Goal: Task Accomplishment & Management: Complete application form

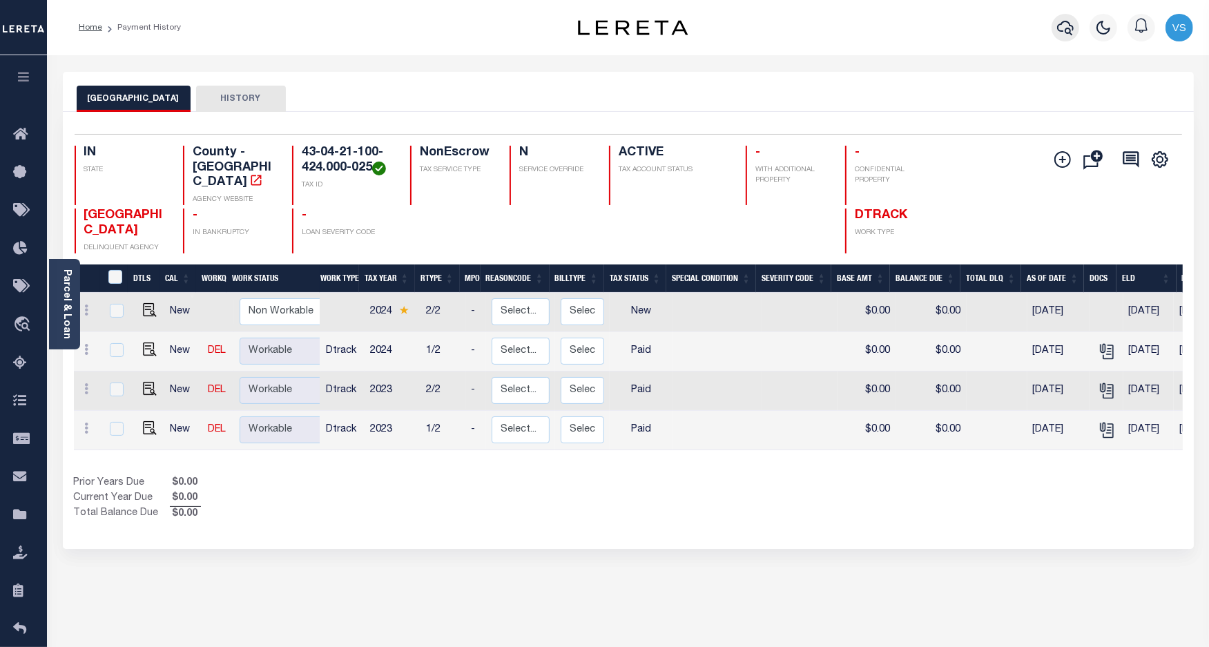
click at [1060, 32] on icon "button" at bounding box center [1065, 27] width 17 height 17
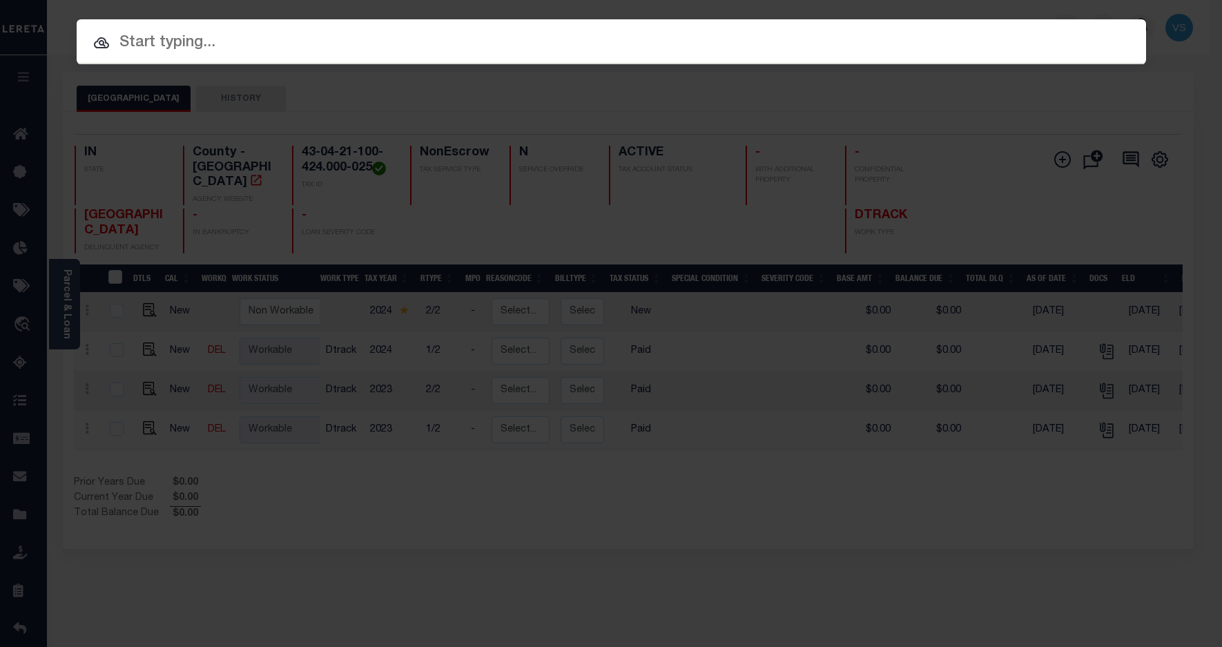
paste input "110200387"
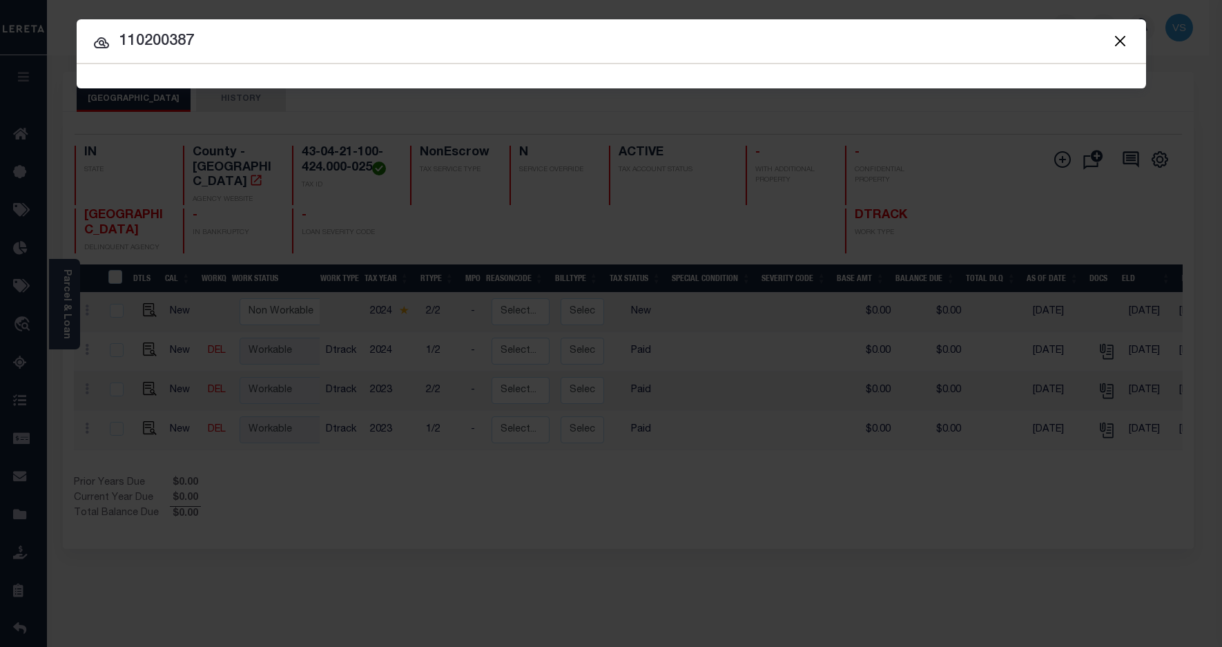
type input "110200387"
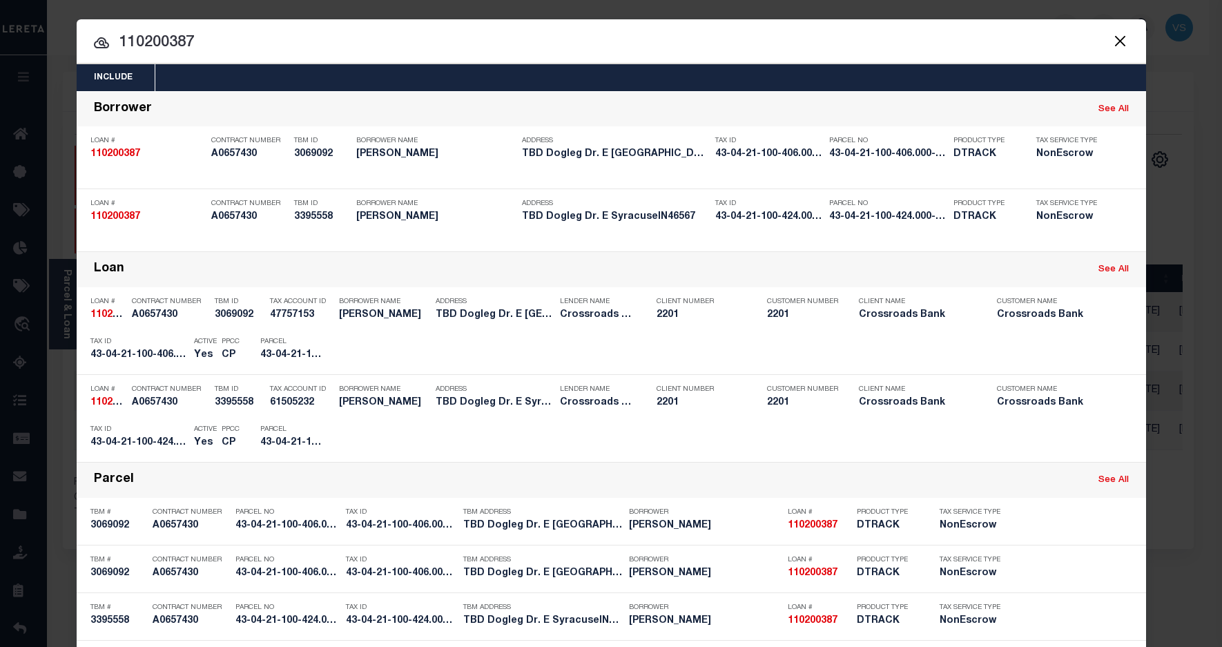
click at [264, 38] on input "110200387" at bounding box center [611, 43] width 1069 height 24
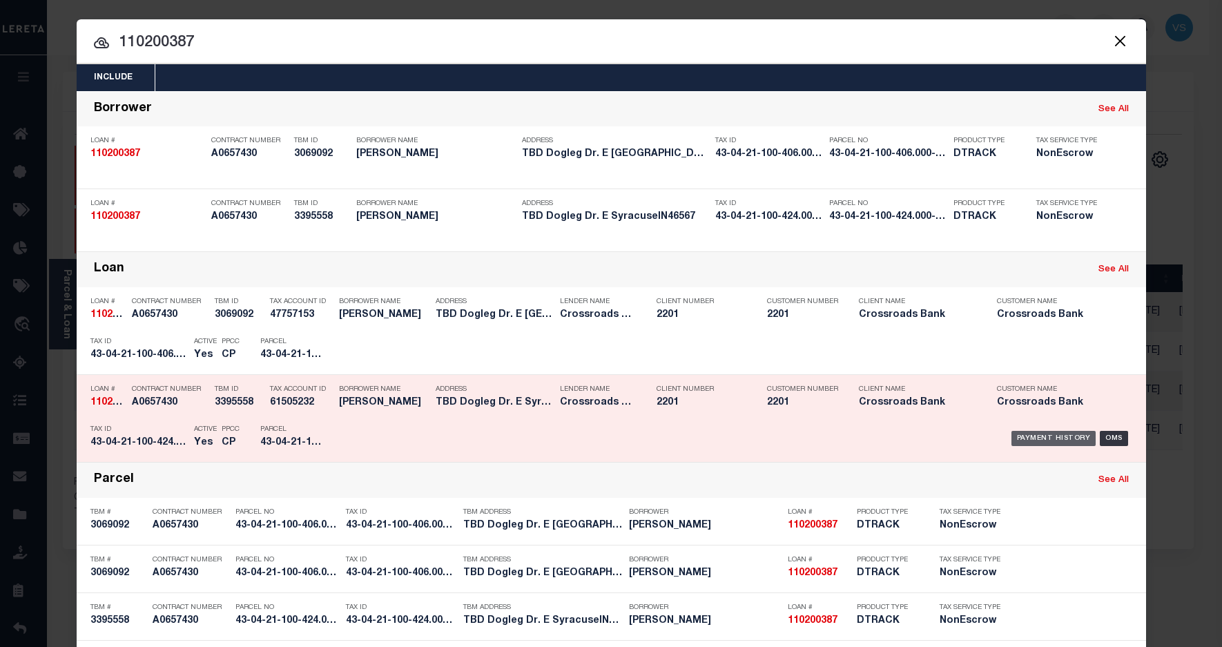
click at [1026, 432] on div "Payment History" at bounding box center [1053, 438] width 85 height 15
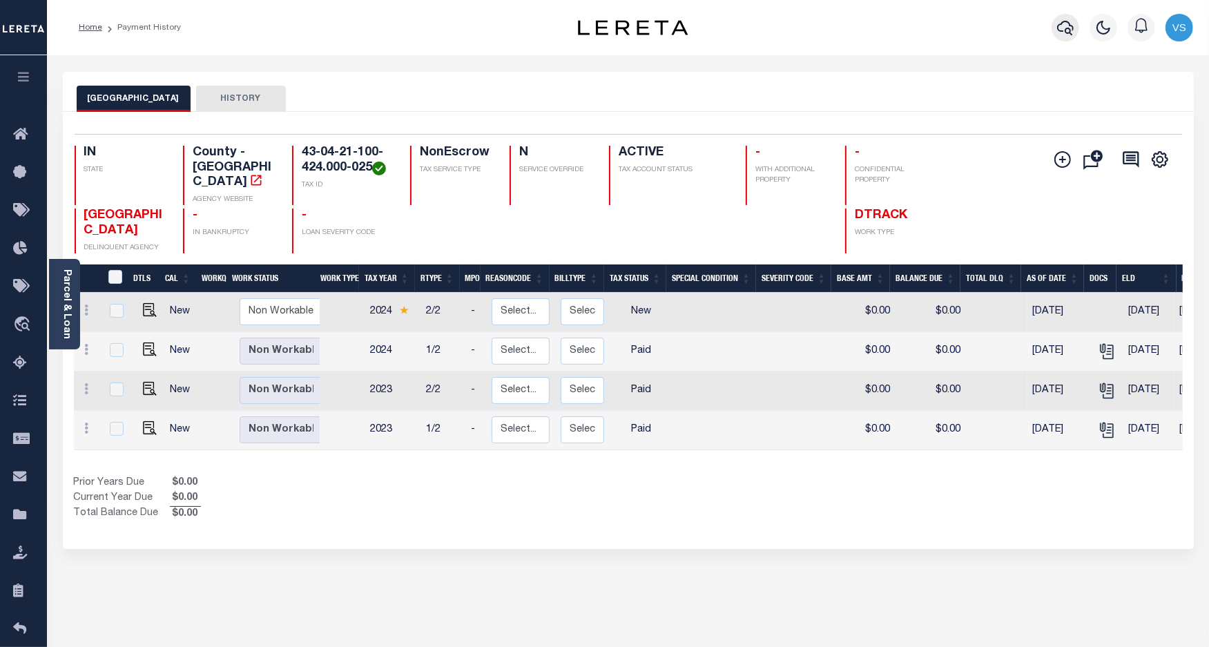
click at [1064, 24] on icon "button" at bounding box center [1065, 27] width 17 height 17
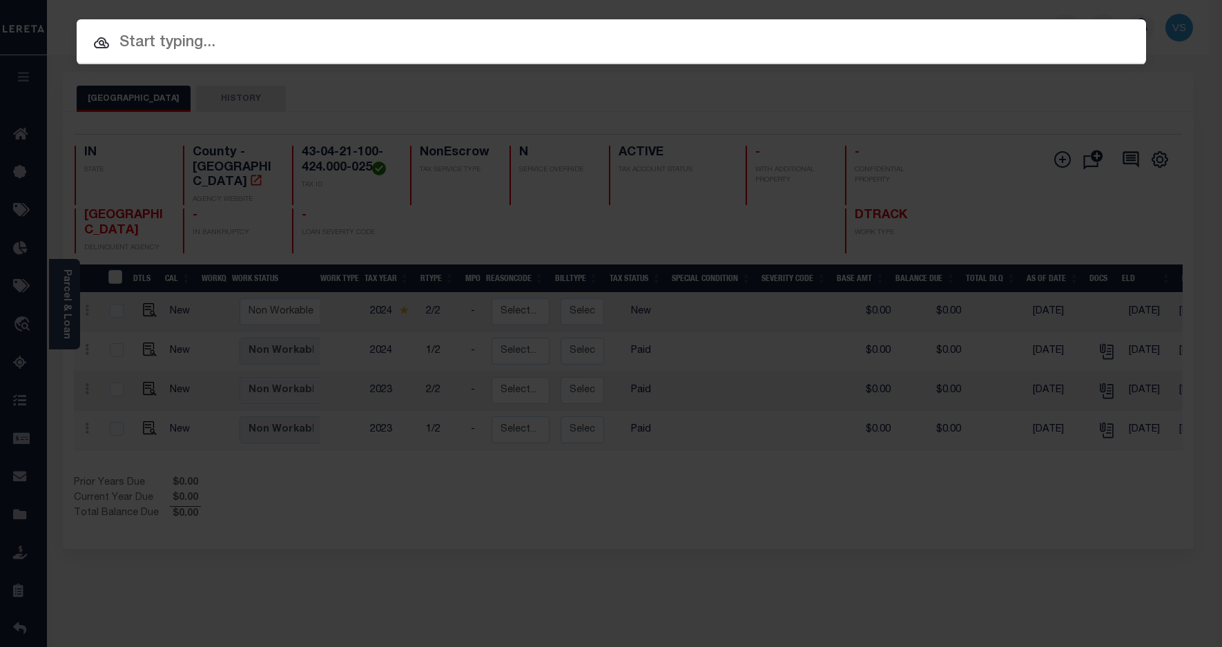
paste input "110201922"
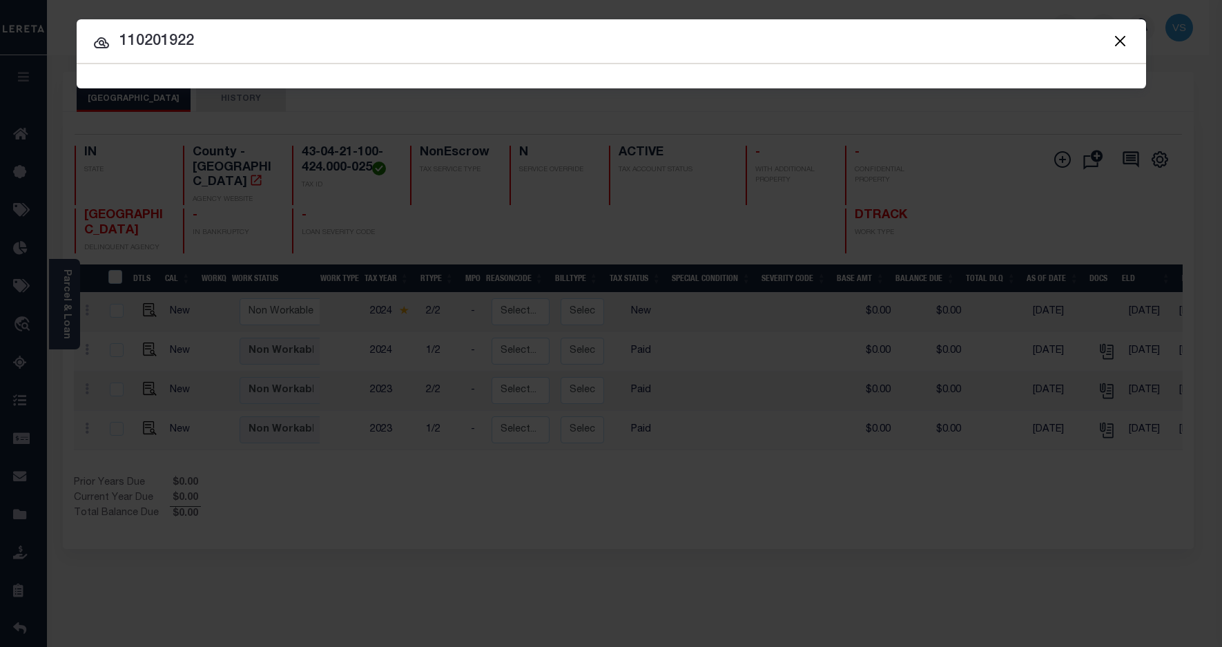
type input "110201922"
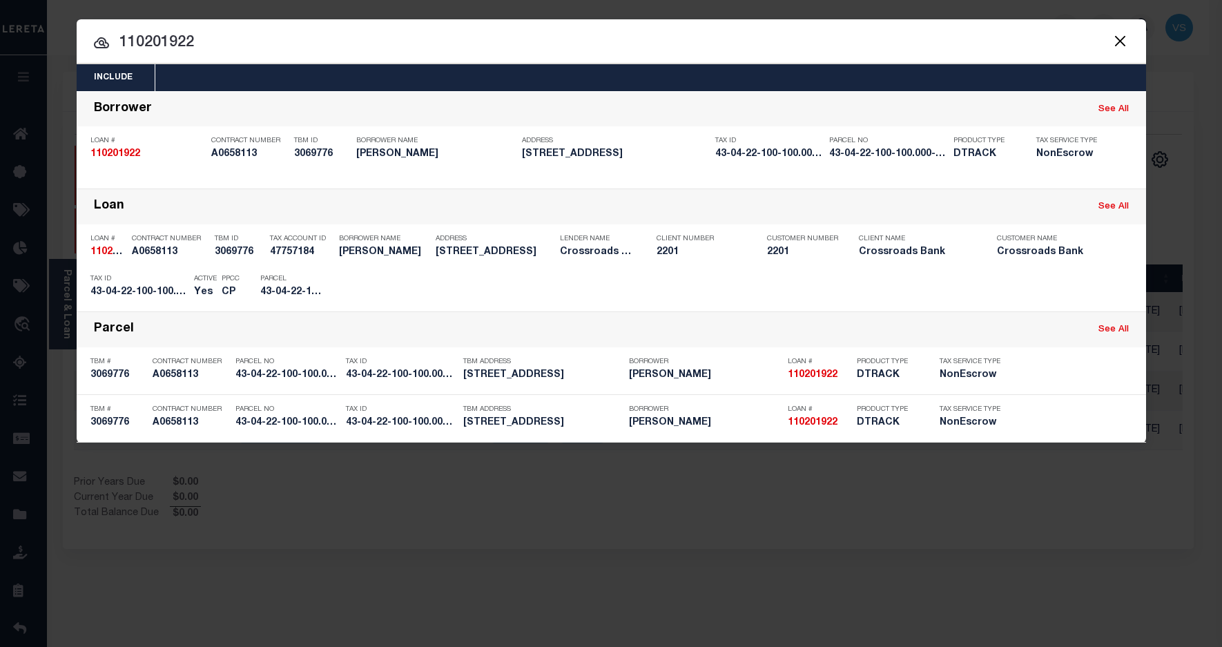
click at [358, 50] on input "110201922" at bounding box center [611, 43] width 1069 height 24
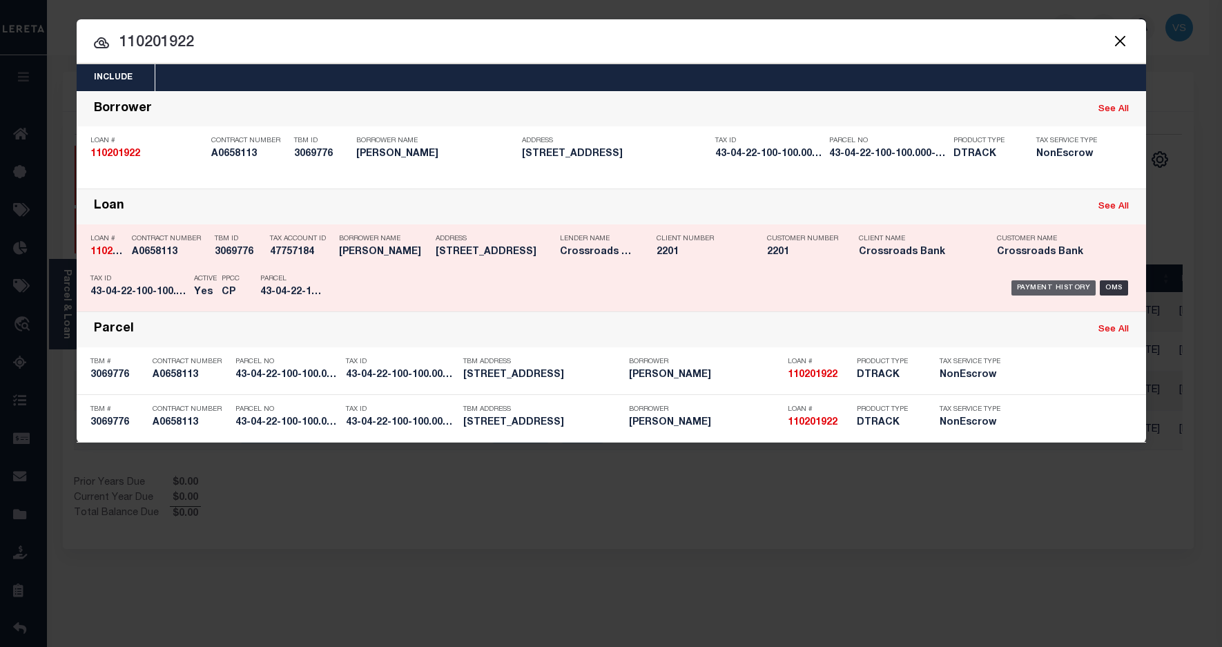
click at [1053, 285] on div "Payment History" at bounding box center [1053, 287] width 85 height 15
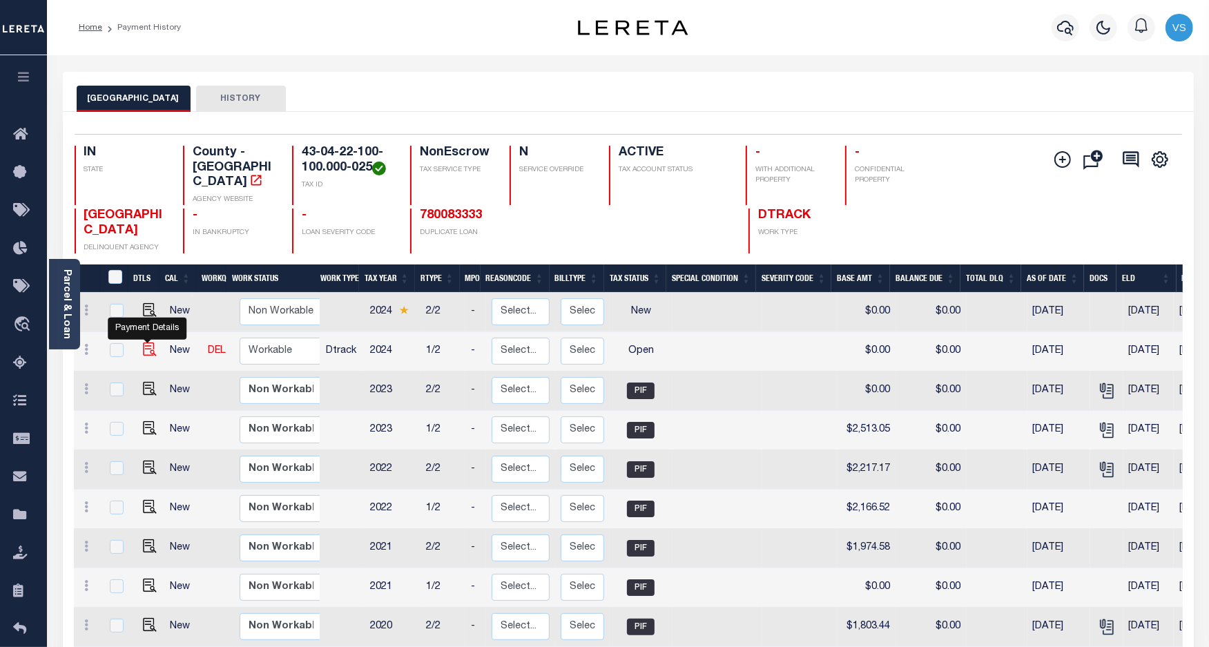
click at [147, 344] on img "" at bounding box center [150, 349] width 14 height 14
checkbox input "true"
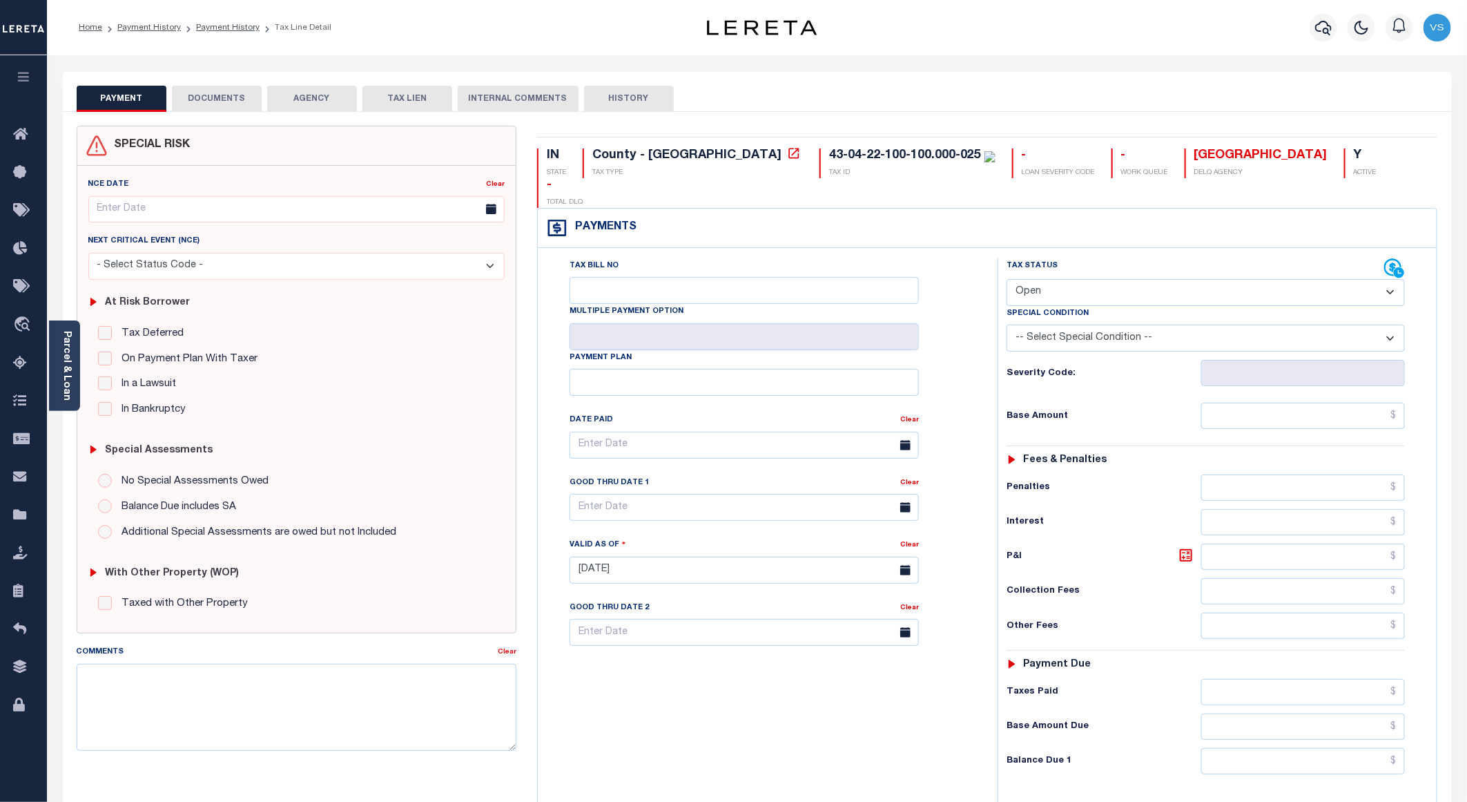
click at [704, 646] on div "Tax Bill No Multiple Payment Option Payment Plan Clear" at bounding box center [764, 563] width 446 height 610
click at [1028, 279] on select "- Select Status Code - Open Due/Unpaid Paid Incomplete No Tax Due Internal Refu…" at bounding box center [1206, 292] width 398 height 27
select select "PYD"
click at [1007, 279] on select "- Select Status Code - Open Due/Unpaid Paid Incomplete No Tax Due Internal Refu…" at bounding box center [1206, 292] width 398 height 27
type input "[DATE]"
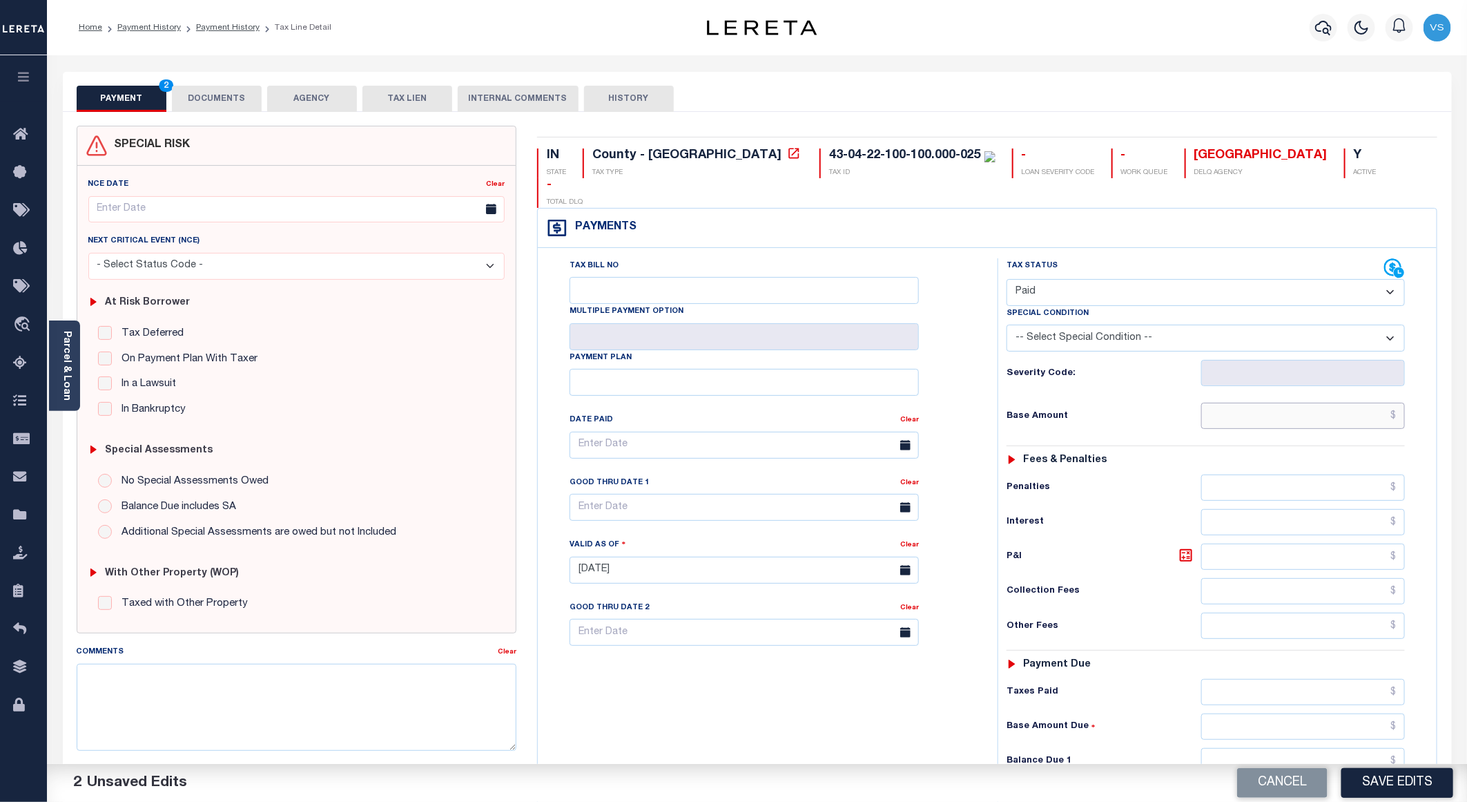
click at [1208, 402] on input "text" at bounding box center [1303, 415] width 204 height 26
paste input "2,787.64"
type input "$2,787.64"
click at [228, 91] on button "DOCUMENTS" at bounding box center [217, 99] width 90 height 26
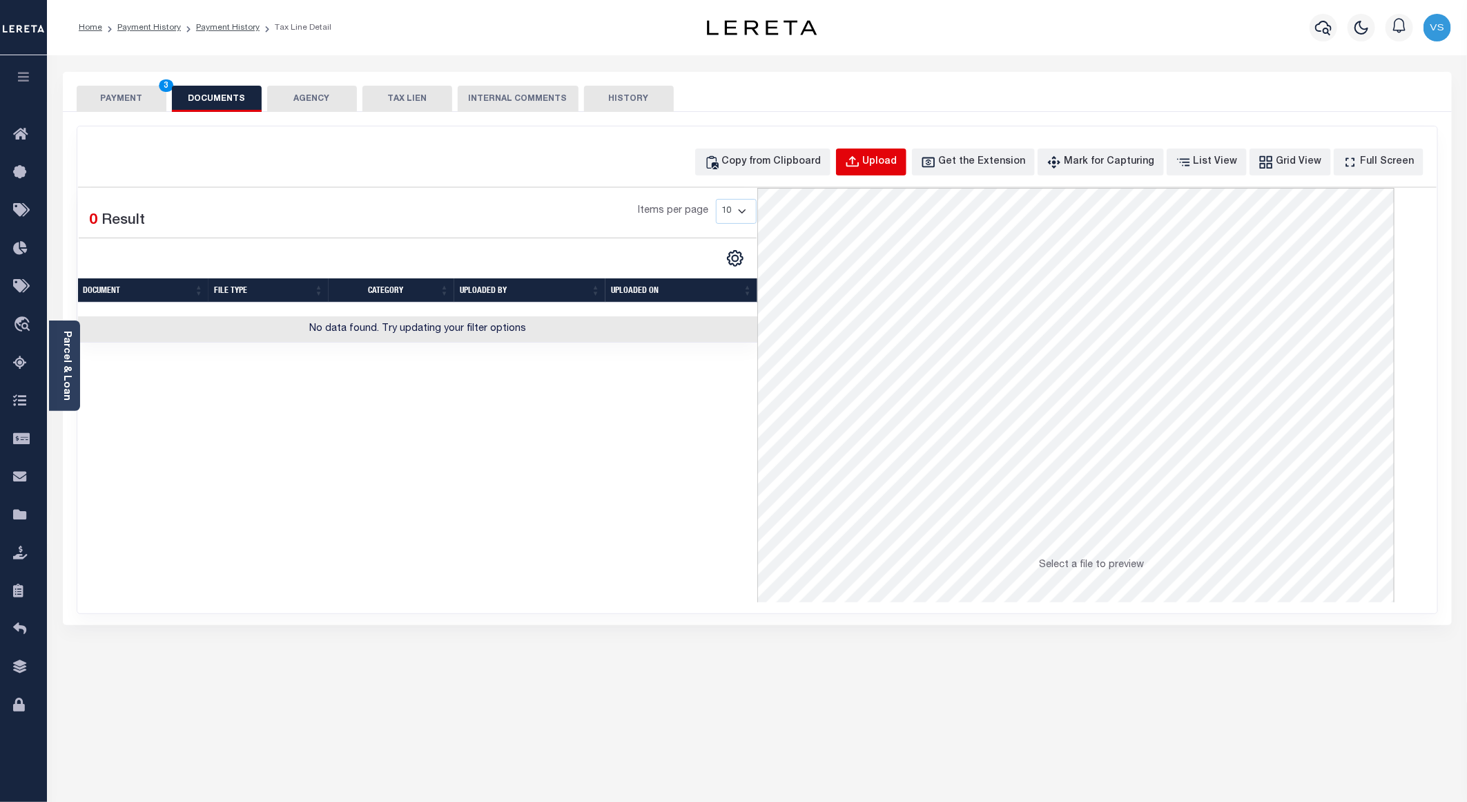
click at [884, 162] on button "Upload" at bounding box center [871, 161] width 70 height 27
select select "POP"
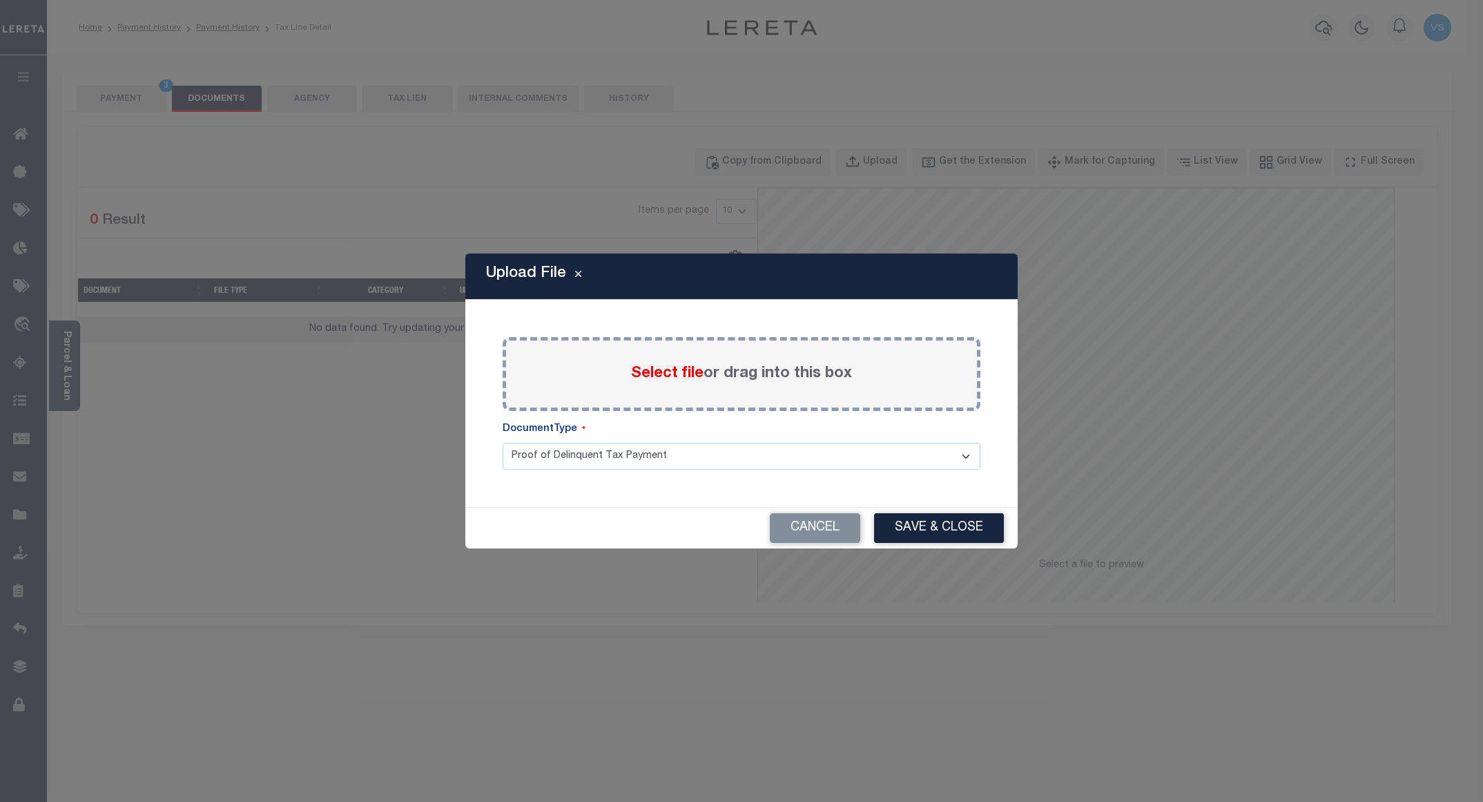
click at [642, 366] on span "Select file" at bounding box center [667, 373] width 72 height 15
click at [0, 0] on input "Select file or drag into this box" at bounding box center [0, 0] width 0 height 0
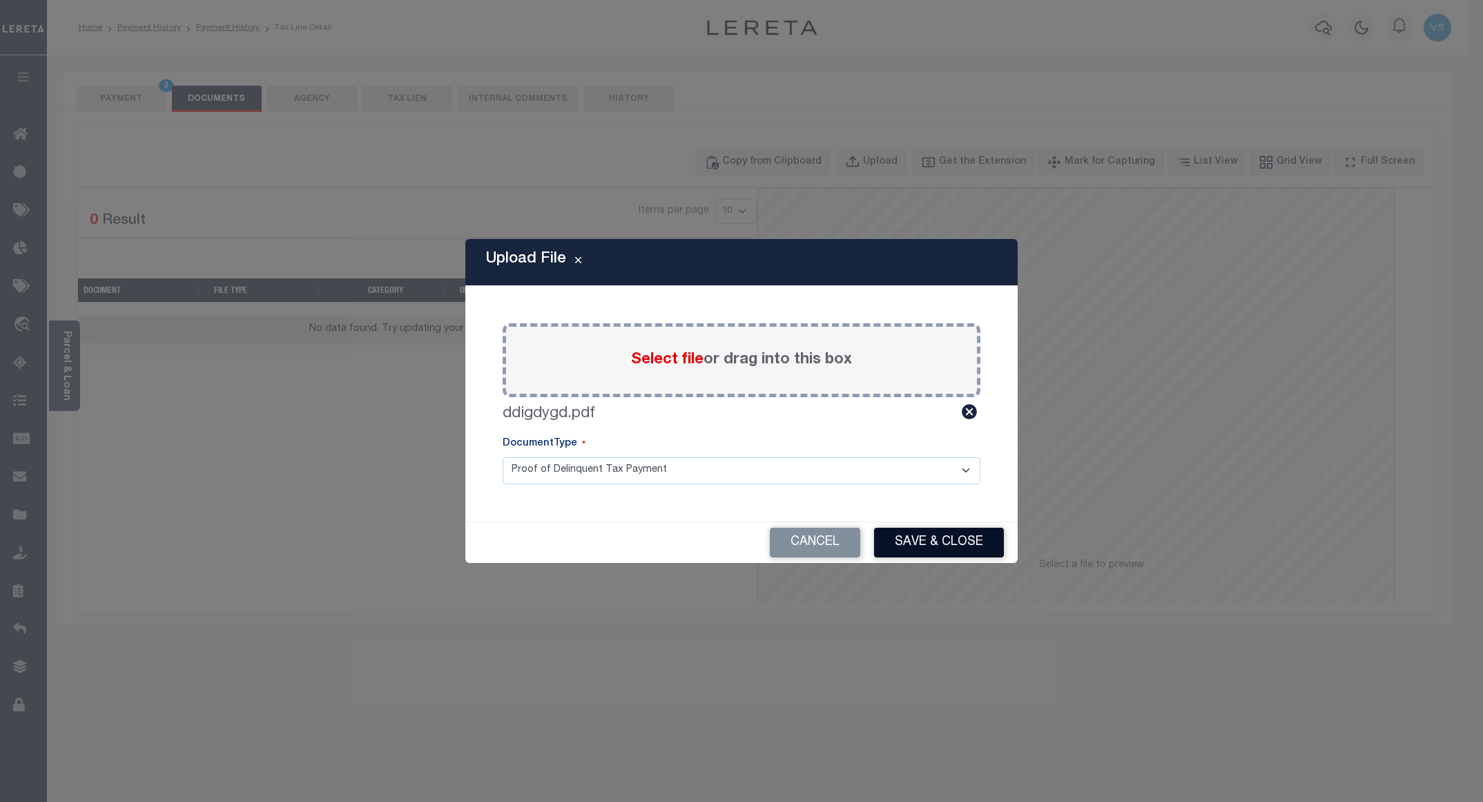
click at [915, 549] on button "Save & Close" at bounding box center [939, 542] width 130 height 30
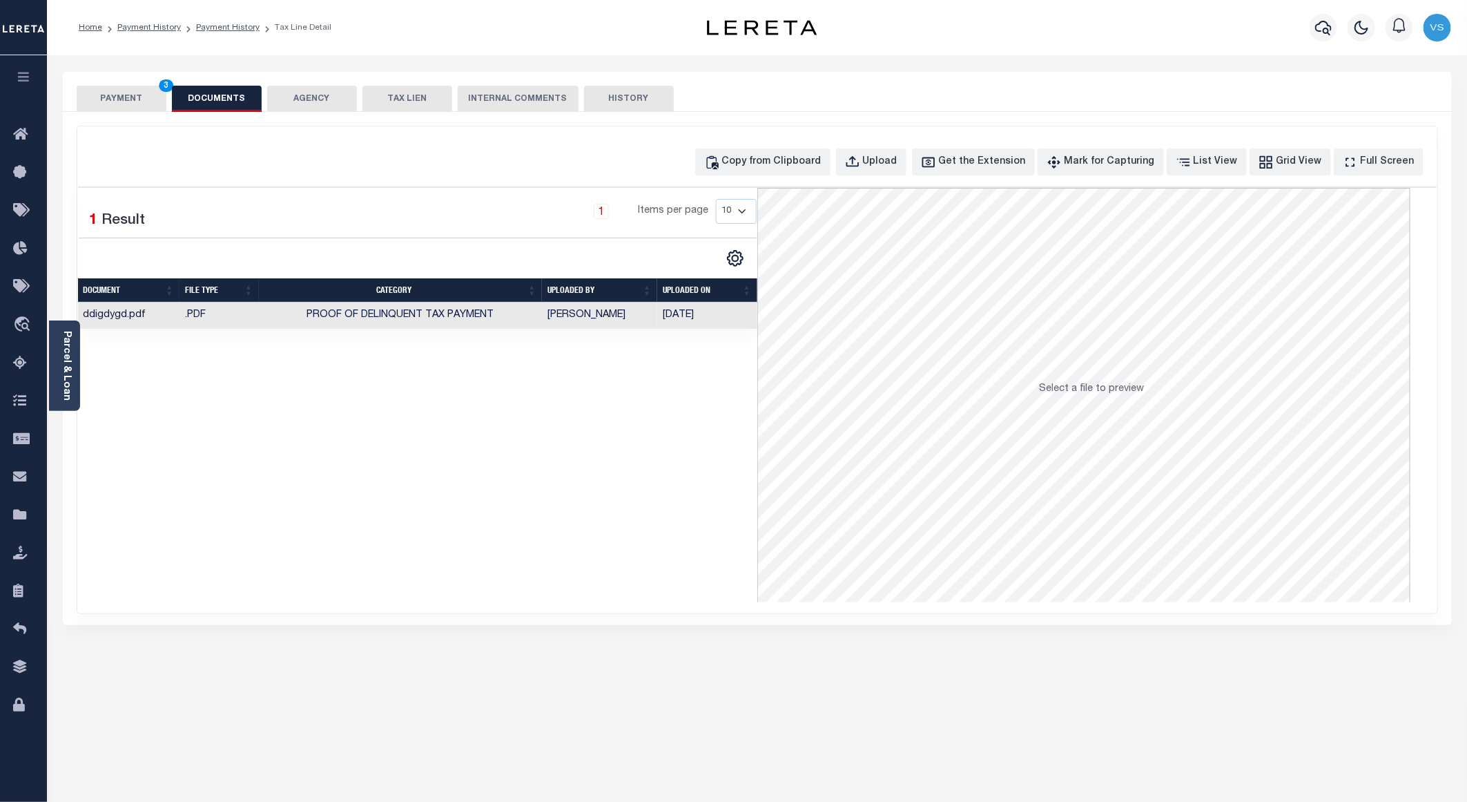
drag, startPoint x: 122, startPoint y: 96, endPoint x: 117, endPoint y: 104, distance: 9.4
click at [120, 97] on button "PAYMENT 3" at bounding box center [122, 99] width 90 height 26
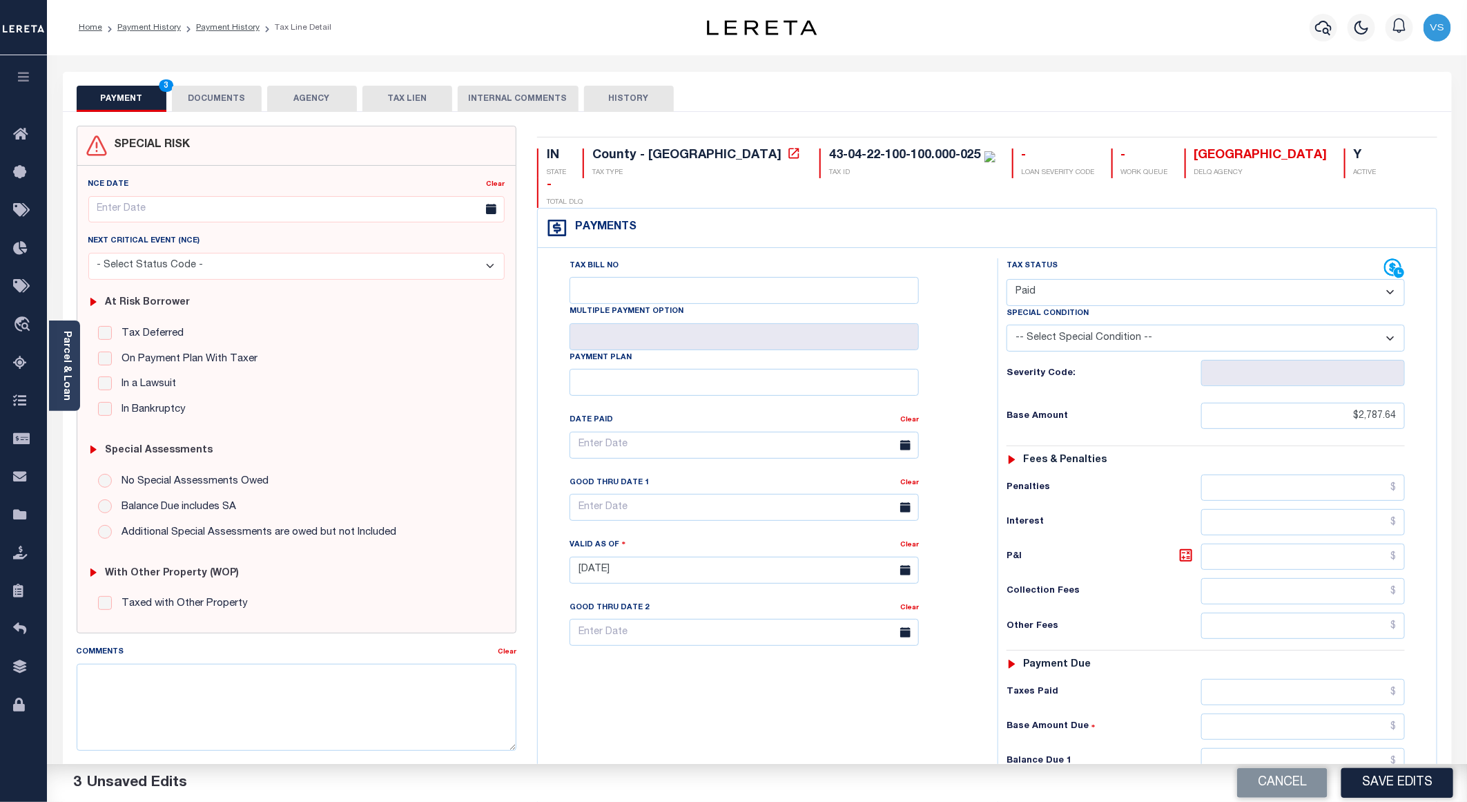
scroll to position [222, 0]
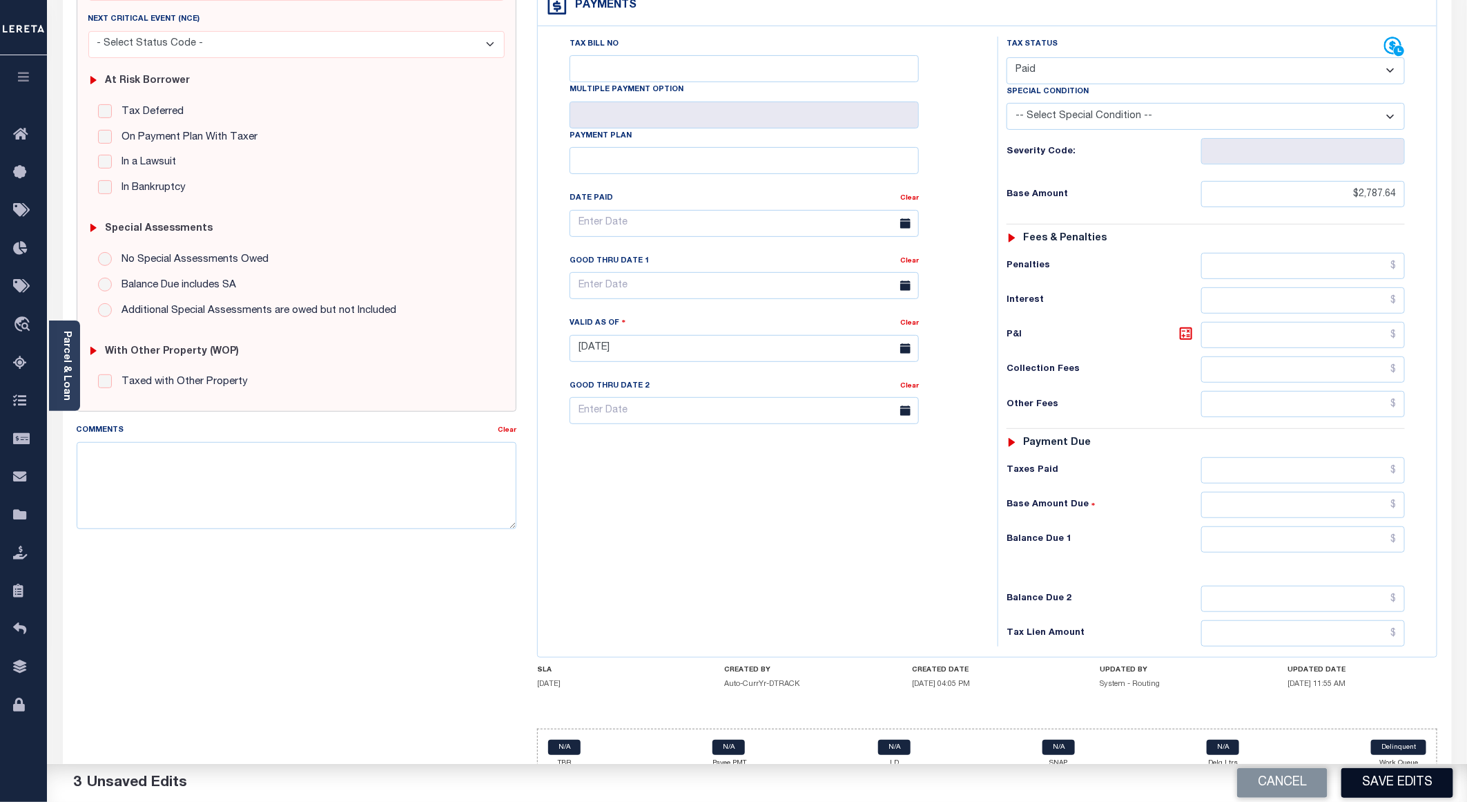
click at [1208, 646] on button "Save Edits" at bounding box center [1397, 783] width 112 height 30
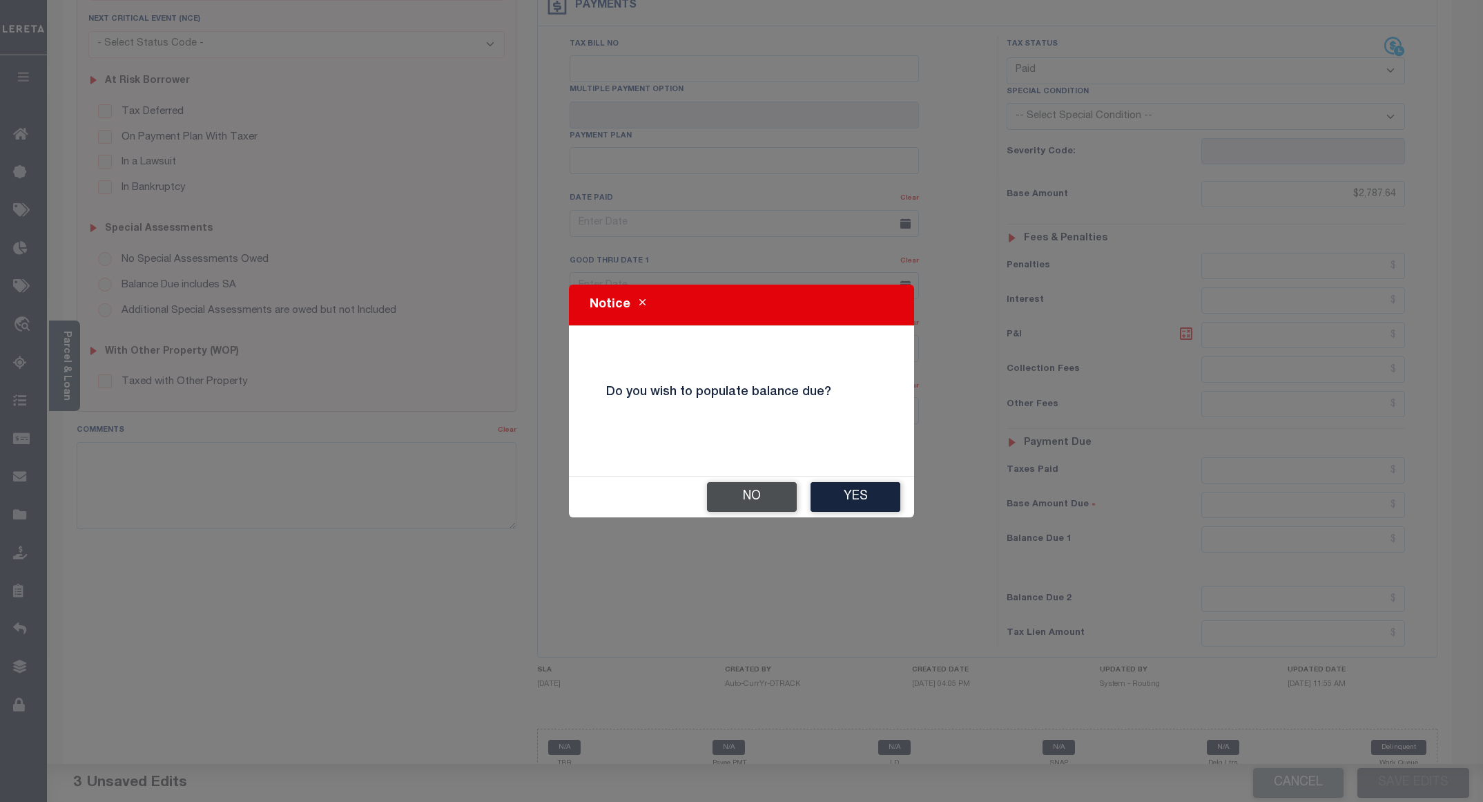
click at [731, 501] on button "No" at bounding box center [752, 497] width 90 height 30
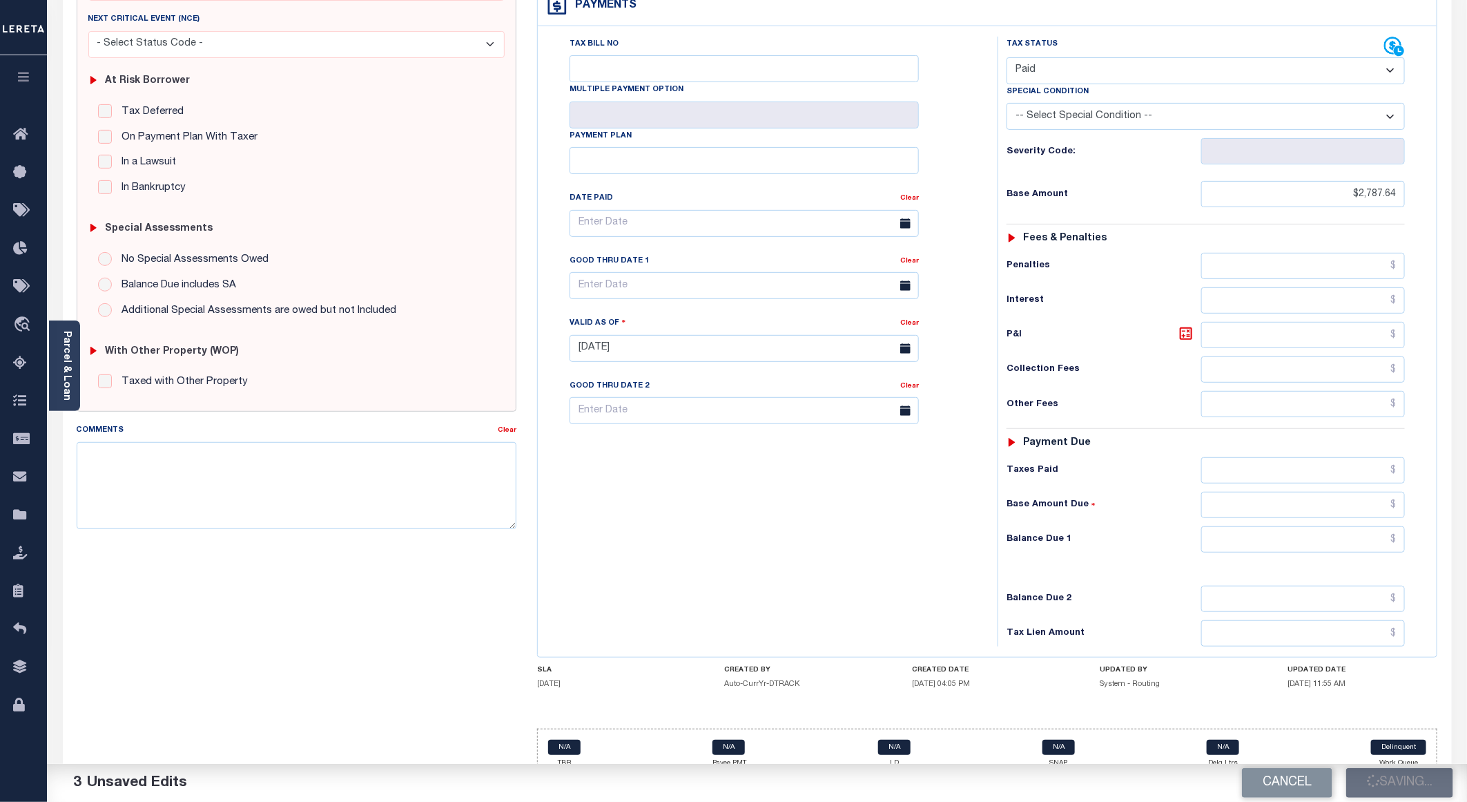
checkbox input "false"
type input "$2,787.64"
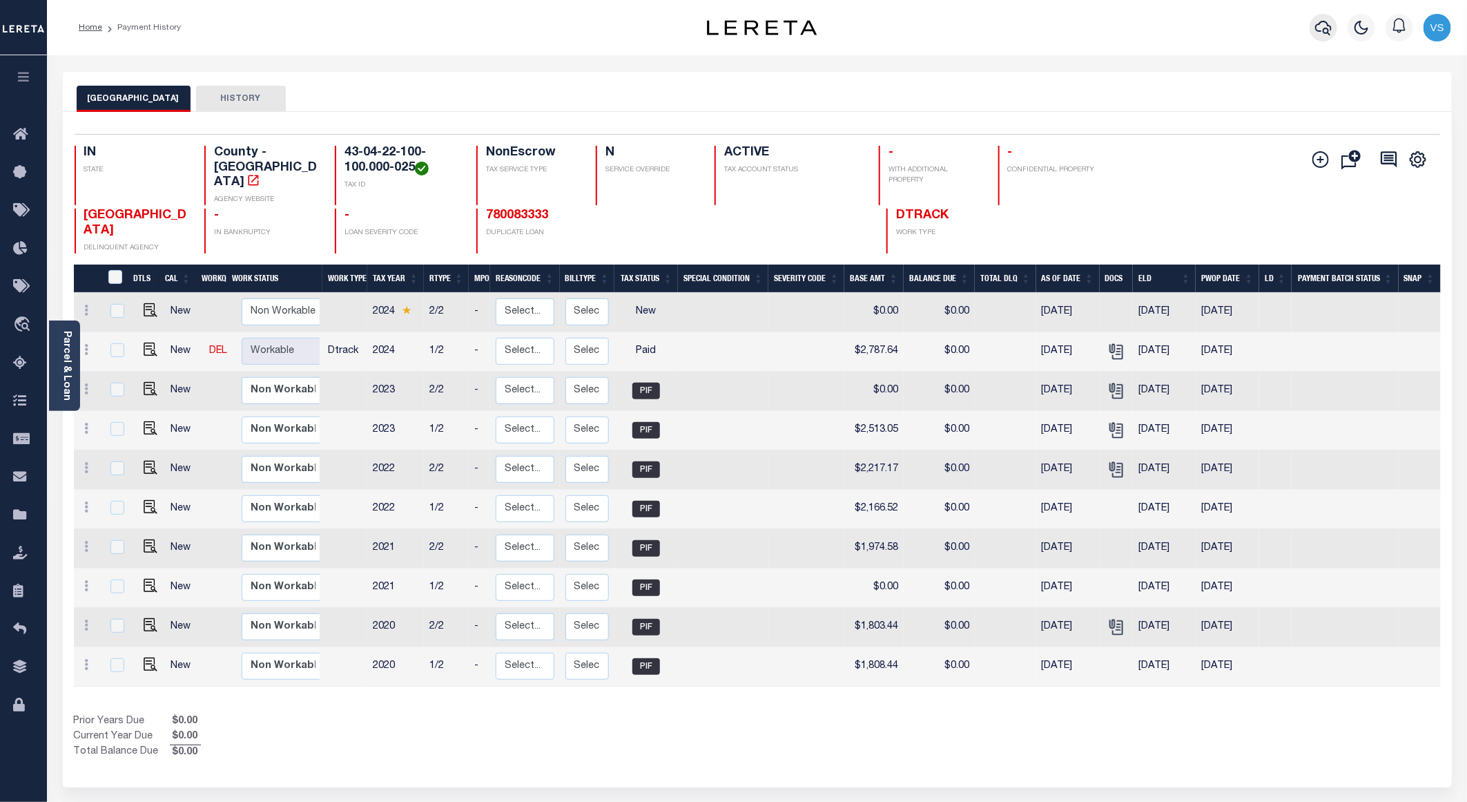
click at [1321, 29] on icon "button" at bounding box center [1323, 27] width 17 height 17
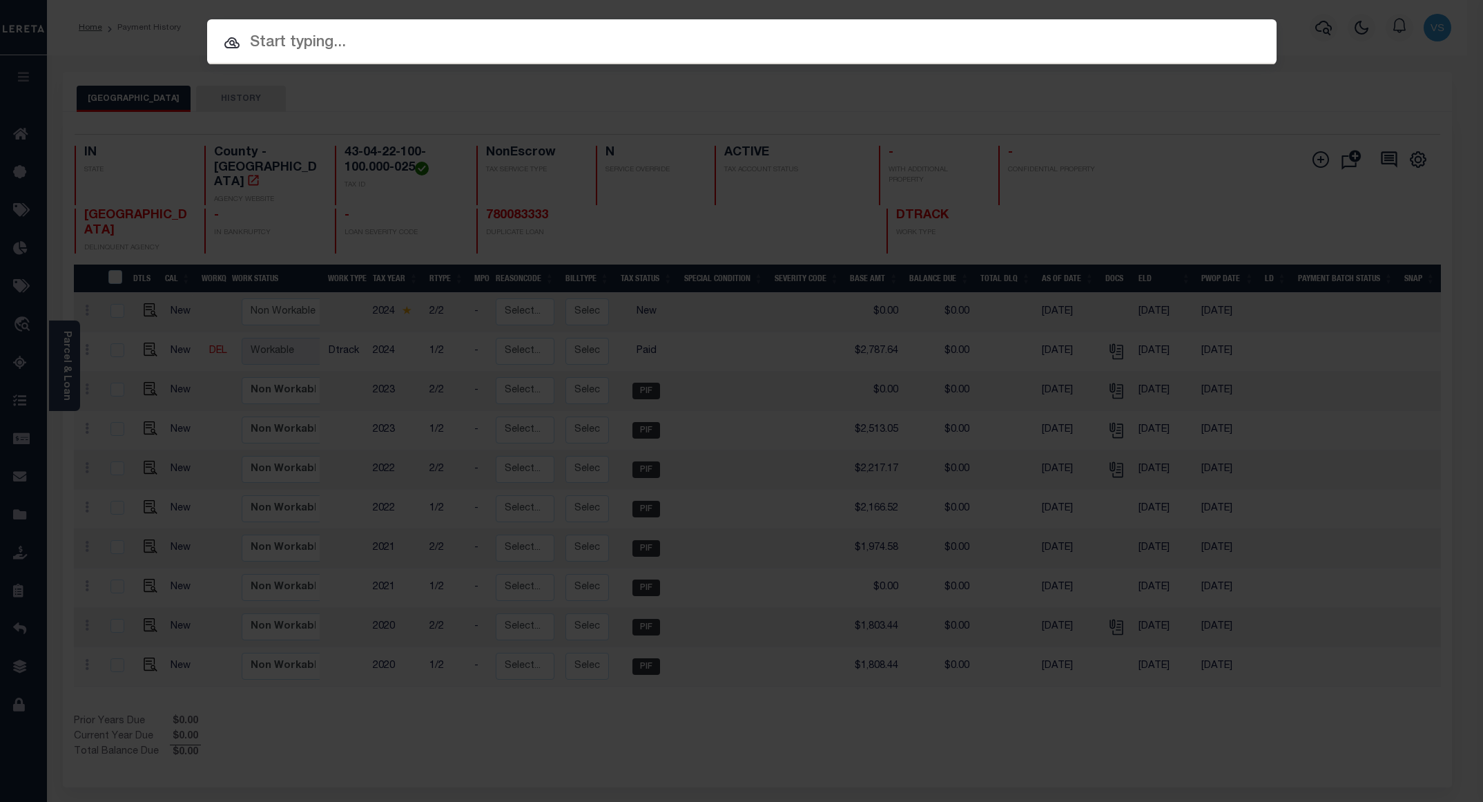
paste input "780083333"
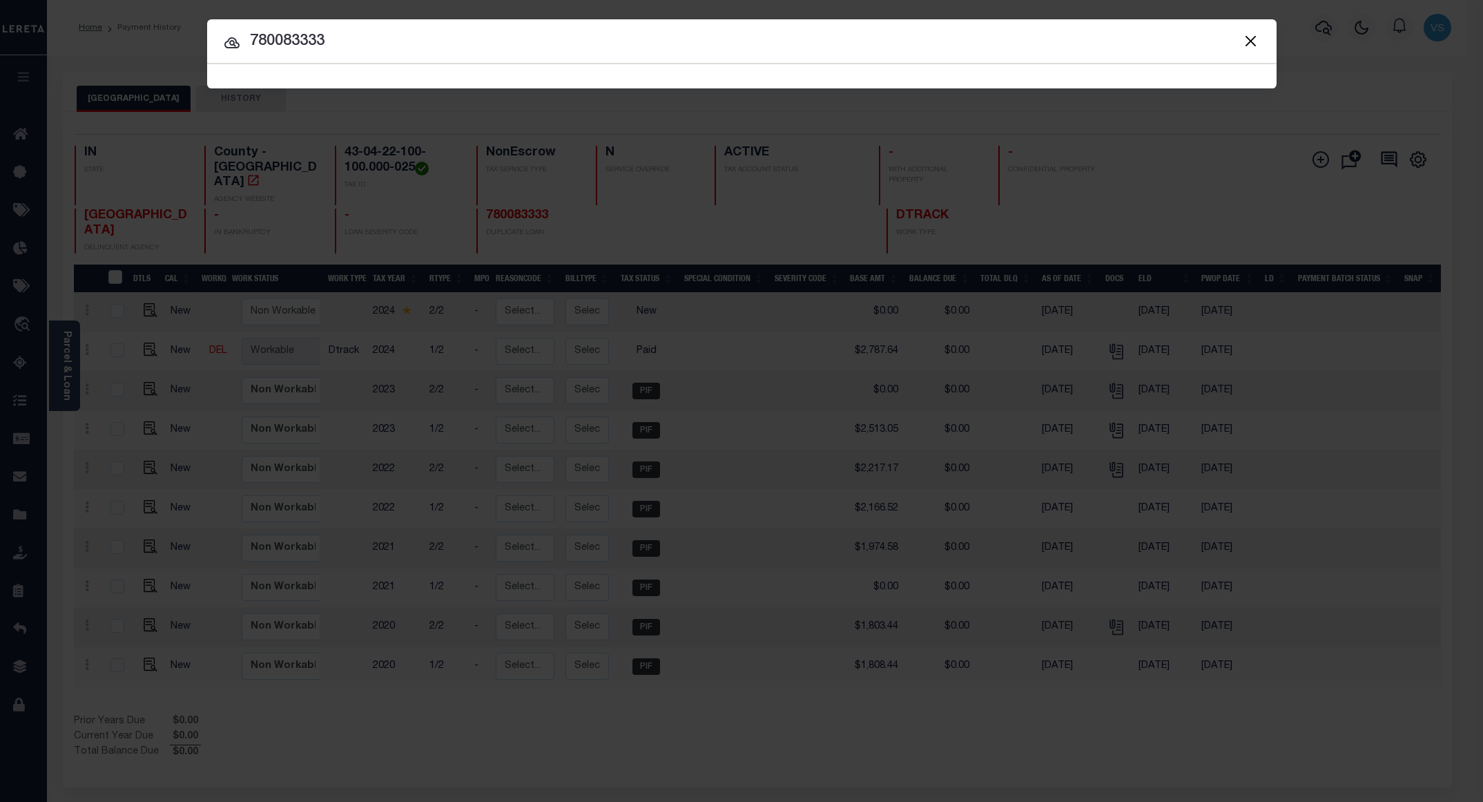
type input "780083333"
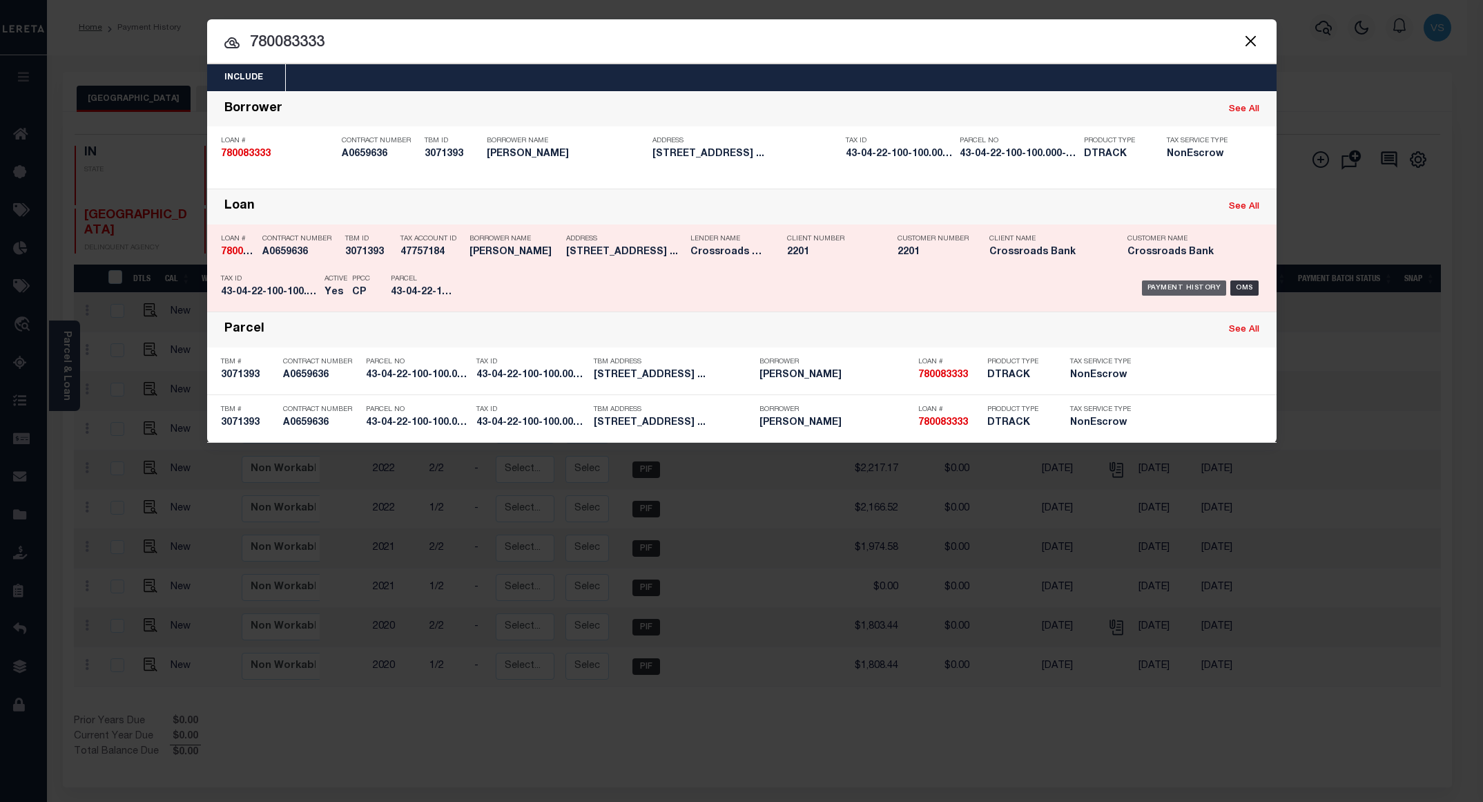
click at [1183, 290] on div "Payment History" at bounding box center [1184, 287] width 85 height 15
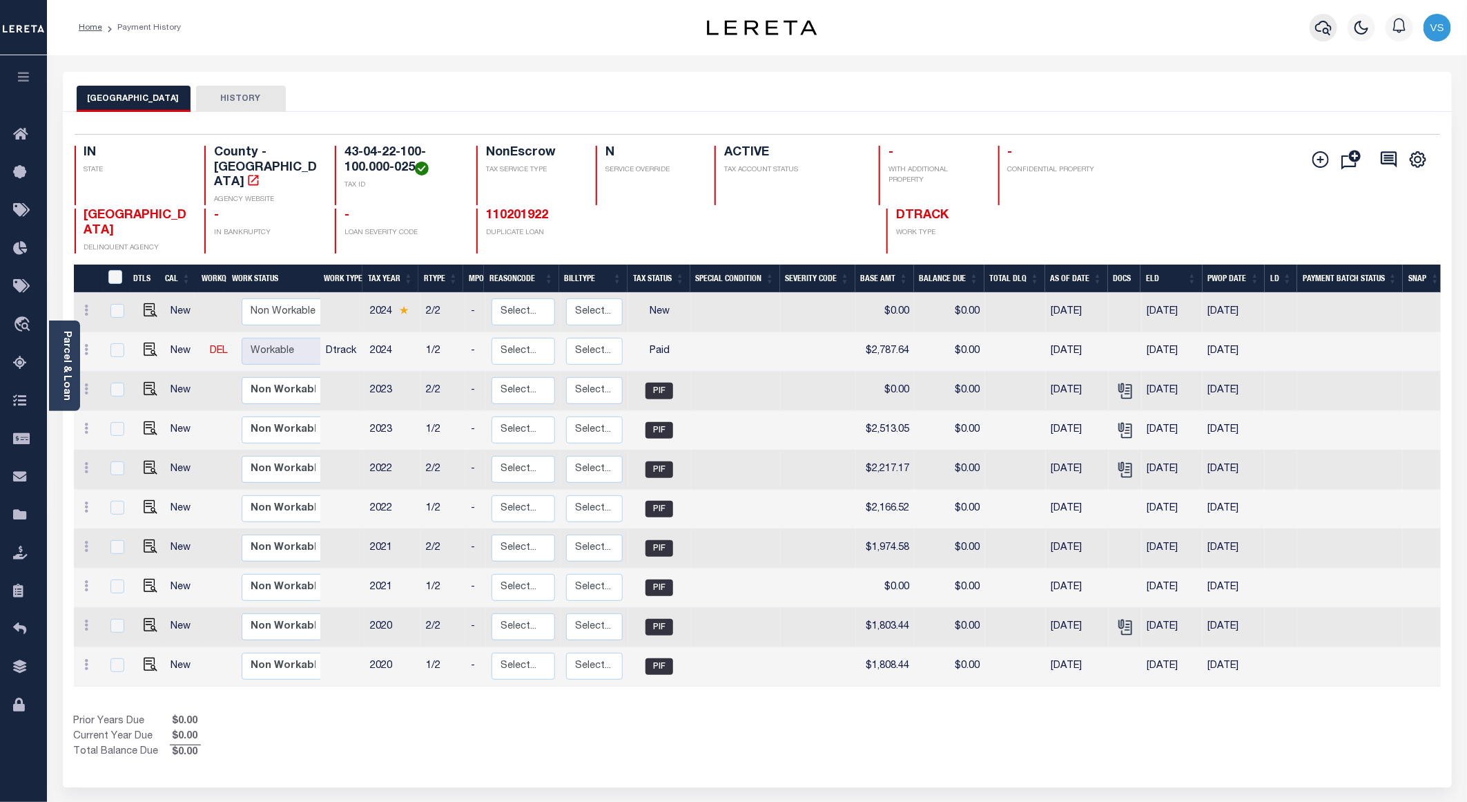
click at [1334, 30] on button "button" at bounding box center [1324, 28] width 28 height 28
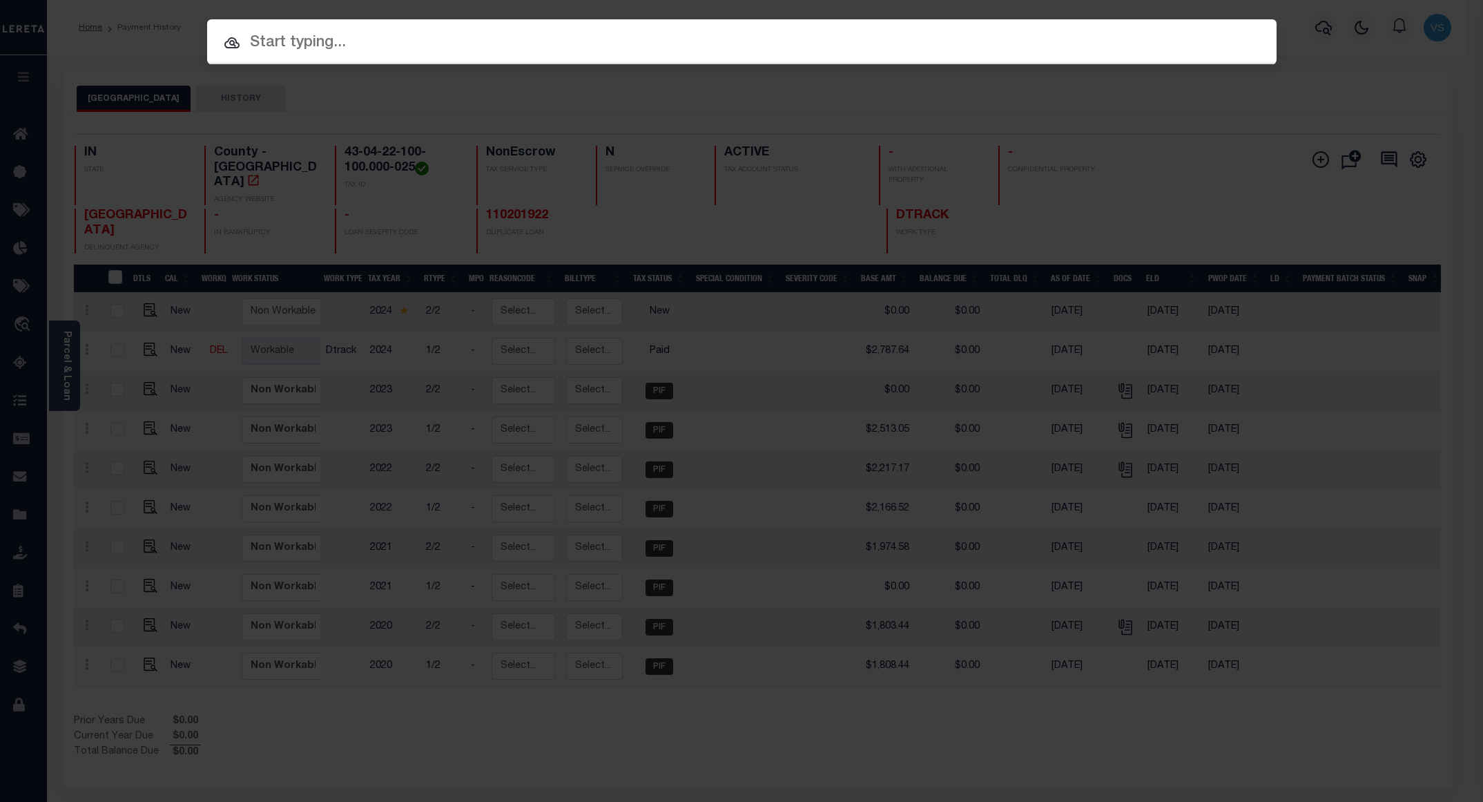
paste input "800020000977"
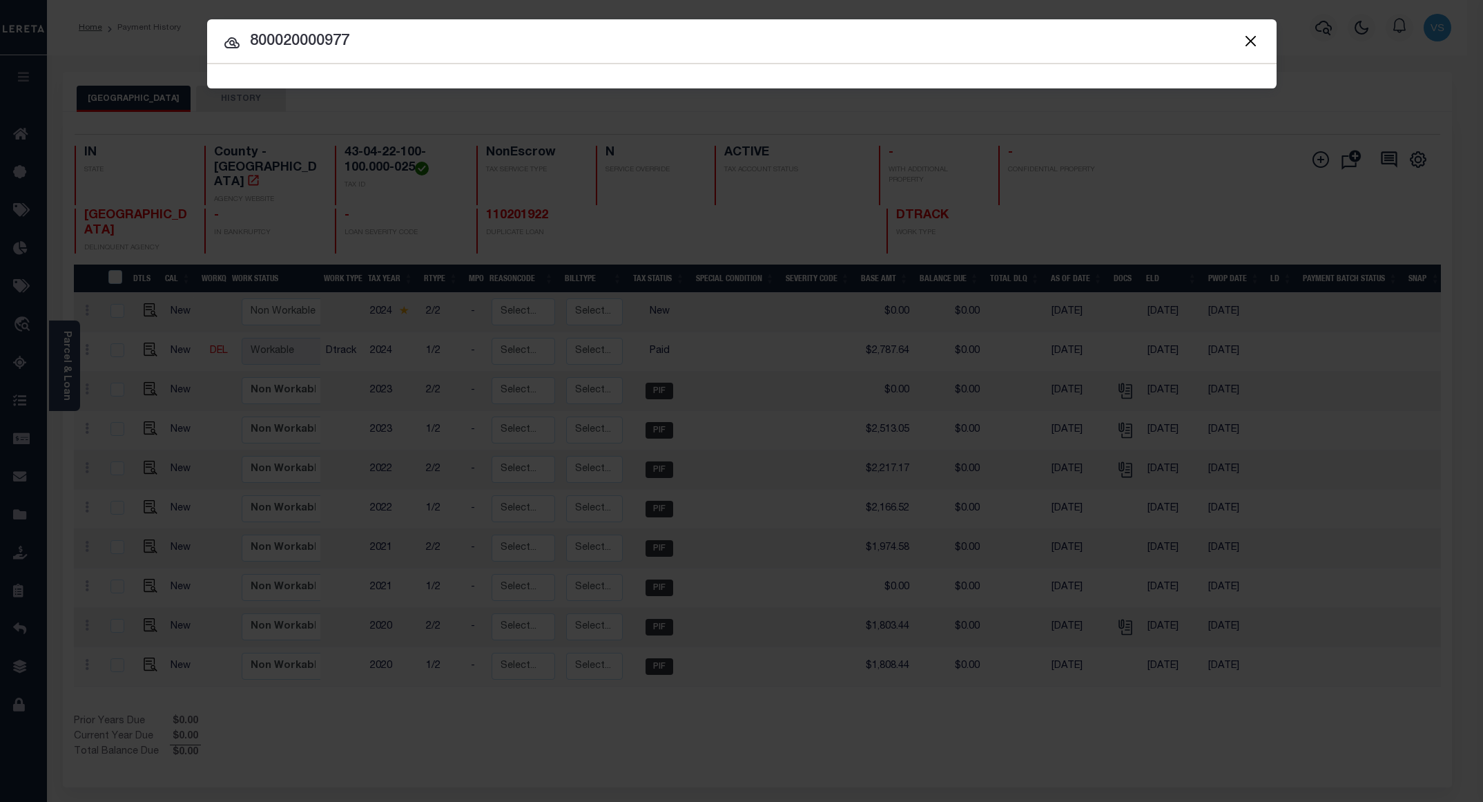
type input "800020000977"
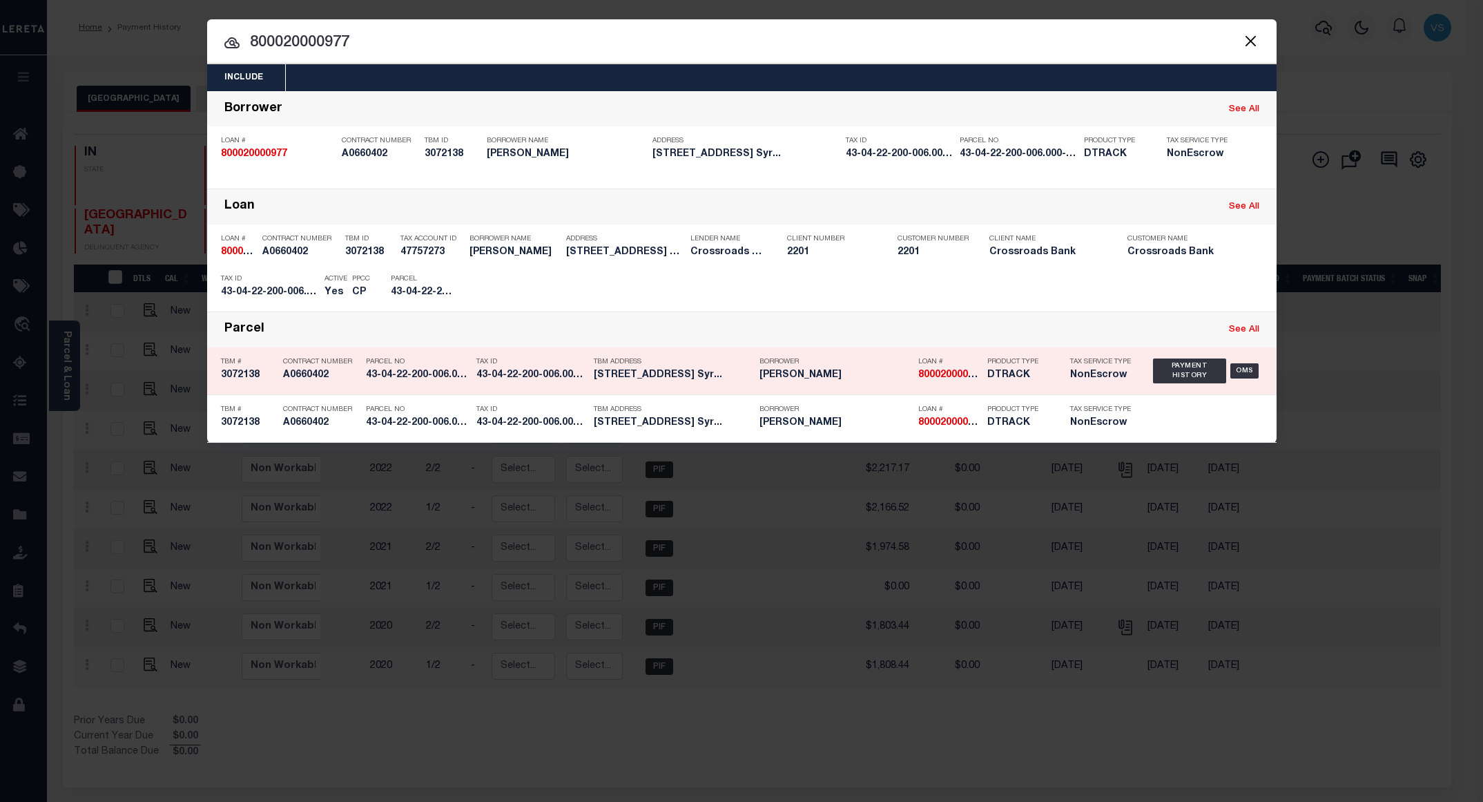
click at [1169, 290] on div "Payment History" at bounding box center [1184, 287] width 85 height 15
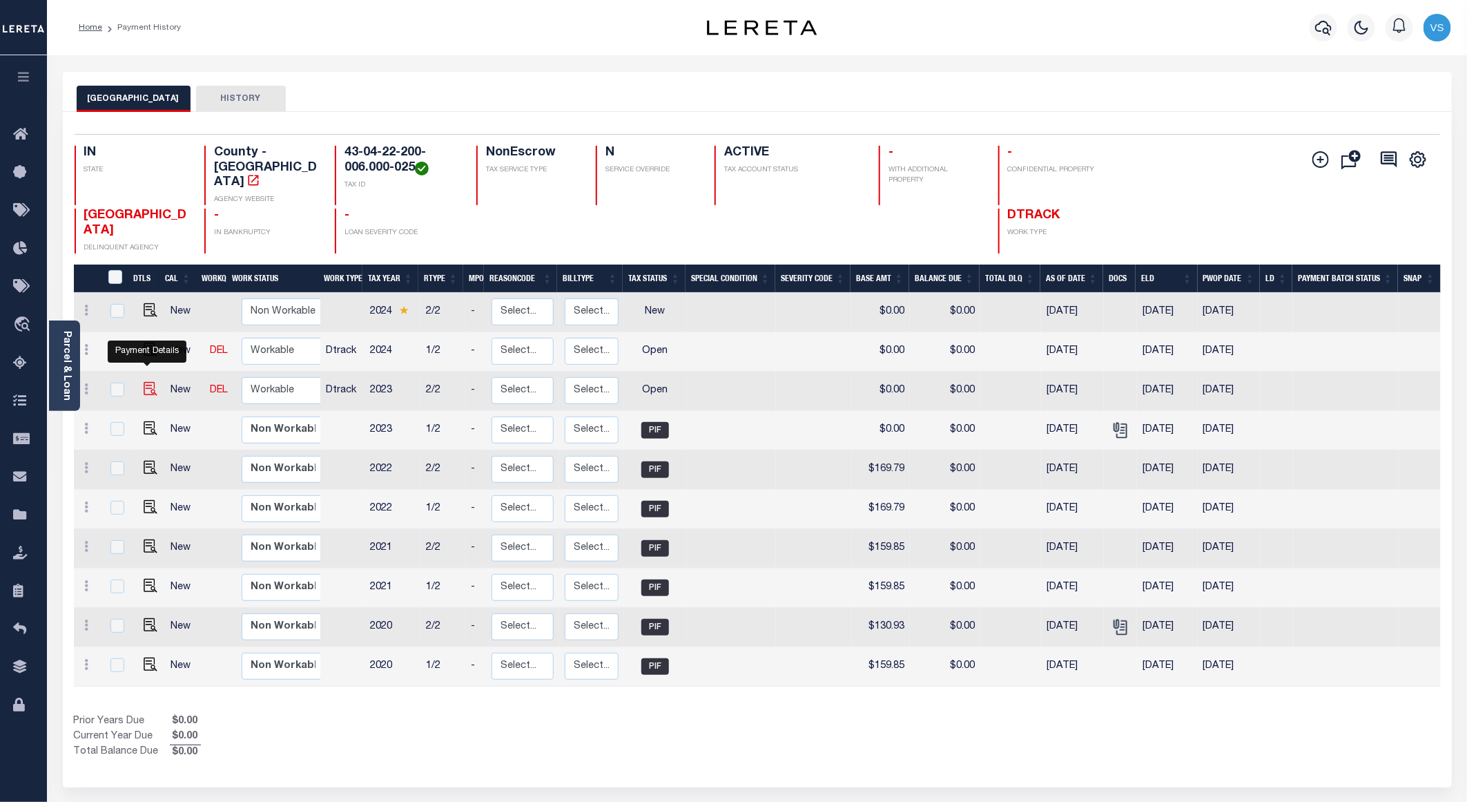
click at [151, 383] on img "" at bounding box center [151, 389] width 14 height 14
checkbox input "true"
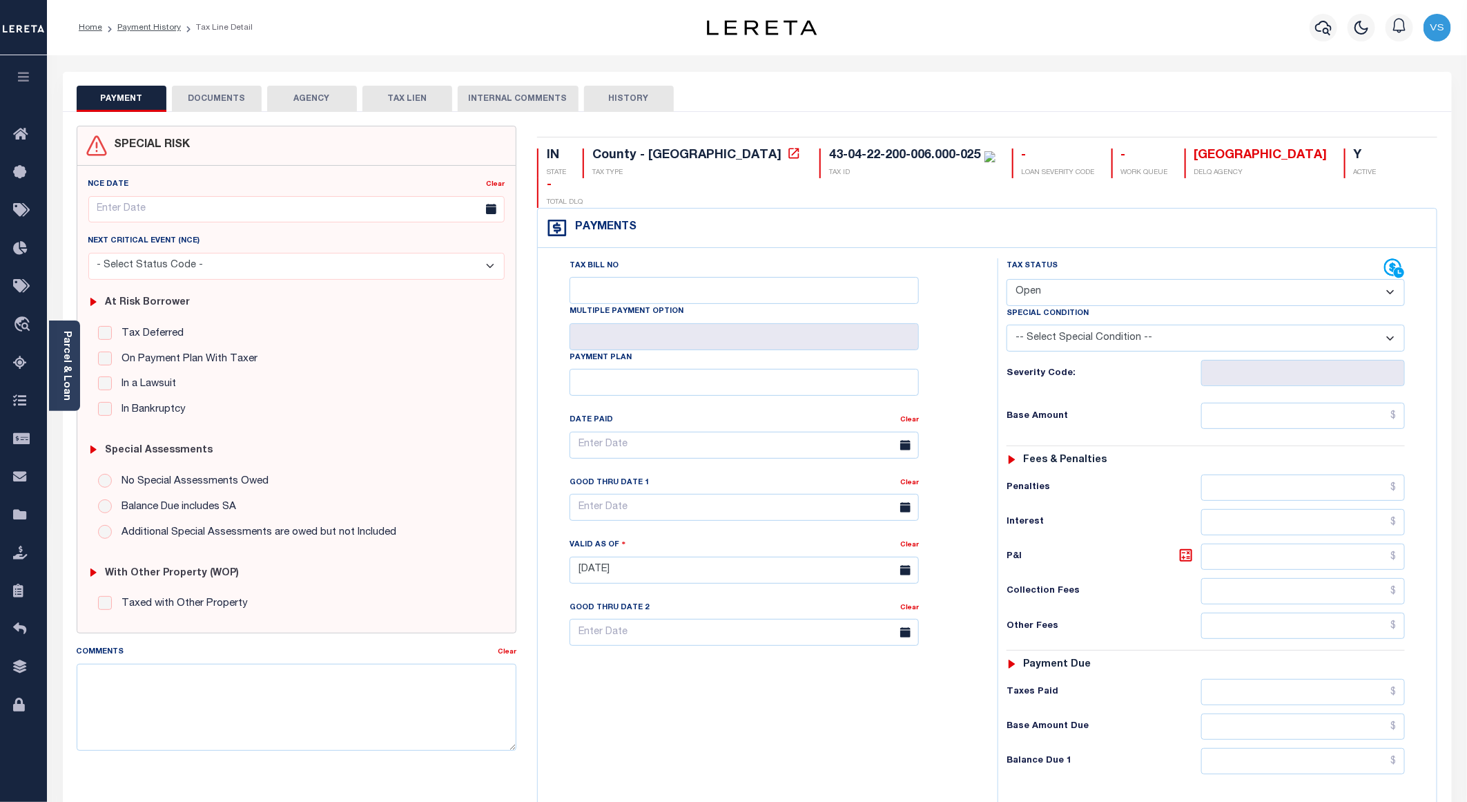
click at [1098, 279] on select "- Select Status Code - Open Due/Unpaid Paid Incomplete No Tax Due Internal Refu…" at bounding box center [1206, 292] width 398 height 27
select select "PYD"
click at [1007, 279] on select "- Select Status Code - Open Due/Unpaid Paid Incomplete No Tax Due Internal Refu…" at bounding box center [1206, 292] width 398 height 27
type input "[DATE]"
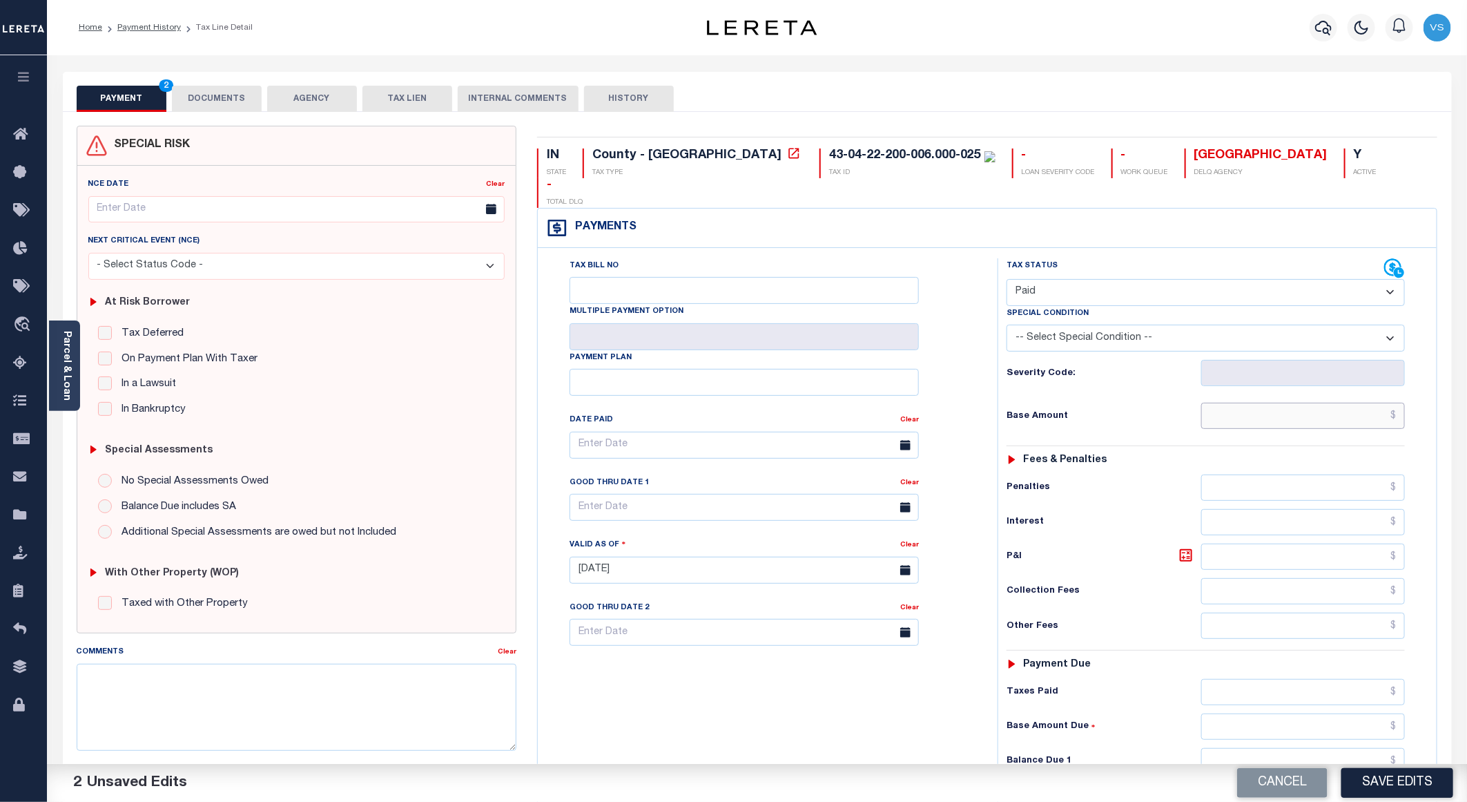
click at [1369, 402] on input "text" at bounding box center [1303, 415] width 204 height 26
paste input "143.04"
type input "$143.04"
click at [201, 106] on button "DOCUMENTS" at bounding box center [217, 99] width 90 height 26
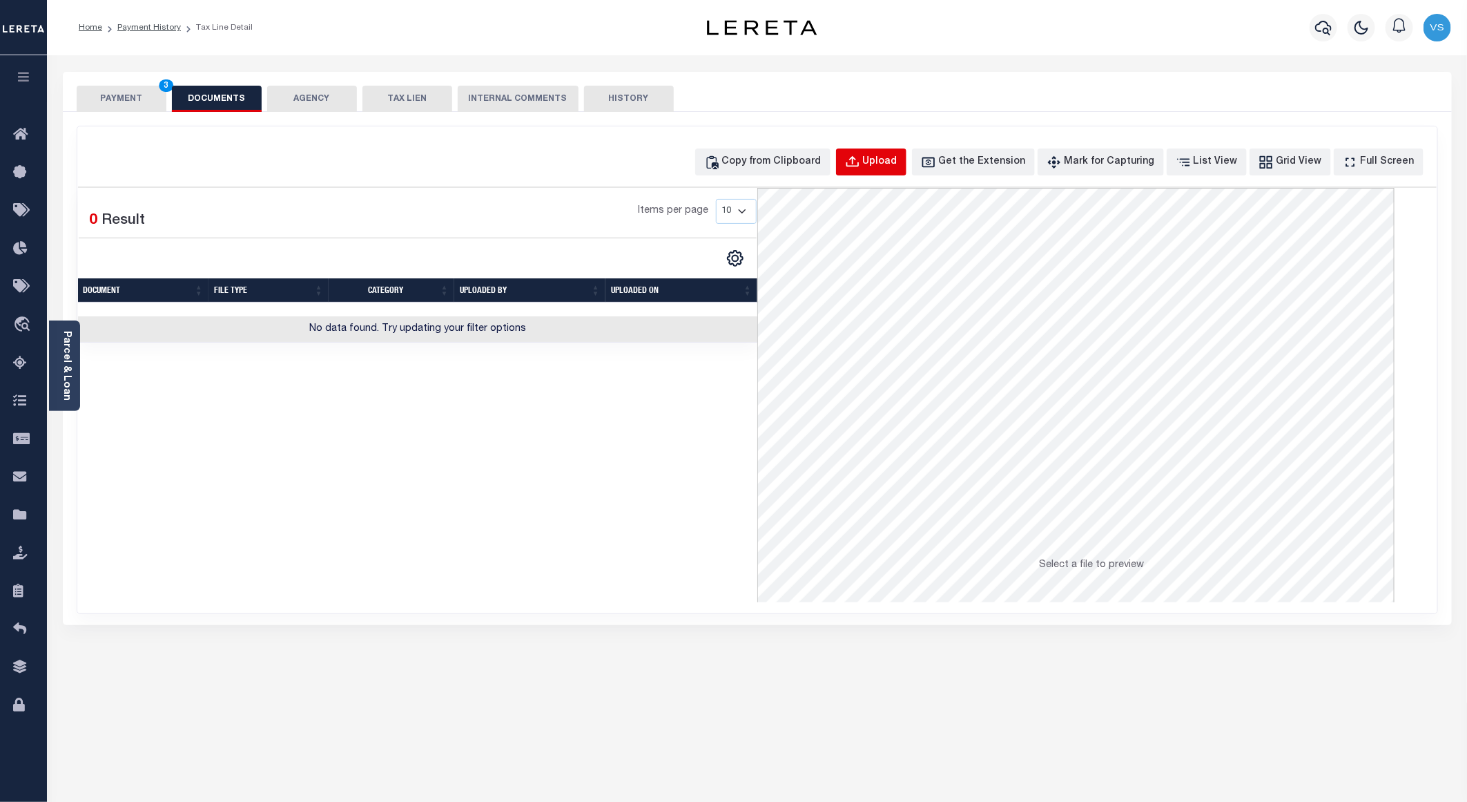
click at [906, 151] on button "Upload" at bounding box center [871, 161] width 70 height 27
select select "POP"
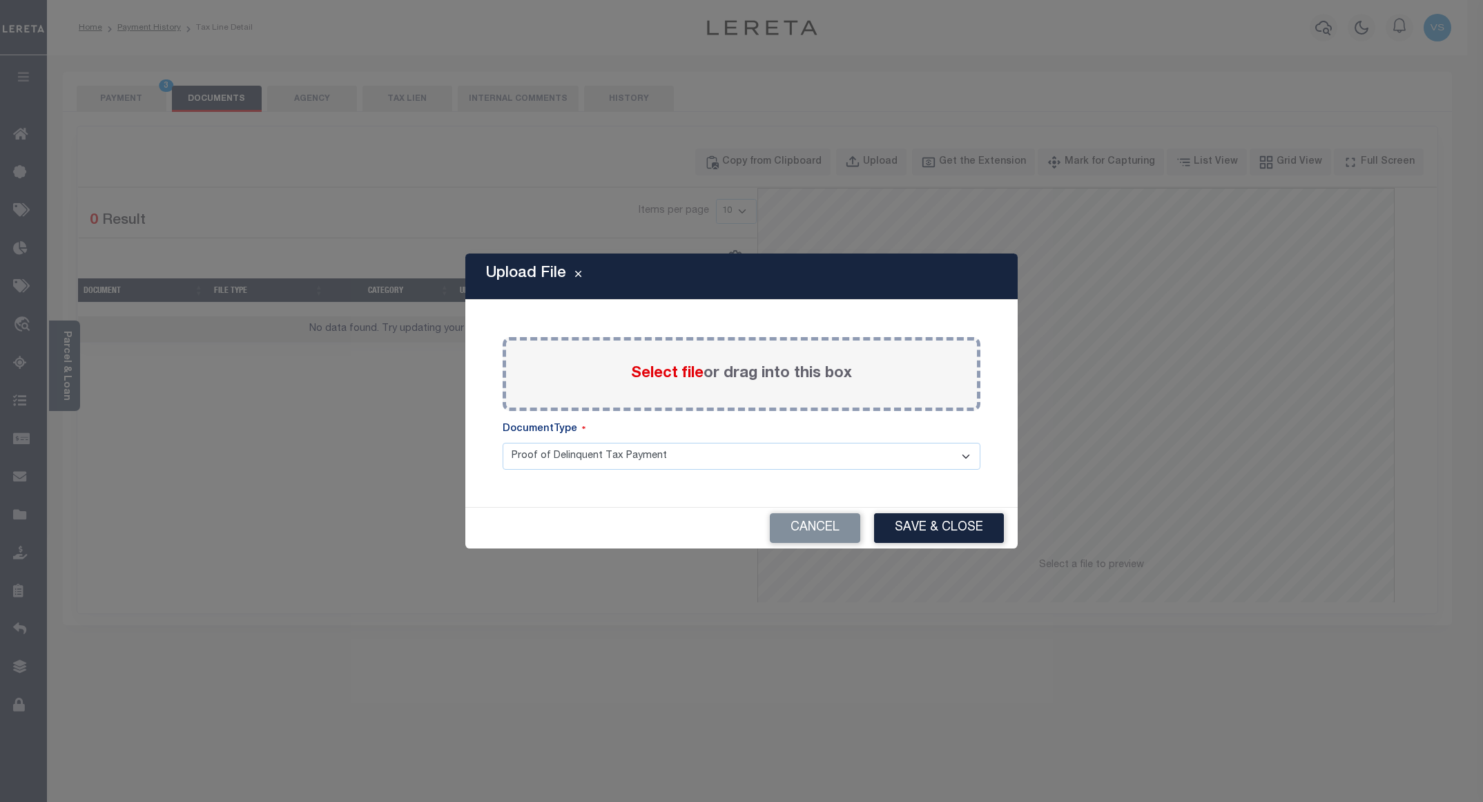
click at [684, 373] on span "Select file" at bounding box center [667, 373] width 72 height 15
click at [0, 0] on input "Select file or drag into this box" at bounding box center [0, 0] width 0 height 0
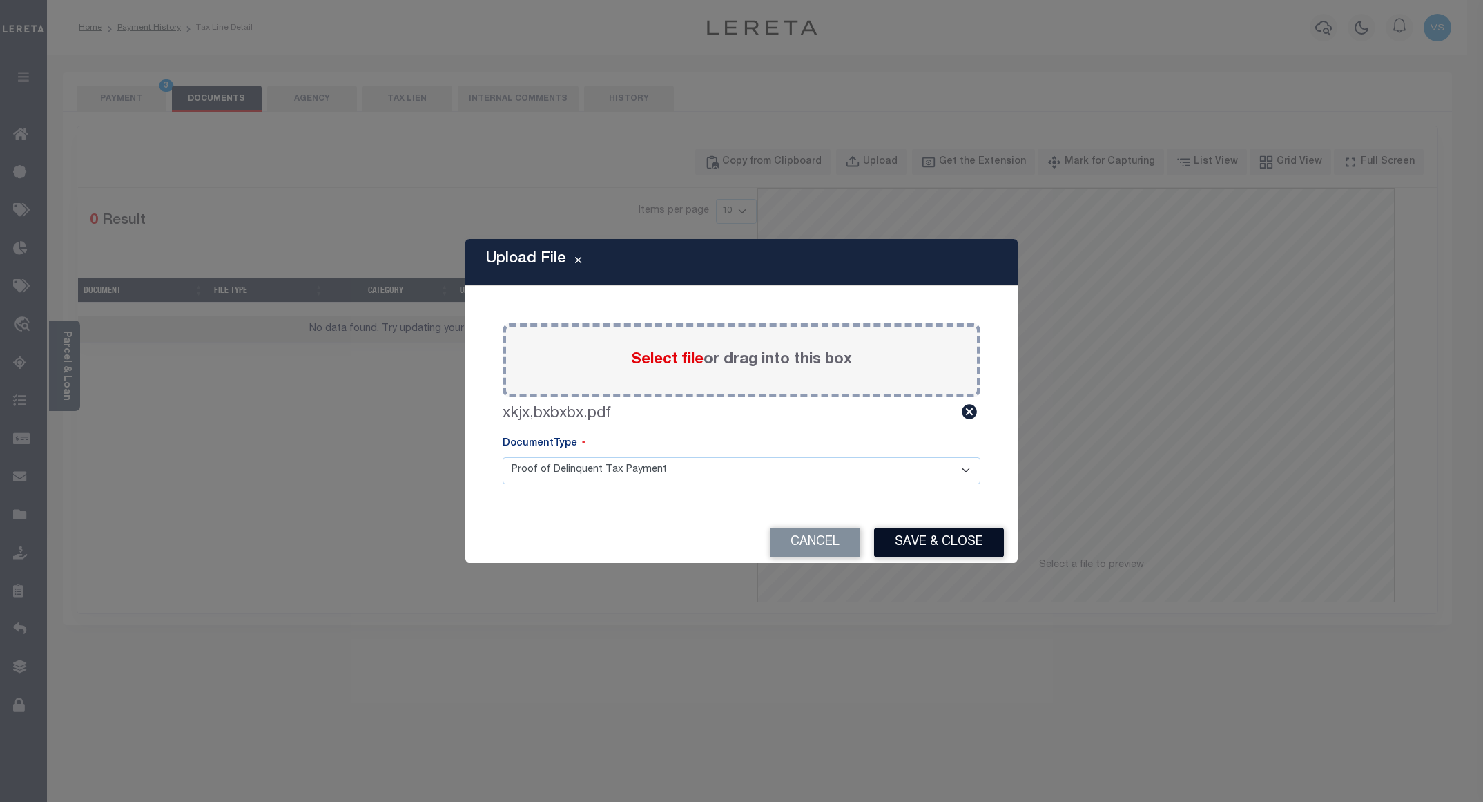
click at [905, 534] on button "Save & Close" at bounding box center [939, 542] width 130 height 30
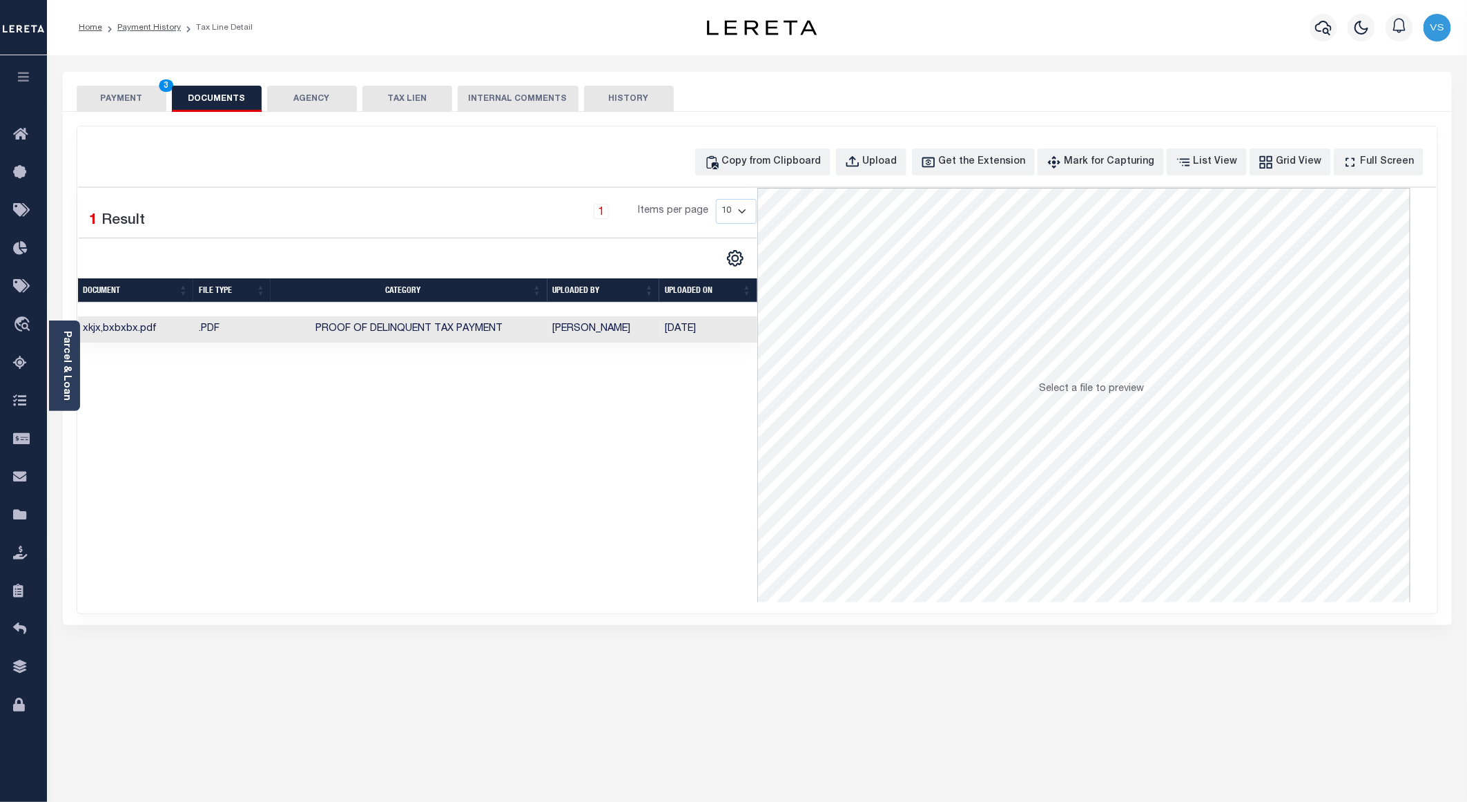
click at [119, 96] on button "PAYMENT 3" at bounding box center [122, 99] width 90 height 26
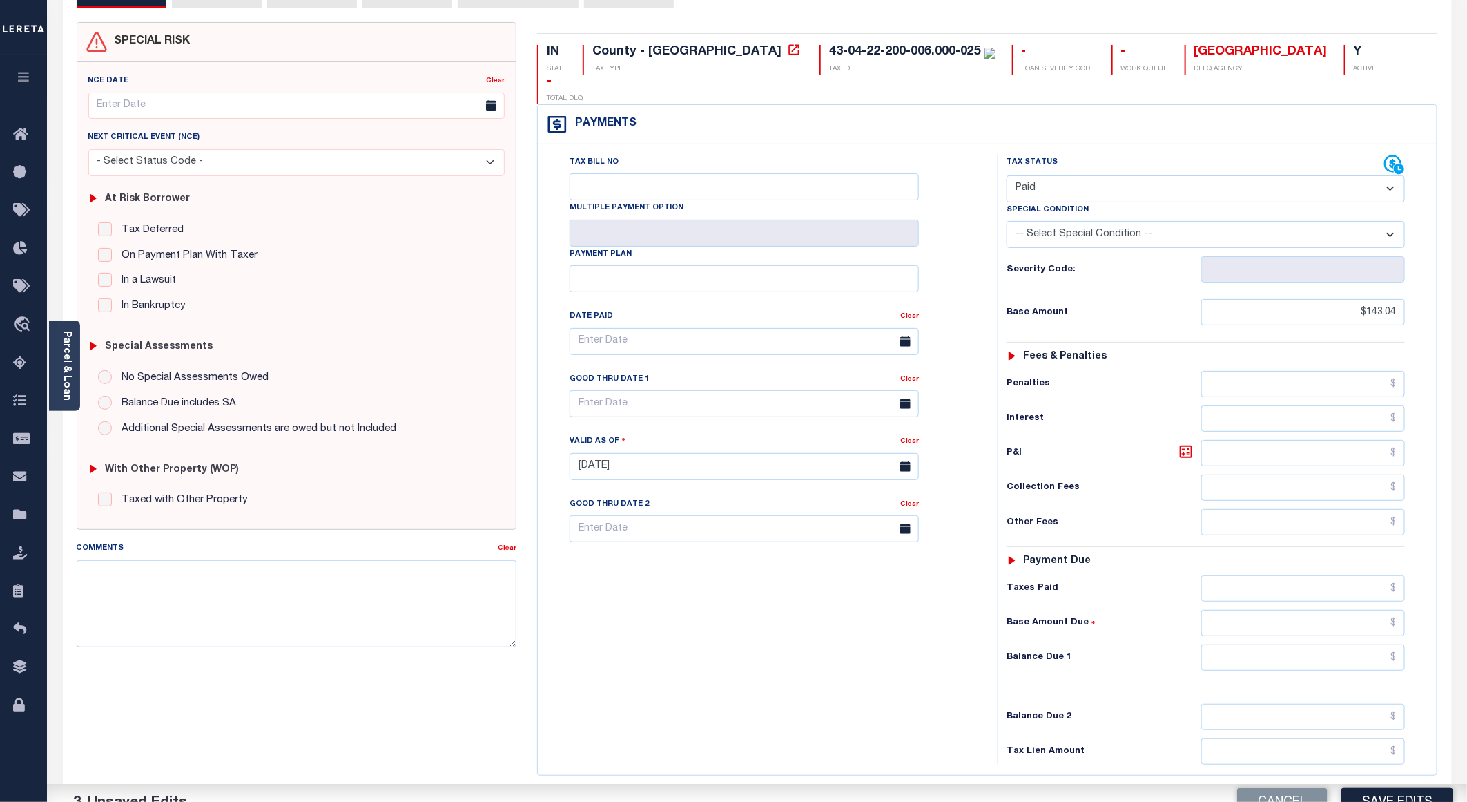
scroll to position [222, 0]
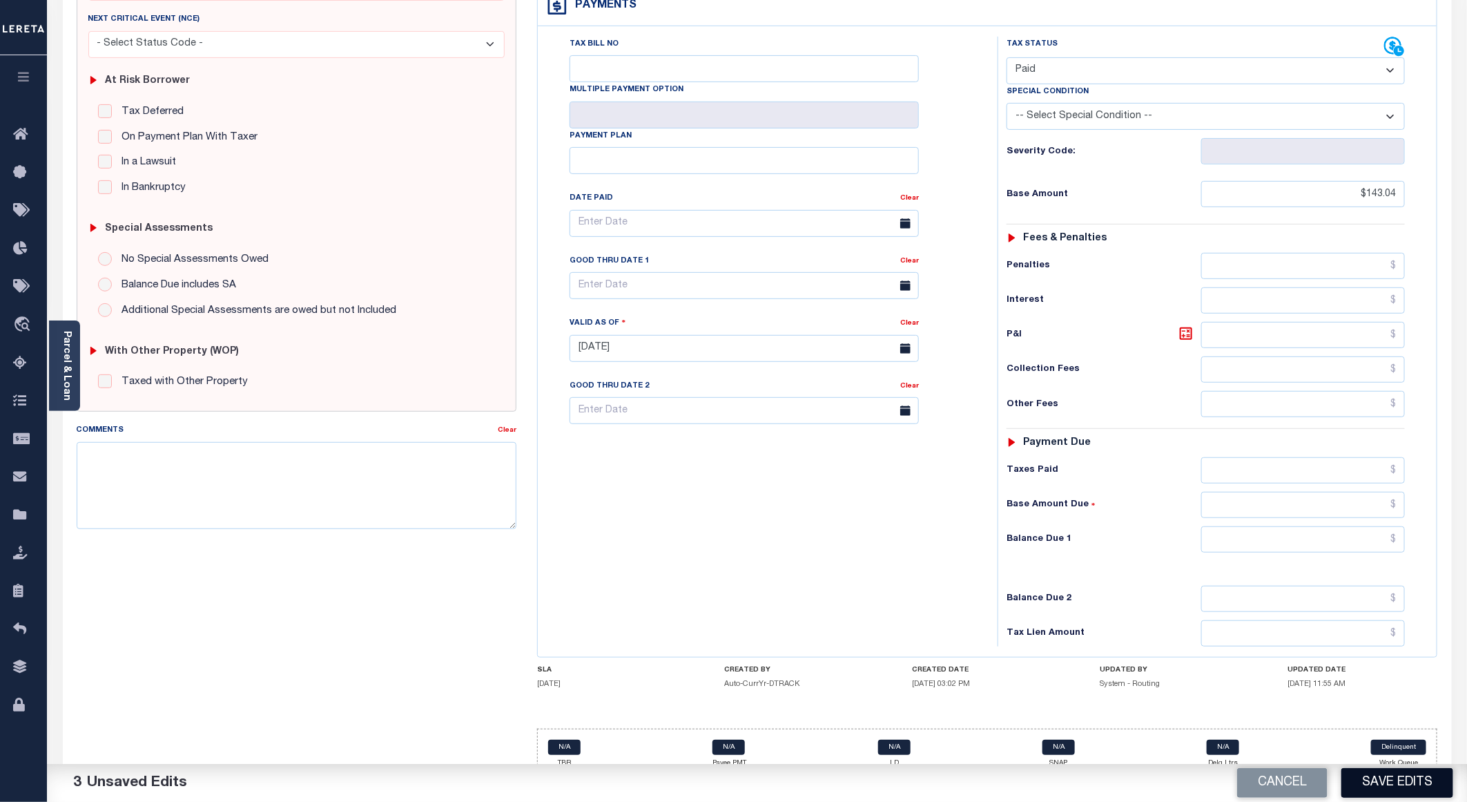
click at [1374, 788] on button "Save Edits" at bounding box center [1397, 783] width 112 height 30
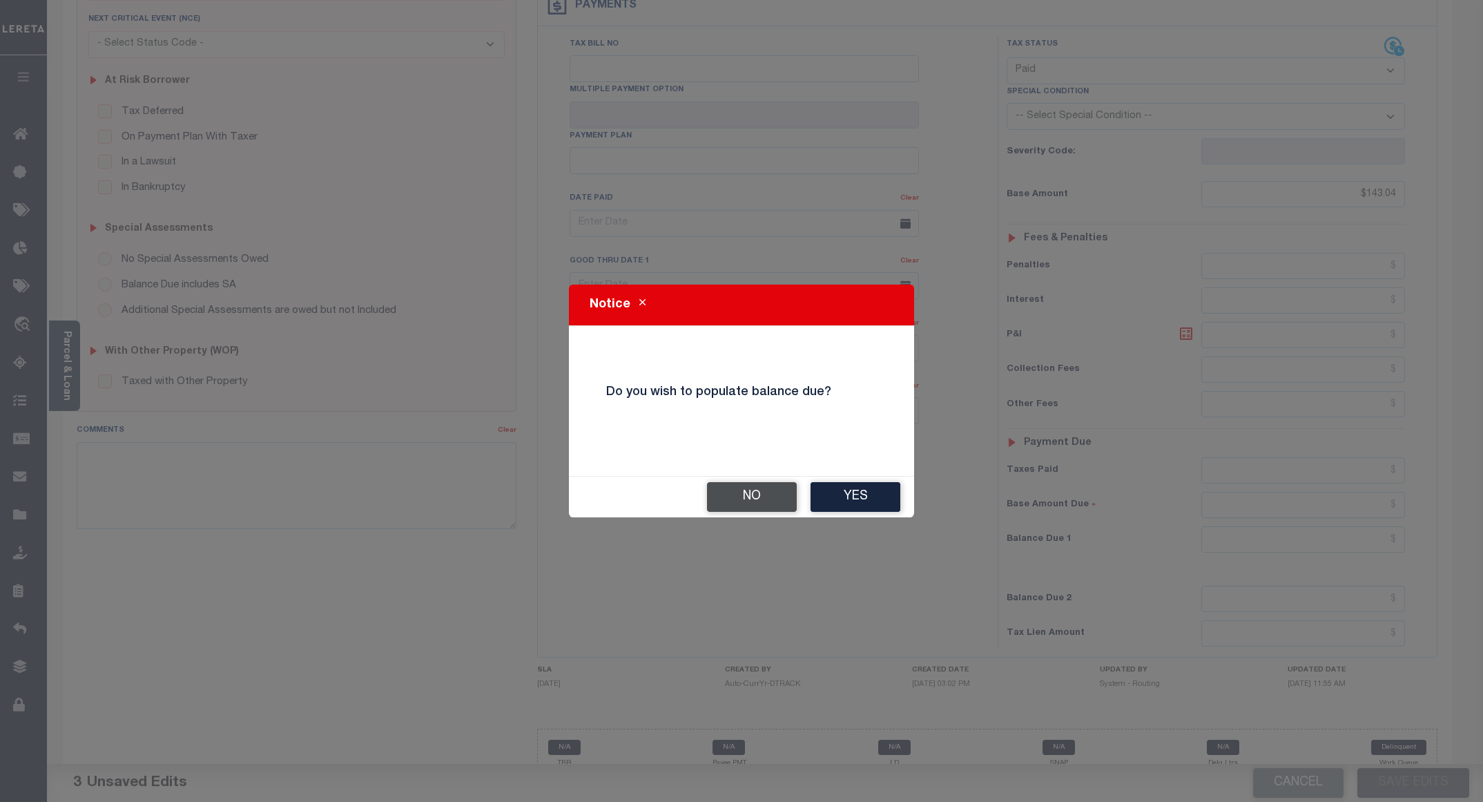
click at [735, 497] on button "No" at bounding box center [752, 497] width 90 height 30
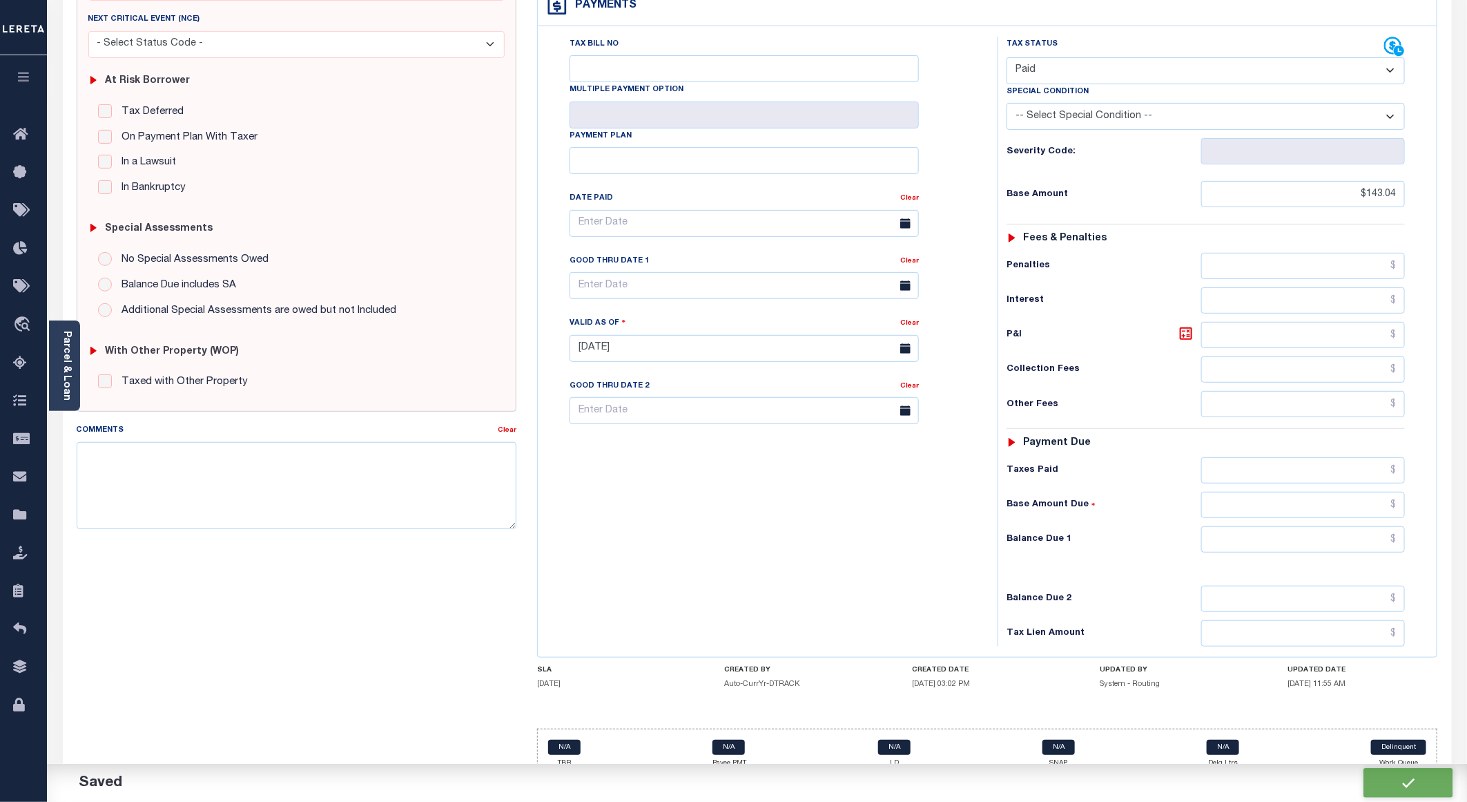
checkbox input "false"
type input "$143.04"
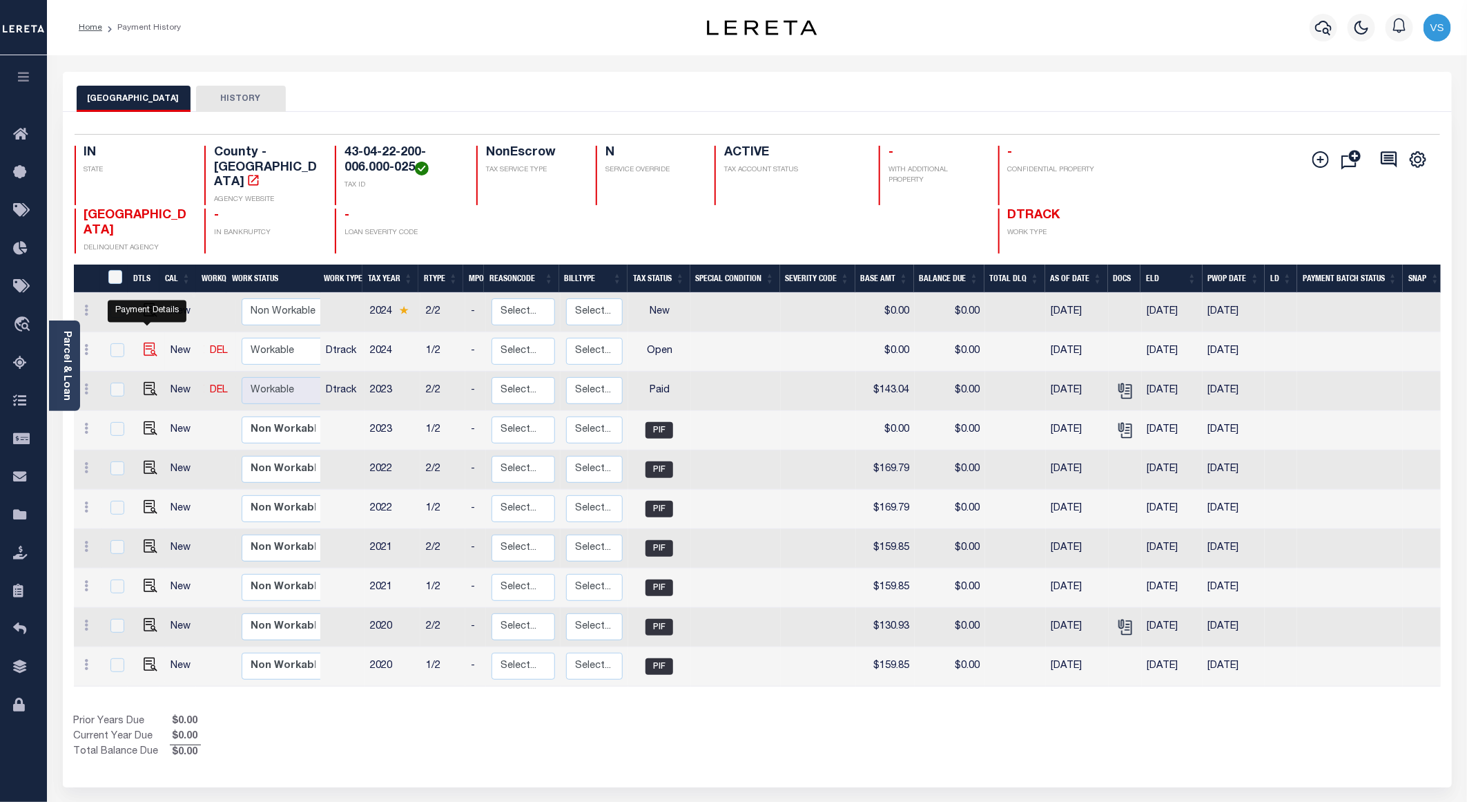
click at [144, 342] on img "" at bounding box center [151, 349] width 14 height 14
checkbox input "true"
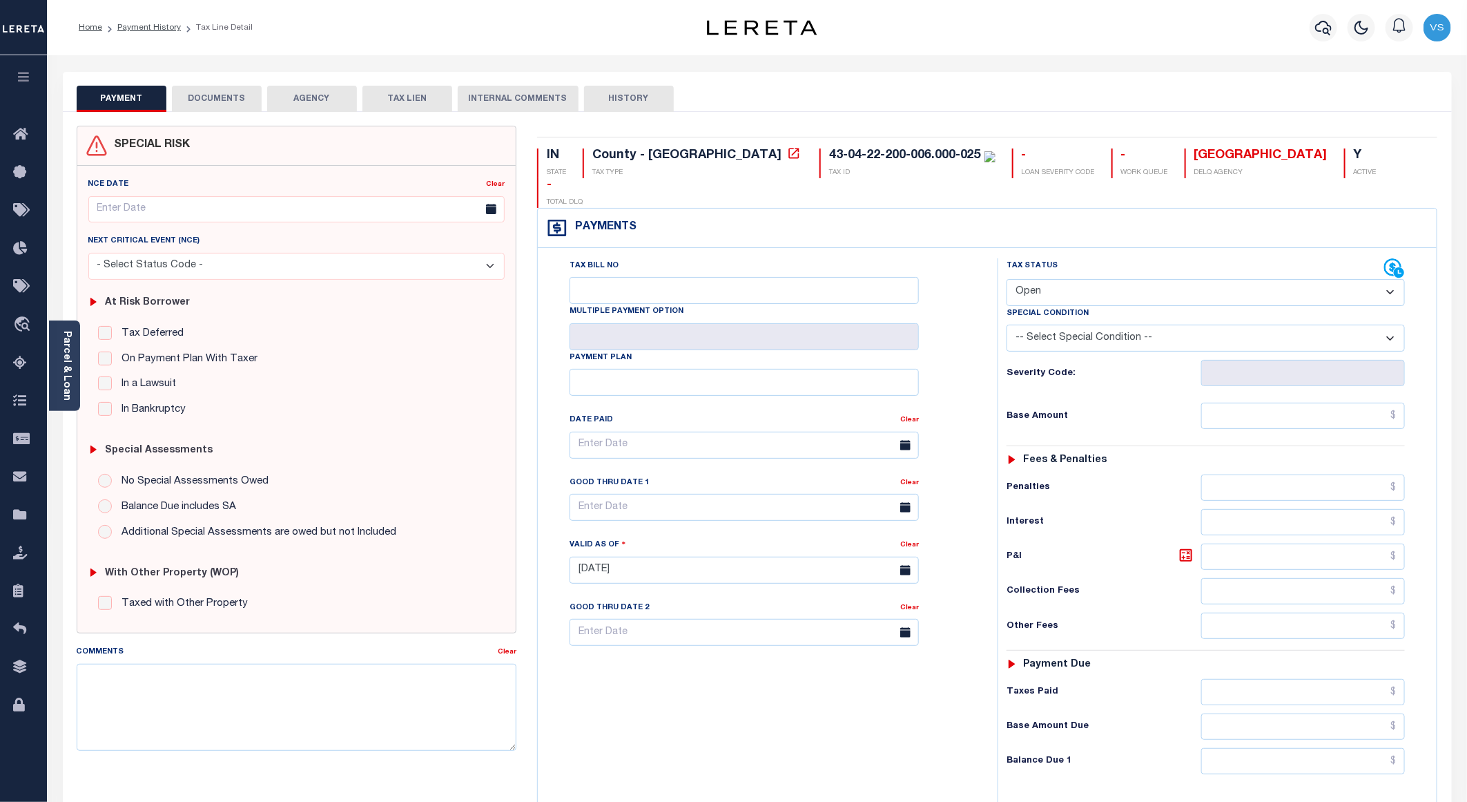
click at [1106, 279] on select "- Select Status Code - Open Due/Unpaid Paid Incomplete No Tax Due Internal Refu…" at bounding box center [1206, 292] width 398 height 27
select select "PYD"
click at [1007, 279] on select "- Select Status Code - Open Due/Unpaid Paid Incomplete No Tax Due Internal Refu…" at bounding box center [1206, 292] width 398 height 27
type input "[DATE]"
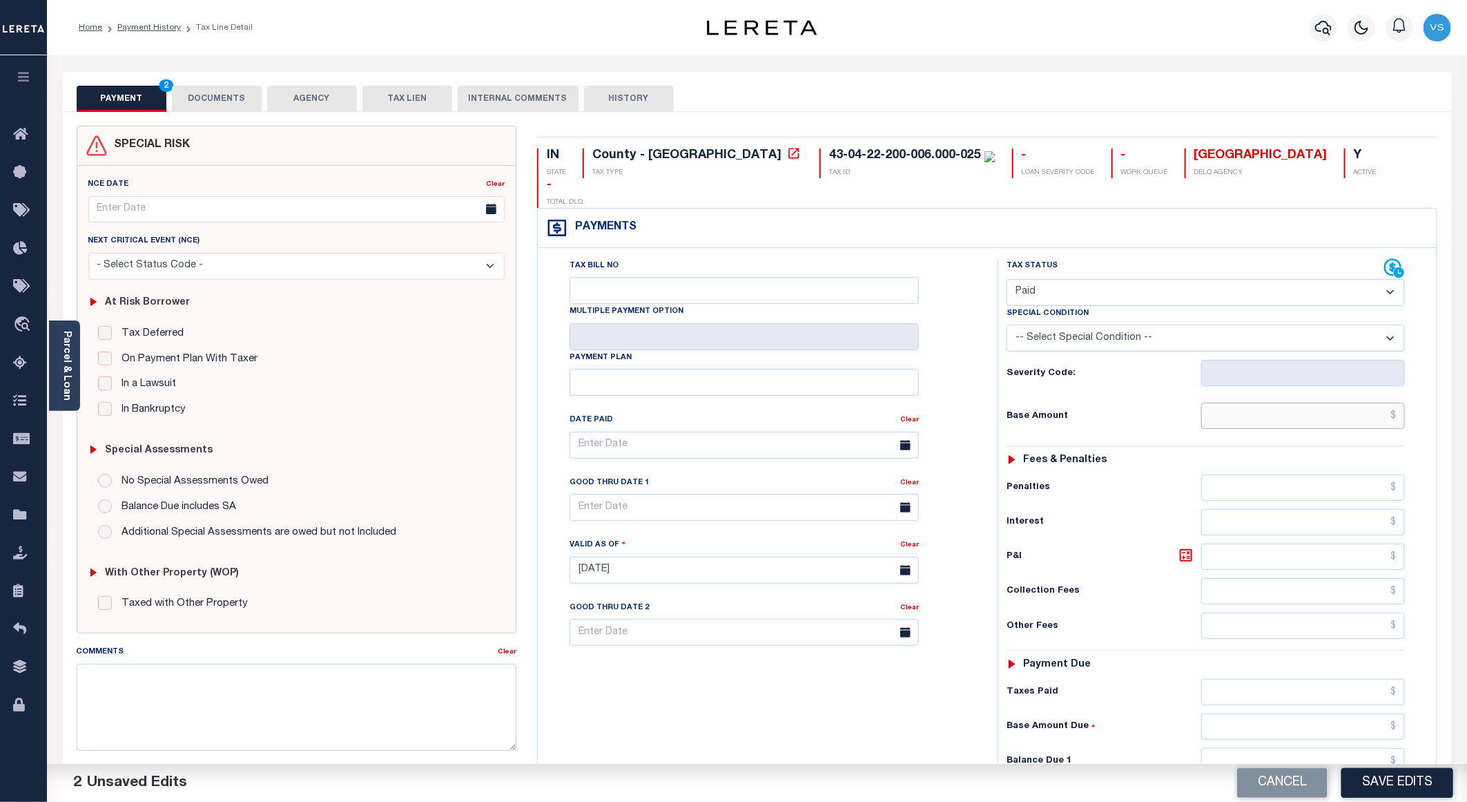
click at [1370, 402] on input "text" at bounding box center [1303, 415] width 204 height 26
paste input "292.48"
type input "$292.48"
click at [202, 96] on button "DOCUMENTS" at bounding box center [217, 99] width 90 height 26
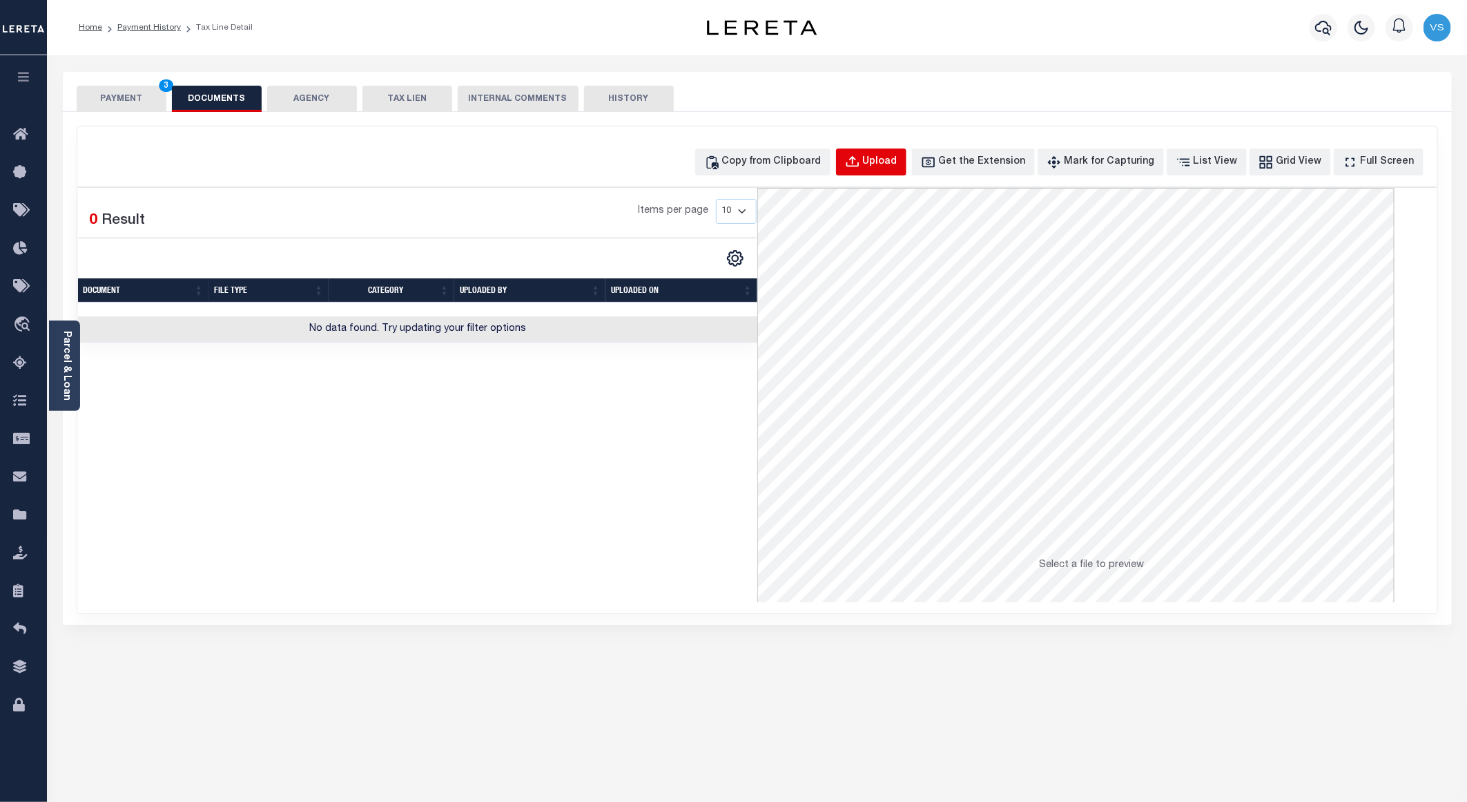
click at [897, 164] on div "Upload" at bounding box center [880, 162] width 35 height 15
select select "POP"
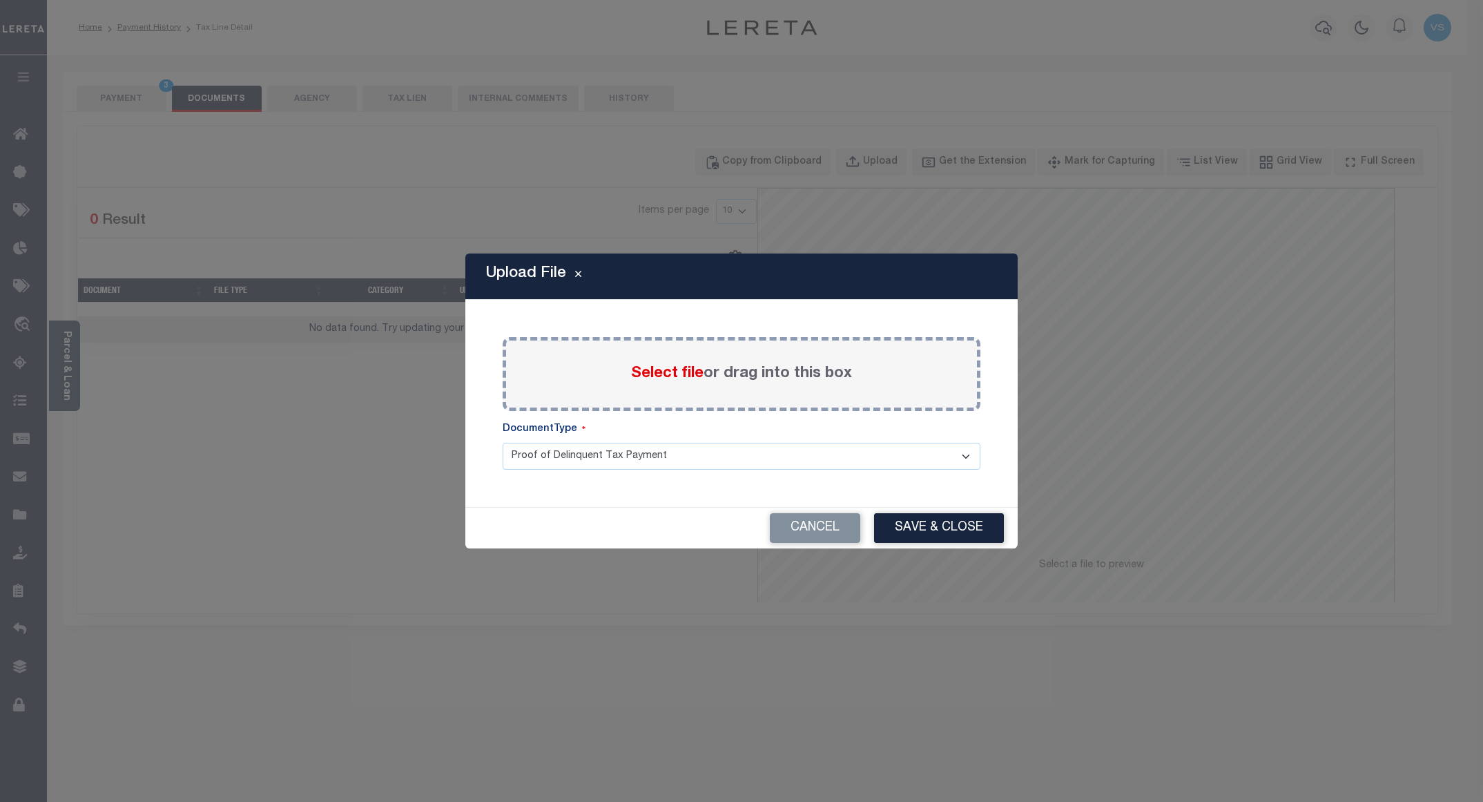
click at [659, 377] on span "Select file" at bounding box center [667, 373] width 72 height 15
click at [0, 0] on input "Select file or drag into this box" at bounding box center [0, 0] width 0 height 0
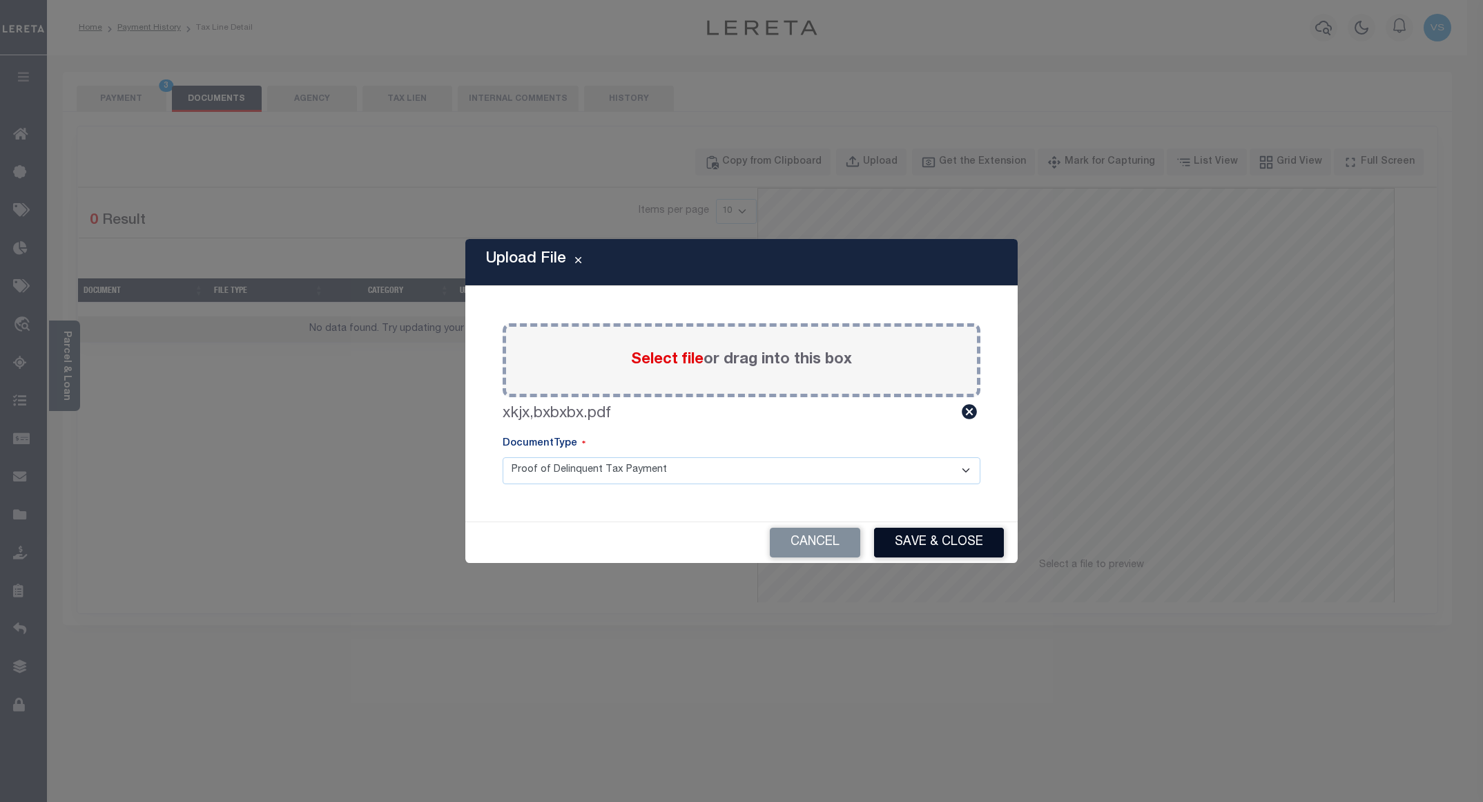
click at [918, 541] on button "Save & Close" at bounding box center [939, 542] width 130 height 30
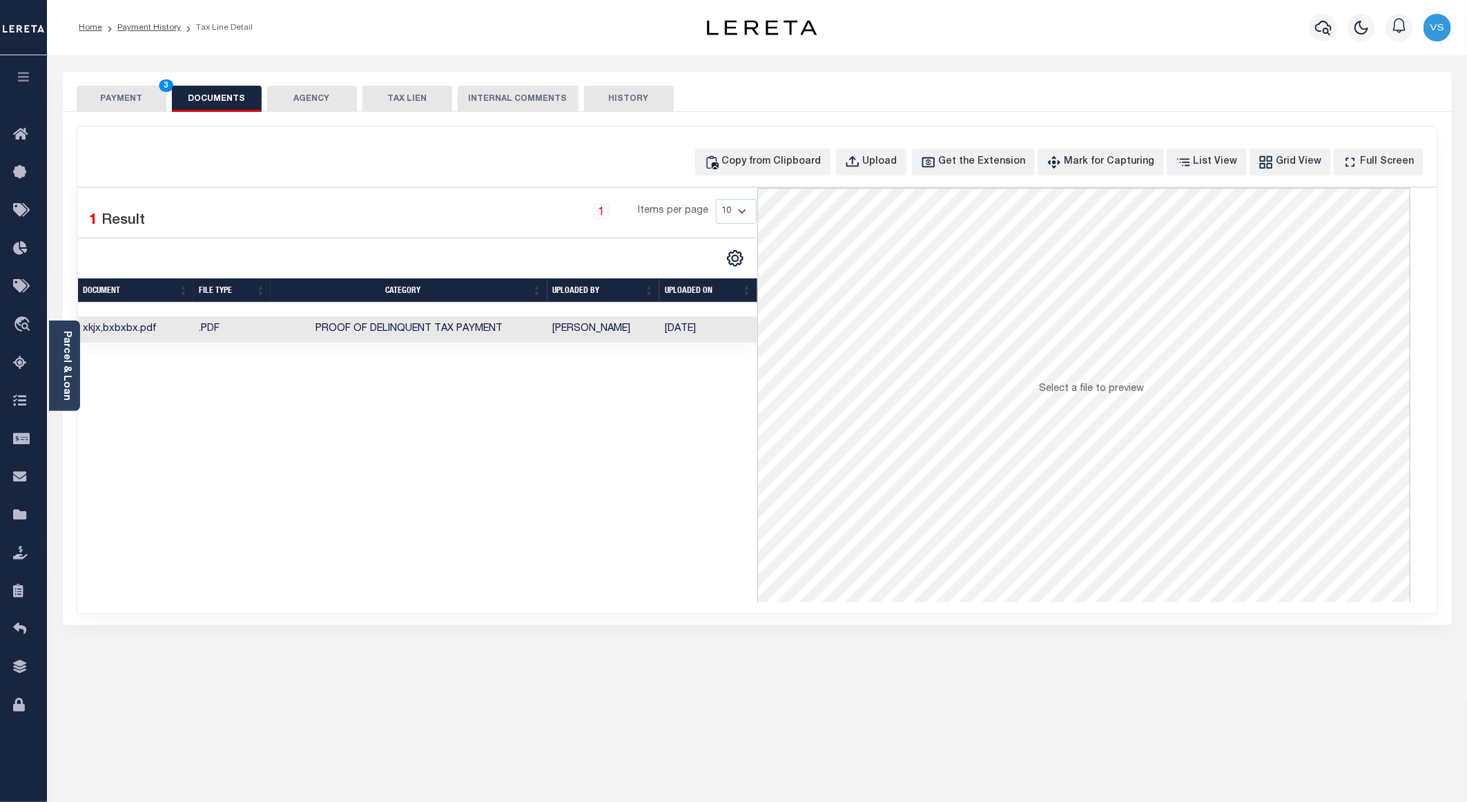
click at [102, 100] on button "PAYMENT 3" at bounding box center [122, 99] width 90 height 26
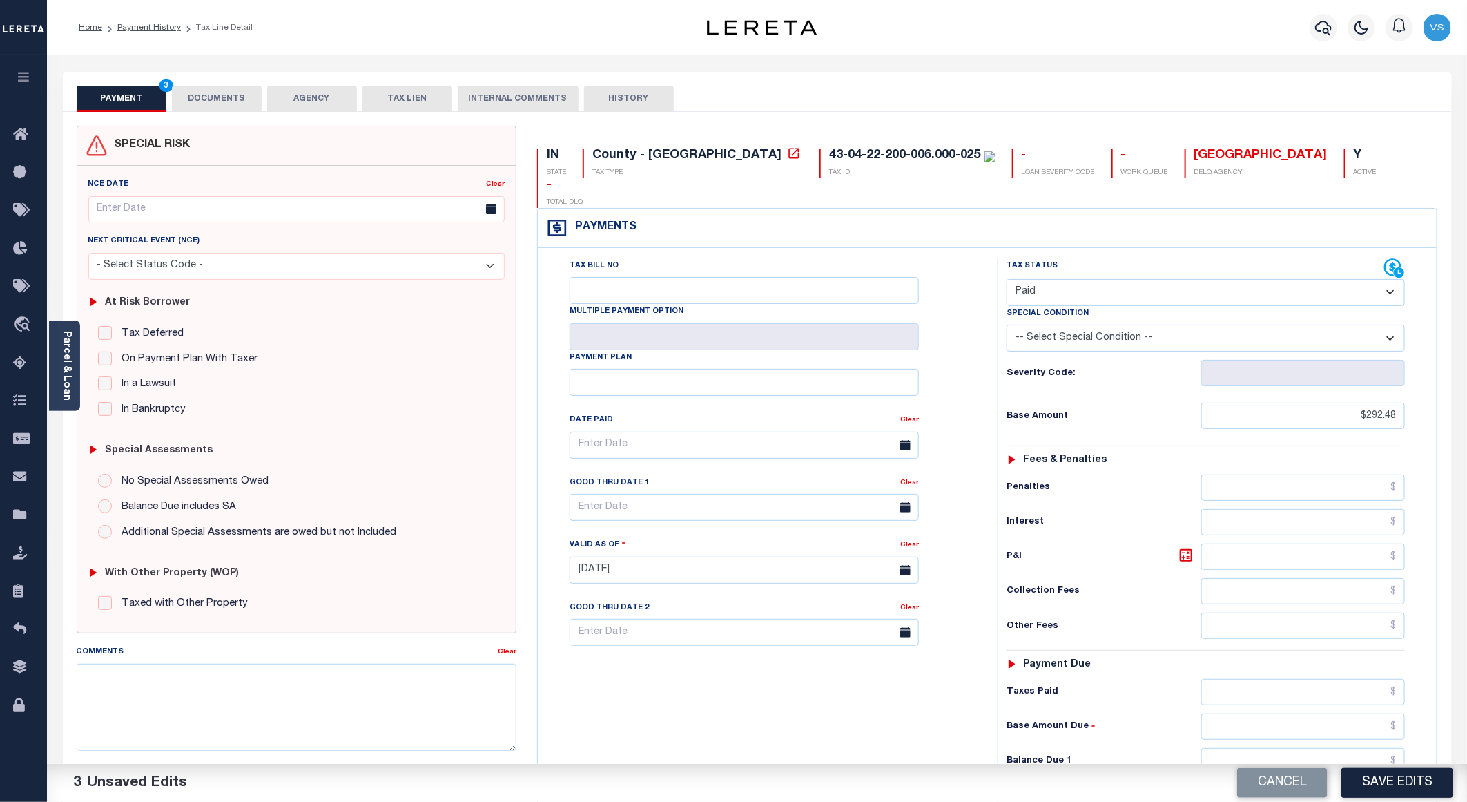
scroll to position [222, 0]
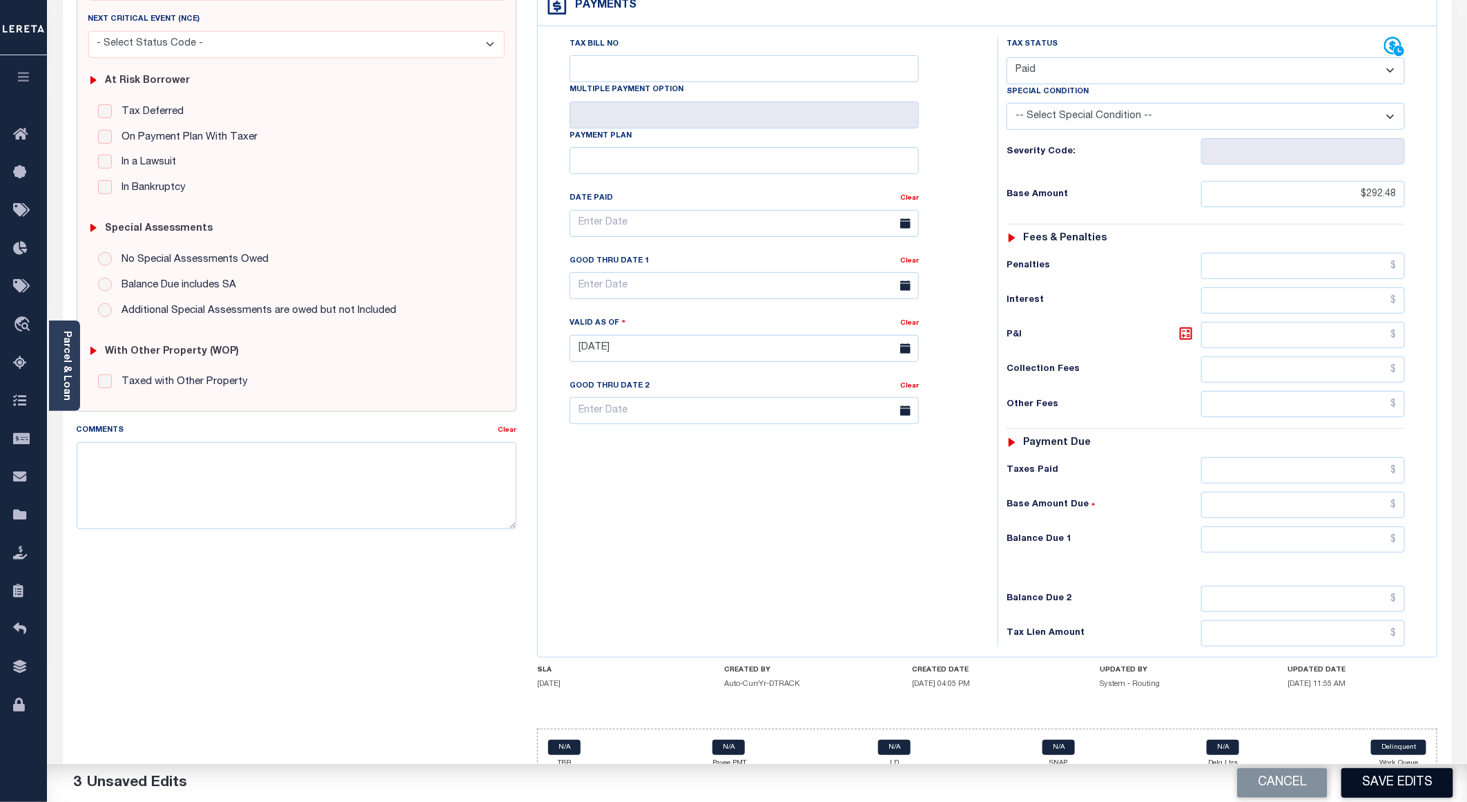
click at [1392, 786] on button "Save Edits" at bounding box center [1397, 783] width 112 height 30
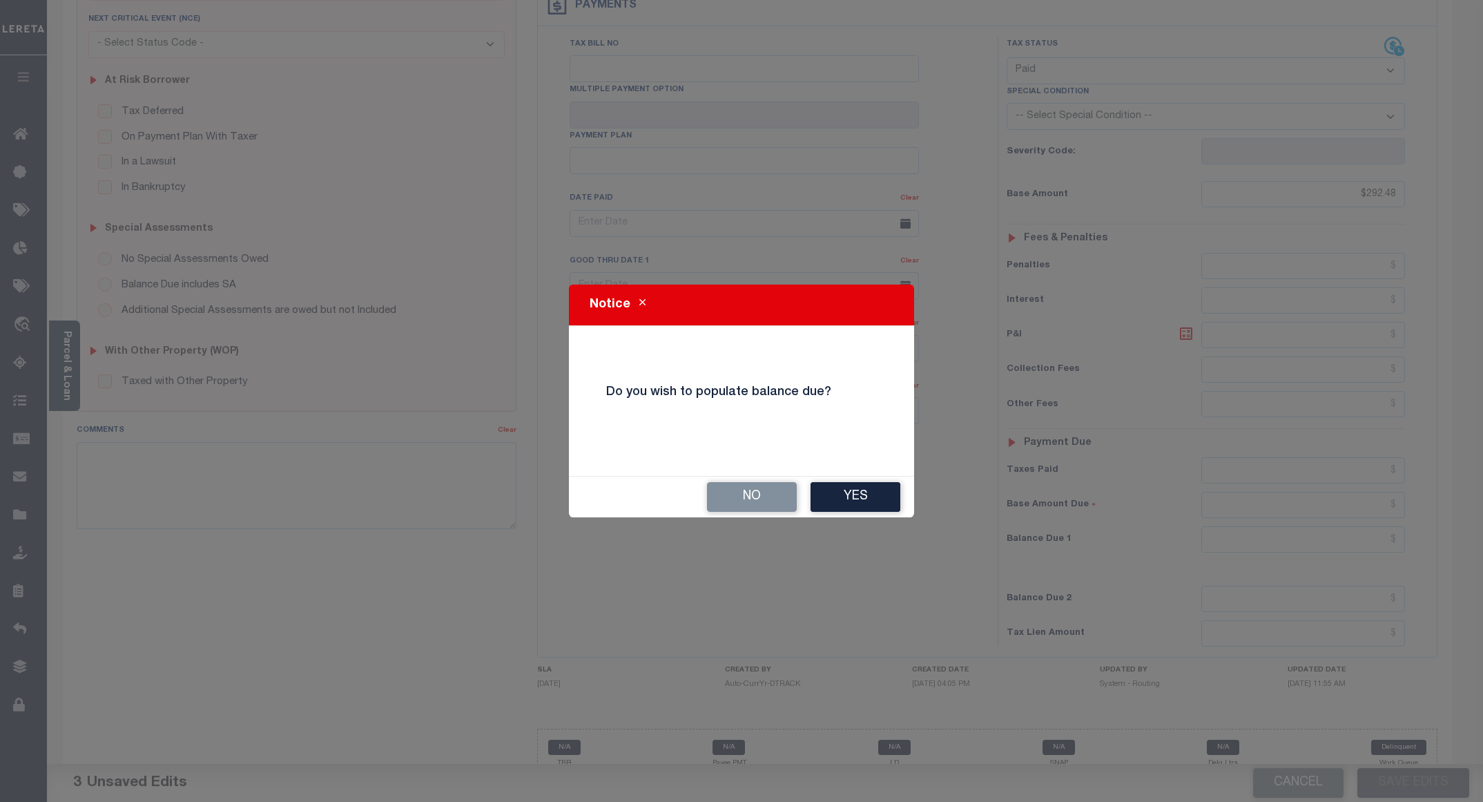
click at [748, 514] on div "No Yes" at bounding box center [741, 496] width 345 height 41
click at [748, 498] on button "No" at bounding box center [752, 497] width 90 height 30
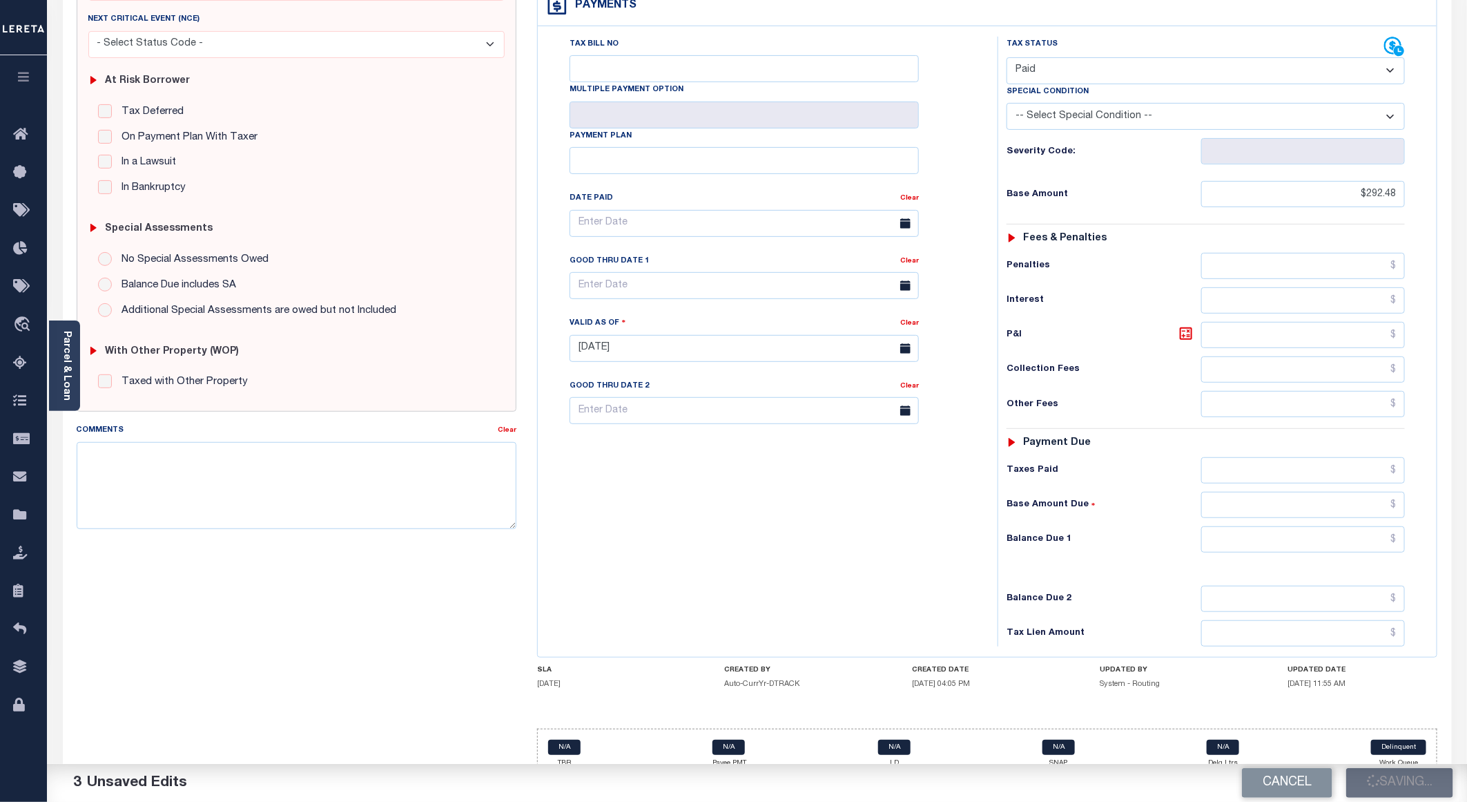
checkbox input "false"
type input "$292.48"
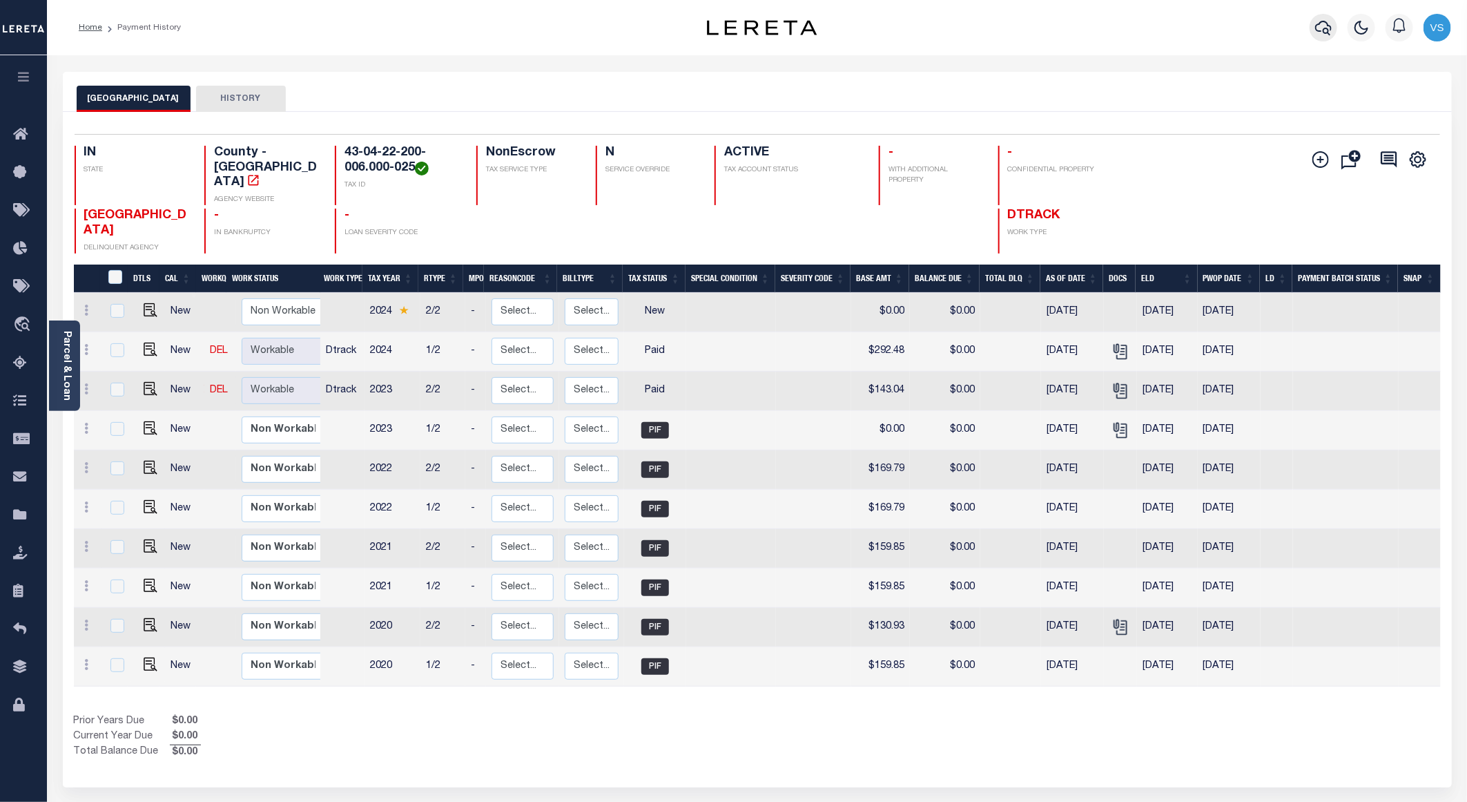
click at [1332, 38] on button "button" at bounding box center [1324, 28] width 28 height 28
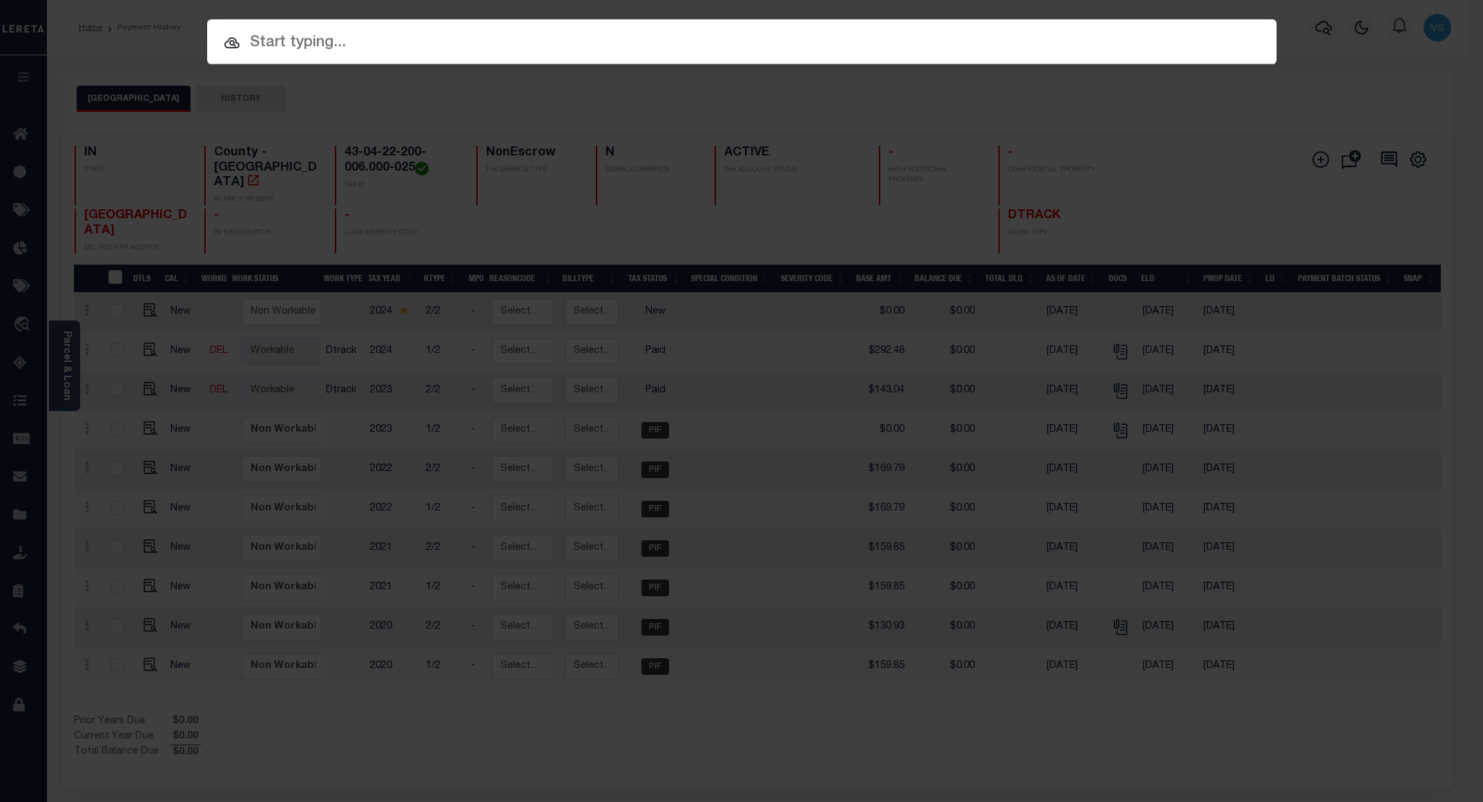
paste input "800020003035"
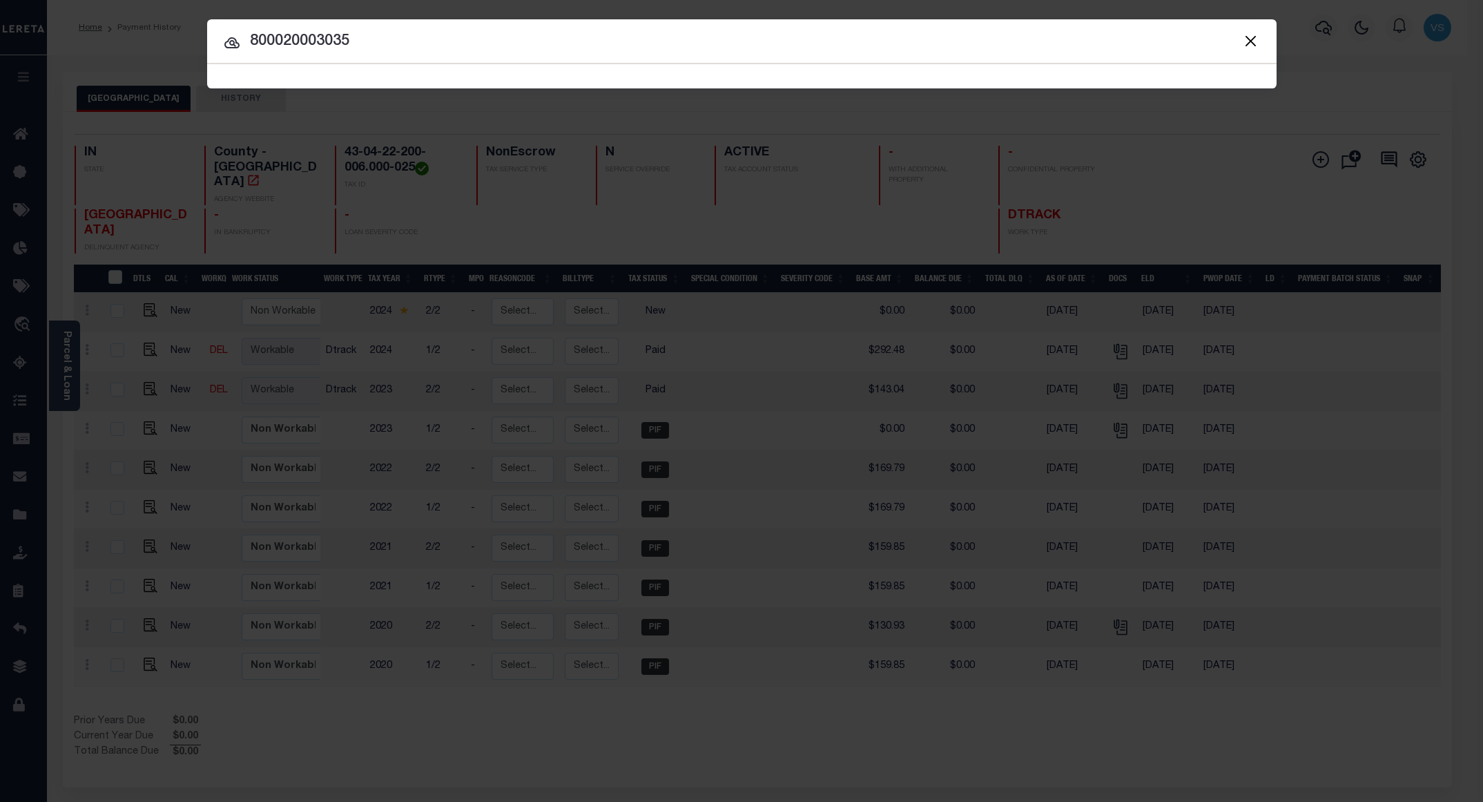
type input "800020003035"
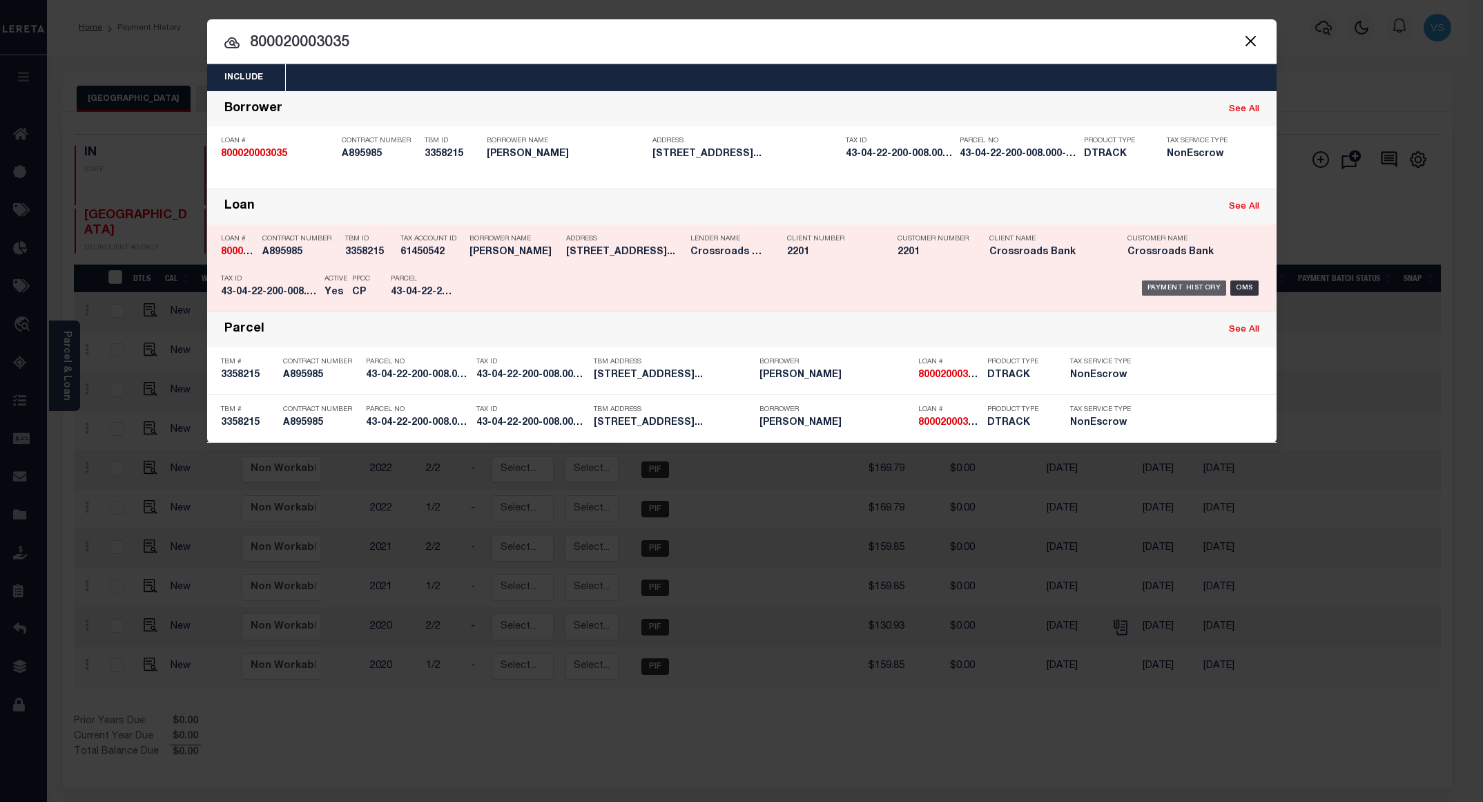
click at [1165, 293] on div "Payment History" at bounding box center [1184, 287] width 85 height 15
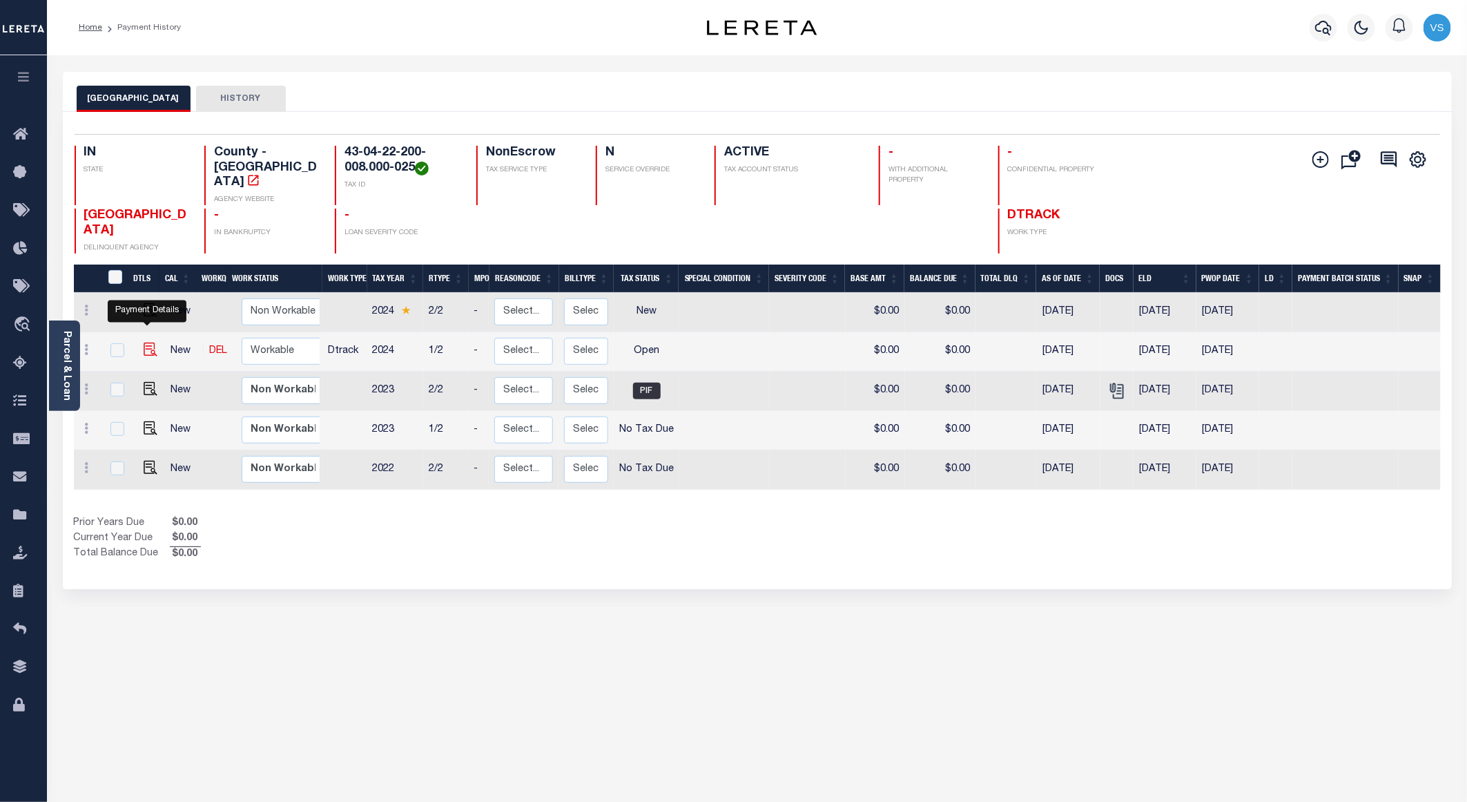
click at [144, 342] on img "" at bounding box center [151, 349] width 14 height 14
checkbox input "true"
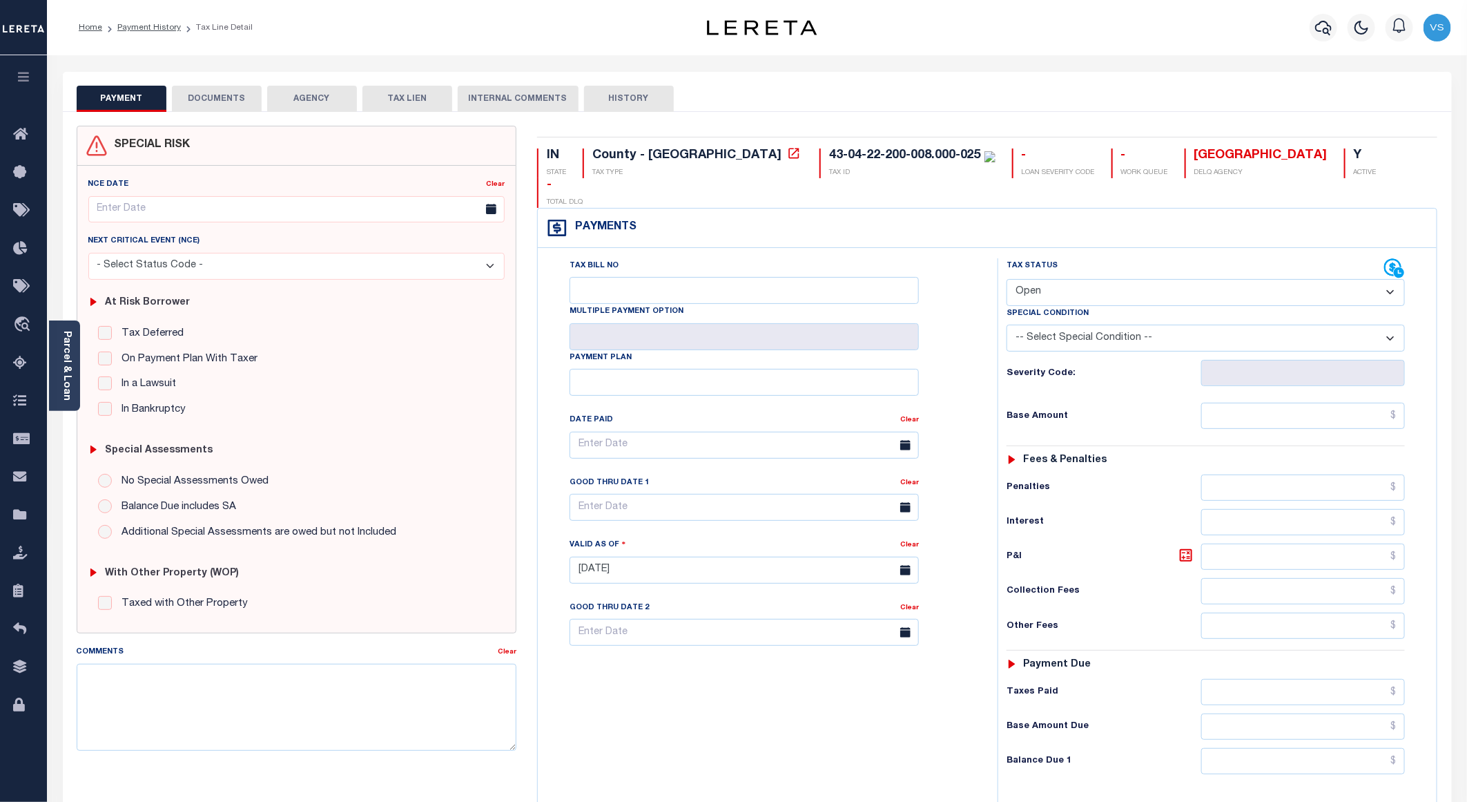
click at [1030, 279] on select "- Select Status Code - Open Due/Unpaid Paid Incomplete No Tax Due Internal Refu…" at bounding box center [1206, 292] width 398 height 27
select select "PYD"
click at [1007, 279] on select "- Select Status Code - Open Due/Unpaid Paid Incomplete No Tax Due Internal Refu…" at bounding box center [1206, 292] width 398 height 27
type input "[DATE]"
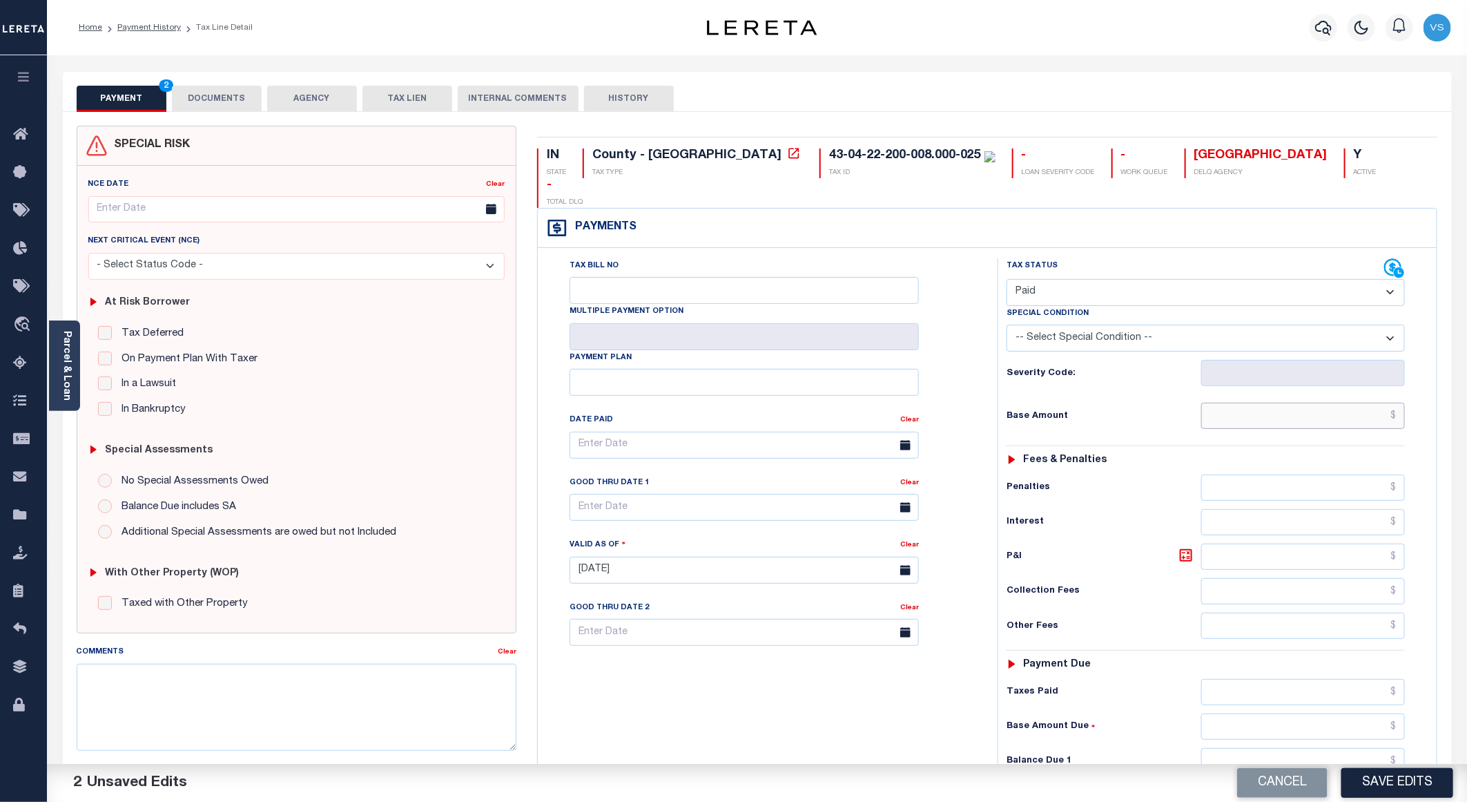
click at [1307, 402] on input "text" at bounding box center [1303, 415] width 204 height 26
paste input "331.74"
type input "$331.74"
click at [217, 96] on button "DOCUMENTS" at bounding box center [217, 99] width 90 height 26
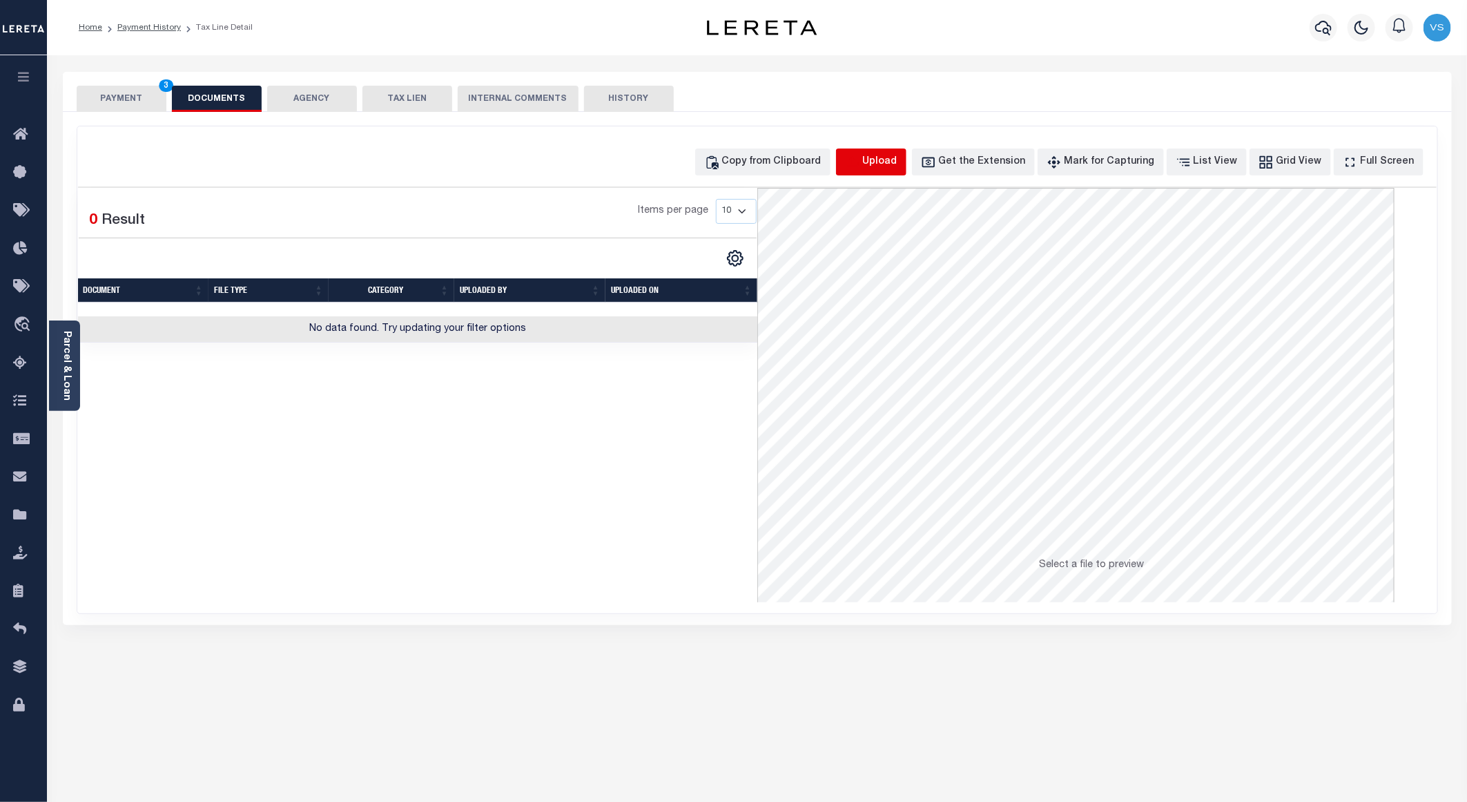
click at [860, 162] on icon "button" at bounding box center [852, 162] width 15 height 15
select select "POP"
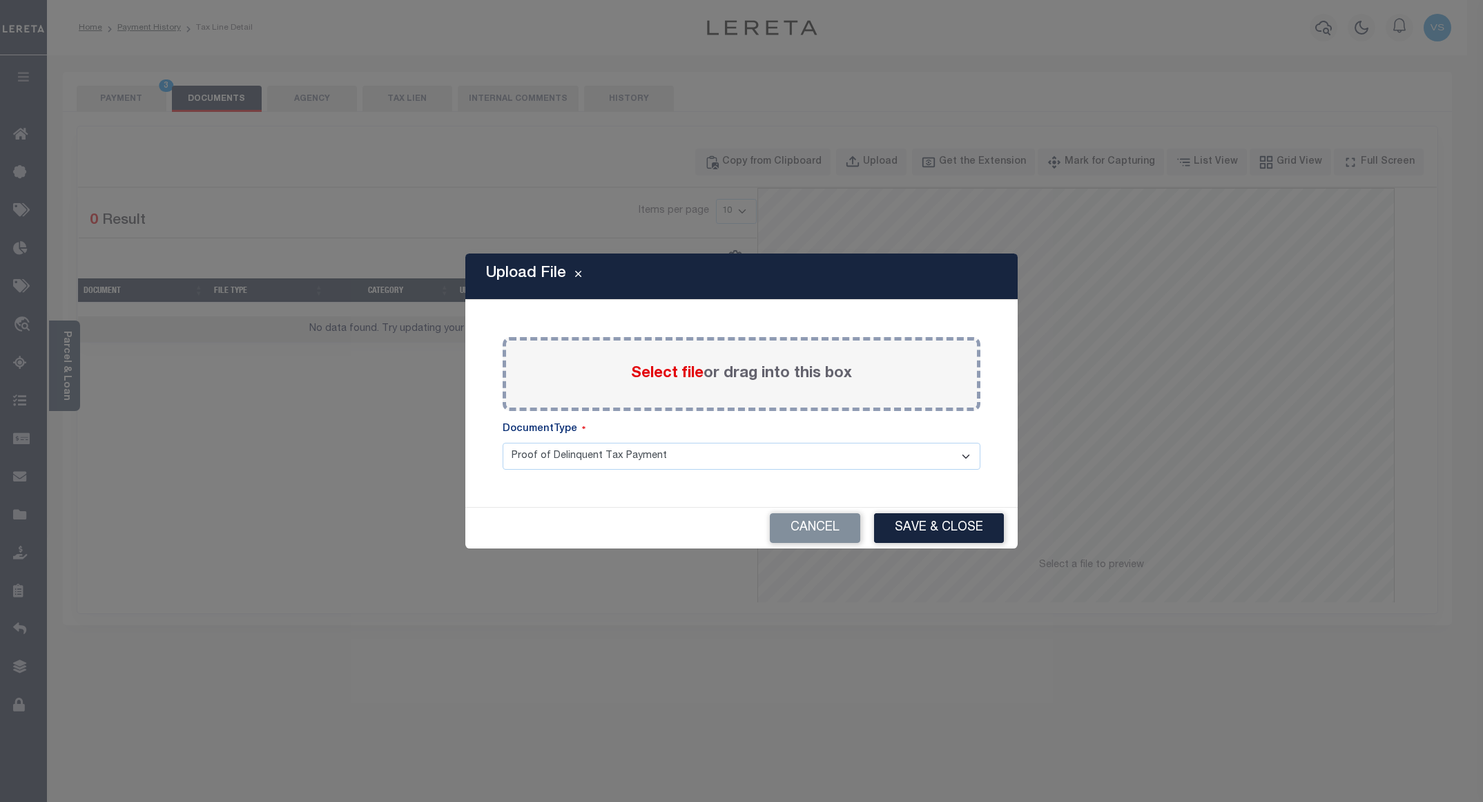
click at [654, 378] on span "Select file" at bounding box center [667, 373] width 72 height 15
click at [0, 0] on input "Select file or drag into this box" at bounding box center [0, 0] width 0 height 0
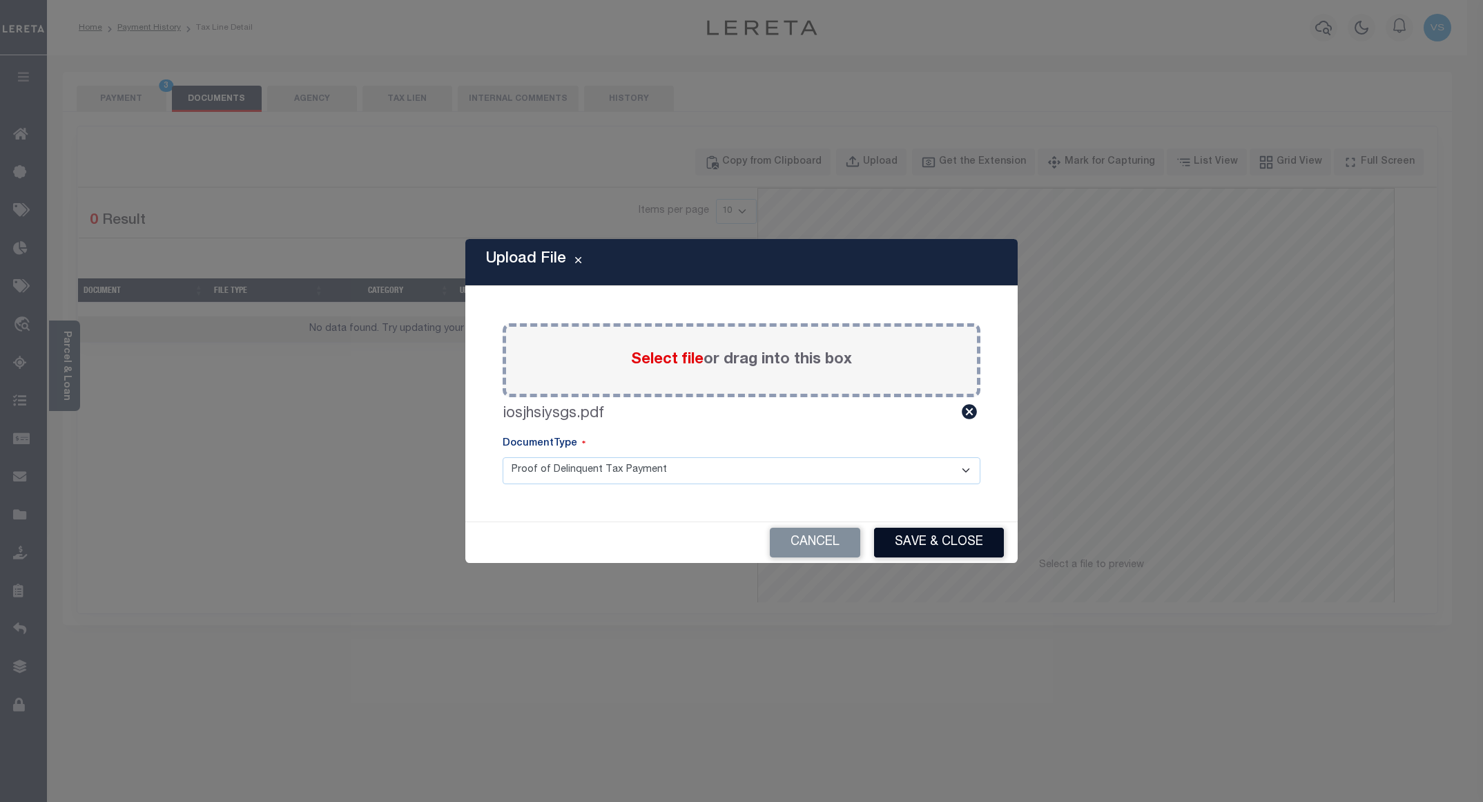
click at [922, 549] on button "Save & Close" at bounding box center [939, 542] width 130 height 30
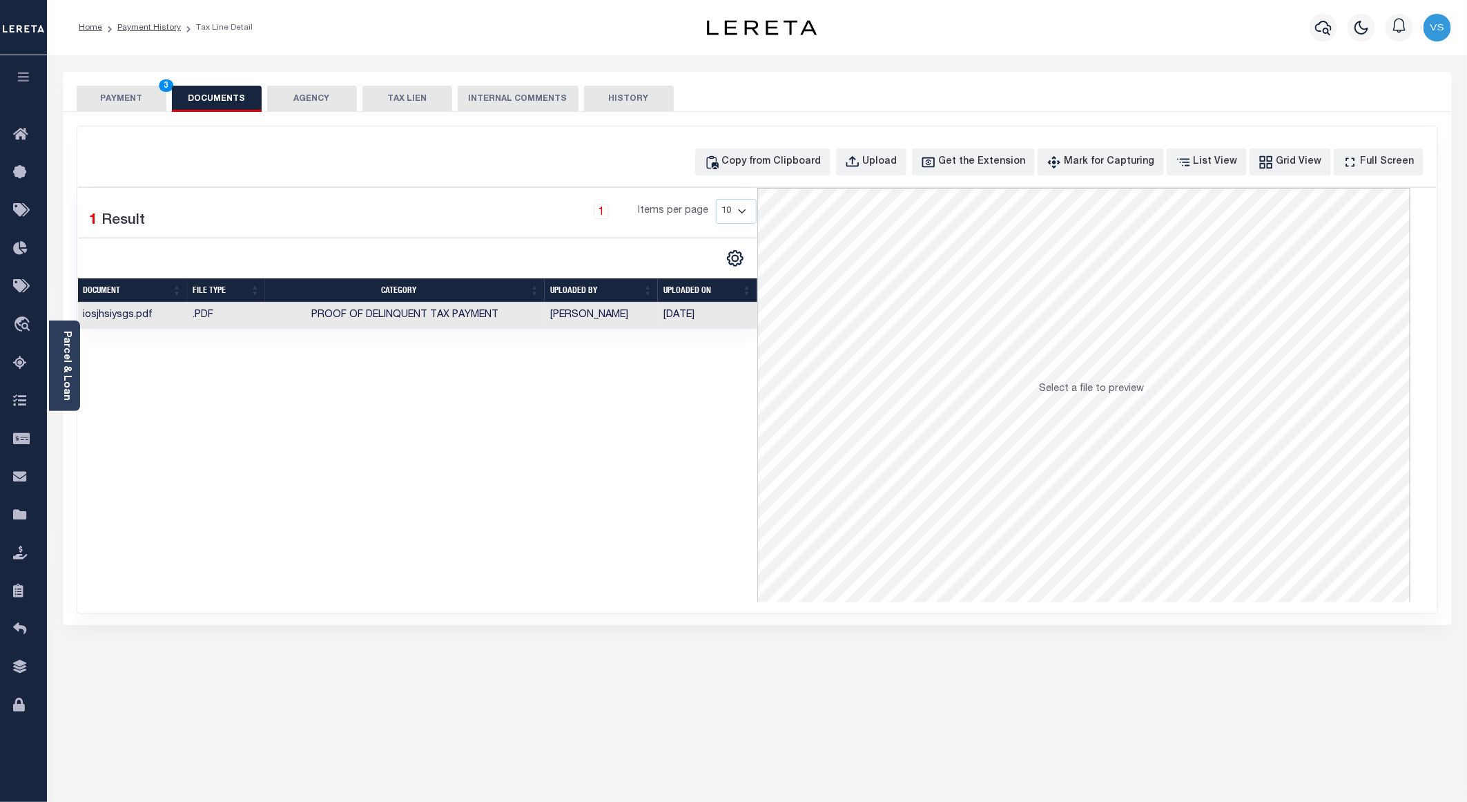
click at [126, 102] on button "PAYMENT 3" at bounding box center [122, 99] width 90 height 26
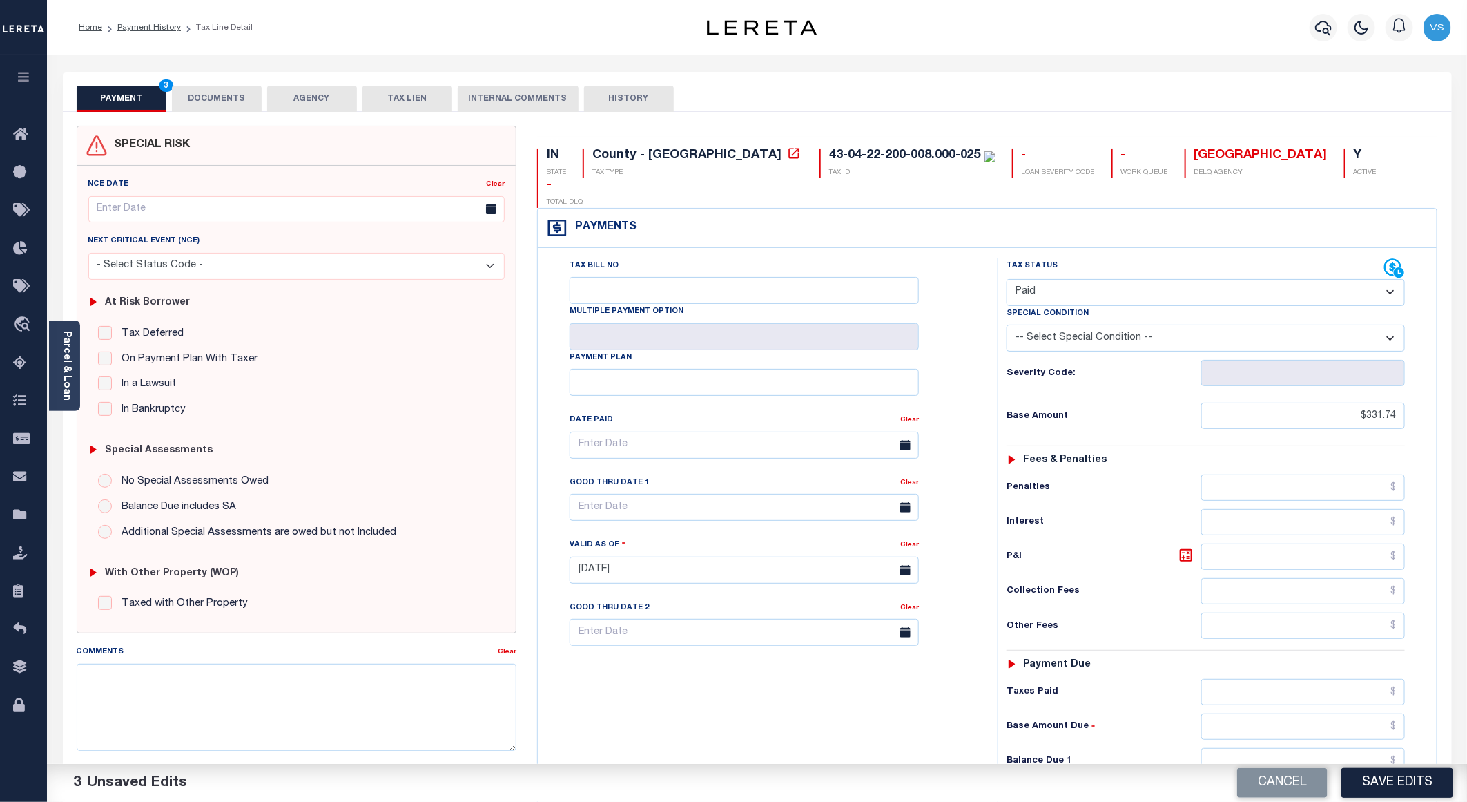
scroll to position [207, 0]
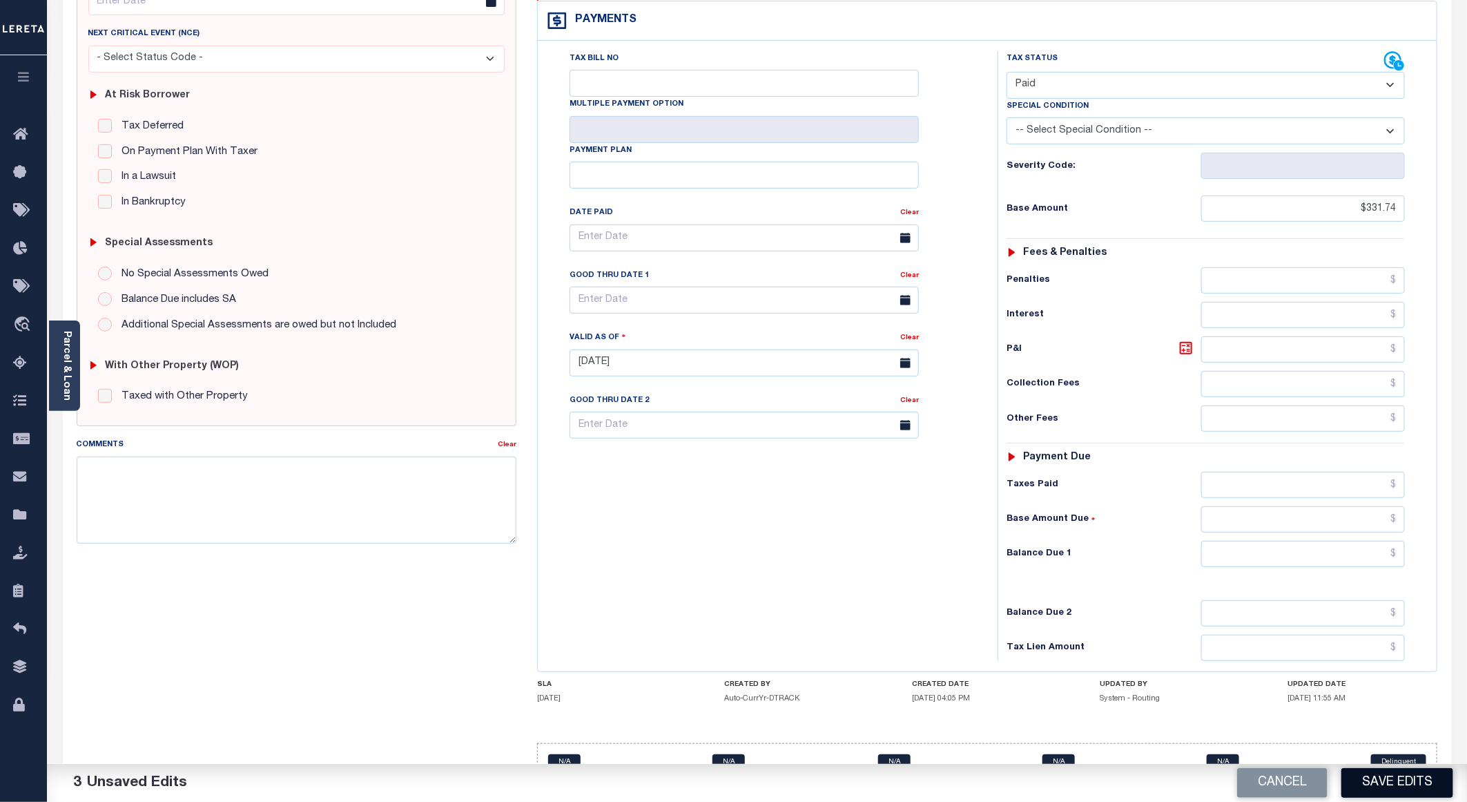
click at [1368, 786] on button "Save Edits" at bounding box center [1397, 783] width 112 height 30
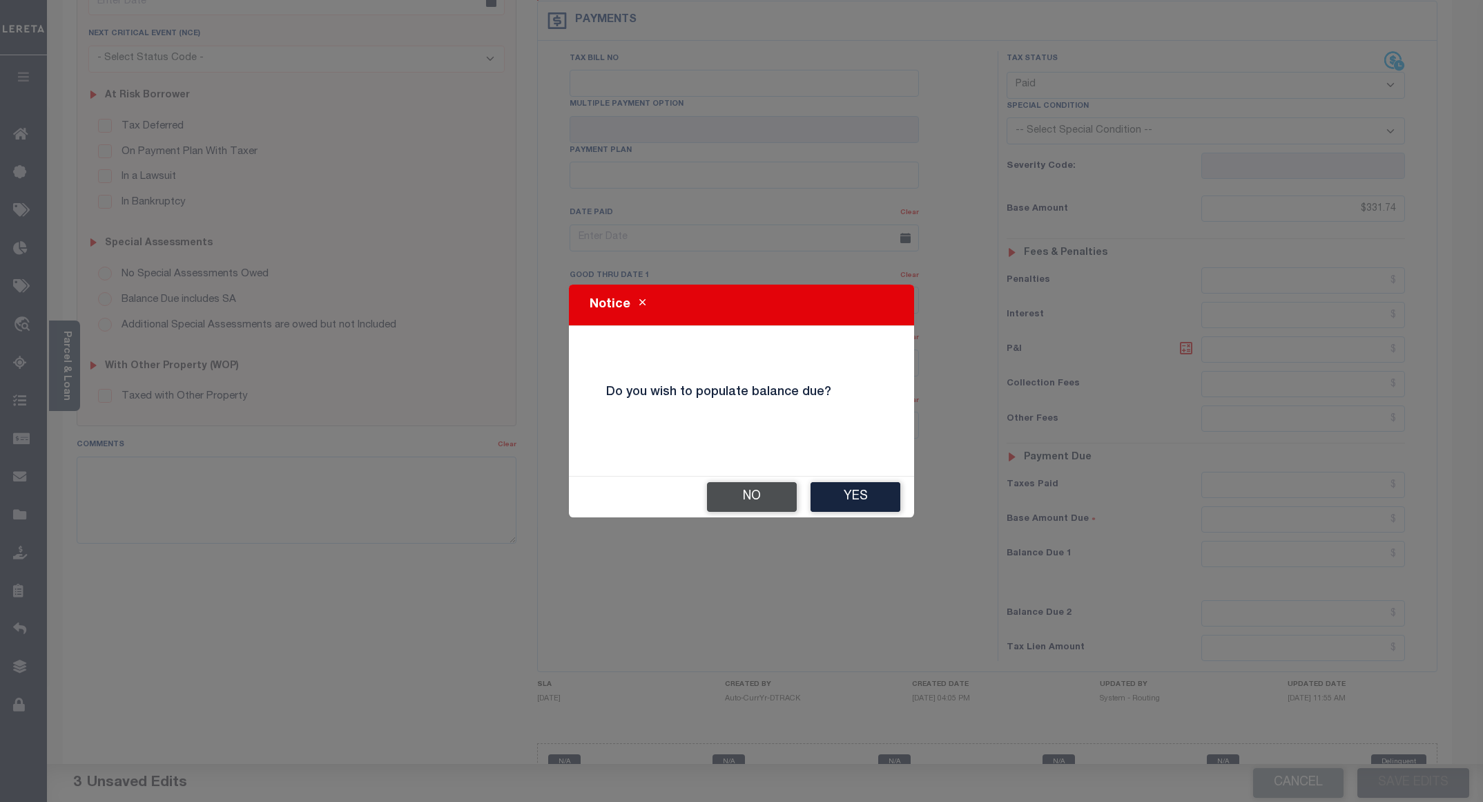
click at [734, 495] on button "No" at bounding box center [752, 497] width 90 height 30
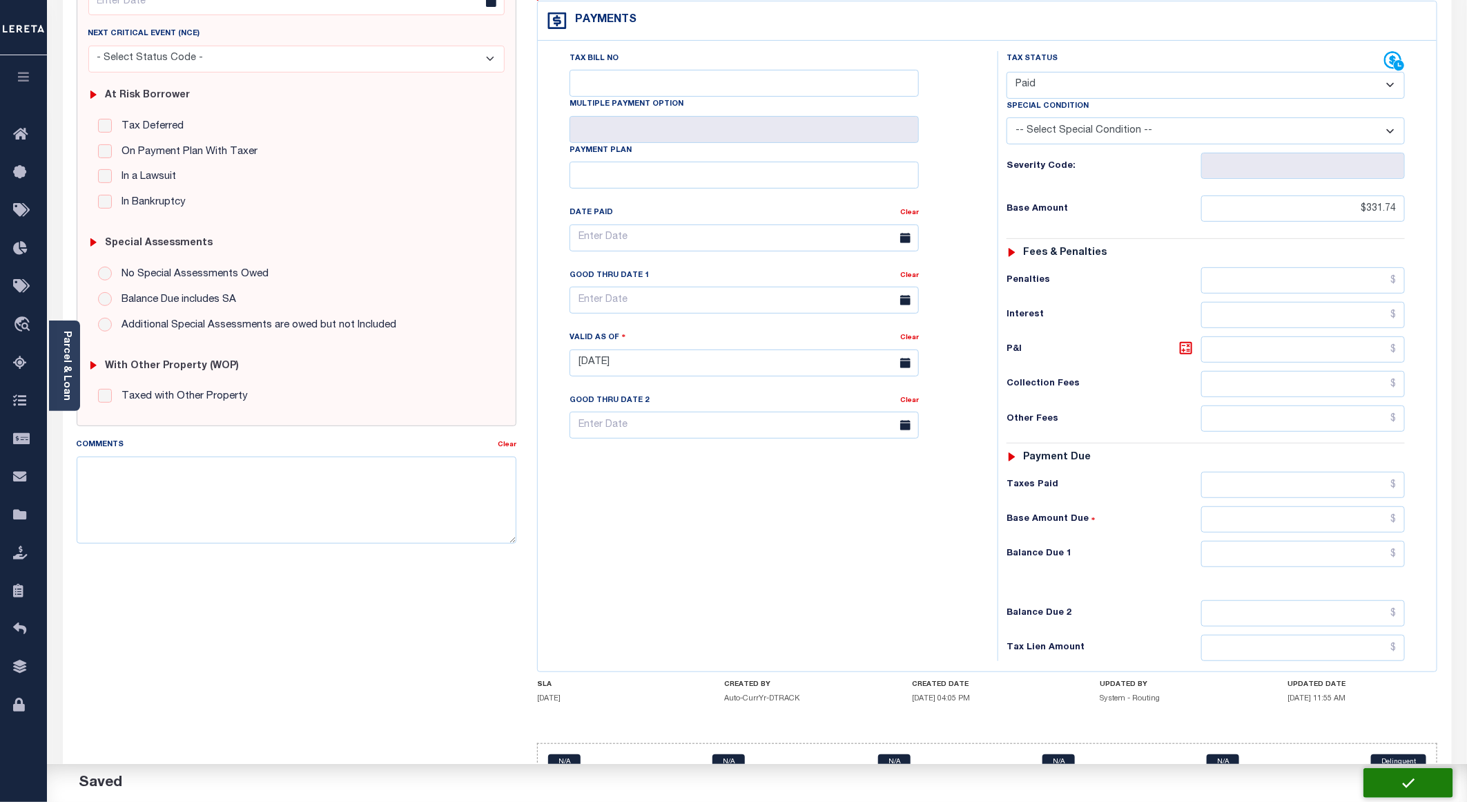
checkbox input "false"
type input "$331.74"
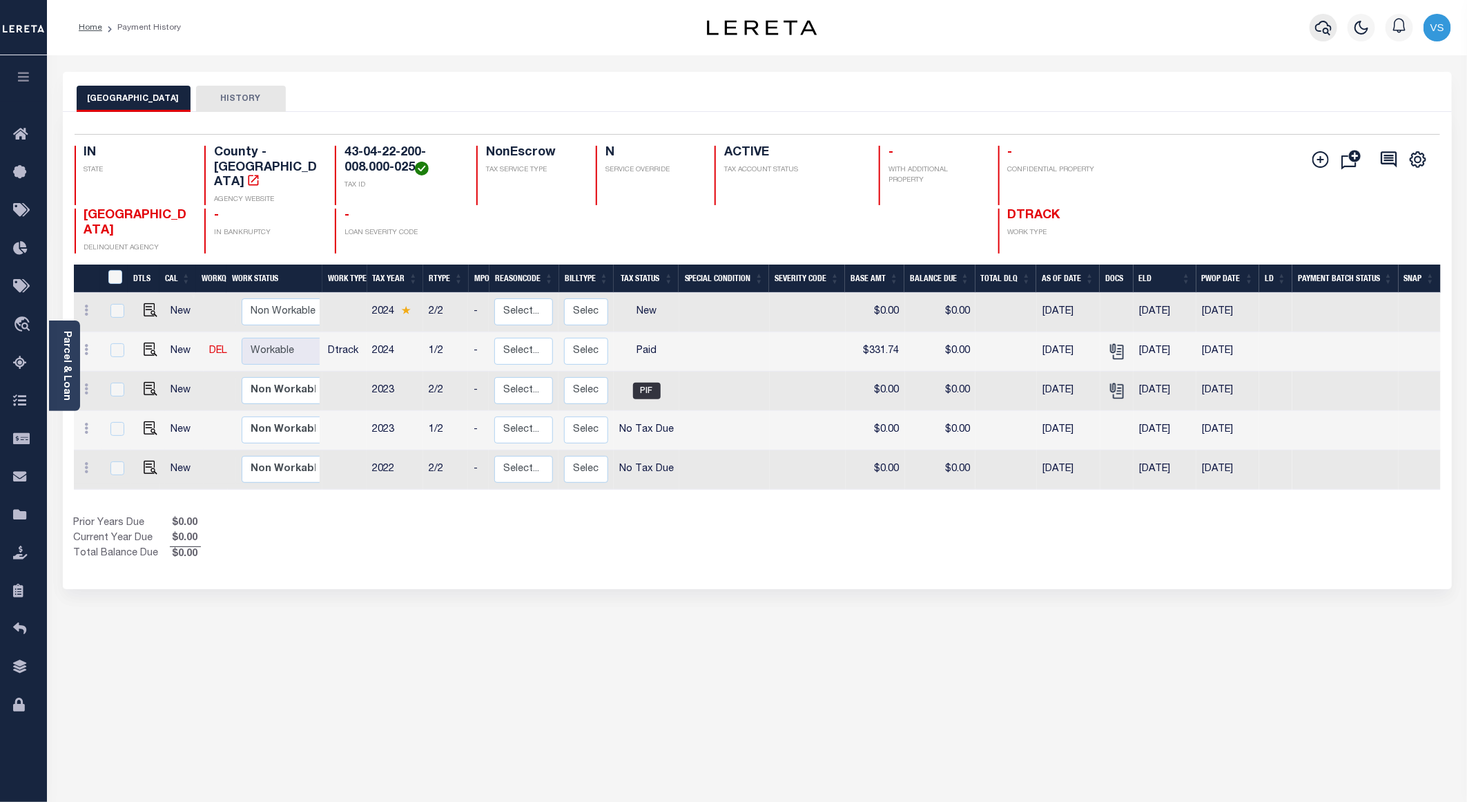
click at [1317, 21] on icon "button" at bounding box center [1323, 27] width 17 height 17
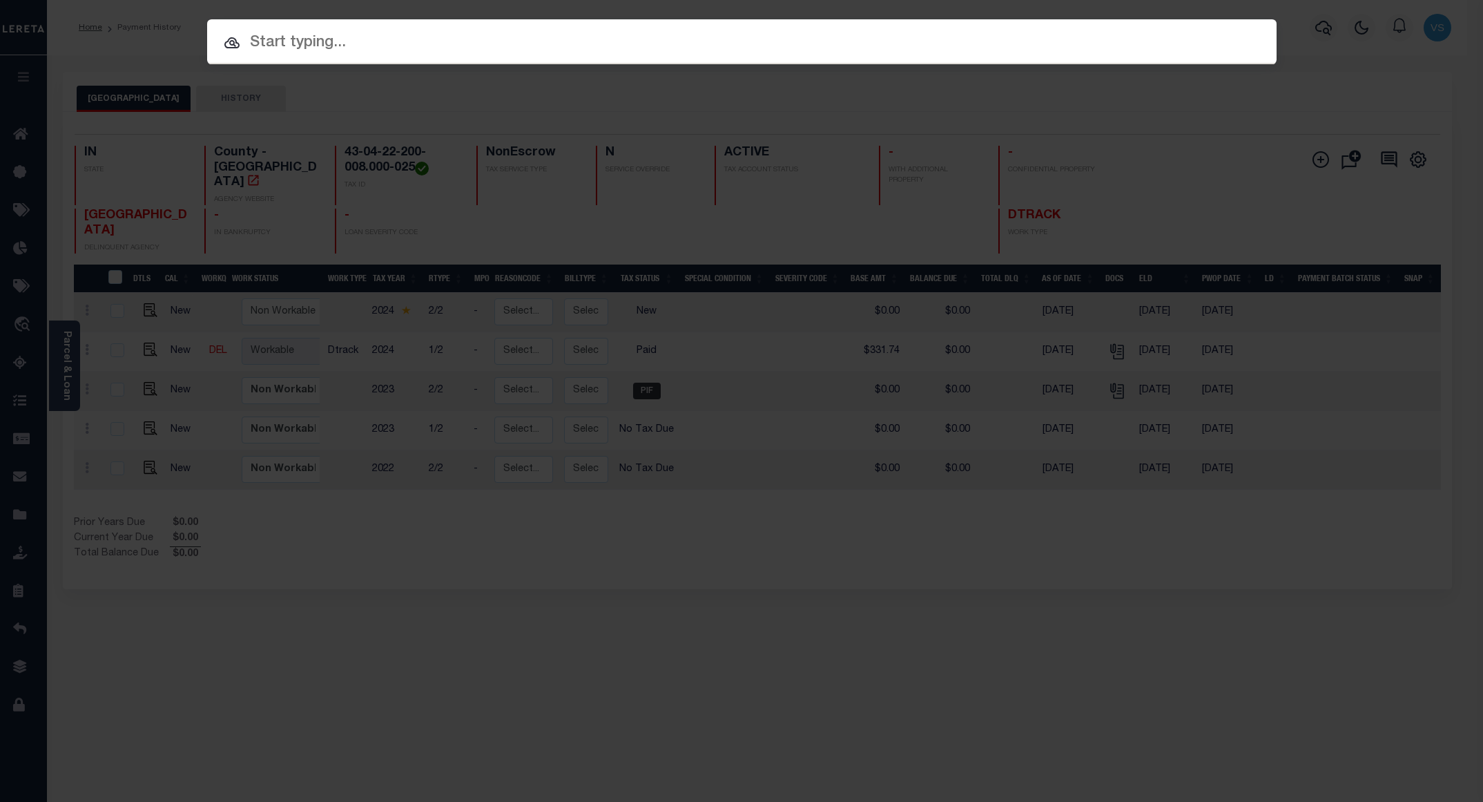
paste input "780074209"
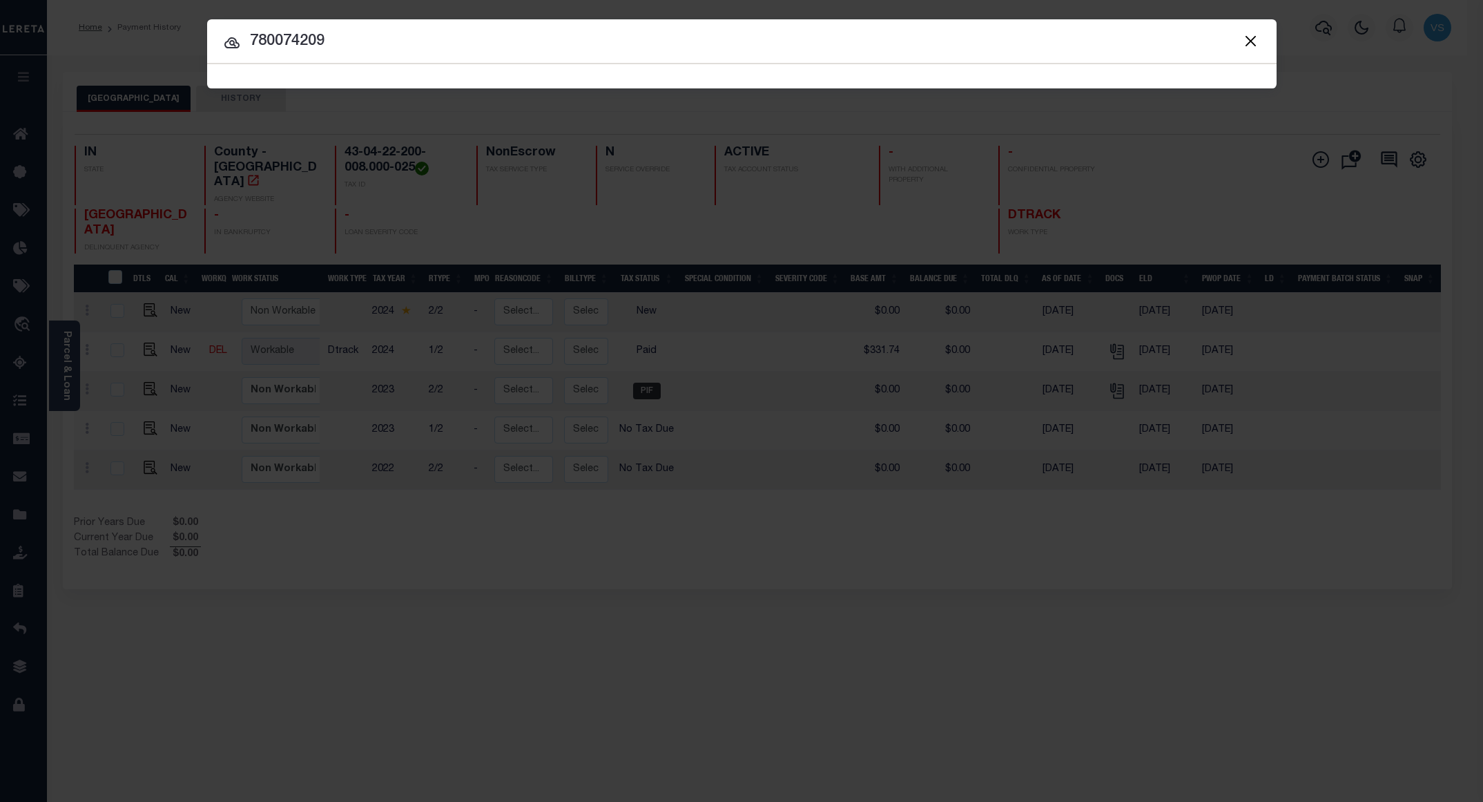
type input "780074209"
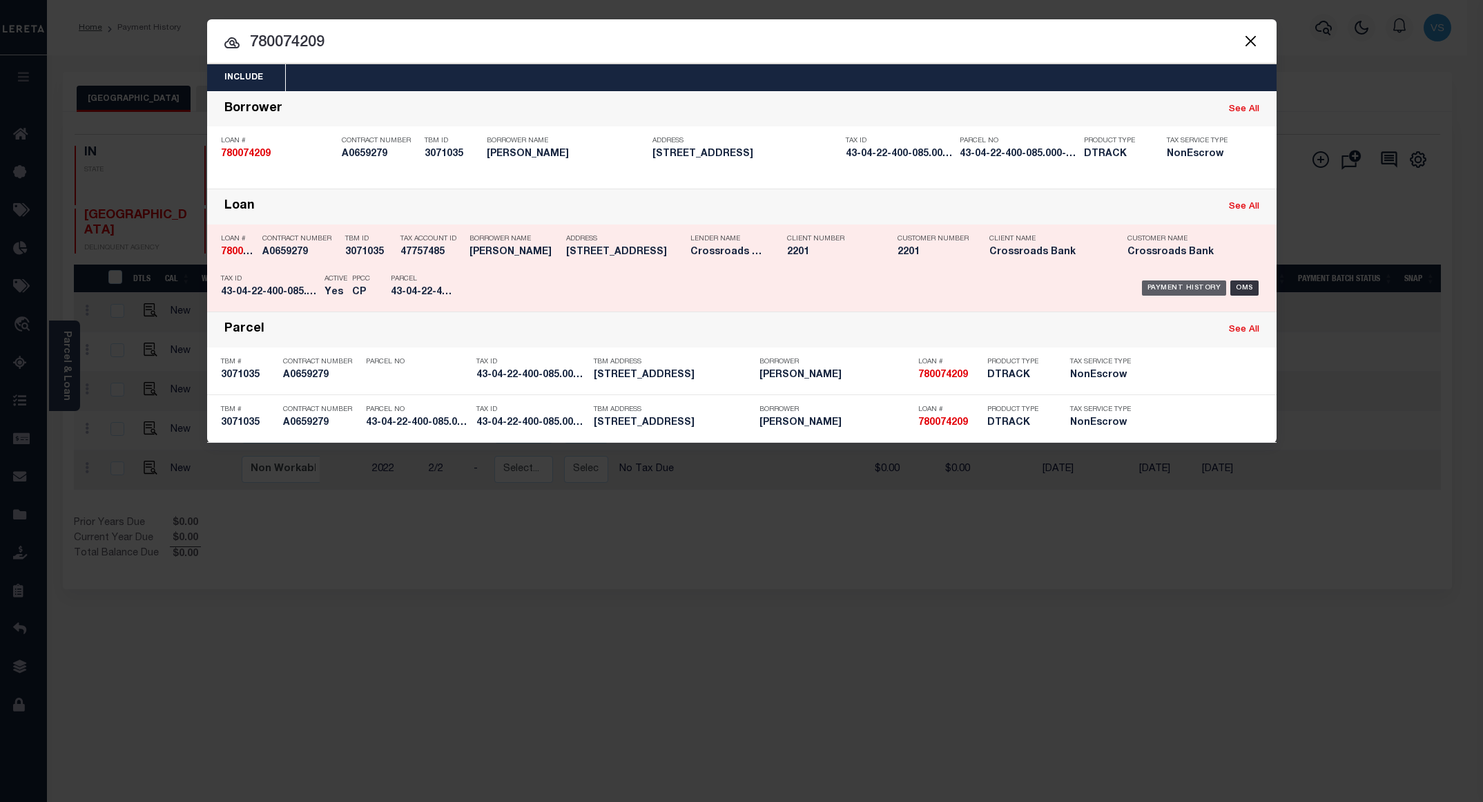
click at [1172, 291] on div "Payment History" at bounding box center [1184, 287] width 85 height 15
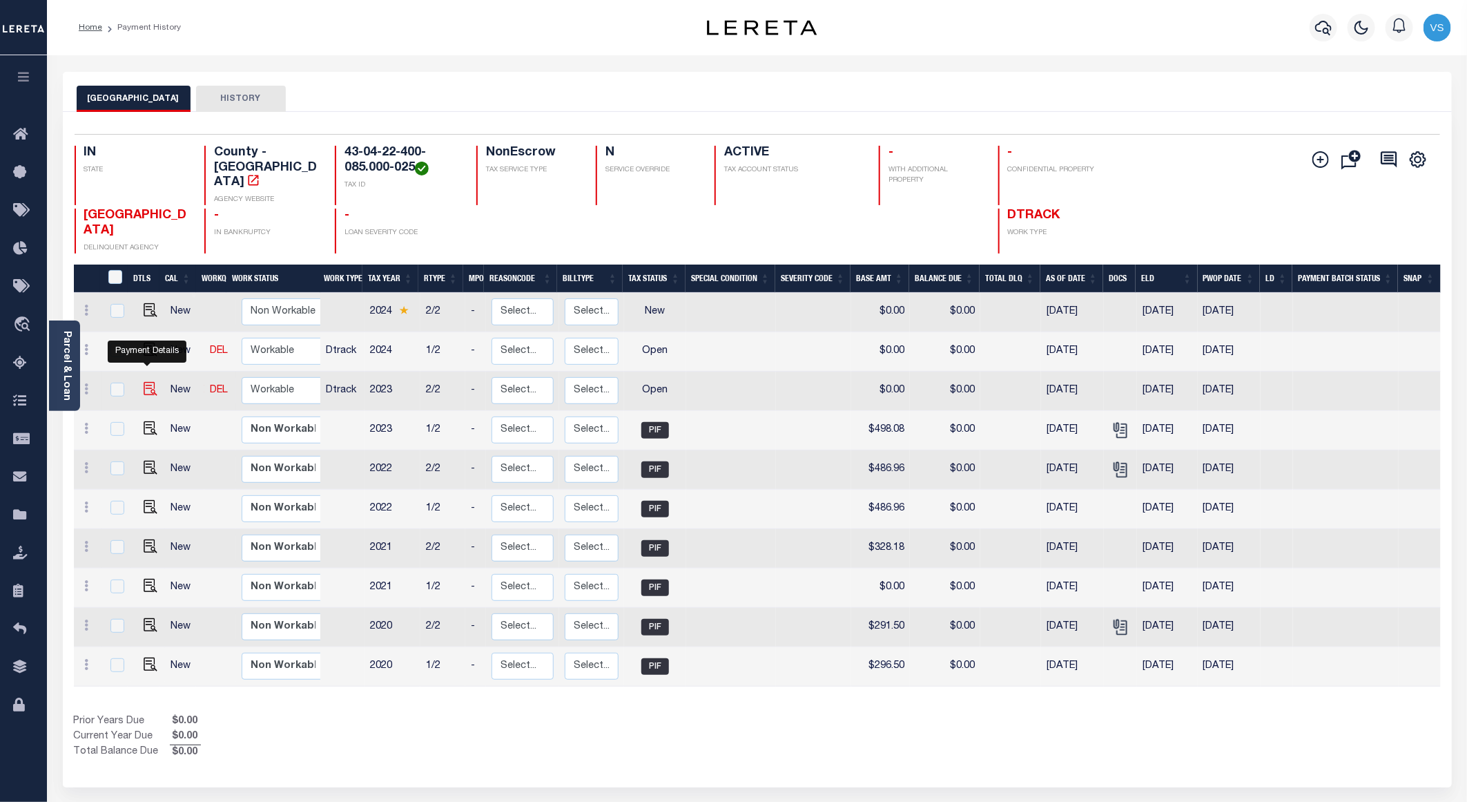
click at [147, 382] on img "" at bounding box center [151, 389] width 14 height 14
checkbox input "true"
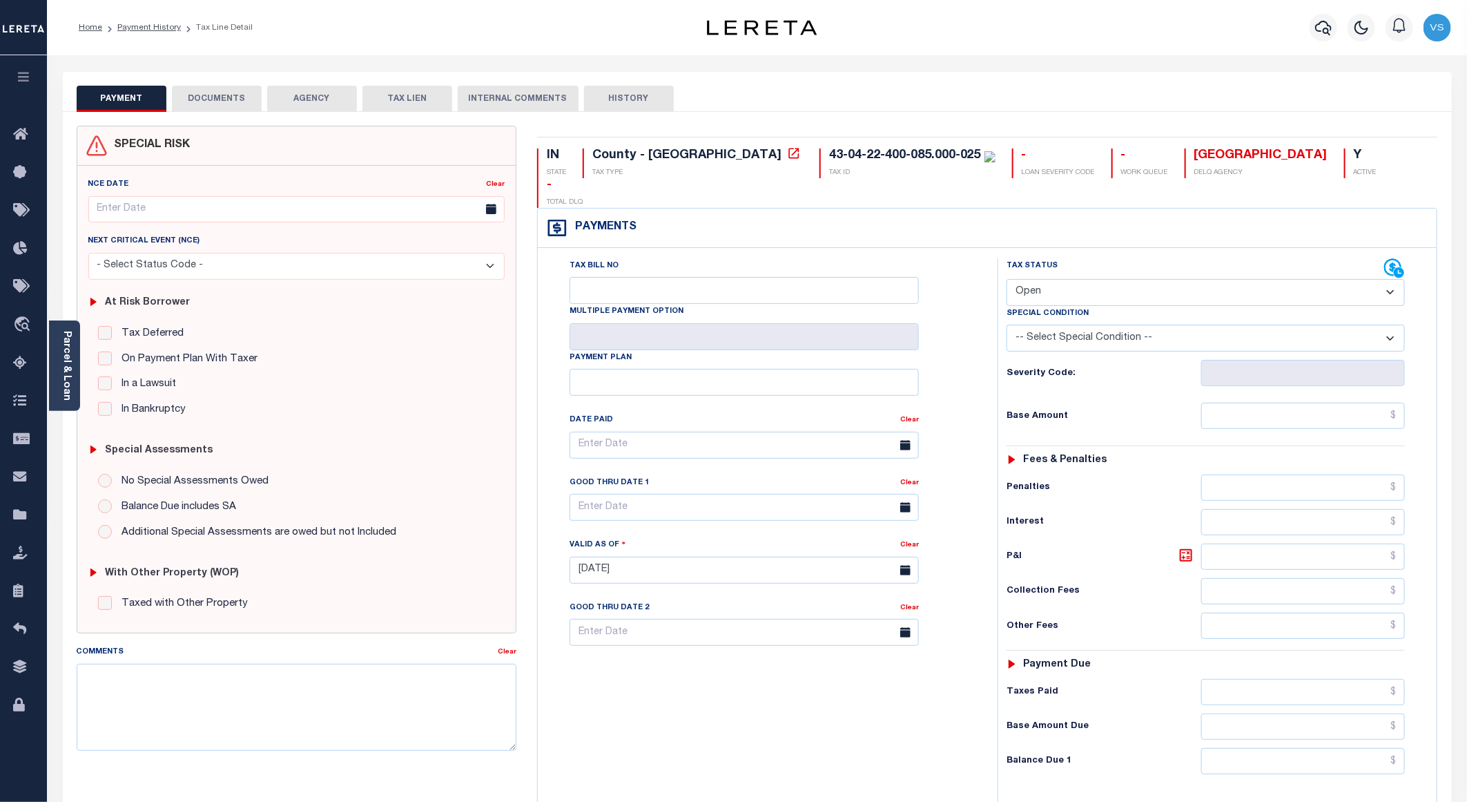
click at [1049, 279] on select "- Select Status Code - Open Due/Unpaid Paid Incomplete No Tax Due Internal Refu…" at bounding box center [1206, 292] width 398 height 27
select select "PYD"
click at [1007, 279] on select "- Select Status Code - Open Due/Unpaid Paid Incomplete No Tax Due Internal Refu…" at bounding box center [1206, 292] width 398 height 27
type input "[DATE]"
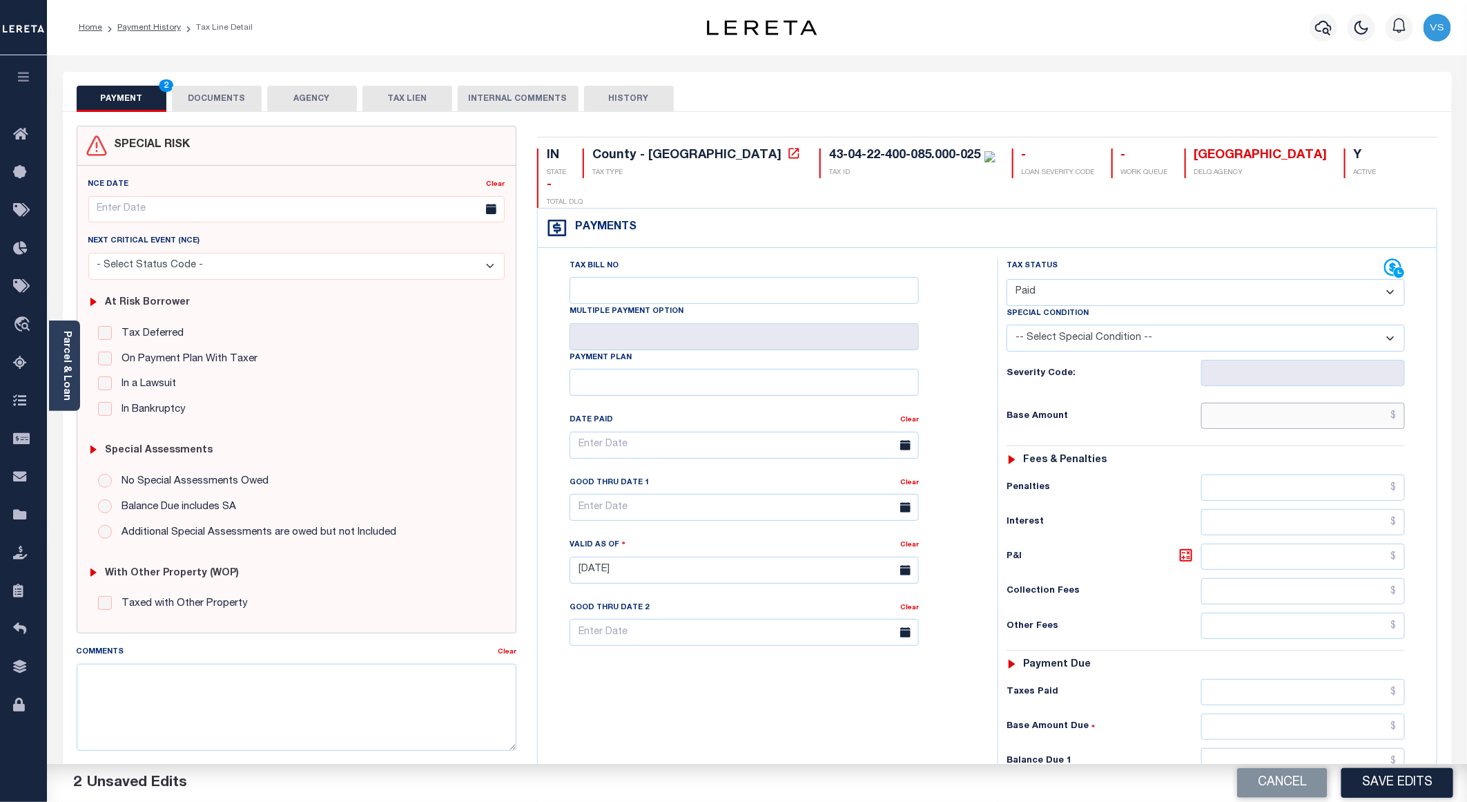
click at [1293, 402] on input "text" at bounding box center [1303, 415] width 204 height 26
paste input "493.08"
type input "$493.08"
click at [207, 99] on button "DOCUMENTS" at bounding box center [217, 99] width 90 height 26
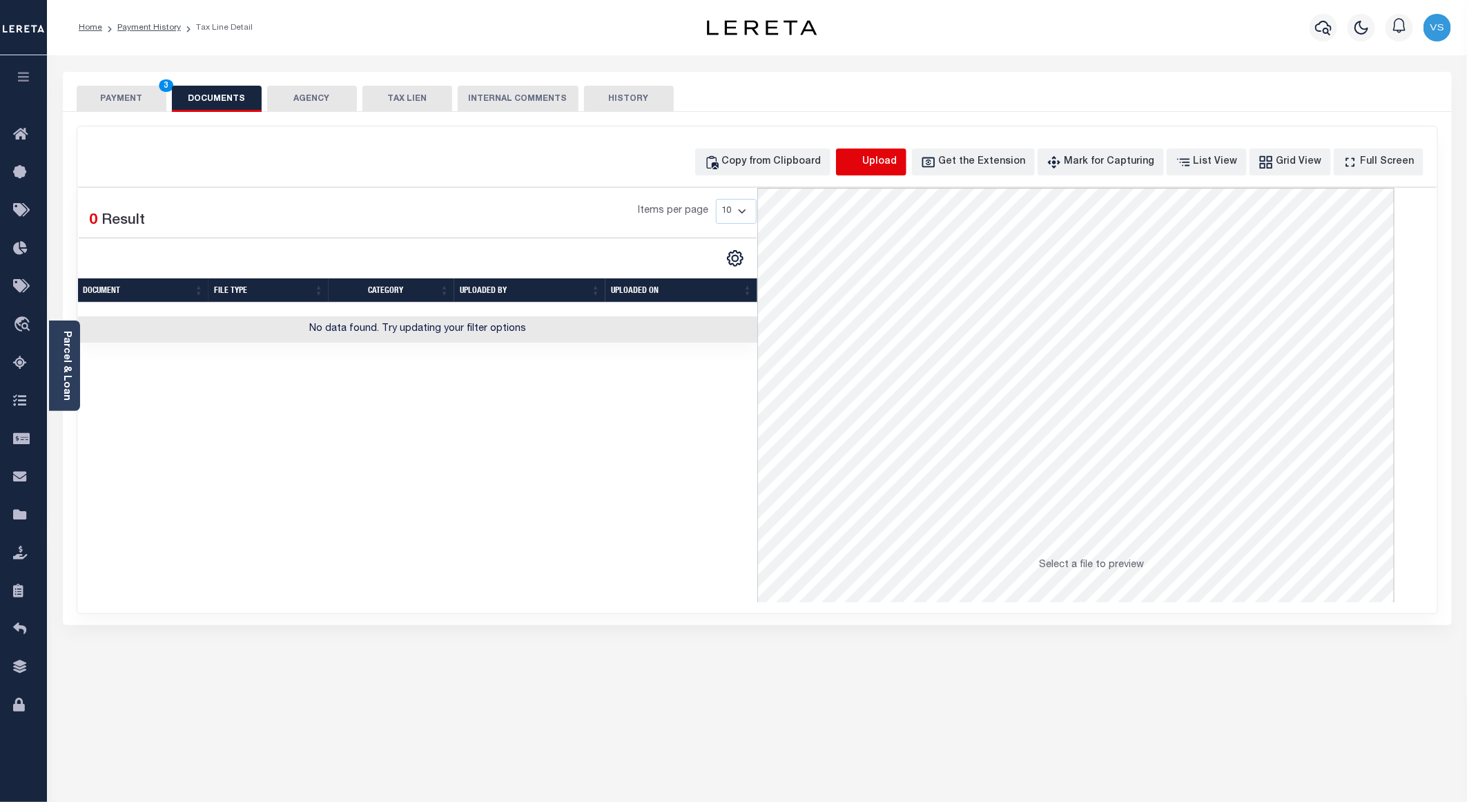
click at [860, 156] on icon "button" at bounding box center [852, 162] width 15 height 15
select select "POP"
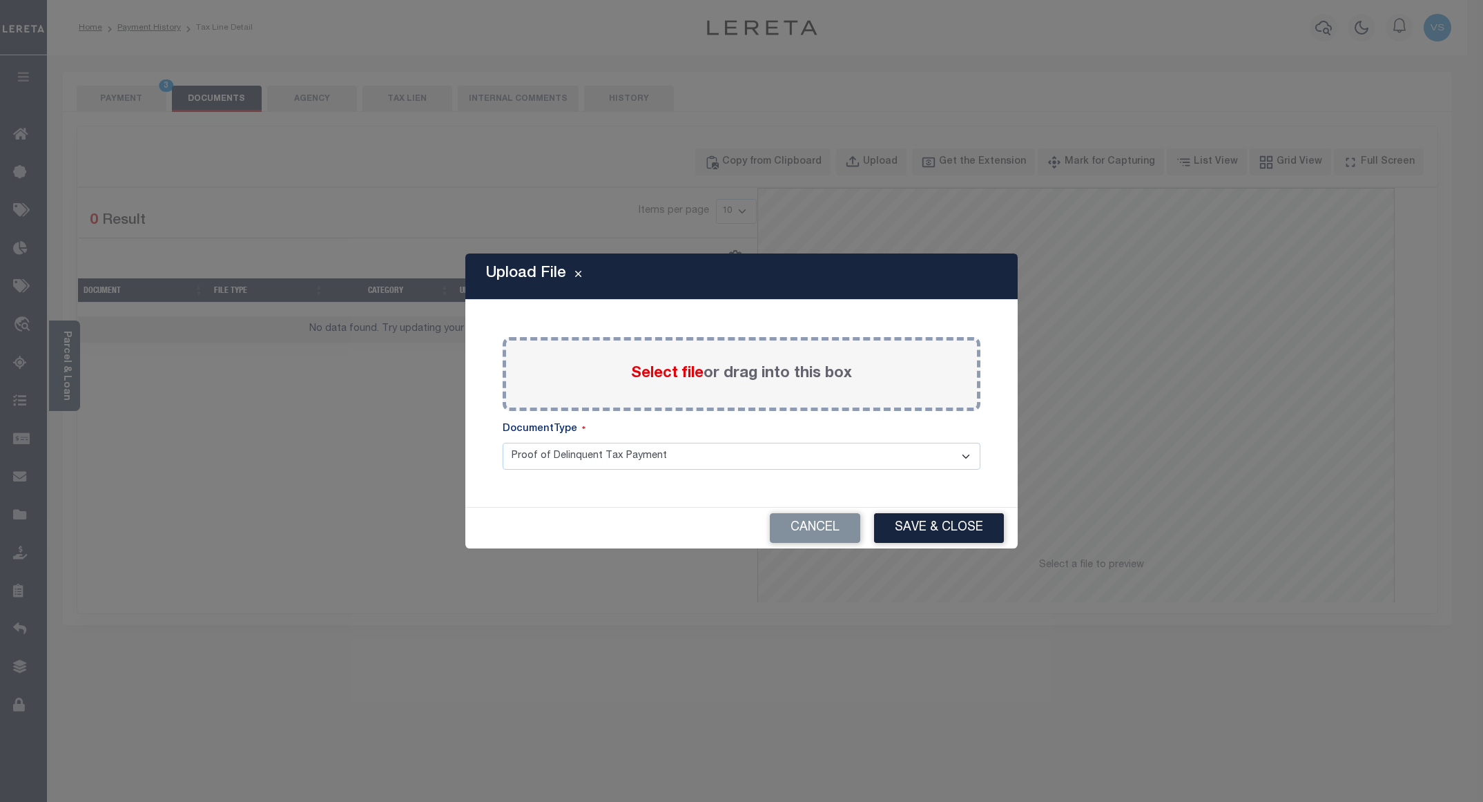
click at [634, 362] on label "Select file or drag into this box" at bounding box center [741, 373] width 221 height 23
click at [0, 0] on input "Select file or drag into this box" at bounding box center [0, 0] width 0 height 0
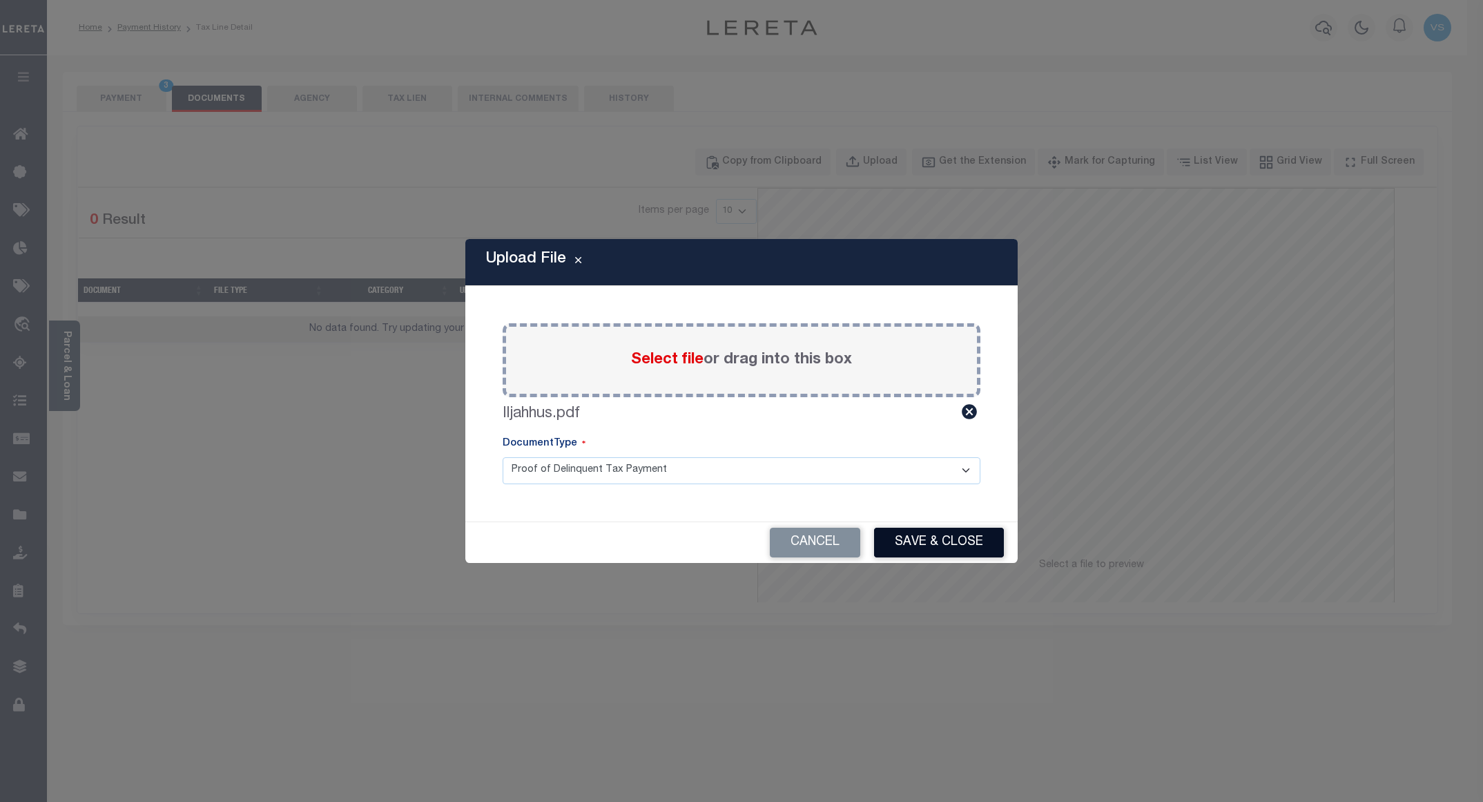
click at [914, 545] on button "Save & Close" at bounding box center [939, 542] width 130 height 30
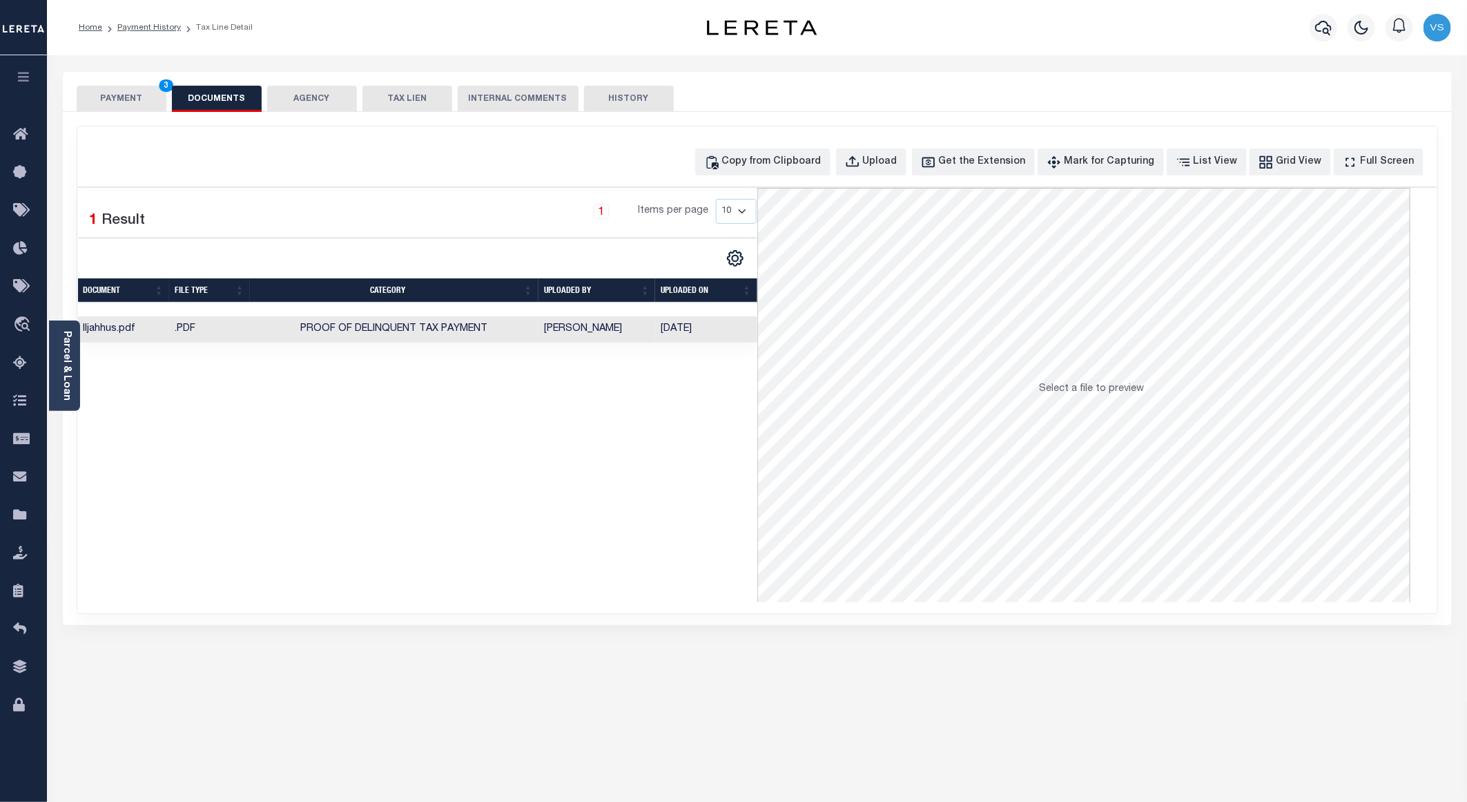
click at [125, 106] on button "PAYMENT 3" at bounding box center [122, 99] width 90 height 26
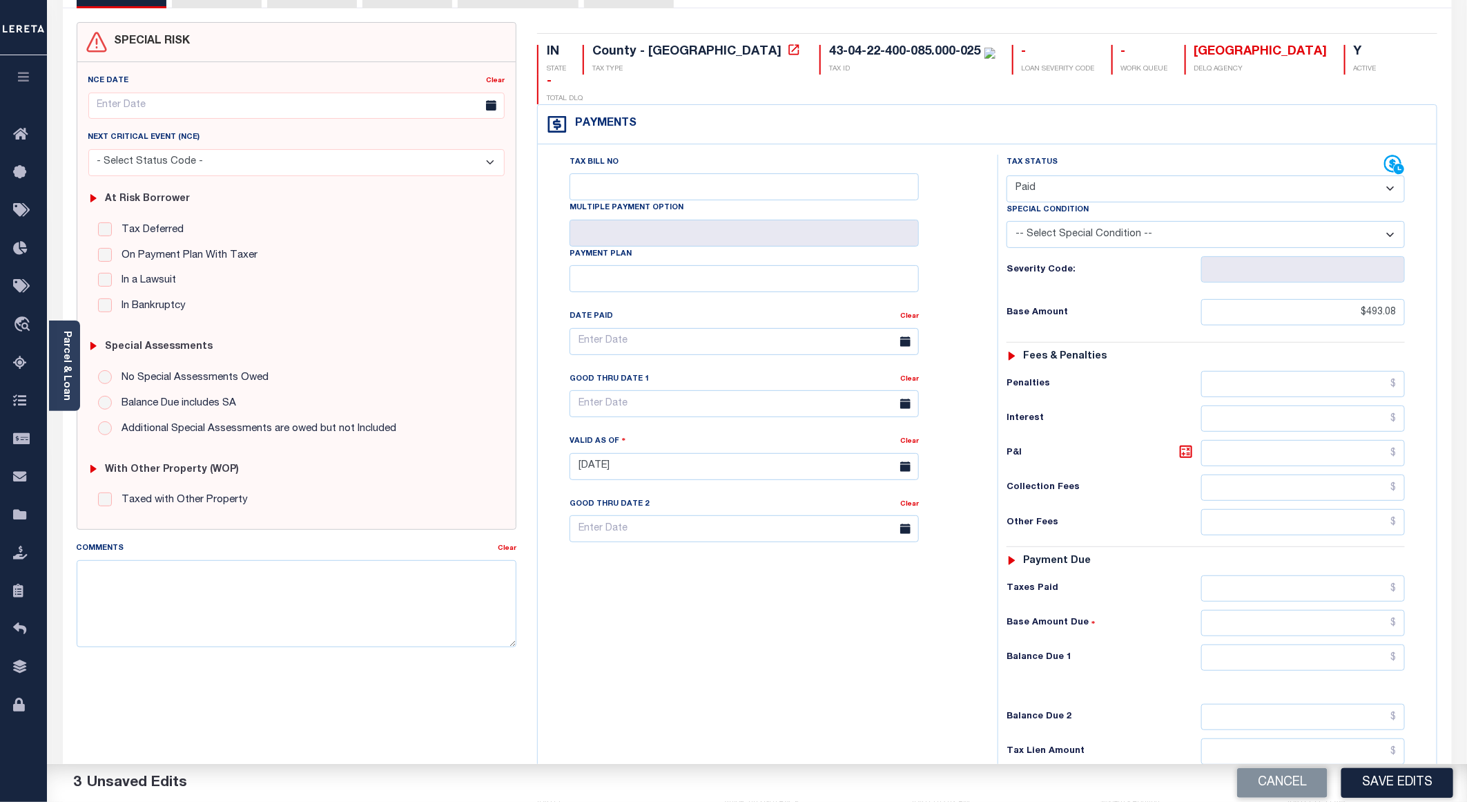
scroll to position [222, 0]
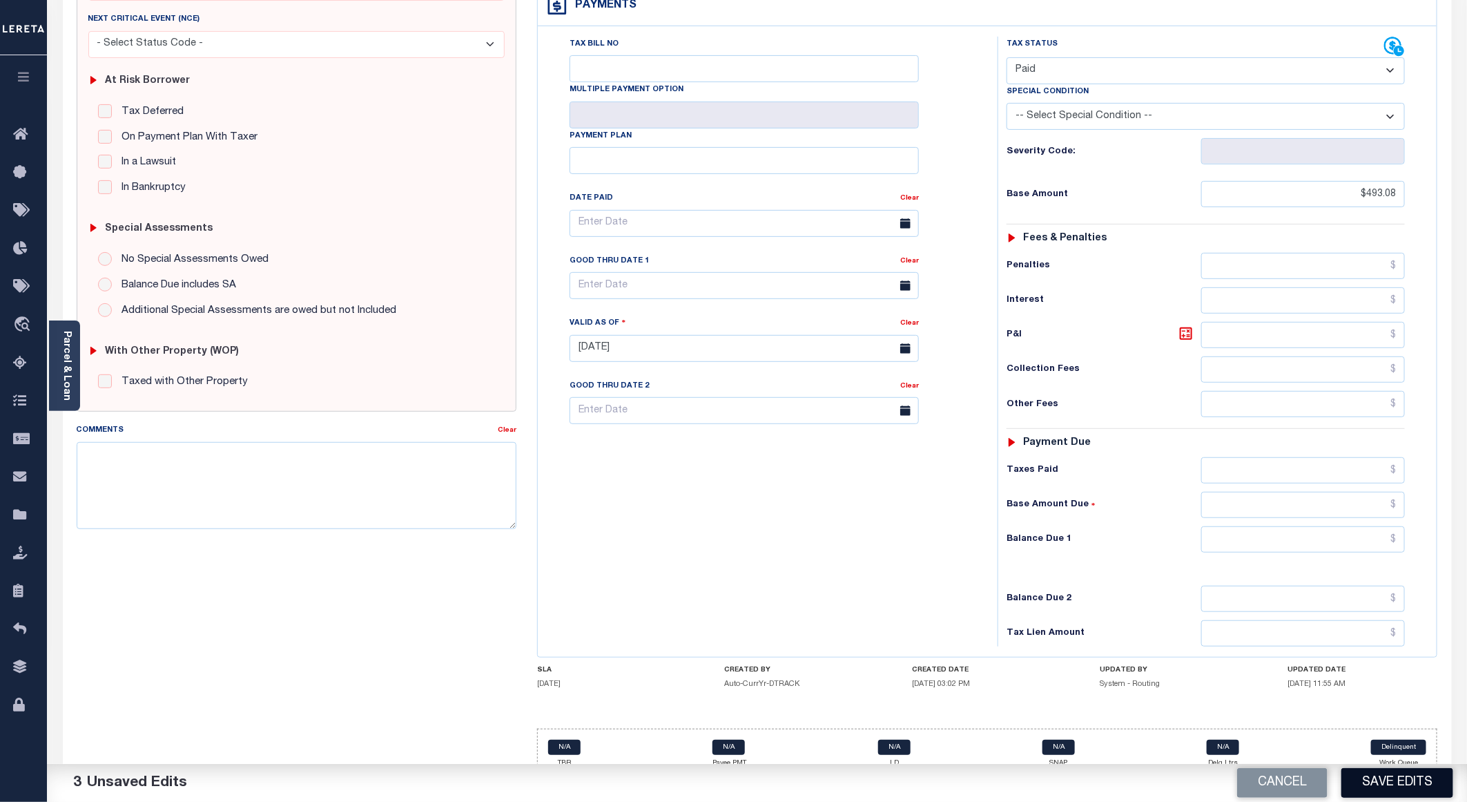
click at [1357, 777] on button "Save Edits" at bounding box center [1397, 783] width 112 height 30
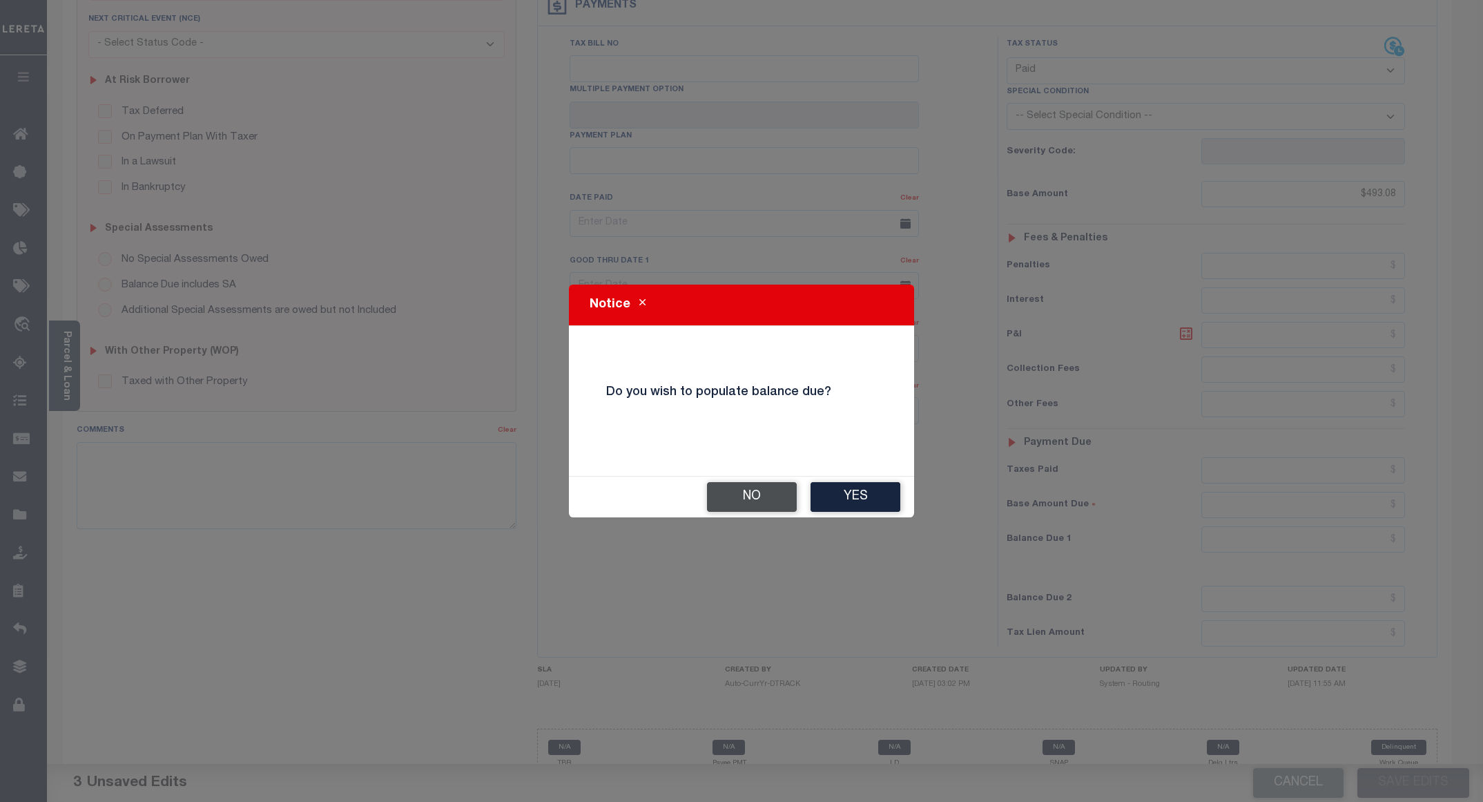
click at [733, 501] on button "No" at bounding box center [752, 497] width 90 height 30
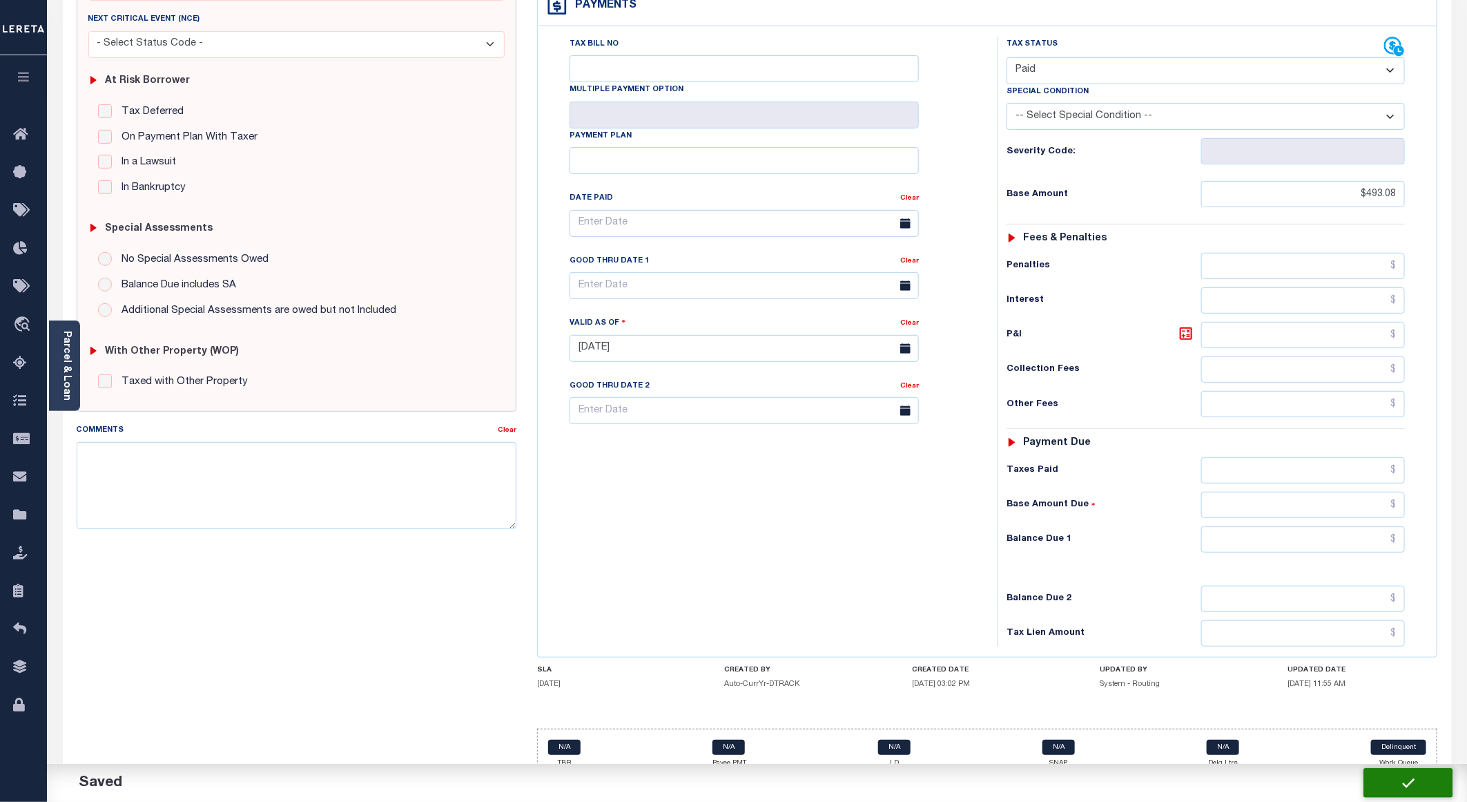
checkbox input "false"
type input "$493.08"
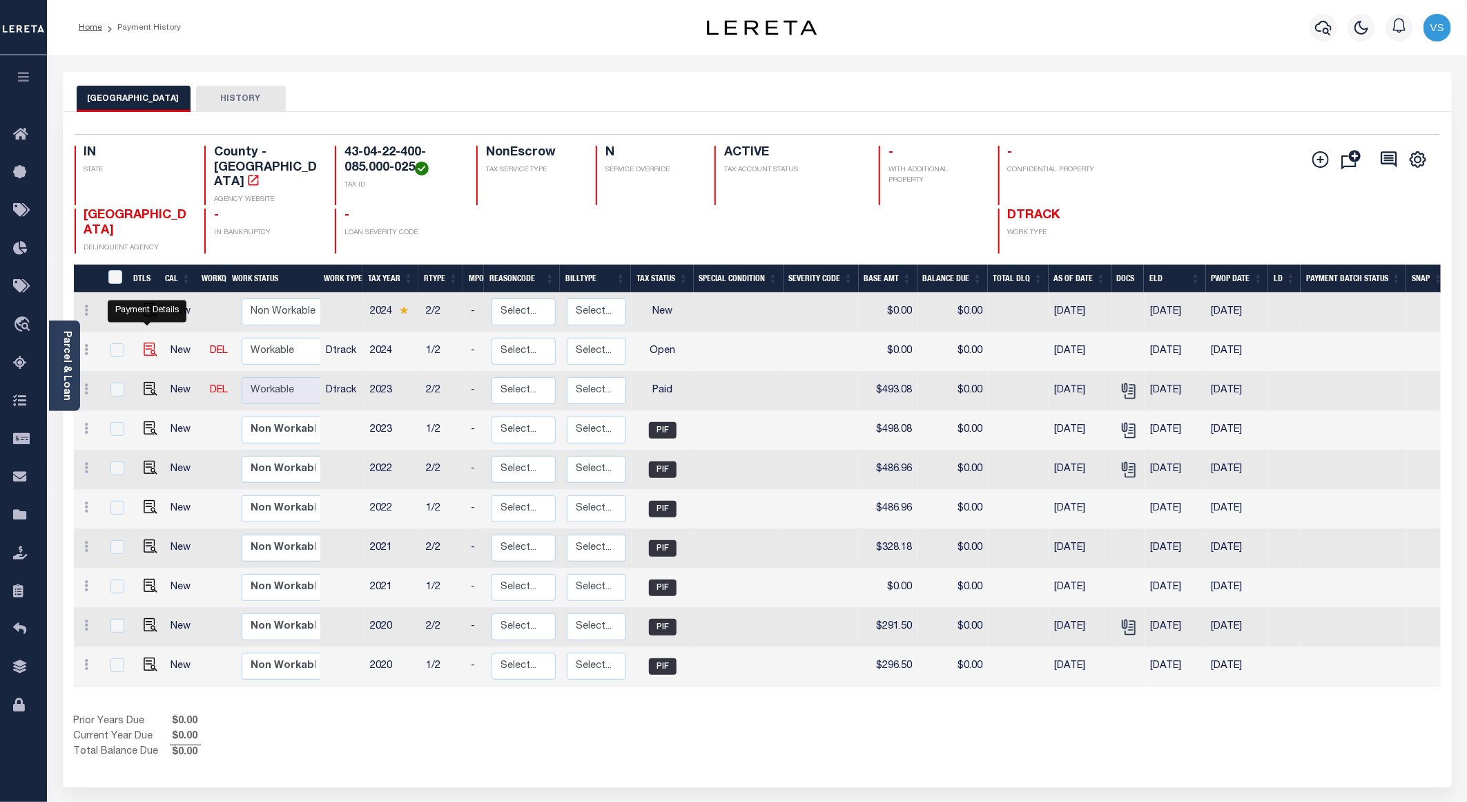
click at [147, 342] on img "" at bounding box center [151, 349] width 14 height 14
checkbox input "true"
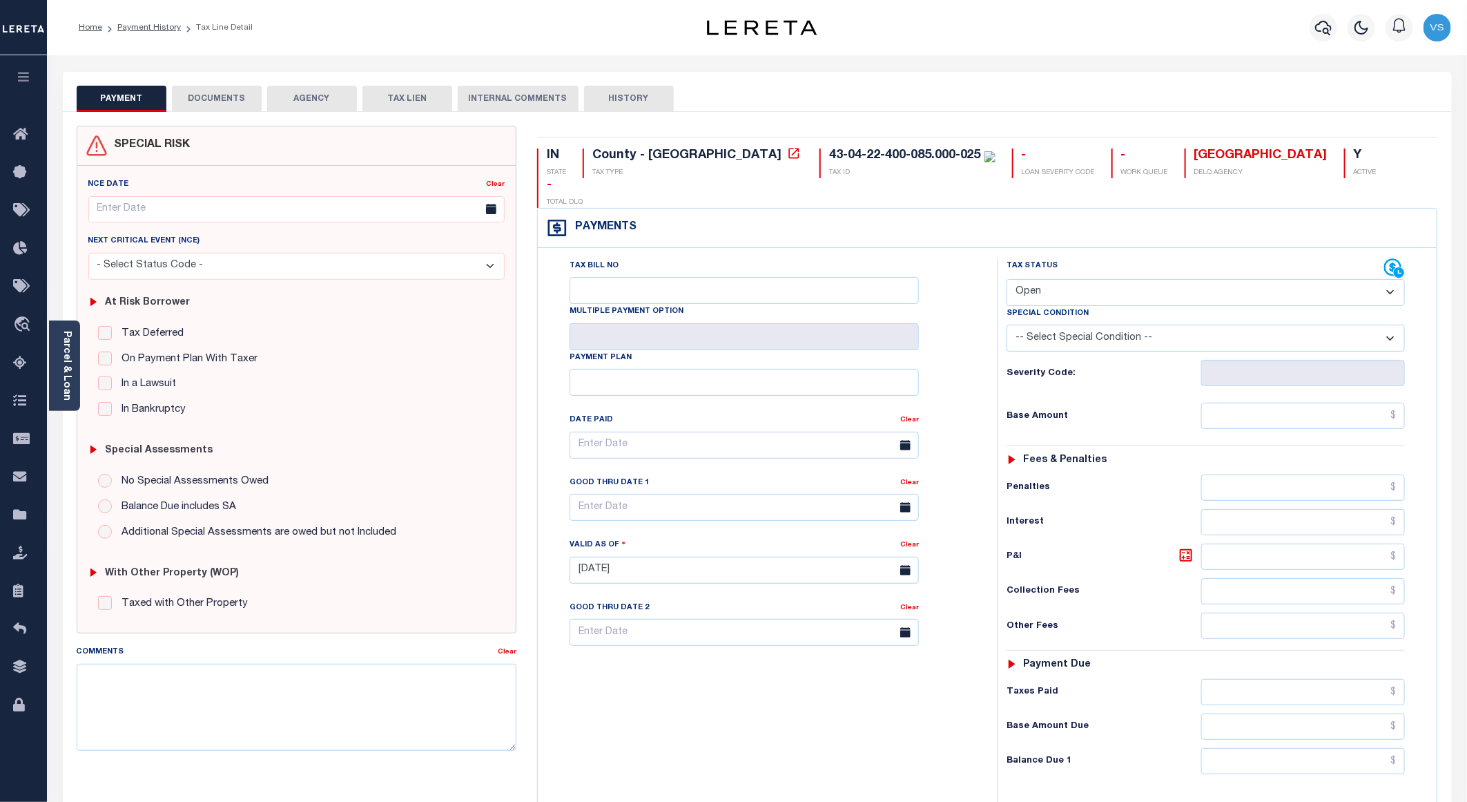
click at [1085, 279] on select "- Select Status Code - Open Due/Unpaid Paid Incomplete No Tax Due Internal Refu…" at bounding box center [1206, 292] width 398 height 27
select select "PYD"
click at [1007, 279] on select "- Select Status Code - Open Due/Unpaid Paid Incomplete No Tax Due Internal Refu…" at bounding box center [1206, 292] width 398 height 27
type input "09/09/2025"
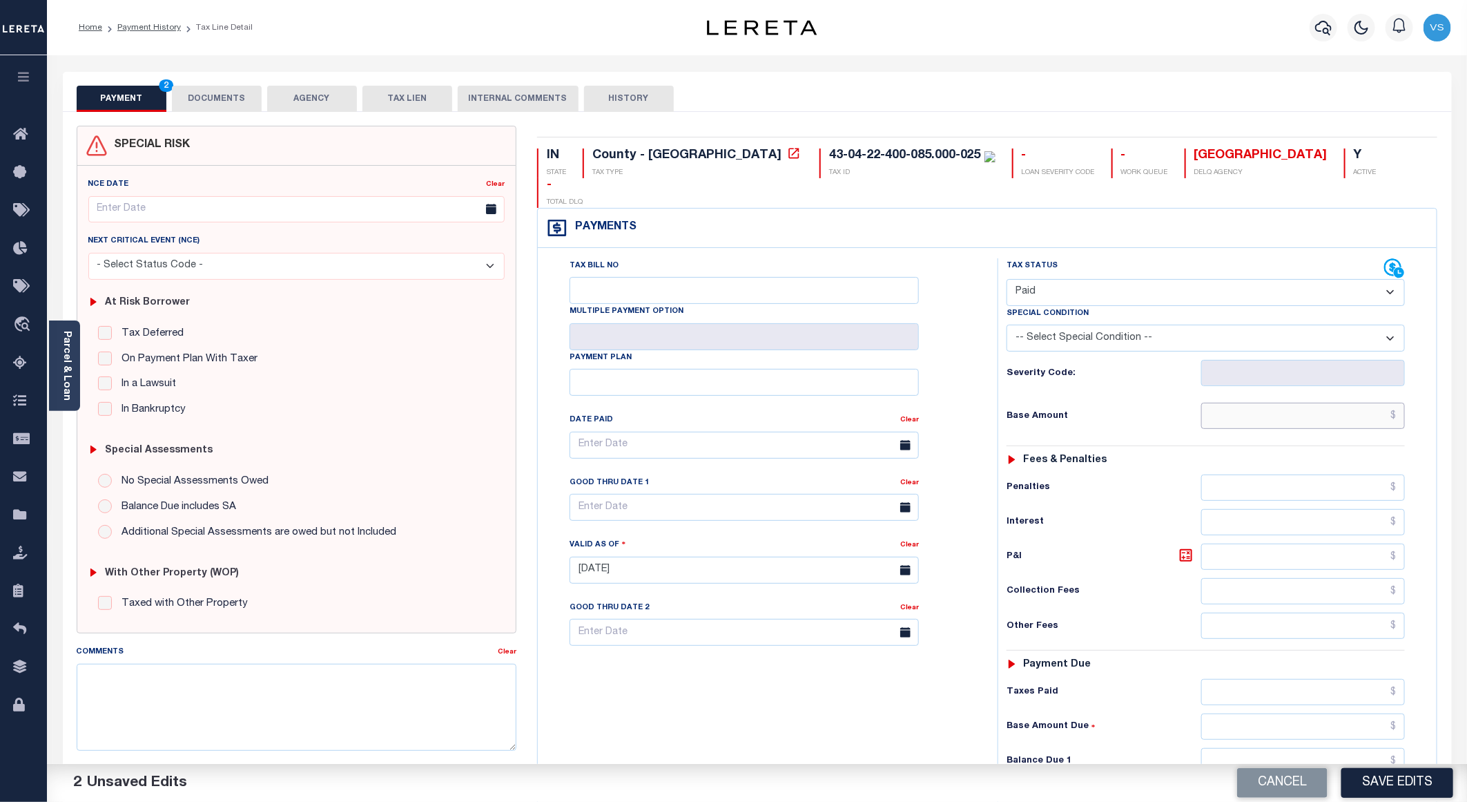
click at [1279, 402] on input "text" at bounding box center [1303, 415] width 204 height 26
paste input "558.33"
type input "$558.33"
click at [185, 97] on button "DOCUMENTS" at bounding box center [217, 99] width 90 height 26
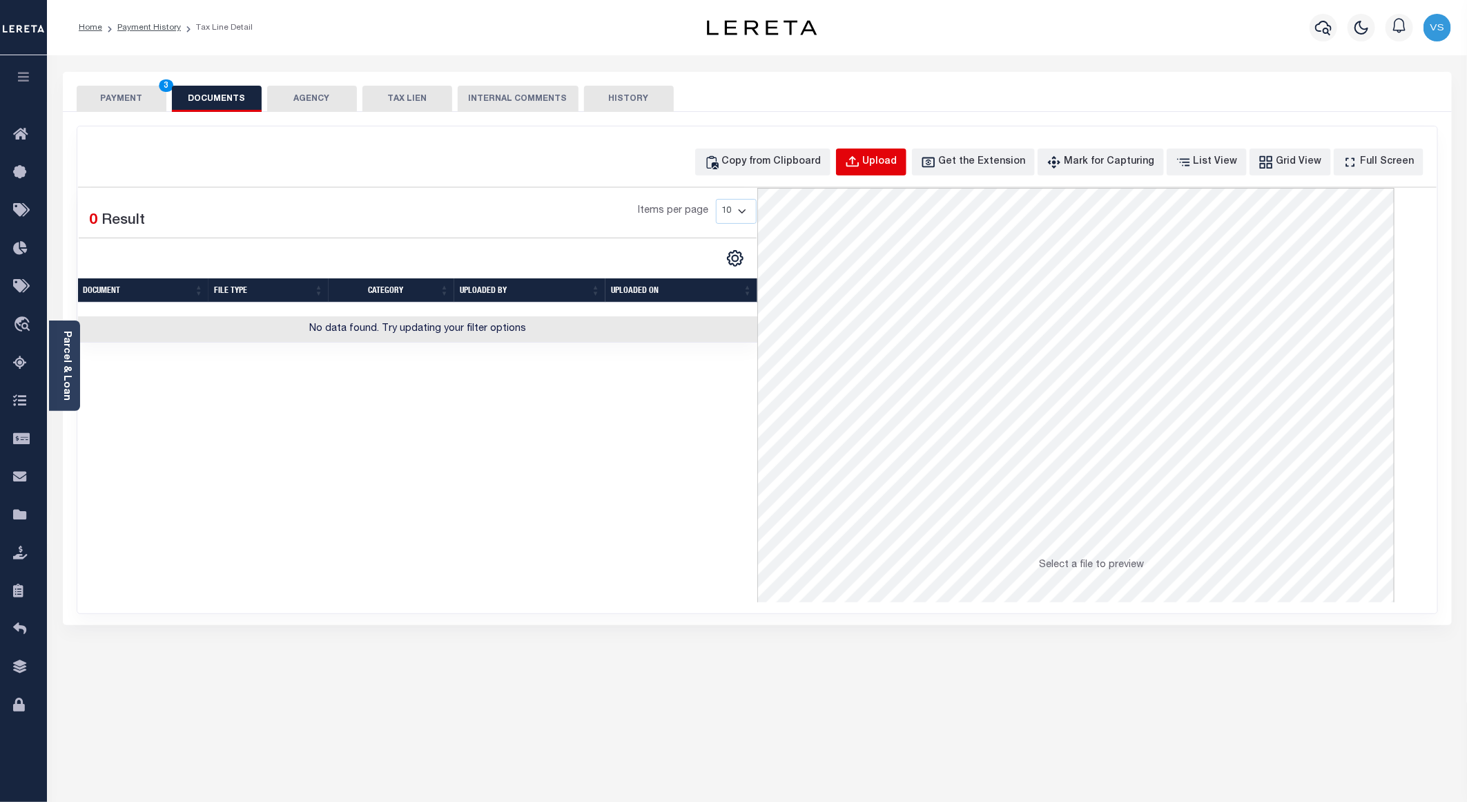
click at [895, 164] on div "Upload" at bounding box center [880, 162] width 35 height 15
select select "POP"
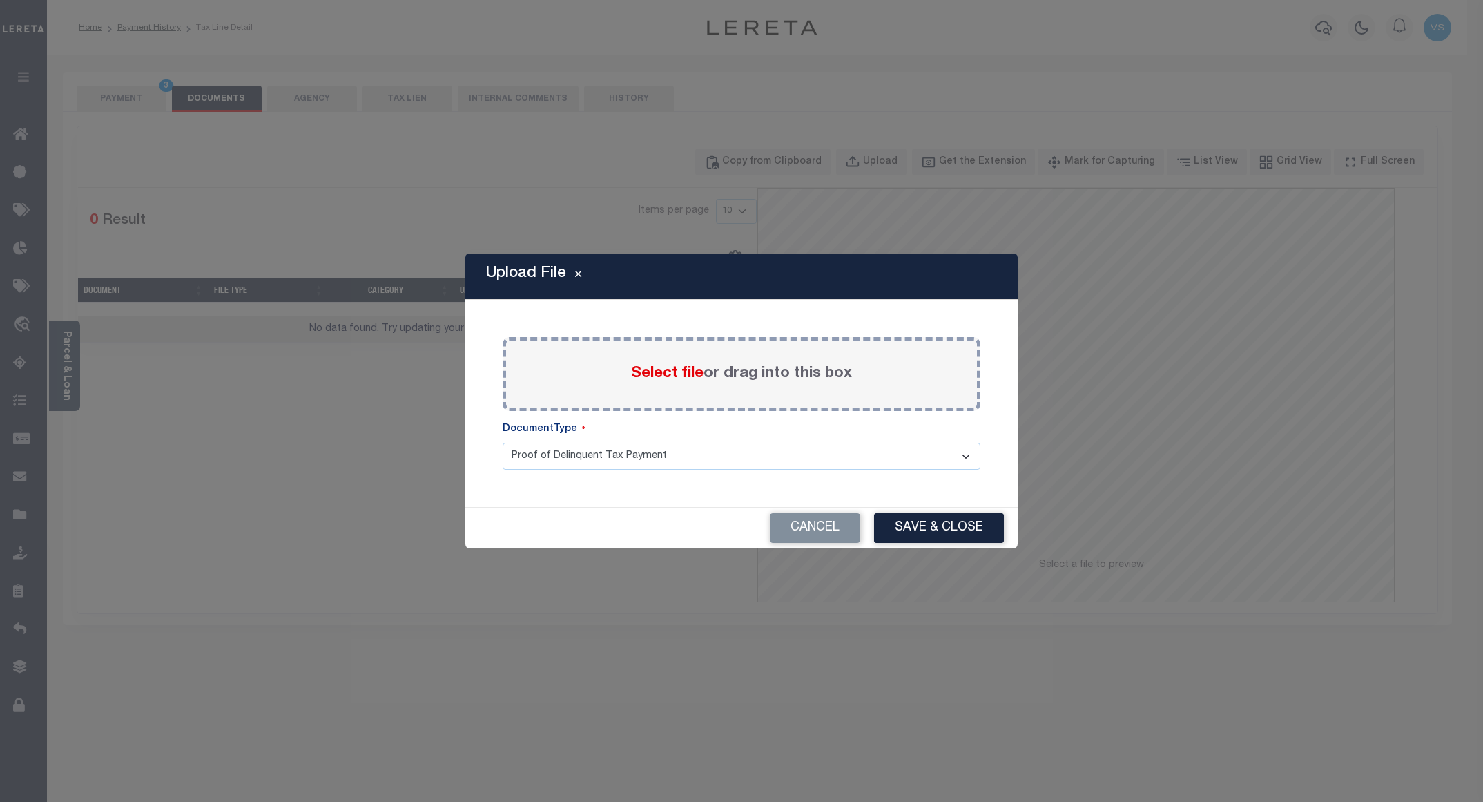
click at [667, 373] on span "Select file" at bounding box center [667, 373] width 72 height 15
click at [0, 0] on input "Select file or drag into this box" at bounding box center [0, 0] width 0 height 0
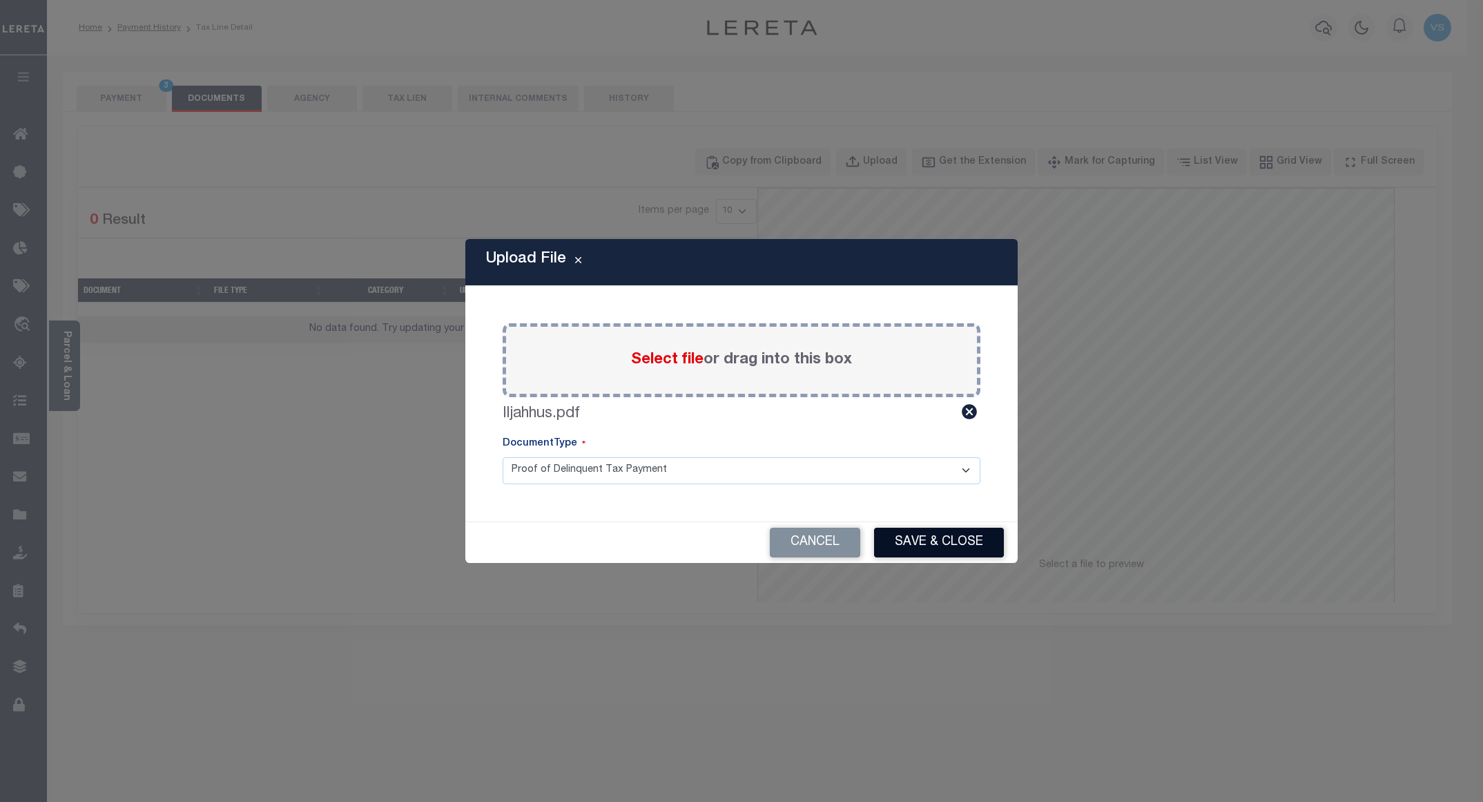
click at [920, 536] on button "Save & Close" at bounding box center [939, 542] width 130 height 30
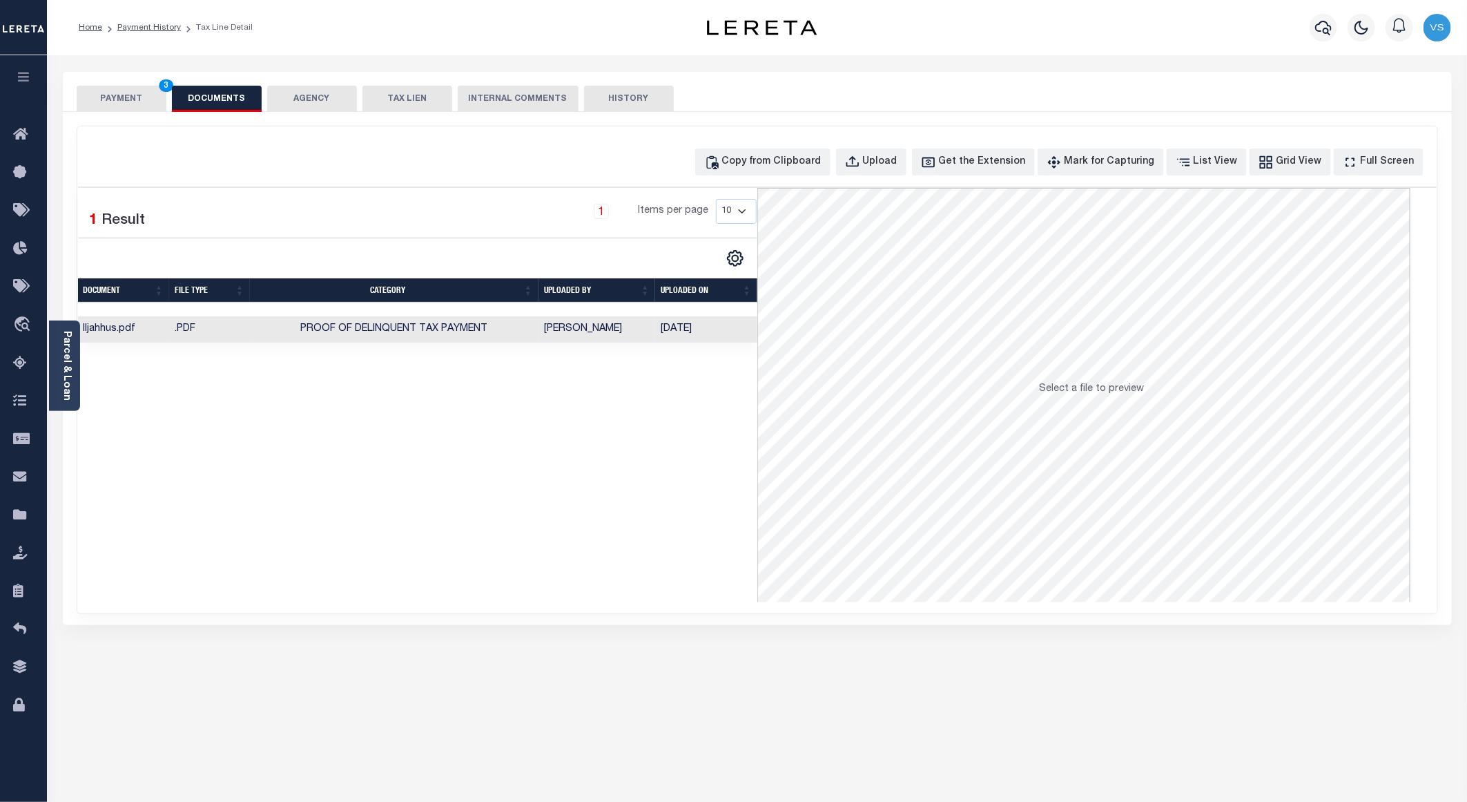
click at [131, 95] on button "PAYMENT 3" at bounding box center [122, 99] width 90 height 26
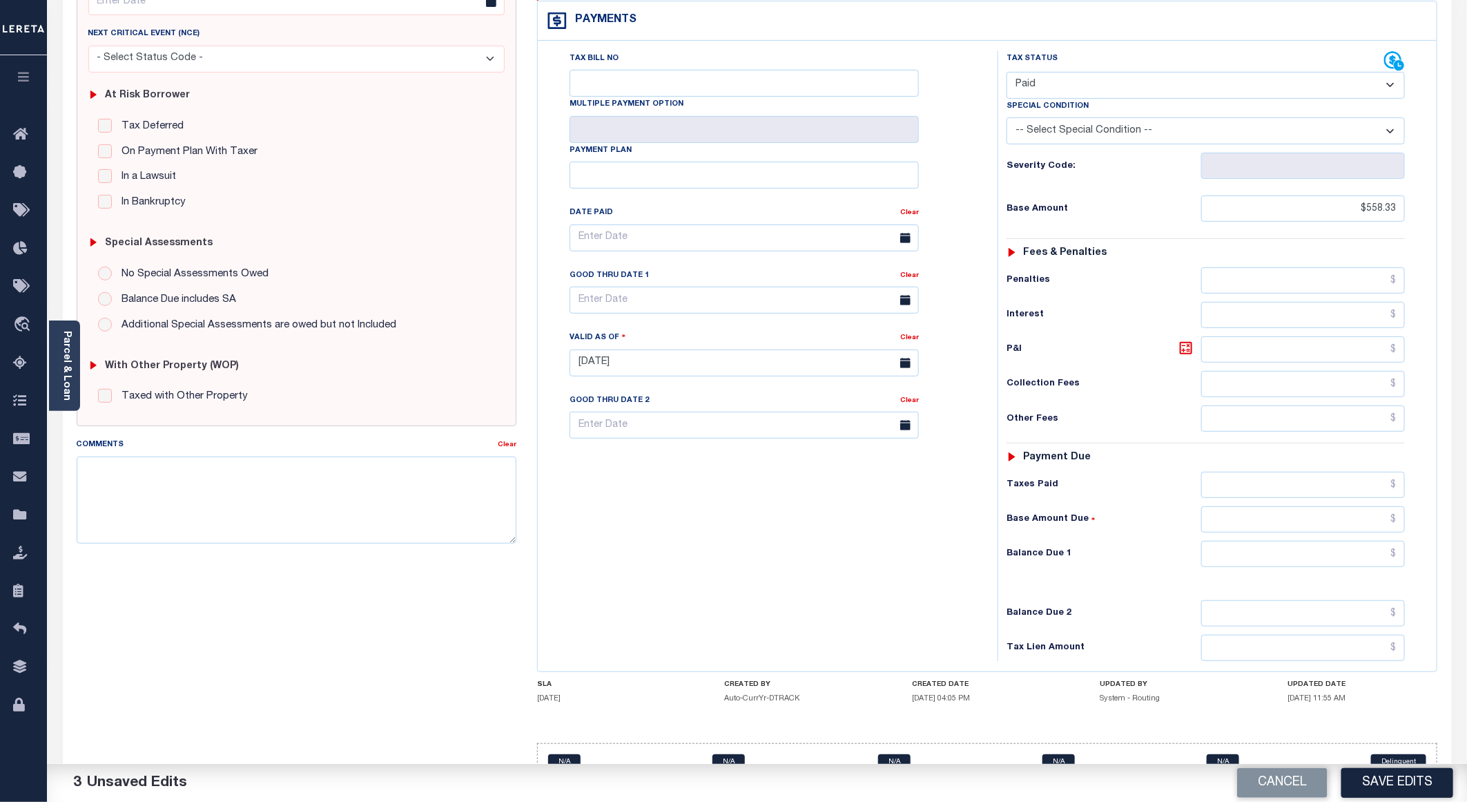
scroll to position [222, 0]
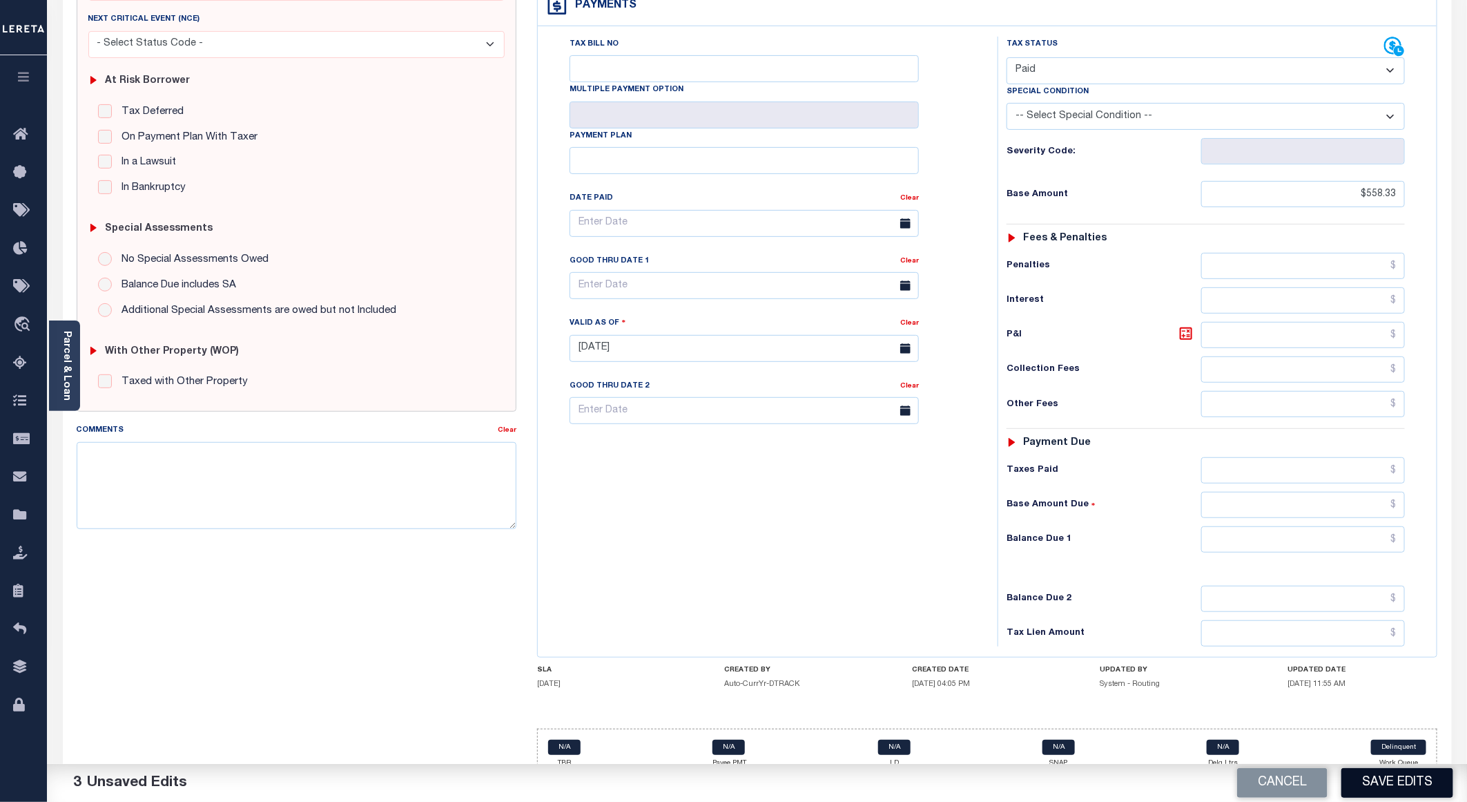
click at [1390, 777] on button "Save Edits" at bounding box center [1397, 783] width 112 height 30
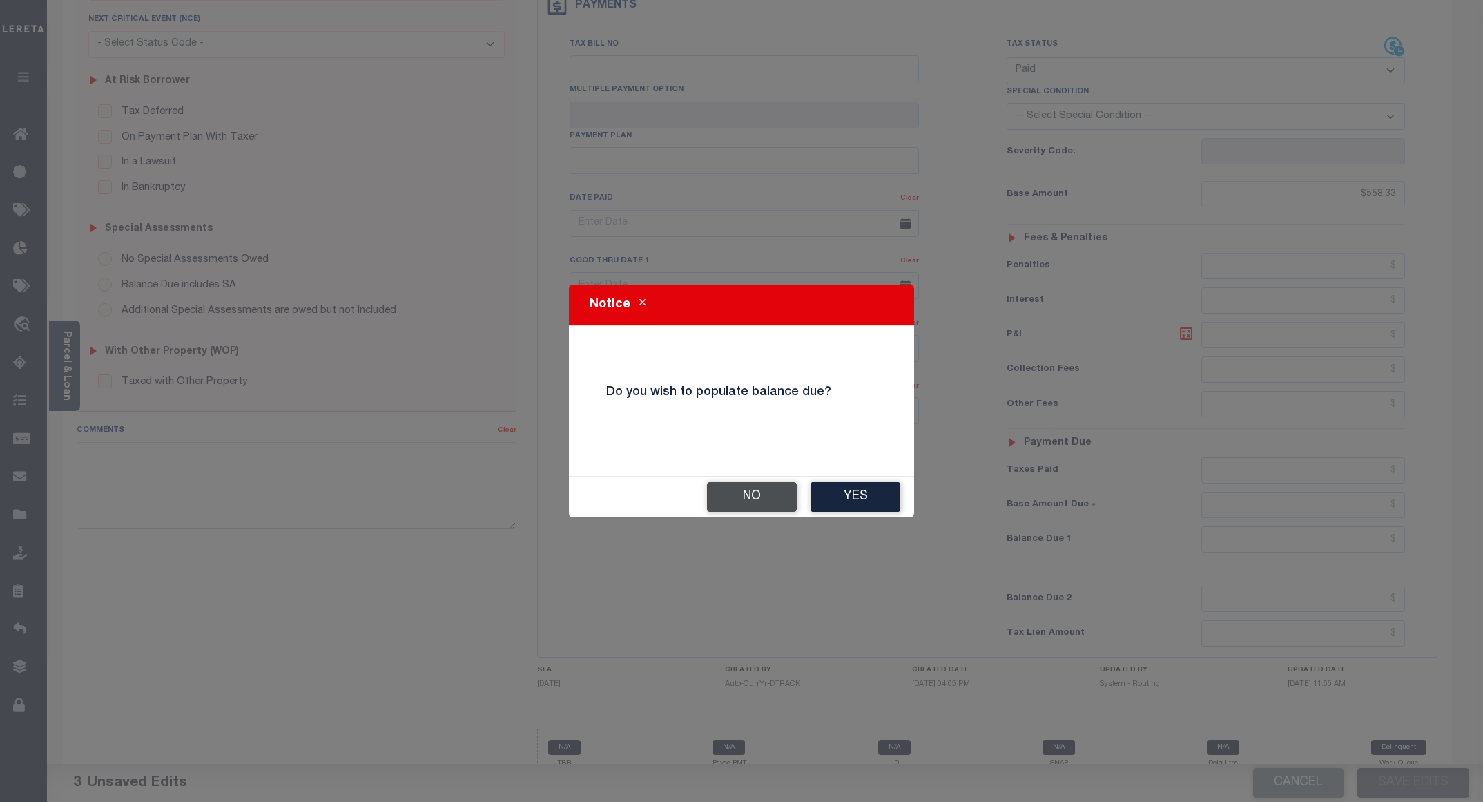
click at [728, 500] on button "No" at bounding box center [752, 497] width 90 height 30
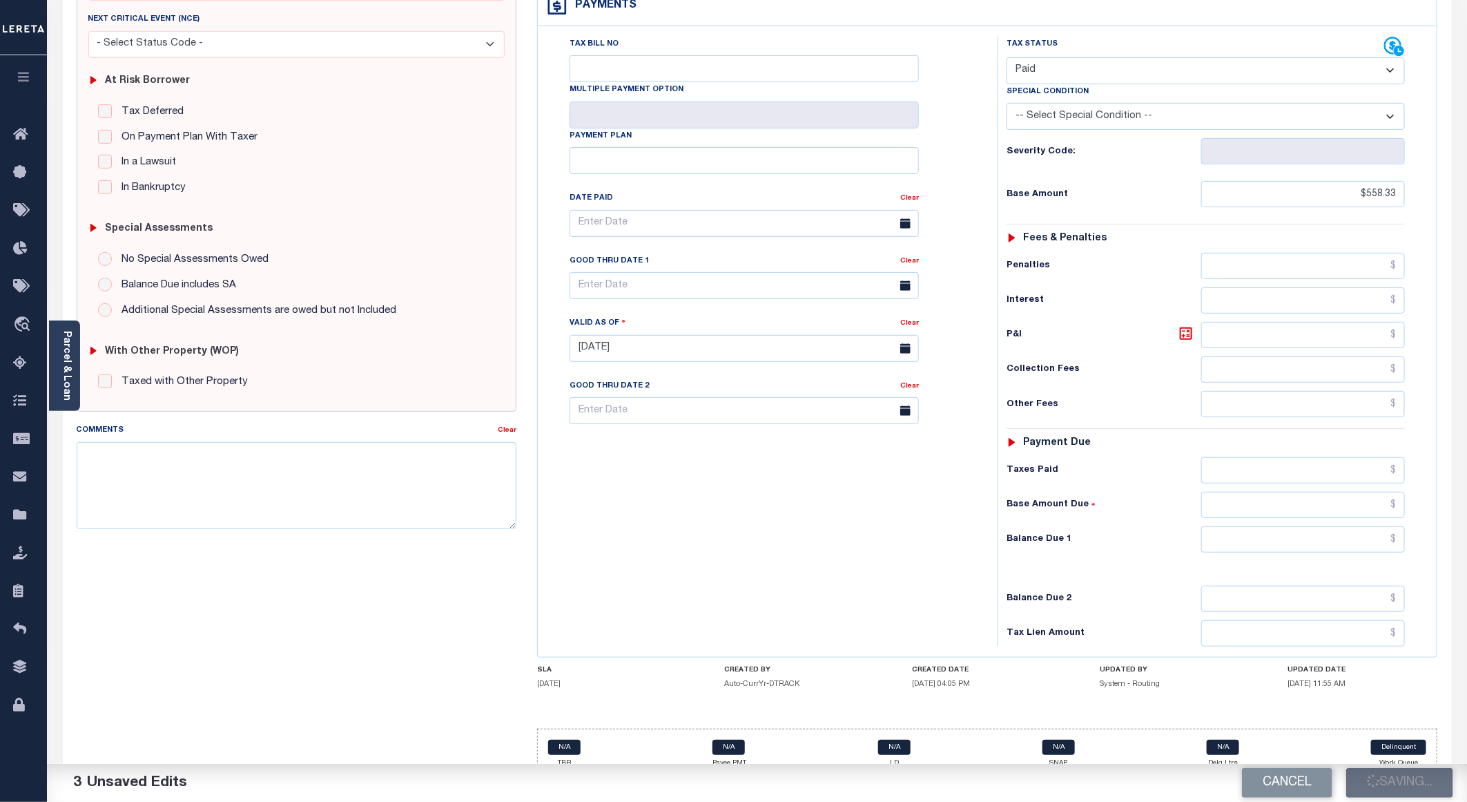
checkbox input "false"
type input "$558.33"
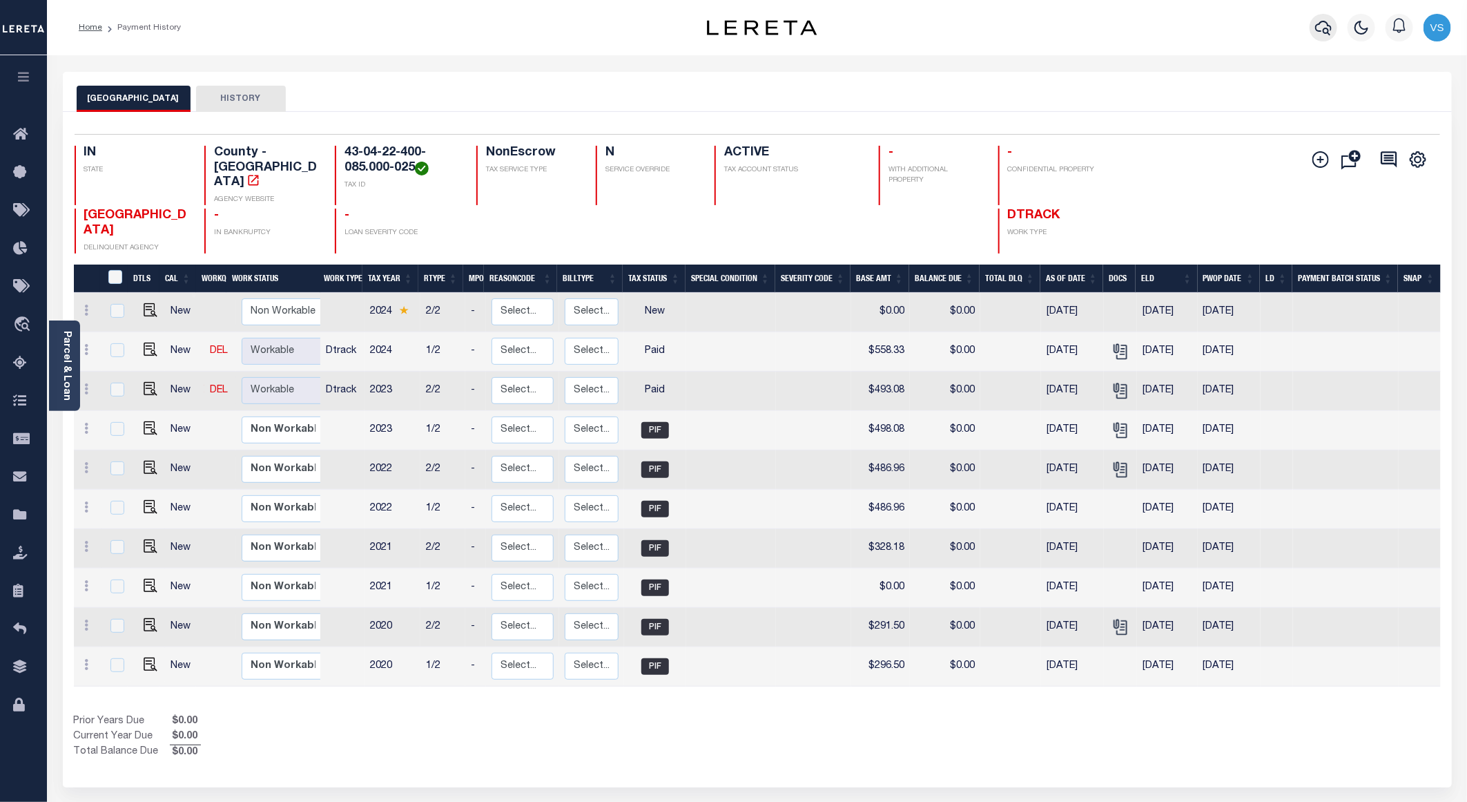
click at [1318, 32] on icon "button" at bounding box center [1323, 27] width 17 height 17
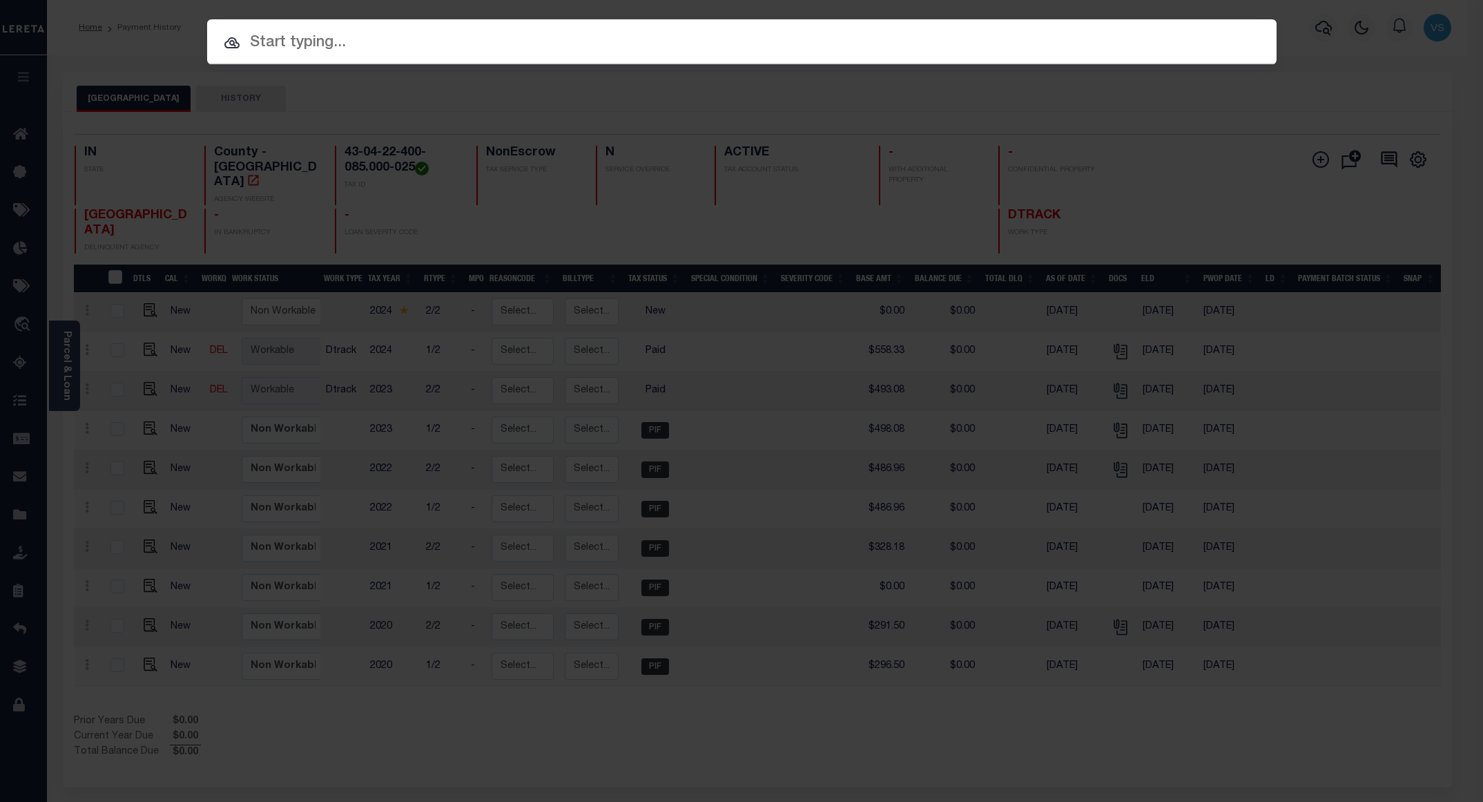
paste input "110075663"
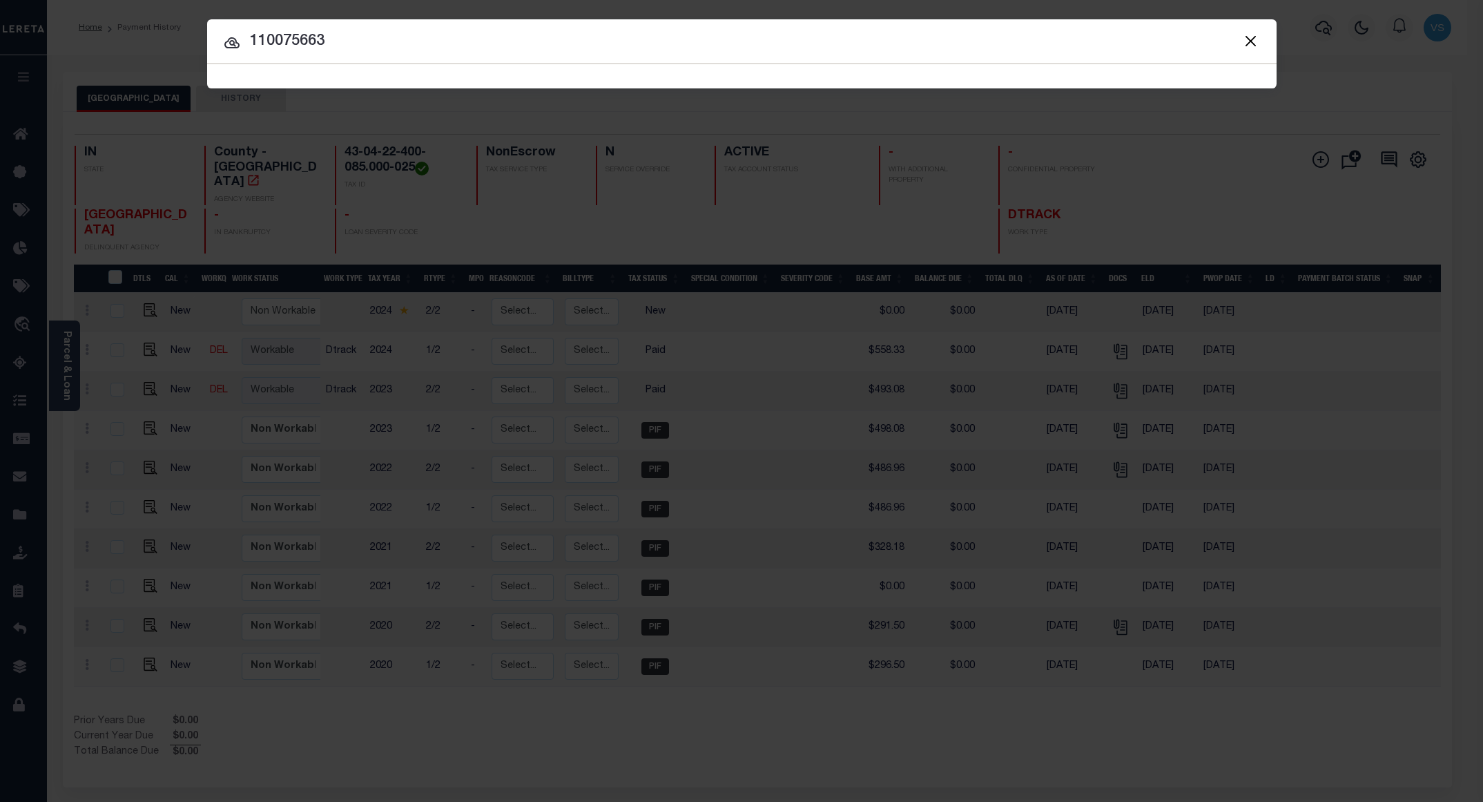
type input "110075663"
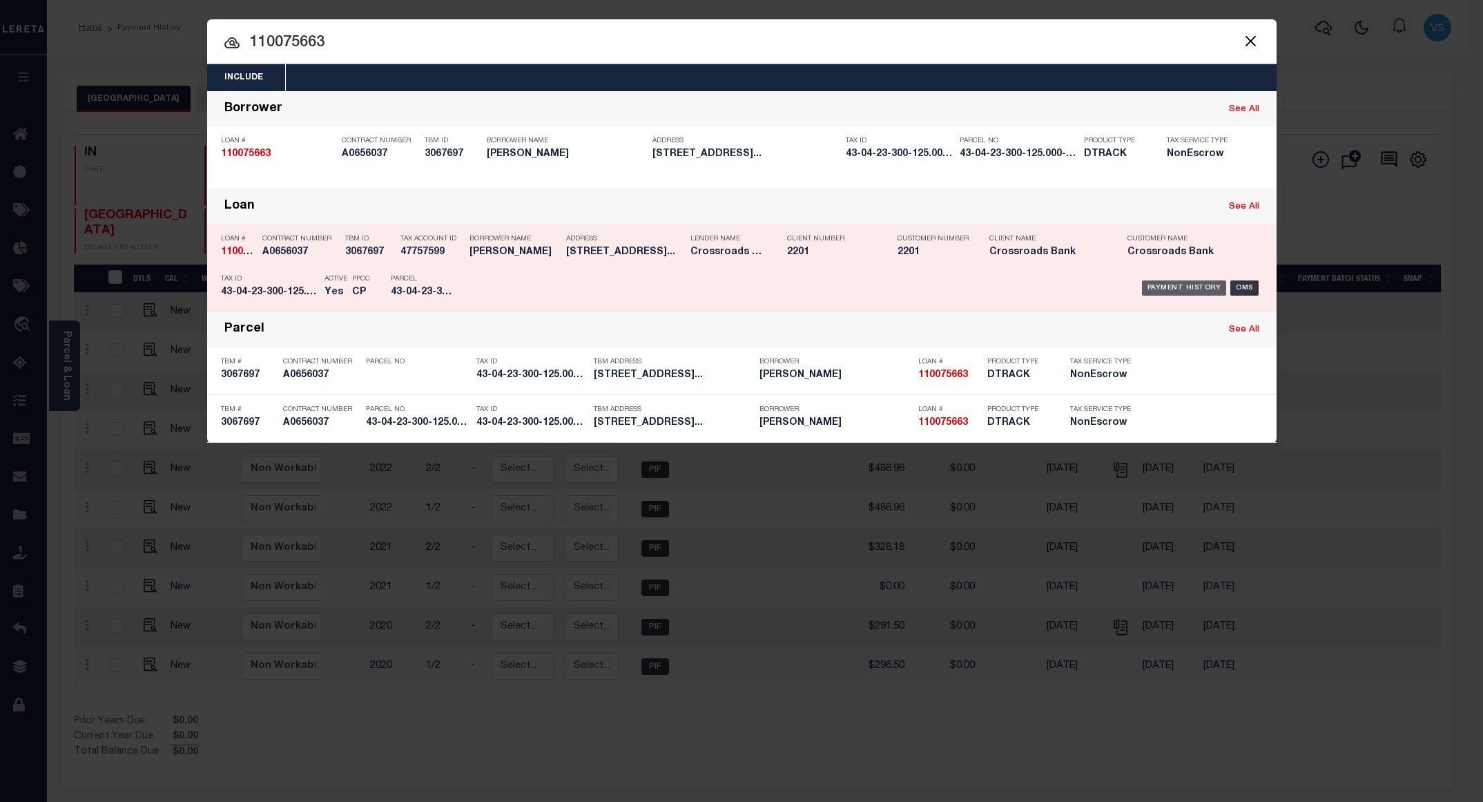
click at [1194, 290] on div "Payment History" at bounding box center [1184, 287] width 85 height 15
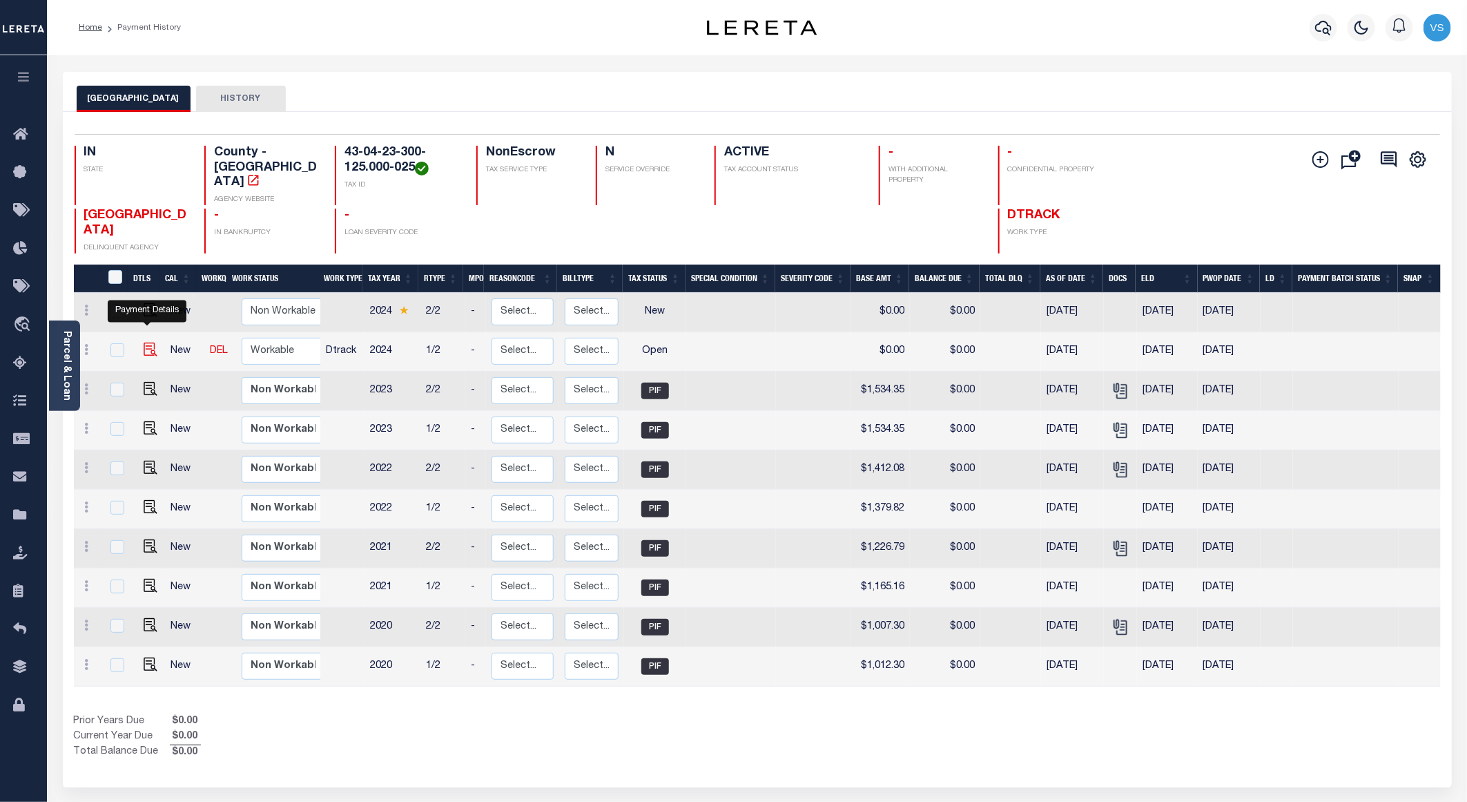
click at [147, 342] on img "" at bounding box center [151, 349] width 14 height 14
checkbox input "true"
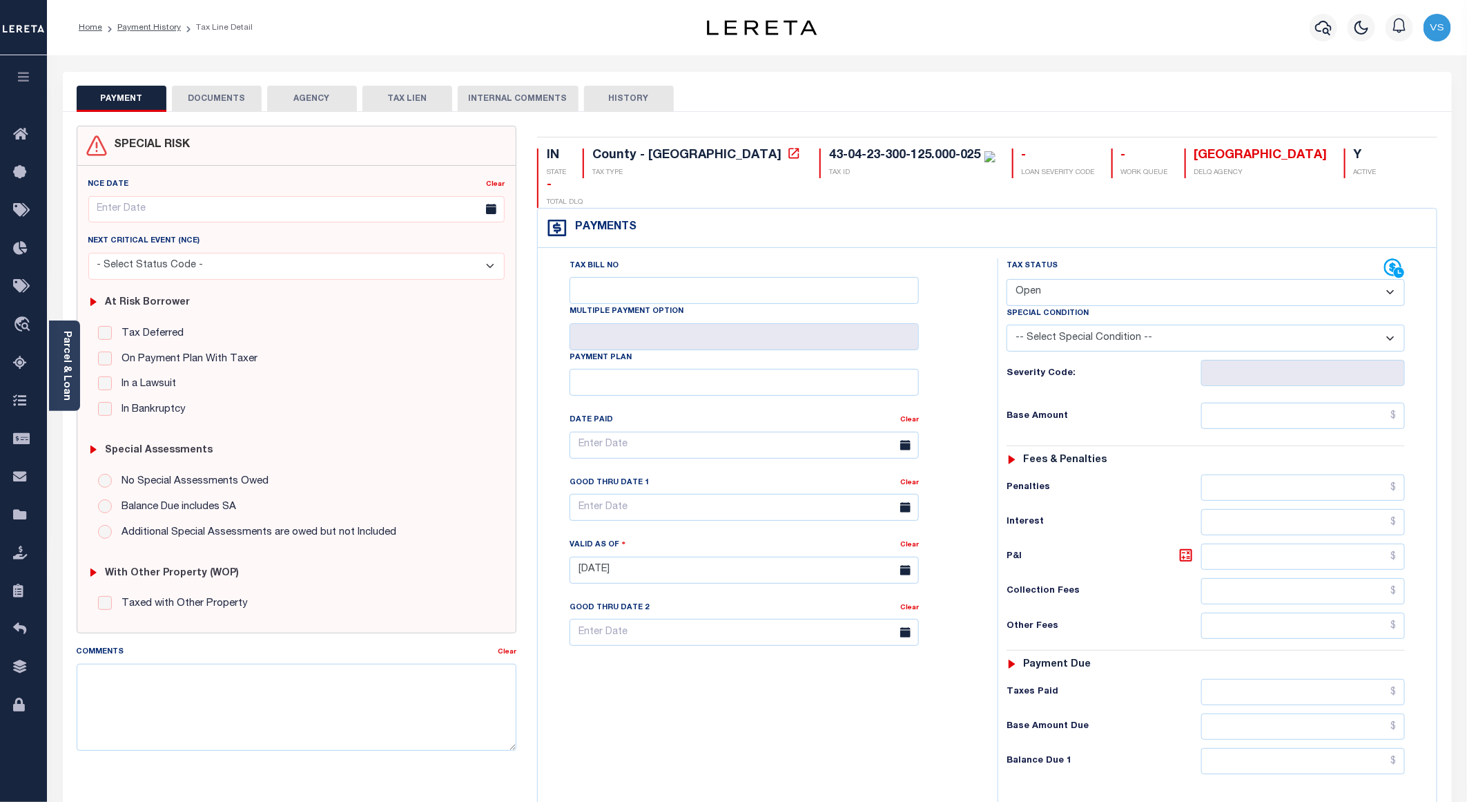
click at [1094, 279] on select "- Select Status Code - Open Due/Unpaid Paid Incomplete No Tax Due Internal Refu…" at bounding box center [1206, 292] width 398 height 27
select select "PYD"
click at [1007, 279] on select "- Select Status Code - Open Due/Unpaid Paid Incomplete No Tax Due Internal Refu…" at bounding box center [1206, 292] width 398 height 27
type input "[DATE]"
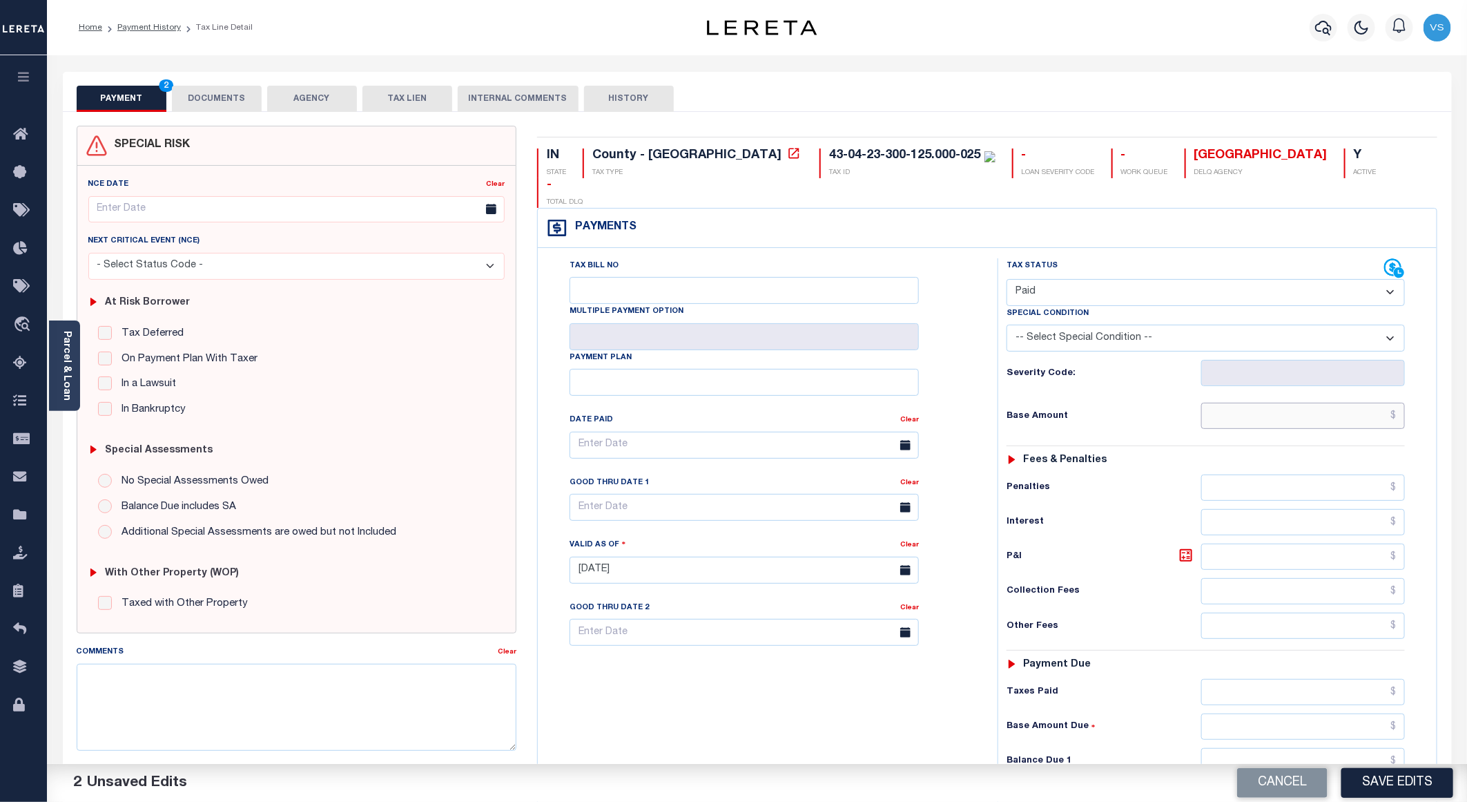
click at [1367, 402] on input "text" at bounding box center [1303, 415] width 204 height 26
paste input "1,573.45"
type input "$1,573.45"
click at [205, 97] on button "DOCUMENTS" at bounding box center [217, 99] width 90 height 26
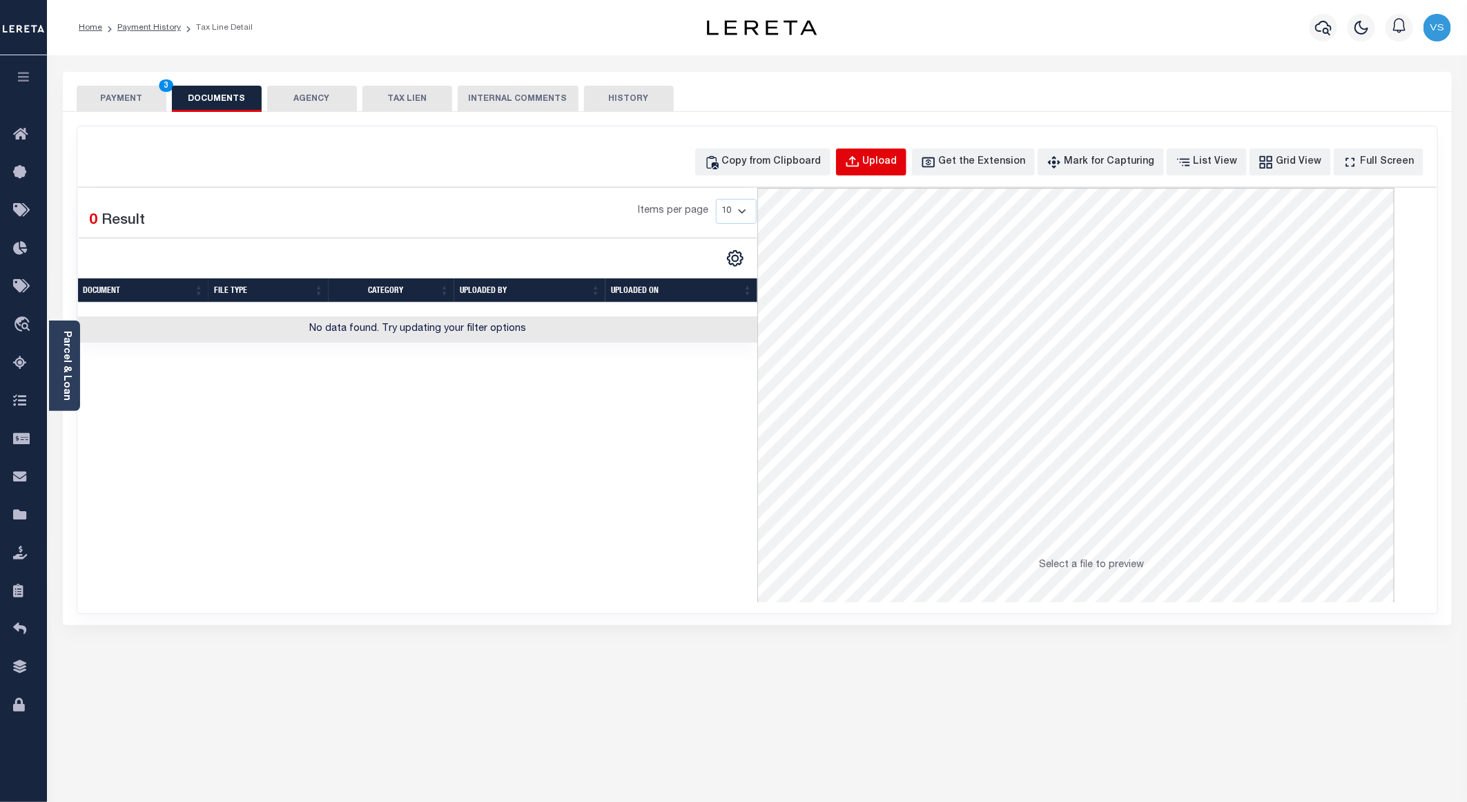
click at [895, 157] on div "Upload" at bounding box center [880, 162] width 35 height 15
select select "POP"
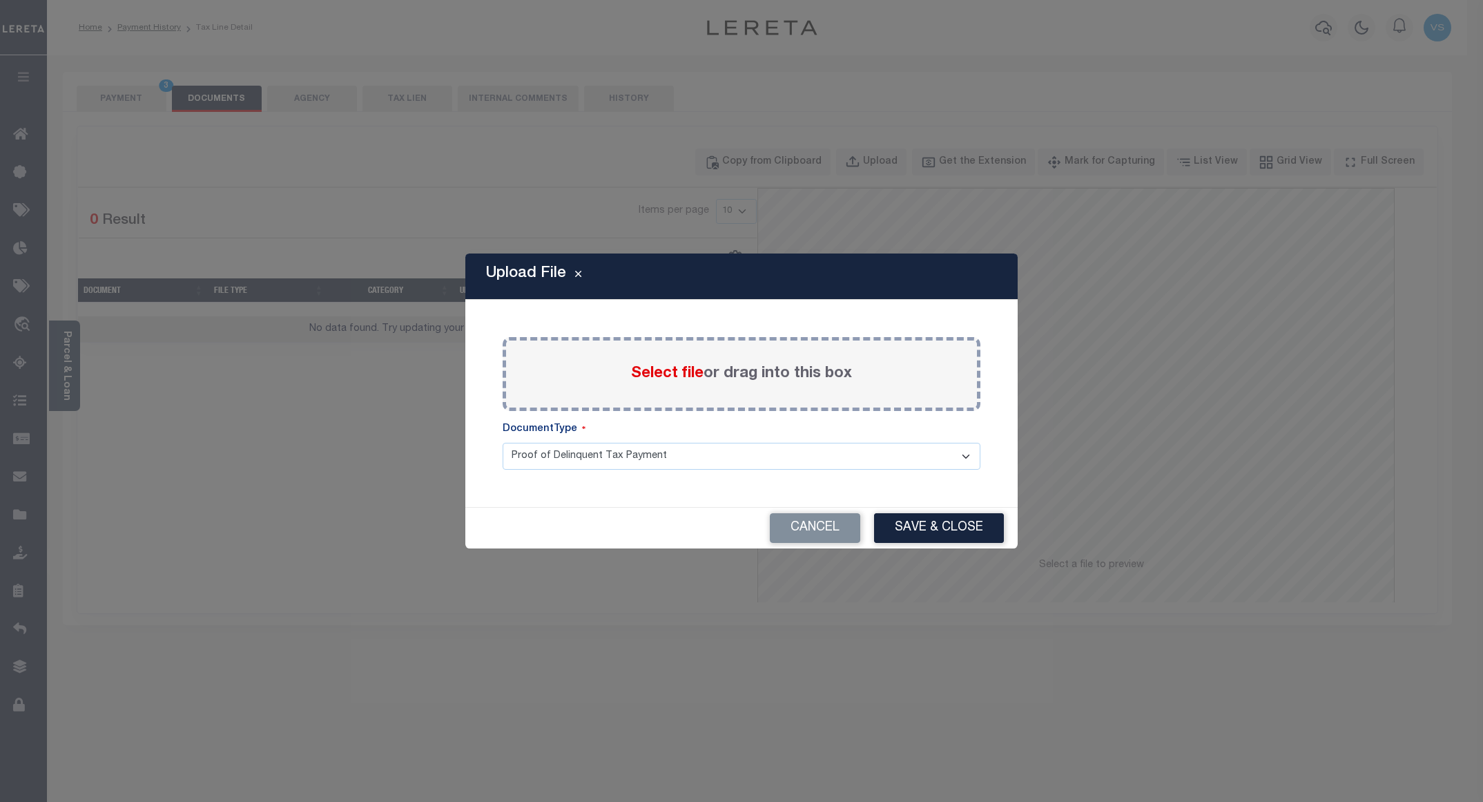
click at [661, 376] on span "Select file" at bounding box center [667, 373] width 72 height 15
click at [0, 0] on input "Select file or drag into this box" at bounding box center [0, 0] width 0 height 0
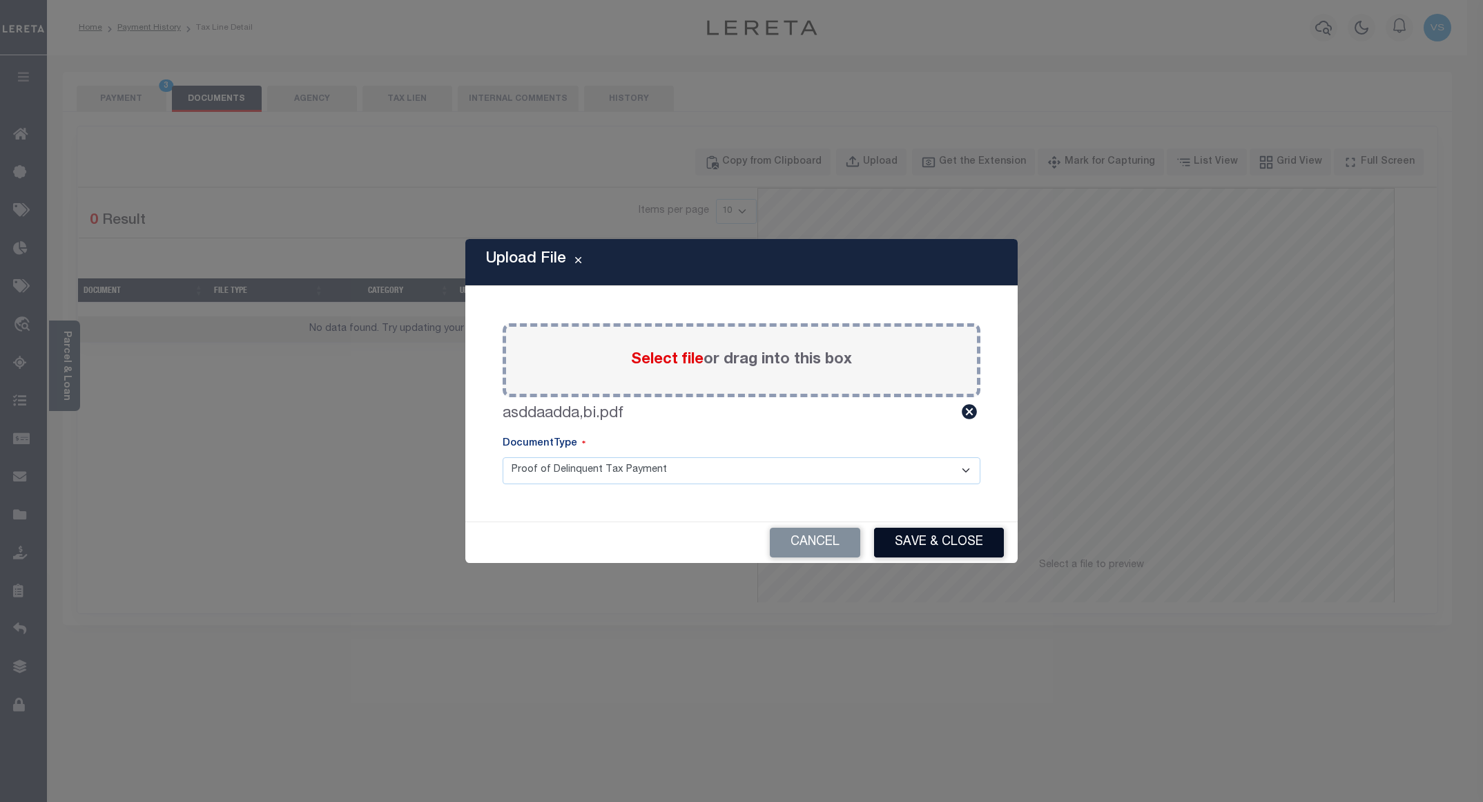
click at [901, 543] on button "Save & Close" at bounding box center [939, 542] width 130 height 30
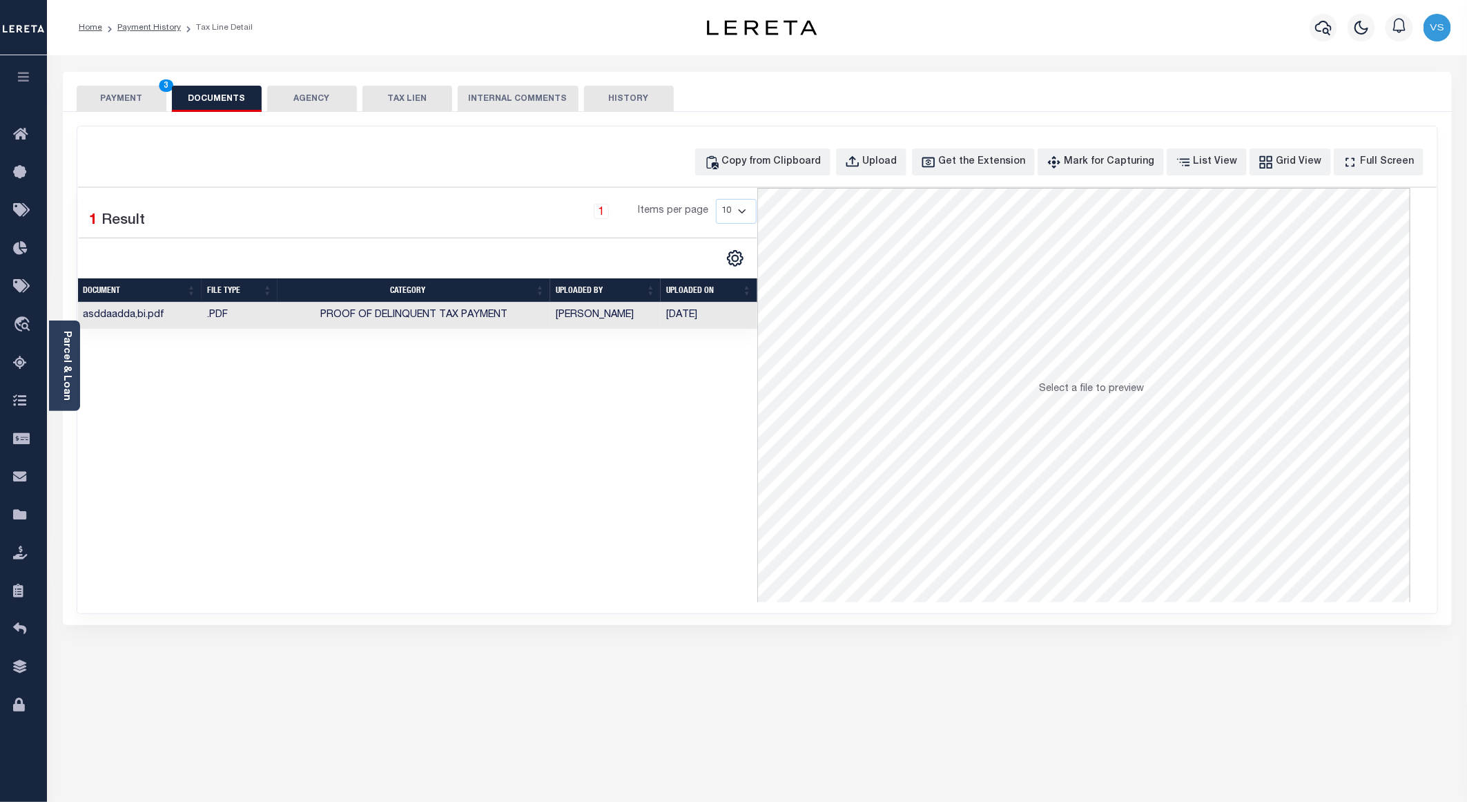
click at [120, 99] on button "PAYMENT 3" at bounding box center [122, 99] width 90 height 26
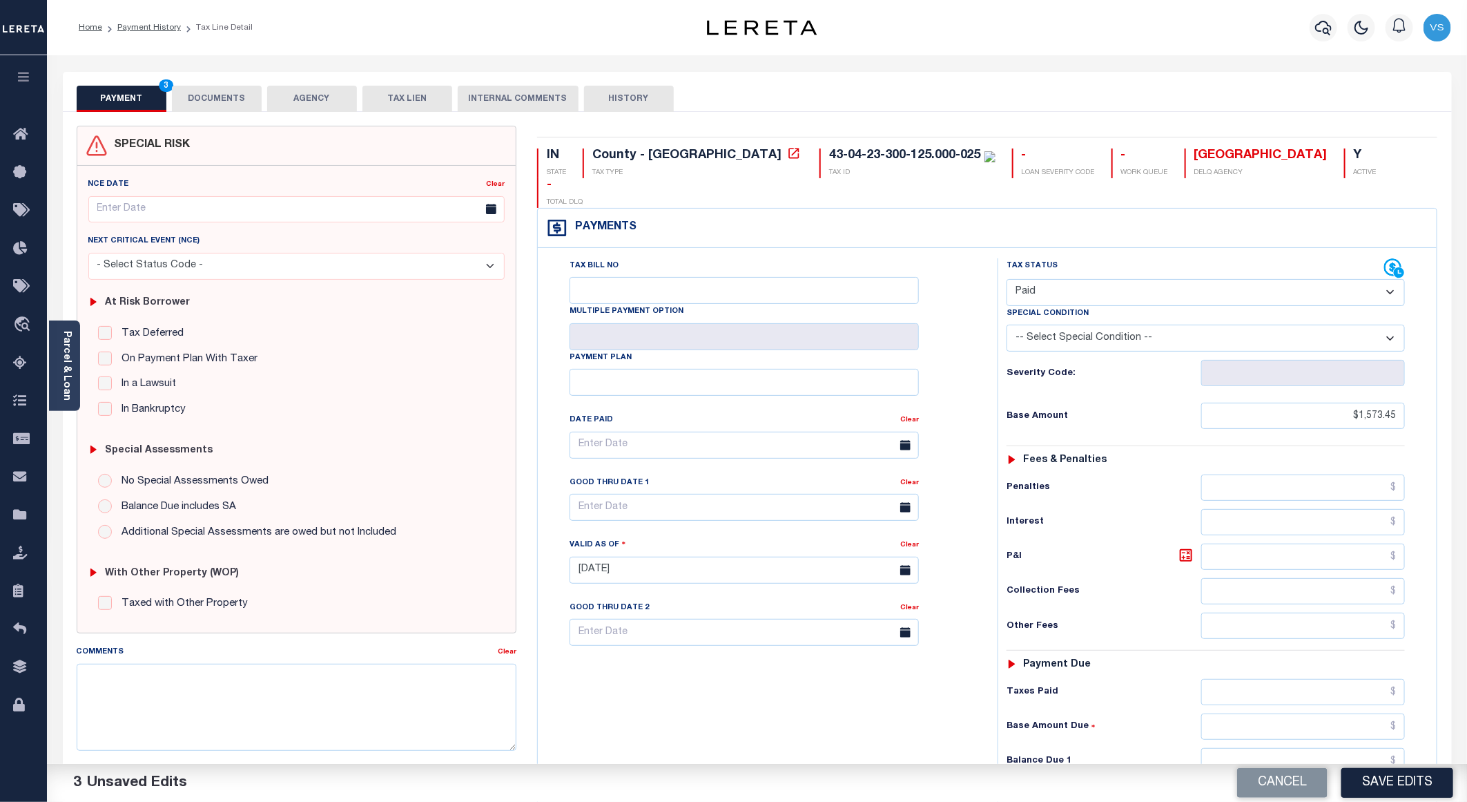
scroll to position [222, 0]
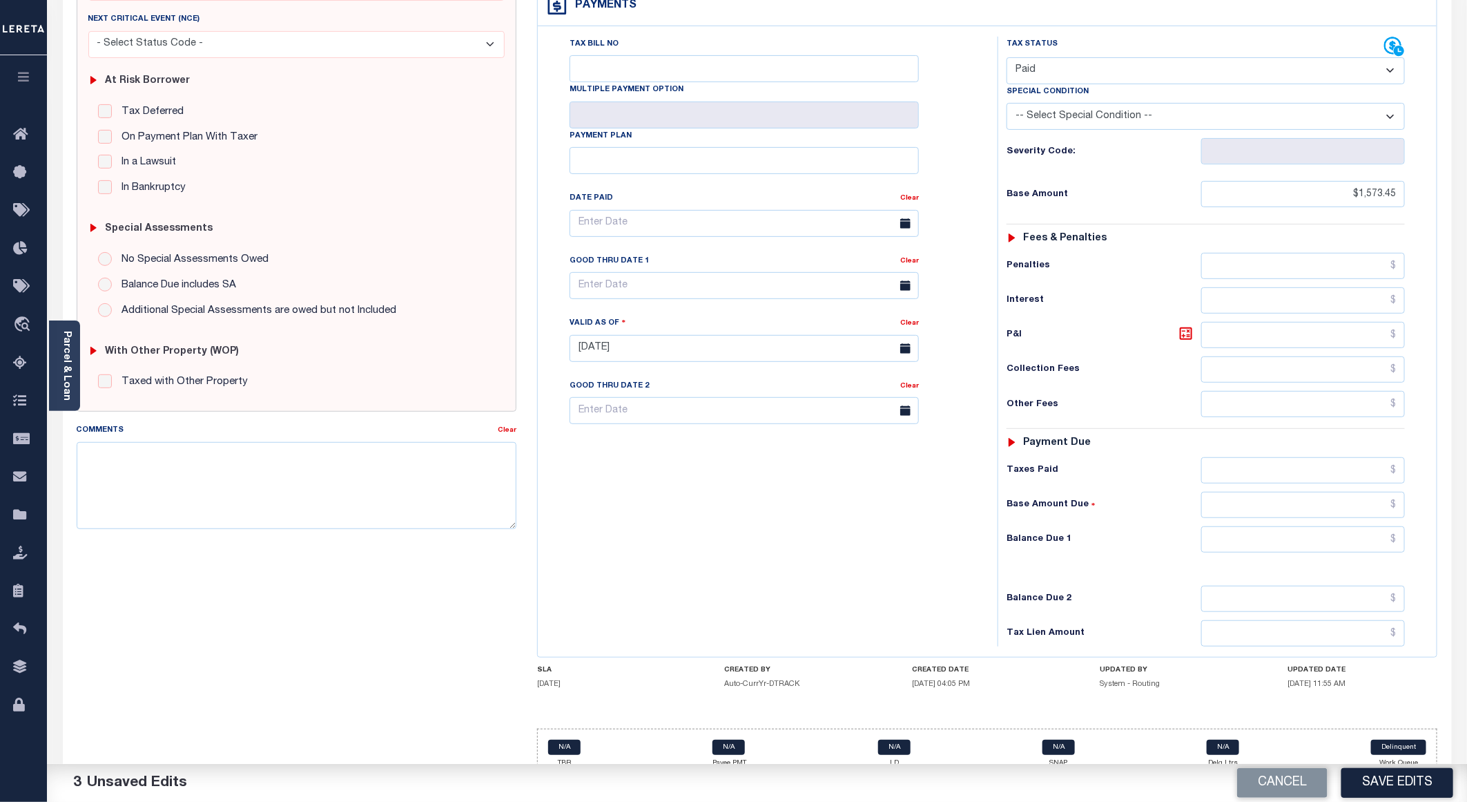
drag, startPoint x: 1369, startPoint y: 775, endPoint x: 1367, endPoint y: 717, distance: 58.0
click at [1370, 775] on button "Save Edits" at bounding box center [1397, 783] width 112 height 30
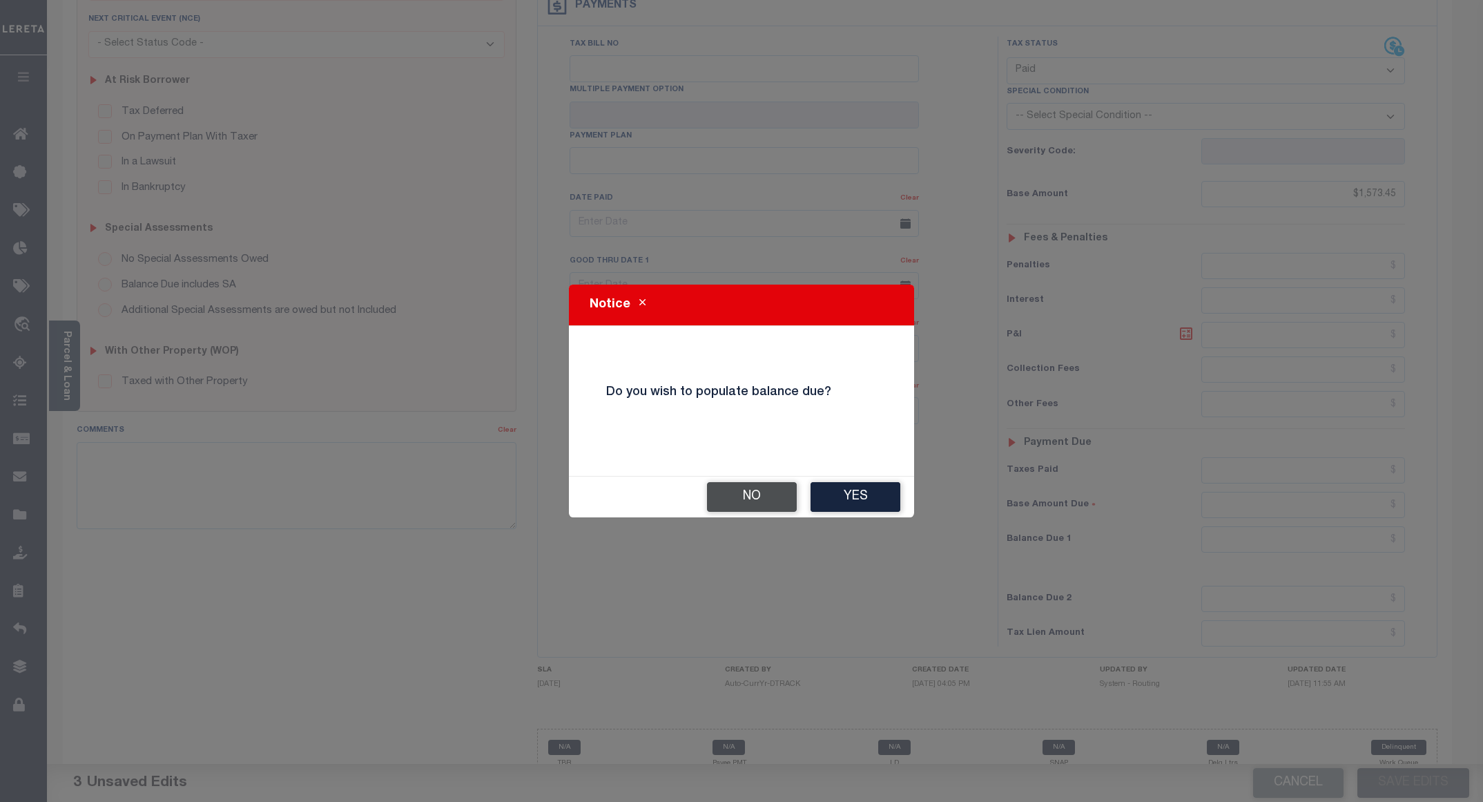
click at [754, 502] on button "No" at bounding box center [752, 497] width 90 height 30
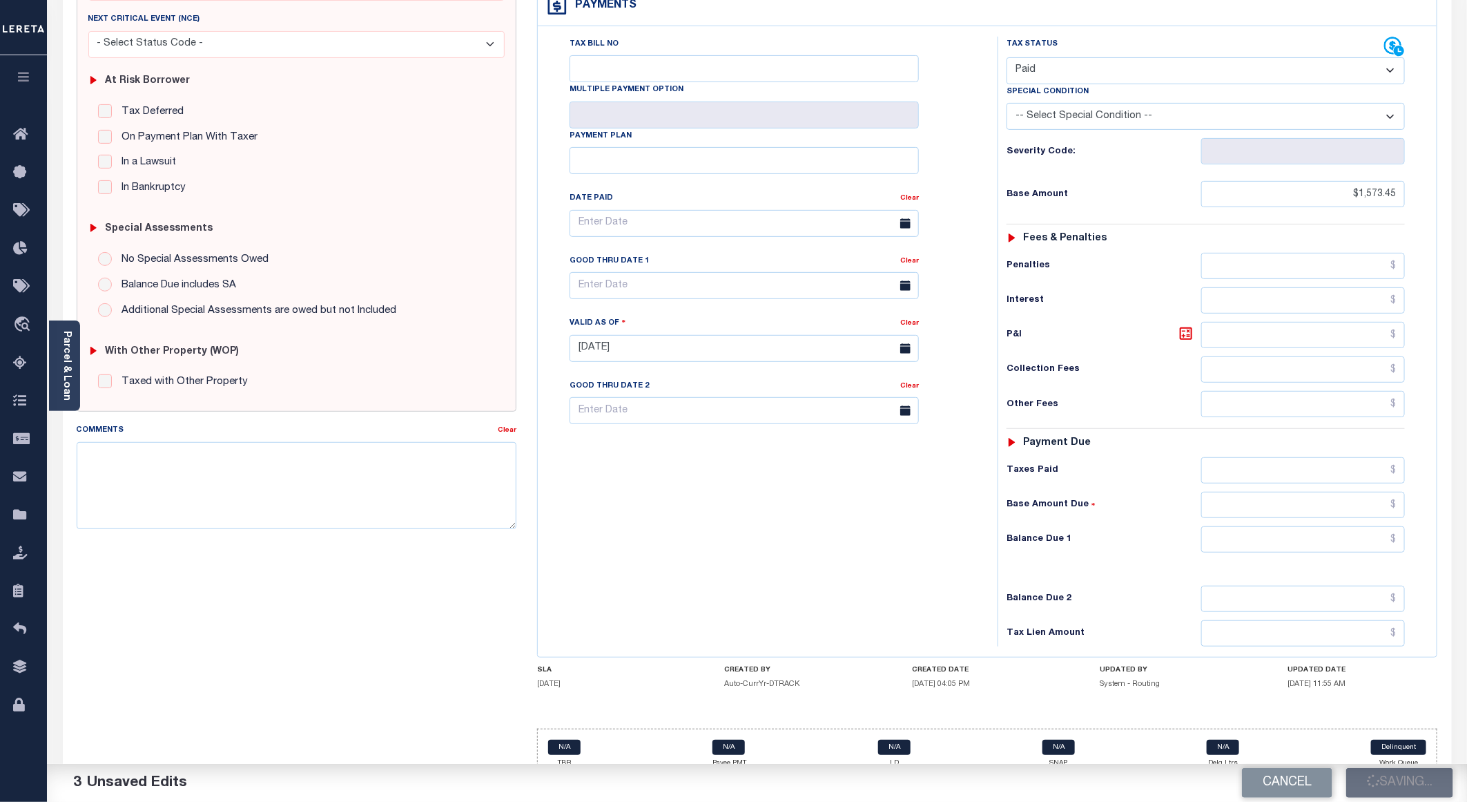
checkbox input "false"
type input "$1,573.45"
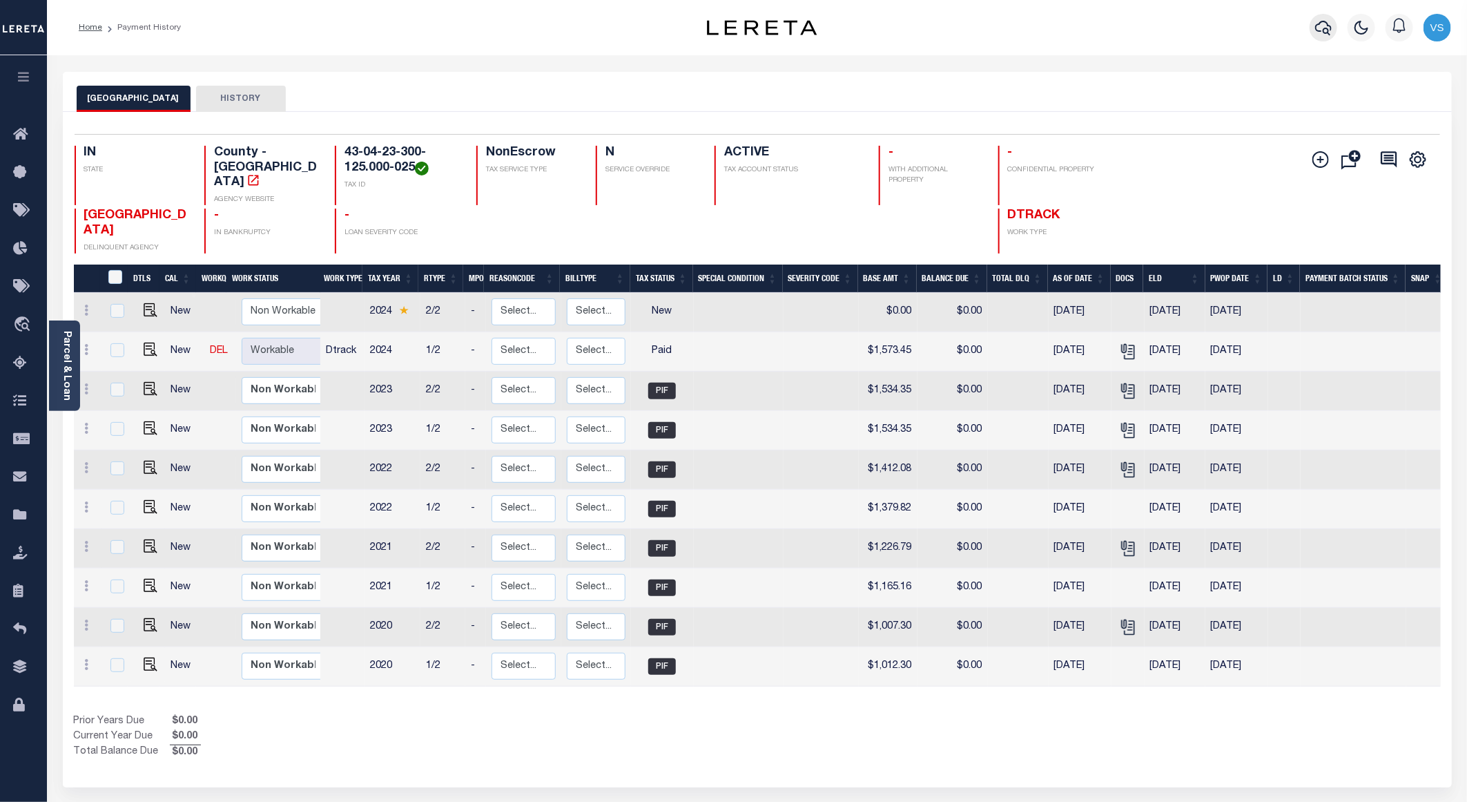
click at [1322, 35] on icon "button" at bounding box center [1323, 27] width 17 height 17
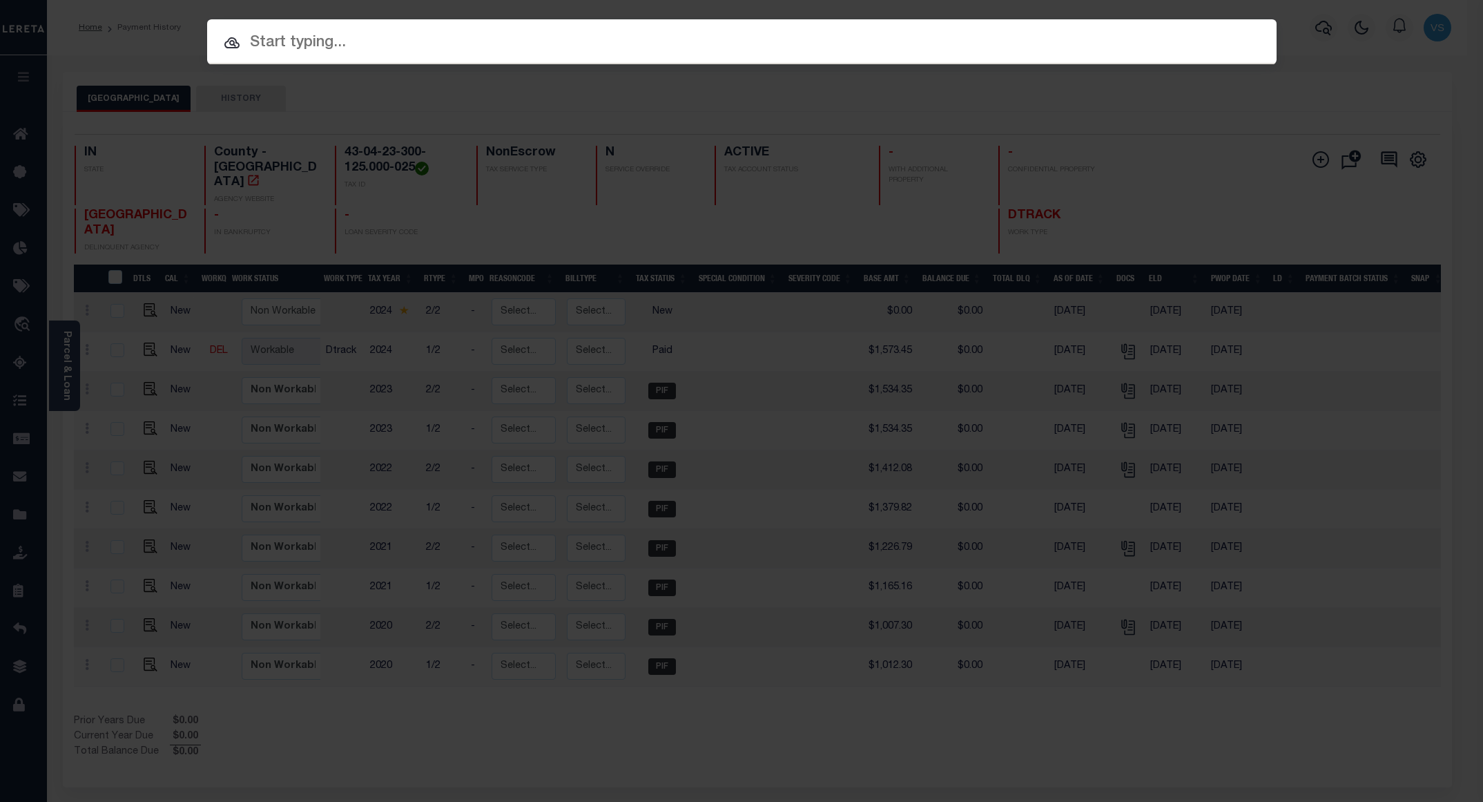
paste input "110133991"
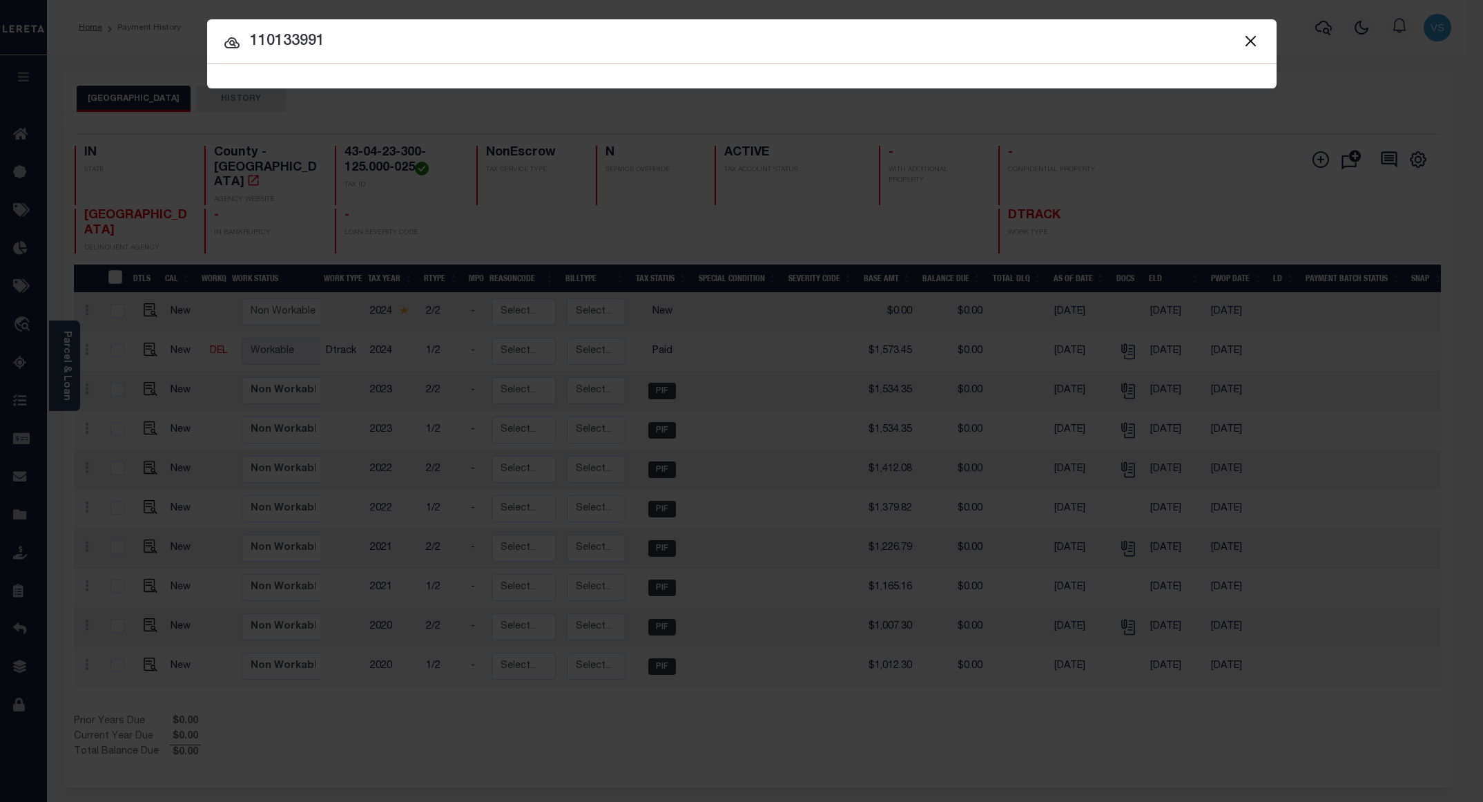
type input "110133991"
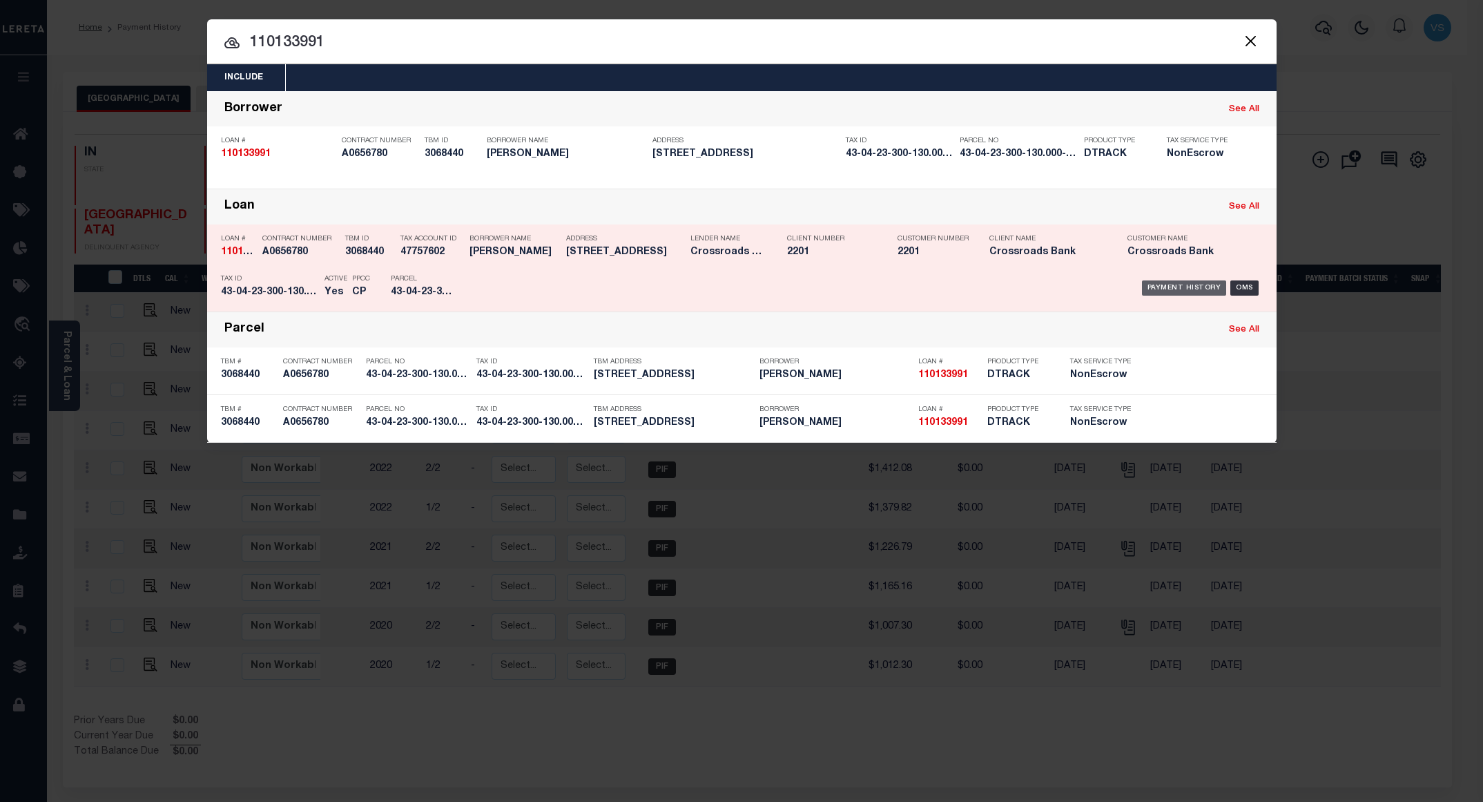
click at [1175, 284] on div "Payment History" at bounding box center [1184, 287] width 85 height 15
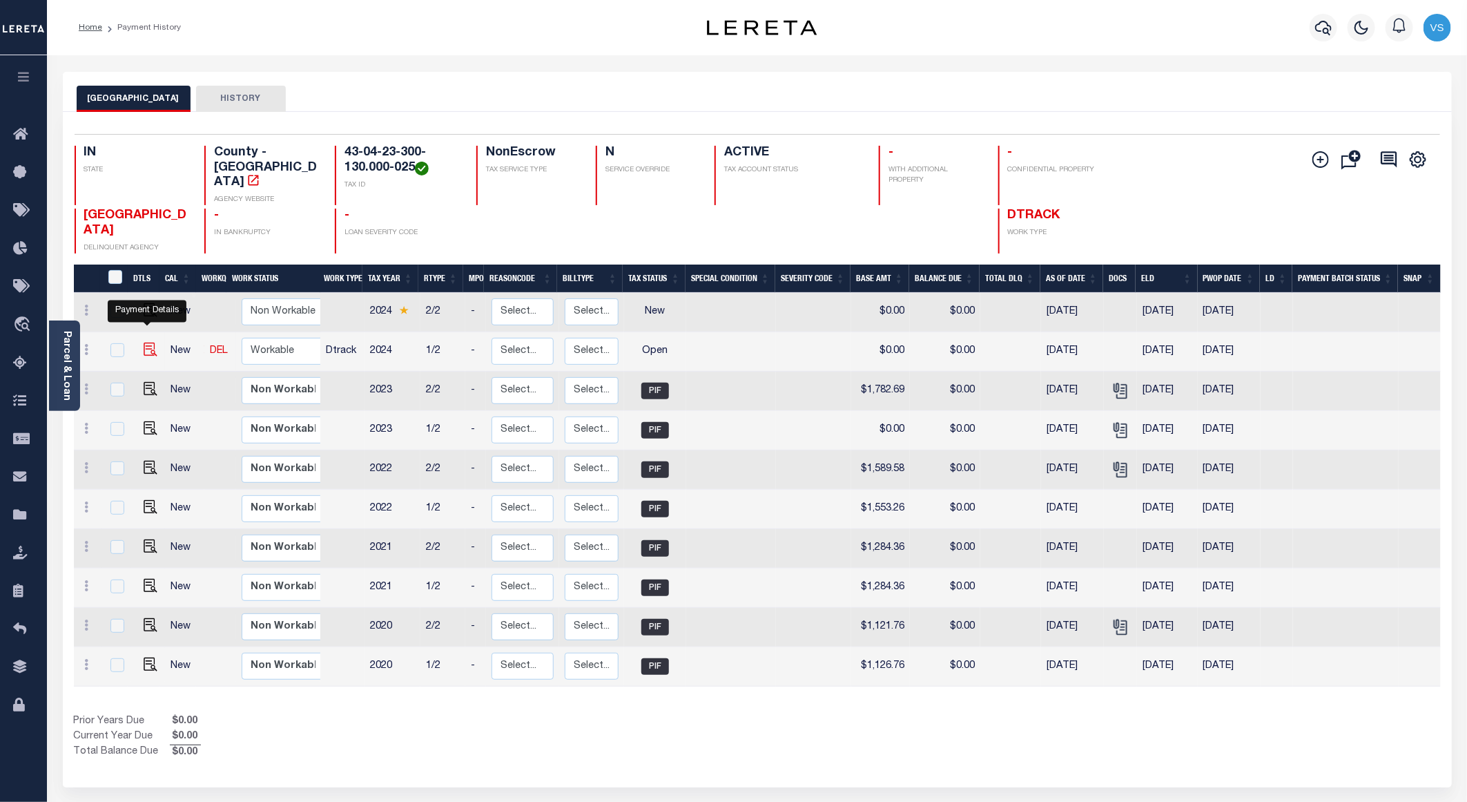
click at [148, 342] on img "" at bounding box center [151, 349] width 14 height 14
checkbox input "true"
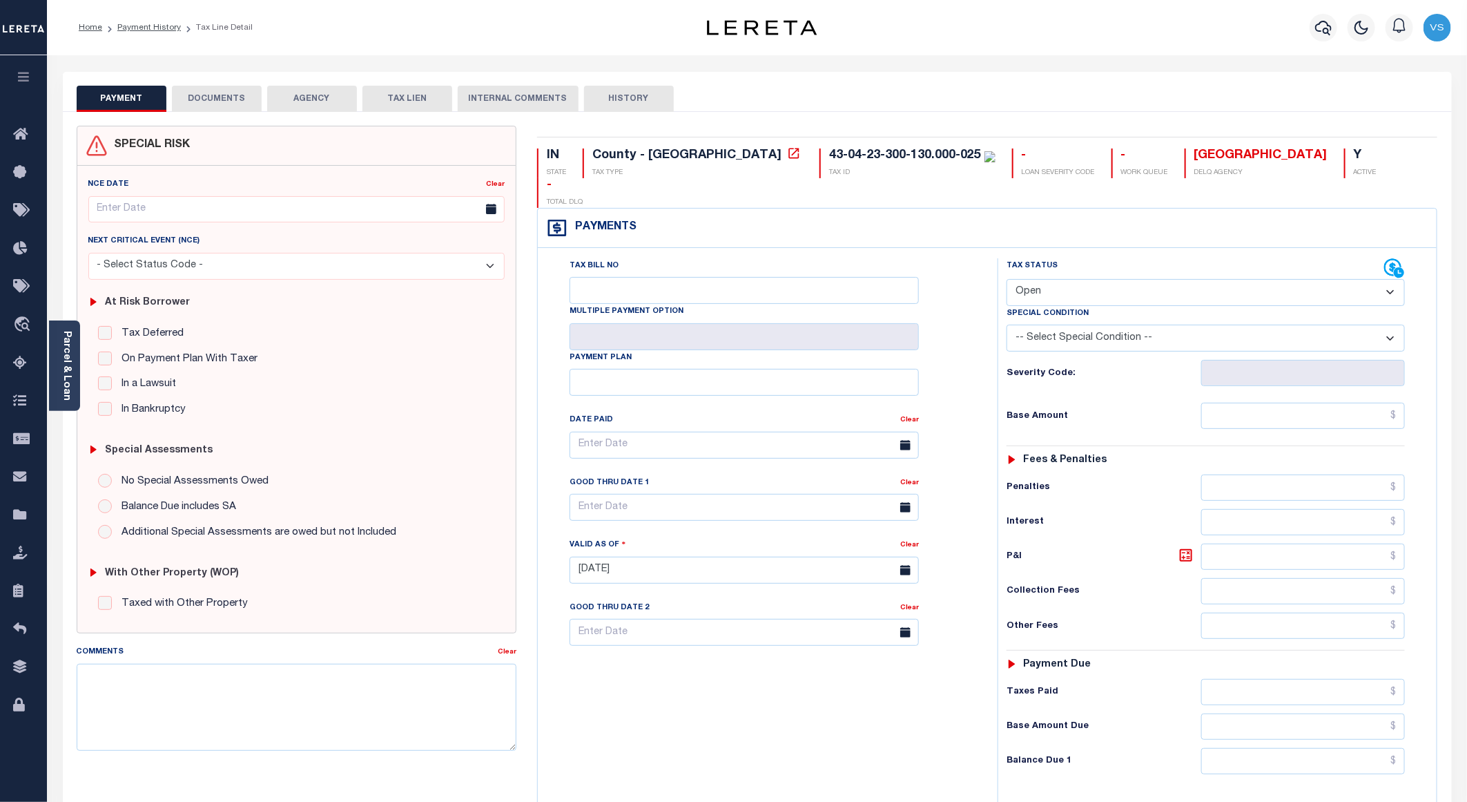
drag, startPoint x: 1061, startPoint y: 262, endPoint x: 1065, endPoint y: 273, distance: 12.2
click at [1061, 279] on select "- Select Status Code - Open Due/Unpaid Paid Incomplete No Tax Due Internal Refu…" at bounding box center [1206, 292] width 398 height 27
select select "PYD"
click at [1007, 279] on select "- Select Status Code - Open Due/Unpaid Paid Incomplete No Tax Due Internal Refu…" at bounding box center [1206, 292] width 398 height 27
type input "09/09/2025"
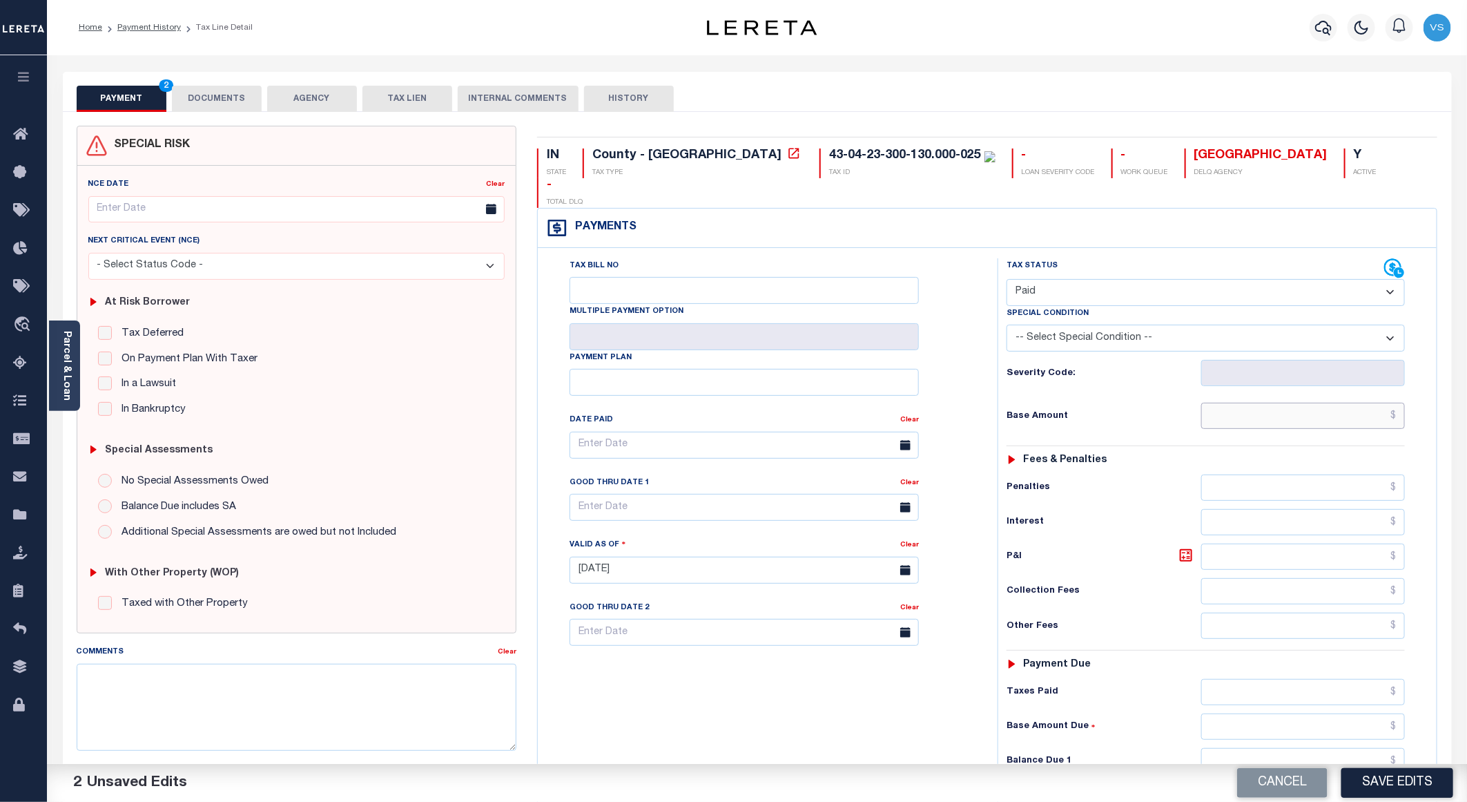
click at [1296, 402] on input "text" at bounding box center [1303, 415] width 204 height 26
paste input "1,823.76"
type input "$1,823.76"
click at [211, 96] on button "DOCUMENTS" at bounding box center [217, 99] width 90 height 26
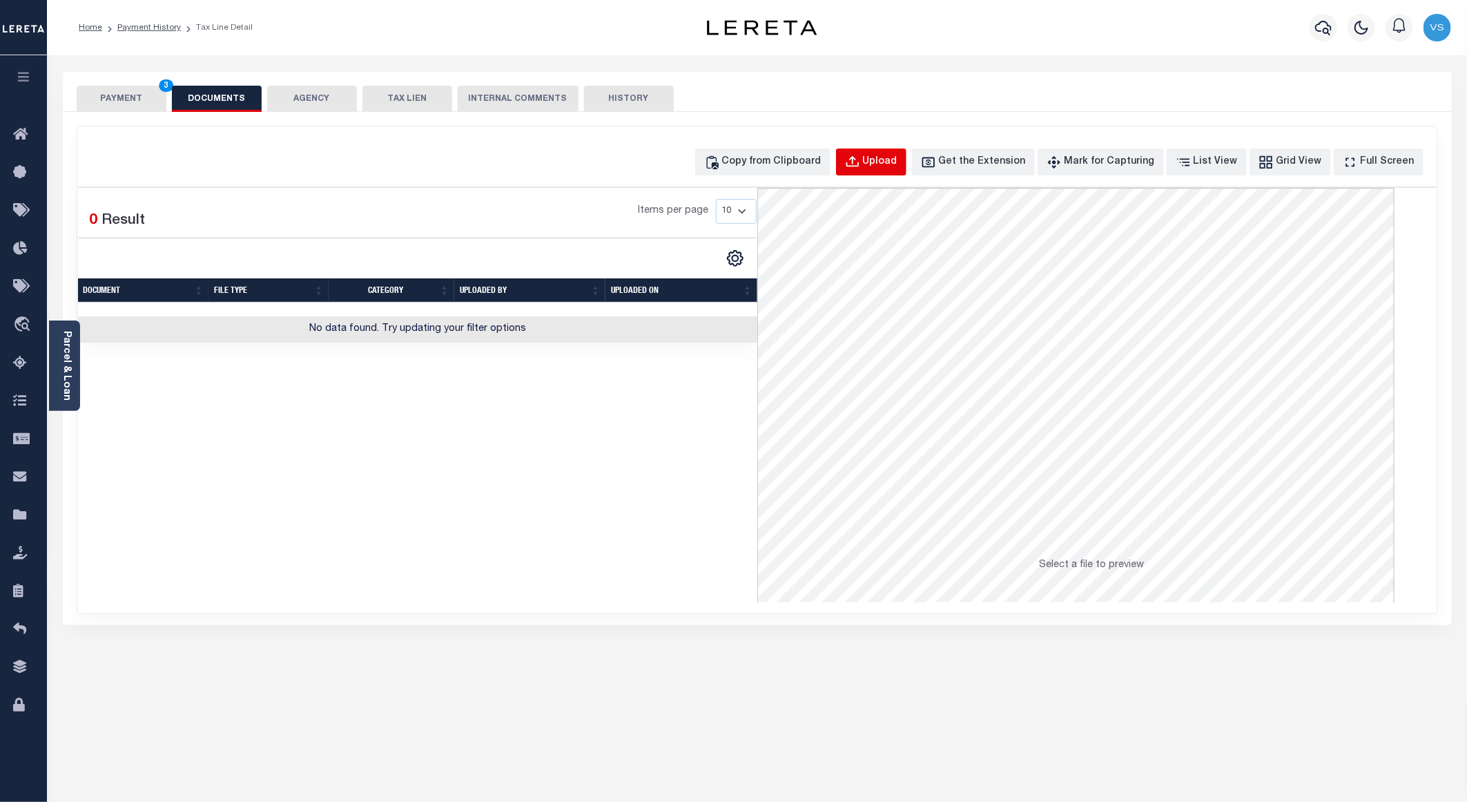
click at [897, 166] on div "Upload" at bounding box center [880, 162] width 35 height 15
select select "POP"
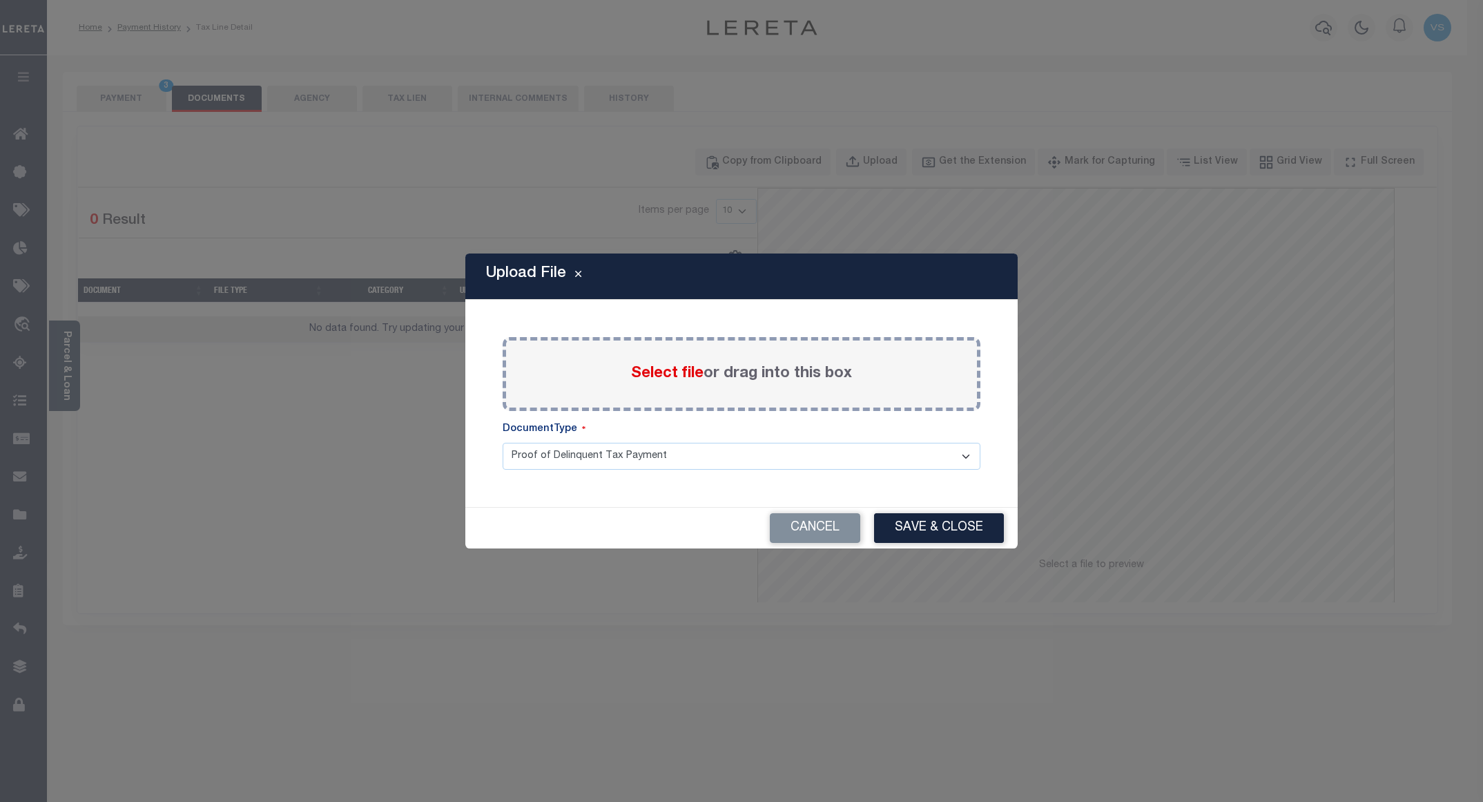
click at [654, 378] on span "Select file" at bounding box center [667, 373] width 72 height 15
click at [0, 0] on input "Select file or drag into this box" at bounding box center [0, 0] width 0 height 0
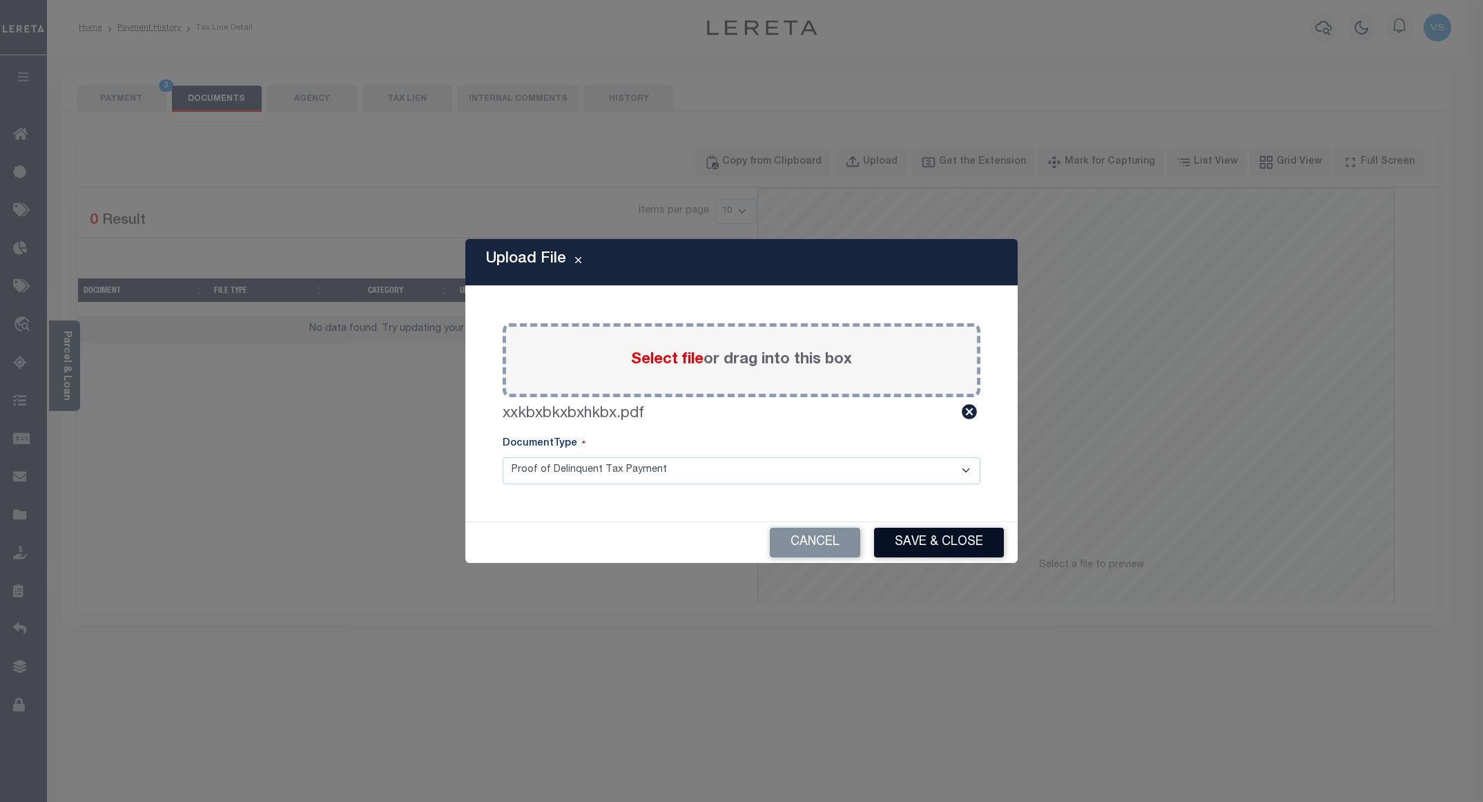
click at [897, 545] on button "Save & Close" at bounding box center [939, 542] width 130 height 30
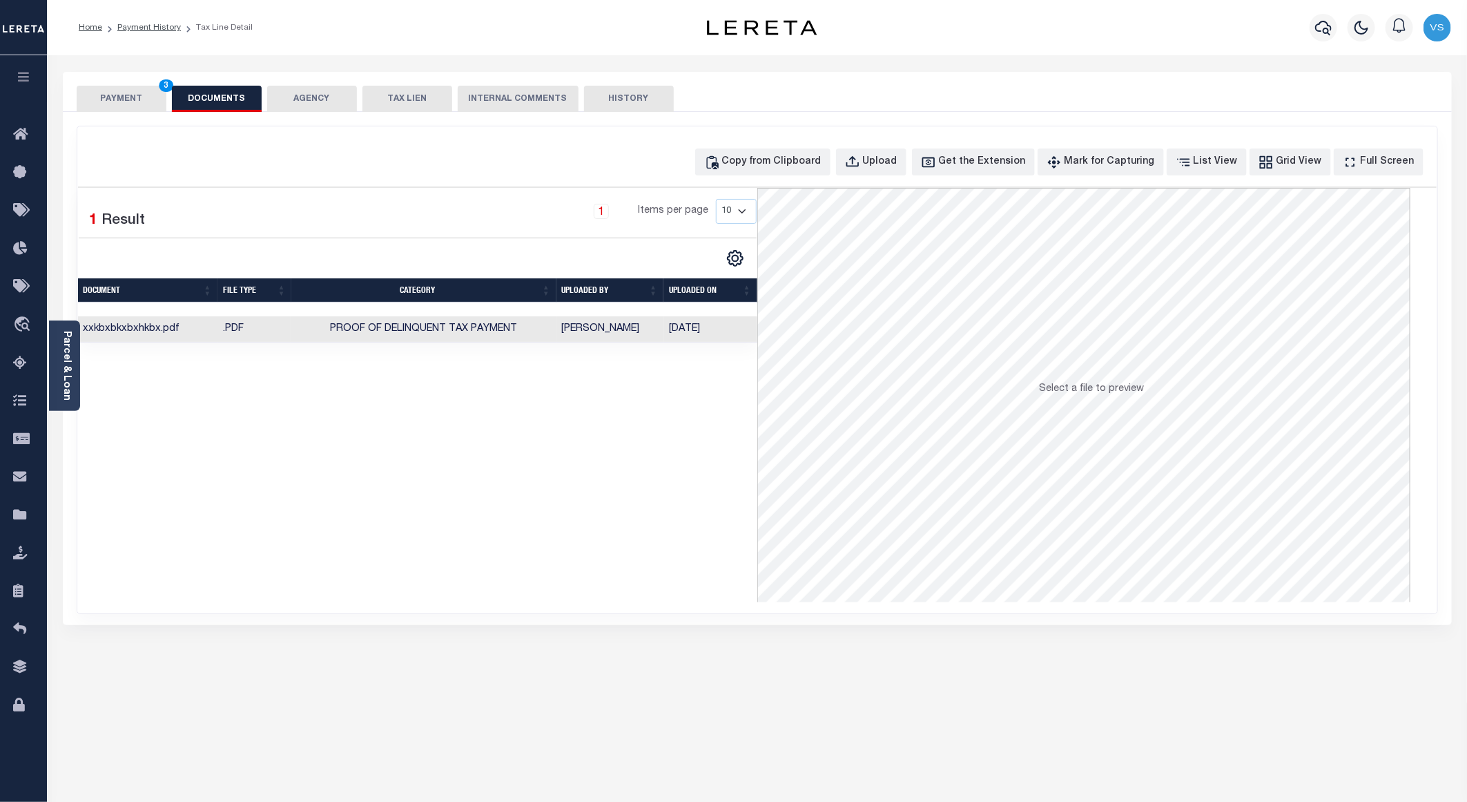
click at [115, 94] on button "PAYMENT 3" at bounding box center [122, 99] width 90 height 26
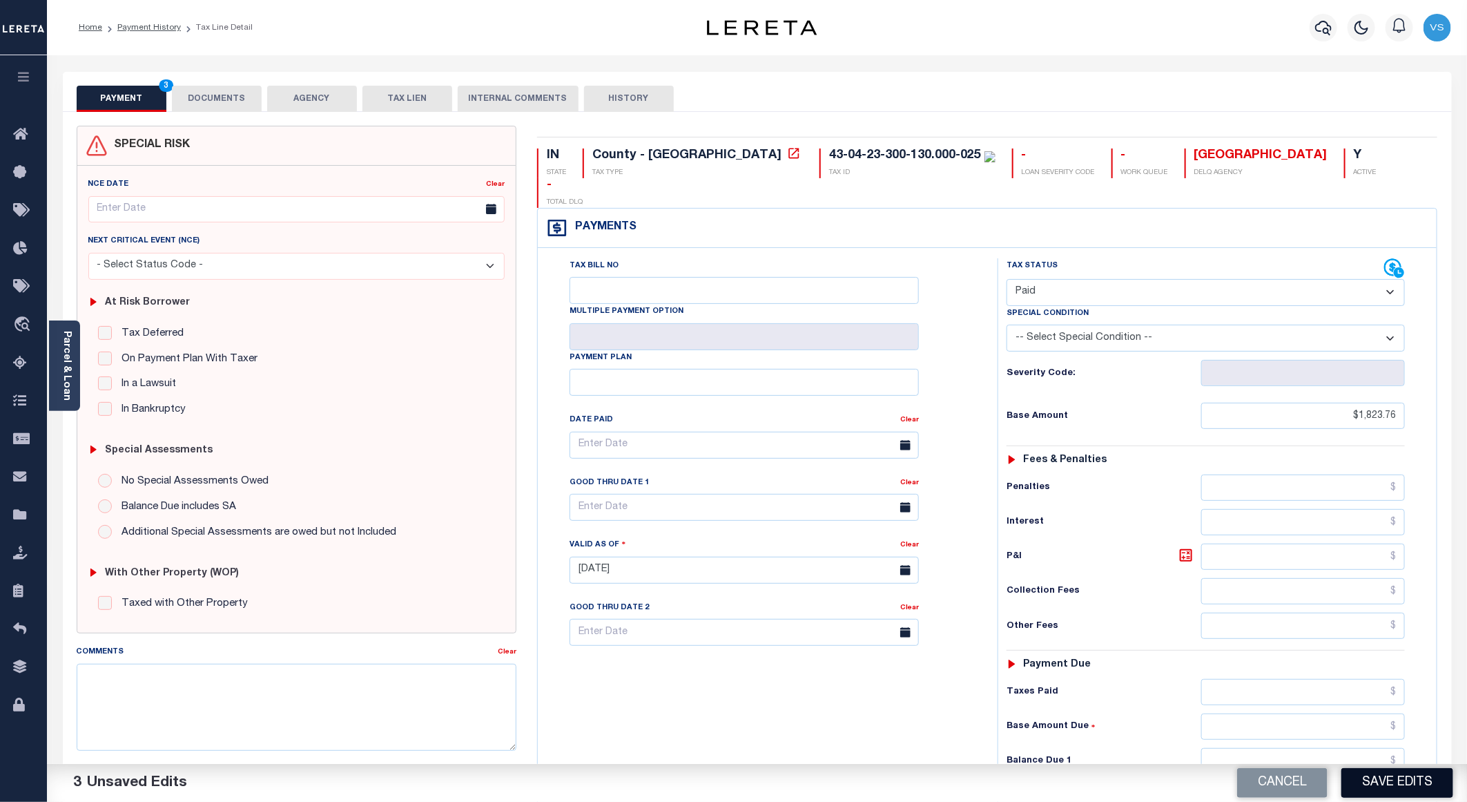
click at [1375, 775] on button "Save Edits" at bounding box center [1397, 783] width 112 height 30
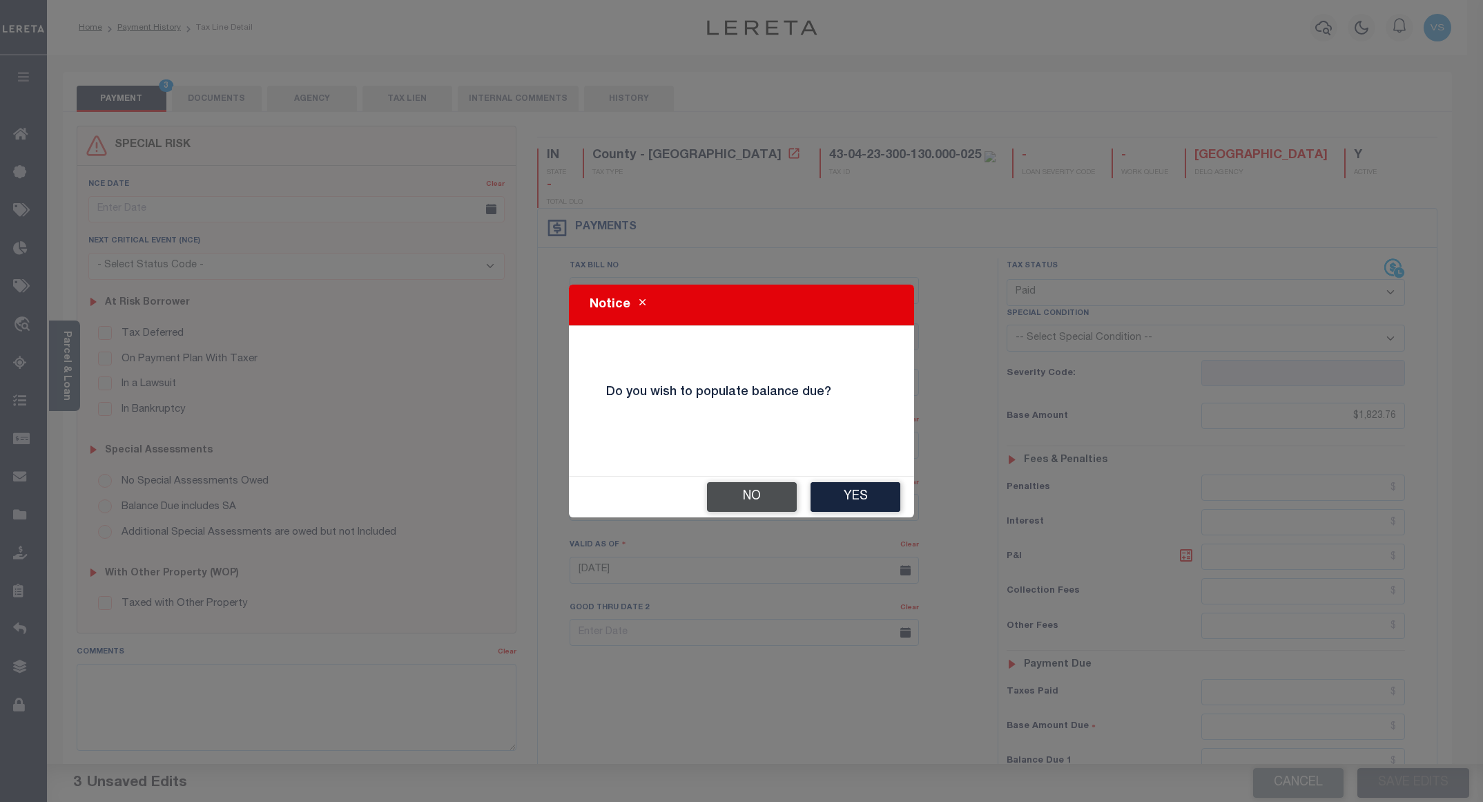
click at [723, 495] on button "No" at bounding box center [752, 497] width 90 height 30
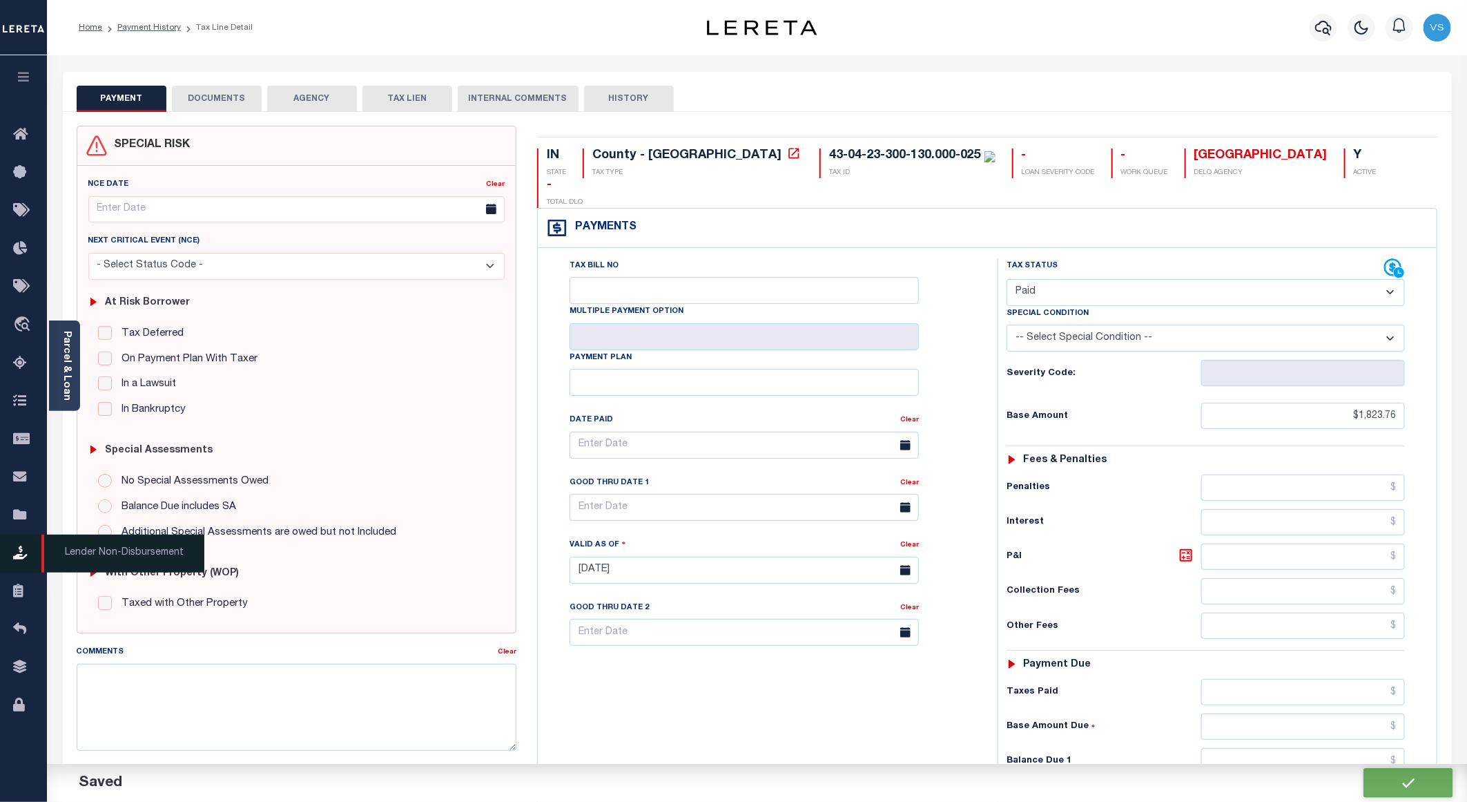
checkbox input "false"
type input "$1,823.76"
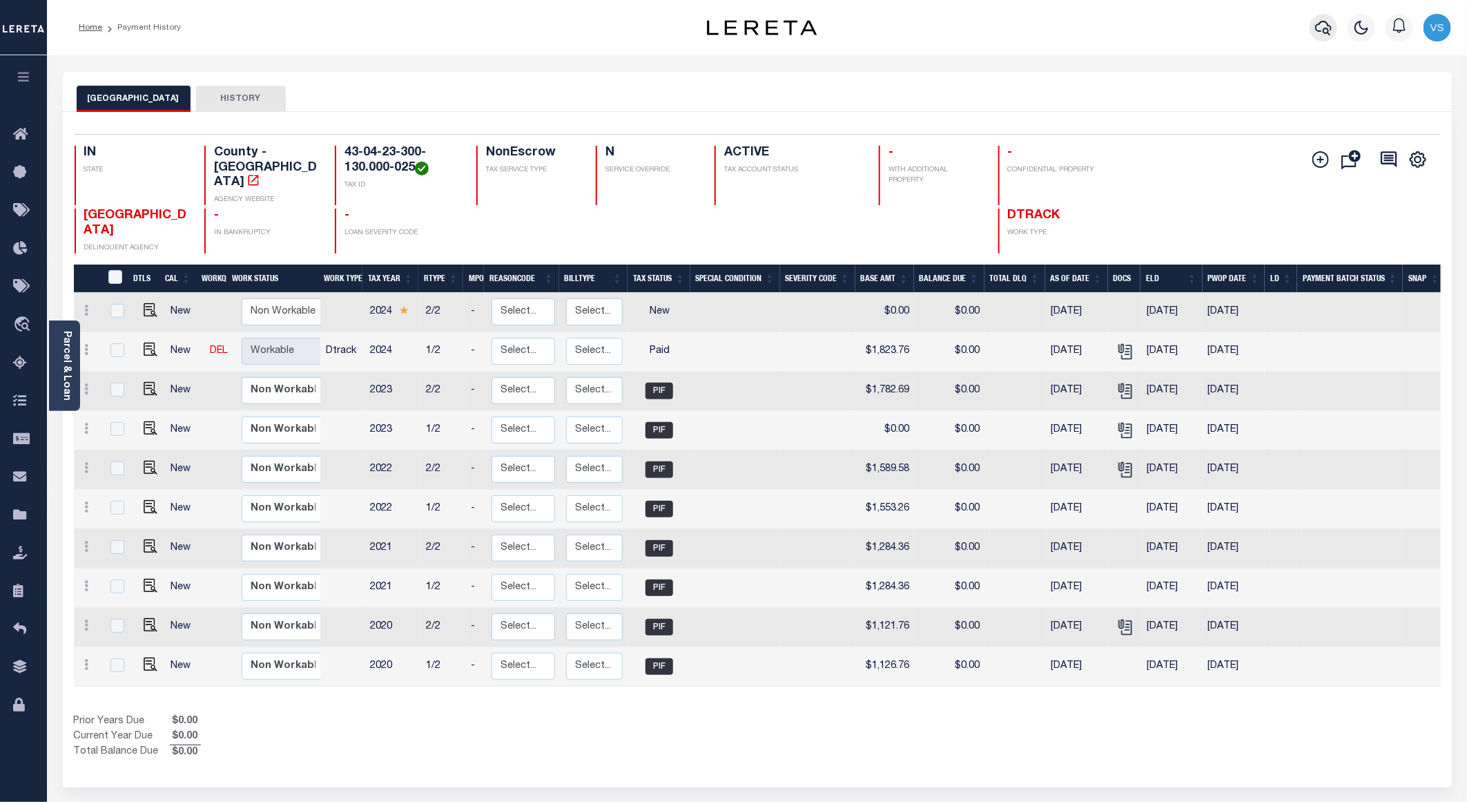
click at [1323, 23] on icon "button" at bounding box center [1323, 27] width 17 height 17
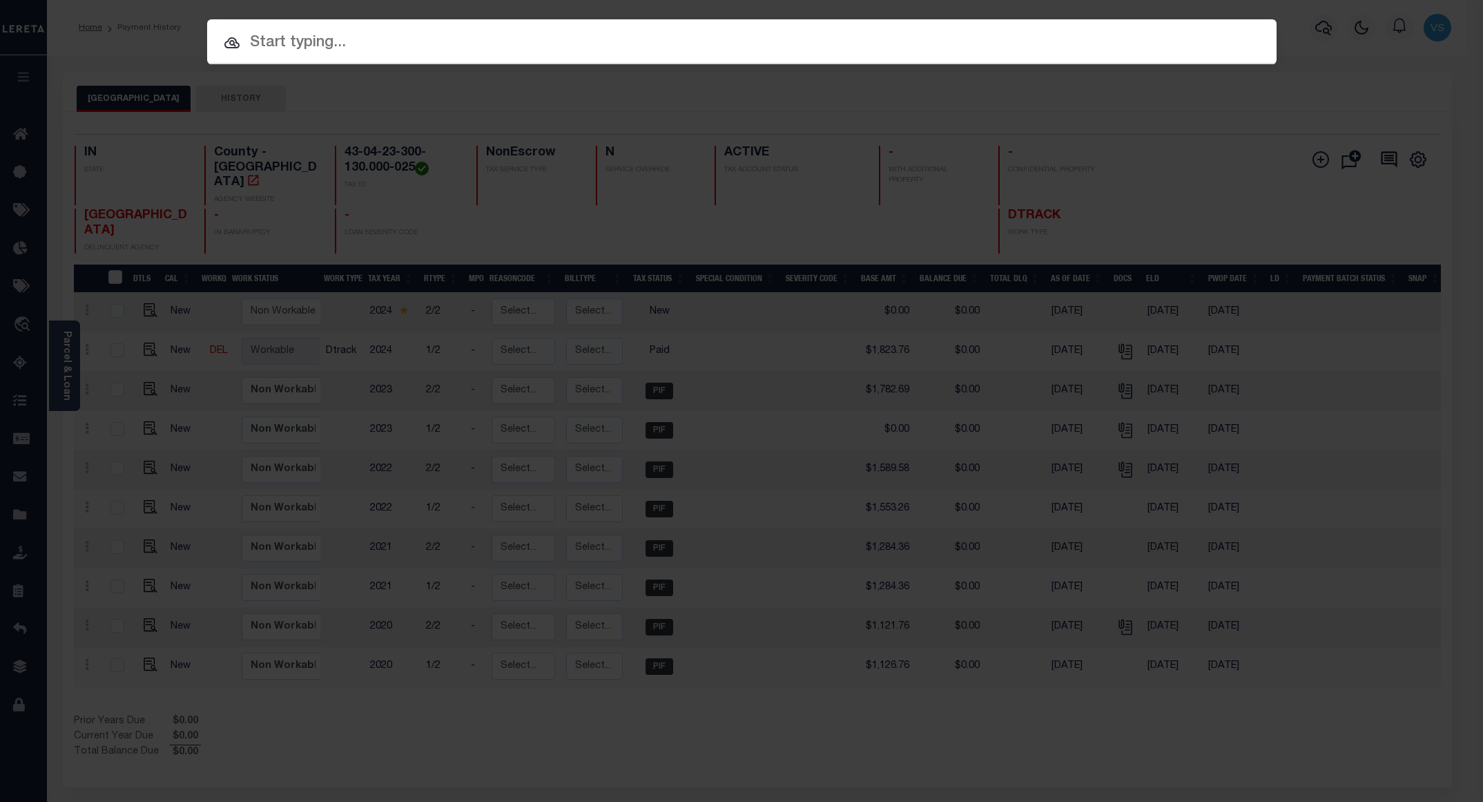
paste input "780088688"
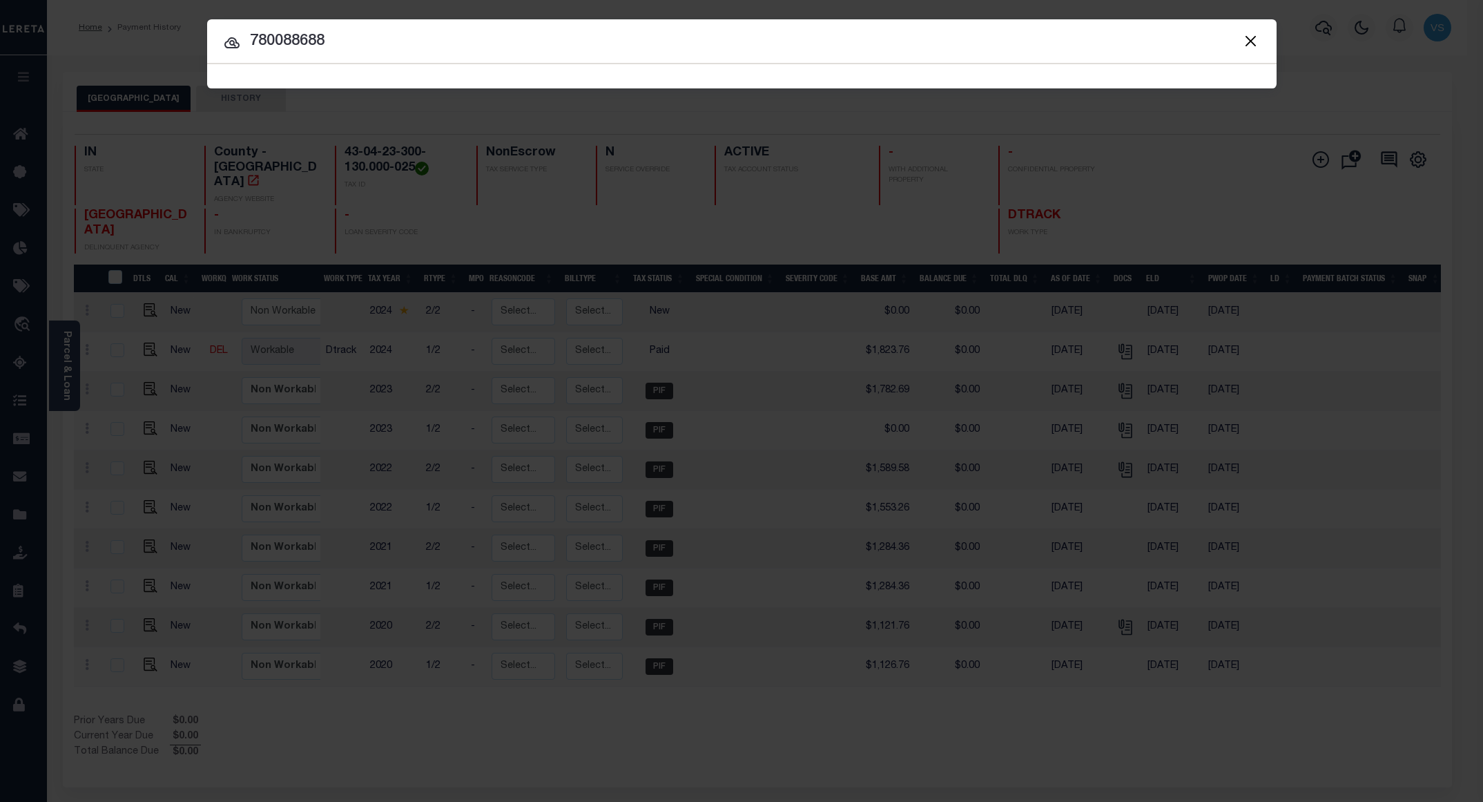
type input "780088688"
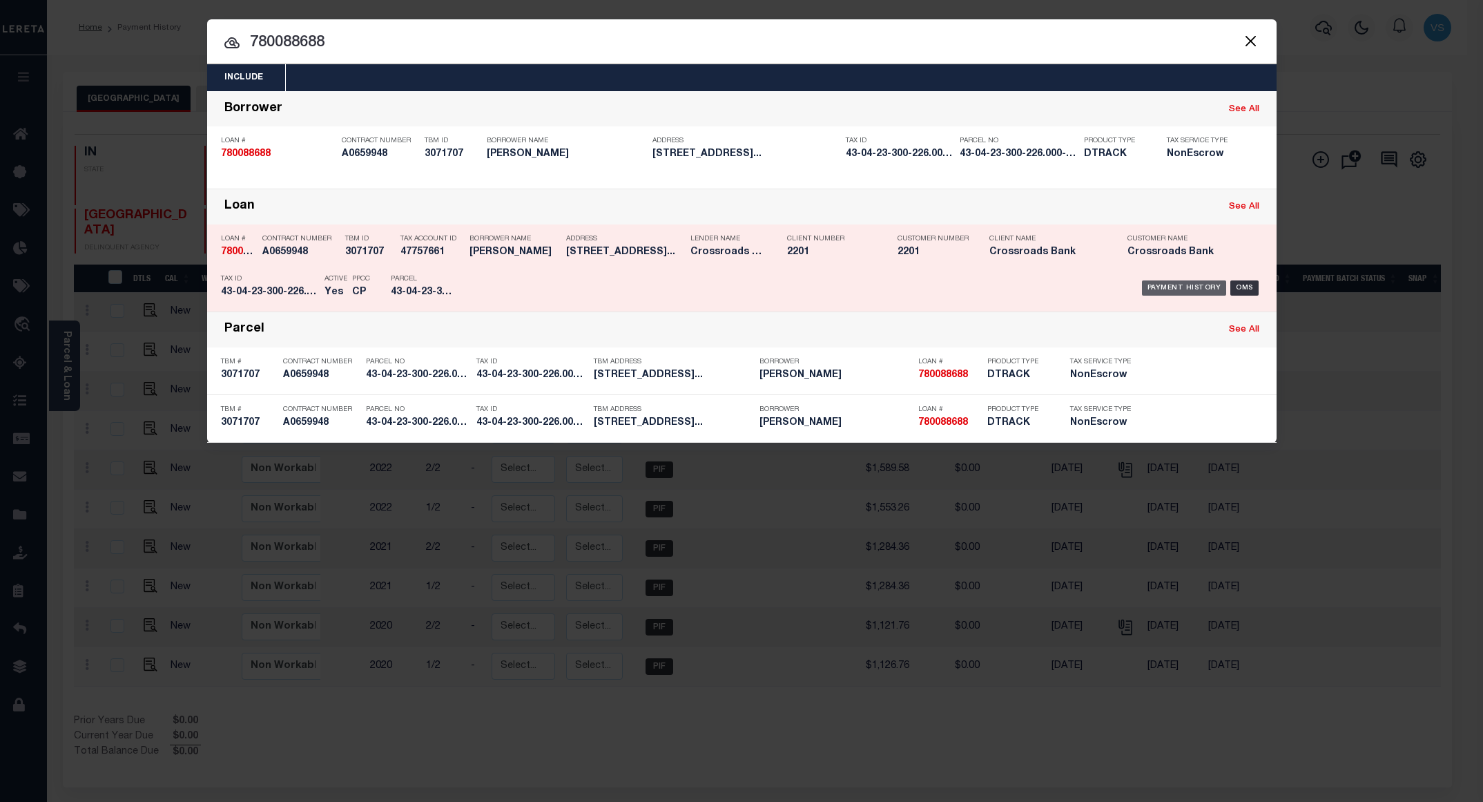
click at [1175, 290] on div "Payment History" at bounding box center [1184, 287] width 85 height 15
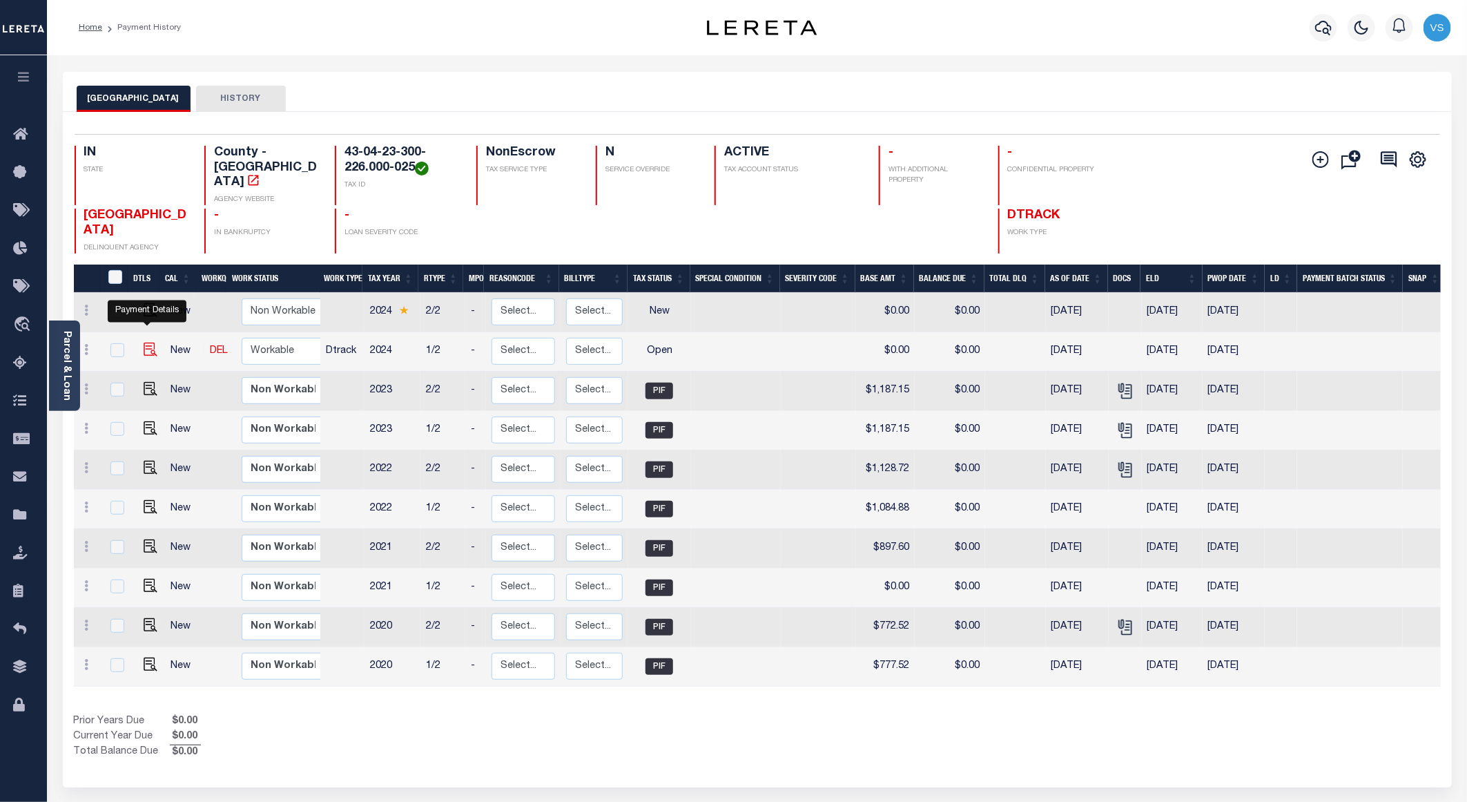
click at [151, 342] on img "" at bounding box center [151, 349] width 14 height 14
checkbox input "true"
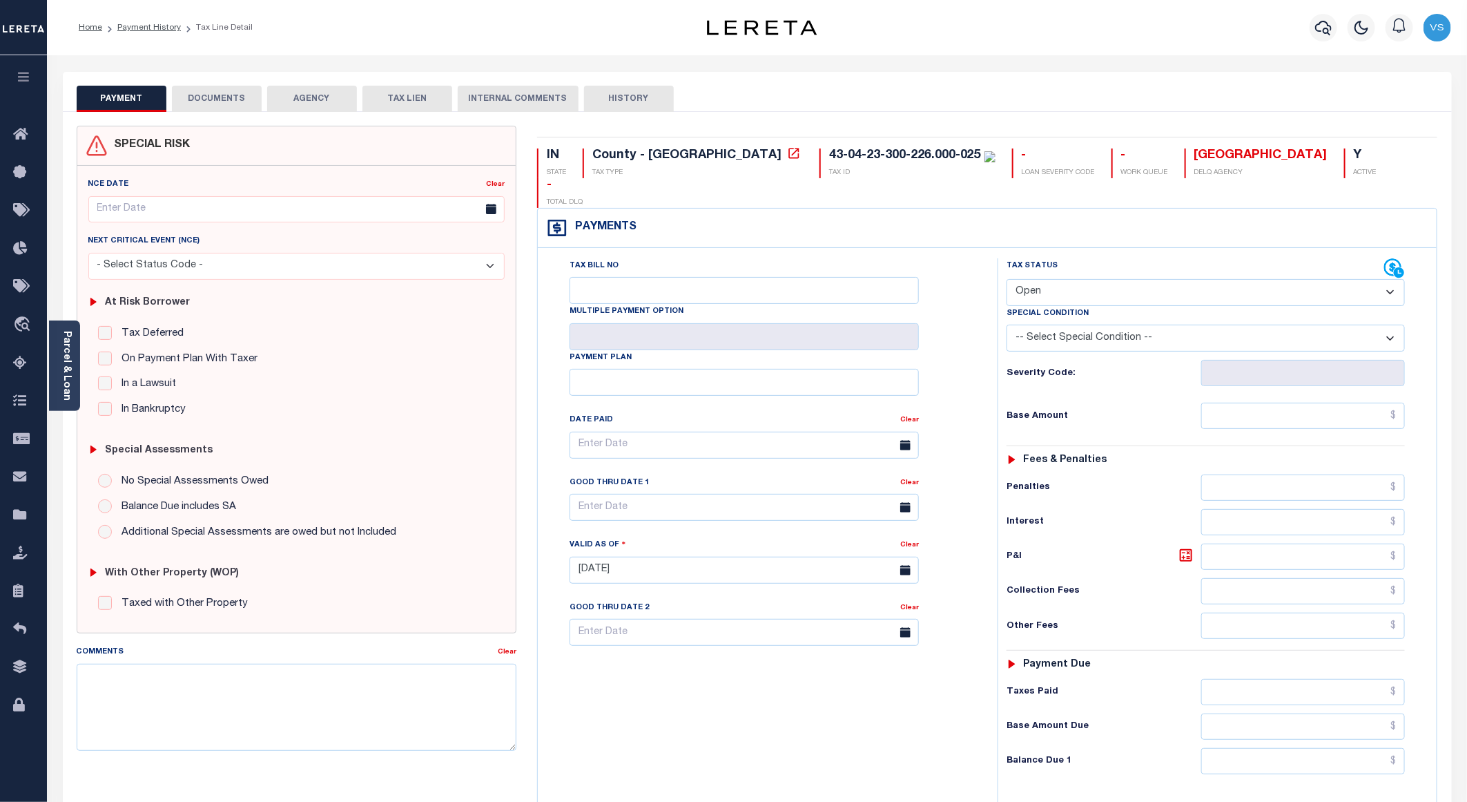
click at [1092, 279] on select "- Select Status Code - Open Due/Unpaid Paid Incomplete No Tax Due Internal Refu…" at bounding box center [1206, 292] width 398 height 27
select select "PYD"
click at [1007, 279] on select "- Select Status Code - Open Due/Unpaid Paid Incomplete No Tax Due Internal Refu…" at bounding box center [1206, 292] width 398 height 27
type input "[DATE]"
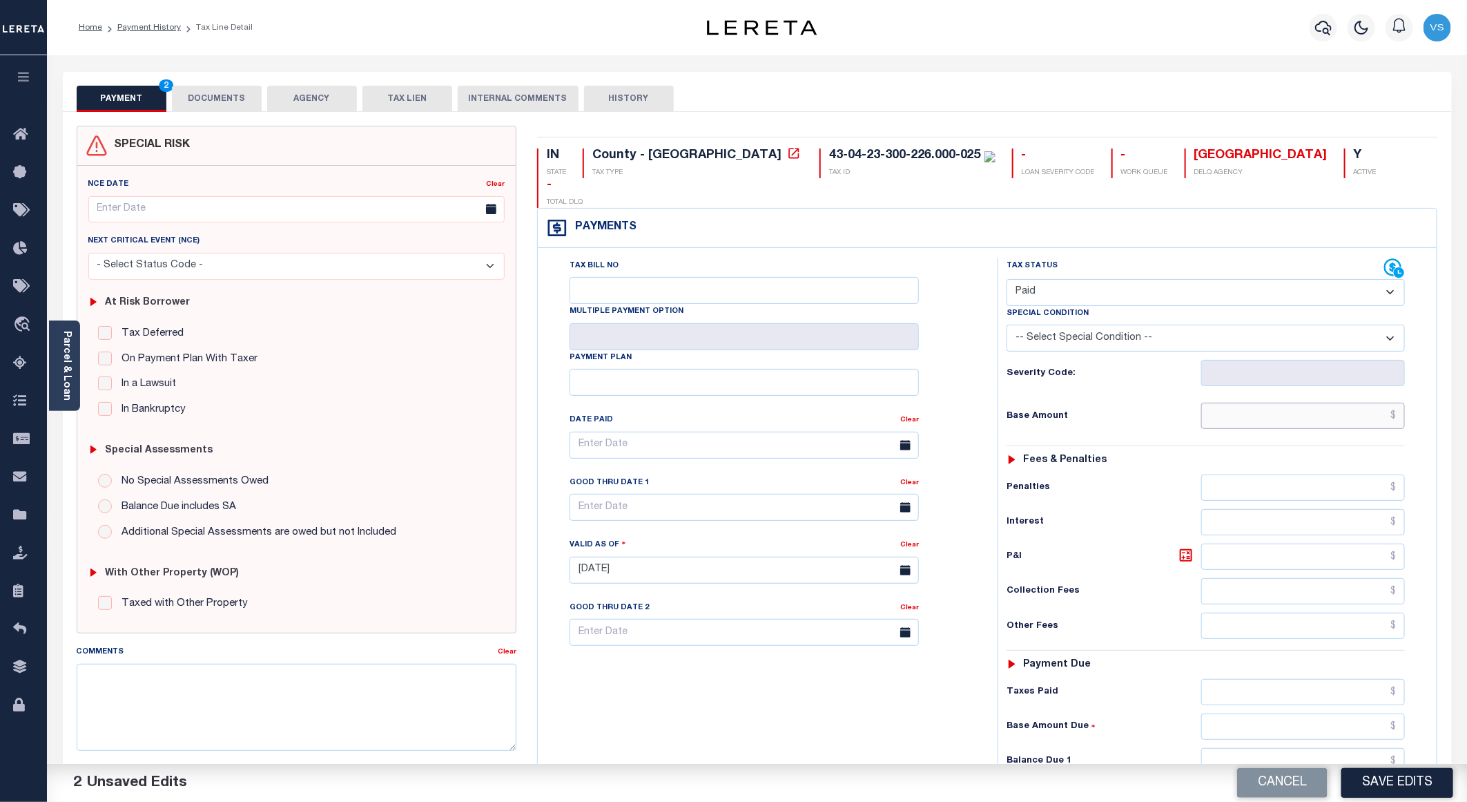
click at [1250, 402] on input "text" at bounding box center [1303, 415] width 204 height 26
paste input "1,261.89"
type input "$1,261.89"
click at [199, 98] on button "DOCUMENTS" at bounding box center [217, 99] width 90 height 26
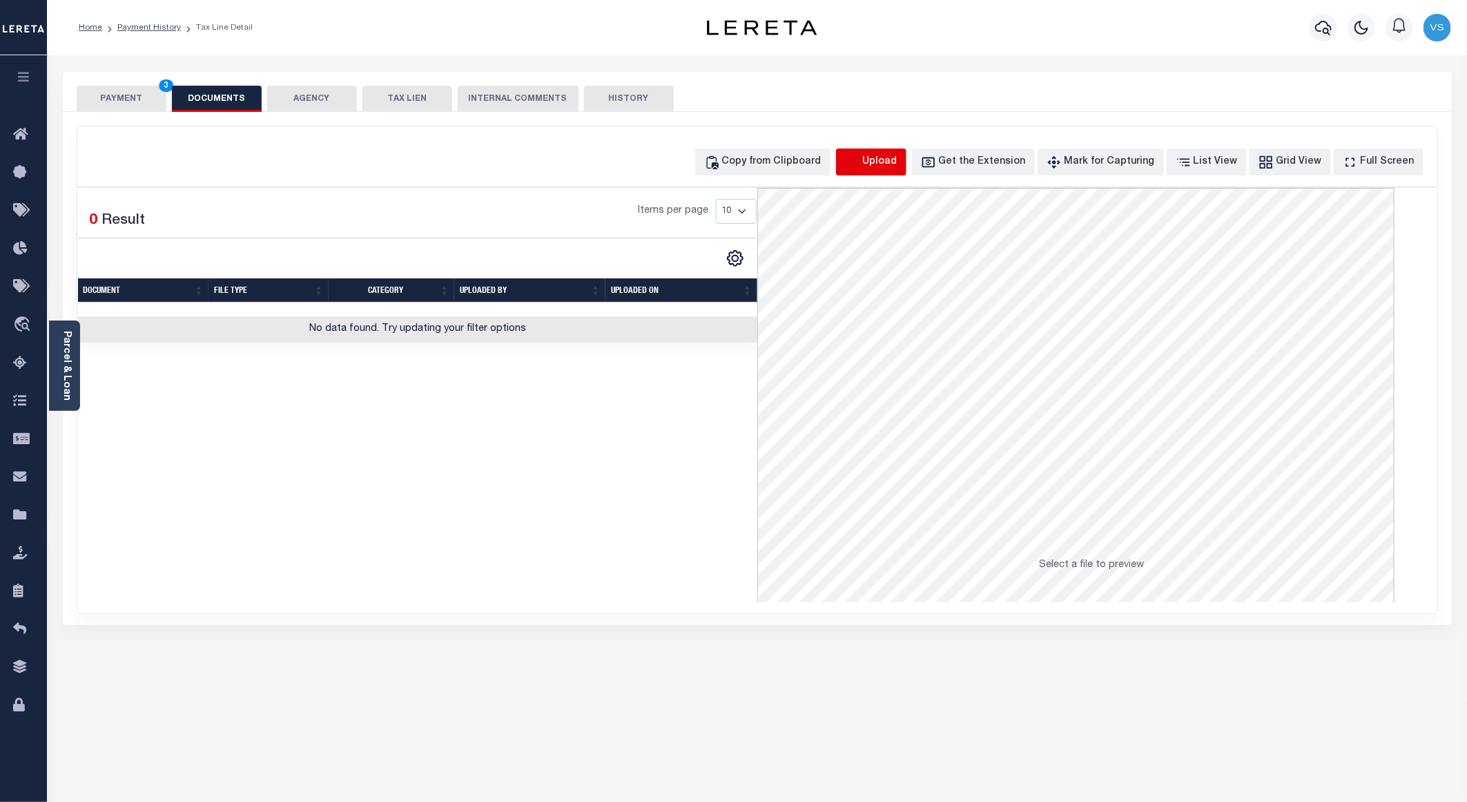
click at [860, 156] on icon "button" at bounding box center [852, 162] width 15 height 15
select select "POP"
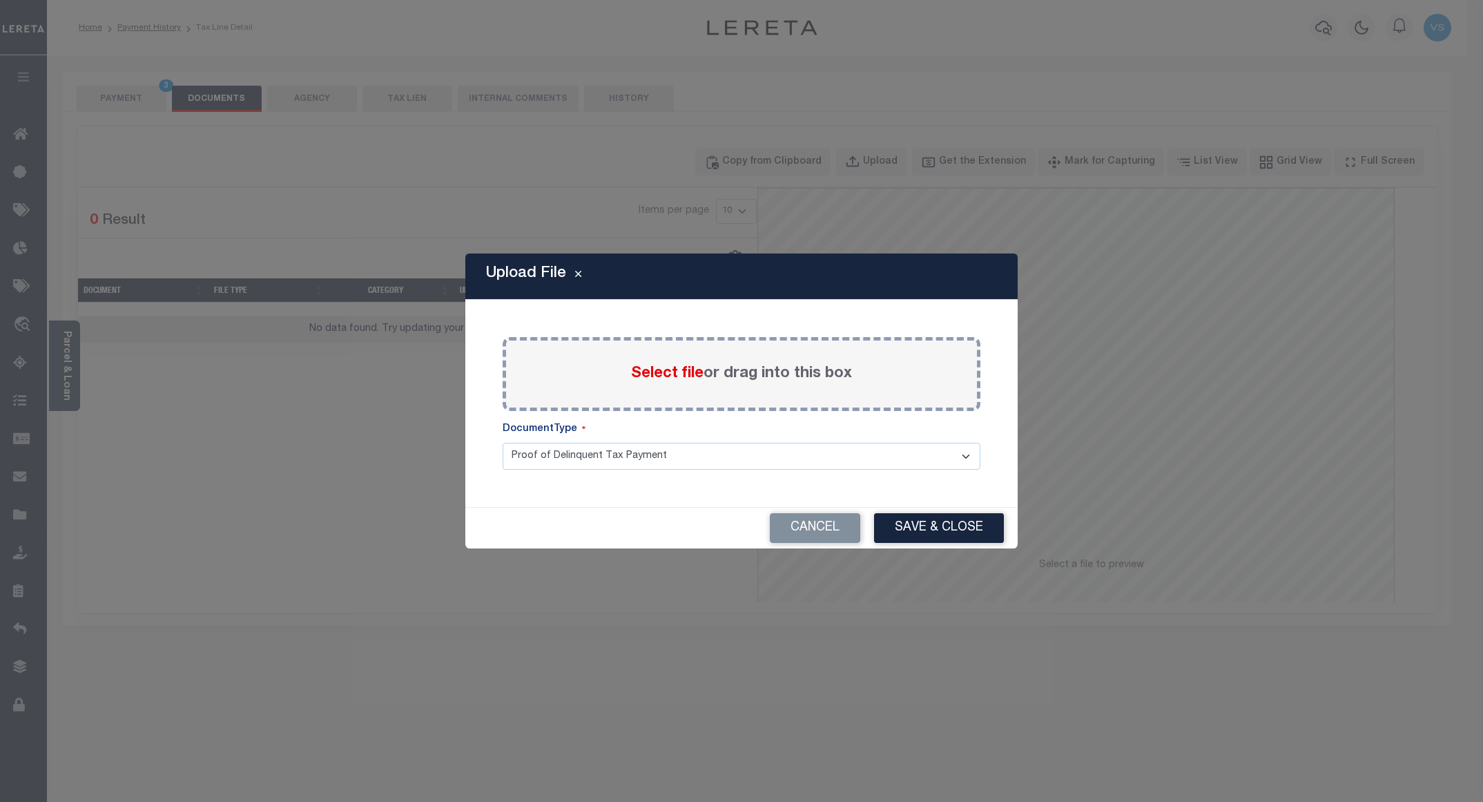
click at [651, 381] on span "Select file" at bounding box center [667, 373] width 72 height 15
click at [0, 0] on input "Select file or drag into this box" at bounding box center [0, 0] width 0 height 0
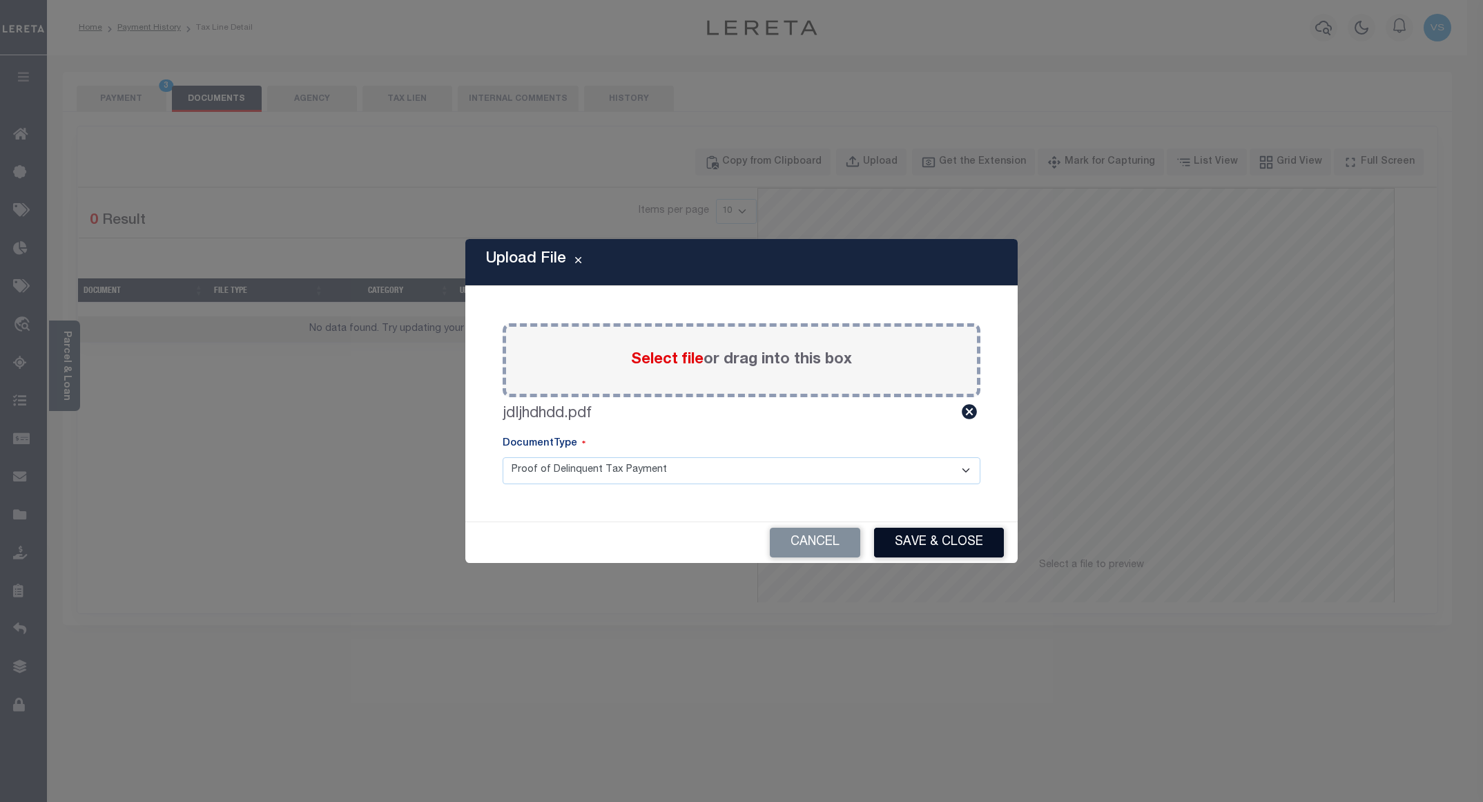
click at [934, 536] on button "Save & Close" at bounding box center [939, 542] width 130 height 30
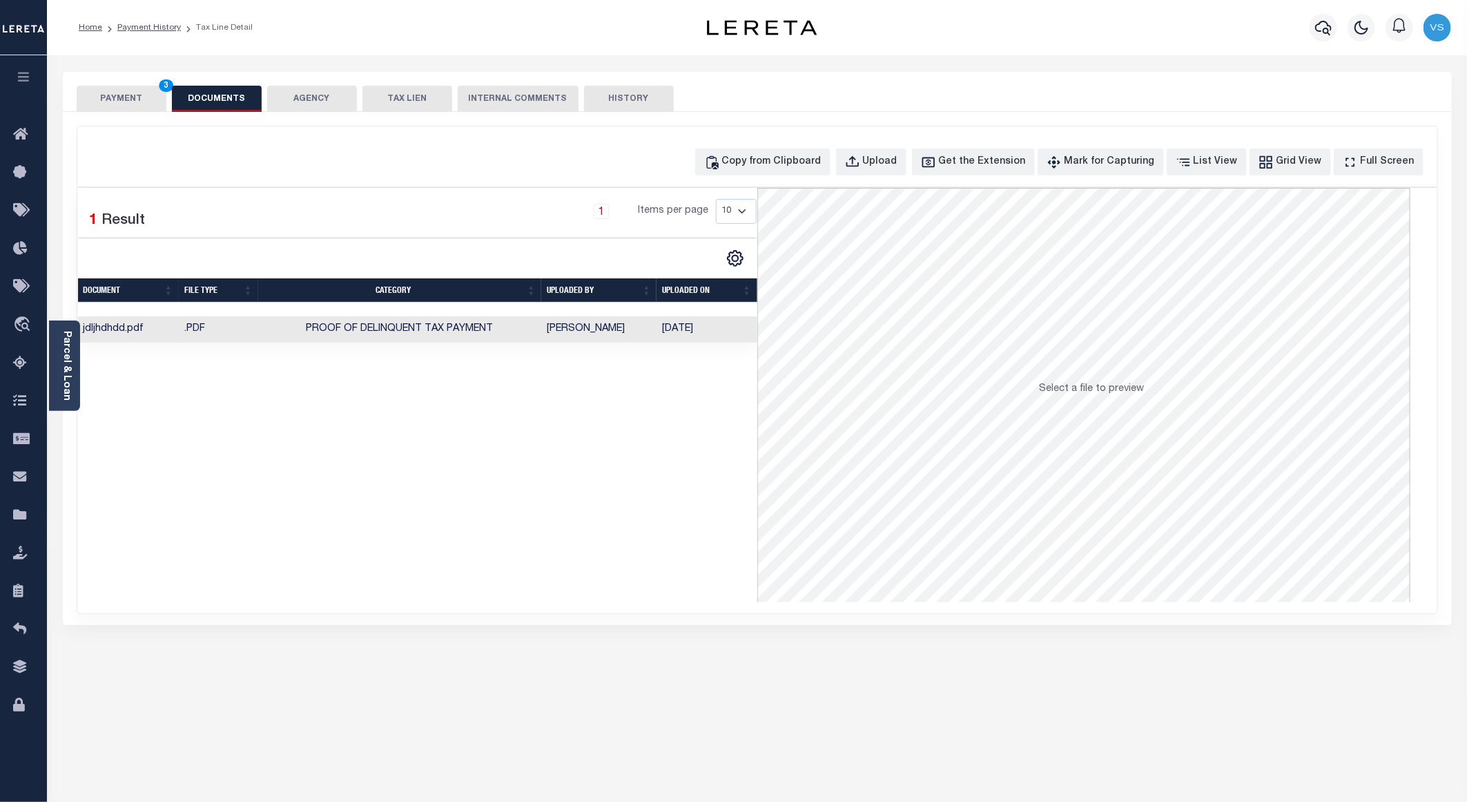
click at [151, 99] on button "PAYMENT 3" at bounding box center [122, 99] width 90 height 26
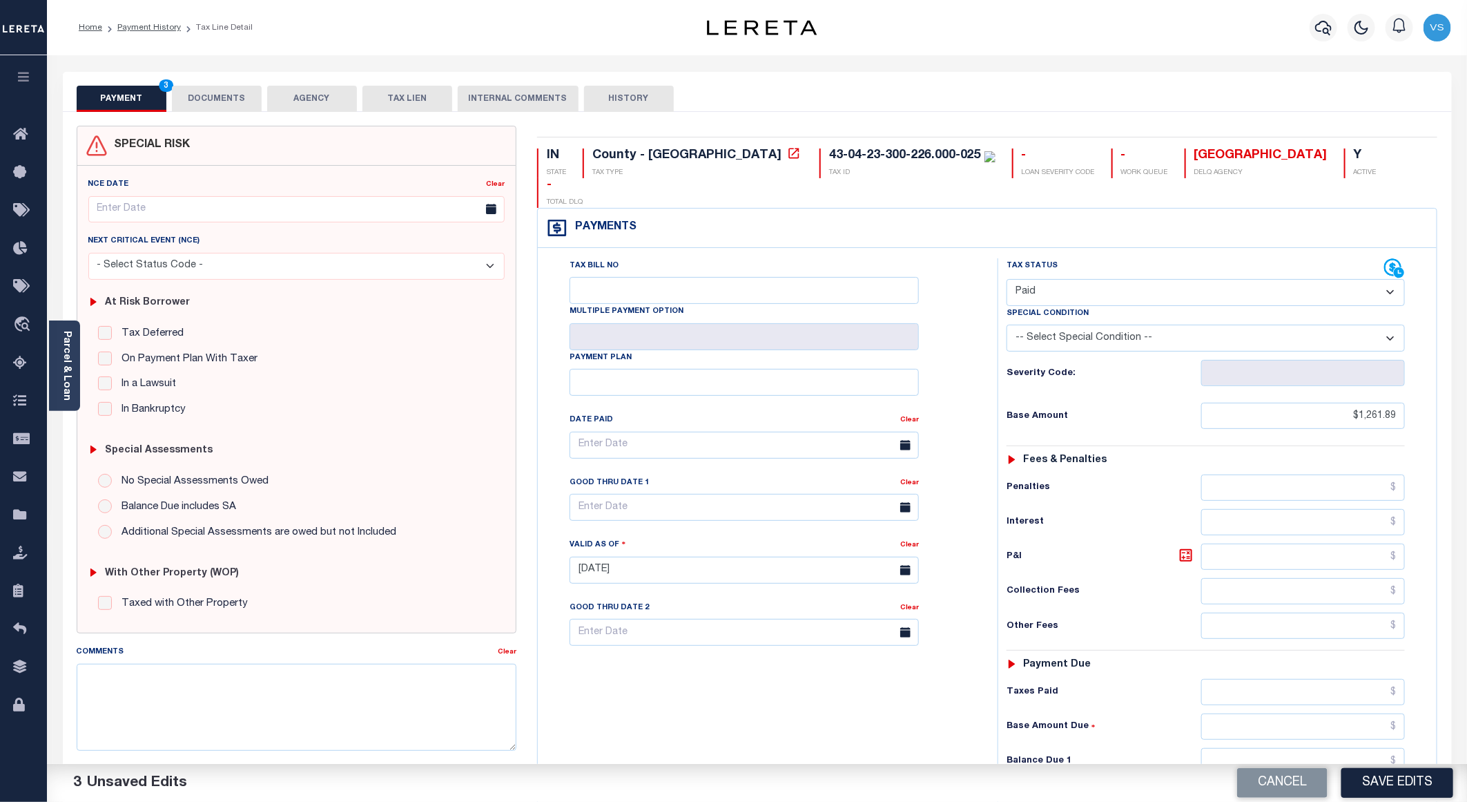
scroll to position [222, 0]
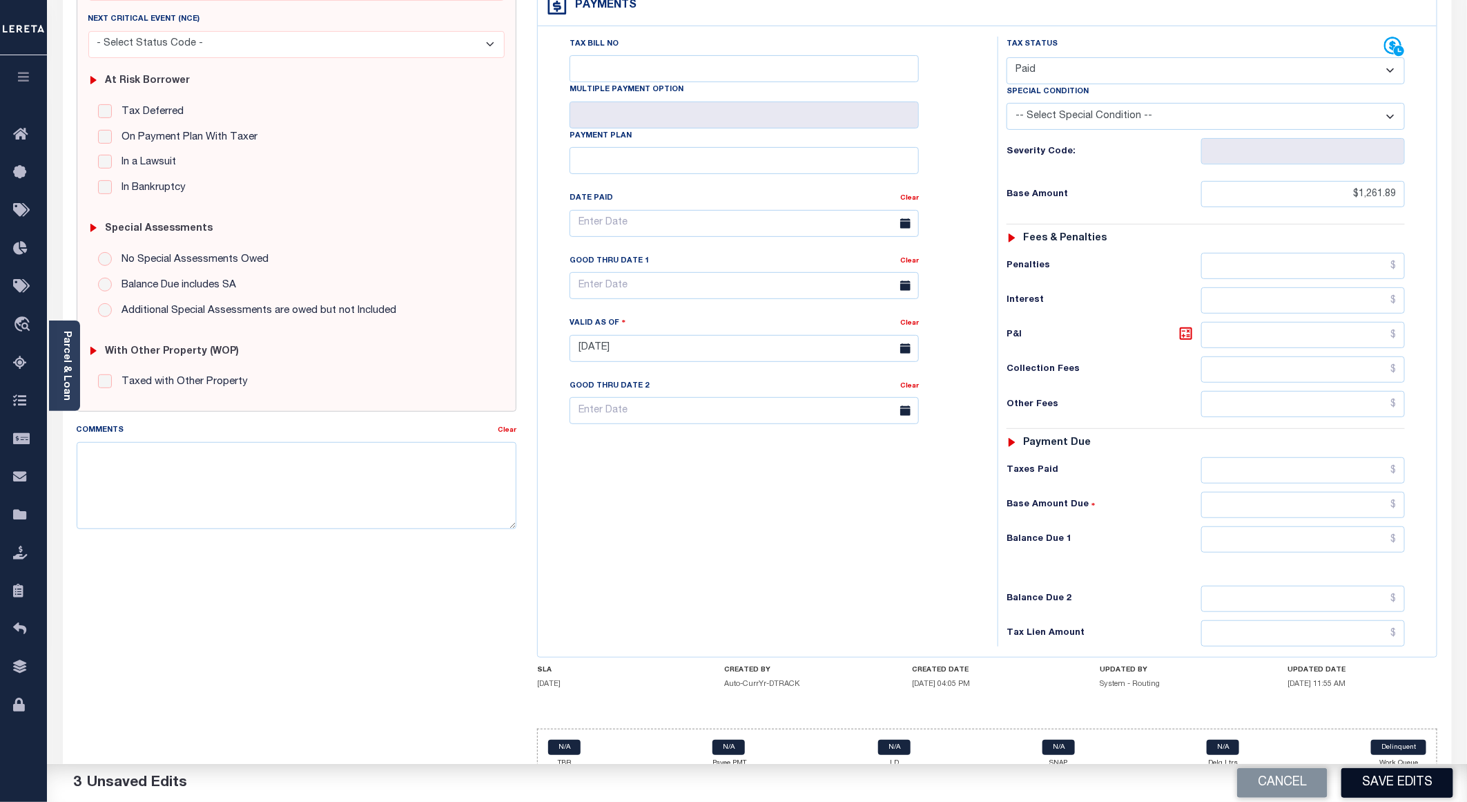
click at [1369, 768] on button "Save Edits" at bounding box center [1397, 783] width 112 height 30
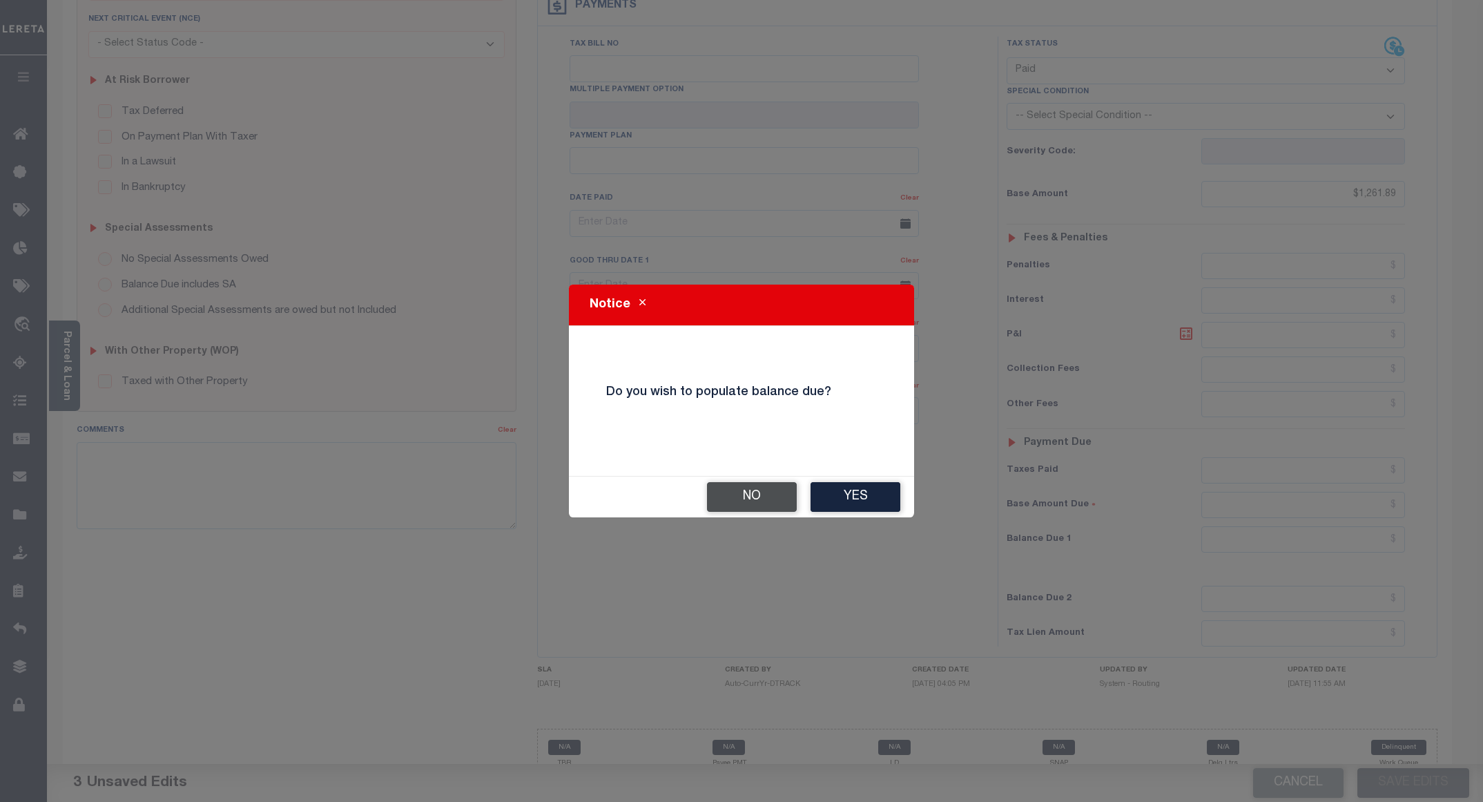
click at [755, 493] on button "No" at bounding box center [752, 497] width 90 height 30
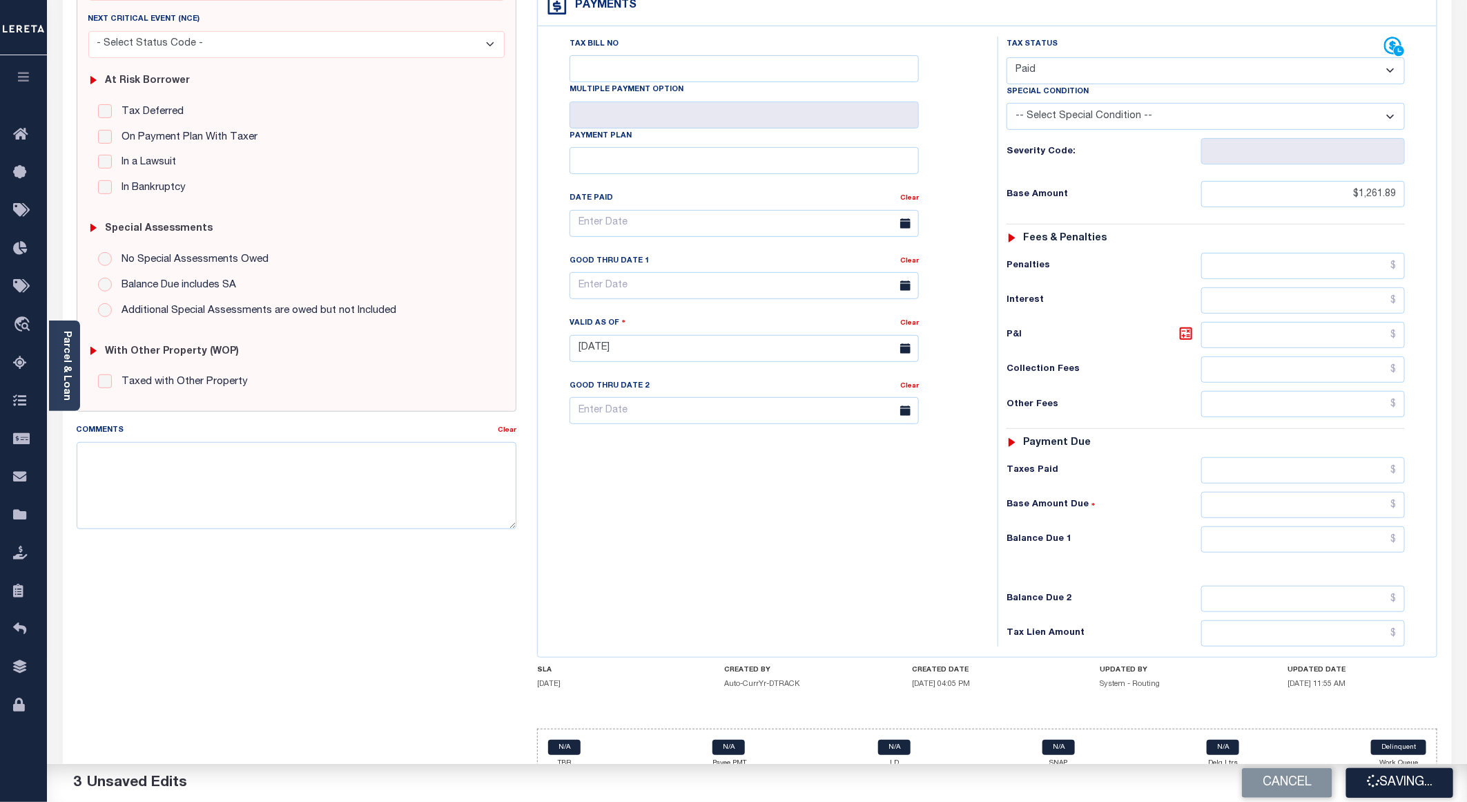
checkbox input "false"
type input "$1,261.89"
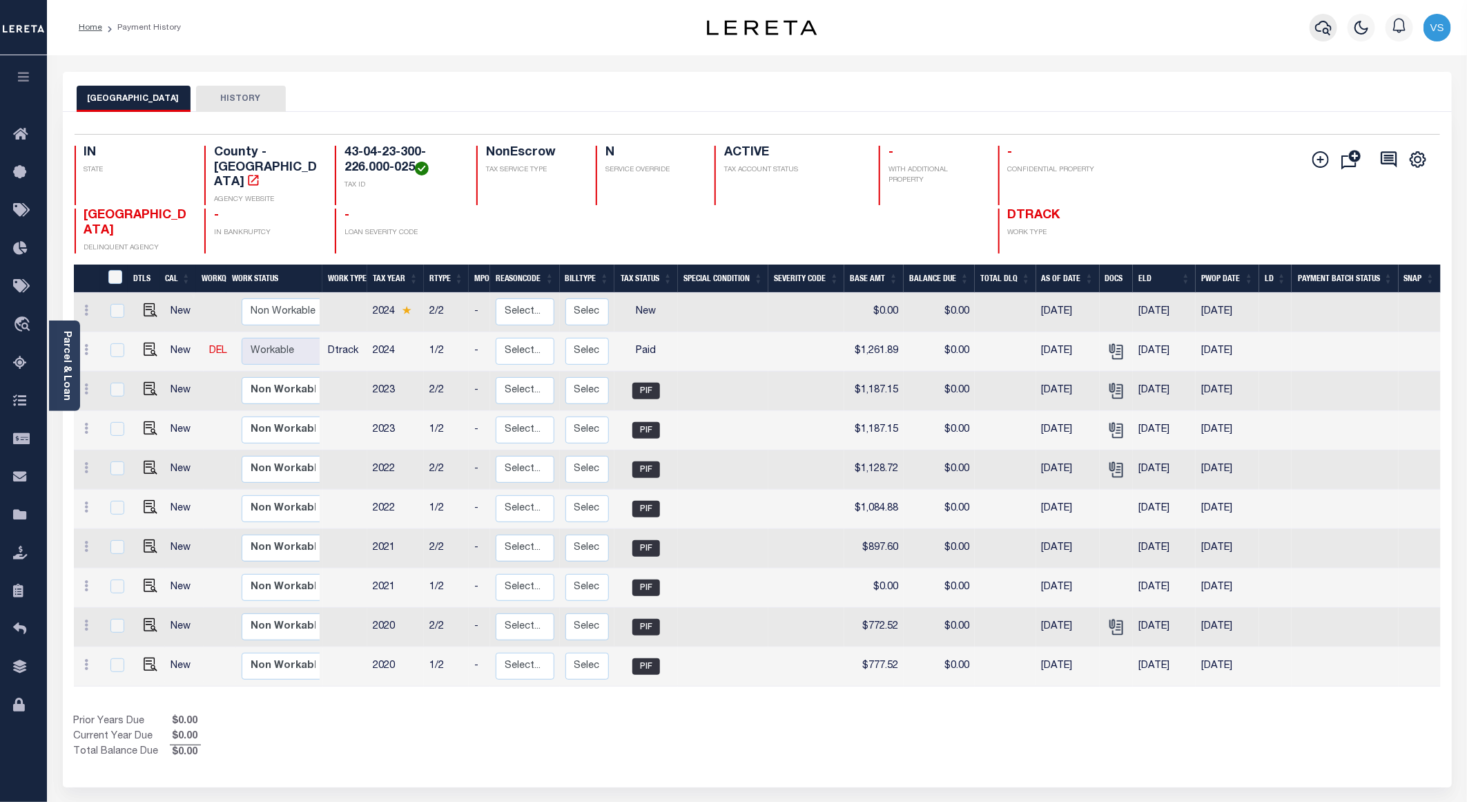
click at [1321, 31] on icon "button" at bounding box center [1323, 28] width 17 height 14
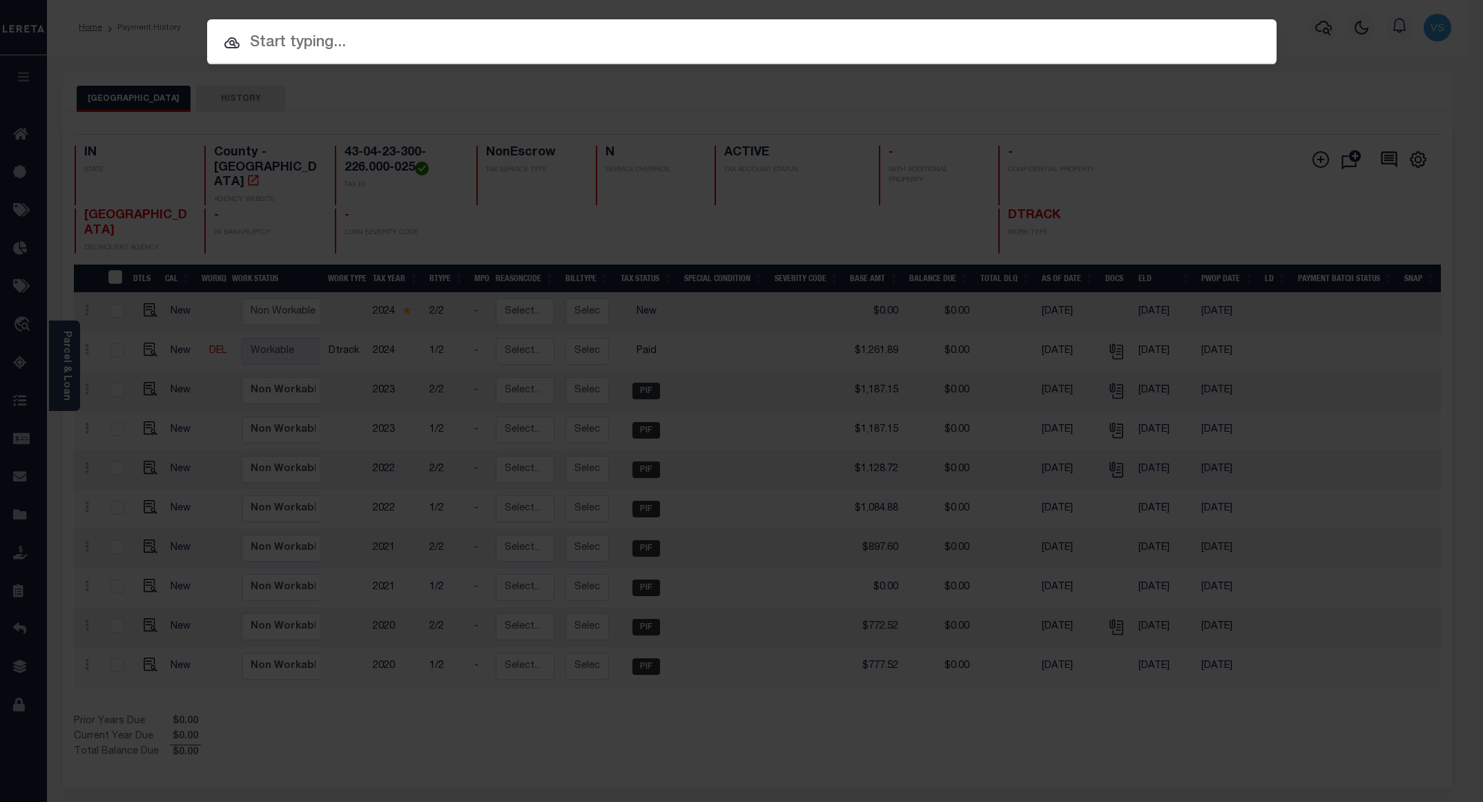
paste input "110200822"
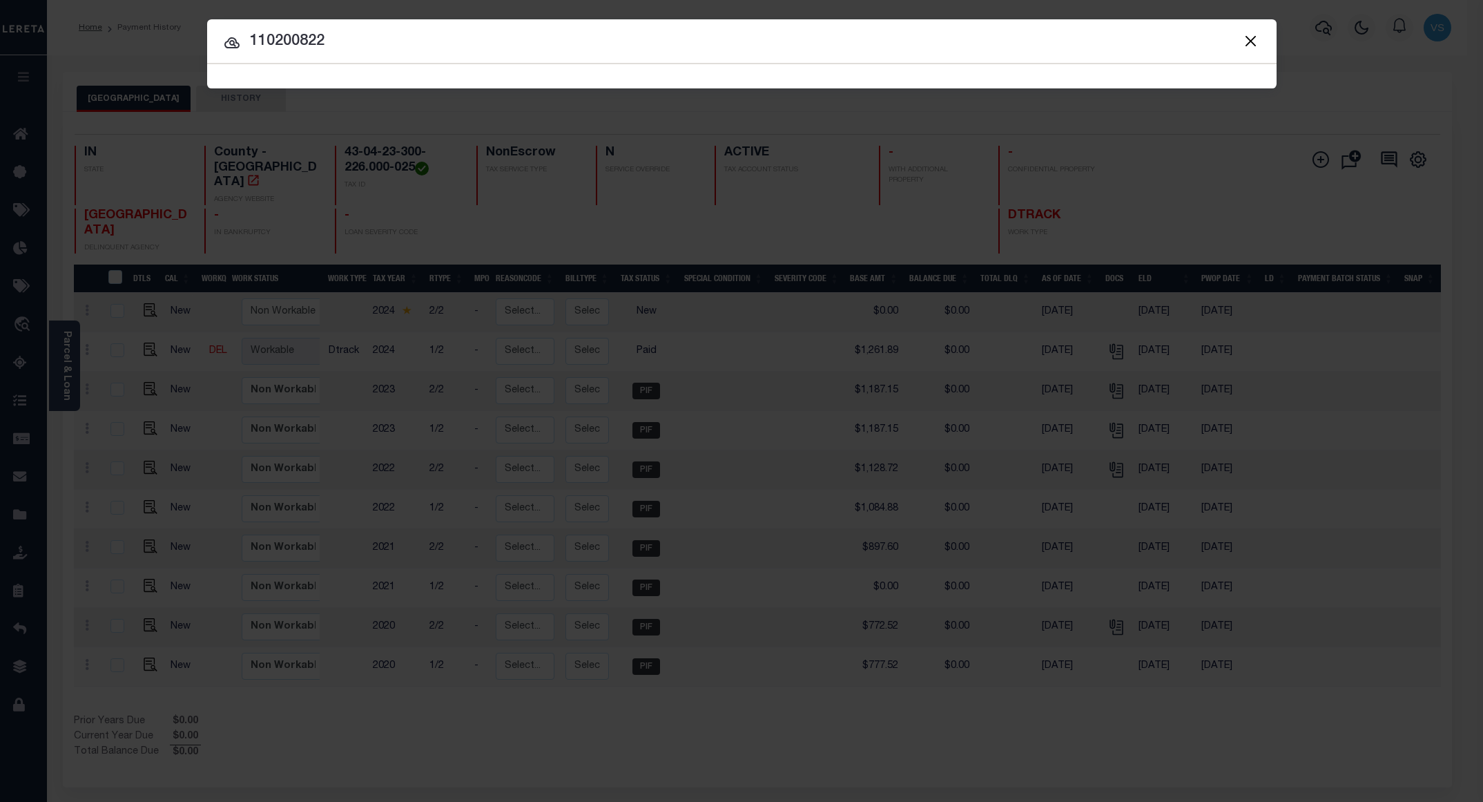
type input "110200822"
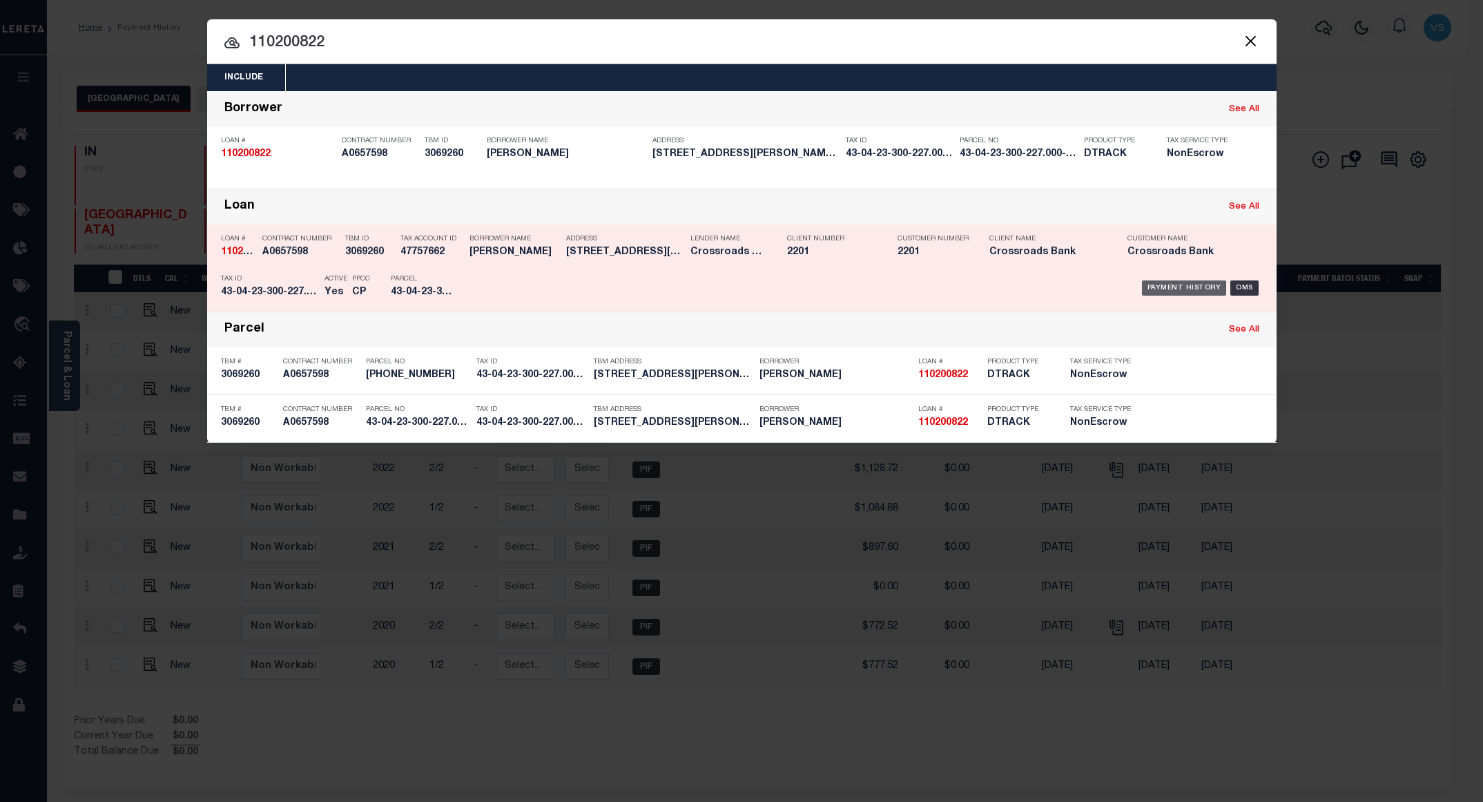
click at [1166, 288] on div "Payment History" at bounding box center [1184, 287] width 85 height 15
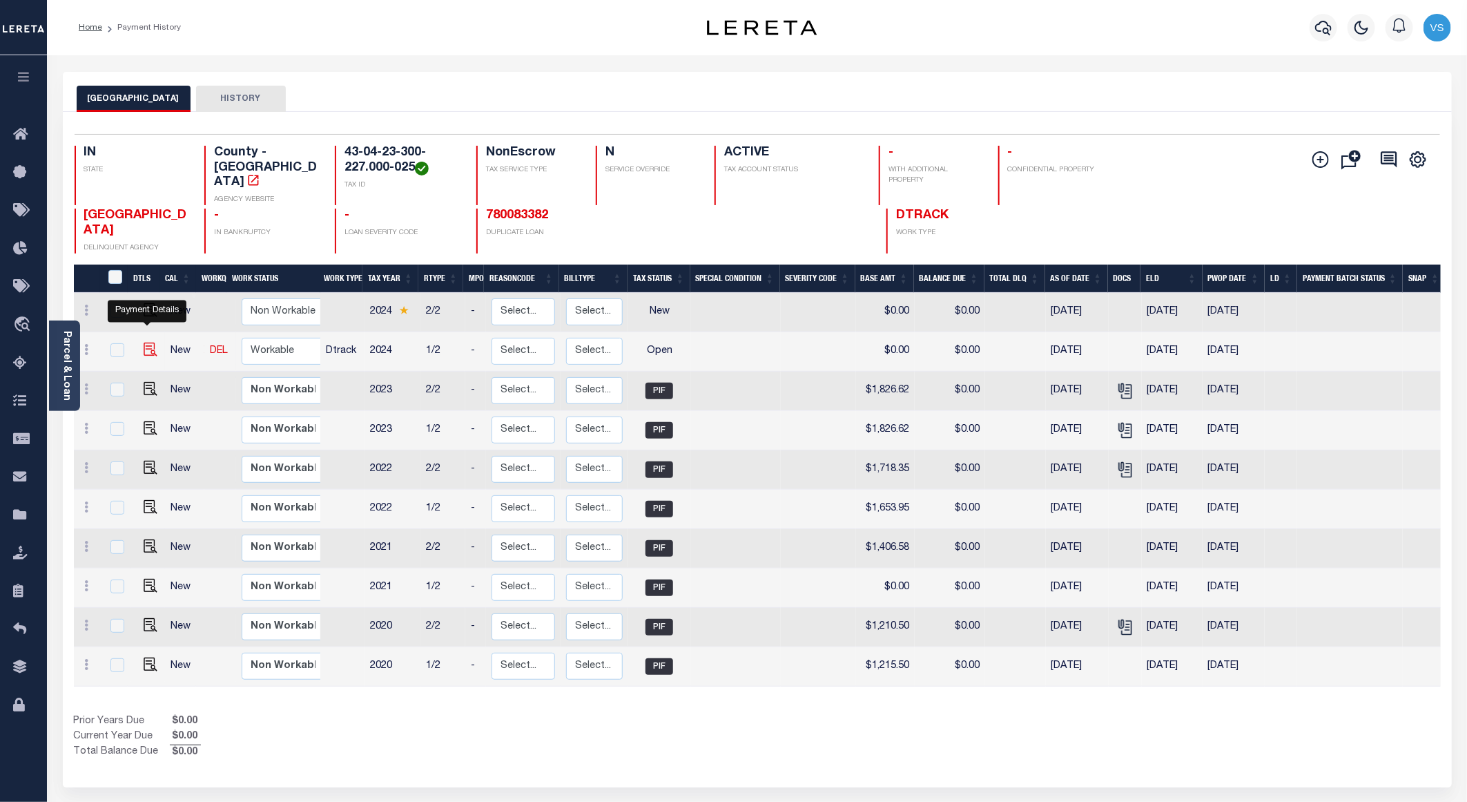
click at [145, 342] on img "" at bounding box center [151, 349] width 14 height 14
checkbox input "true"
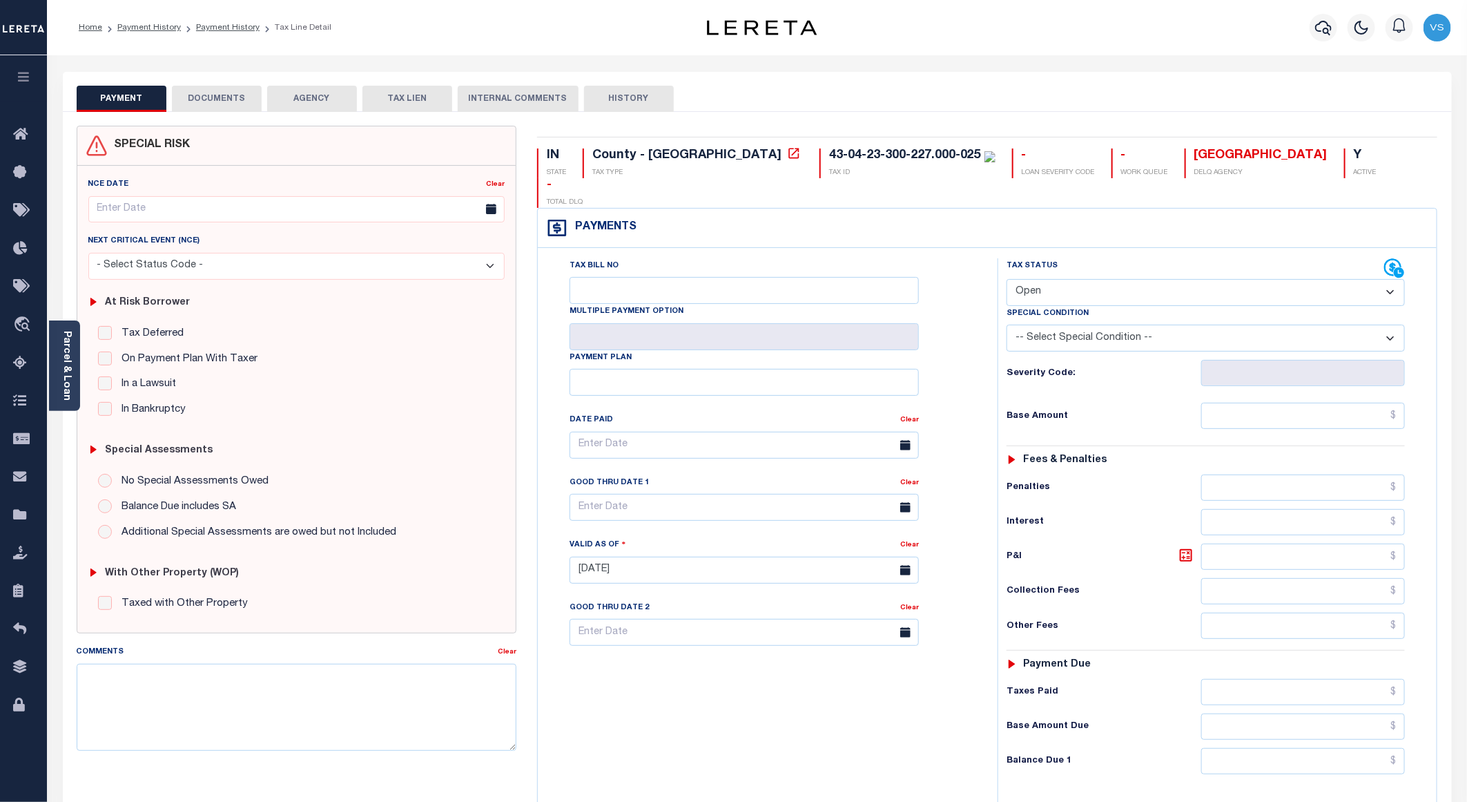
click at [1052, 279] on select "- Select Status Code - Open Due/Unpaid Paid Incomplete No Tax Due Internal Refu…" at bounding box center [1206, 292] width 398 height 27
select select "PYD"
click at [1007, 279] on select "- Select Status Code - Open Due/Unpaid Paid Incomplete No Tax Due Internal Refu…" at bounding box center [1206, 292] width 398 height 27
type input "[DATE]"
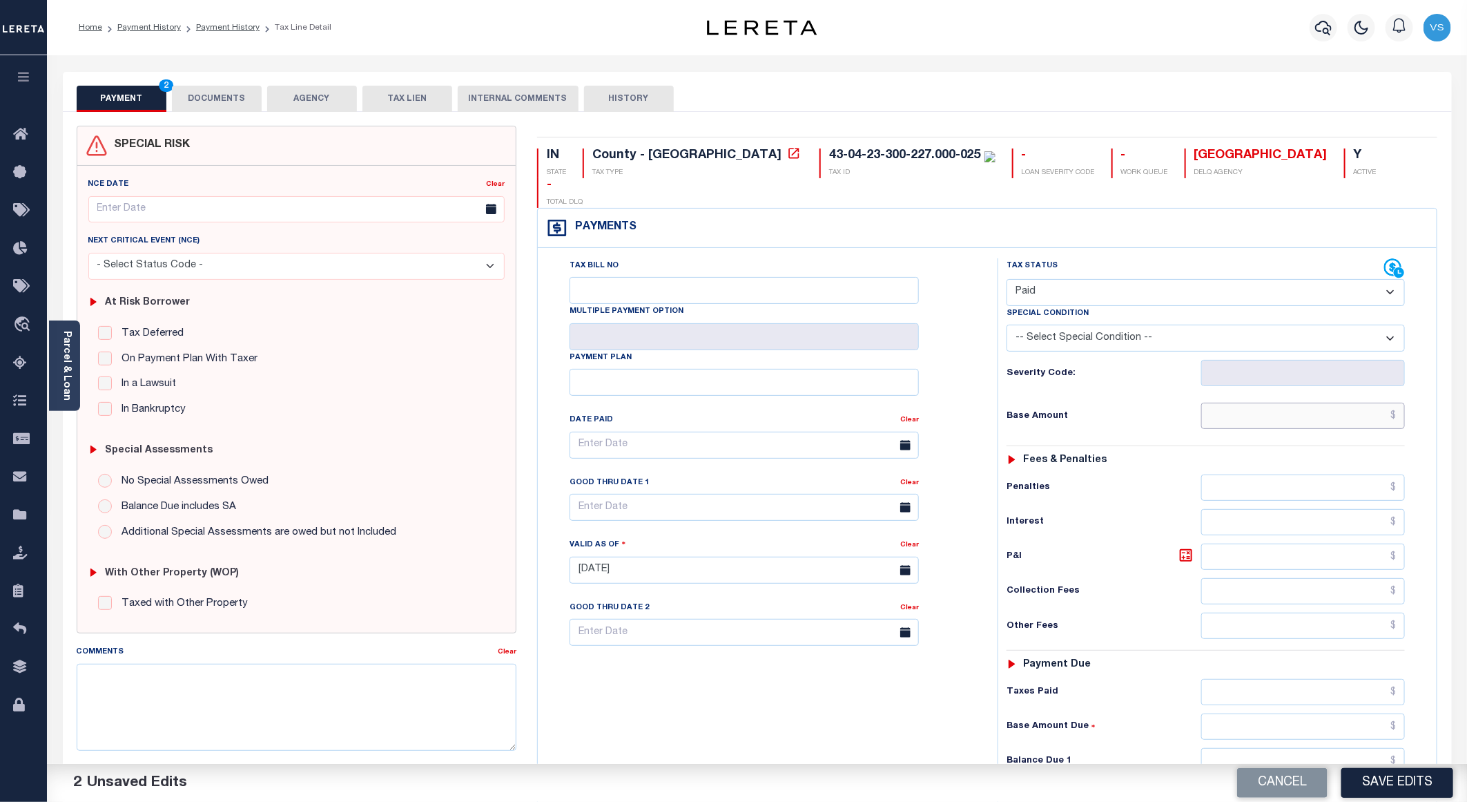
click at [1234, 402] on input "text" at bounding box center [1303, 415] width 204 height 26
paste input "1,939.23"
type input "$1,939.23"
click at [215, 110] on button "DOCUMENTS" at bounding box center [217, 99] width 90 height 26
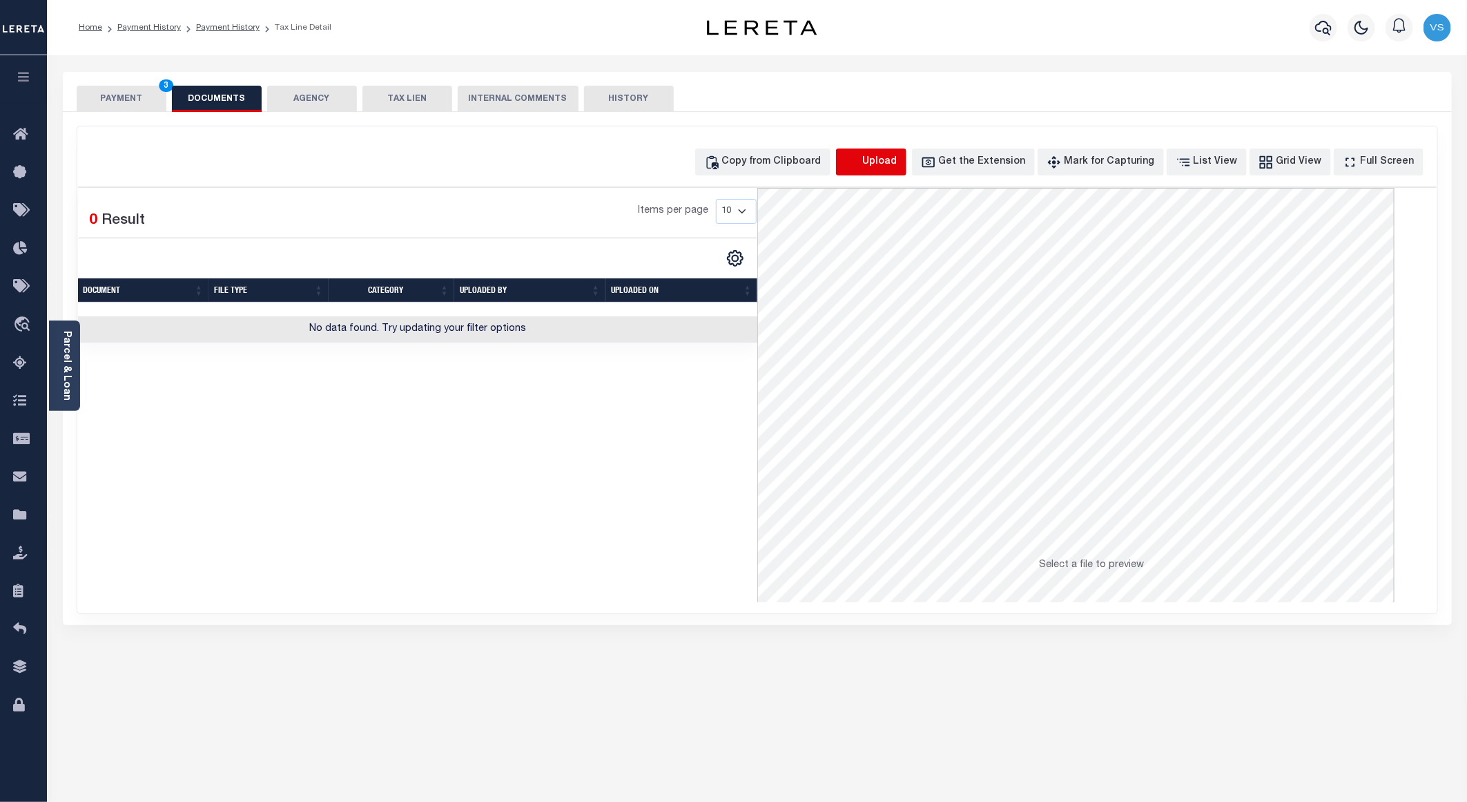
click at [860, 162] on icon "button" at bounding box center [852, 162] width 15 height 15
select select "POP"
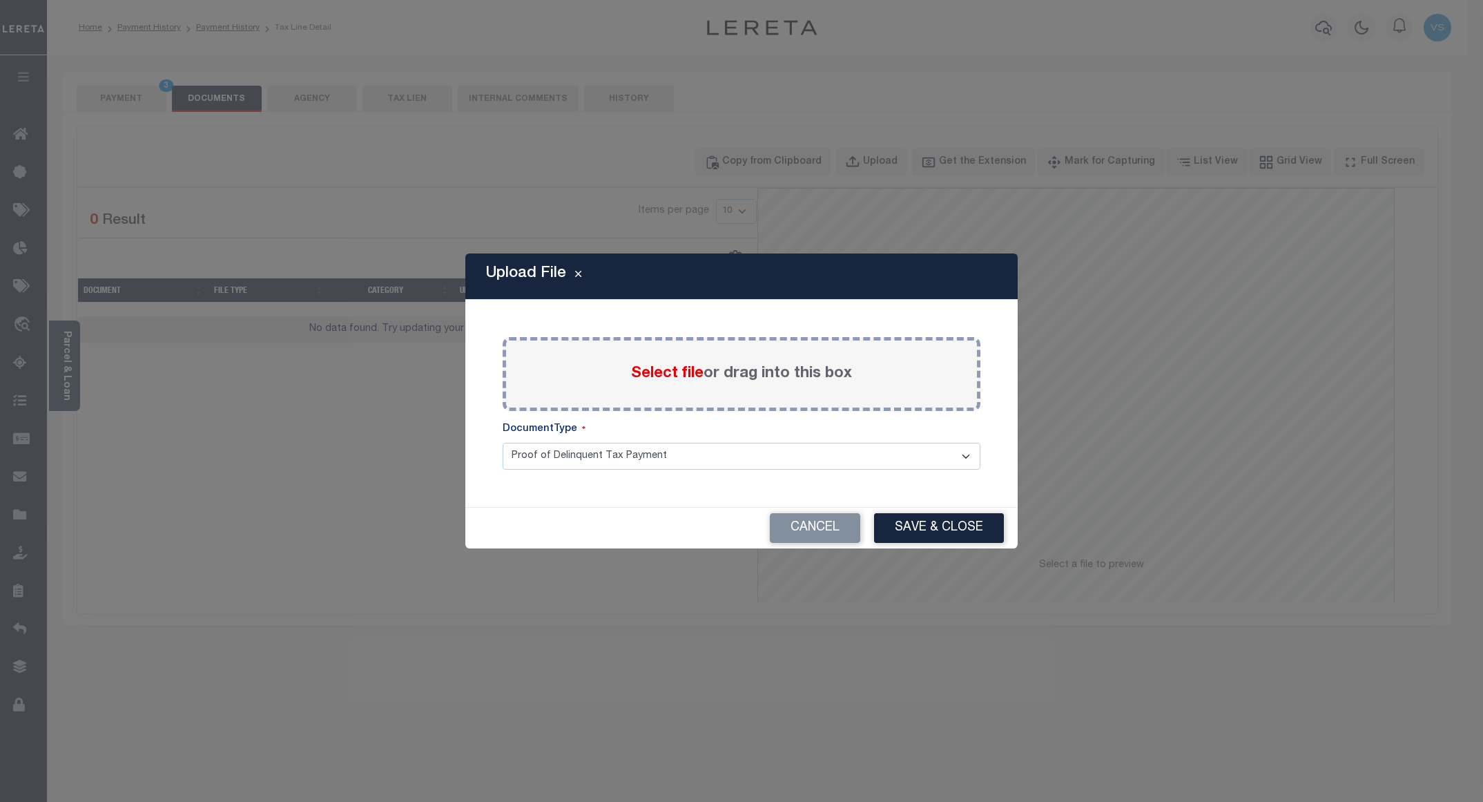
click at [661, 367] on span "Select file" at bounding box center [667, 373] width 72 height 15
click at [0, 0] on input "Select file or drag into this box" at bounding box center [0, 0] width 0 height 0
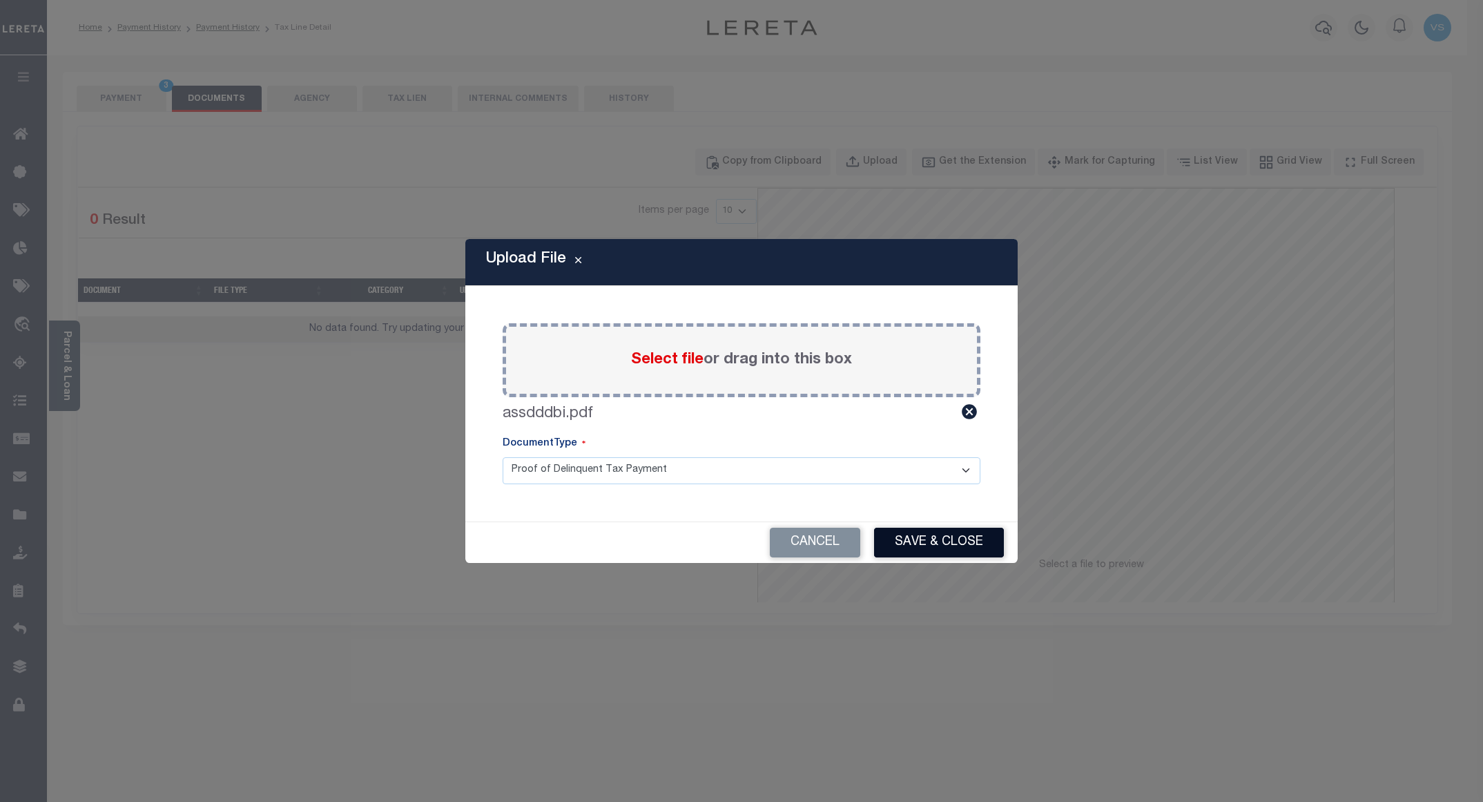
click at [957, 531] on button "Save & Close" at bounding box center [939, 542] width 130 height 30
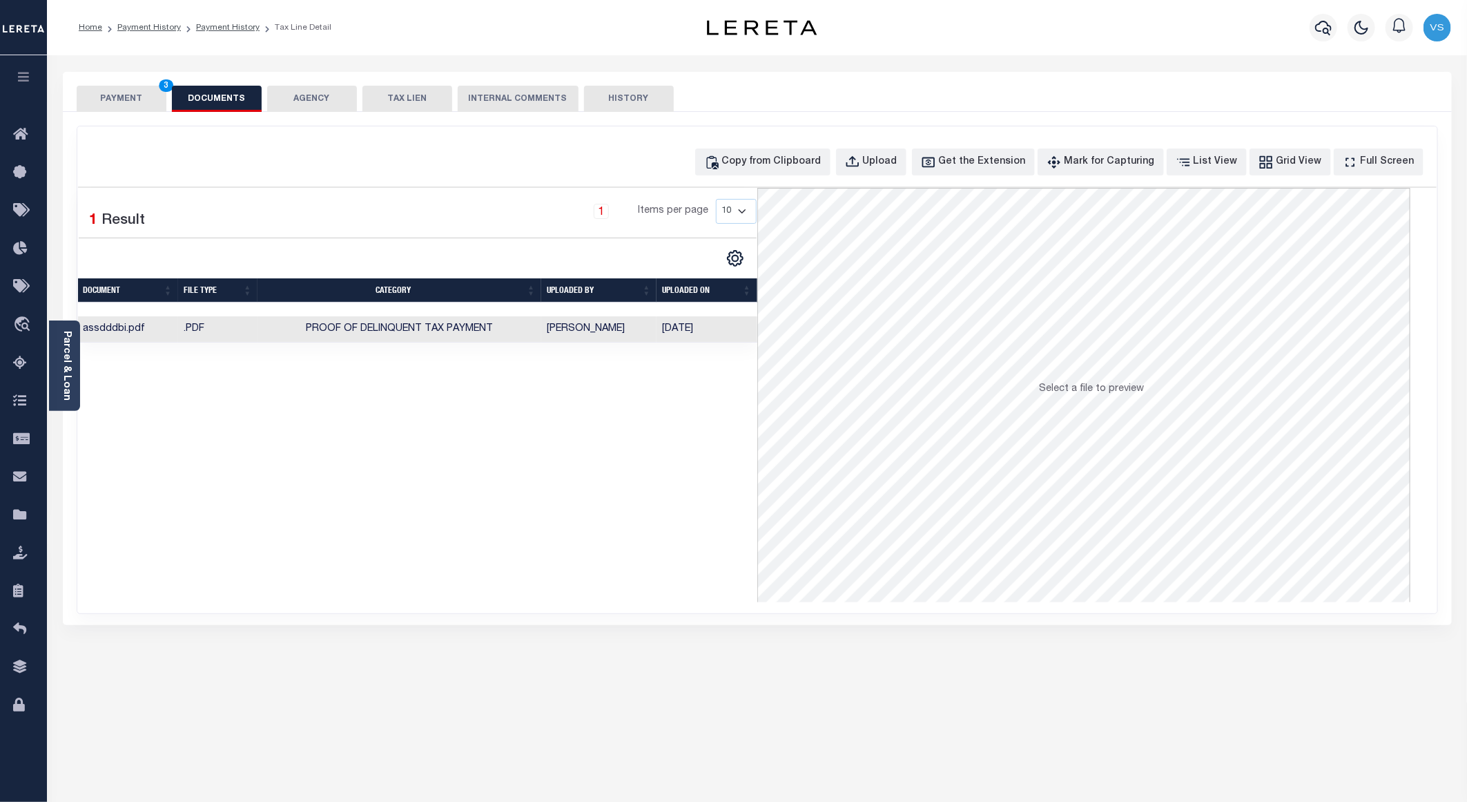
click at [124, 104] on button "PAYMENT 3" at bounding box center [122, 99] width 90 height 26
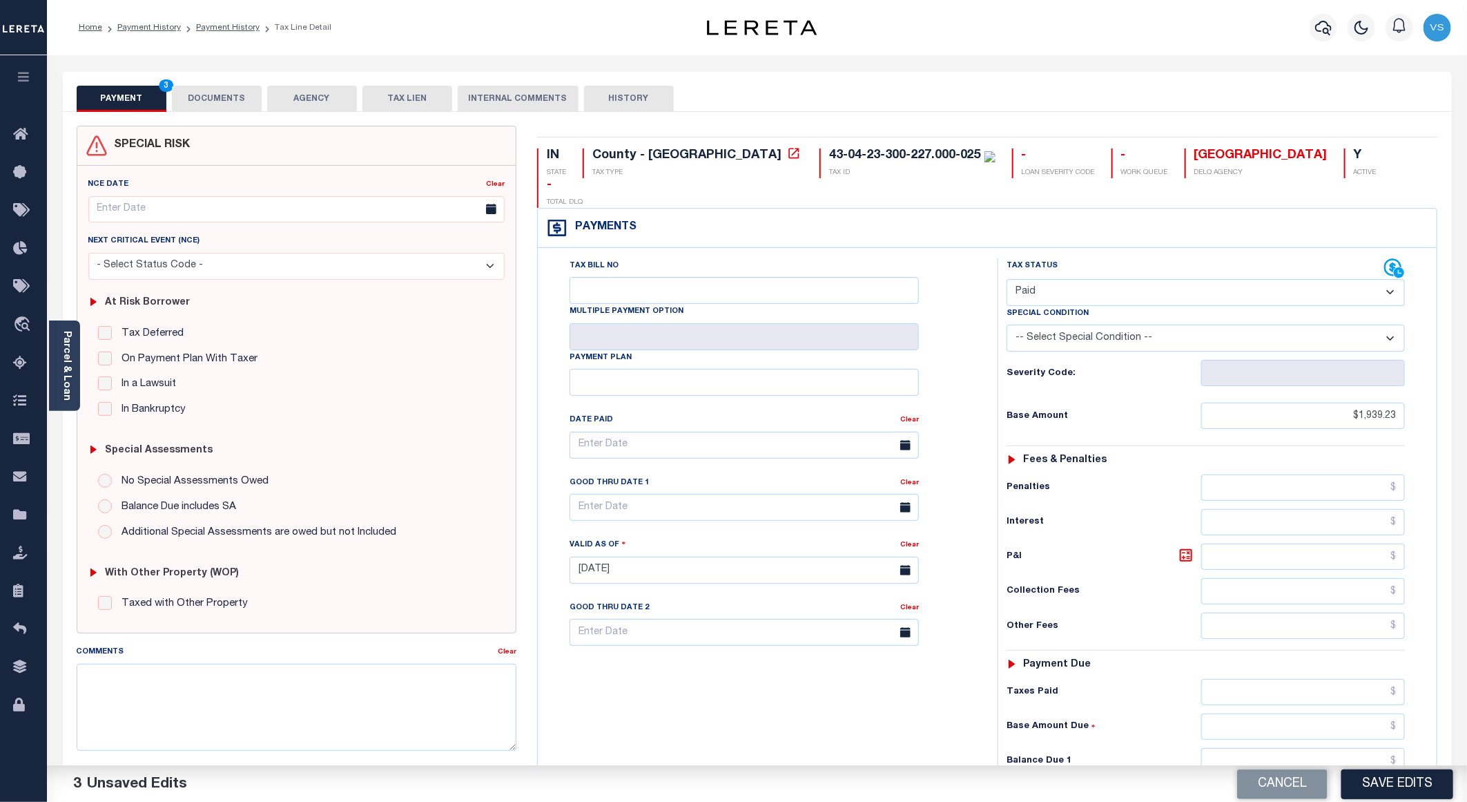
scroll to position [222, 0]
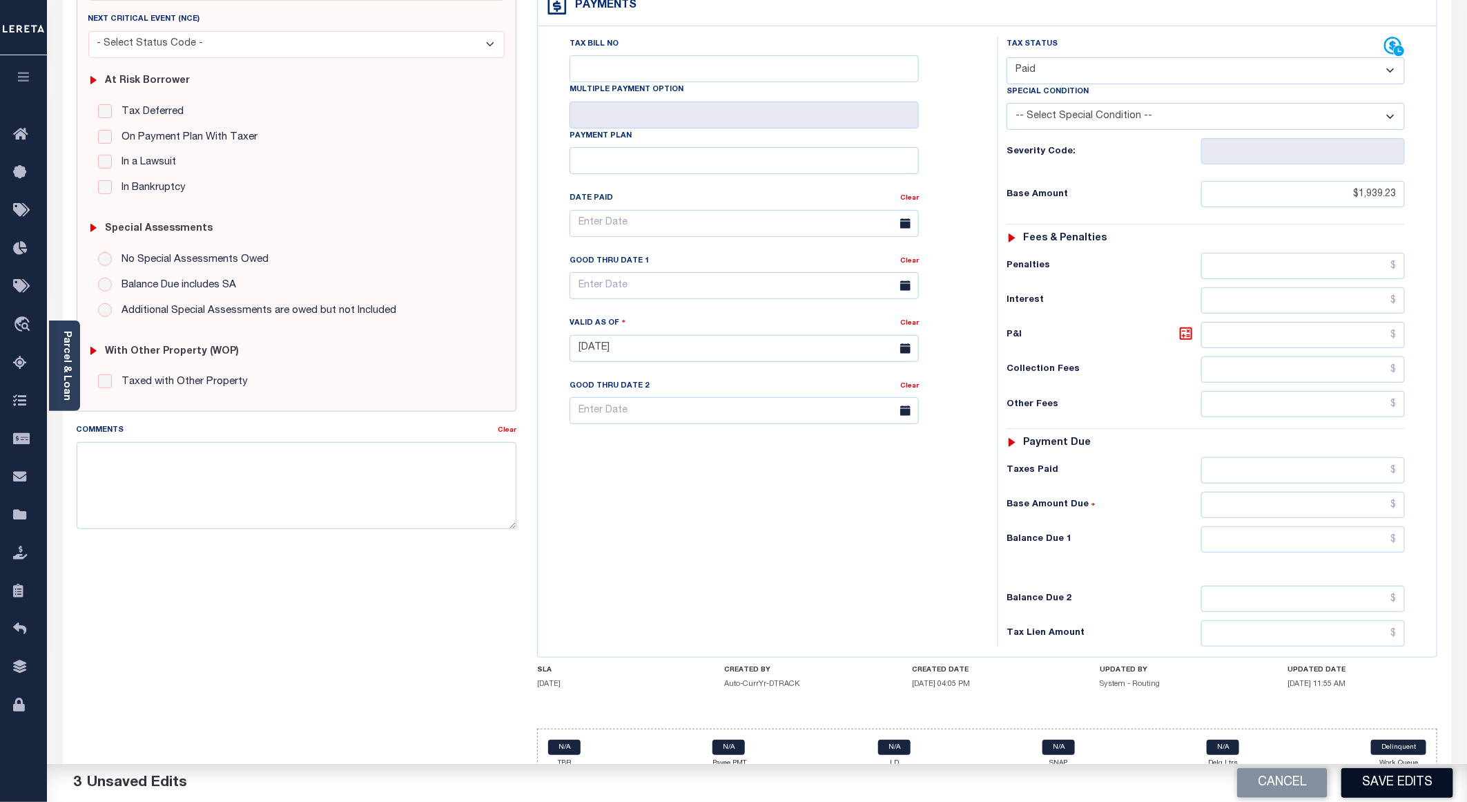
click at [1372, 777] on button "Save Edits" at bounding box center [1397, 783] width 112 height 30
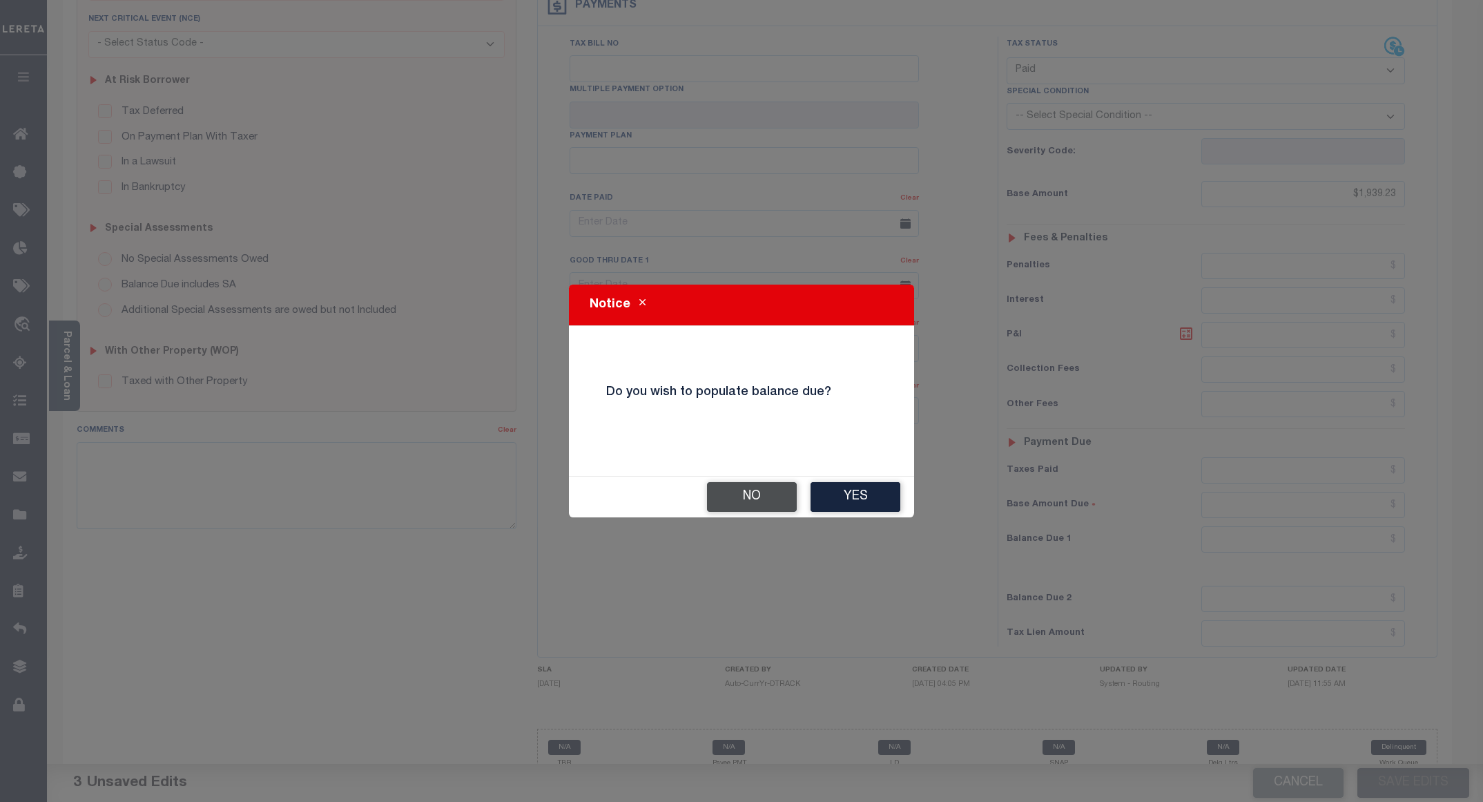
click at [754, 492] on button "No" at bounding box center [752, 497] width 90 height 30
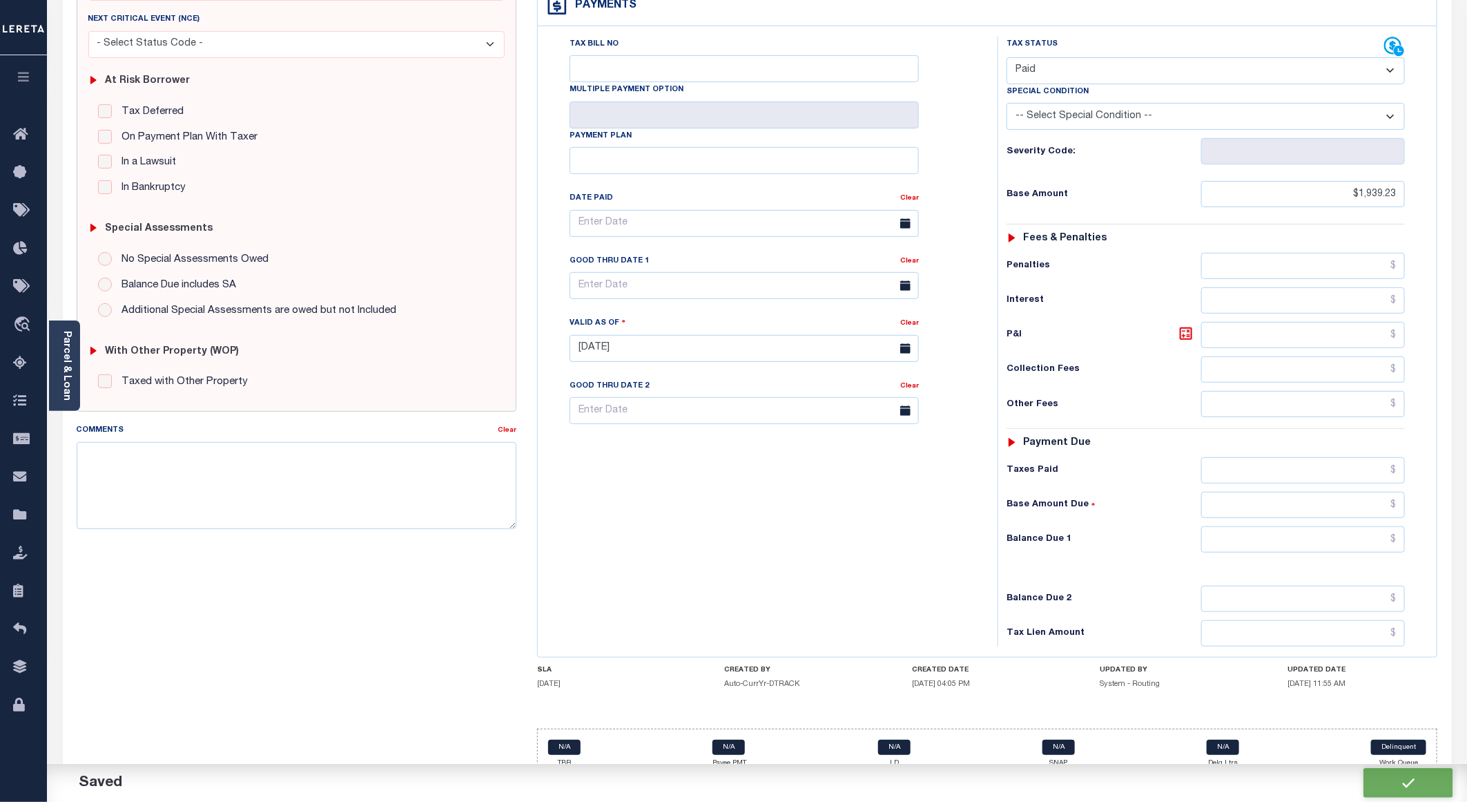
checkbox input "false"
type input "$1,939.23"
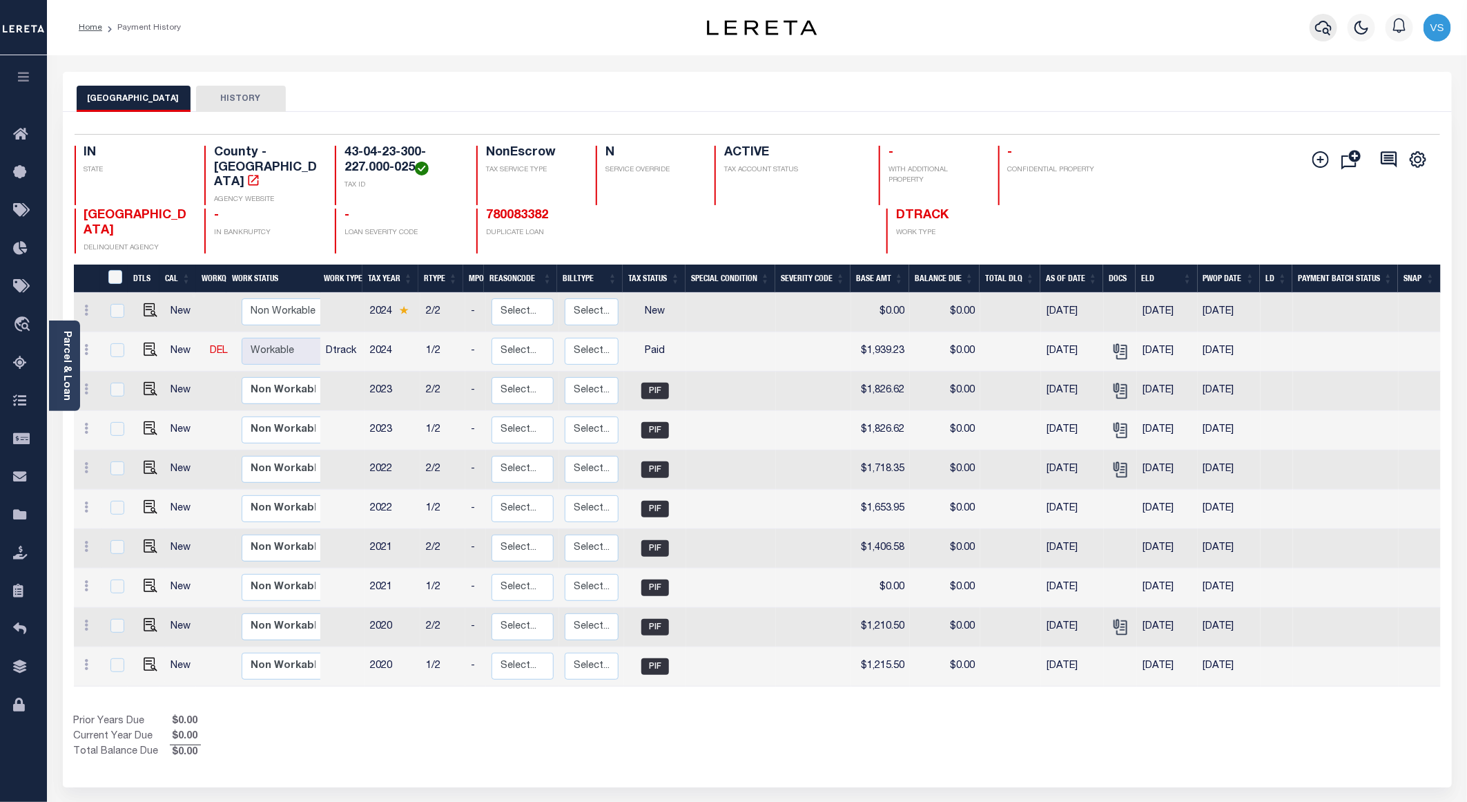
click at [1315, 26] on icon "button" at bounding box center [1323, 27] width 17 height 17
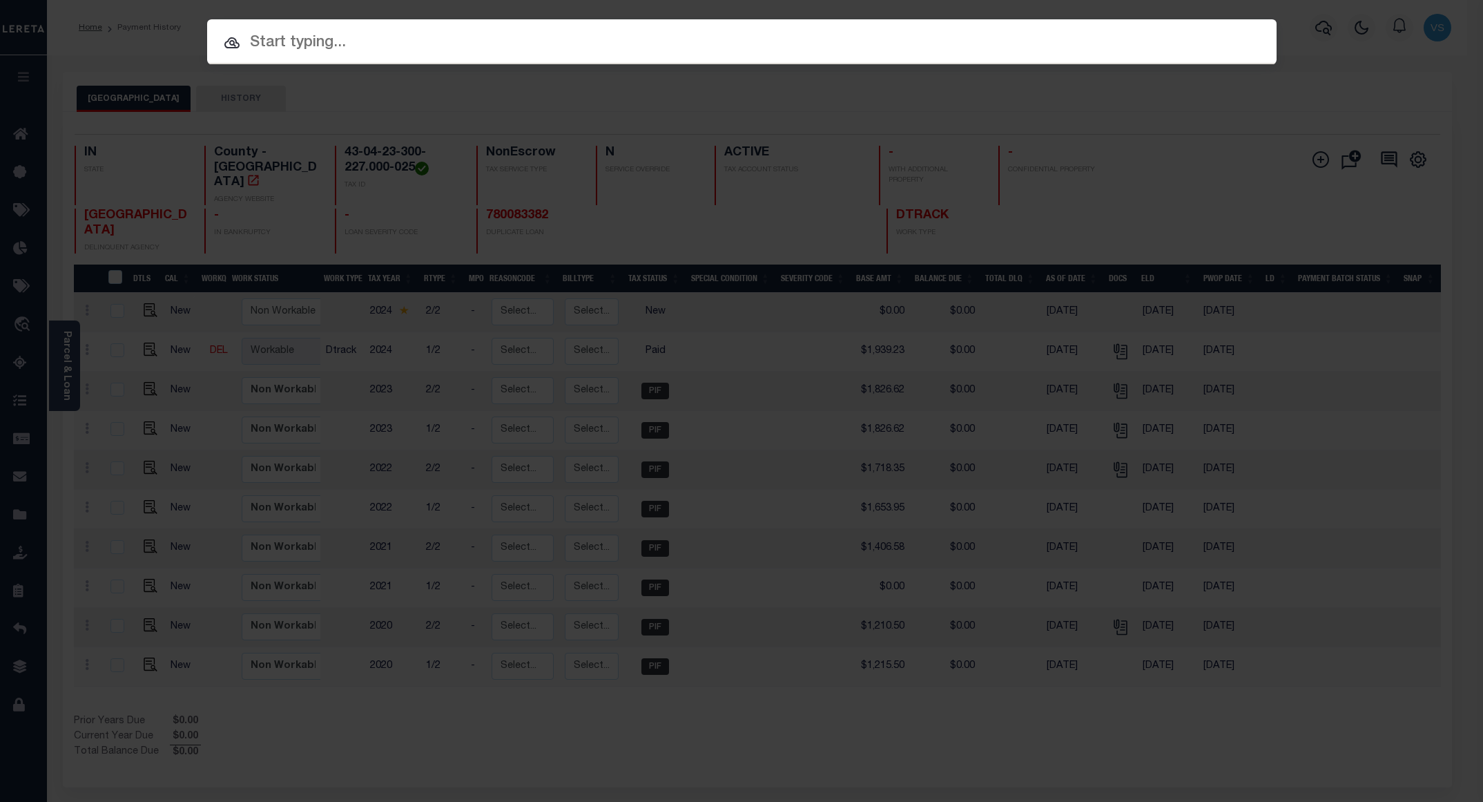
paste input "780083382"
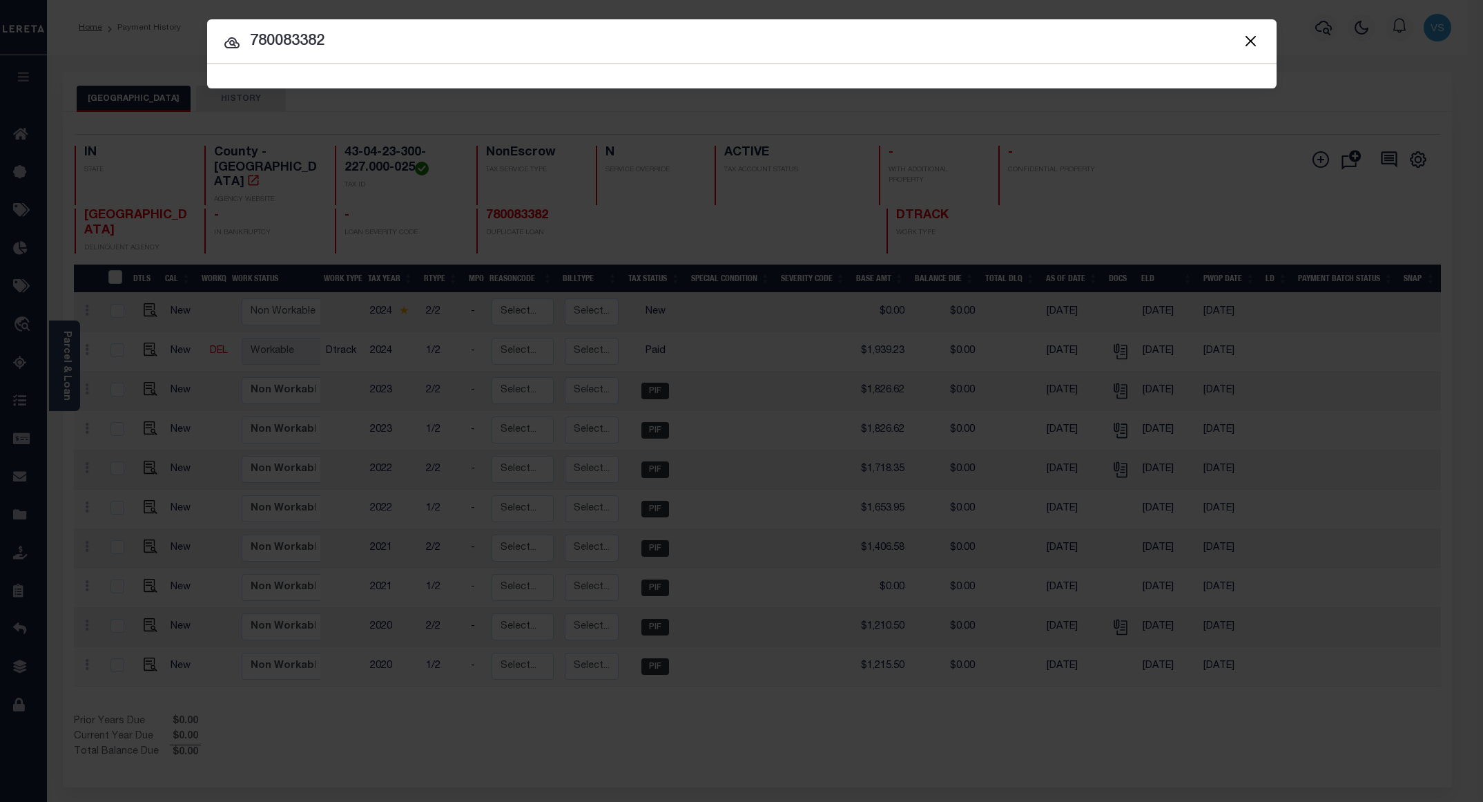
type input "780083382"
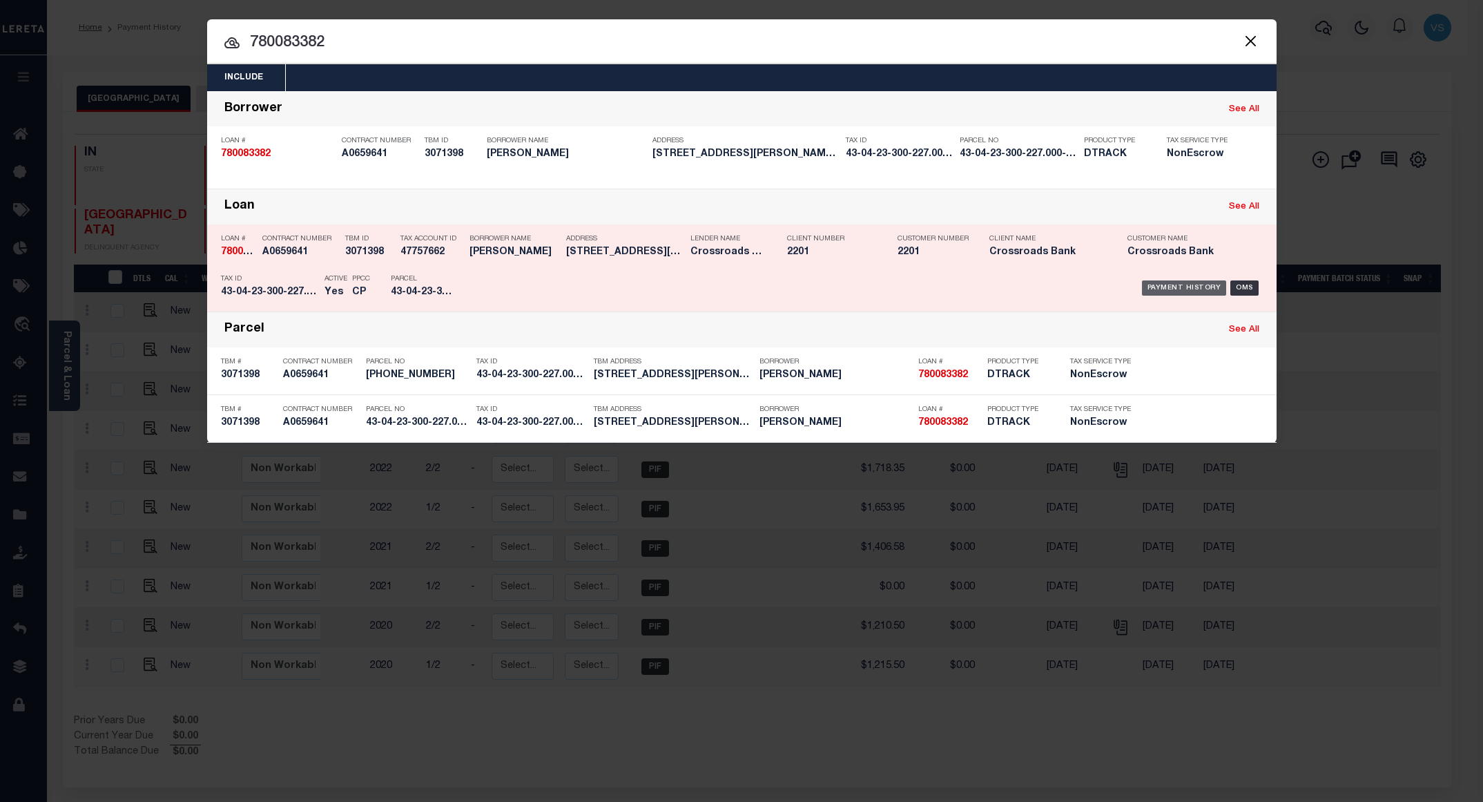
click at [1177, 288] on div "Payment History" at bounding box center [1184, 287] width 85 height 15
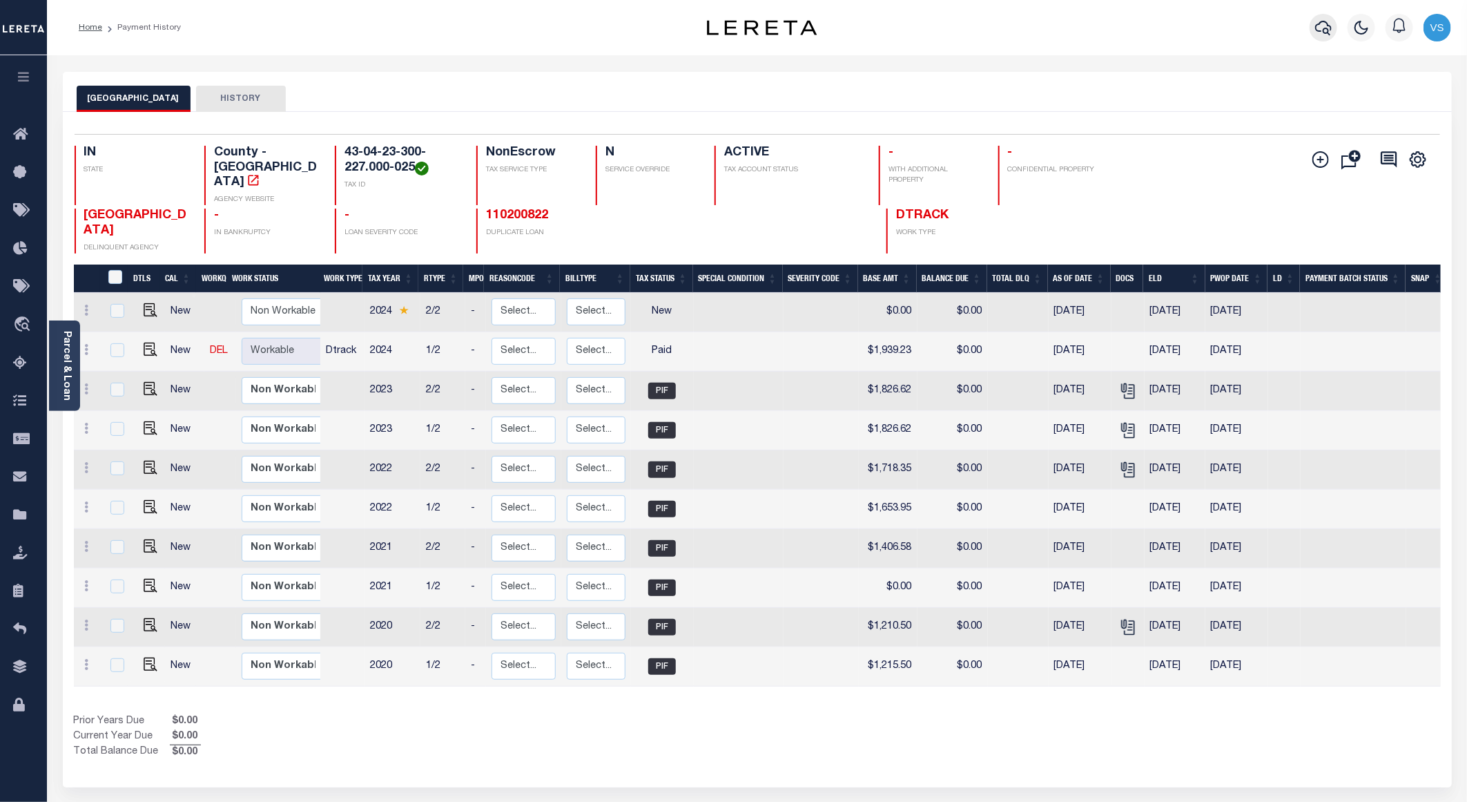
click at [1322, 30] on icon "button" at bounding box center [1323, 27] width 17 height 17
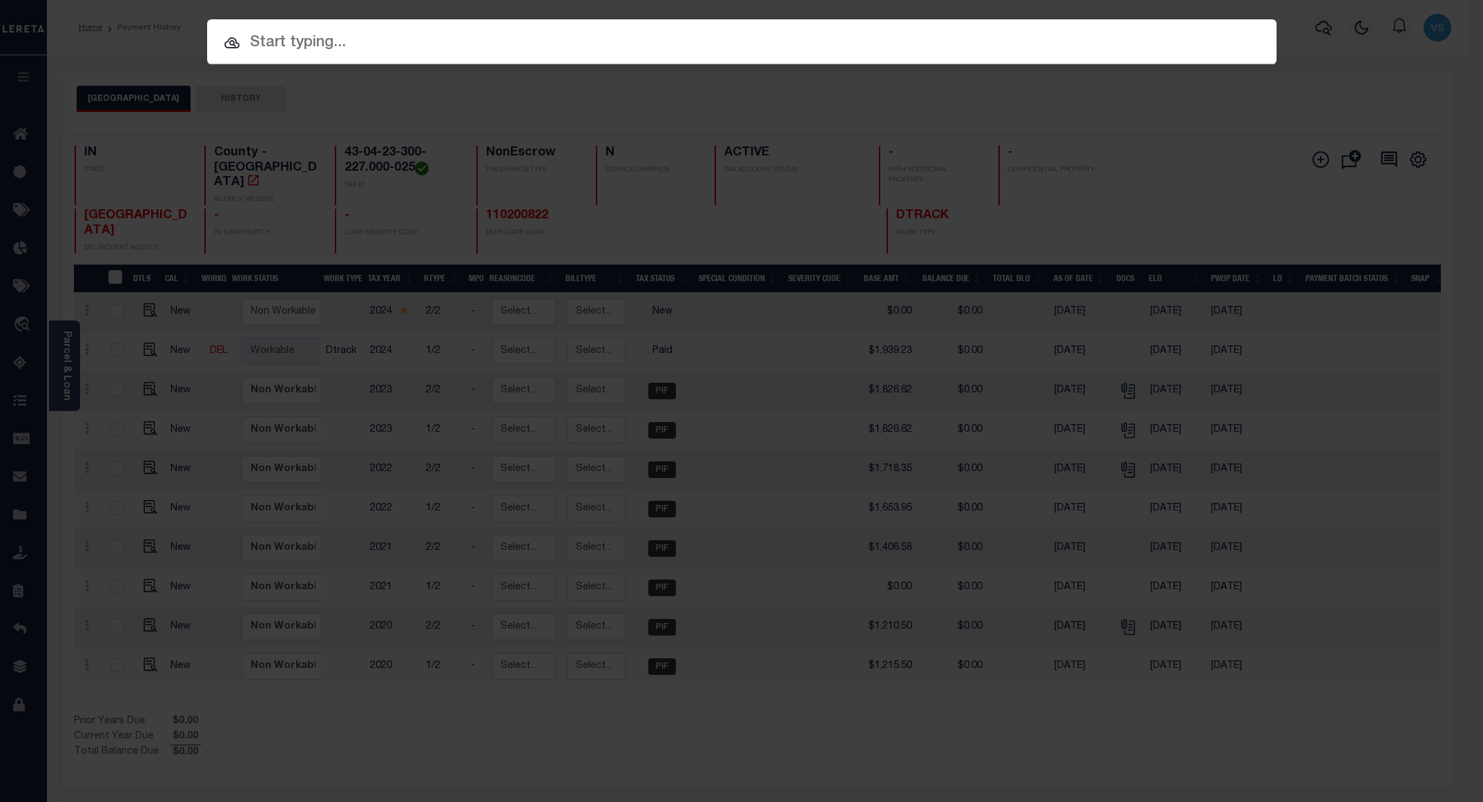
paste input "780074183"
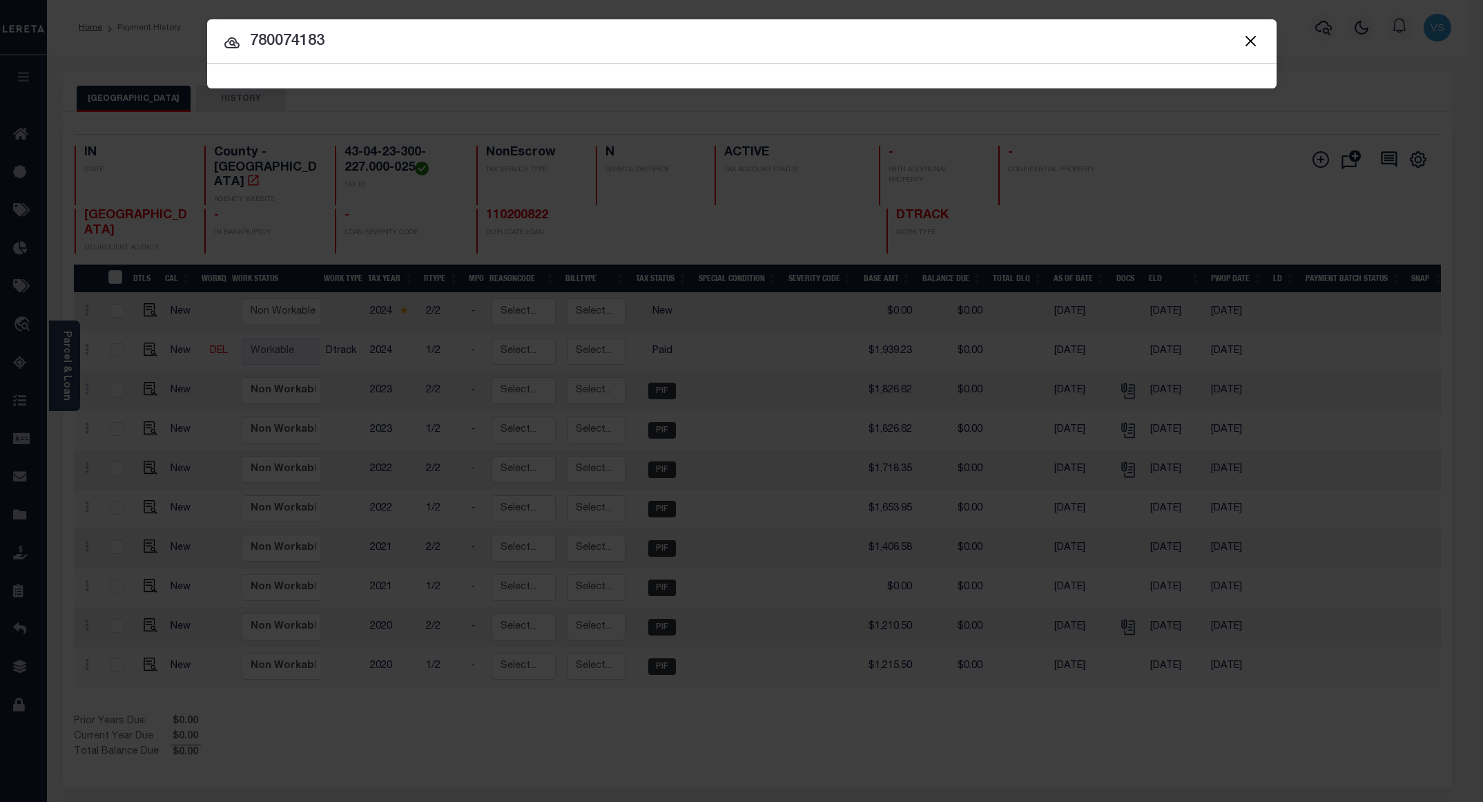
type input "780074183"
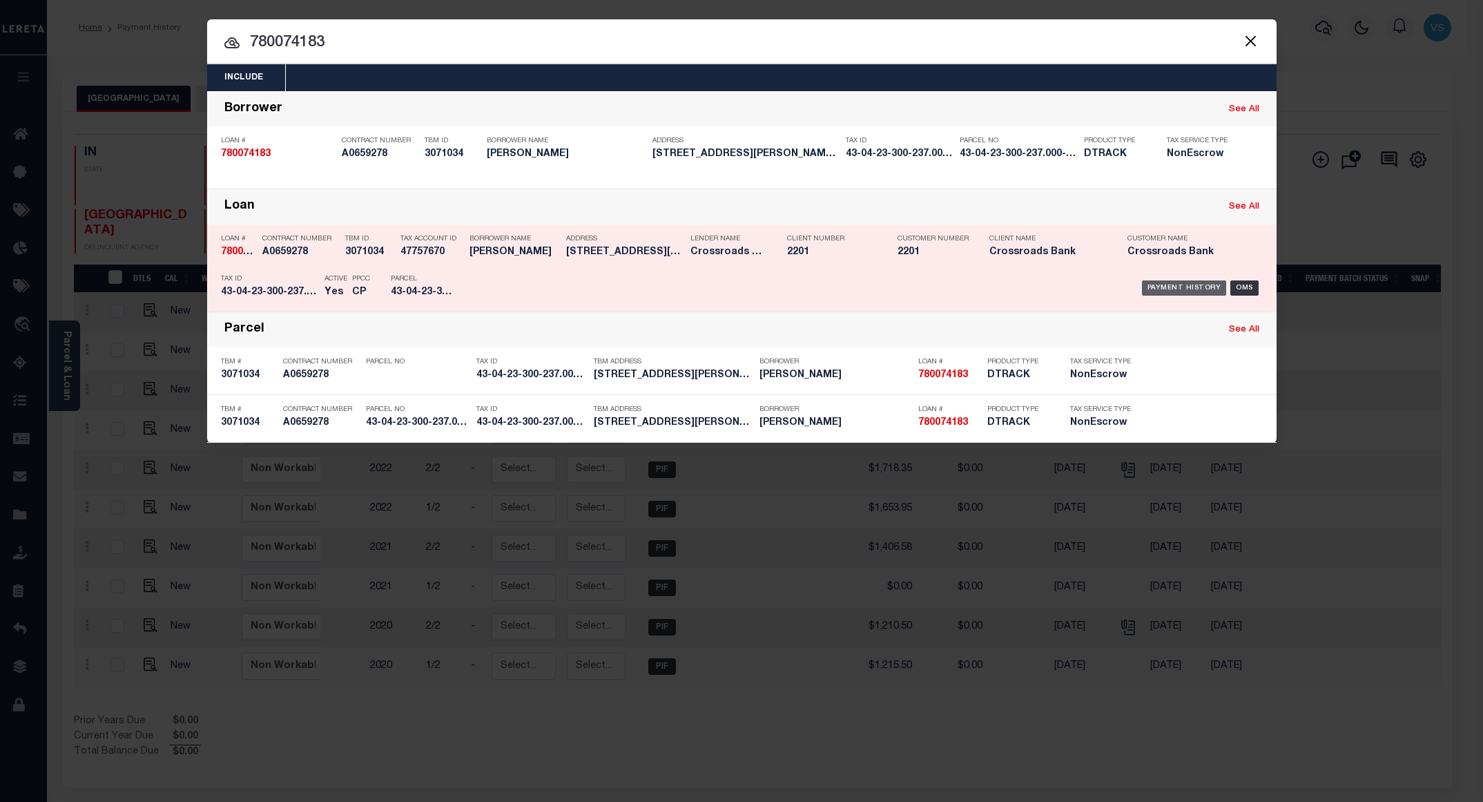
click at [1166, 286] on div "Payment History" at bounding box center [1184, 287] width 85 height 15
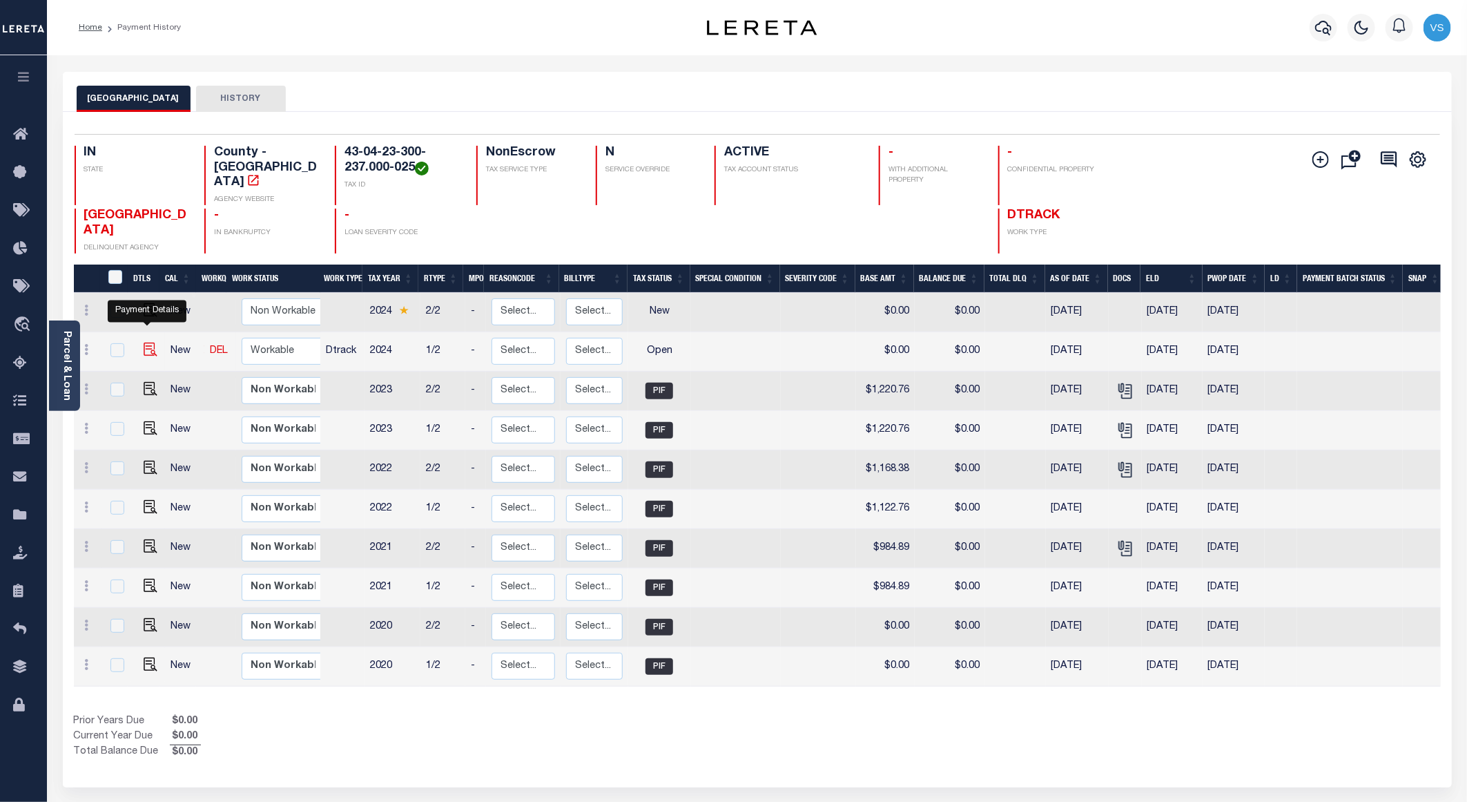
click at [146, 342] on img "" at bounding box center [151, 349] width 14 height 14
checkbox input "true"
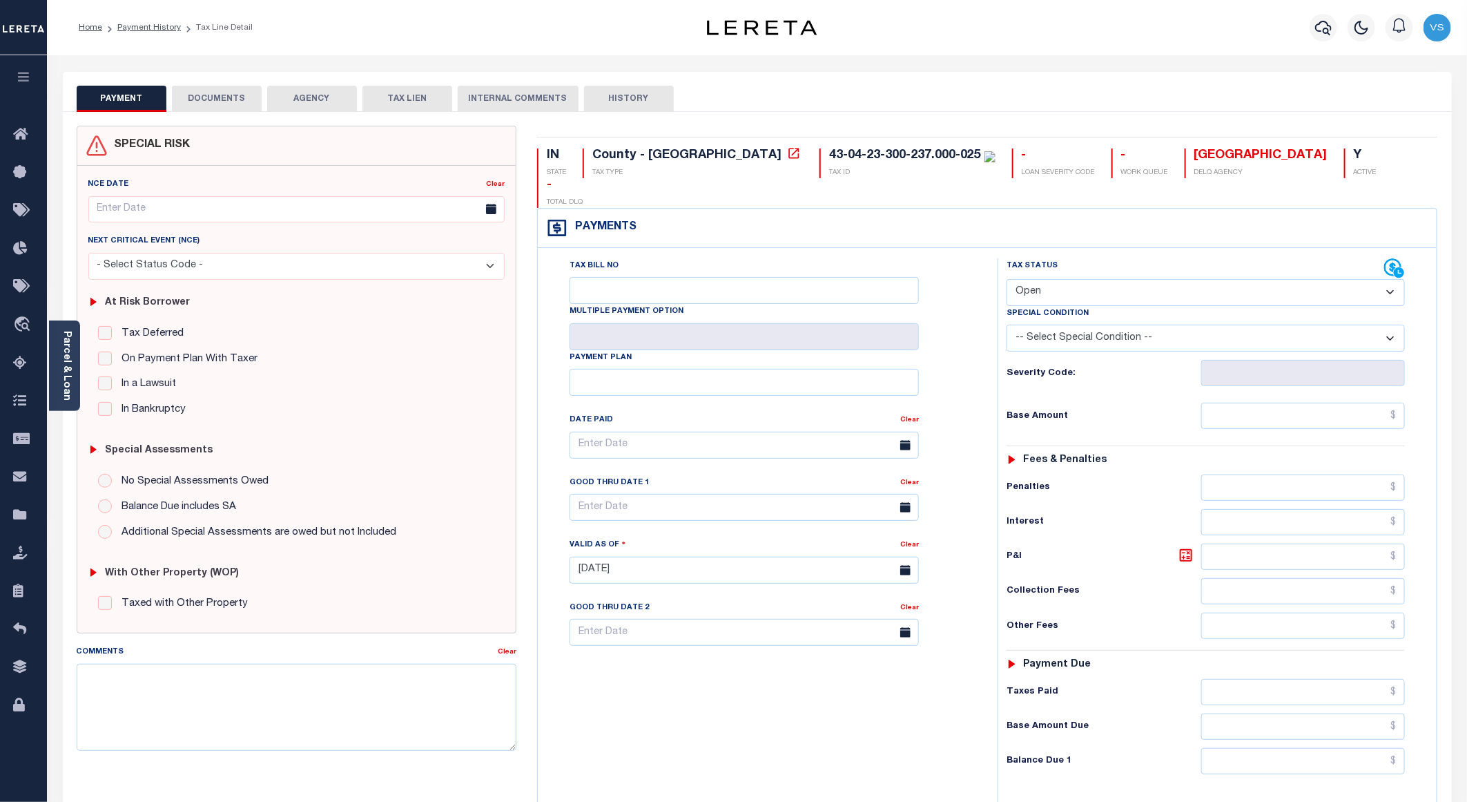
drag, startPoint x: 1102, startPoint y: 264, endPoint x: 1104, endPoint y: 278, distance: 13.9
click at [1102, 279] on select "- Select Status Code - Open Due/Unpaid Paid Incomplete No Tax Due Internal Refu…" at bounding box center [1206, 292] width 398 height 27
select select "PYD"
click at [1007, 279] on select "- Select Status Code - Open Due/Unpaid Paid Incomplete No Tax Due Internal Refu…" at bounding box center [1206, 292] width 398 height 27
type input "[DATE]"
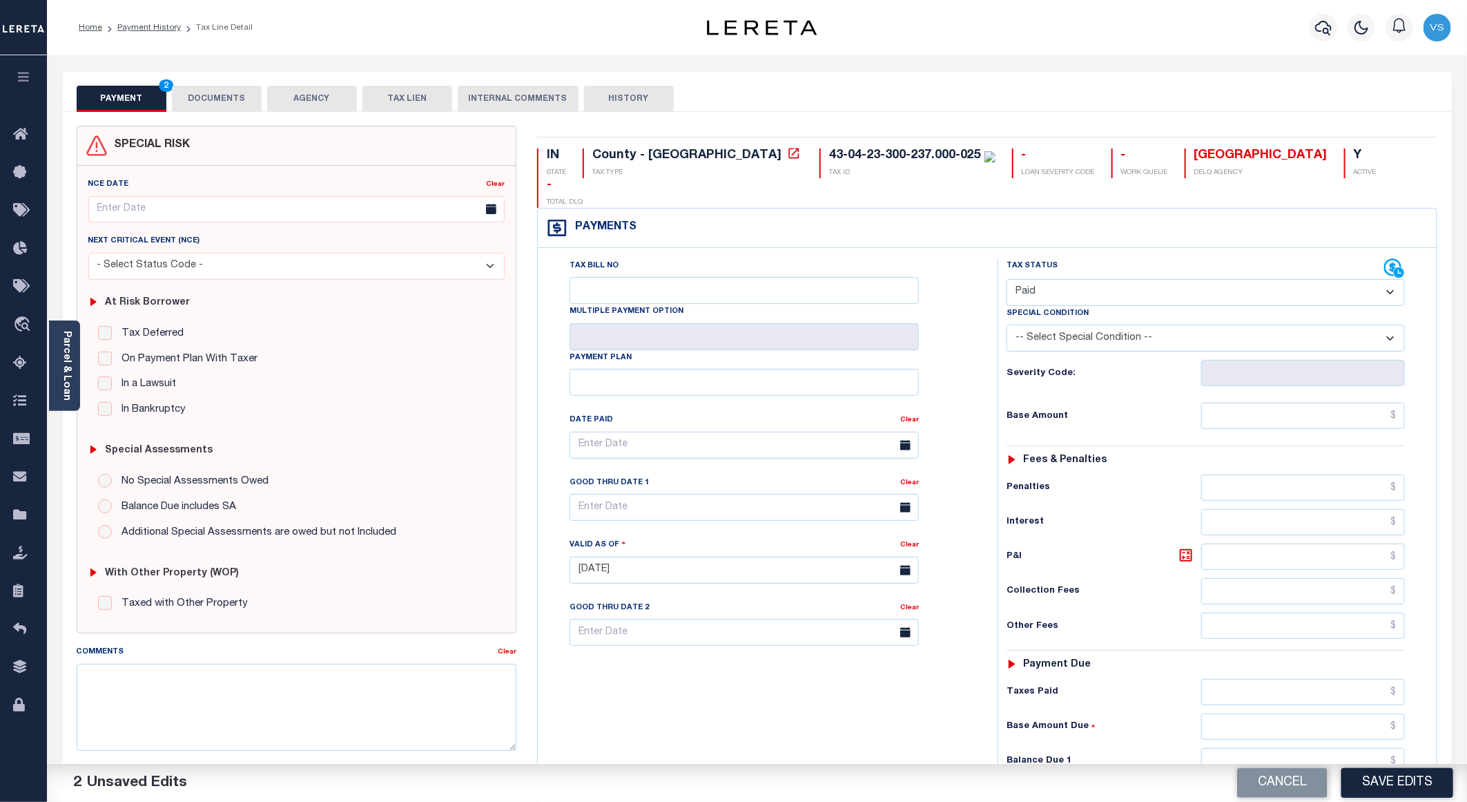
click at [236, 92] on button "DOCUMENTS" at bounding box center [217, 99] width 90 height 26
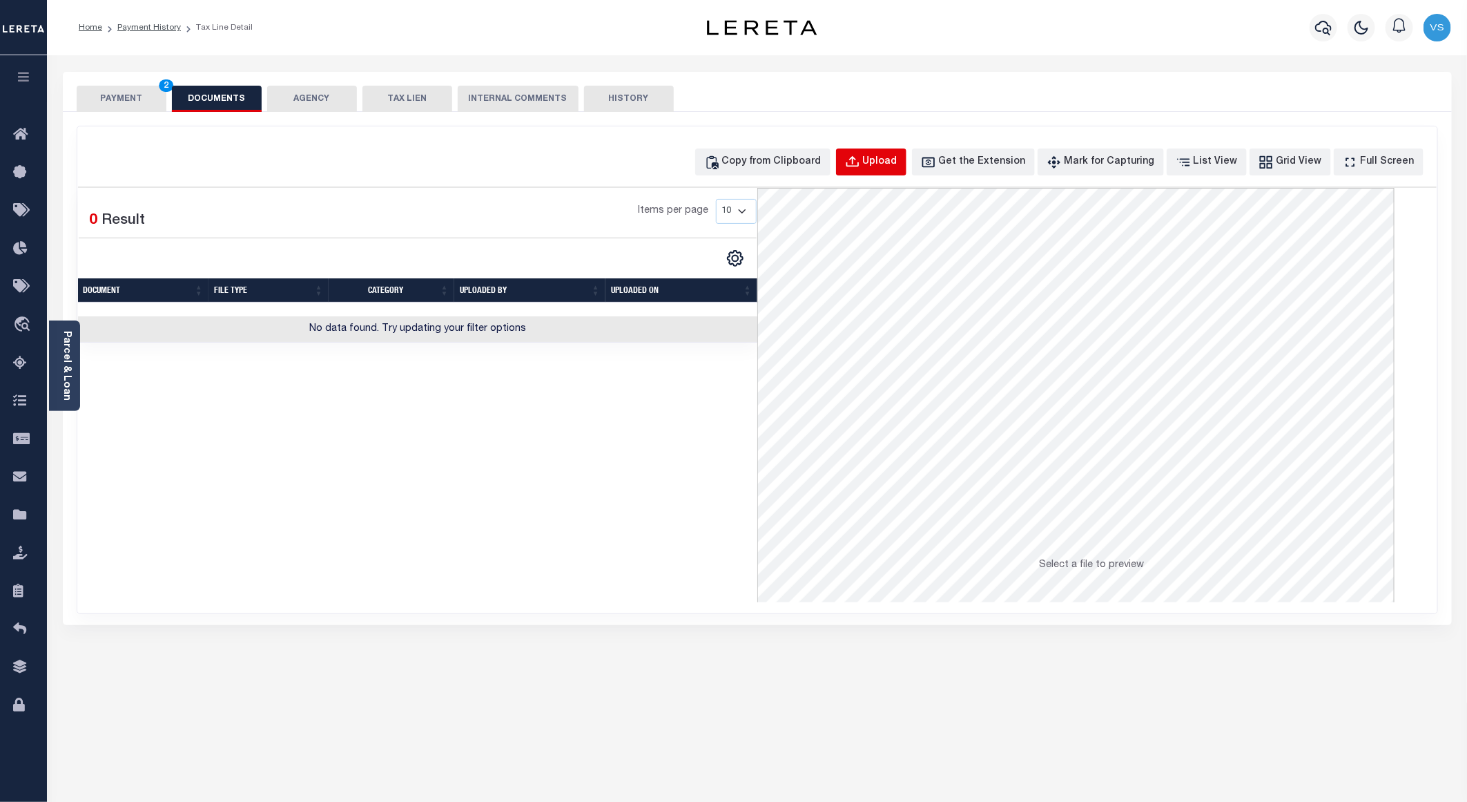
click at [895, 164] on div "Upload" at bounding box center [880, 162] width 35 height 15
select select "POP"
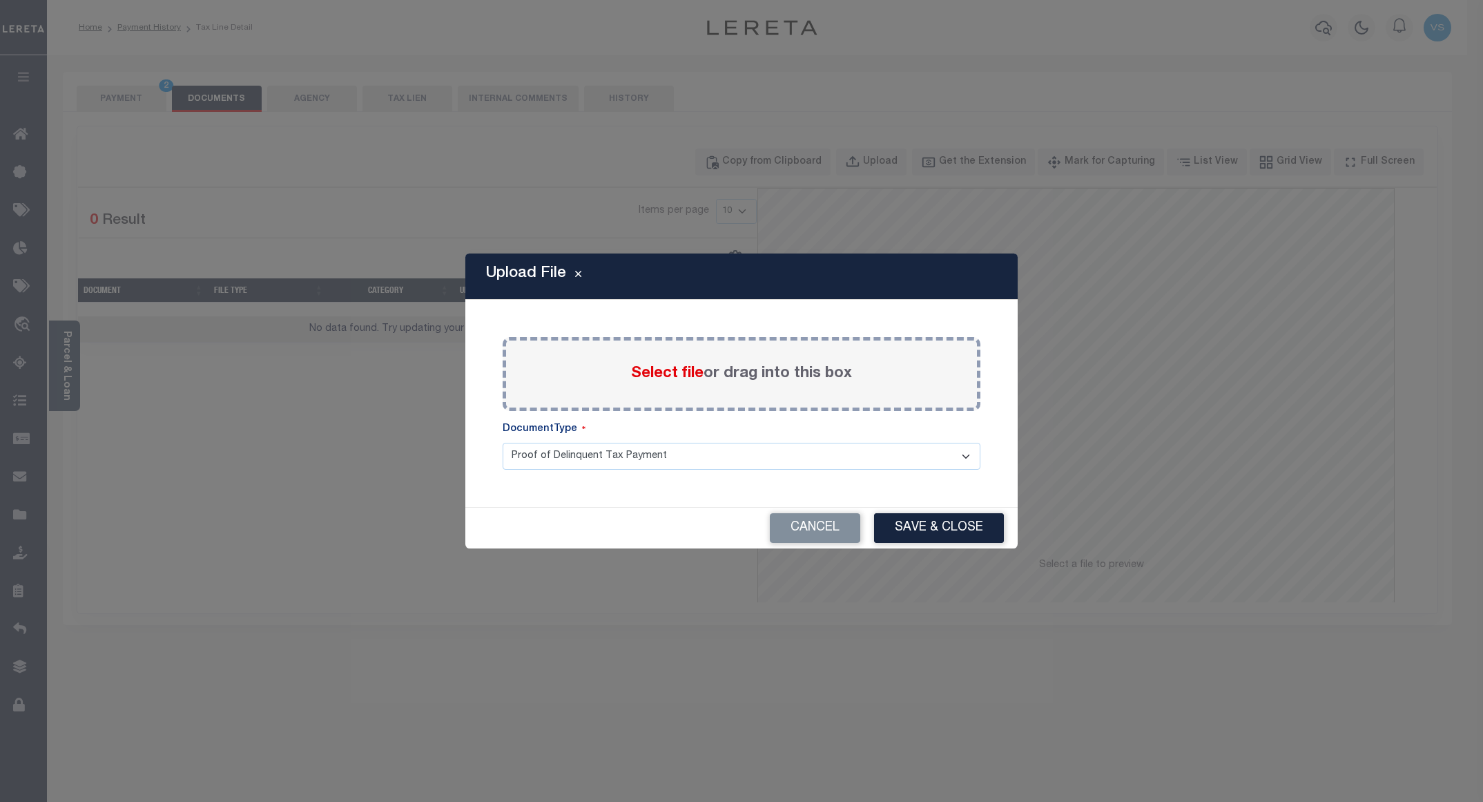
click at [671, 369] on span "Select file" at bounding box center [667, 373] width 72 height 15
click at [0, 0] on input "Select file or drag into this box" at bounding box center [0, 0] width 0 height 0
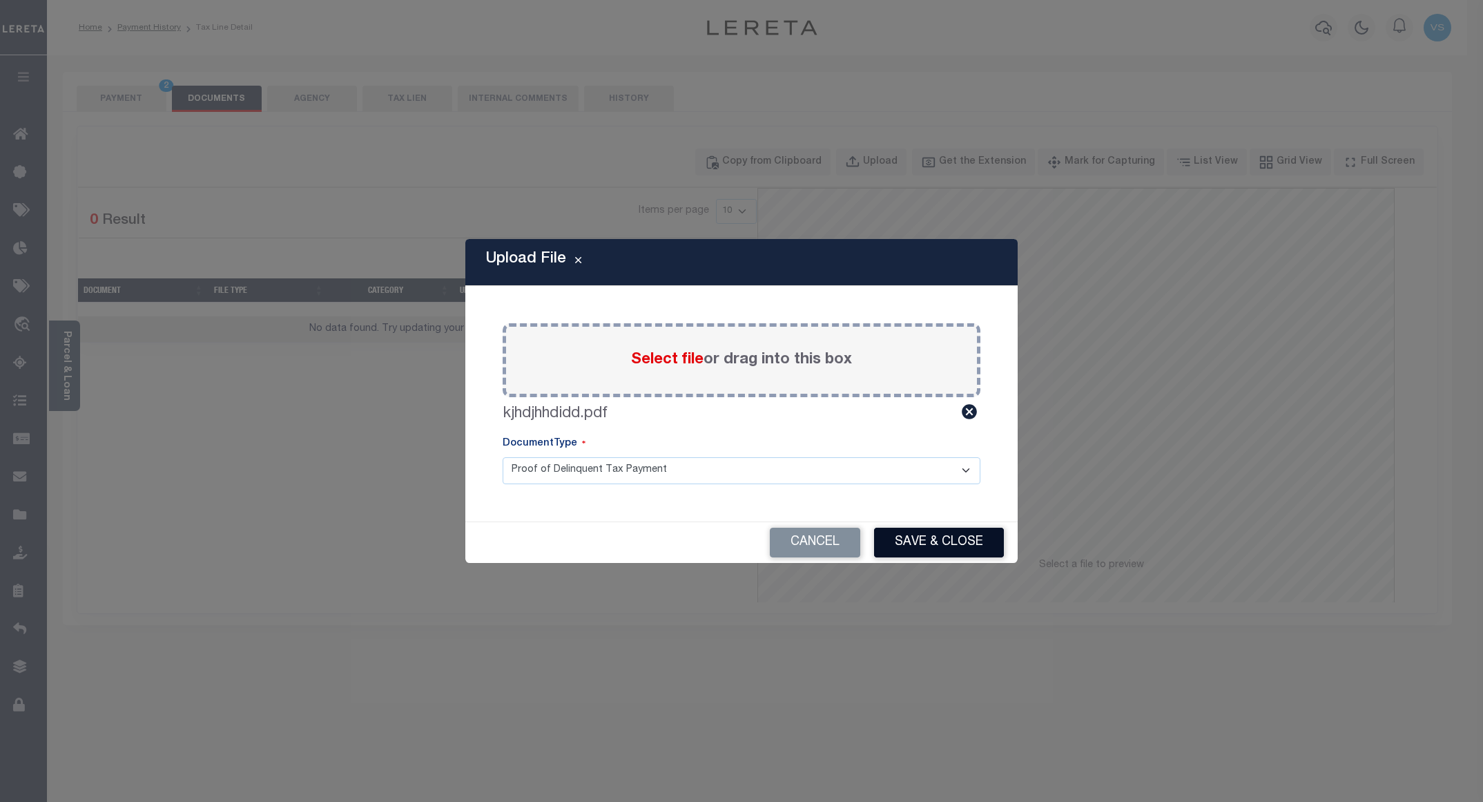
click at [917, 538] on button "Save & Close" at bounding box center [939, 542] width 130 height 30
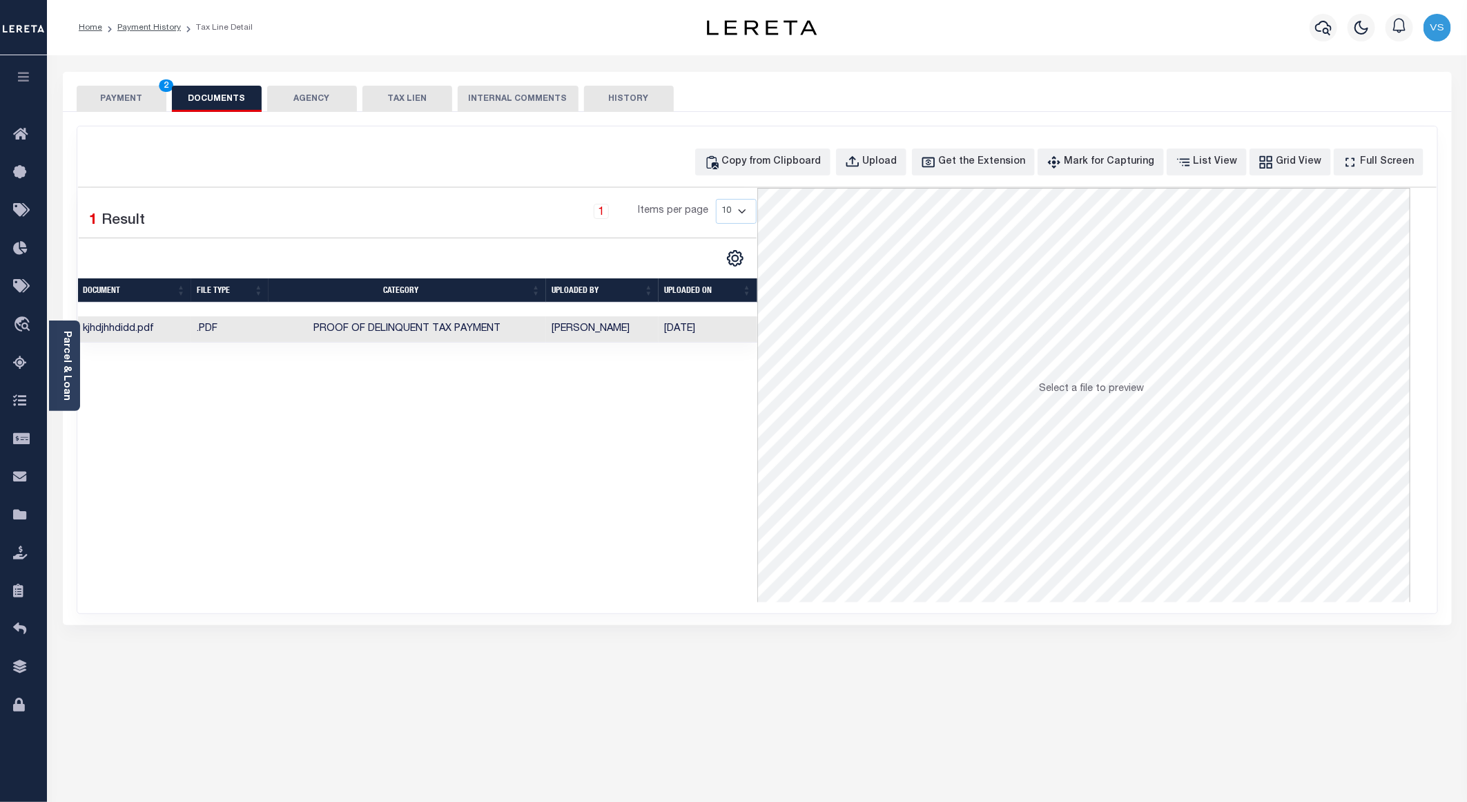
click at [120, 99] on button "PAYMENT 2" at bounding box center [122, 99] width 90 height 26
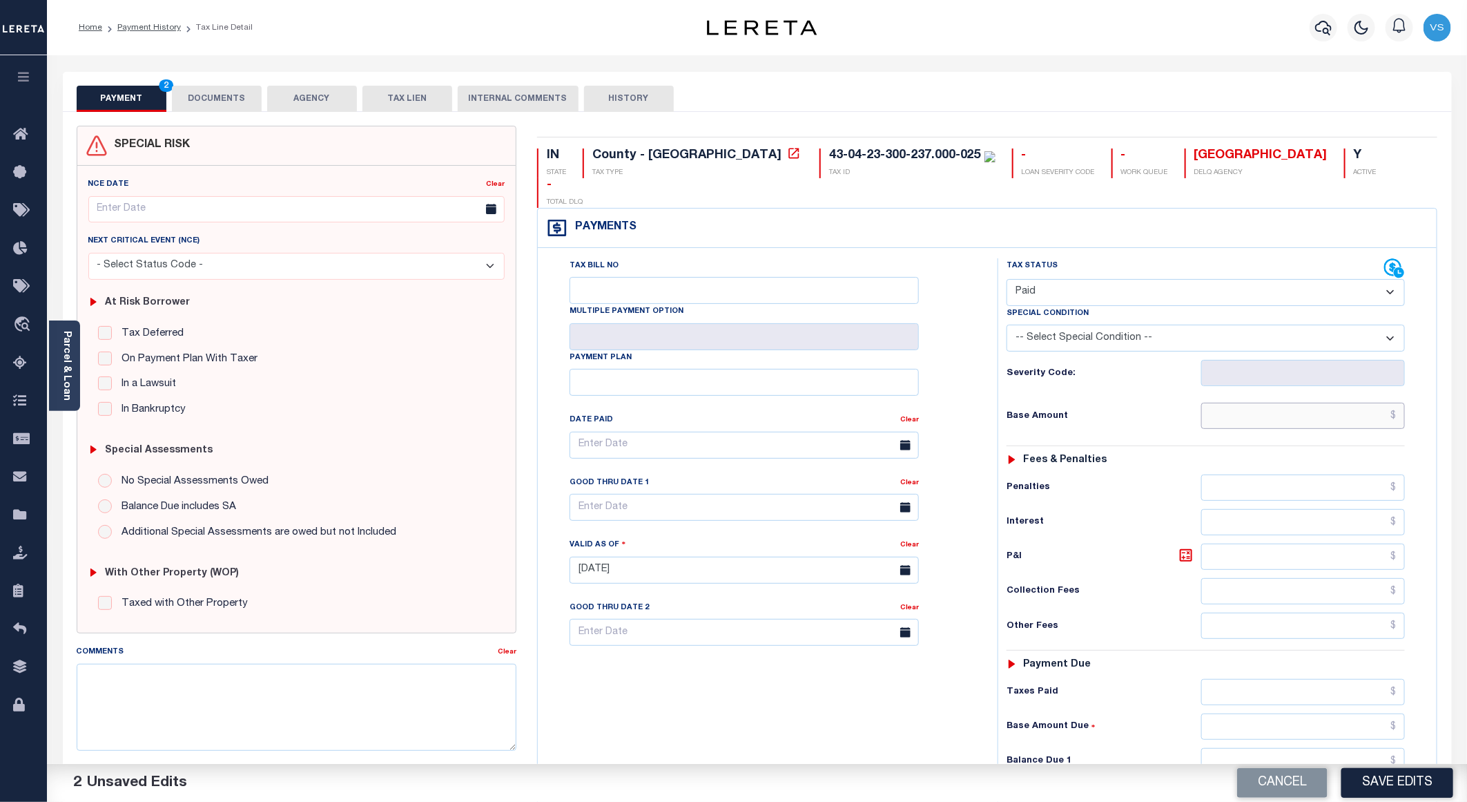
click at [1320, 402] on input "text" at bounding box center [1303, 415] width 204 height 26
paste input "1,294.63"
type input "$1,294.63"
click at [1381, 784] on button "Save Edits" at bounding box center [1397, 783] width 112 height 30
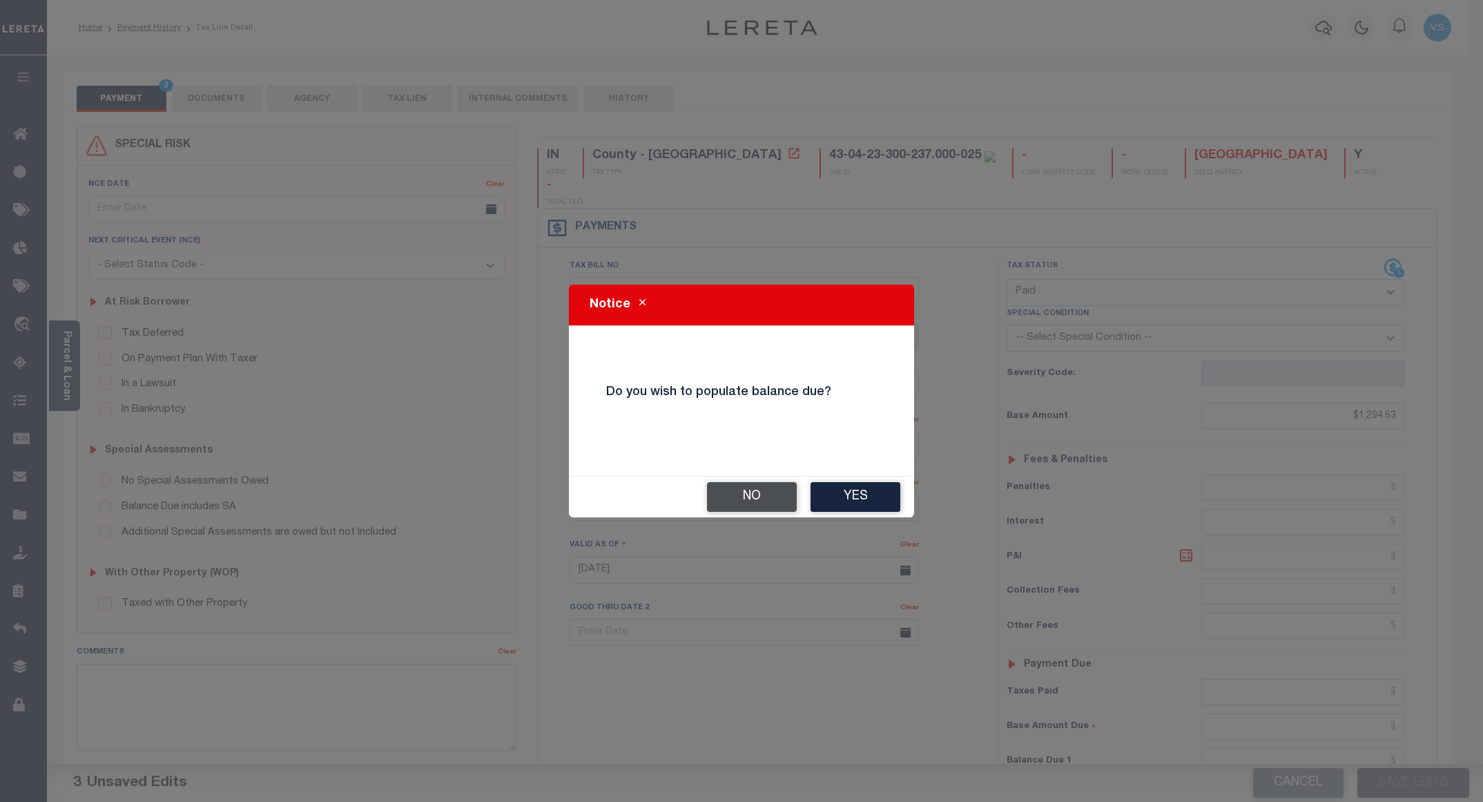
click at [735, 500] on button "No" at bounding box center [752, 497] width 90 height 30
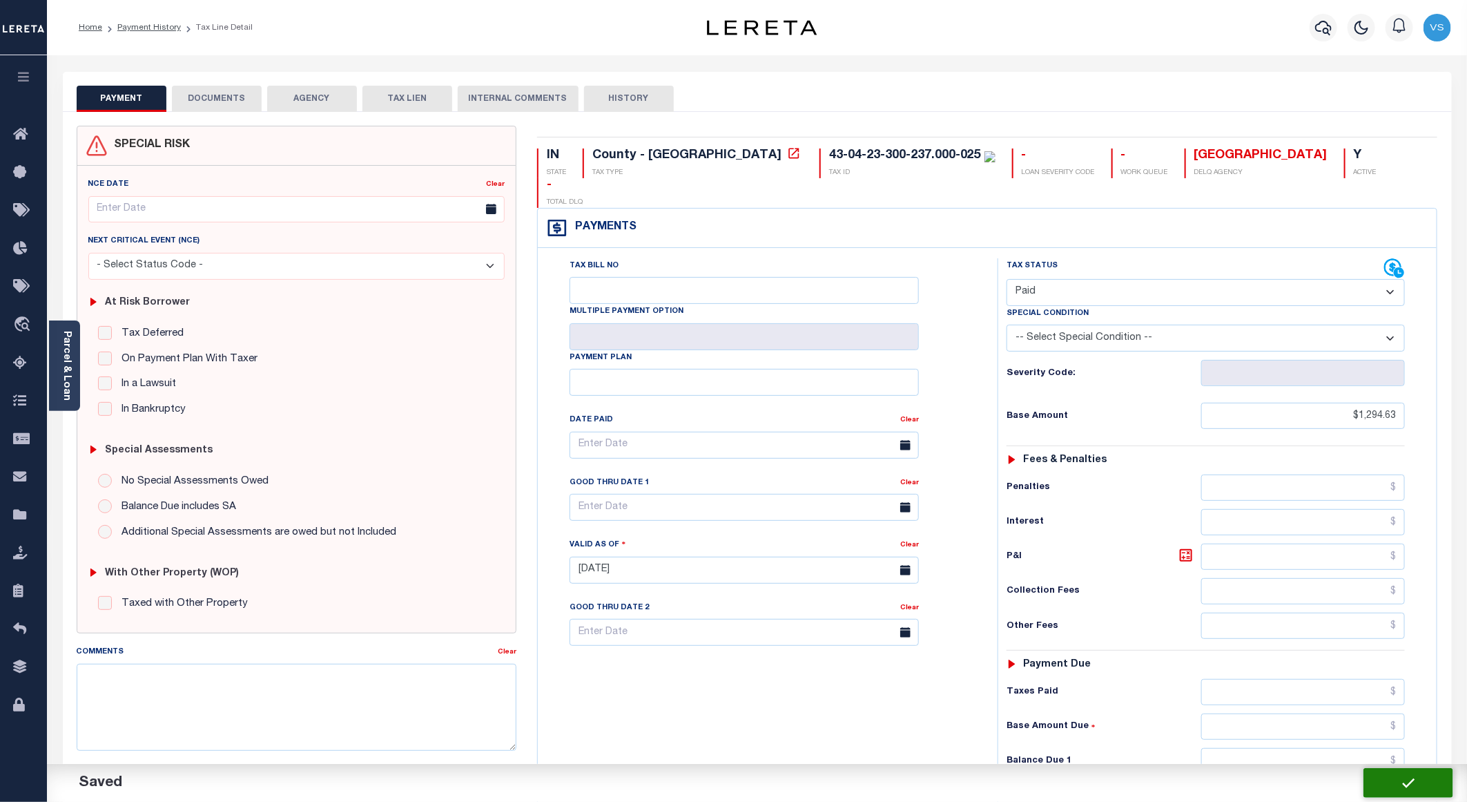
checkbox input "false"
type input "$1,294.63"
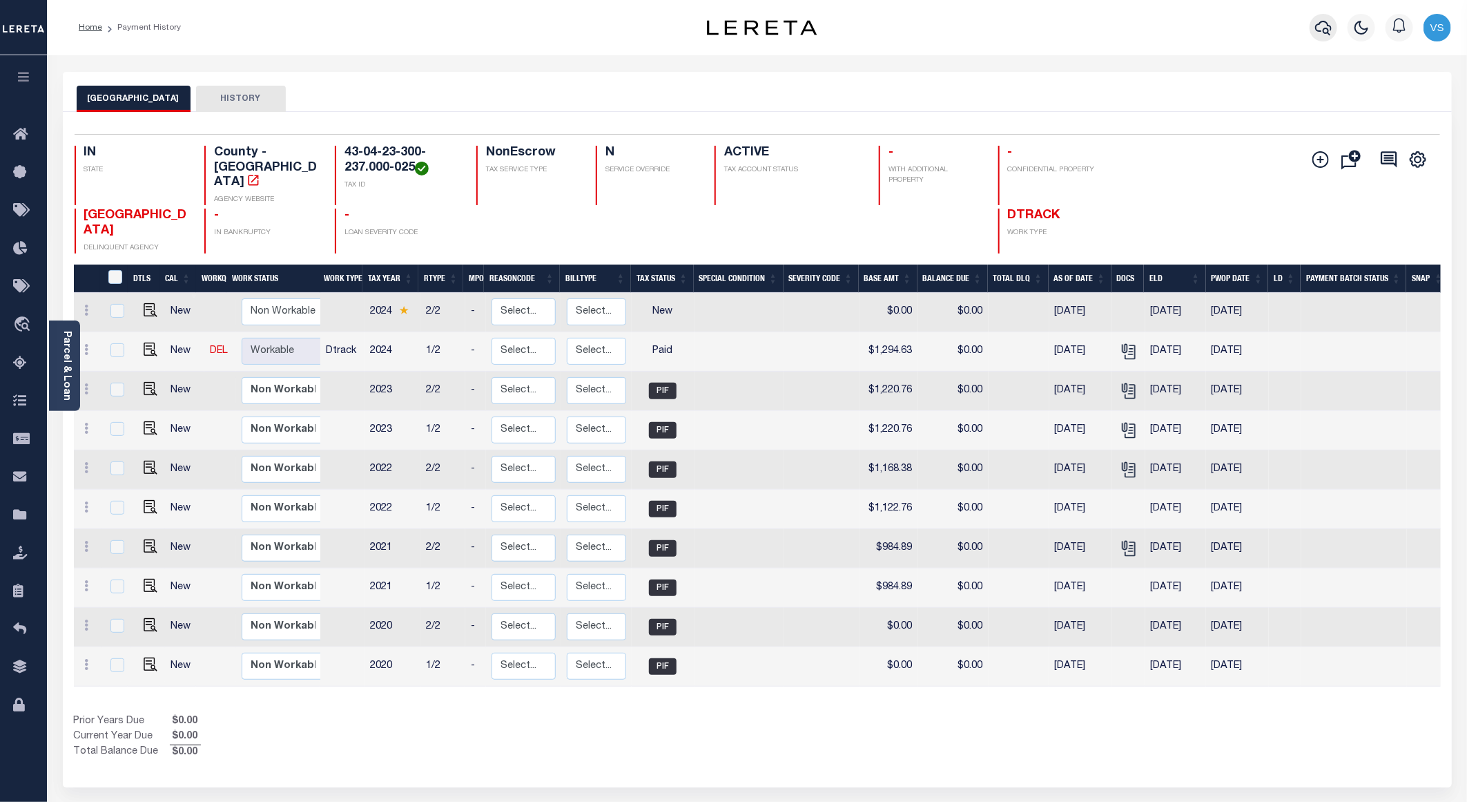
click at [1323, 29] on icon "button" at bounding box center [1323, 27] width 17 height 17
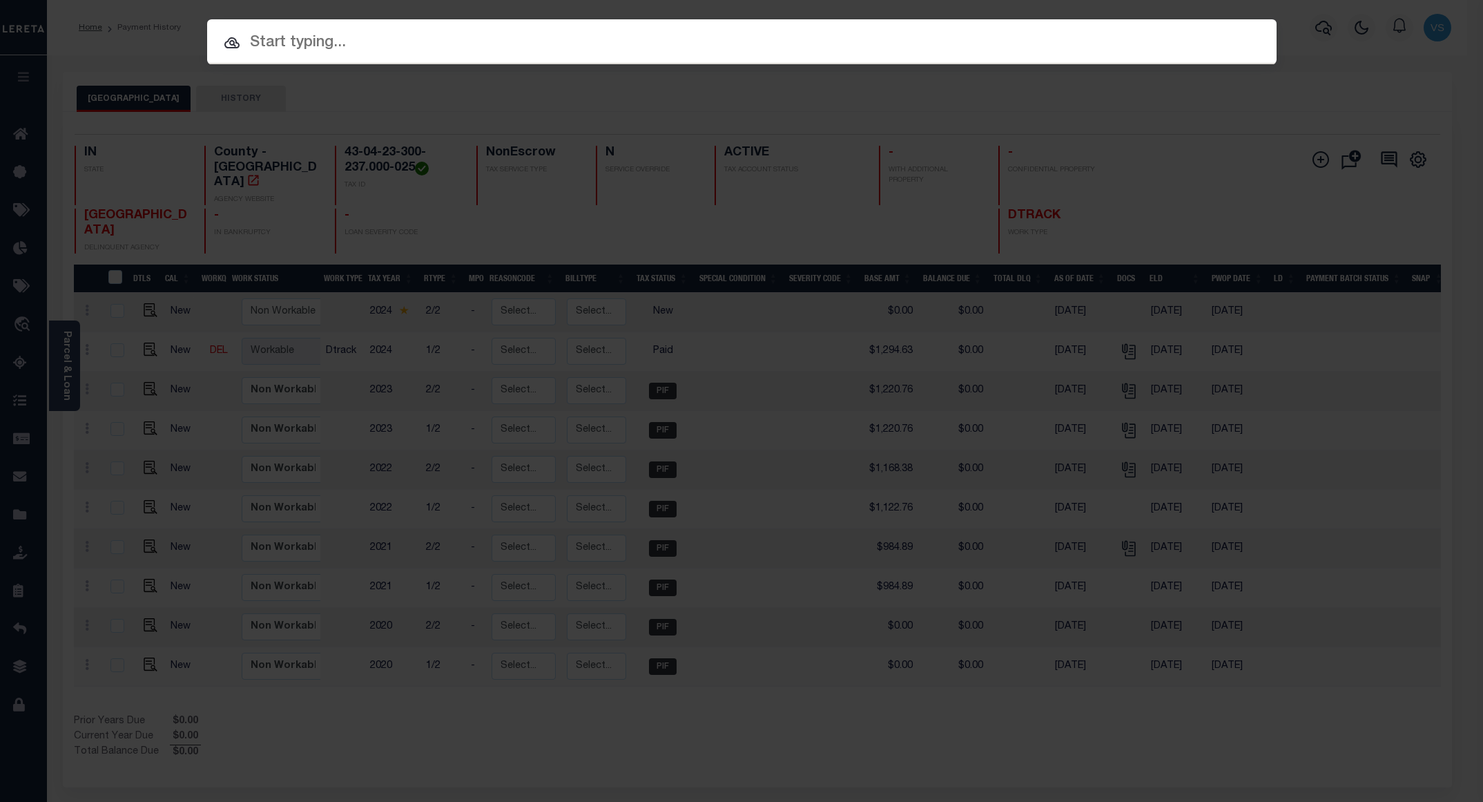
paste input "110146753"
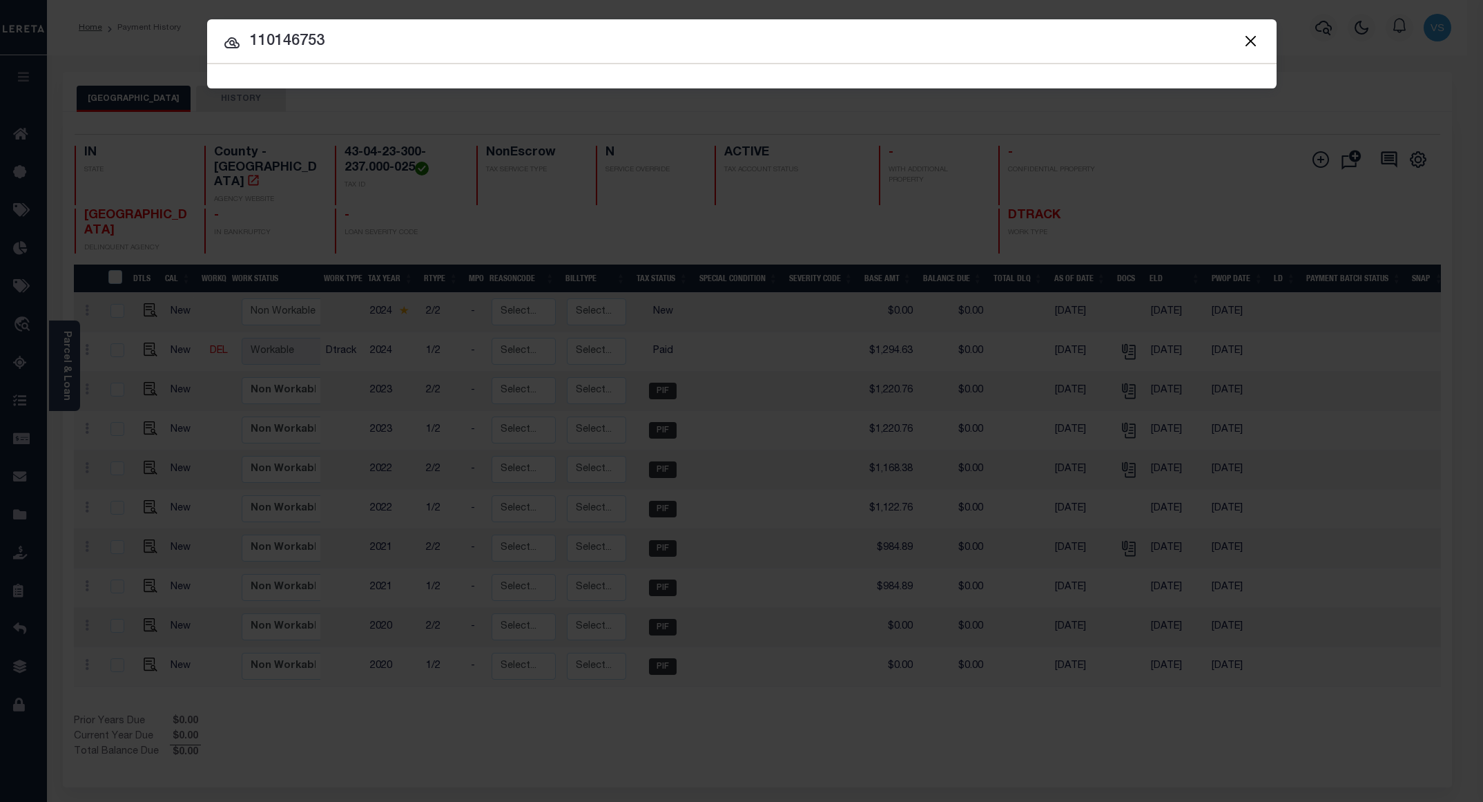
type input "110146753"
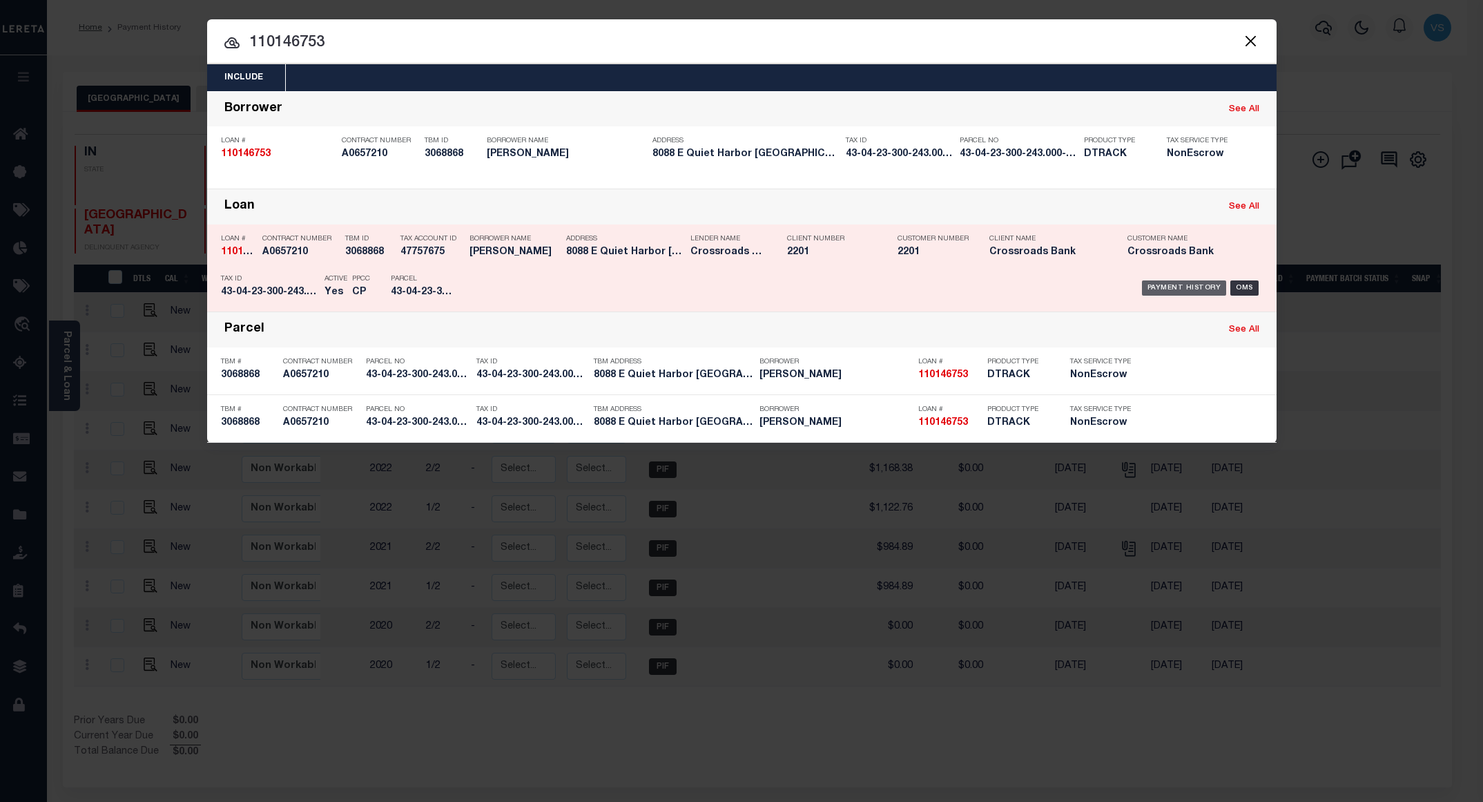
click at [1164, 284] on div "Payment History" at bounding box center [1184, 287] width 85 height 15
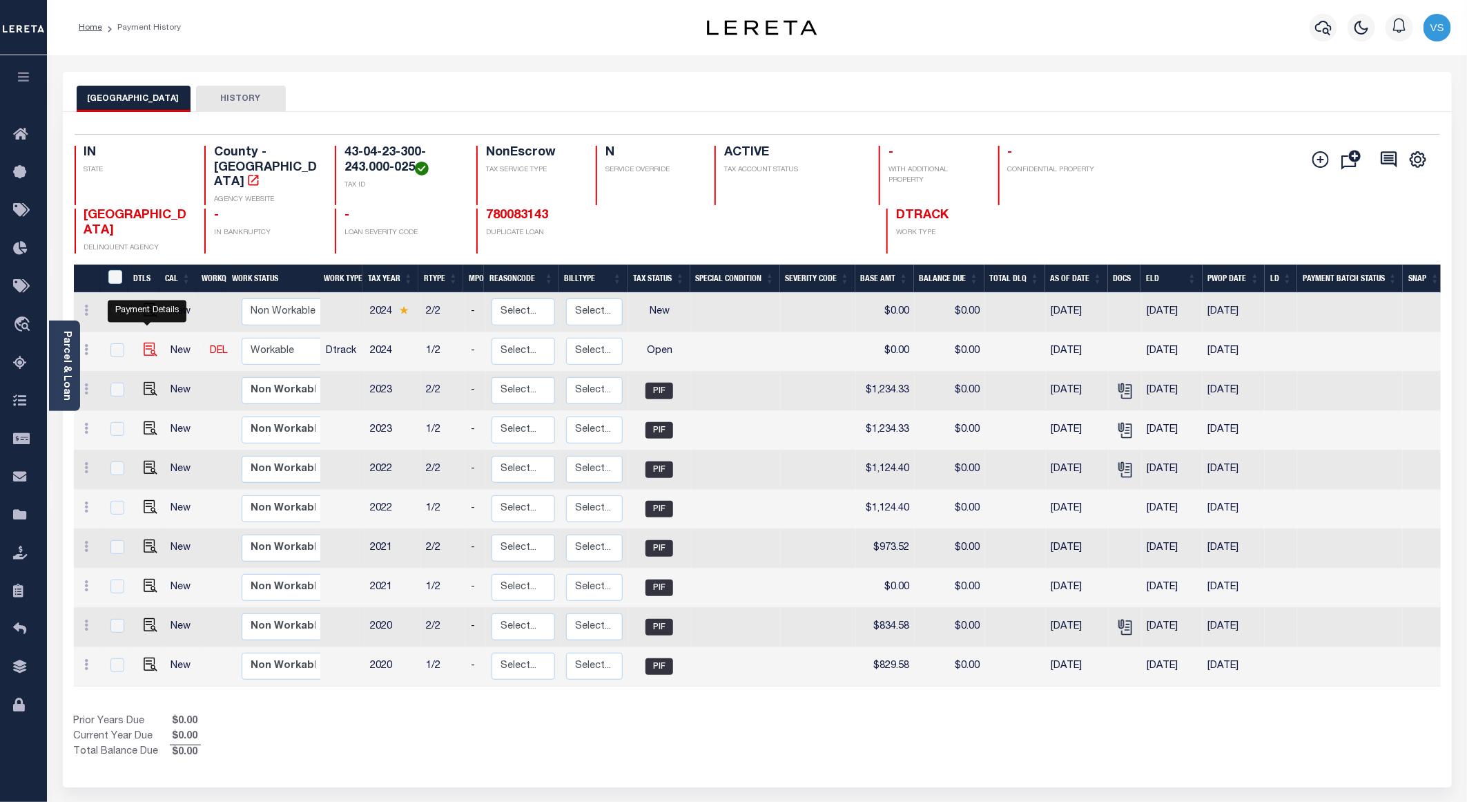
click at [144, 342] on img "" at bounding box center [151, 349] width 14 height 14
checkbox input "true"
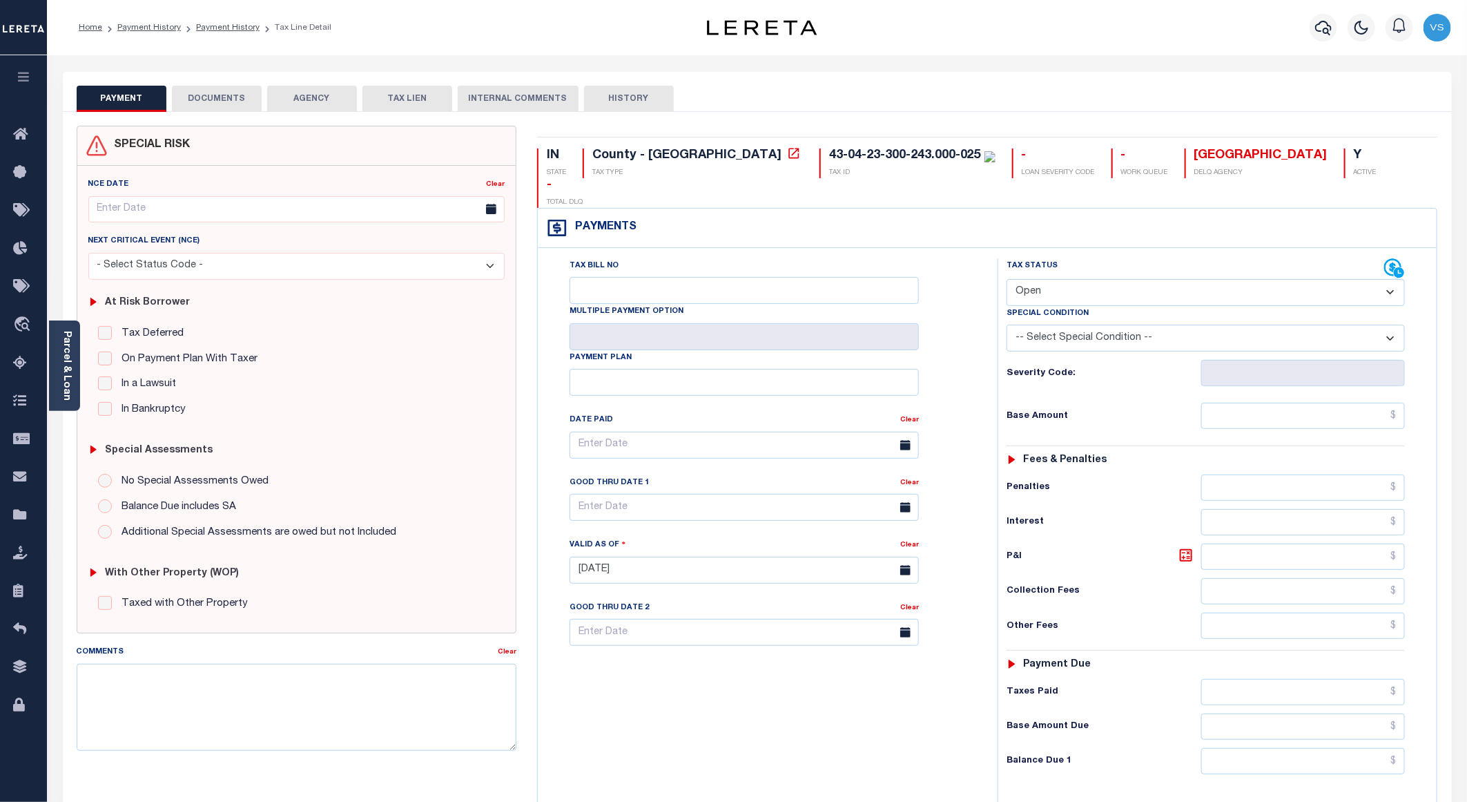
click at [1071, 279] on select "- Select Status Code - Open Due/Unpaid Paid Incomplete No Tax Due Internal Refu…" at bounding box center [1206, 292] width 398 height 27
select select "PYD"
click at [1007, 279] on select "- Select Status Code - Open Due/Unpaid Paid Incomplete No Tax Due Internal Refu…" at bounding box center [1206, 292] width 398 height 27
type input "[DATE]"
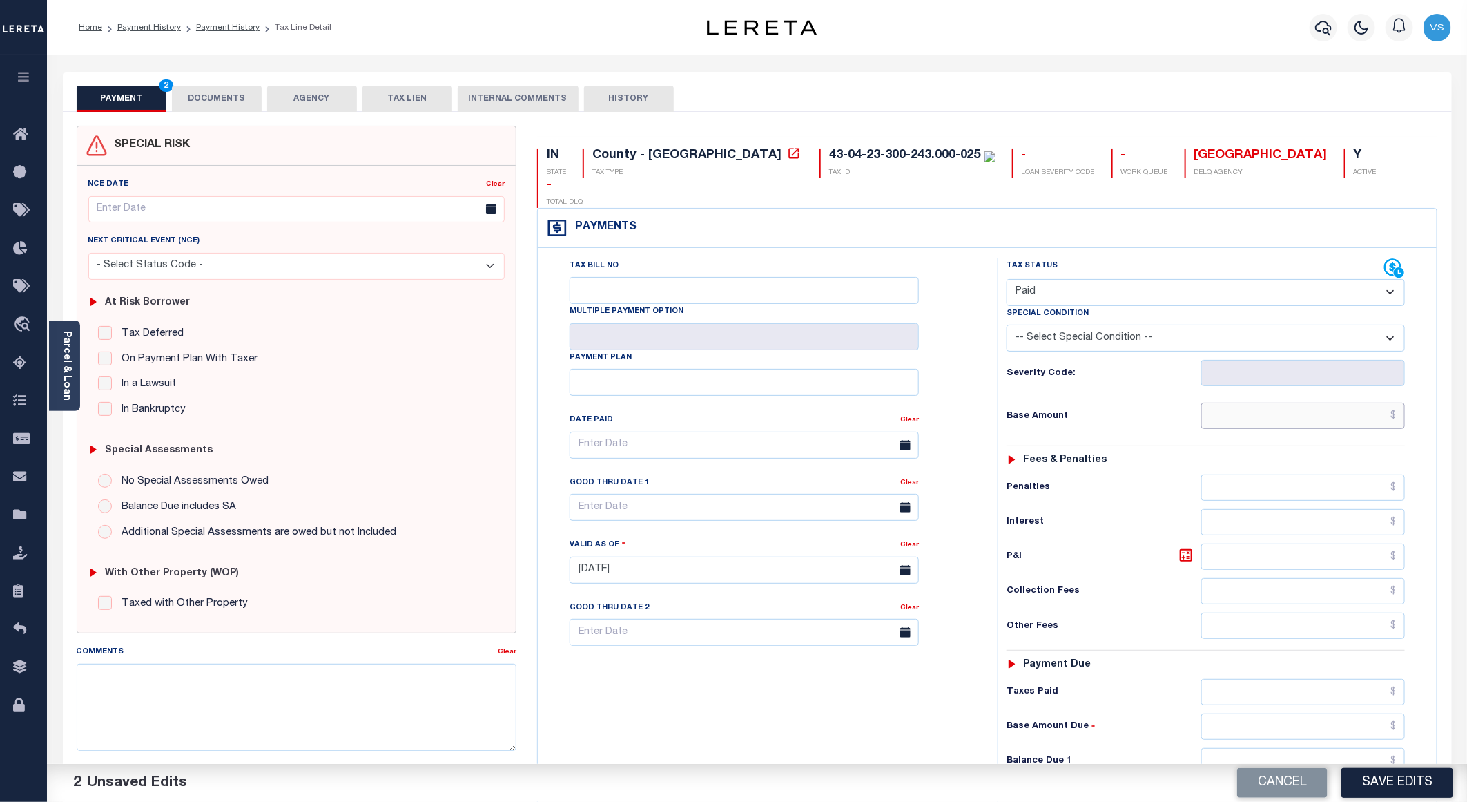
click at [1296, 402] on input "text" at bounding box center [1303, 415] width 204 height 26
paste input "1,311.71"
type input "$1,311.71"
click at [207, 98] on button "DOCUMENTS" at bounding box center [217, 99] width 90 height 26
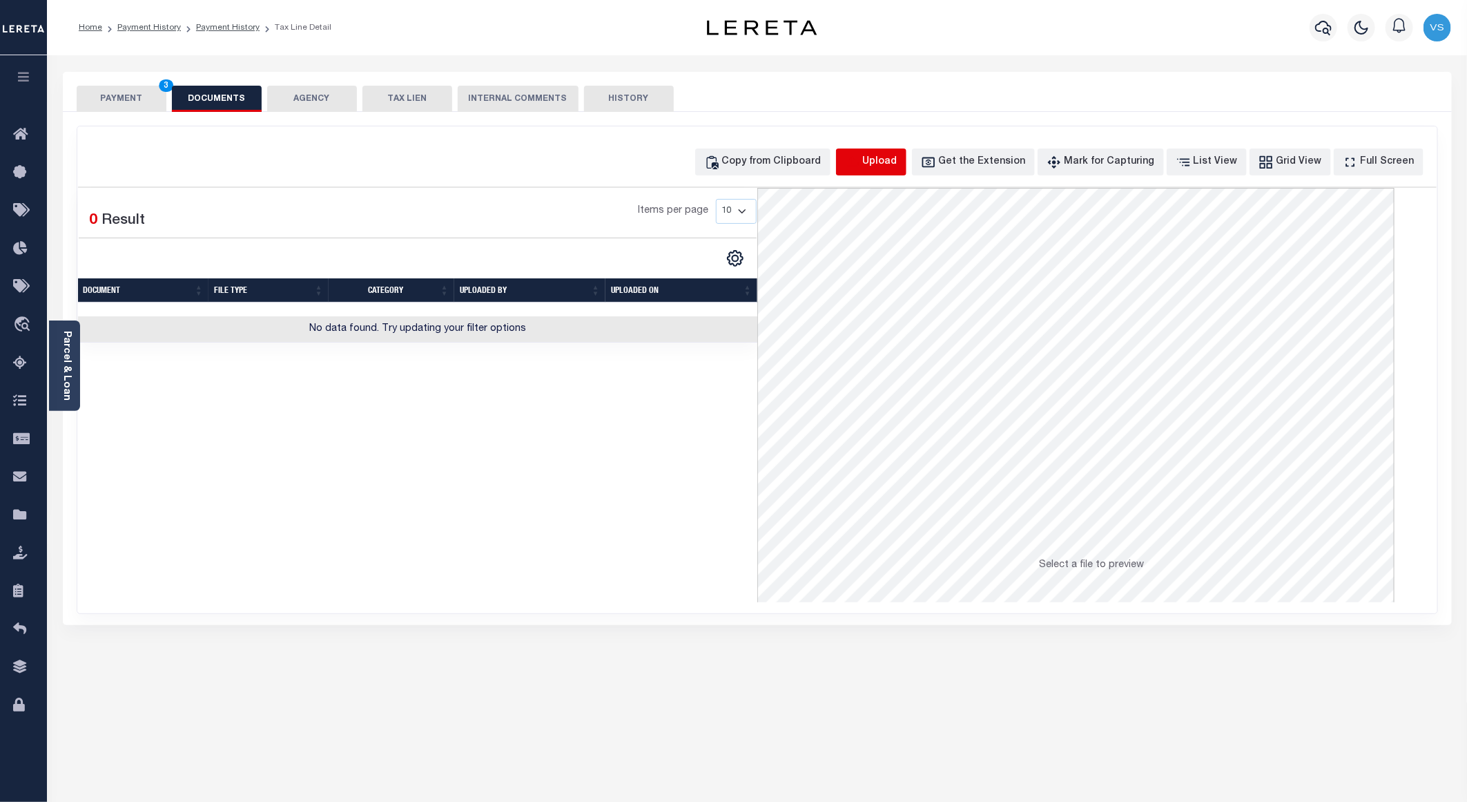
click at [858, 166] on icon "button" at bounding box center [852, 160] width 12 height 11
select select "POP"
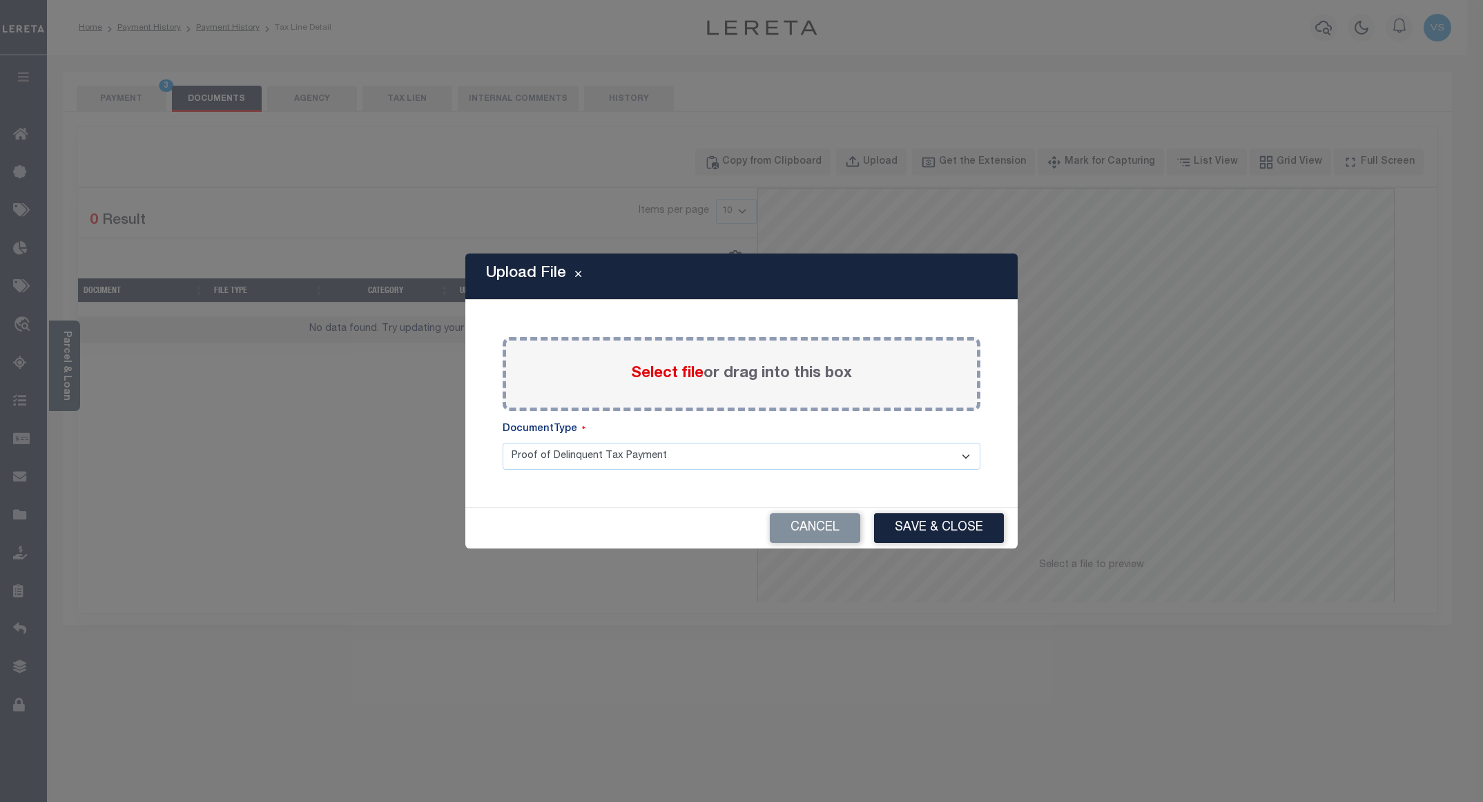
click at [647, 376] on span "Select file" at bounding box center [667, 373] width 72 height 15
click at [0, 0] on input "Select file or drag into this box" at bounding box center [0, 0] width 0 height 0
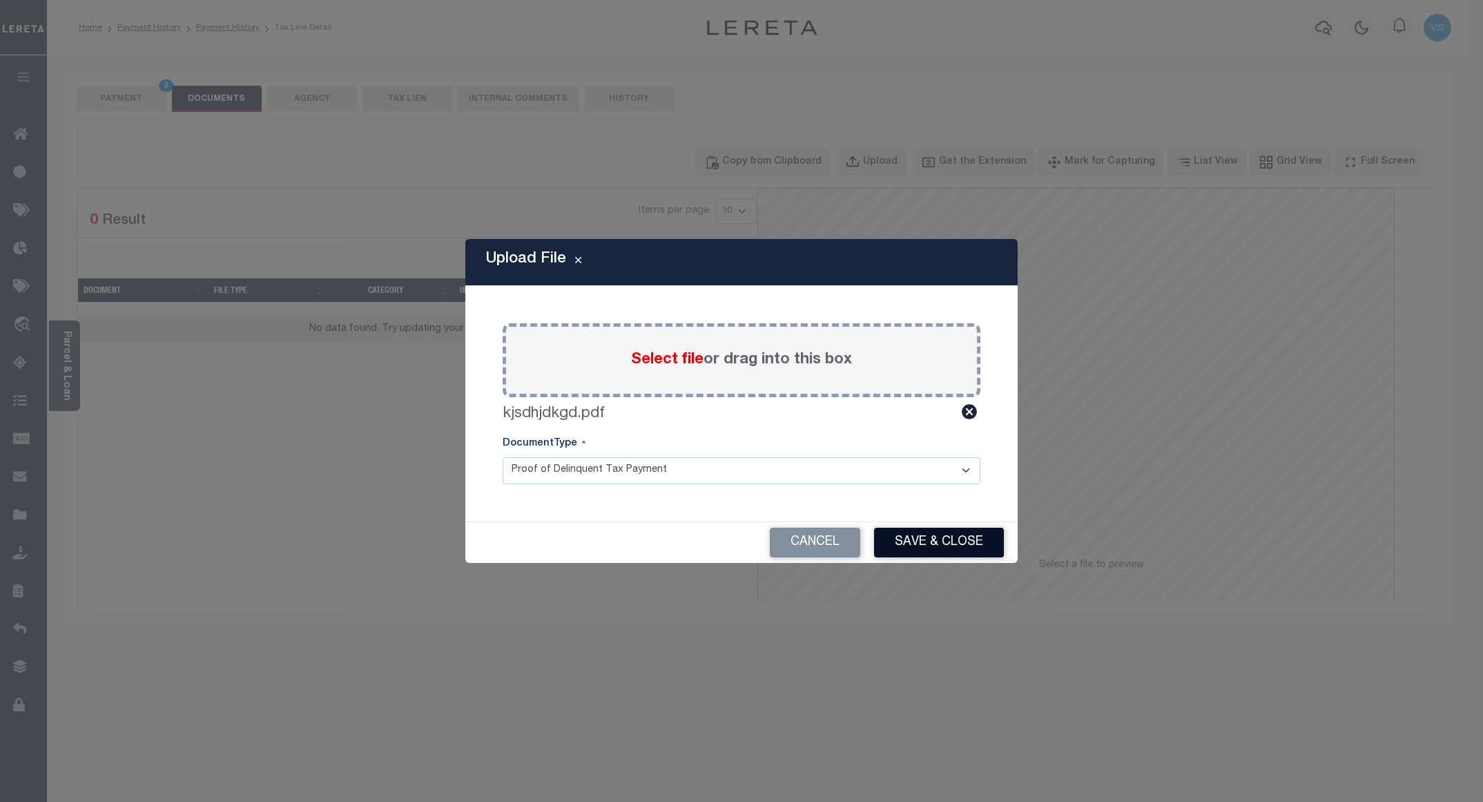
click at [902, 541] on button "Save & Close" at bounding box center [939, 542] width 130 height 30
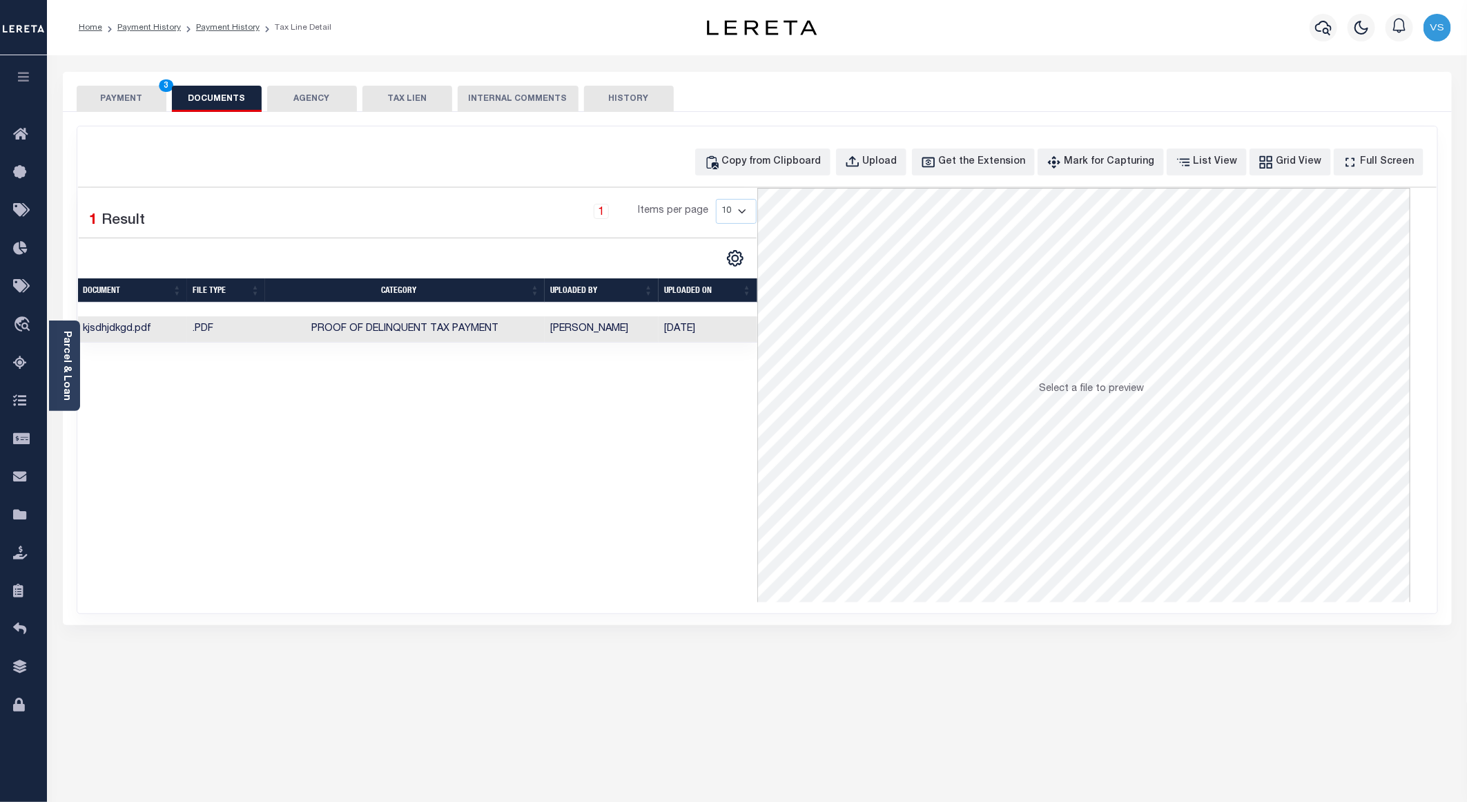
click at [128, 99] on button "PAYMENT 3" at bounding box center [122, 99] width 90 height 26
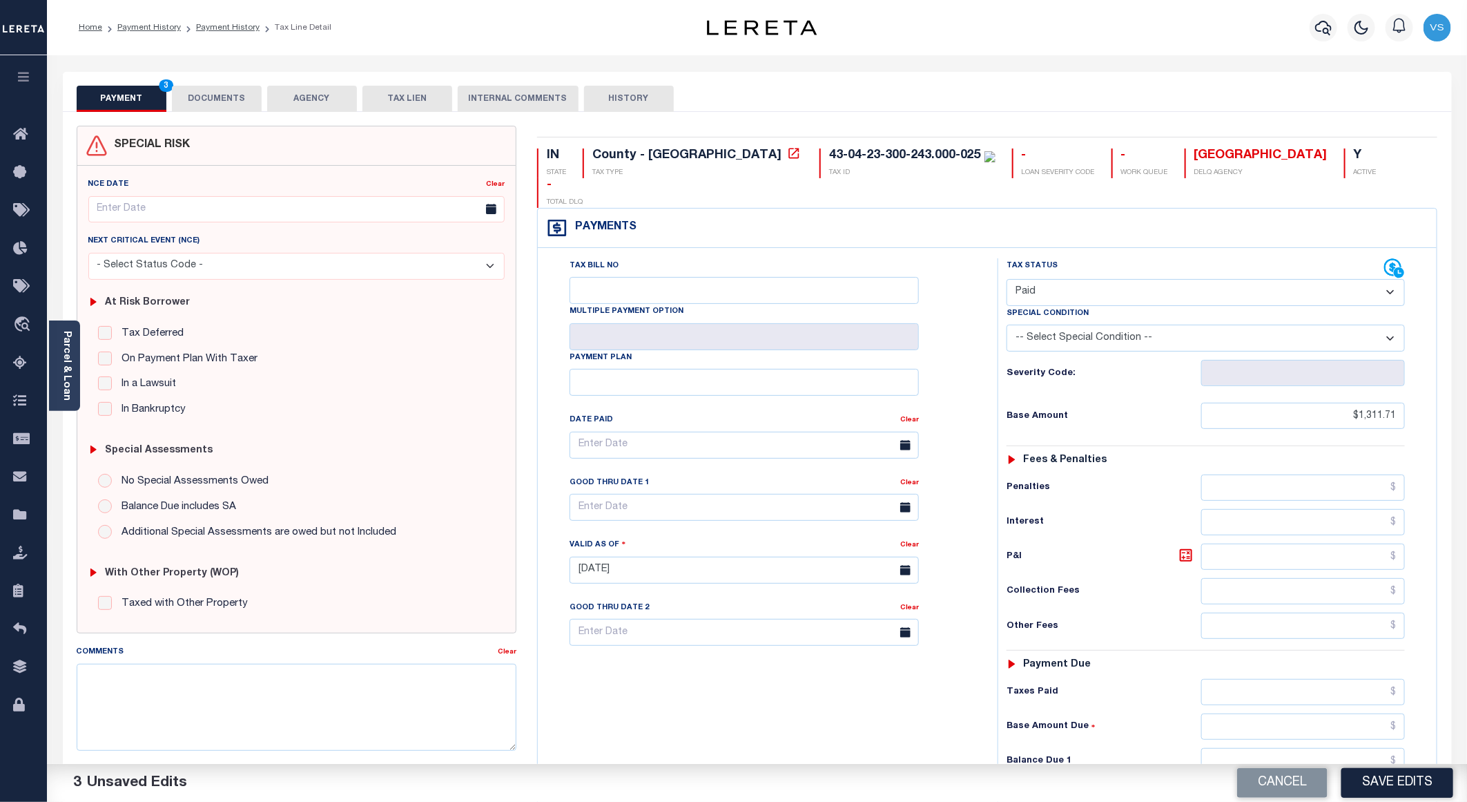
click at [1373, 773] on button "Save Edits" at bounding box center [1397, 783] width 112 height 30
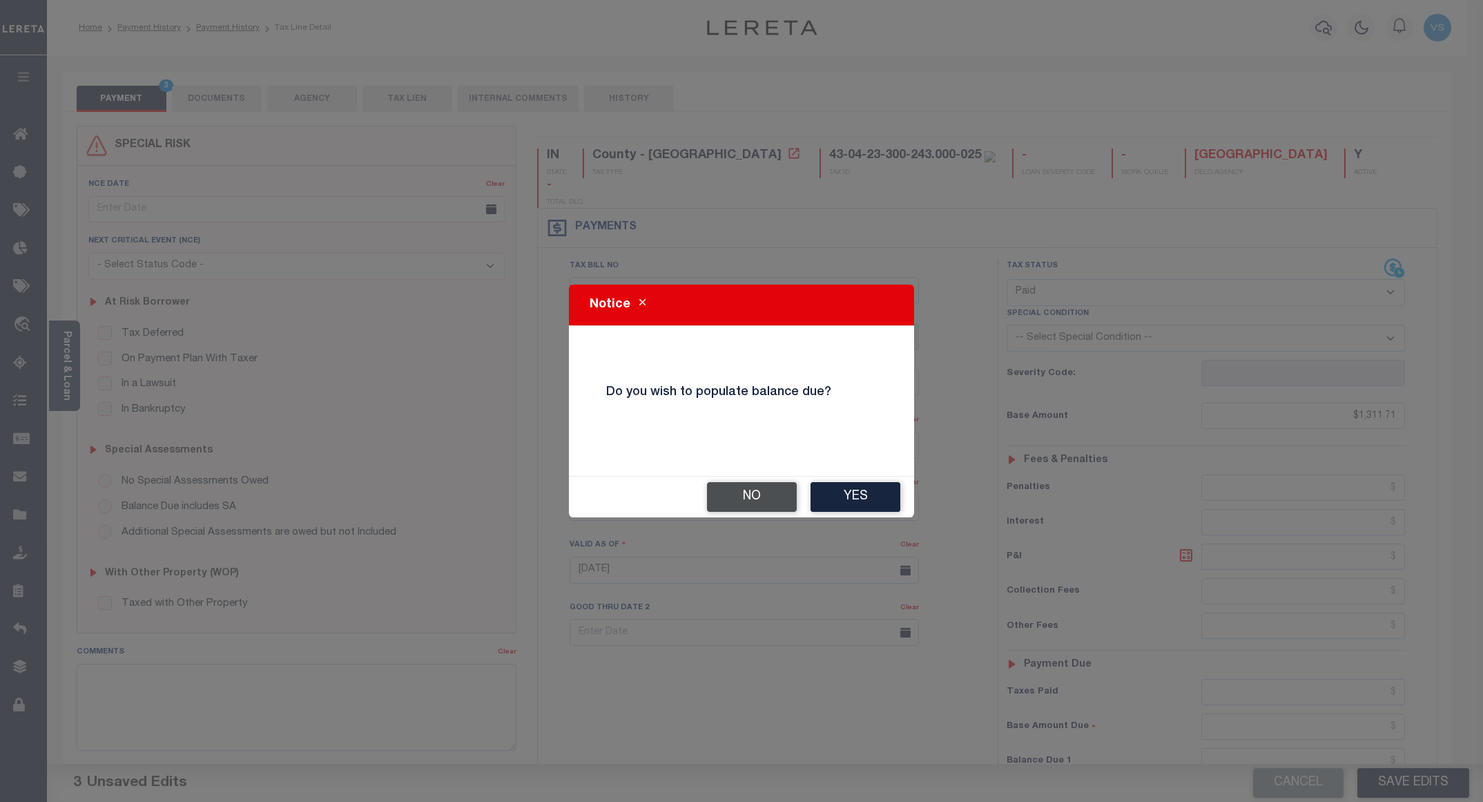
click at [744, 493] on button "No" at bounding box center [752, 497] width 90 height 30
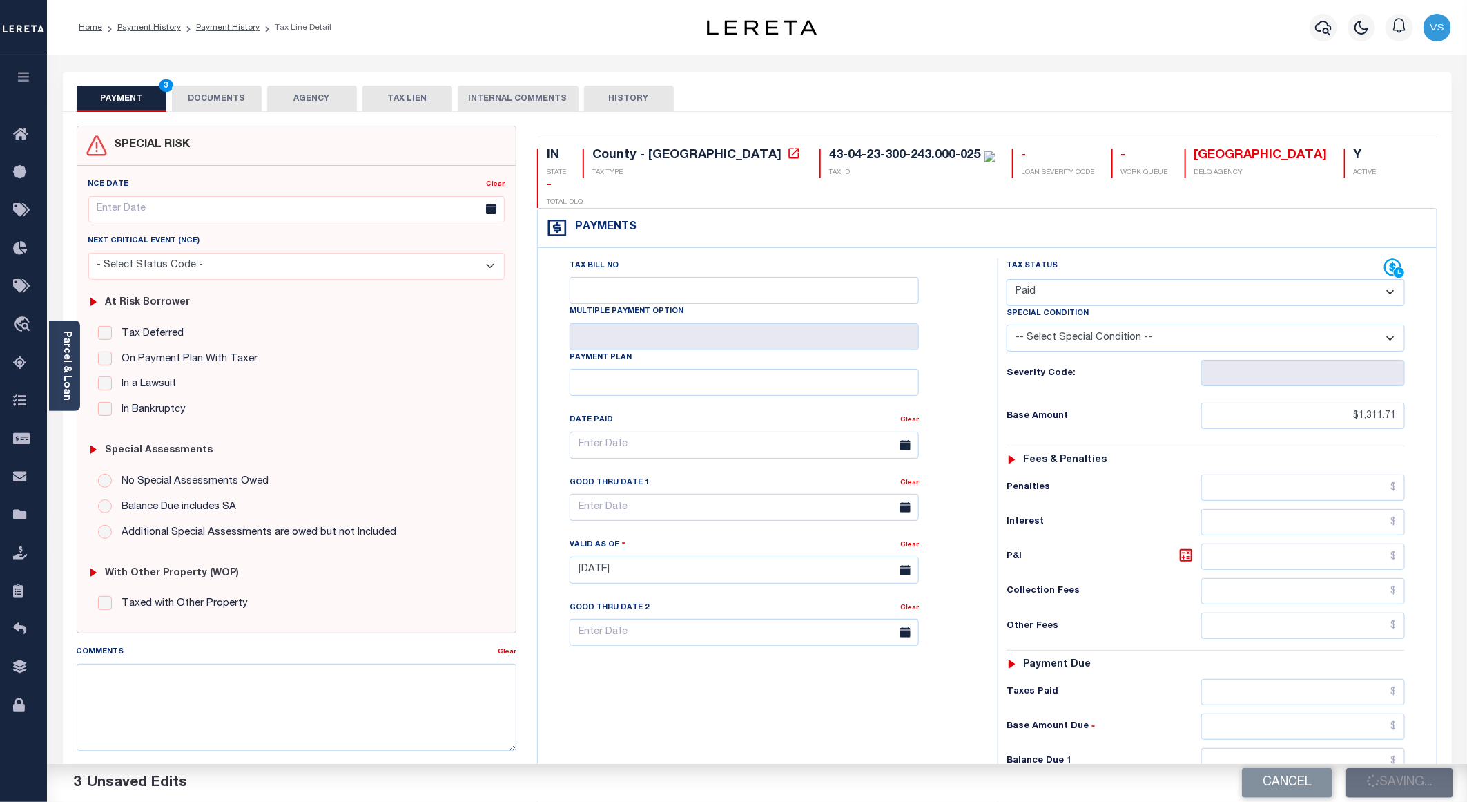
checkbox input "false"
type input "$1,311.71"
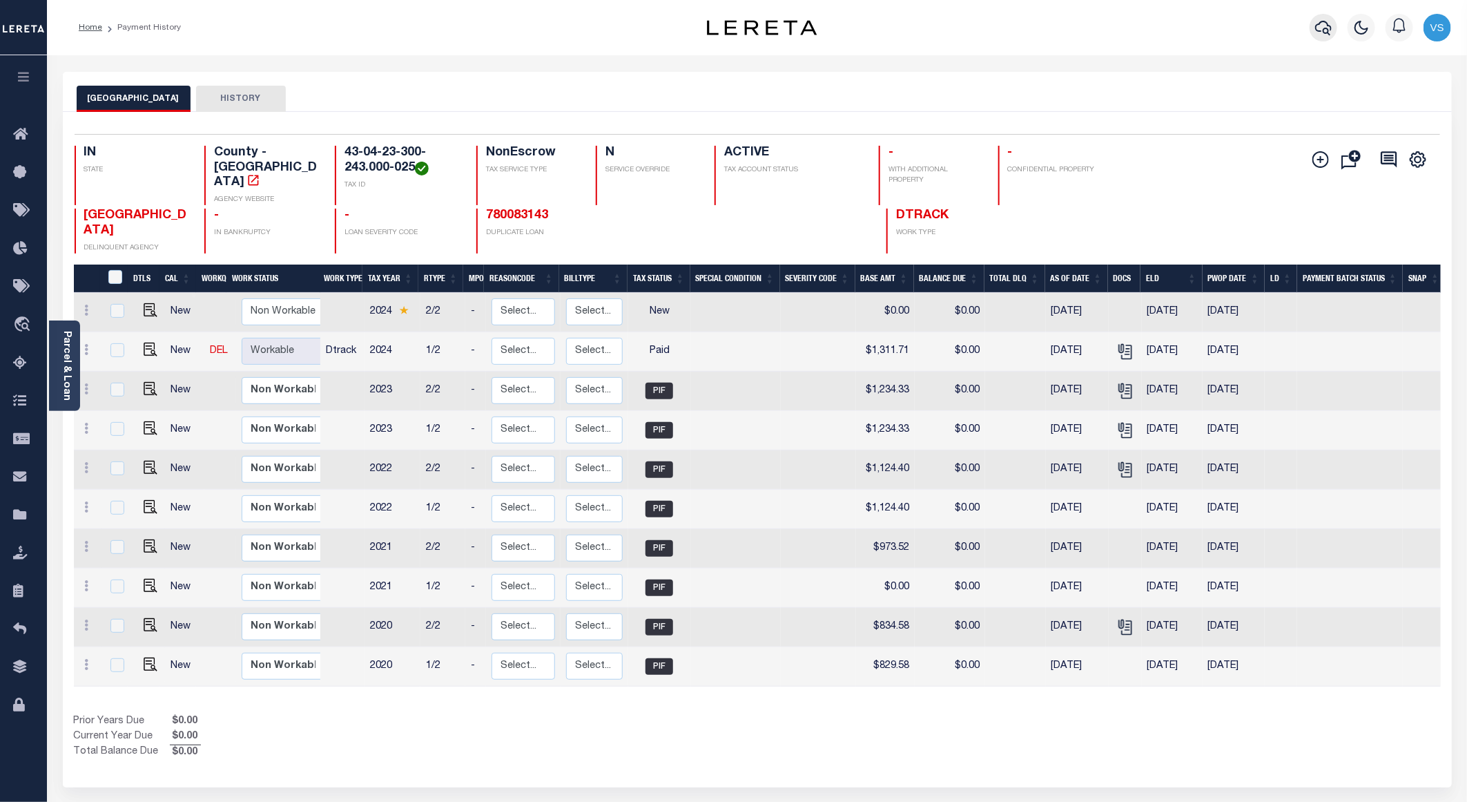
click at [1325, 23] on icon "button" at bounding box center [1323, 27] width 17 height 17
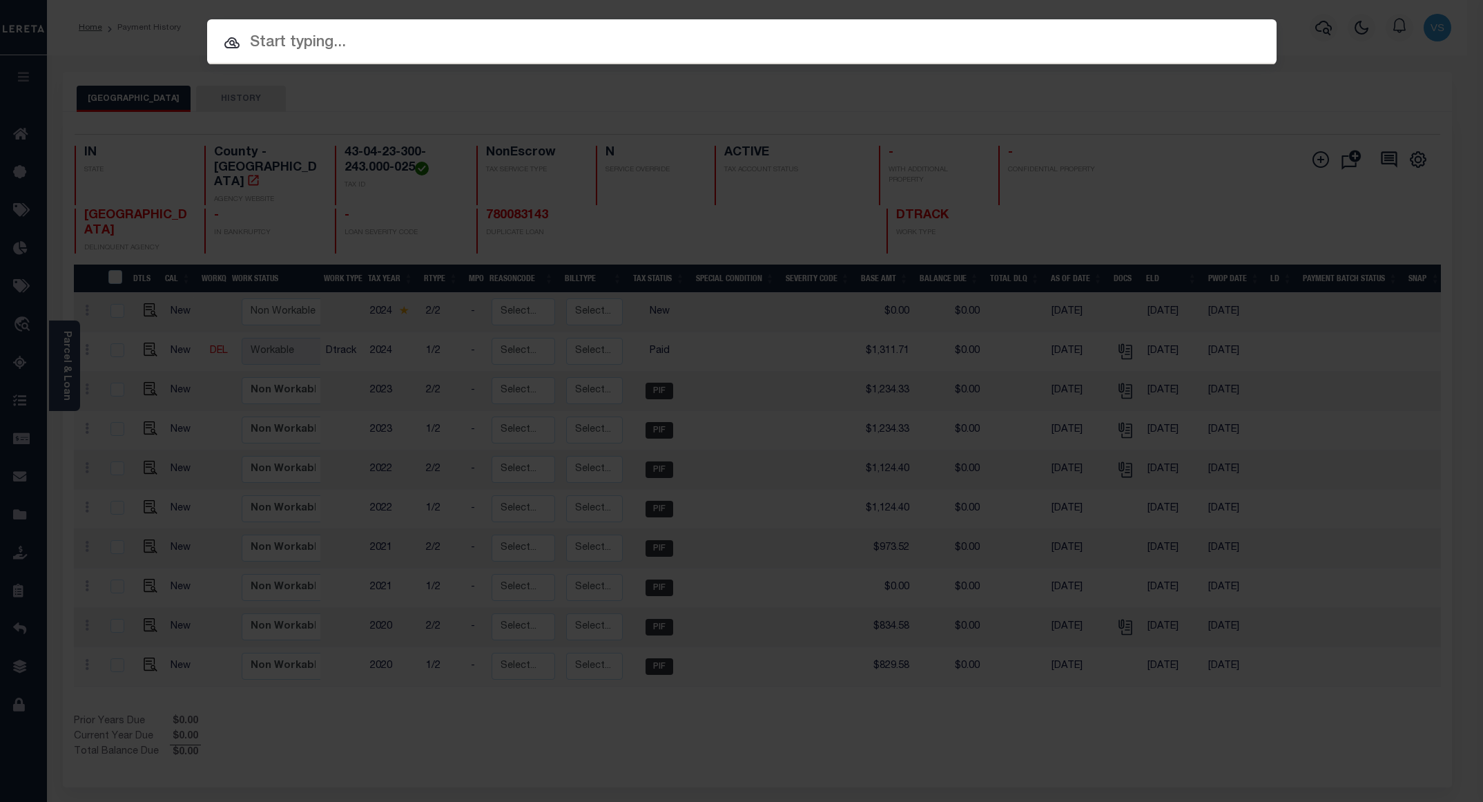
paste input "780083143"
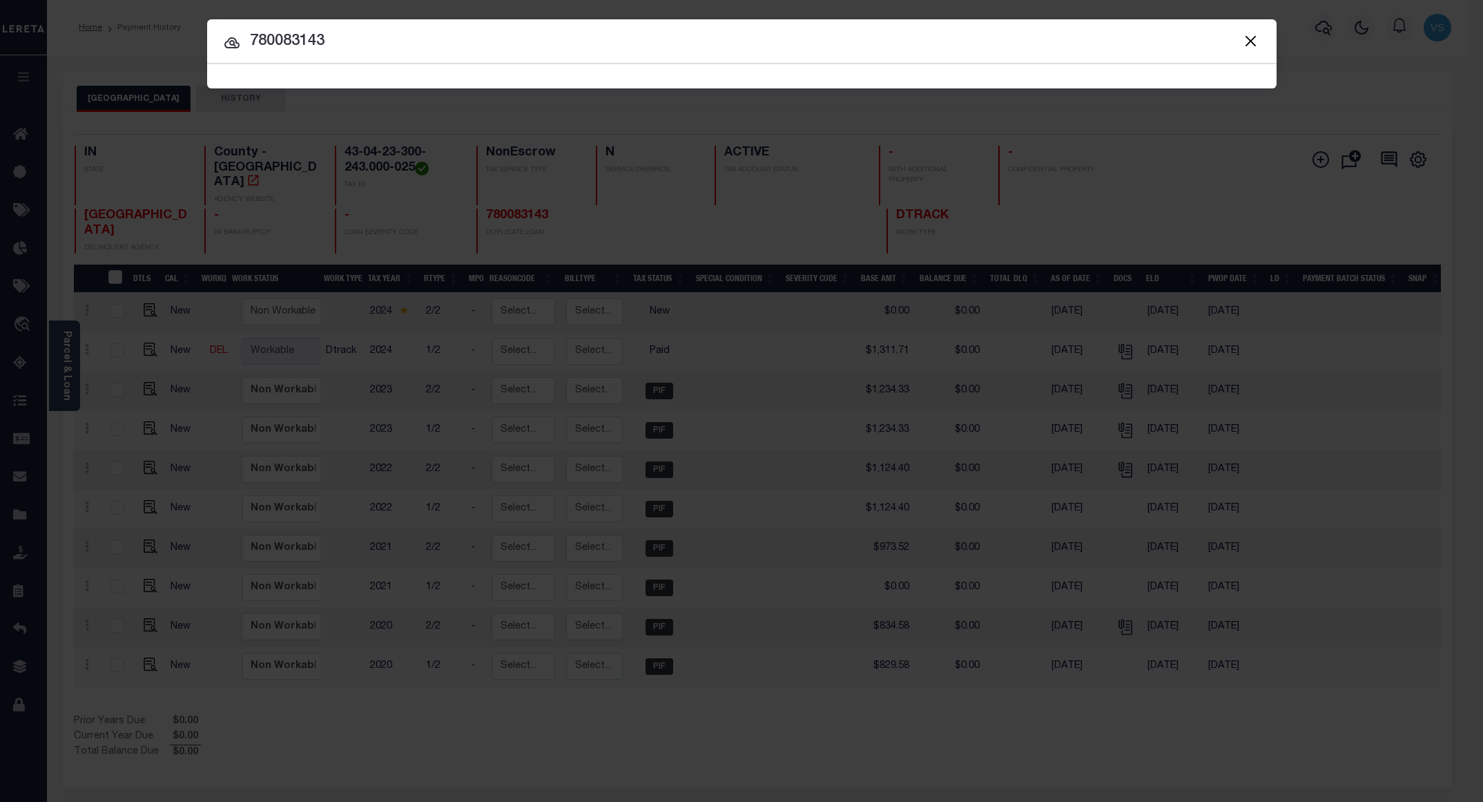
type input "780083143"
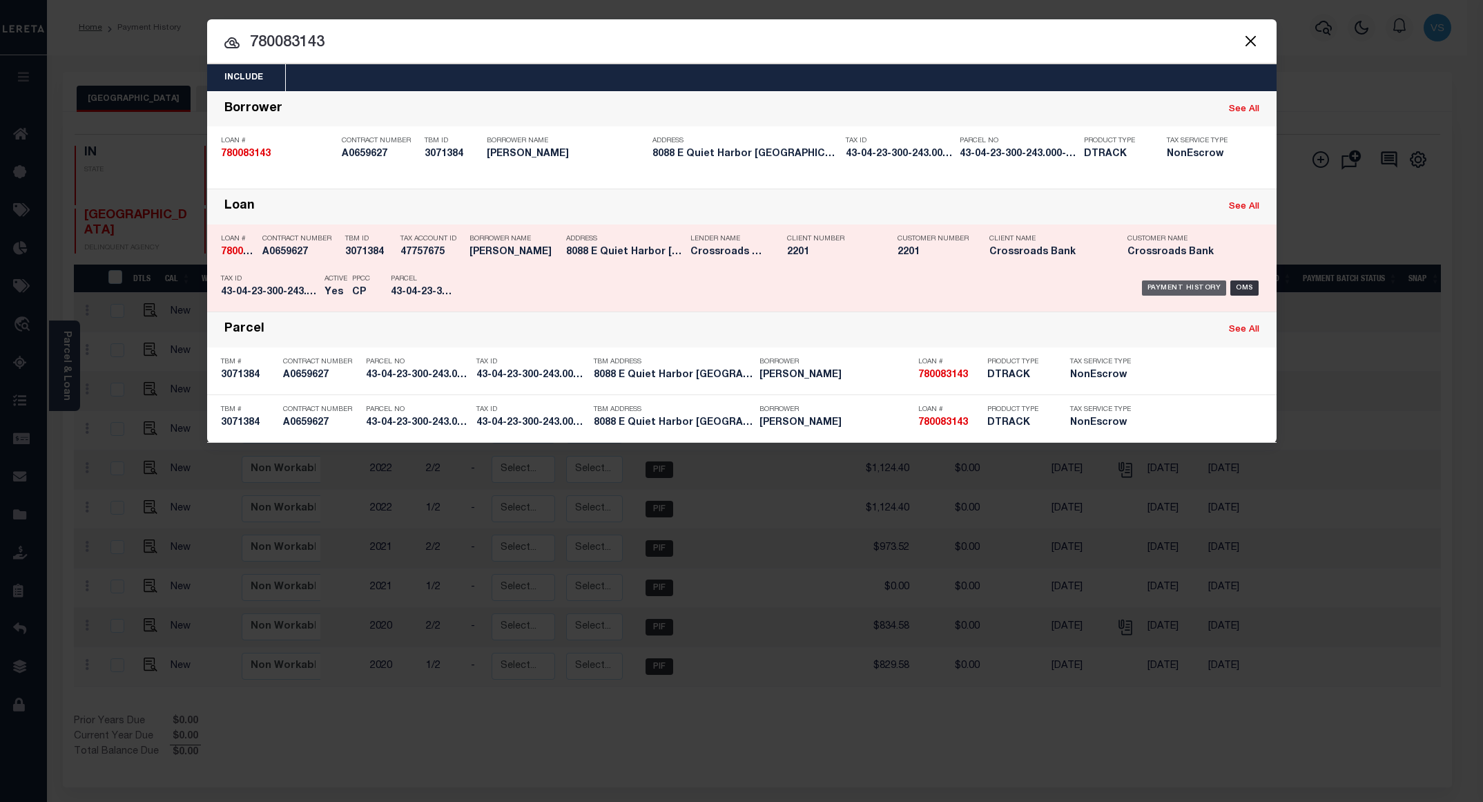
click at [1177, 295] on div "Payment History" at bounding box center [1184, 287] width 85 height 15
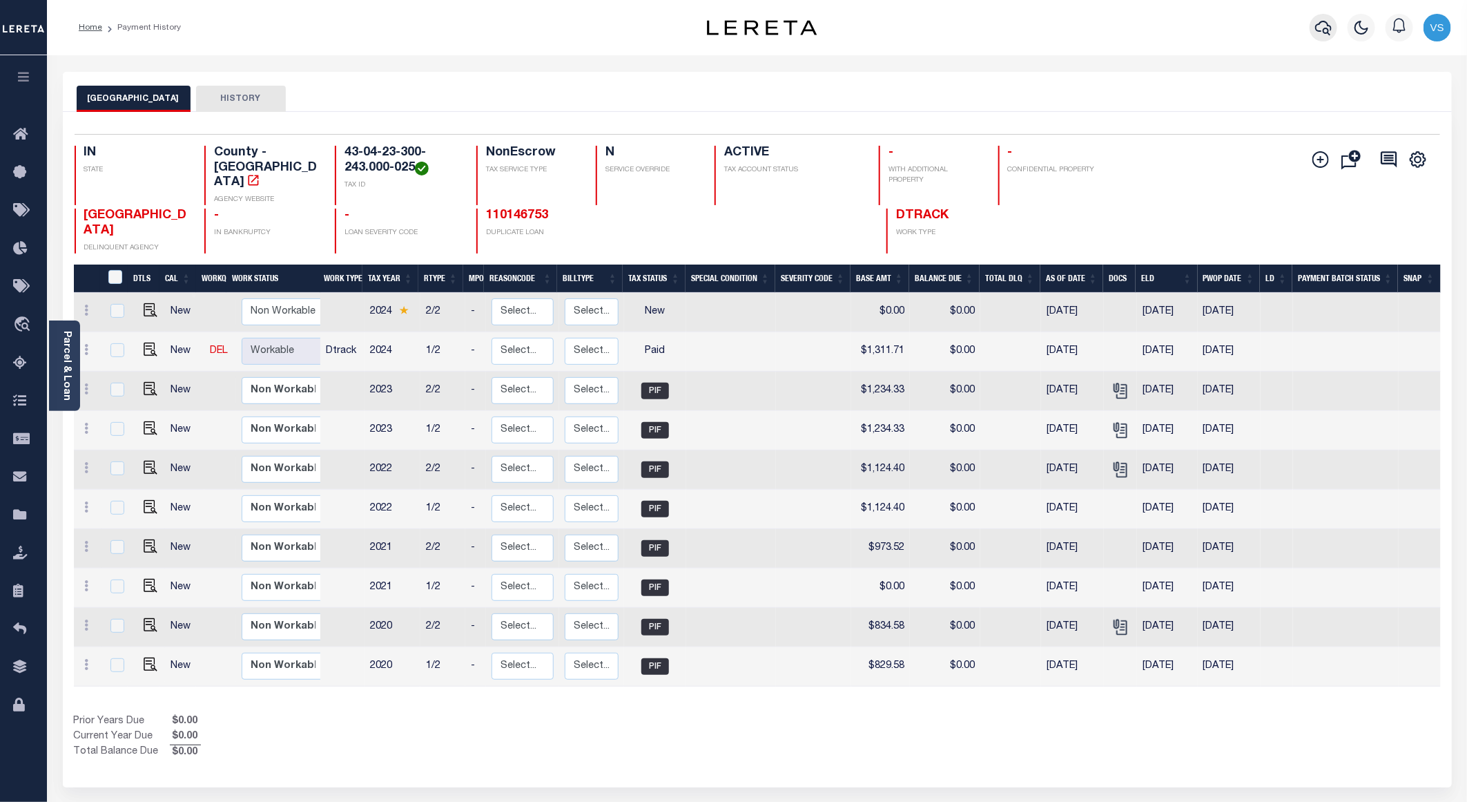
click at [1324, 21] on icon "button" at bounding box center [1323, 27] width 17 height 17
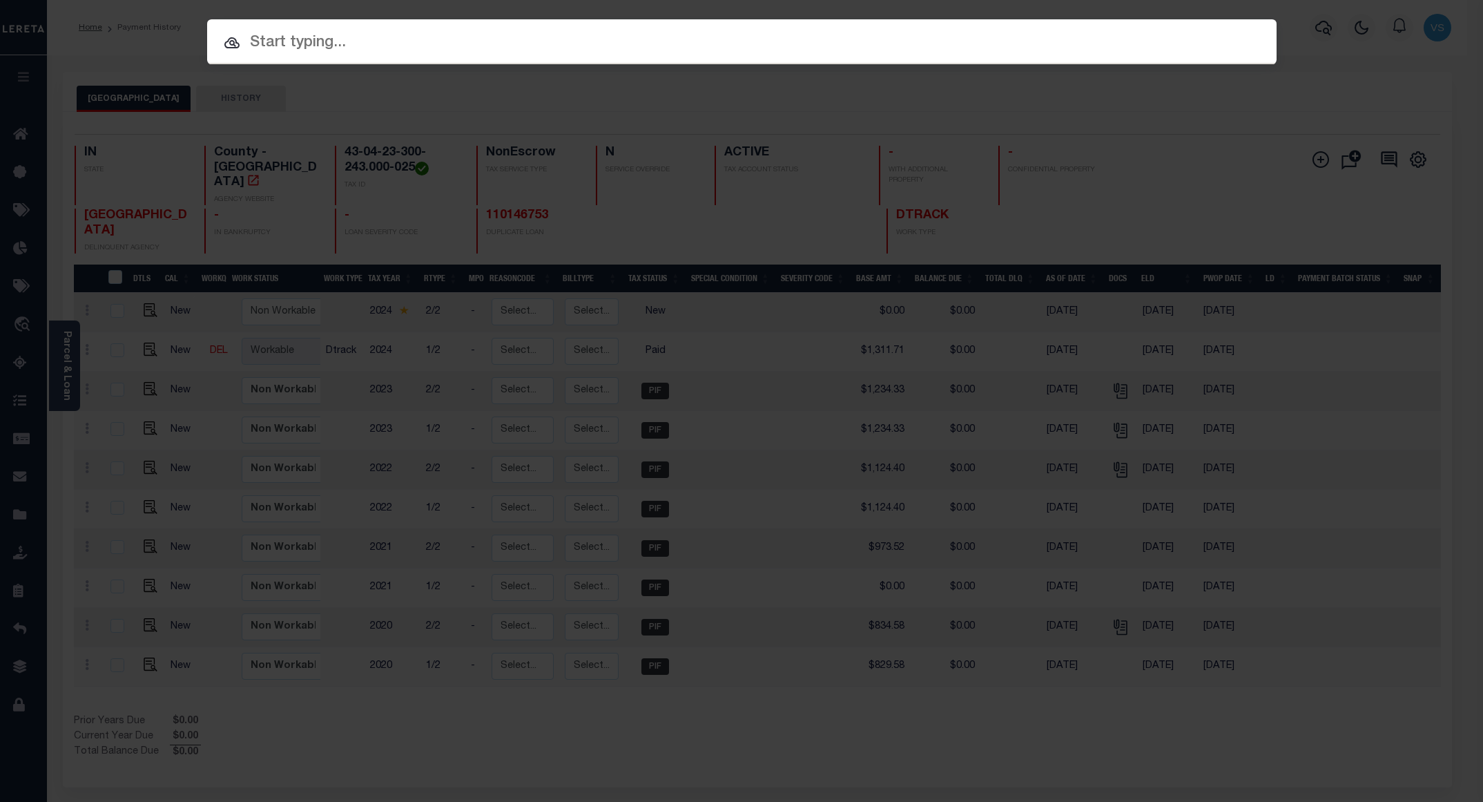
paste input "110141390"
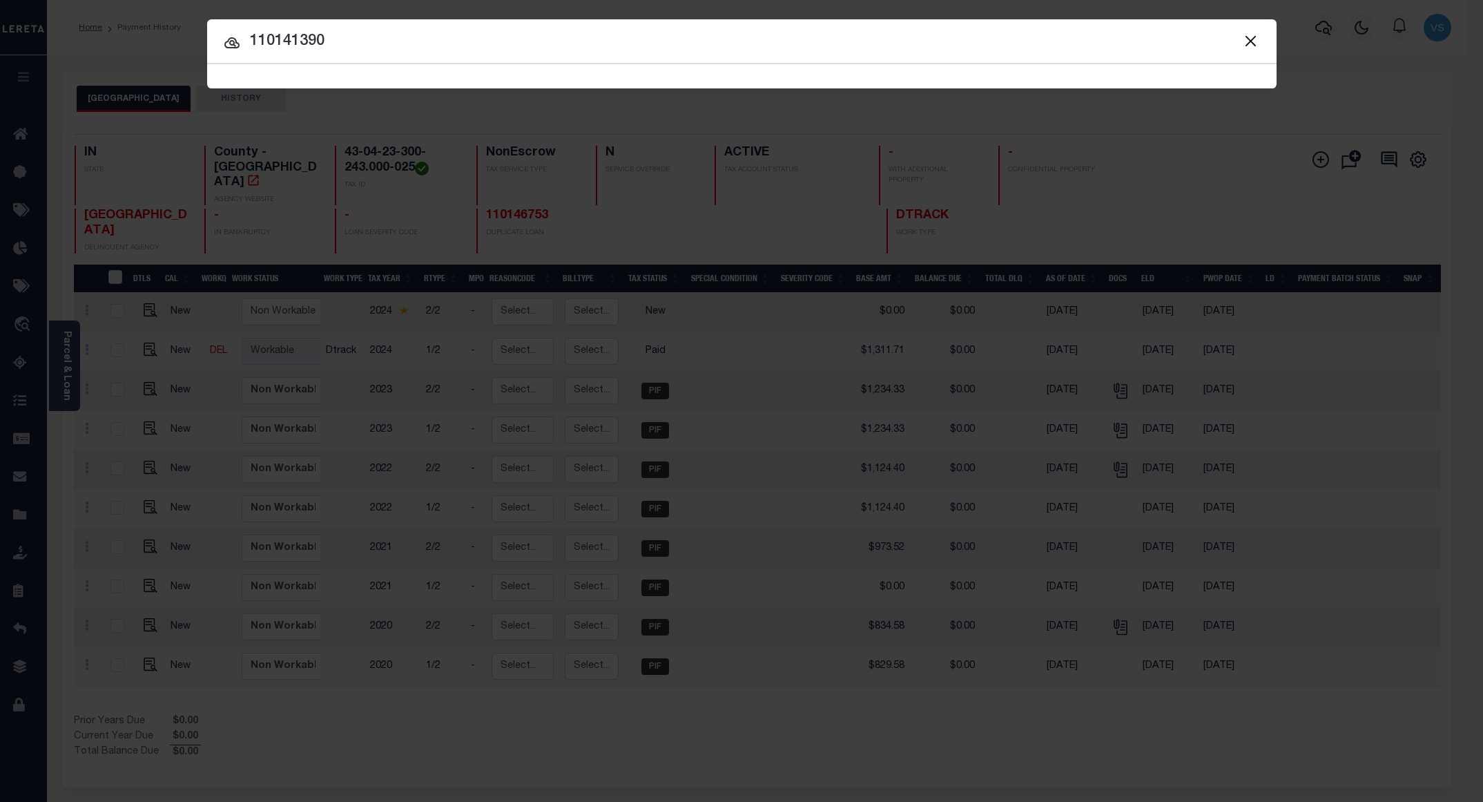
type input "110141390"
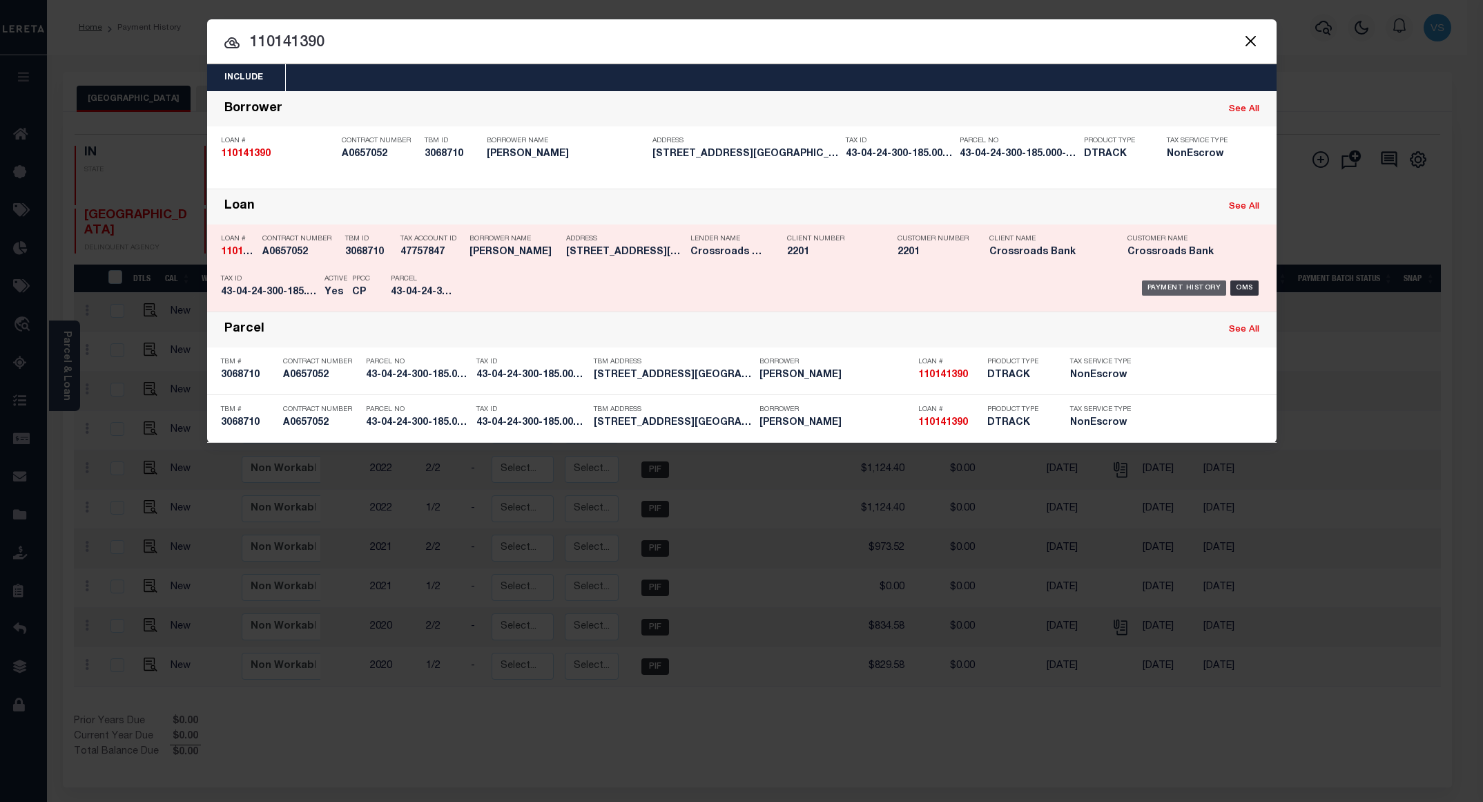
click at [1170, 293] on div "Payment History" at bounding box center [1184, 287] width 85 height 15
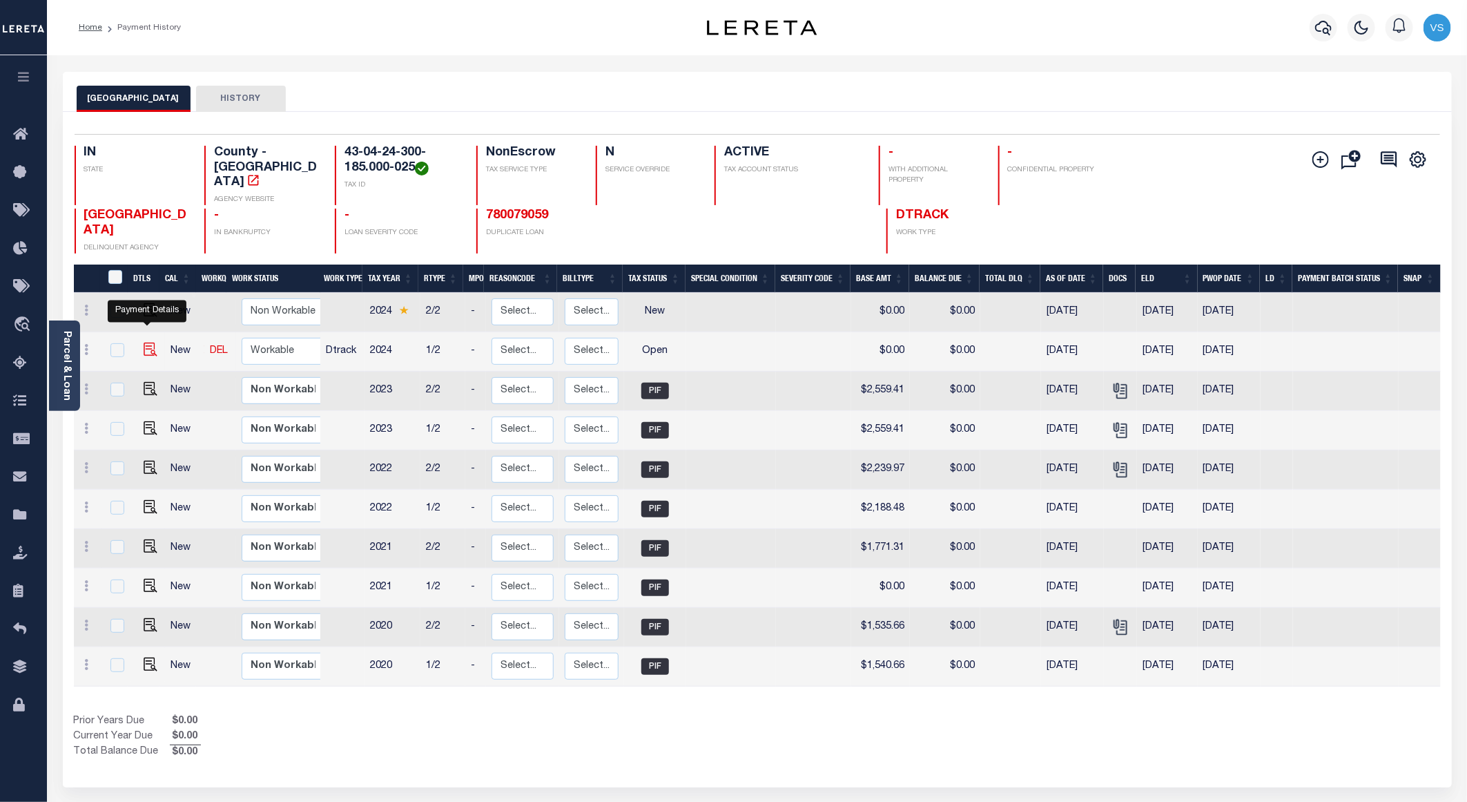
click at [150, 342] on img "" at bounding box center [151, 349] width 14 height 14
checkbox input "true"
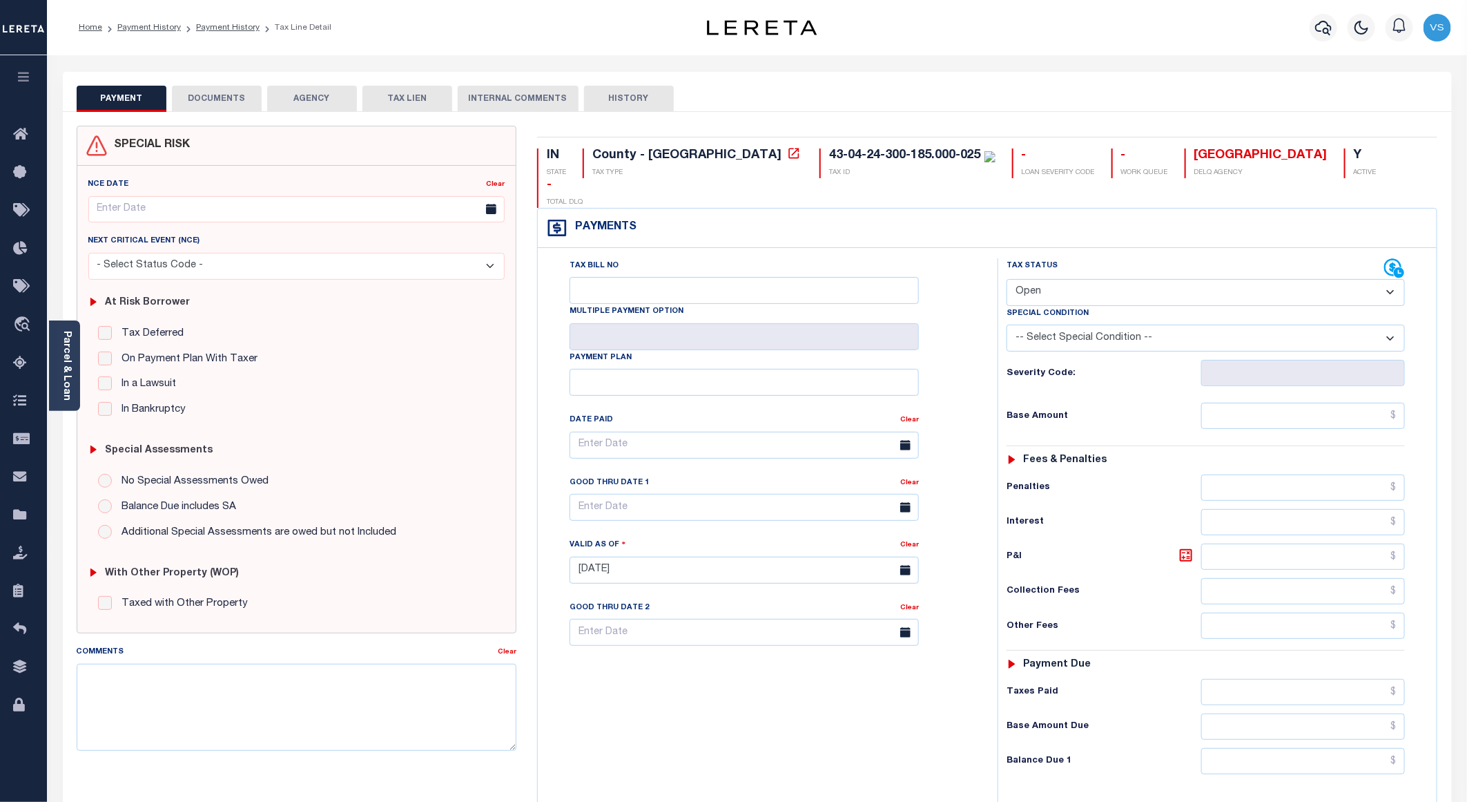
click at [1102, 279] on select "- Select Status Code - Open Due/Unpaid Paid Incomplete No Tax Due Internal Refu…" at bounding box center [1206, 292] width 398 height 27
select select "PYD"
click at [1007, 279] on select "- Select Status Code - Open Due/Unpaid Paid Incomplete No Tax Due Internal Refu…" at bounding box center [1206, 292] width 398 height 27
type input "[DATE]"
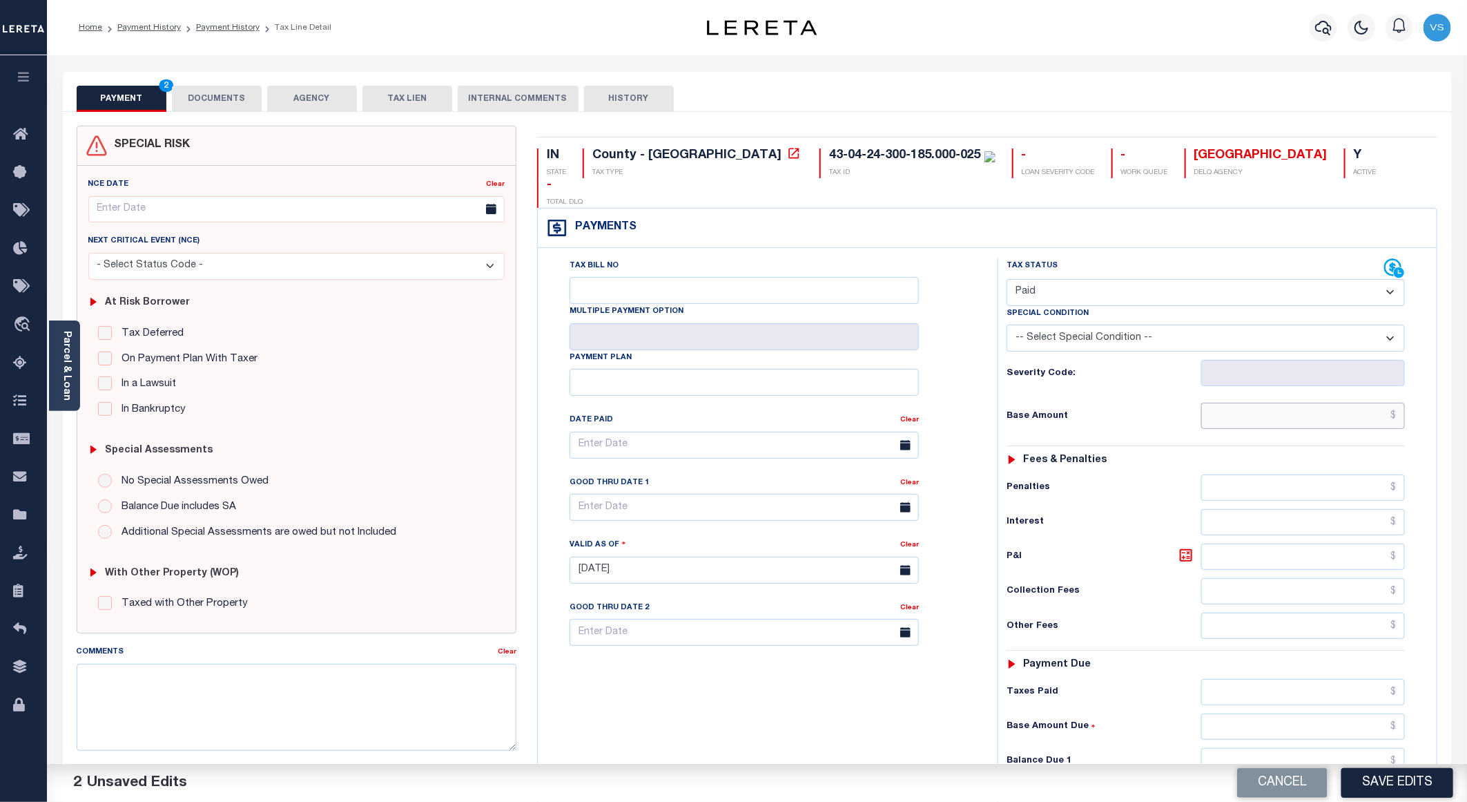
click at [1250, 402] on input "text" at bounding box center [1303, 415] width 204 height 26
paste input "2,610.71"
type input "$2,610.71"
click at [207, 101] on button "DOCUMENTS" at bounding box center [217, 99] width 90 height 26
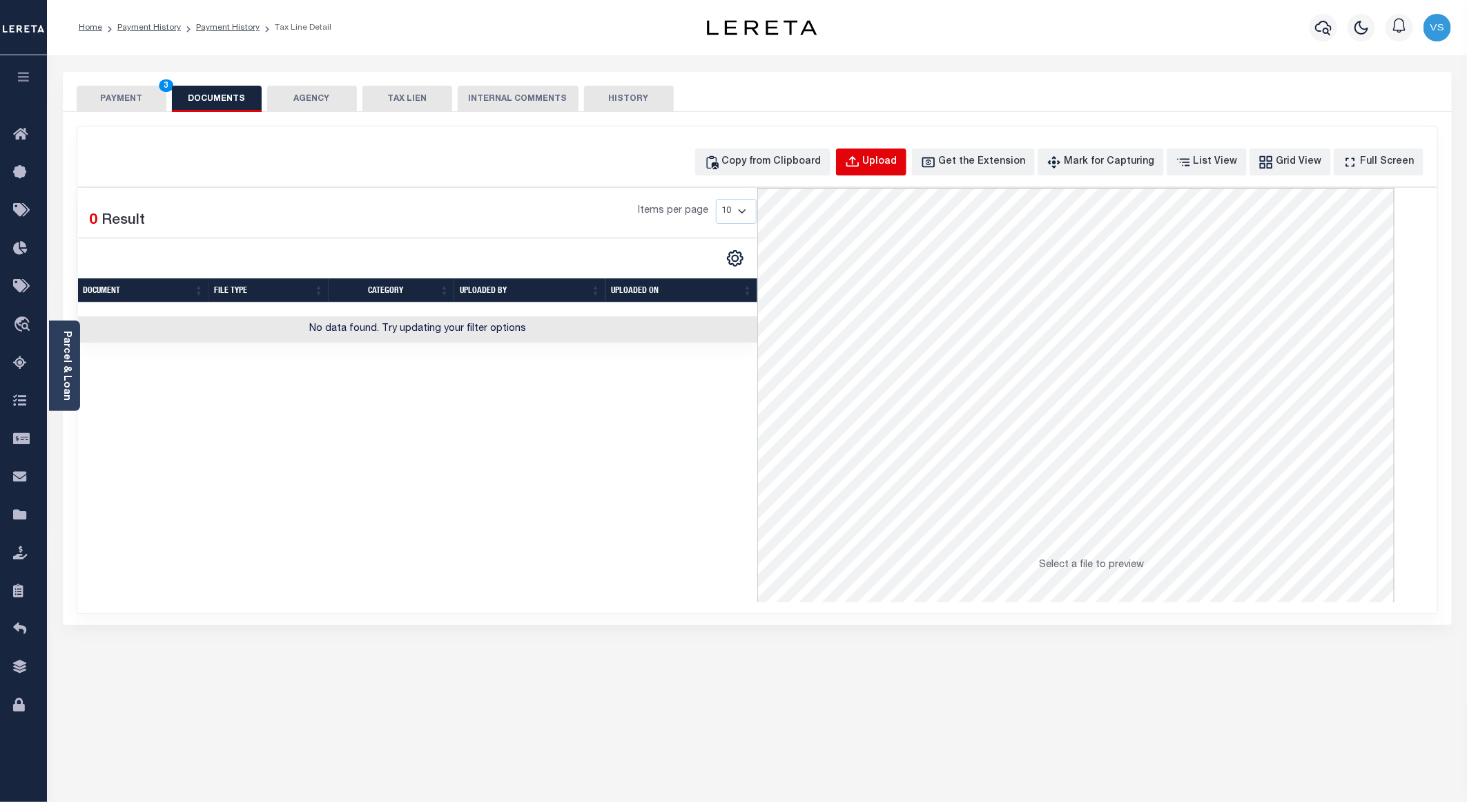
click at [895, 159] on div "Upload" at bounding box center [880, 162] width 35 height 15
select select "POP"
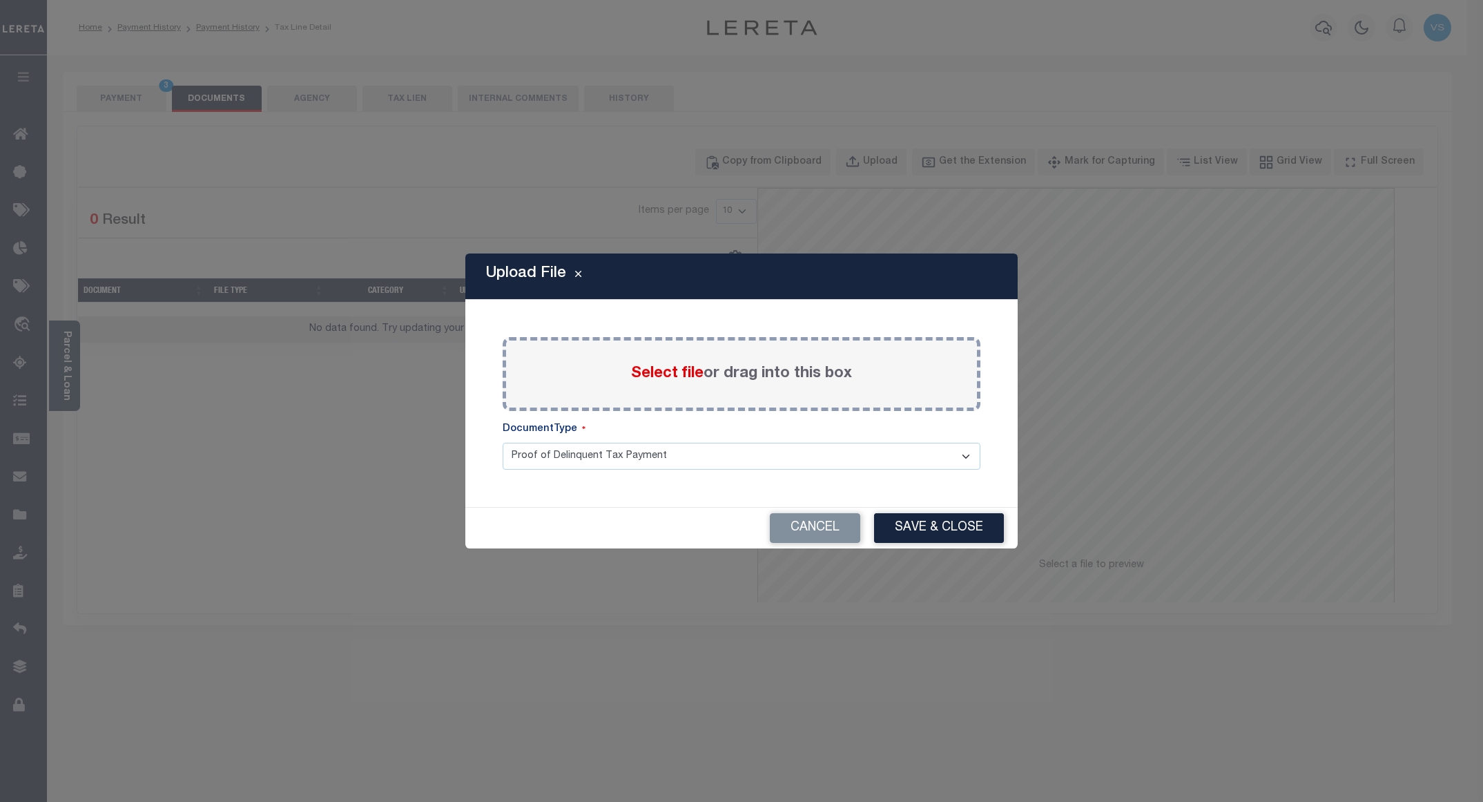
click at [670, 369] on span "Select file" at bounding box center [667, 373] width 72 height 15
click at [0, 0] on input "Select file or drag into this box" at bounding box center [0, 0] width 0 height 0
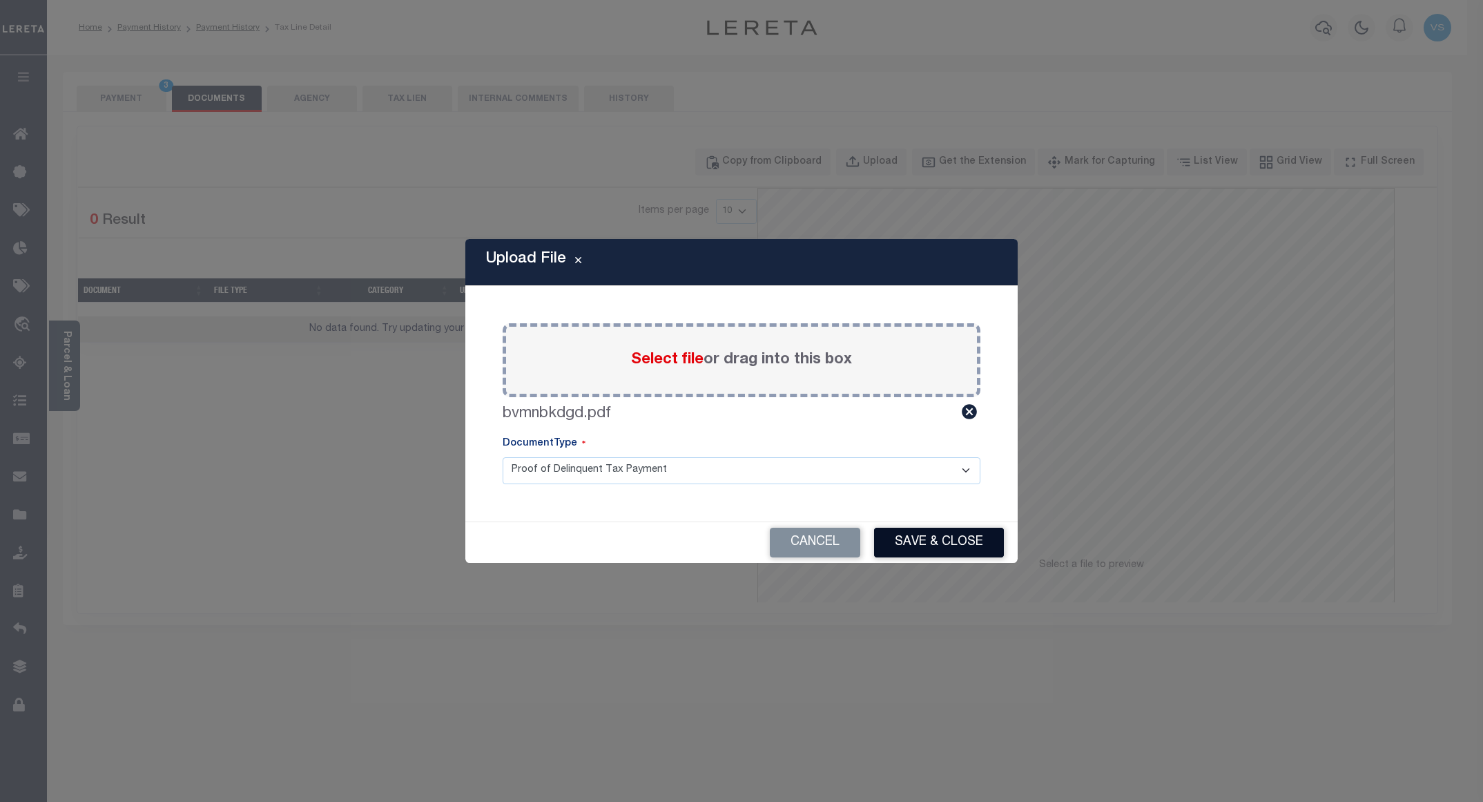
click at [920, 537] on button "Save & Close" at bounding box center [939, 542] width 130 height 30
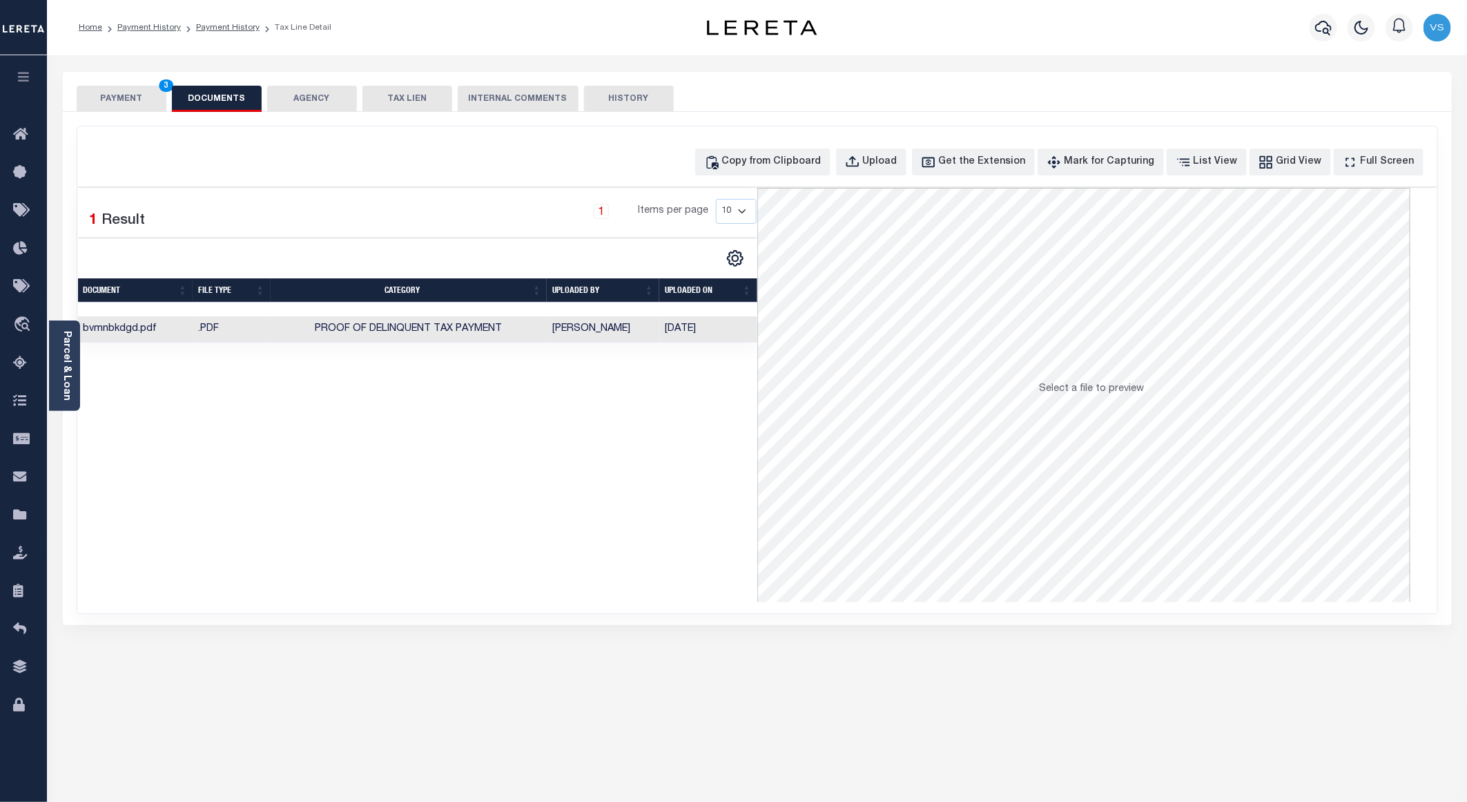
click at [137, 102] on button "PAYMENT 3" at bounding box center [122, 99] width 90 height 26
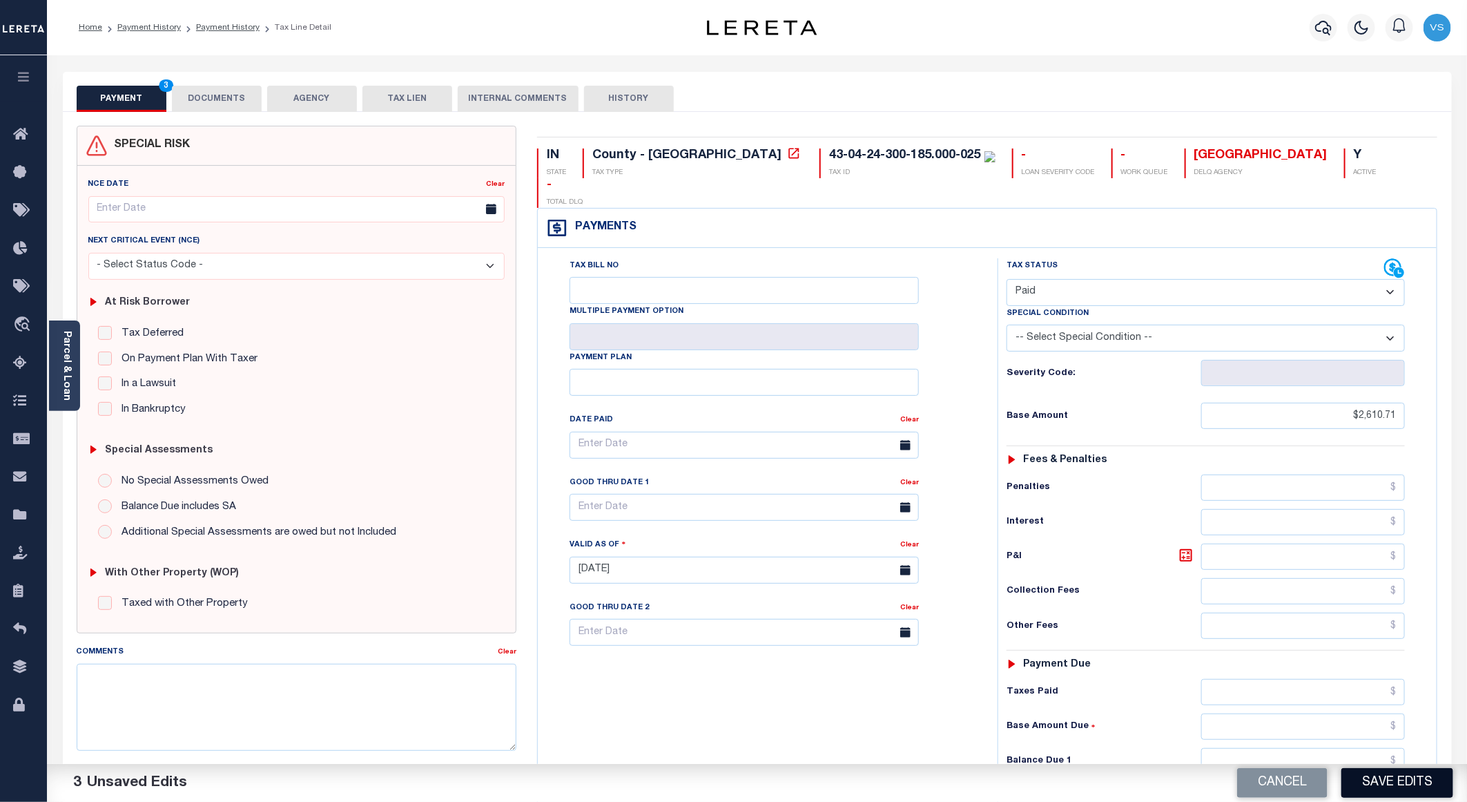
click at [1368, 775] on button "Save Edits" at bounding box center [1397, 783] width 112 height 30
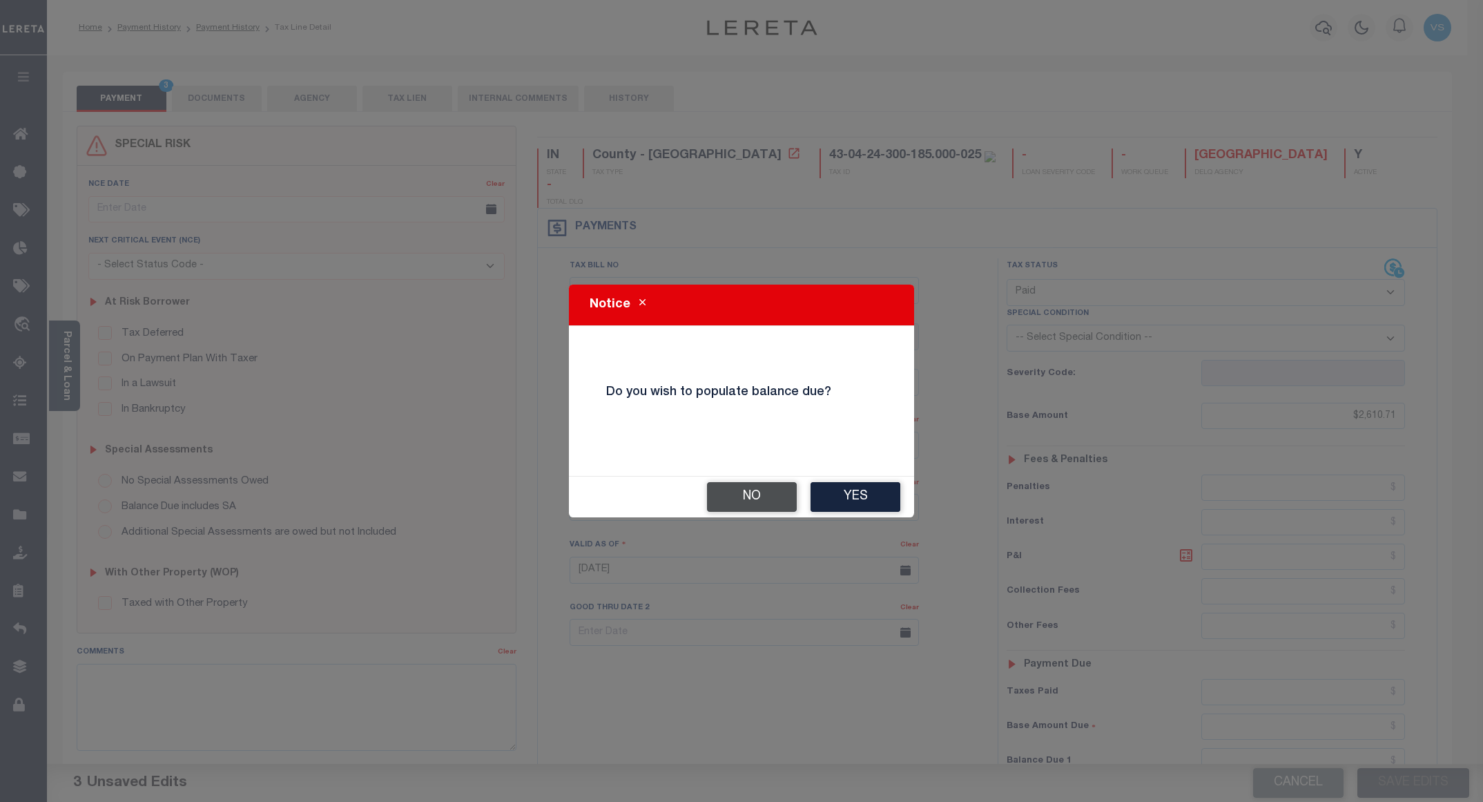
click at [735, 503] on button "No" at bounding box center [752, 497] width 90 height 30
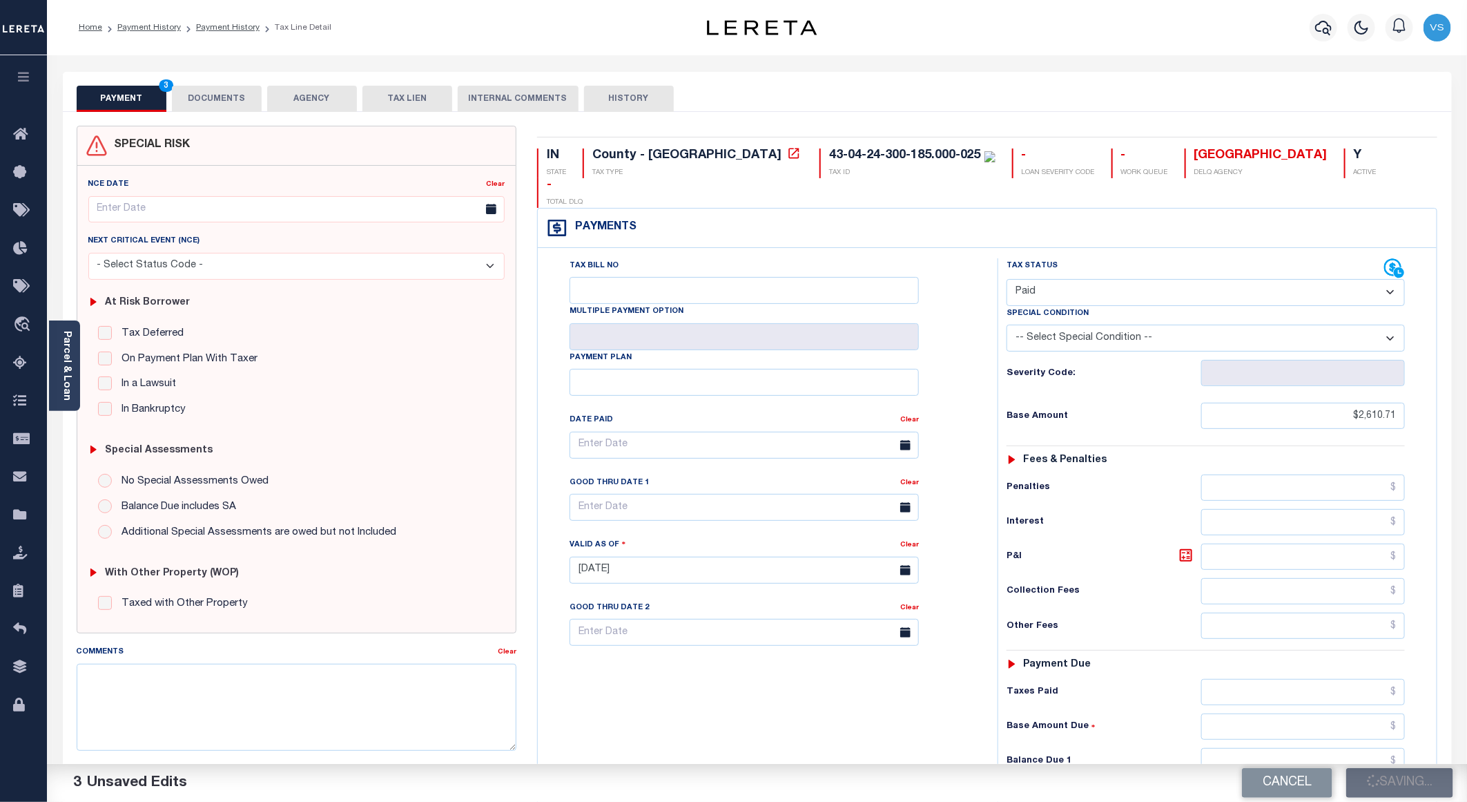
checkbox input "false"
type input "$2,610.71"
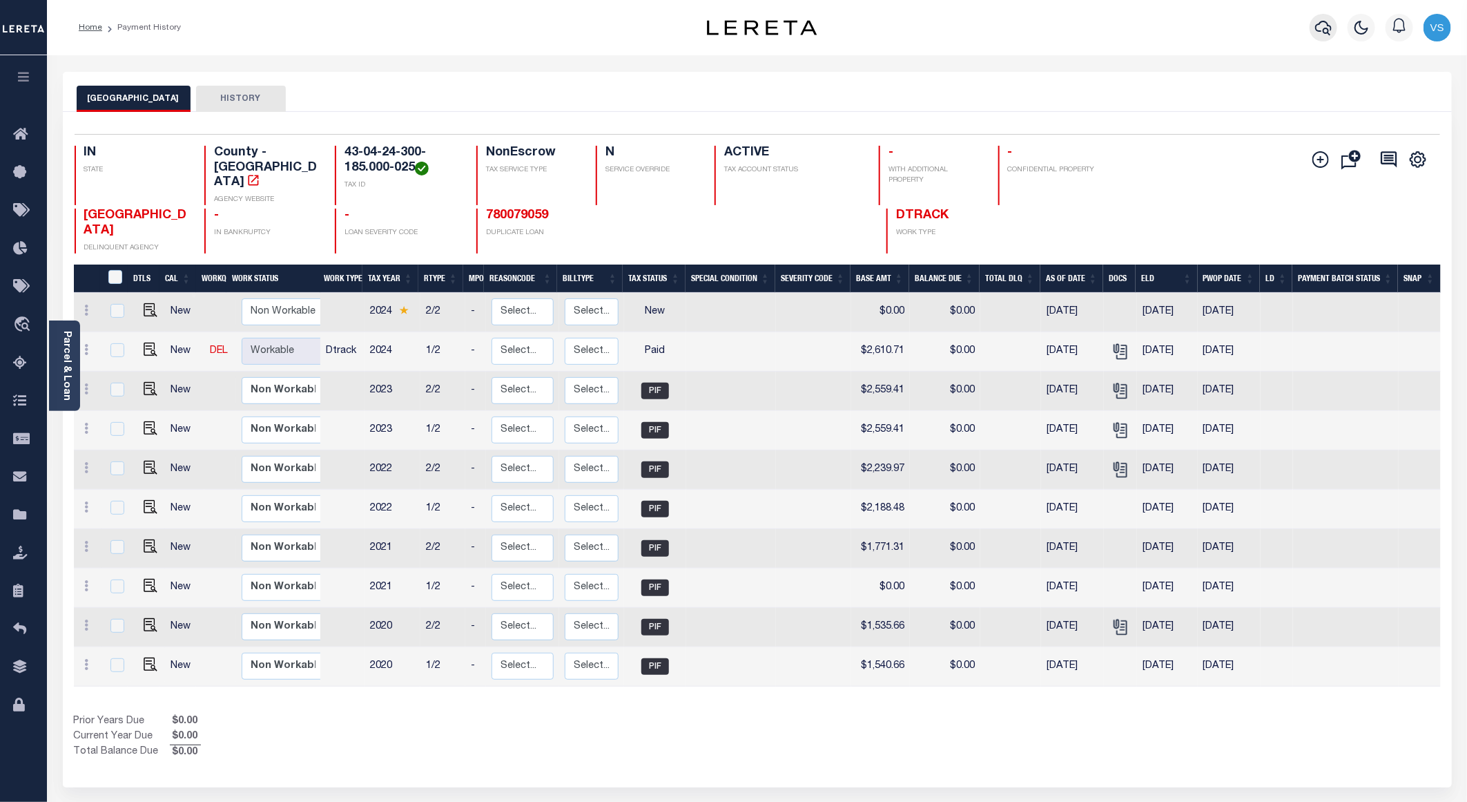
click at [1316, 27] on icon "button" at bounding box center [1323, 28] width 17 height 14
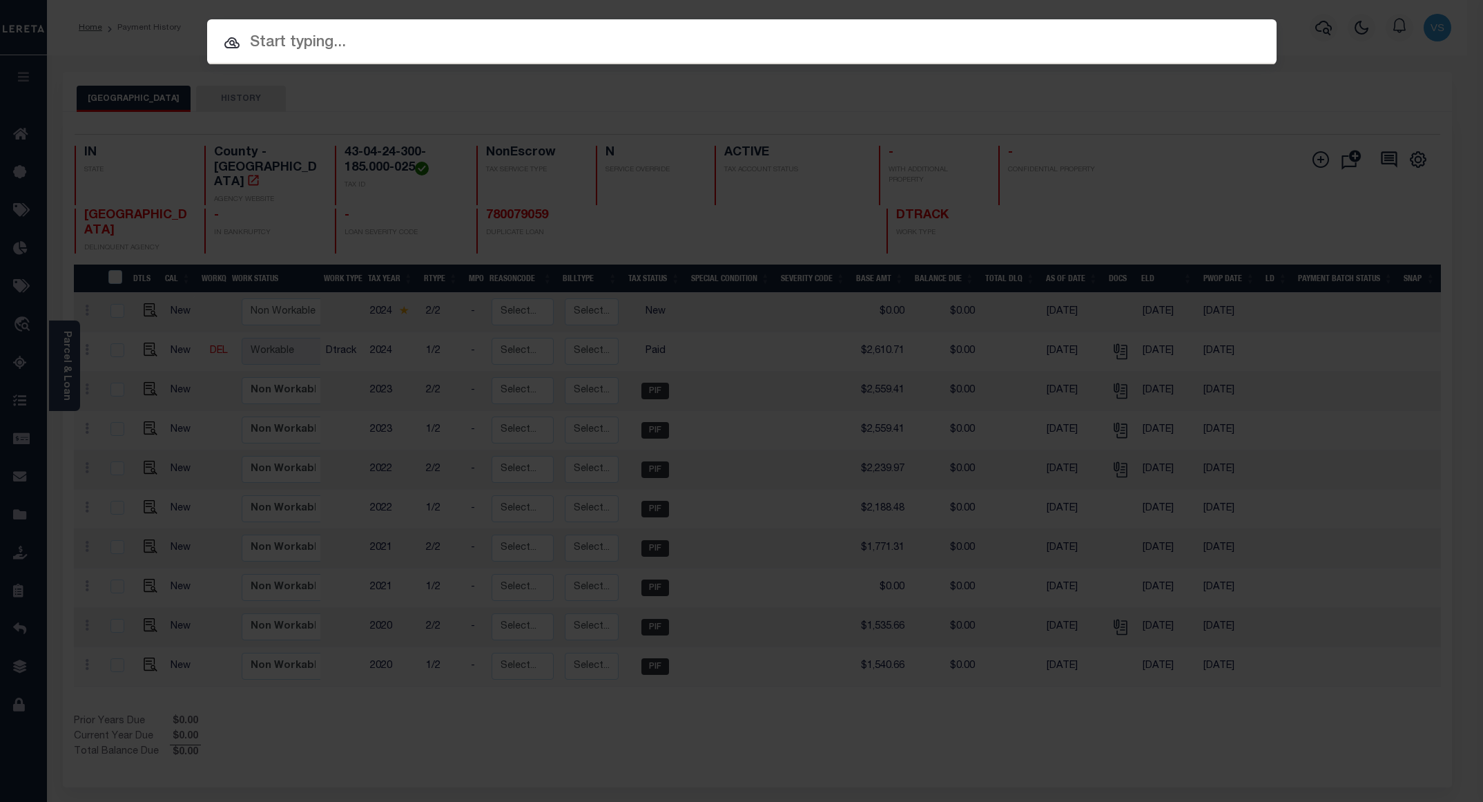
paste input "780095568"
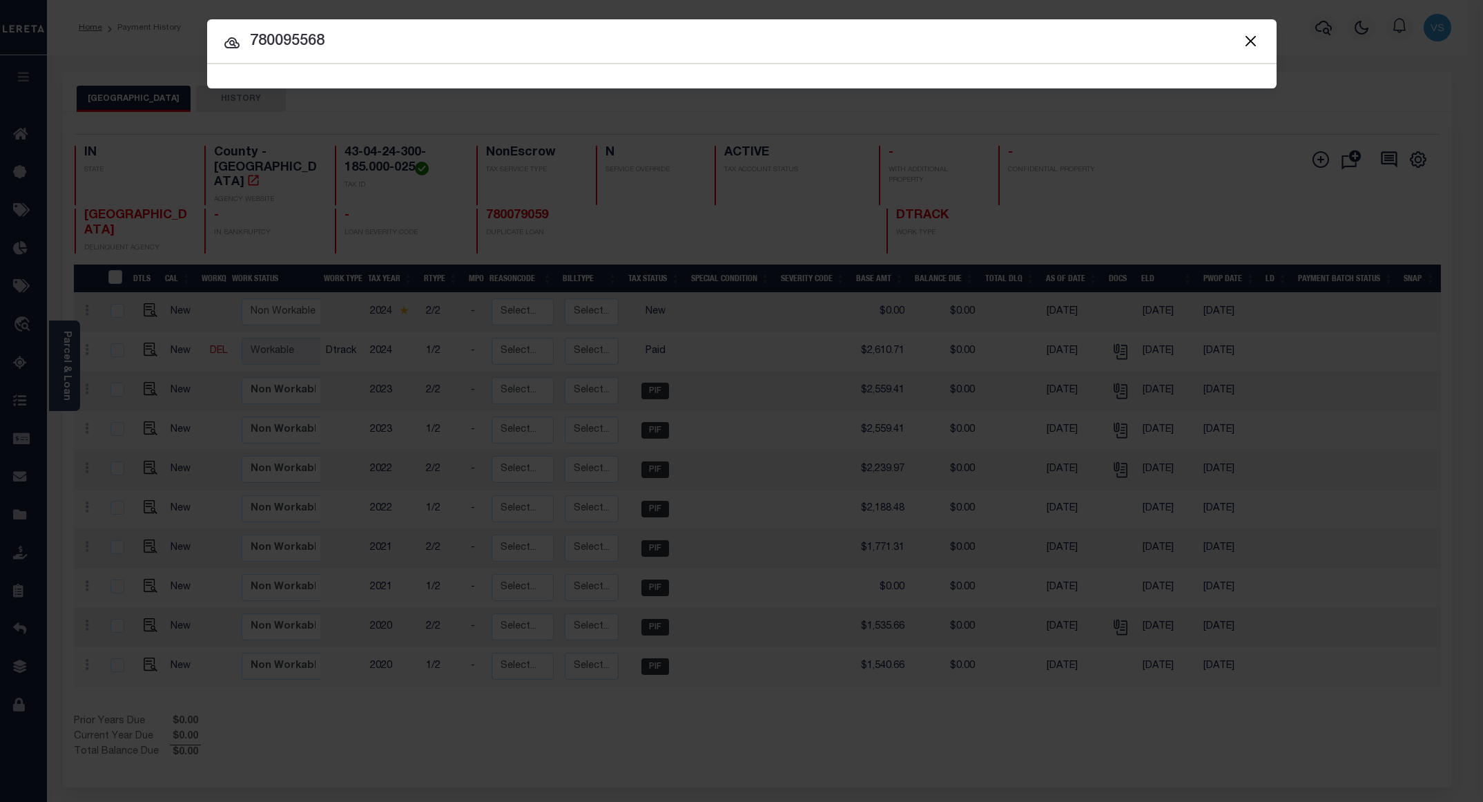
type input "780095568"
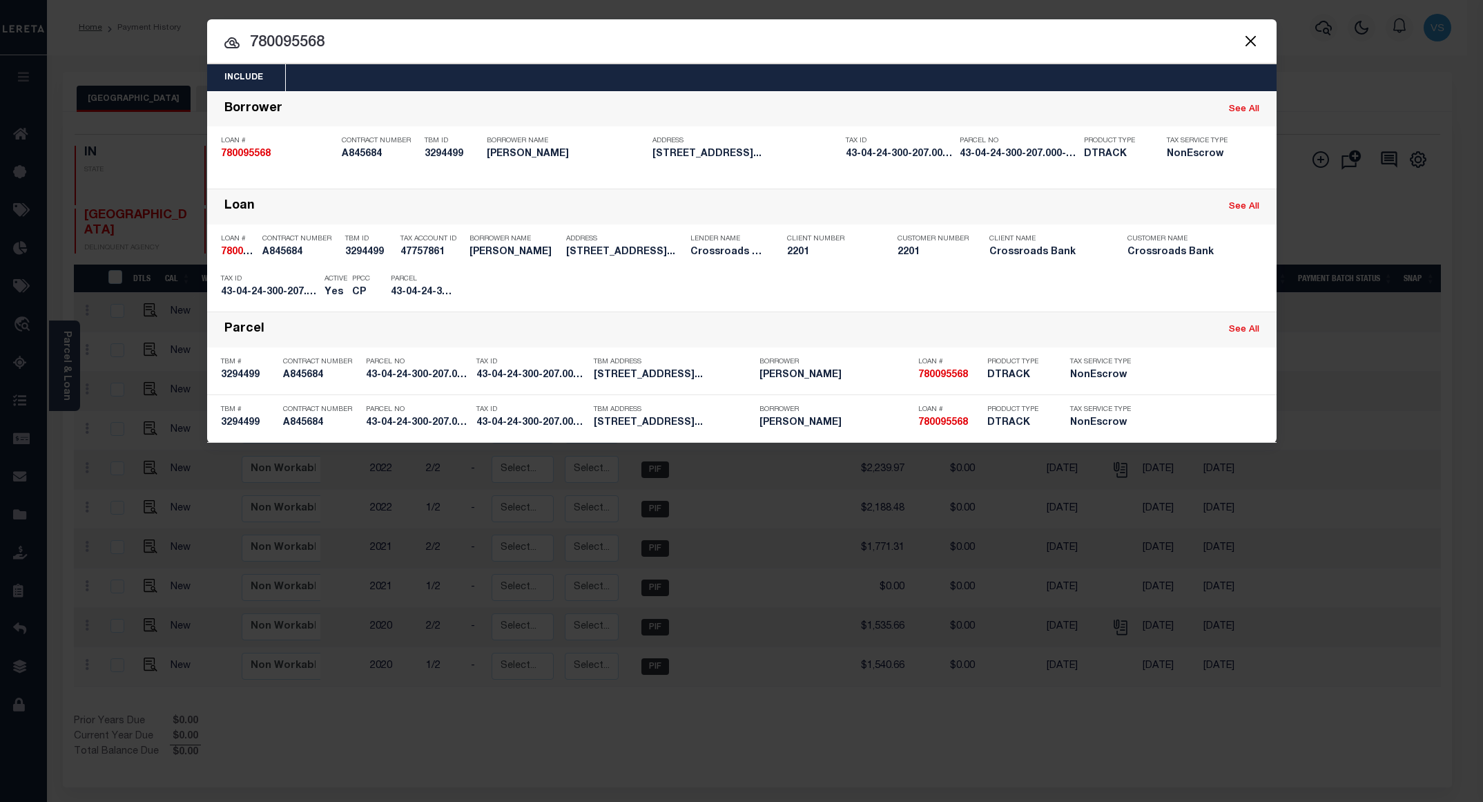
click at [446, 34] on input "780095568" at bounding box center [741, 43] width 1069 height 24
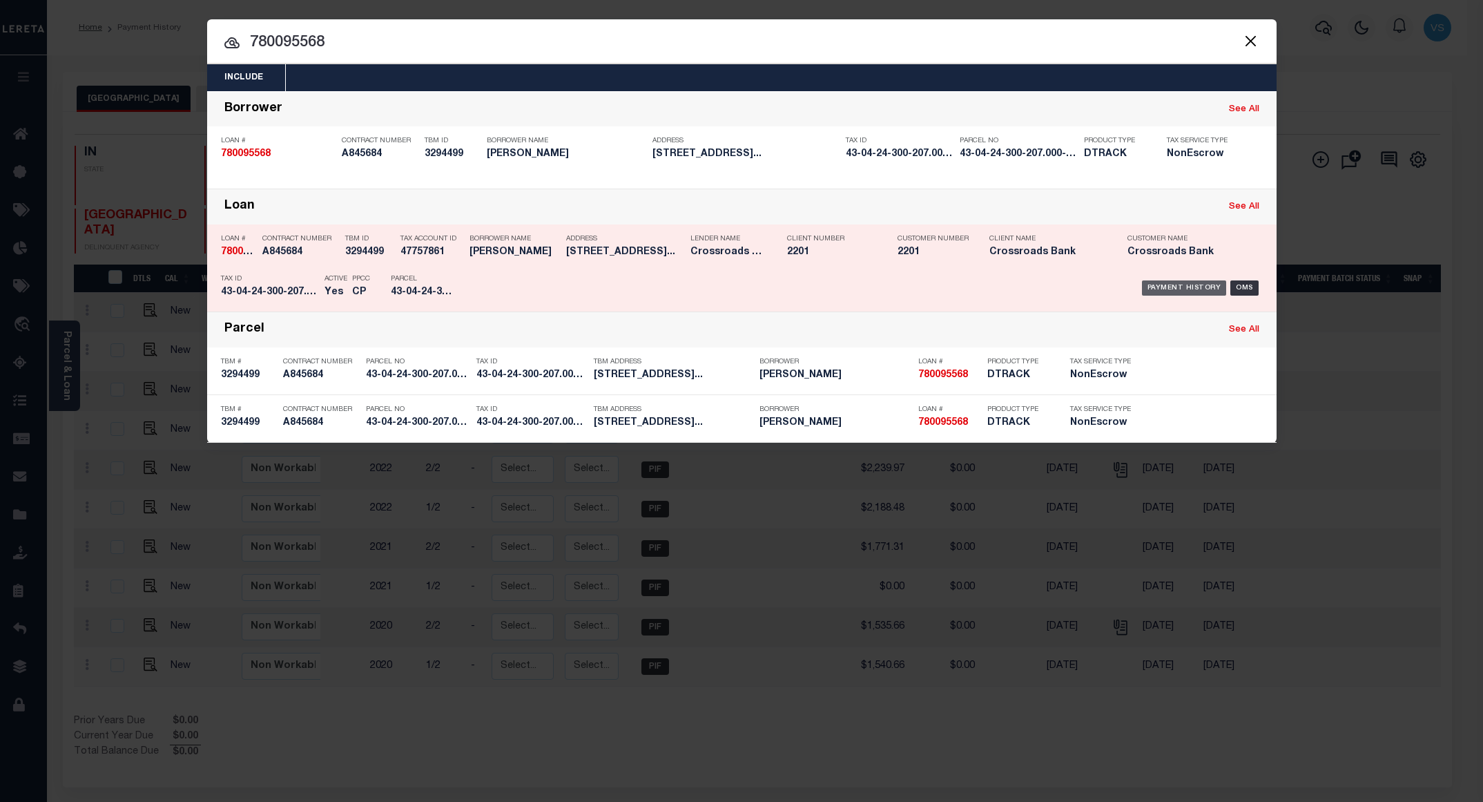
click at [1165, 284] on div "Payment History" at bounding box center [1184, 287] width 85 height 15
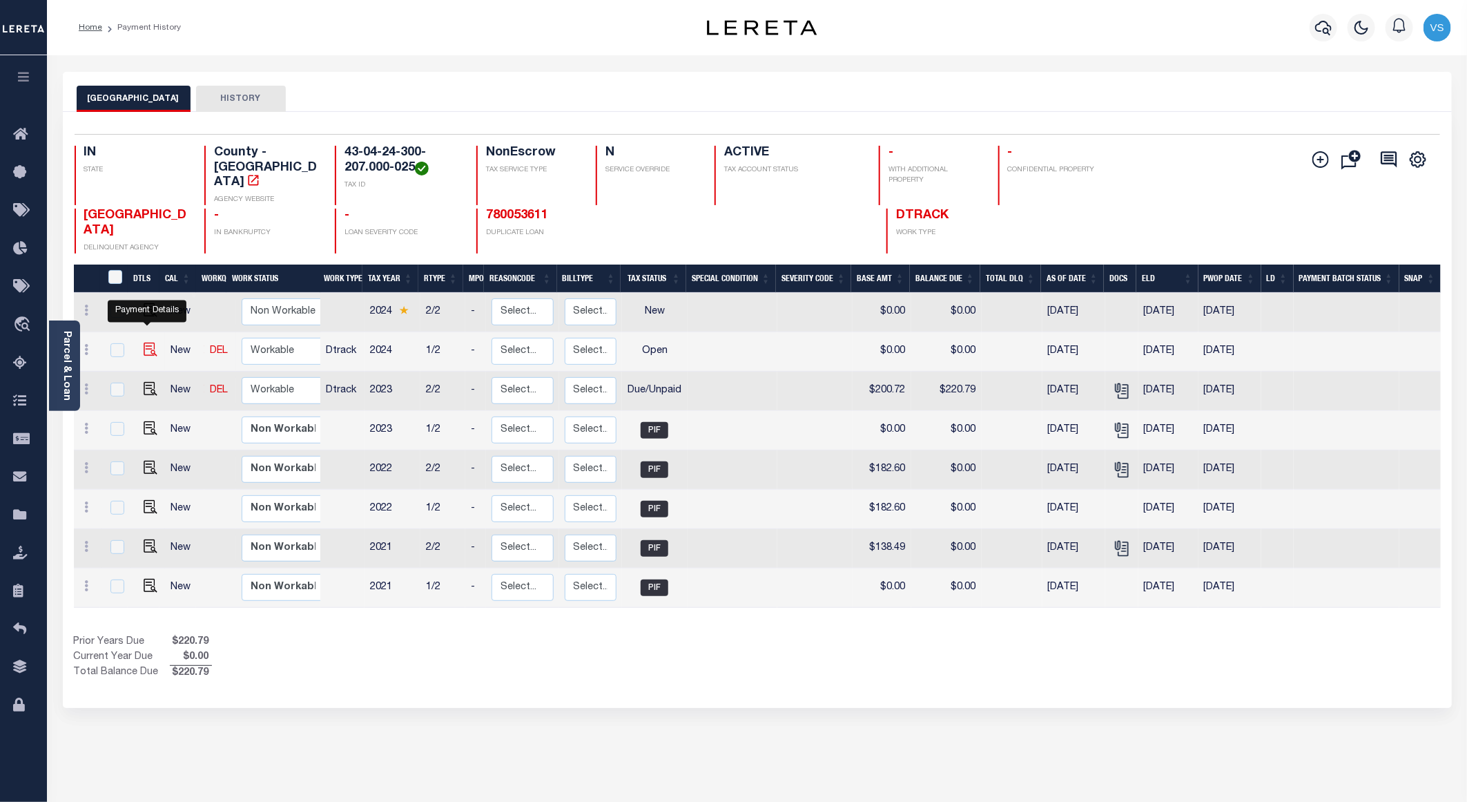
click at [152, 342] on img "" at bounding box center [151, 349] width 14 height 14
checkbox input "true"
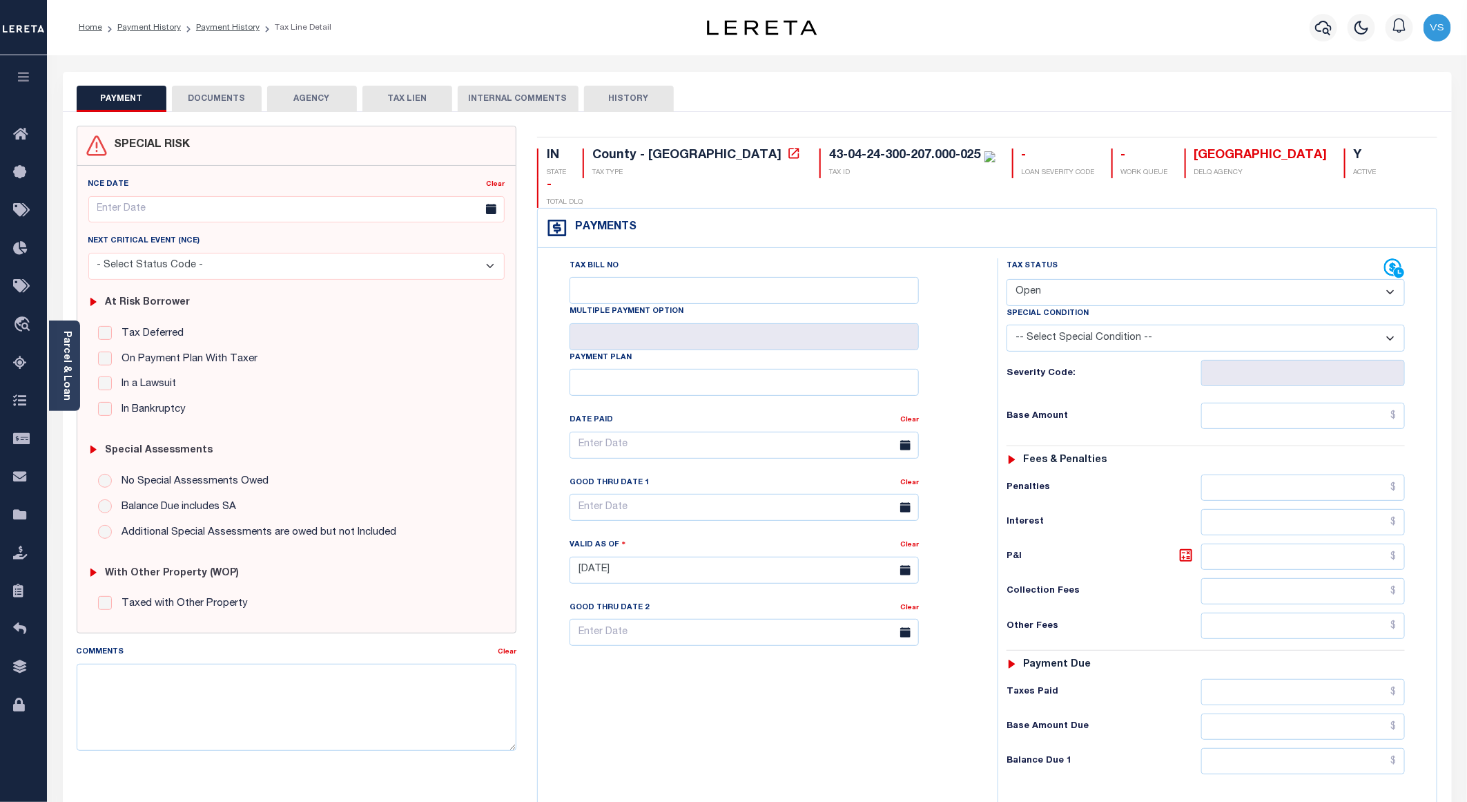
click at [1085, 279] on select "- Select Status Code - Open Due/Unpaid Paid Incomplete No Tax Due Internal Refu…" at bounding box center [1206, 292] width 398 height 27
select select "PYD"
click at [1007, 279] on select "- Select Status Code - Open Due/Unpaid Paid Incomplete No Tax Due Internal Refu…" at bounding box center [1206, 292] width 398 height 27
type input "[DATE]"
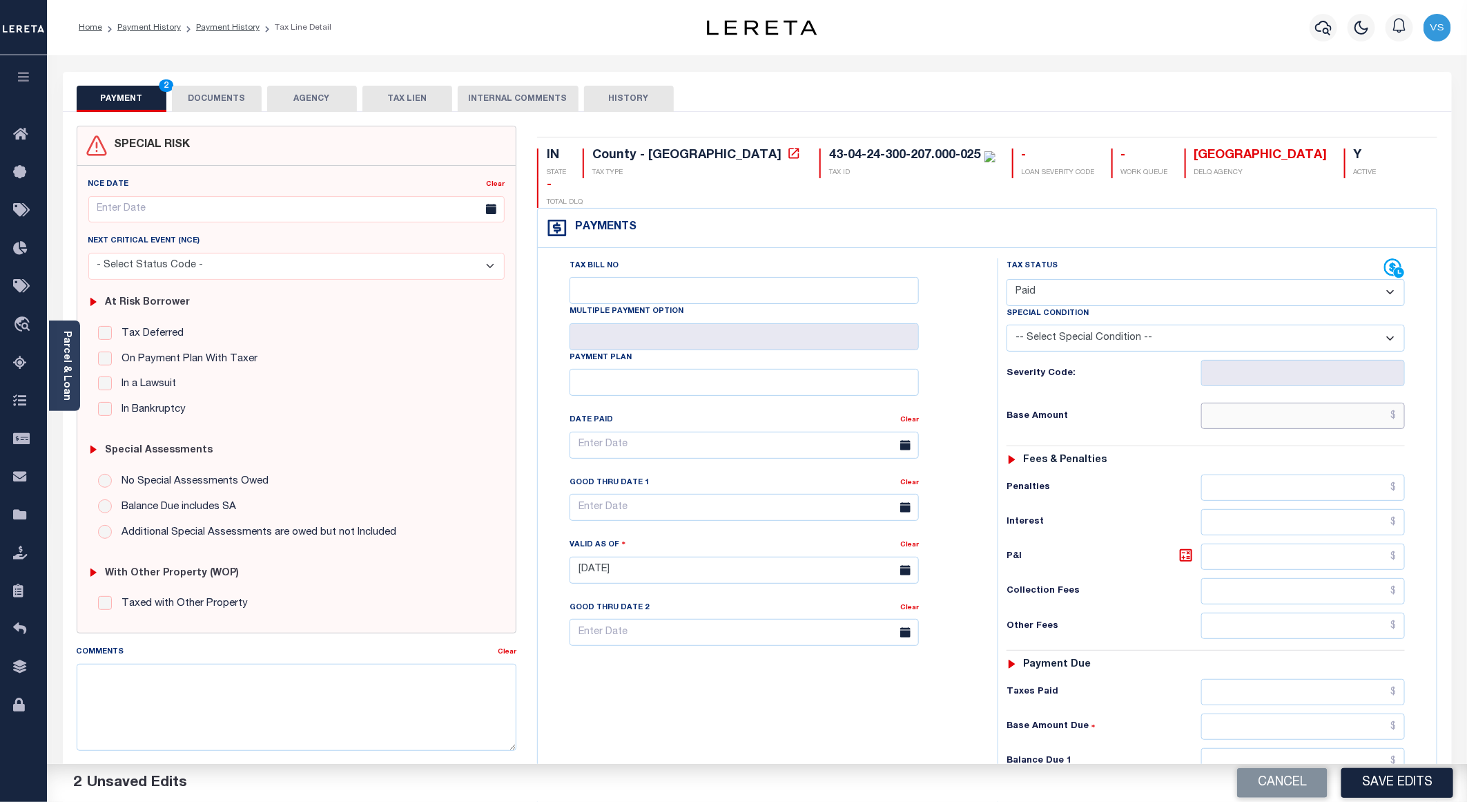
click at [1274, 402] on input "text" at bounding box center [1303, 415] width 204 height 26
paste input "232.70"
type input "$232.70"
click at [200, 93] on button "DOCUMENTS" at bounding box center [217, 99] width 90 height 26
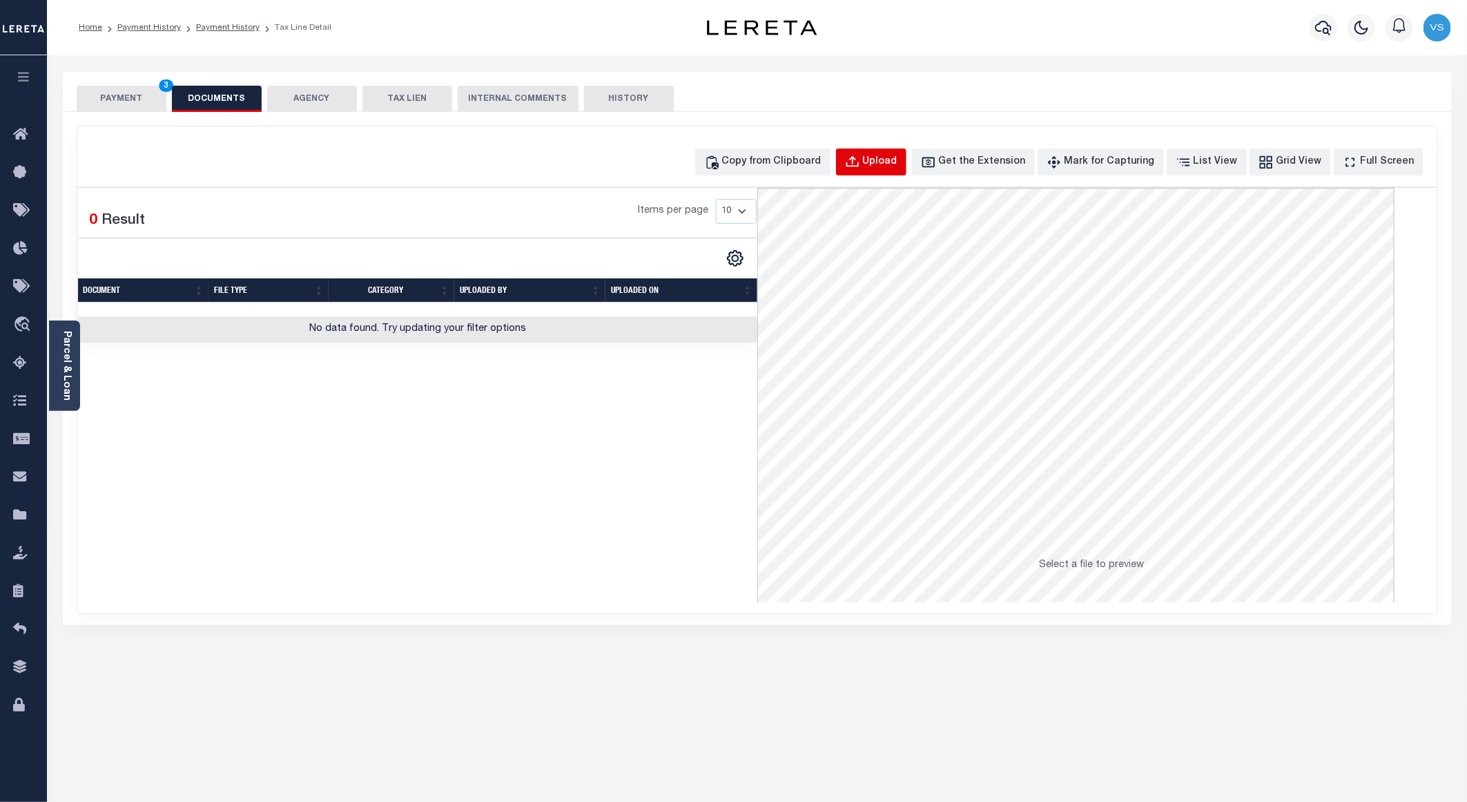
click at [870, 171] on button "Upload" at bounding box center [871, 161] width 70 height 27
select select "POP"
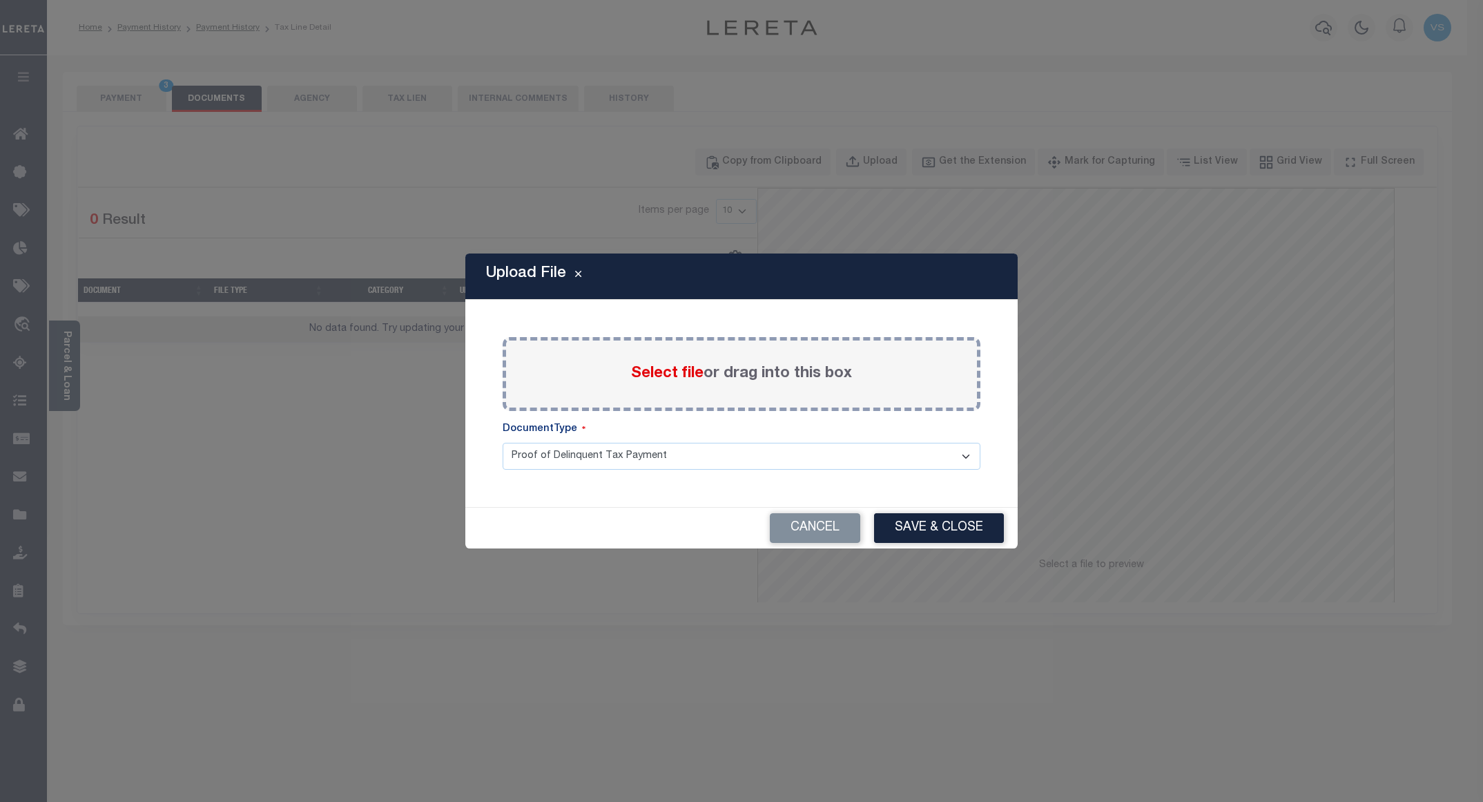
click at [663, 378] on span "Select file" at bounding box center [667, 373] width 72 height 15
click at [0, 0] on input "Select file or drag into this box" at bounding box center [0, 0] width 0 height 0
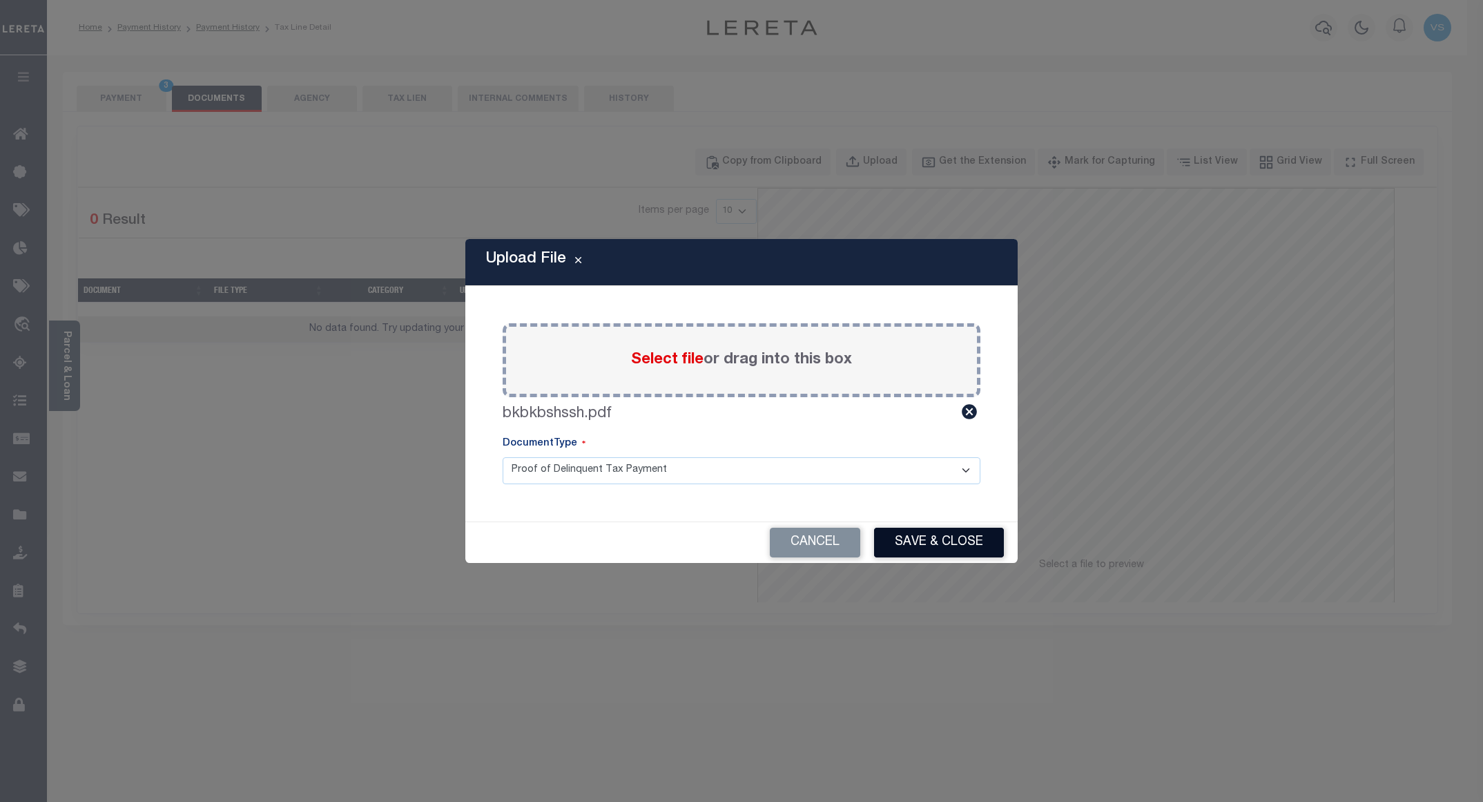
click at [941, 541] on button "Save & Close" at bounding box center [939, 542] width 130 height 30
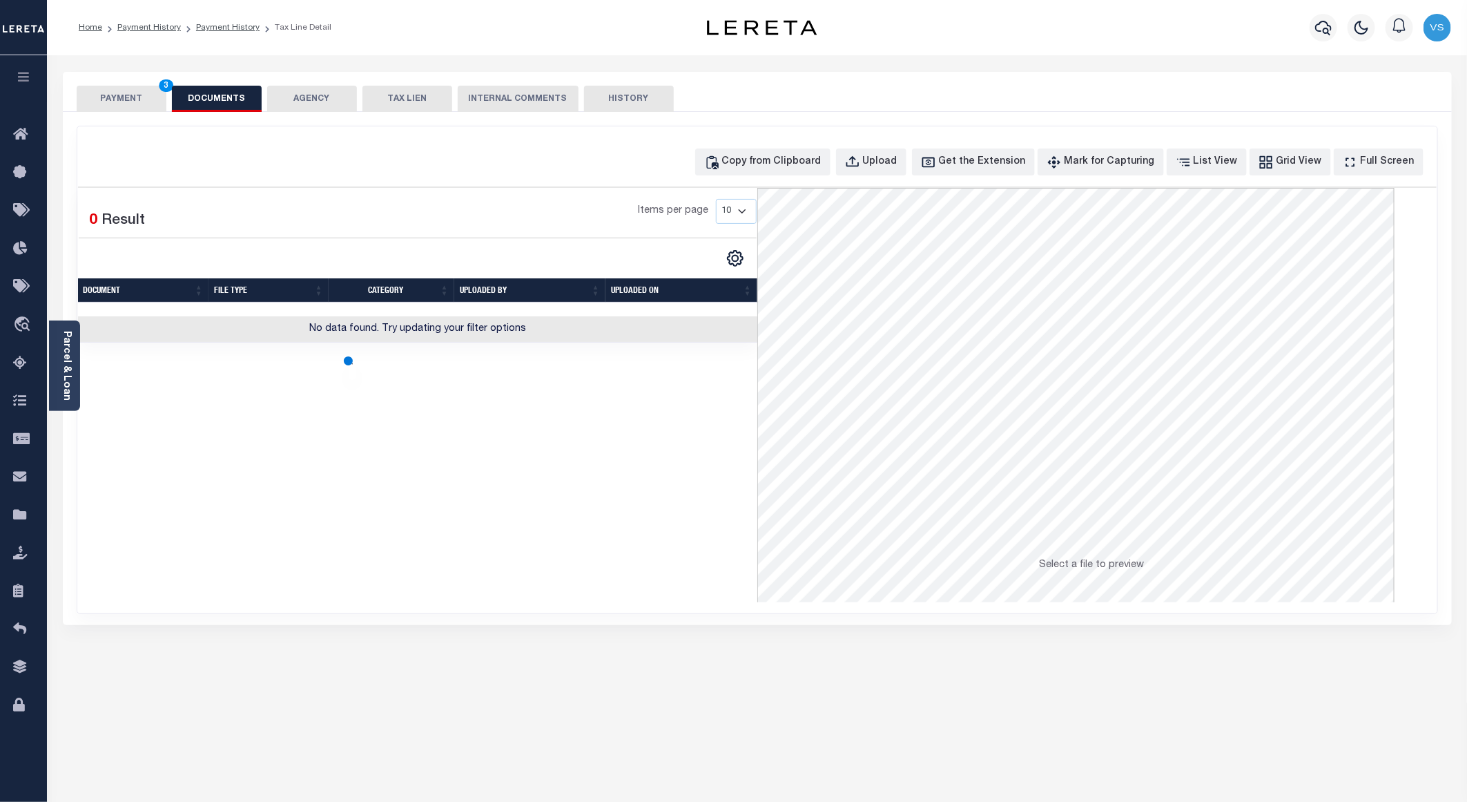
click at [104, 96] on button "PAYMENT 3" at bounding box center [122, 99] width 90 height 26
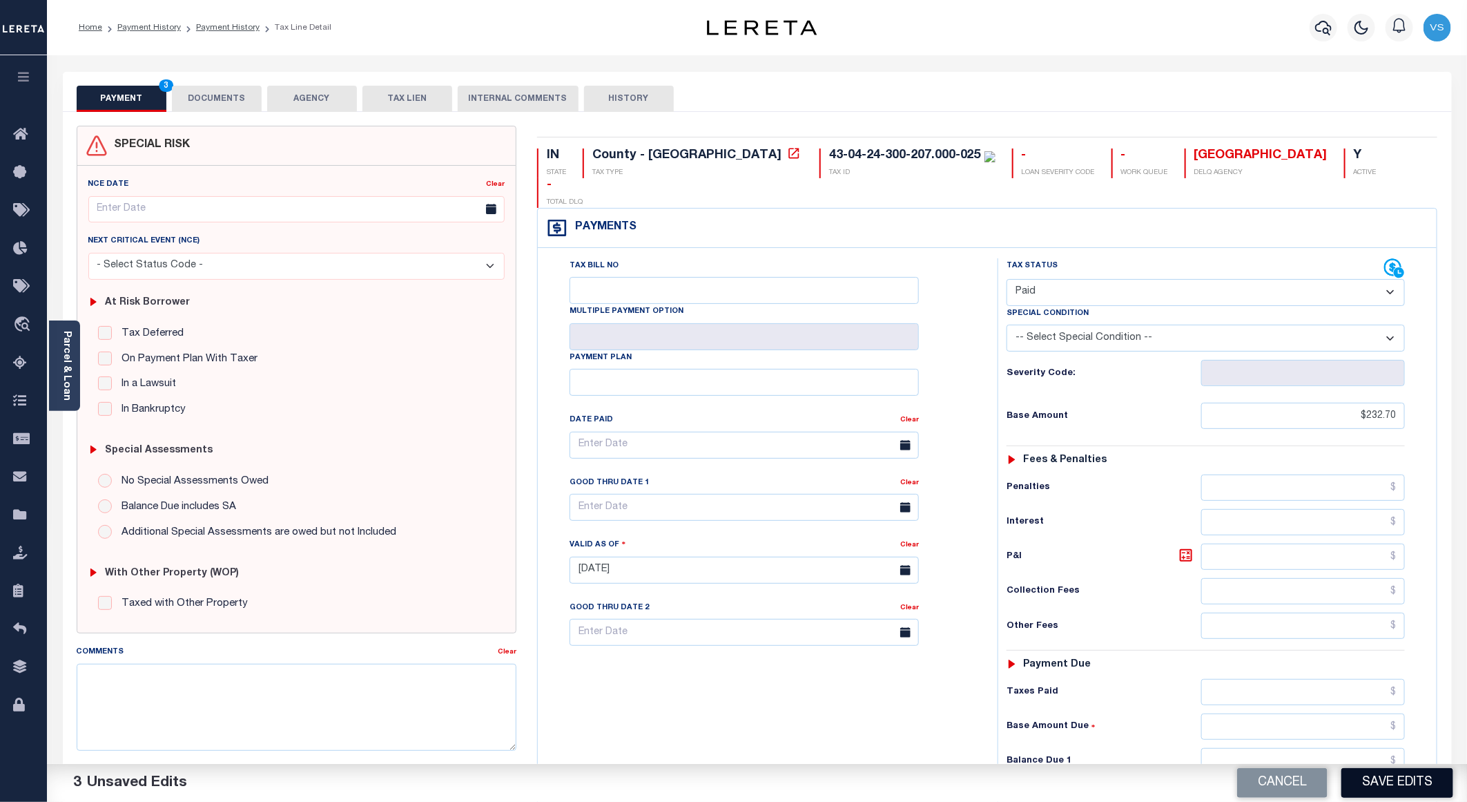
click at [1373, 784] on button "Save Edits" at bounding box center [1397, 783] width 112 height 30
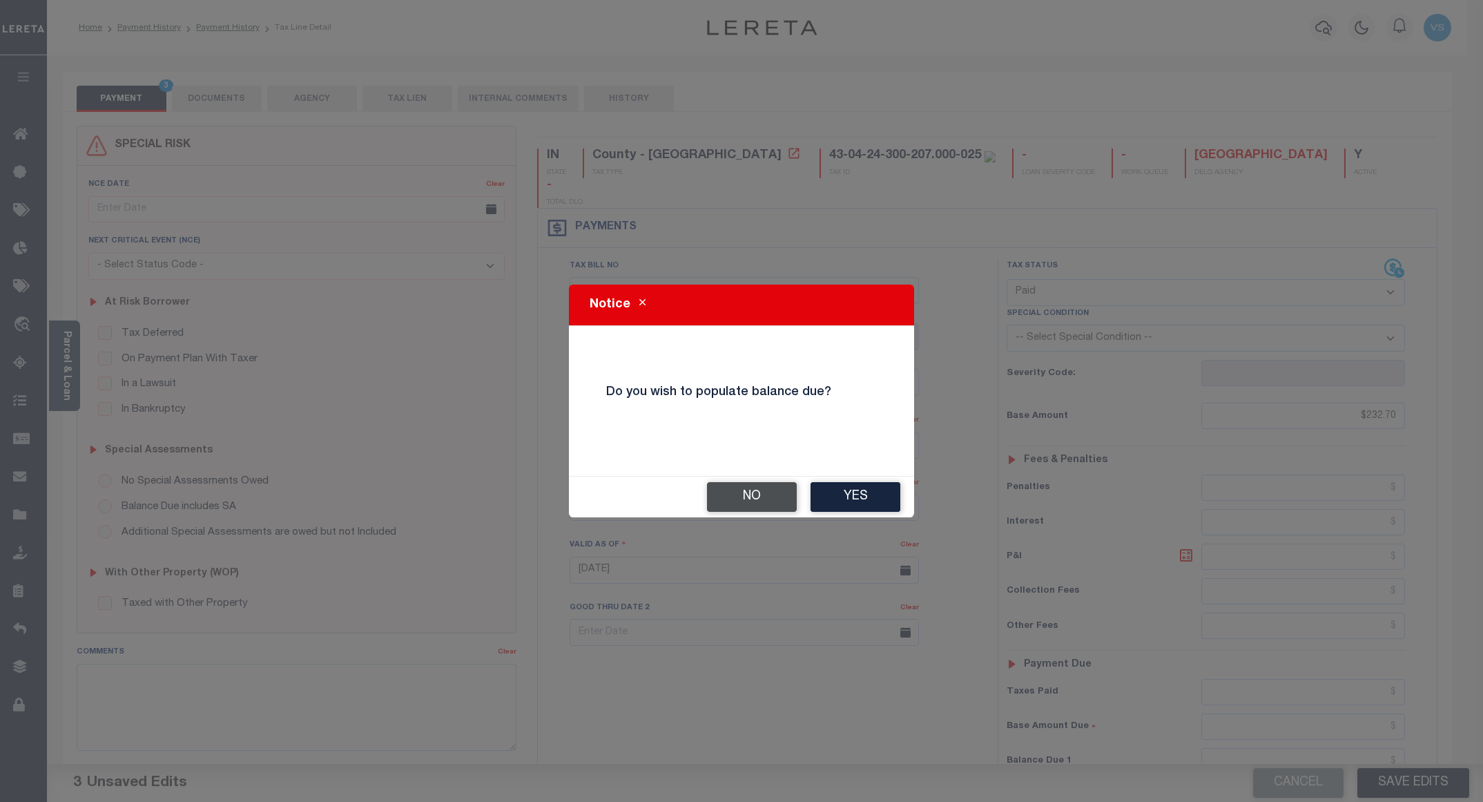
click at [735, 489] on button "No" at bounding box center [752, 497] width 90 height 30
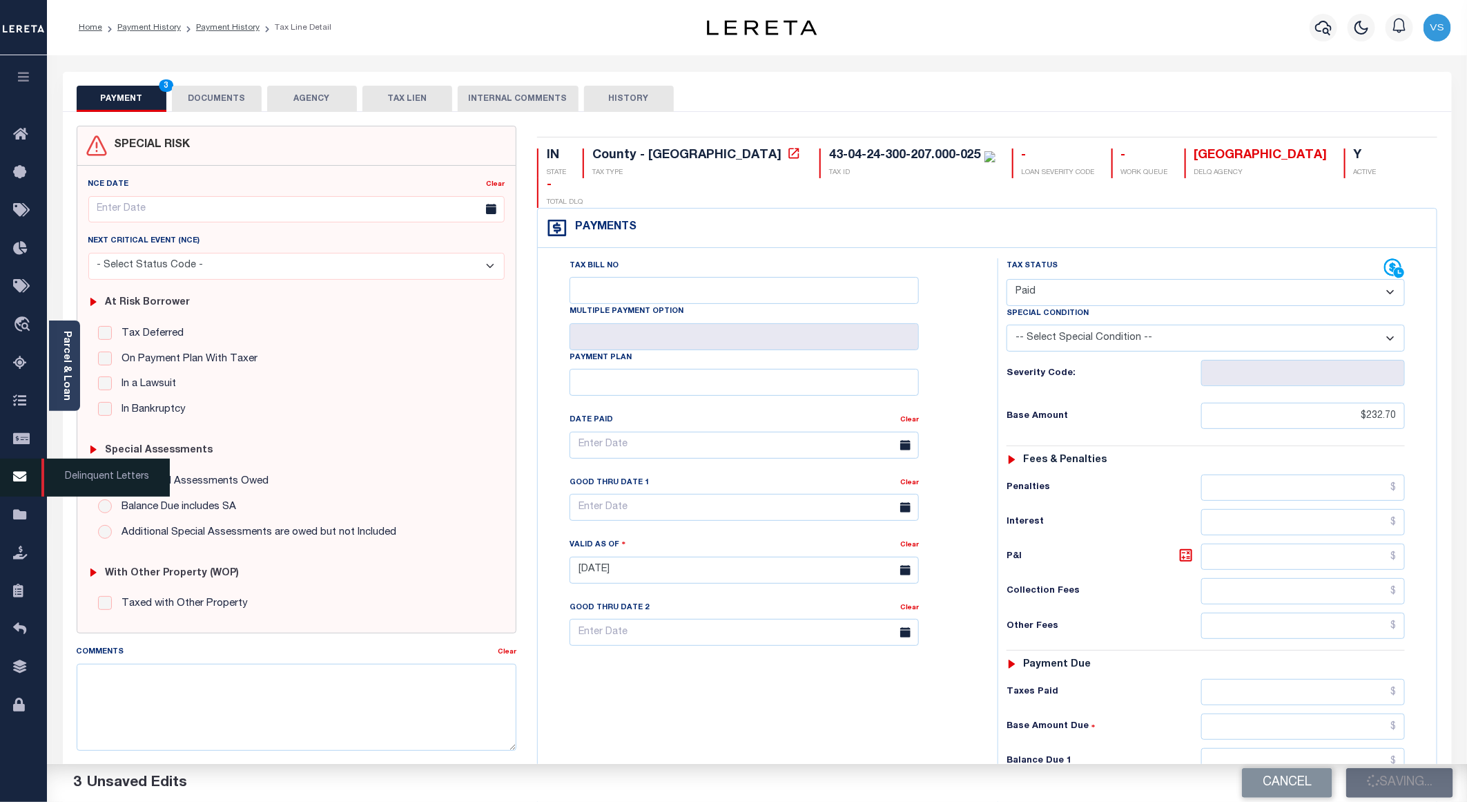
checkbox input "false"
type input "$232.7"
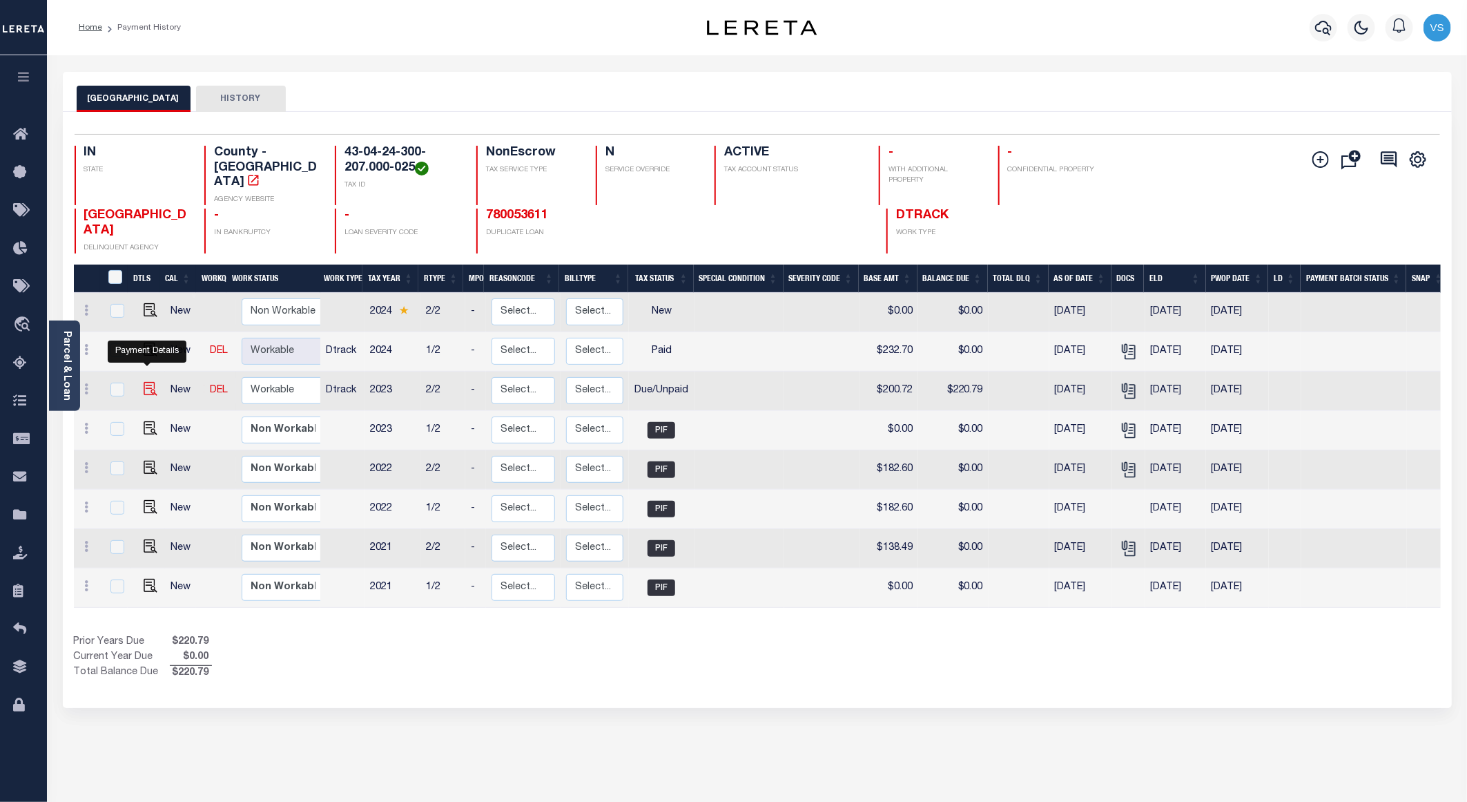
click at [146, 384] on img "" at bounding box center [151, 389] width 14 height 14
checkbox input "true"
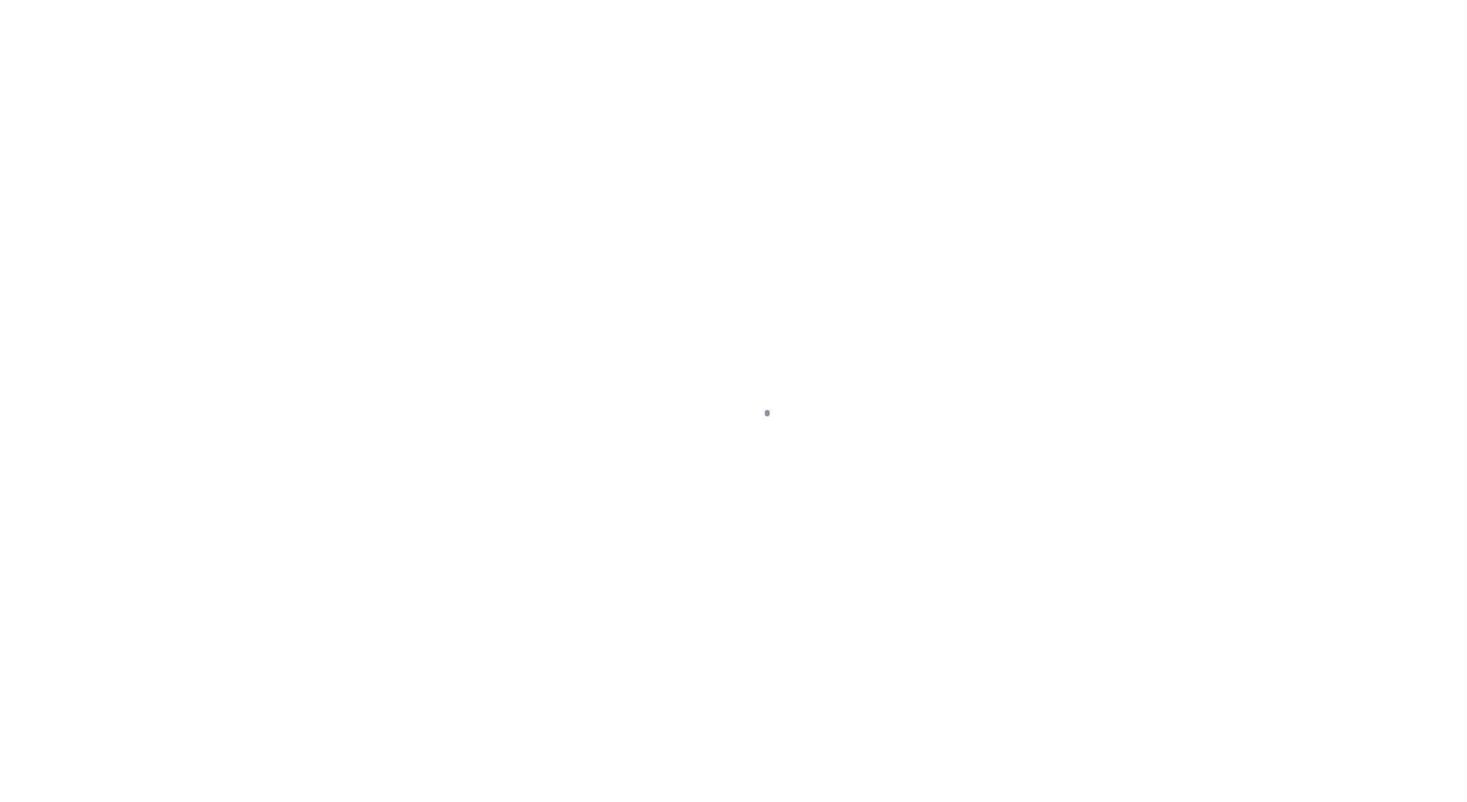
select select "DUE"
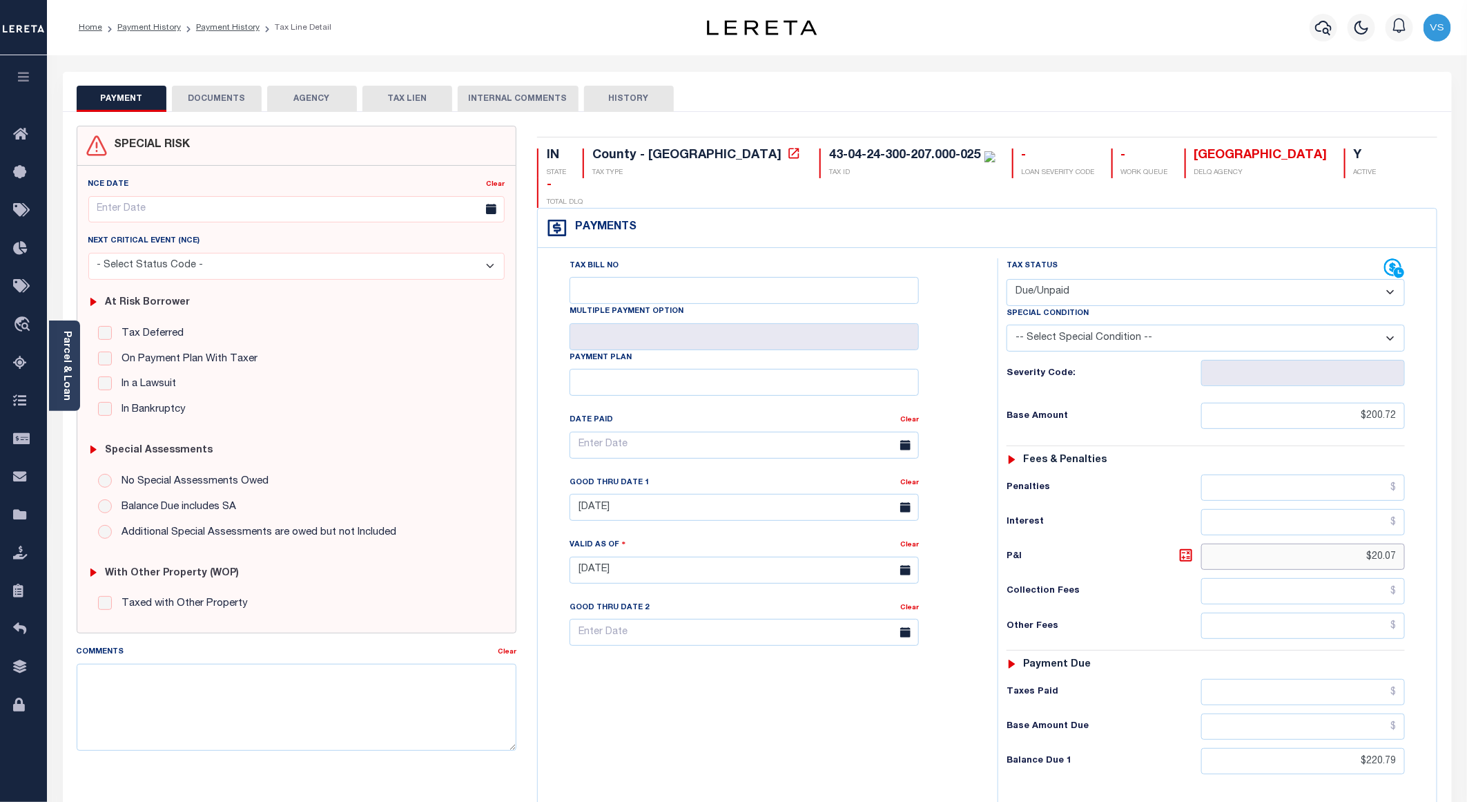
drag, startPoint x: 1403, startPoint y: 535, endPoint x: 1357, endPoint y: 539, distance: 45.8
click at [1357, 543] on input "$20.07" at bounding box center [1303, 556] width 204 height 26
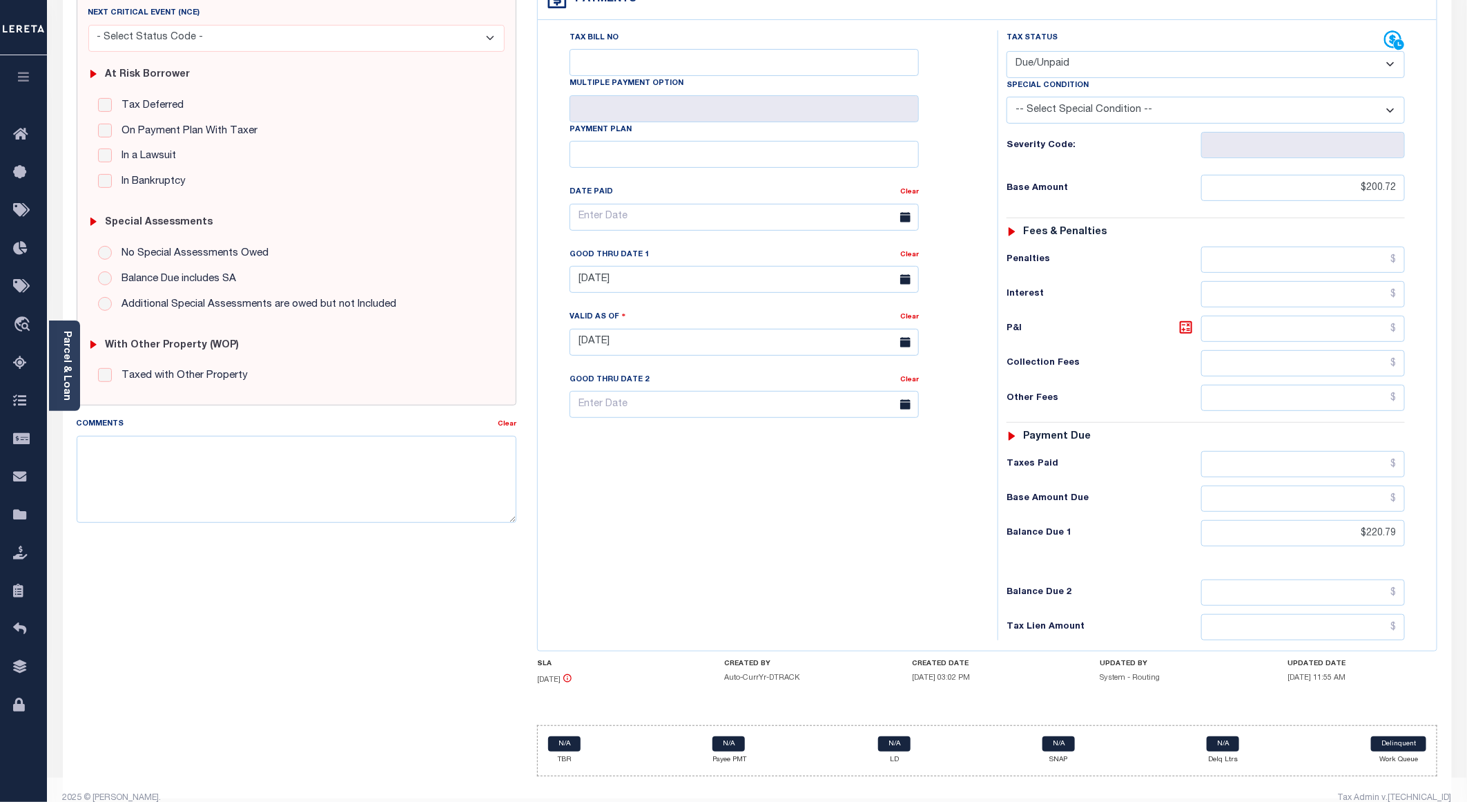
type input "09/09/2025"
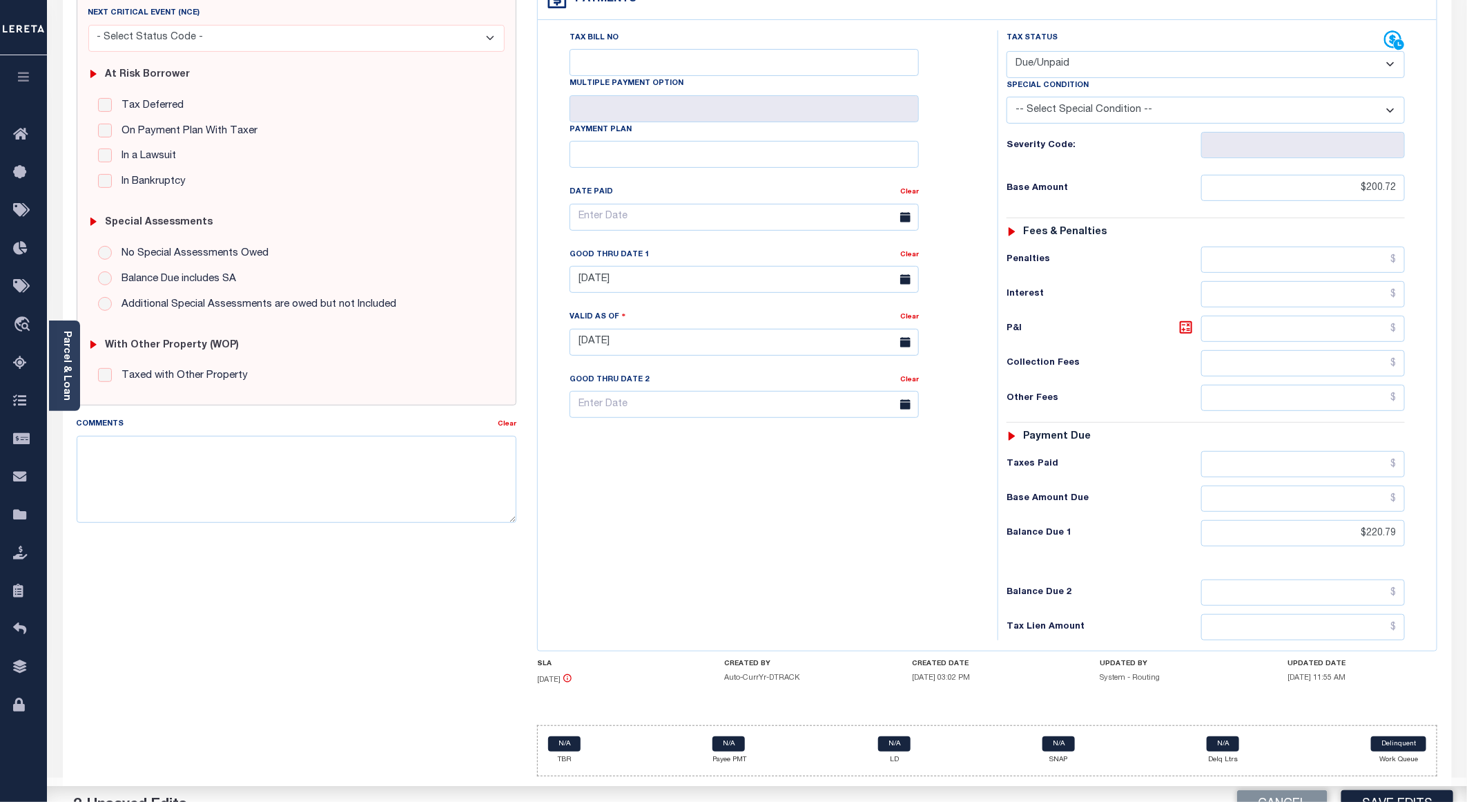
drag, startPoint x: 1407, startPoint y: 518, endPoint x: 1363, endPoint y: 521, distance: 43.5
click at [1363, 521] on div "Tax Status Status - Select Status Code -" at bounding box center [1210, 335] width 425 height 610
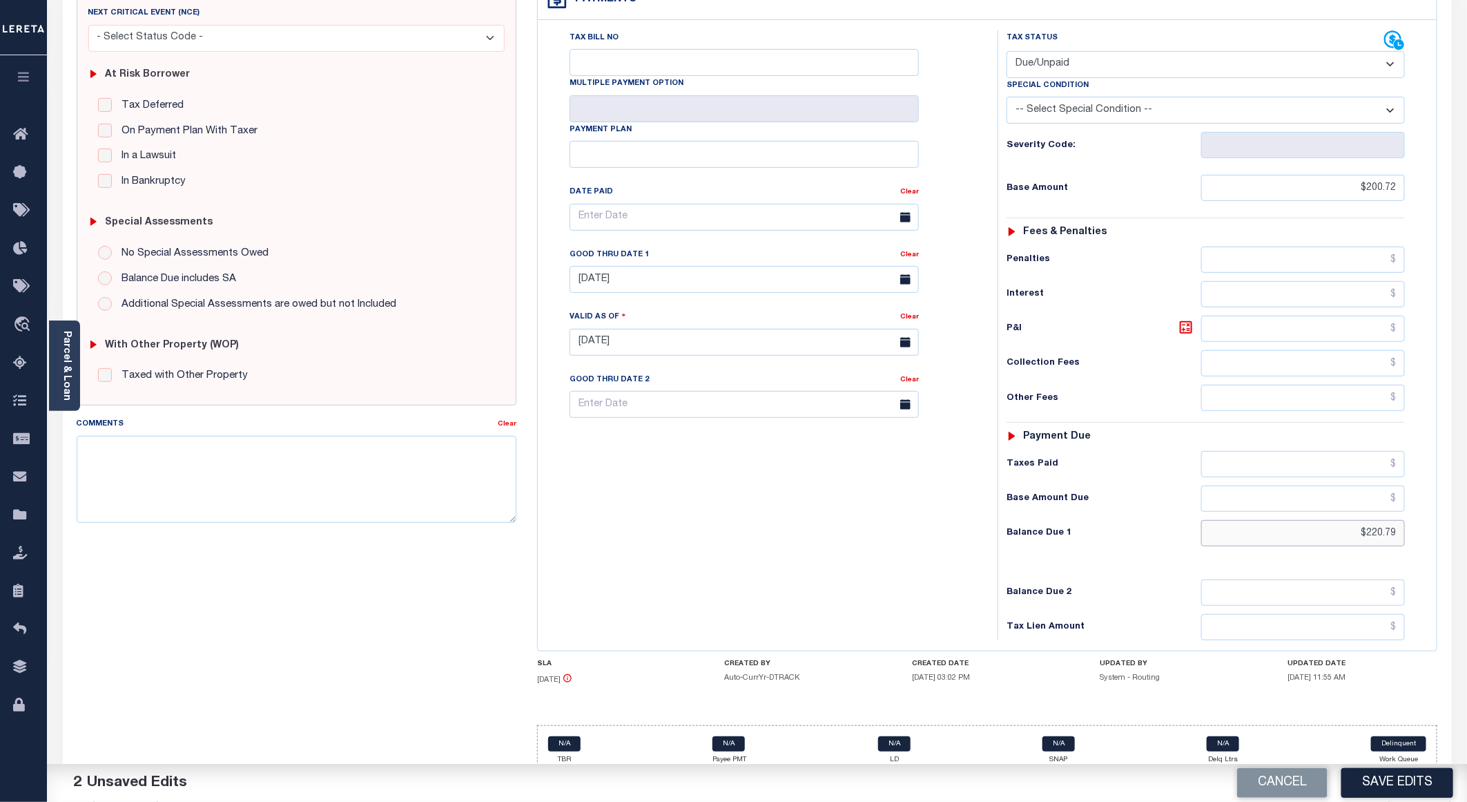
drag, startPoint x: 1400, startPoint y: 516, endPoint x: 1347, endPoint y: 516, distance: 53.2
click at [1347, 520] on input "$220.79" at bounding box center [1303, 533] width 204 height 26
drag, startPoint x: 906, startPoint y: 230, endPoint x: 899, endPoint y: 238, distance: 10.8
click at [904, 251] on link "Clear" at bounding box center [909, 254] width 19 height 7
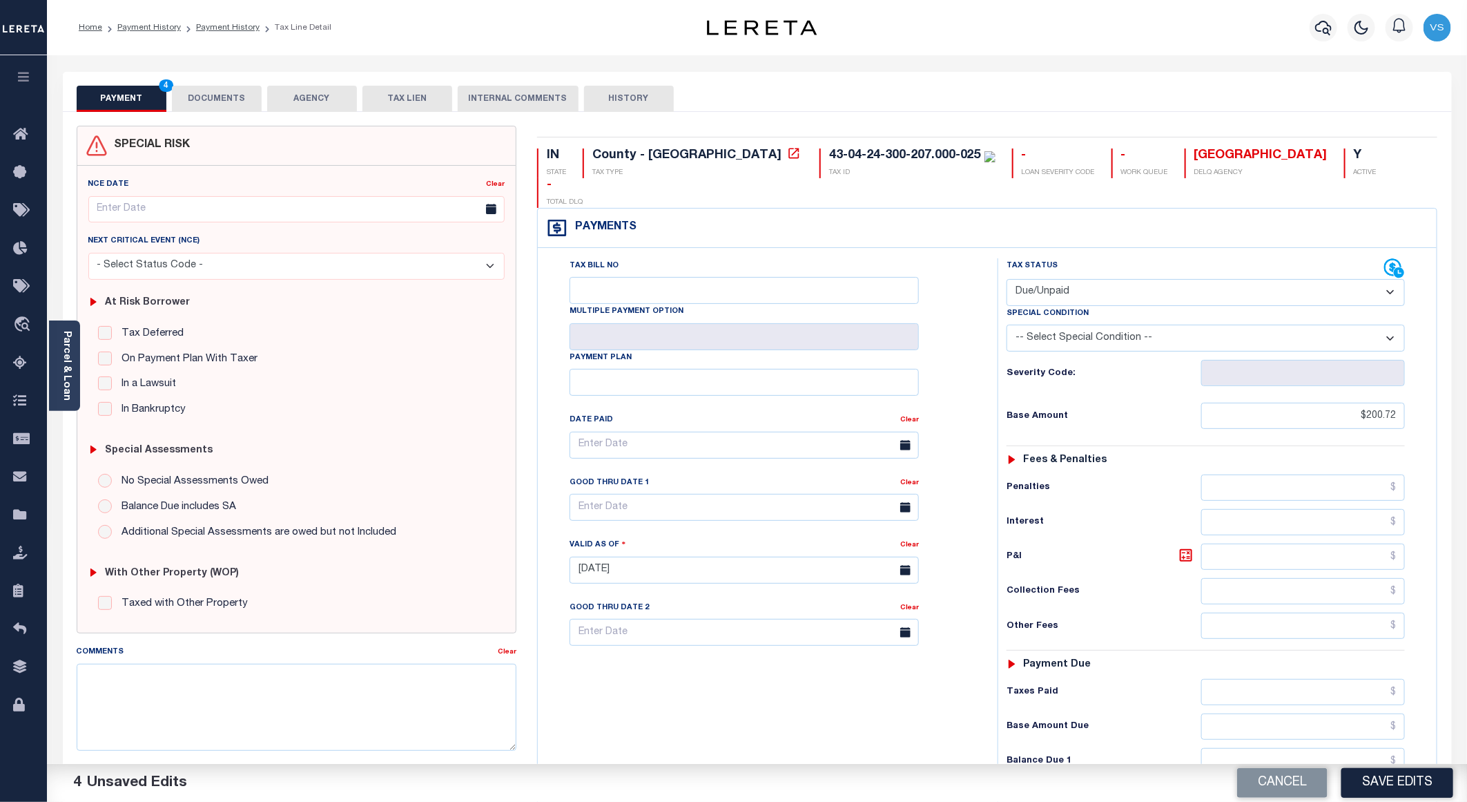
click at [220, 99] on button "DOCUMENTS" at bounding box center [217, 99] width 90 height 26
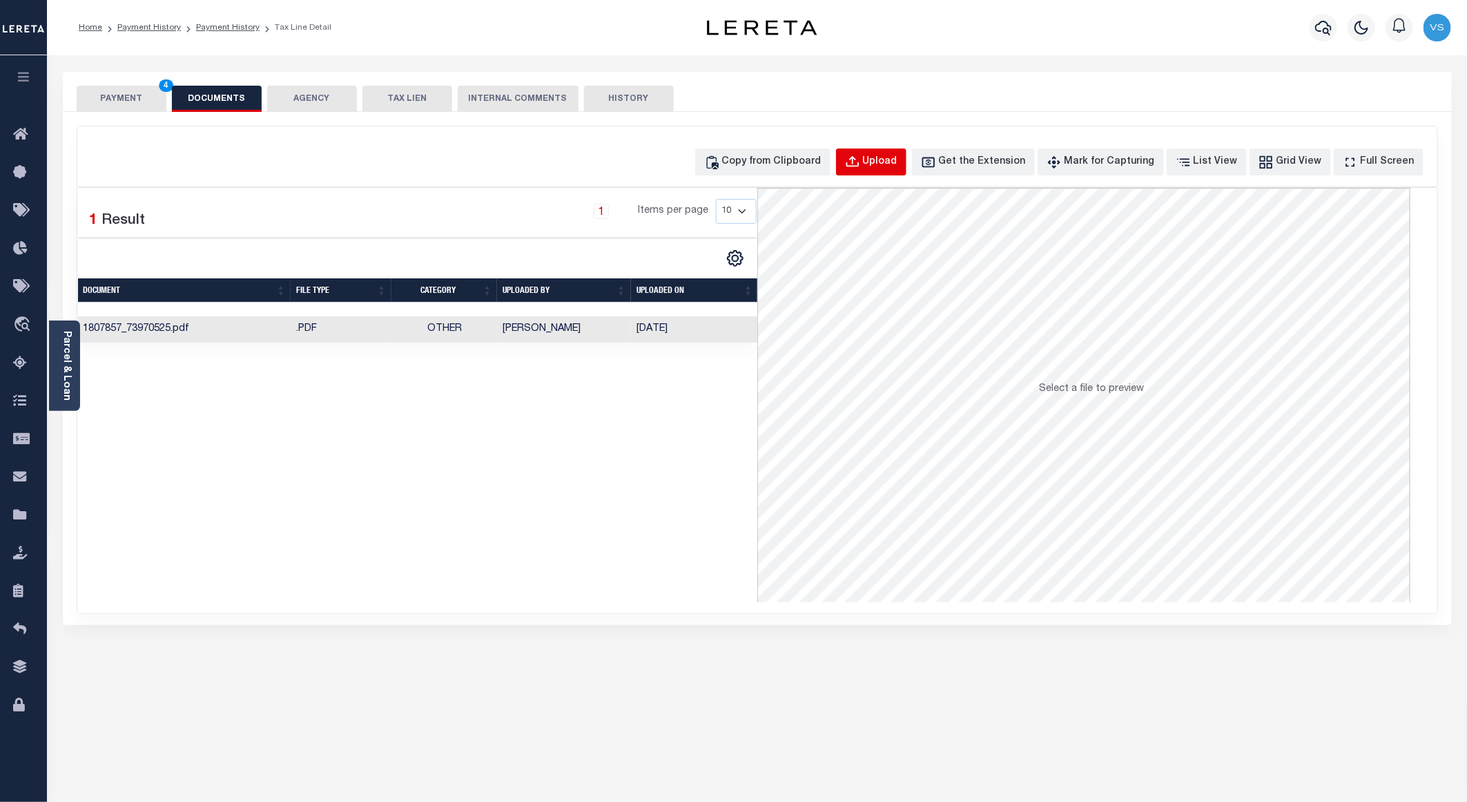
click at [895, 151] on button "Upload" at bounding box center [871, 161] width 70 height 27
select select "POP"
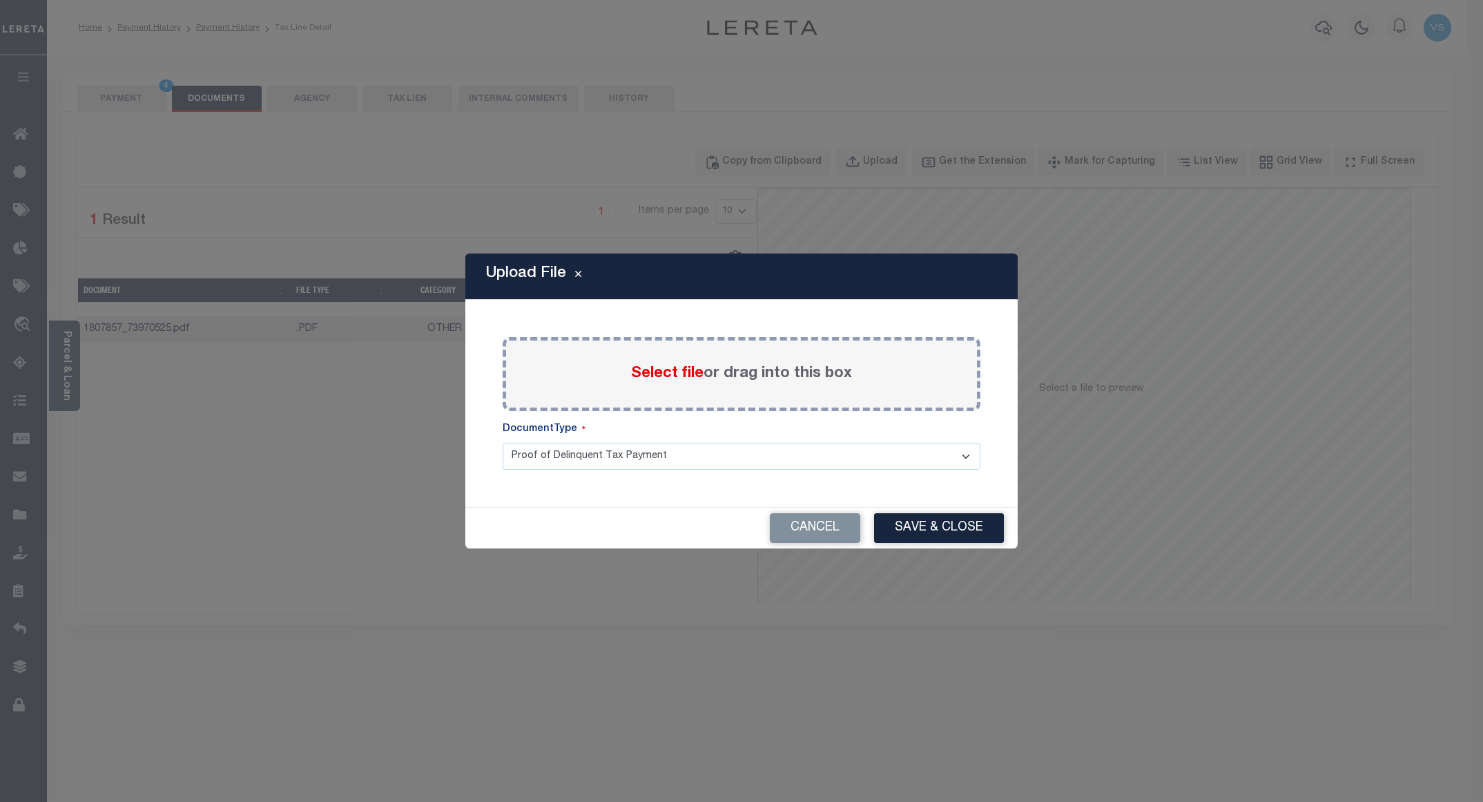
click at [650, 373] on span "Select file" at bounding box center [667, 373] width 72 height 15
click at [0, 0] on input "Select file or drag into this box" at bounding box center [0, 0] width 0 height 0
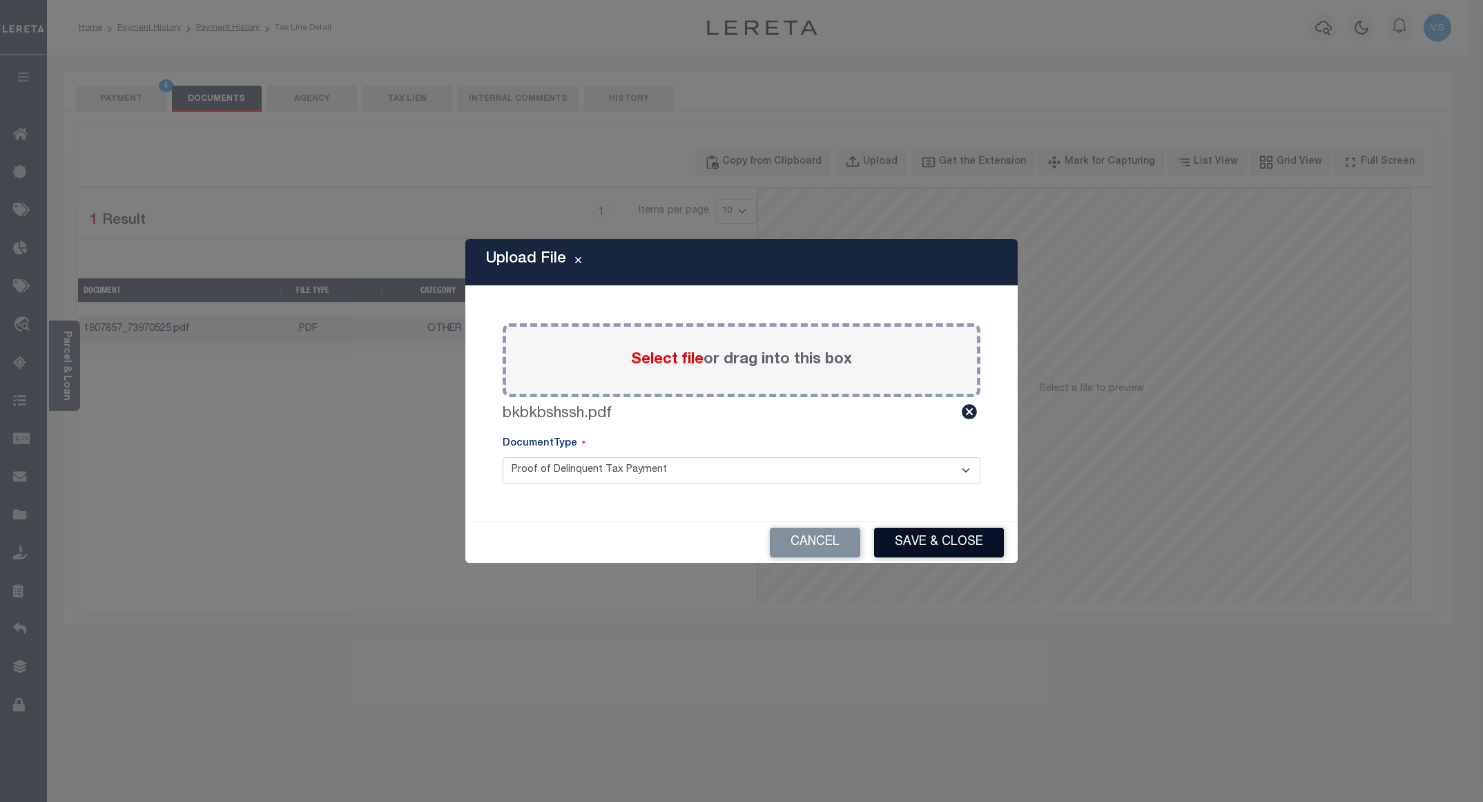
click at [918, 538] on button "Save & Close" at bounding box center [939, 542] width 130 height 30
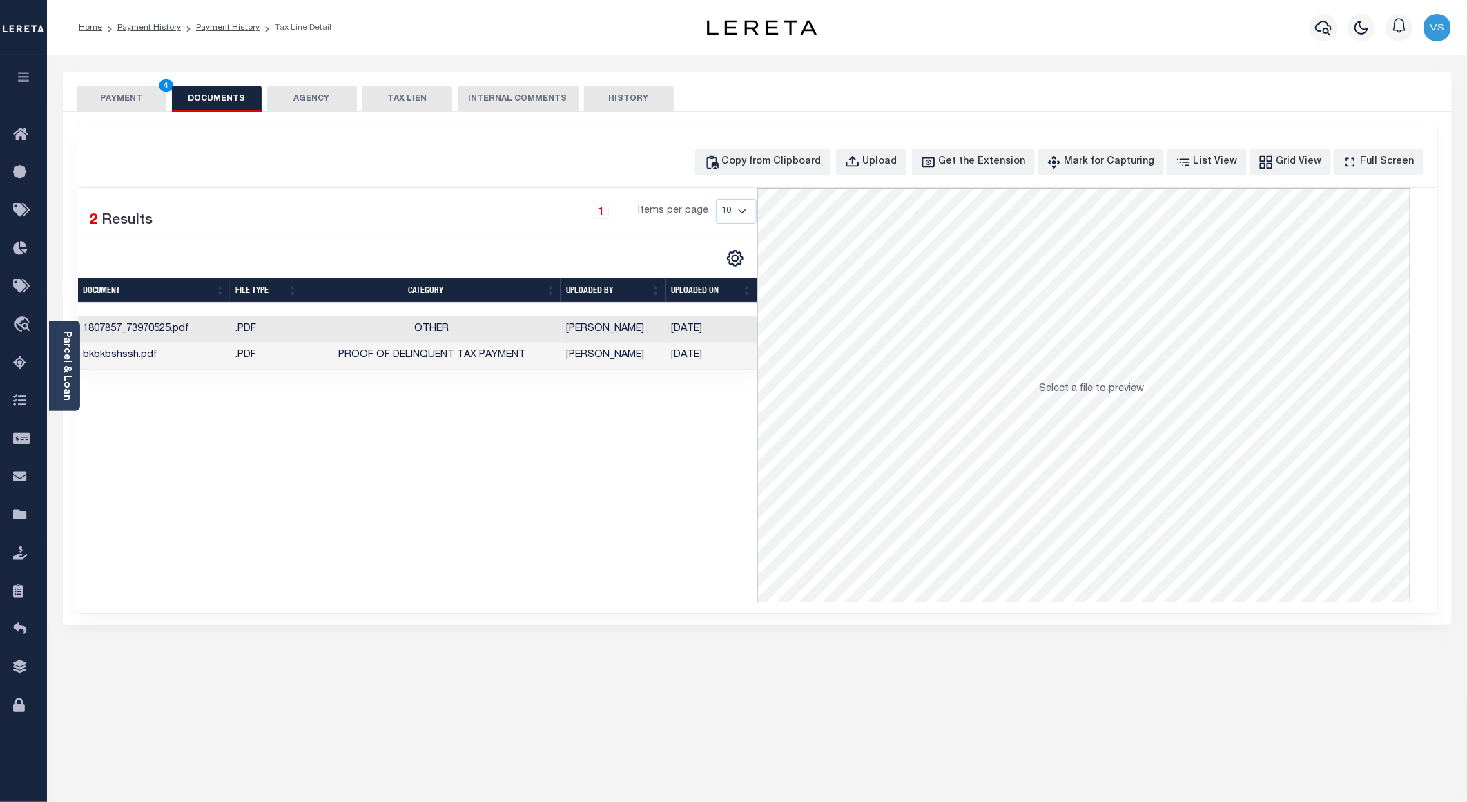
click at [110, 92] on button "PAYMENT 4" at bounding box center [122, 99] width 90 height 26
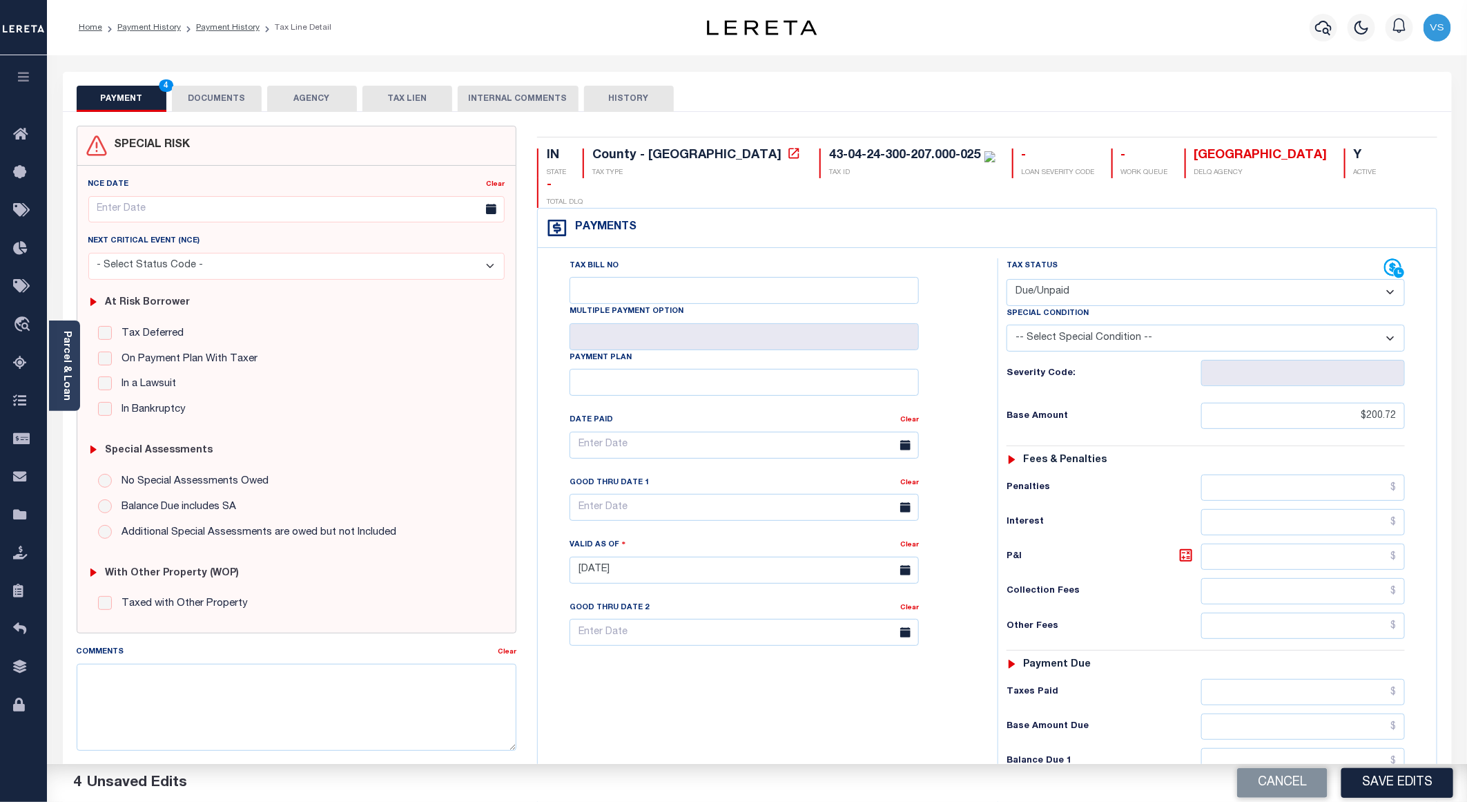
click at [1085, 279] on select "- Select Status Code - Open Due/Unpaid Paid Incomplete No Tax Due Internal Refu…" at bounding box center [1206, 292] width 398 height 27
select select "PYD"
click at [1007, 279] on select "- Select Status Code - Open Due/Unpaid Paid Incomplete No Tax Due Internal Refu…" at bounding box center [1206, 292] width 398 height 27
click at [1357, 790] on button "Save Edits" at bounding box center [1397, 783] width 112 height 30
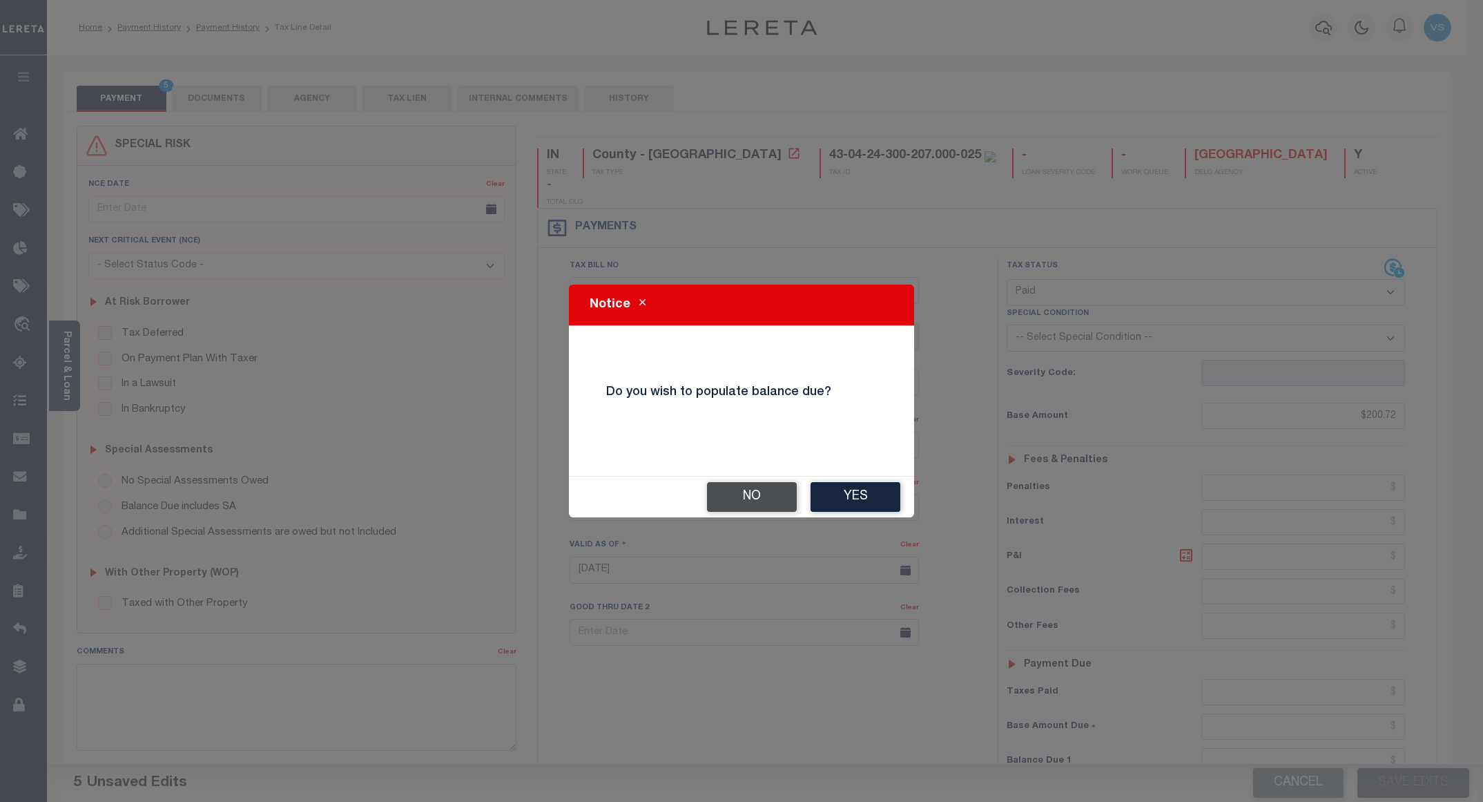
click at [723, 492] on button "No" at bounding box center [752, 497] width 90 height 30
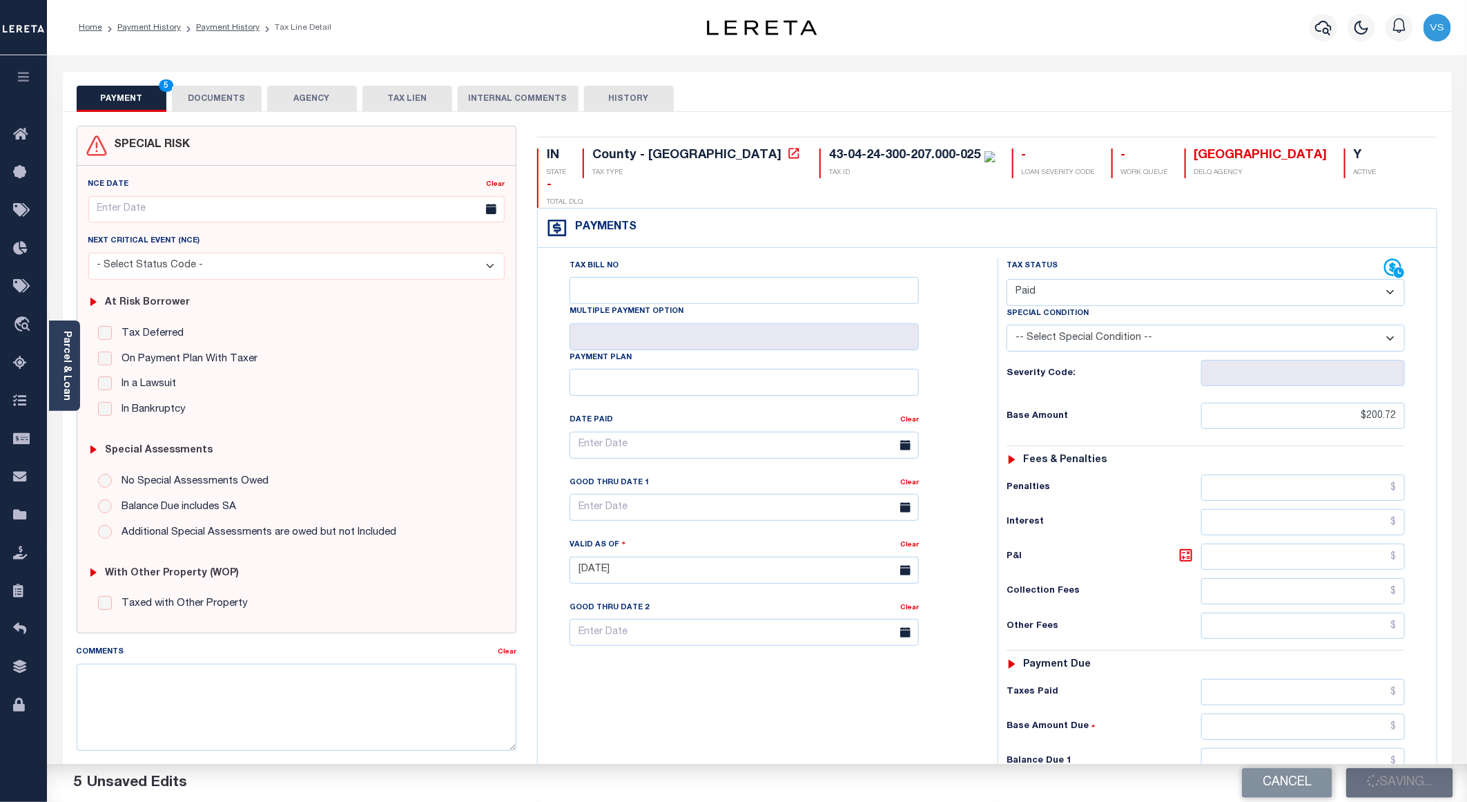
checkbox input "false"
type input "$200.72"
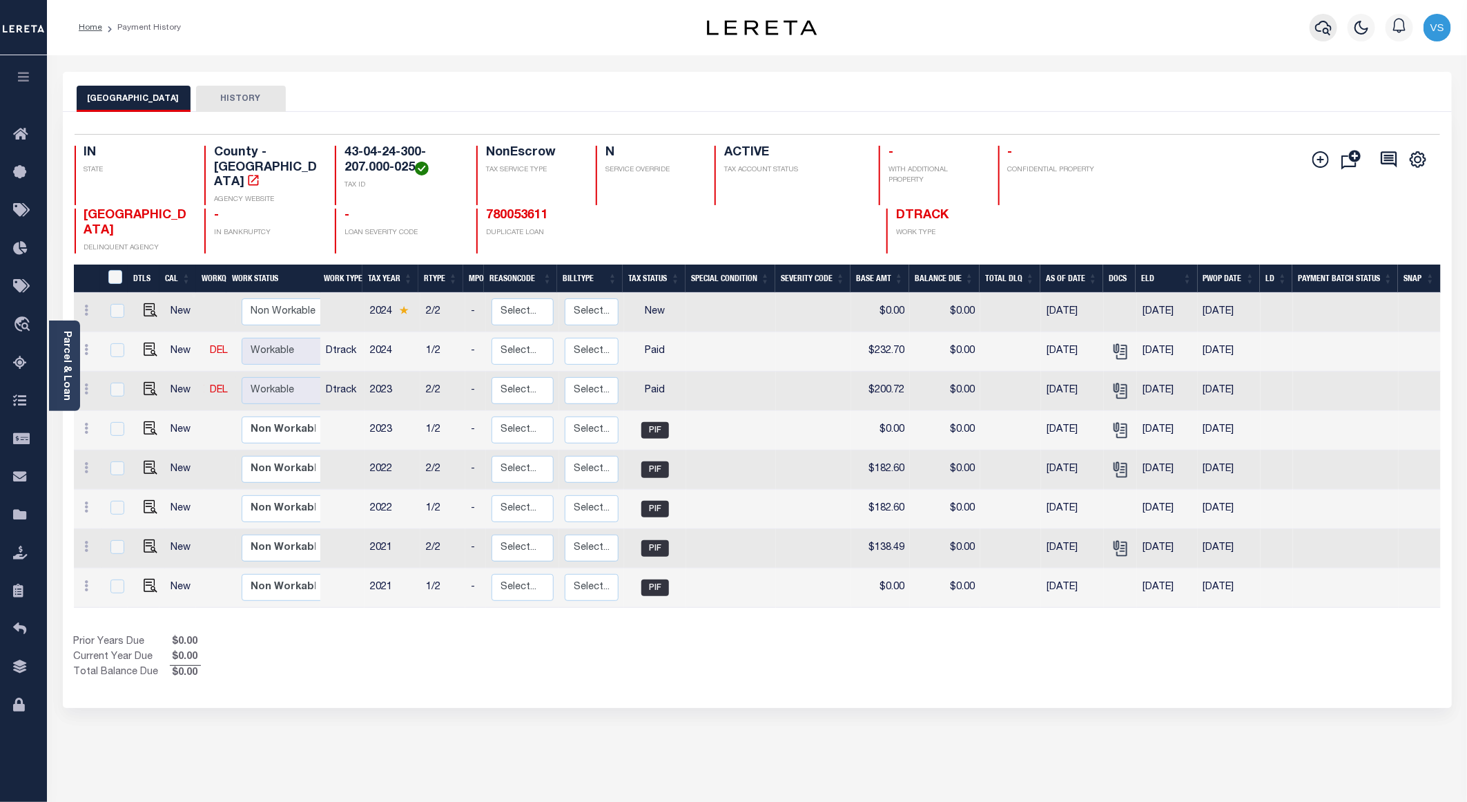
click at [1328, 36] on icon "button" at bounding box center [1323, 27] width 17 height 17
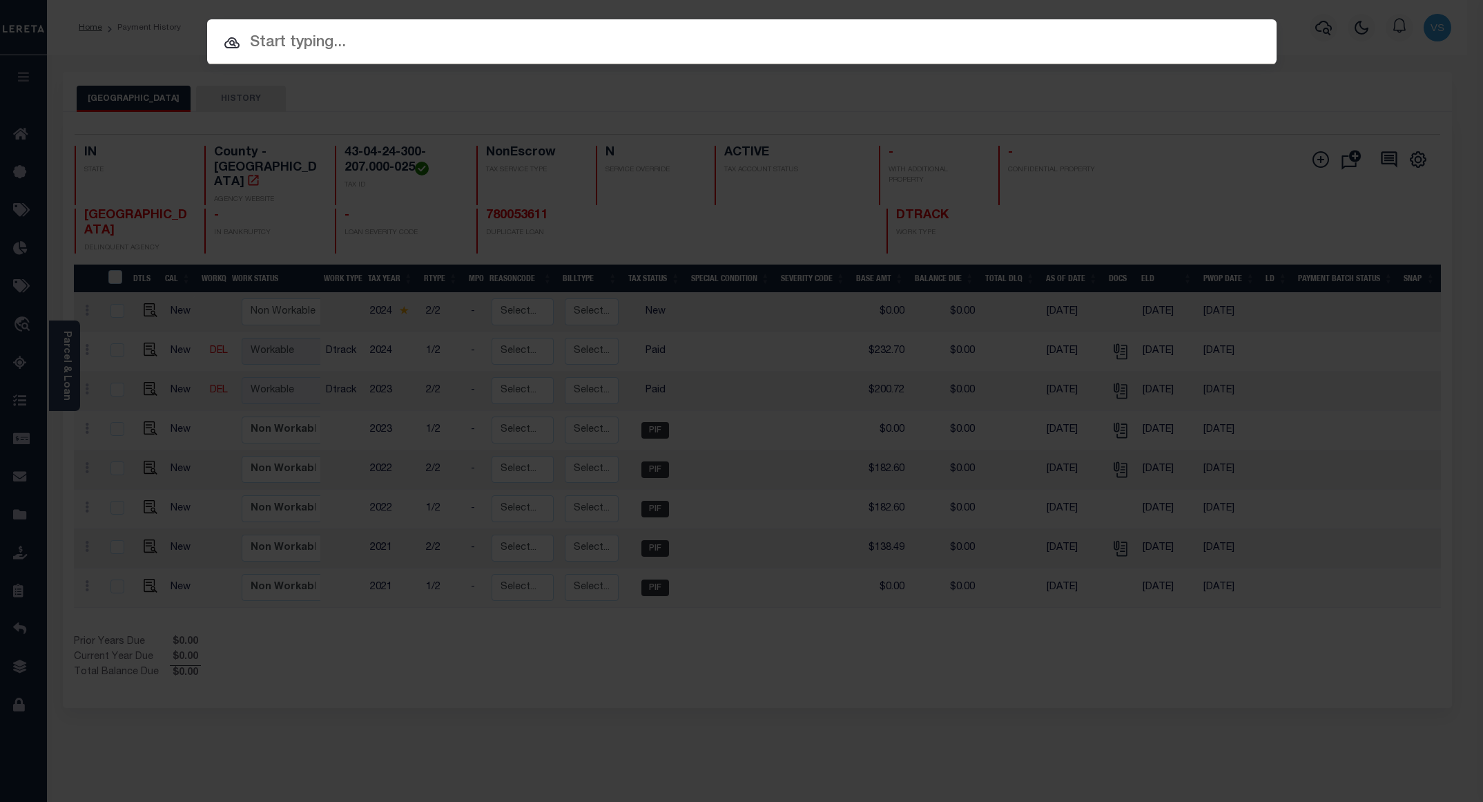
paste input "110106922"
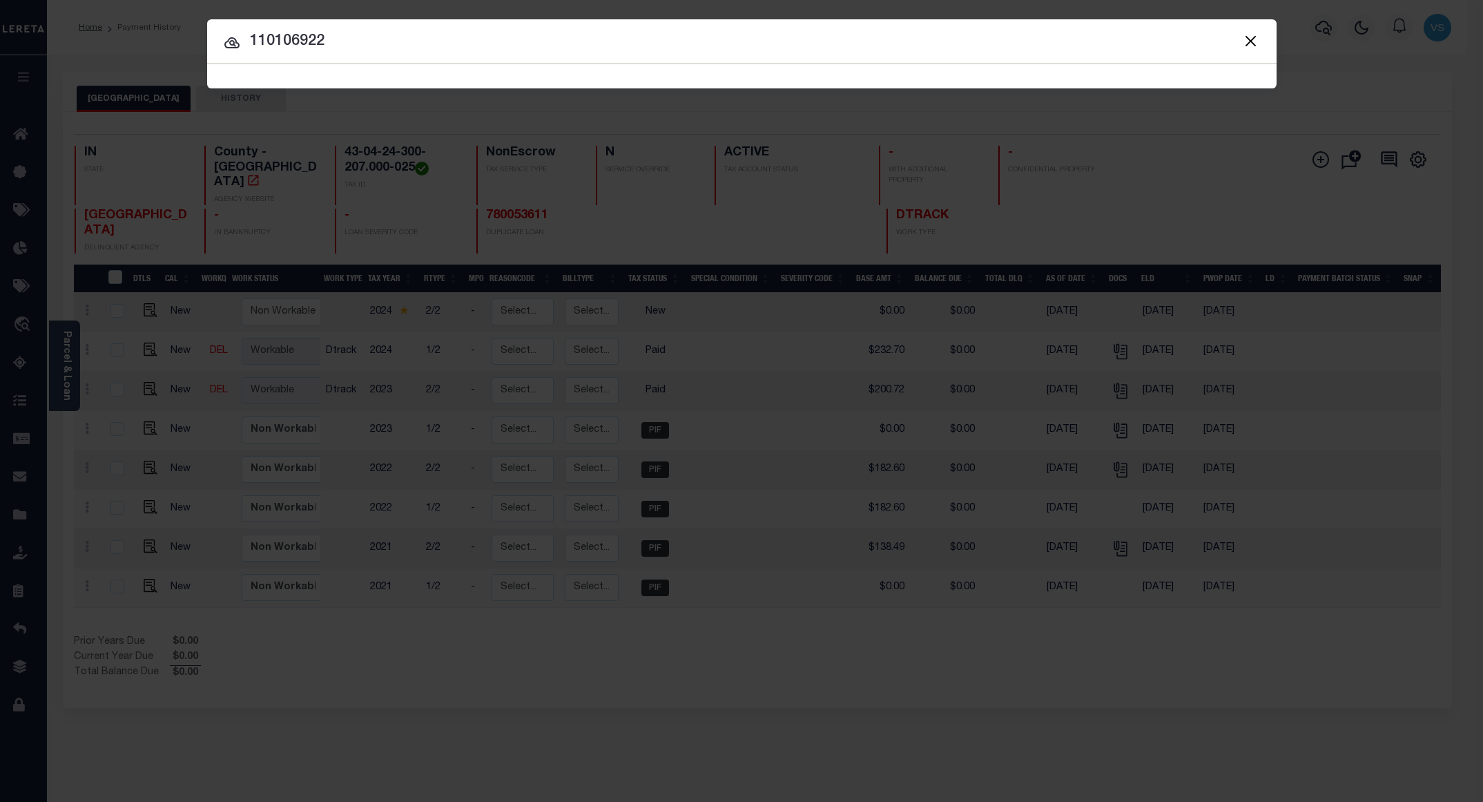
type input "110106922"
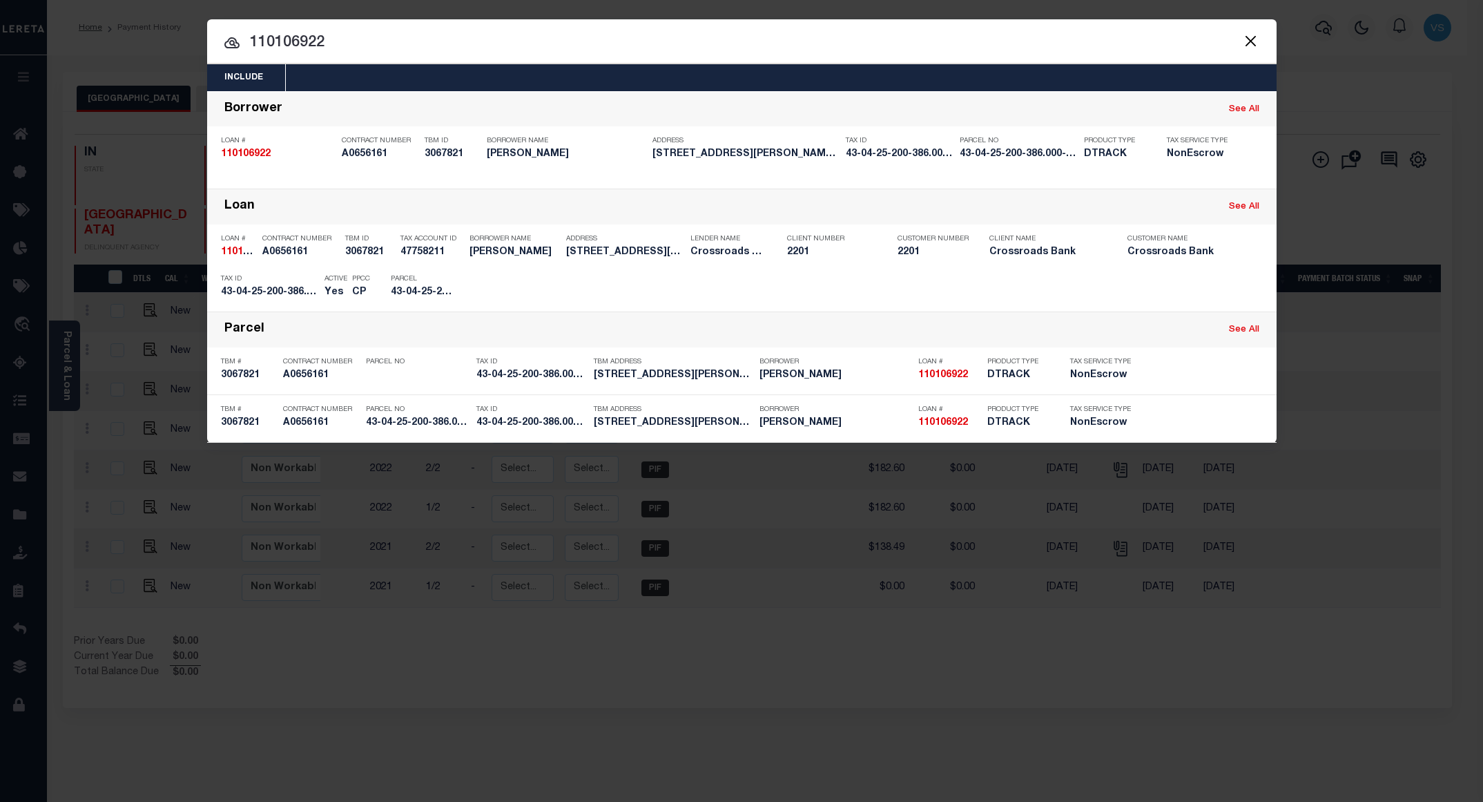
click at [379, 34] on input "110106922" at bounding box center [741, 43] width 1069 height 24
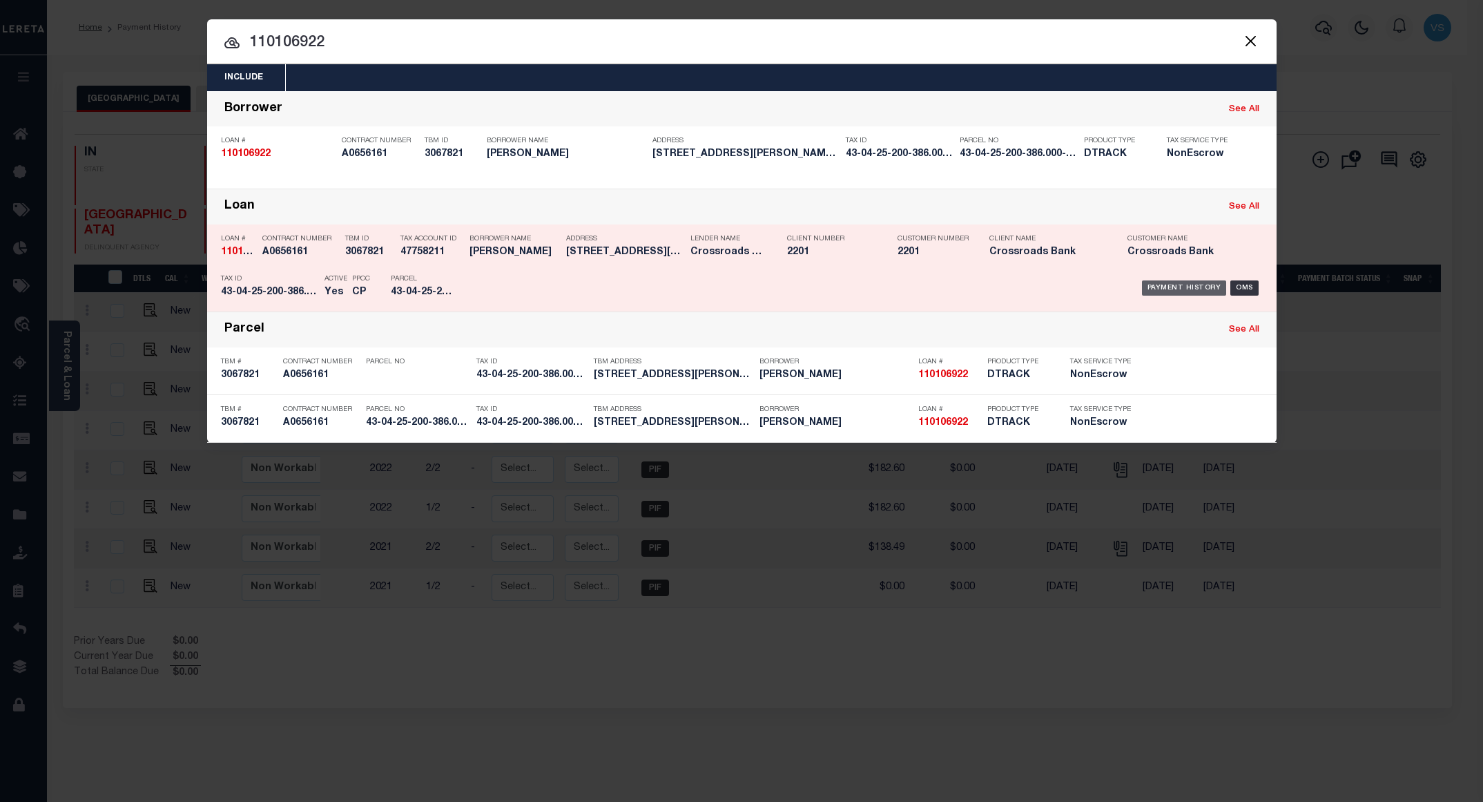
click at [1165, 293] on div "Payment History" at bounding box center [1184, 287] width 85 height 15
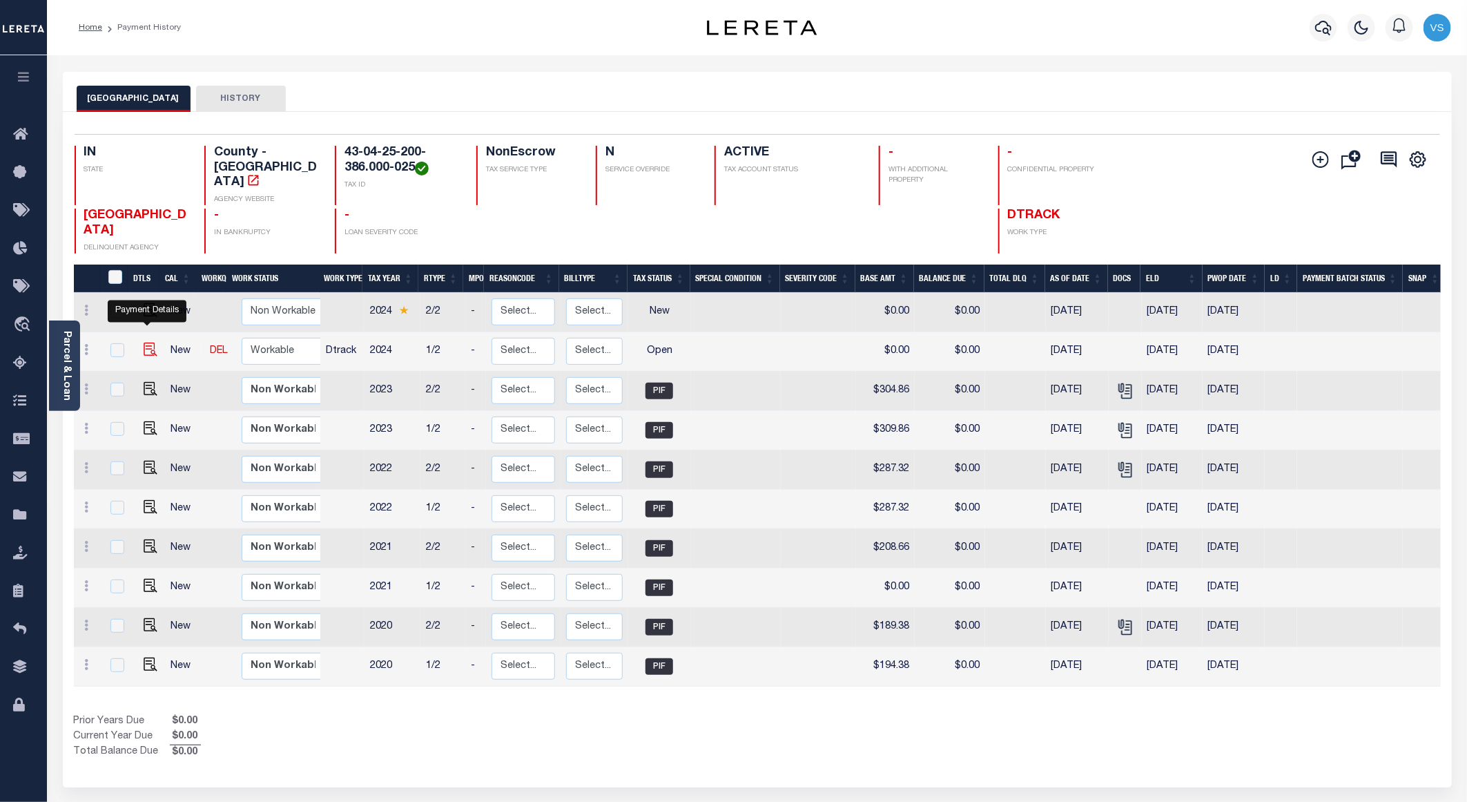
click at [144, 342] on img "" at bounding box center [151, 349] width 14 height 14
checkbox input "true"
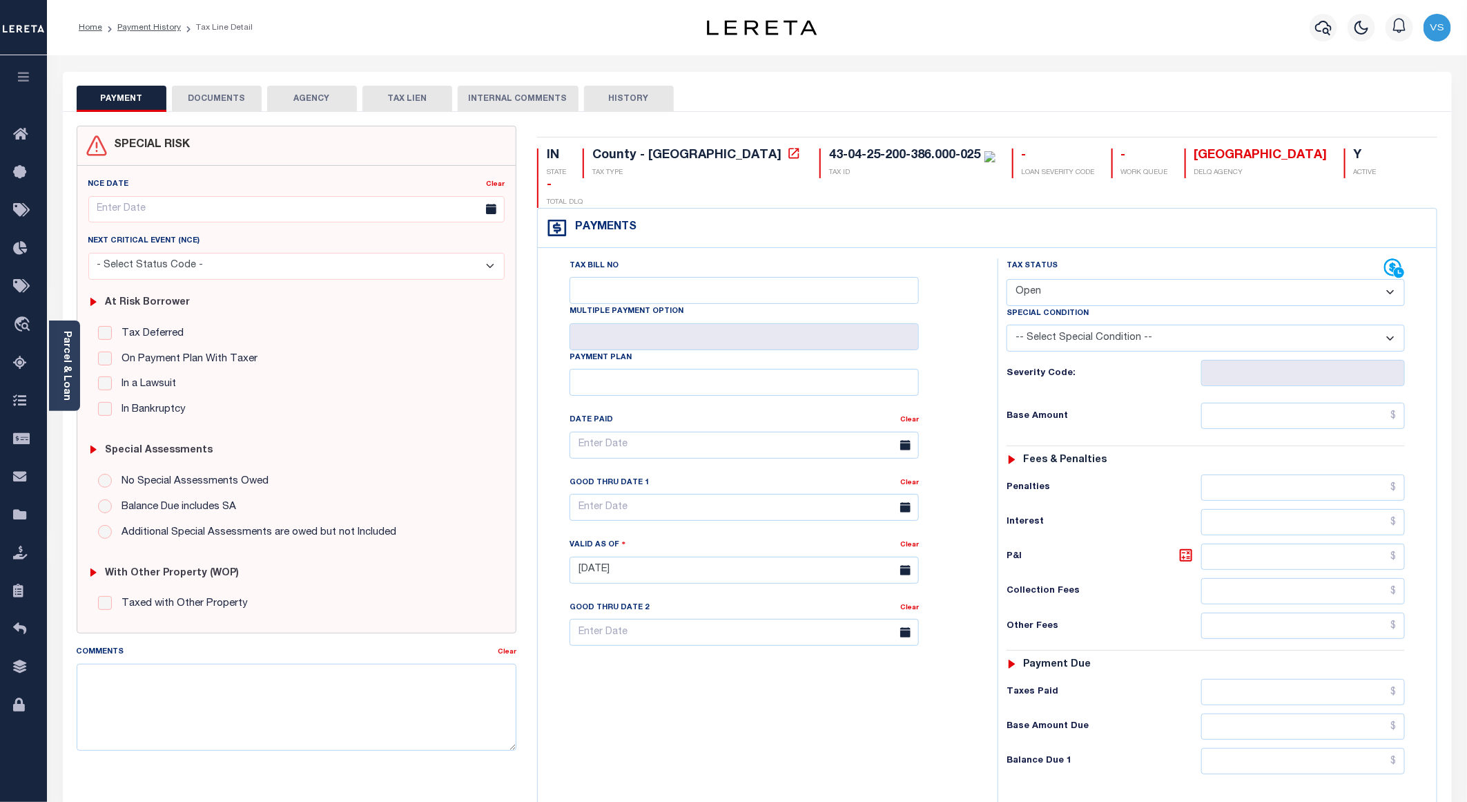
click at [1038, 279] on select "- Select Status Code - Open Due/Unpaid Paid Incomplete No Tax Due Internal Refu…" at bounding box center [1206, 292] width 398 height 27
select select "PYD"
click at [1007, 279] on select "- Select Status Code - Open Due/Unpaid Paid Incomplete No Tax Due Internal Refu…" at bounding box center [1206, 292] width 398 height 27
type input "[DATE]"
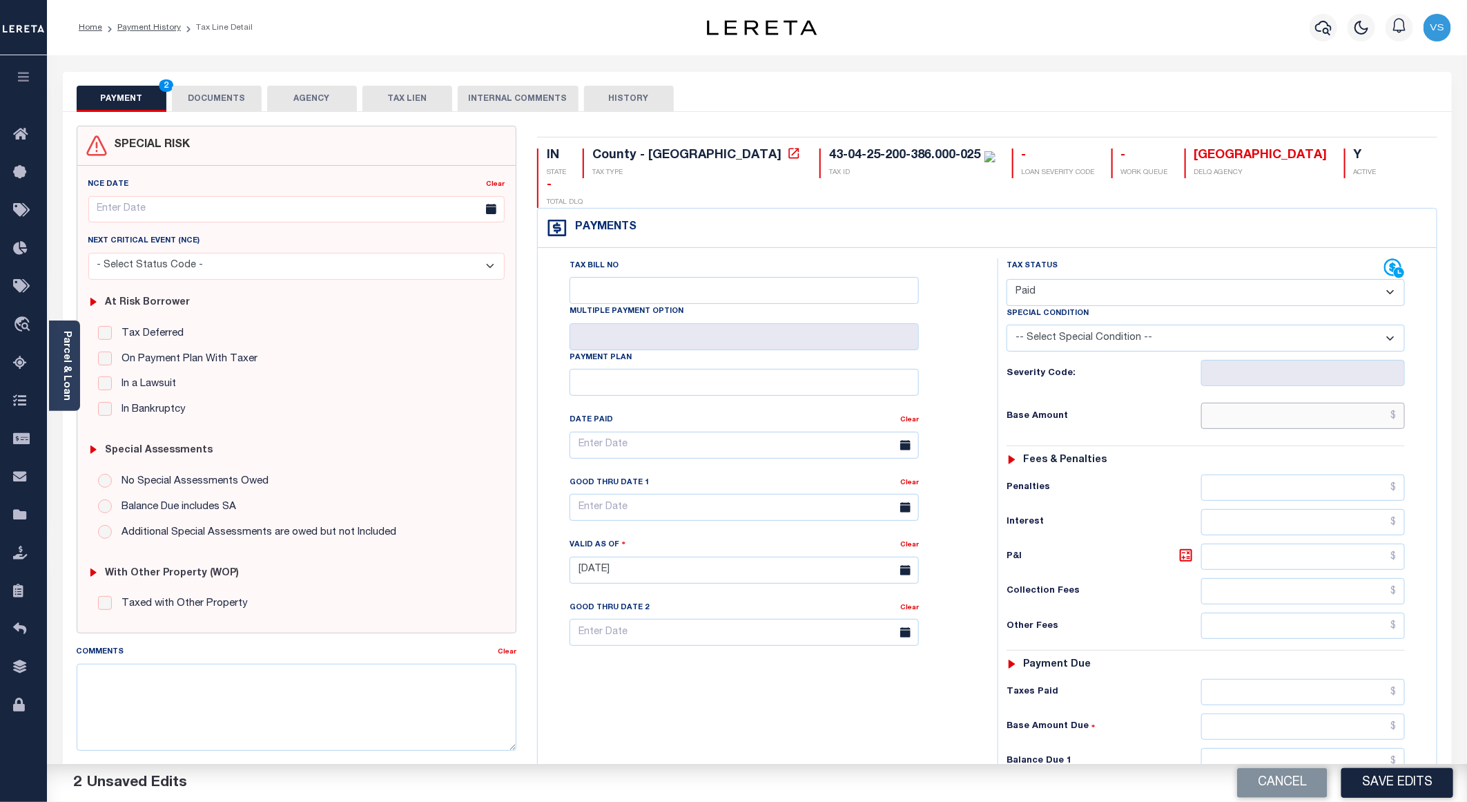
click at [1253, 402] on input "text" at bounding box center [1303, 415] width 204 height 26
paste input "324.52"
type input "$324.52"
click at [191, 104] on button "DOCUMENTS" at bounding box center [217, 99] width 90 height 26
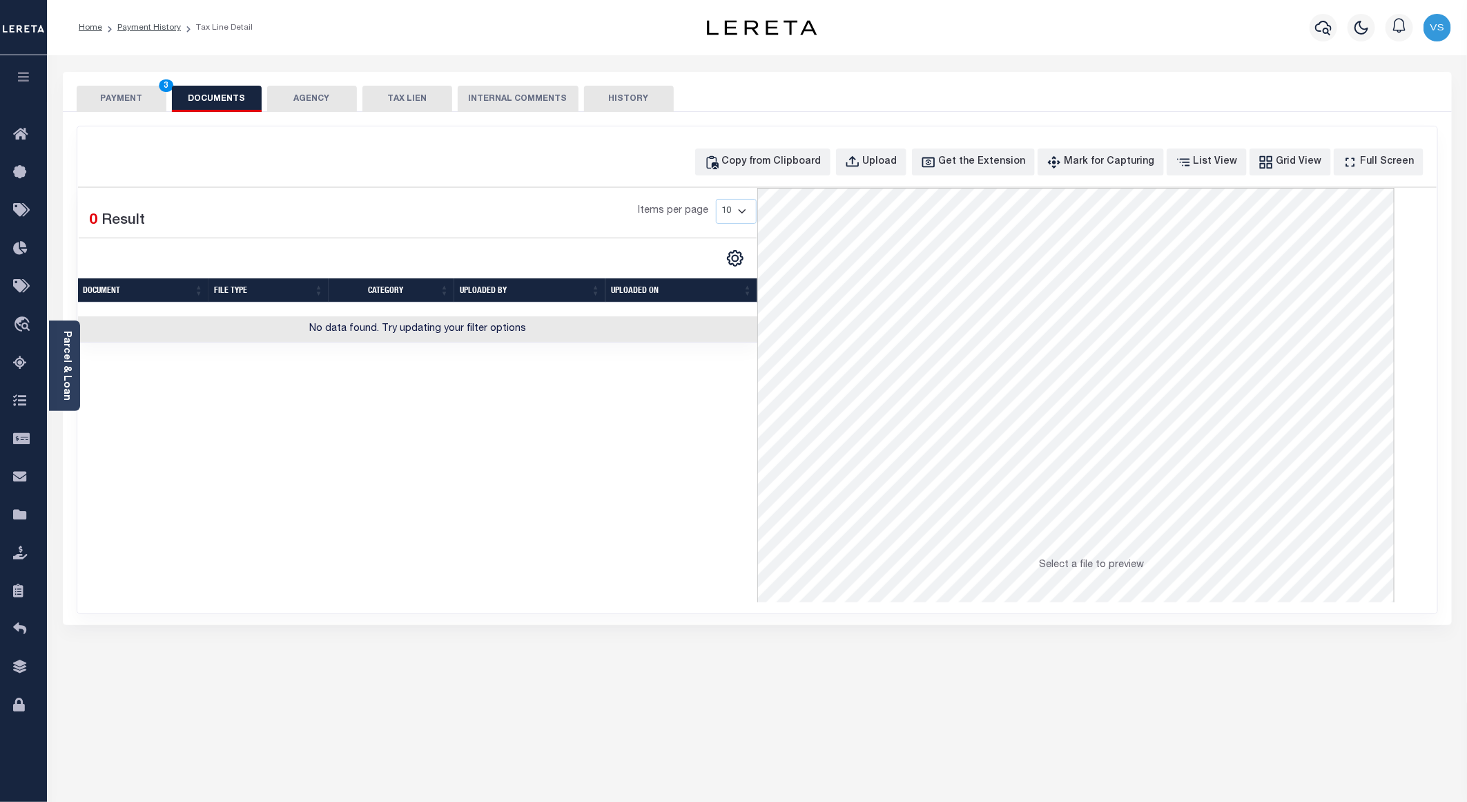
click at [108, 86] on button "PAYMENT 3" at bounding box center [122, 99] width 90 height 26
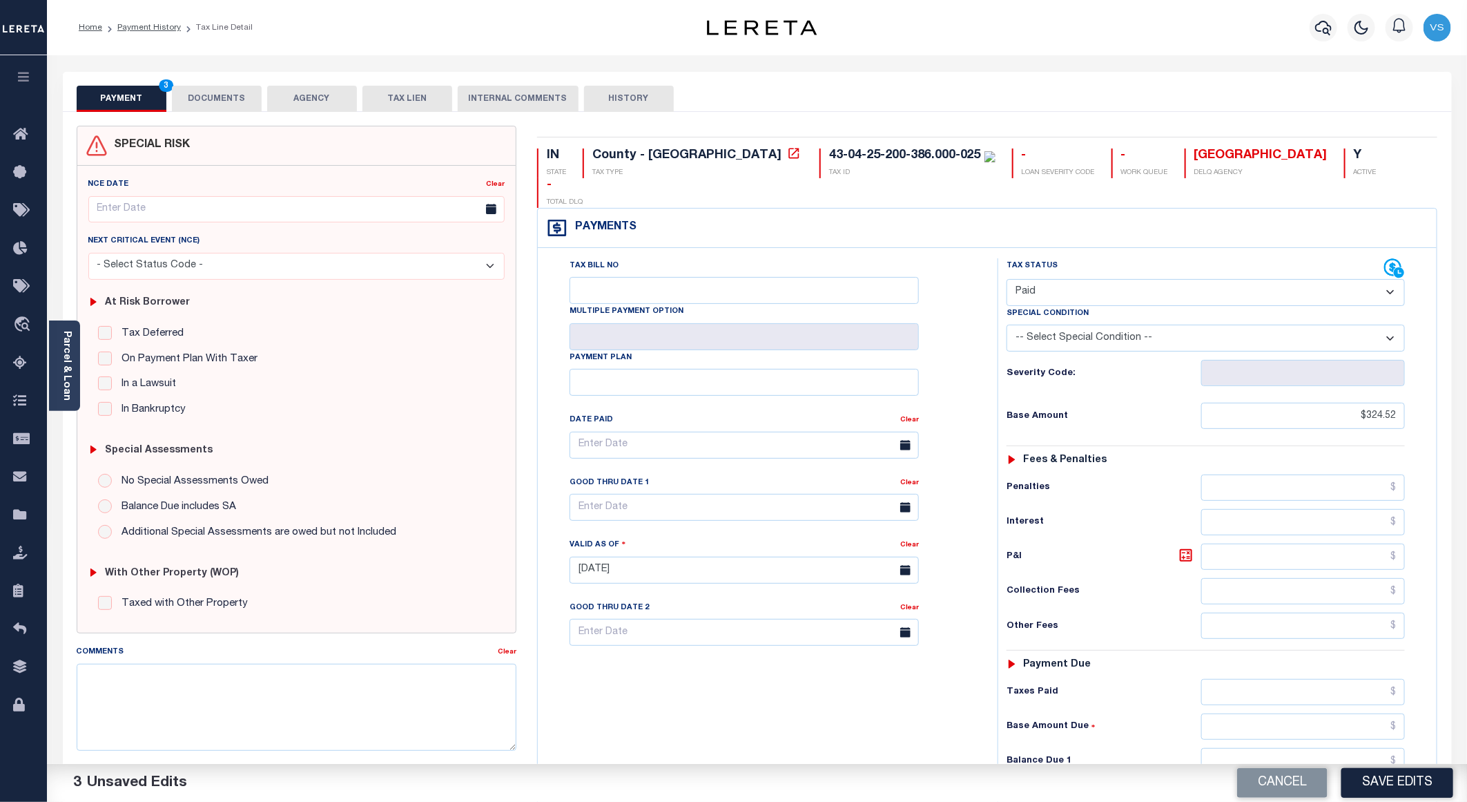
click at [203, 90] on button "DOCUMENTS" at bounding box center [217, 99] width 90 height 26
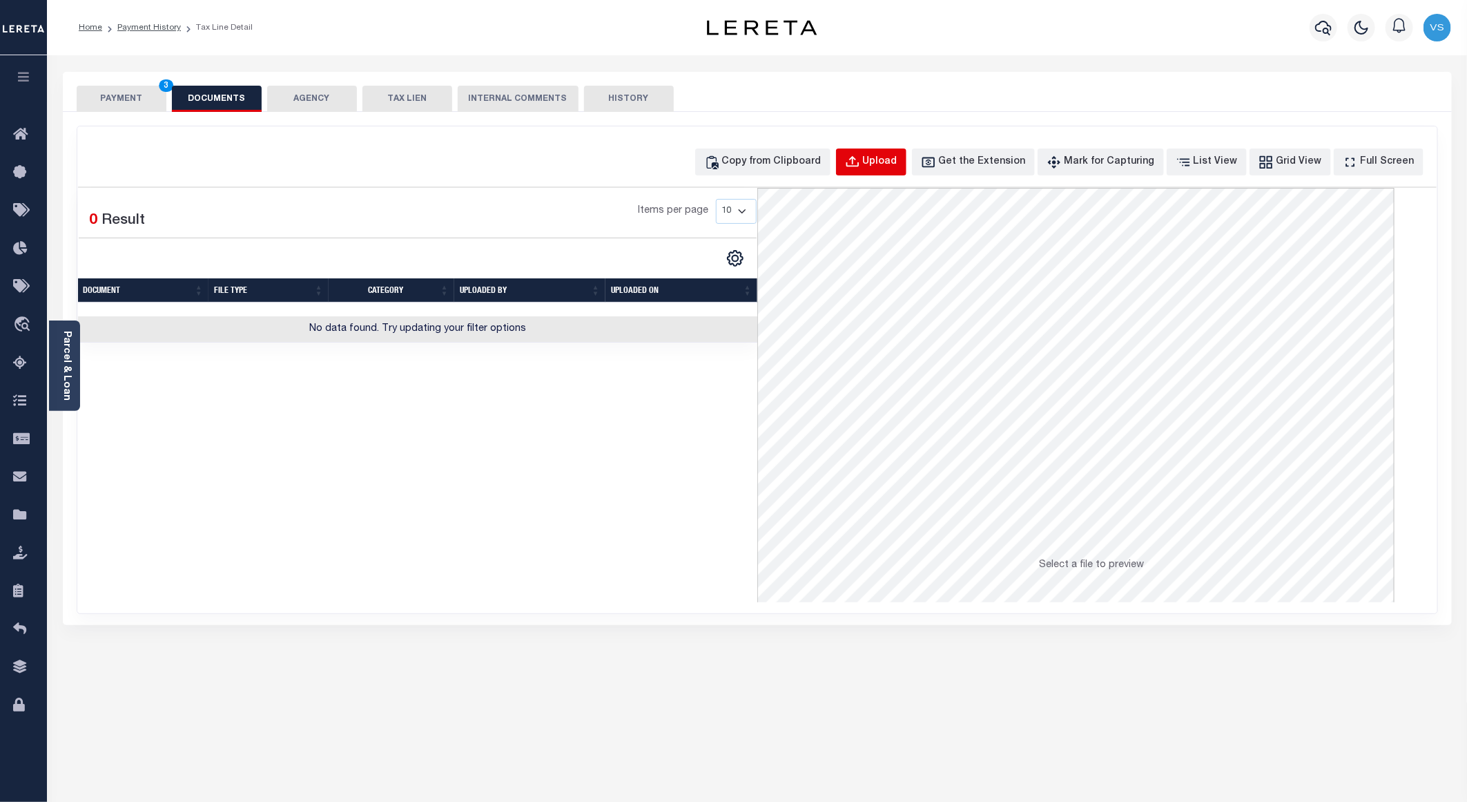
click at [887, 162] on div "Upload" at bounding box center [880, 162] width 35 height 15
select select "POP"
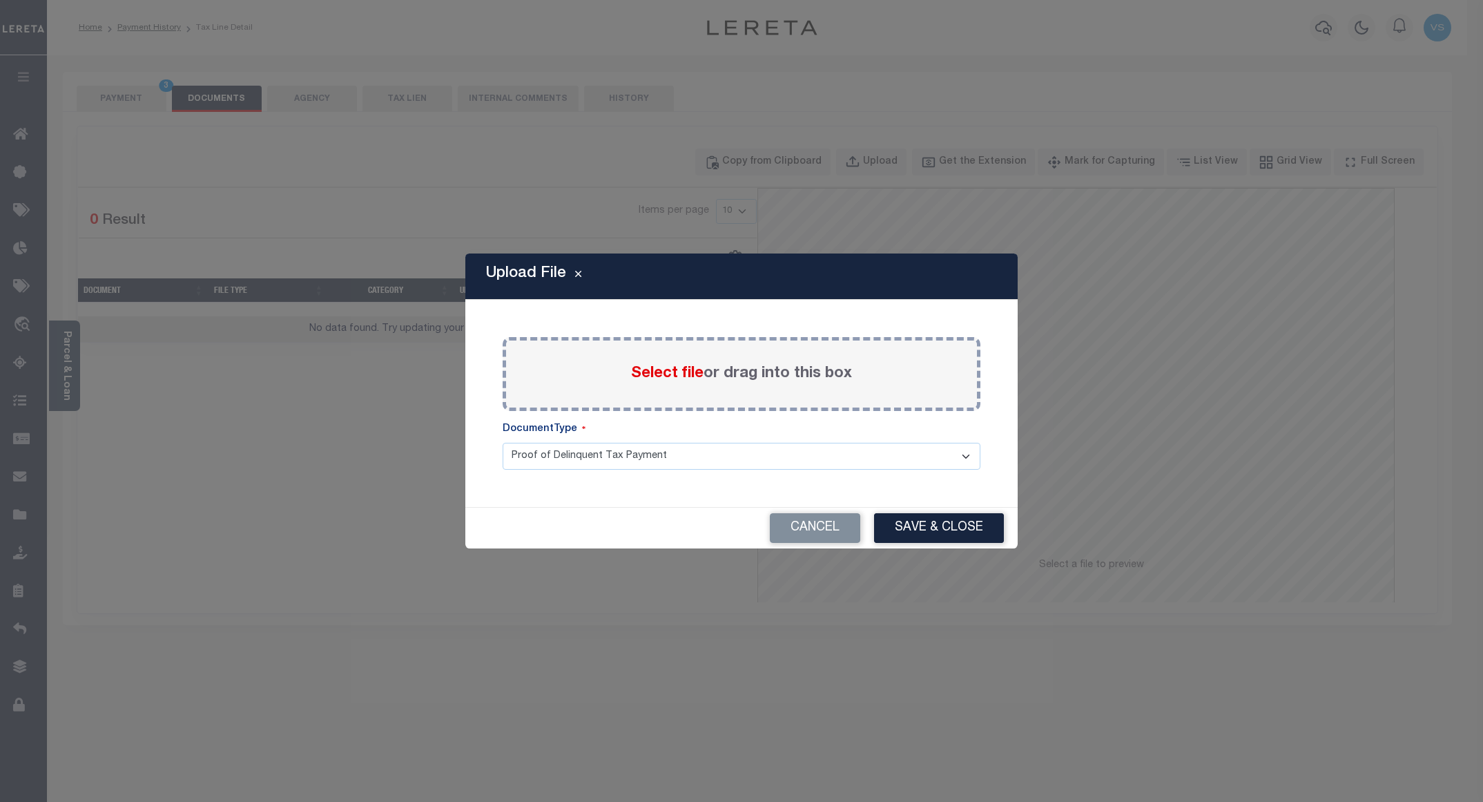
click at [651, 366] on span "Select file" at bounding box center [667, 373] width 72 height 15
click at [0, 0] on input "Select file or drag into this box" at bounding box center [0, 0] width 0 height 0
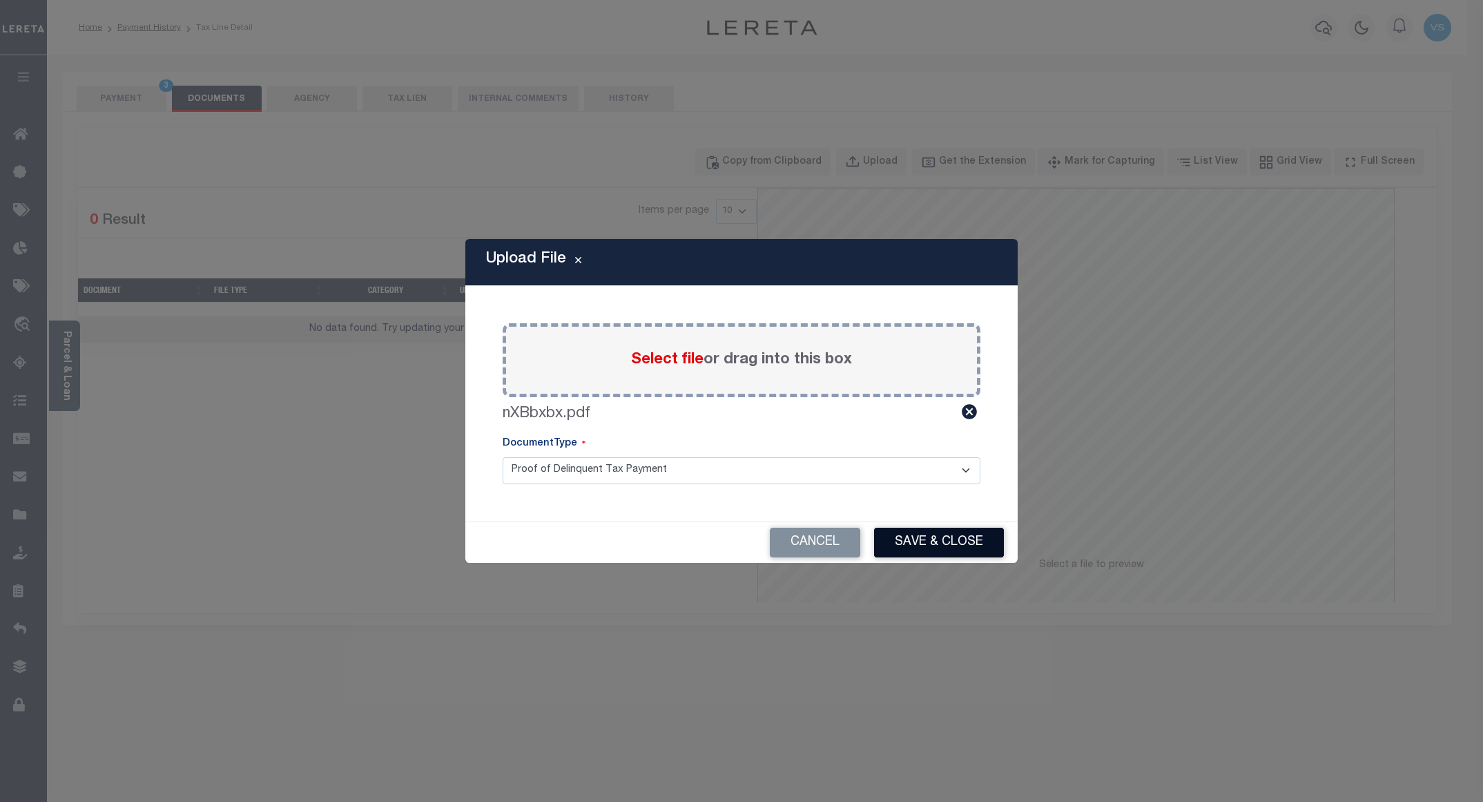
click at [947, 534] on button "Save & Close" at bounding box center [939, 542] width 130 height 30
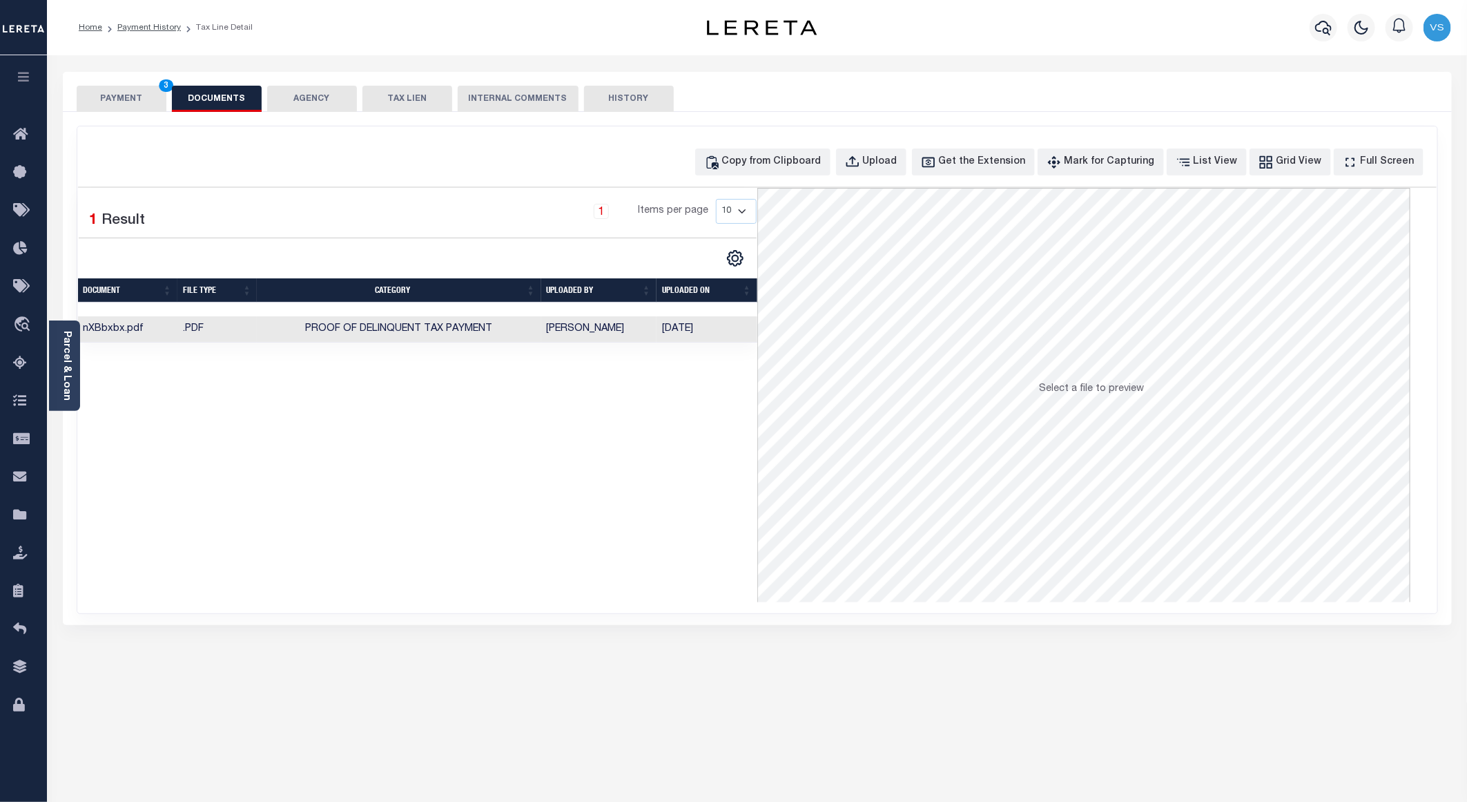
click at [112, 98] on button "PAYMENT 3" at bounding box center [122, 99] width 90 height 26
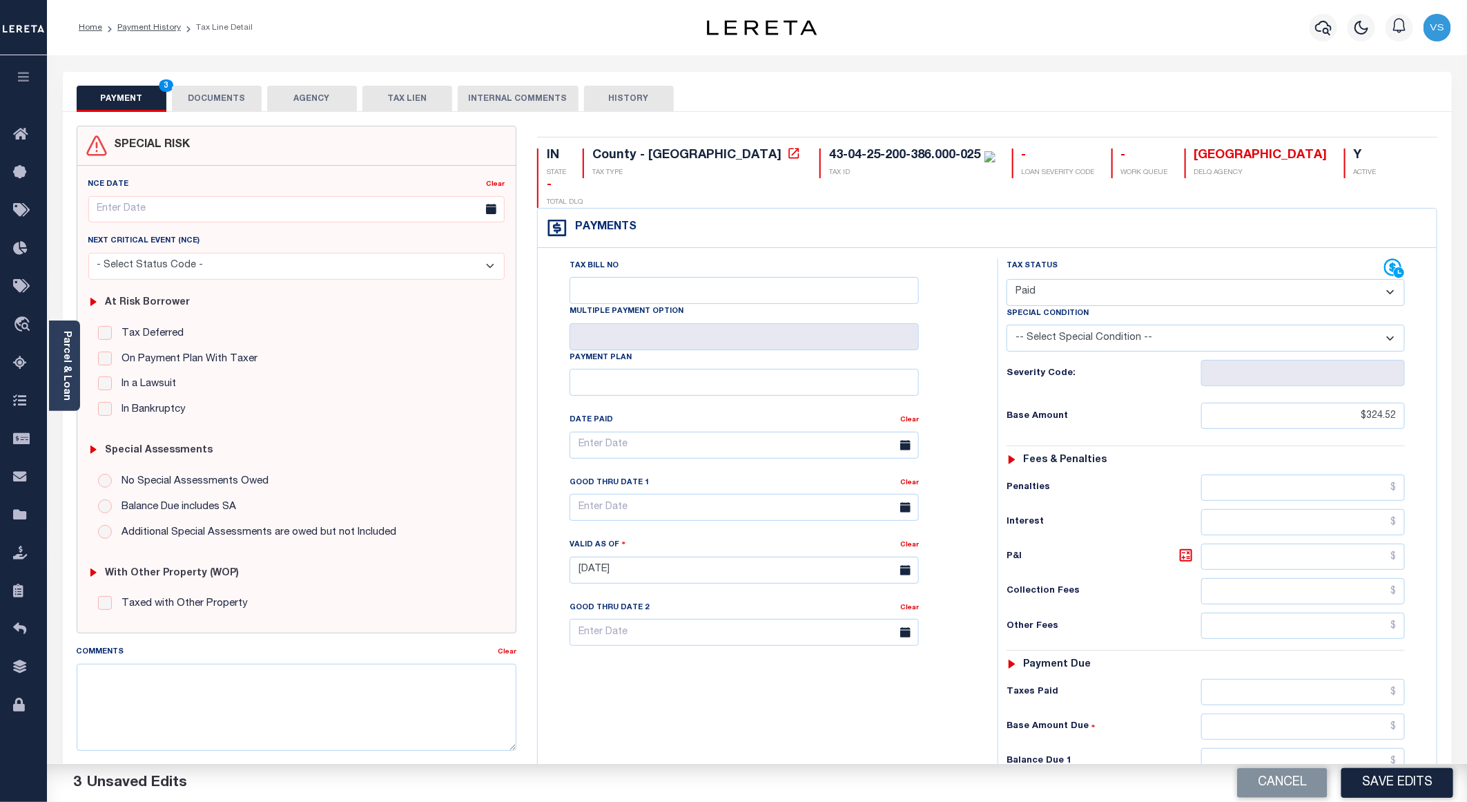
scroll to position [222, 0]
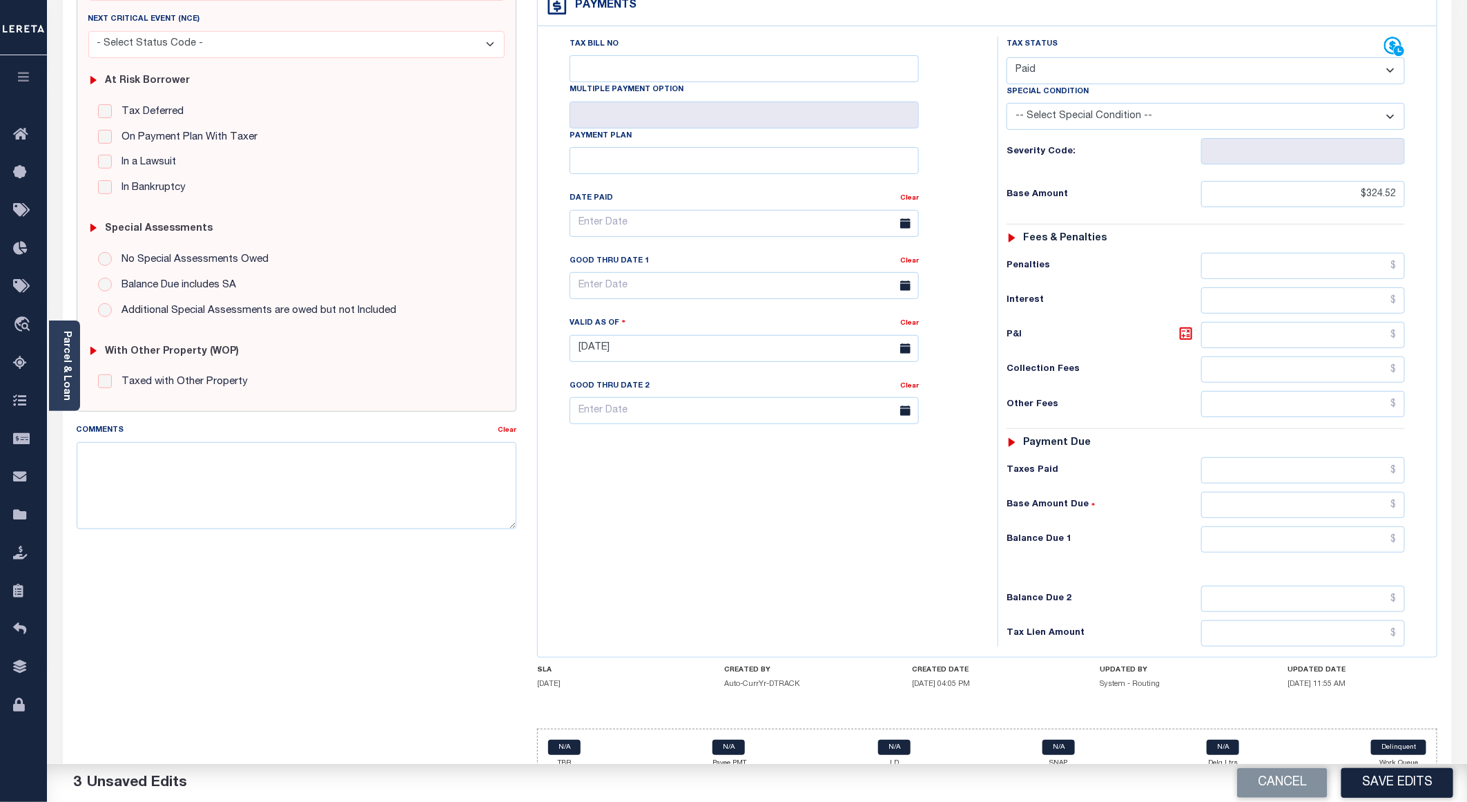
drag, startPoint x: 1382, startPoint y: 773, endPoint x: 1377, endPoint y: 752, distance: 21.3
click at [1383, 771] on button "Save Edits" at bounding box center [1397, 783] width 112 height 30
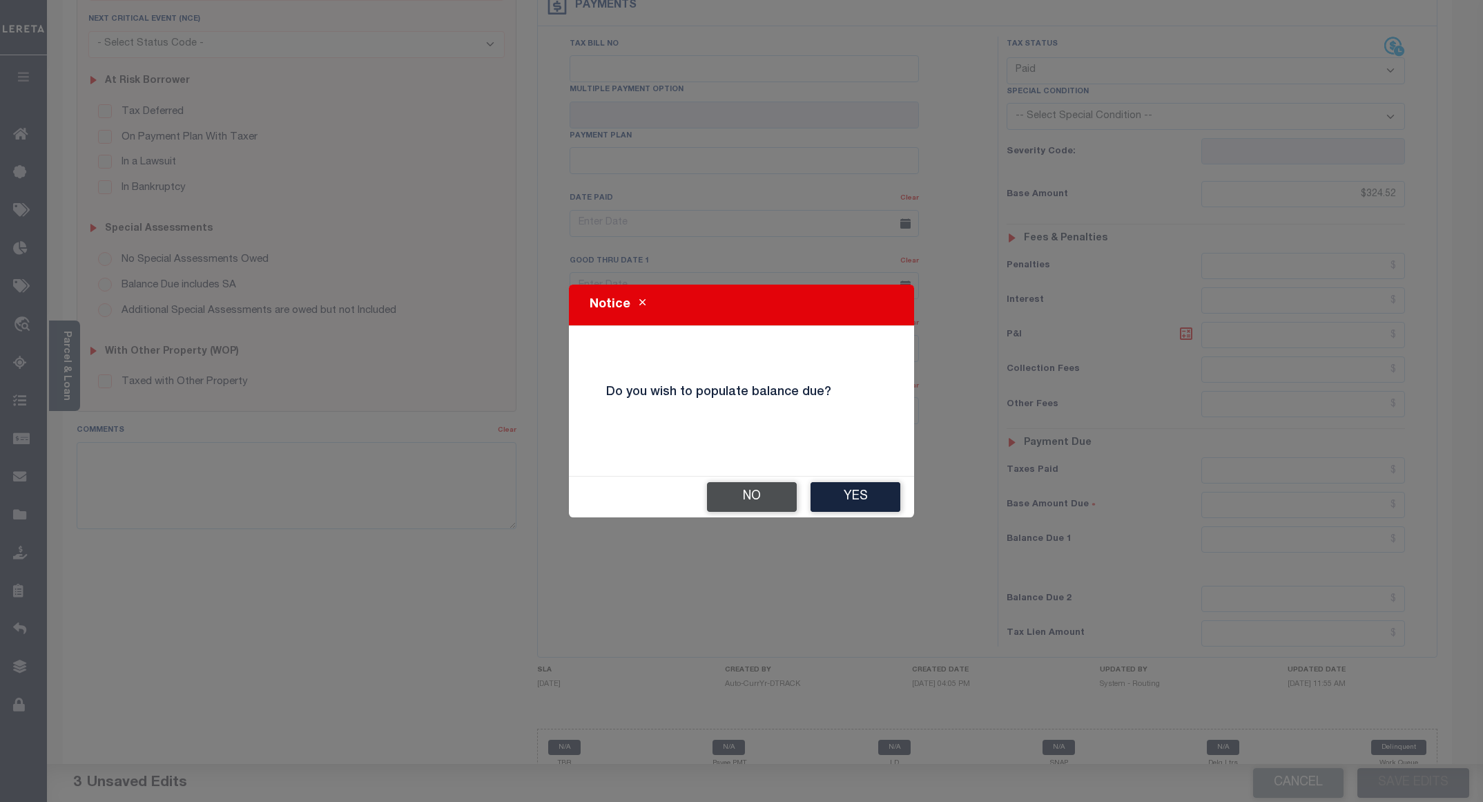
click at [736, 501] on button "No" at bounding box center [752, 497] width 90 height 30
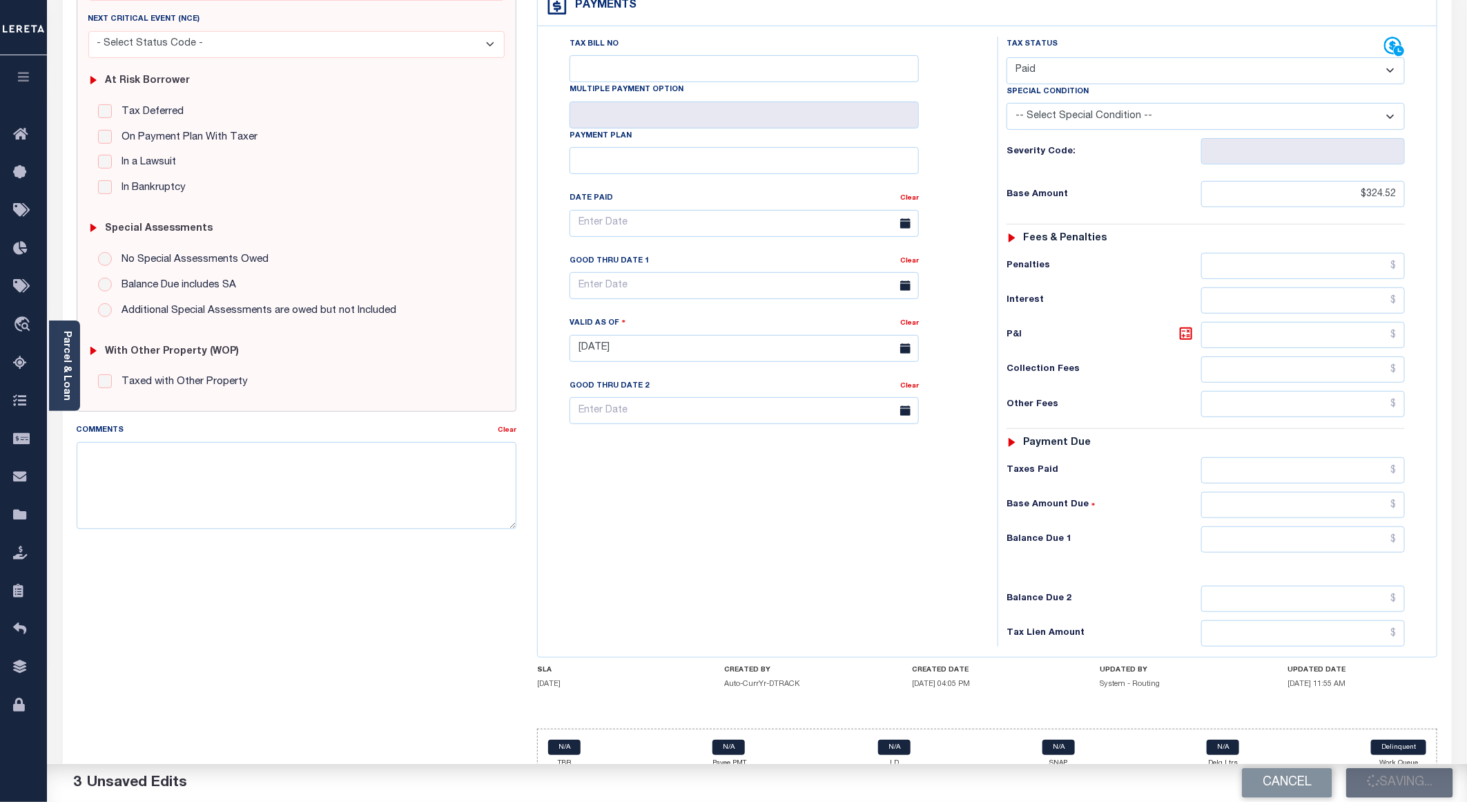
checkbox input "false"
type input "$324.52"
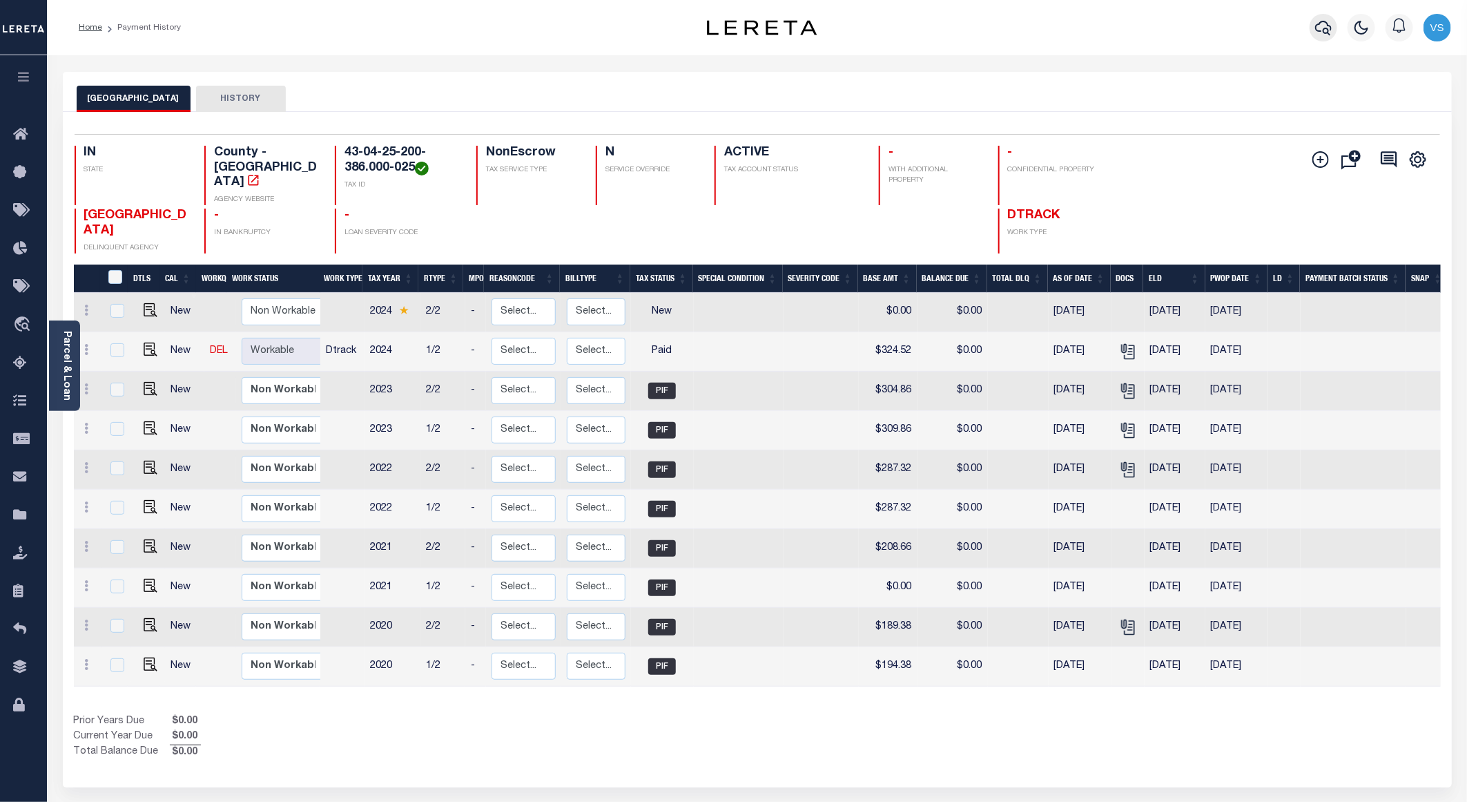
click at [1318, 28] on icon "button" at bounding box center [1323, 27] width 17 height 17
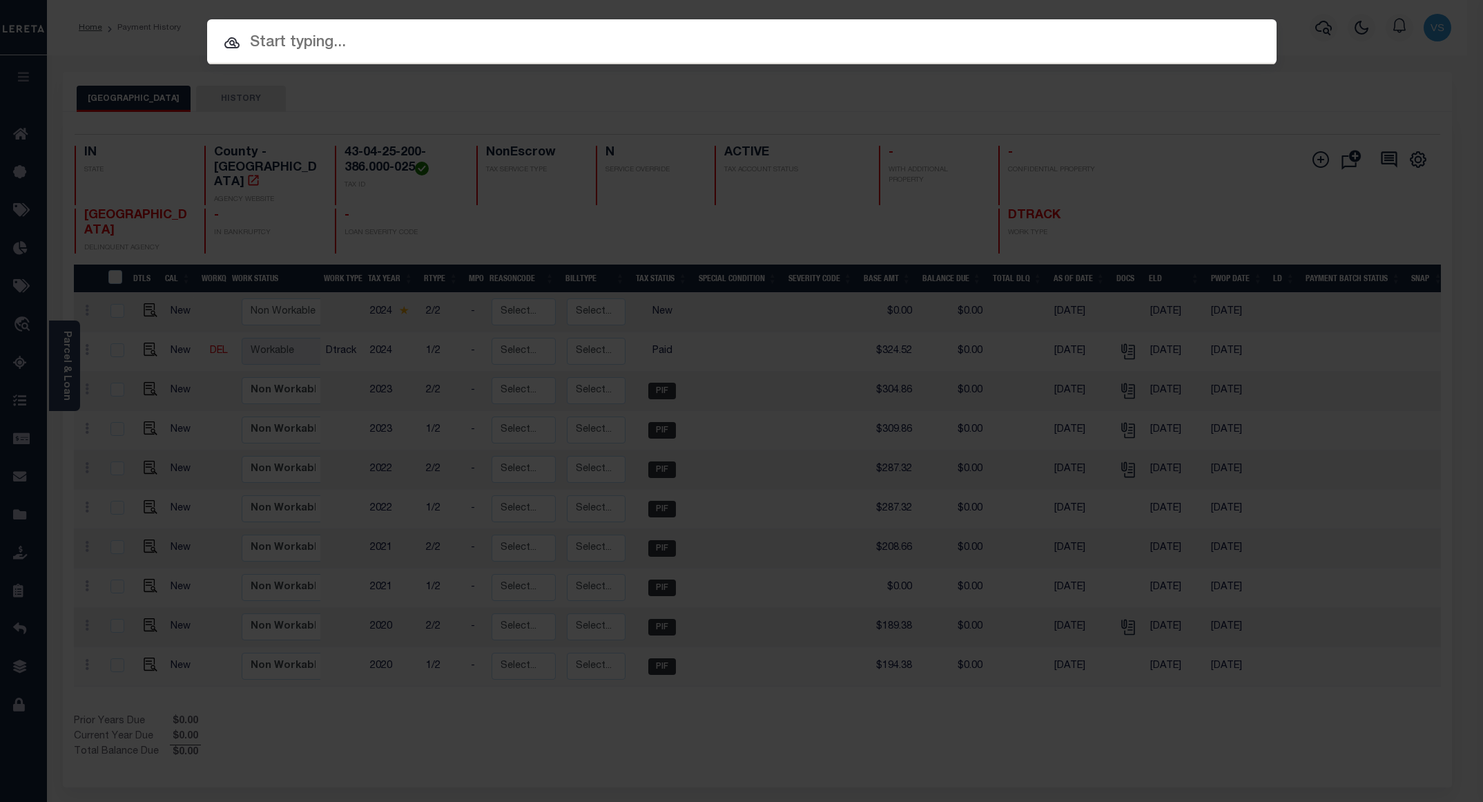
paste input "110200181"
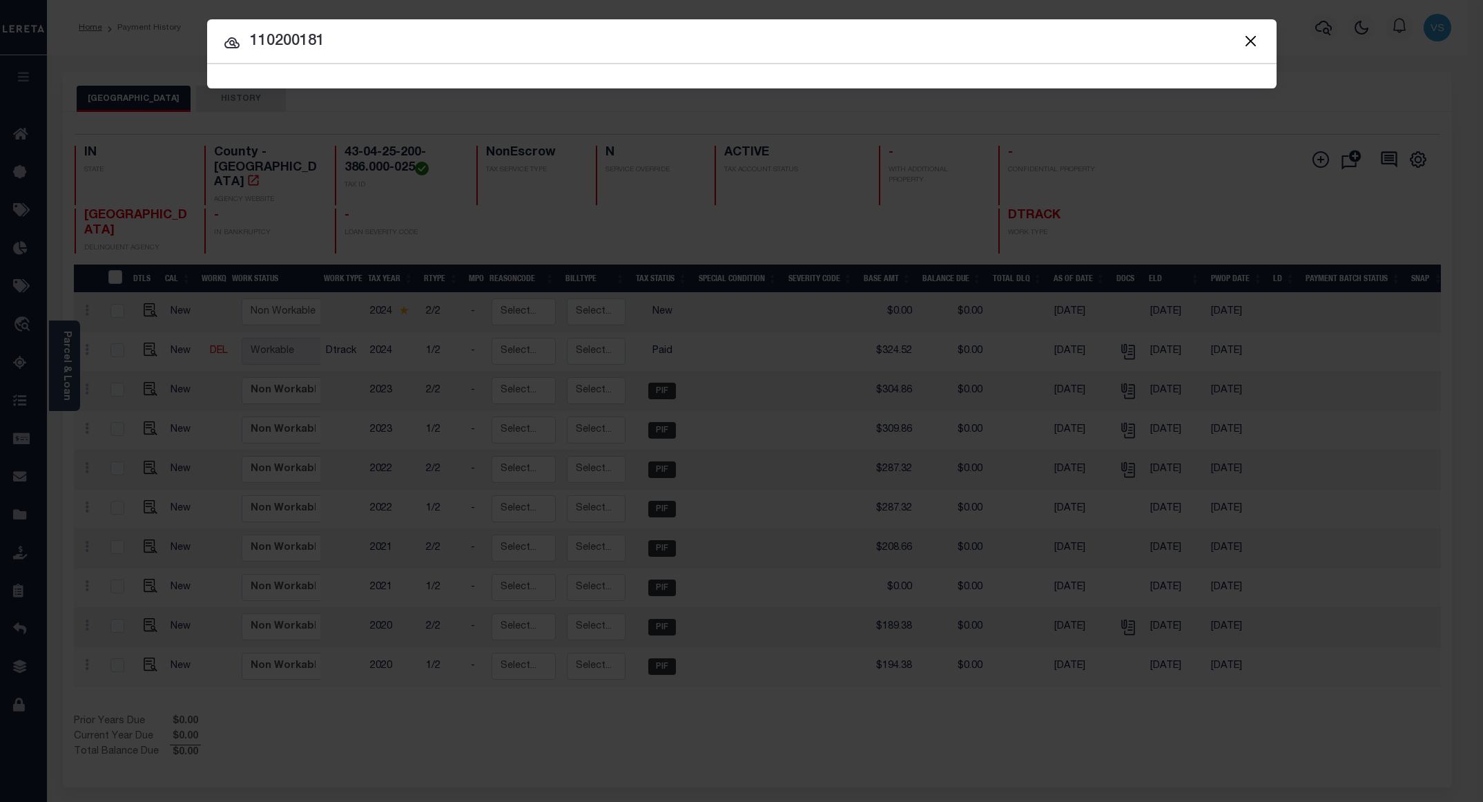
type input "110200181"
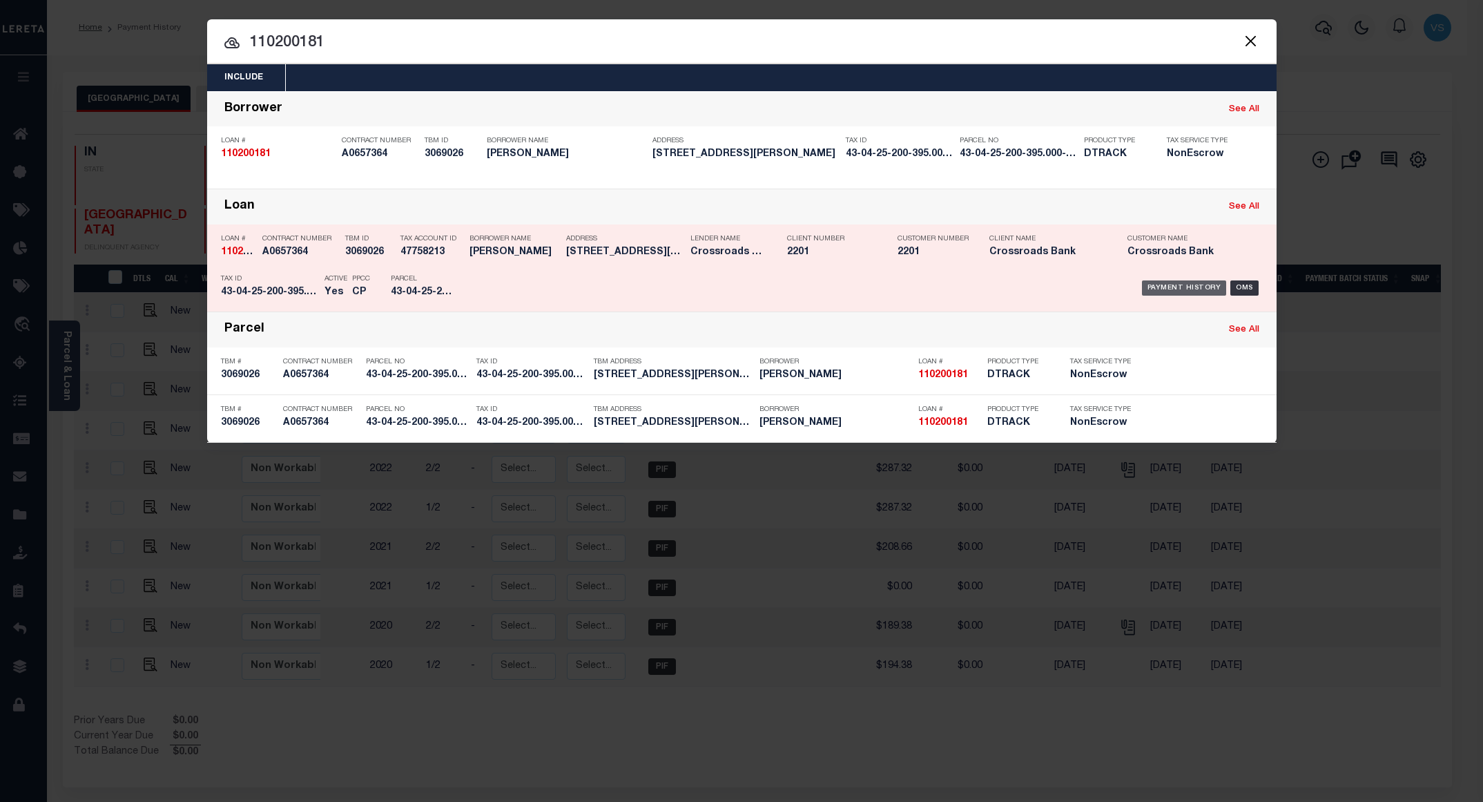
click at [1160, 289] on div "Payment History" at bounding box center [1184, 287] width 85 height 15
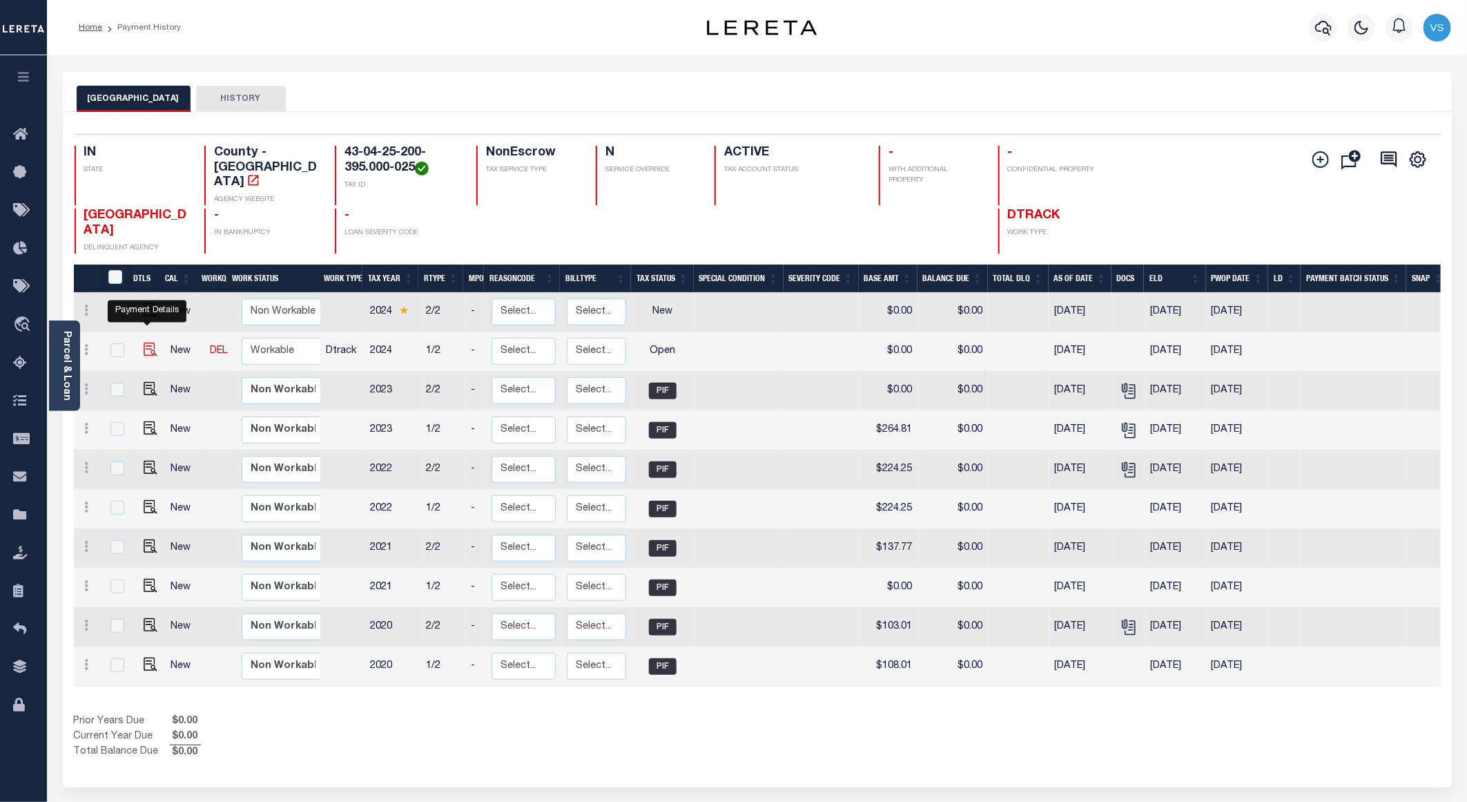
click at [144, 342] on img "" at bounding box center [151, 349] width 14 height 14
checkbox input "true"
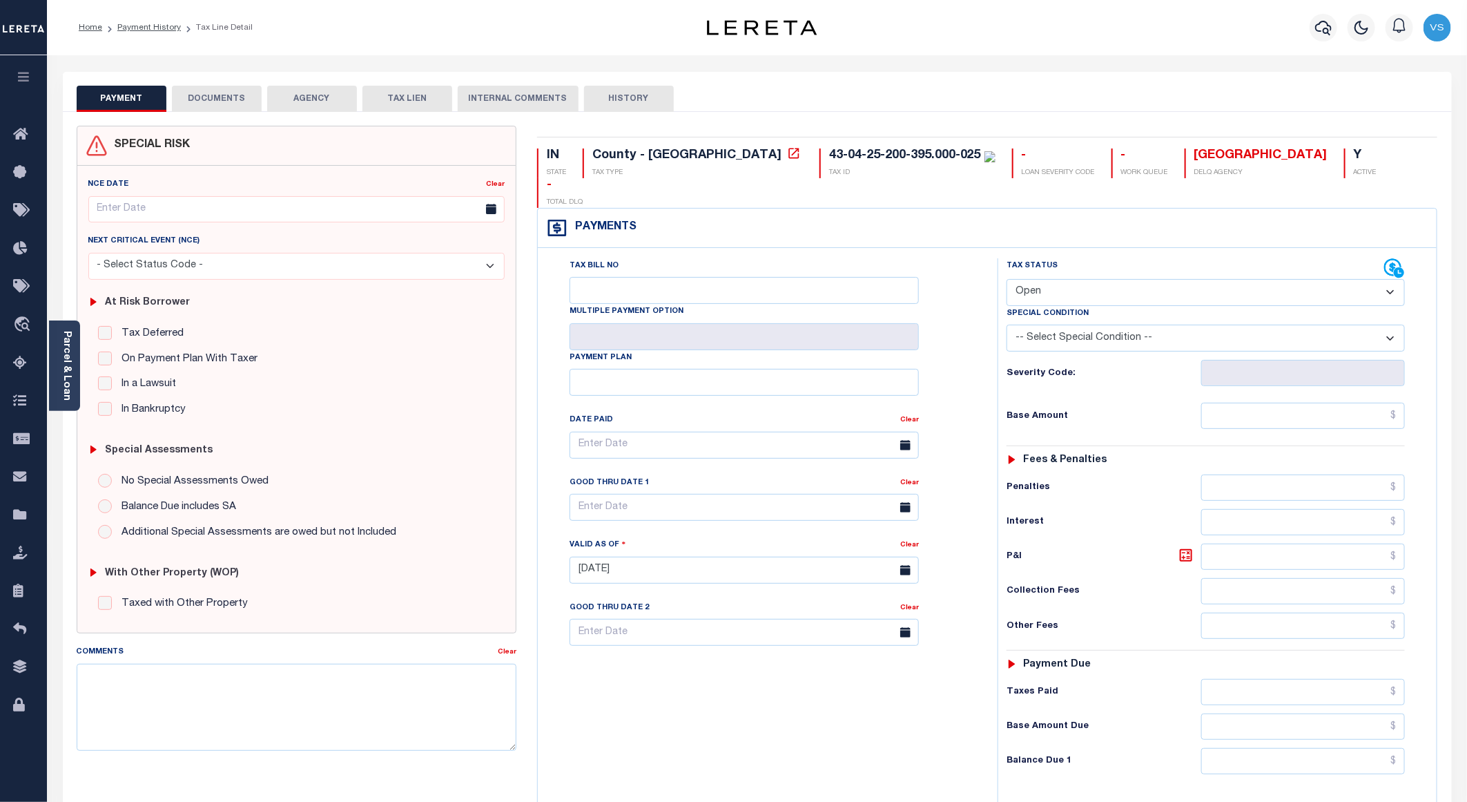
click at [1047, 279] on select "- Select Status Code - Open Due/Unpaid Paid Incomplete No Tax Due Internal Refu…" at bounding box center [1206, 292] width 398 height 27
select select "PYD"
click at [1007, 279] on select "- Select Status Code - Open Due/Unpaid Paid Incomplete No Tax Due Internal Refu…" at bounding box center [1206, 292] width 398 height 27
type input "[DATE]"
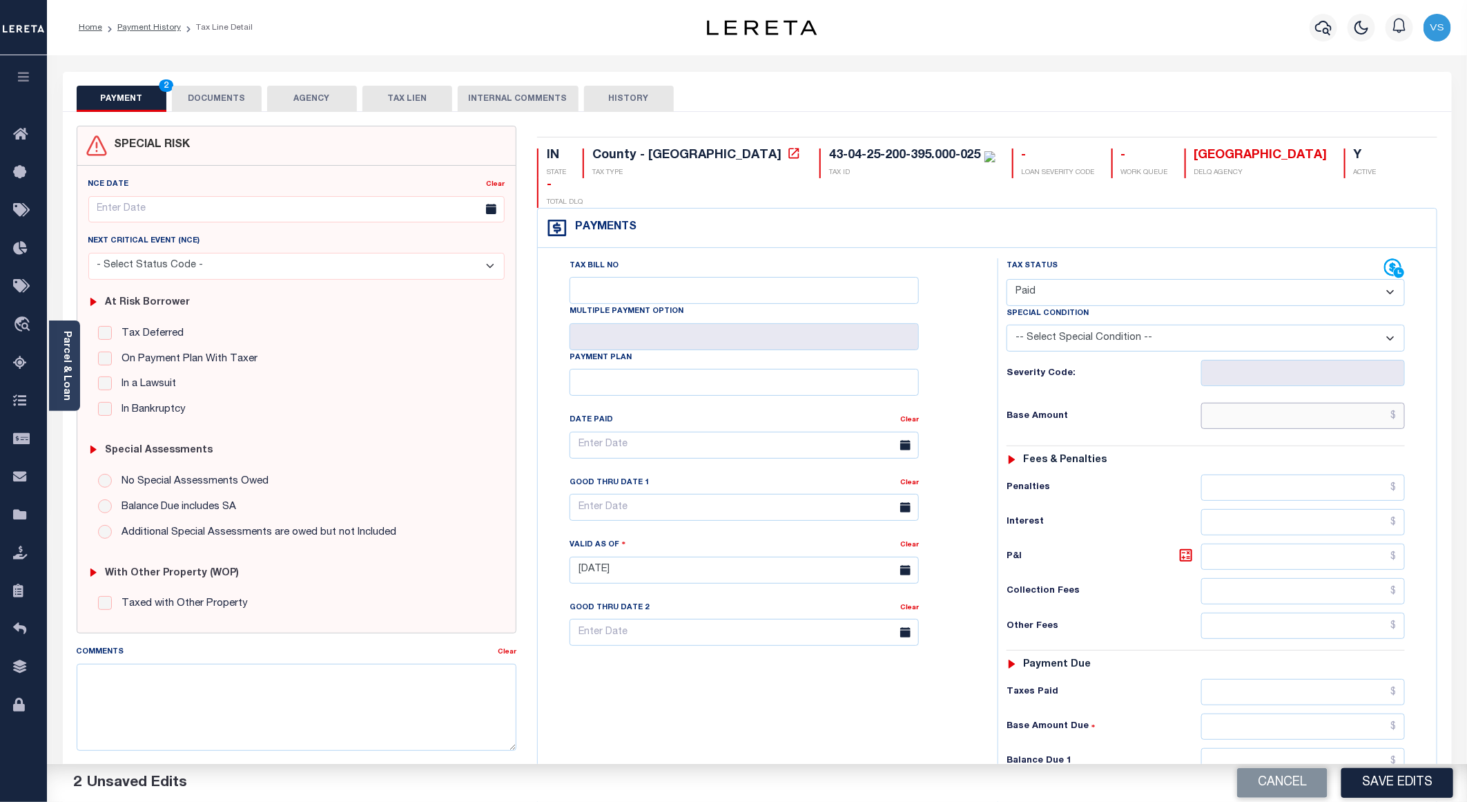
drag, startPoint x: 1272, startPoint y: 382, endPoint x: 1288, endPoint y: 392, distance: 19.0
click at [1272, 402] on input "text" at bounding box center [1303, 415] width 204 height 26
paste input "278.76"
type input "$278.76"
click at [216, 100] on button "DOCUMENTS" at bounding box center [217, 99] width 90 height 26
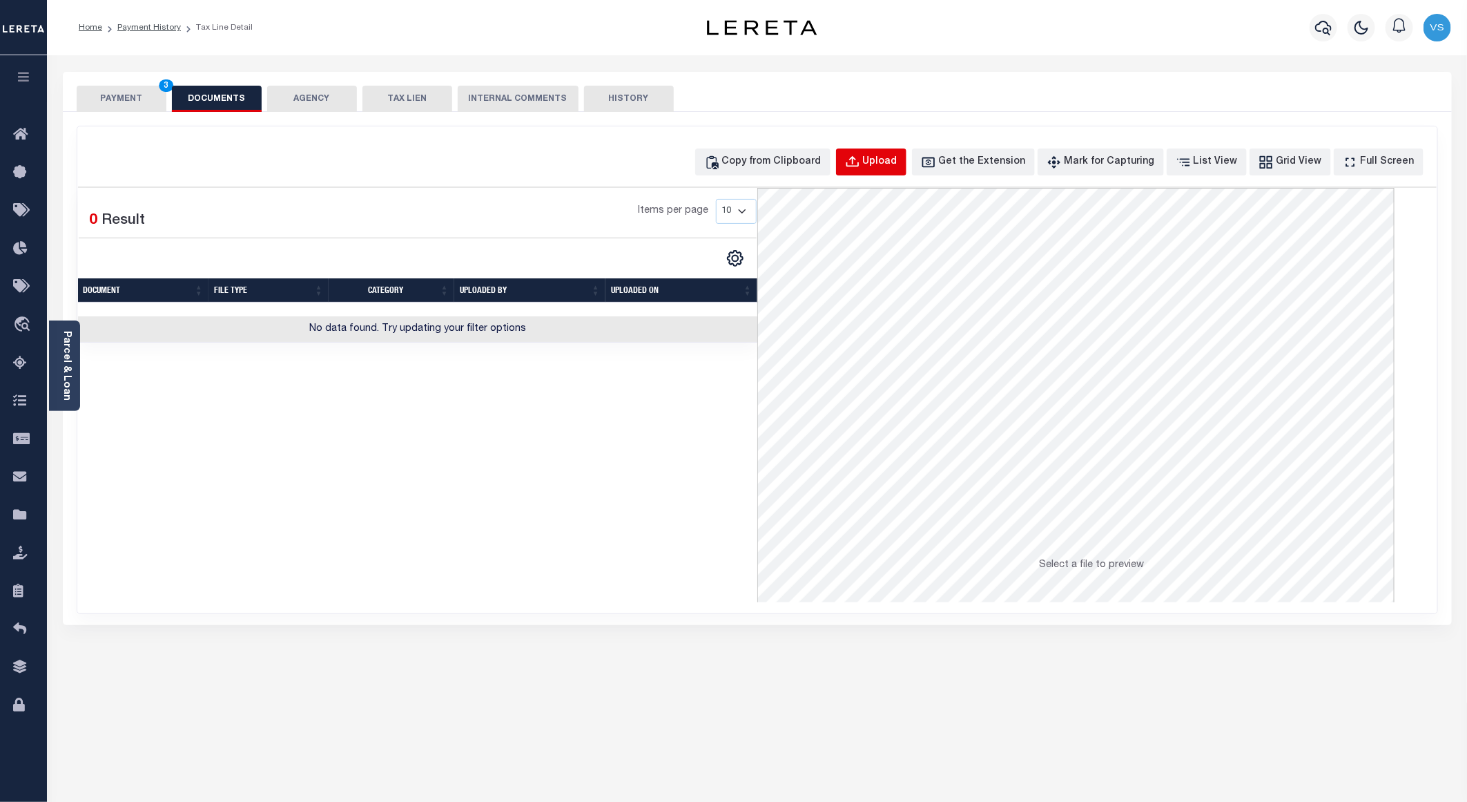
click at [897, 170] on div "Upload" at bounding box center [880, 162] width 35 height 15
select select "POP"
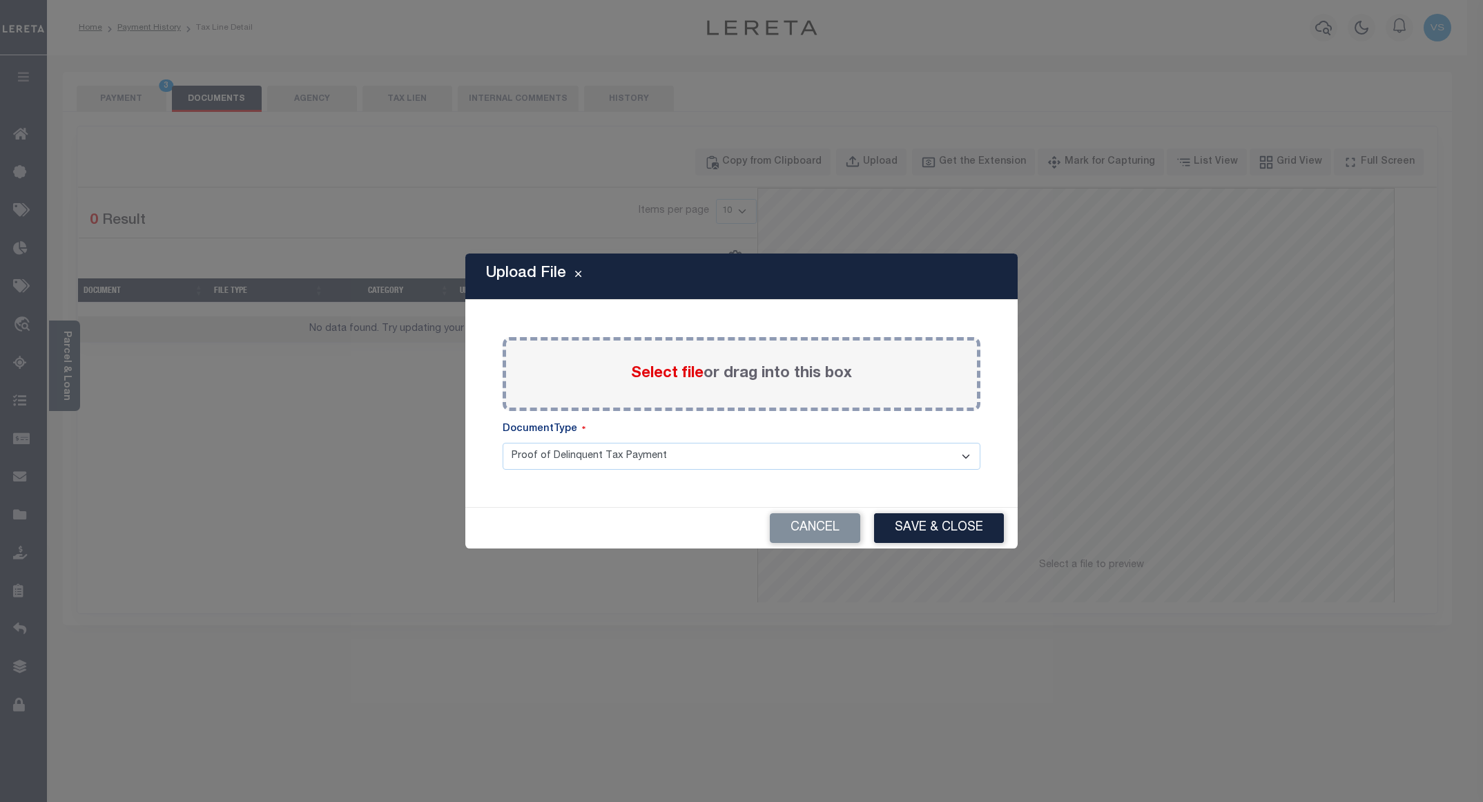
click at [657, 378] on span "Select file" at bounding box center [667, 373] width 72 height 15
click at [0, 0] on input "Select file or drag into this box" at bounding box center [0, 0] width 0 height 0
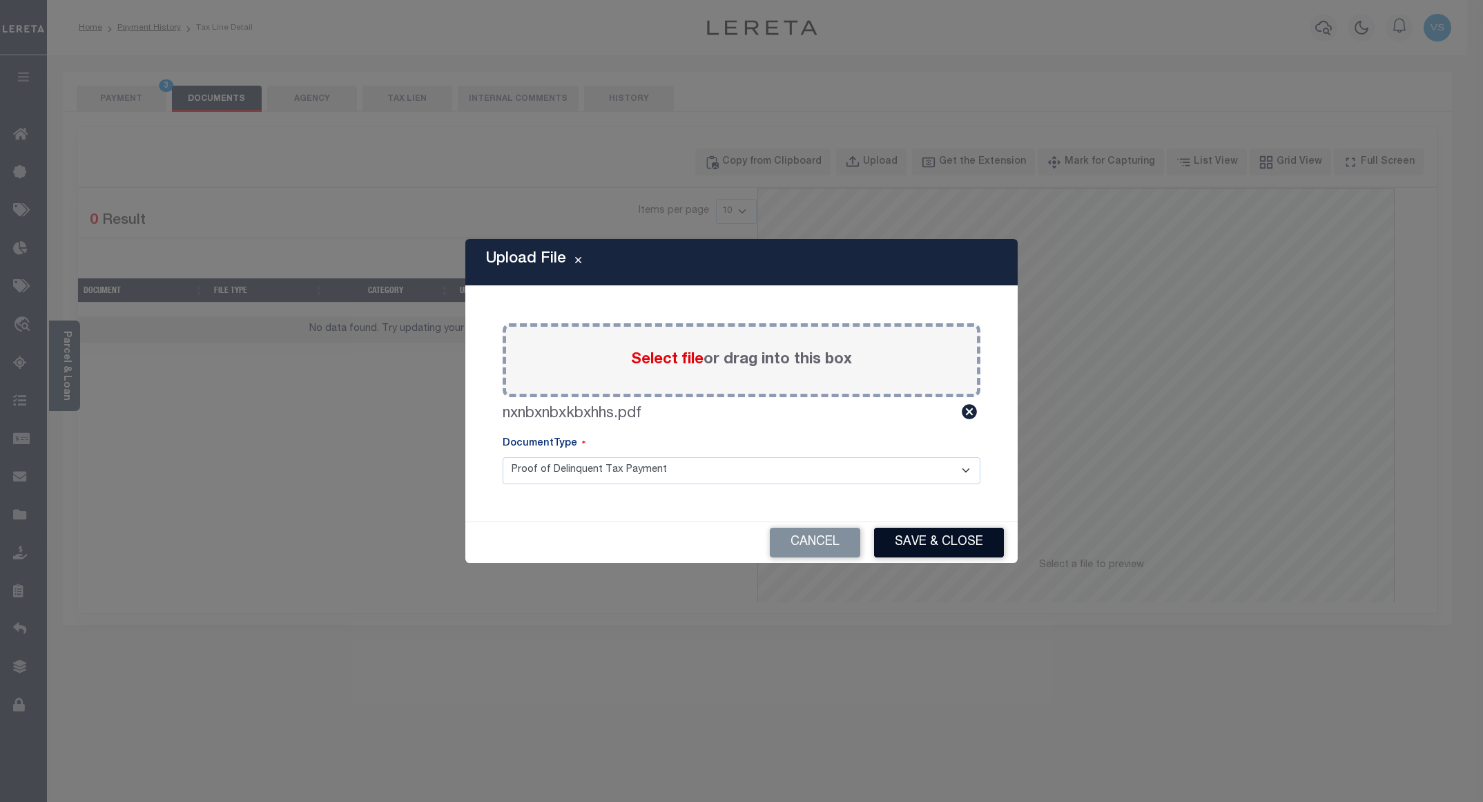
click at [944, 533] on button "Save & Close" at bounding box center [939, 542] width 130 height 30
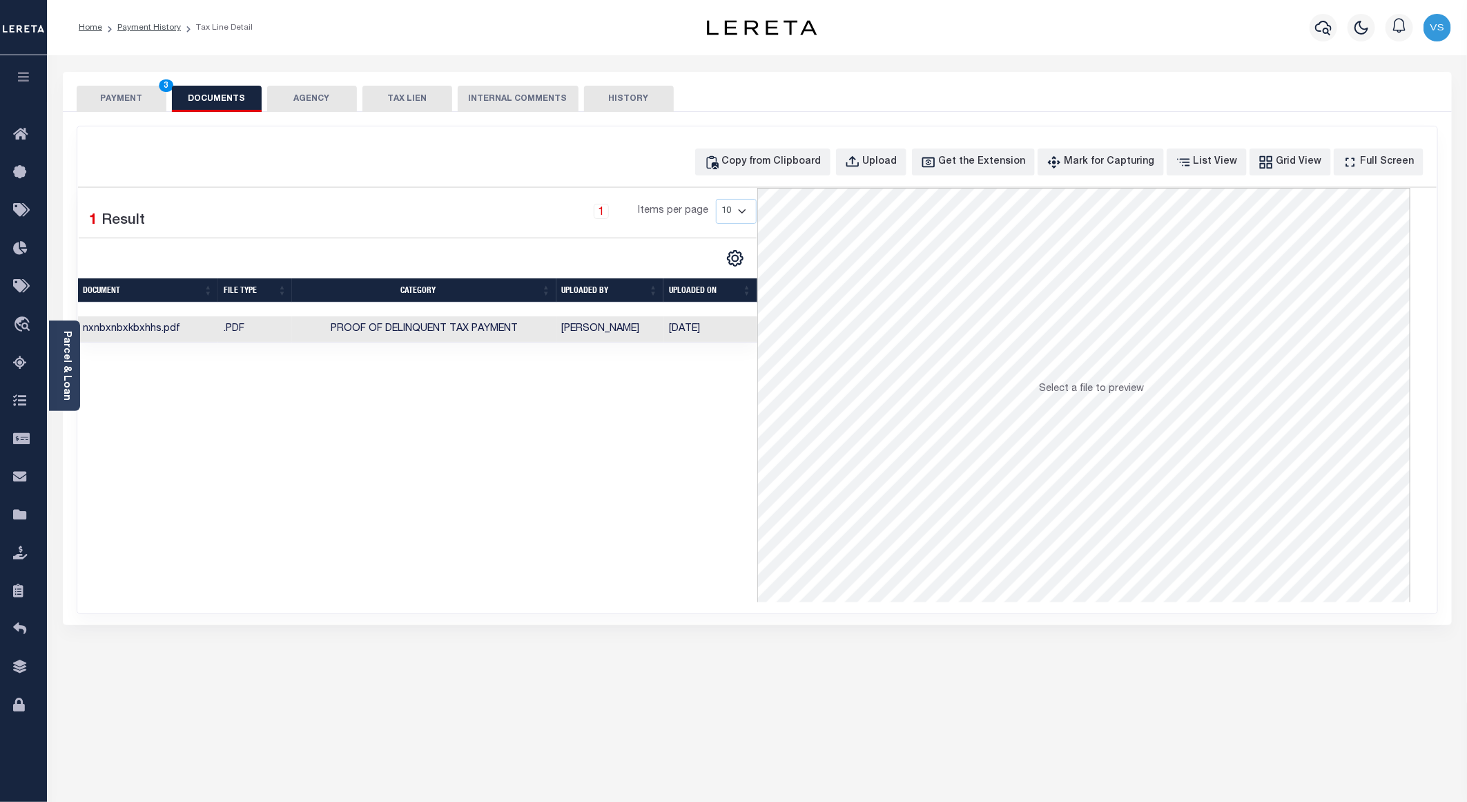
click at [119, 106] on button "PAYMENT 3" at bounding box center [122, 99] width 90 height 26
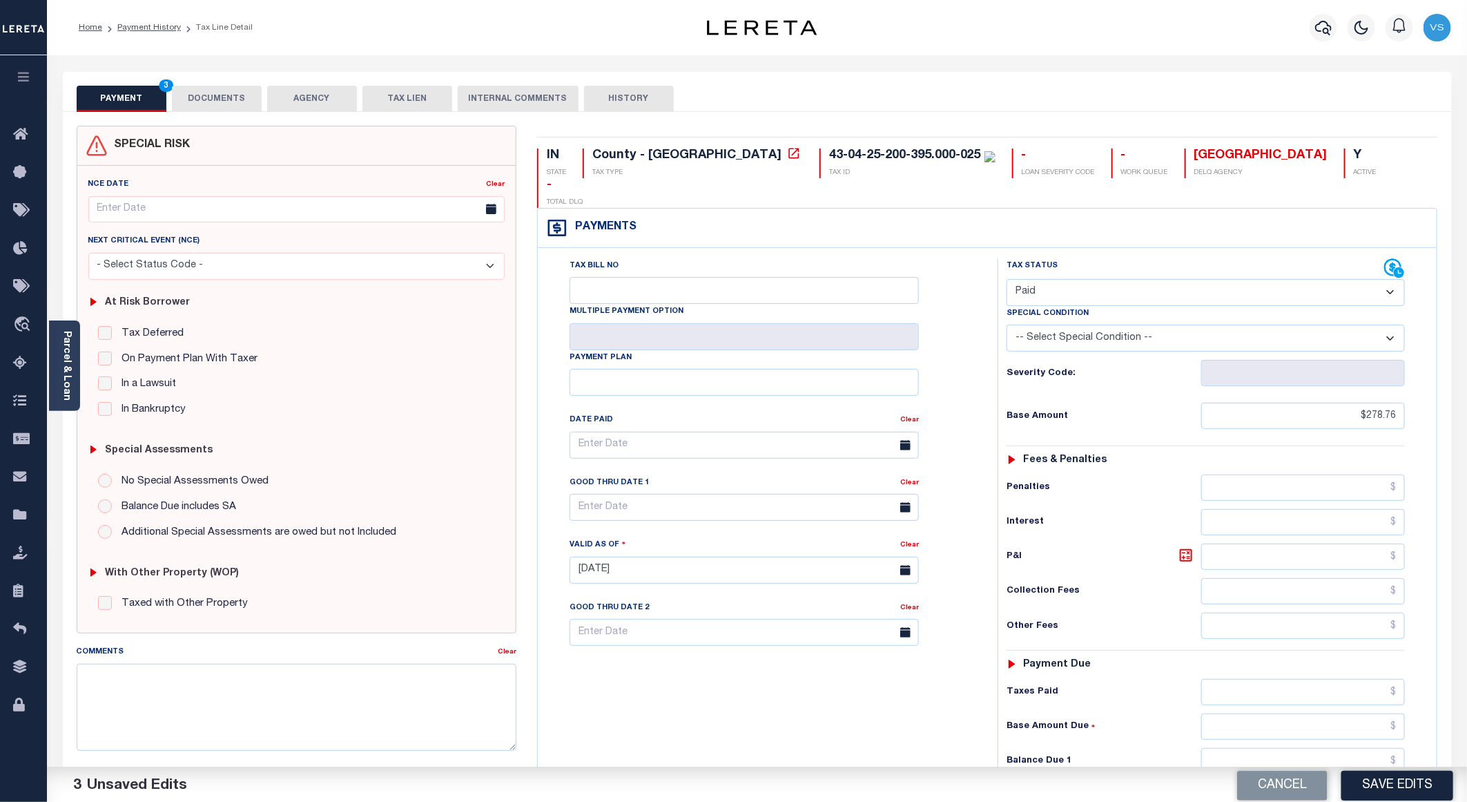
scroll to position [222, 0]
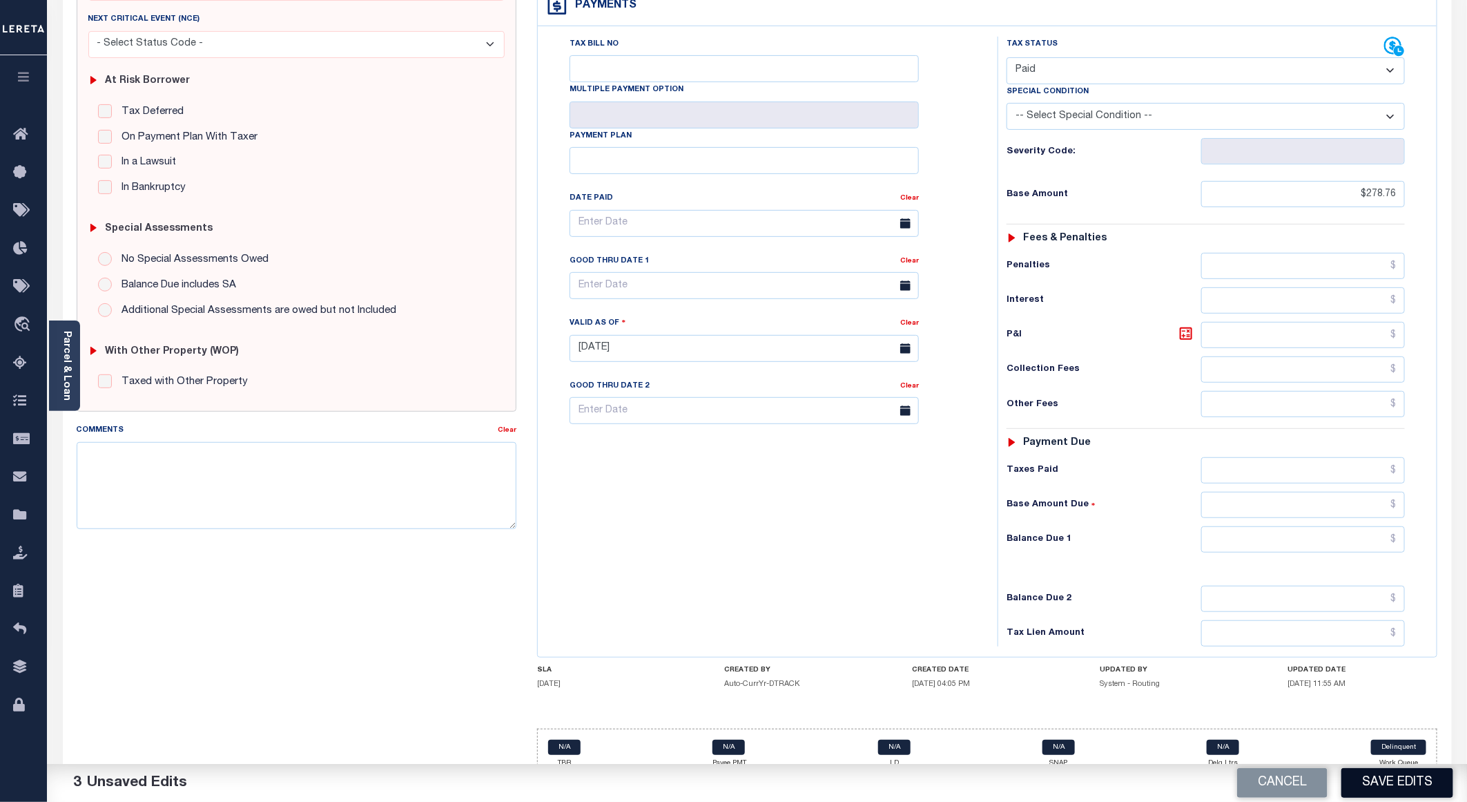
click at [1370, 781] on button "Save Edits" at bounding box center [1397, 783] width 112 height 30
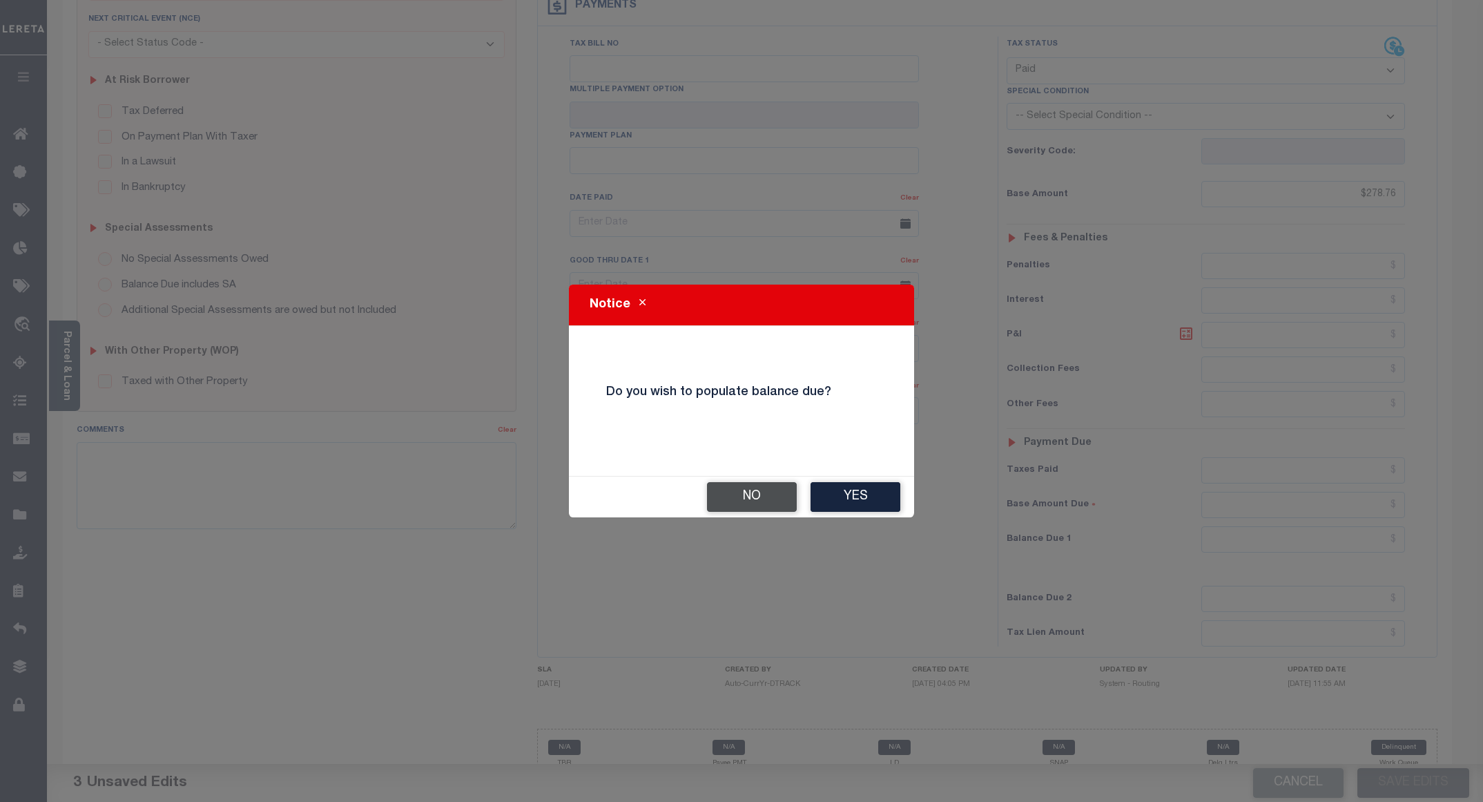
click at [746, 501] on button "No" at bounding box center [752, 497] width 90 height 30
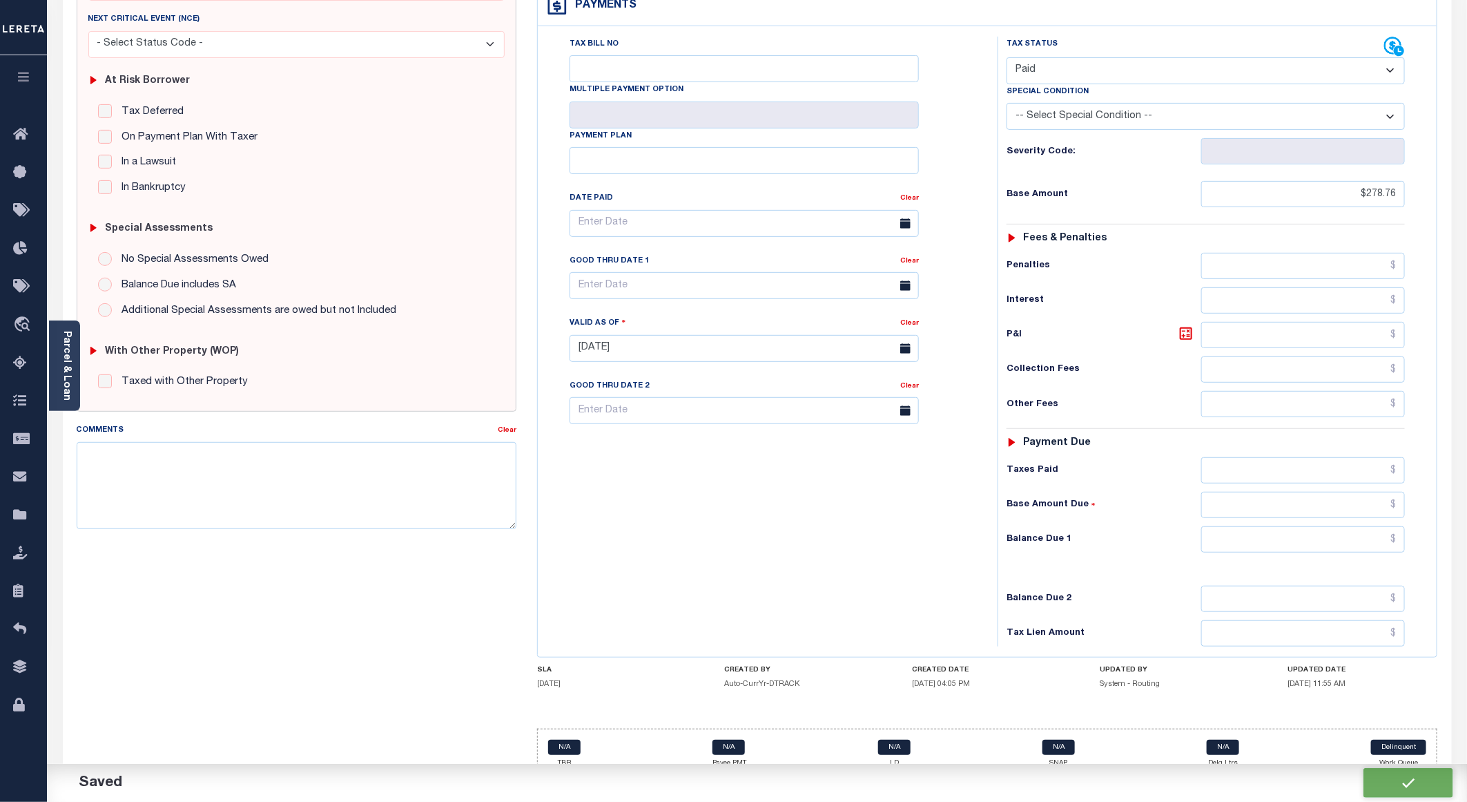
checkbox input "false"
type input "$278.76"
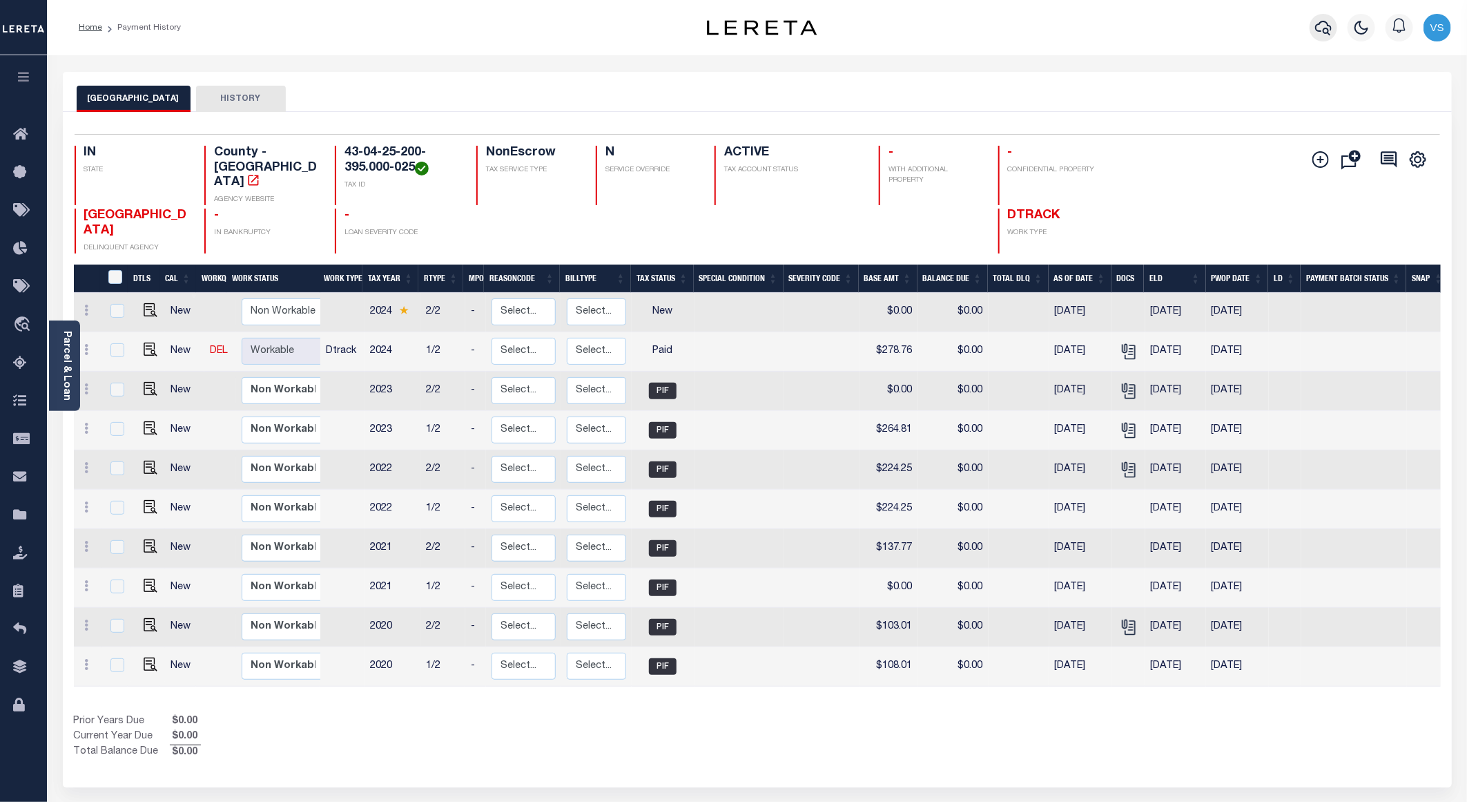
click at [1323, 21] on icon "button" at bounding box center [1323, 27] width 17 height 17
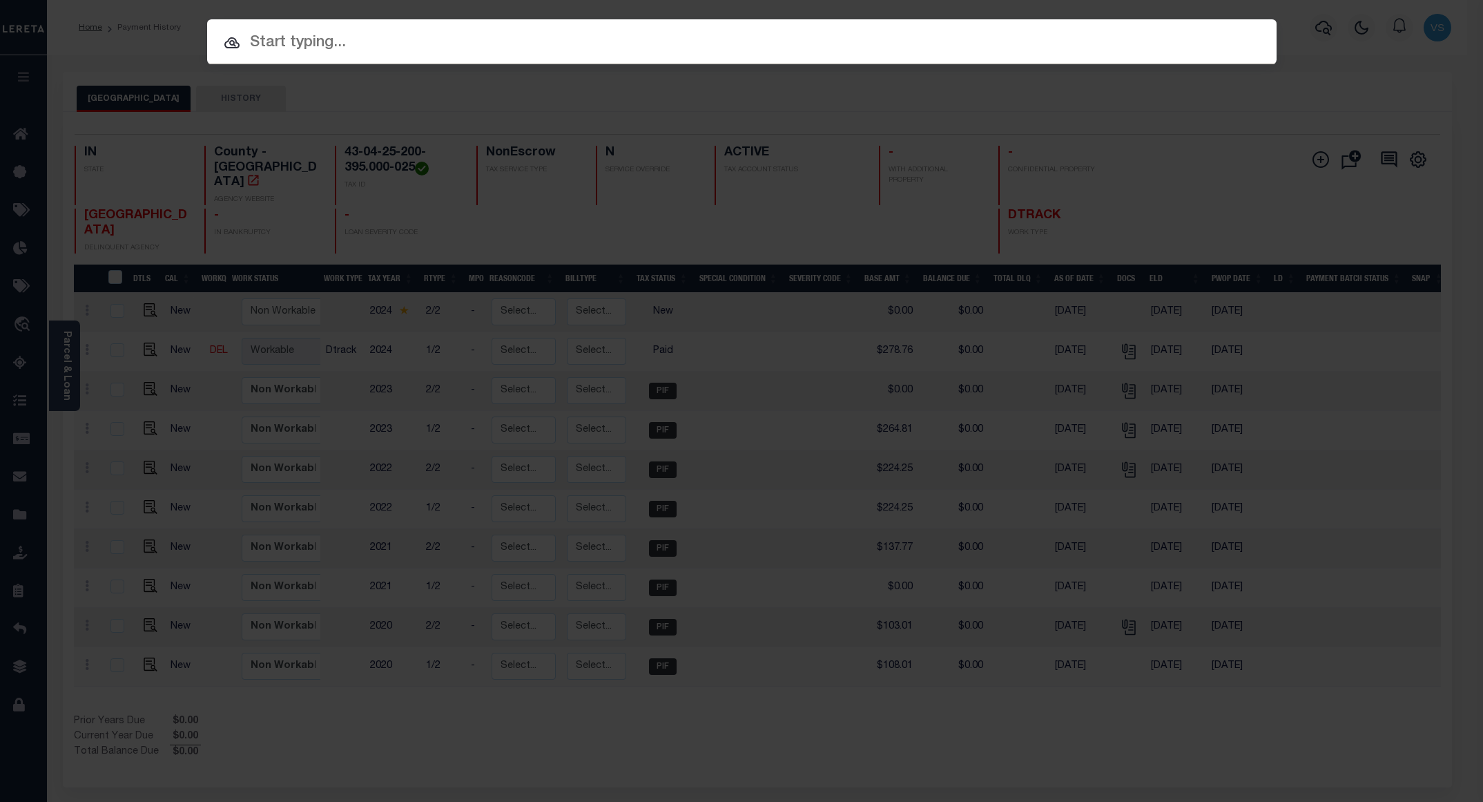
paste input "110200498"
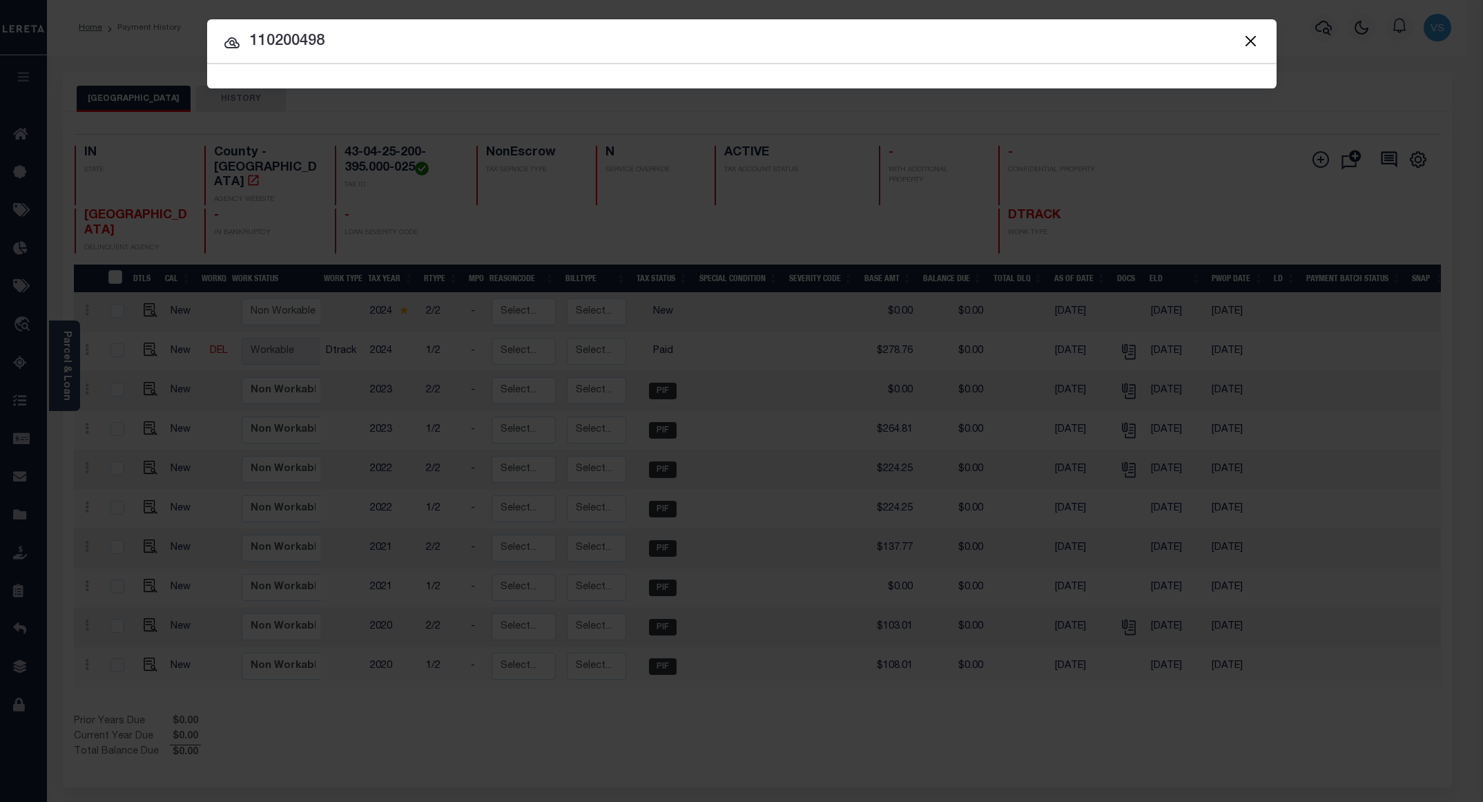
type input "110200498"
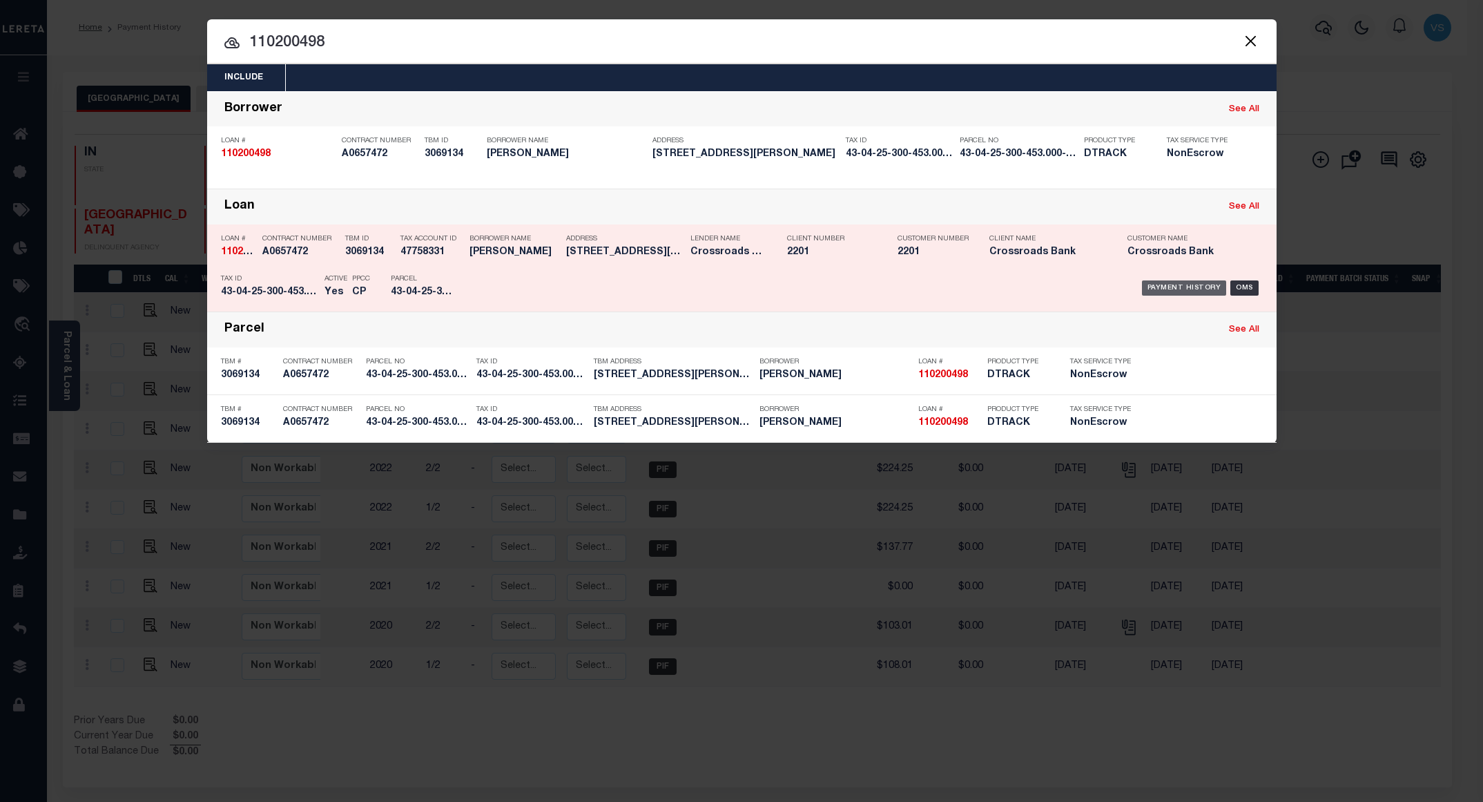
click at [1199, 293] on div "Payment History" at bounding box center [1184, 287] width 85 height 15
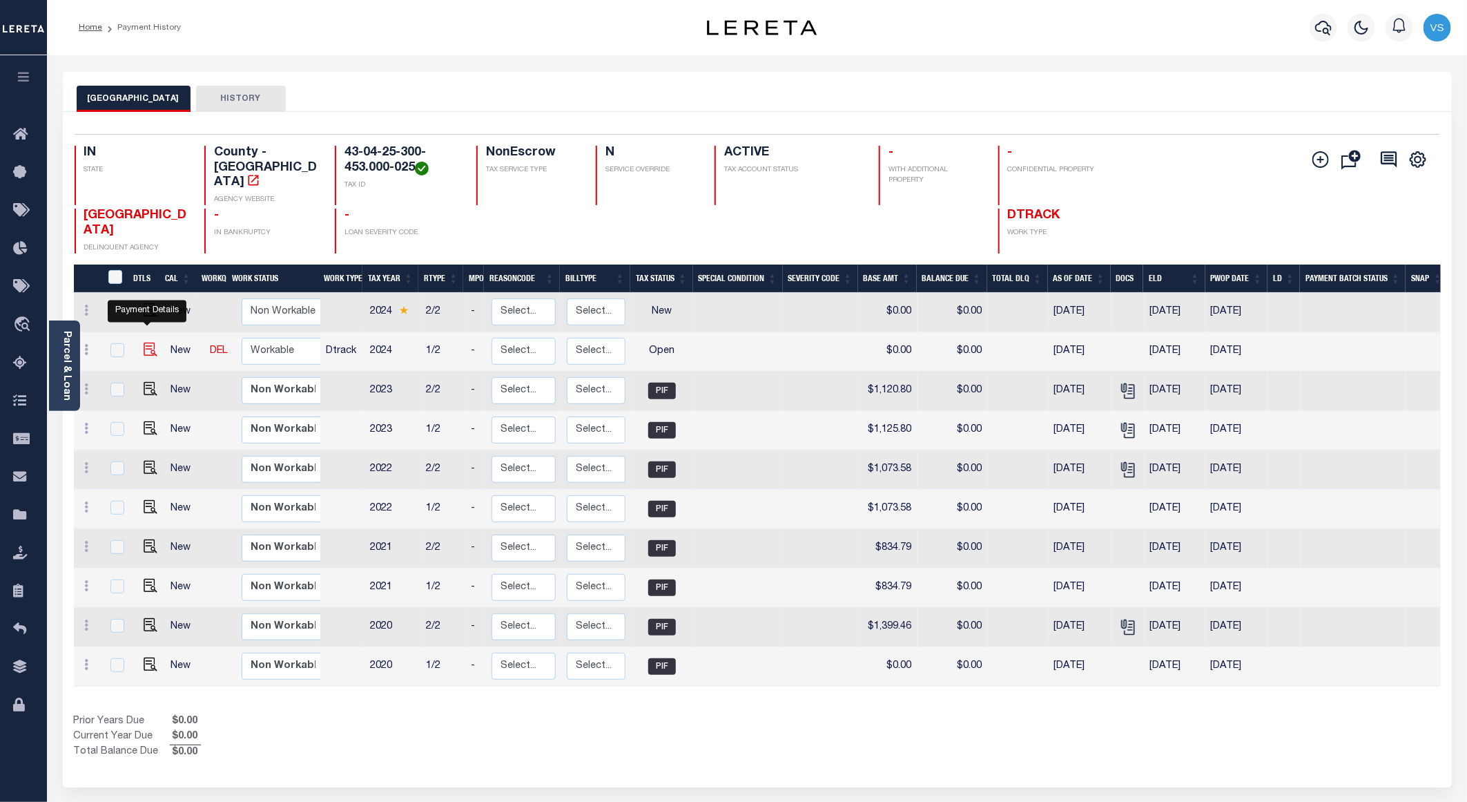
click at [144, 342] on img "" at bounding box center [151, 349] width 14 height 14
checkbox input "true"
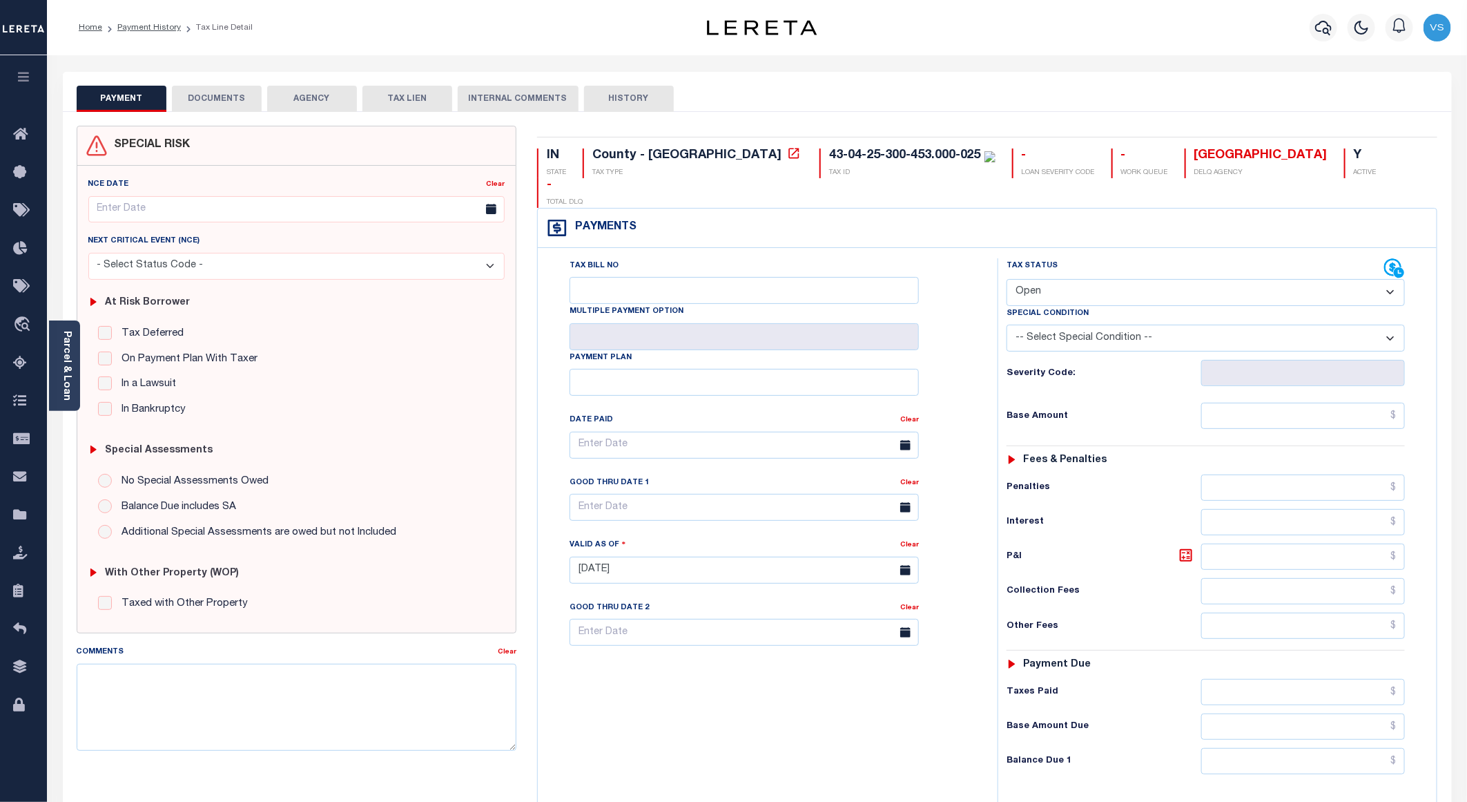
drag, startPoint x: 1111, startPoint y: 264, endPoint x: 1115, endPoint y: 282, distance: 18.4
click at [1111, 279] on select "- Select Status Code - Open Due/Unpaid Paid Incomplete No Tax Due Internal Refu…" at bounding box center [1206, 292] width 398 height 27
select select "PYD"
click at [1007, 279] on select "- Select Status Code - Open Due/Unpaid Paid Incomplete No Tax Due Internal Refu…" at bounding box center [1206, 292] width 398 height 27
type input "09/09/2025"
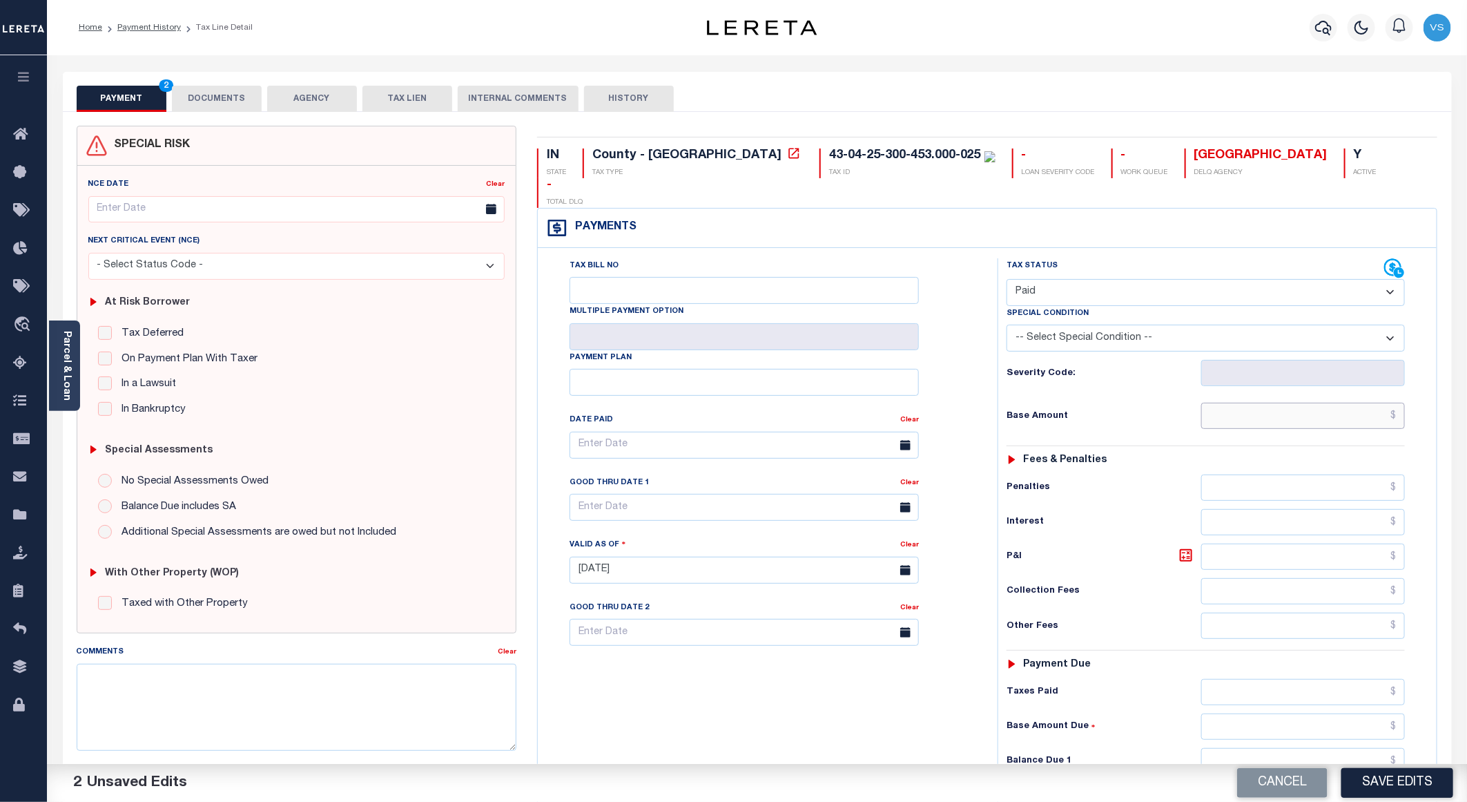
click at [1287, 402] on input "text" at bounding box center [1303, 415] width 204 height 26
paste input "1,169.05"
type input "$1,169.05"
click at [226, 93] on button "DOCUMENTS" at bounding box center [217, 99] width 90 height 26
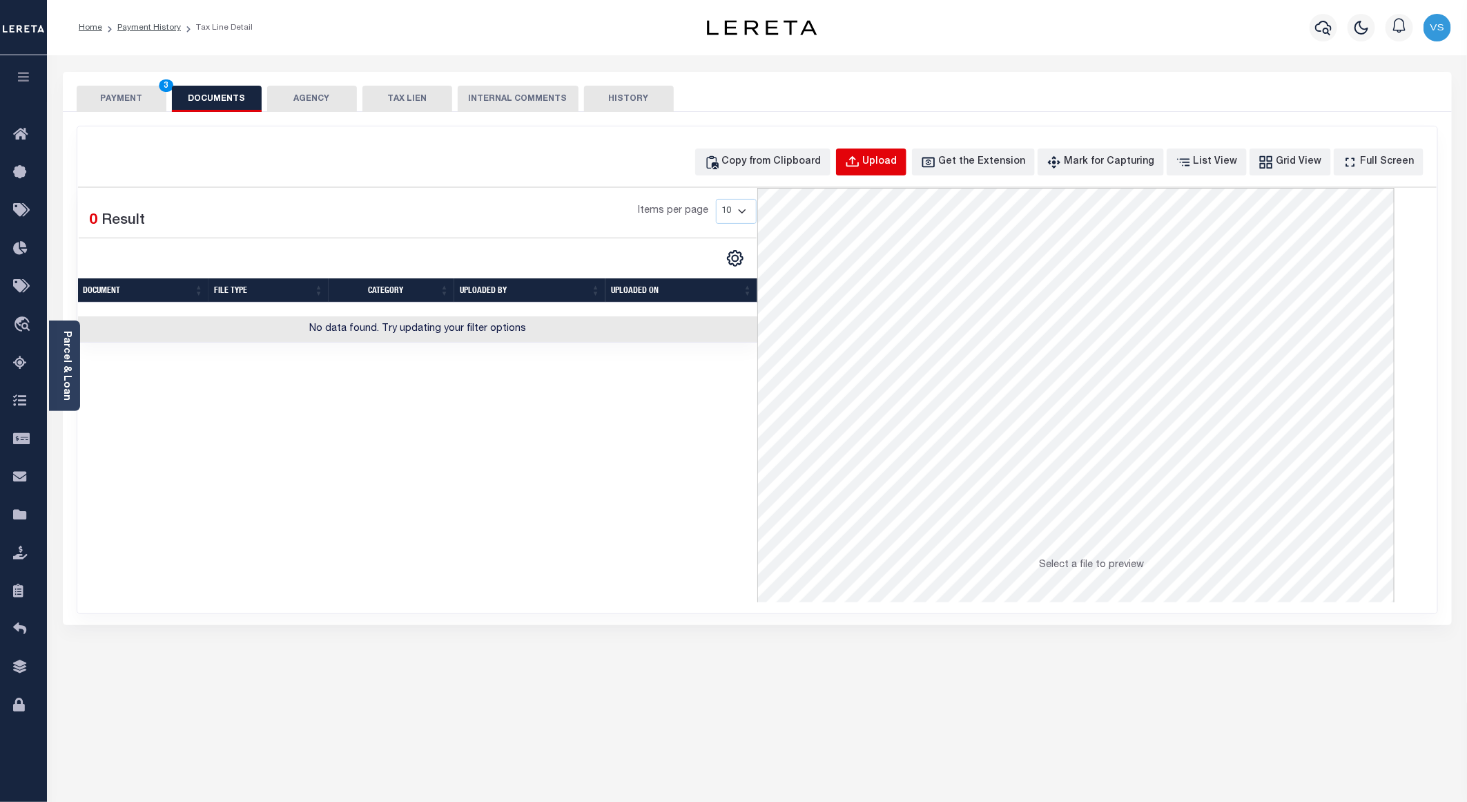
click at [886, 168] on div "Upload" at bounding box center [880, 162] width 35 height 15
select select "POP"
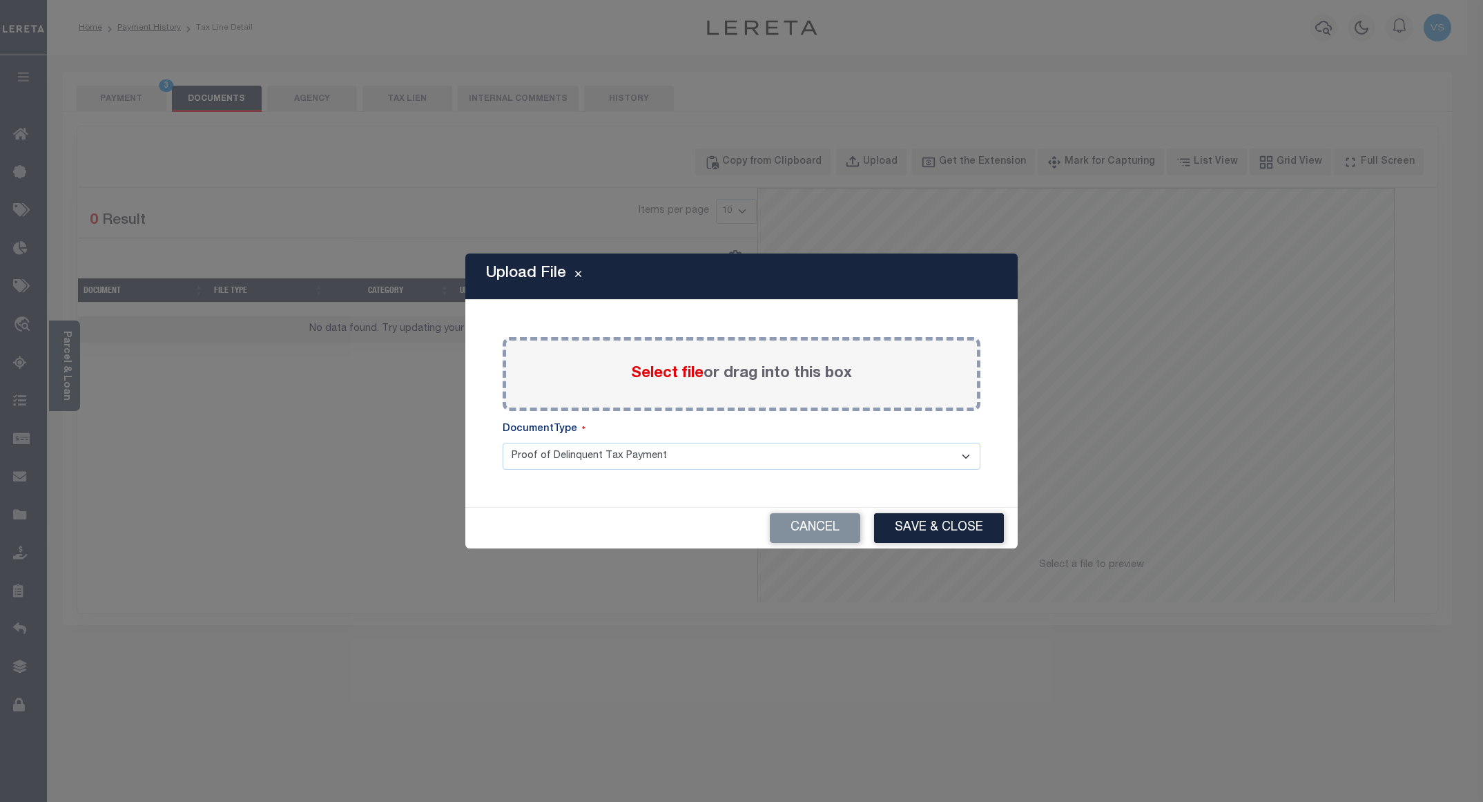
click at [654, 378] on span "Select file" at bounding box center [667, 373] width 72 height 15
click at [0, 0] on input "Select file or drag into this box" at bounding box center [0, 0] width 0 height 0
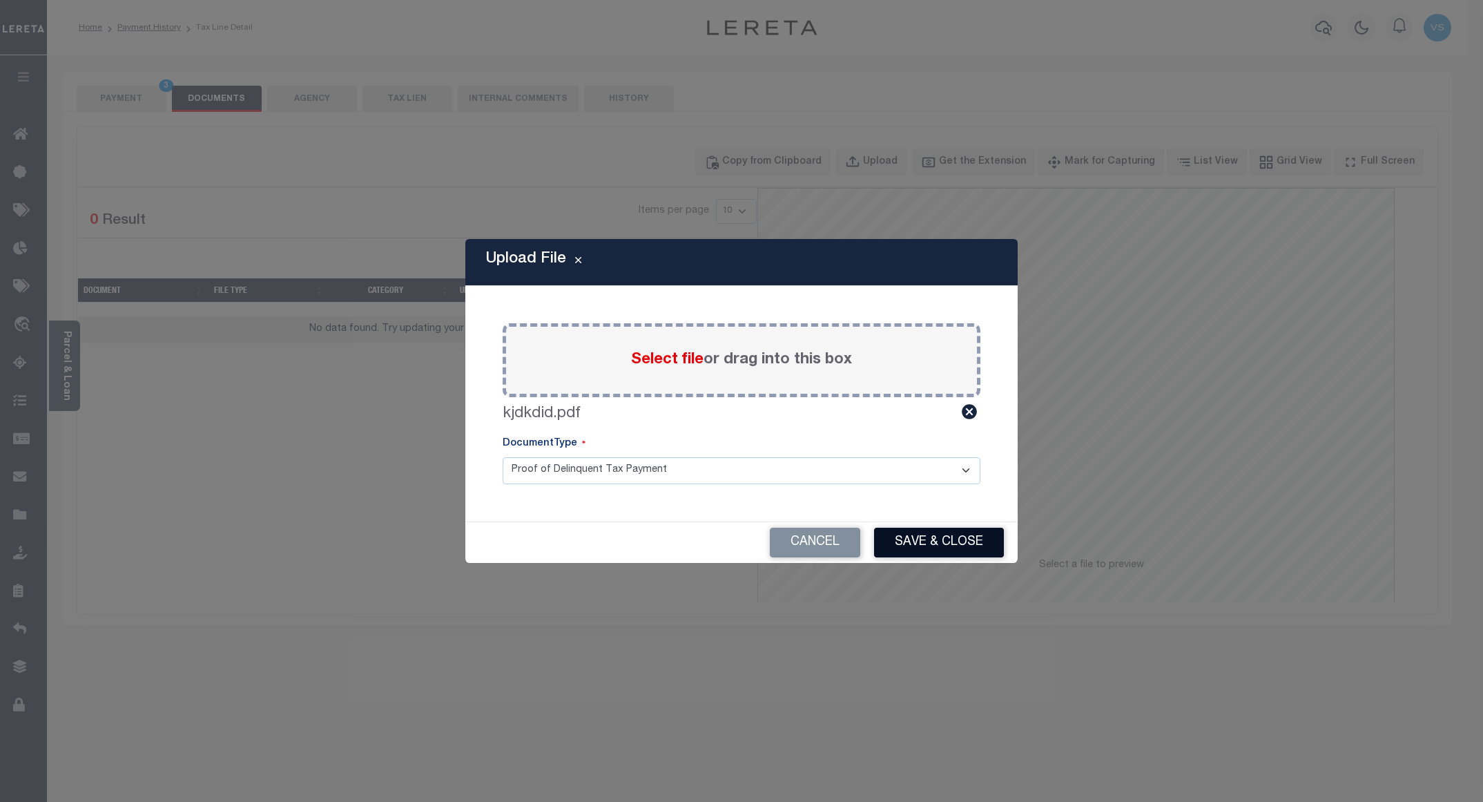
click at [922, 543] on button "Save & Close" at bounding box center [939, 542] width 130 height 30
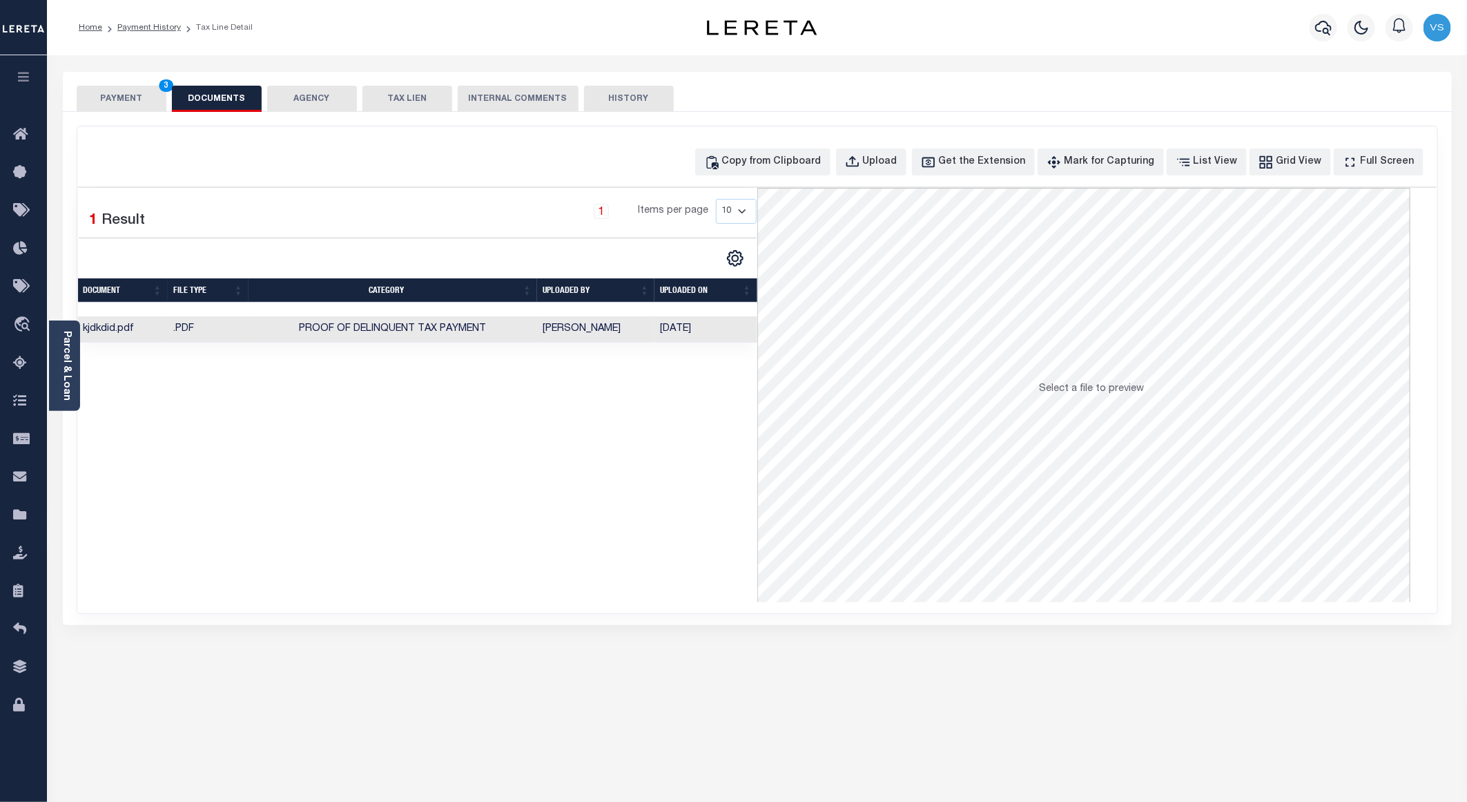
click at [101, 93] on button "PAYMENT 3" at bounding box center [122, 99] width 90 height 26
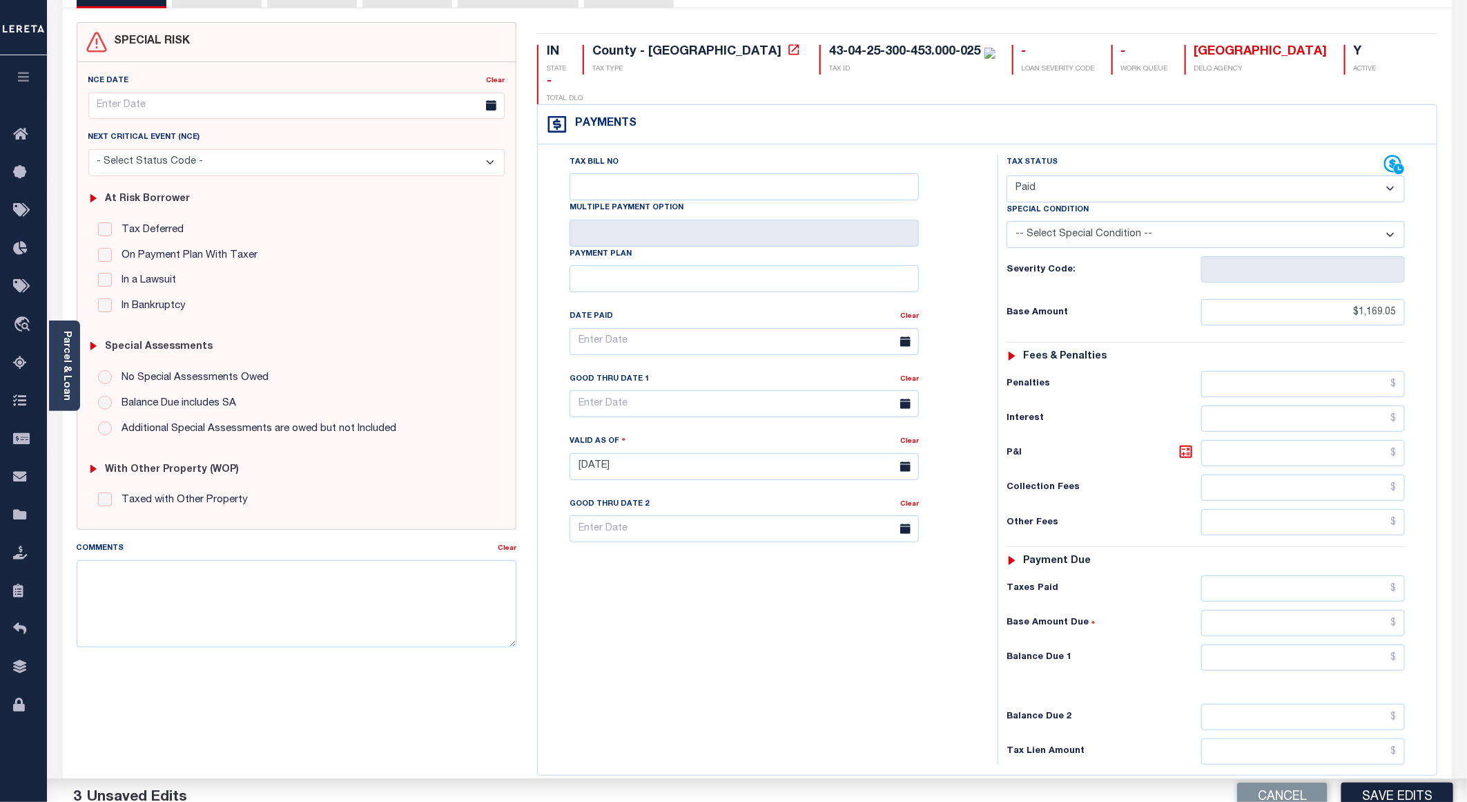
scroll to position [222, 0]
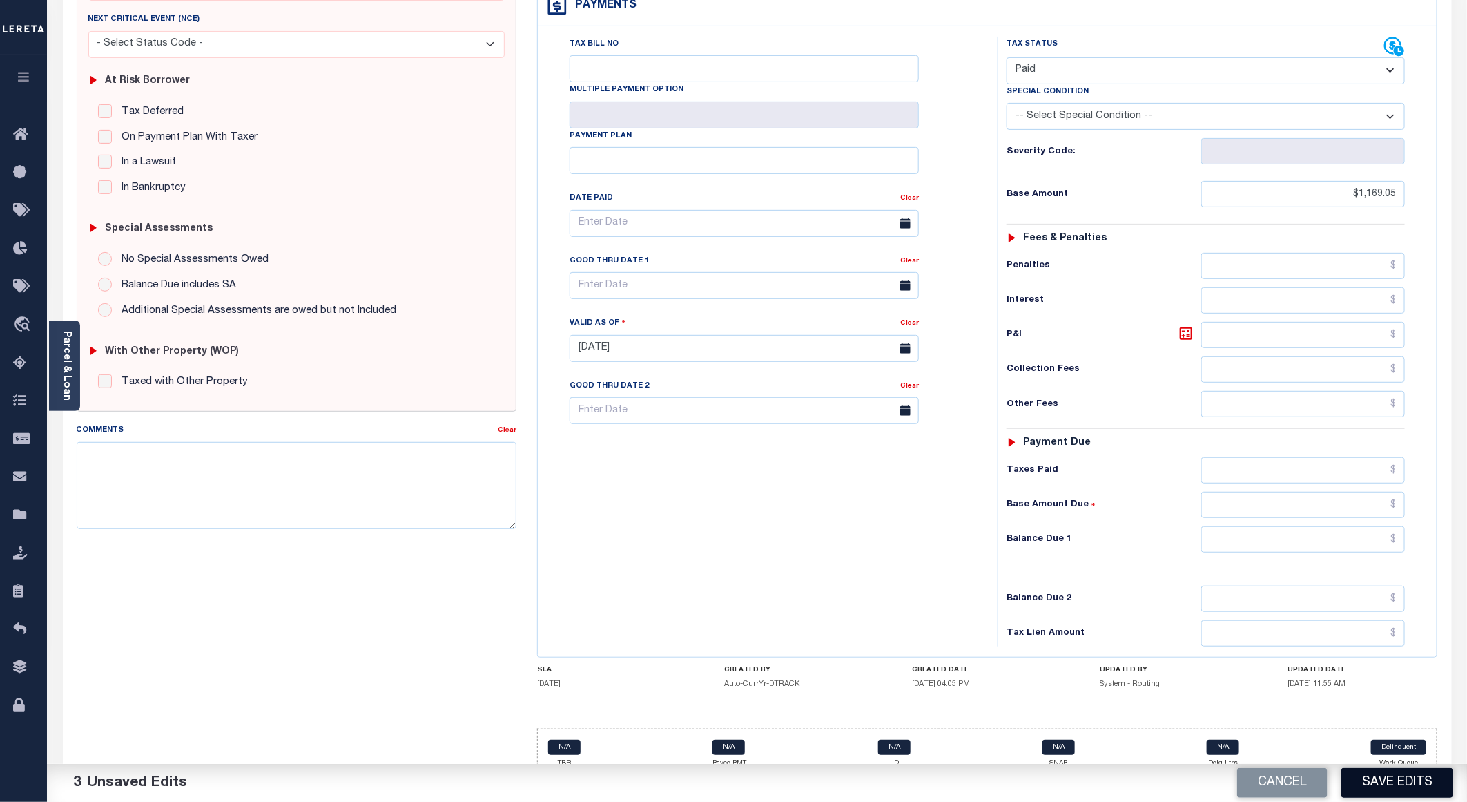
click at [1388, 788] on button "Save Edits" at bounding box center [1397, 783] width 112 height 30
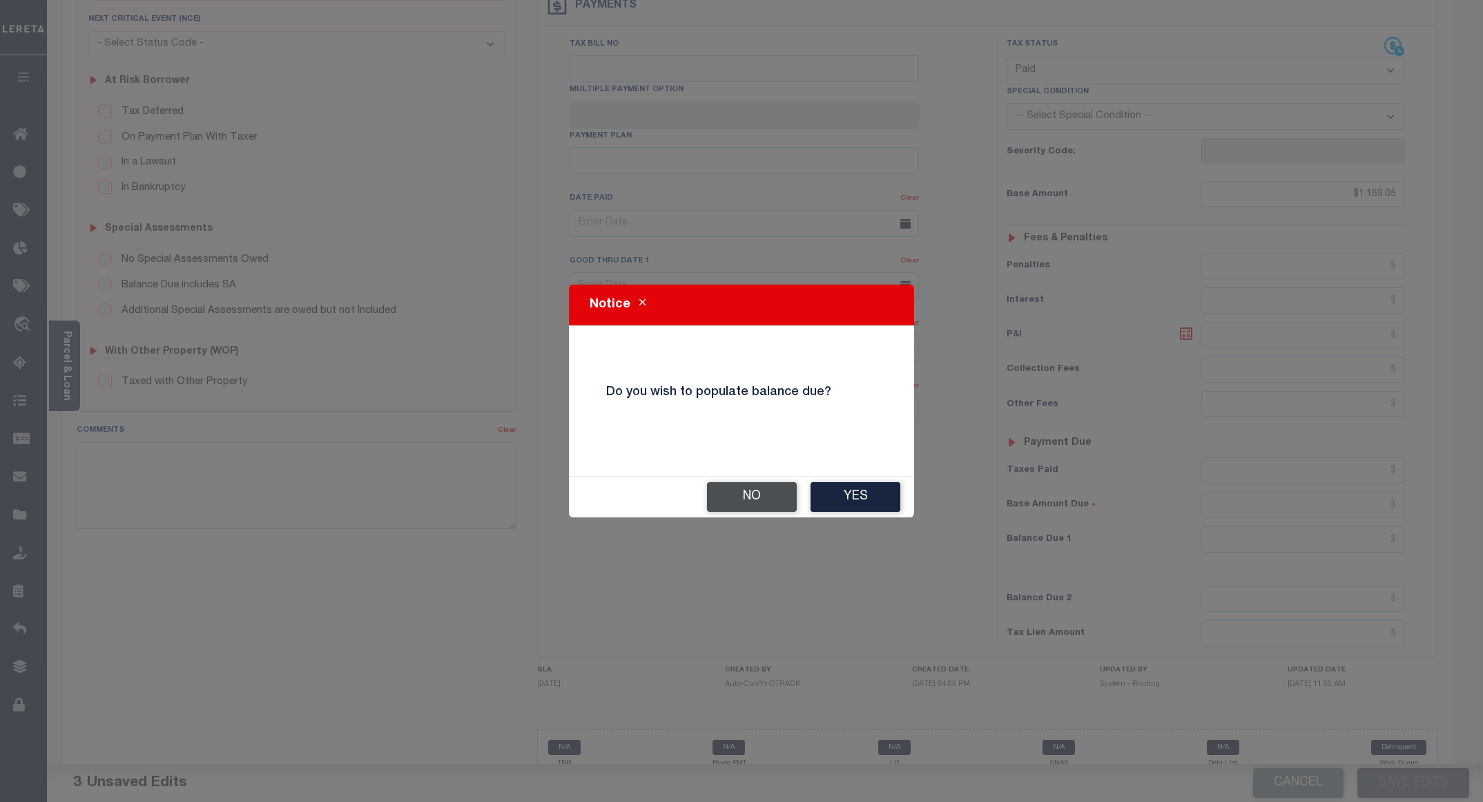
click at [734, 499] on button "No" at bounding box center [752, 497] width 90 height 30
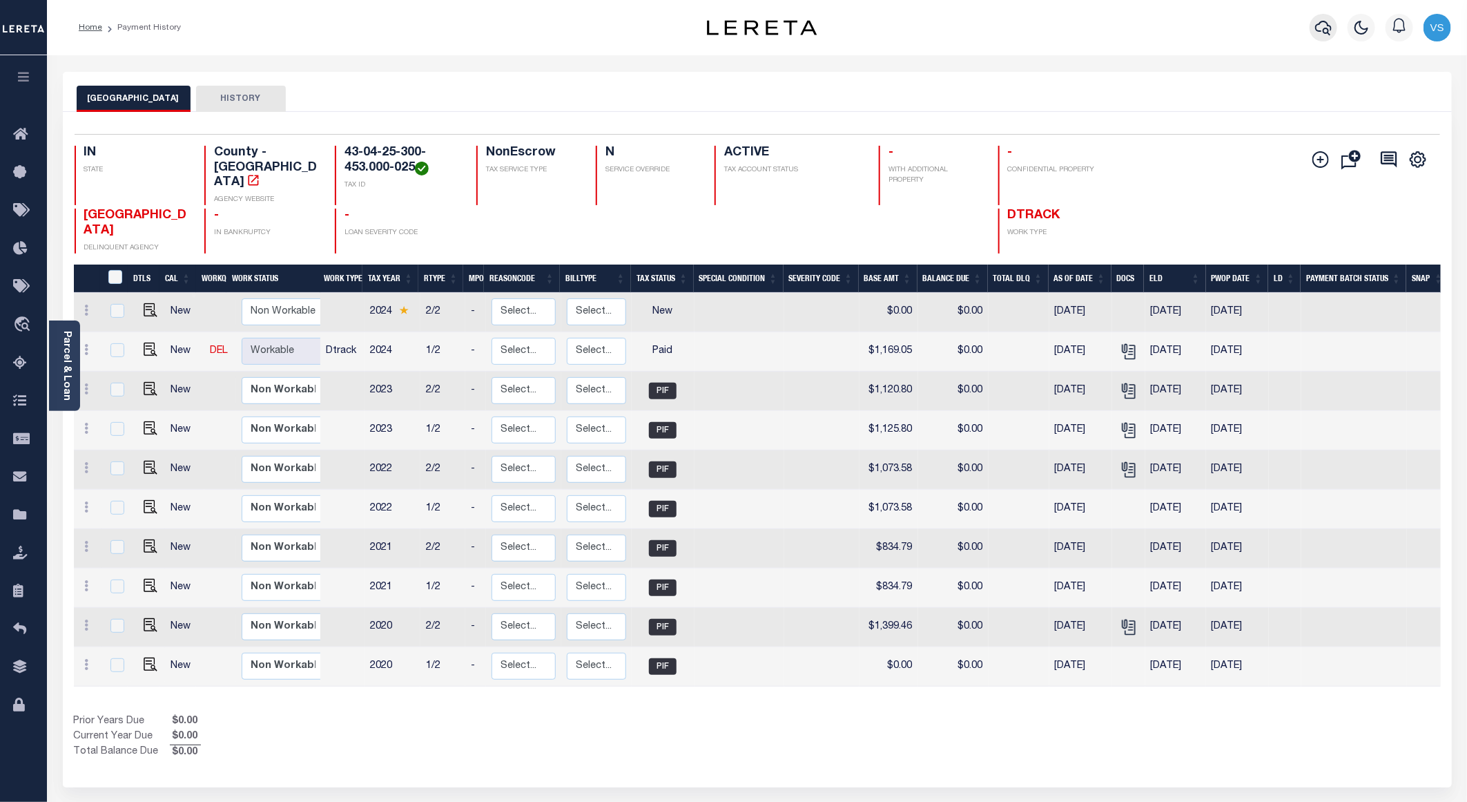
click at [1320, 32] on icon "button" at bounding box center [1323, 28] width 17 height 14
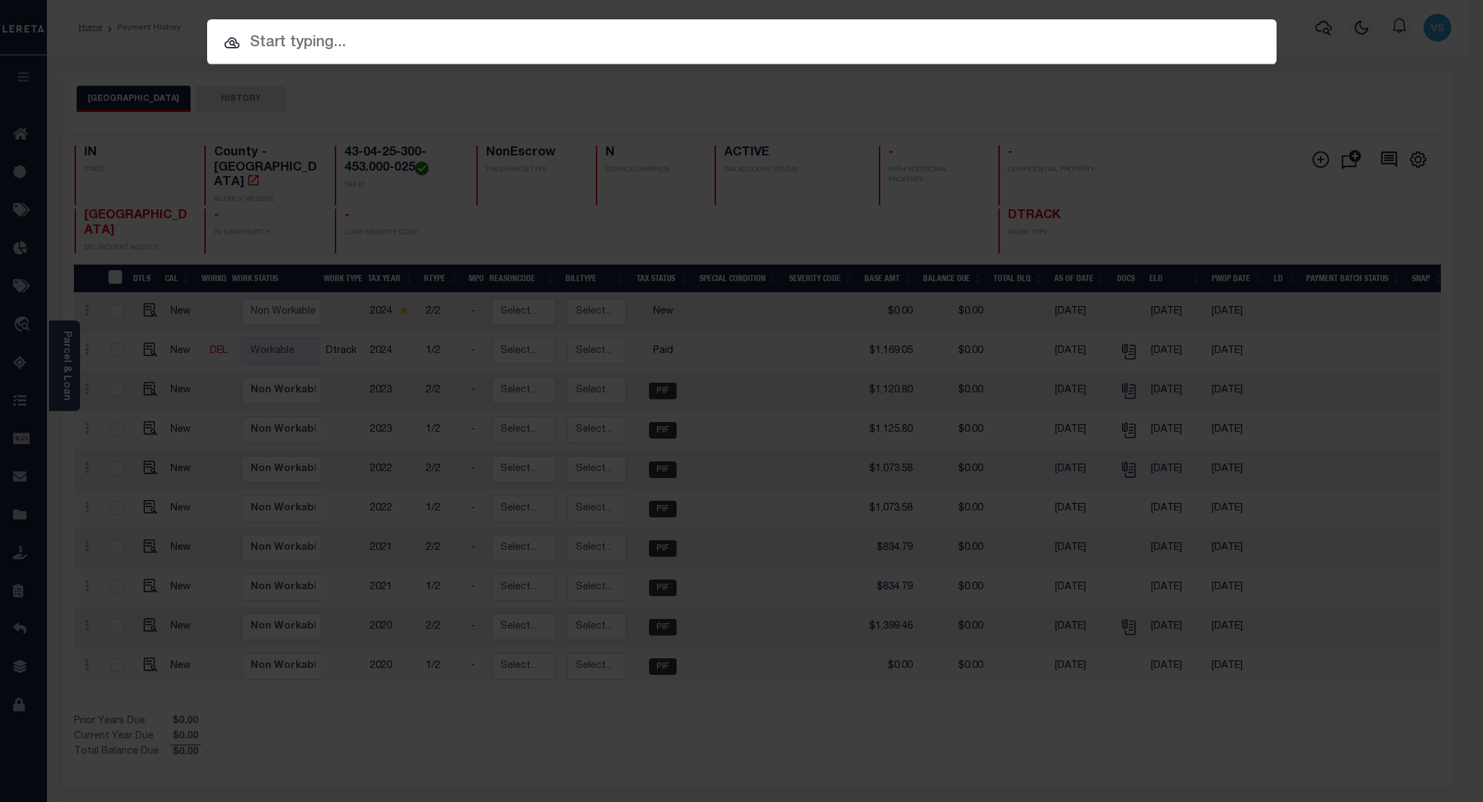
paste input "800020002481"
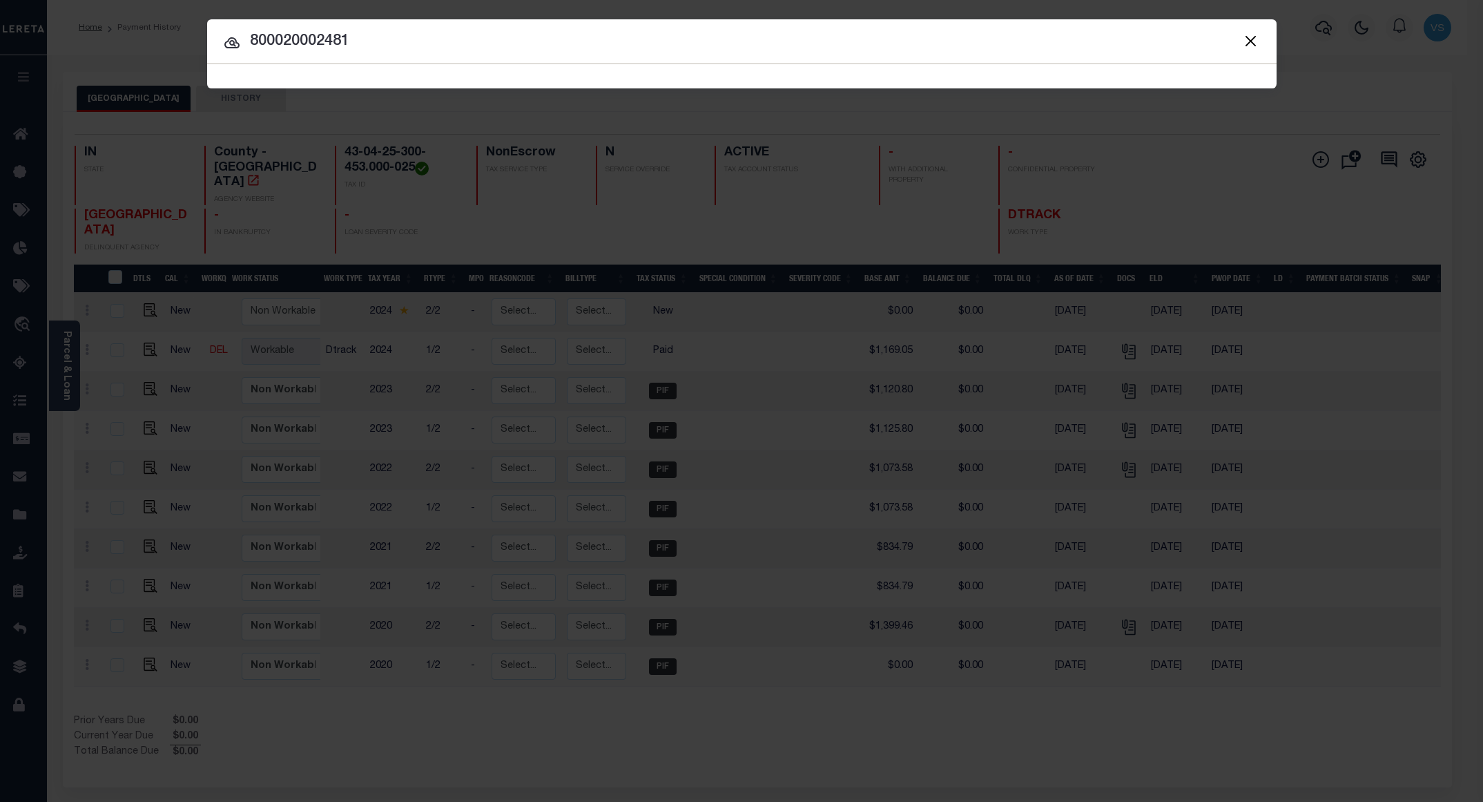
type input "800020002481"
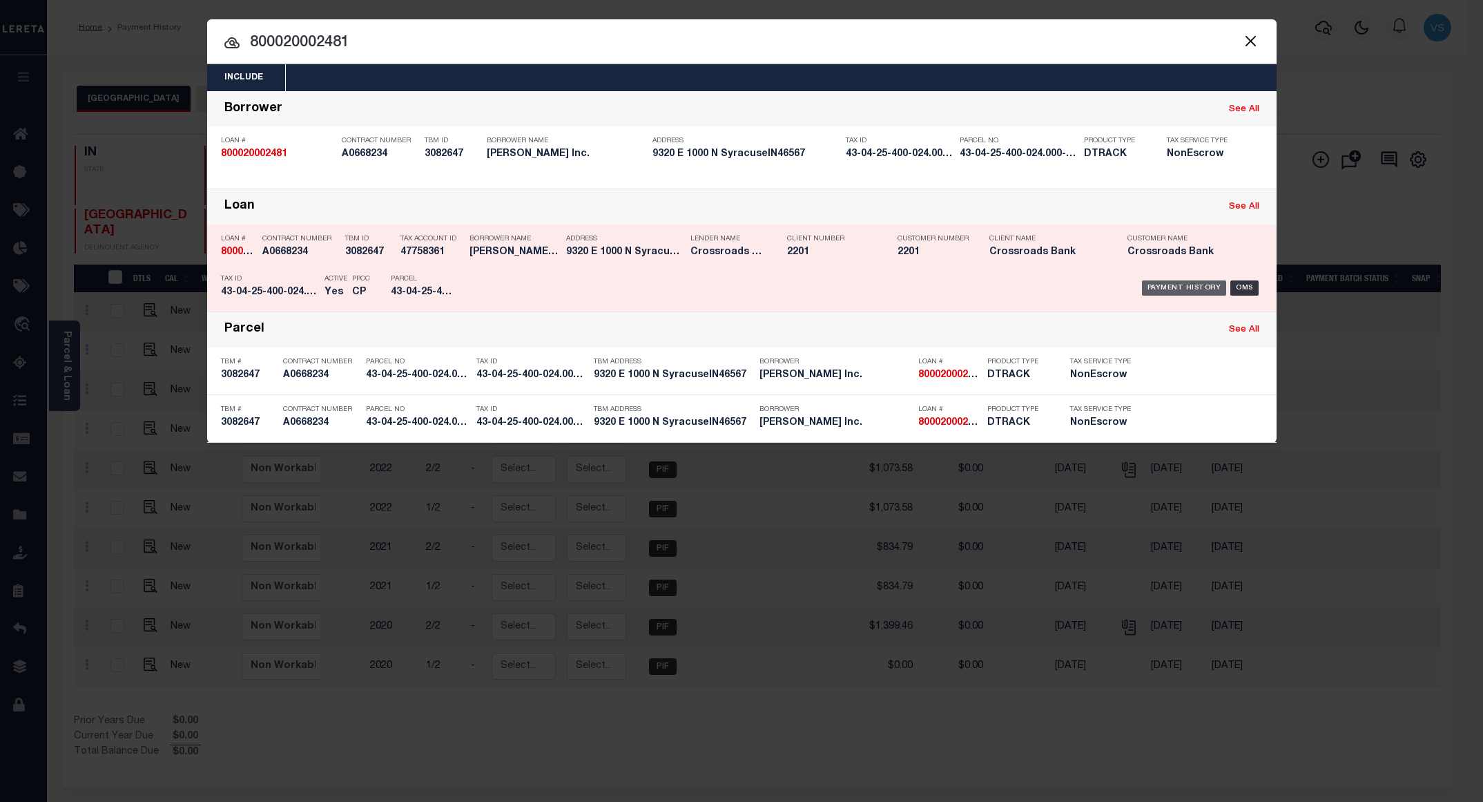
click at [1154, 290] on div "Payment History" at bounding box center [1184, 287] width 85 height 15
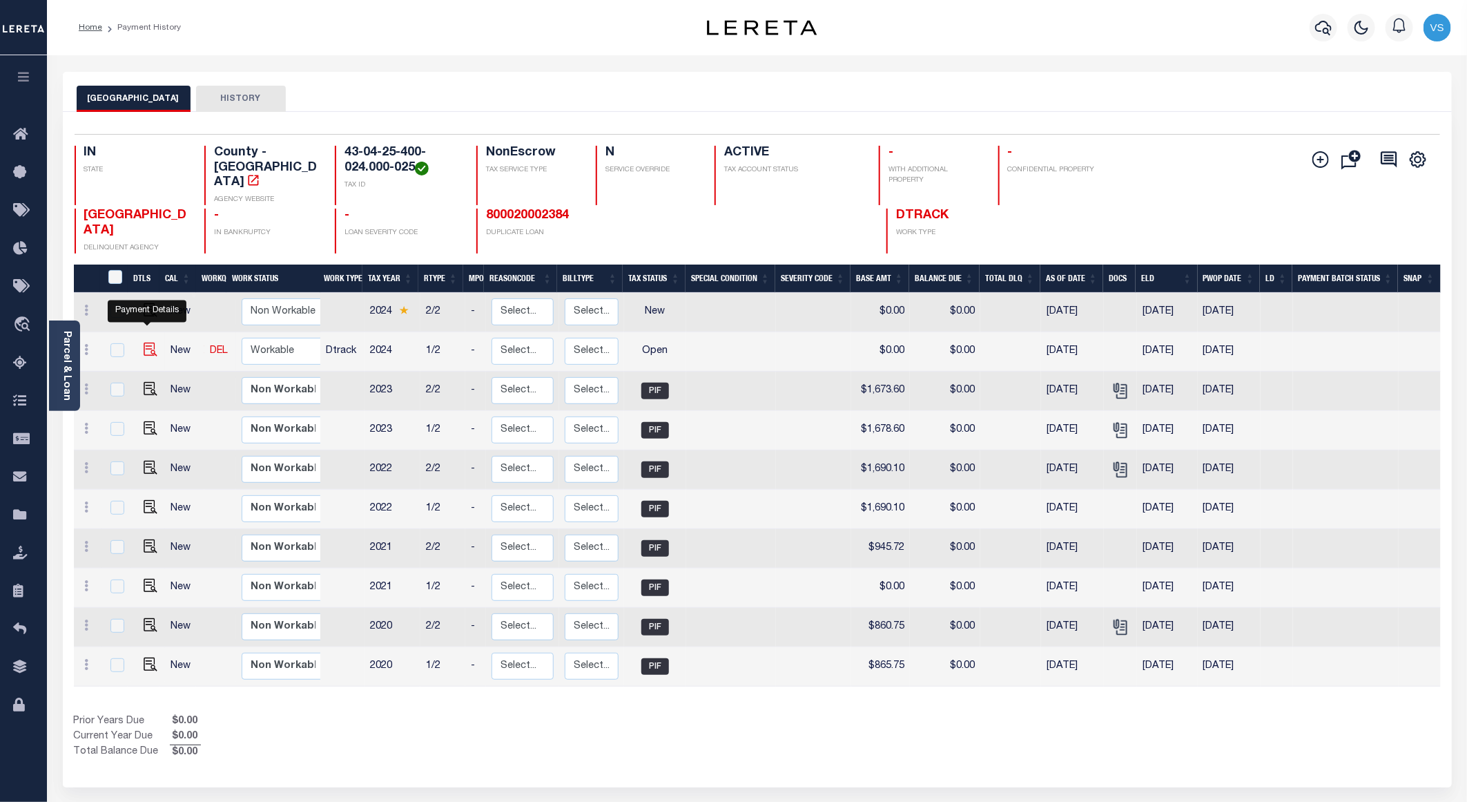
click at [144, 342] on img "" at bounding box center [151, 349] width 14 height 14
checkbox input "true"
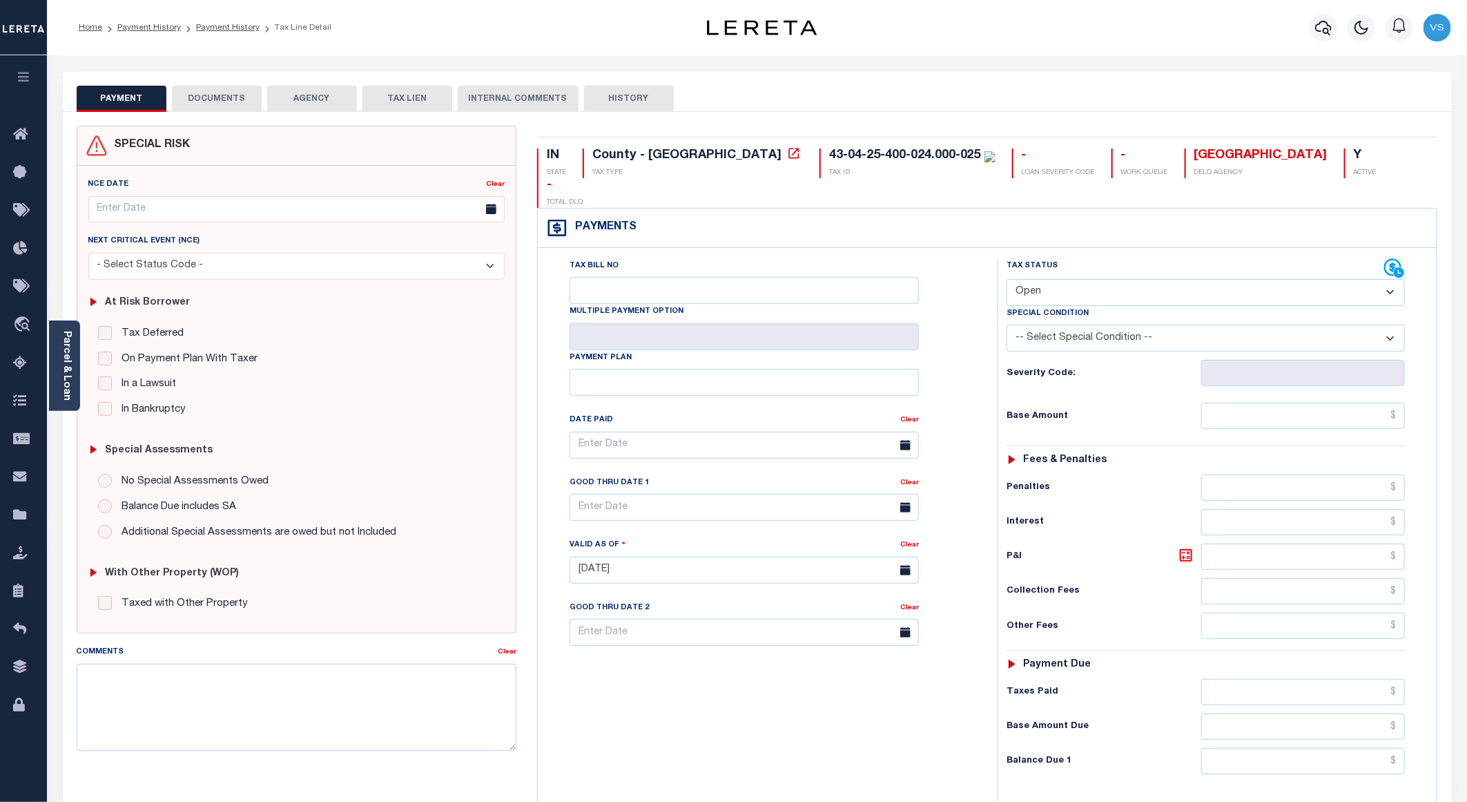
click at [1053, 279] on select "- Select Status Code - Open Due/Unpaid Paid Incomplete No Tax Due Internal Refu…" at bounding box center [1206, 292] width 398 height 27
select select "PYD"
click at [1007, 279] on select "- Select Status Code - Open Due/Unpaid Paid Incomplete No Tax Due Internal Refu…" at bounding box center [1206, 292] width 398 height 27
type input "[DATE]"
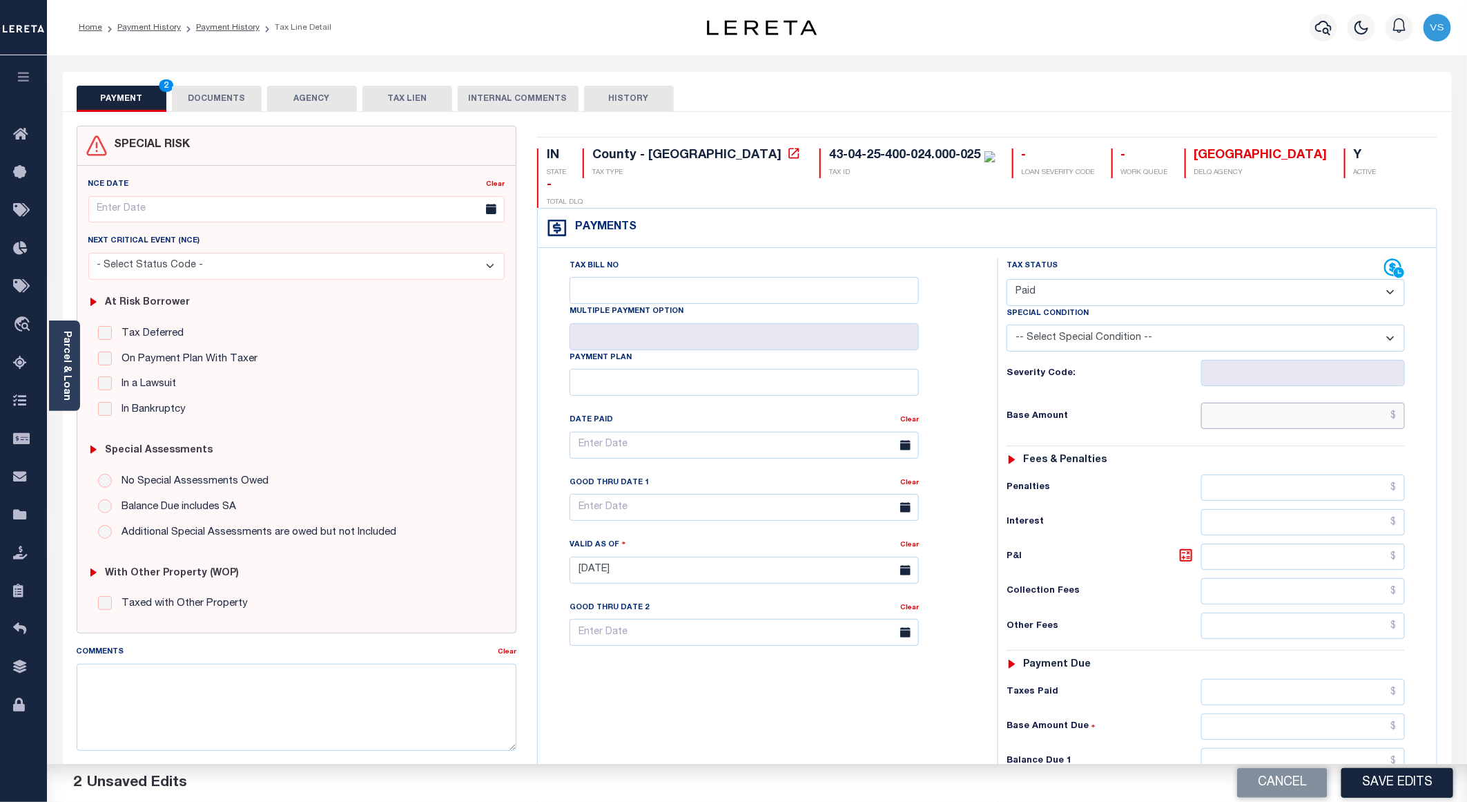
click at [1243, 402] on input "text" at bounding box center [1303, 415] width 204 height 26
paste input "1,608.88"
type input "$1,608.88"
click at [199, 96] on button "DOCUMENTS" at bounding box center [217, 99] width 90 height 26
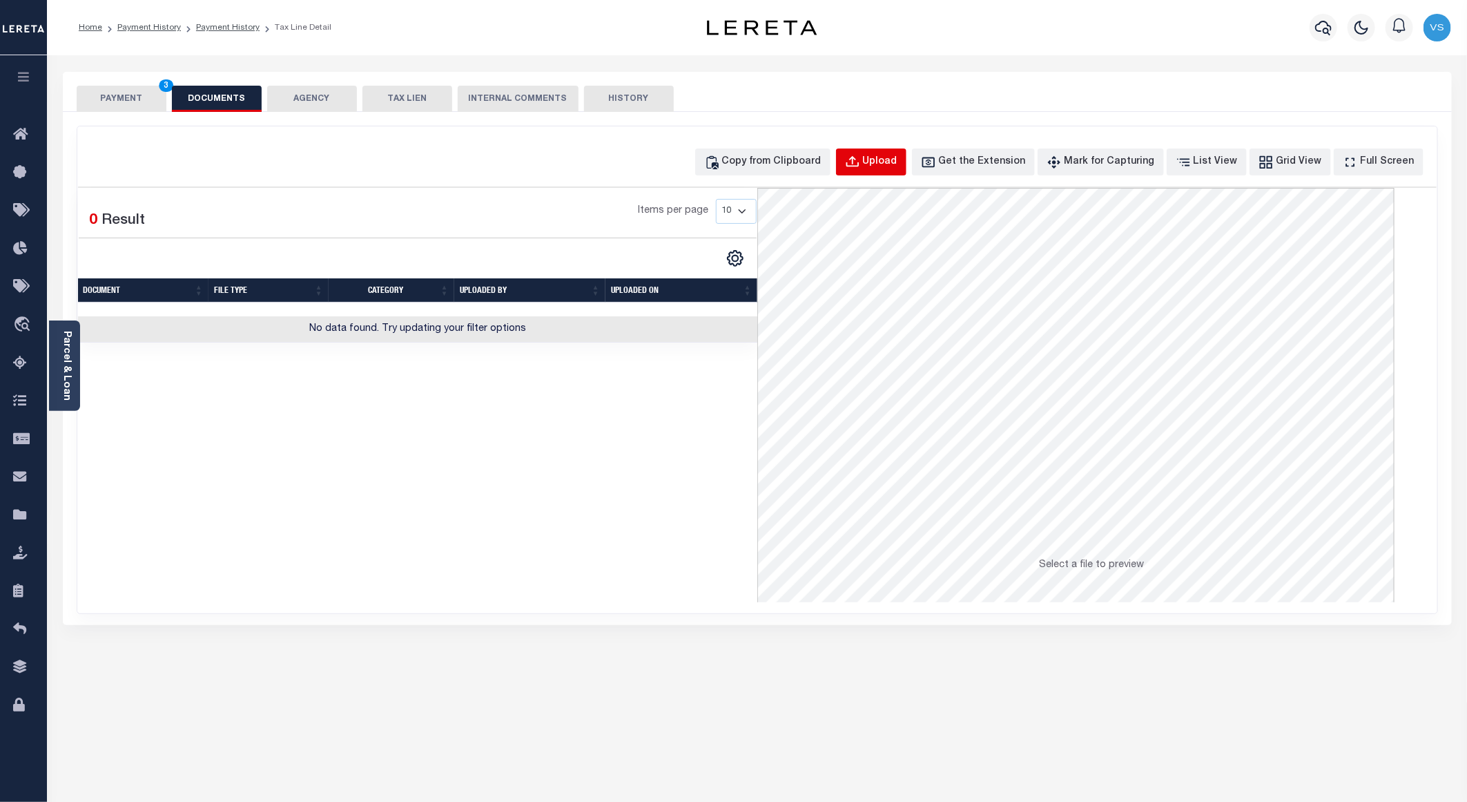
click at [904, 171] on button "Upload" at bounding box center [871, 161] width 70 height 27
select select "POP"
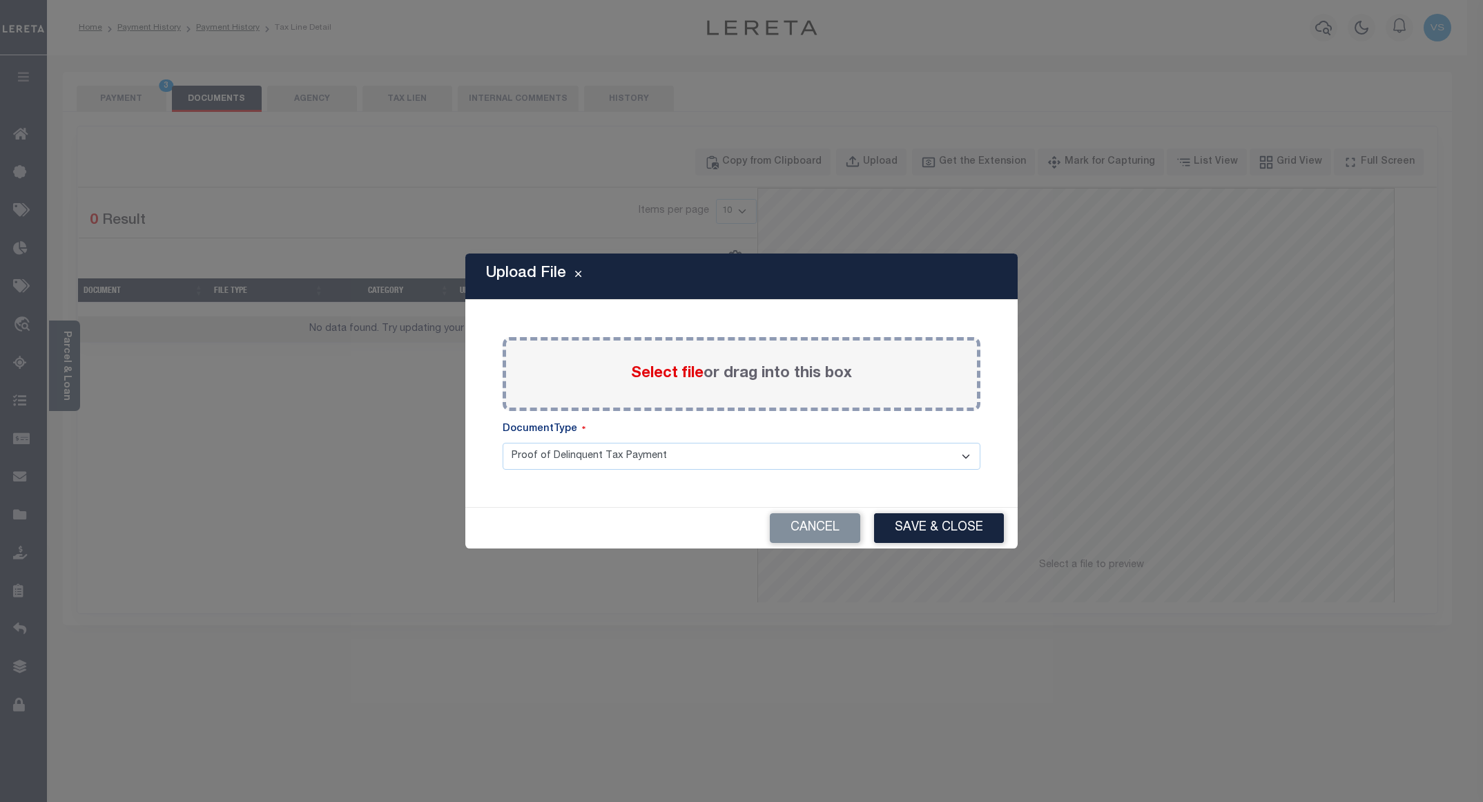
click at [657, 373] on span "Select file" at bounding box center [667, 373] width 72 height 15
click at [0, 0] on input "Select file or drag into this box" at bounding box center [0, 0] width 0 height 0
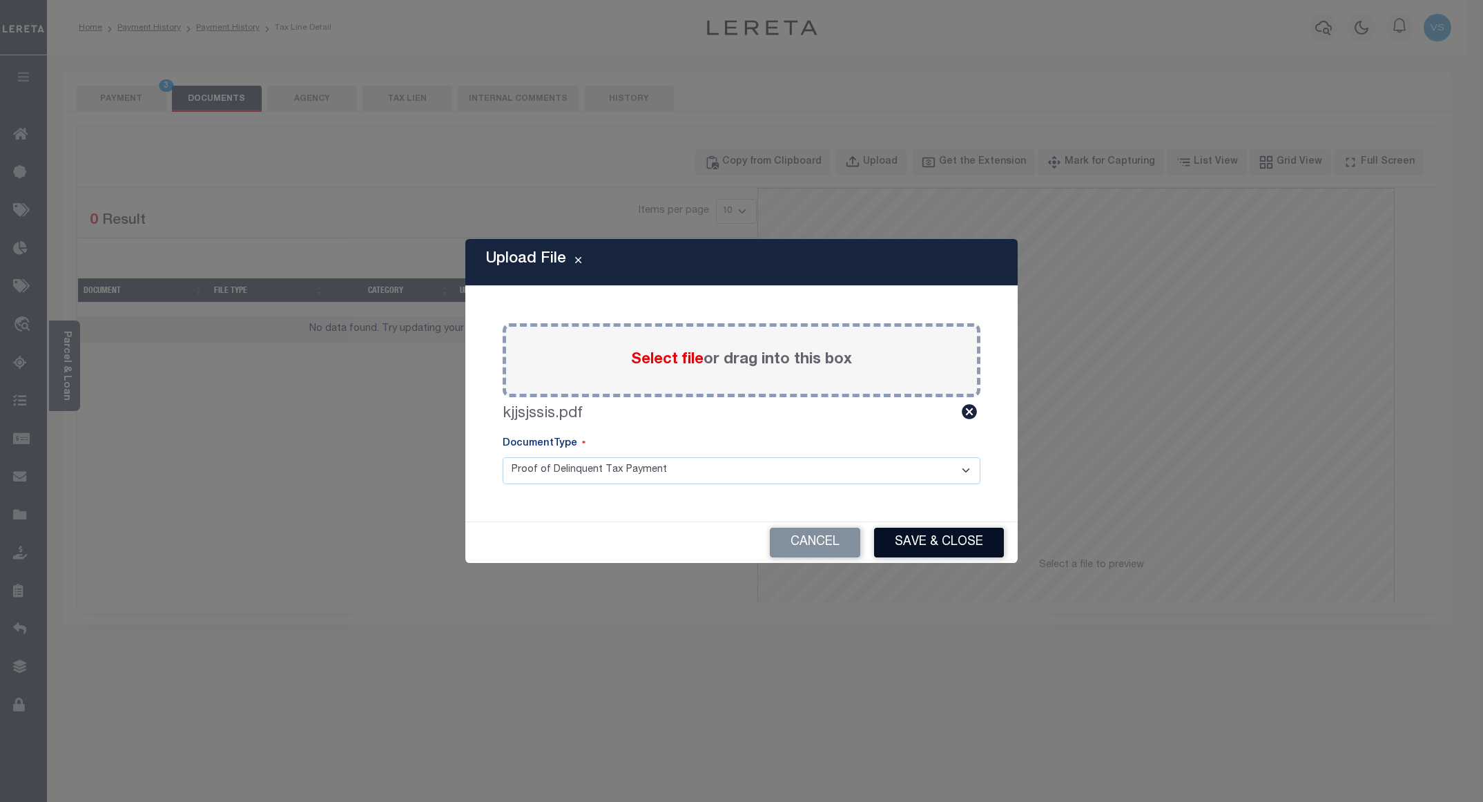
click at [913, 547] on button "Save & Close" at bounding box center [939, 542] width 130 height 30
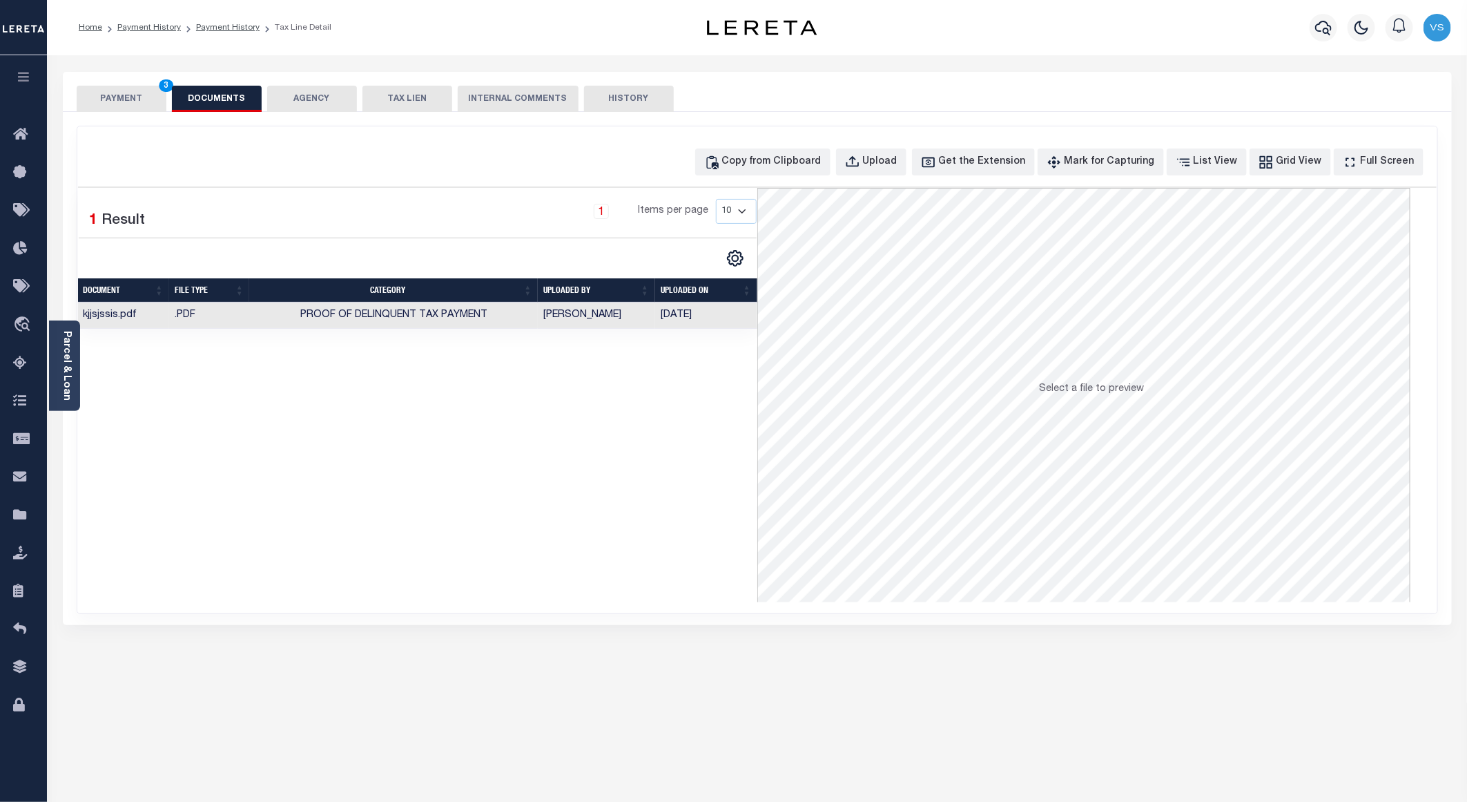
click at [116, 94] on button "PAYMENT 3" at bounding box center [122, 99] width 90 height 26
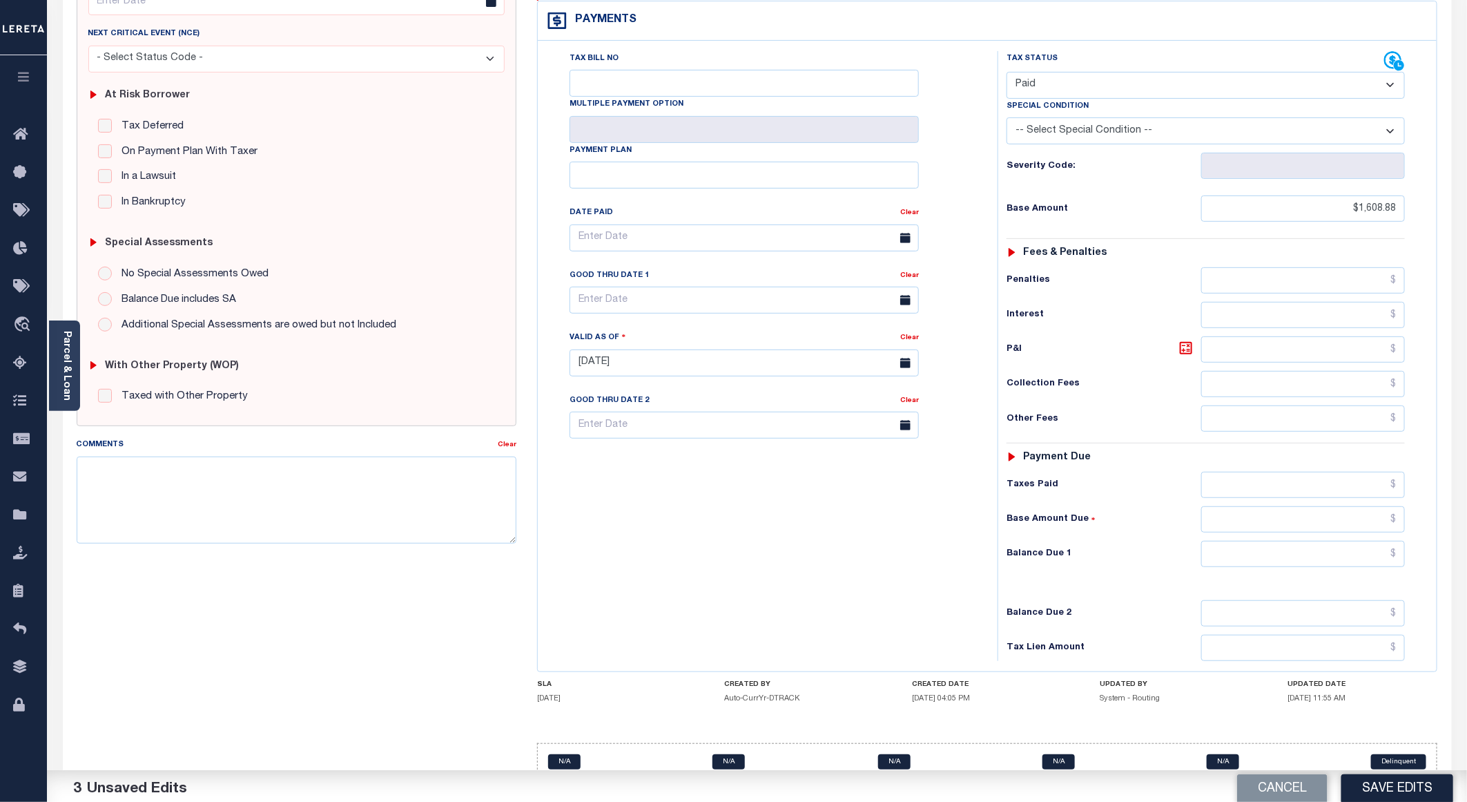
scroll to position [222, 0]
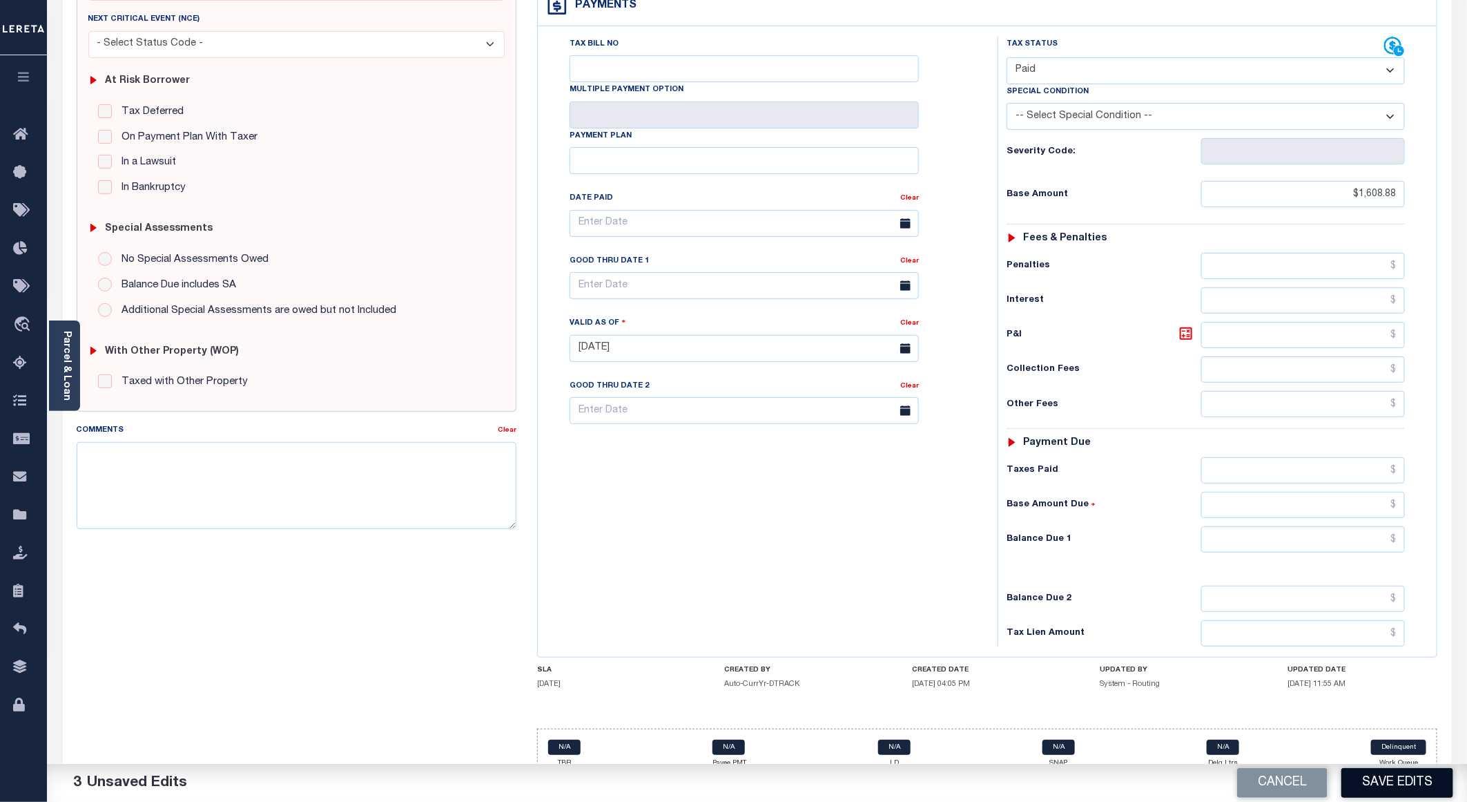
click at [1375, 783] on button "Save Edits" at bounding box center [1397, 783] width 112 height 30
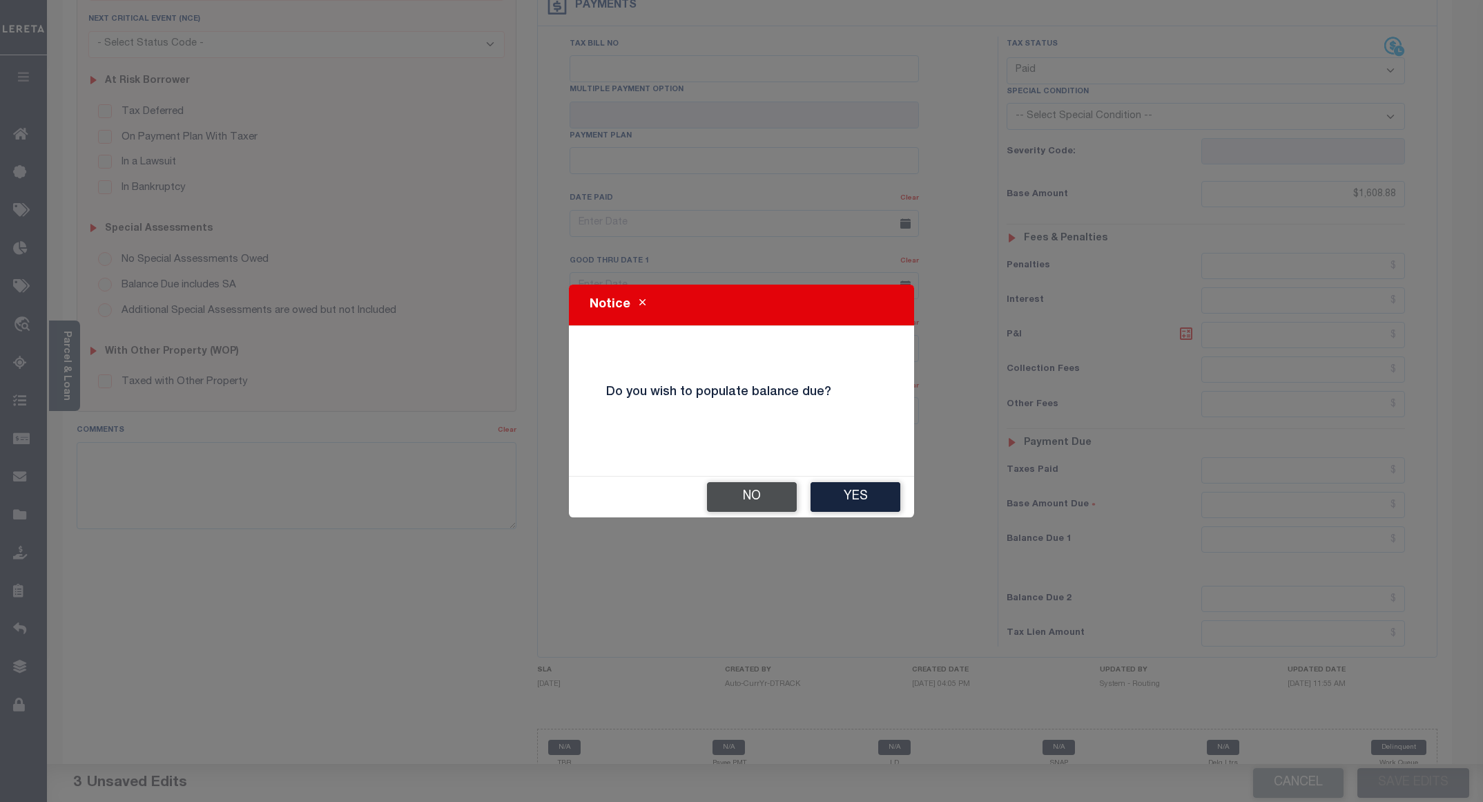
click at [737, 492] on button "No" at bounding box center [752, 497] width 90 height 30
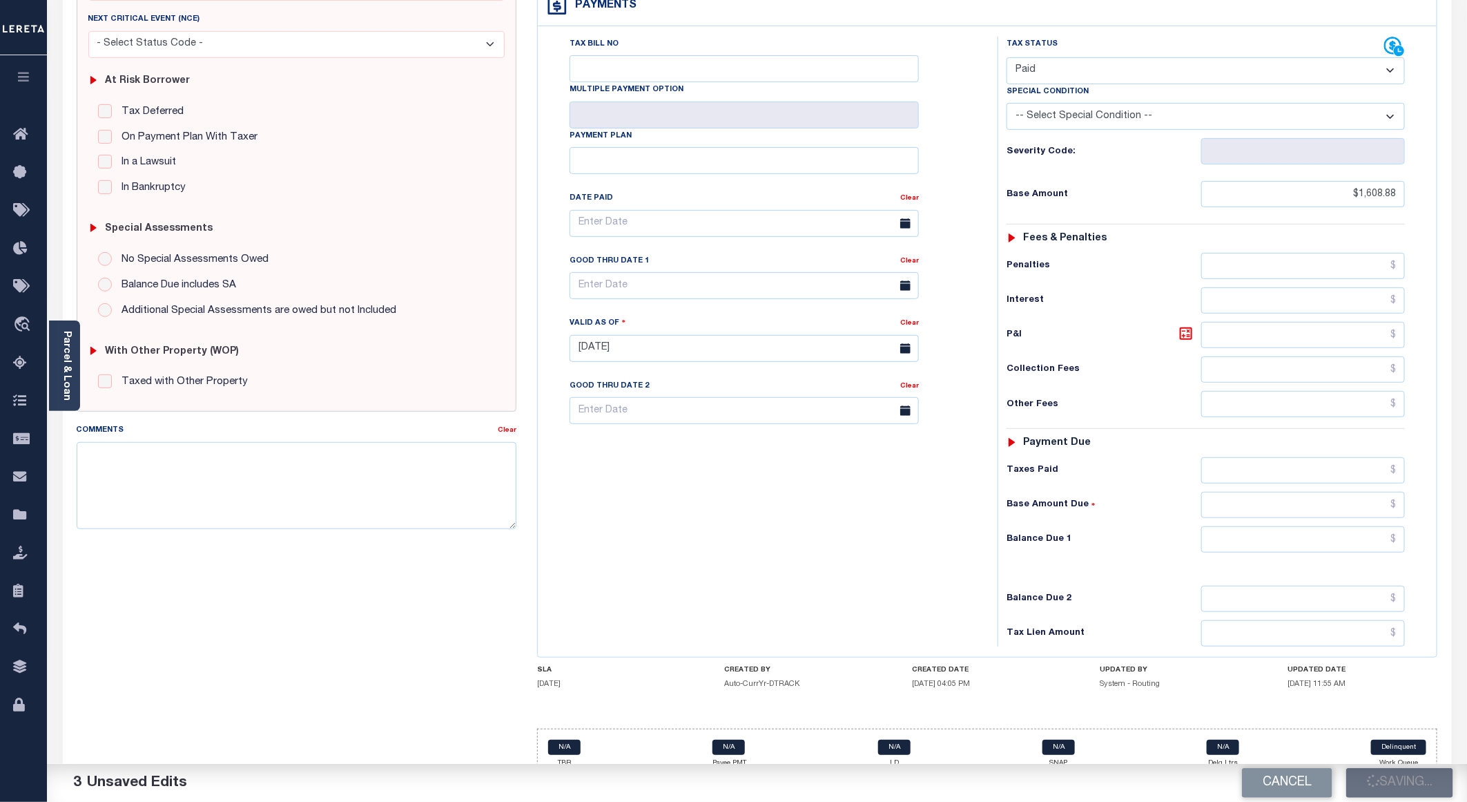
checkbox input "false"
type input "$1,608.88"
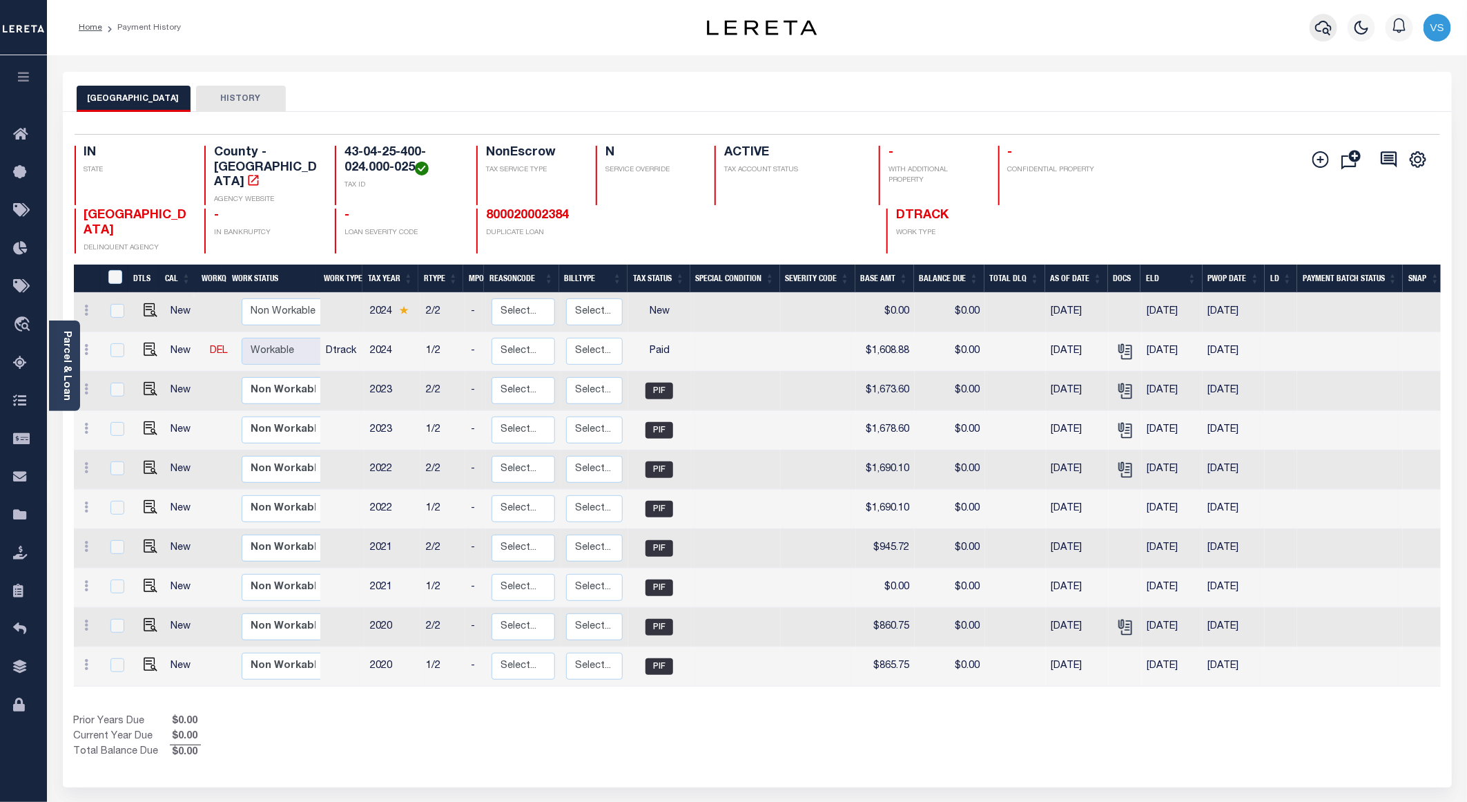
click at [1324, 27] on icon "button" at bounding box center [1323, 27] width 17 height 17
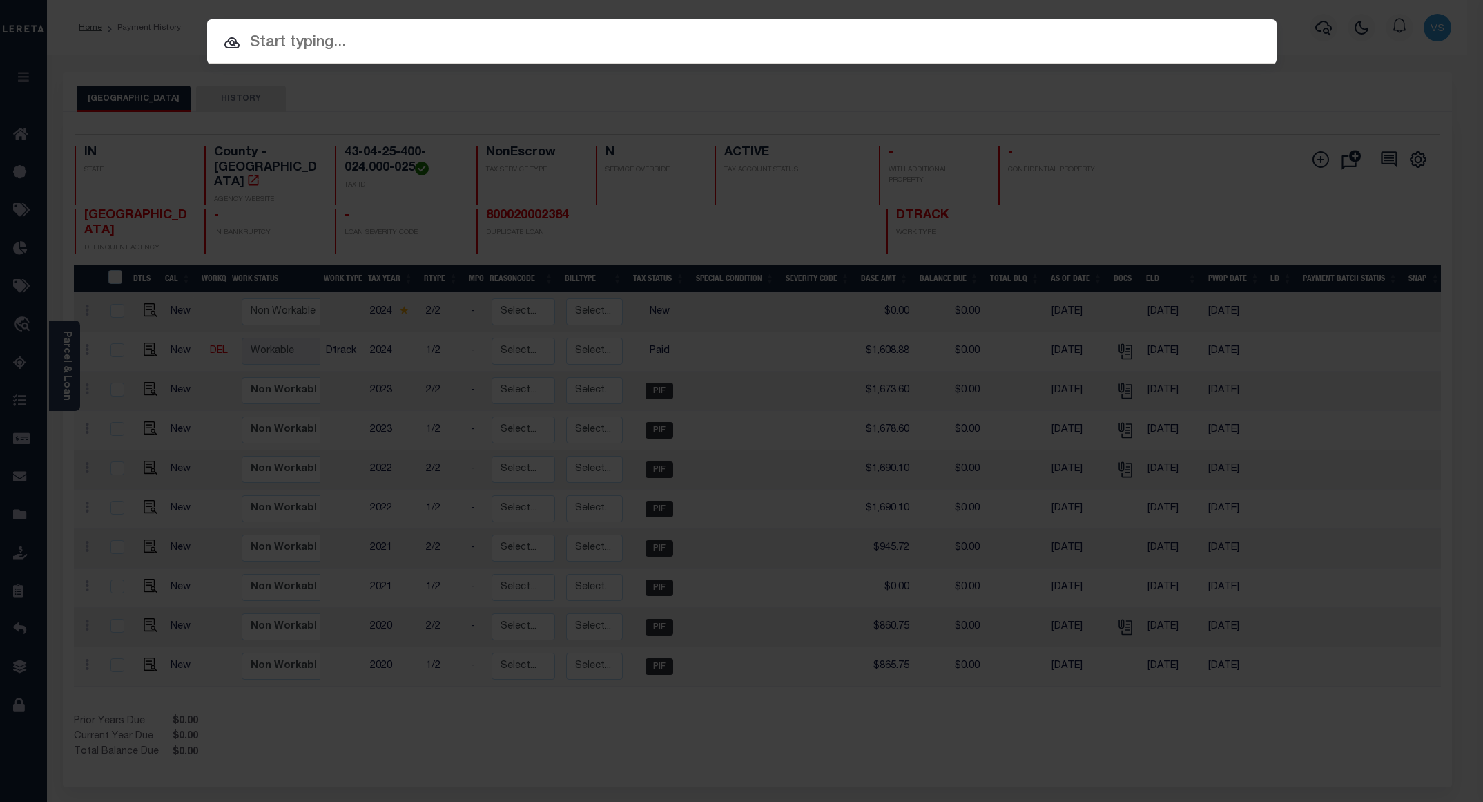
paste input "780094934"
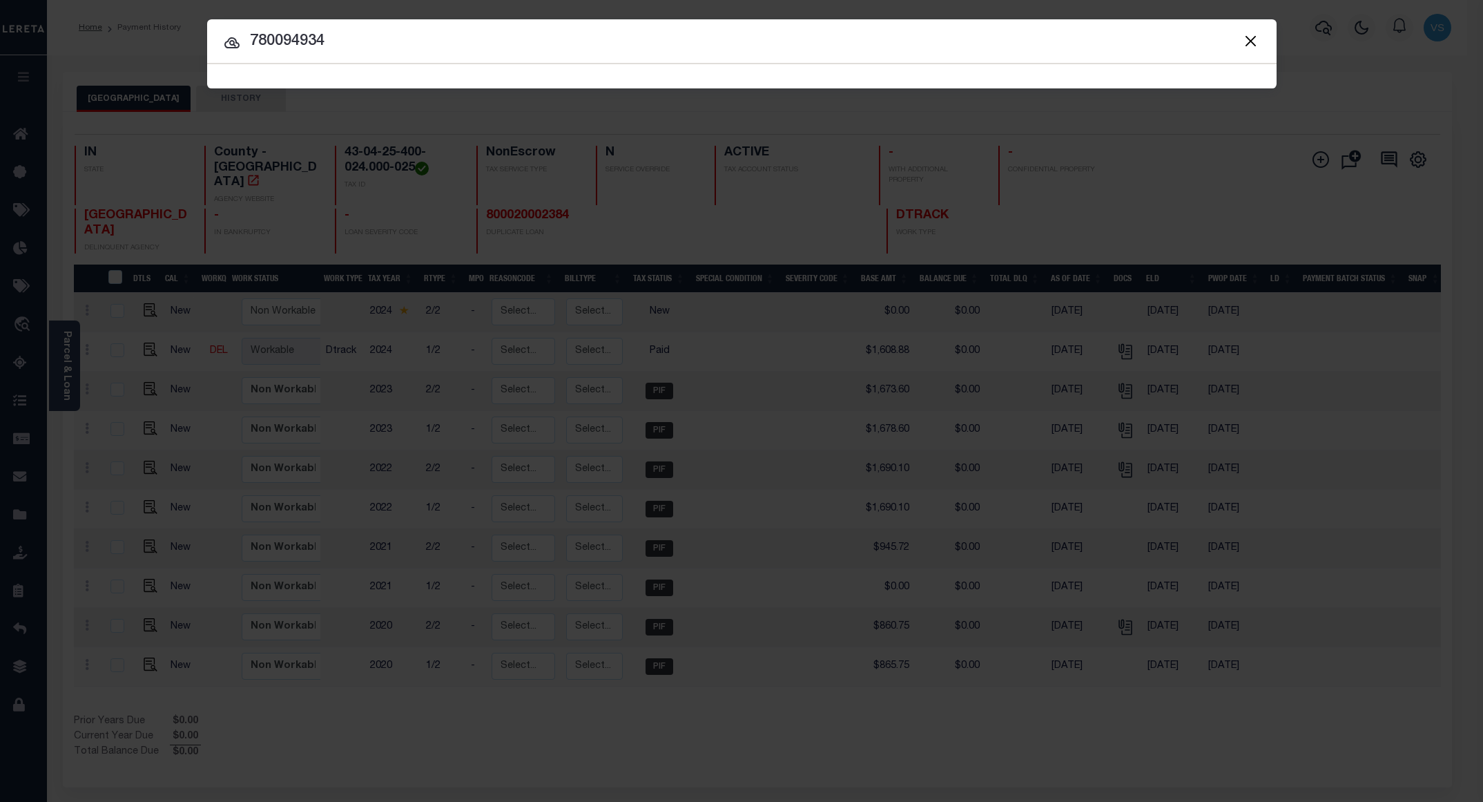
type input "780094934"
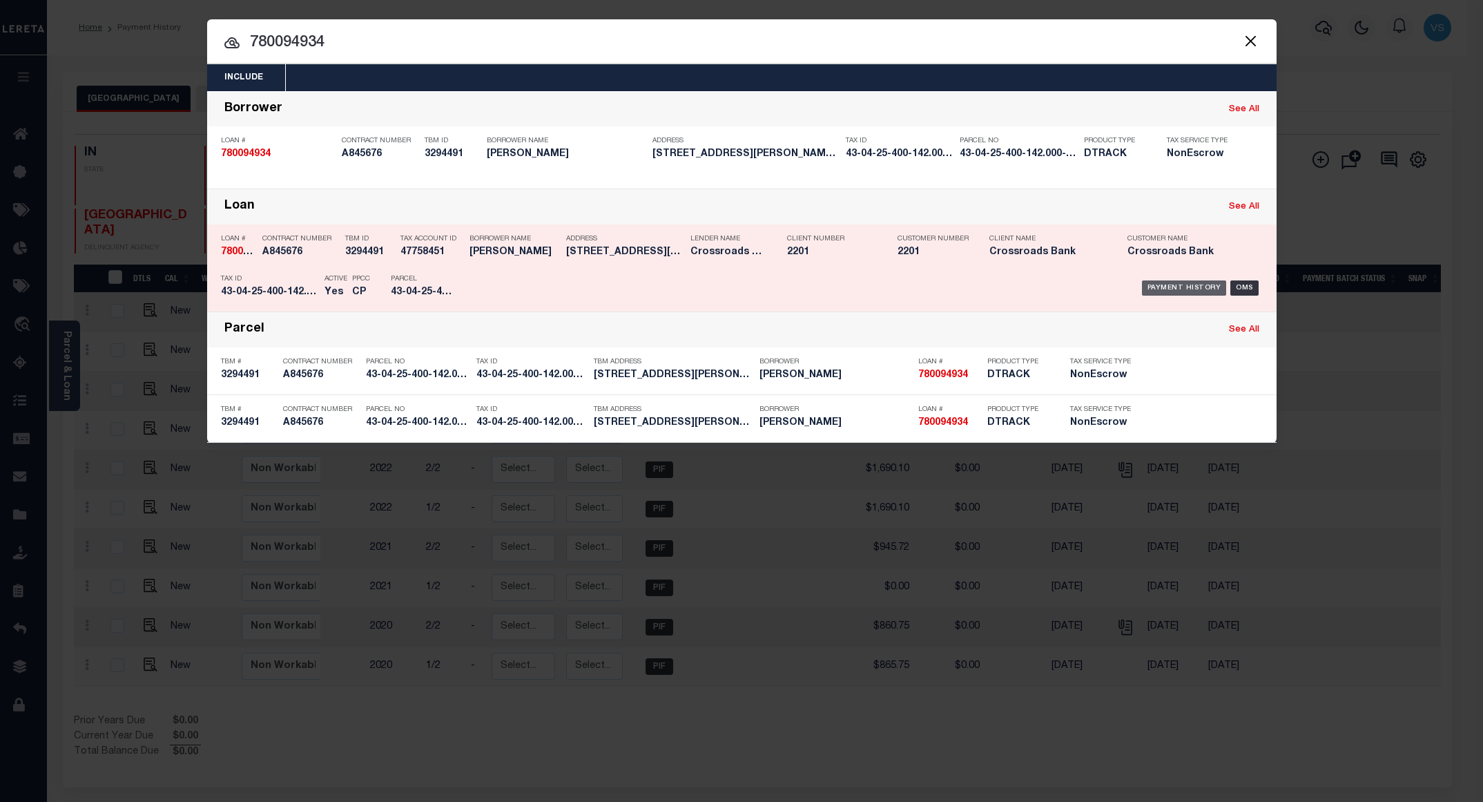
click at [1178, 289] on div "Payment History" at bounding box center [1184, 287] width 85 height 15
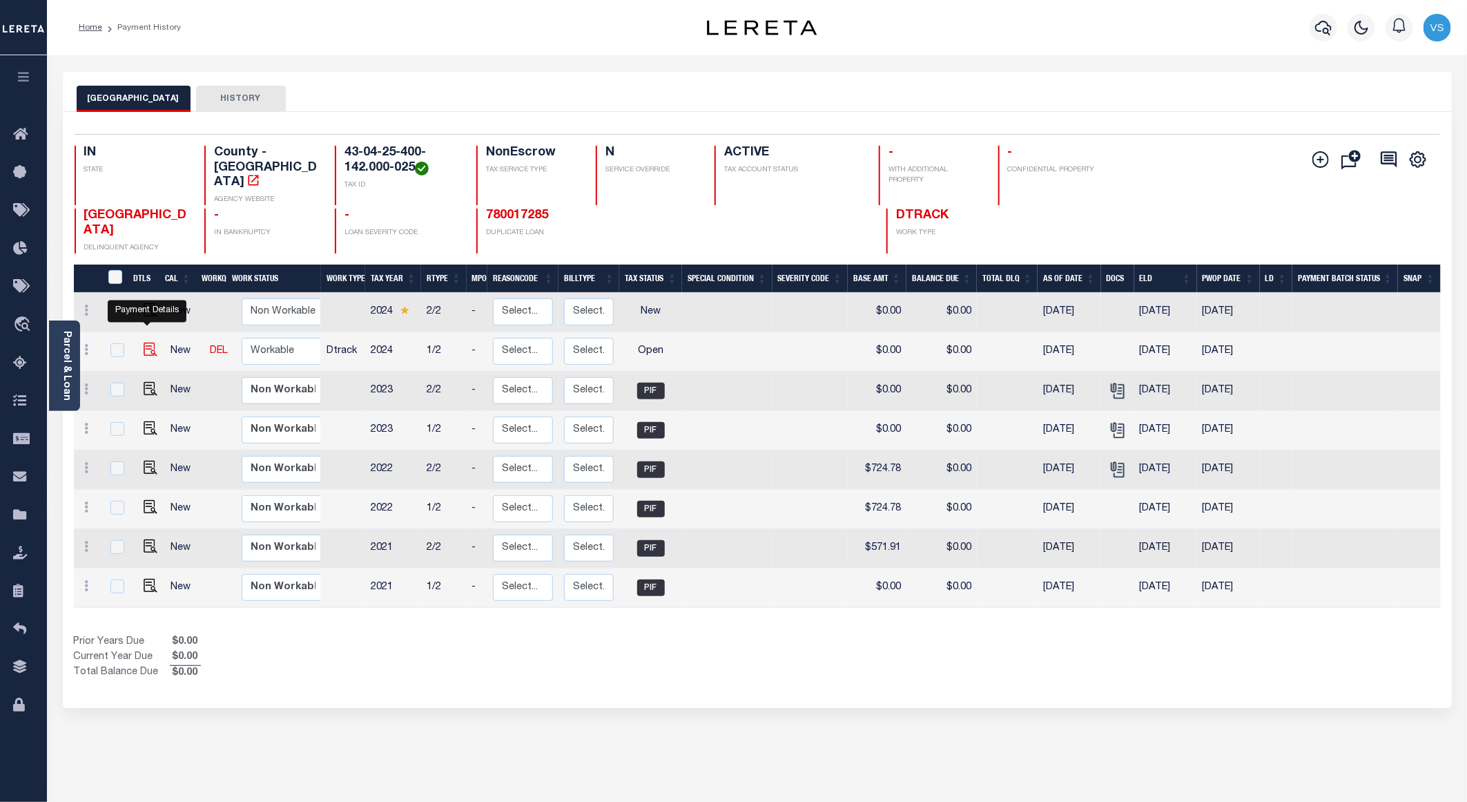
click at [144, 342] on img "" at bounding box center [151, 349] width 14 height 14
checkbox input "true"
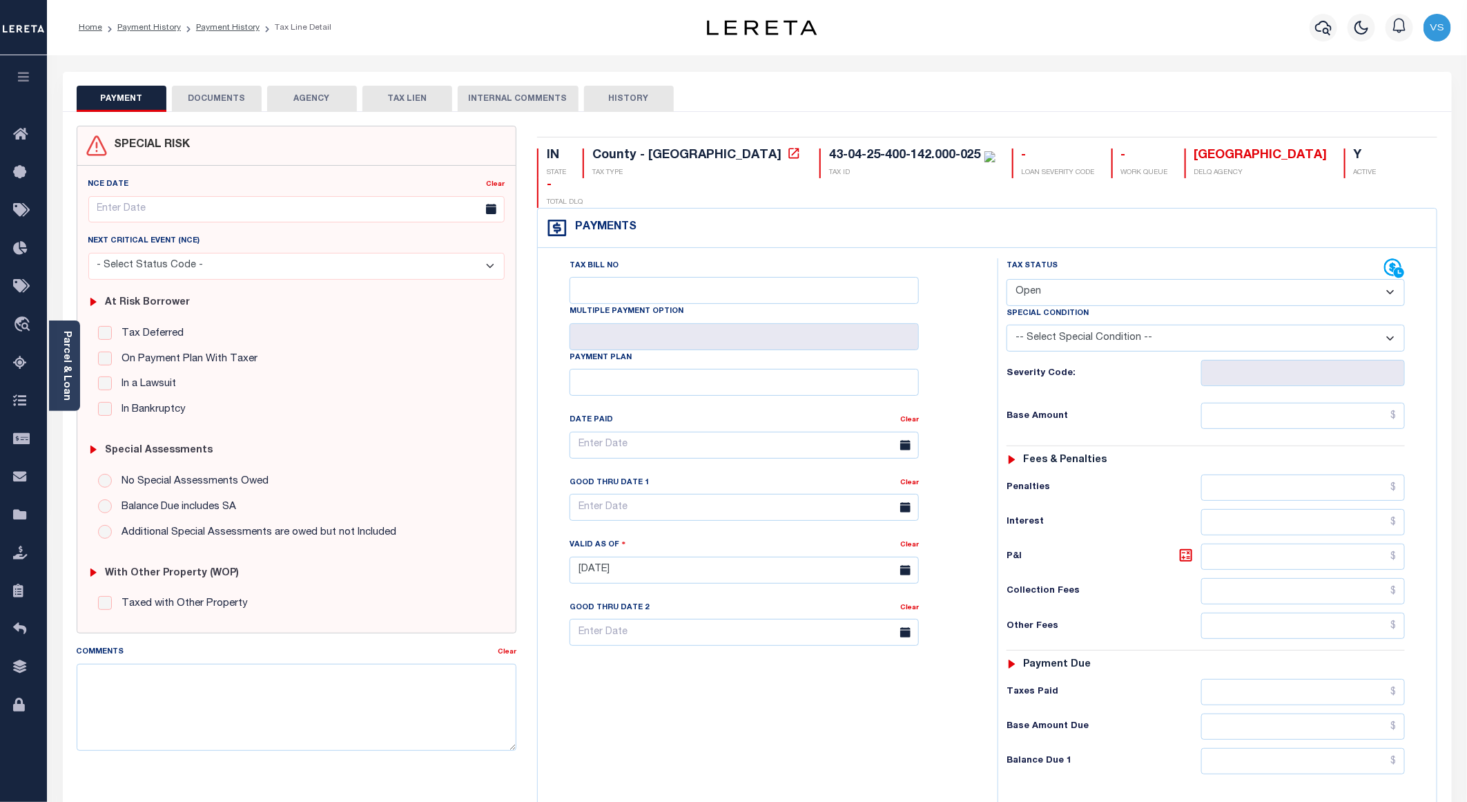
click at [1054, 279] on select "- Select Status Code - Open Due/Unpaid Paid Incomplete No Tax Due Internal Refu…" at bounding box center [1206, 292] width 398 height 27
select select "PYD"
click at [1007, 279] on select "- Select Status Code - Open Due/Unpaid Paid Incomplete No Tax Due Internal Refu…" at bounding box center [1206, 292] width 398 height 27
type input "[DATE]"
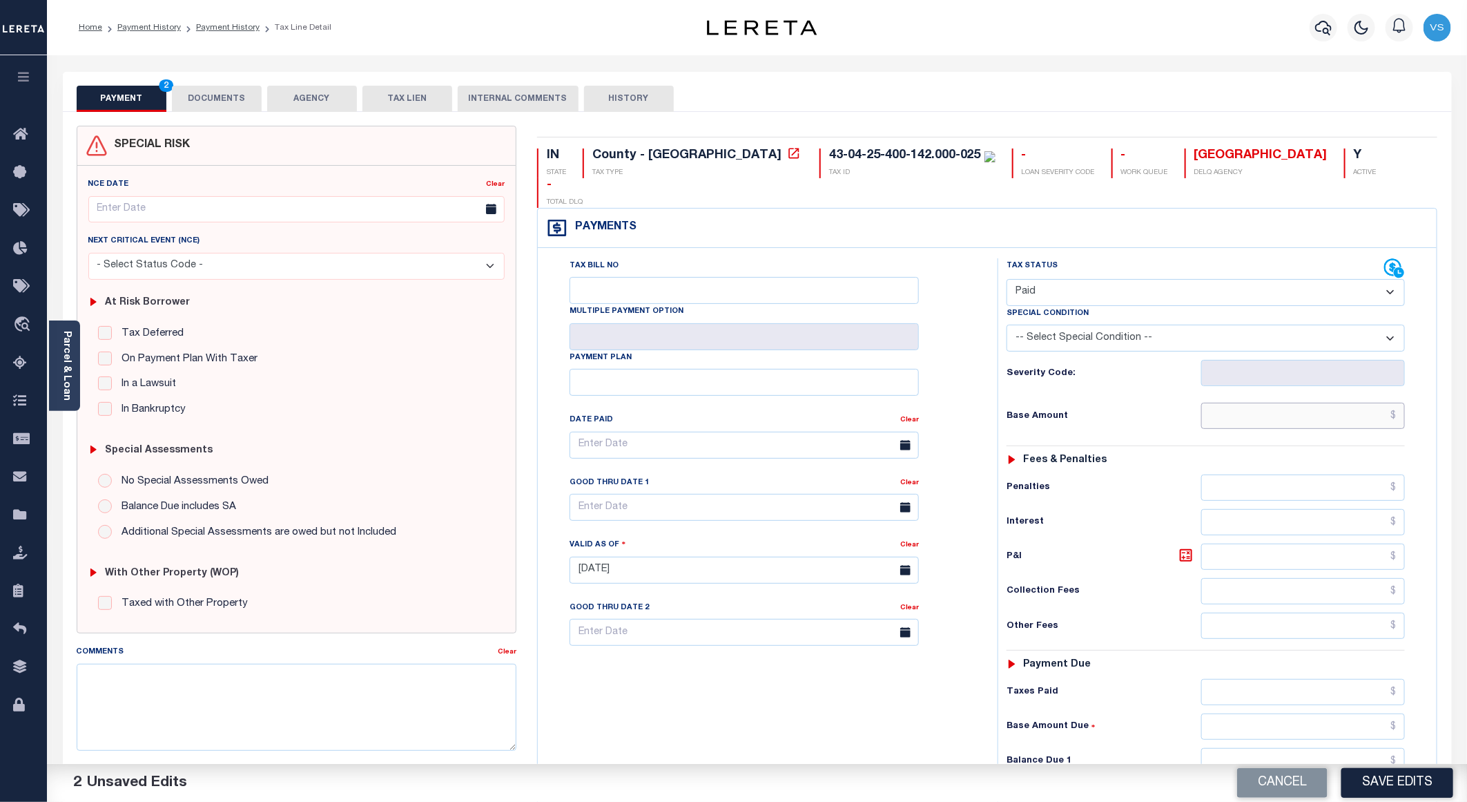
click at [1265, 402] on input "text" at bounding box center [1303, 415] width 204 height 26
paste input "762.36"
type input "$762.36"
click at [220, 102] on button "DOCUMENTS" at bounding box center [217, 99] width 90 height 26
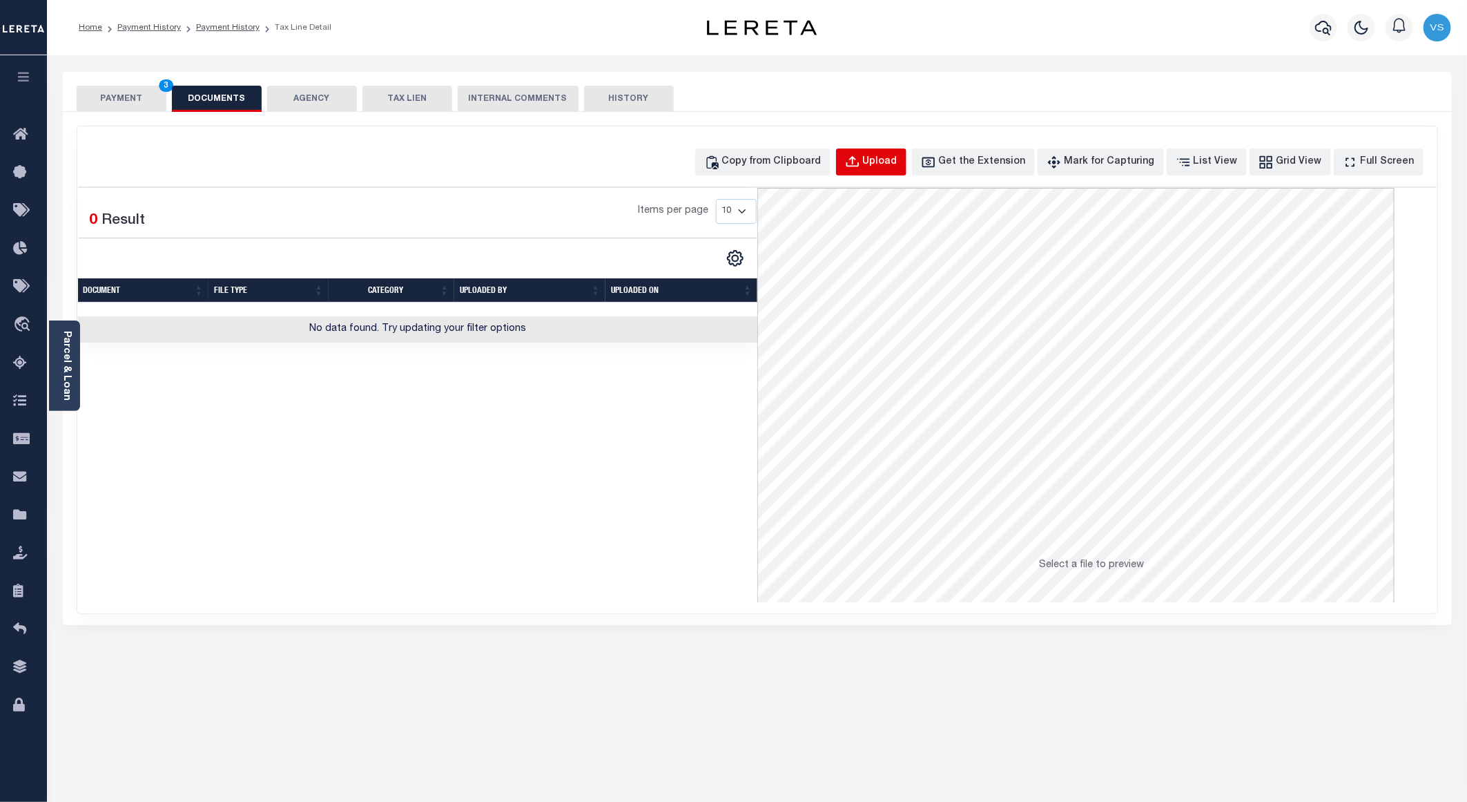
click at [897, 152] on button "Upload" at bounding box center [871, 161] width 70 height 27
select select "POP"
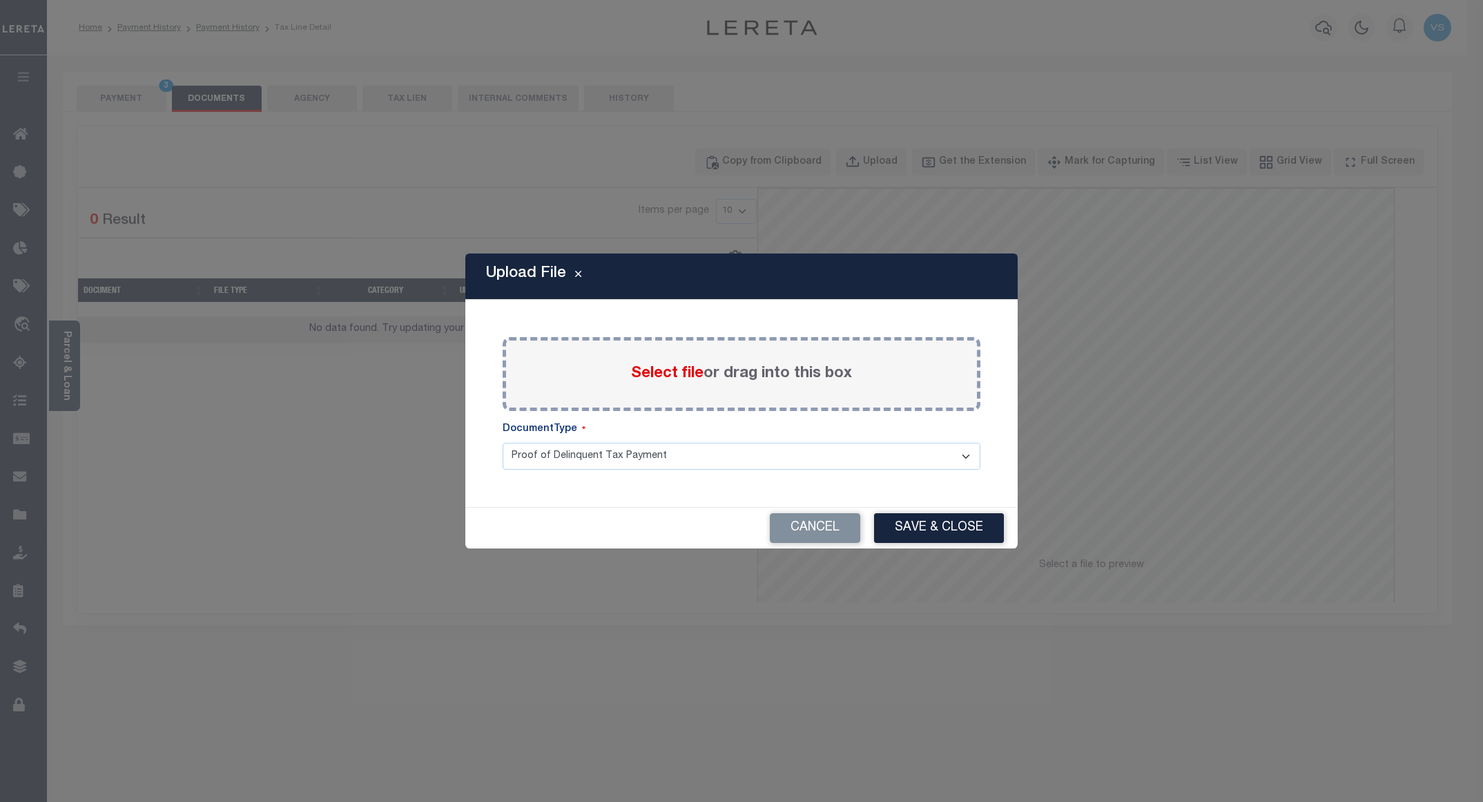
click at [663, 373] on span "Select file" at bounding box center [667, 373] width 72 height 15
click at [0, 0] on input "Select file or drag into this box" at bounding box center [0, 0] width 0 height 0
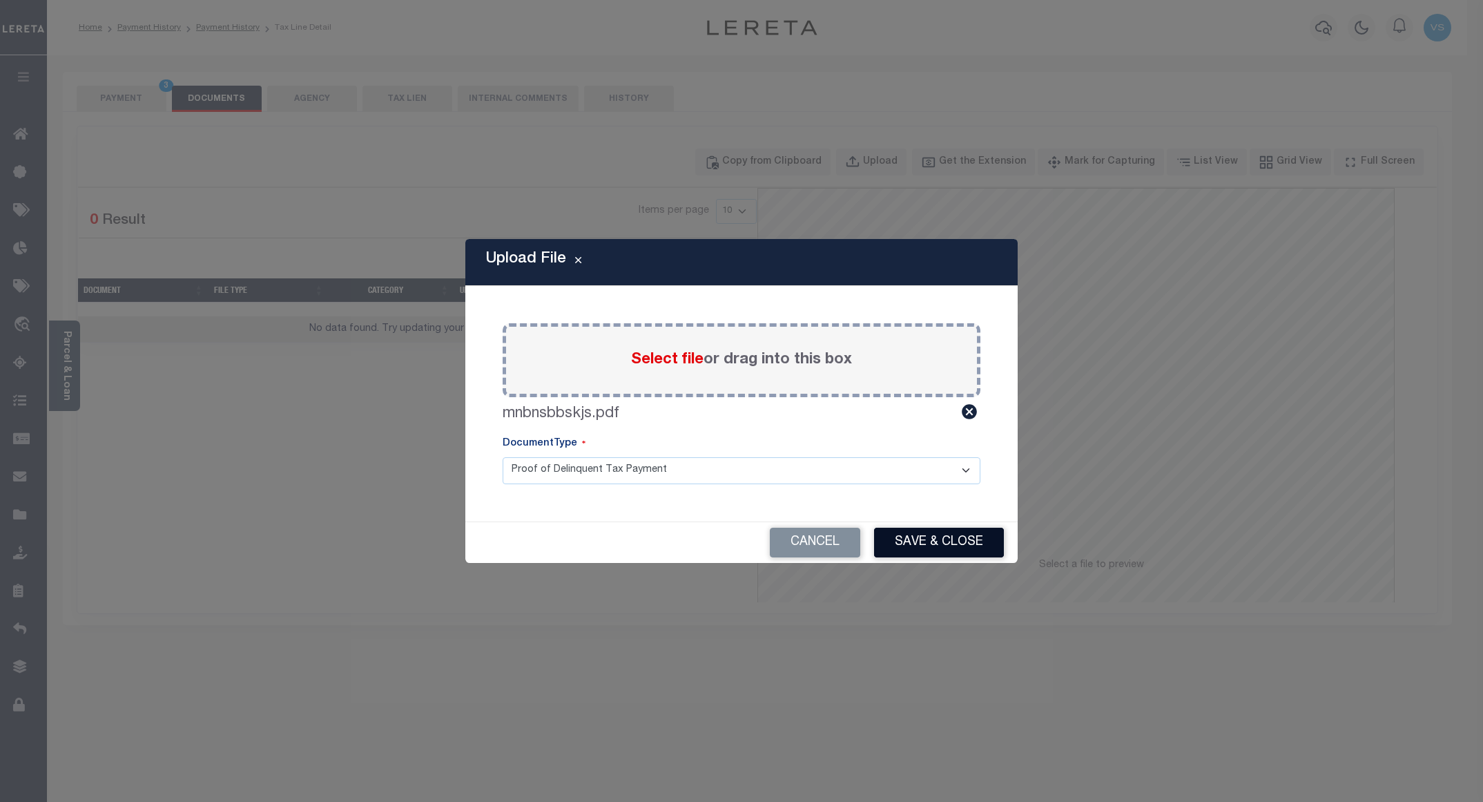
click at [958, 533] on button "Save & Close" at bounding box center [939, 542] width 130 height 30
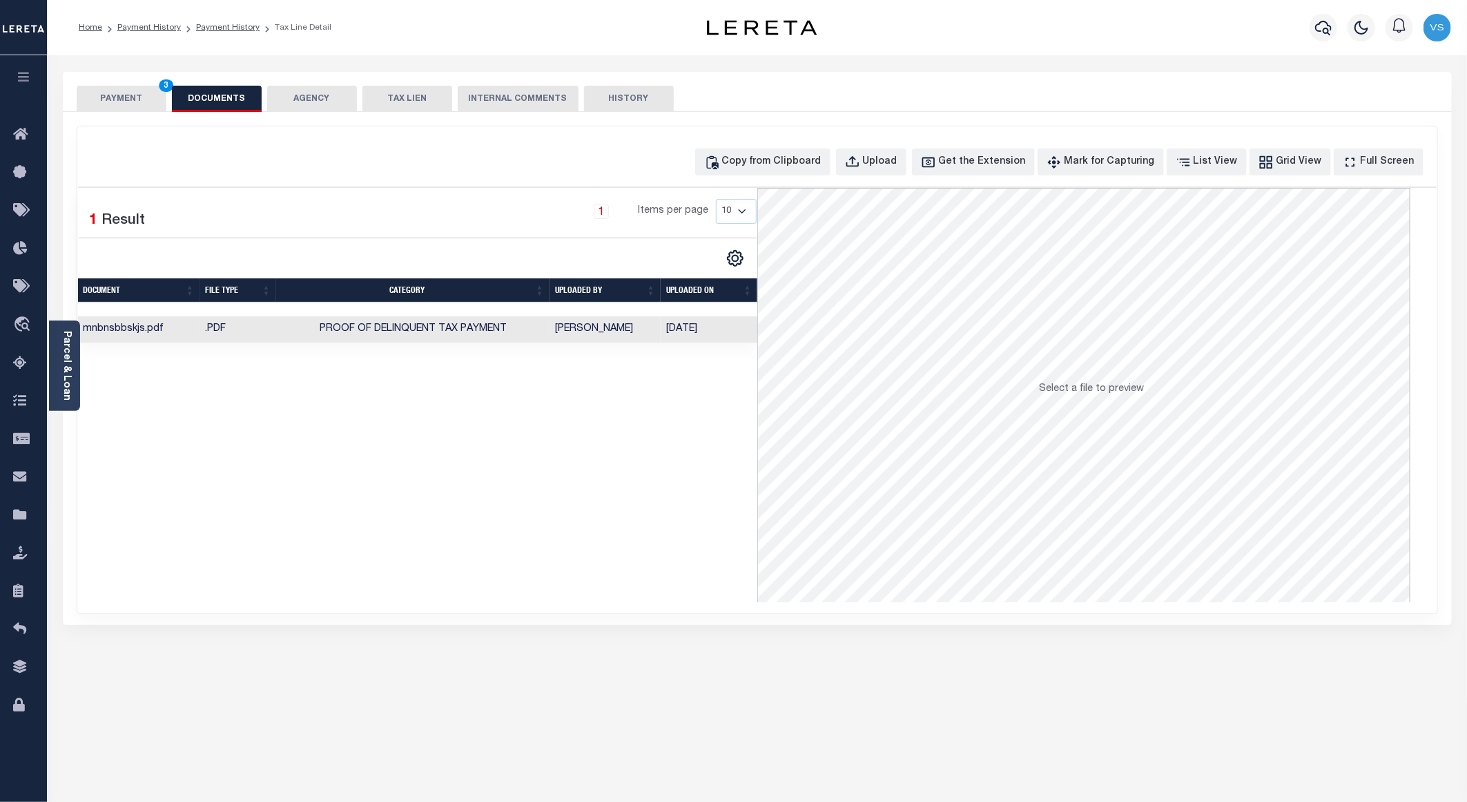
click at [113, 101] on button "PAYMENT 3" at bounding box center [122, 99] width 90 height 26
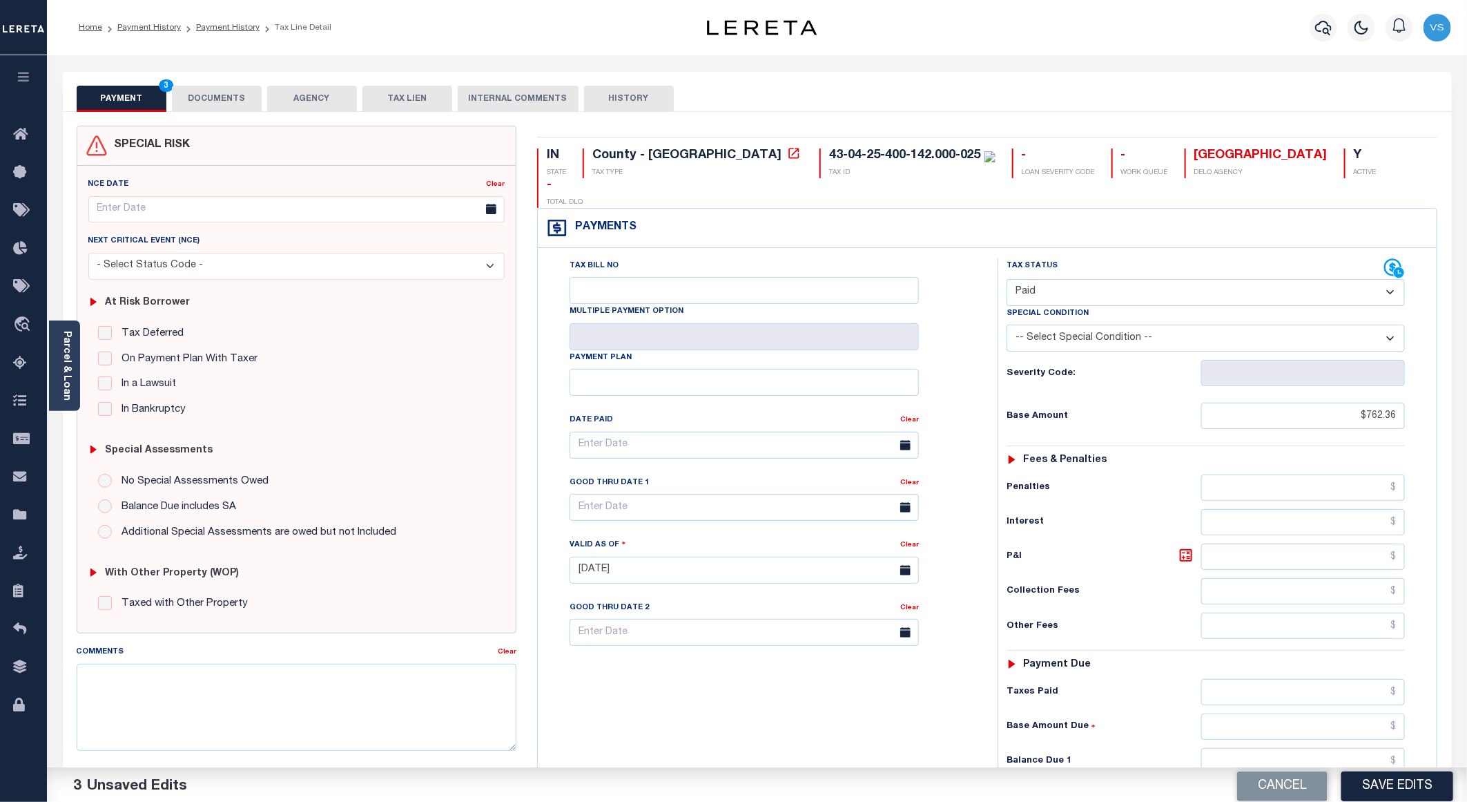
scroll to position [207, 0]
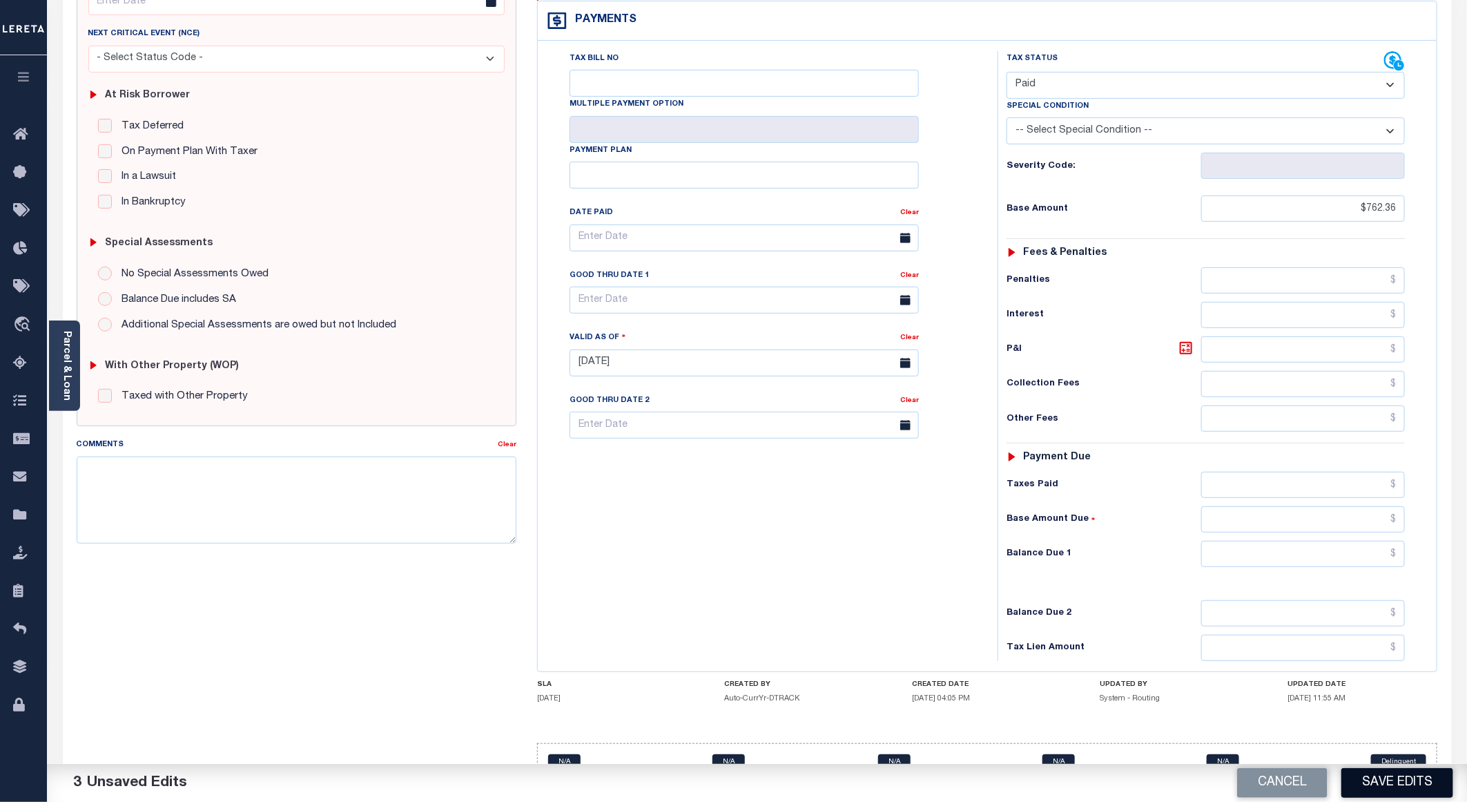
click at [1355, 770] on button "Save Edits" at bounding box center [1397, 783] width 112 height 30
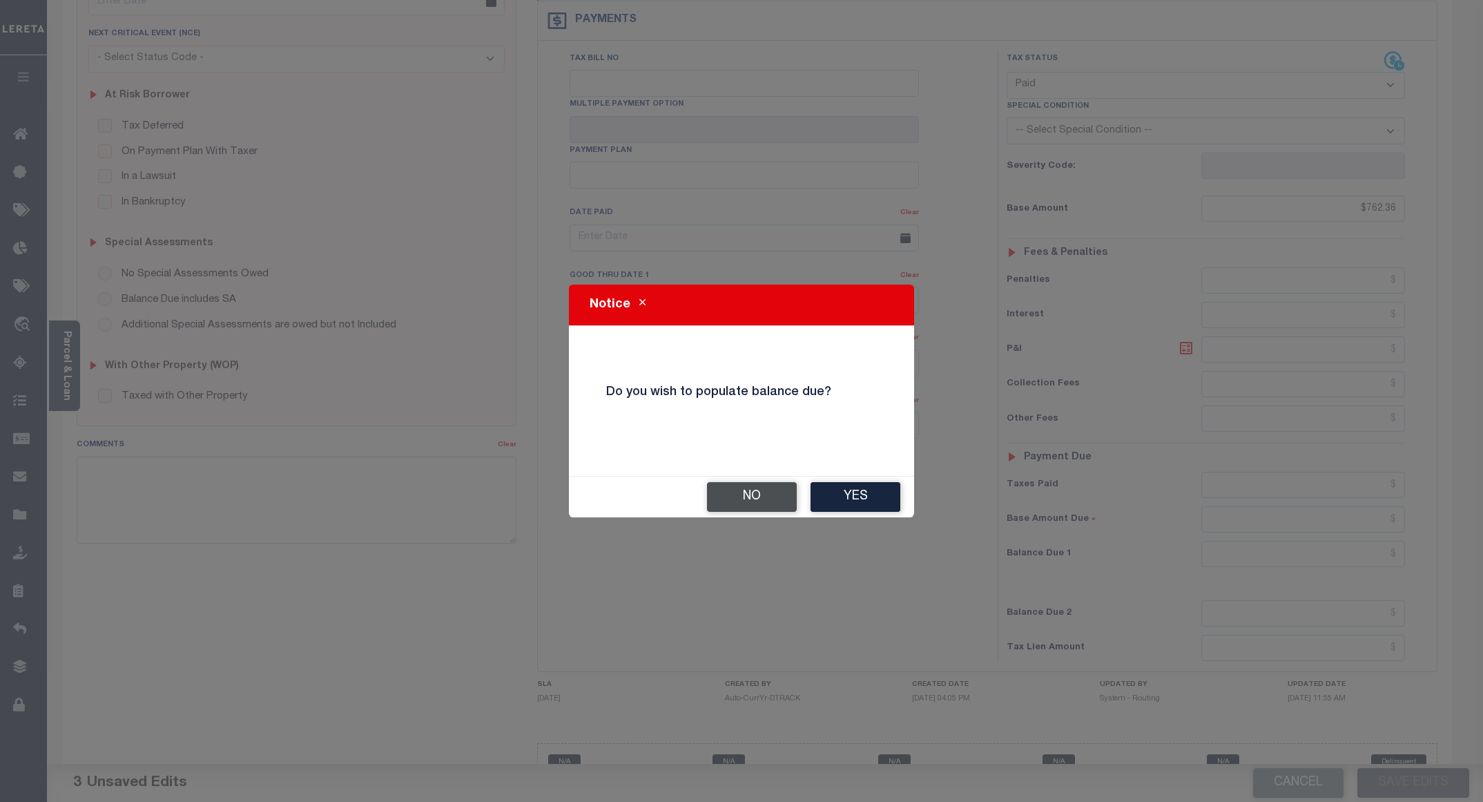
click at [738, 496] on button "No" at bounding box center [752, 497] width 90 height 30
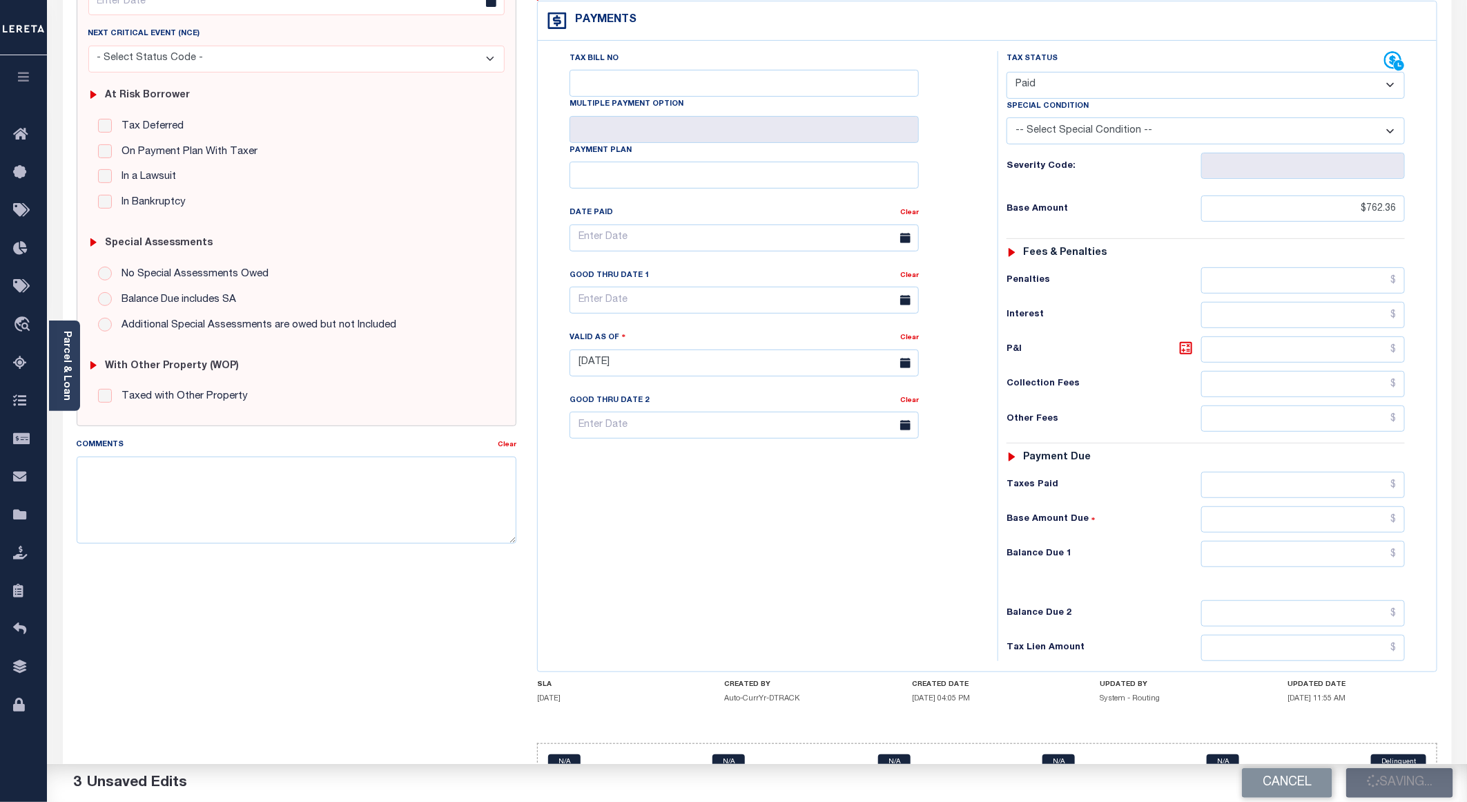
checkbox input "false"
type input "$762.36"
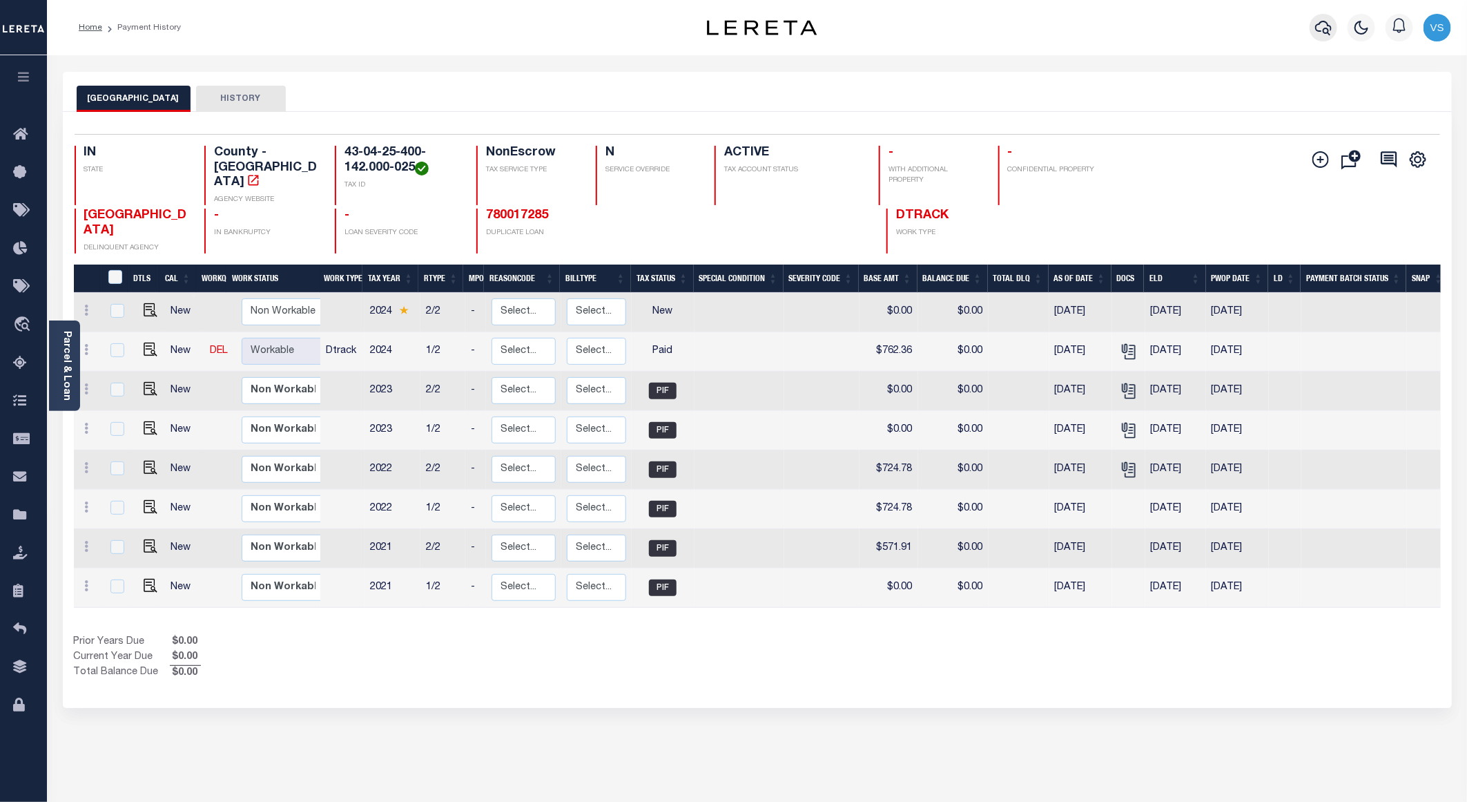
click at [1321, 23] on icon "button" at bounding box center [1323, 28] width 17 height 14
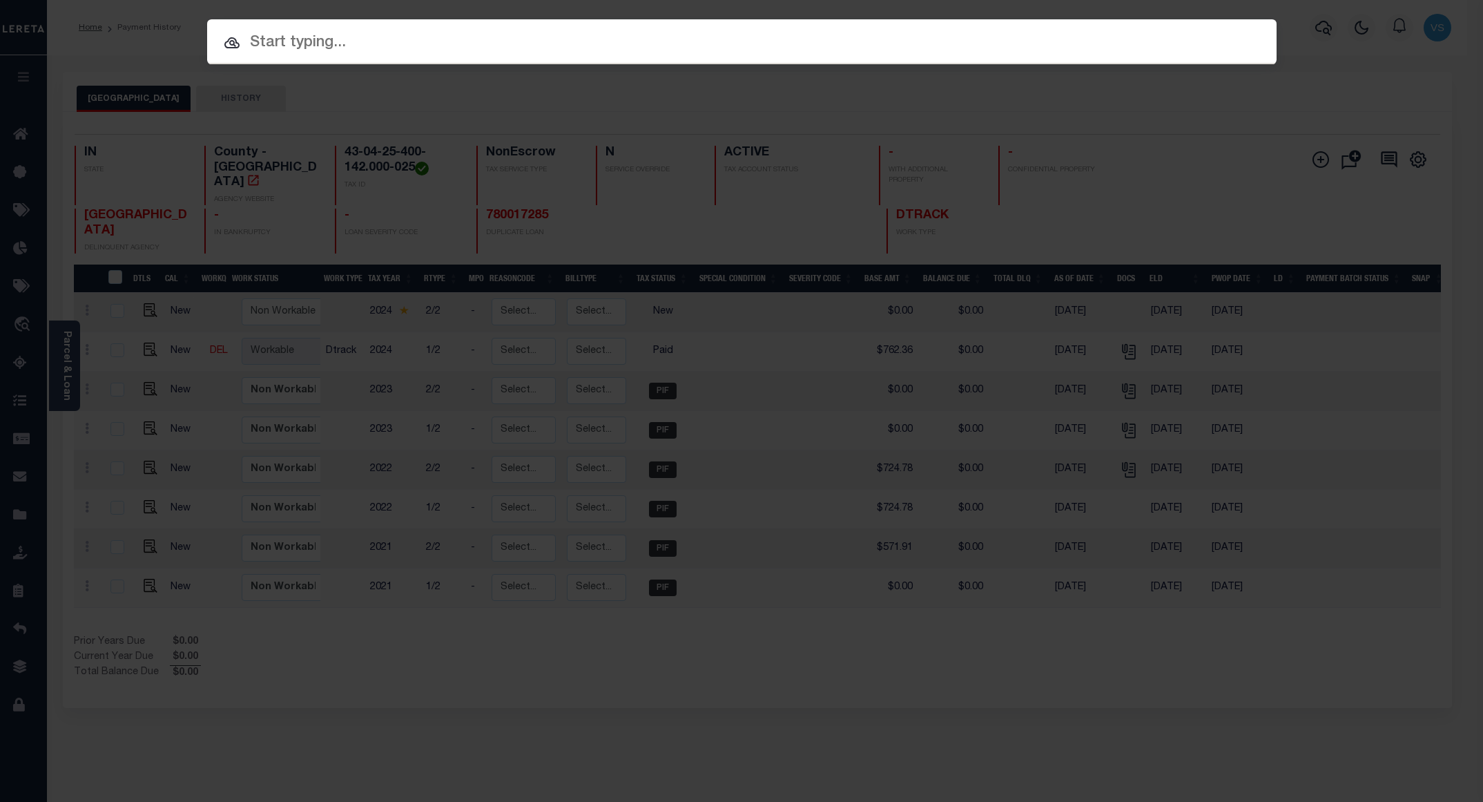
paste input "780075941"
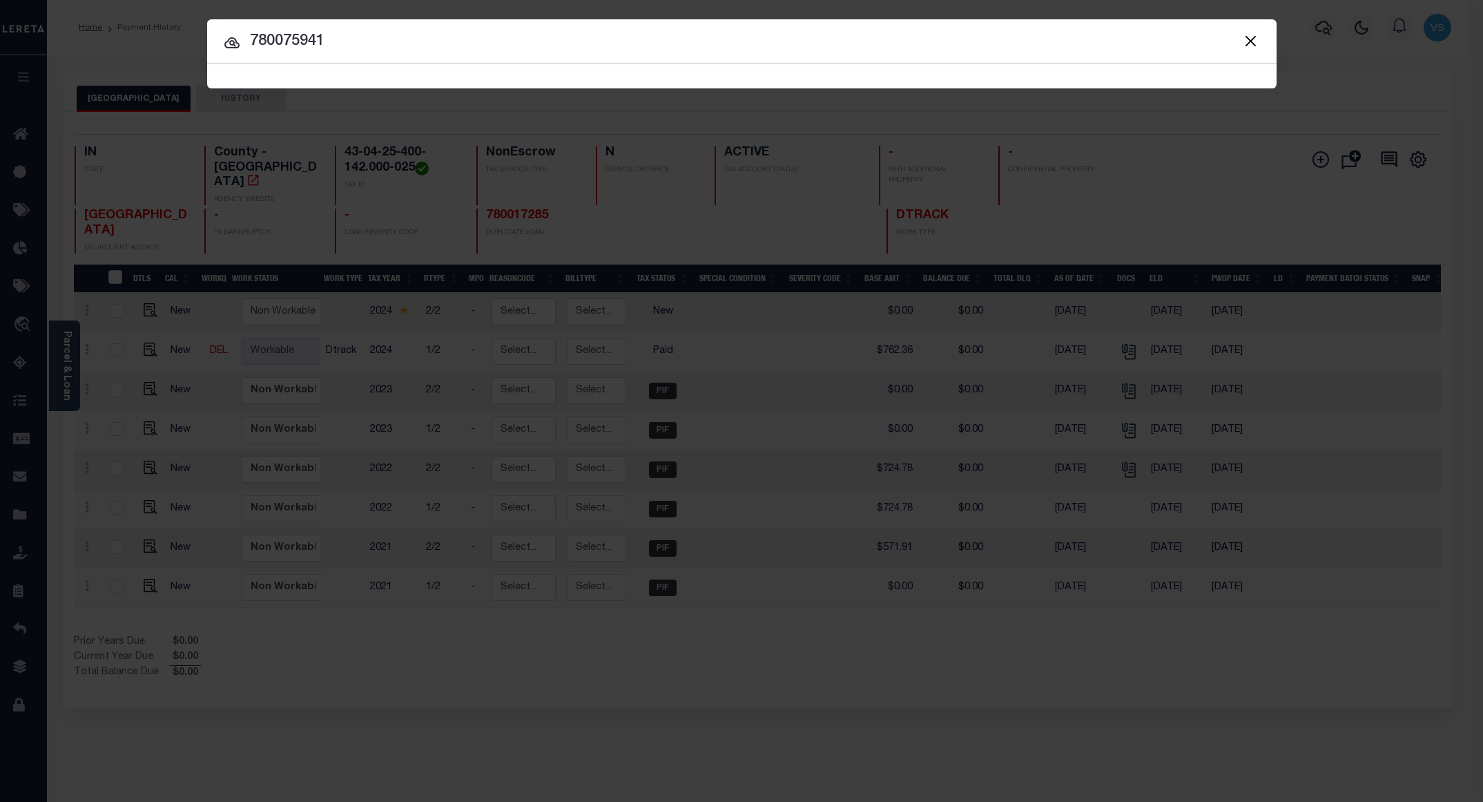
type input "780075941"
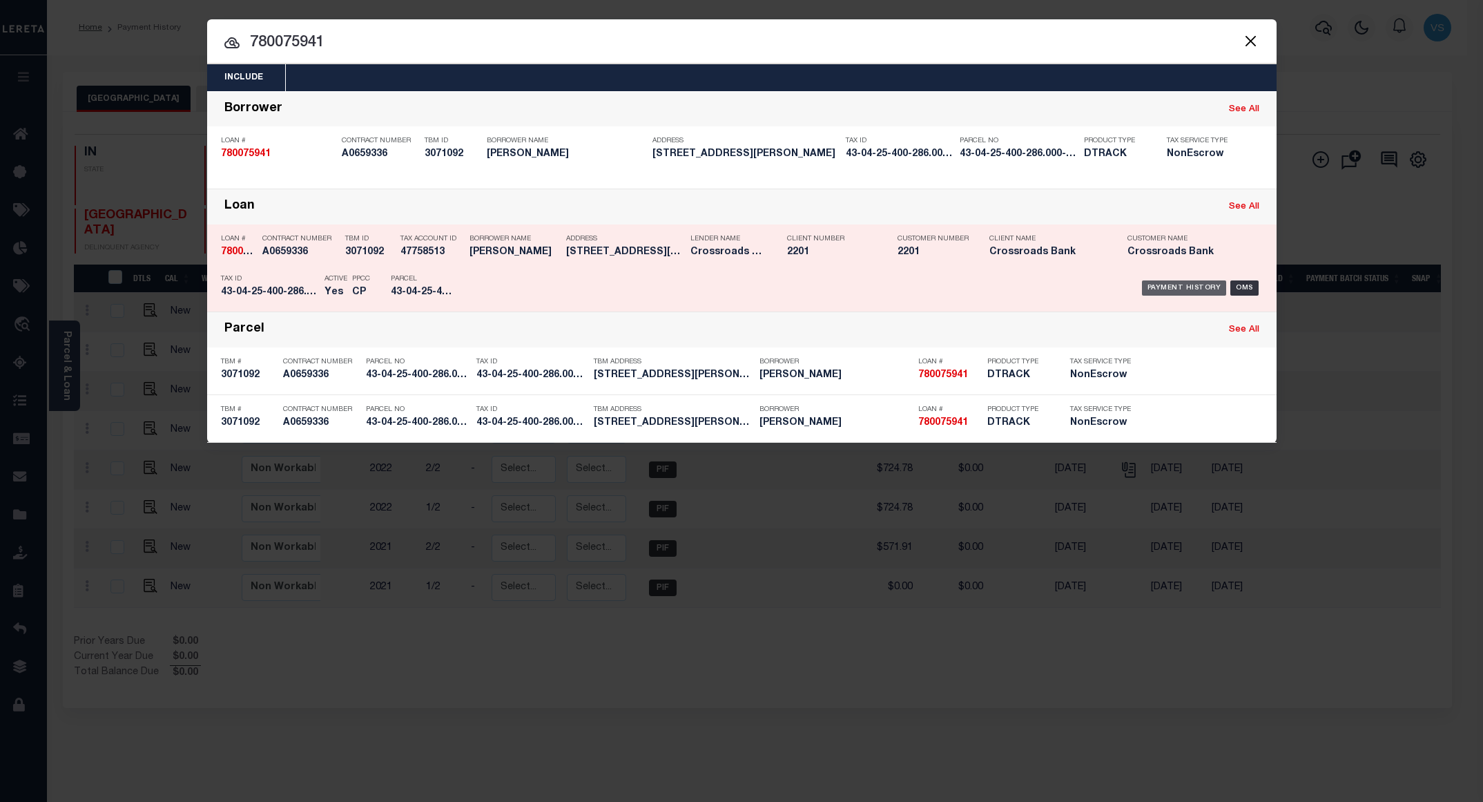
drag, startPoint x: 1165, startPoint y: 288, endPoint x: 1119, endPoint y: 275, distance: 47.2
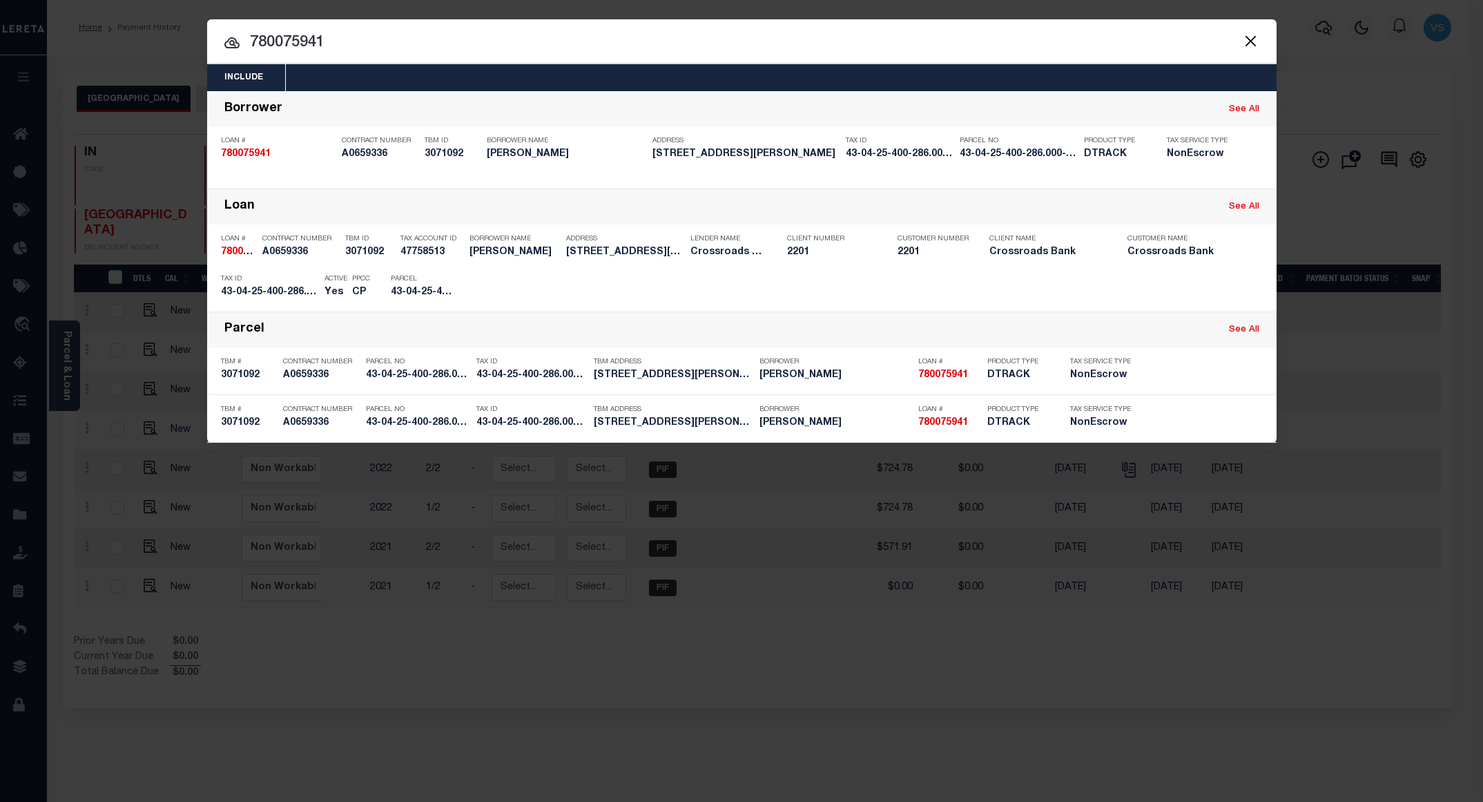
click at [1166, 289] on div "Payment History" at bounding box center [1184, 287] width 85 height 15
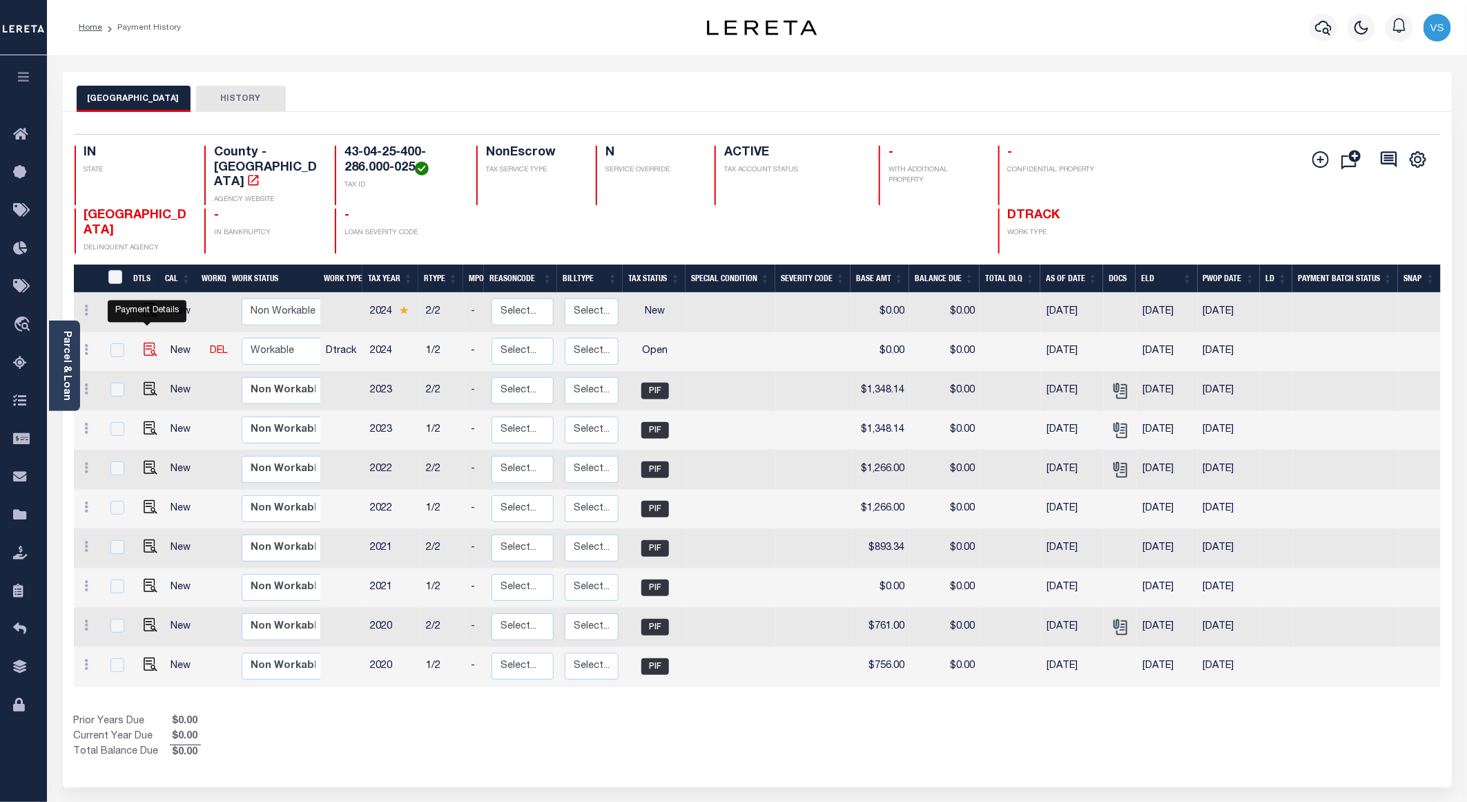
click at [144, 342] on img "" at bounding box center [151, 349] width 14 height 14
checkbox input "true"
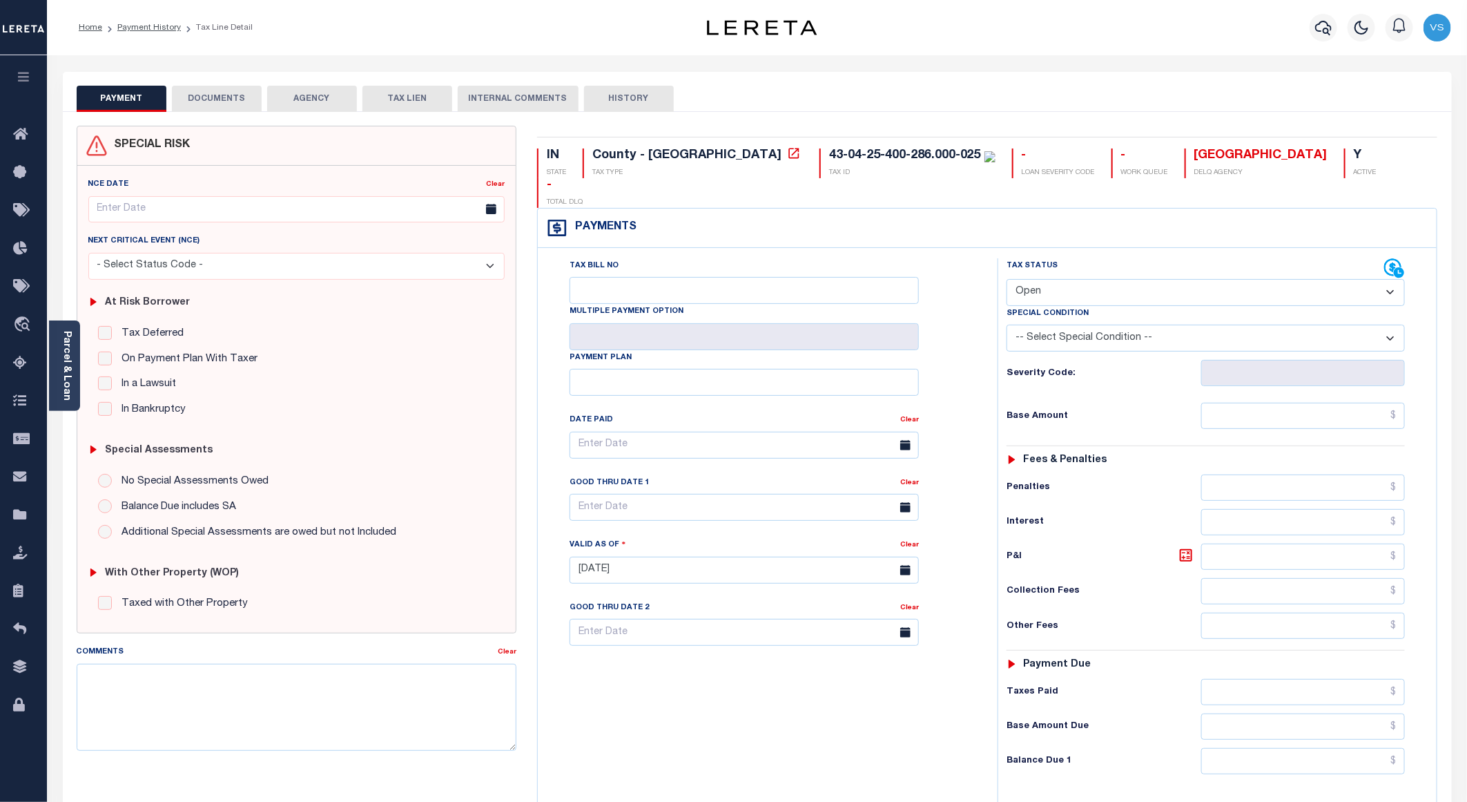
click at [1090, 279] on select "- Select Status Code - Open Due/Unpaid Paid Incomplete No Tax Due Internal Refu…" at bounding box center [1206, 292] width 398 height 27
select select "PYD"
click at [1007, 279] on select "- Select Status Code - Open Due/Unpaid Paid Incomplete No Tax Due Internal Refu…" at bounding box center [1206, 292] width 398 height 27
type input "[DATE]"
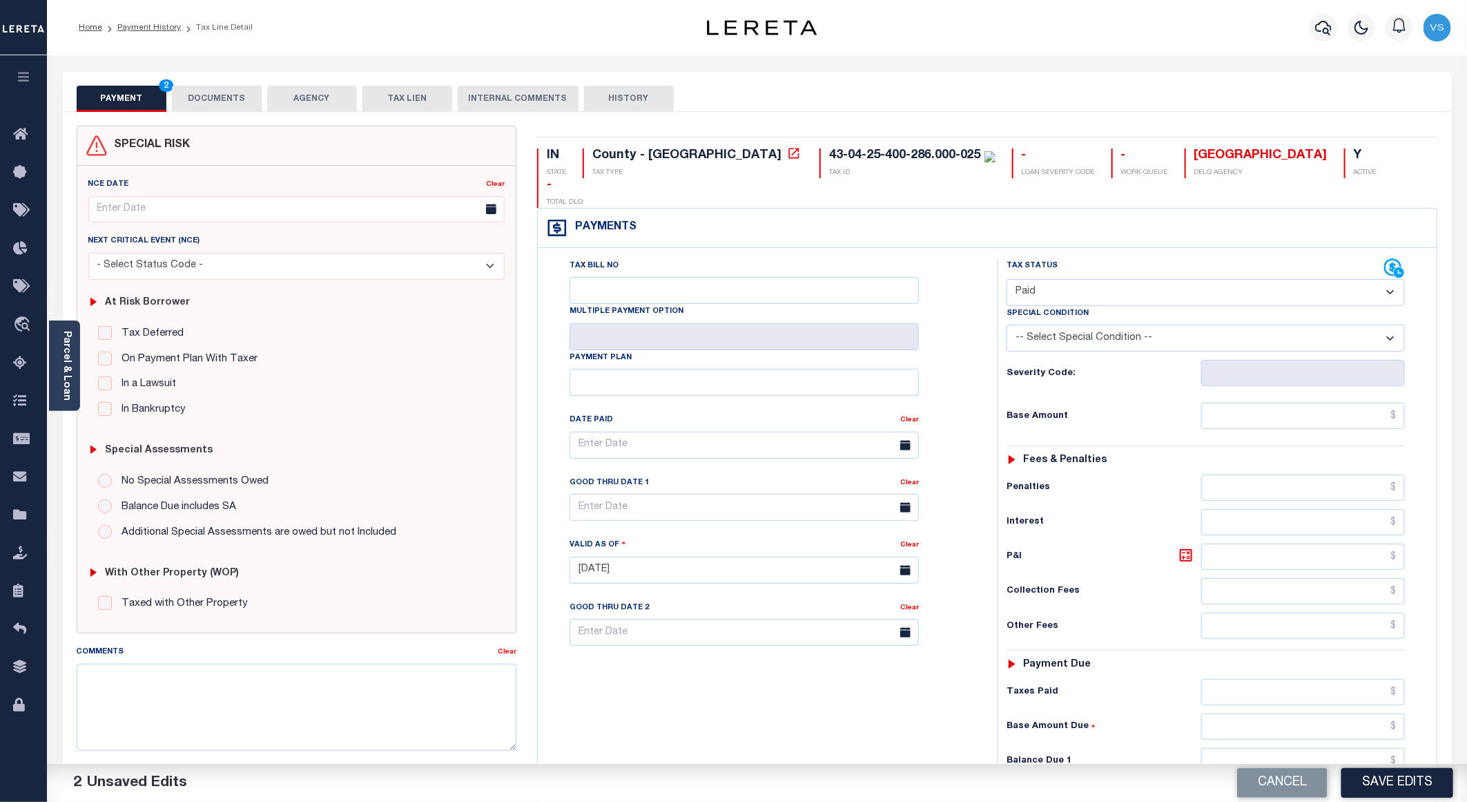
click at [209, 100] on button "DOCUMENTS" at bounding box center [217, 99] width 90 height 26
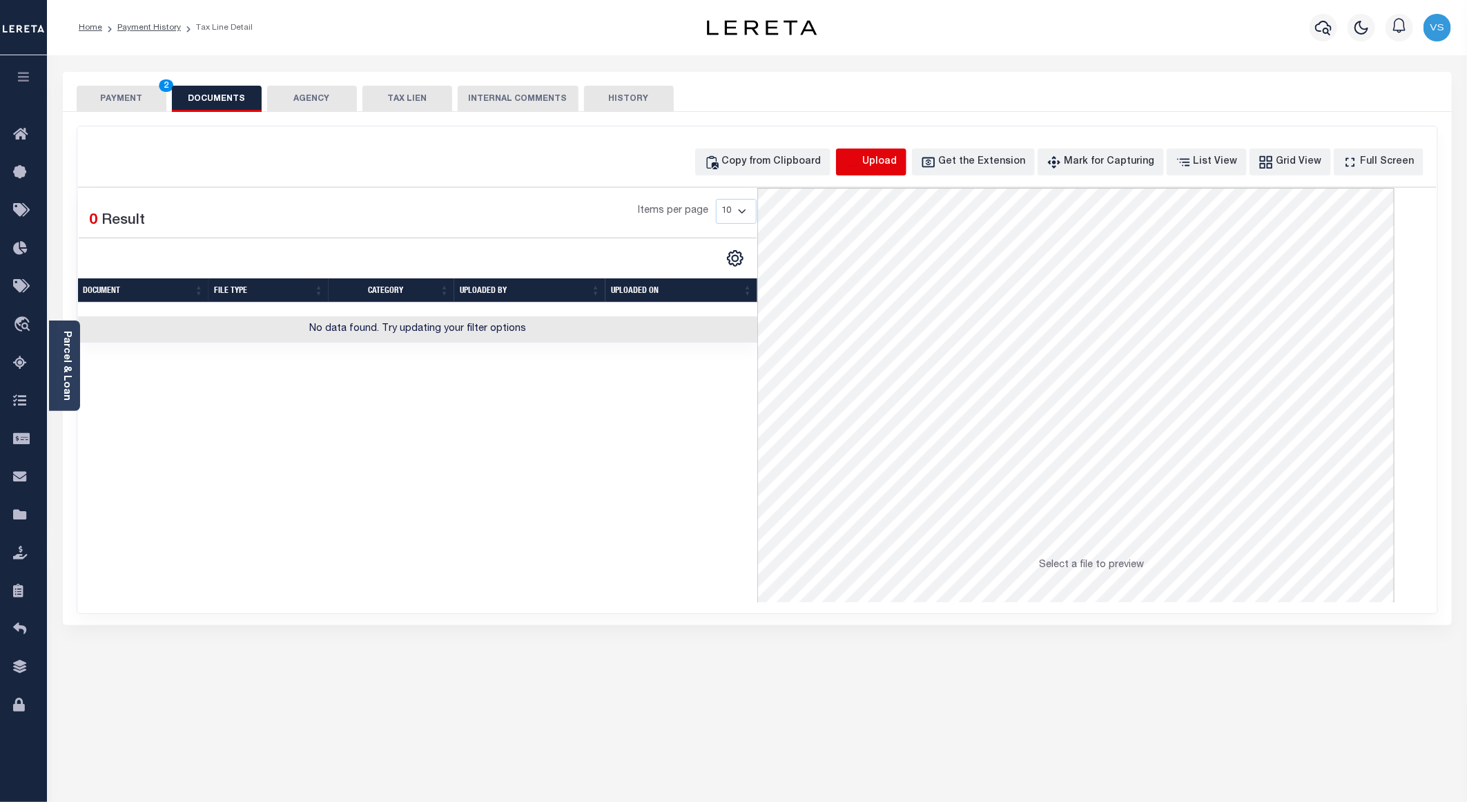
click at [858, 162] on icon "button" at bounding box center [852, 160] width 12 height 11
select select "POP"
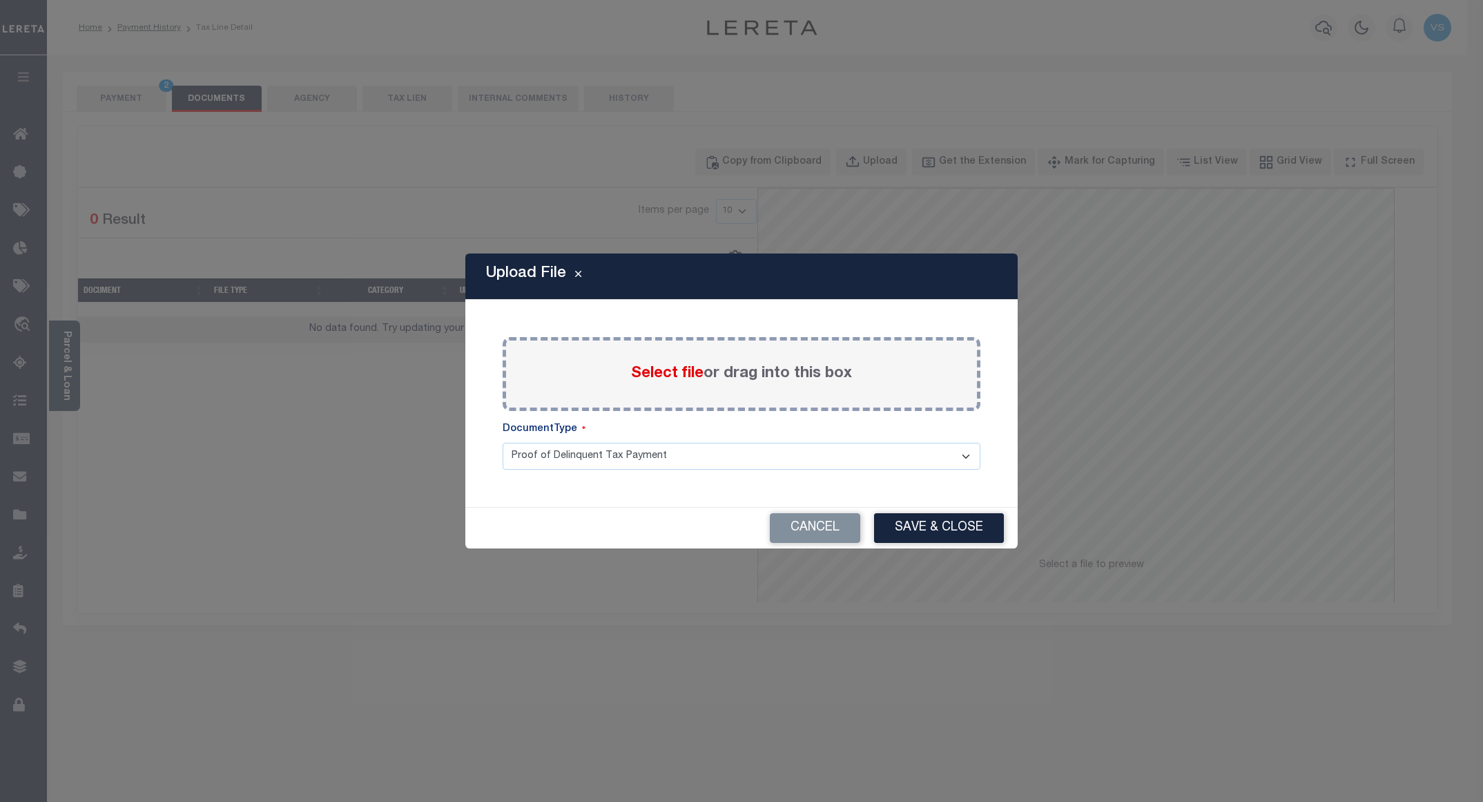
click at [683, 373] on span "Select file" at bounding box center [667, 373] width 72 height 15
click at [0, 0] on input "Select file or drag into this box" at bounding box center [0, 0] width 0 height 0
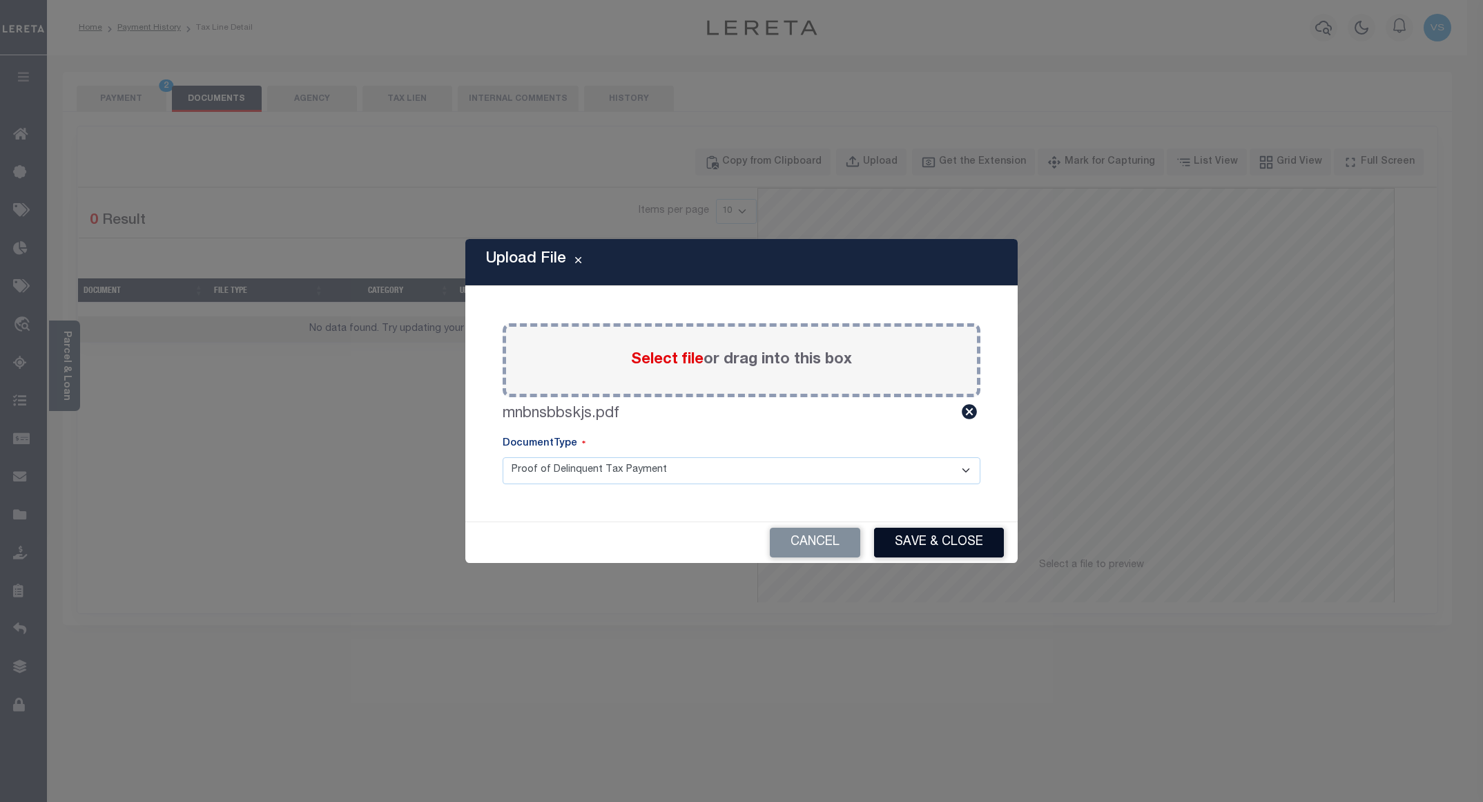
click at [930, 538] on button "Save & Close" at bounding box center [939, 542] width 130 height 30
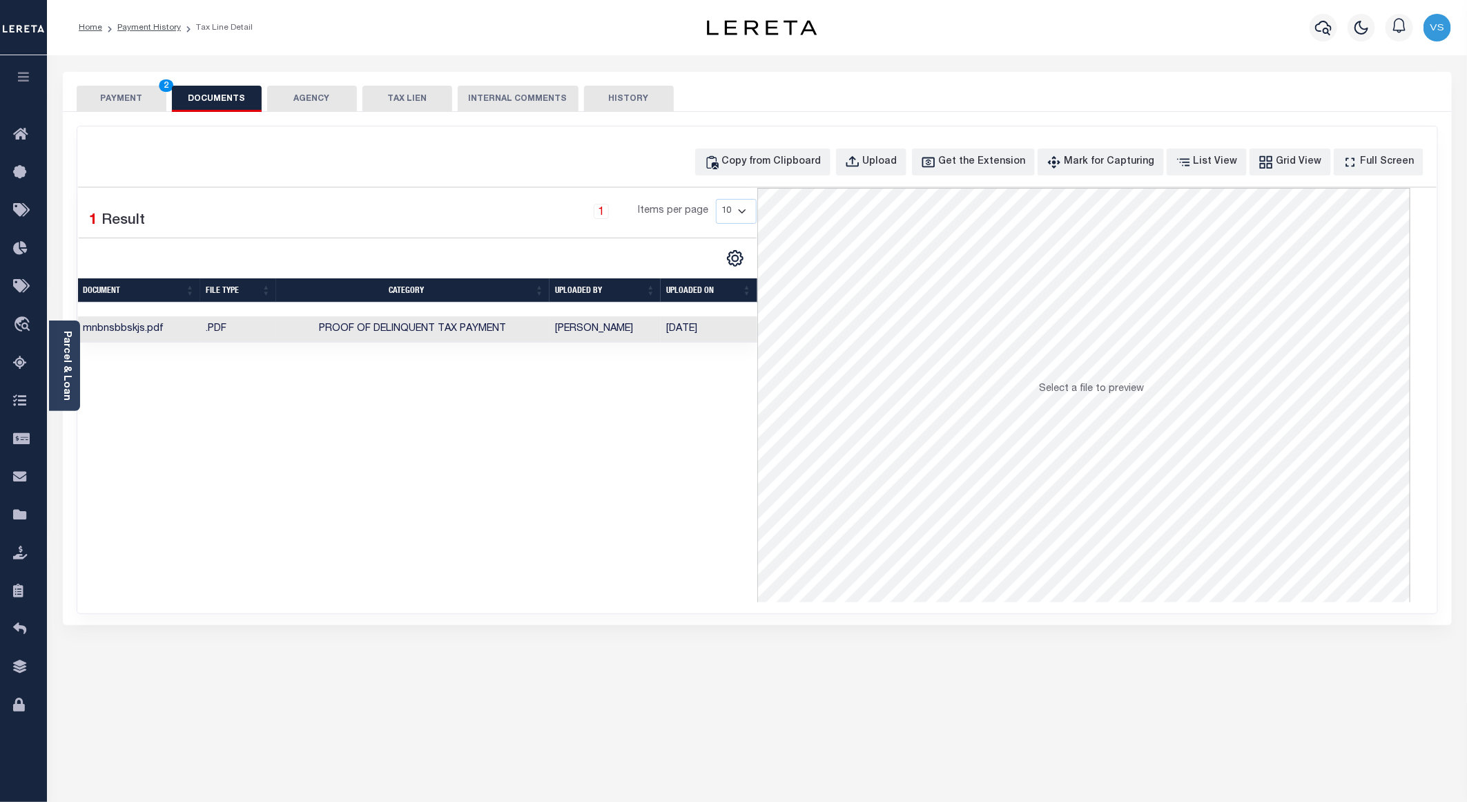
click at [142, 106] on button "PAYMENT 2" at bounding box center [122, 99] width 90 height 26
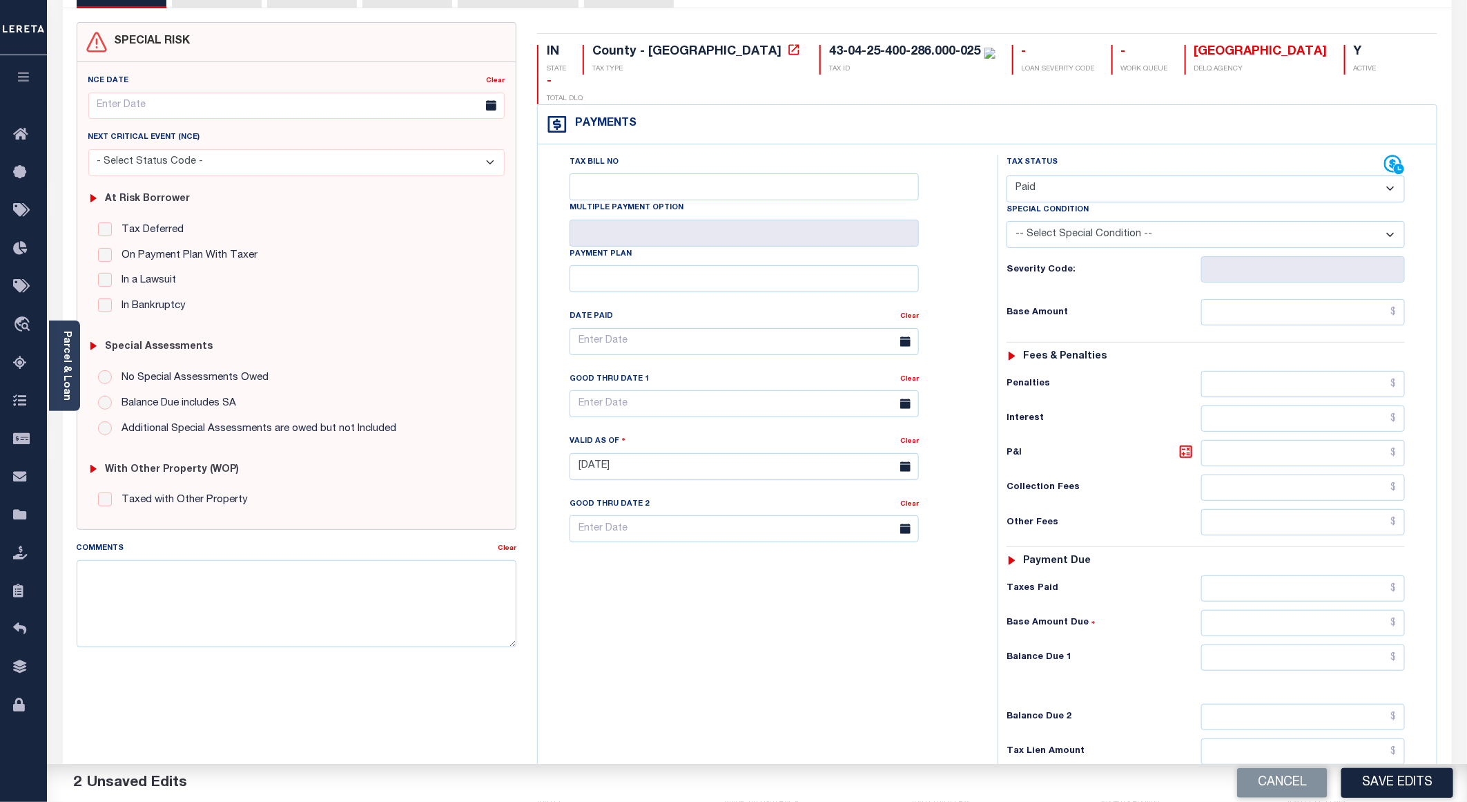
scroll to position [207, 0]
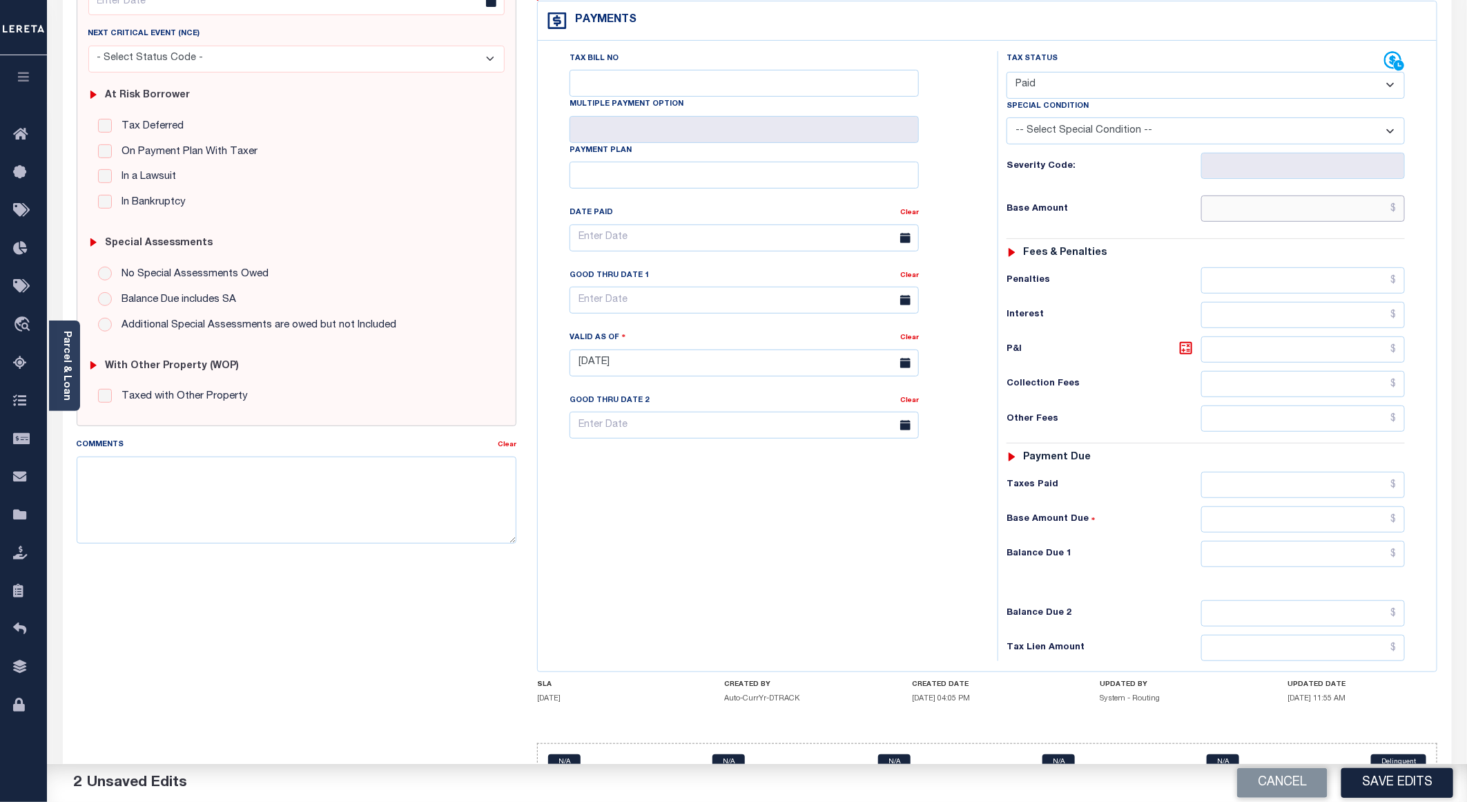
click at [1276, 195] on input "text" at bounding box center [1303, 208] width 204 height 26
drag, startPoint x: 1288, startPoint y: 182, endPoint x: 1344, endPoint y: 205, distance: 60.4
click at [1288, 195] on input "text" at bounding box center [1303, 208] width 204 height 26
paste input "1,439.25"
type input "$1,439.25"
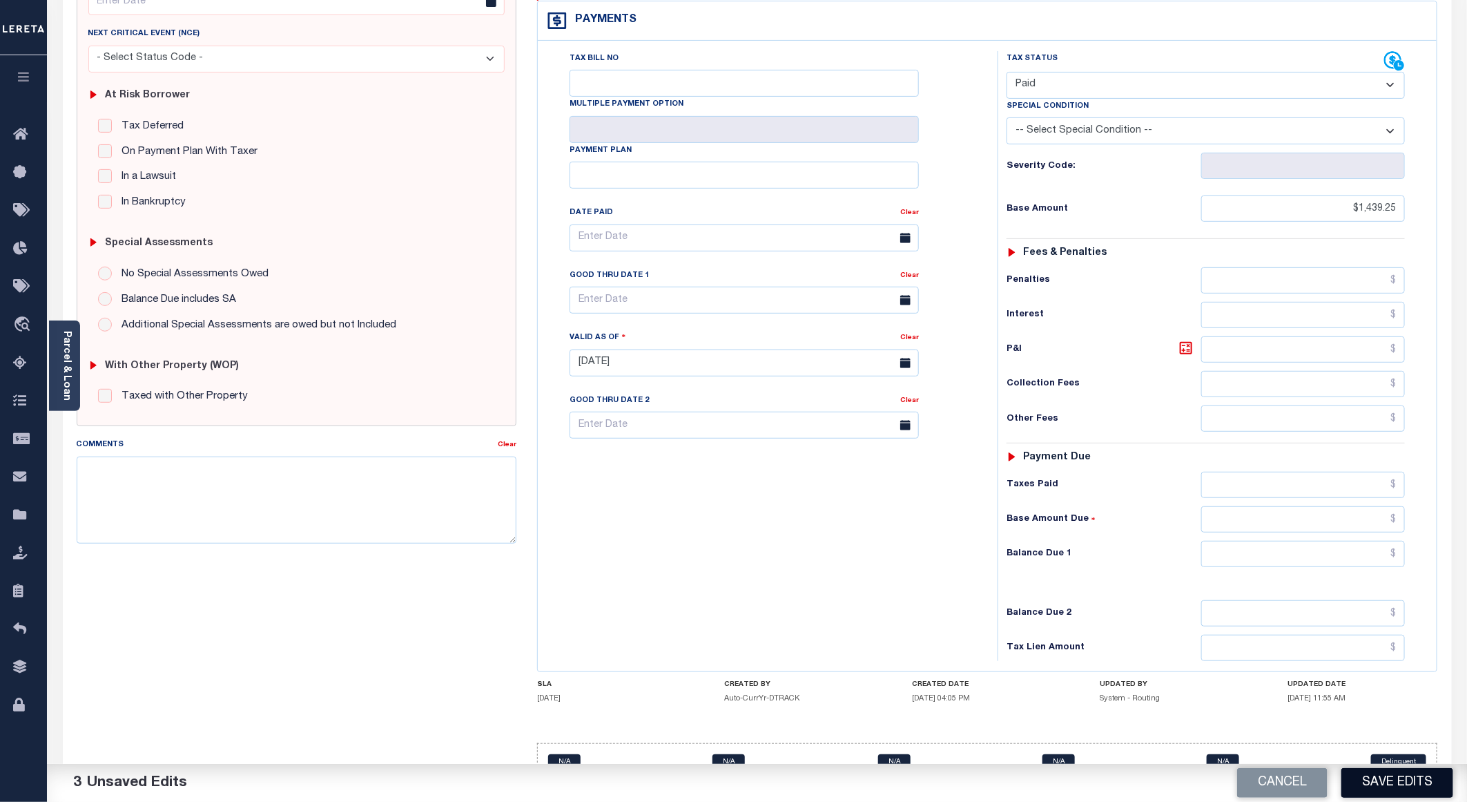
click at [1381, 788] on button "Save Edits" at bounding box center [1397, 783] width 112 height 30
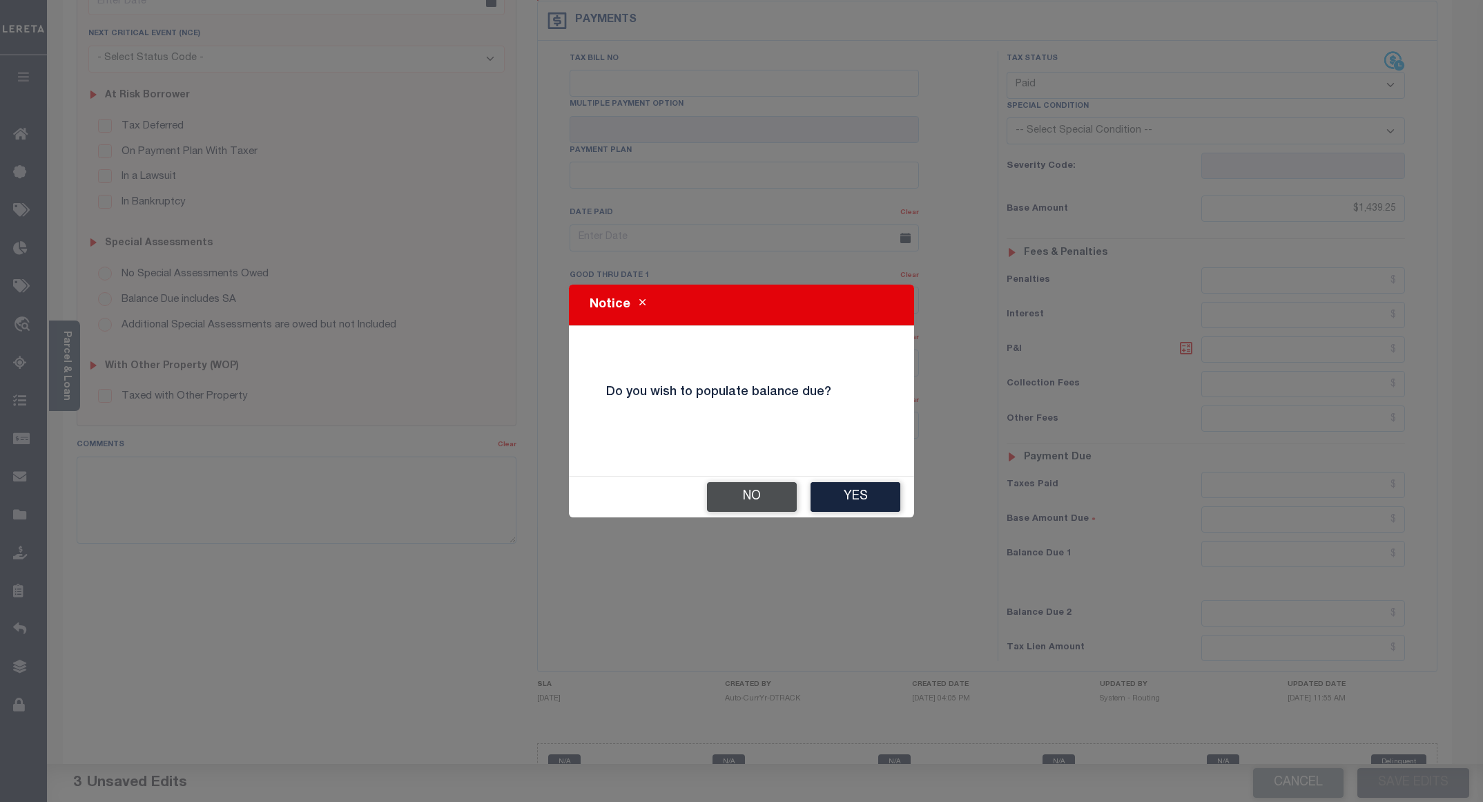
click at [729, 494] on button "No" at bounding box center [752, 497] width 90 height 30
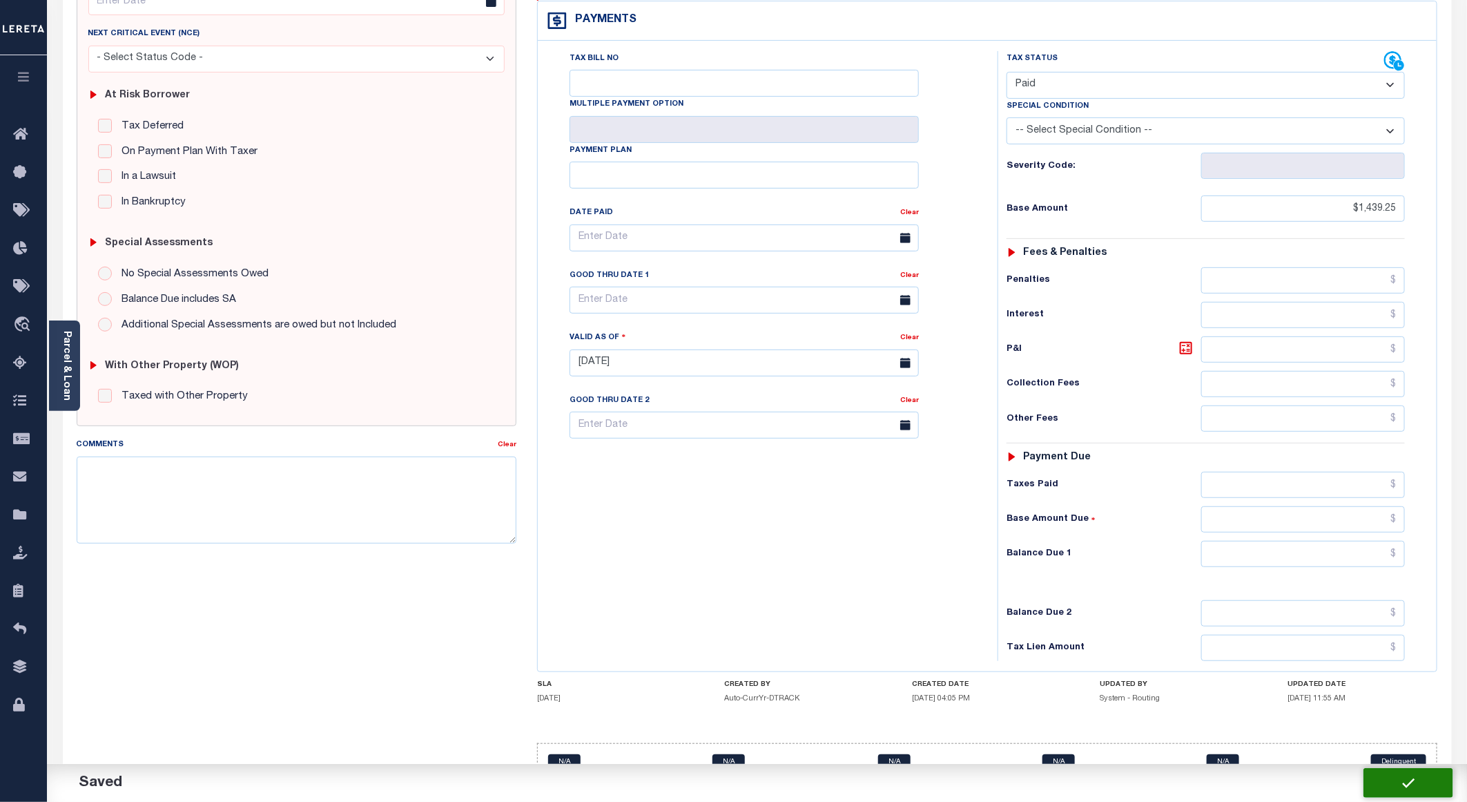
checkbox input "false"
type input "$1,439.25"
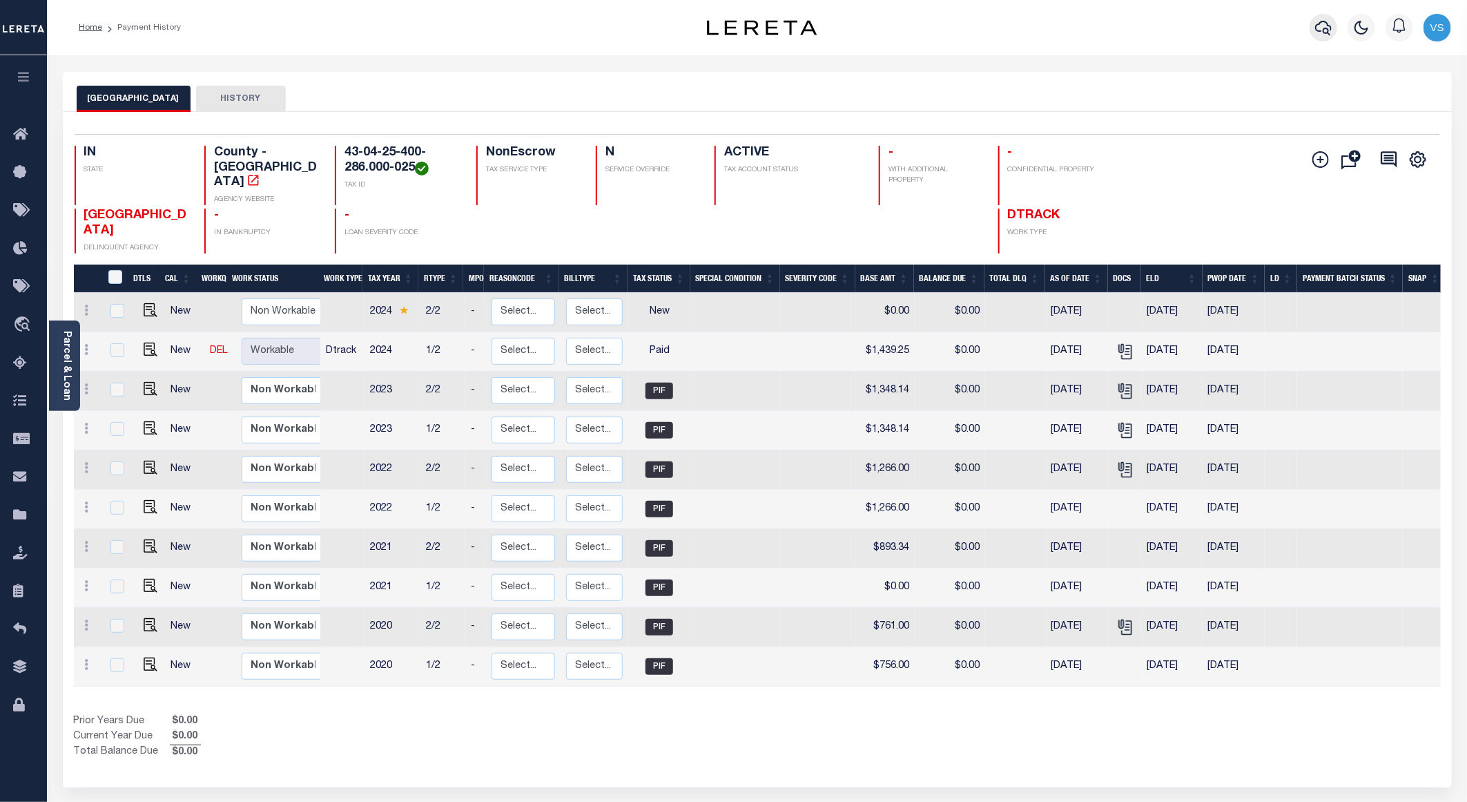
click at [1326, 29] on icon "button" at bounding box center [1323, 28] width 17 height 14
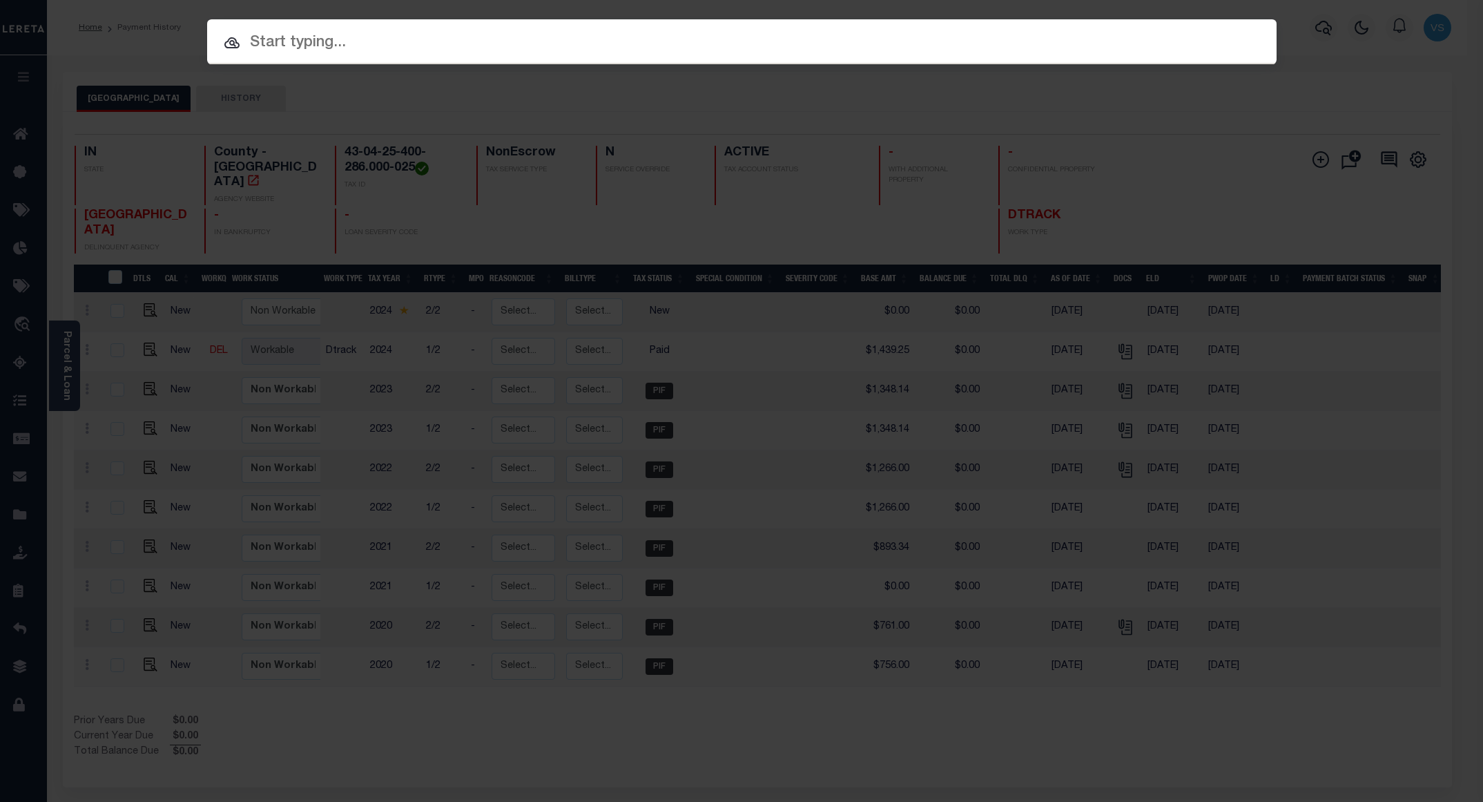
paste input "110145920"
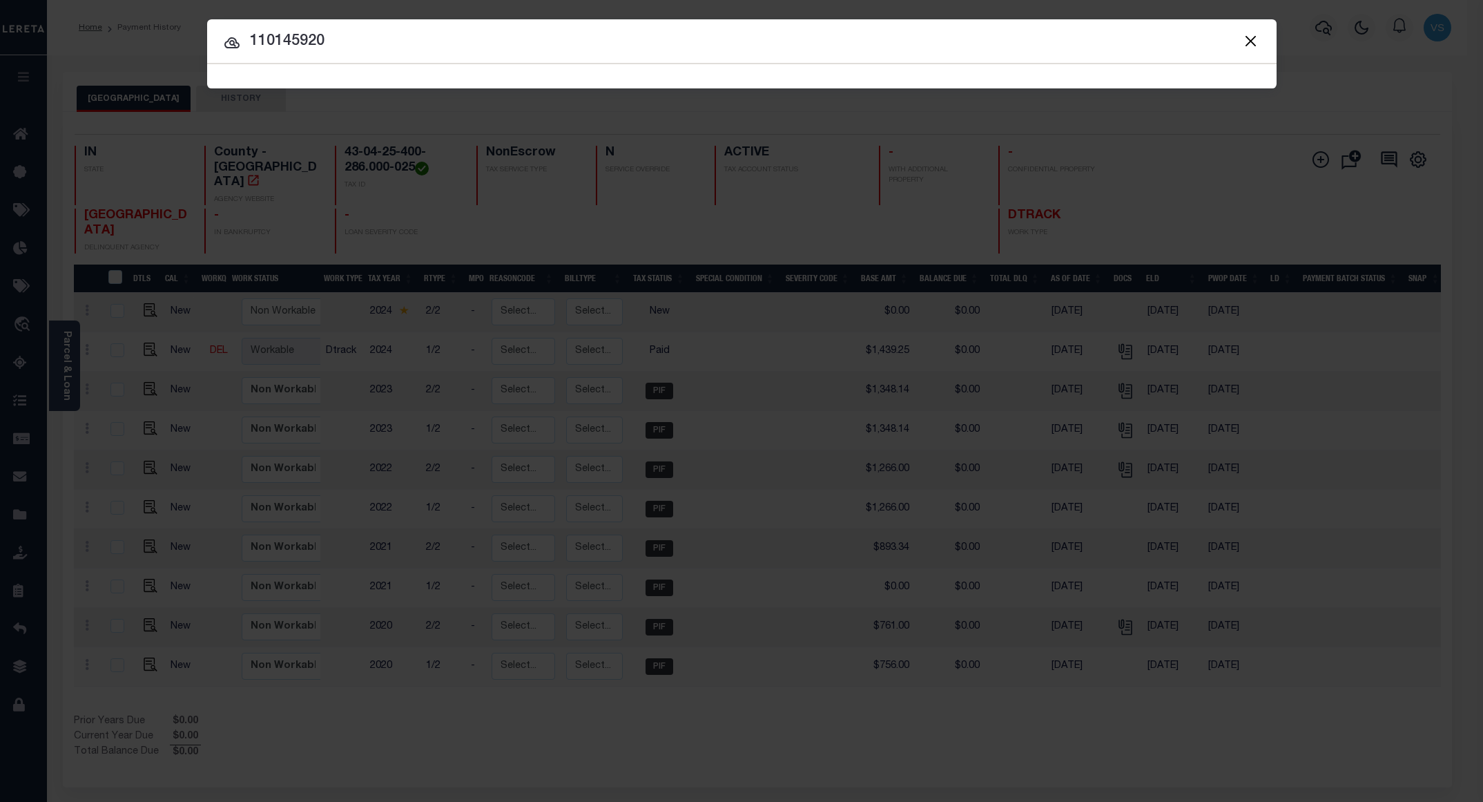
type input "110145920"
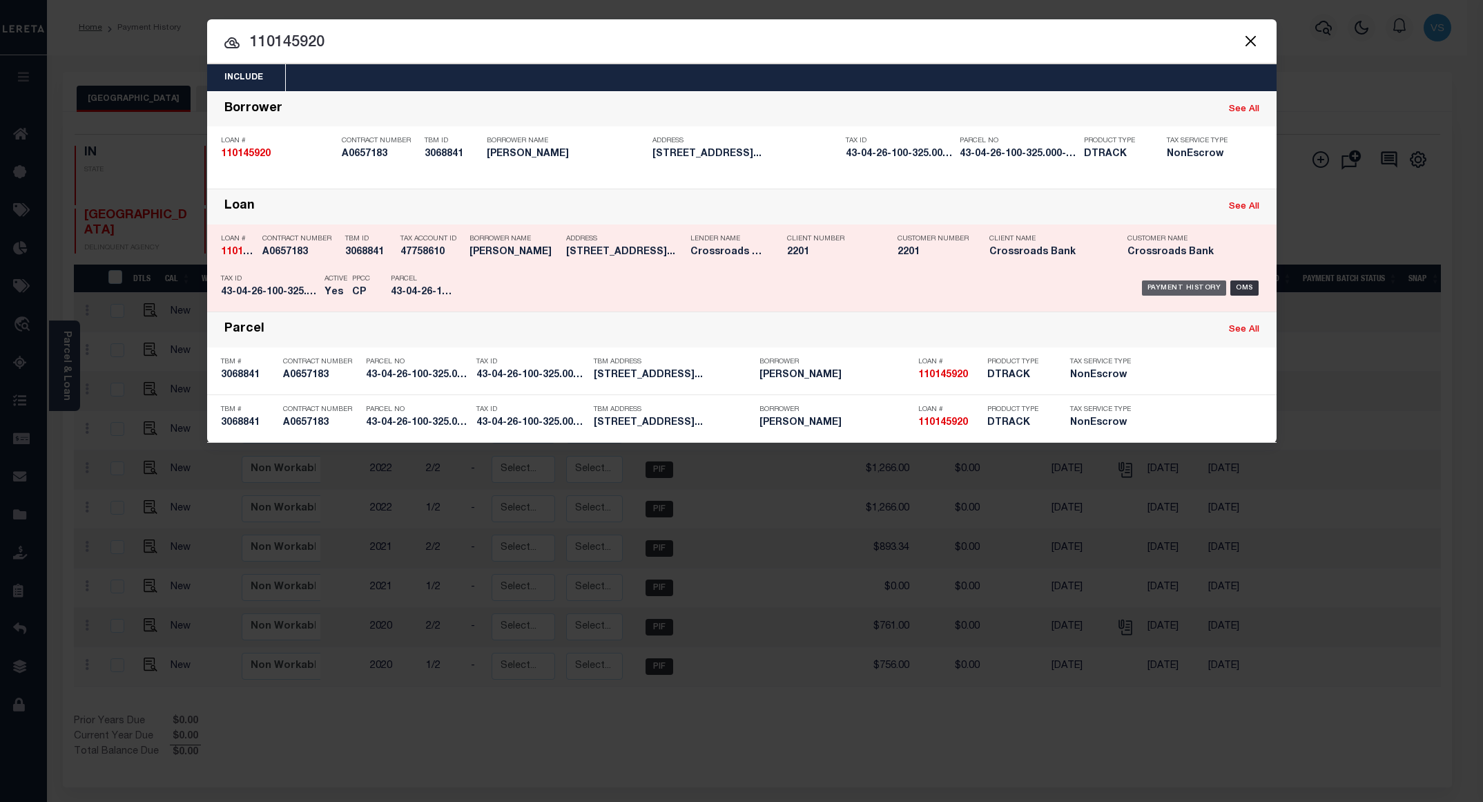
click at [1164, 293] on div "Payment History" at bounding box center [1184, 287] width 85 height 15
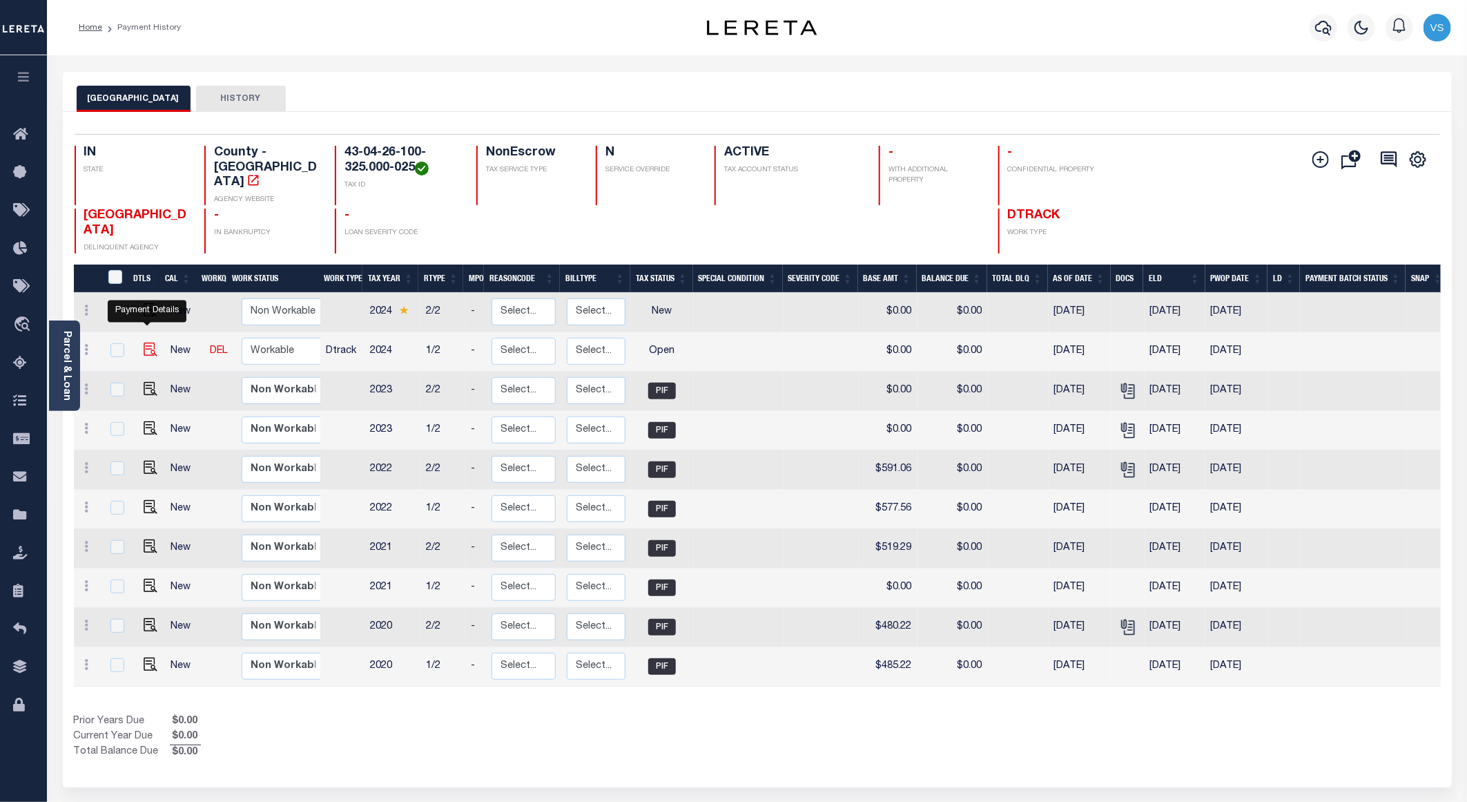
click at [149, 342] on img "" at bounding box center [151, 349] width 14 height 14
checkbox input "true"
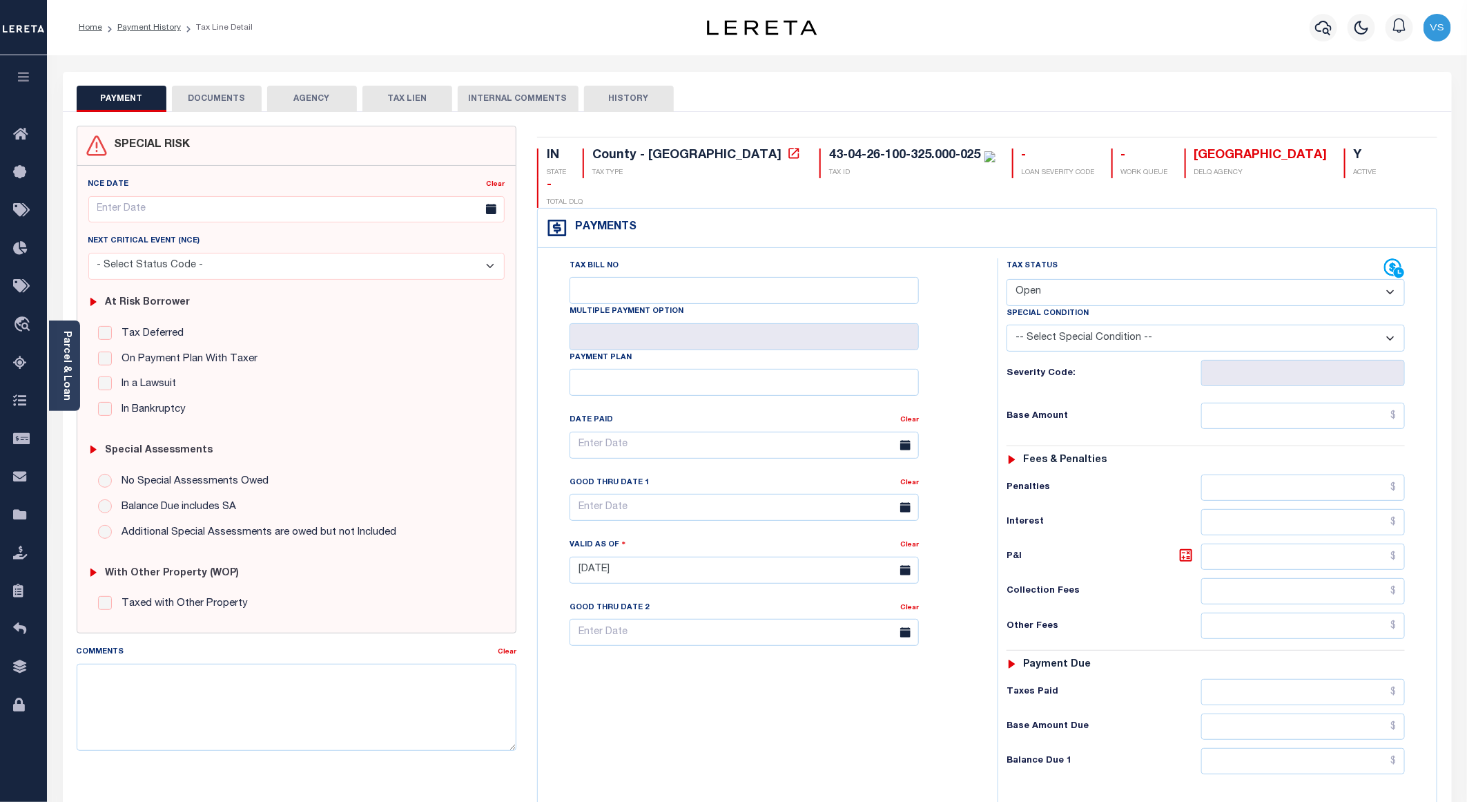
click at [1074, 279] on select "- Select Status Code - Open Due/Unpaid Paid Incomplete No Tax Due Internal Refu…" at bounding box center [1206, 292] width 398 height 27
select select "PYD"
click at [1007, 279] on select "- Select Status Code - Open Due/Unpaid Paid Incomplete No Tax Due Internal Refu…" at bounding box center [1206, 292] width 398 height 27
type input "[DATE]"
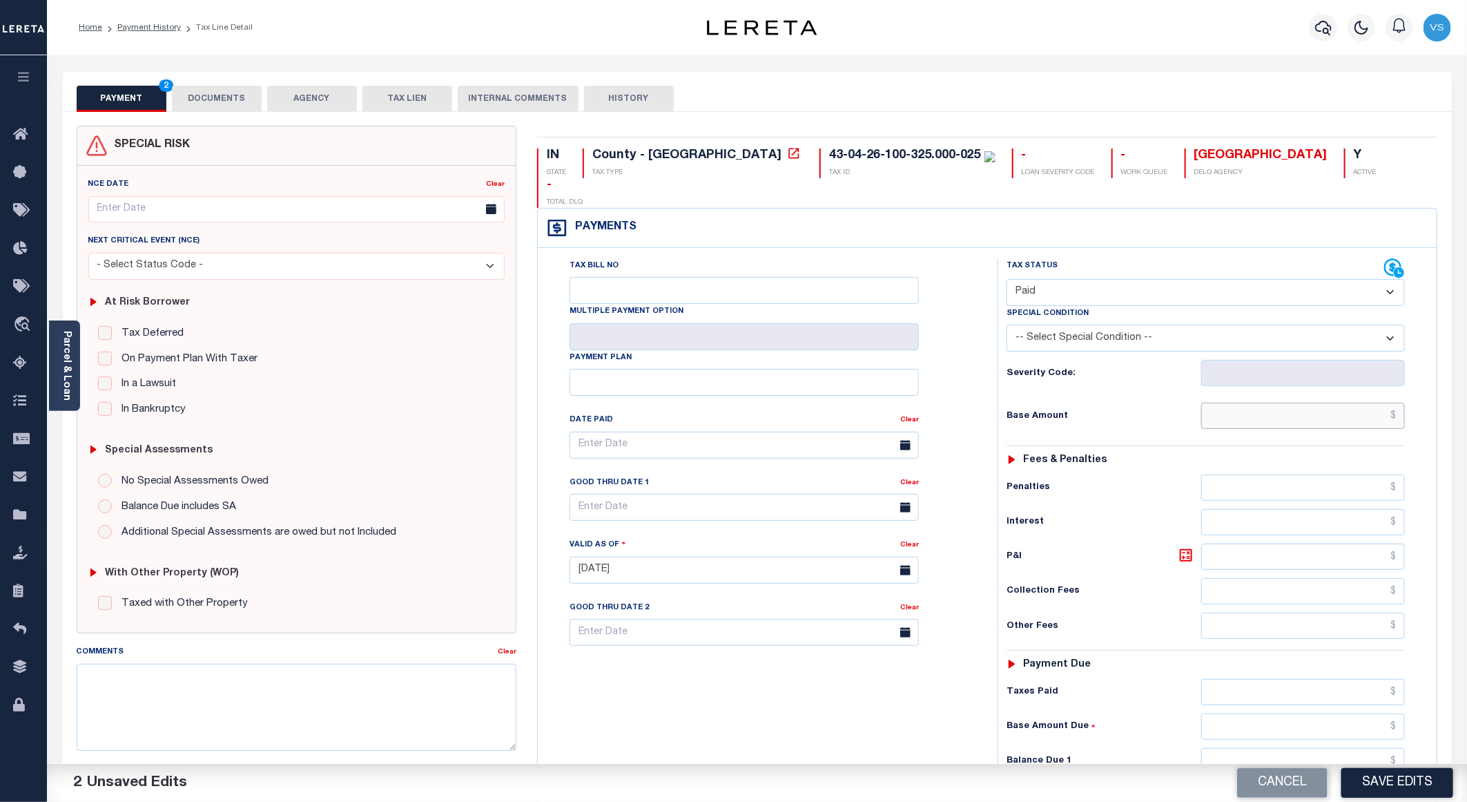
click at [1290, 402] on input "text" at bounding box center [1303, 415] width 204 height 26
paste input "836.03"
type input "$836.03"
click at [226, 100] on button "DOCUMENTS" at bounding box center [217, 99] width 90 height 26
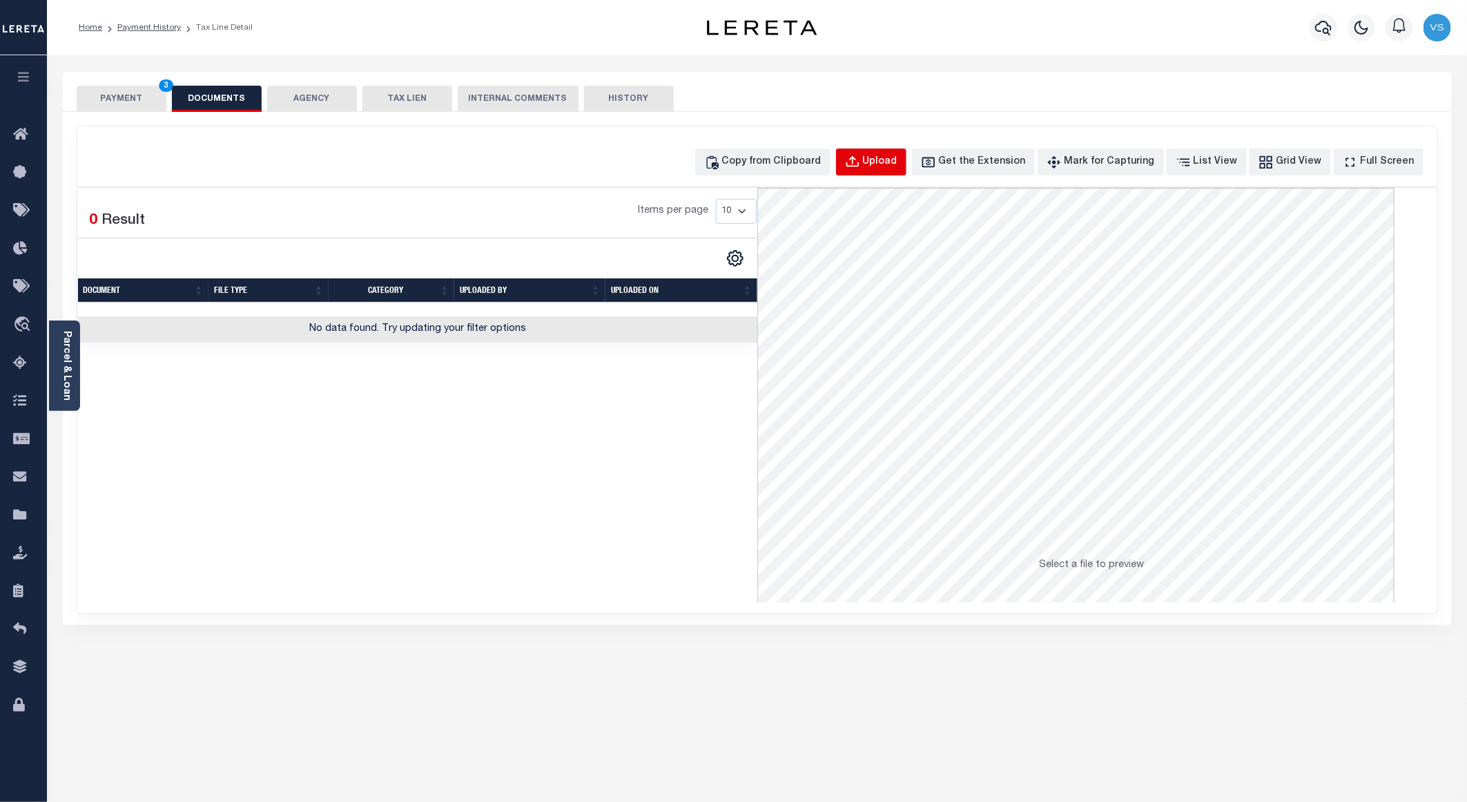
click at [875, 153] on button "Upload" at bounding box center [871, 161] width 70 height 27
select select "POP"
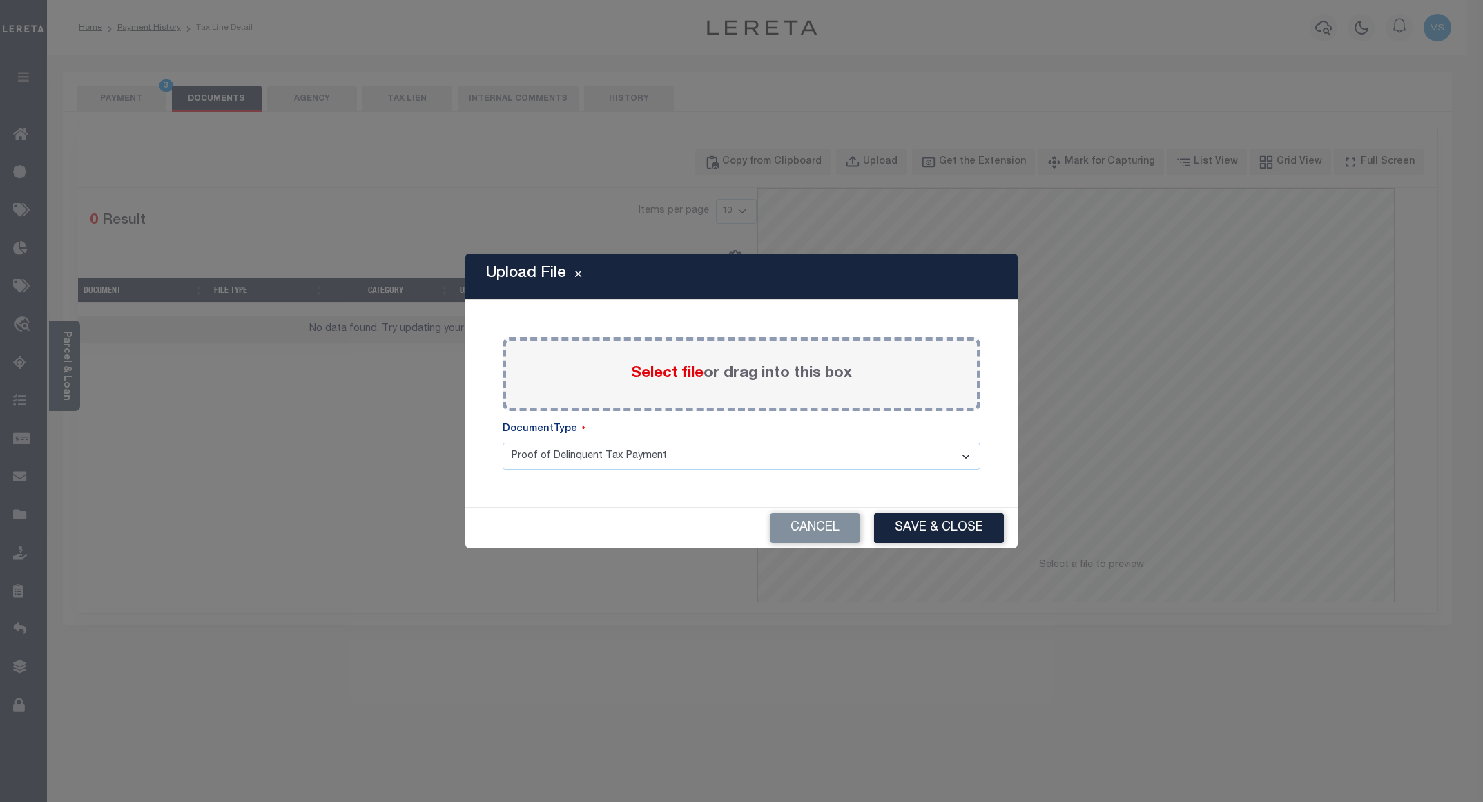
click at [675, 378] on span "Select file" at bounding box center [667, 373] width 72 height 15
click at [0, 0] on input "Select file or drag into this box" at bounding box center [0, 0] width 0 height 0
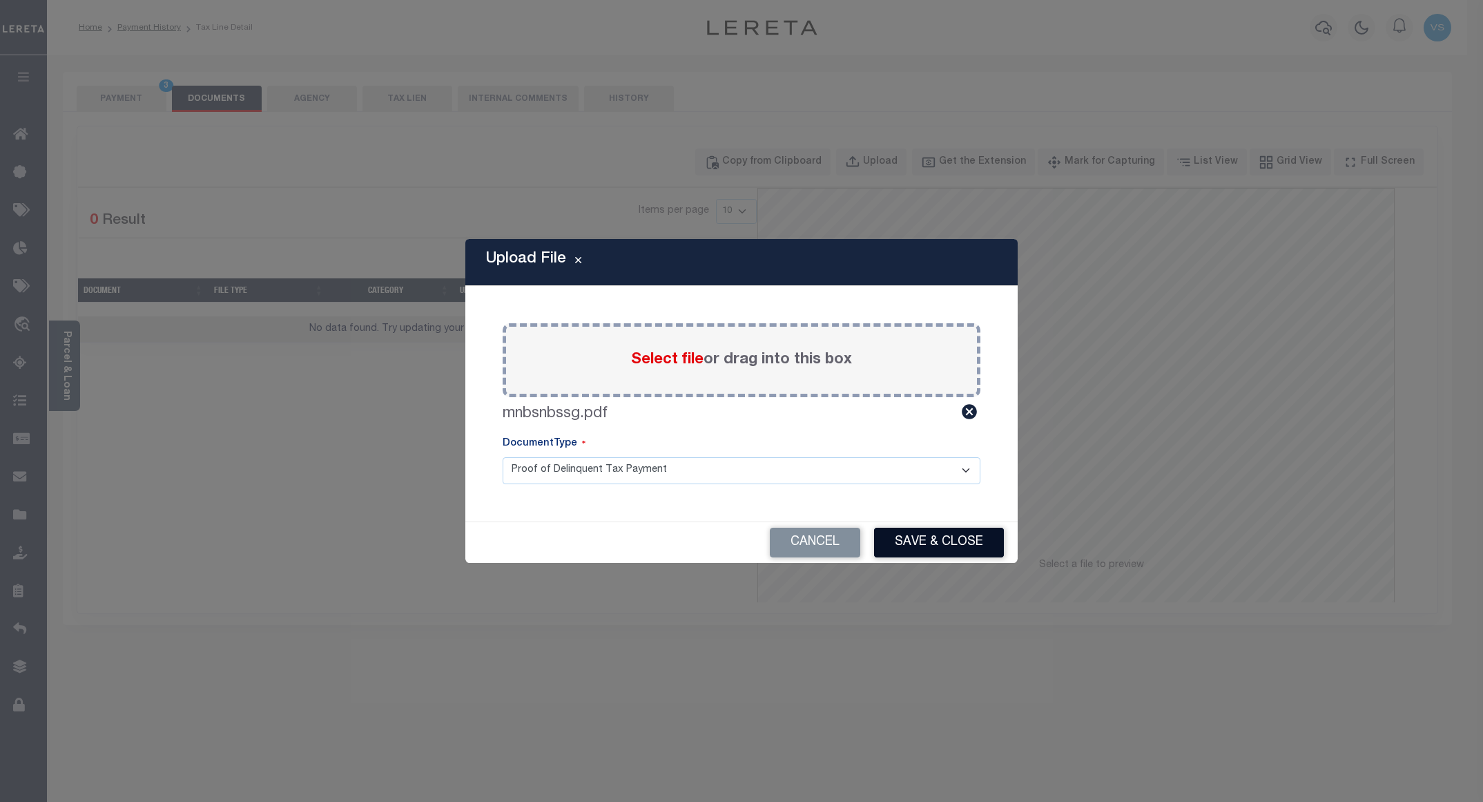
click at [920, 541] on button "Save & Close" at bounding box center [939, 542] width 130 height 30
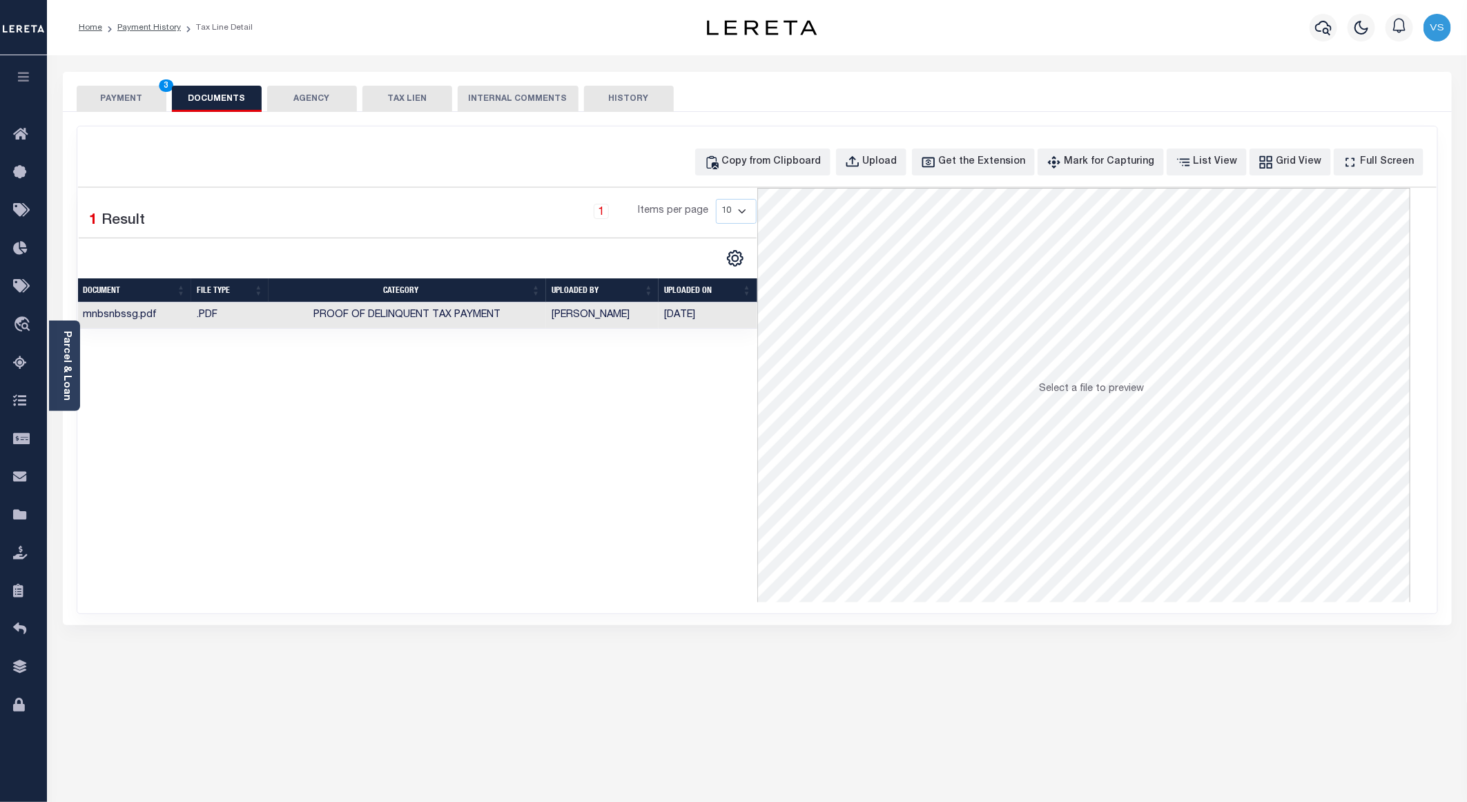
click at [131, 95] on button "PAYMENT 3" at bounding box center [122, 99] width 90 height 26
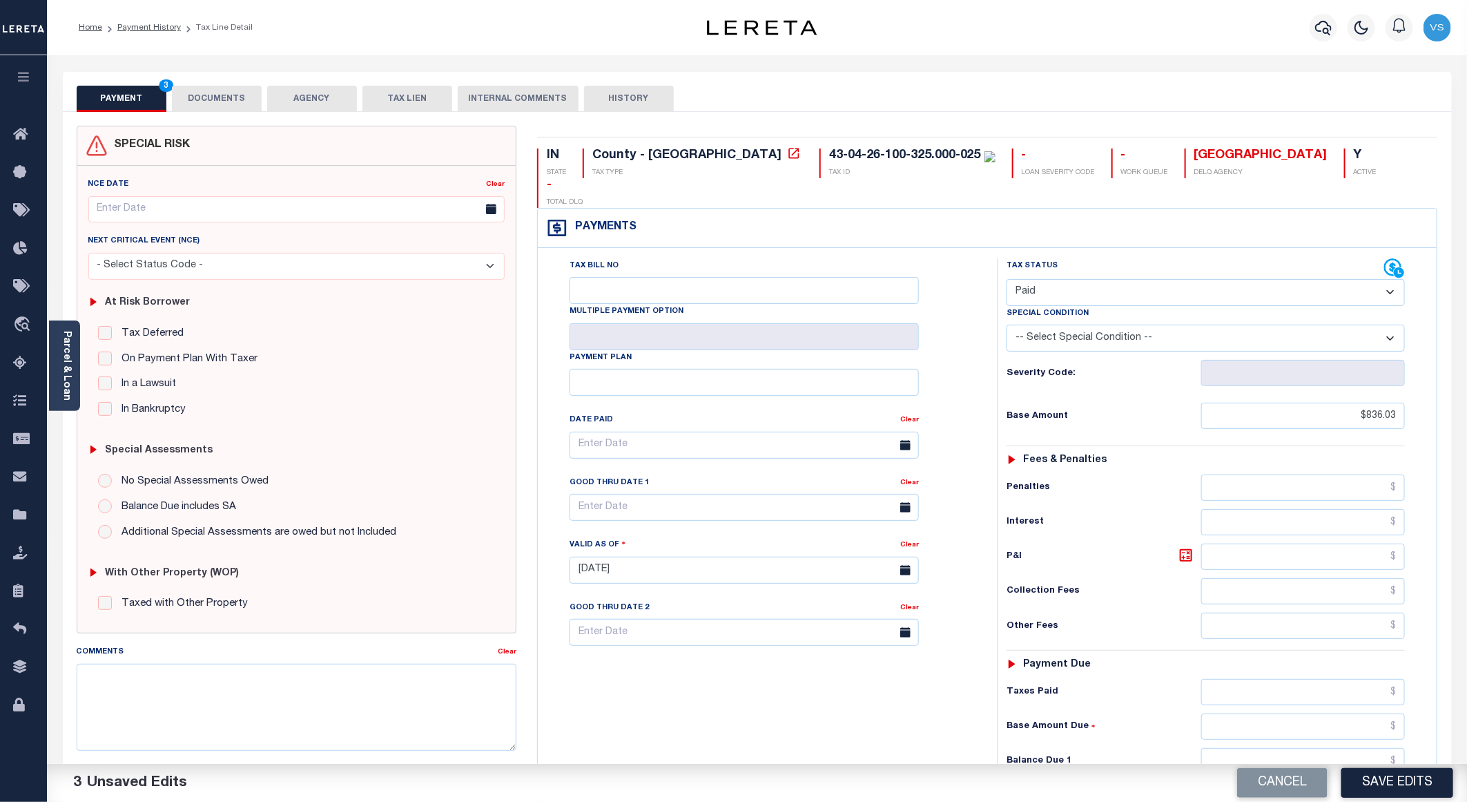
scroll to position [207, 0]
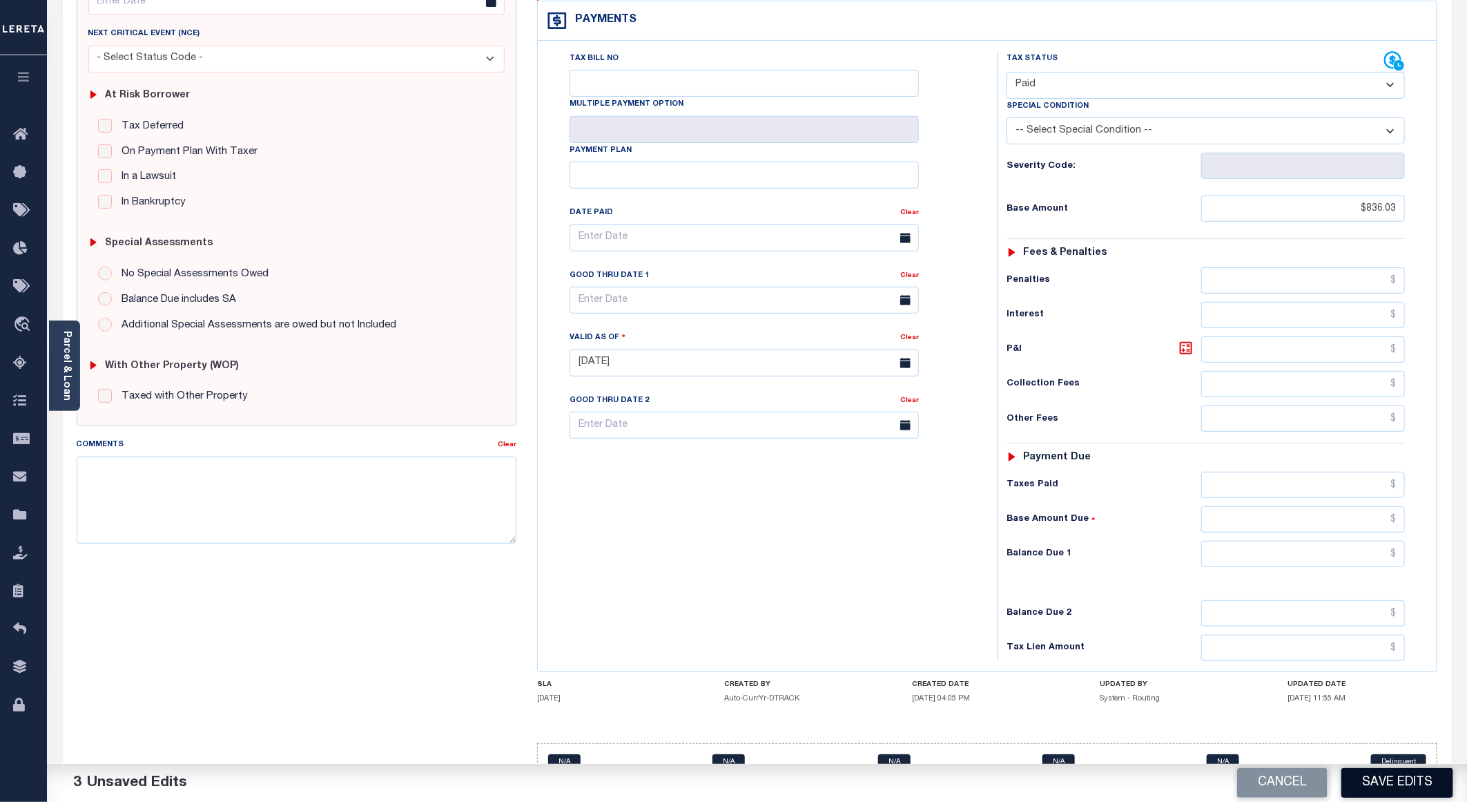
click at [1372, 779] on button "Save Edits" at bounding box center [1397, 783] width 112 height 30
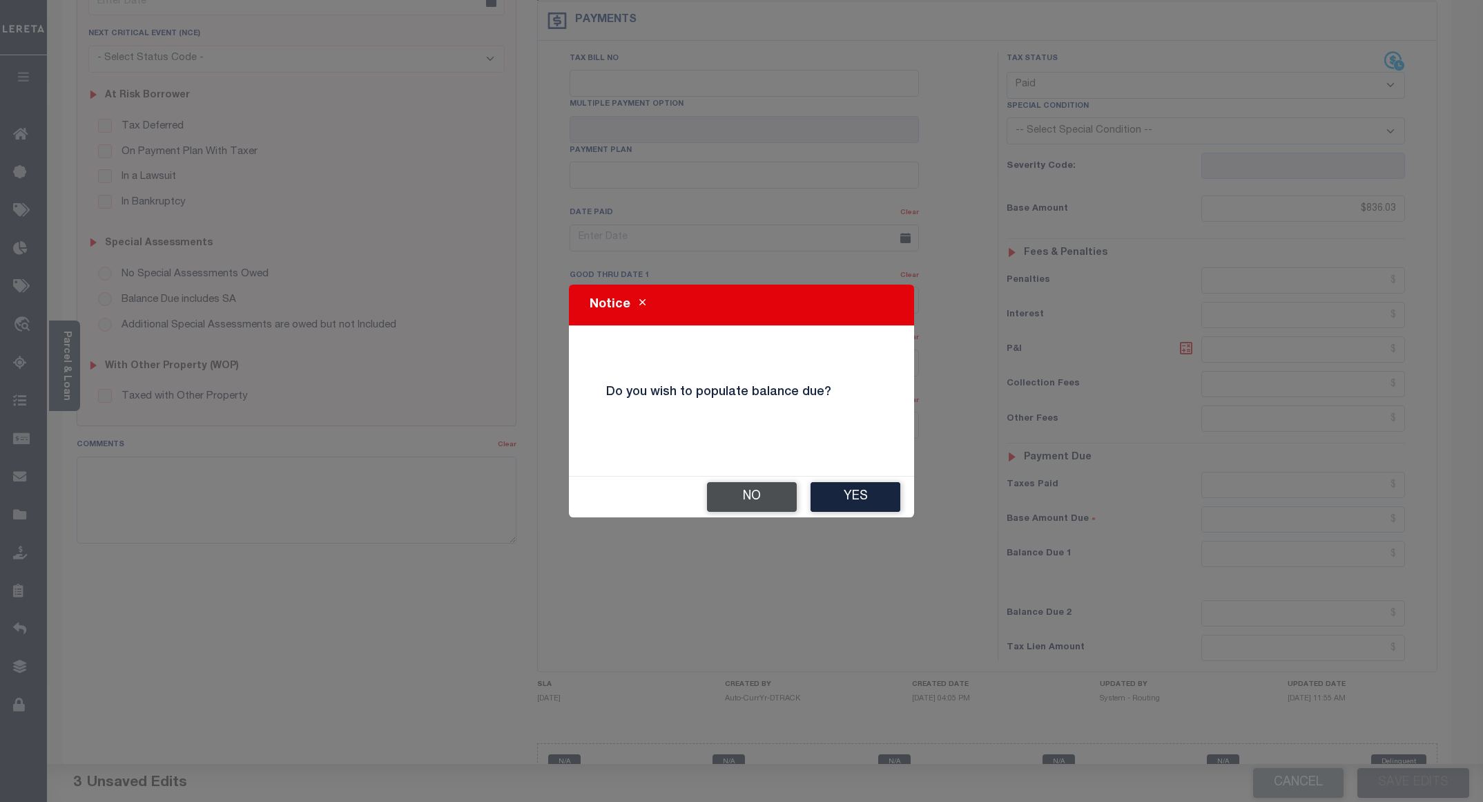
click at [744, 504] on button "No" at bounding box center [752, 497] width 90 height 30
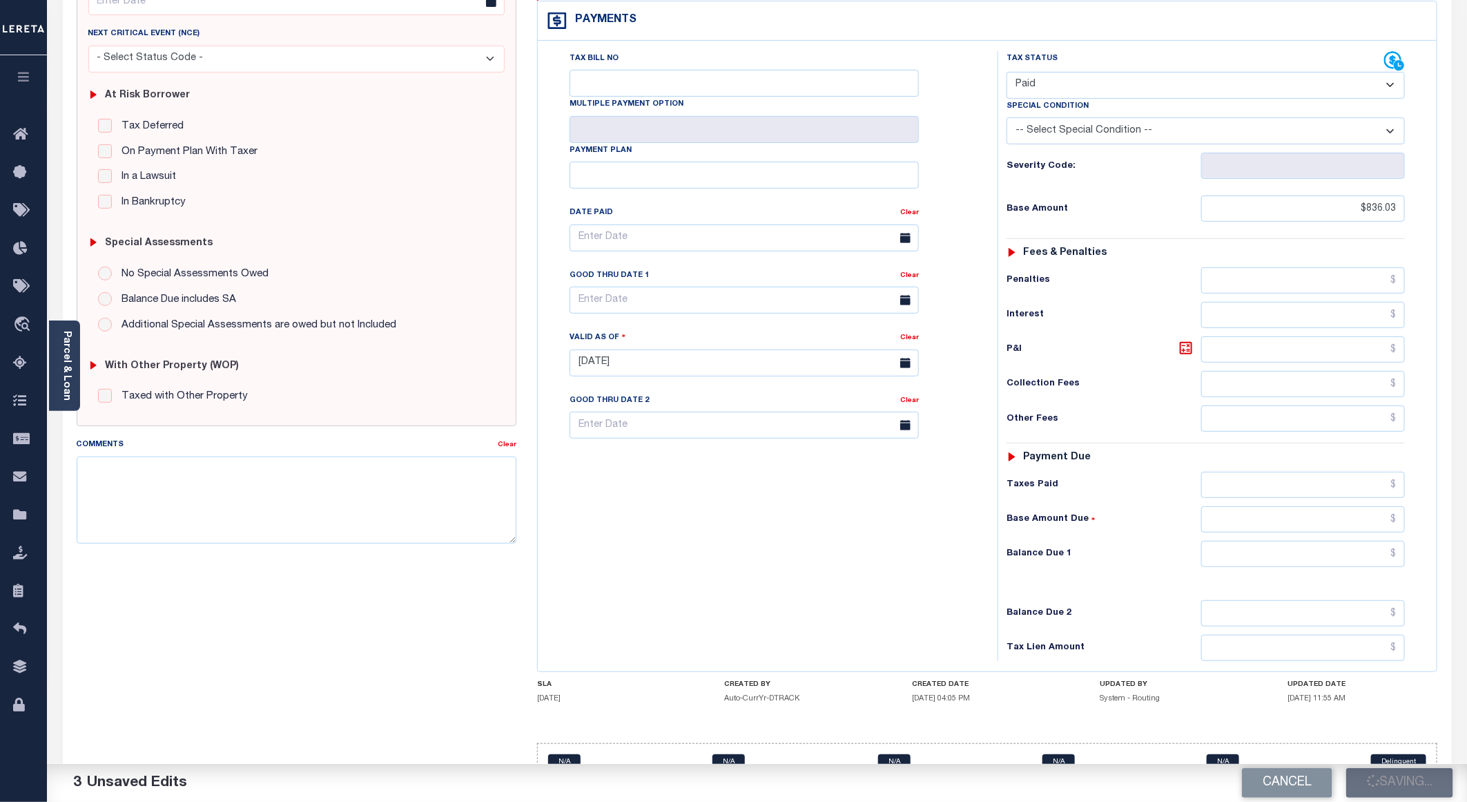
checkbox input "false"
type input "$836.03"
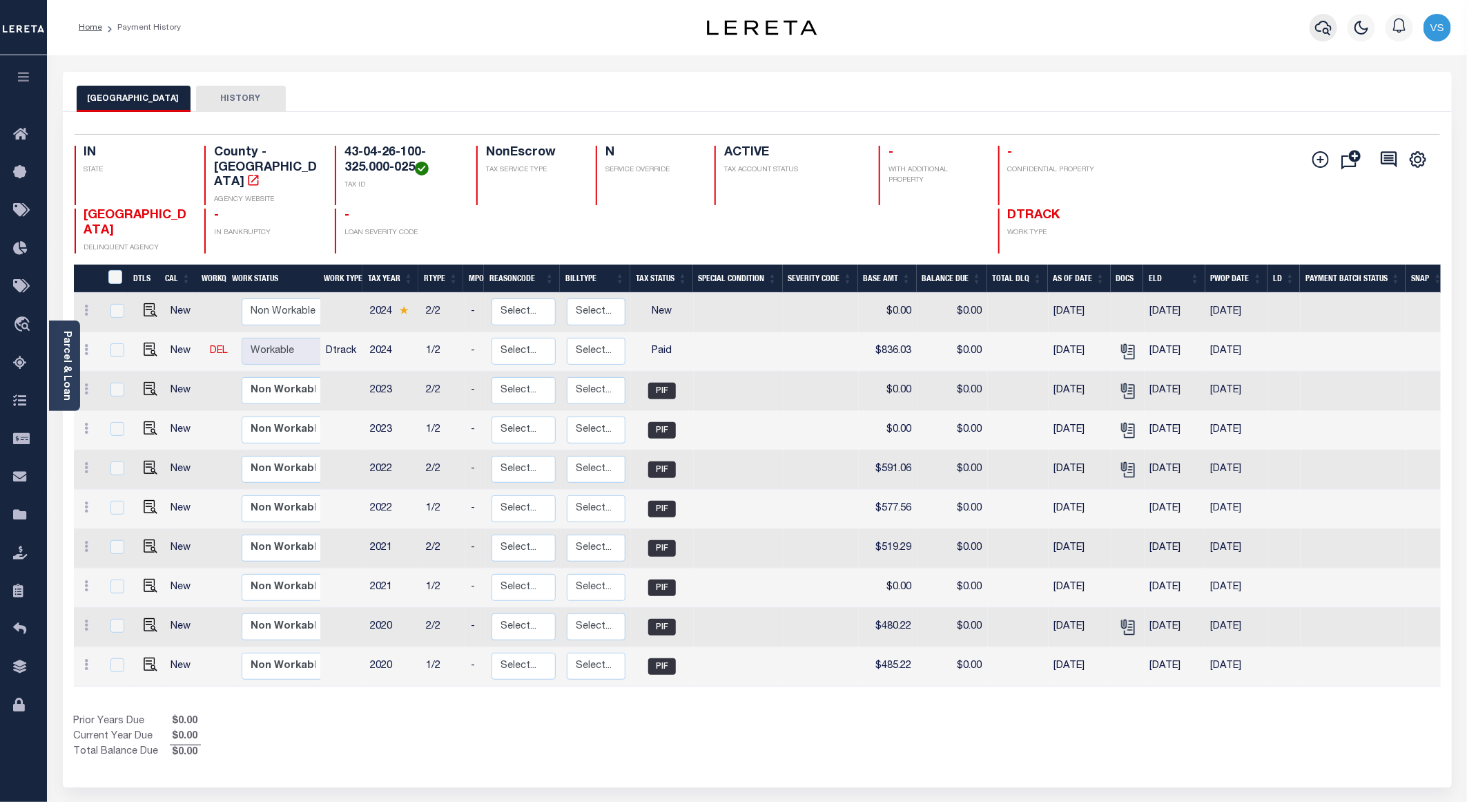
click at [1319, 33] on icon "button" at bounding box center [1323, 27] width 17 height 17
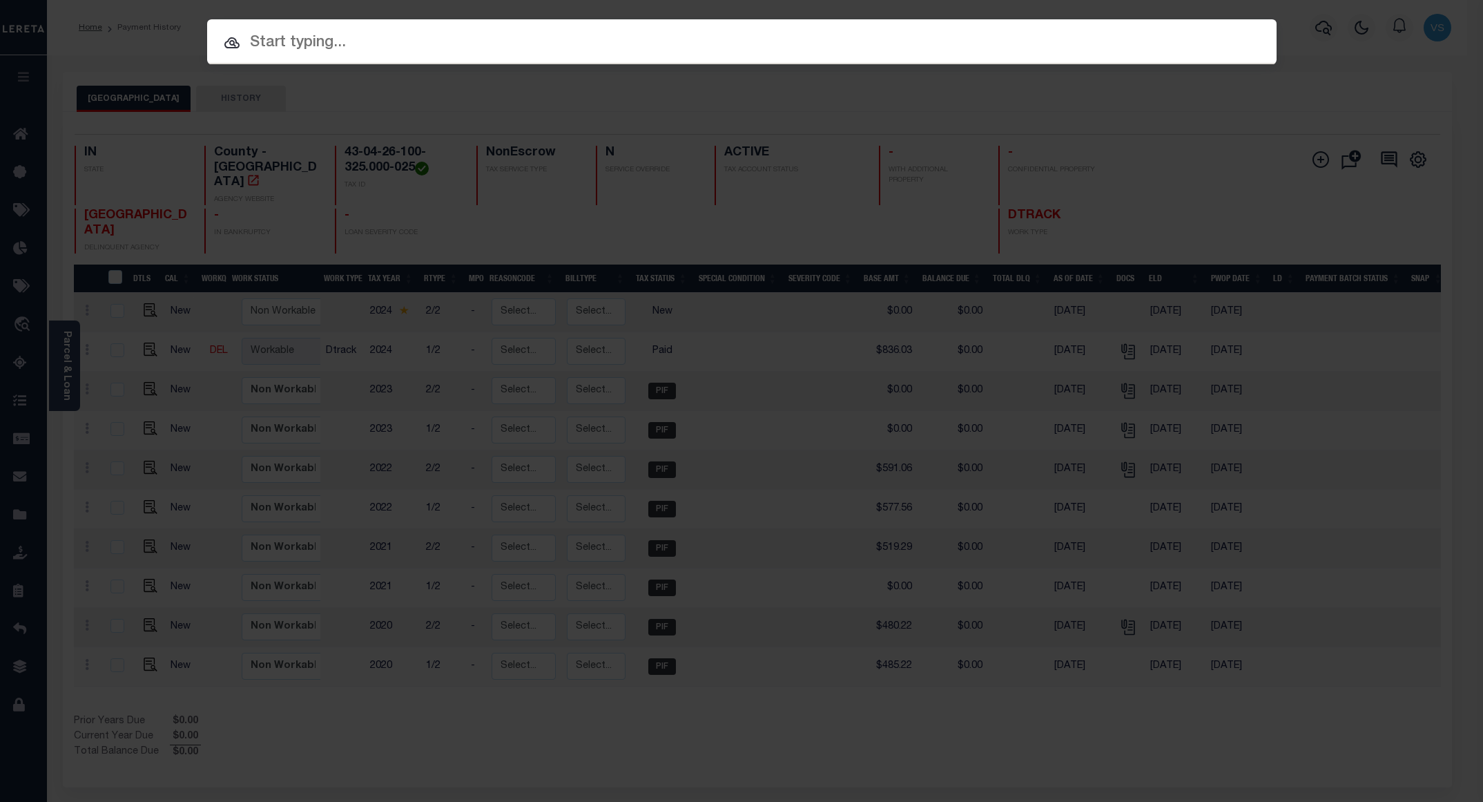
paste input "800020002898"
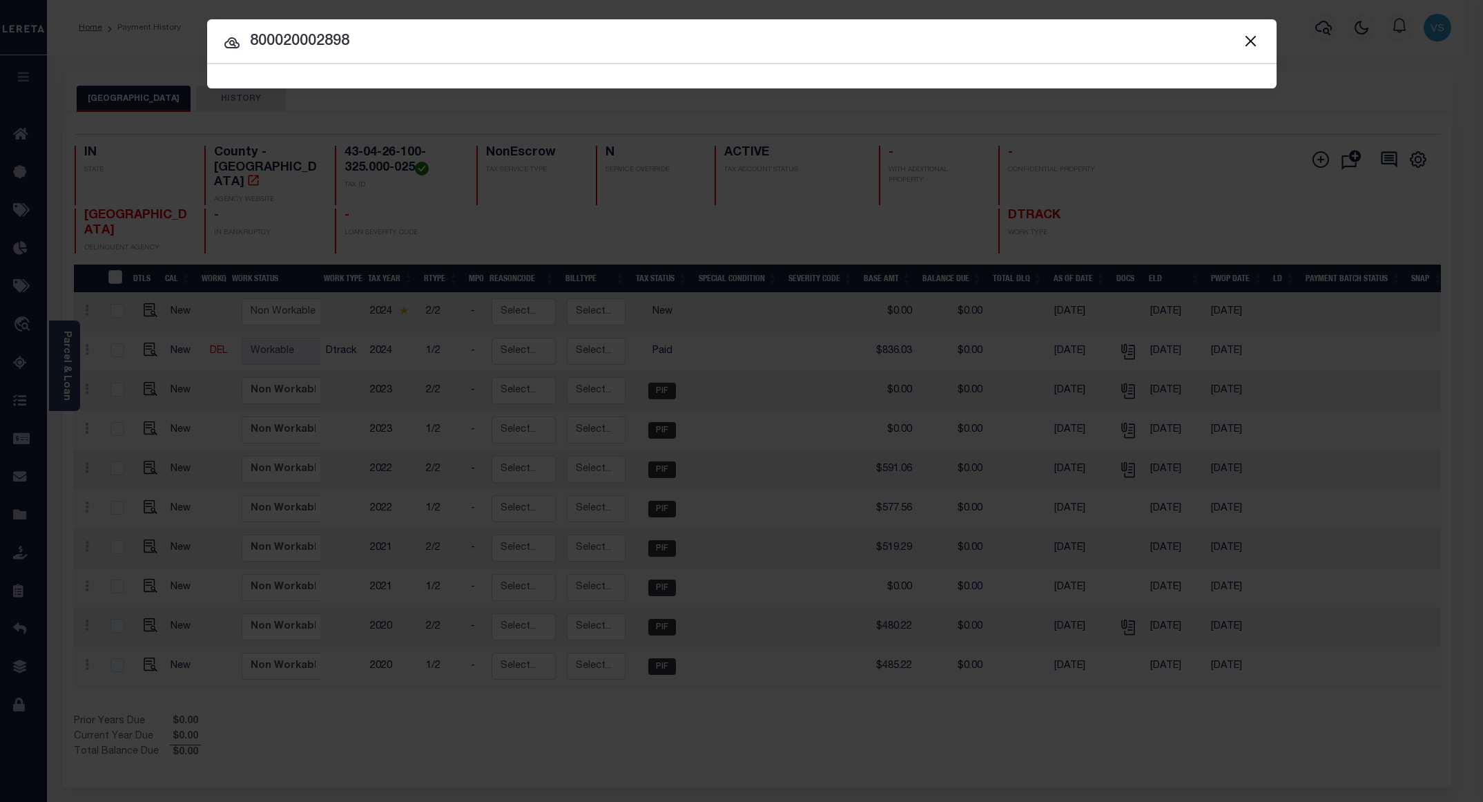
type input "800020002898"
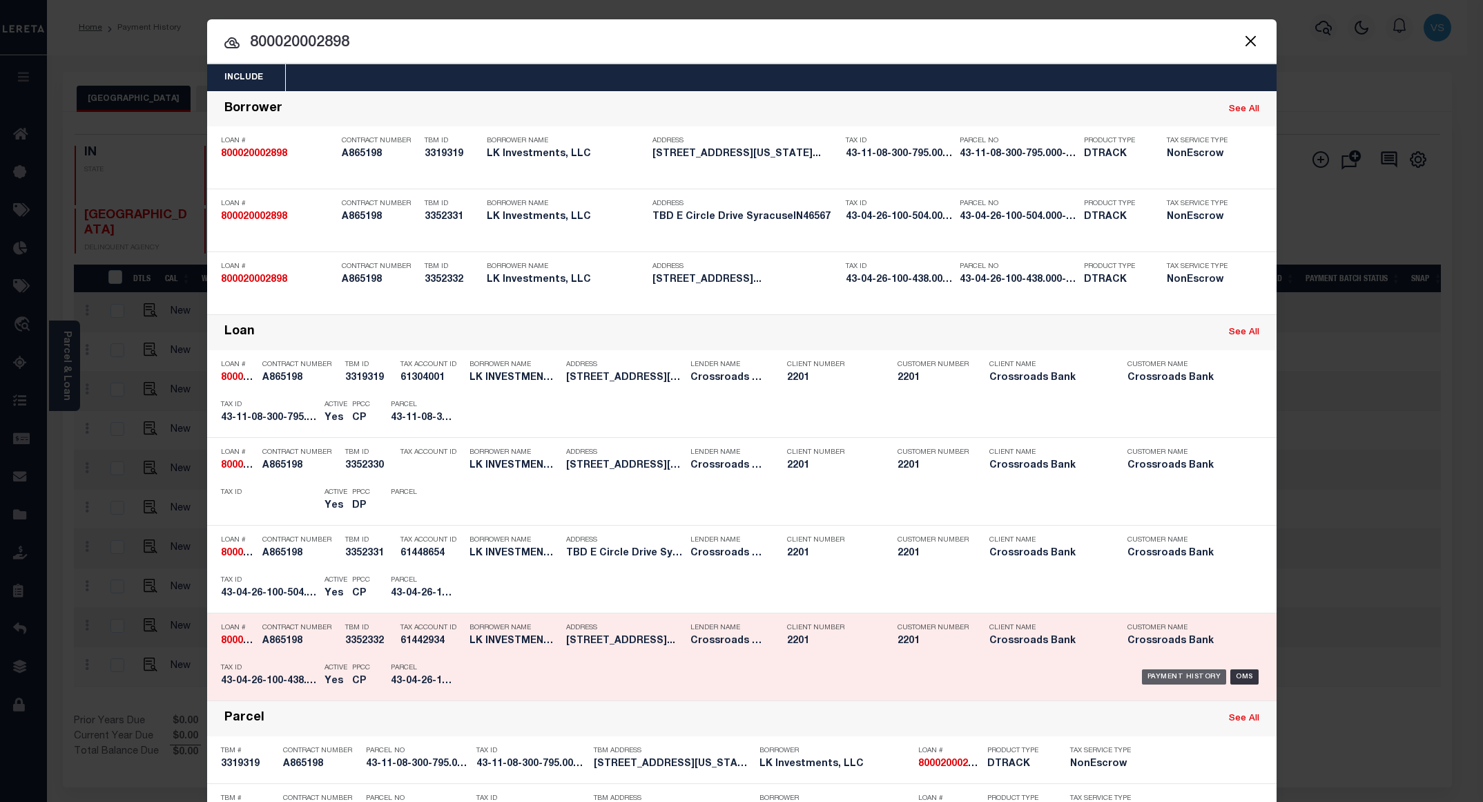
click at [1156, 683] on div "Payment History" at bounding box center [1184, 676] width 85 height 15
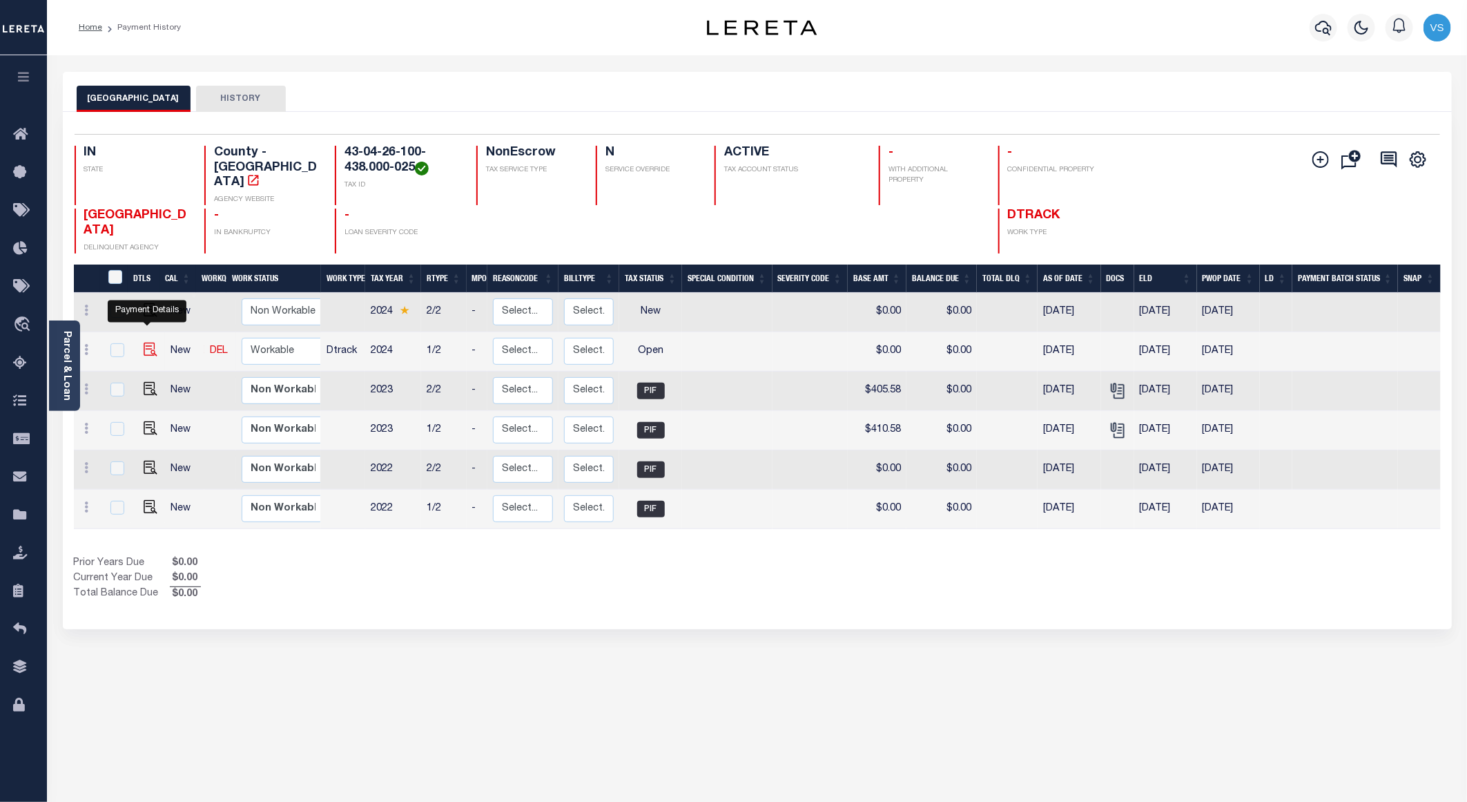
click at [144, 342] on img "" at bounding box center [151, 349] width 14 height 14
checkbox input "true"
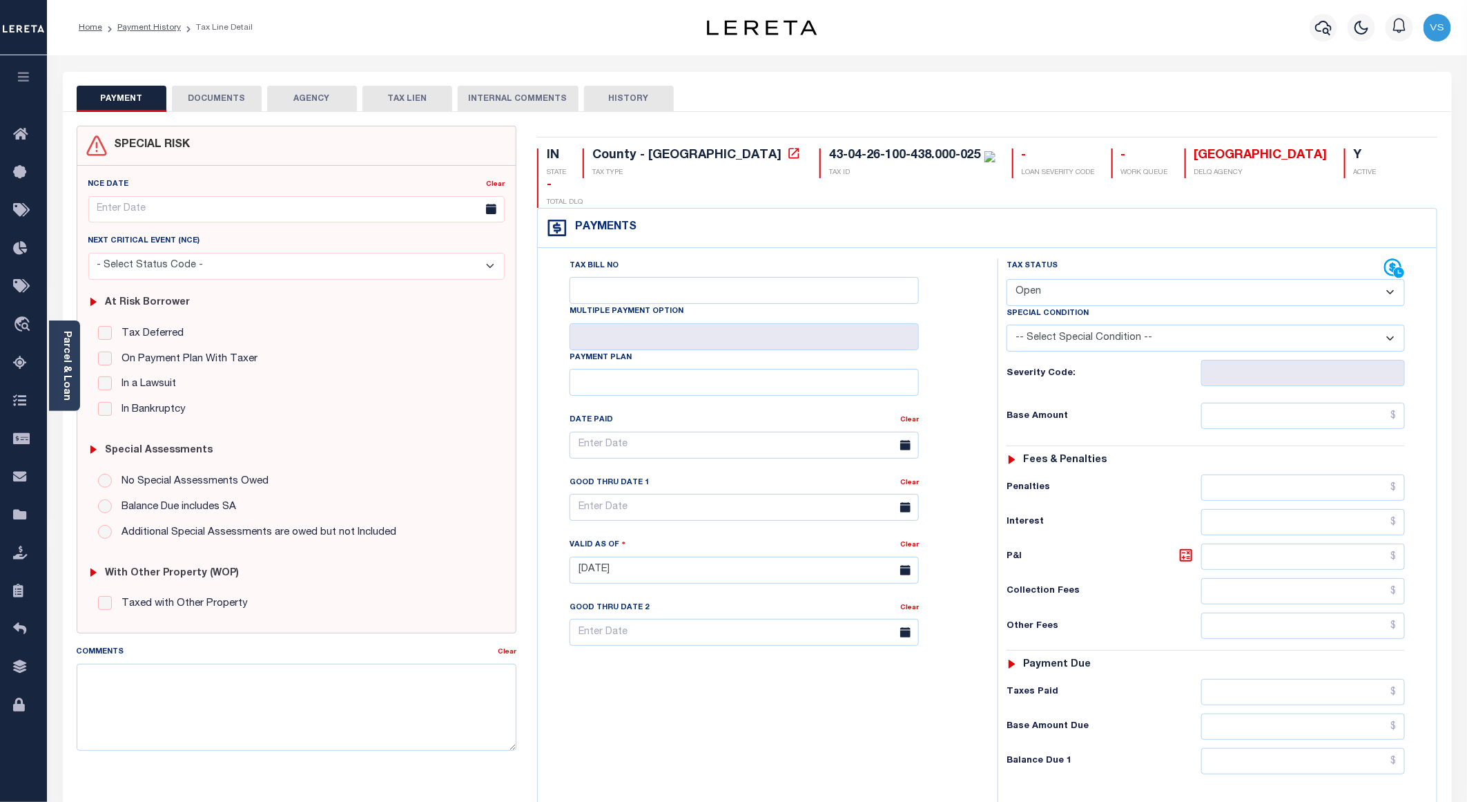
drag, startPoint x: 1131, startPoint y: 261, endPoint x: 1131, endPoint y: 280, distance: 18.7
click at [1131, 279] on select "- Select Status Code - Open Due/Unpaid Paid Incomplete No Tax Due Internal Refu…" at bounding box center [1206, 292] width 398 height 27
select select "PYD"
click at [1007, 279] on select "- Select Status Code - Open Due/Unpaid Paid Incomplete No Tax Due Internal Refu…" at bounding box center [1206, 292] width 398 height 27
type input "[DATE]"
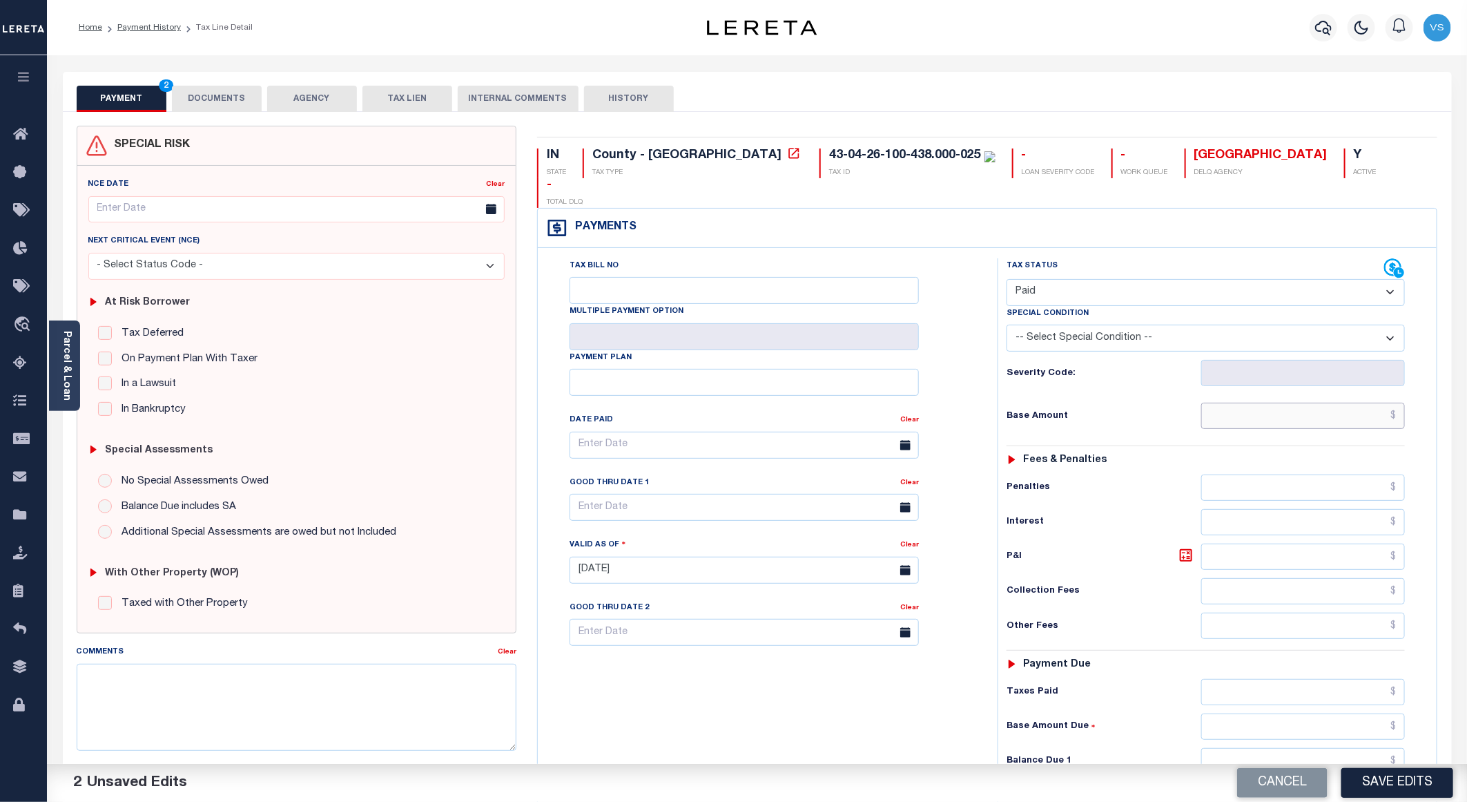
click at [1315, 402] on input "text" at bounding box center [1303, 415] width 204 height 26
paste input "836.03"
type input "$836.03"
click at [185, 98] on button "DOCUMENTS" at bounding box center [217, 99] width 90 height 26
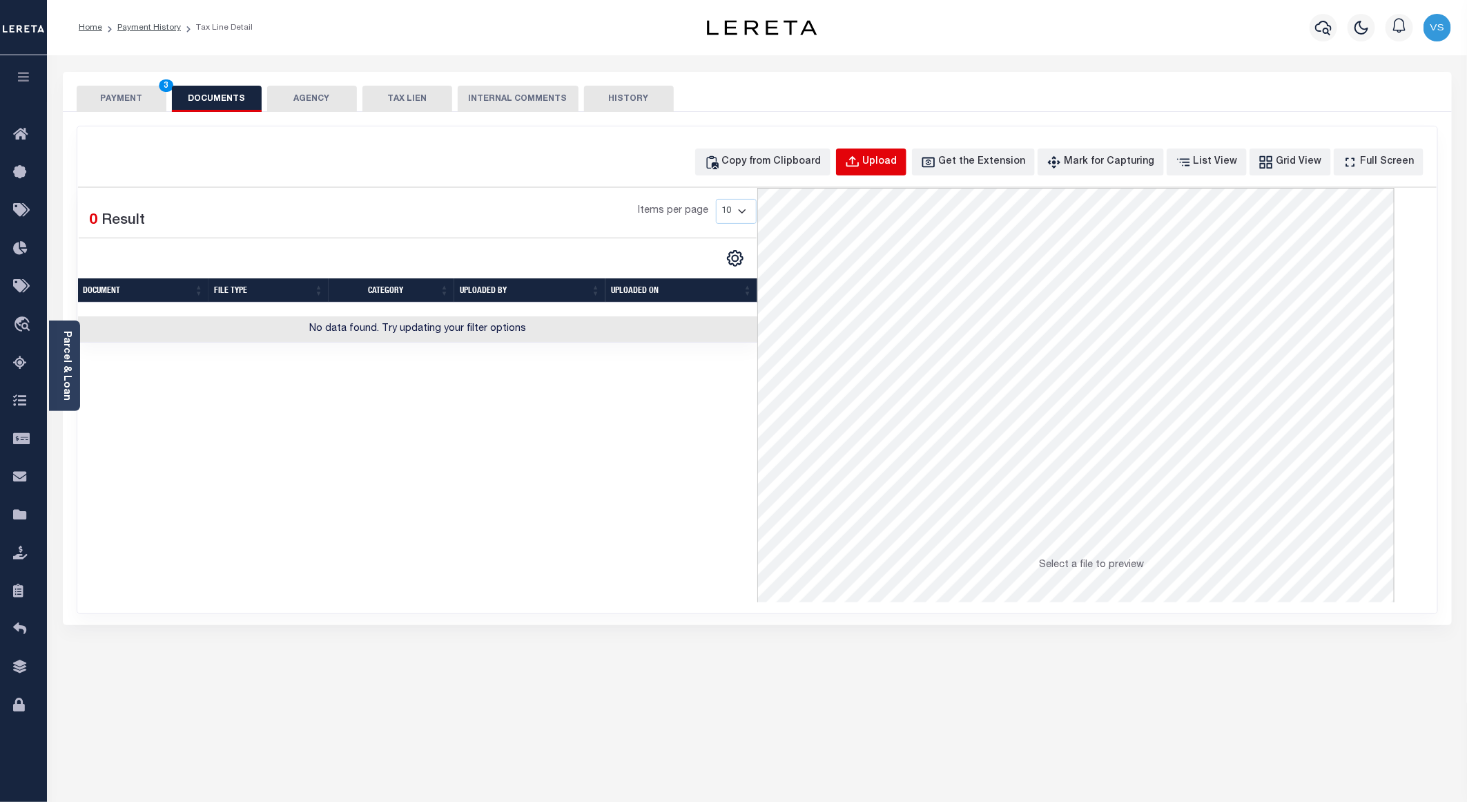
click at [897, 164] on div "Upload" at bounding box center [880, 162] width 35 height 15
select select "POP"
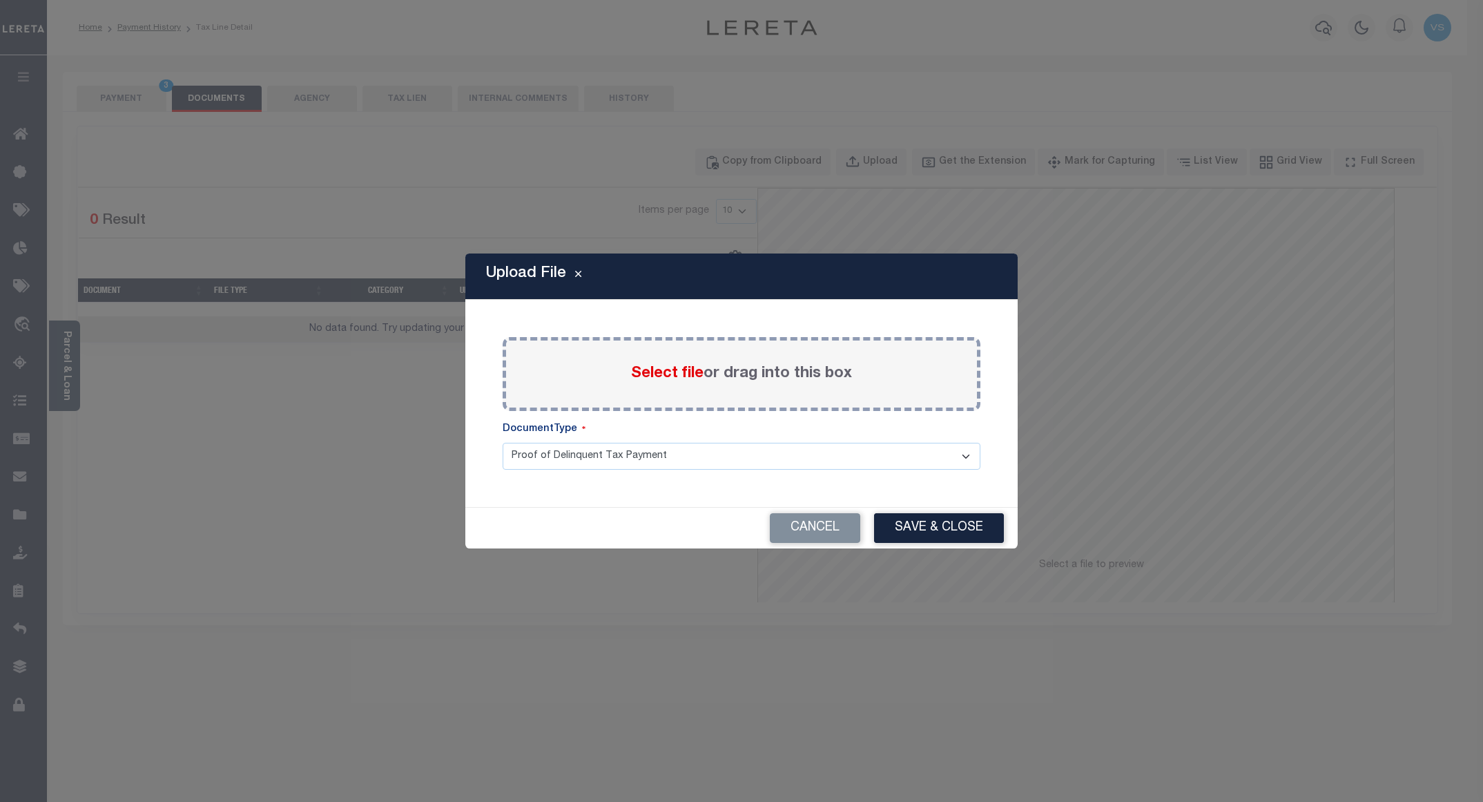
click at [683, 378] on span "Select file" at bounding box center [667, 373] width 72 height 15
click at [0, 0] on input "Select file or drag into this box" at bounding box center [0, 0] width 0 height 0
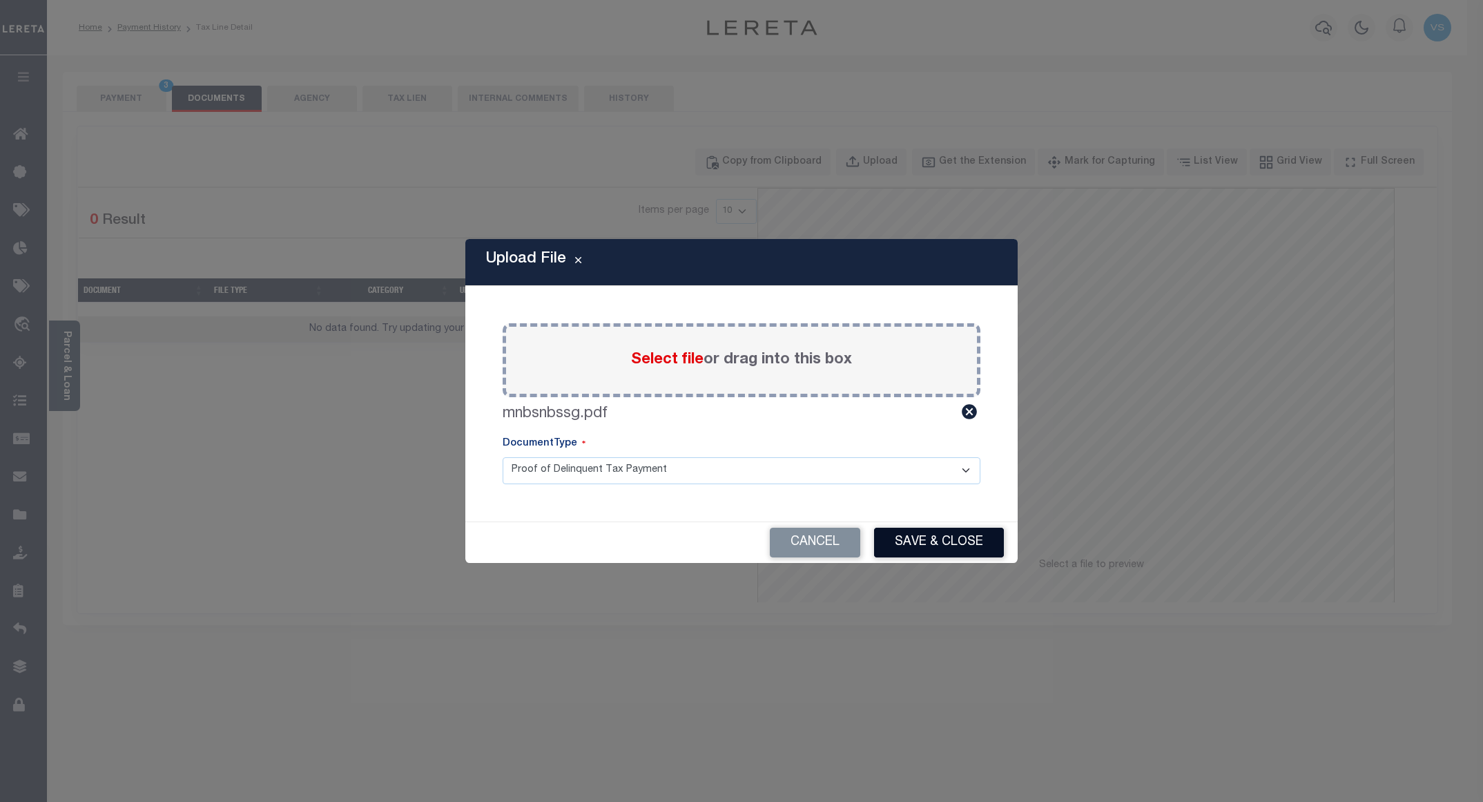
click at [901, 538] on button "Save & Close" at bounding box center [939, 542] width 130 height 30
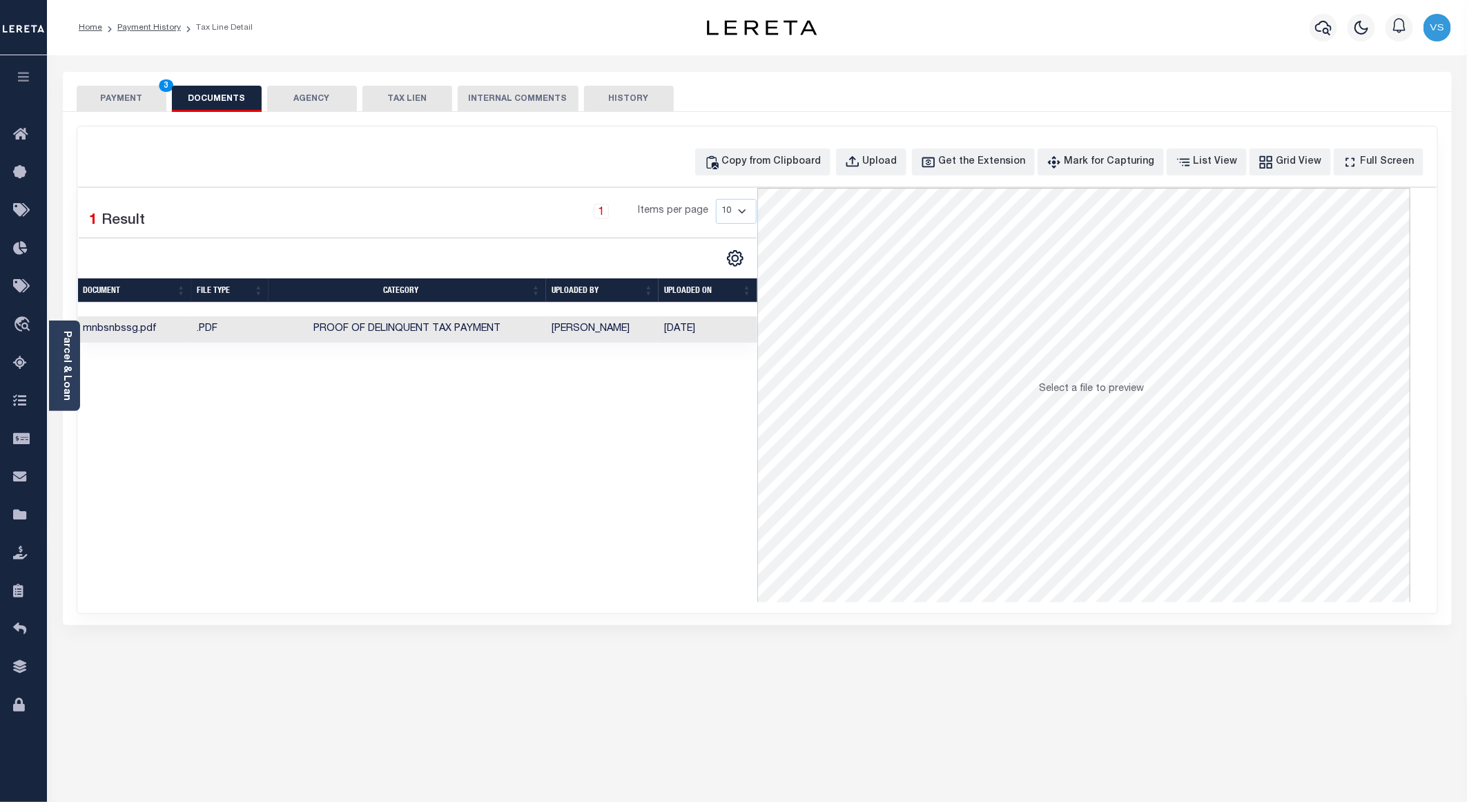
click at [104, 93] on button "PAYMENT 3" at bounding box center [122, 99] width 90 height 26
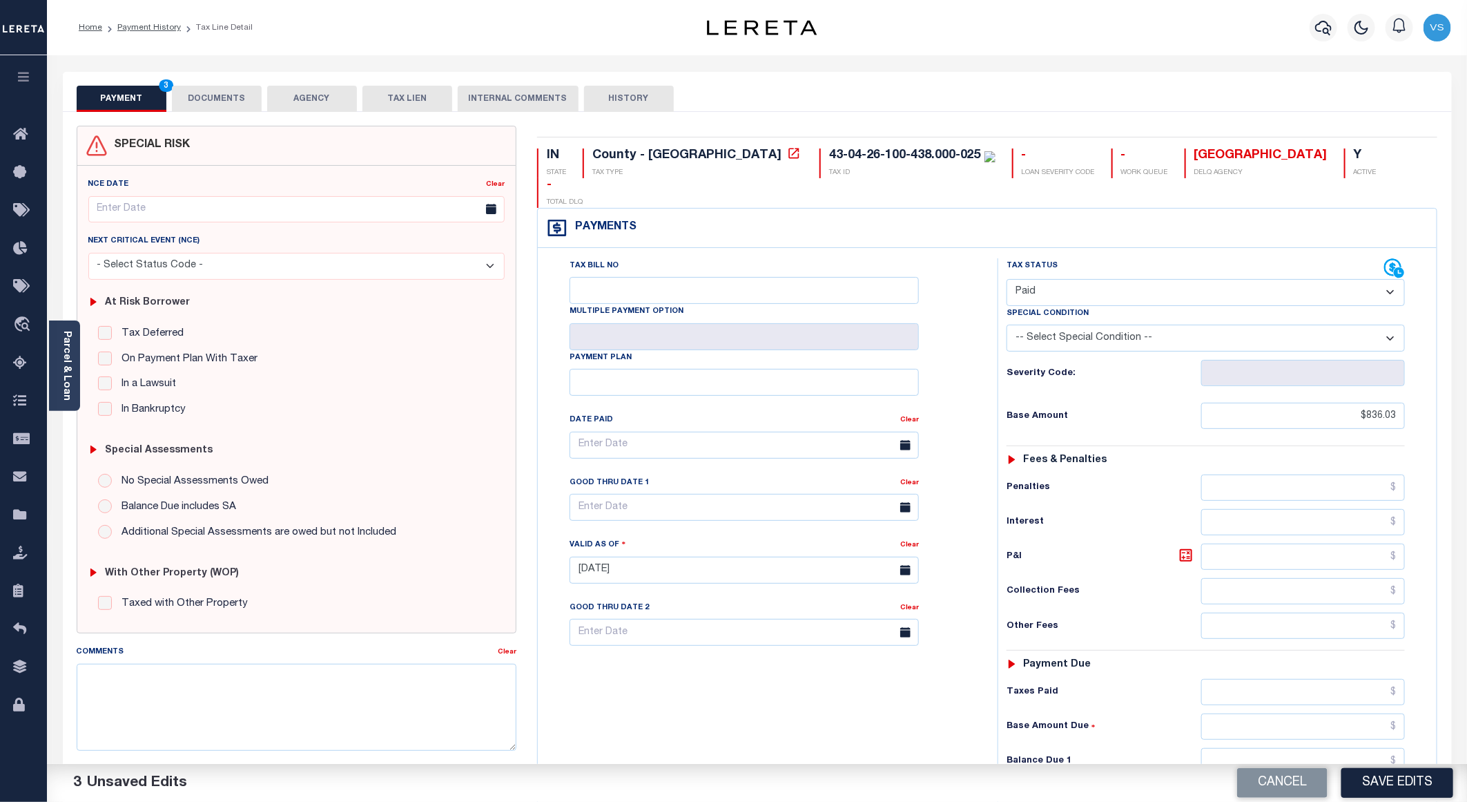
scroll to position [207, 0]
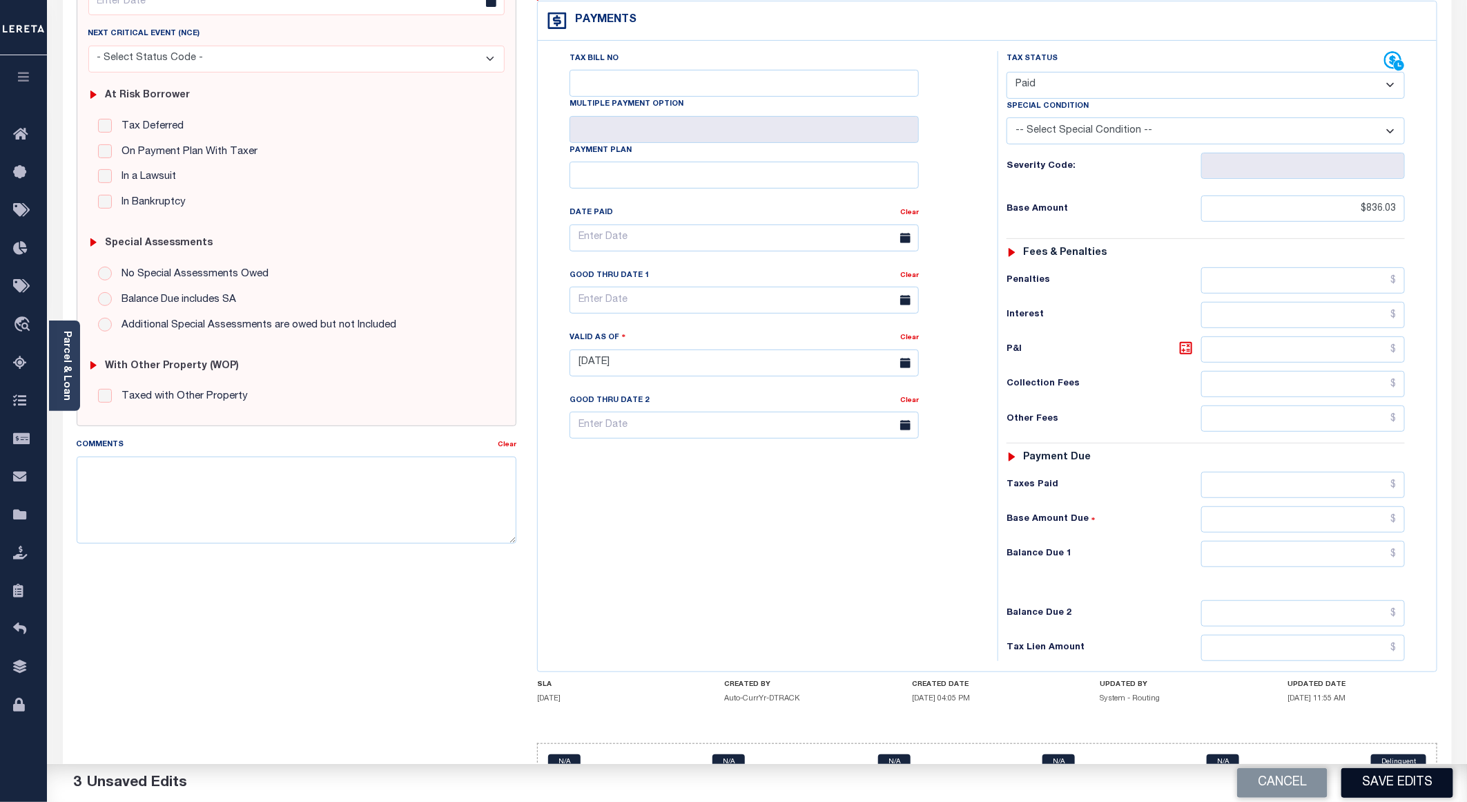
click at [1419, 787] on button "Save Edits" at bounding box center [1397, 783] width 112 height 30
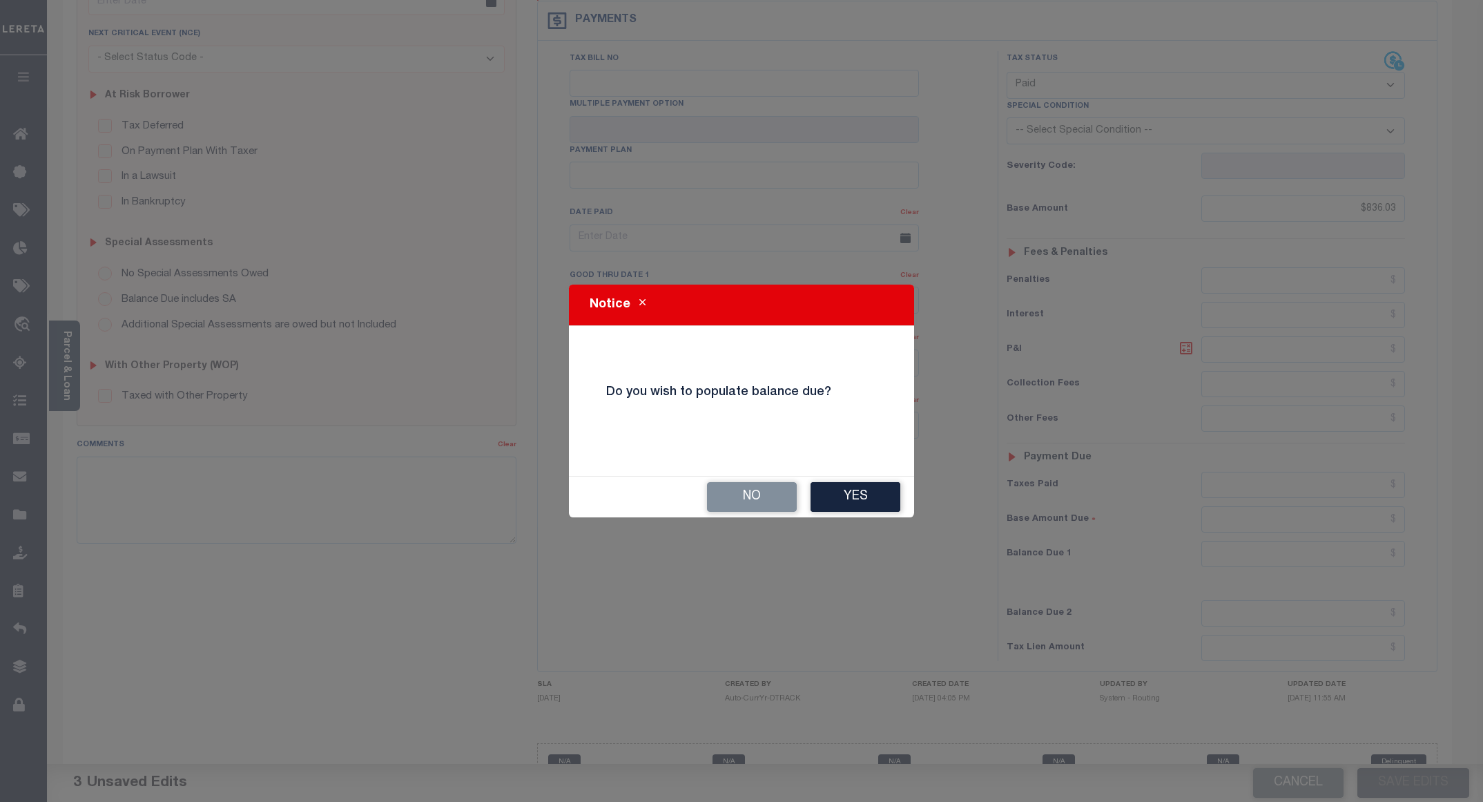
click at [744, 495] on button "No" at bounding box center [752, 497] width 90 height 30
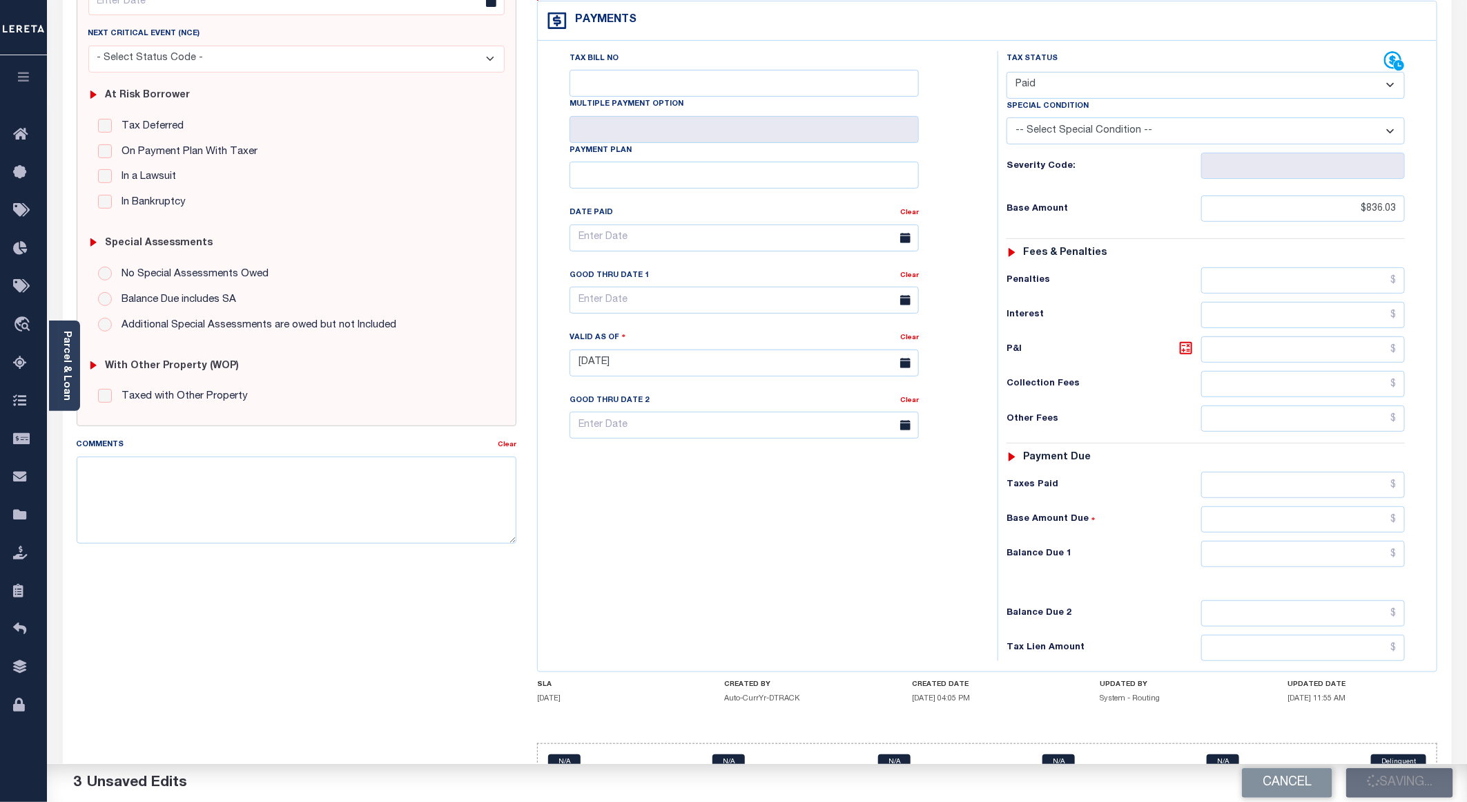
checkbox input "false"
type input "$836.03"
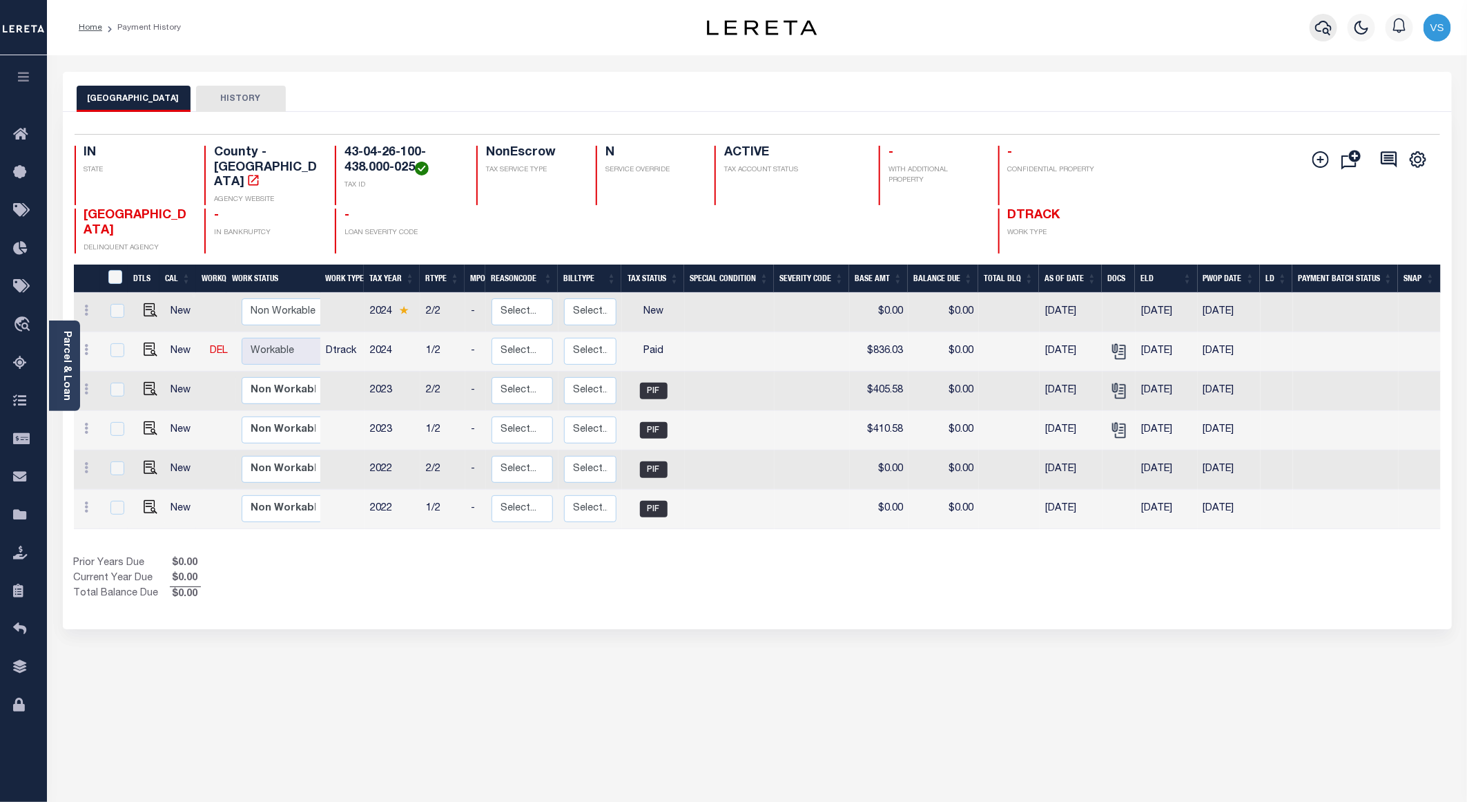
click at [1321, 35] on icon "button" at bounding box center [1323, 27] width 17 height 17
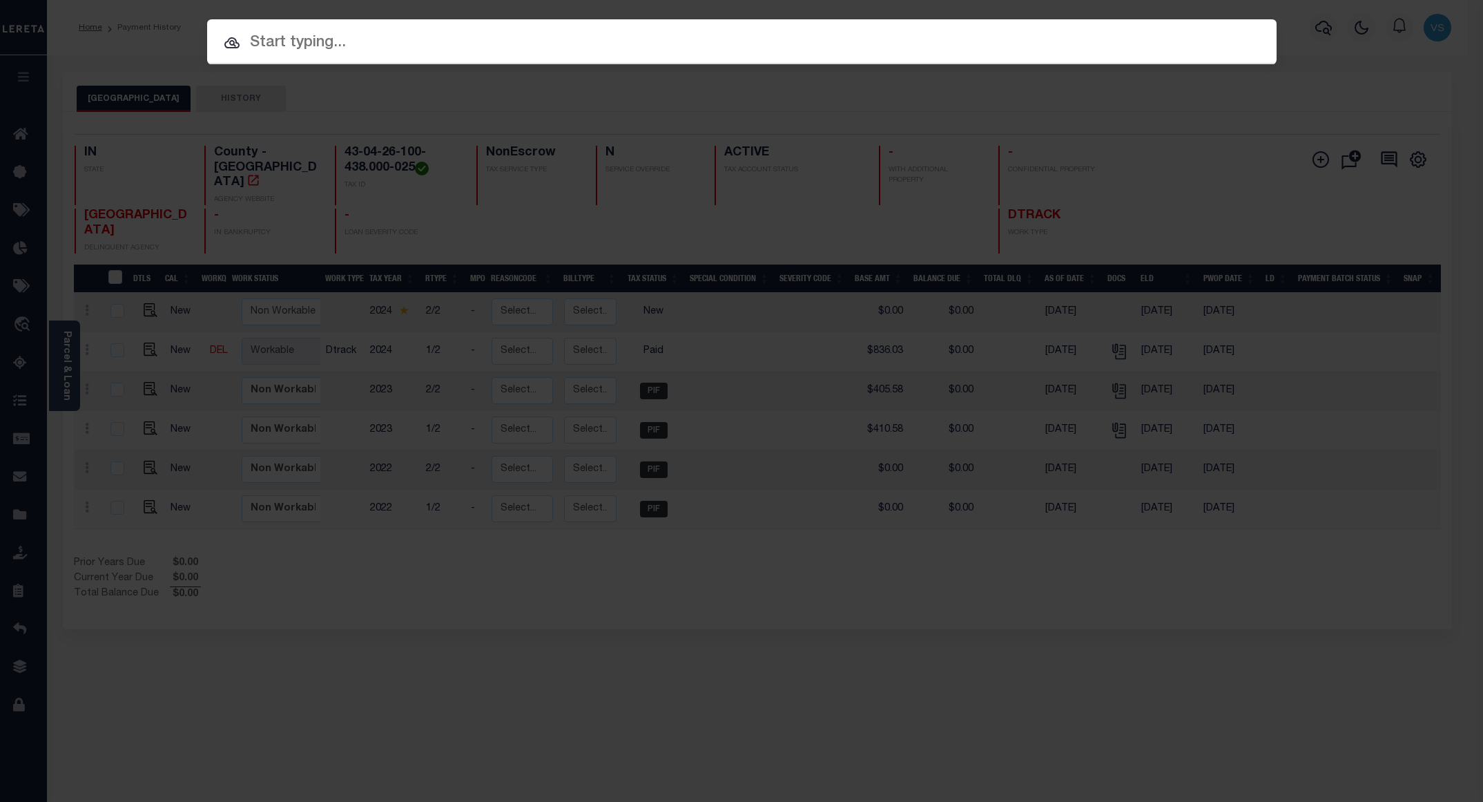
paste input "800020002898"
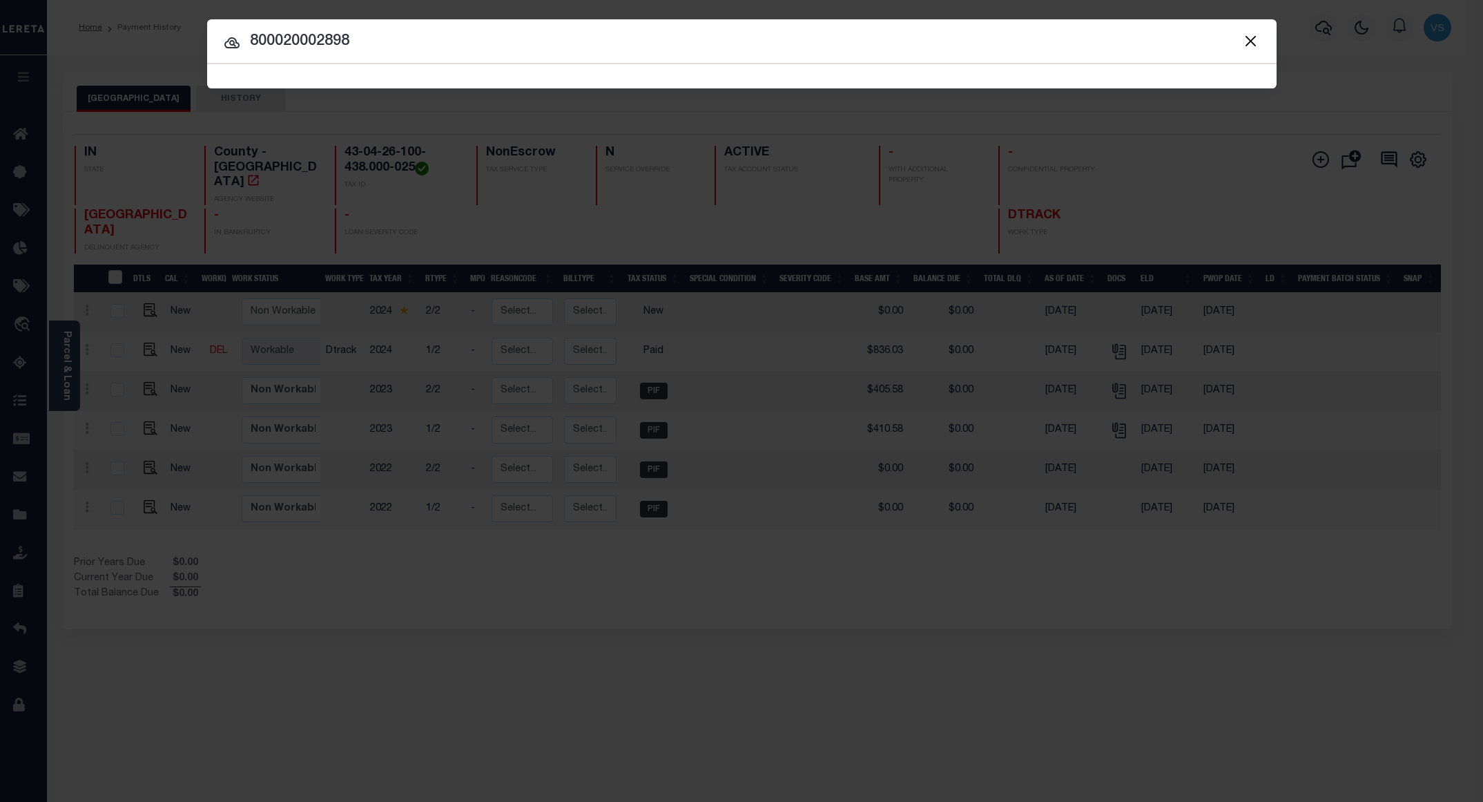
type input "800020002898"
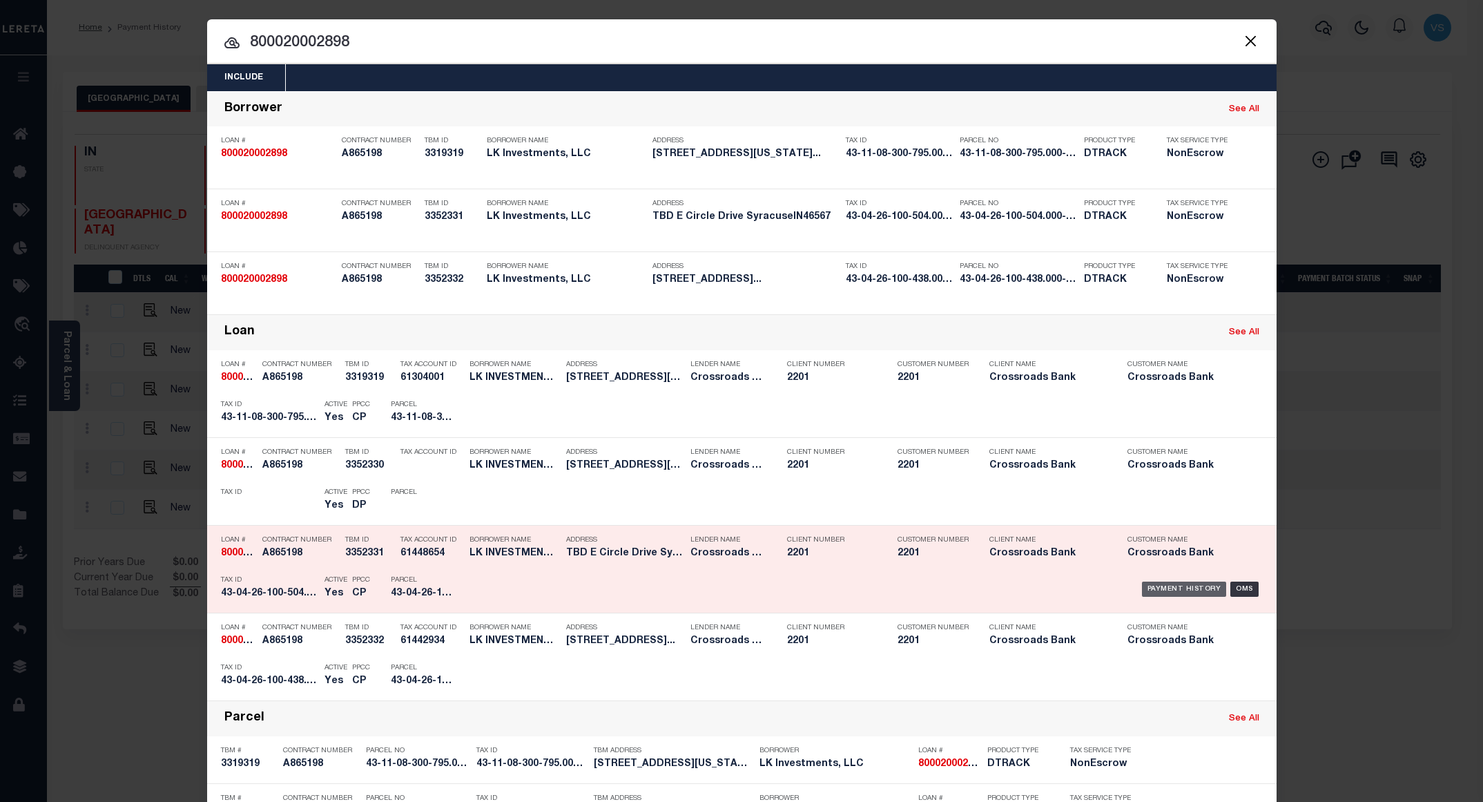
click at [1168, 595] on div "Payment History" at bounding box center [1184, 588] width 85 height 15
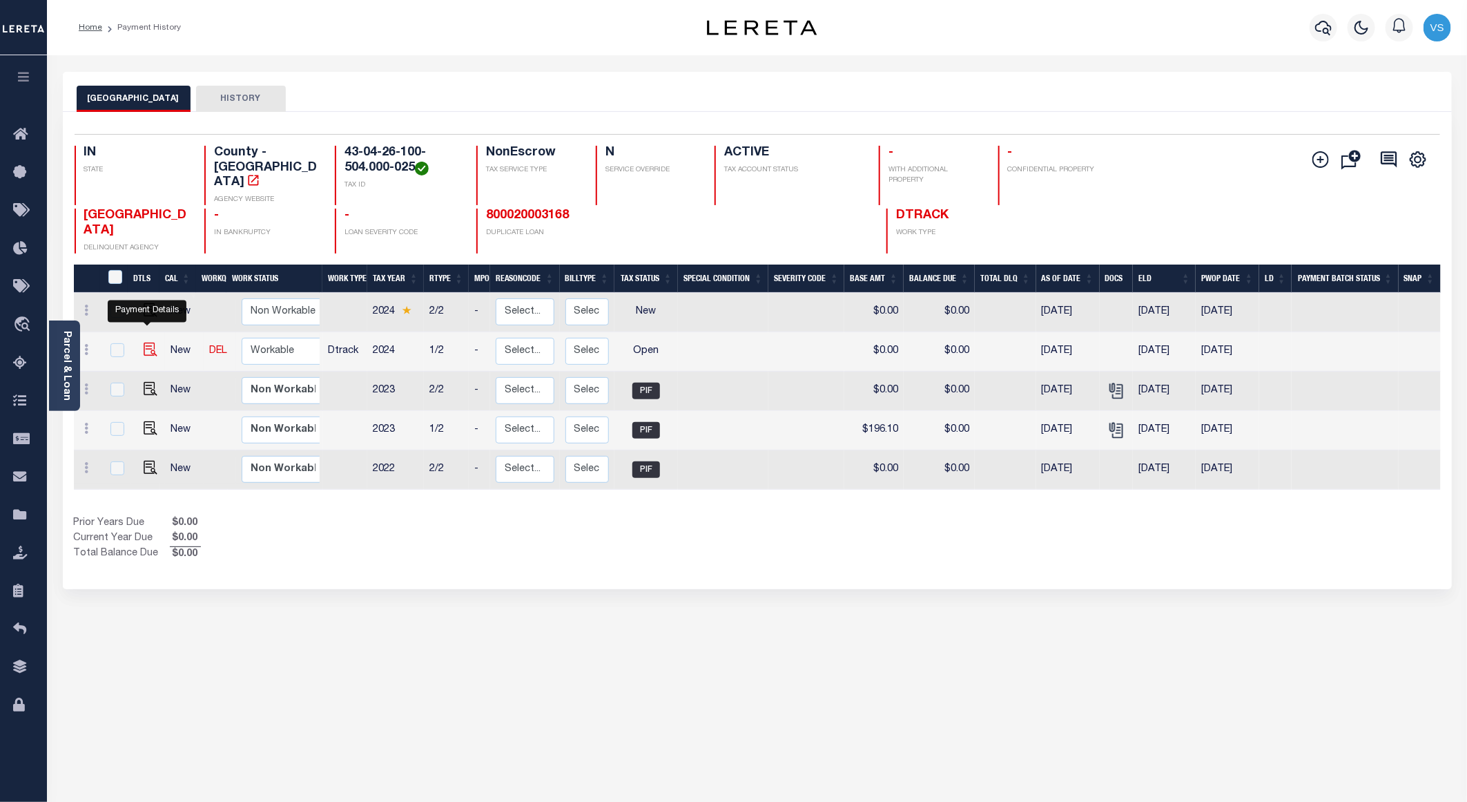
click at [144, 342] on img "" at bounding box center [151, 349] width 14 height 14
checkbox input "true"
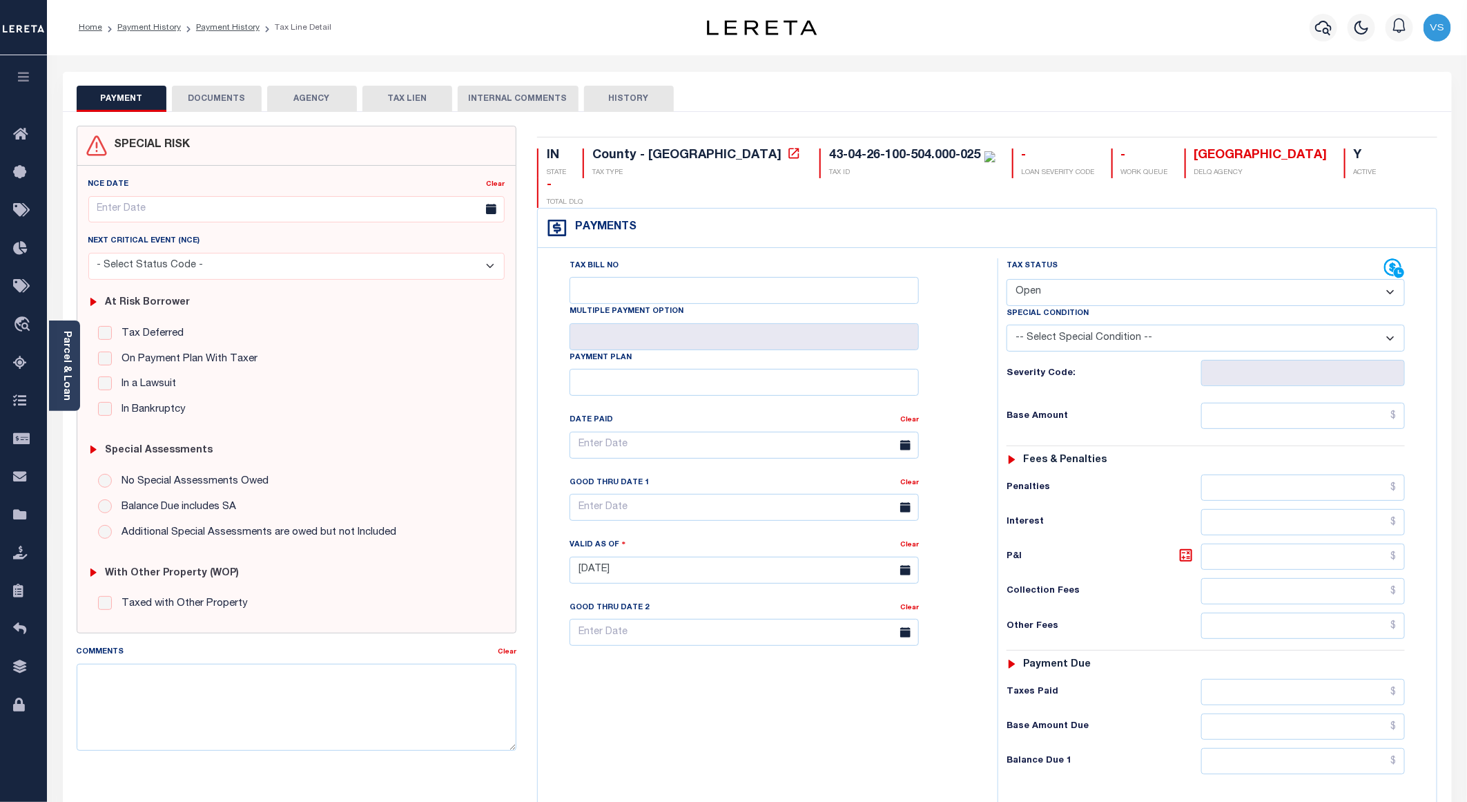
click at [1038, 279] on select "- Select Status Code - Open Due/Unpaid Paid Incomplete No Tax Due Internal Refu…" at bounding box center [1206, 292] width 398 height 27
select select "PYD"
click at [1007, 279] on select "- Select Status Code - Open Due/Unpaid Paid Incomplete No Tax Due Internal Refu…" at bounding box center [1206, 292] width 398 height 27
type input "[DATE]"
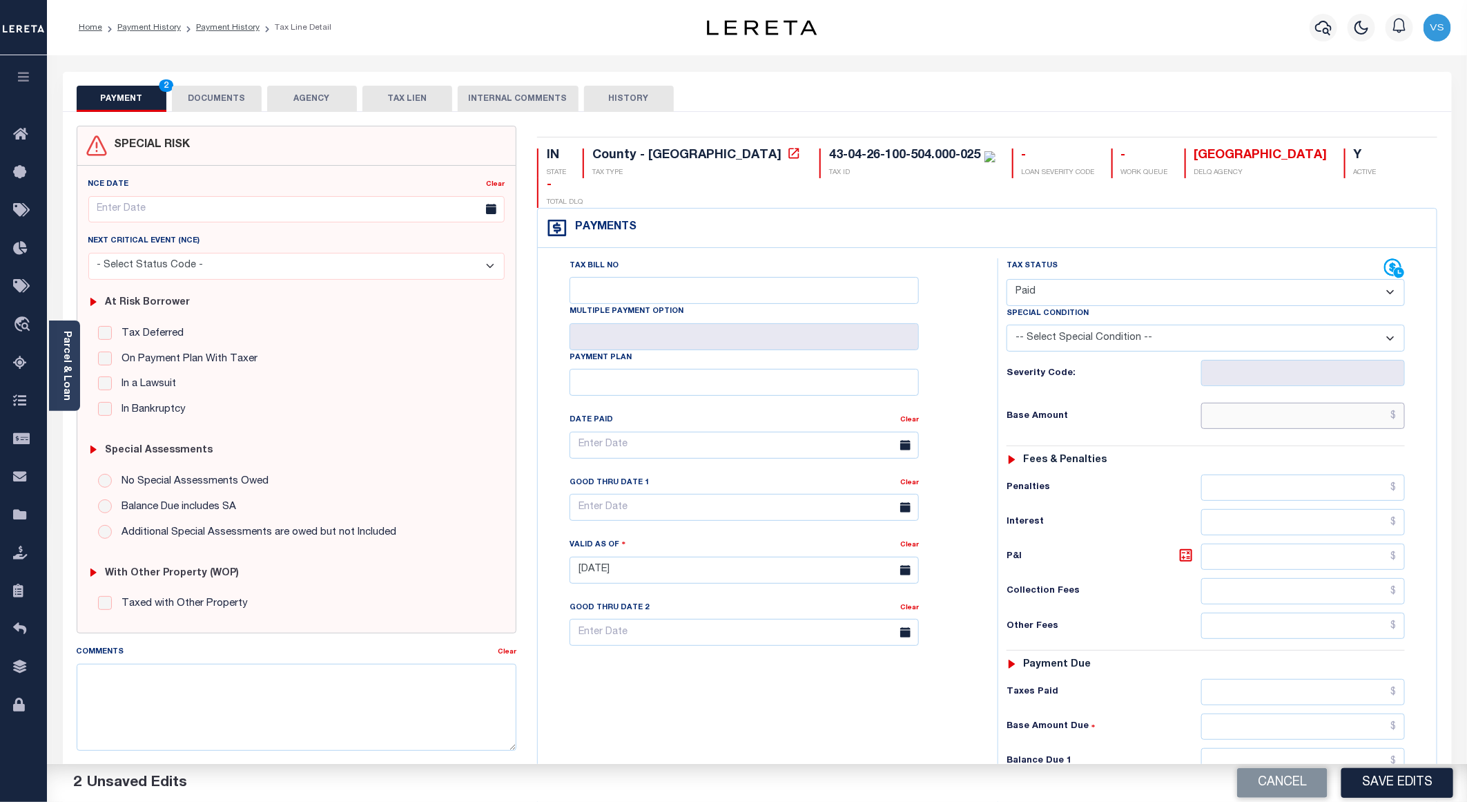
click at [1282, 402] on input "text" at bounding box center [1303, 415] width 204 height 26
paste input "1,095.38"
type input "$1,095.38"
click at [232, 98] on button "DOCUMENTS" at bounding box center [217, 99] width 90 height 26
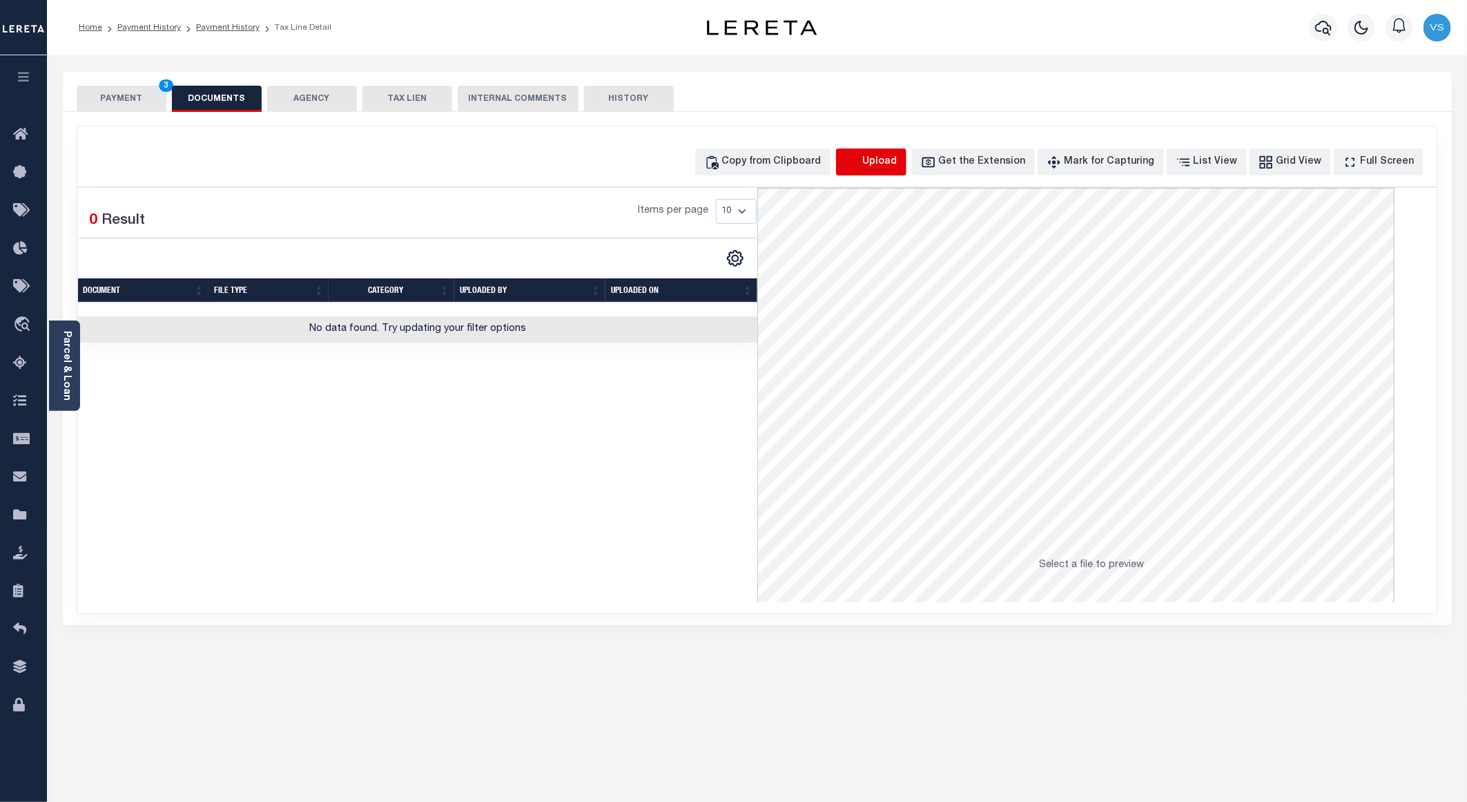
click at [860, 157] on icon "button" at bounding box center [852, 162] width 15 height 15
select select "POP"
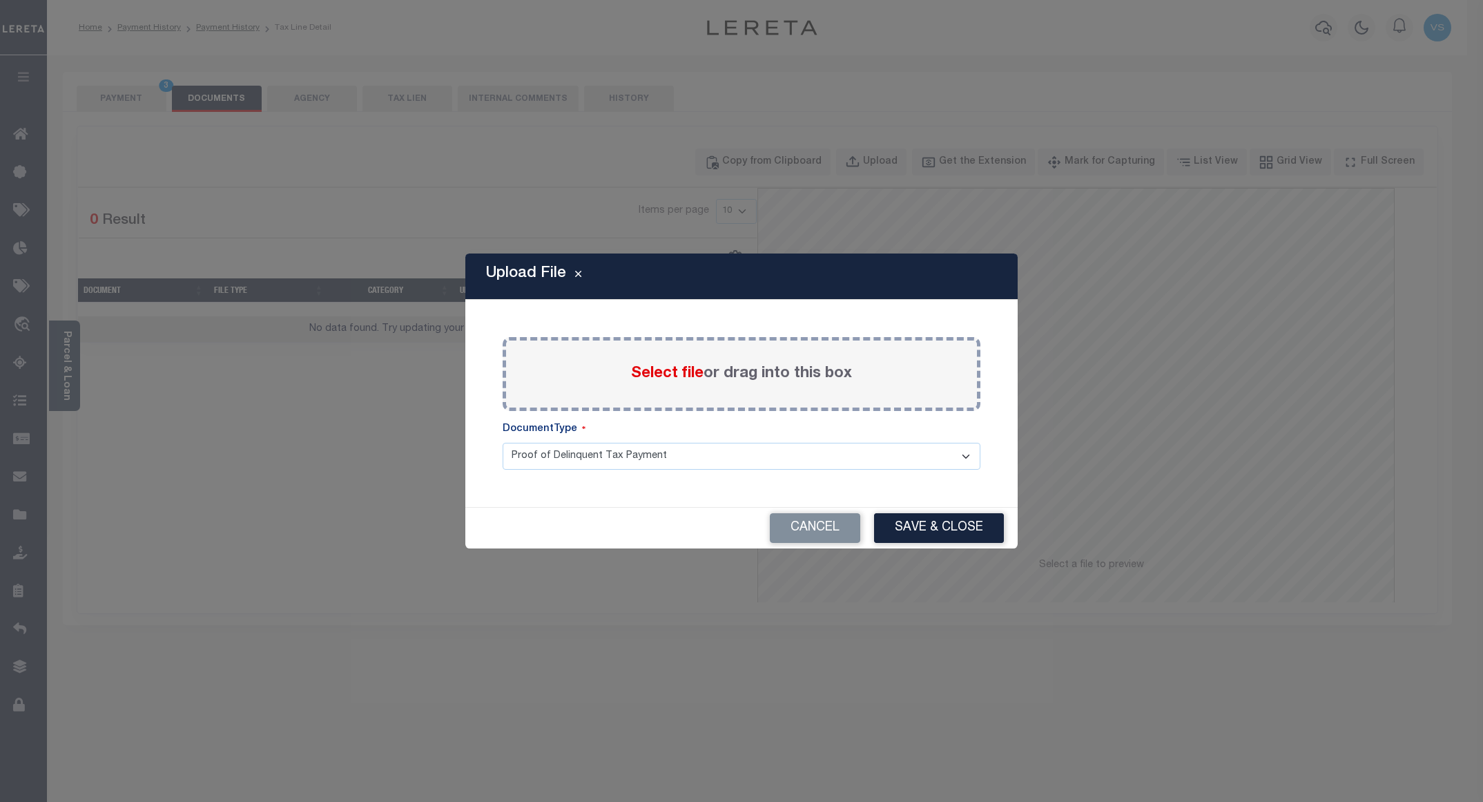
click at [655, 366] on span "Select file" at bounding box center [667, 373] width 72 height 15
click at [0, 0] on input "Select file or drag into this box" at bounding box center [0, 0] width 0 height 0
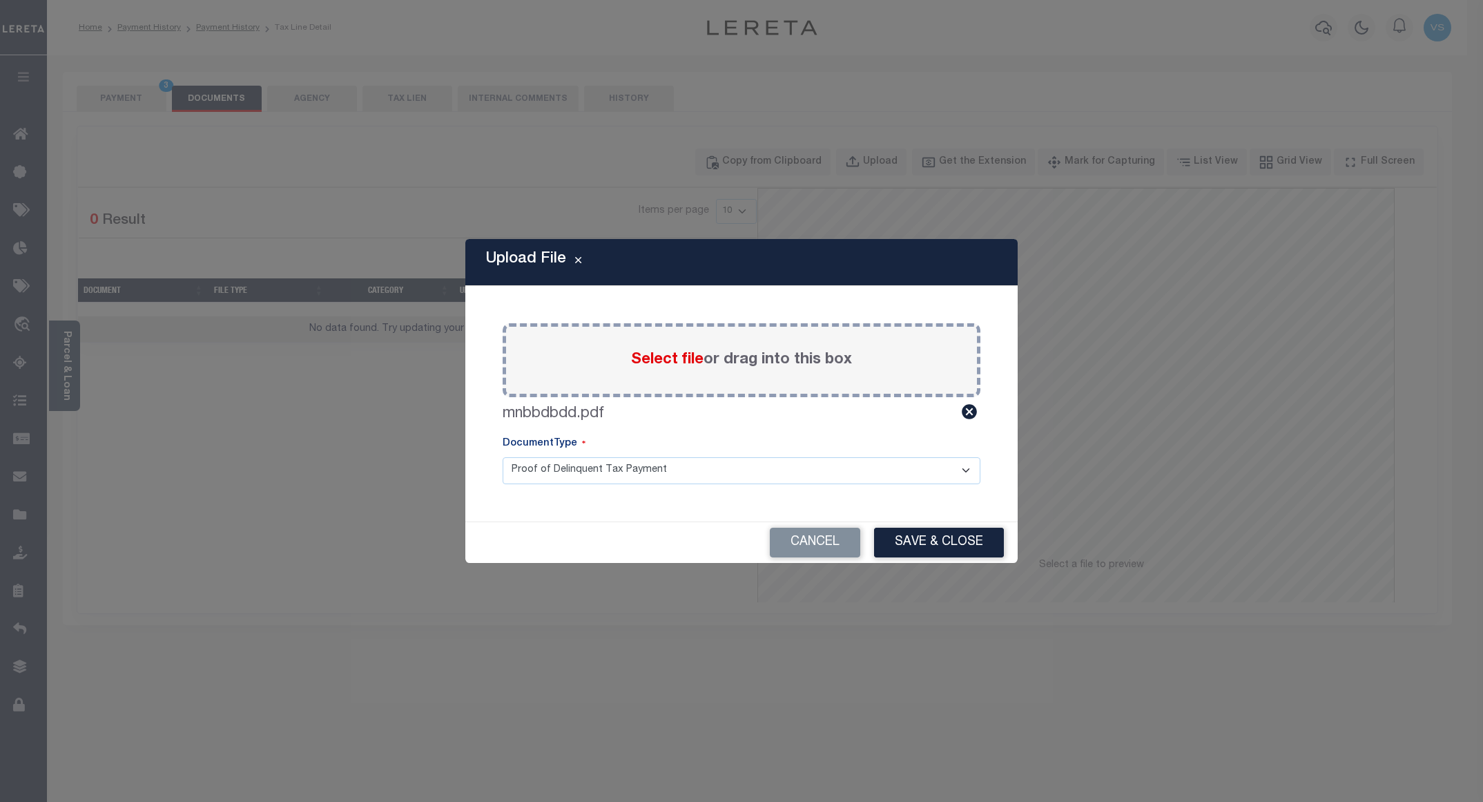
click at [931, 512] on div "Upload File Paste copied image or file into this box Select file or drag into t…" at bounding box center [741, 400] width 552 height 323
click at [922, 541] on button "Save & Close" at bounding box center [939, 542] width 130 height 30
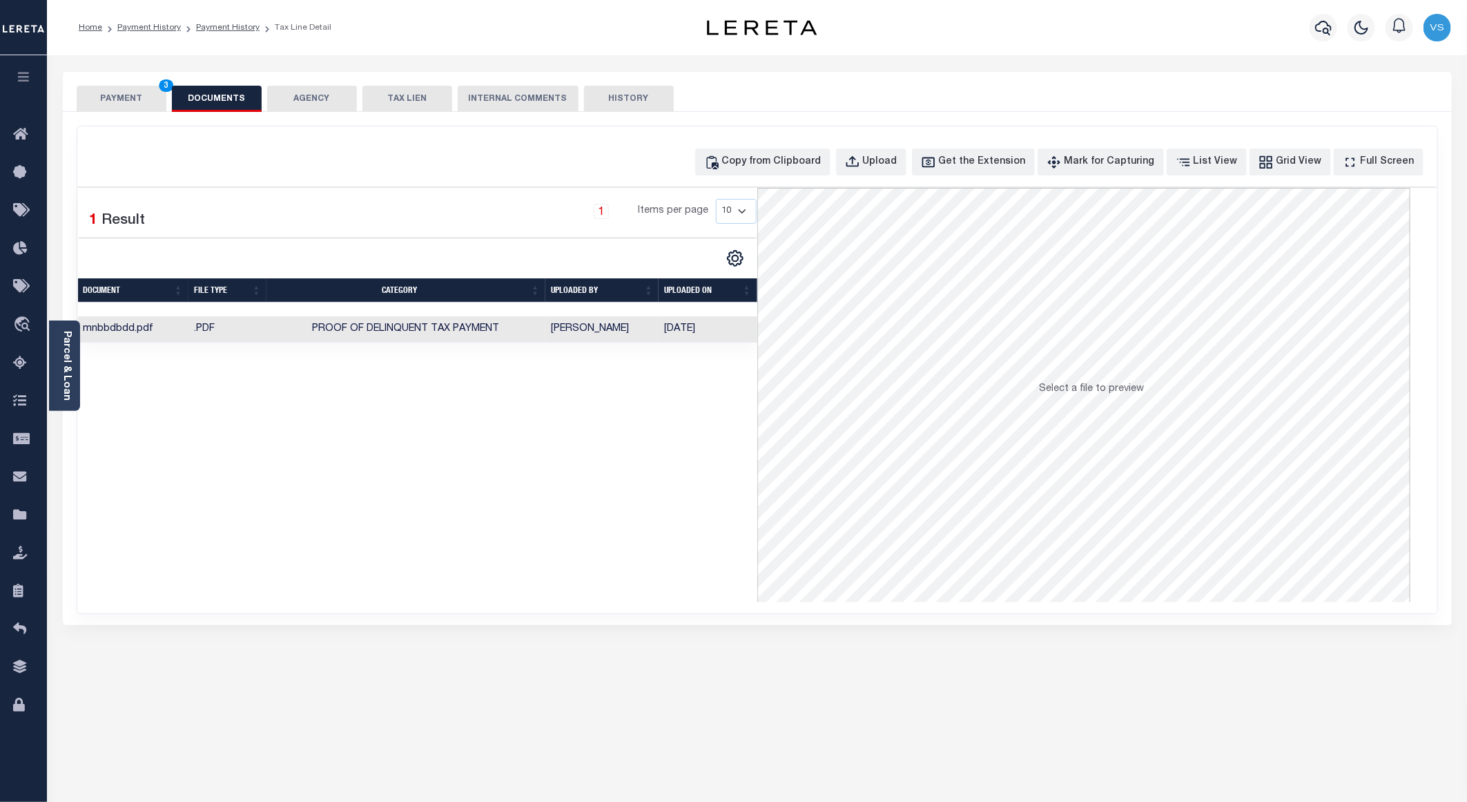
click at [122, 101] on button "PAYMENT 3" at bounding box center [122, 99] width 90 height 26
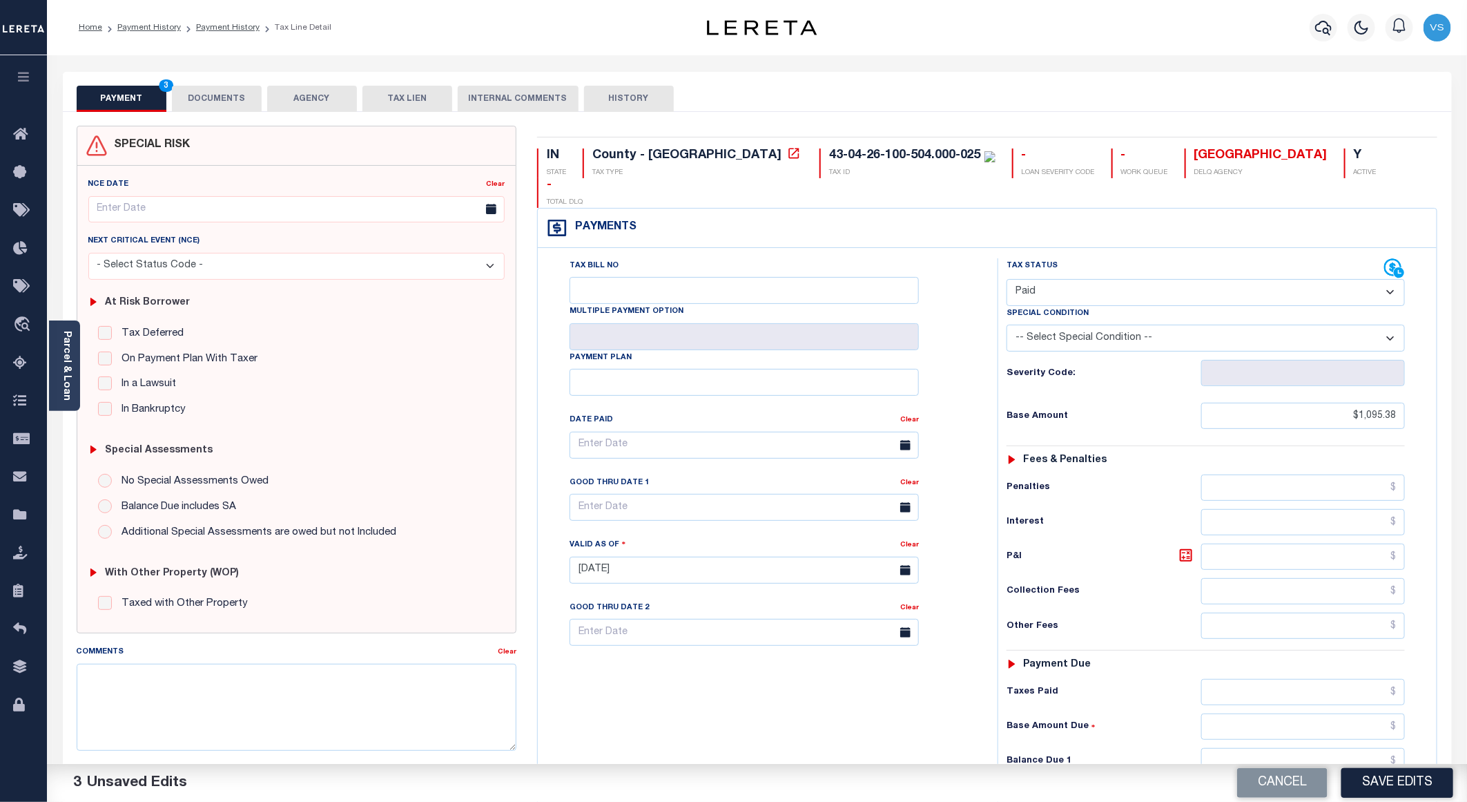
scroll to position [222, 0]
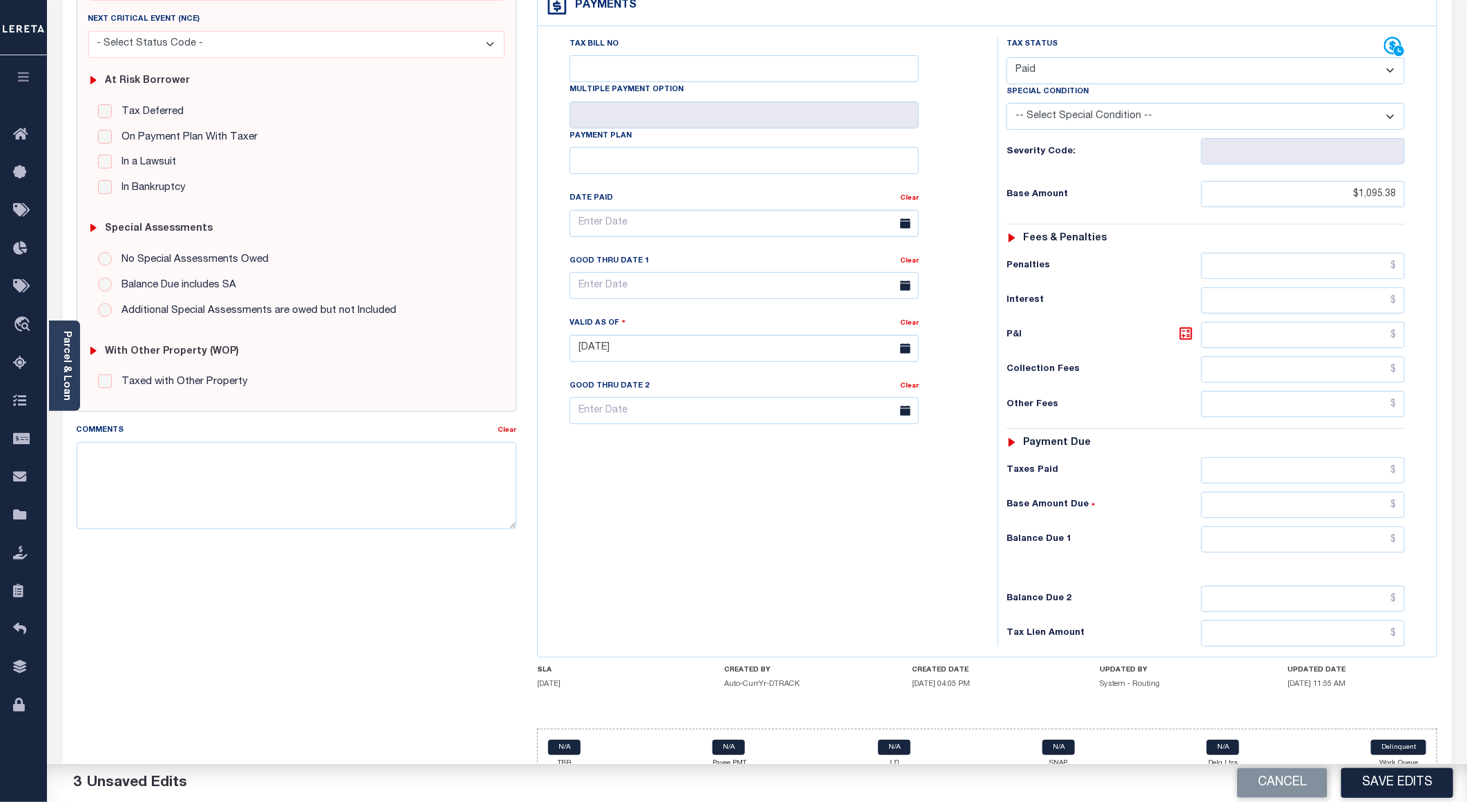
click at [1367, 779] on button "Save Edits" at bounding box center [1397, 783] width 112 height 30
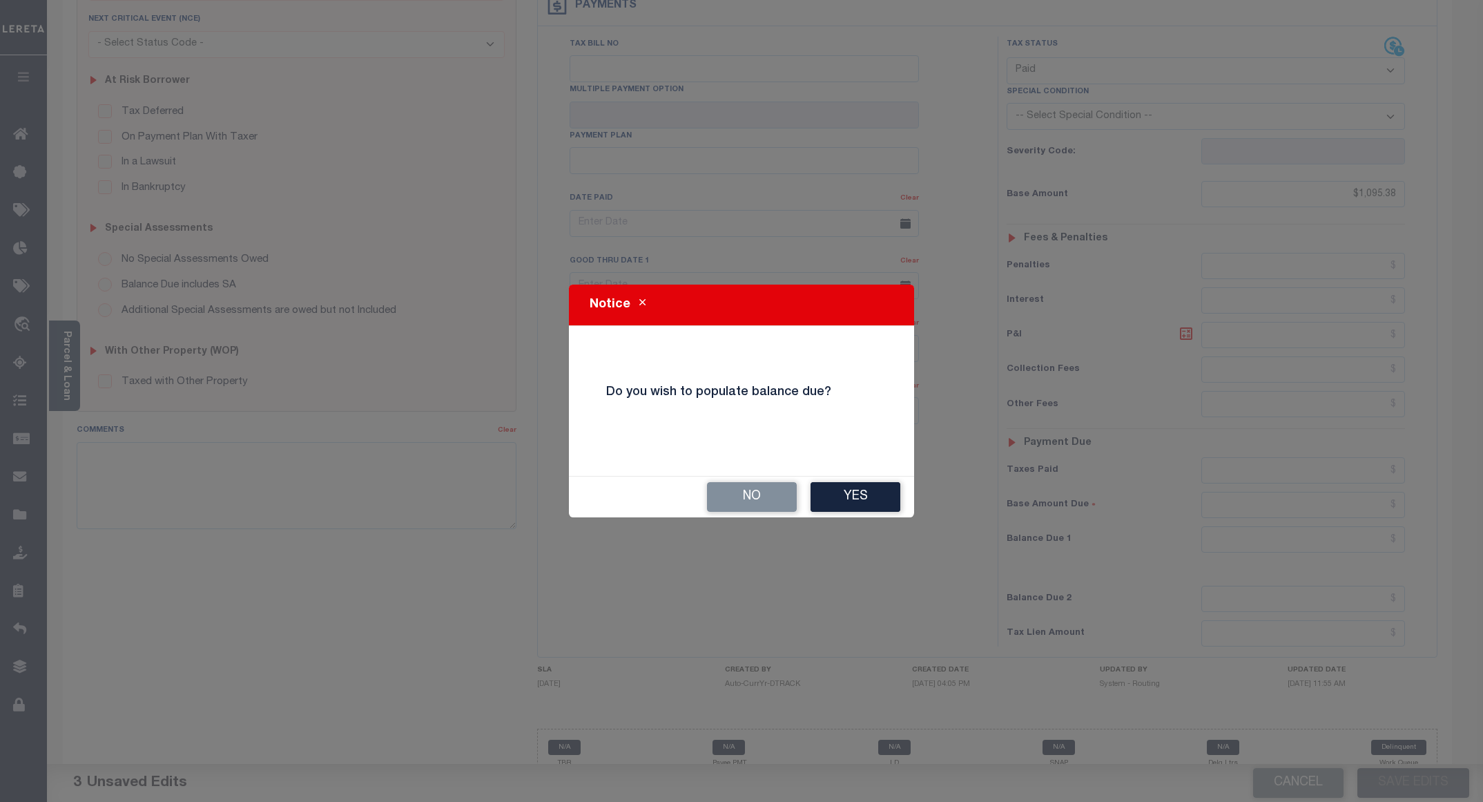
click at [737, 502] on button "No" at bounding box center [752, 497] width 90 height 30
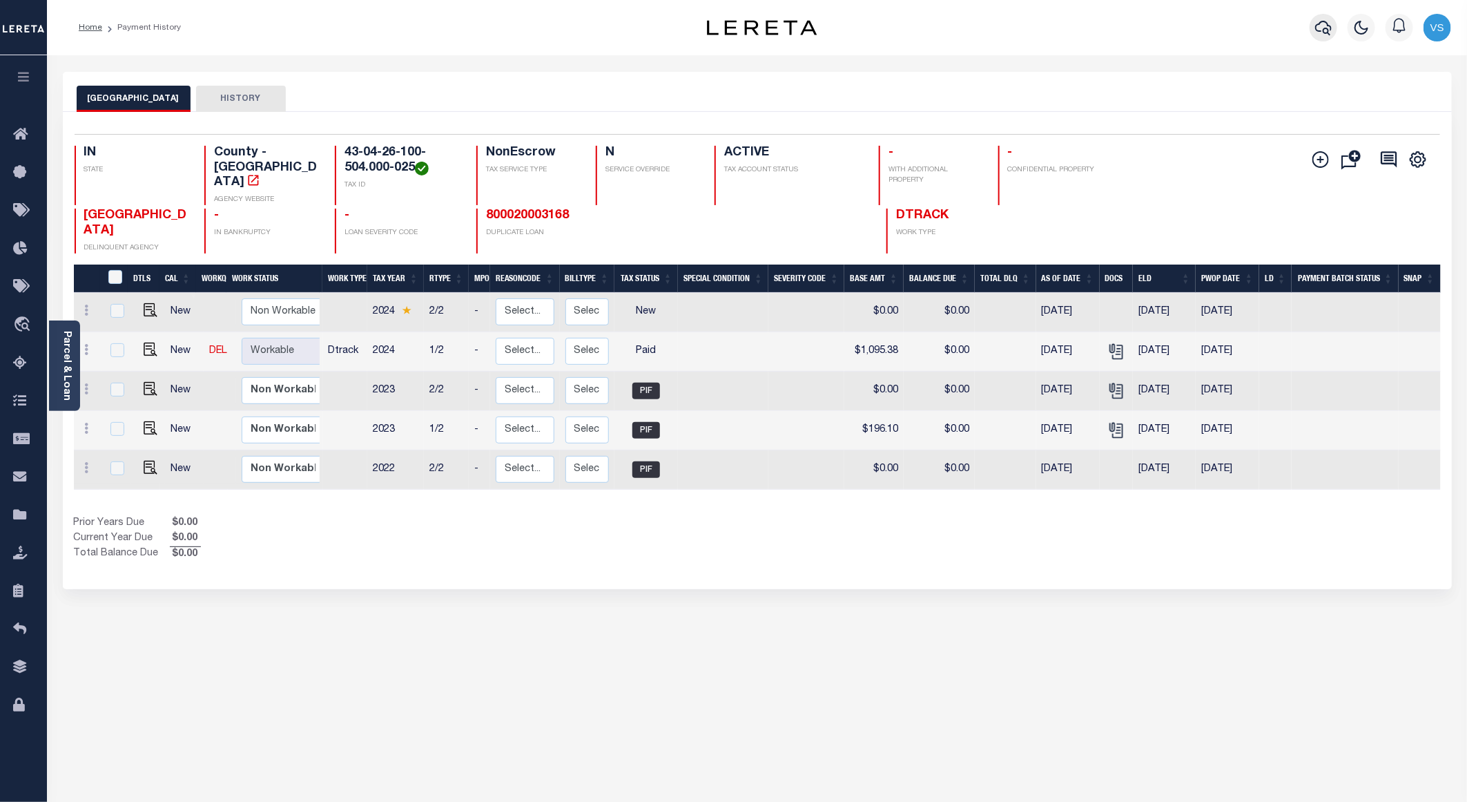
click at [1324, 28] on icon "button" at bounding box center [1323, 27] width 17 height 17
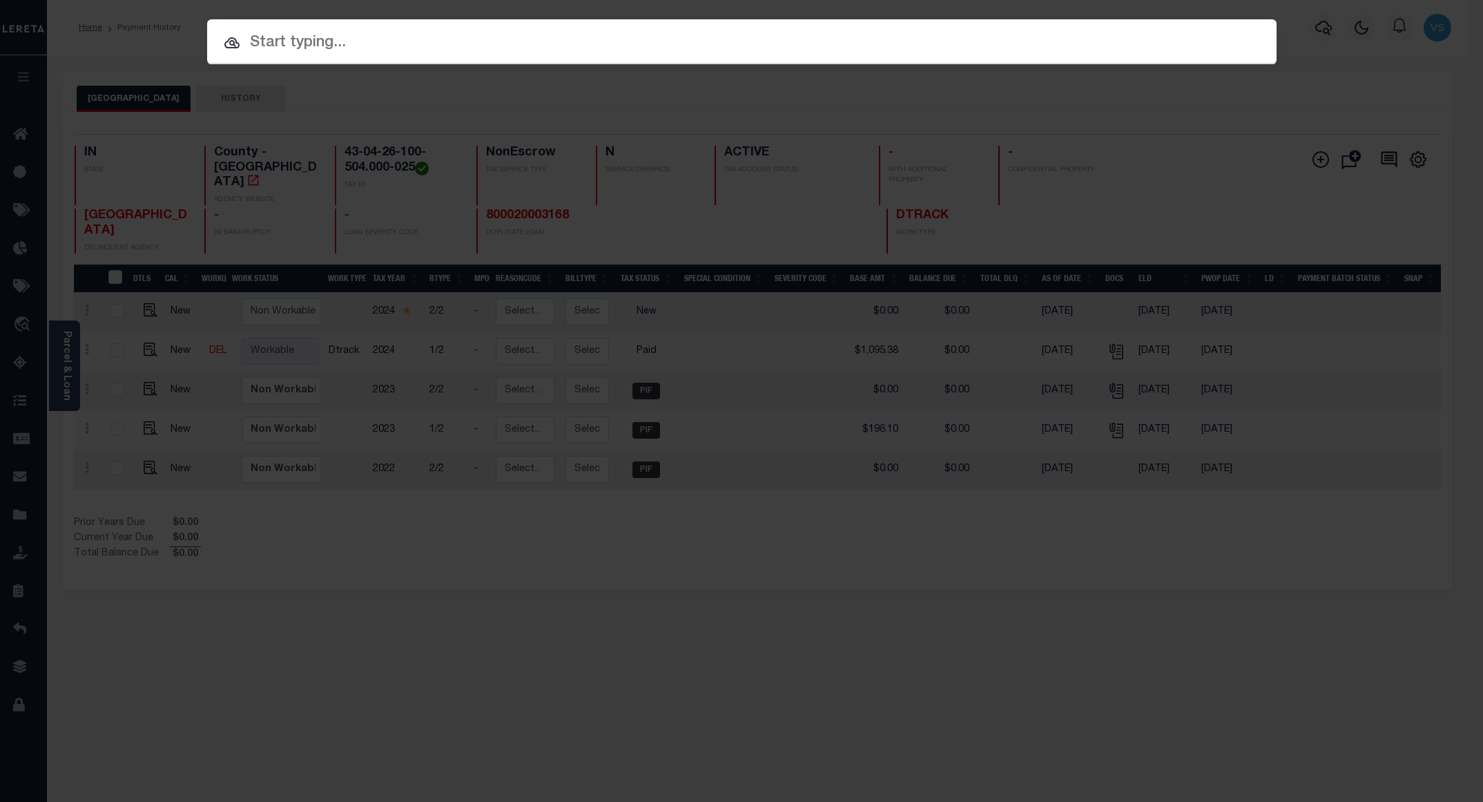
paste input "800020003168"
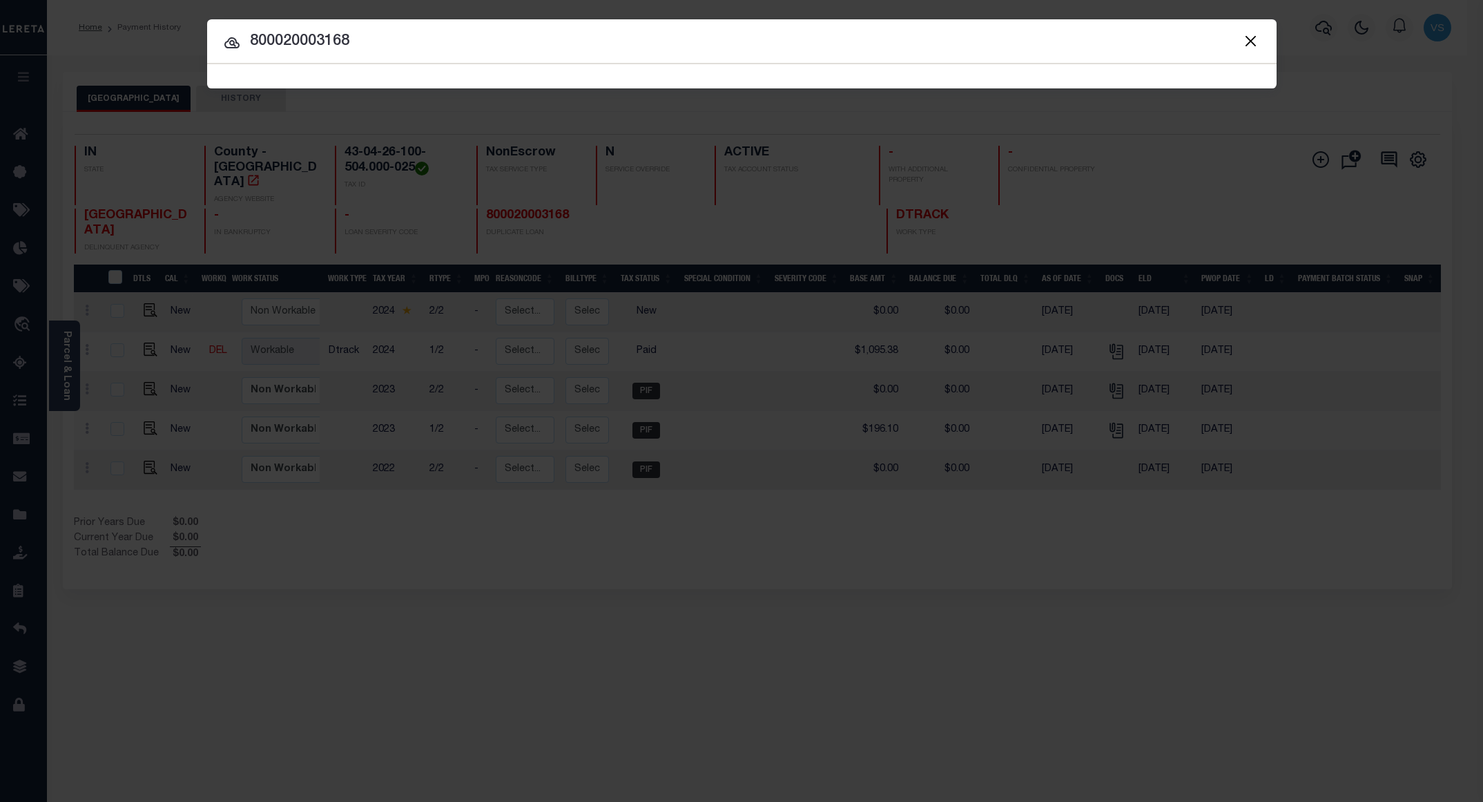
type input "800020003168"
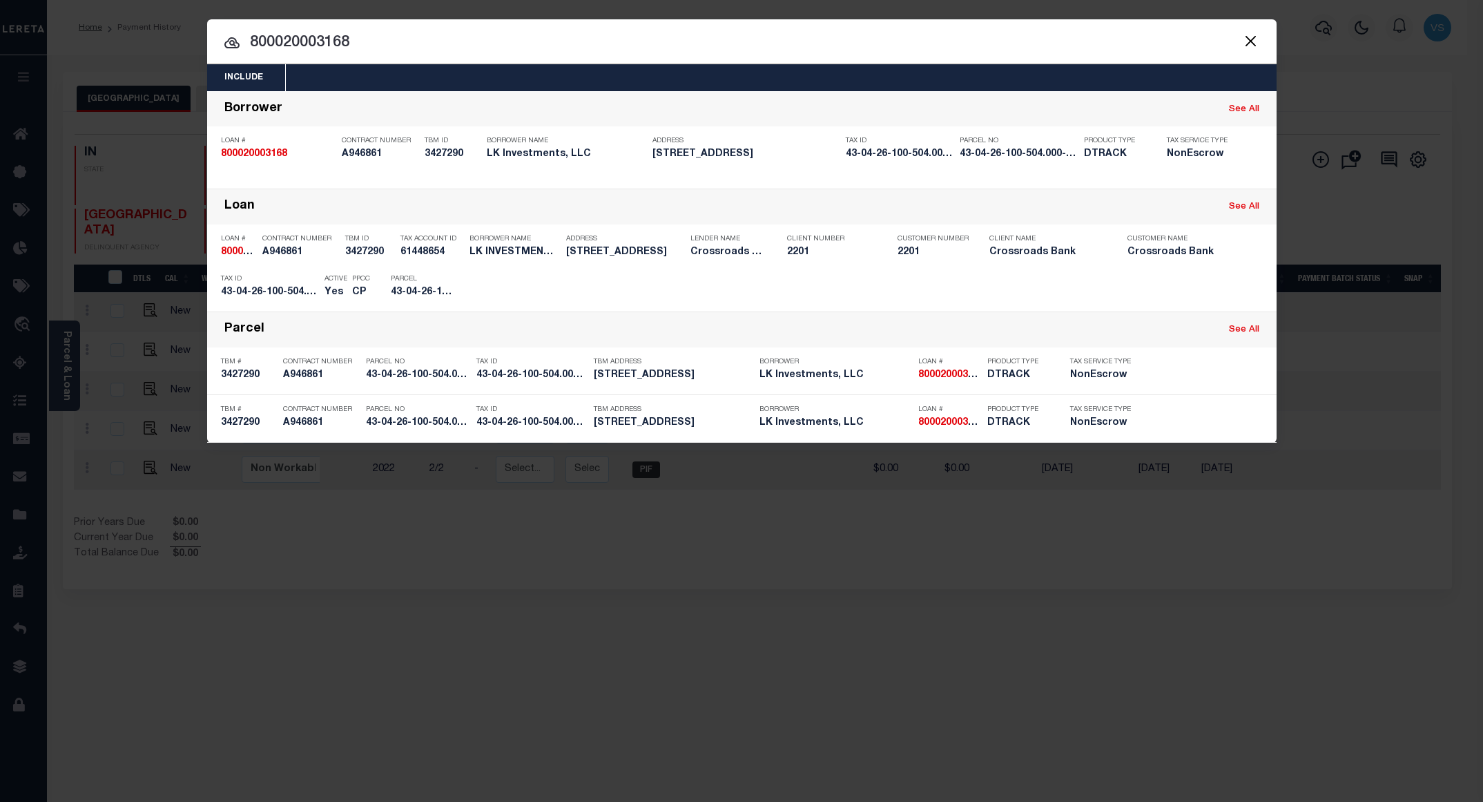
click at [777, 42] on input "800020003168" at bounding box center [741, 43] width 1069 height 24
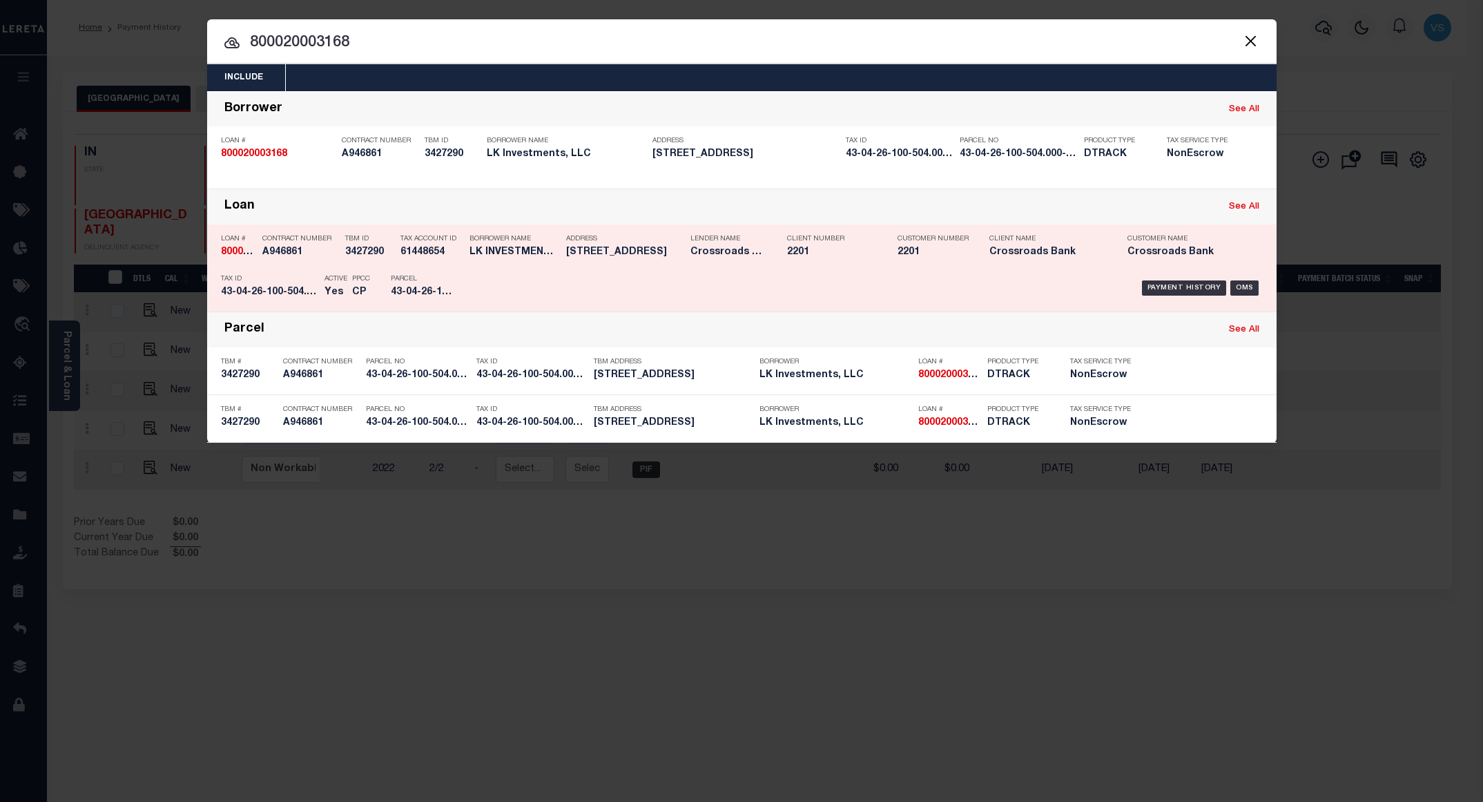
click at [1177, 282] on div "Payment History OMS" at bounding box center [868, 288] width 789 height 40
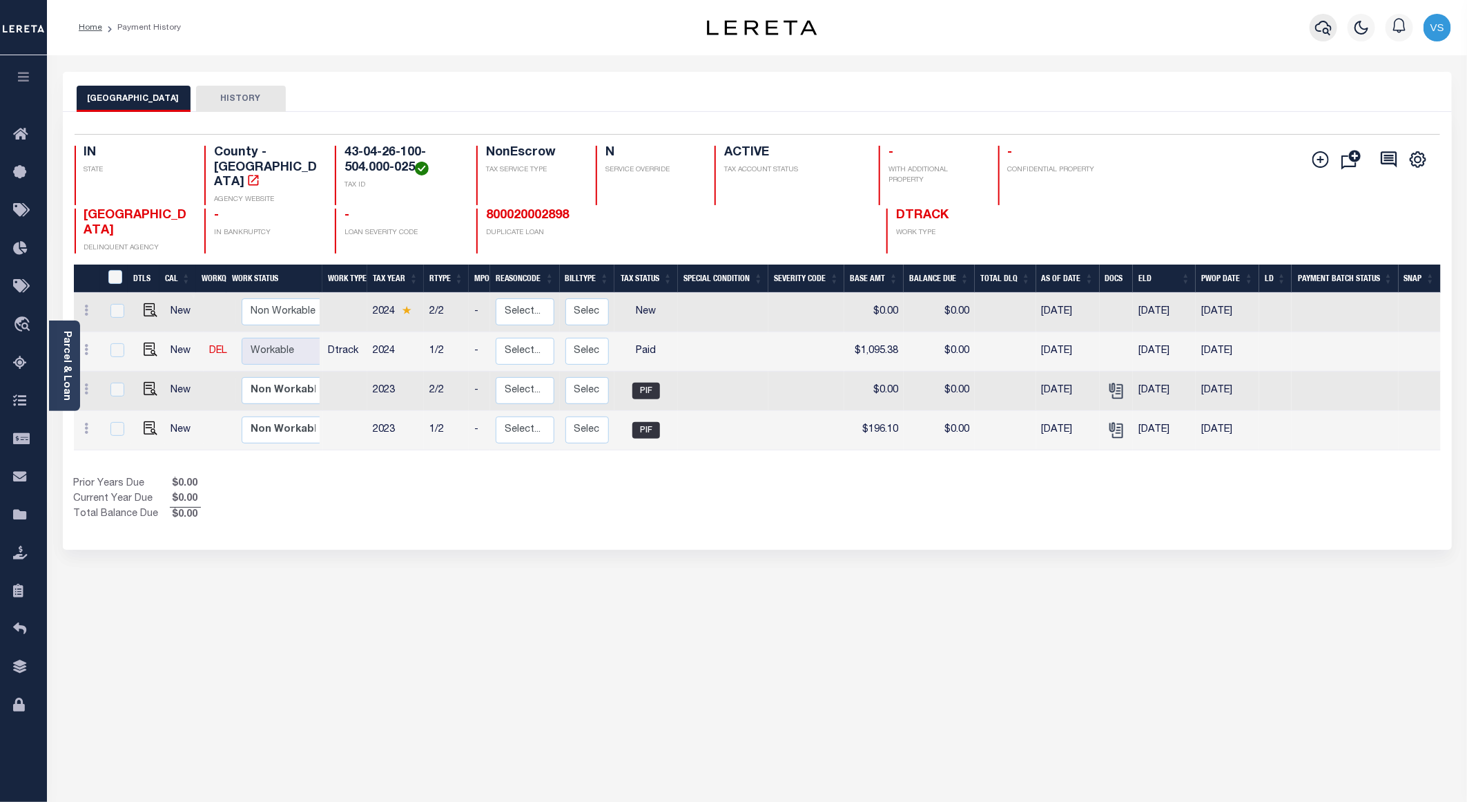
click at [1326, 21] on icon "button" at bounding box center [1323, 27] width 17 height 17
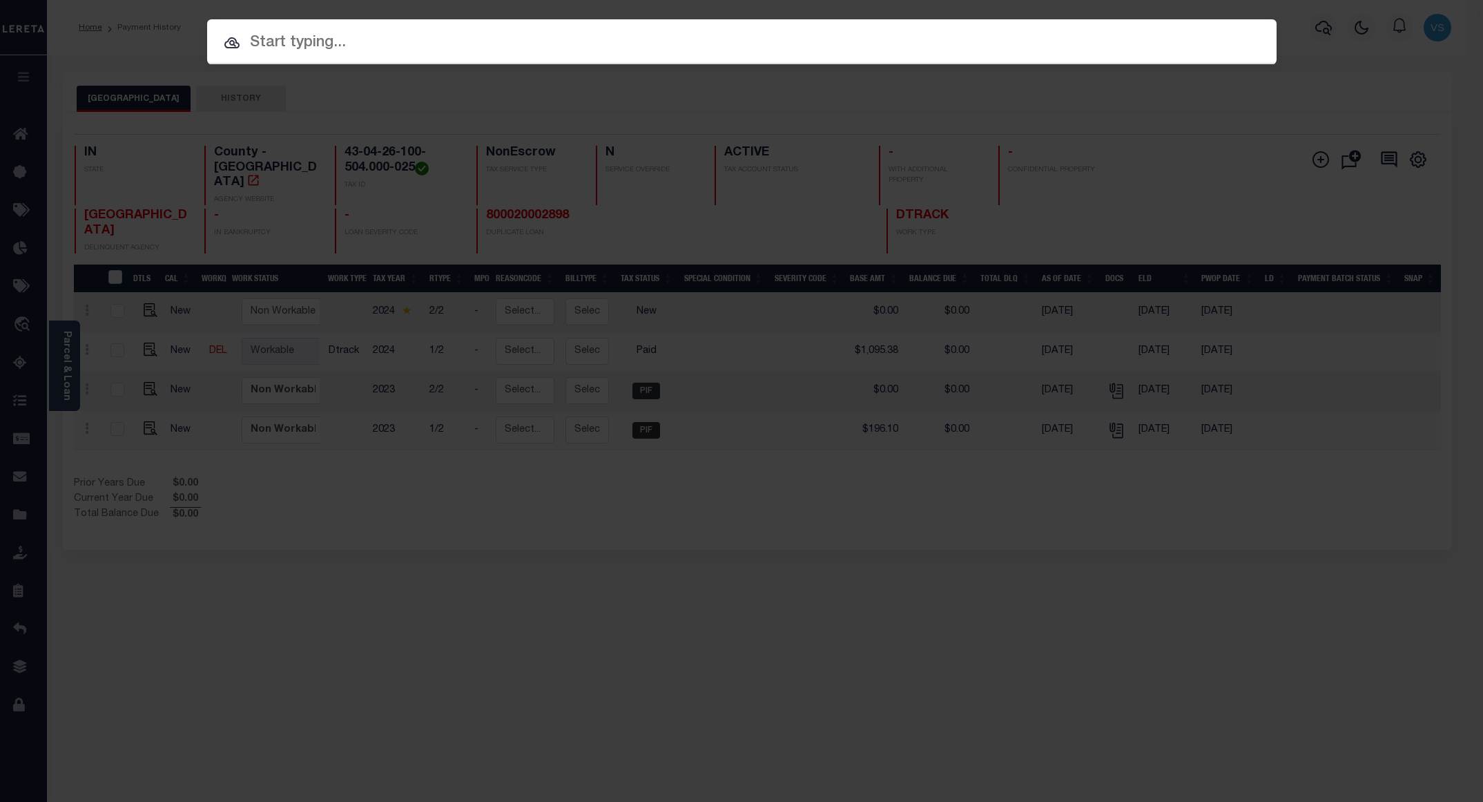
paste input "780074027"
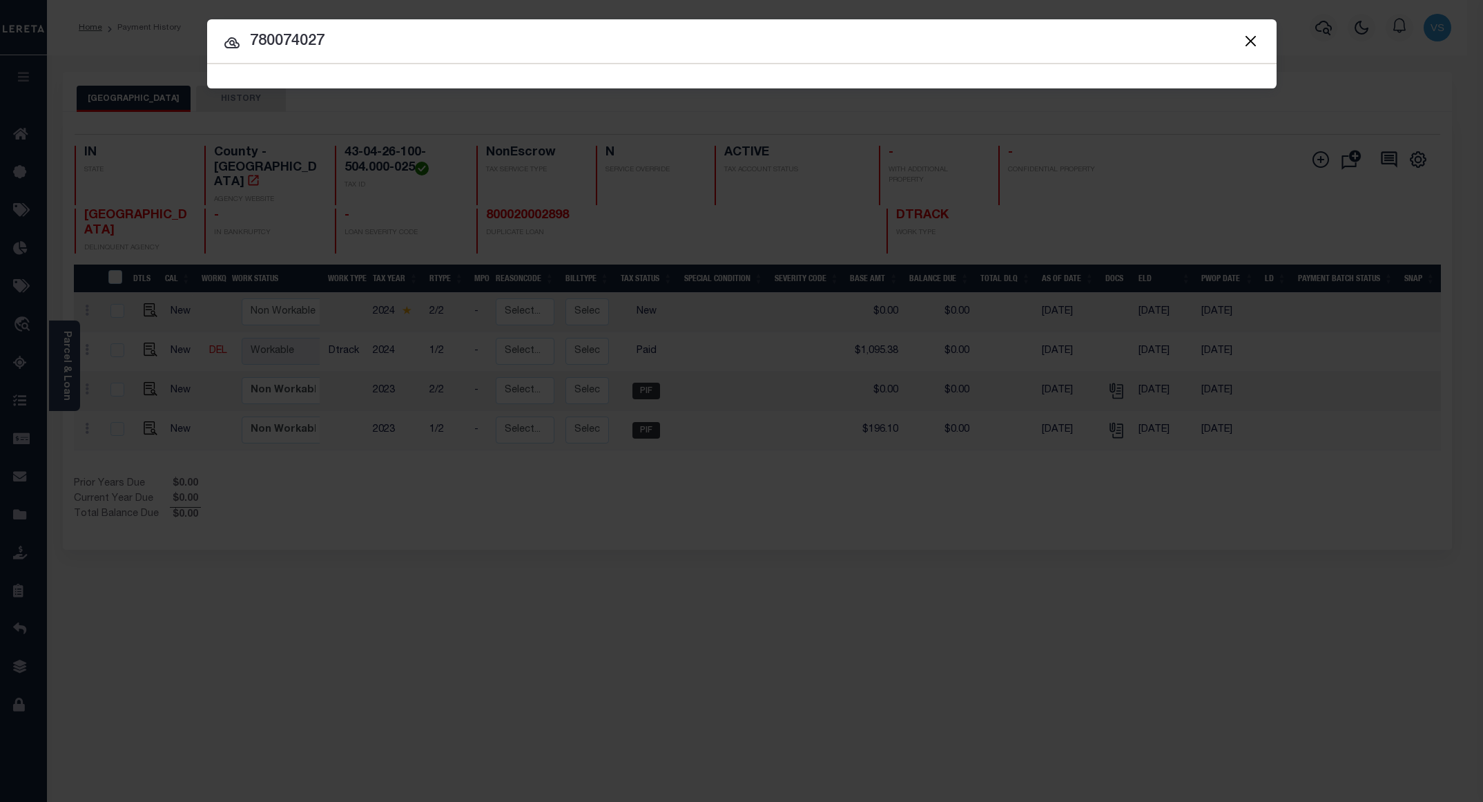
type input "780074027"
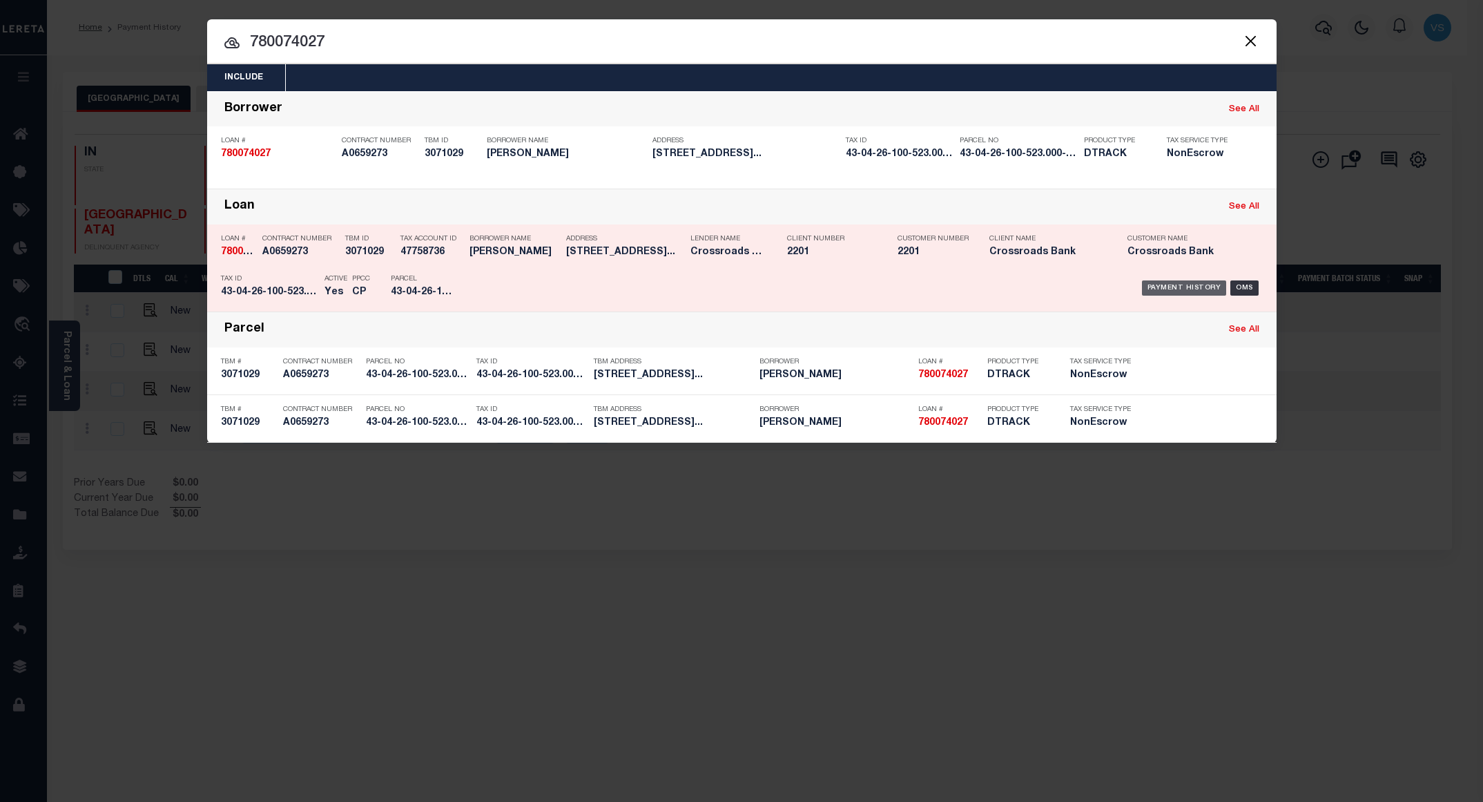
click at [1193, 286] on div "Payment History" at bounding box center [1184, 287] width 85 height 15
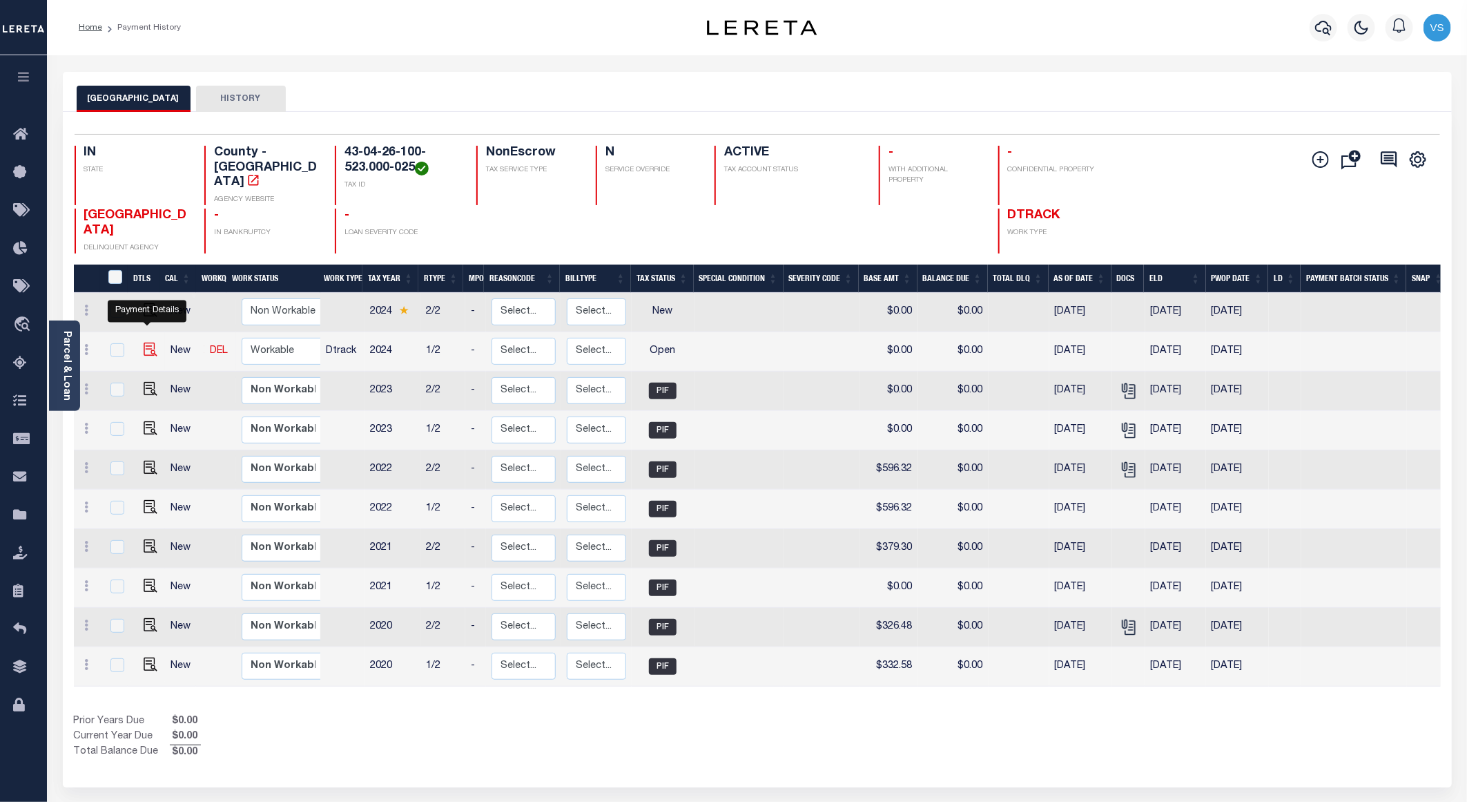
click at [149, 342] on img "" at bounding box center [151, 349] width 14 height 14
checkbox input "true"
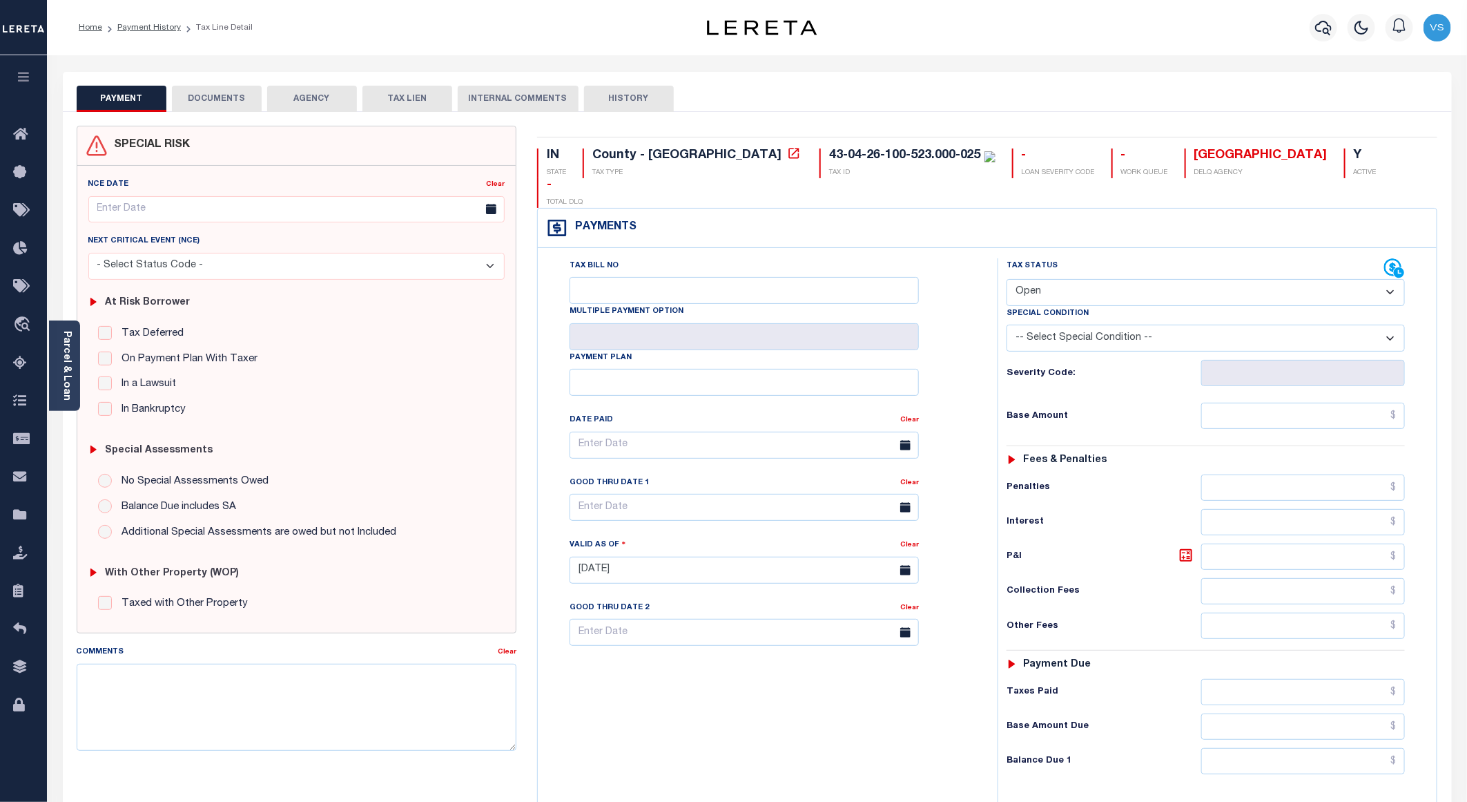
click at [1071, 279] on select "- Select Status Code - Open Due/Unpaid Paid Incomplete No Tax Due Internal Refu…" at bounding box center [1206, 292] width 398 height 27
select select "PYD"
click at [1007, 279] on select "- Select Status Code - Open Due/Unpaid Paid Incomplete No Tax Due Internal Refu…" at bounding box center [1206, 292] width 398 height 27
type input "09/09/2025"
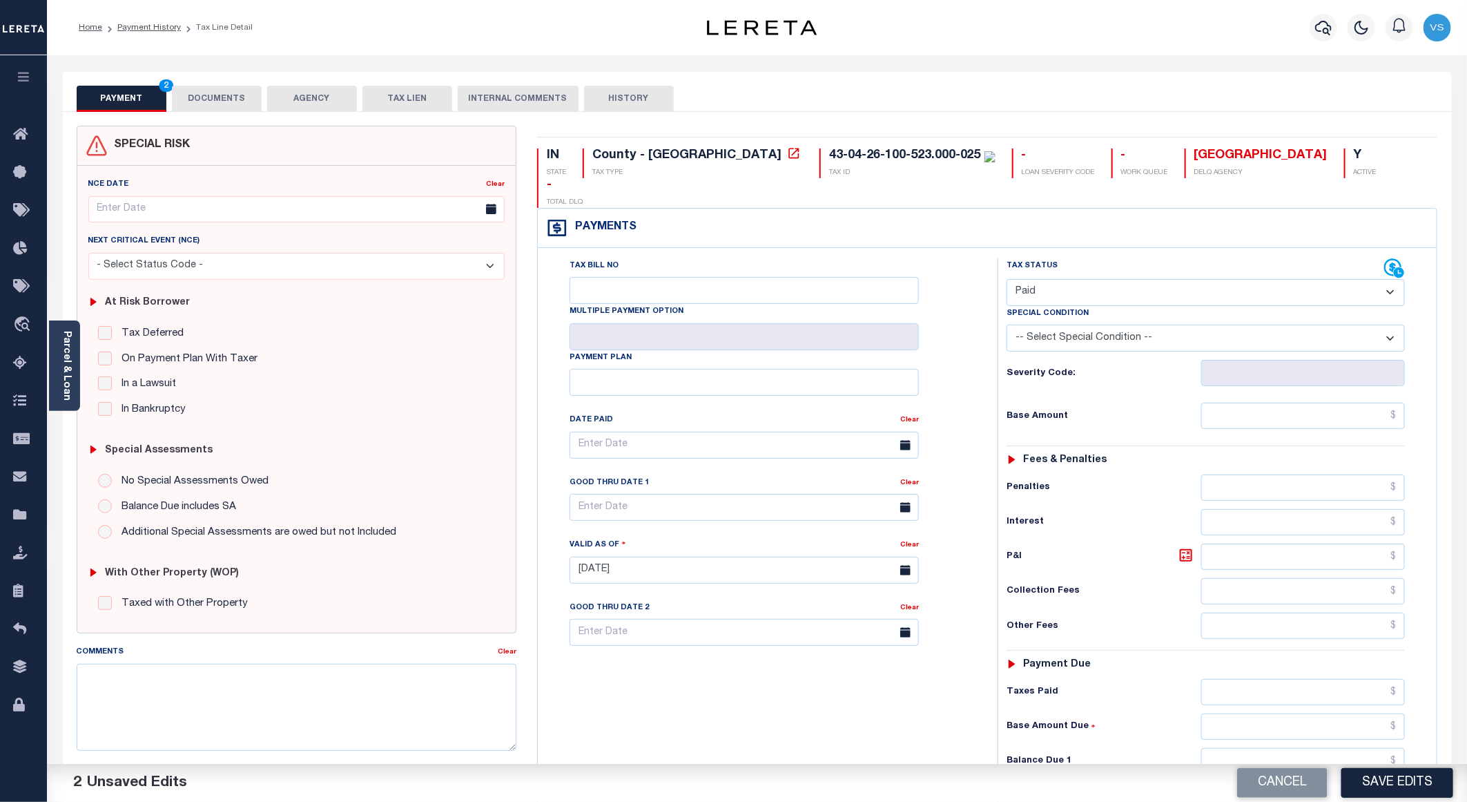
click at [199, 91] on button "DOCUMENTS" at bounding box center [217, 99] width 90 height 26
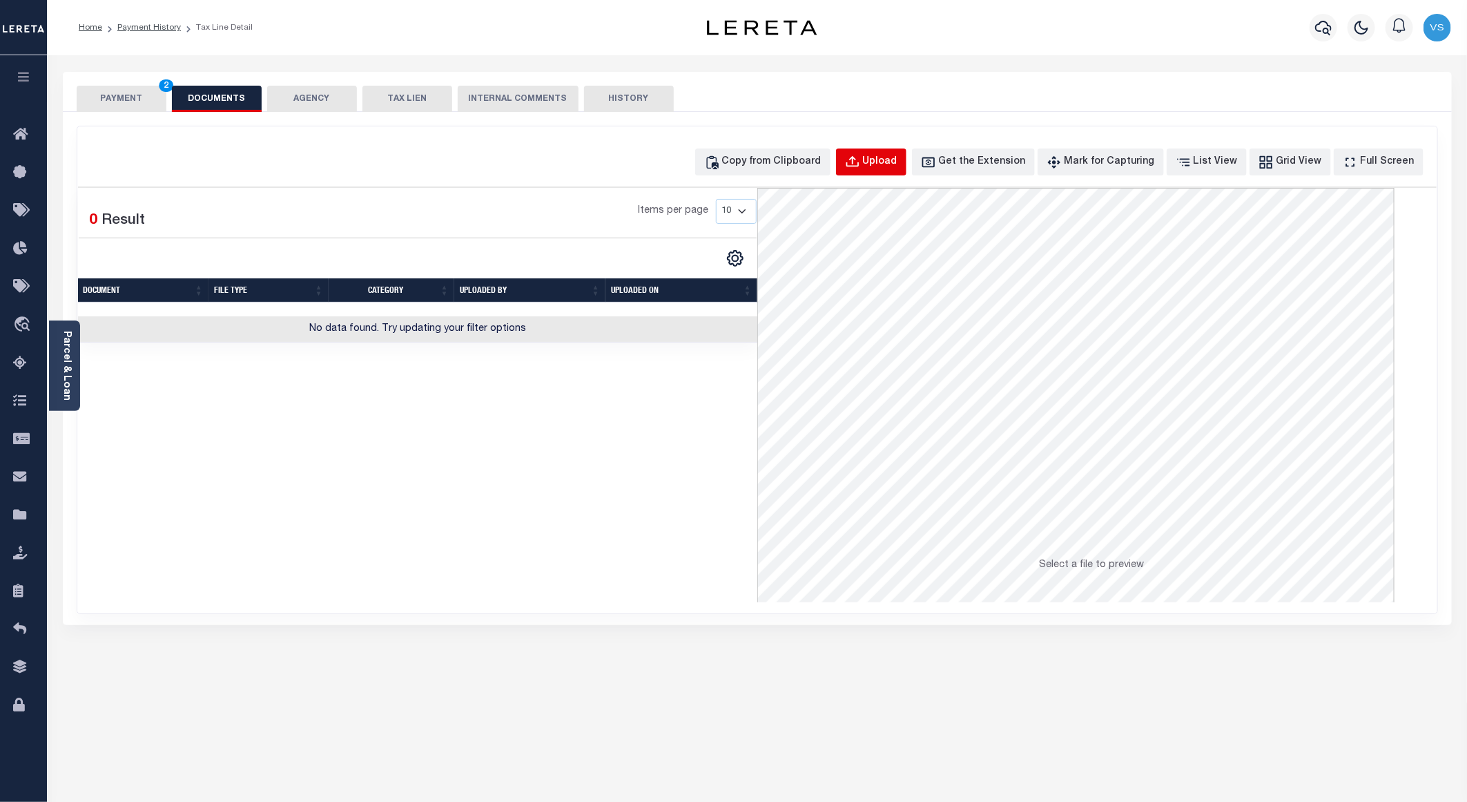
click at [885, 166] on button "Upload" at bounding box center [871, 161] width 70 height 27
select select "POP"
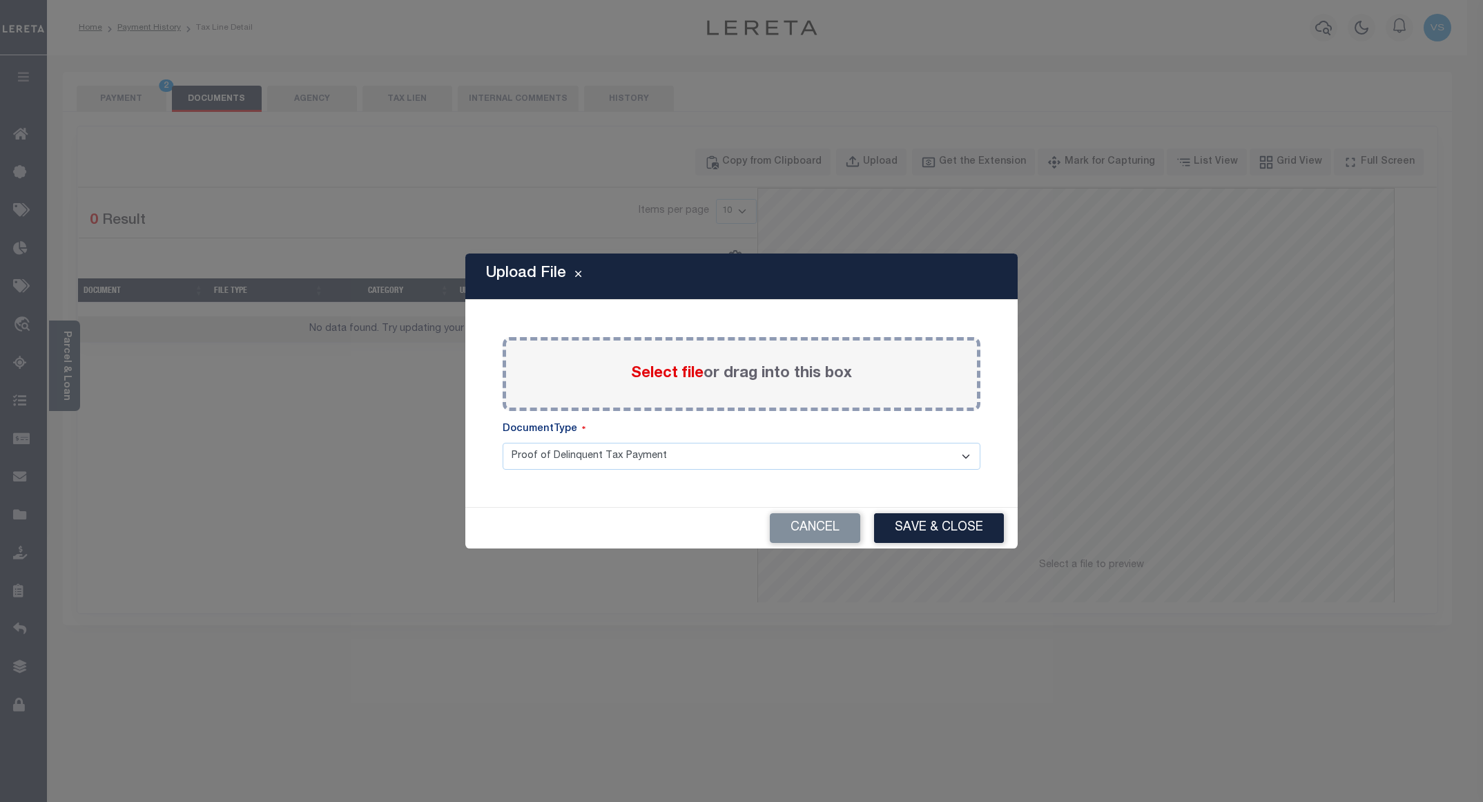
click at [670, 377] on span "Select file" at bounding box center [667, 373] width 72 height 15
click at [0, 0] on input "Select file or drag into this box" at bounding box center [0, 0] width 0 height 0
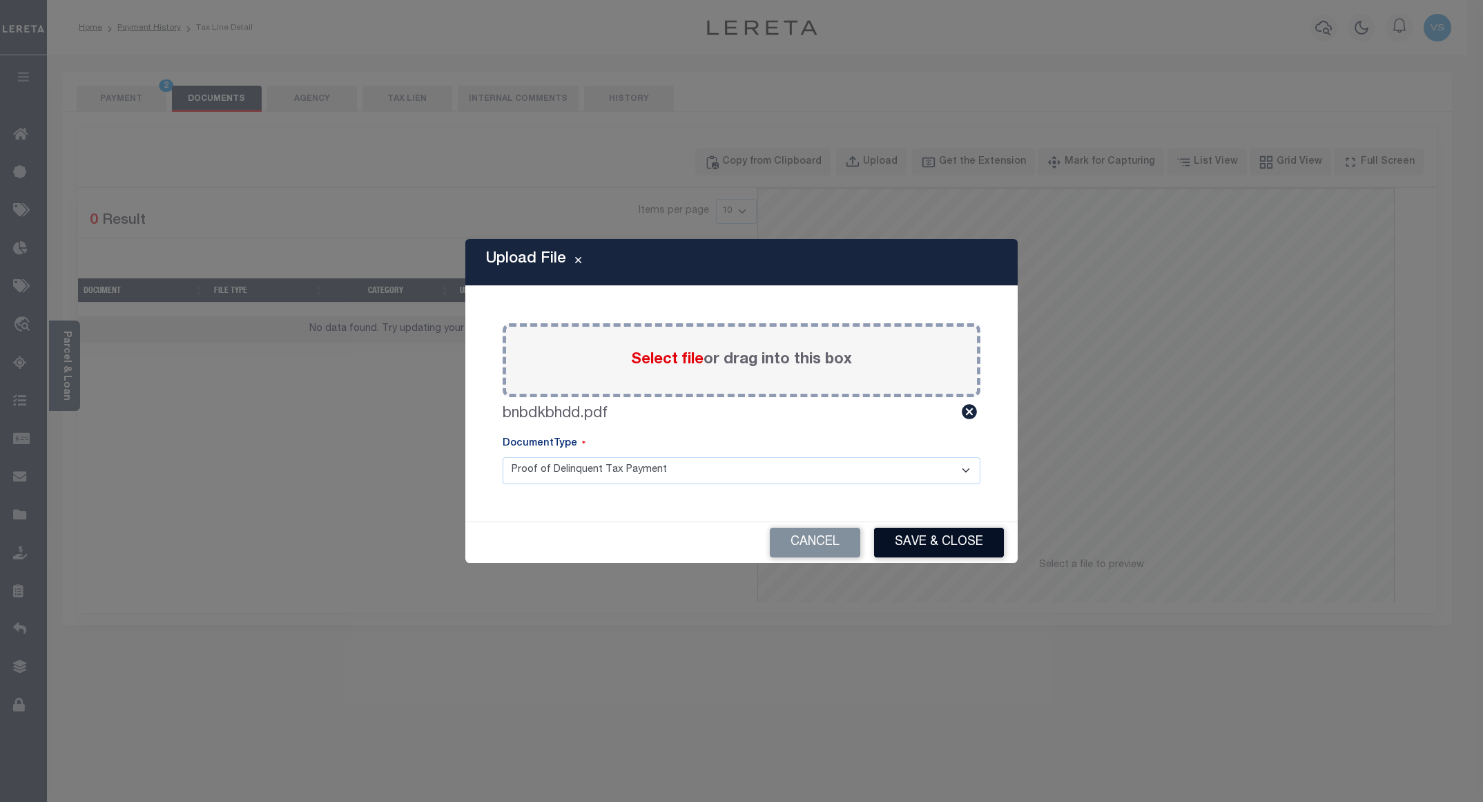
click at [920, 538] on button "Save & Close" at bounding box center [939, 542] width 130 height 30
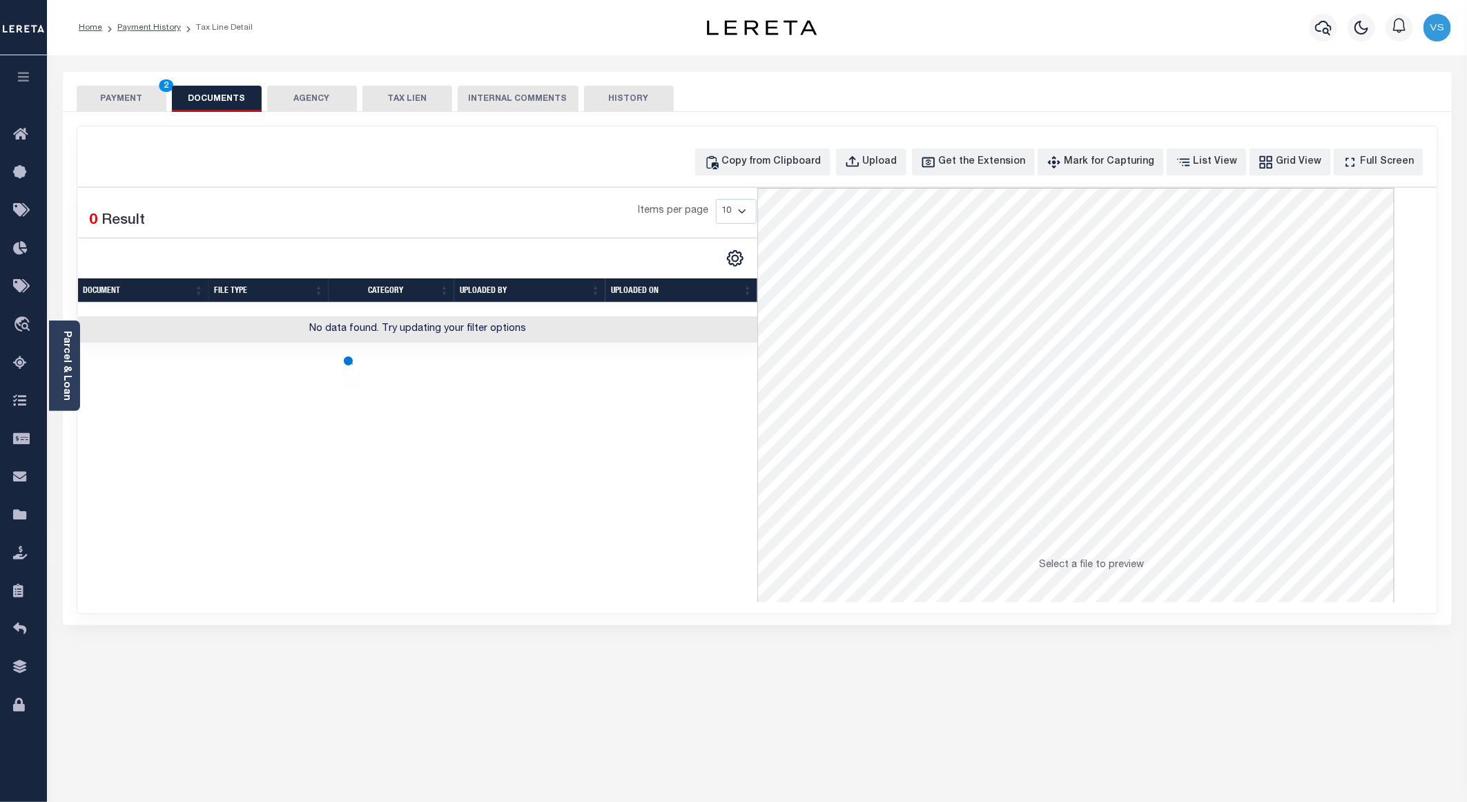
click at [108, 104] on button "PAYMENT 2" at bounding box center [122, 99] width 90 height 26
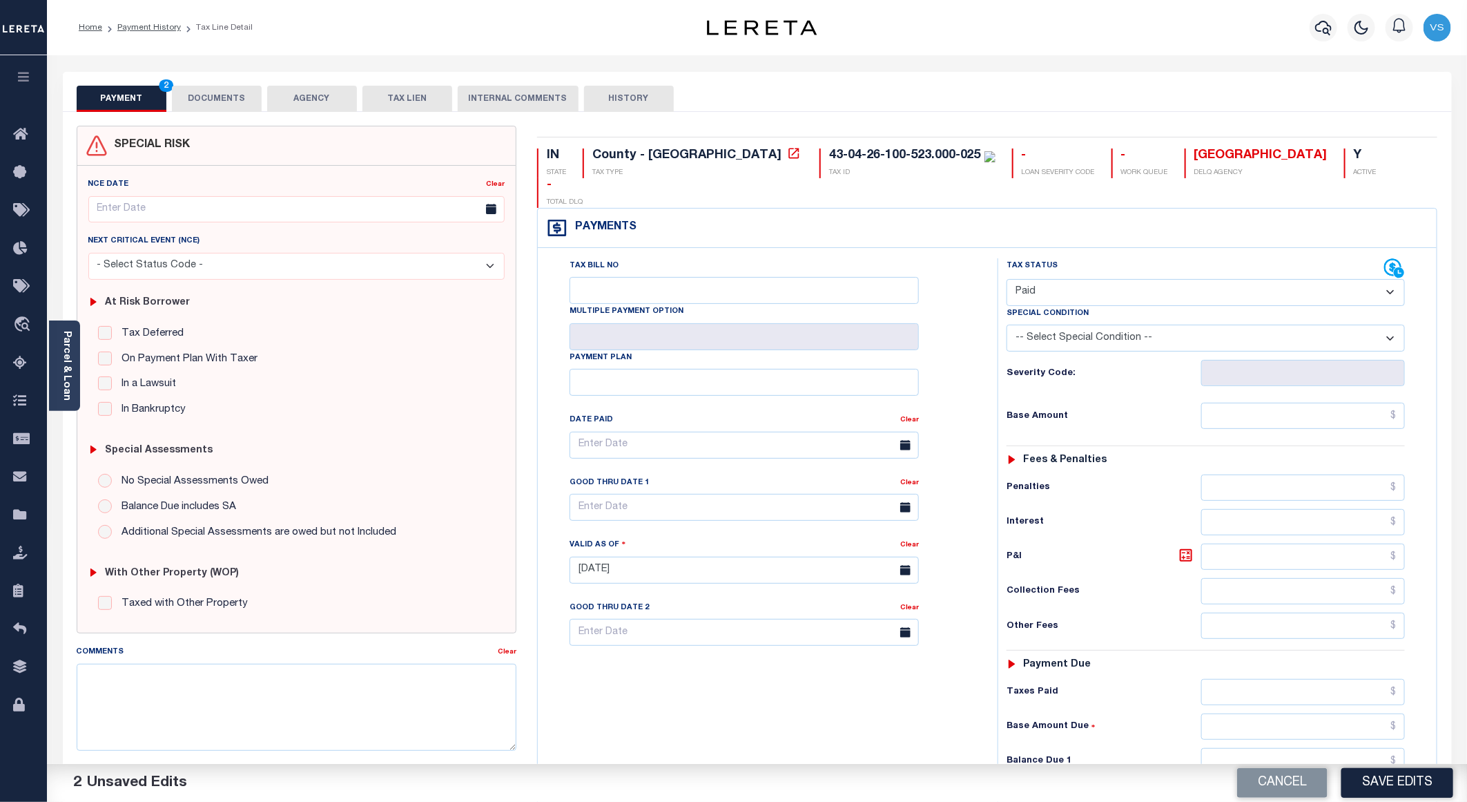
click at [195, 108] on button "DOCUMENTS" at bounding box center [217, 99] width 90 height 26
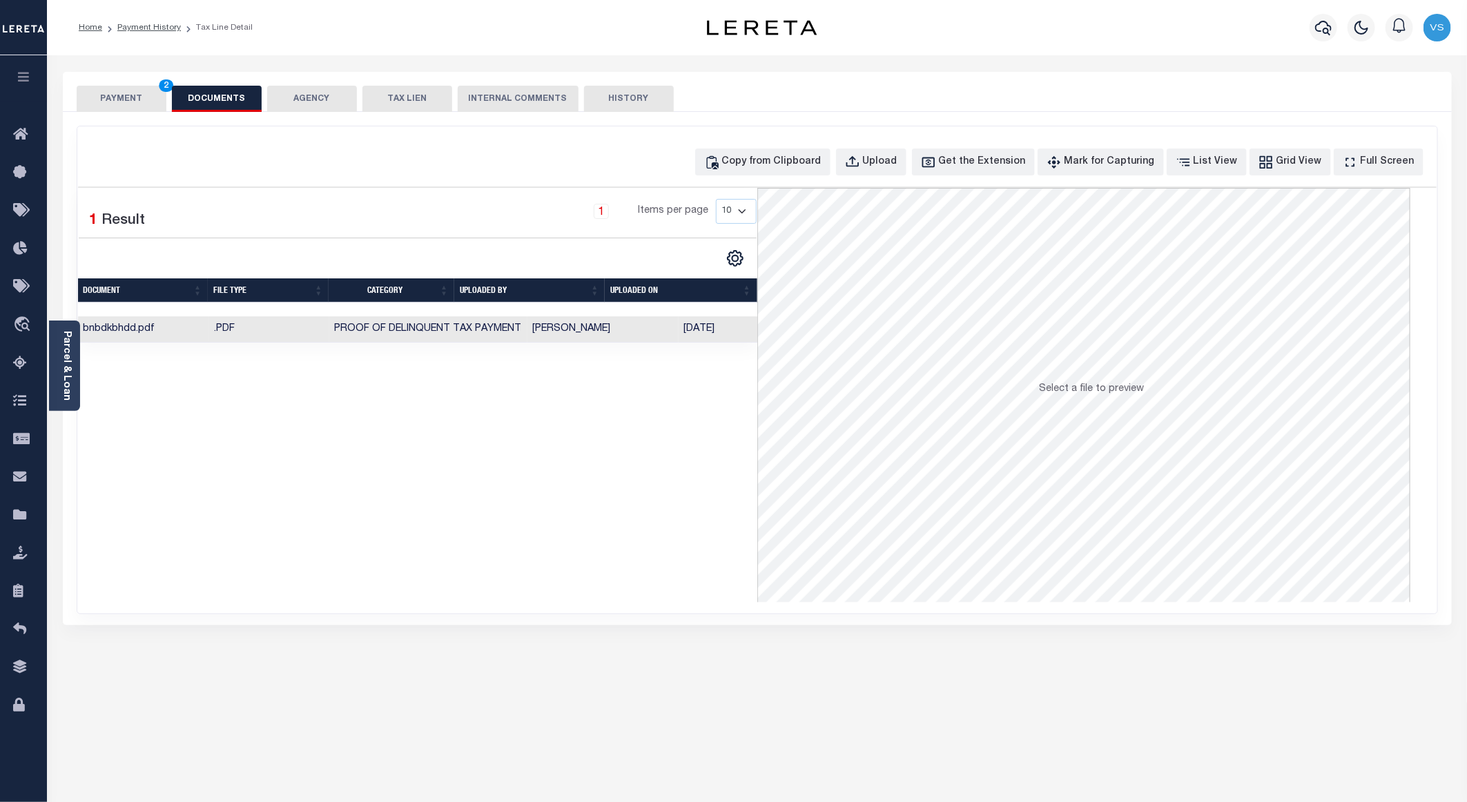
click at [124, 88] on button "PAYMENT 2" at bounding box center [122, 99] width 90 height 26
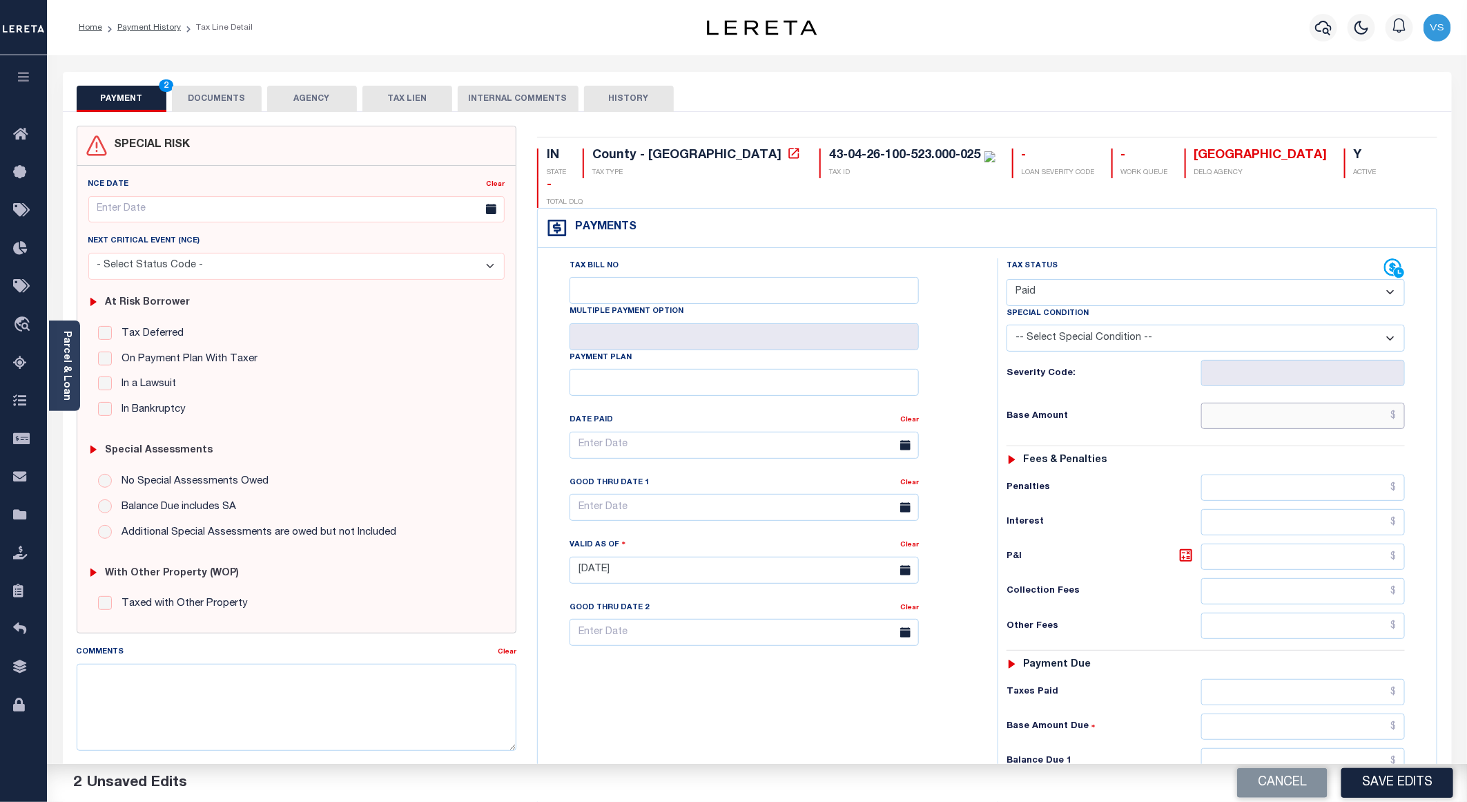
drag, startPoint x: 1238, startPoint y: 390, endPoint x: 1386, endPoint y: 394, distance: 147.1
click at [1239, 402] on input "text" at bounding box center [1303, 415] width 204 height 26
paste input "672.32"
type input "$672.32"
click at [239, 102] on button "DOCUMENTS" at bounding box center [217, 99] width 90 height 26
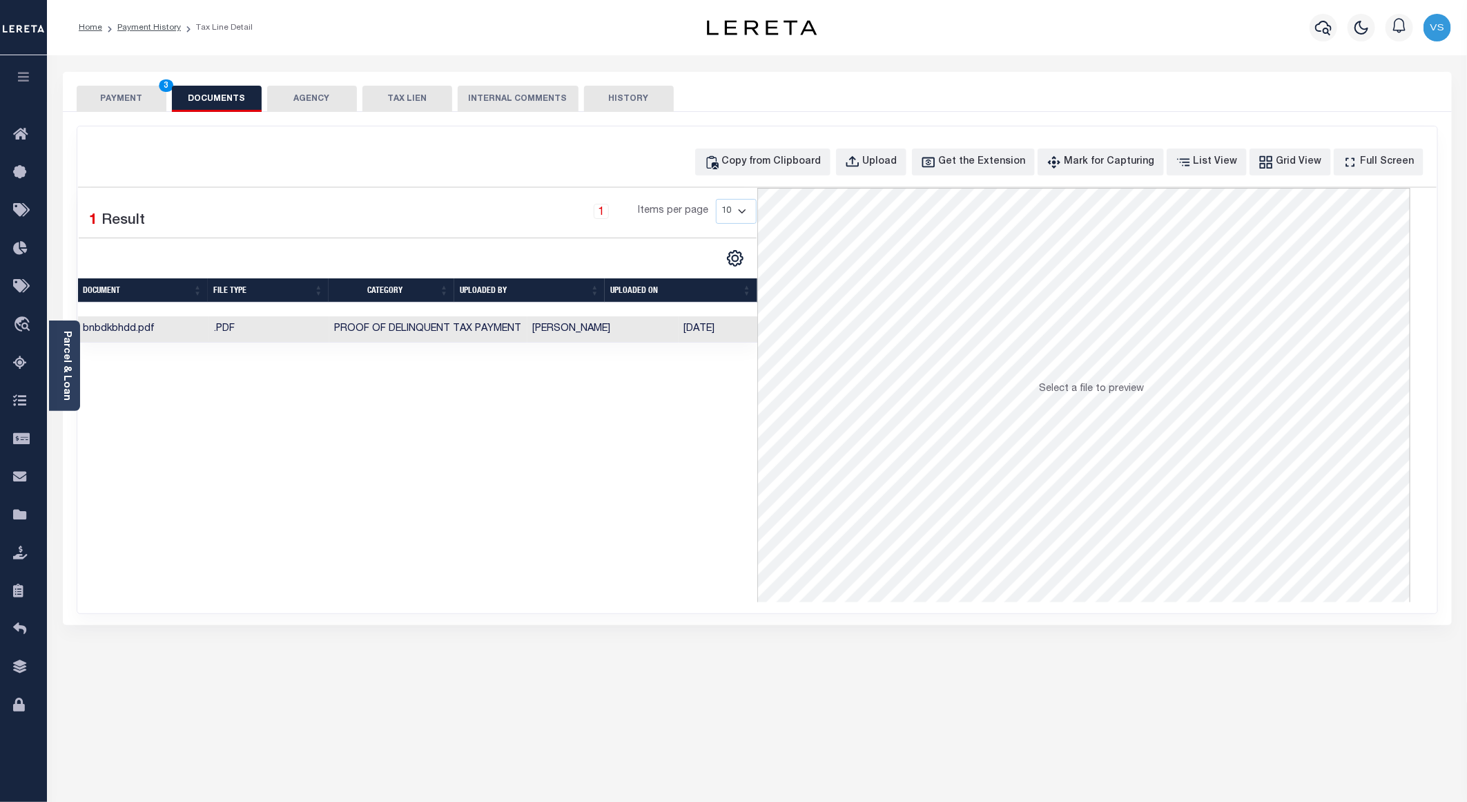
click at [137, 98] on button "PAYMENT 3" at bounding box center [122, 99] width 90 height 26
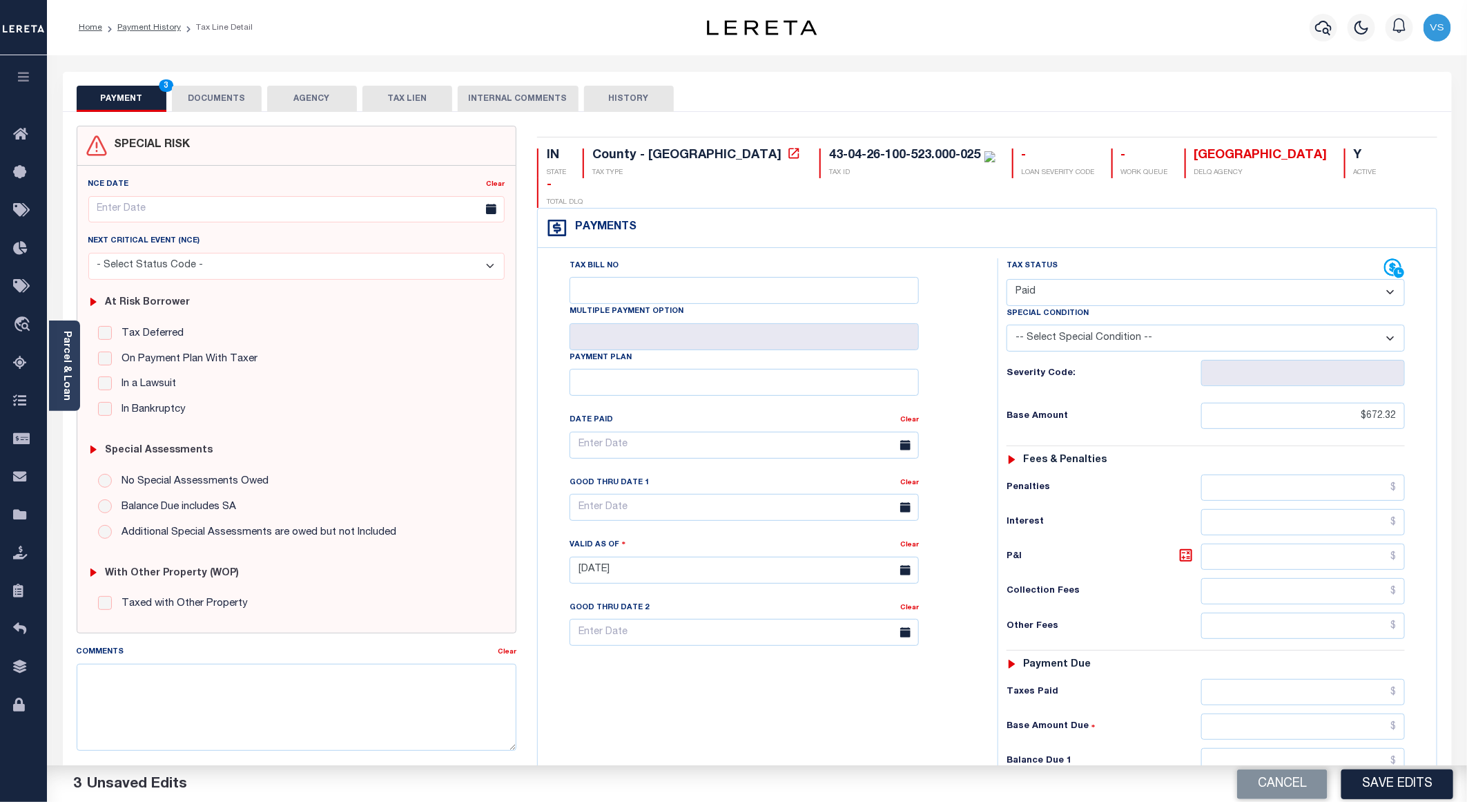
scroll to position [222, 0]
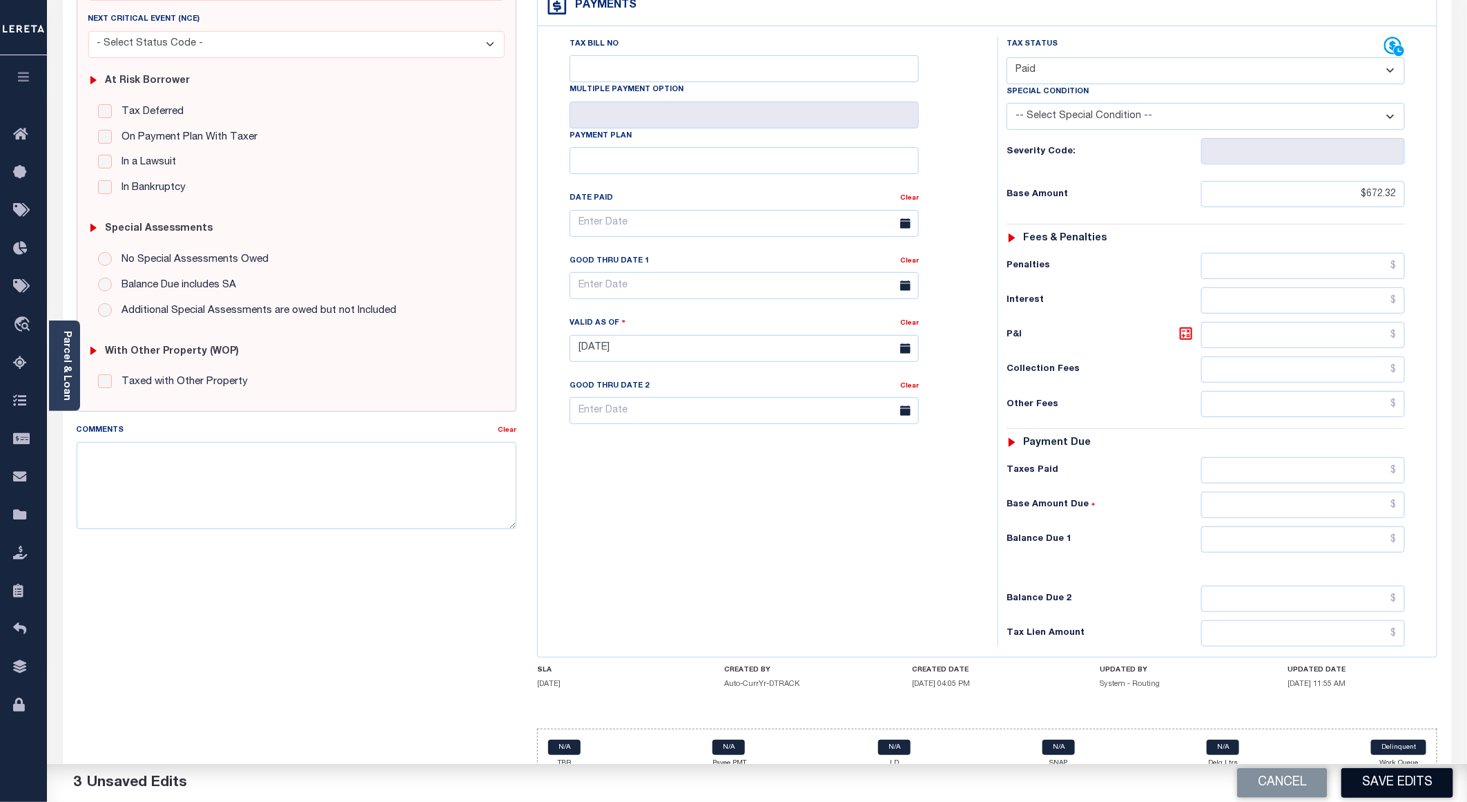
click at [1402, 777] on button "Save Edits" at bounding box center [1397, 783] width 112 height 30
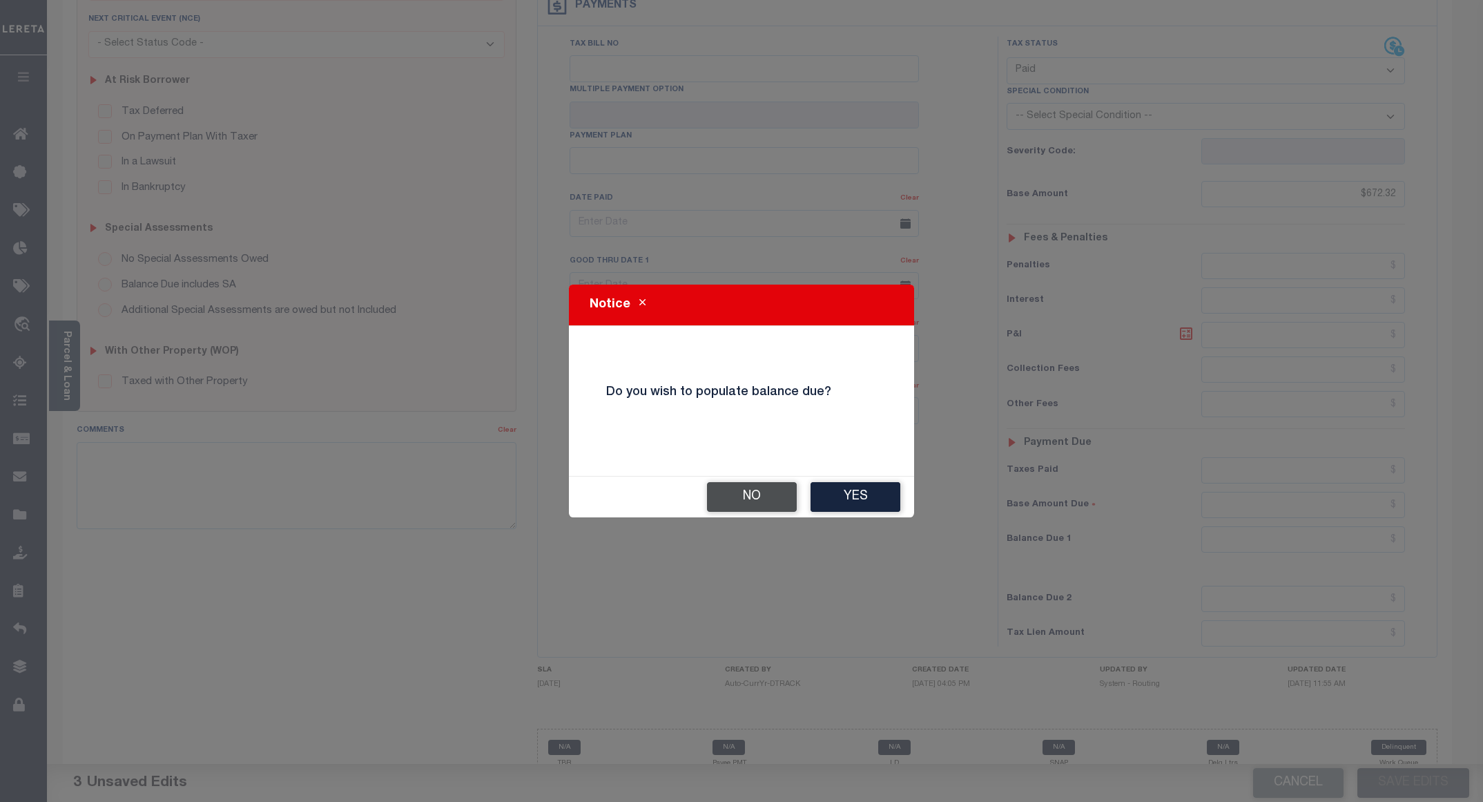
click at [731, 503] on button "No" at bounding box center [752, 497] width 90 height 30
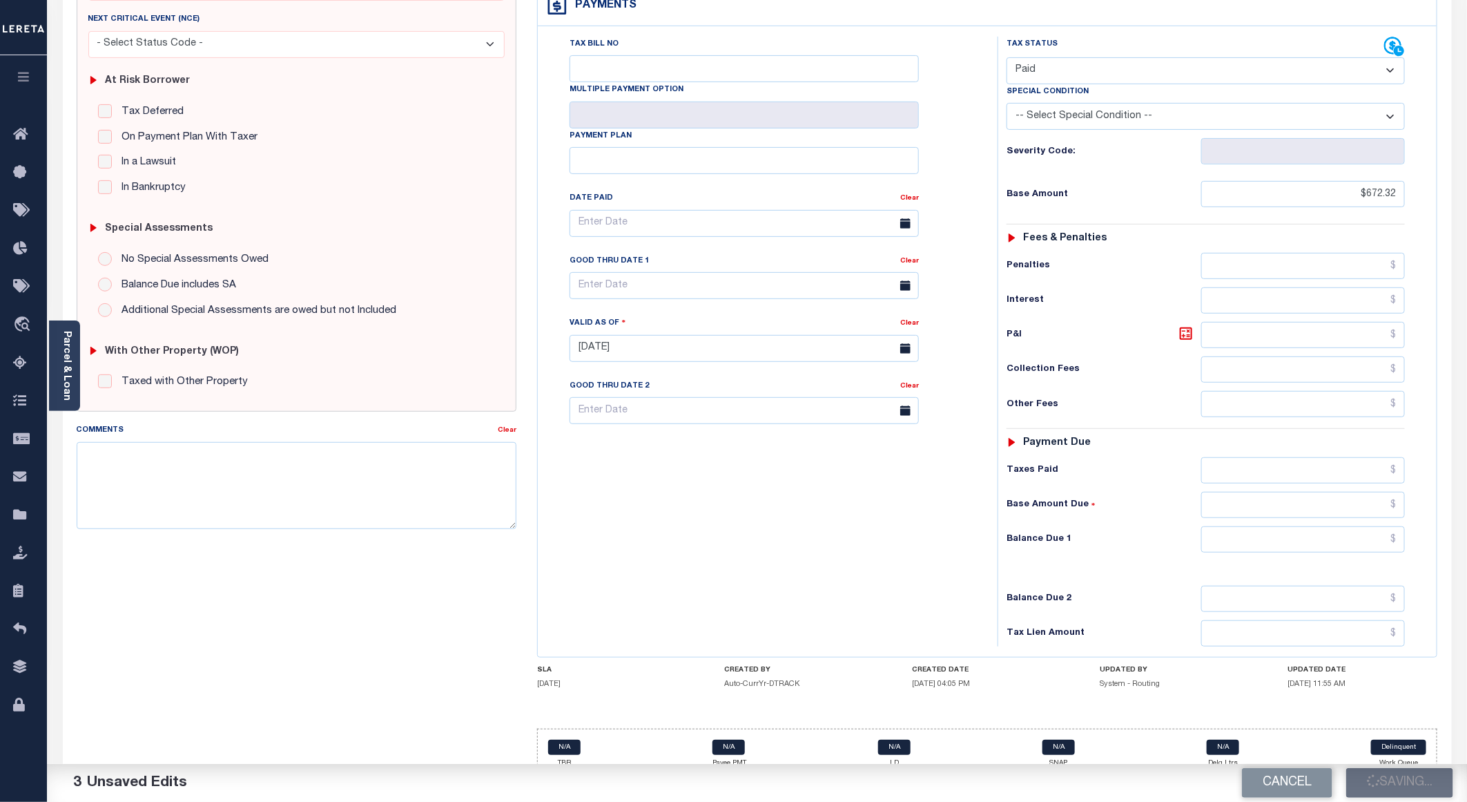
checkbox input "false"
type input "$672.32"
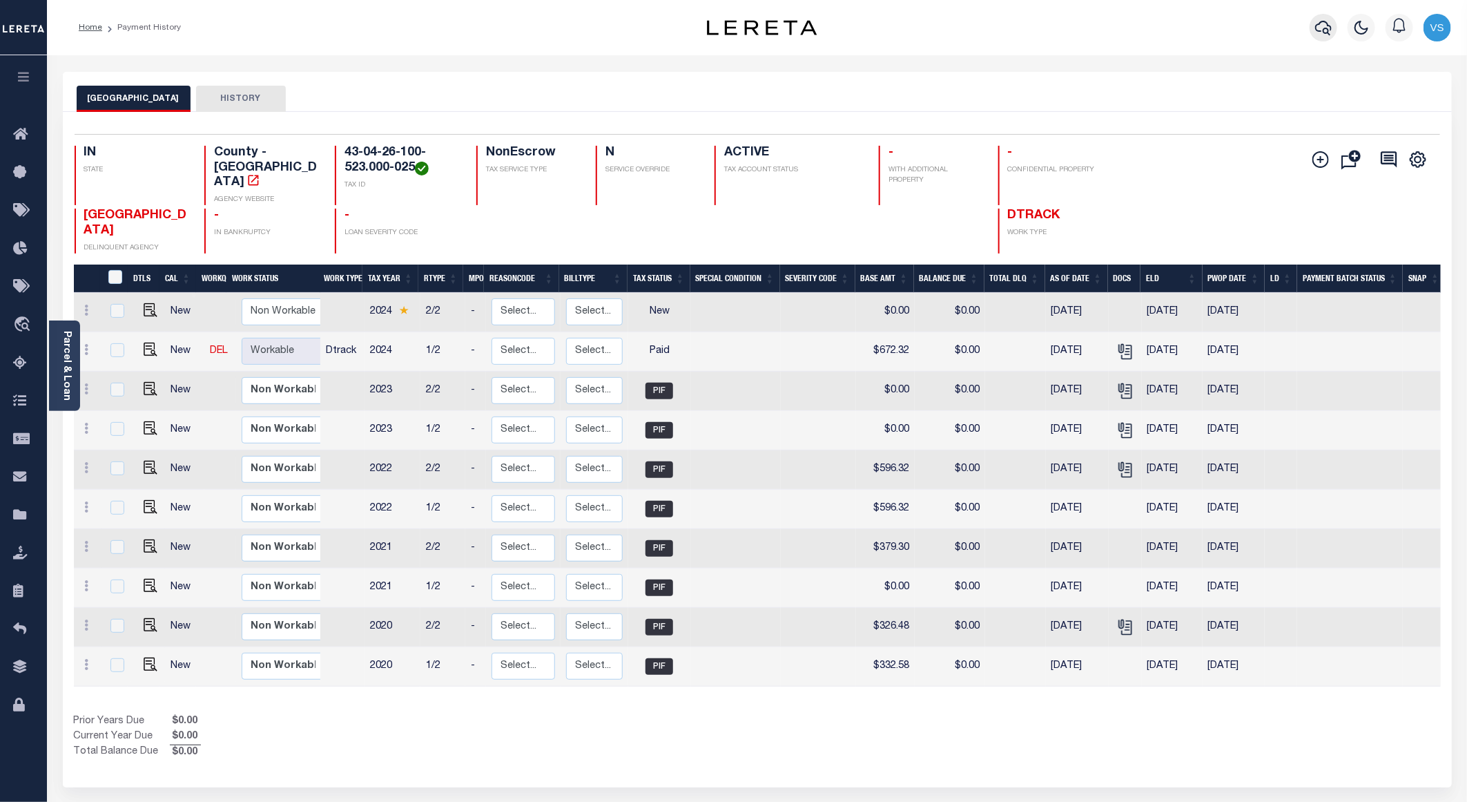
click at [1325, 26] on icon "button" at bounding box center [1323, 27] width 17 height 17
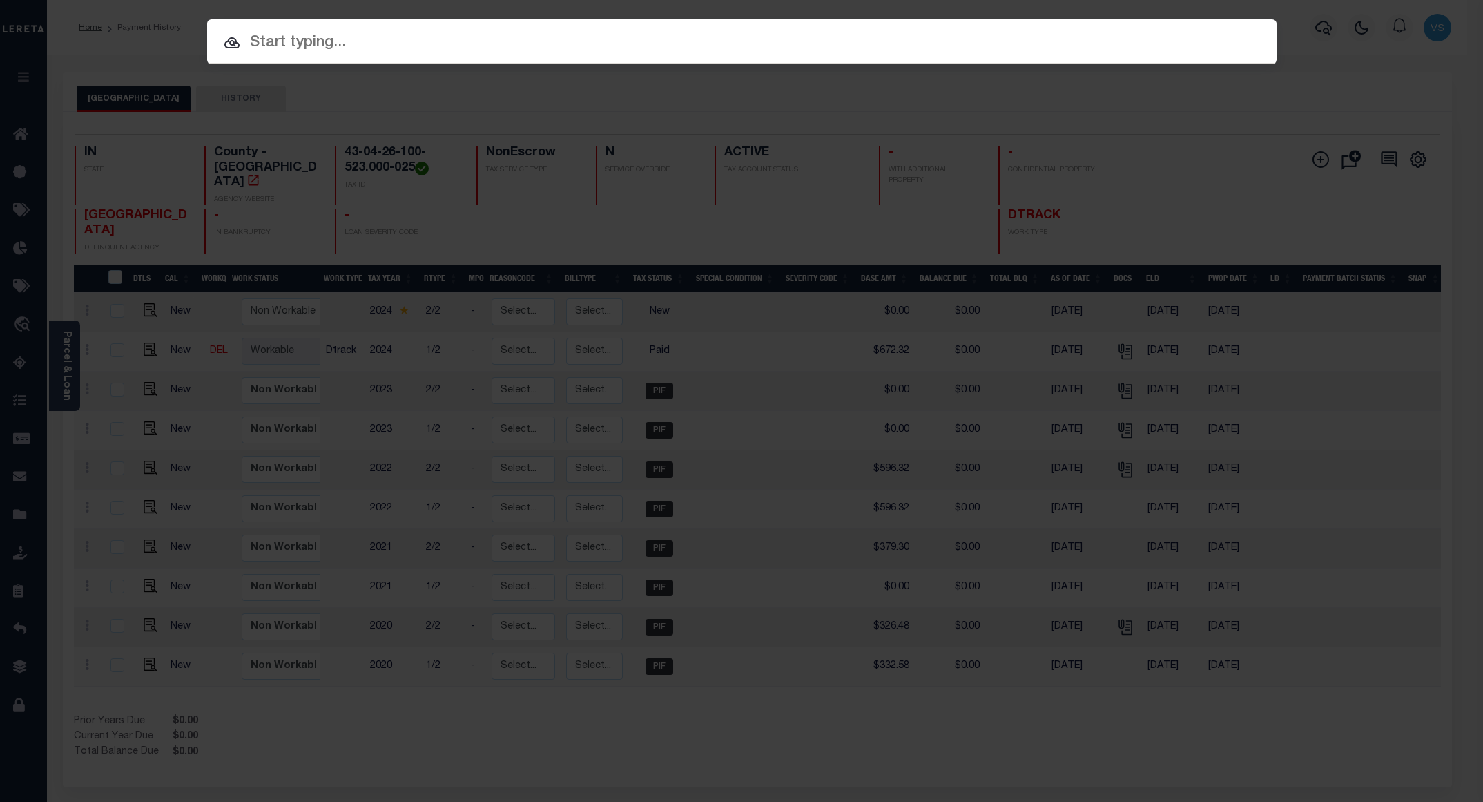
paste input "780026278"
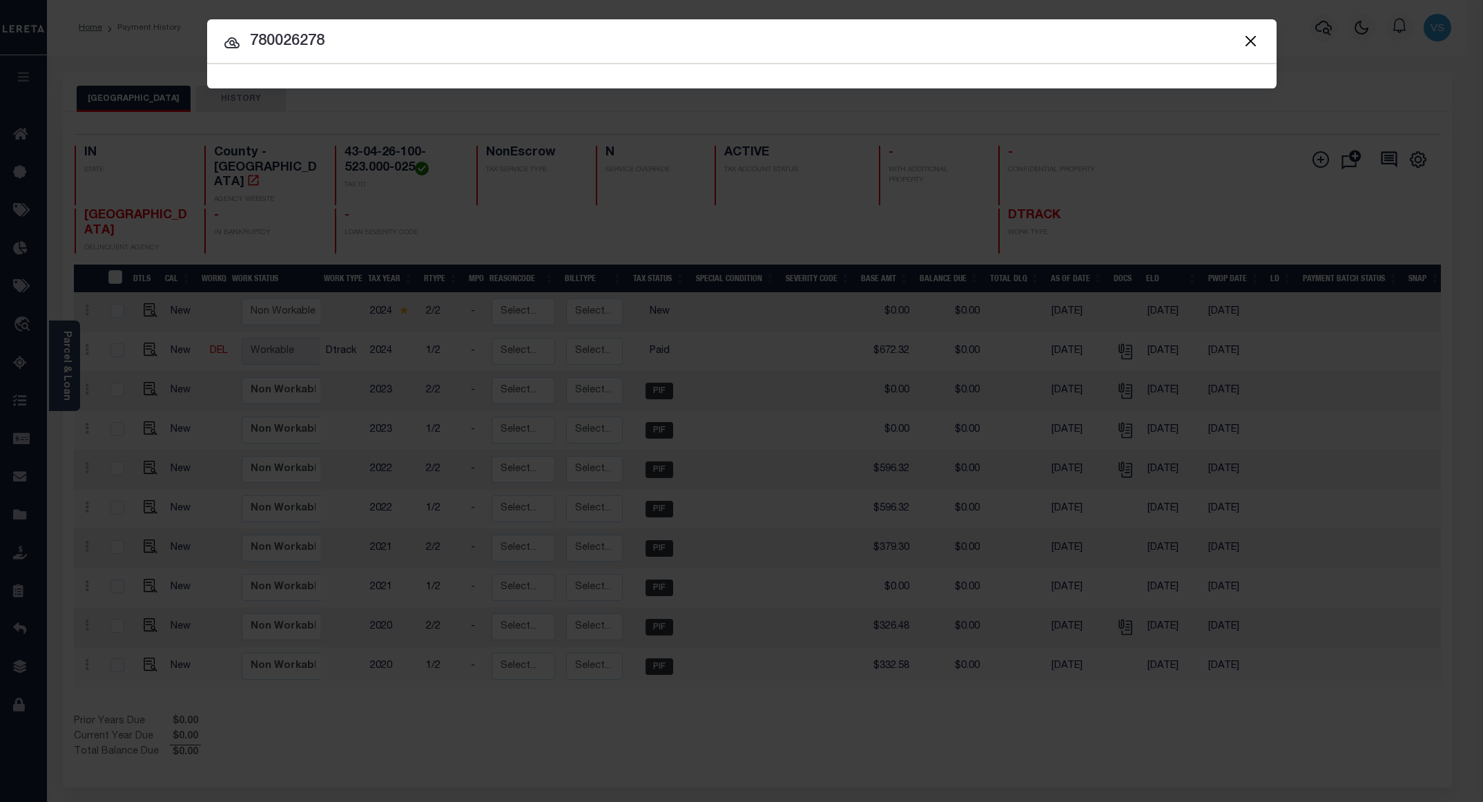
type input "780026278"
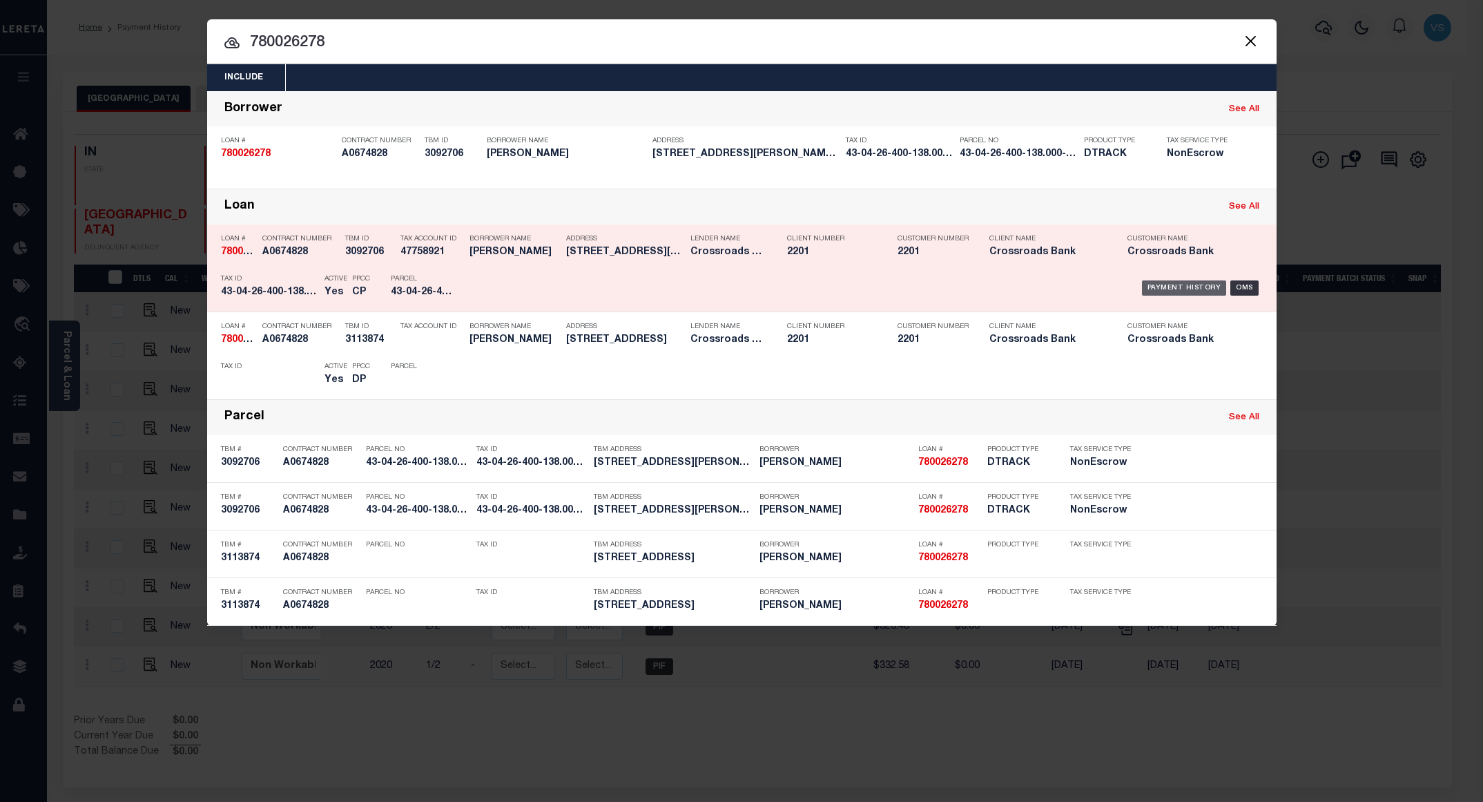
click at [1166, 294] on div "Payment History" at bounding box center [1184, 287] width 85 height 15
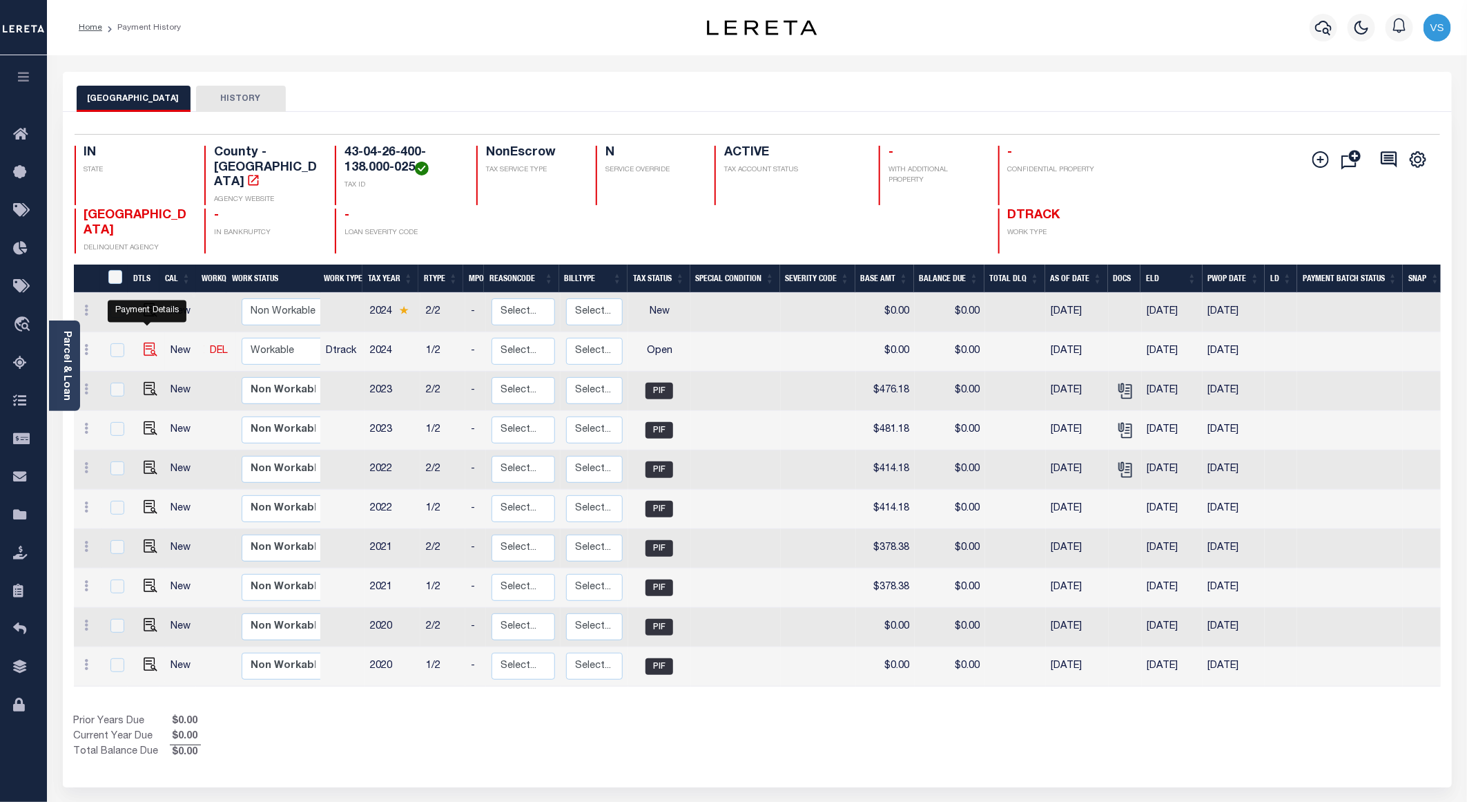
click at [149, 342] on img "" at bounding box center [151, 349] width 14 height 14
checkbox input "true"
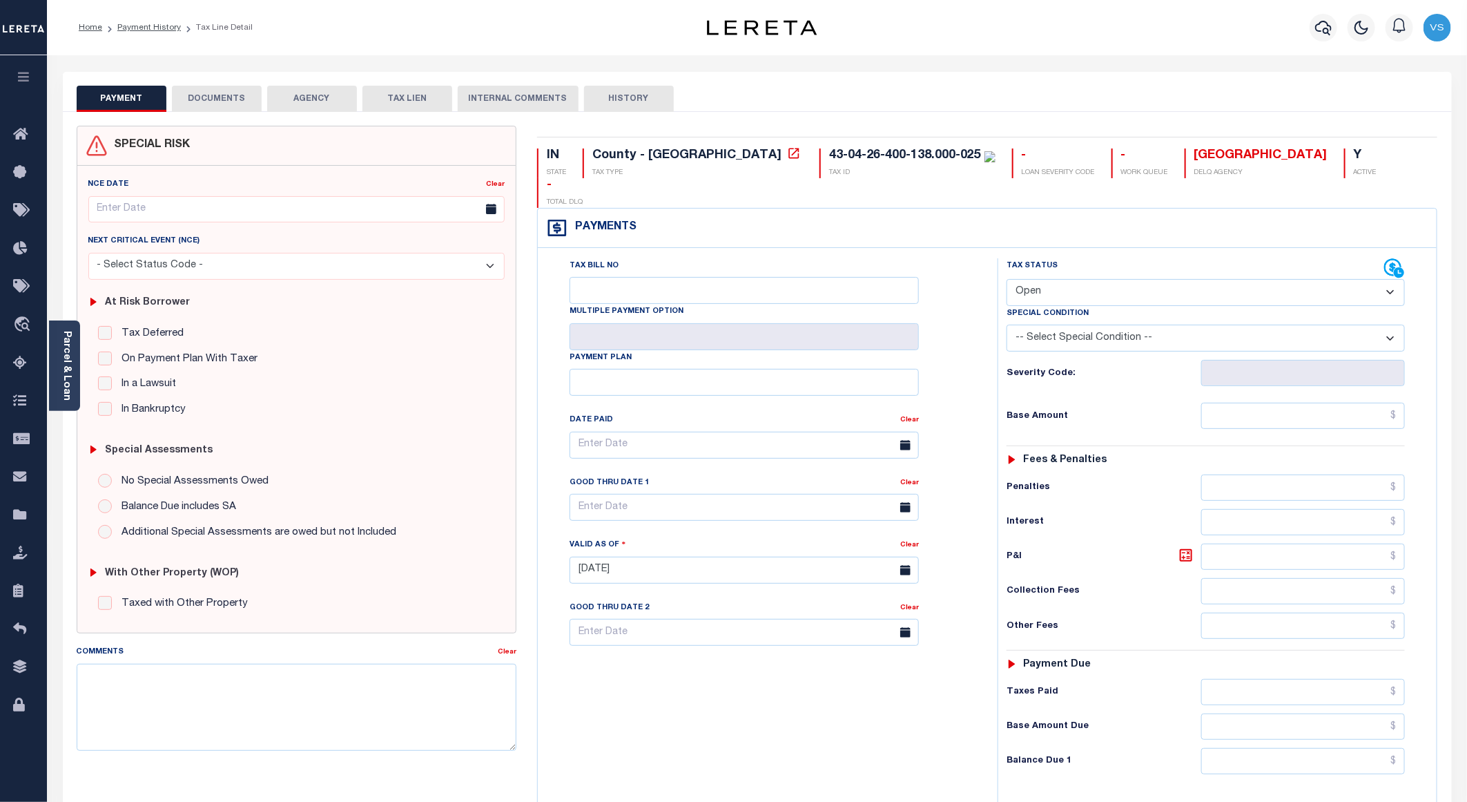
click at [1058, 279] on select "- Select Status Code - Open Due/Unpaid Paid Incomplete No Tax Due Internal Refu…" at bounding box center [1206, 292] width 398 height 27
select select "PYD"
click at [1007, 279] on select "- Select Status Code - Open Due/Unpaid Paid Incomplete No Tax Due Internal Refu…" at bounding box center [1206, 292] width 398 height 27
type input "[DATE]"
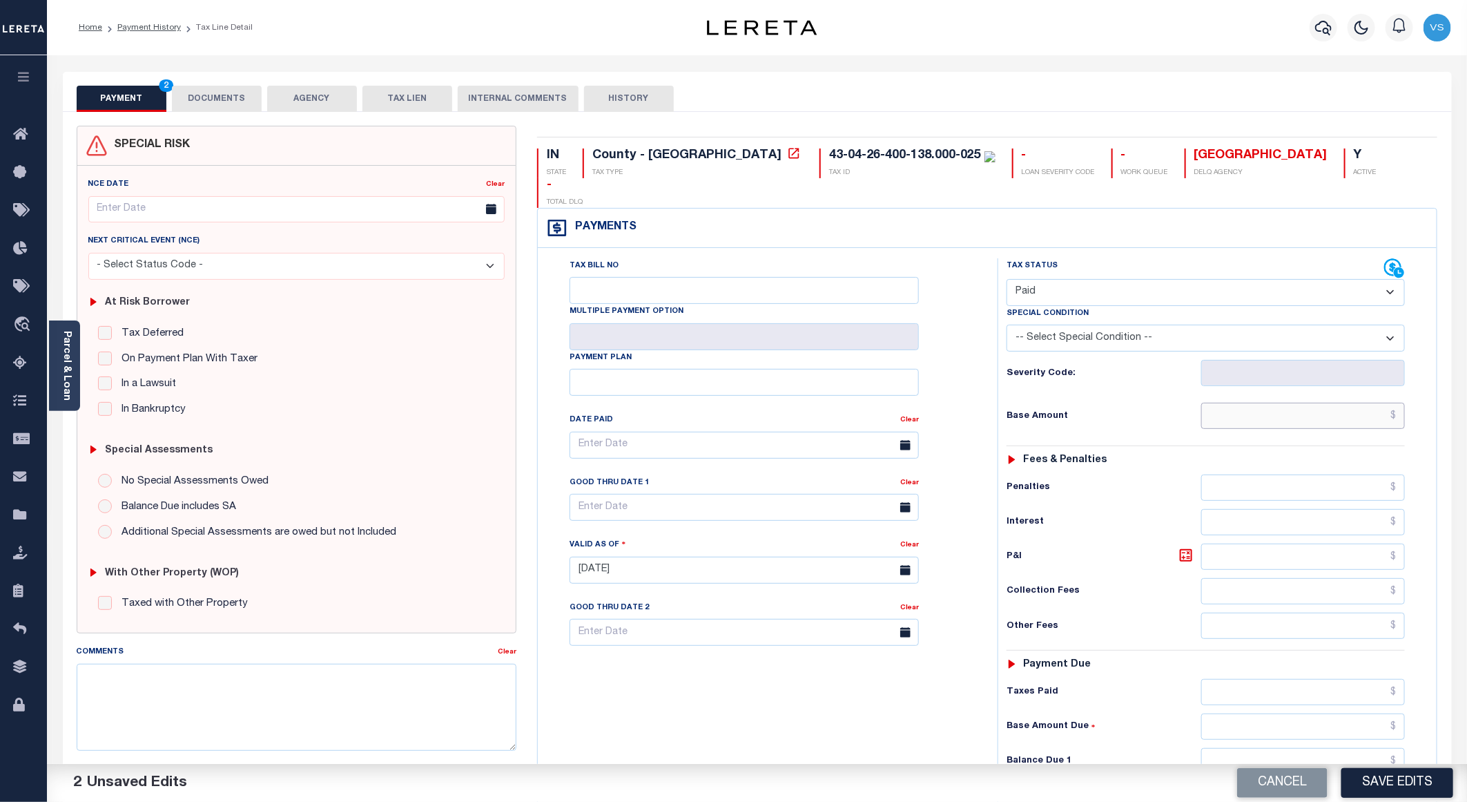
click at [1272, 402] on input "text" at bounding box center [1303, 415] width 204 height 26
paste input "477.76"
type input "$477.76"
click at [209, 91] on button "DOCUMENTS" at bounding box center [217, 99] width 90 height 26
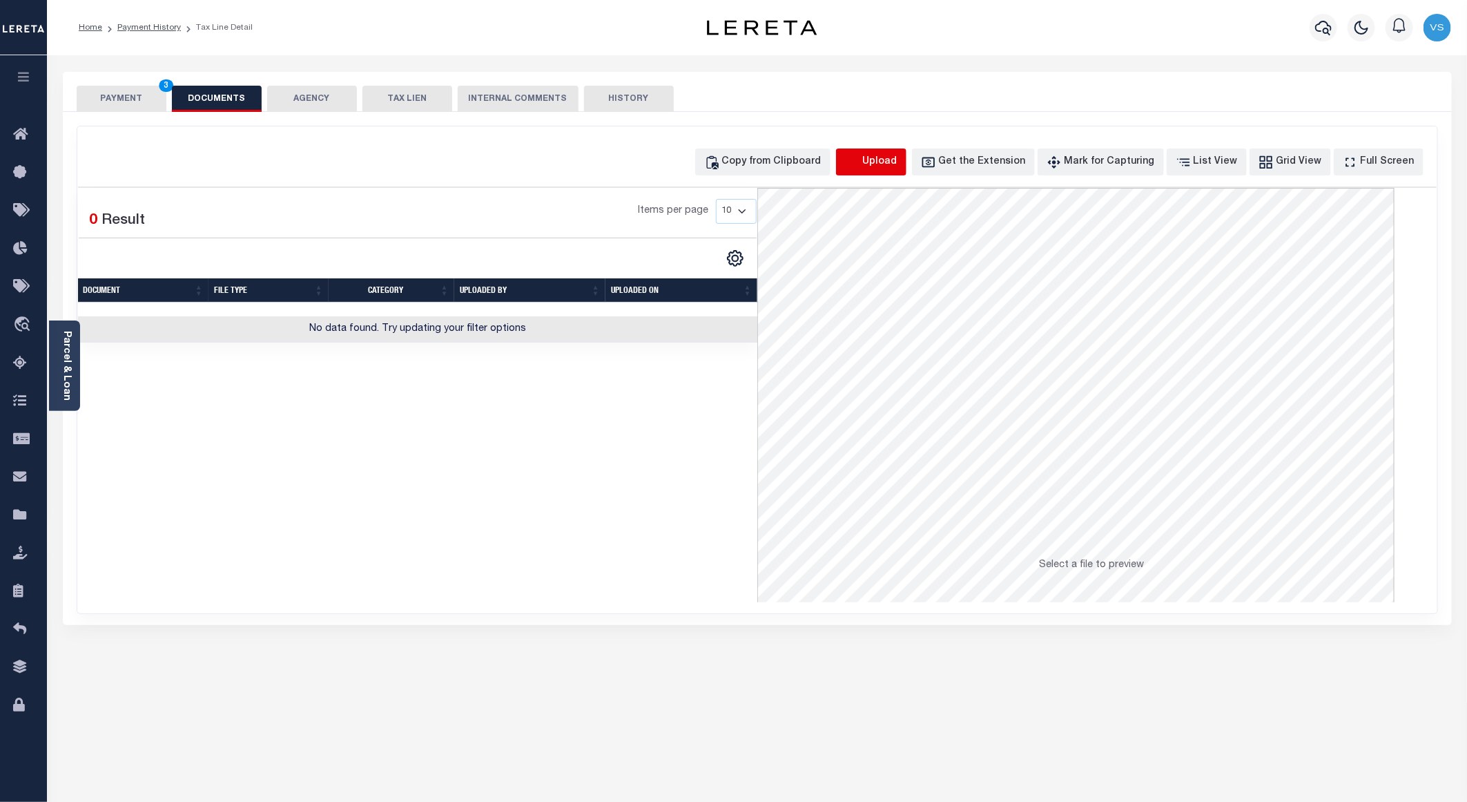
click at [858, 159] on icon "button" at bounding box center [852, 160] width 12 height 11
select select "POP"
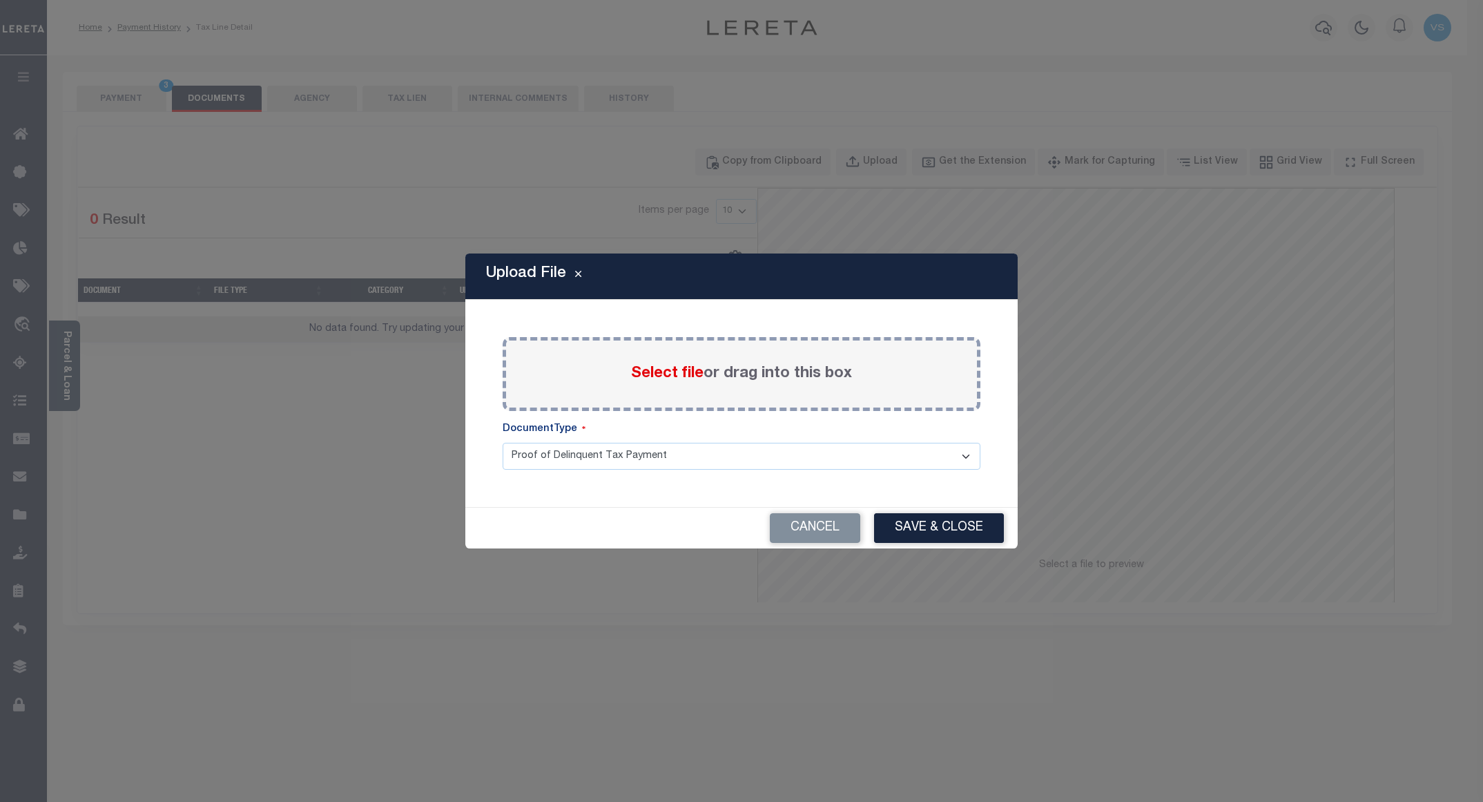
click at [650, 376] on span "Select file" at bounding box center [667, 373] width 72 height 15
click at [0, 0] on input "Select file or drag into this box" at bounding box center [0, 0] width 0 height 0
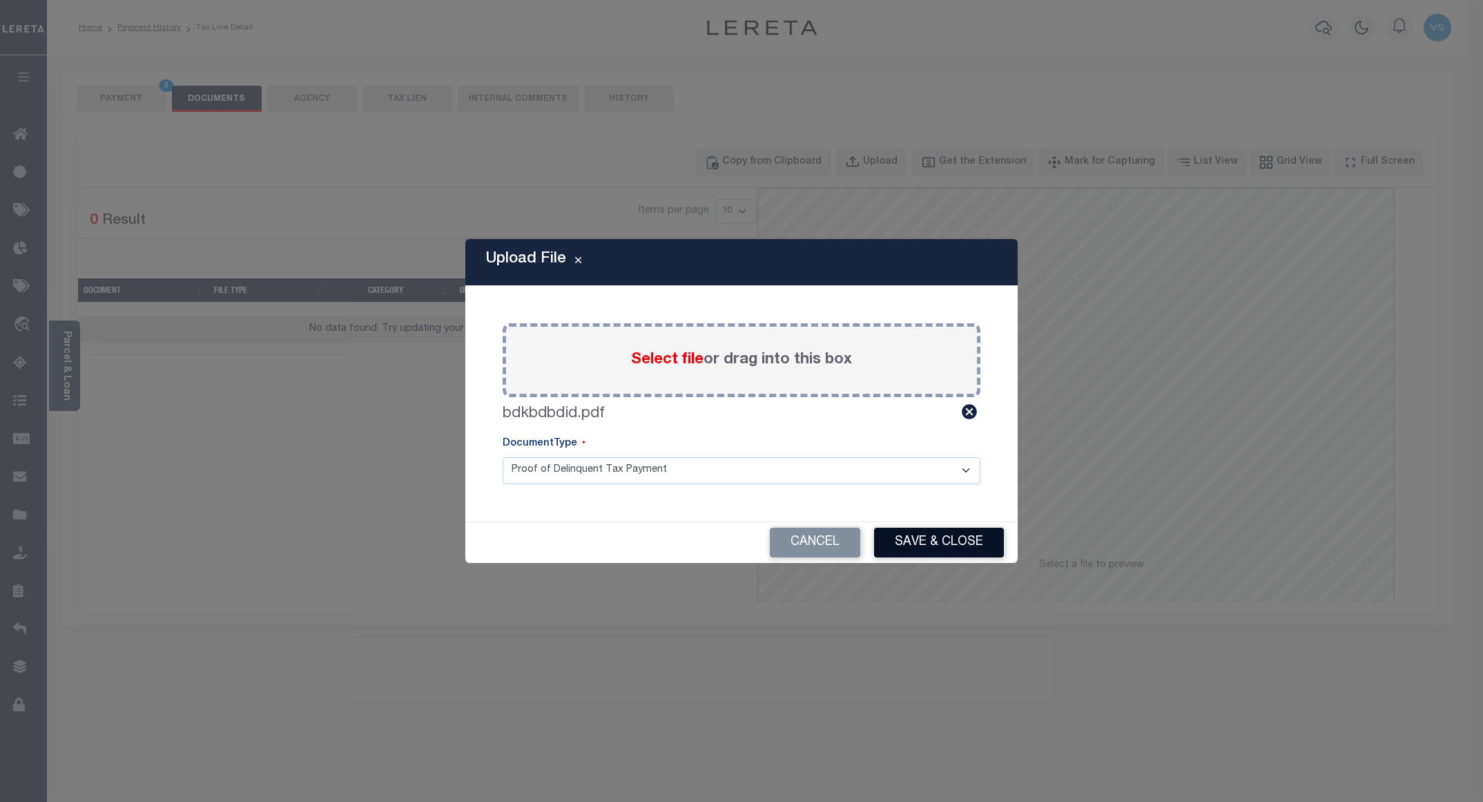
click at [928, 543] on button "Save & Close" at bounding box center [939, 542] width 130 height 30
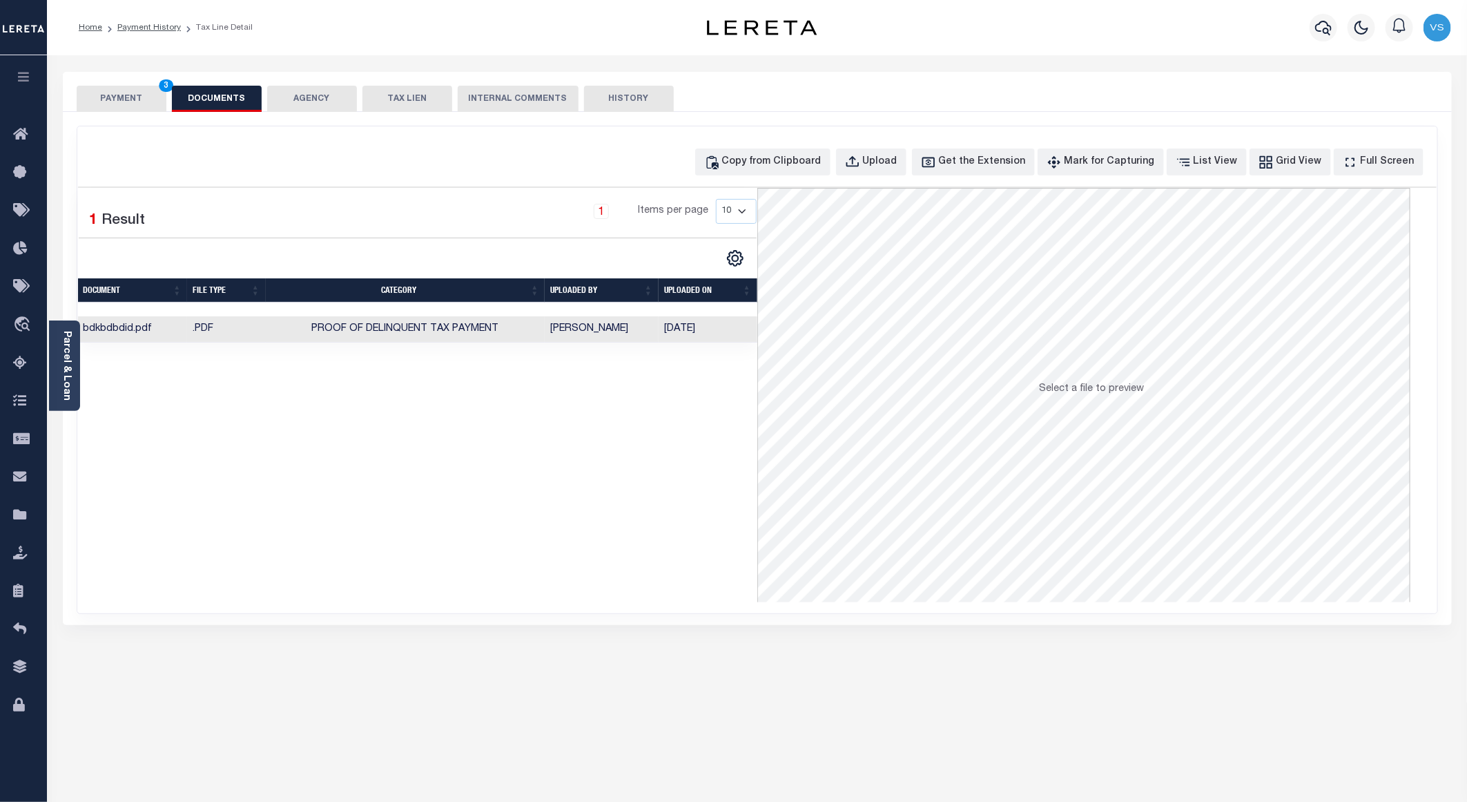
click at [106, 100] on button "PAYMENT 3" at bounding box center [122, 99] width 90 height 26
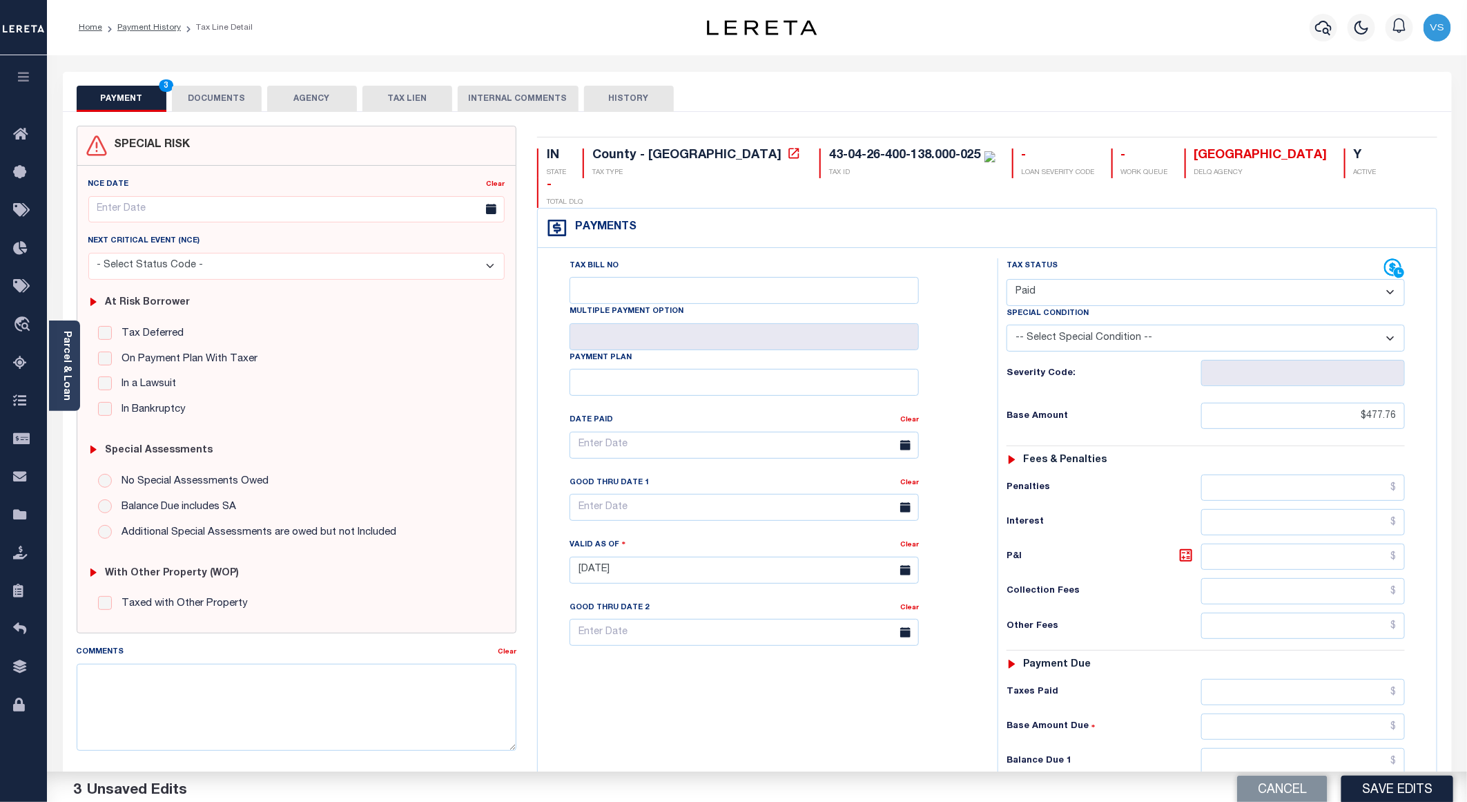
scroll to position [222, 0]
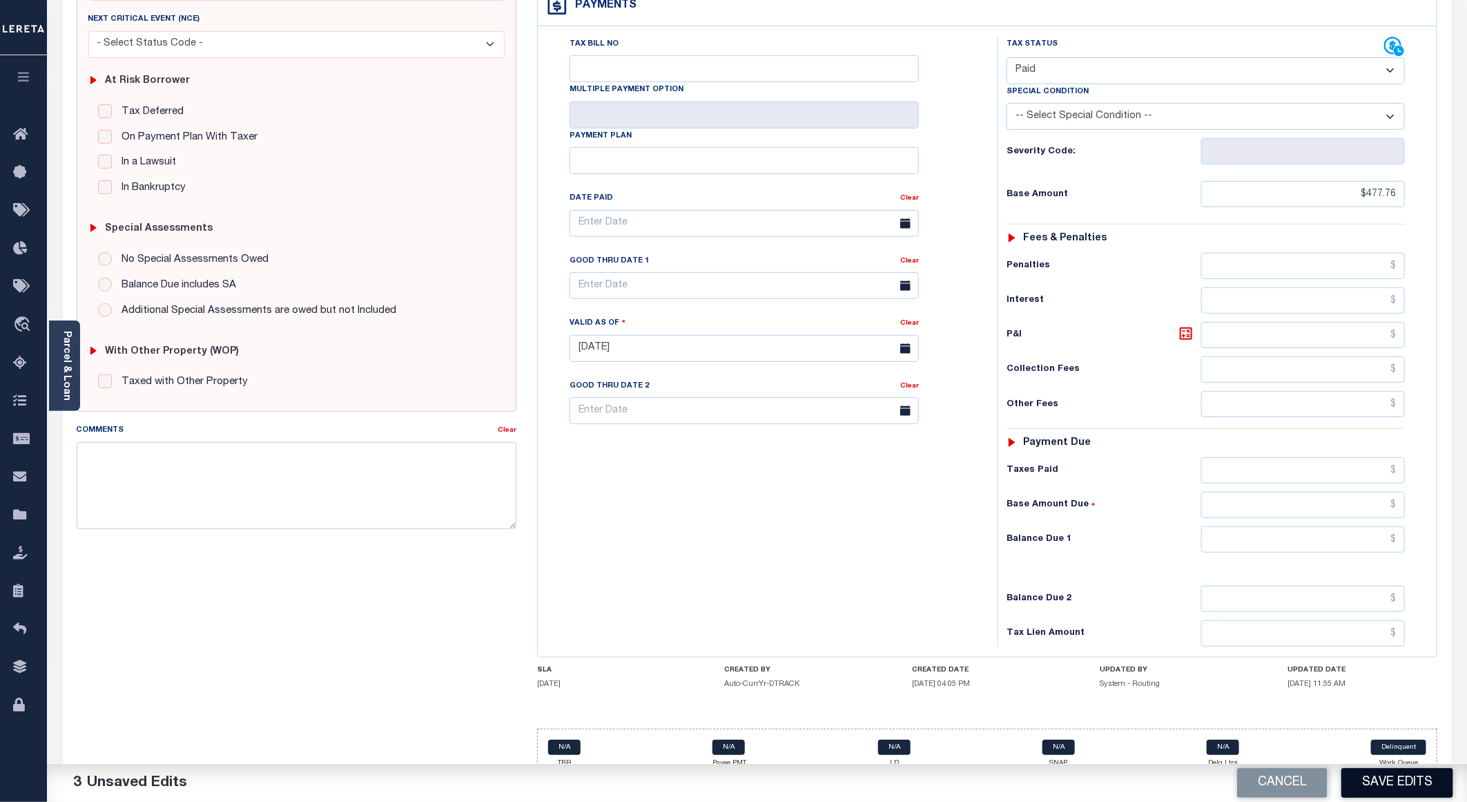
click at [1386, 779] on button "Save Edits" at bounding box center [1397, 783] width 112 height 30
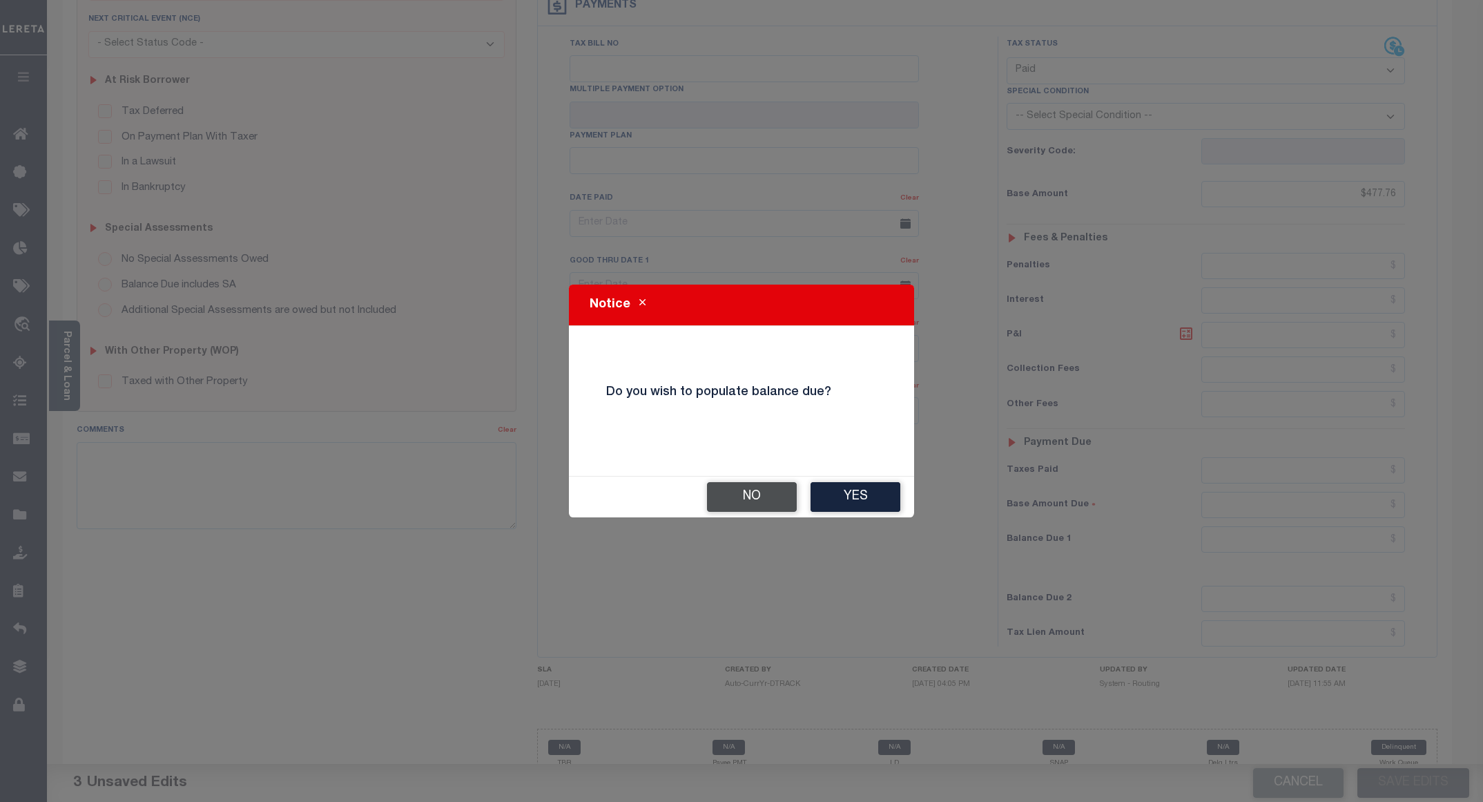
click at [752, 497] on button "No" at bounding box center [752, 497] width 90 height 30
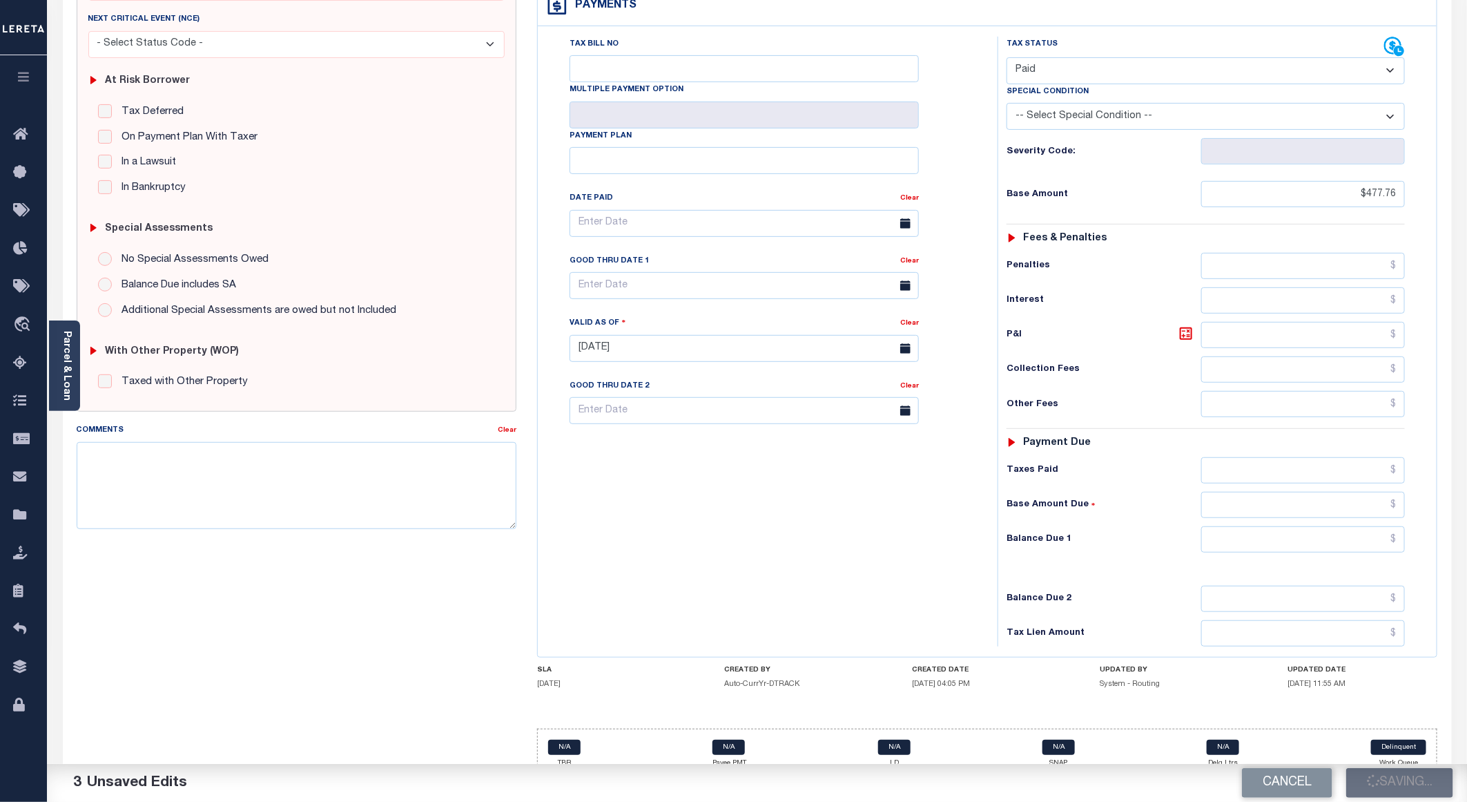
checkbox input "false"
type input "$477.76"
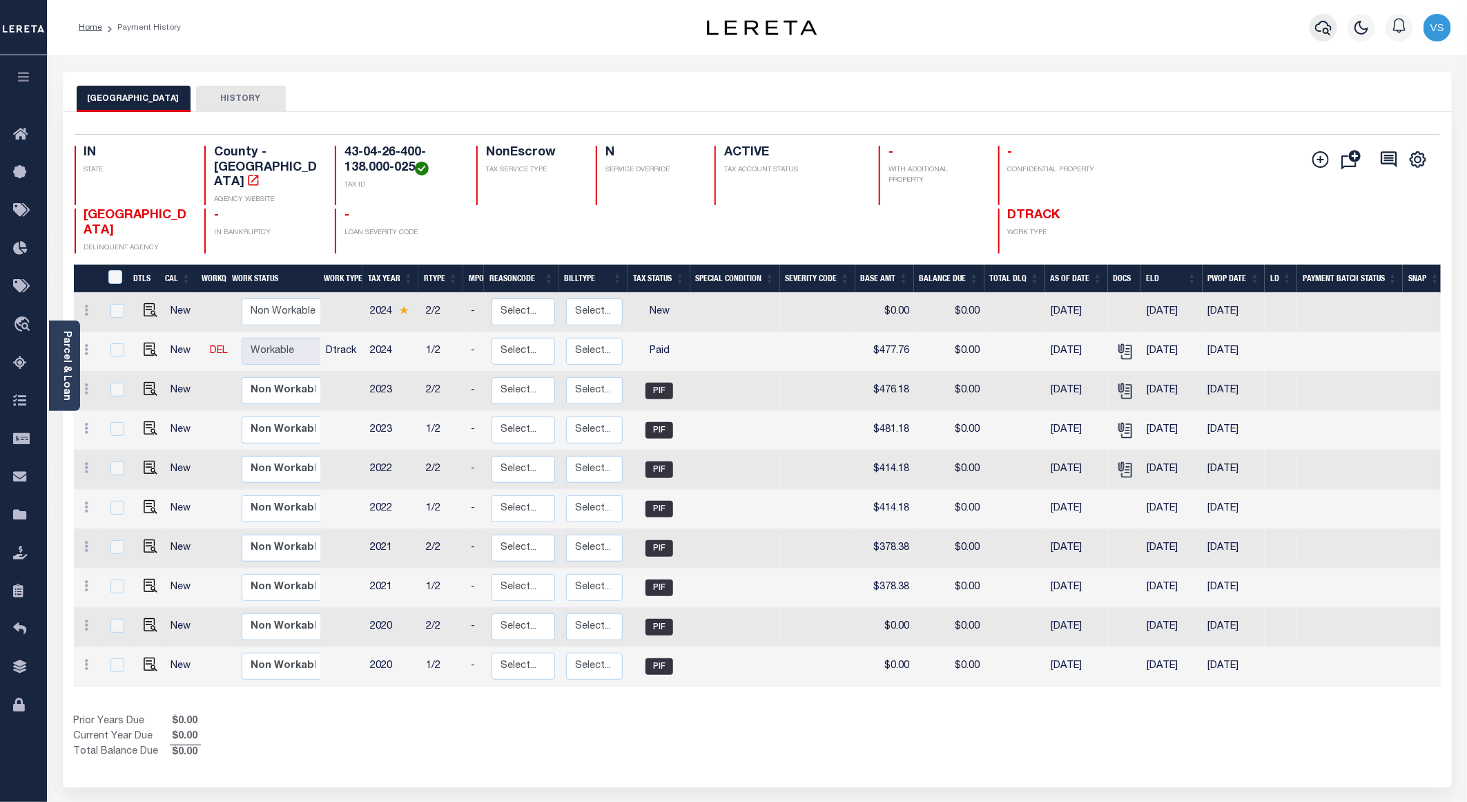
click at [1320, 23] on icon "button" at bounding box center [1323, 27] width 17 height 17
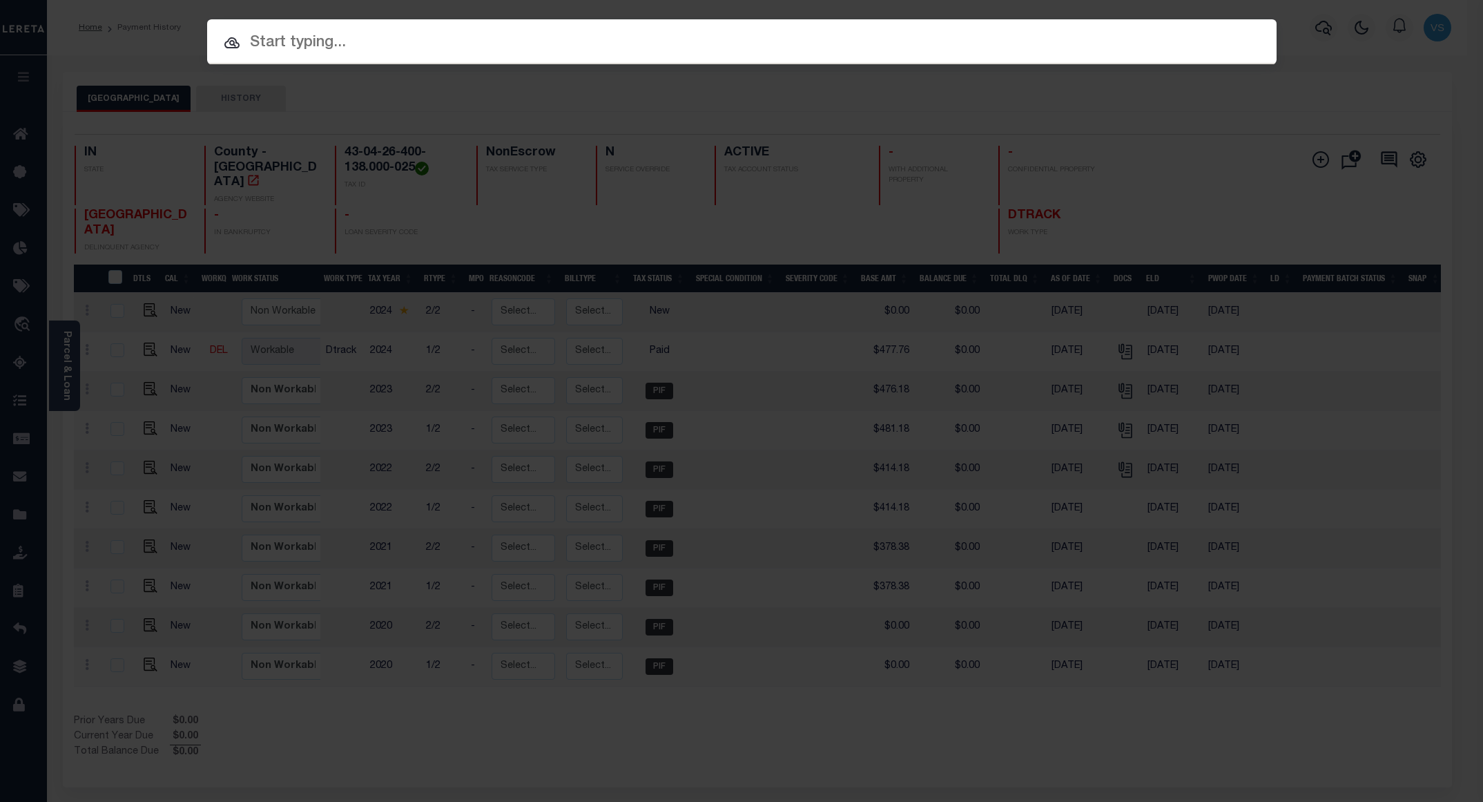
paste input "780082384"
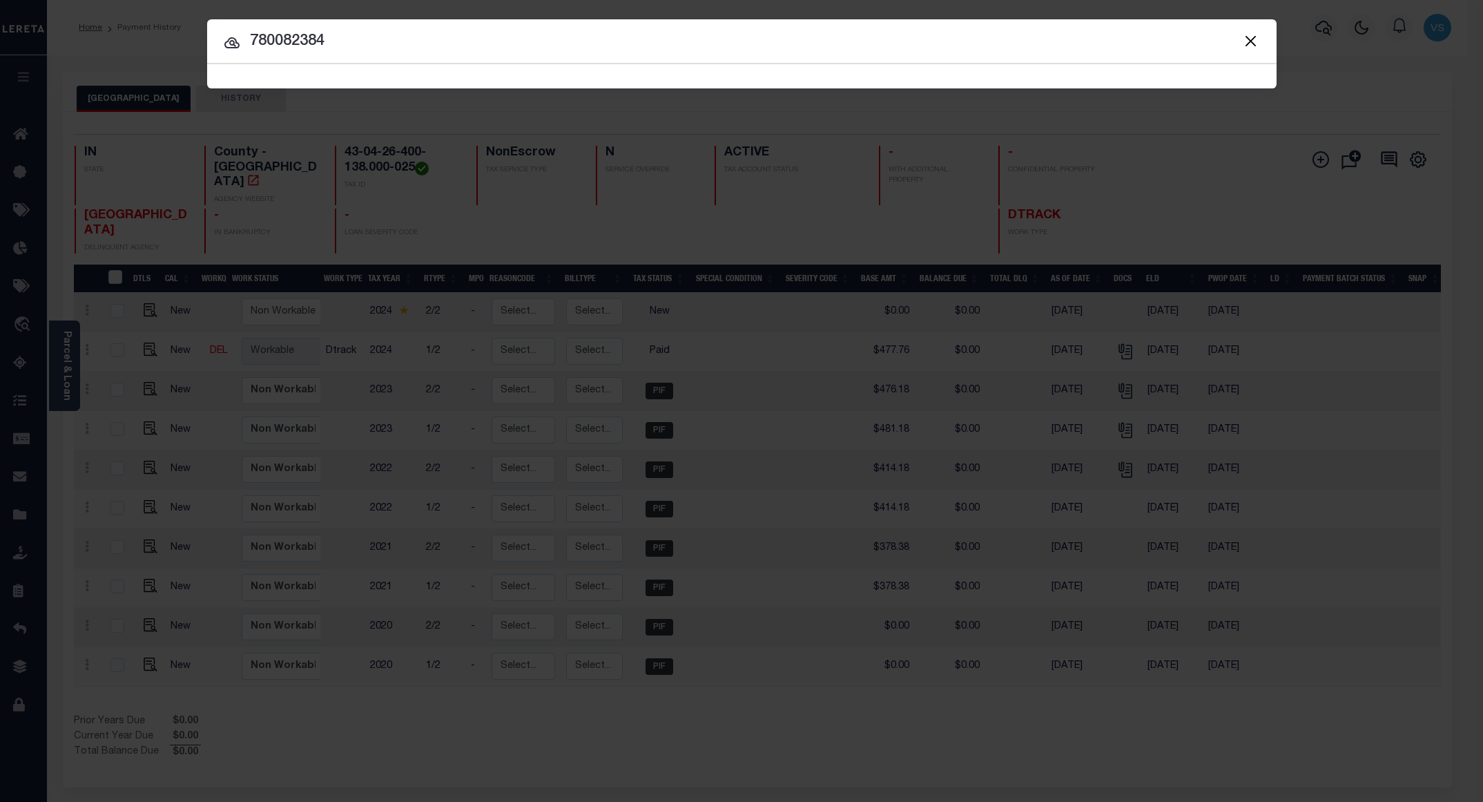
type input "780082384"
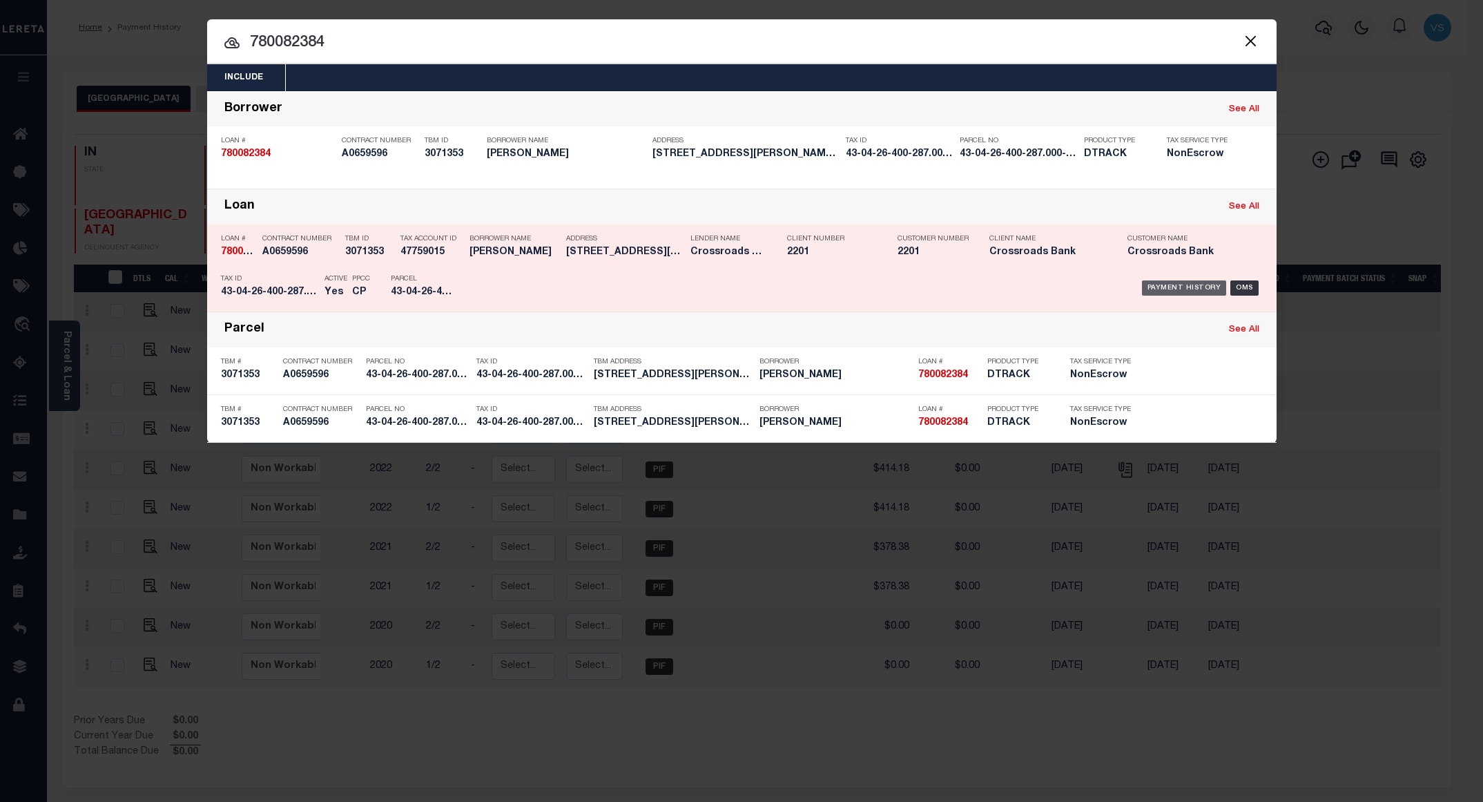
click at [1164, 289] on div "Payment History" at bounding box center [1184, 287] width 85 height 15
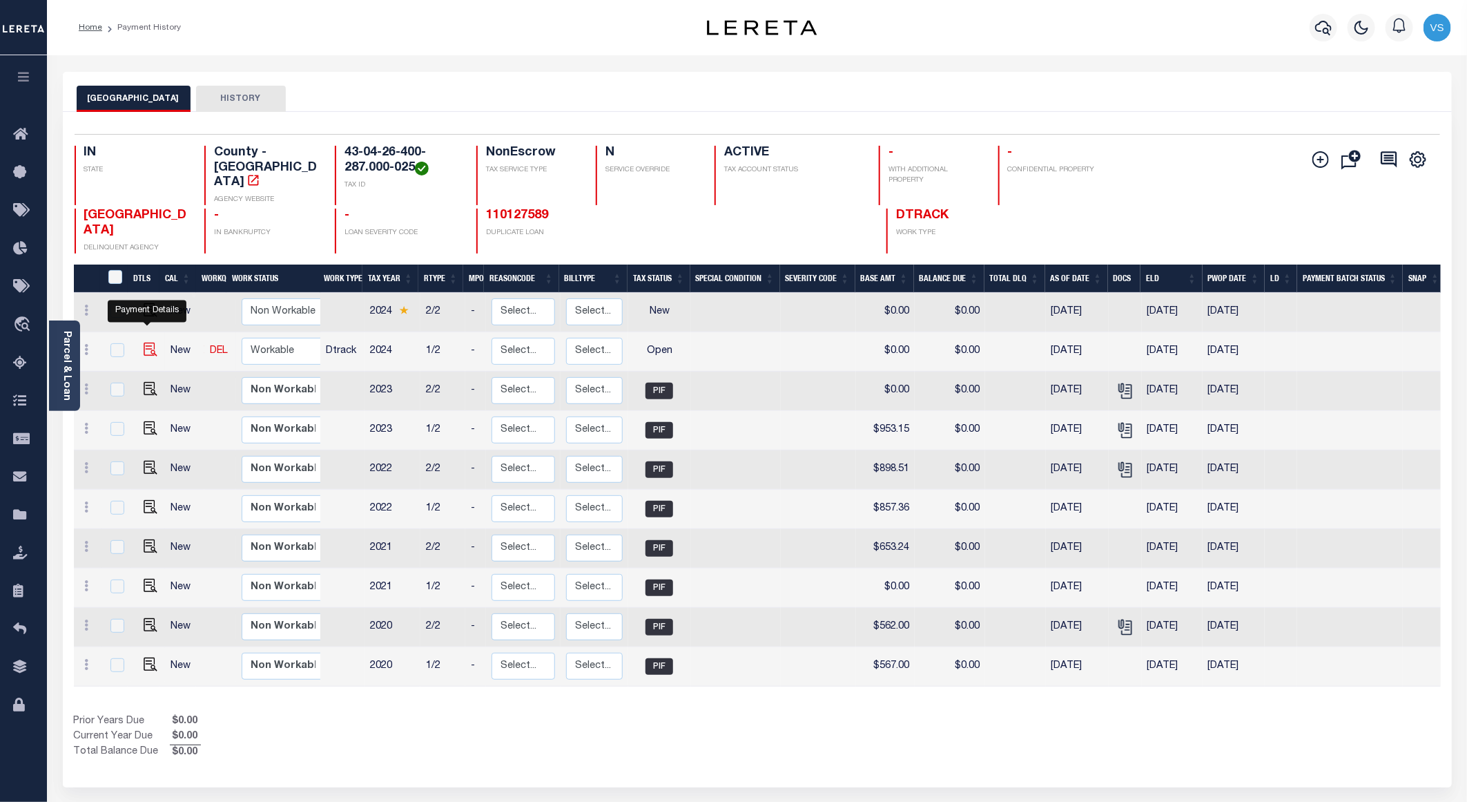
click at [152, 342] on img "" at bounding box center [151, 349] width 14 height 14
checkbox input "true"
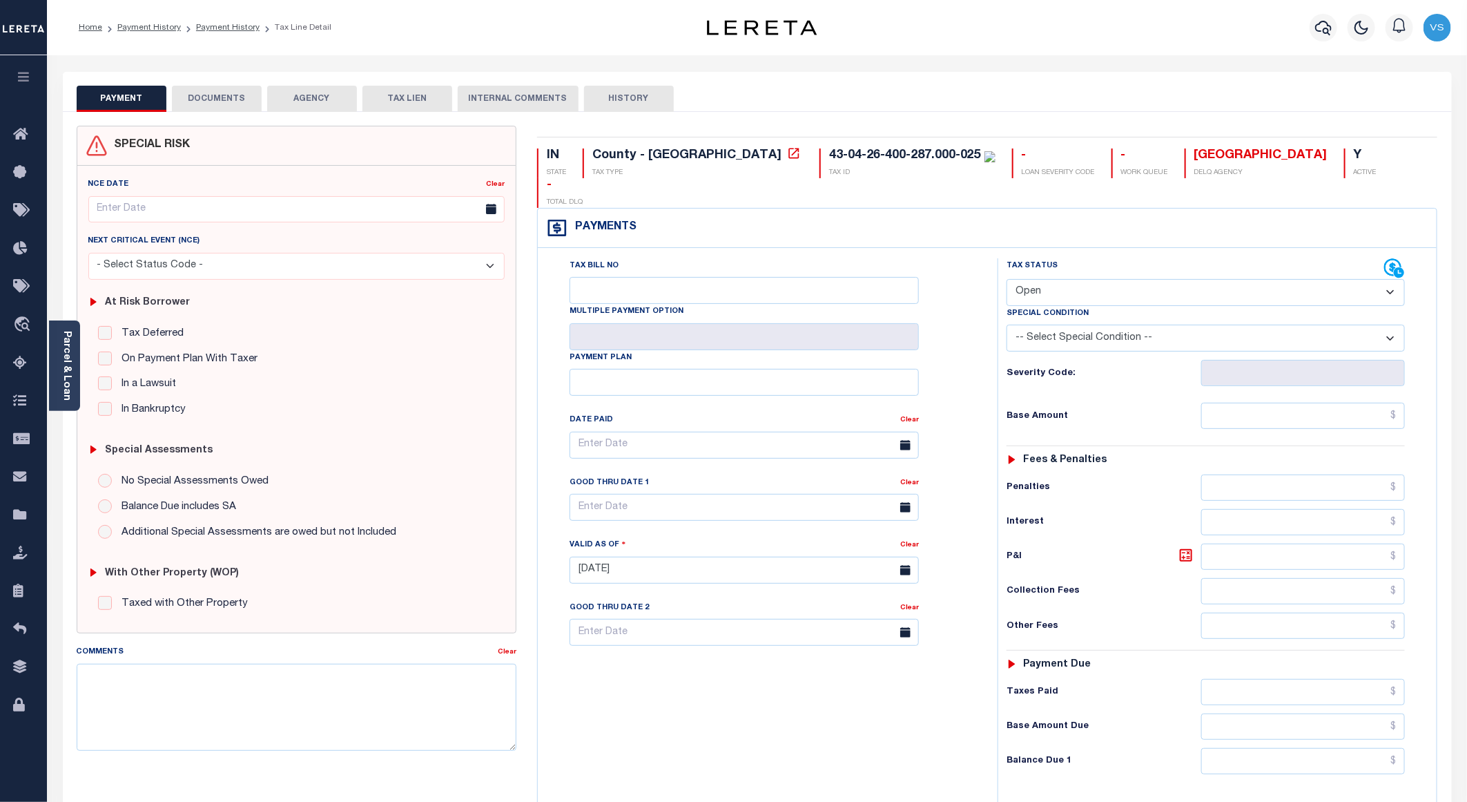
click at [1031, 279] on select "- Select Status Code - Open Due/Unpaid Paid Incomplete No Tax Due Internal Refu…" at bounding box center [1206, 292] width 398 height 27
select select "PYD"
click at [1007, 279] on select "- Select Status Code - Open Due/Unpaid Paid Incomplete No Tax Due Internal Refu…" at bounding box center [1206, 292] width 398 height 27
type input "[DATE]"
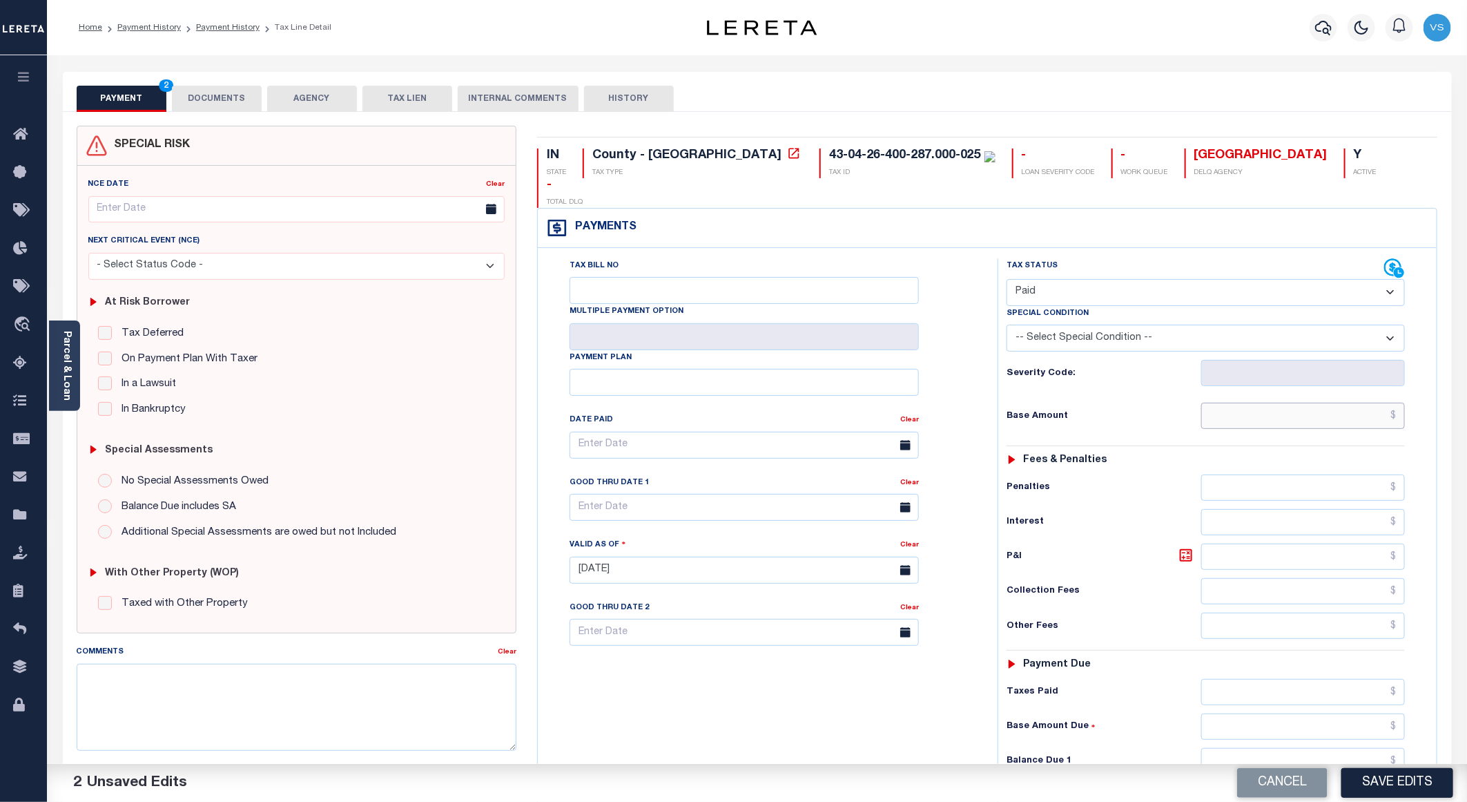
click at [1289, 402] on input "text" at bounding box center [1303, 415] width 204 height 26
paste input "1,053.52"
type input "$1,053.52"
click at [217, 99] on button "DOCUMENTS" at bounding box center [217, 99] width 90 height 26
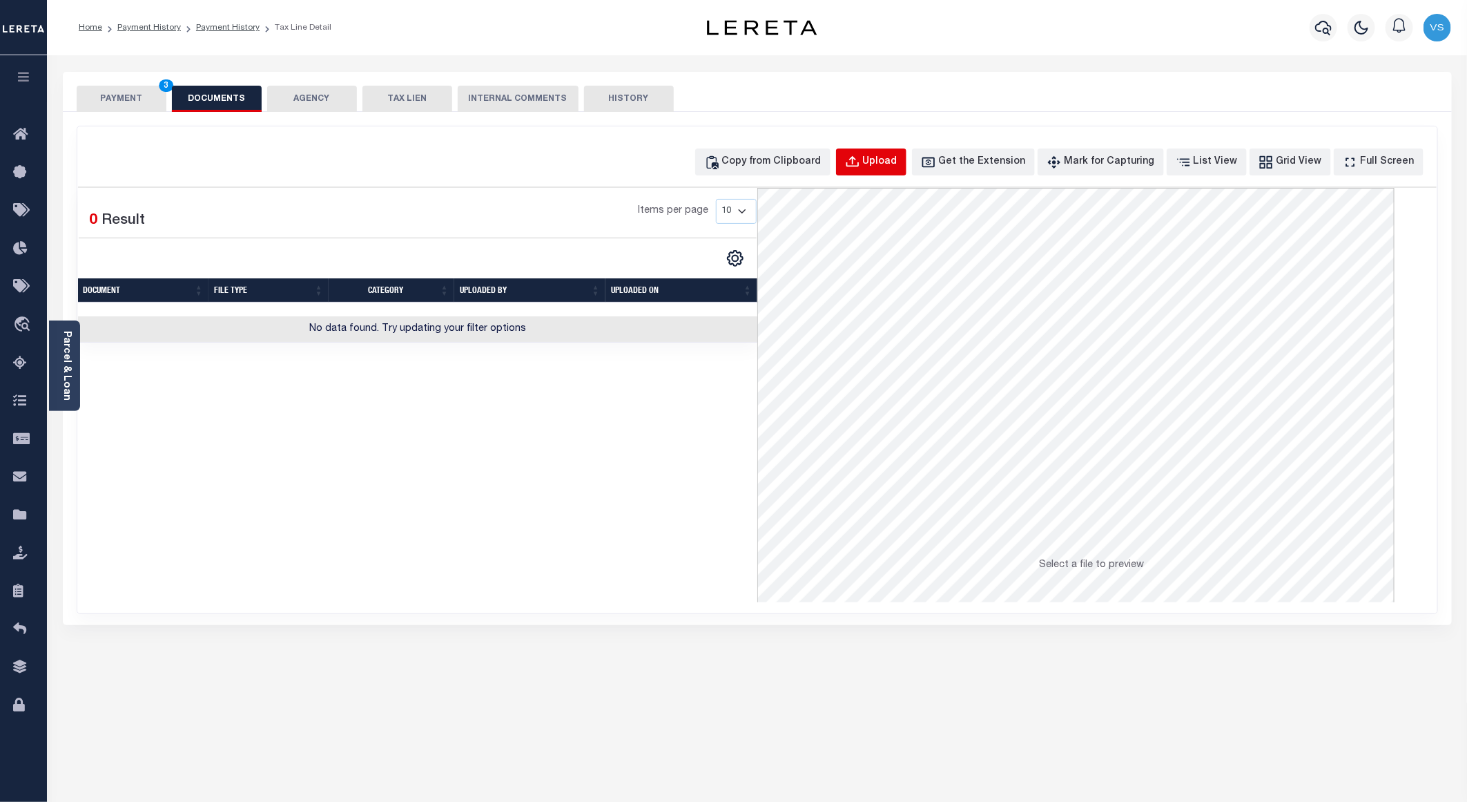
click at [893, 162] on div "Upload" at bounding box center [880, 162] width 35 height 15
select select "POP"
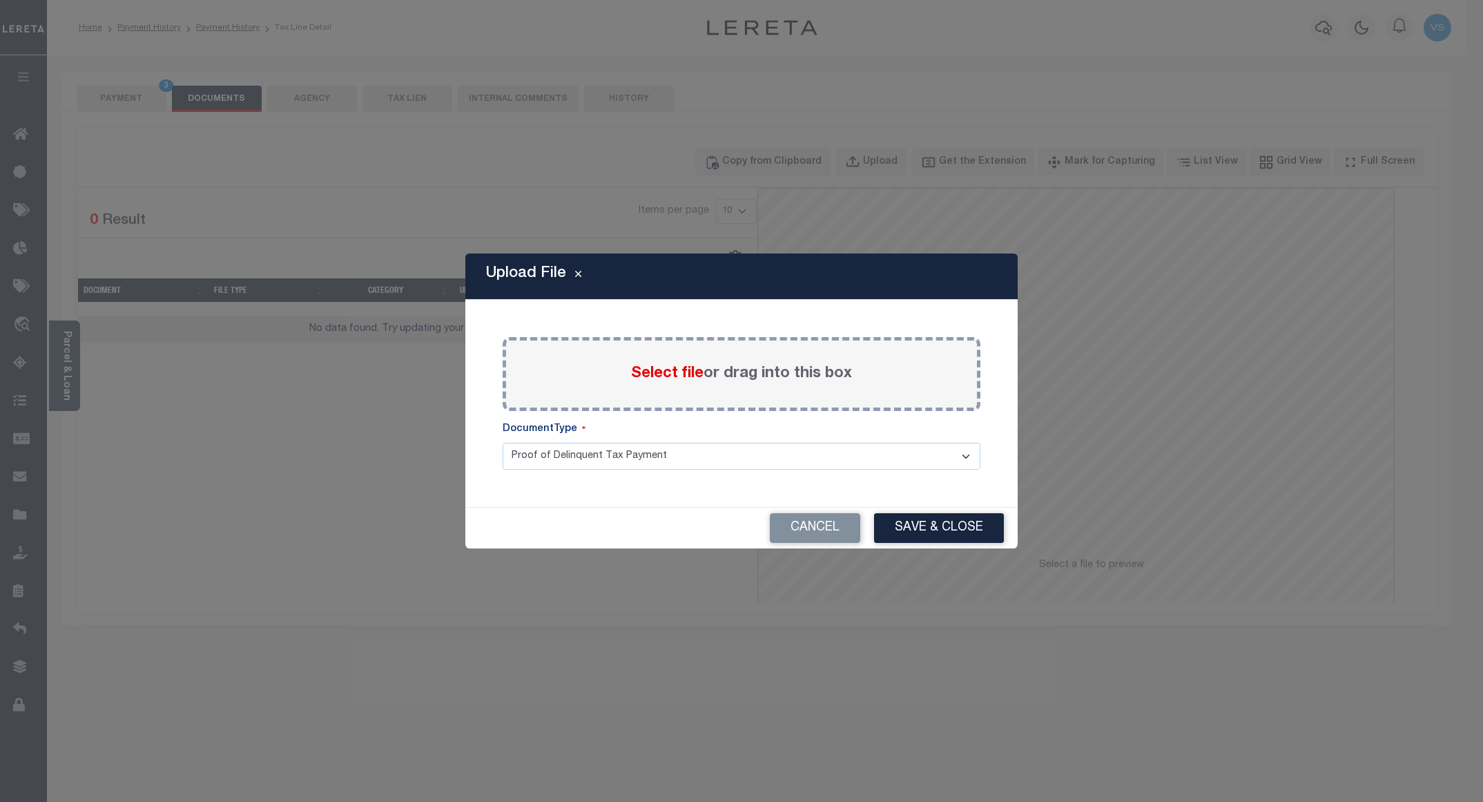
click at [652, 376] on span "Select file" at bounding box center [667, 373] width 72 height 15
click at [0, 0] on input "Select file or drag into this box" at bounding box center [0, 0] width 0 height 0
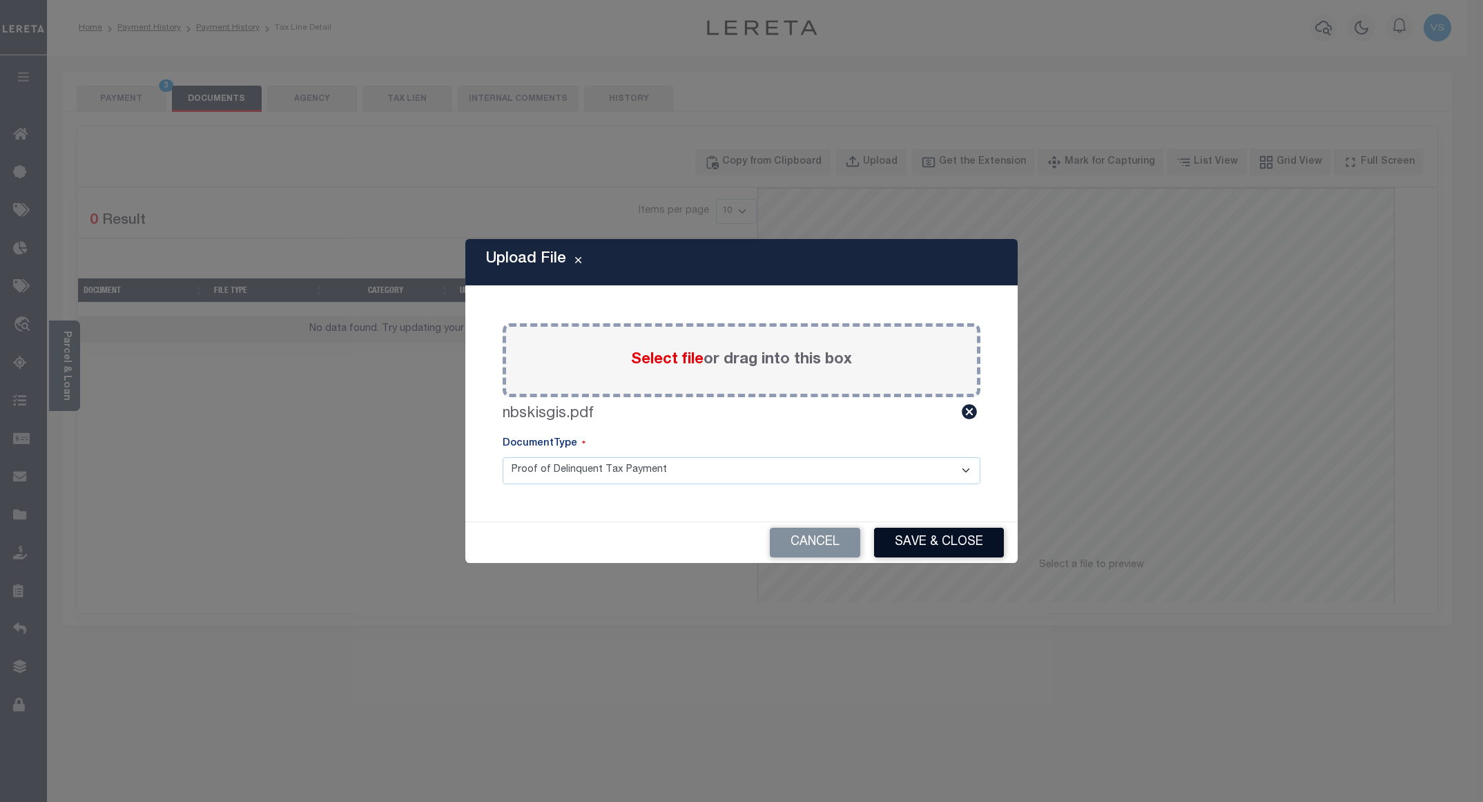
click at [911, 531] on button "Save & Close" at bounding box center [939, 542] width 130 height 30
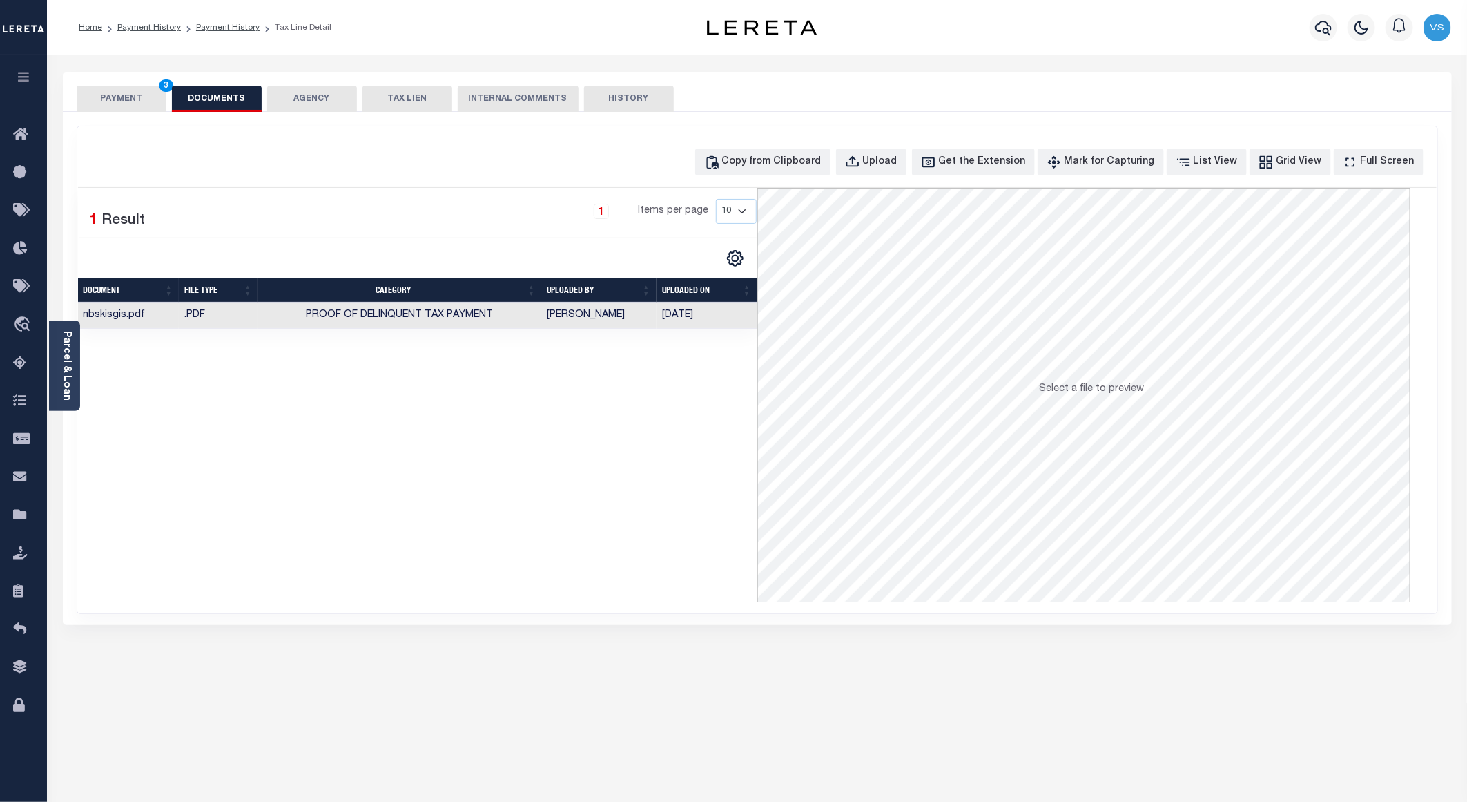
click at [128, 95] on button "PAYMENT 3" at bounding box center [122, 99] width 90 height 26
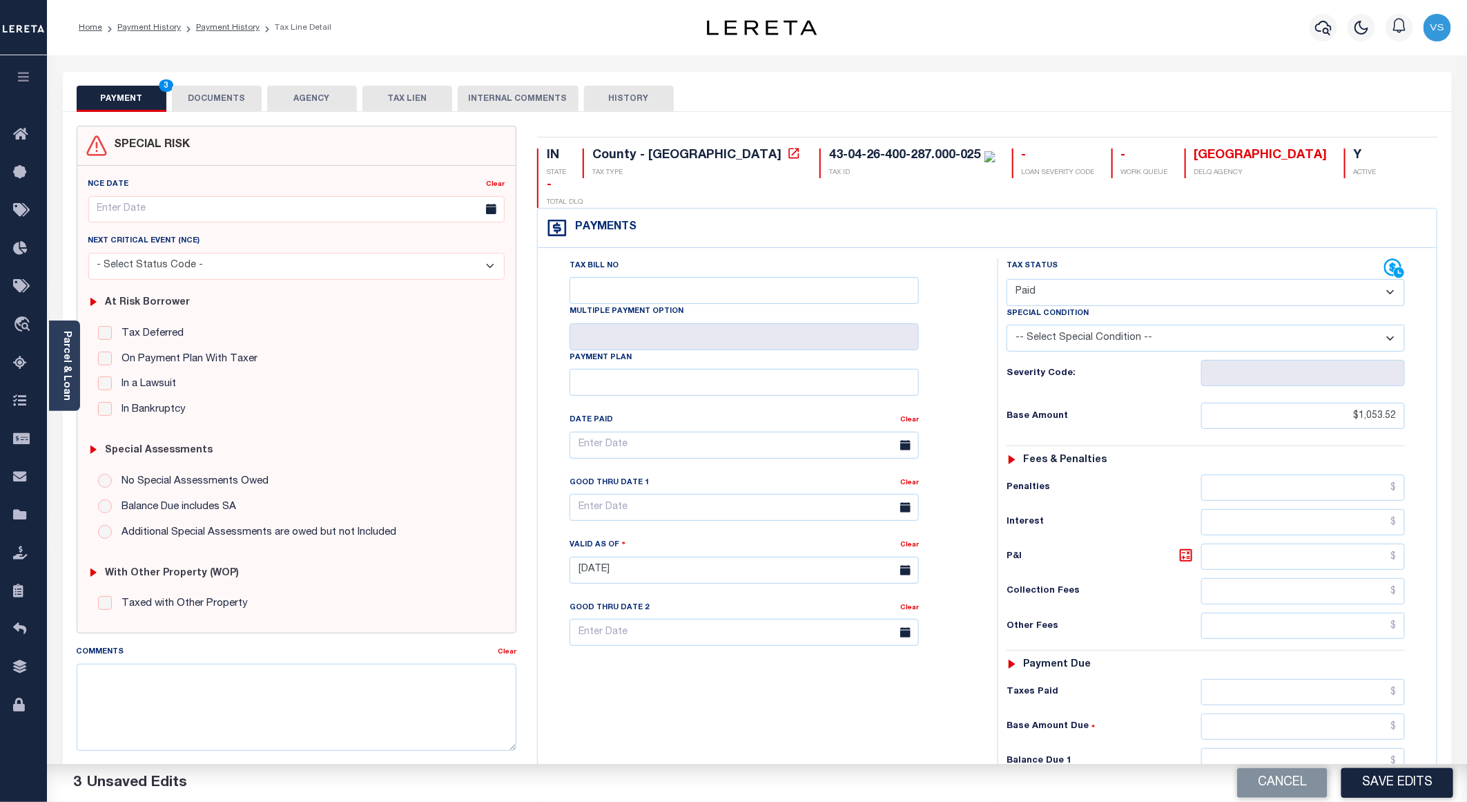
scroll to position [222, 0]
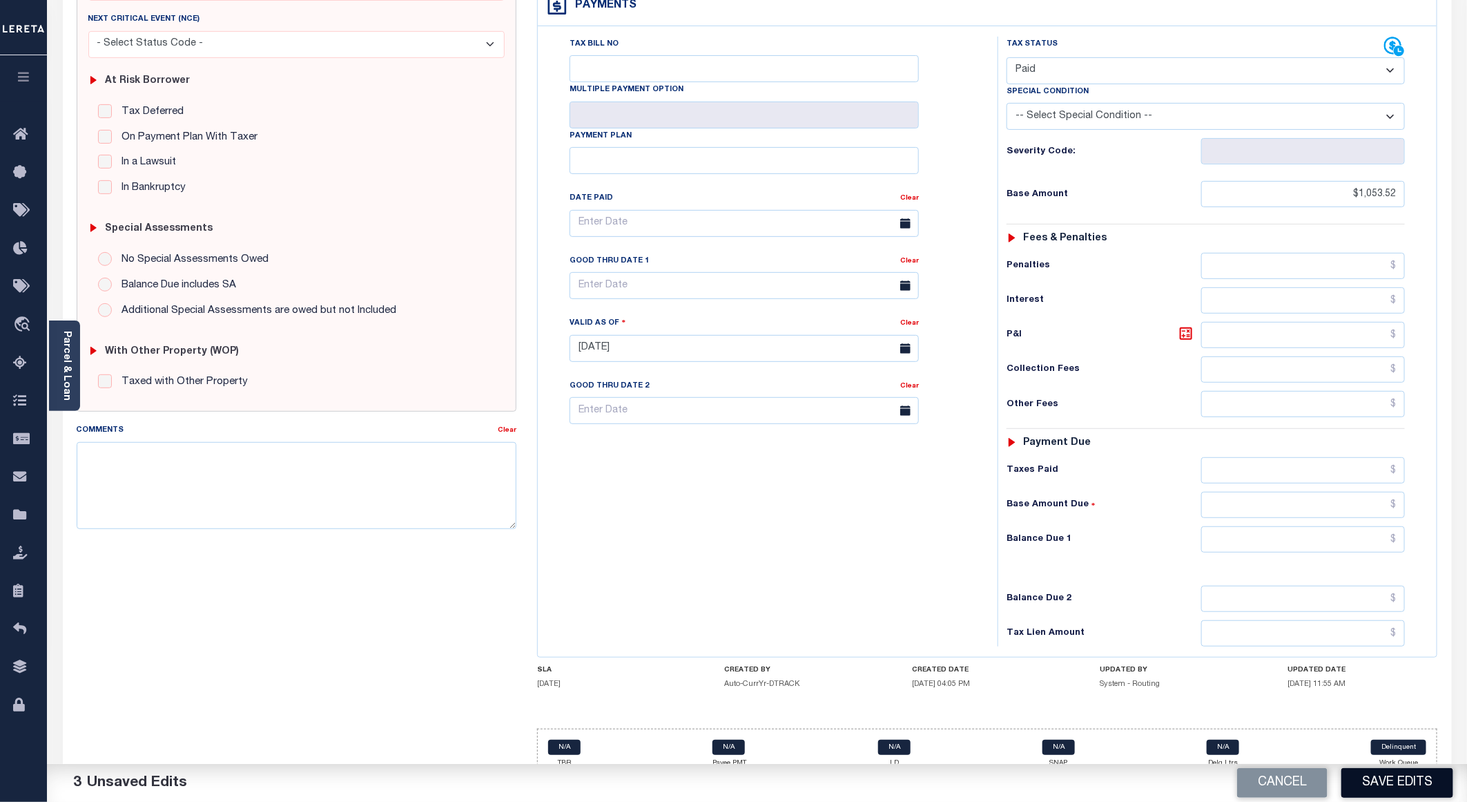
click at [1375, 781] on button "Save Edits" at bounding box center [1397, 783] width 112 height 30
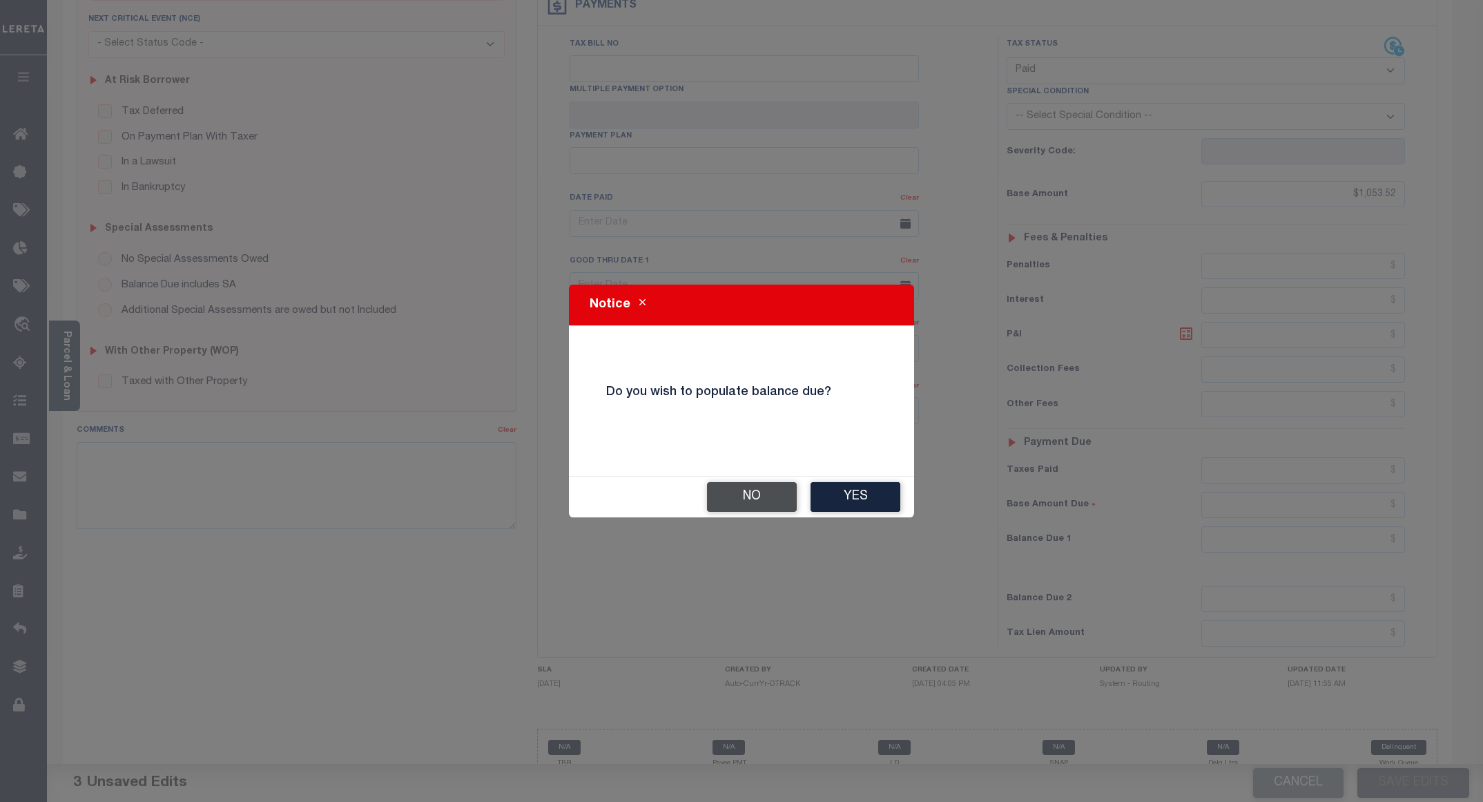
click at [731, 500] on button "No" at bounding box center [752, 497] width 90 height 30
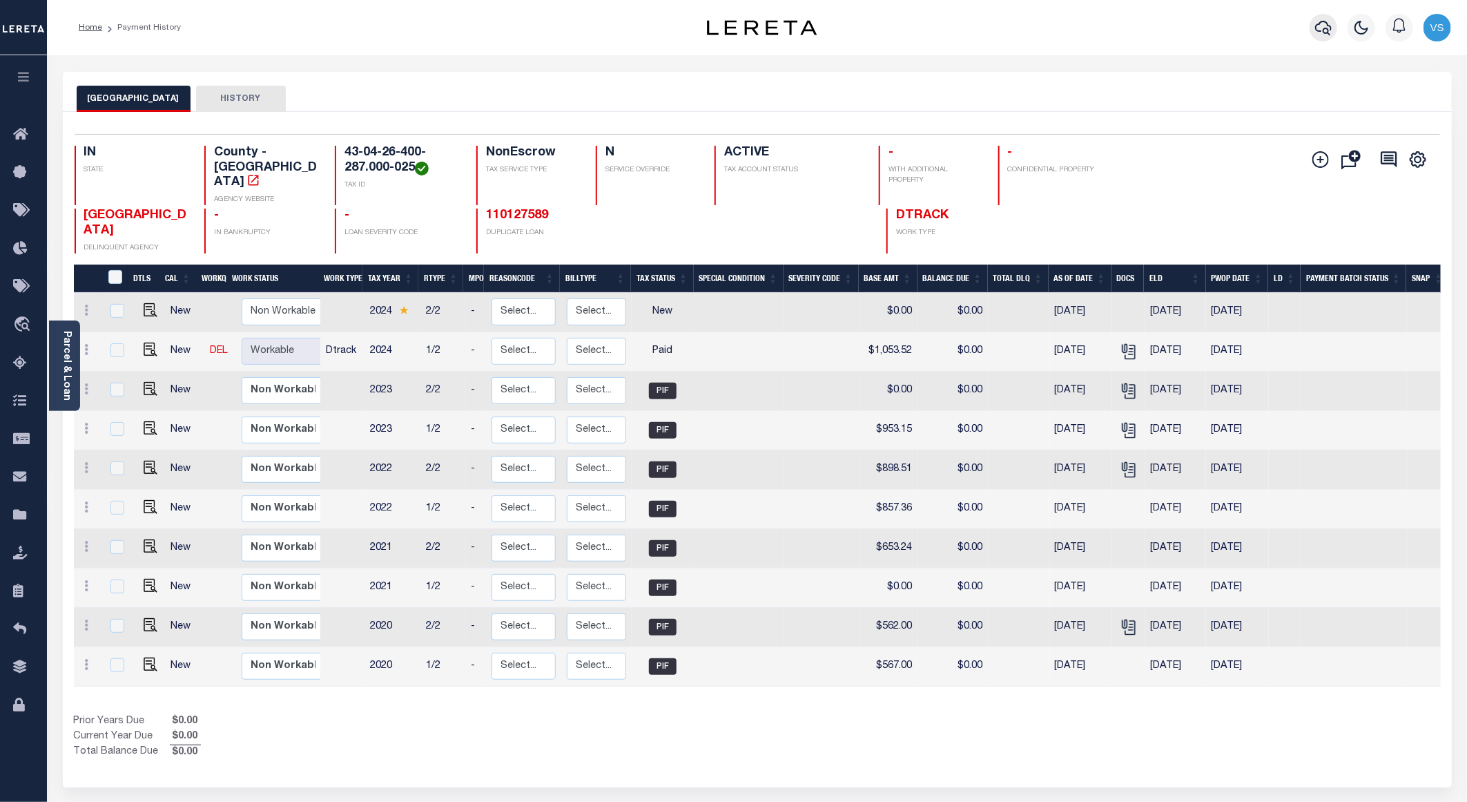
click at [1321, 30] on icon "button" at bounding box center [1323, 27] width 17 height 17
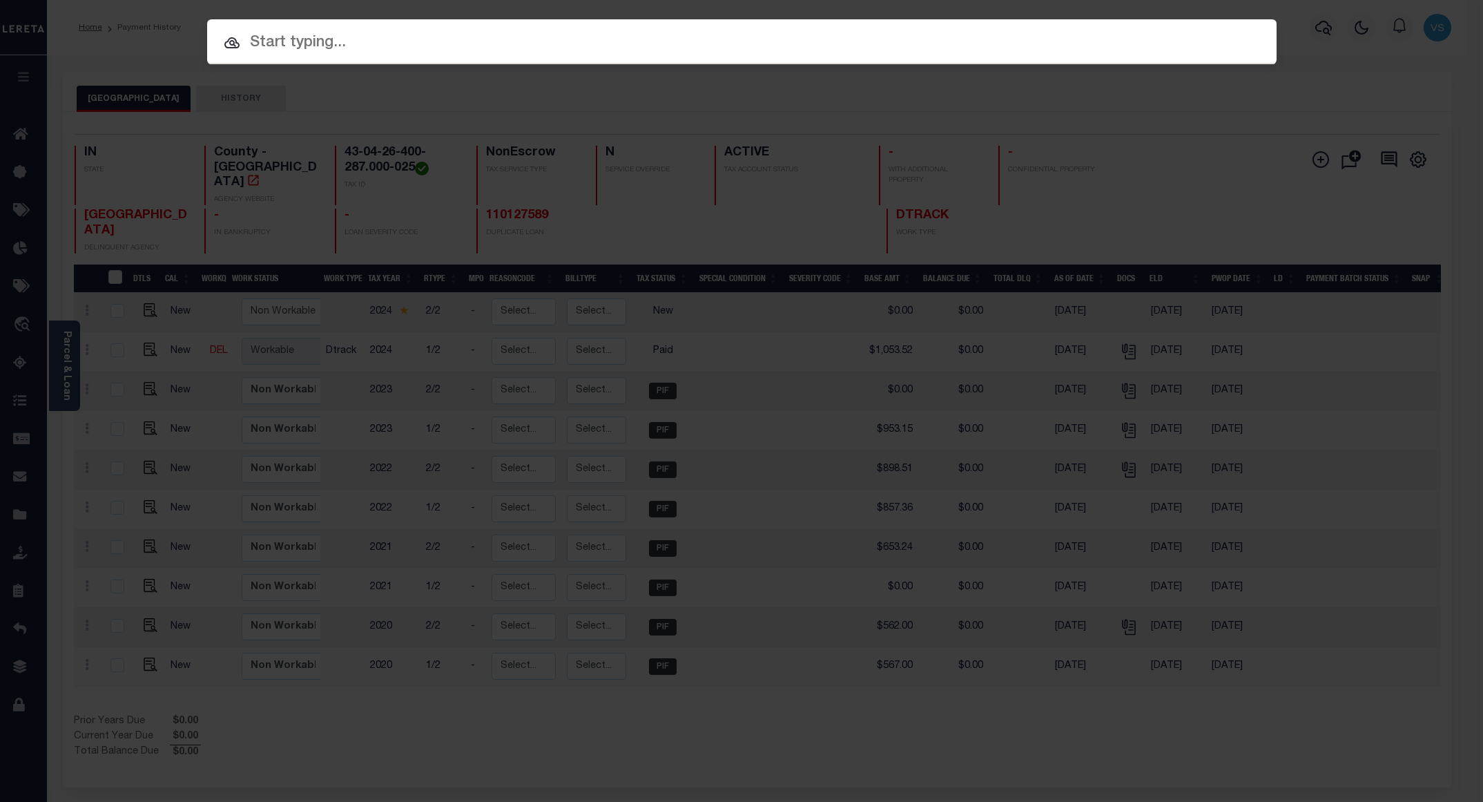
paste input "110200556"
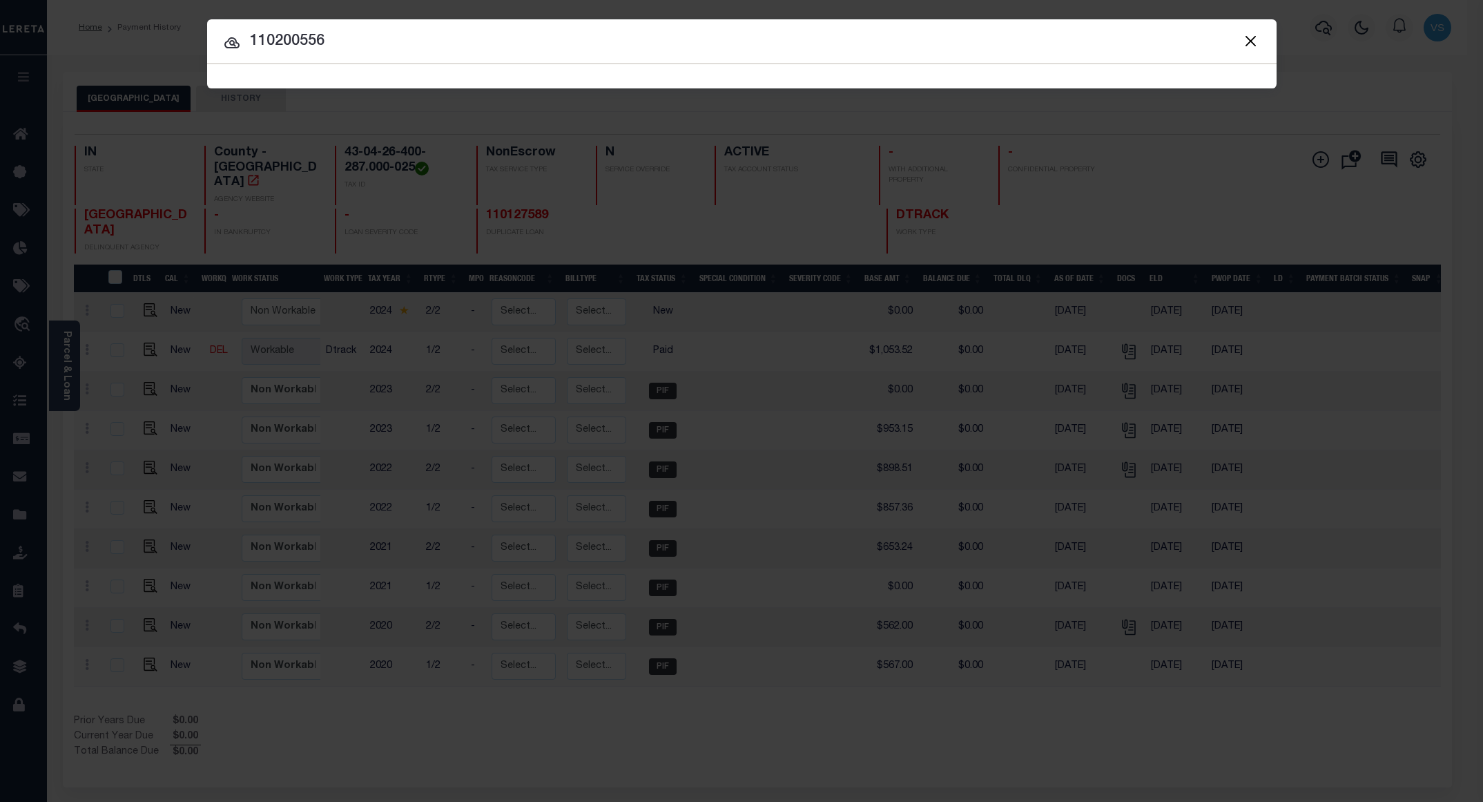
type input "110200556"
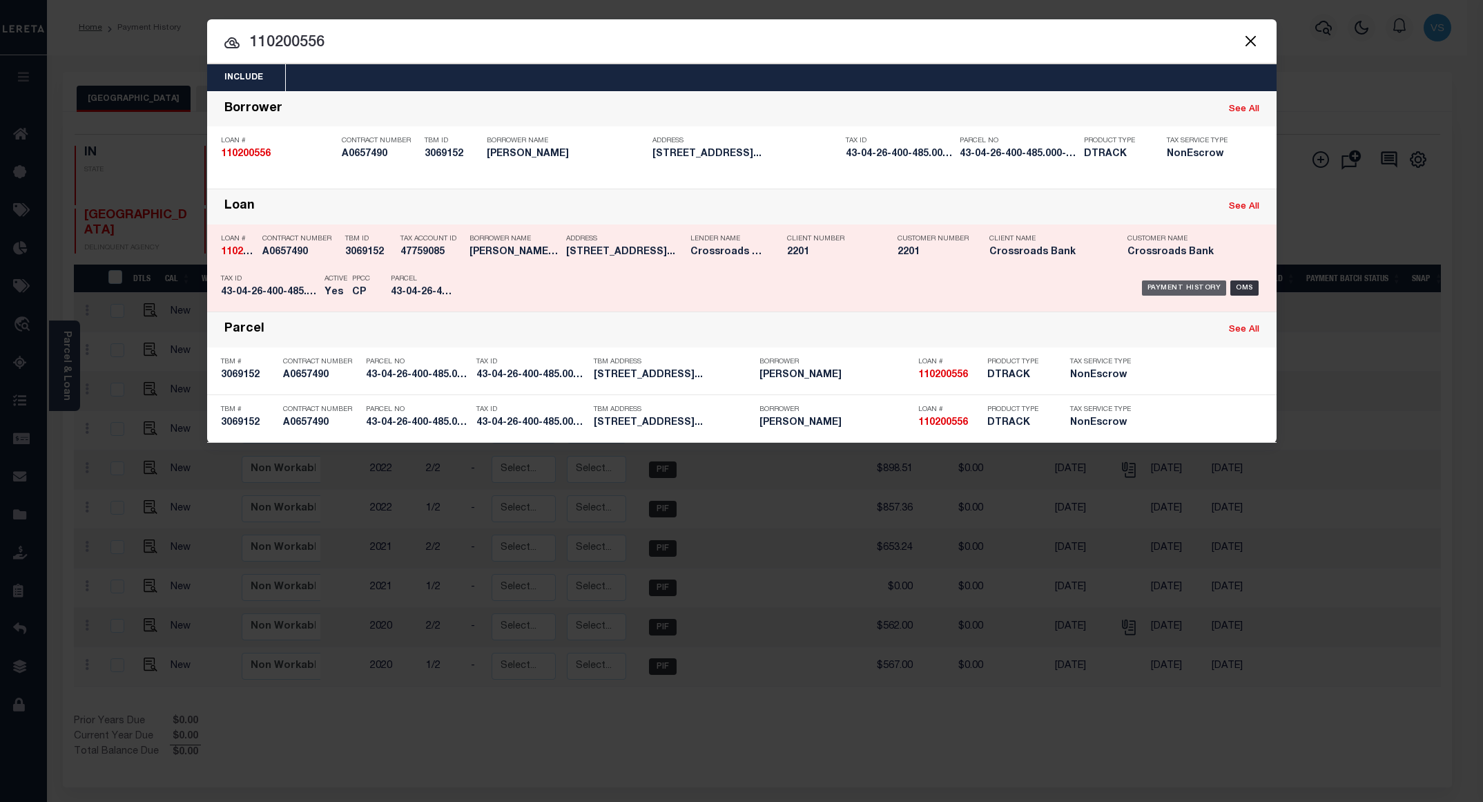
click at [1170, 286] on div "Payment History" at bounding box center [1184, 287] width 85 height 15
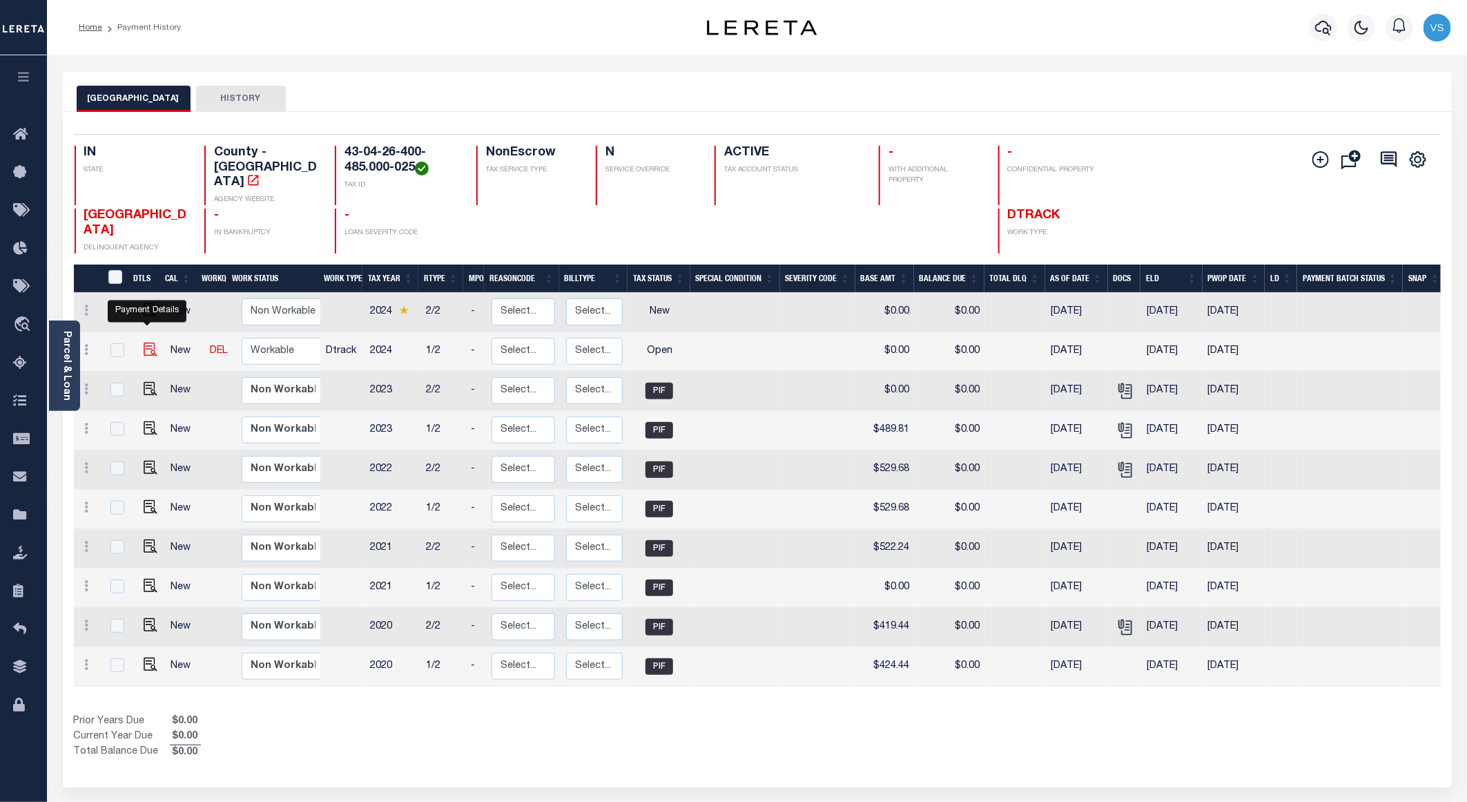
click at [149, 342] on img "" at bounding box center [151, 349] width 14 height 14
checkbox input "true"
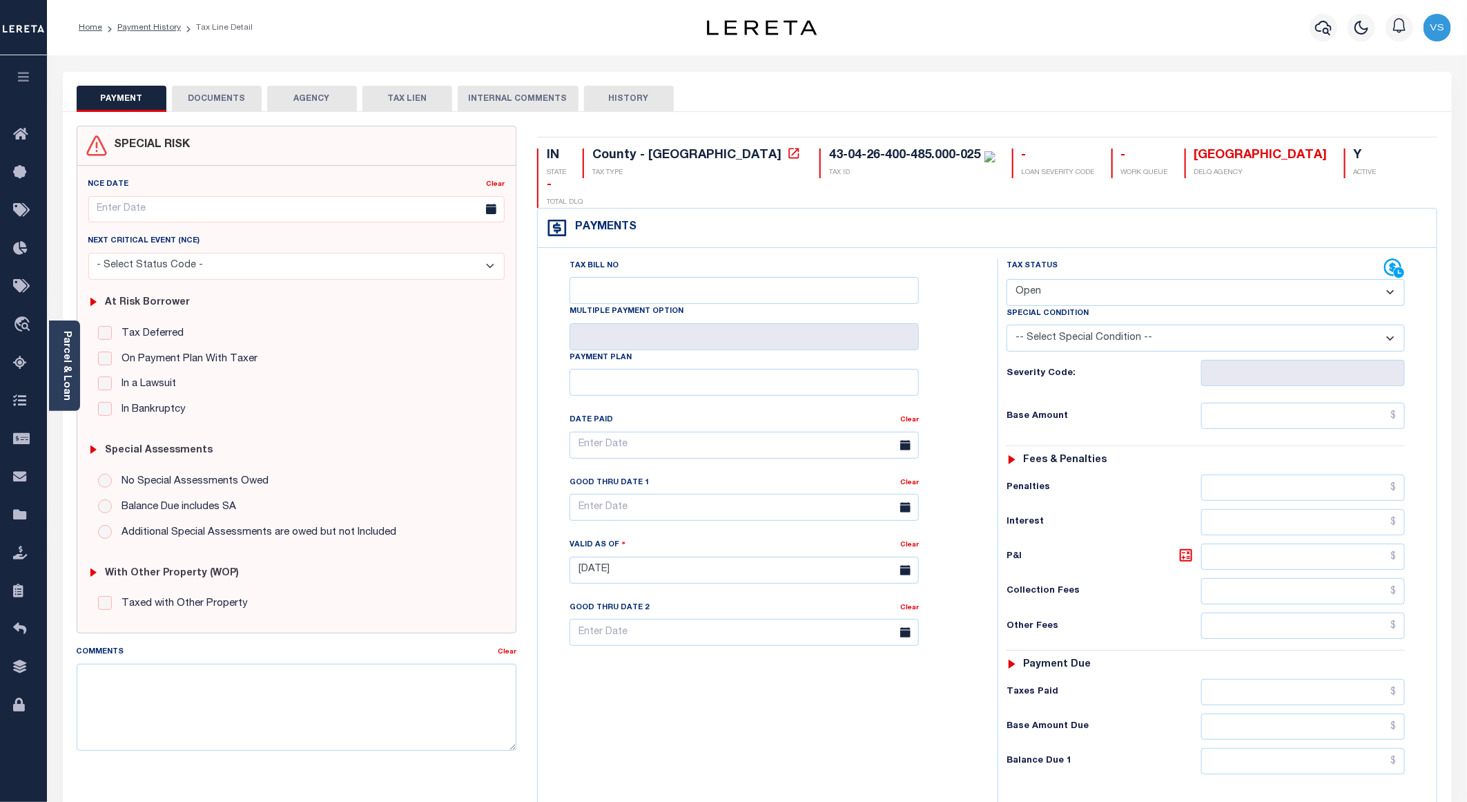
click at [1050, 279] on select "- Select Status Code - Open Due/Unpaid Paid Incomplete No Tax Due Internal Refu…" at bounding box center [1206, 292] width 398 height 27
select select "PYD"
click at [1007, 279] on select "- Select Status Code - Open Due/Unpaid Paid Incomplete No Tax Due Internal Refu…" at bounding box center [1206, 292] width 398 height 27
type input "09/09/2025"
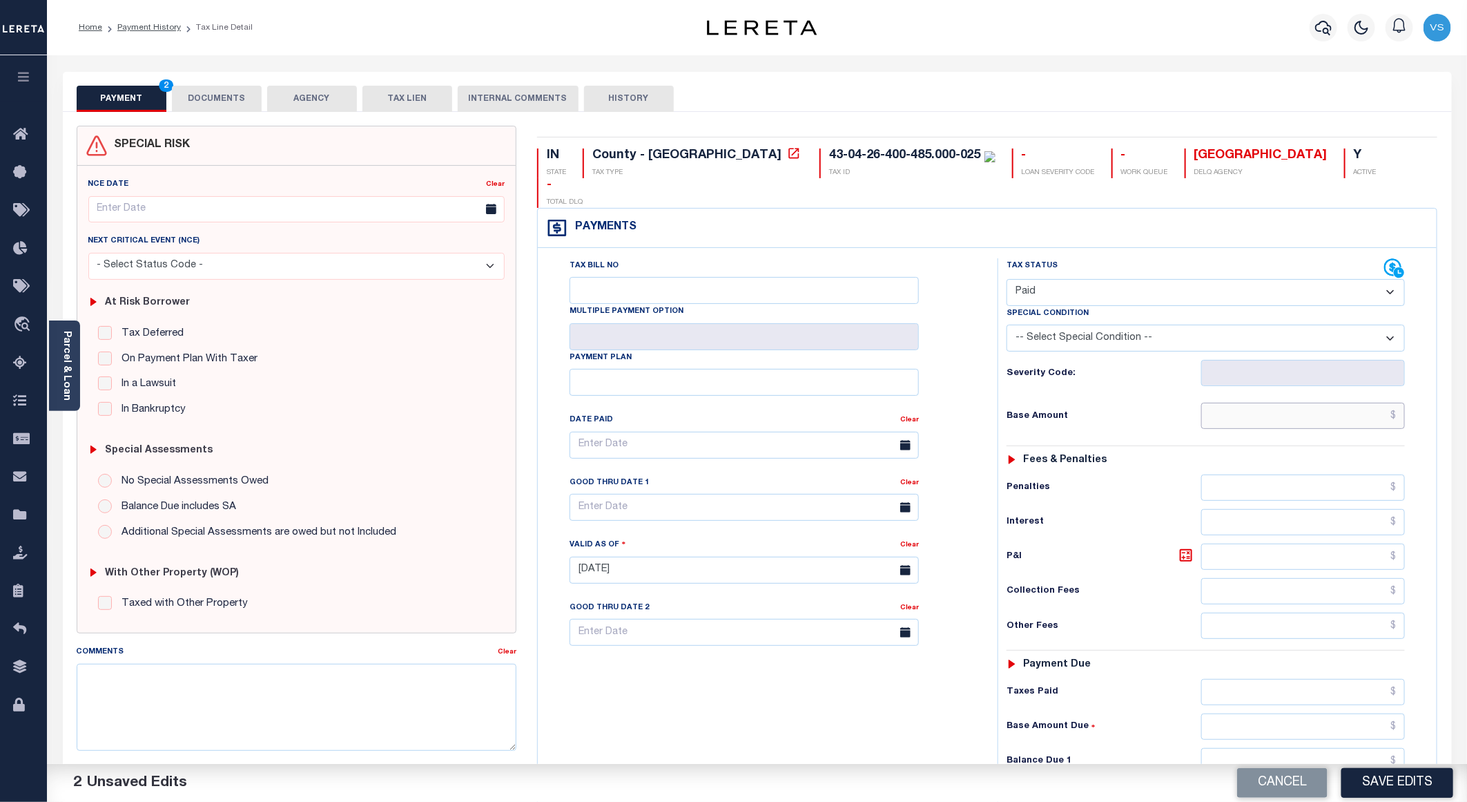
click at [1292, 402] on input "text" at bounding box center [1303, 415] width 204 height 26
paste input "516.12"
type input "$516.12"
click at [207, 96] on button "DOCUMENTS" at bounding box center [217, 99] width 90 height 26
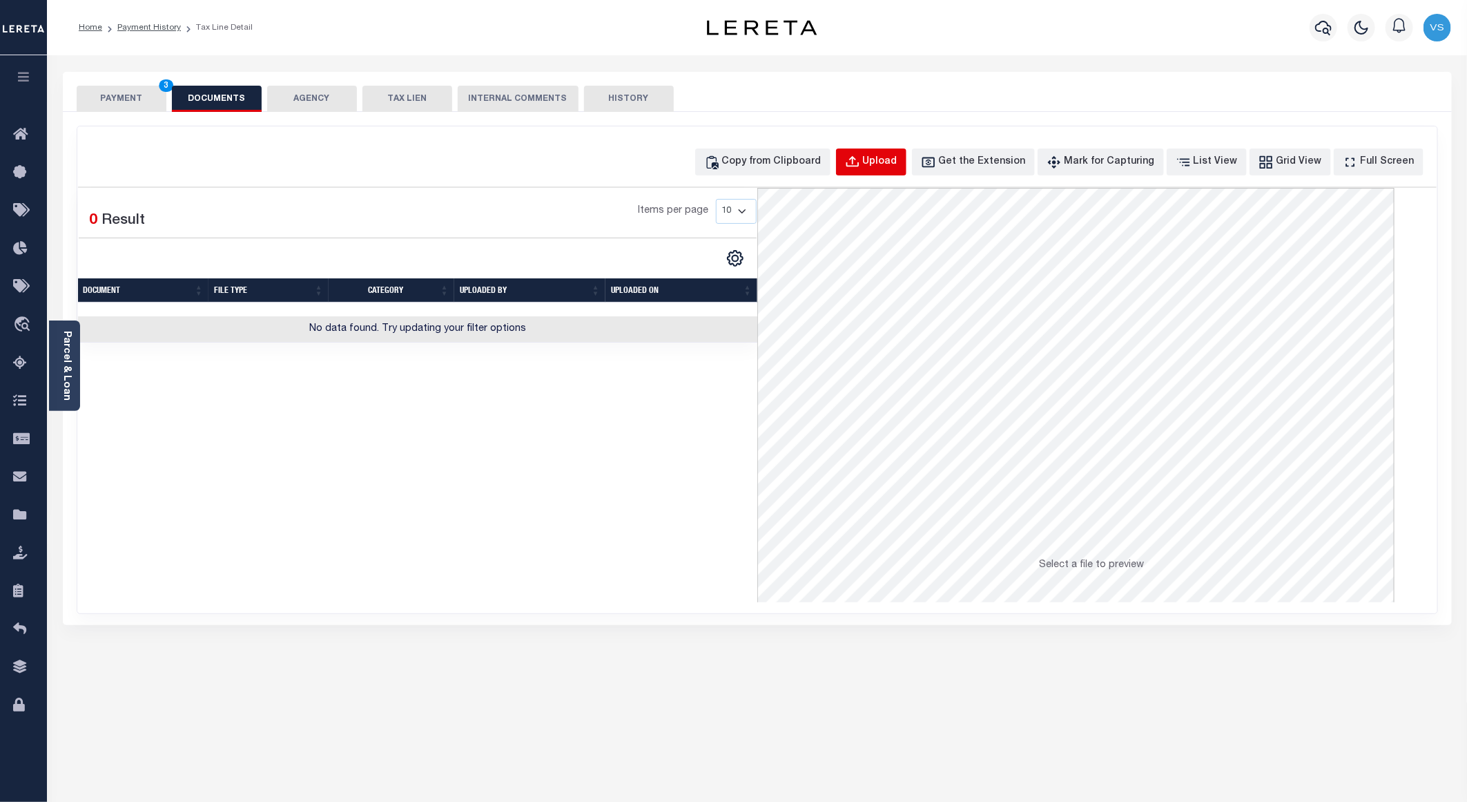
click at [884, 168] on button "Upload" at bounding box center [871, 161] width 70 height 27
select select "POP"
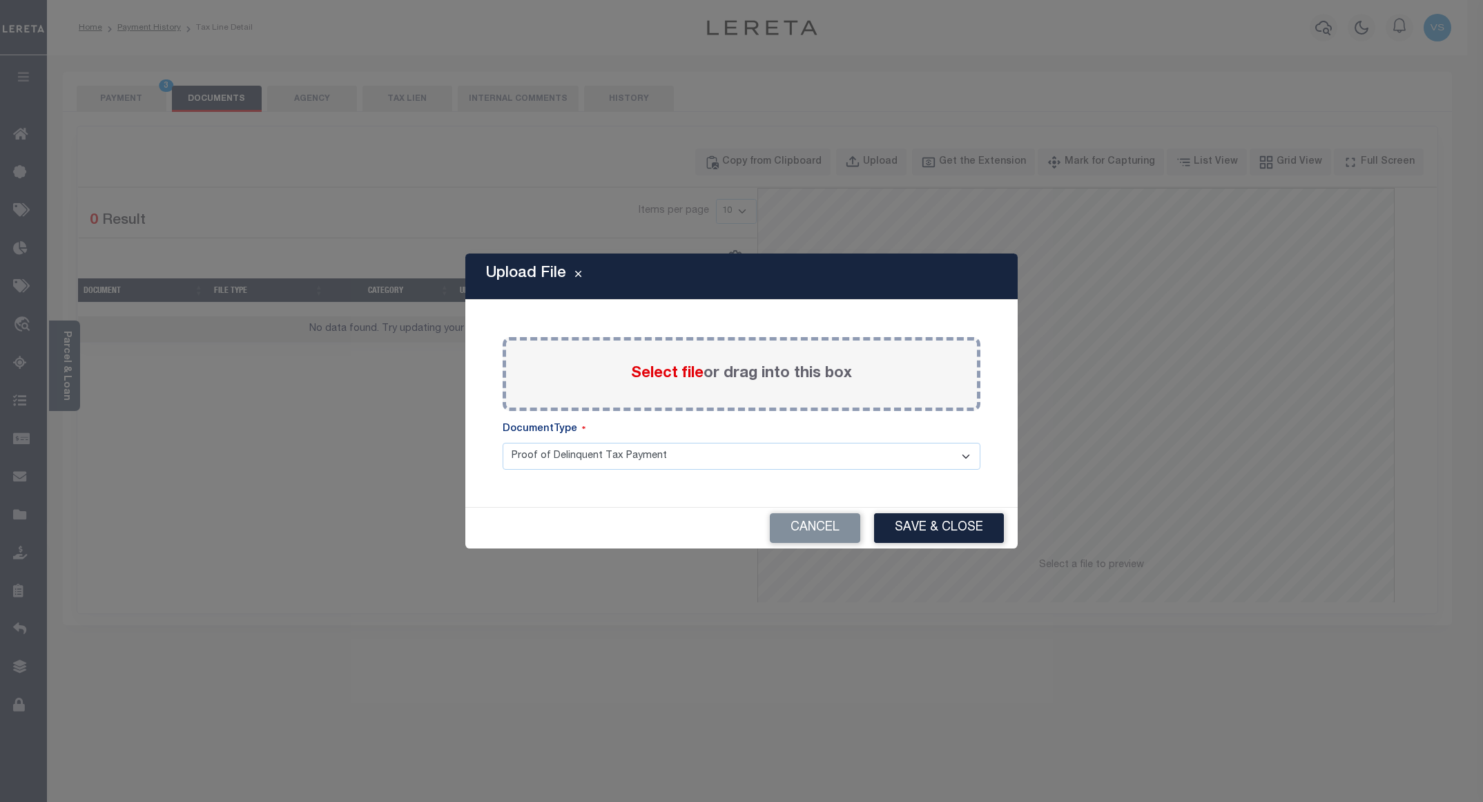
click at [665, 375] on span "Select file" at bounding box center [667, 373] width 72 height 15
click at [0, 0] on input "Select file or drag into this box" at bounding box center [0, 0] width 0 height 0
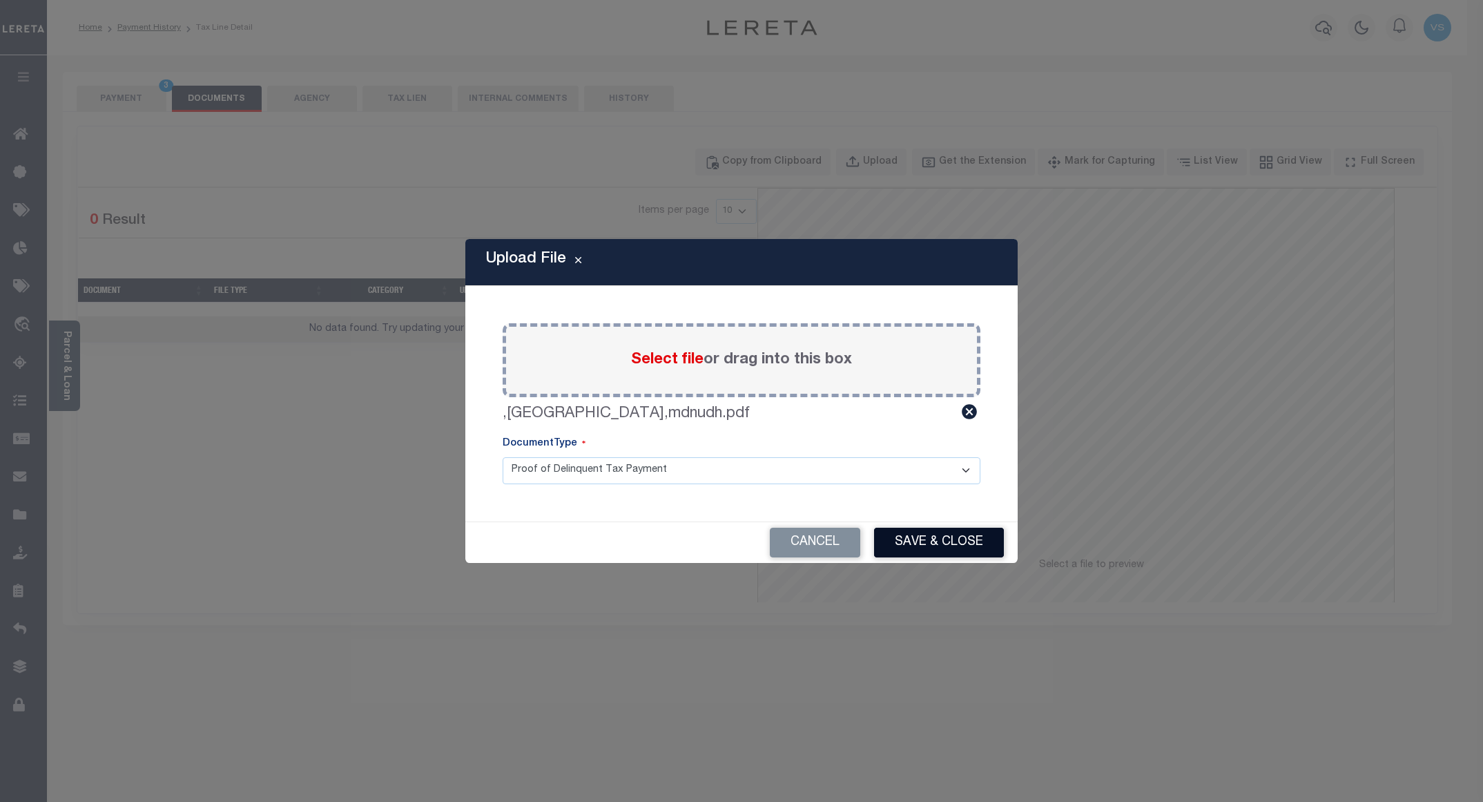
click at [933, 538] on button "Save & Close" at bounding box center [939, 542] width 130 height 30
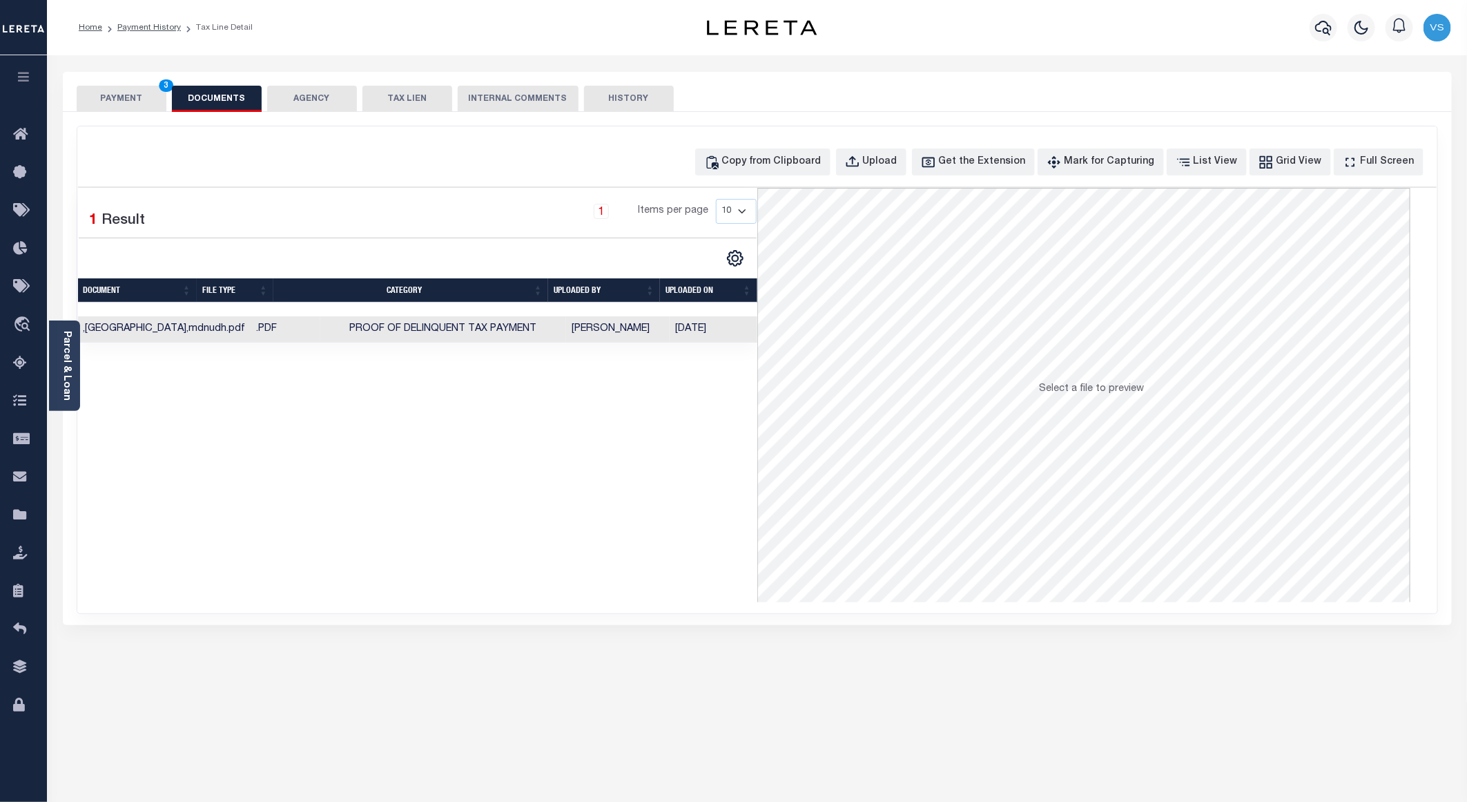
click at [122, 100] on button "PAYMENT 3" at bounding box center [122, 99] width 90 height 26
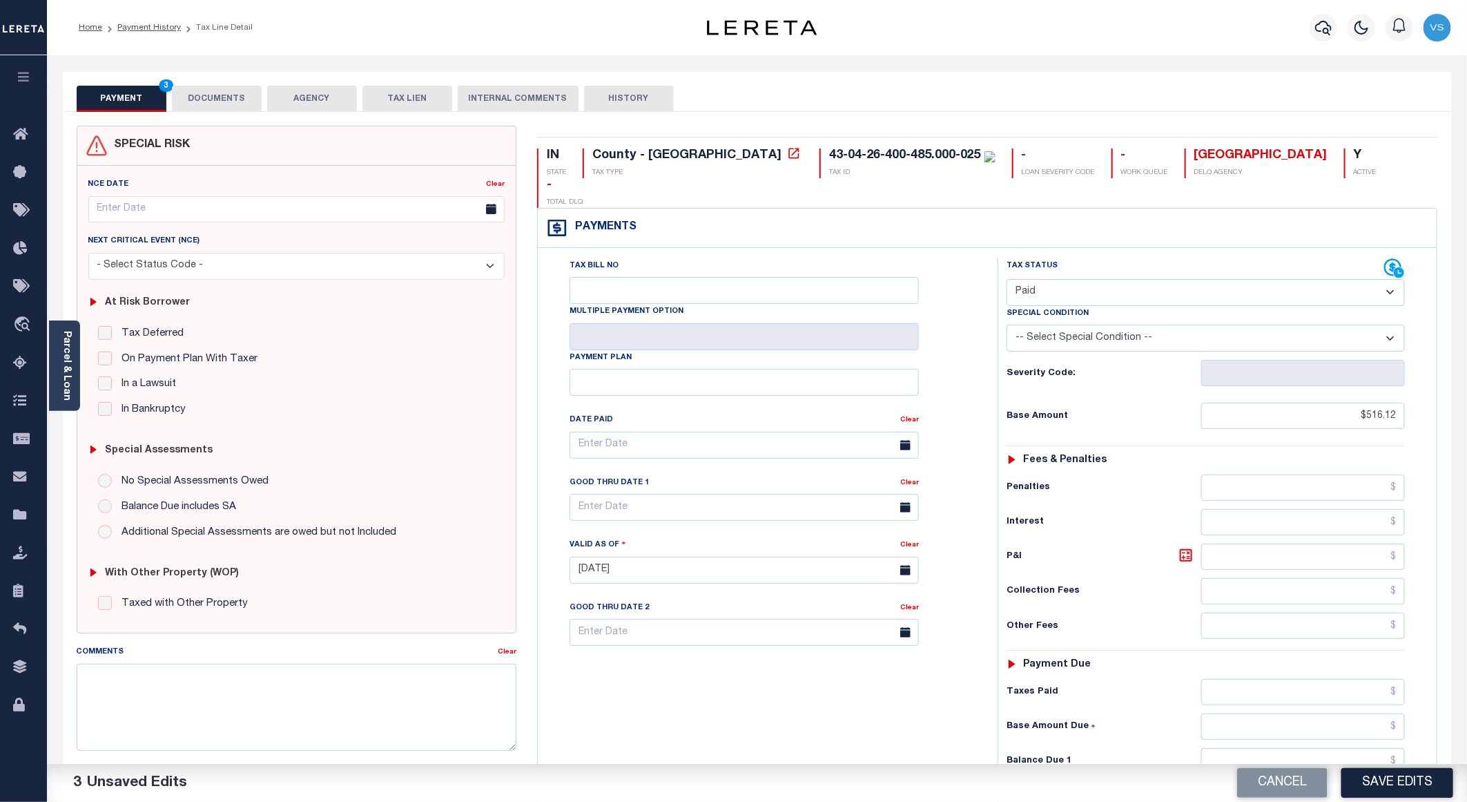
scroll to position [222, 0]
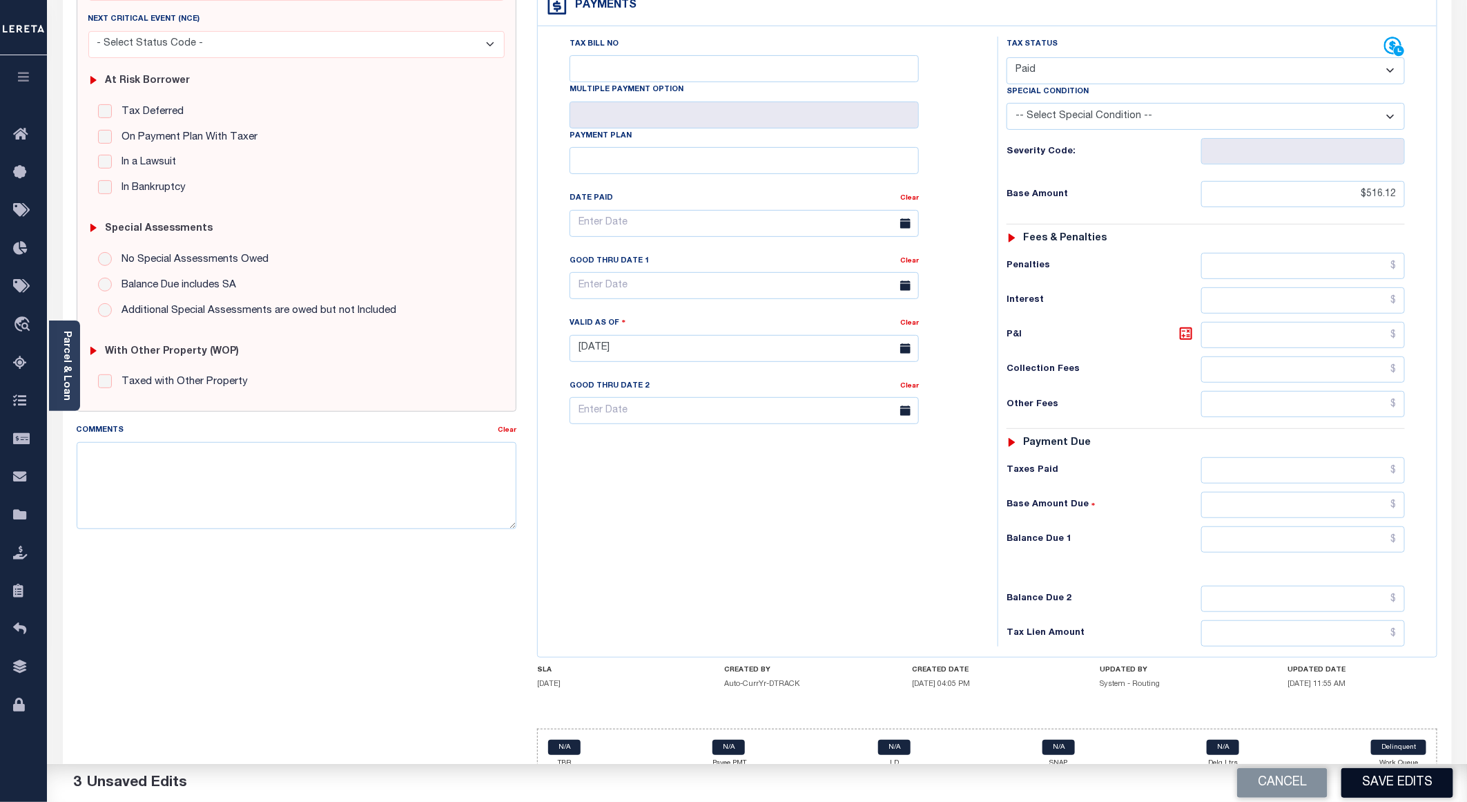
click at [1359, 779] on button "Save Edits" at bounding box center [1397, 783] width 112 height 30
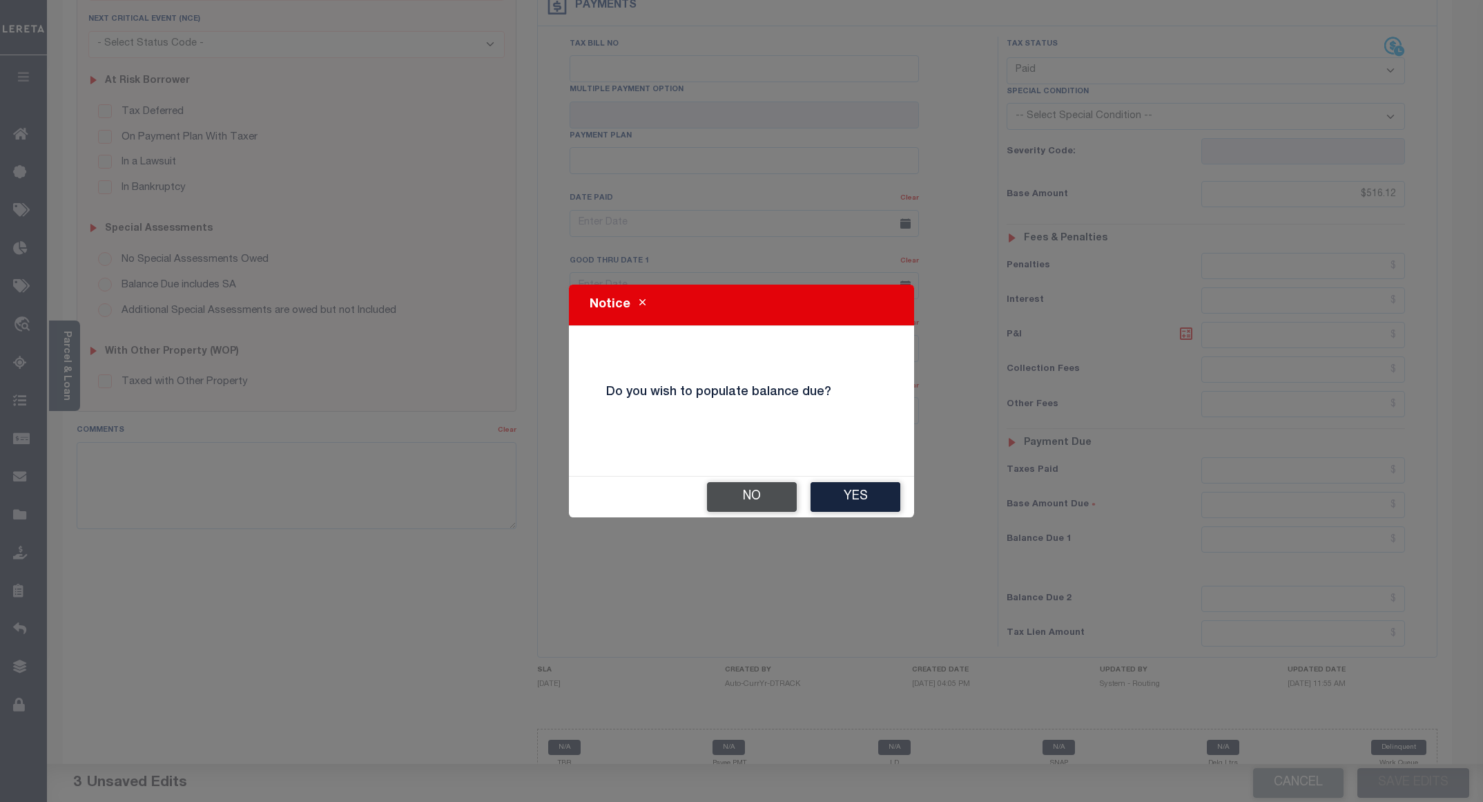
click at [750, 500] on button "No" at bounding box center [752, 497] width 90 height 30
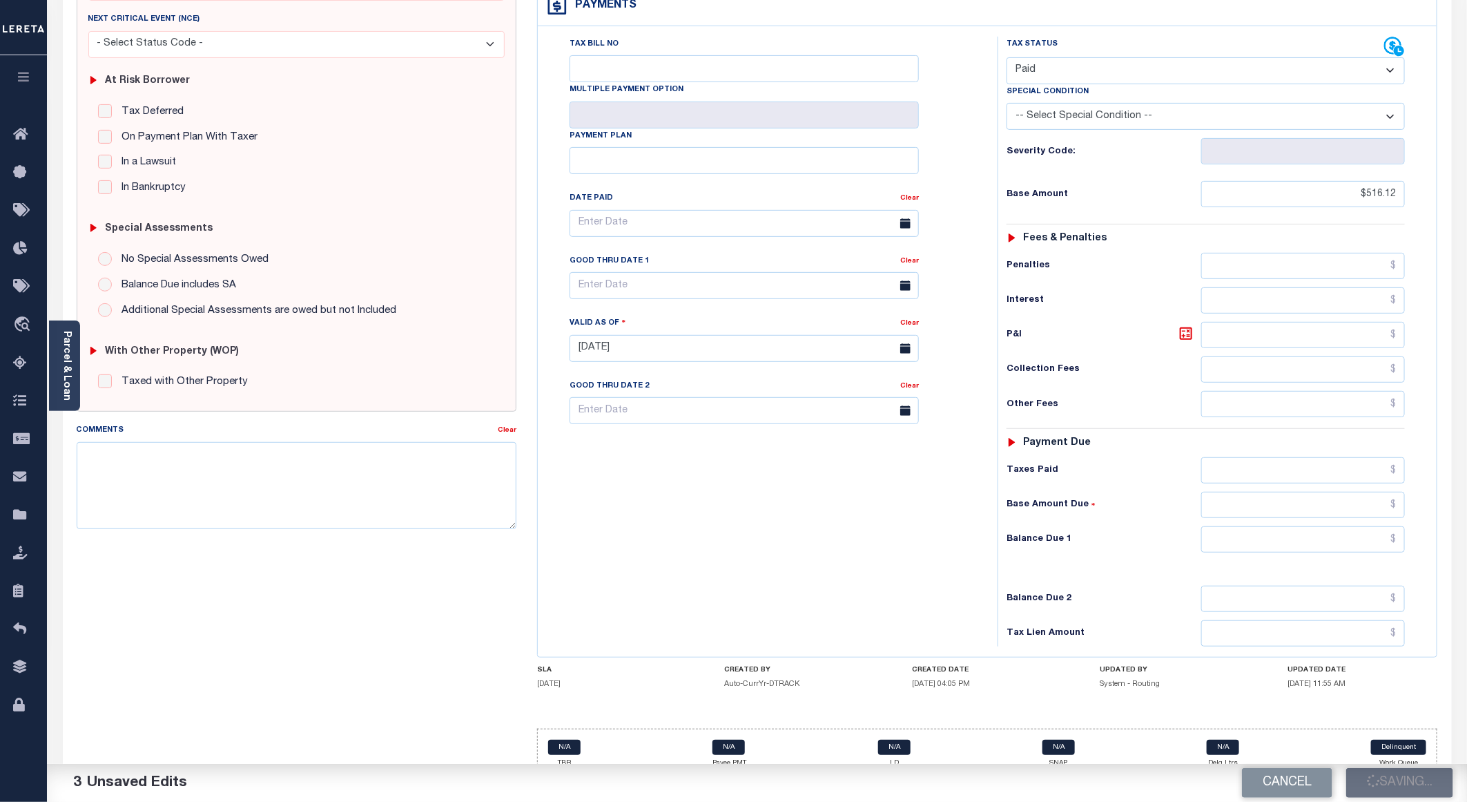
checkbox input "false"
type input "$516.12"
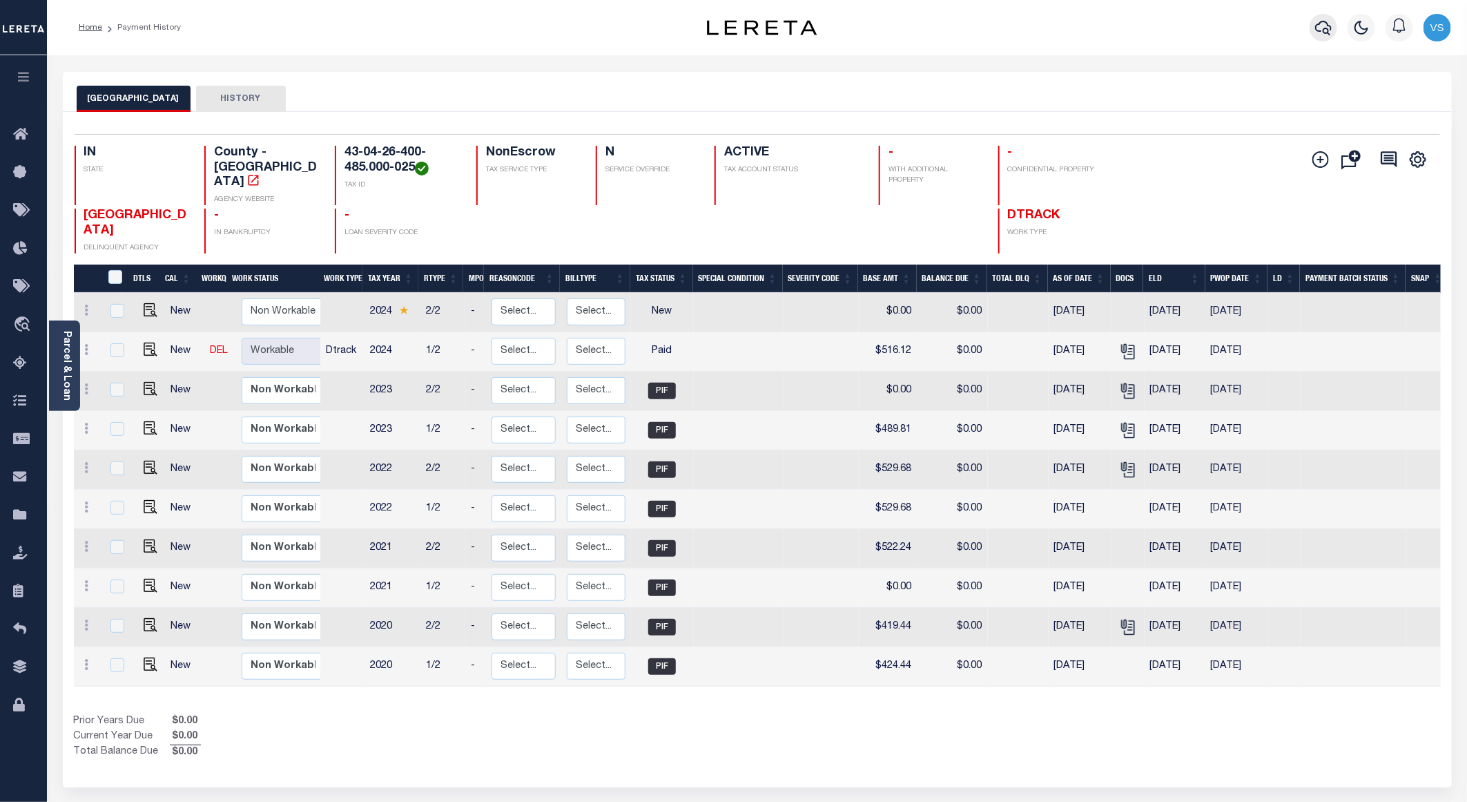
click at [1326, 17] on button "button" at bounding box center [1324, 28] width 28 height 28
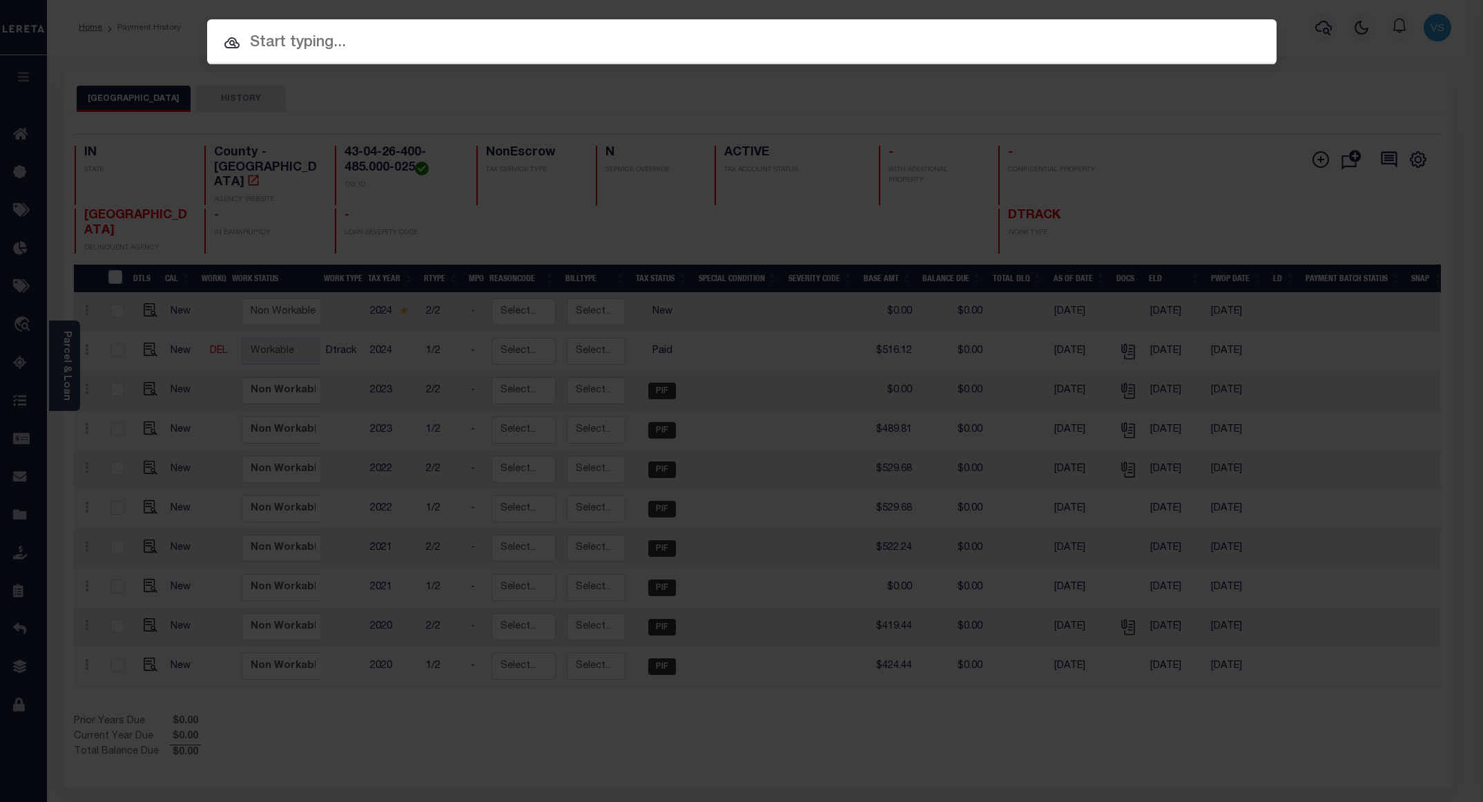
paste input "110203832"
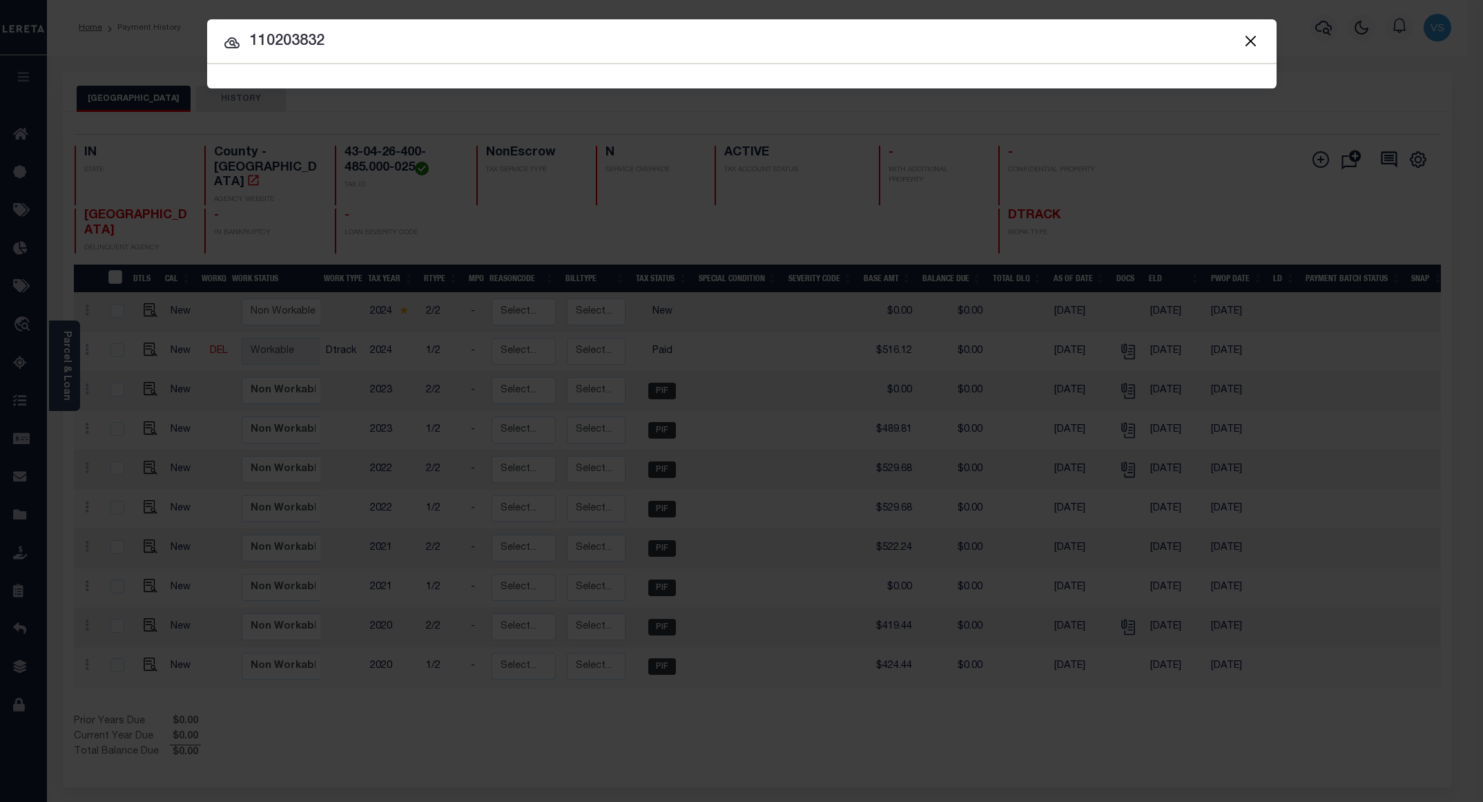
type input "110203832"
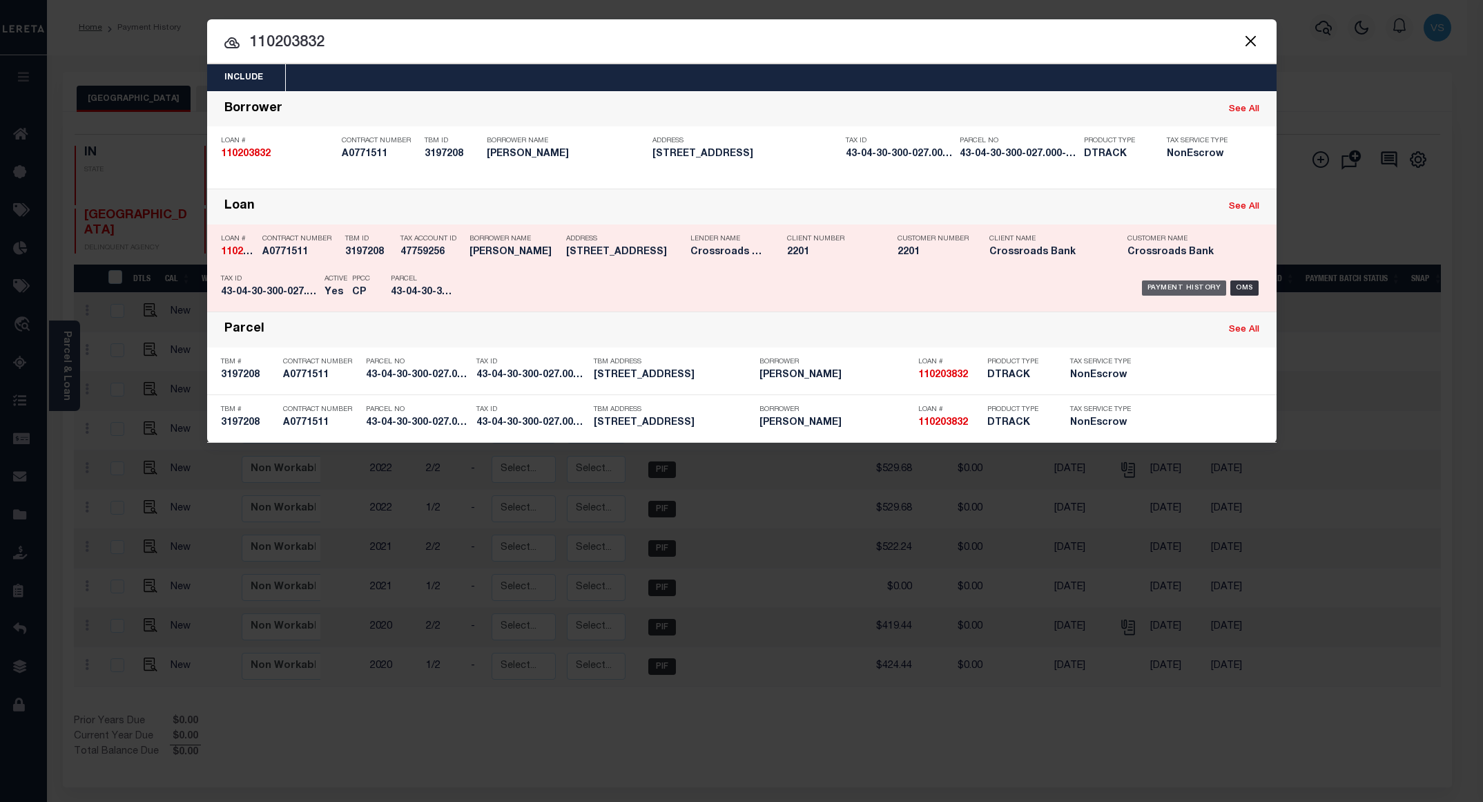
click at [1171, 282] on div "Payment History" at bounding box center [1184, 287] width 85 height 15
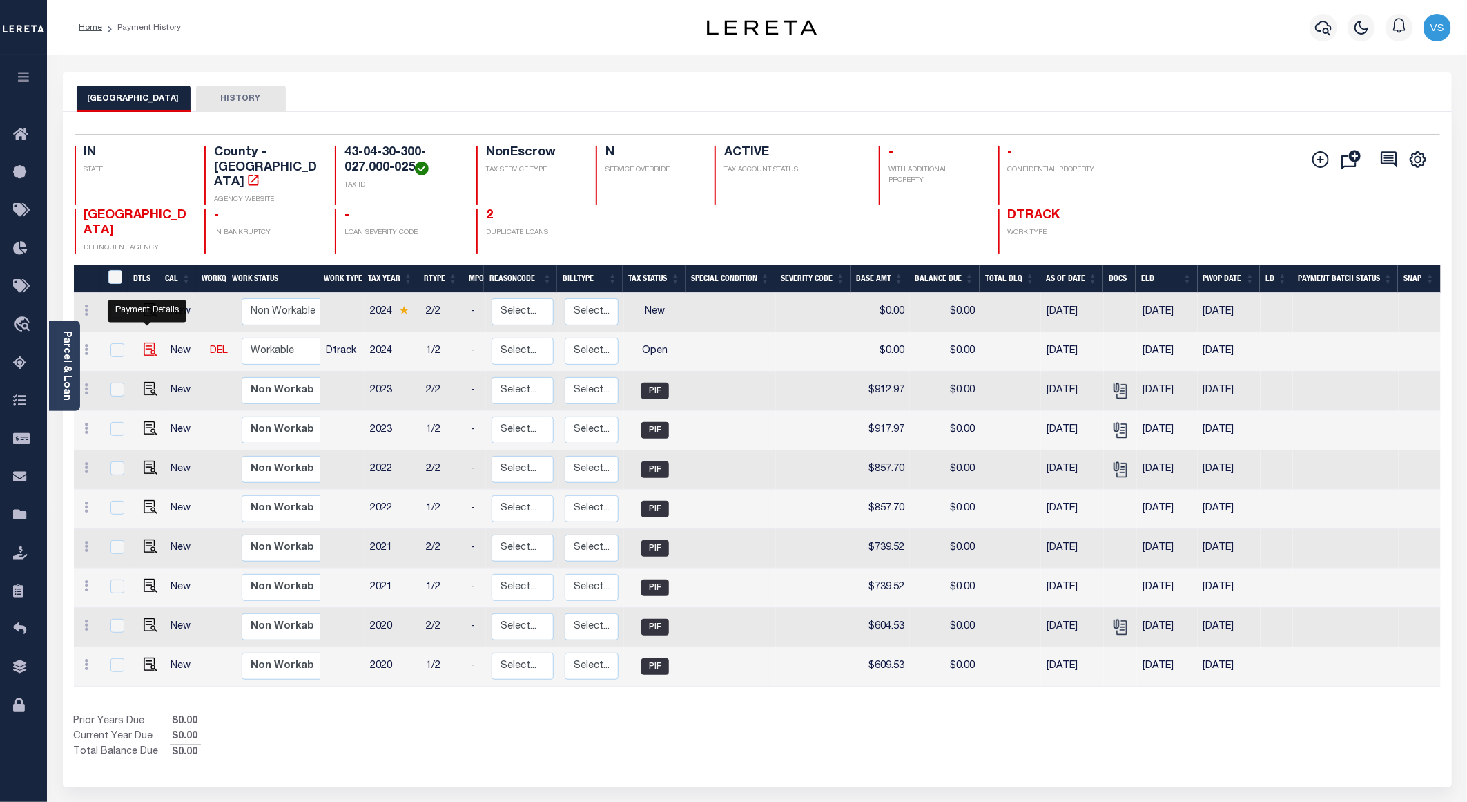
click at [144, 342] on img "" at bounding box center [151, 349] width 14 height 14
checkbox input "true"
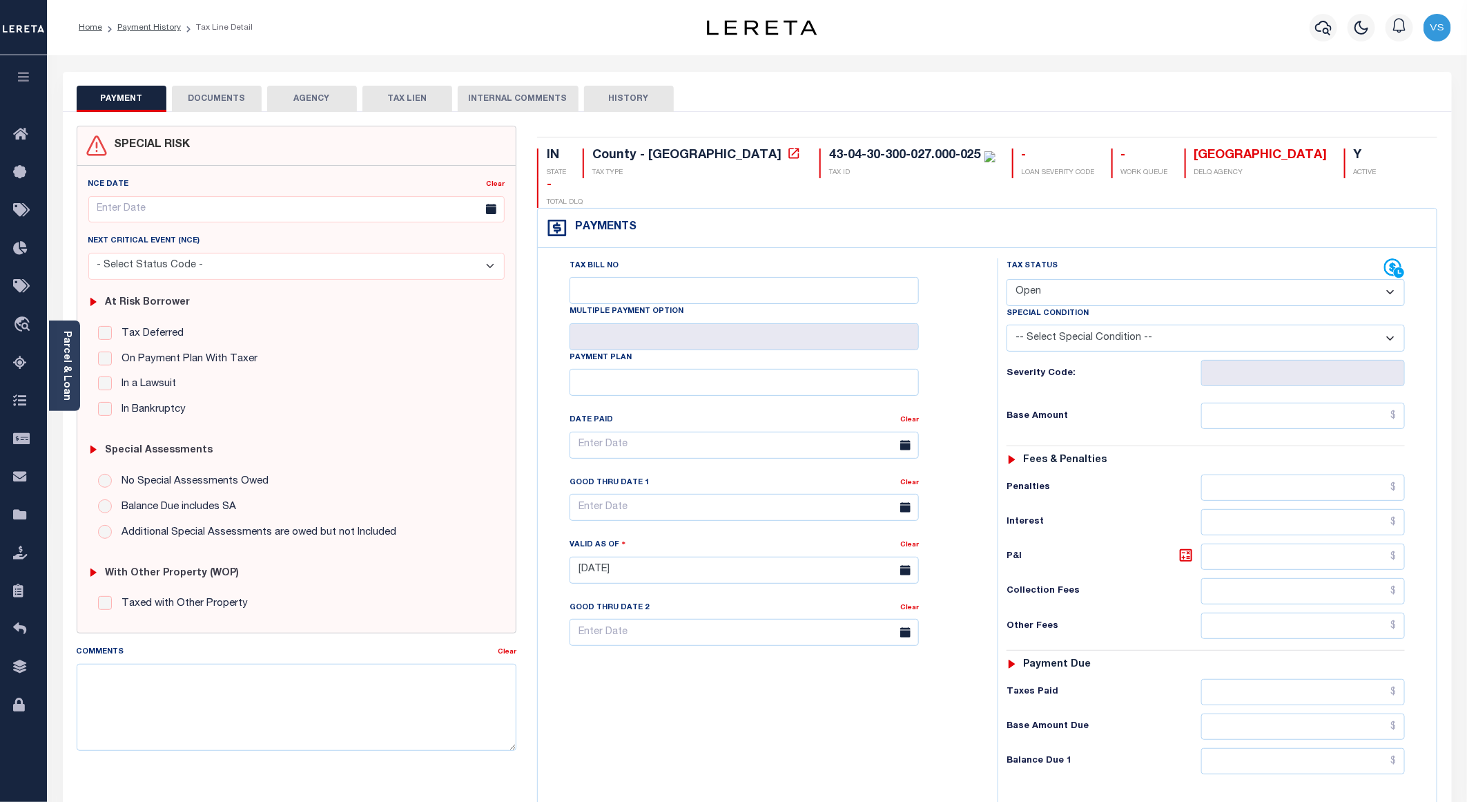
click at [1032, 279] on select "- Select Status Code - Open Due/Unpaid Paid Incomplete No Tax Due Internal Refu…" at bounding box center [1206, 292] width 398 height 27
select select "PYD"
click at [1007, 279] on select "- Select Status Code - Open Due/Unpaid Paid Incomplete No Tax Due Internal Refu…" at bounding box center [1206, 292] width 398 height 27
type input "[DATE]"
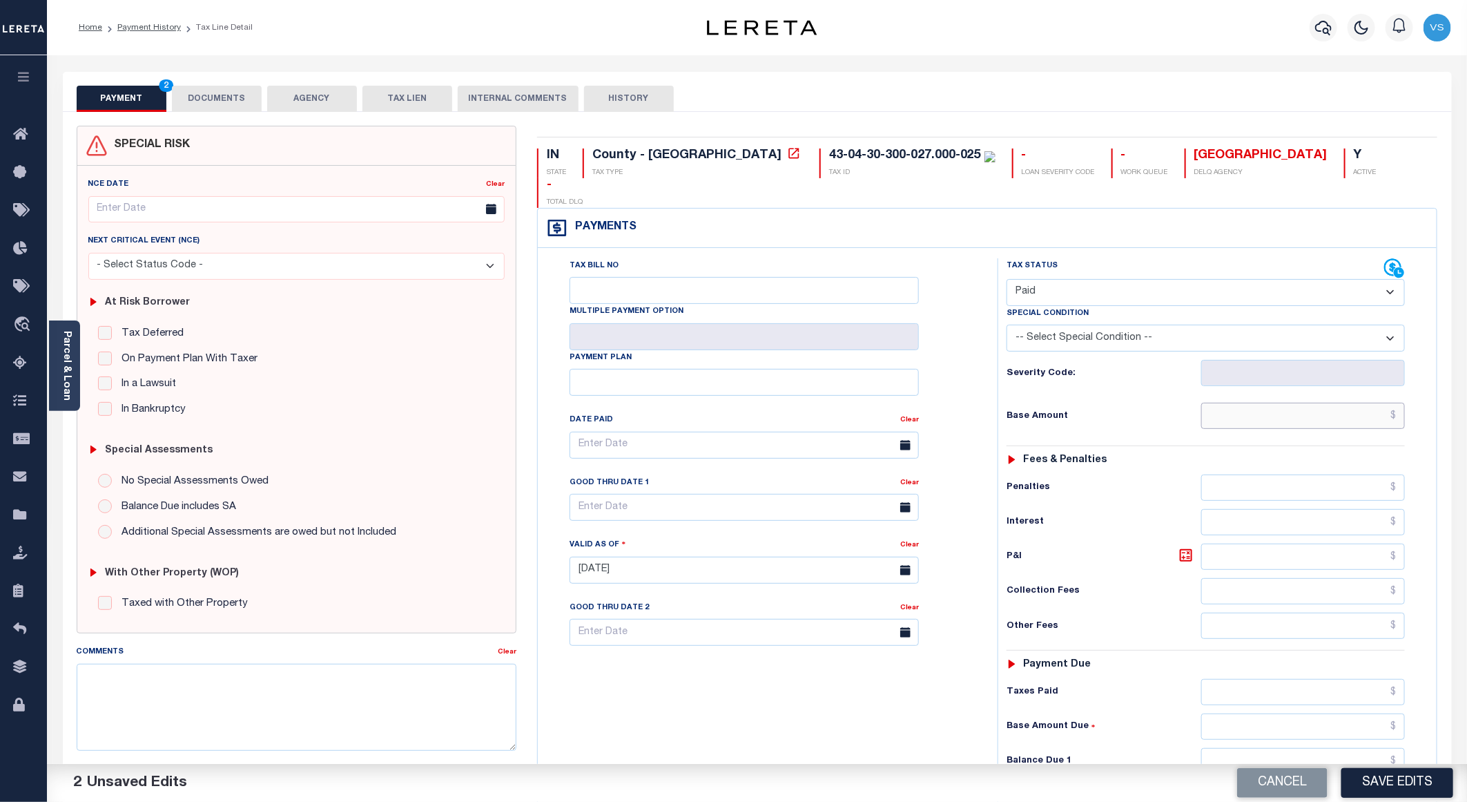
click at [1307, 402] on input "text" at bounding box center [1303, 415] width 204 height 26
paste input "1,023.20"
type input "$1,023.20"
click at [239, 96] on button "DOCUMENTS" at bounding box center [217, 99] width 90 height 26
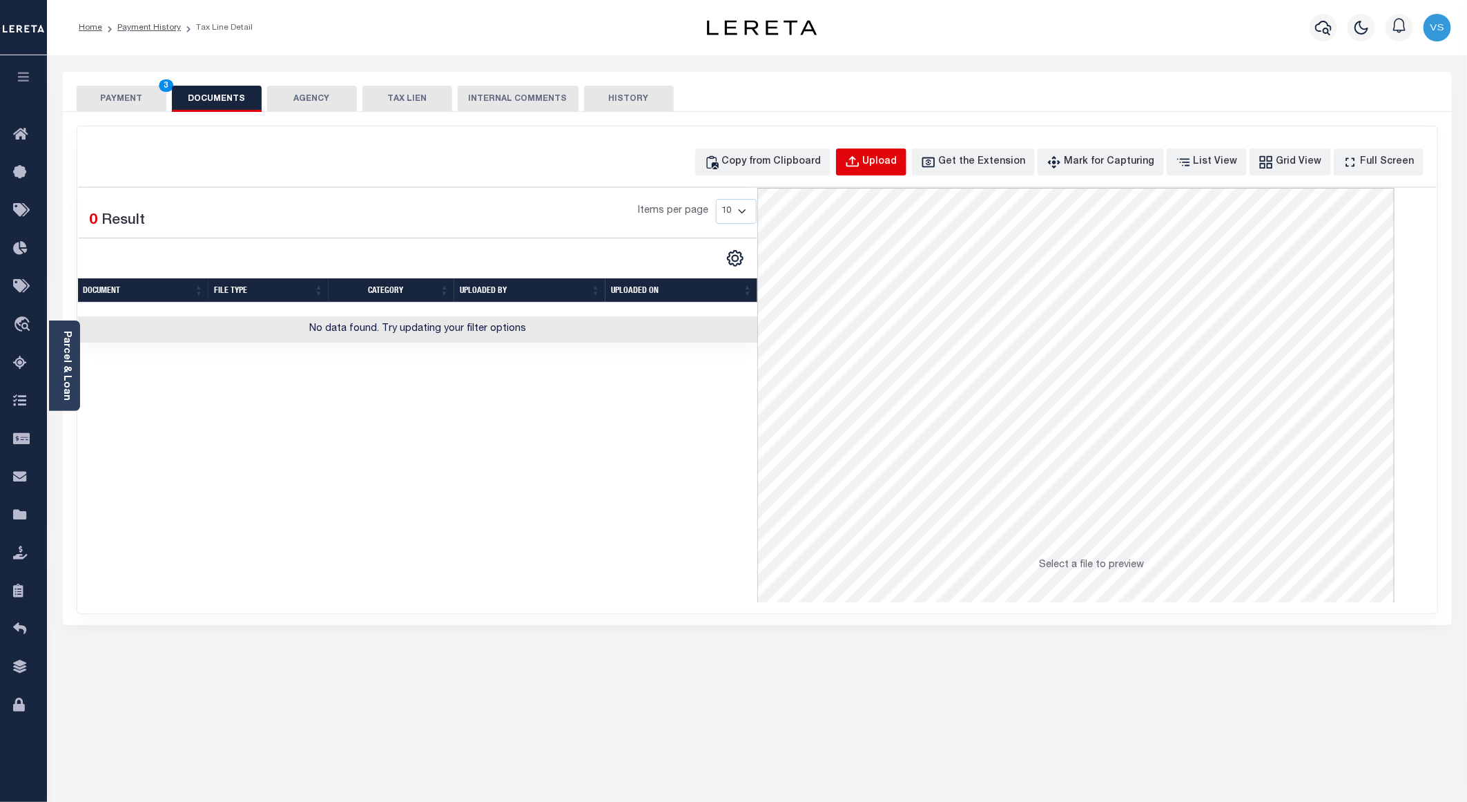
click at [897, 159] on div "Upload" at bounding box center [880, 162] width 35 height 15
select select "POP"
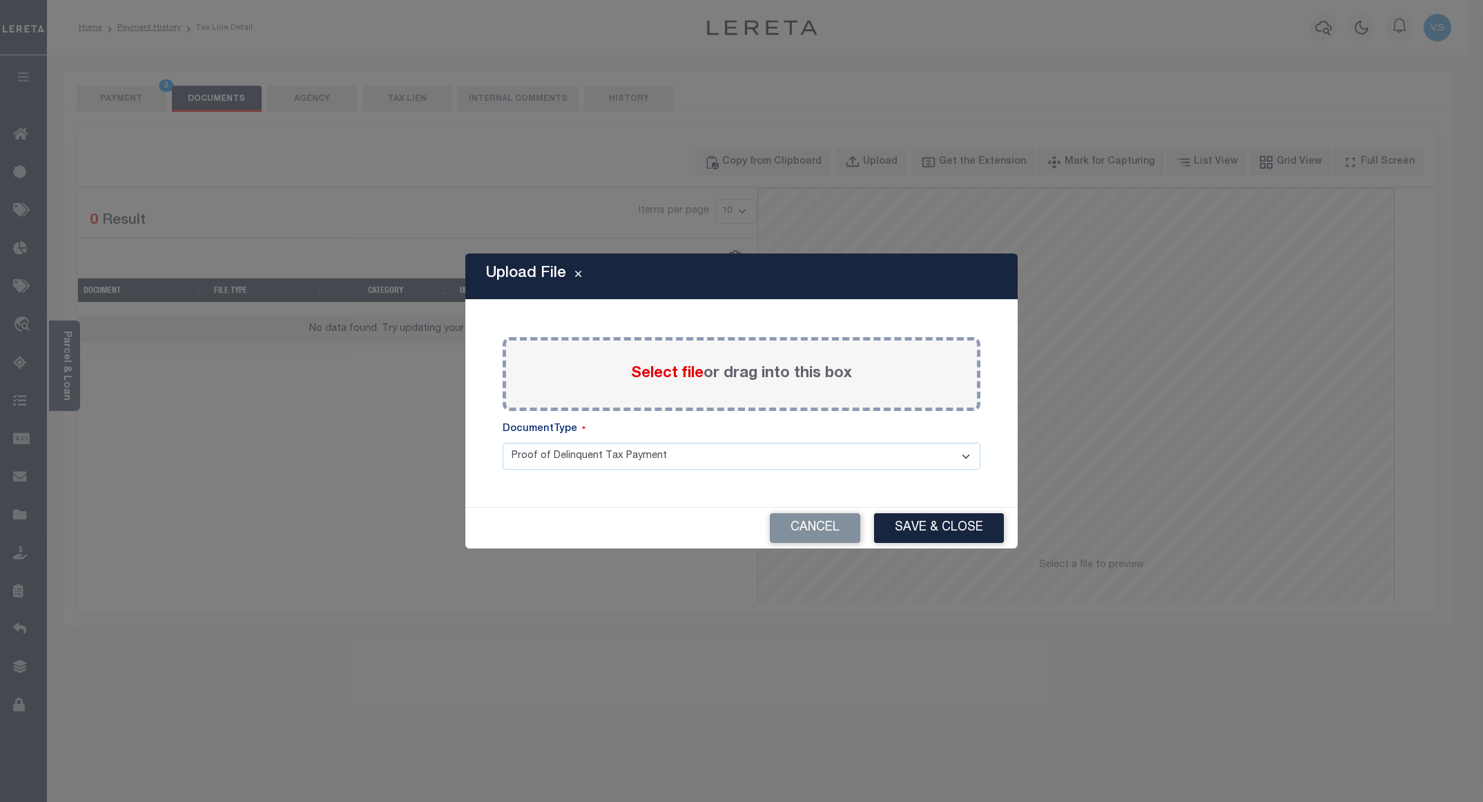
click at [652, 367] on span "Select file" at bounding box center [667, 373] width 72 height 15
click at [0, 0] on input "Select file or drag into this box" at bounding box center [0, 0] width 0 height 0
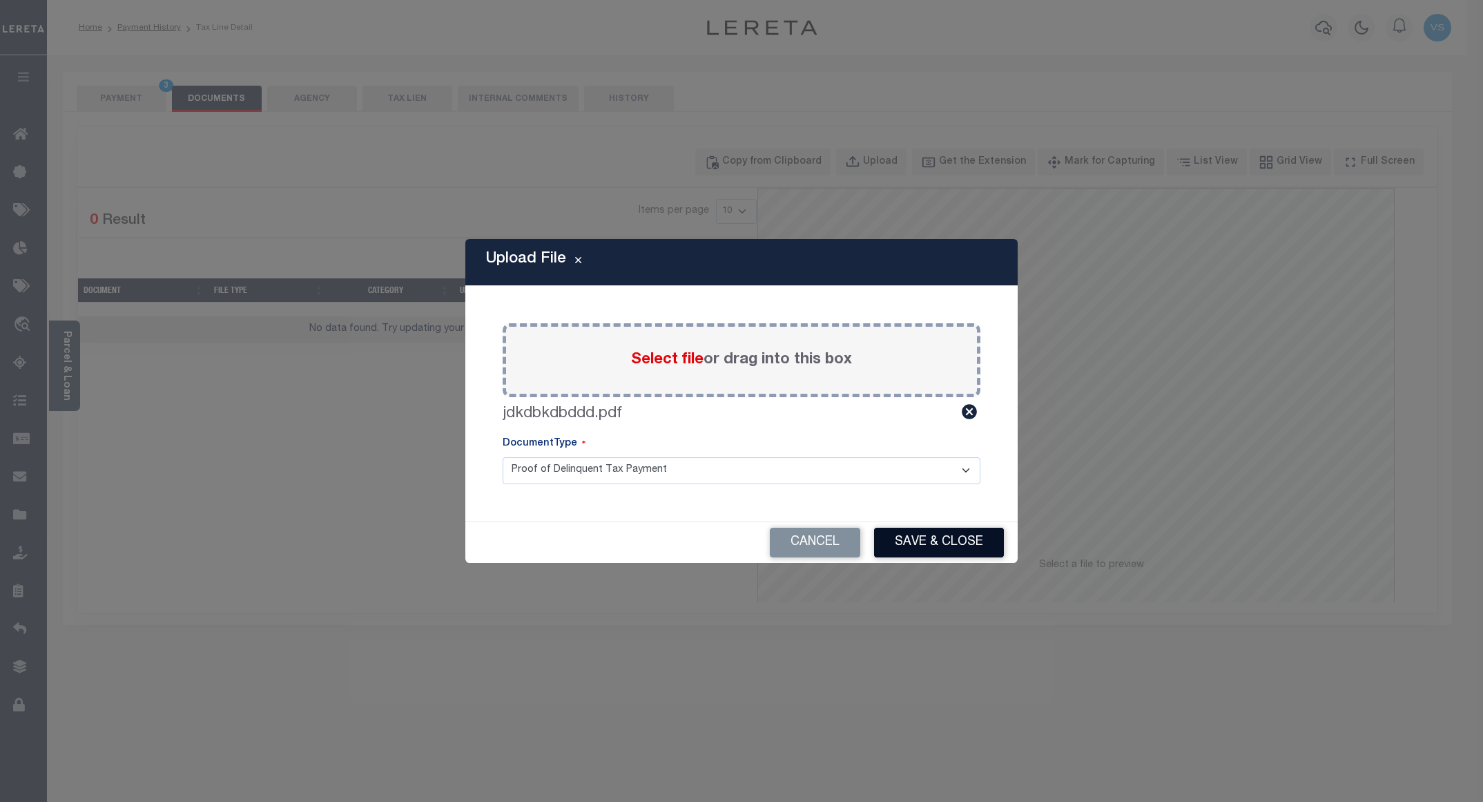
click at [934, 538] on button "Save & Close" at bounding box center [939, 542] width 130 height 30
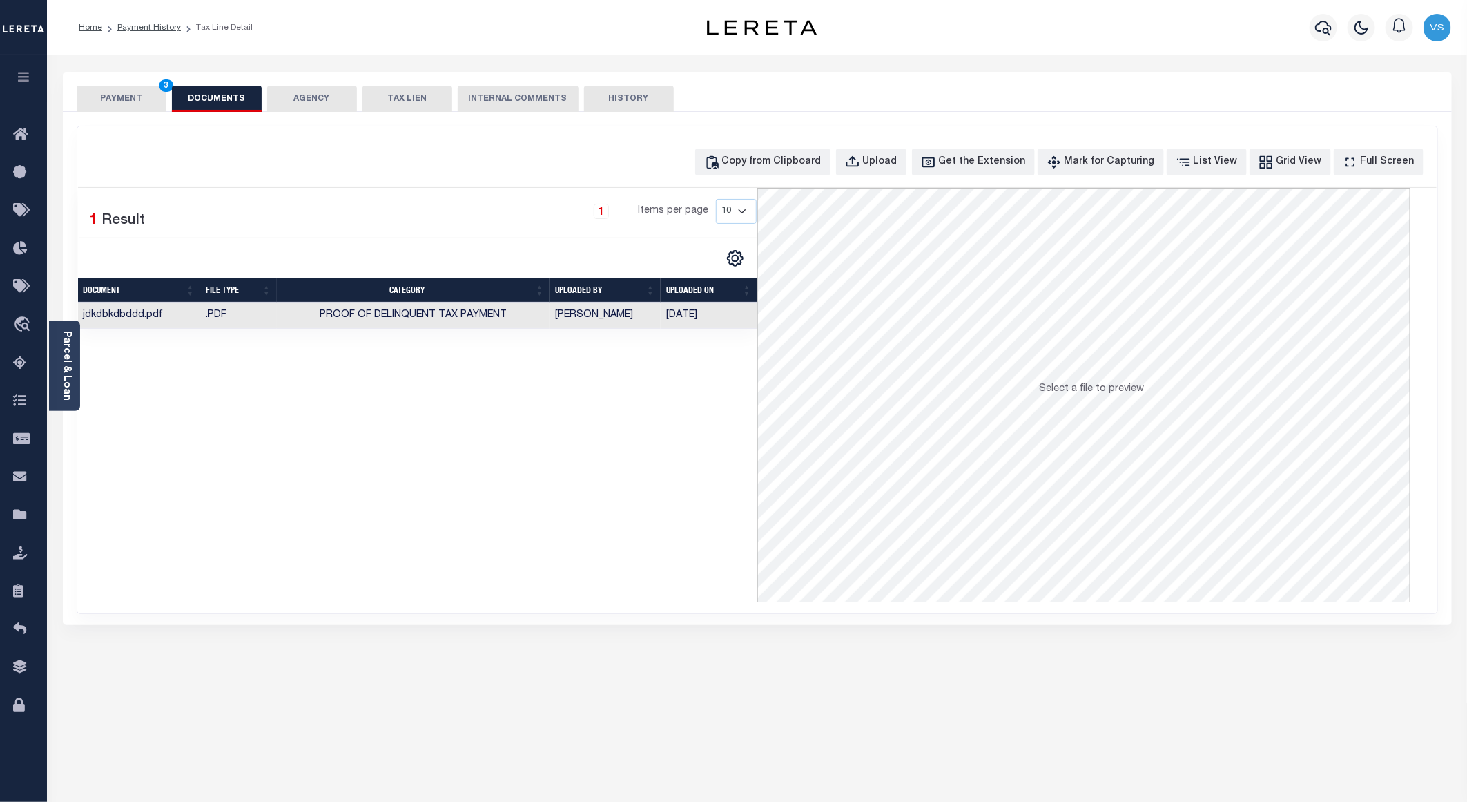
click at [124, 101] on button "PAYMENT 3" at bounding box center [122, 99] width 90 height 26
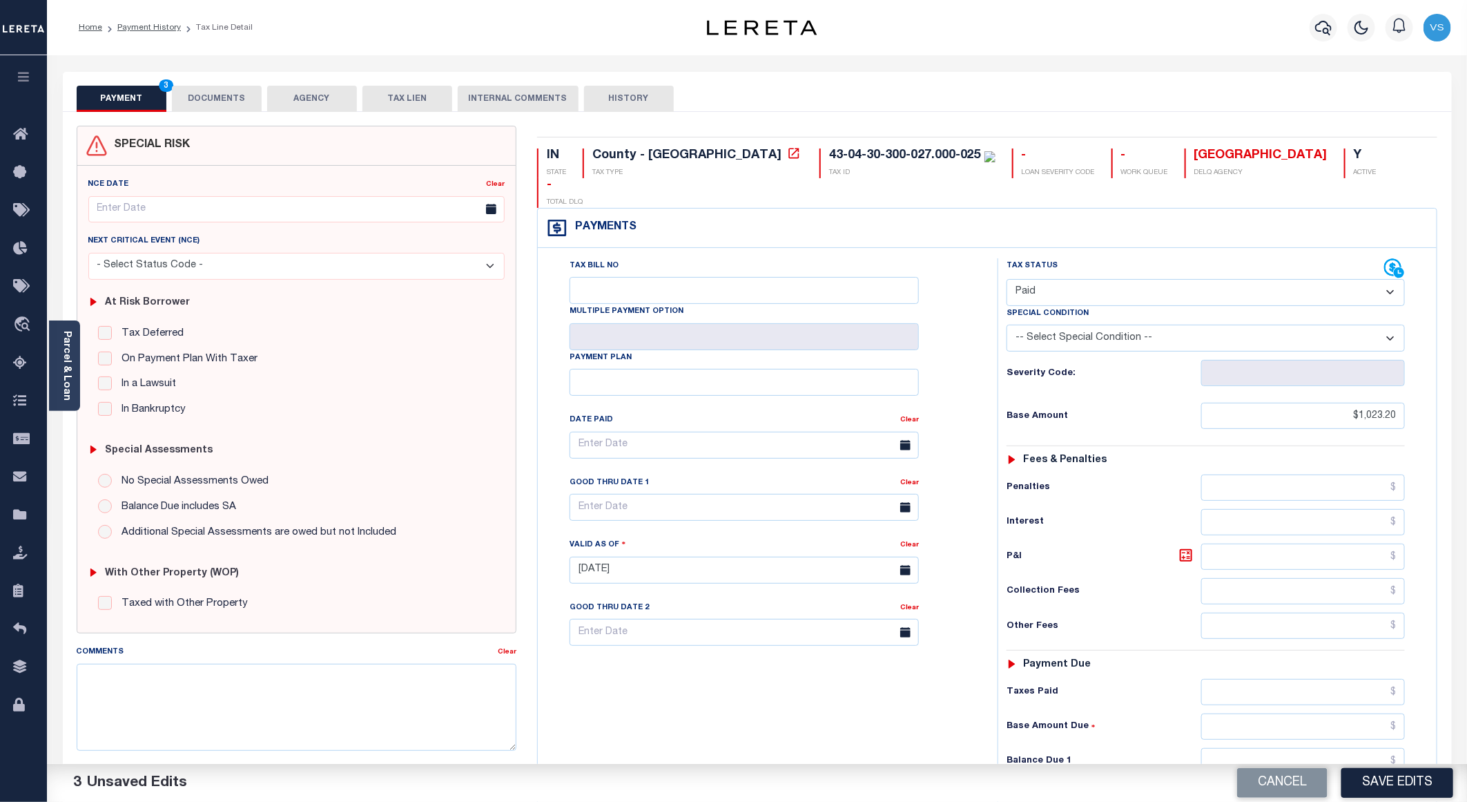
scroll to position [222, 0]
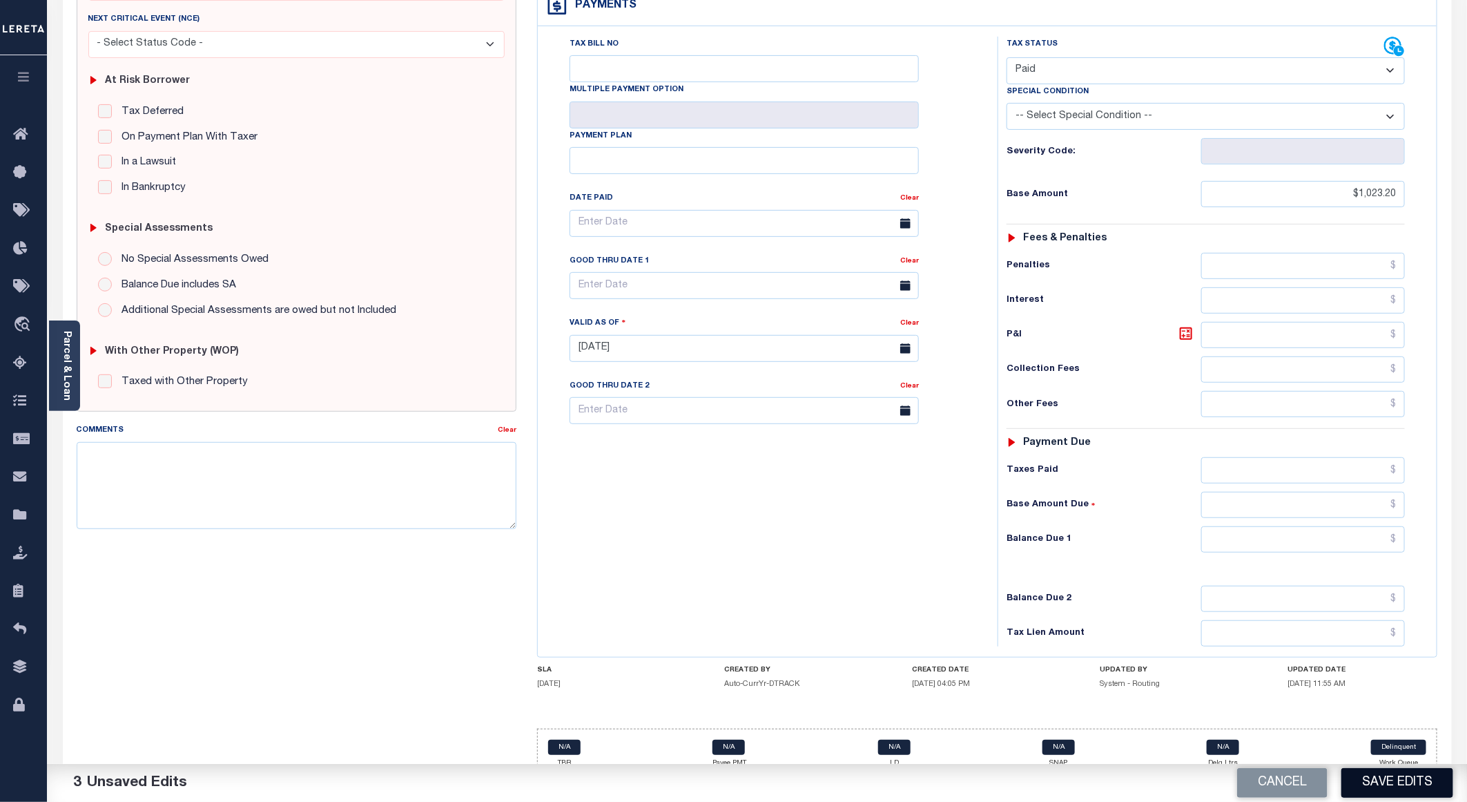
click at [1365, 775] on button "Save Edits" at bounding box center [1397, 783] width 112 height 30
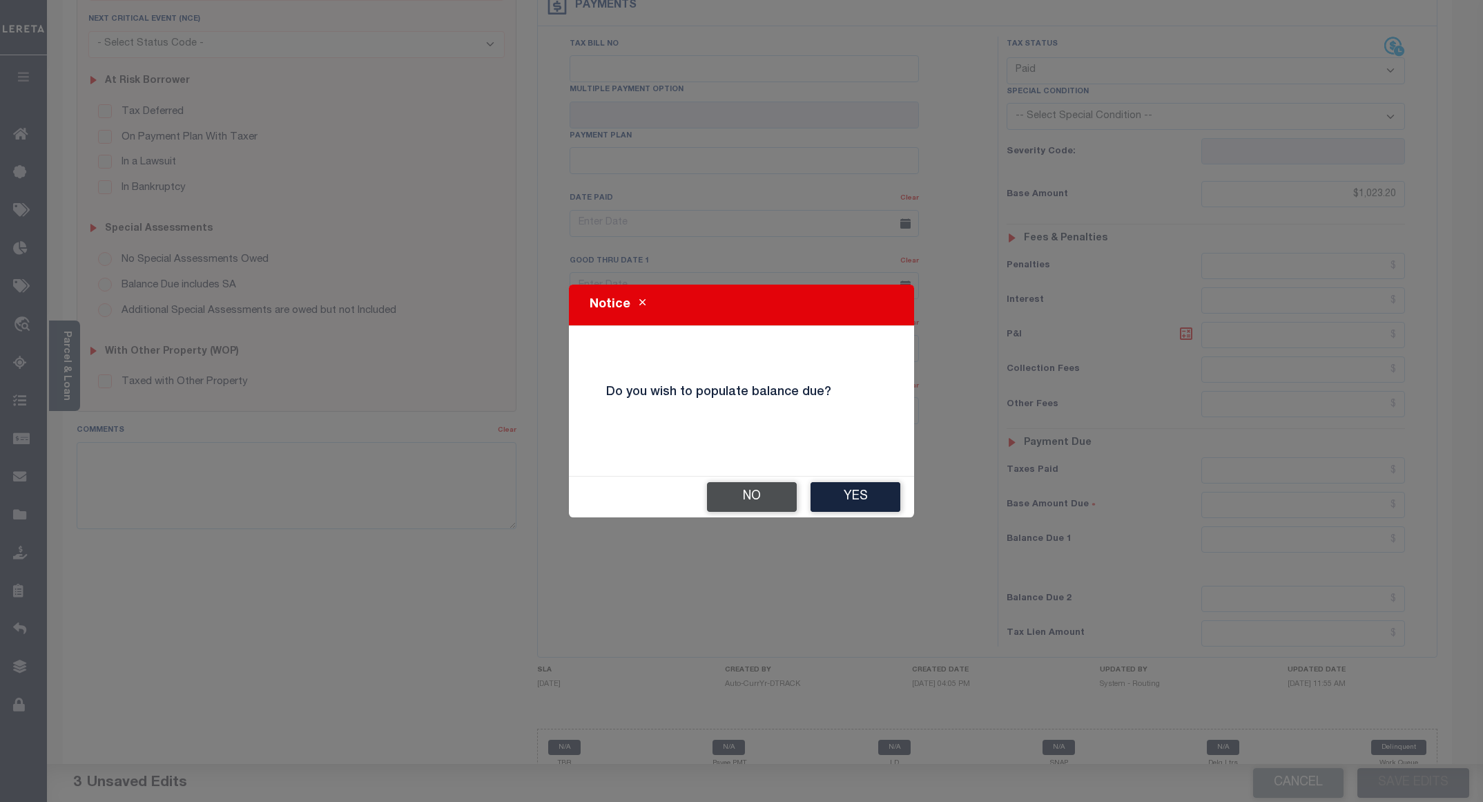
click at [736, 505] on button "No" at bounding box center [752, 497] width 90 height 30
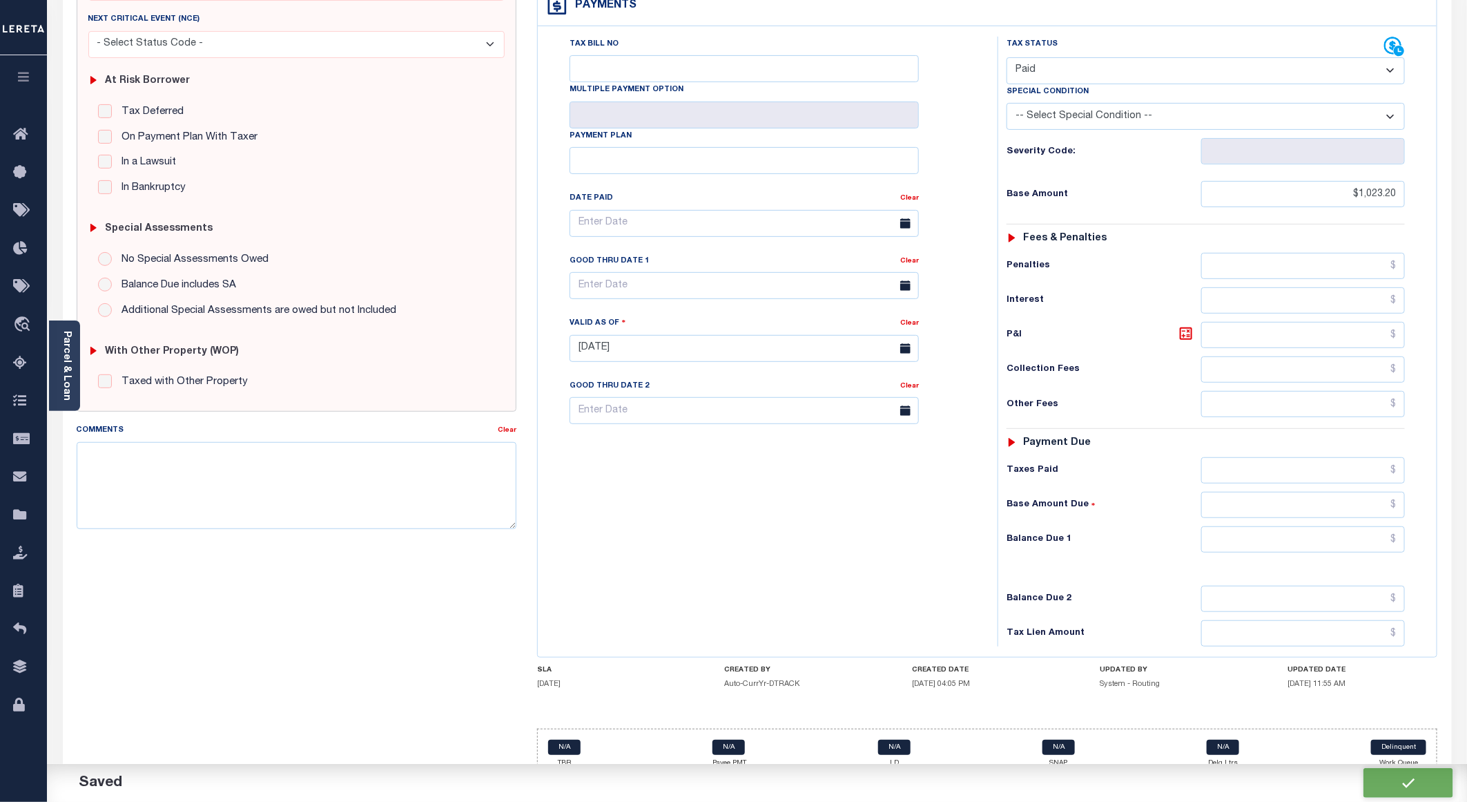
checkbox input "false"
type input "$1,023.2"
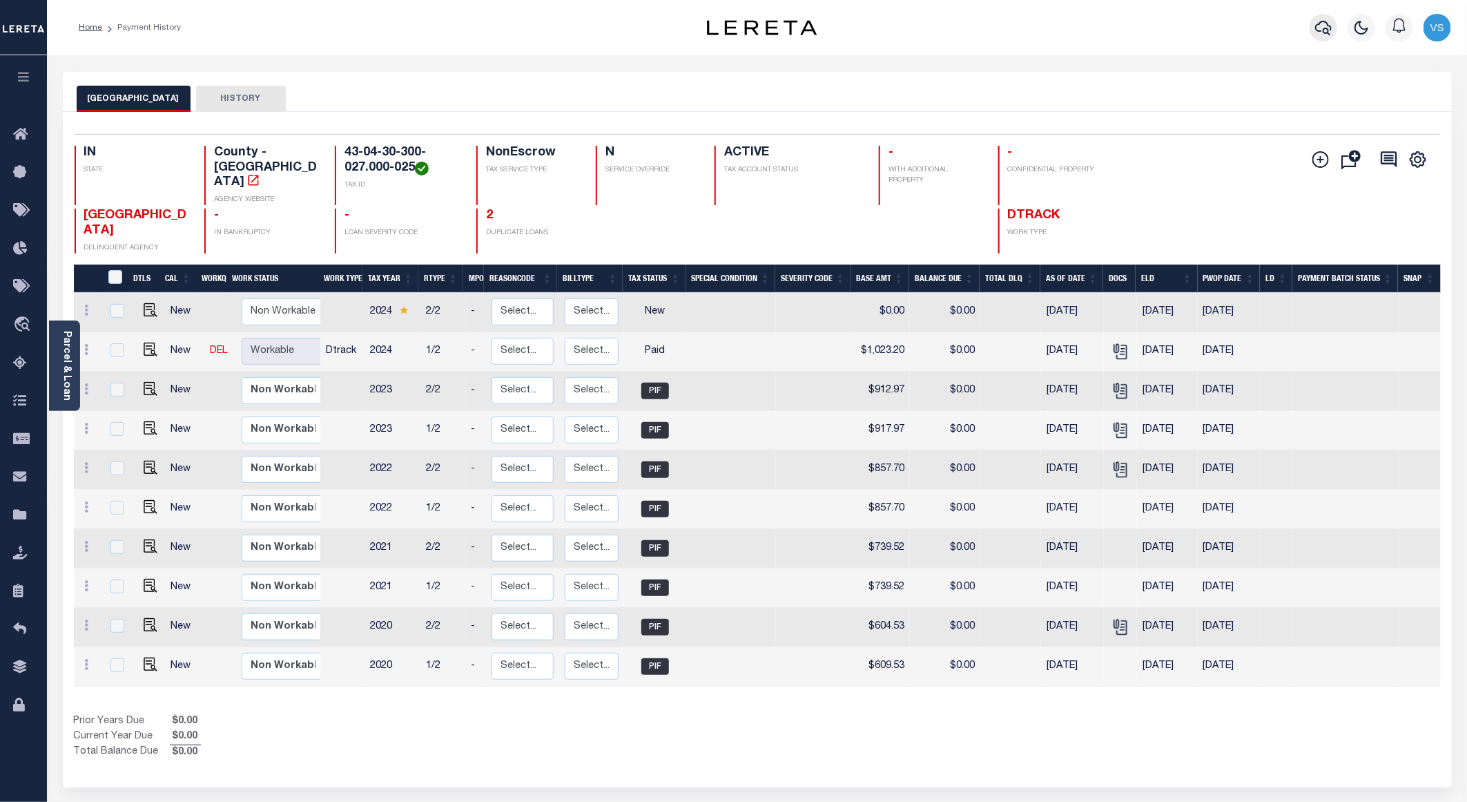
click at [1313, 27] on button "button" at bounding box center [1324, 28] width 28 height 28
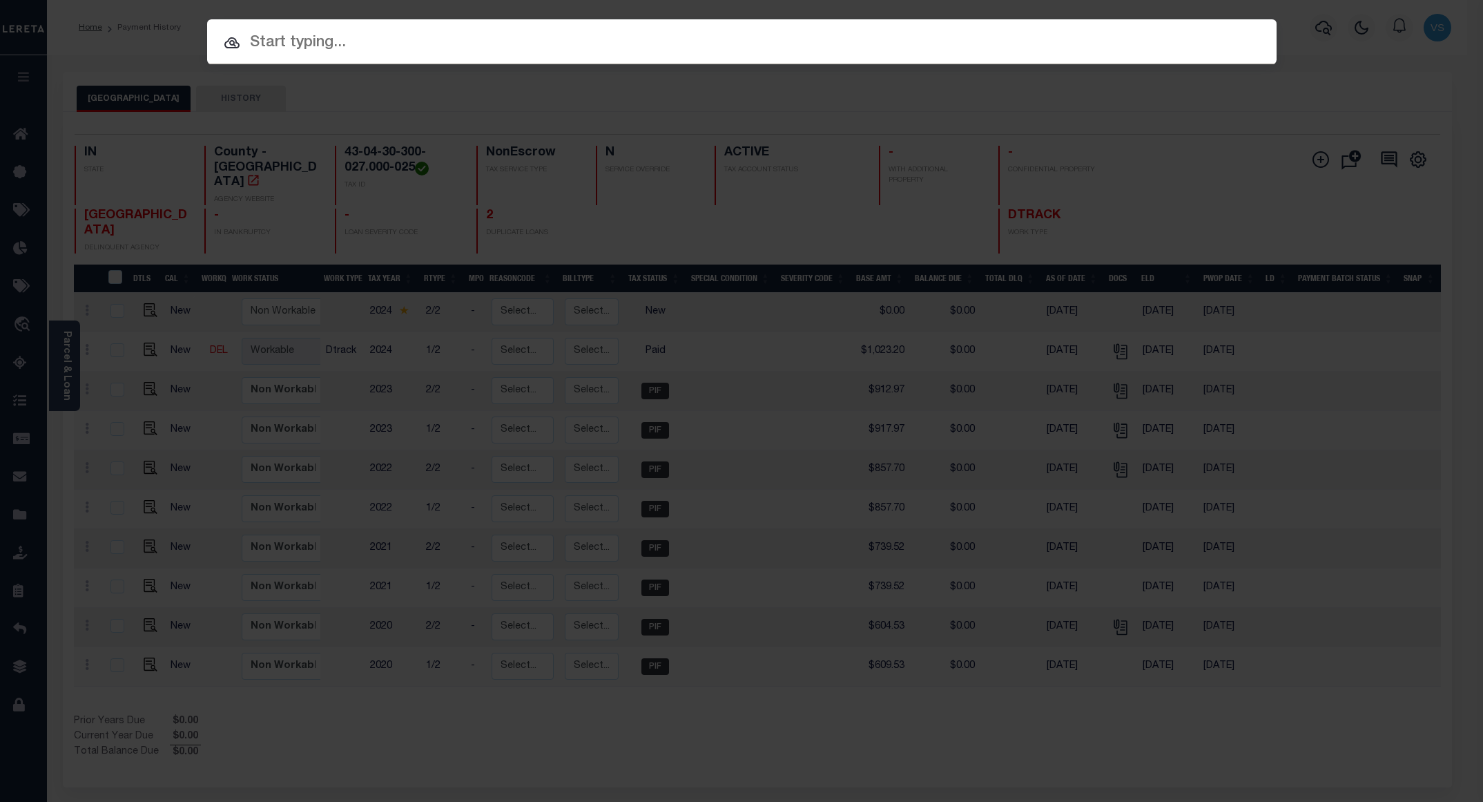
paste input "780091724"
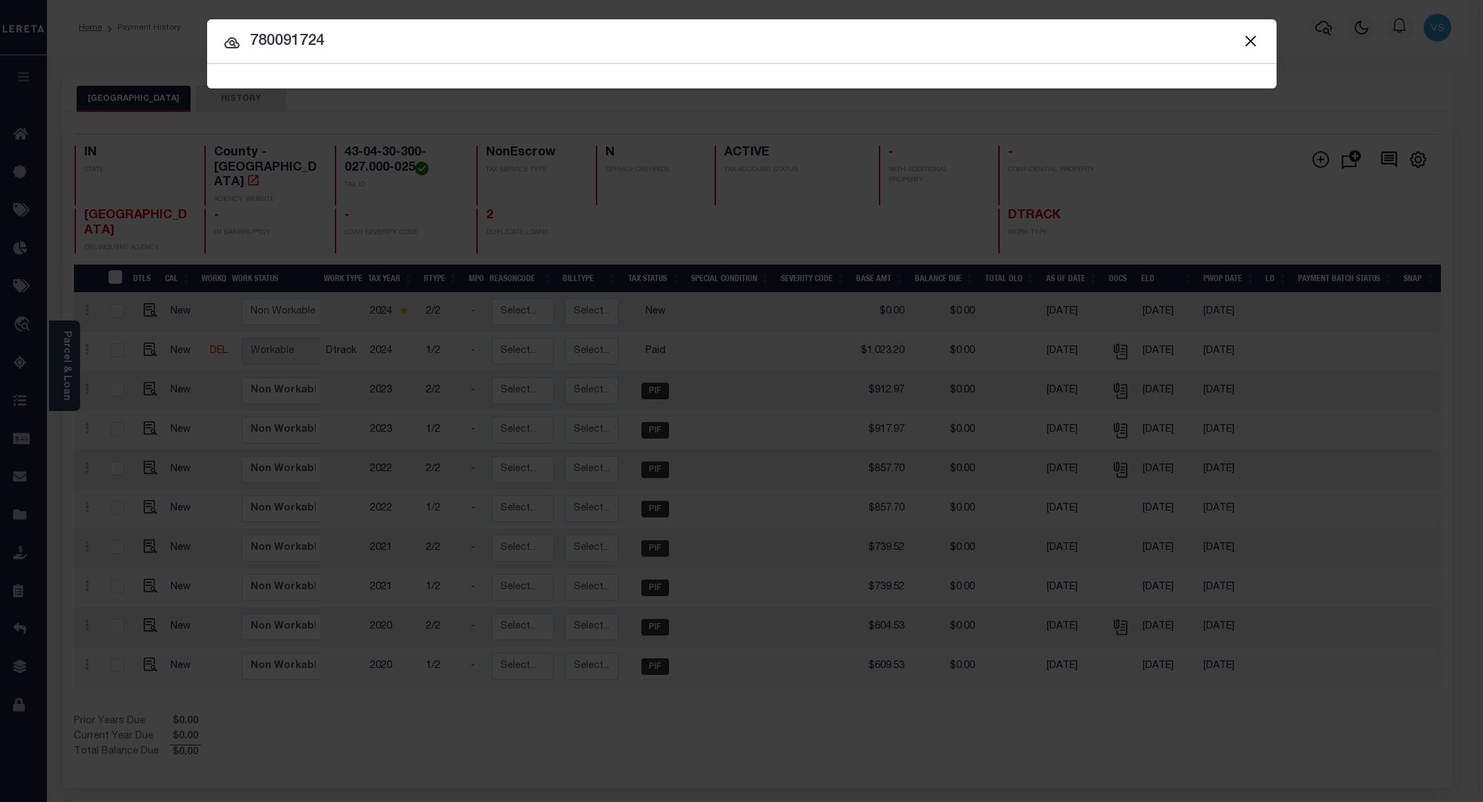
type input "780091724"
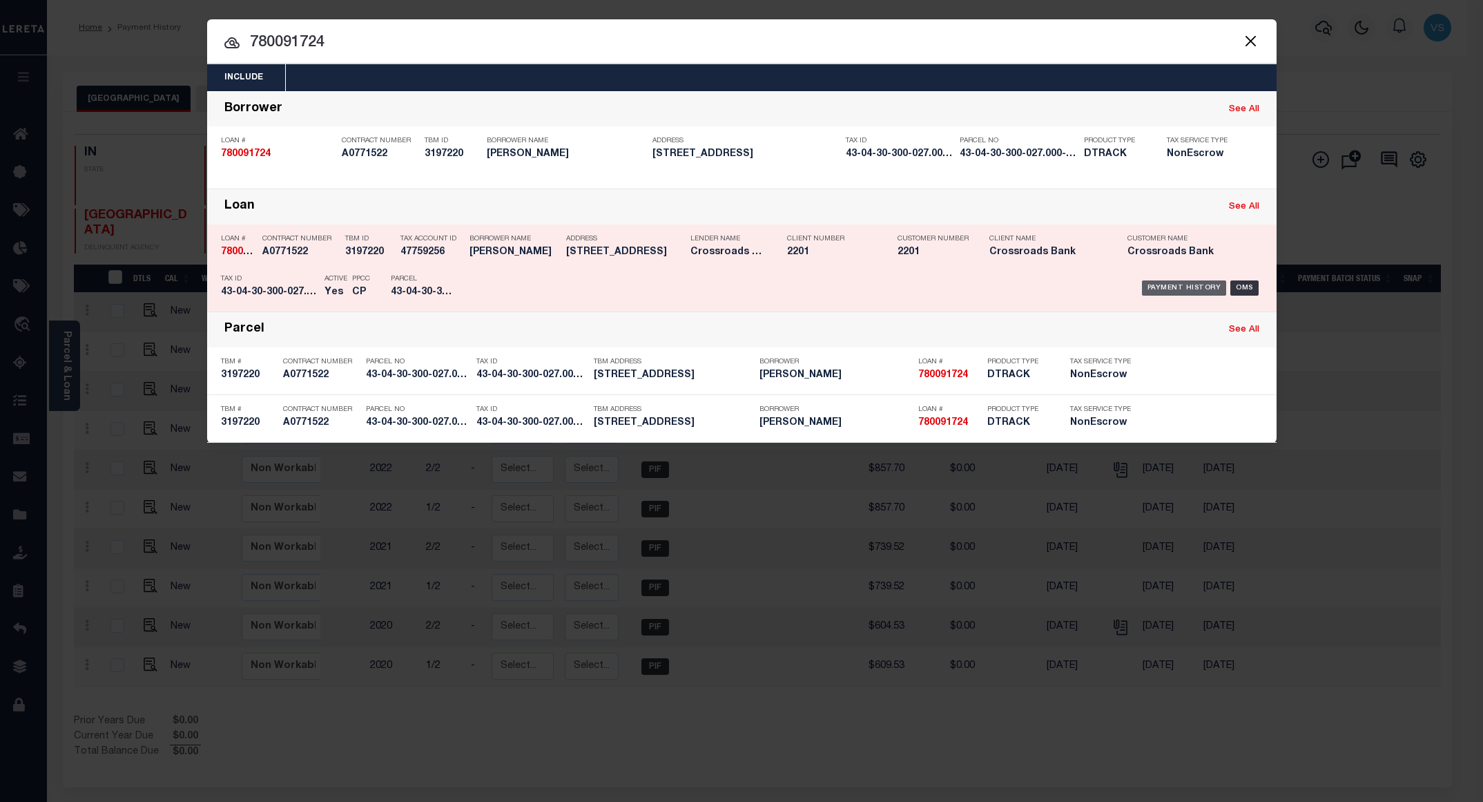
click at [1175, 284] on div "Payment History" at bounding box center [1184, 287] width 85 height 15
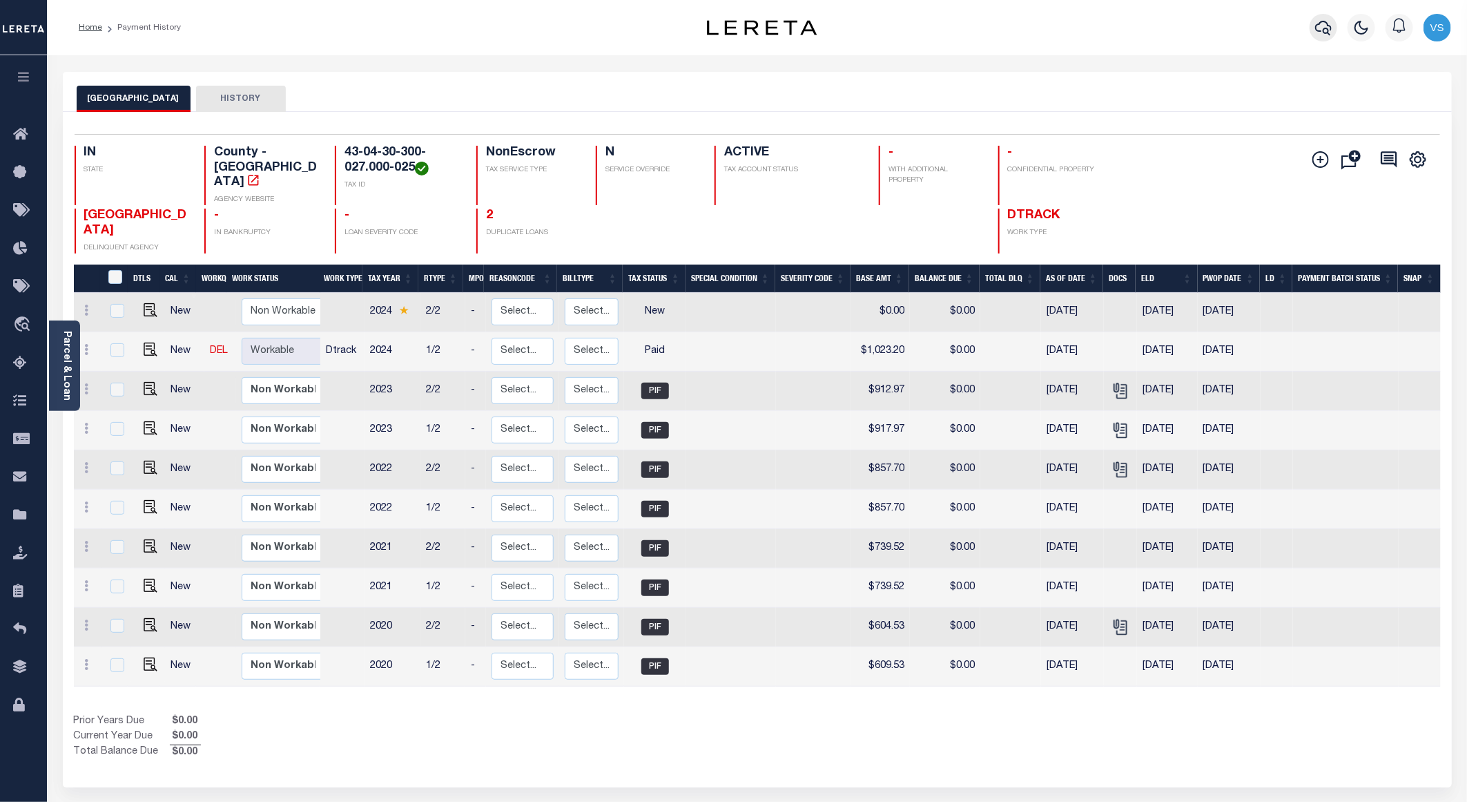
click at [1314, 35] on button "button" at bounding box center [1324, 28] width 28 height 28
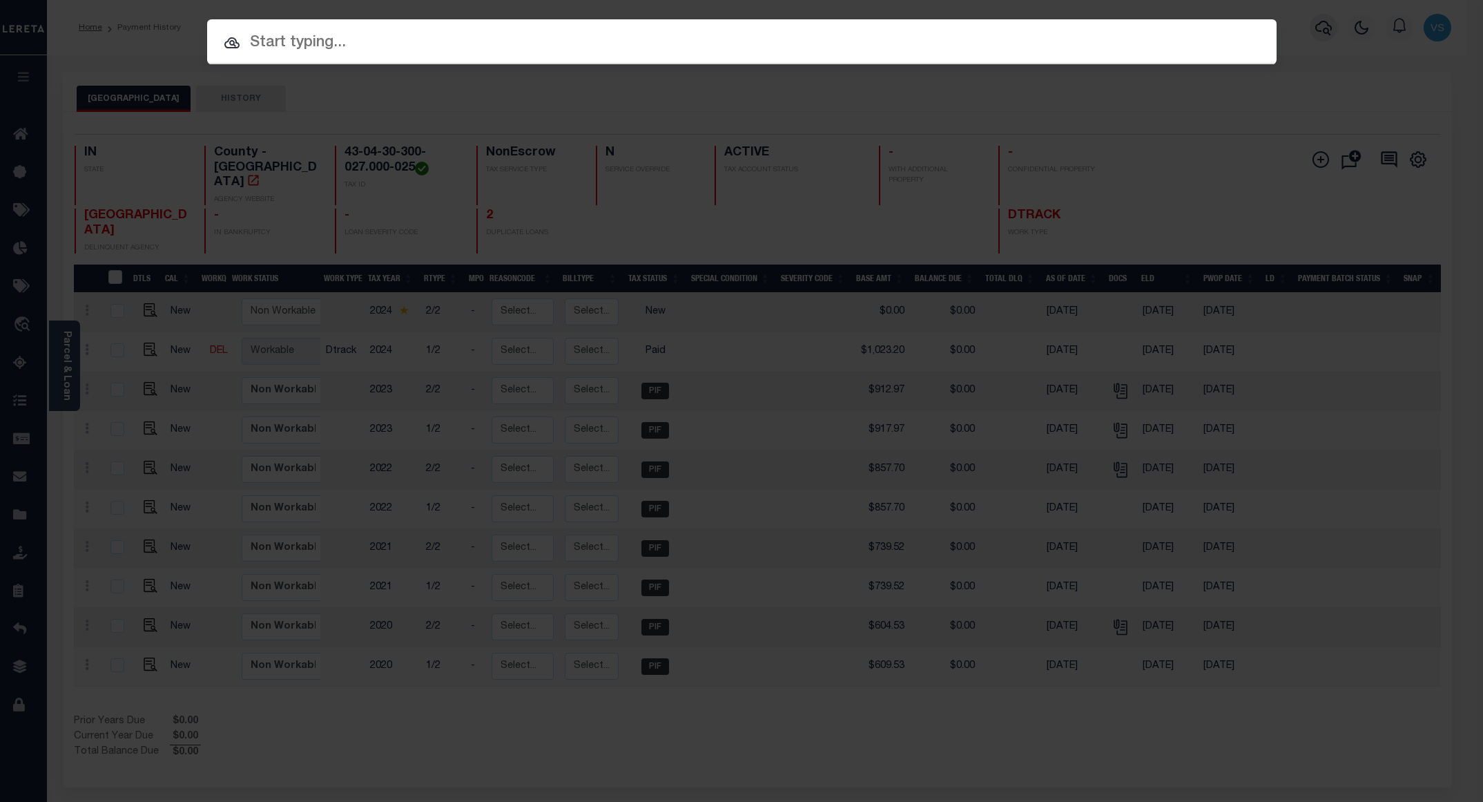
paste input "780095543"
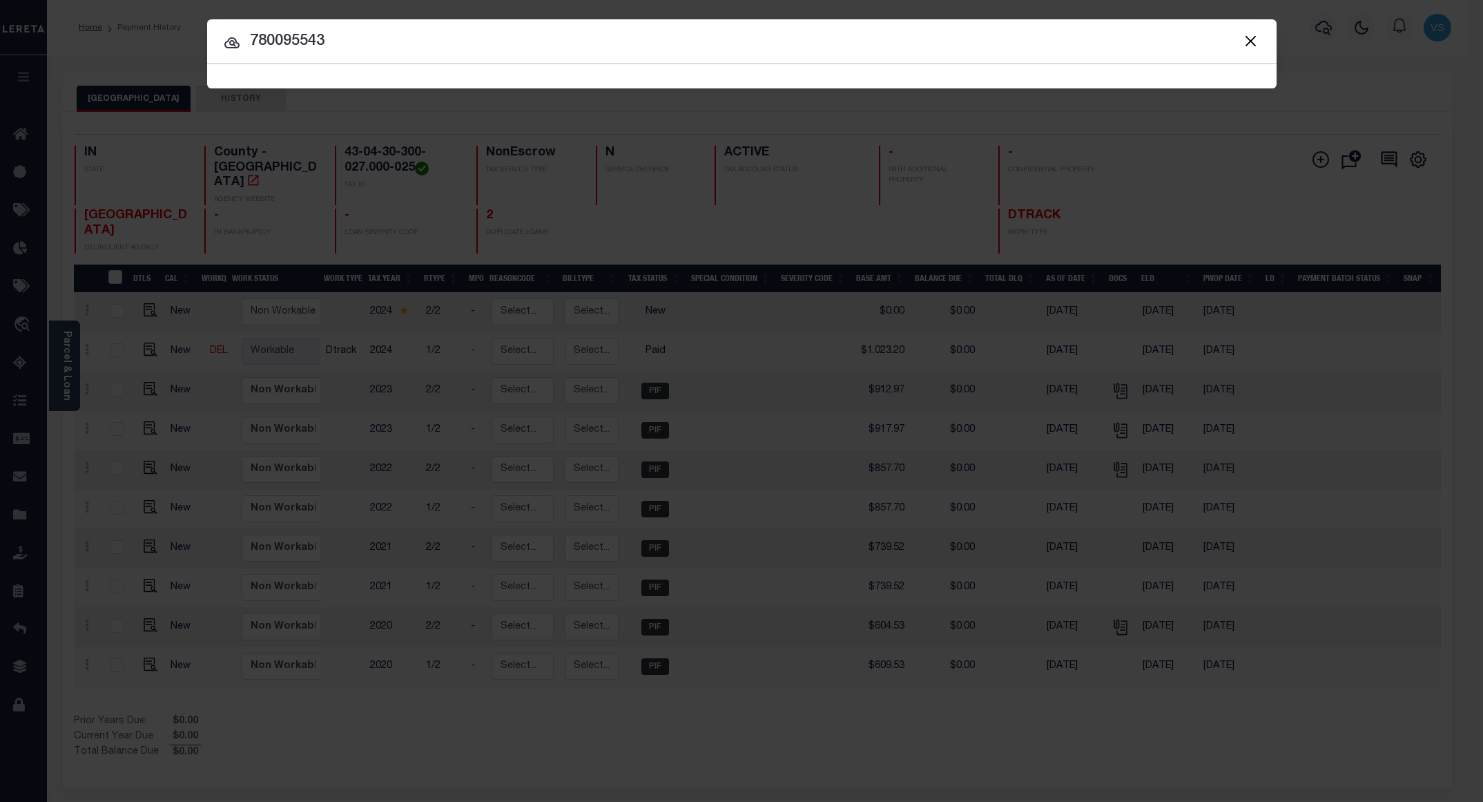
type input "780095543"
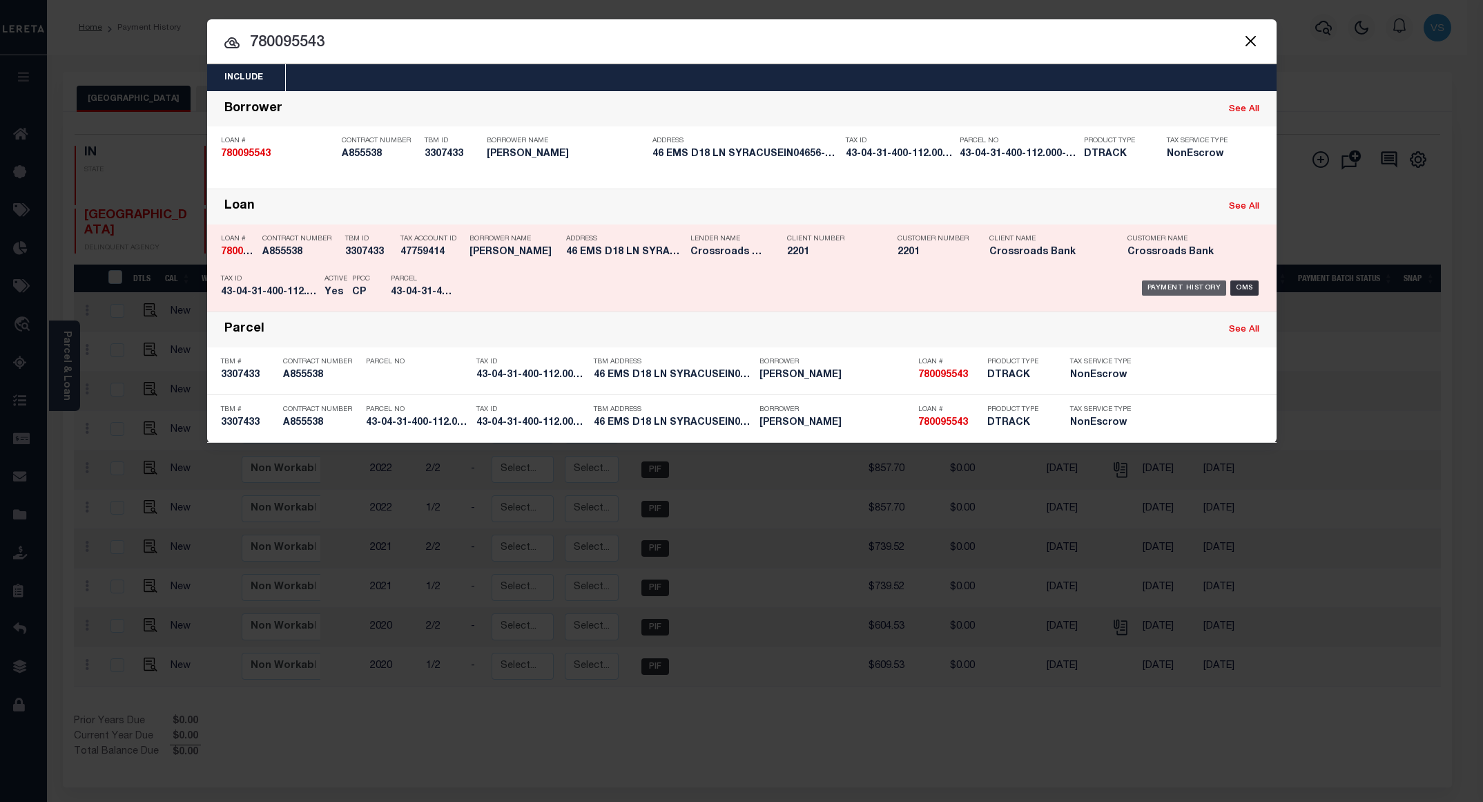
click at [1191, 290] on div "Payment History" at bounding box center [1184, 287] width 85 height 15
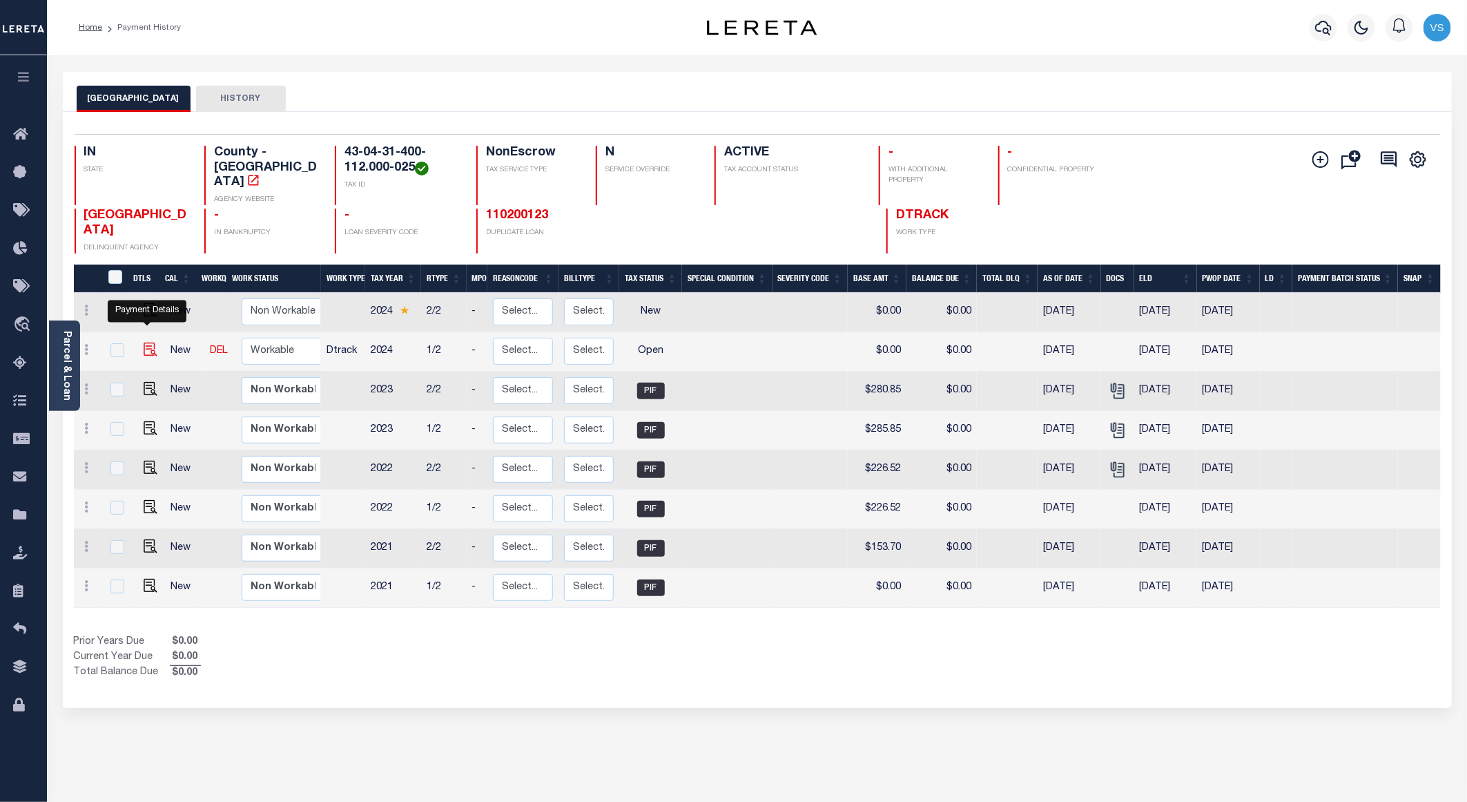
click at [144, 342] on img "" at bounding box center [151, 349] width 14 height 14
checkbox input "true"
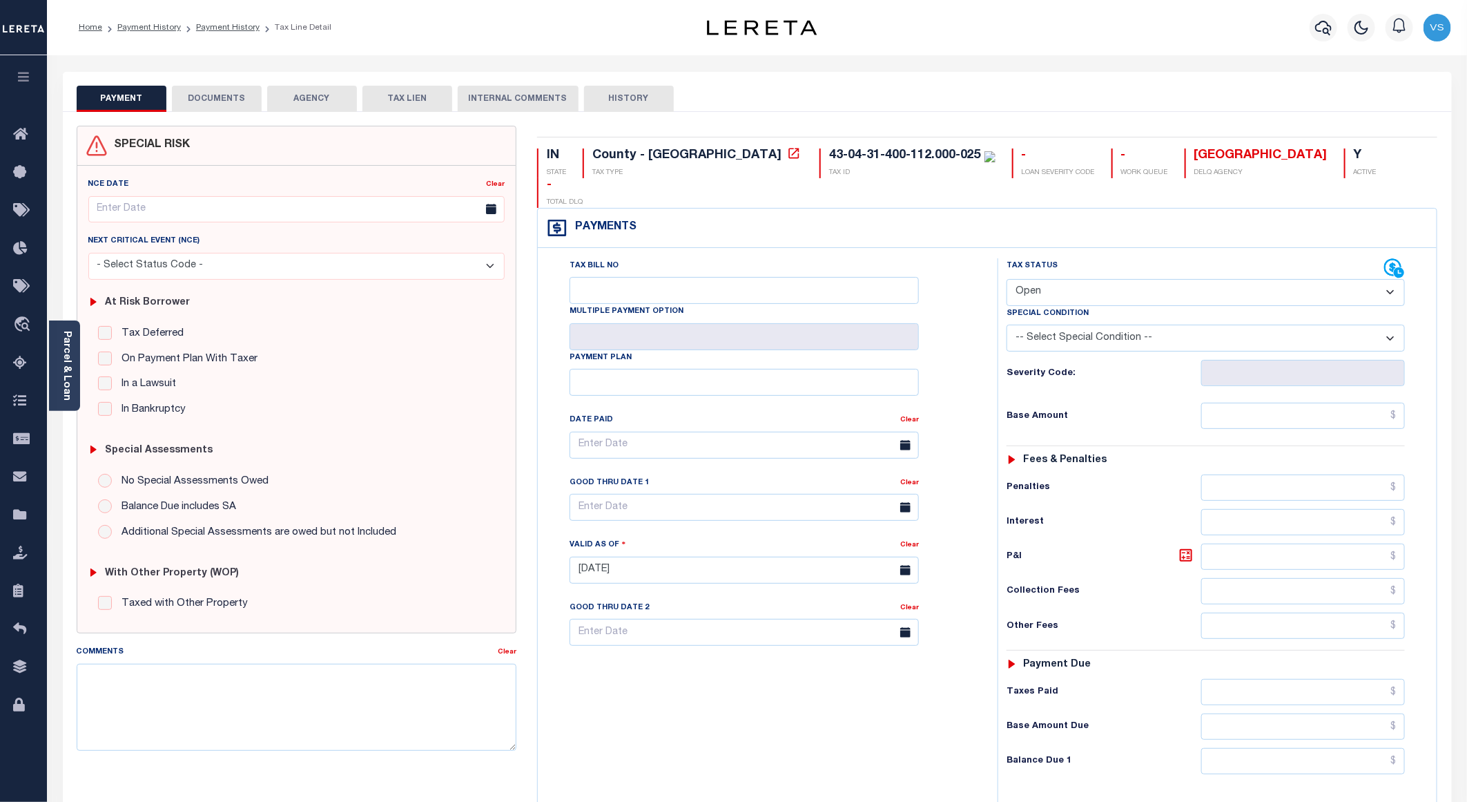
drag, startPoint x: 1048, startPoint y: 265, endPoint x: 1055, endPoint y: 278, distance: 14.2
click at [1048, 279] on select "- Select Status Code - Open Due/Unpaid Paid Incomplete No Tax Due Internal Refu…" at bounding box center [1206, 292] width 398 height 27
select select "PYD"
click at [1007, 279] on select "- Select Status Code - Open Due/Unpaid Paid Incomplete No Tax Due Internal Refu…" at bounding box center [1206, 292] width 398 height 27
type input "[DATE]"
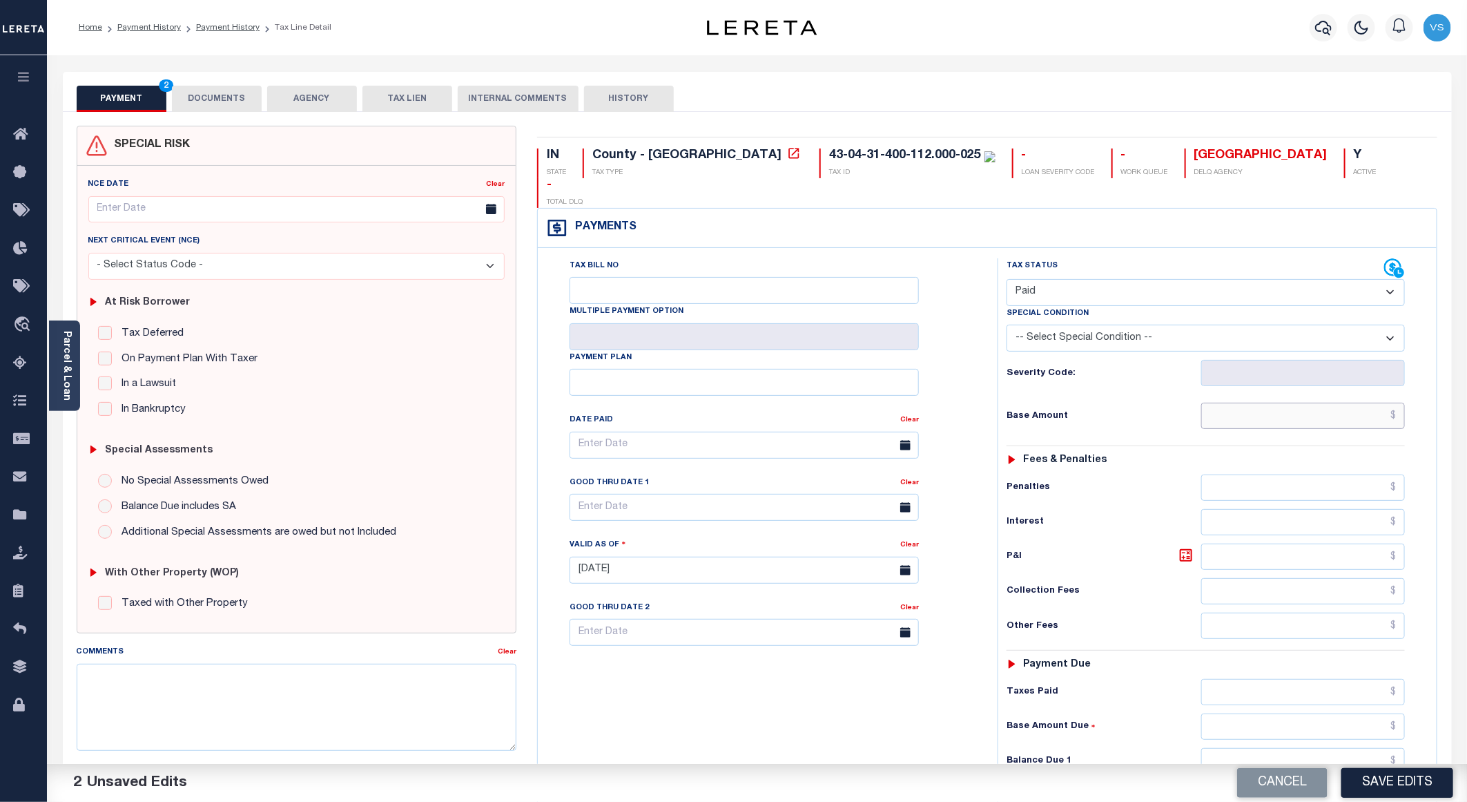
click at [1361, 402] on input "text" at bounding box center [1303, 415] width 204 height 26
paste input "312.48"
type input "$312.48"
click at [203, 93] on button "DOCUMENTS" at bounding box center [217, 99] width 90 height 26
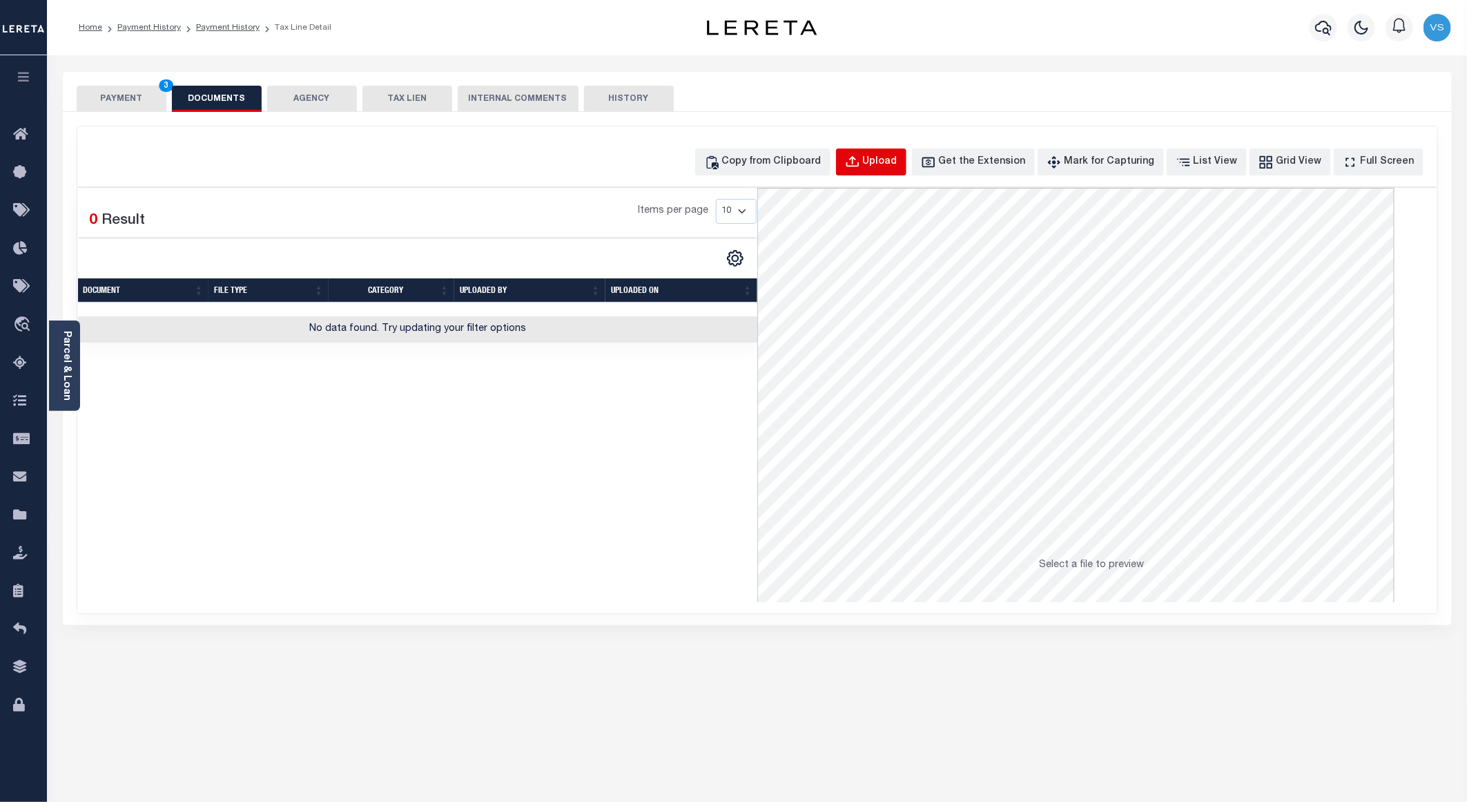
click at [886, 162] on div "Upload" at bounding box center [880, 162] width 35 height 15
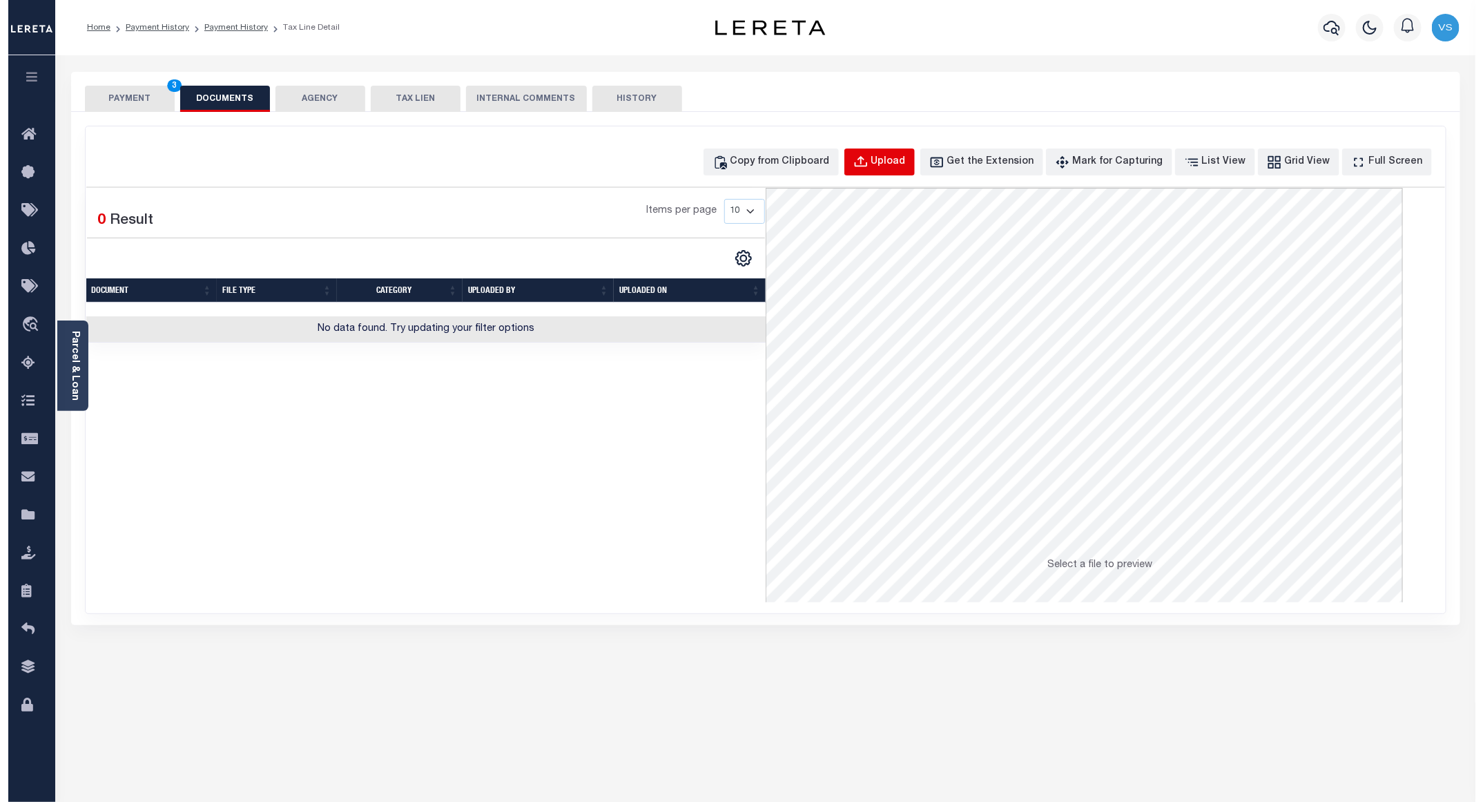
select select "POP"
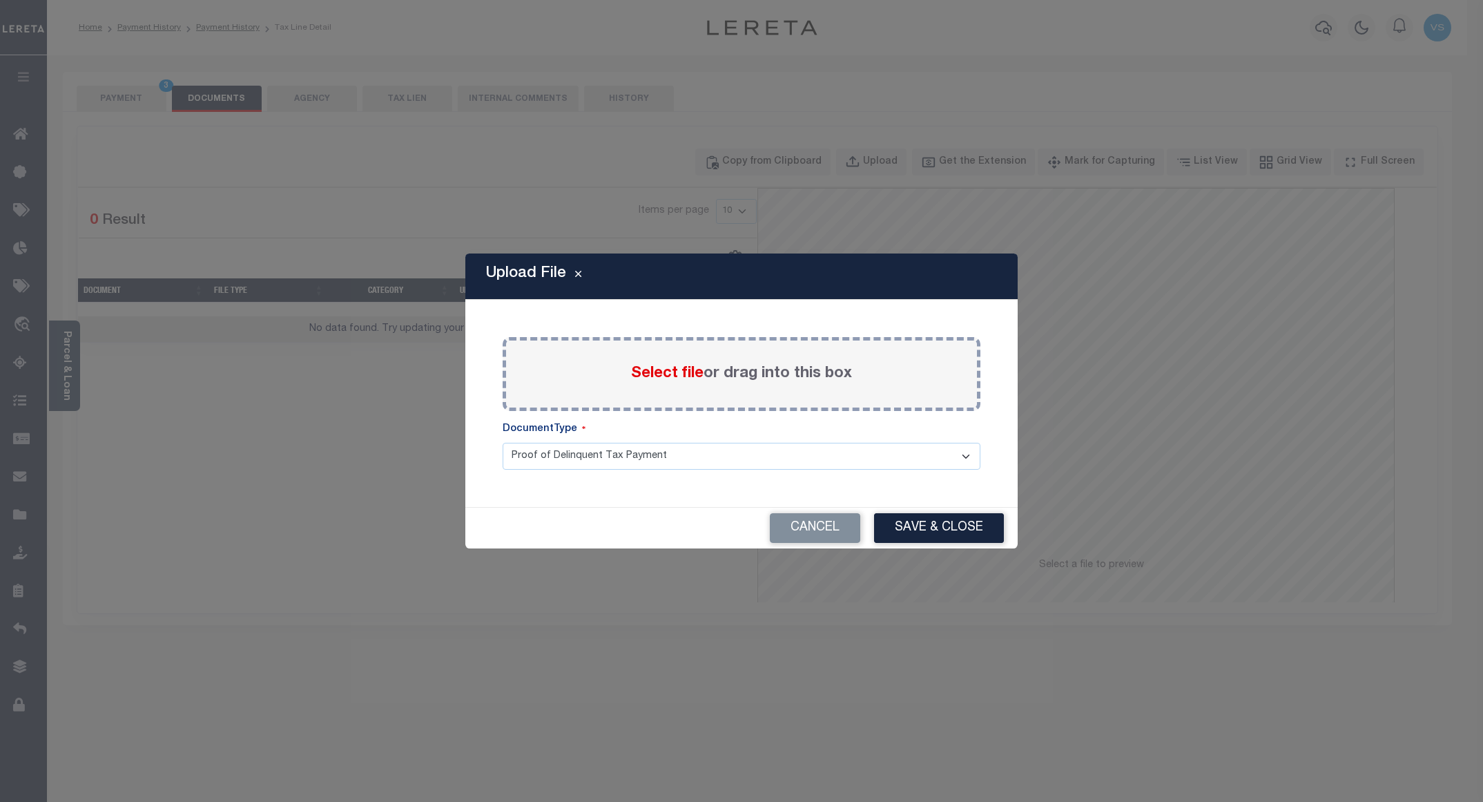
click at [652, 367] on span "Select file" at bounding box center [667, 373] width 72 height 15
click at [0, 0] on input "Select file or drag into this box" at bounding box center [0, 0] width 0 height 0
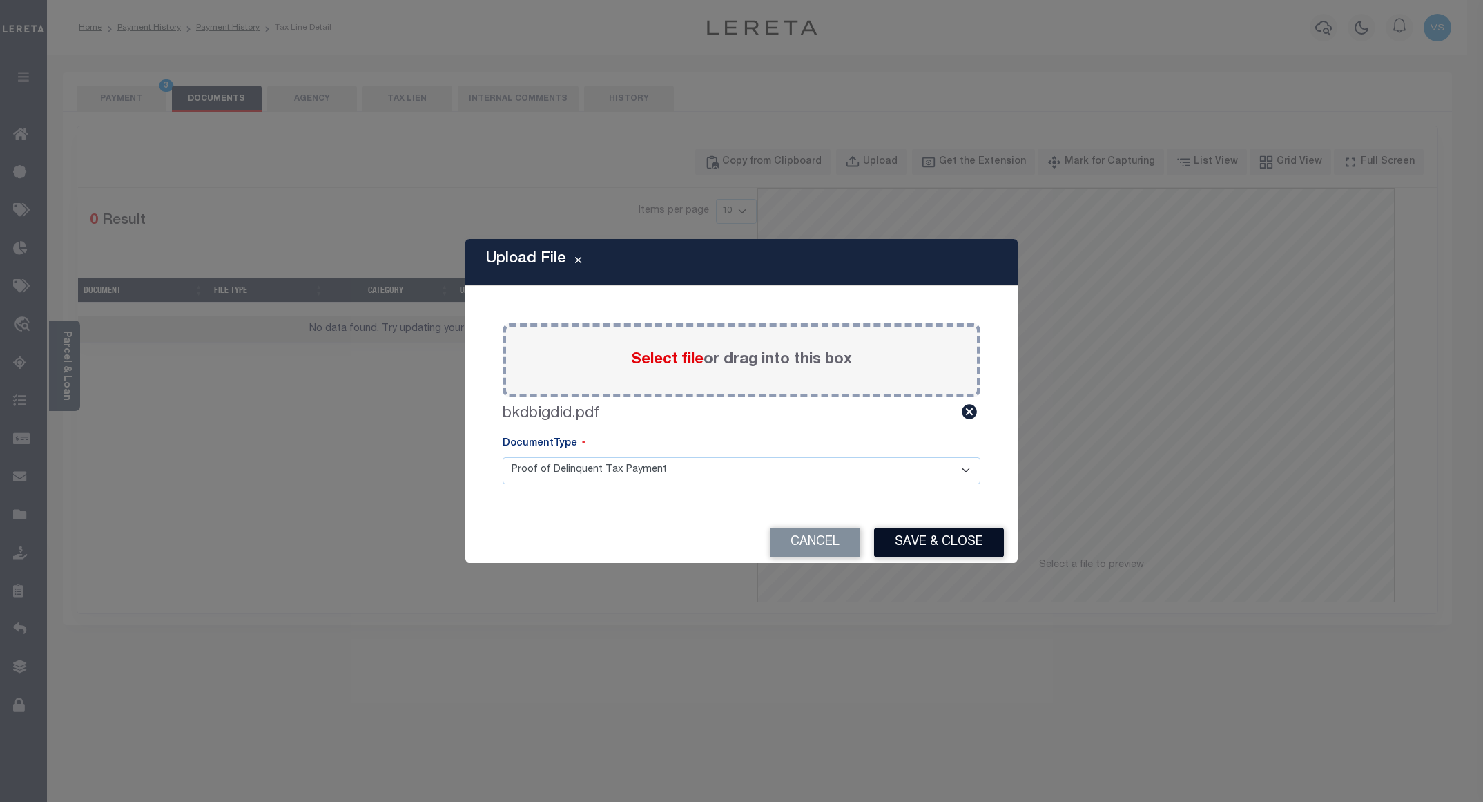
click at [935, 530] on button "Save & Close" at bounding box center [939, 542] width 130 height 30
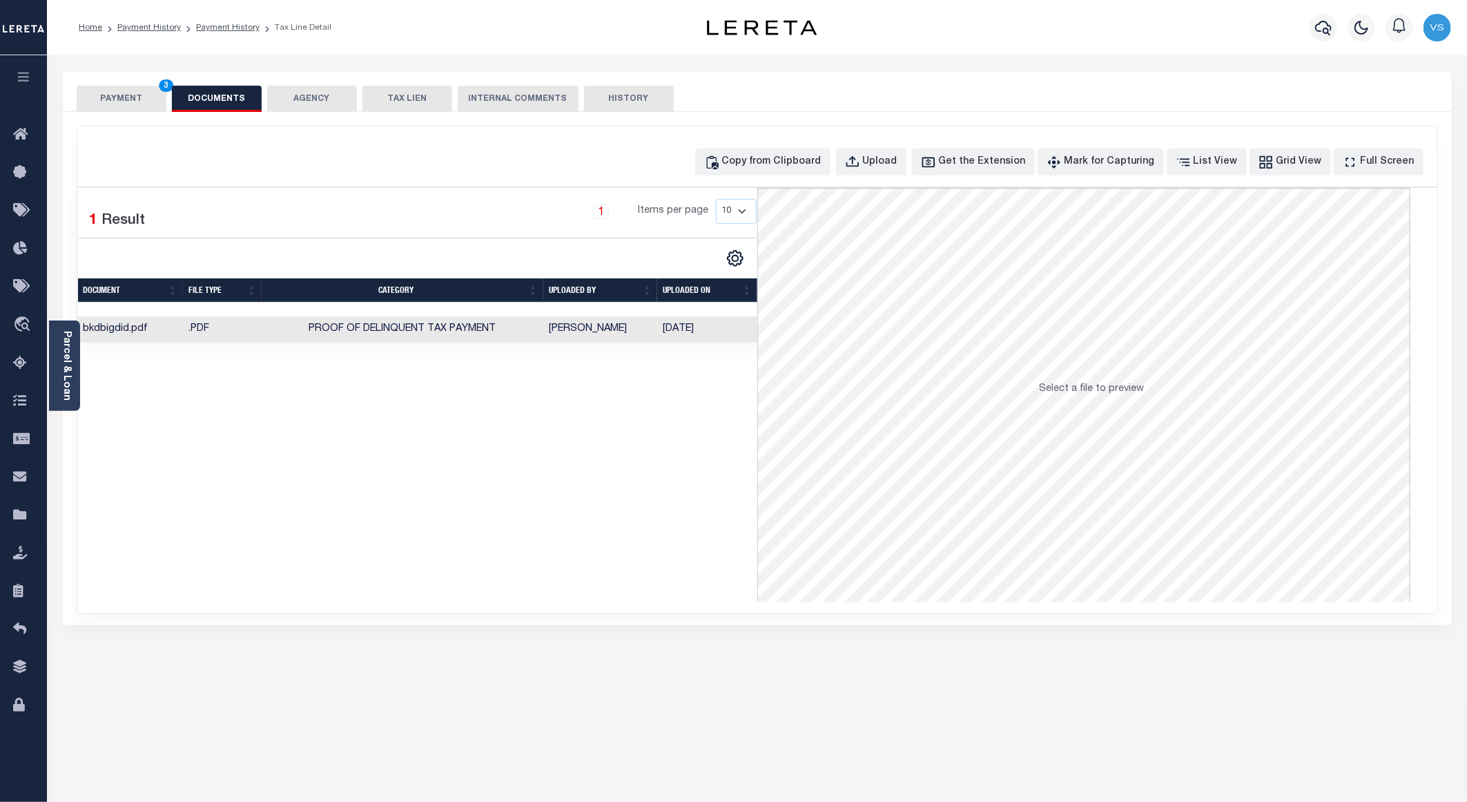
click at [139, 93] on button "PAYMENT 3" at bounding box center [122, 99] width 90 height 26
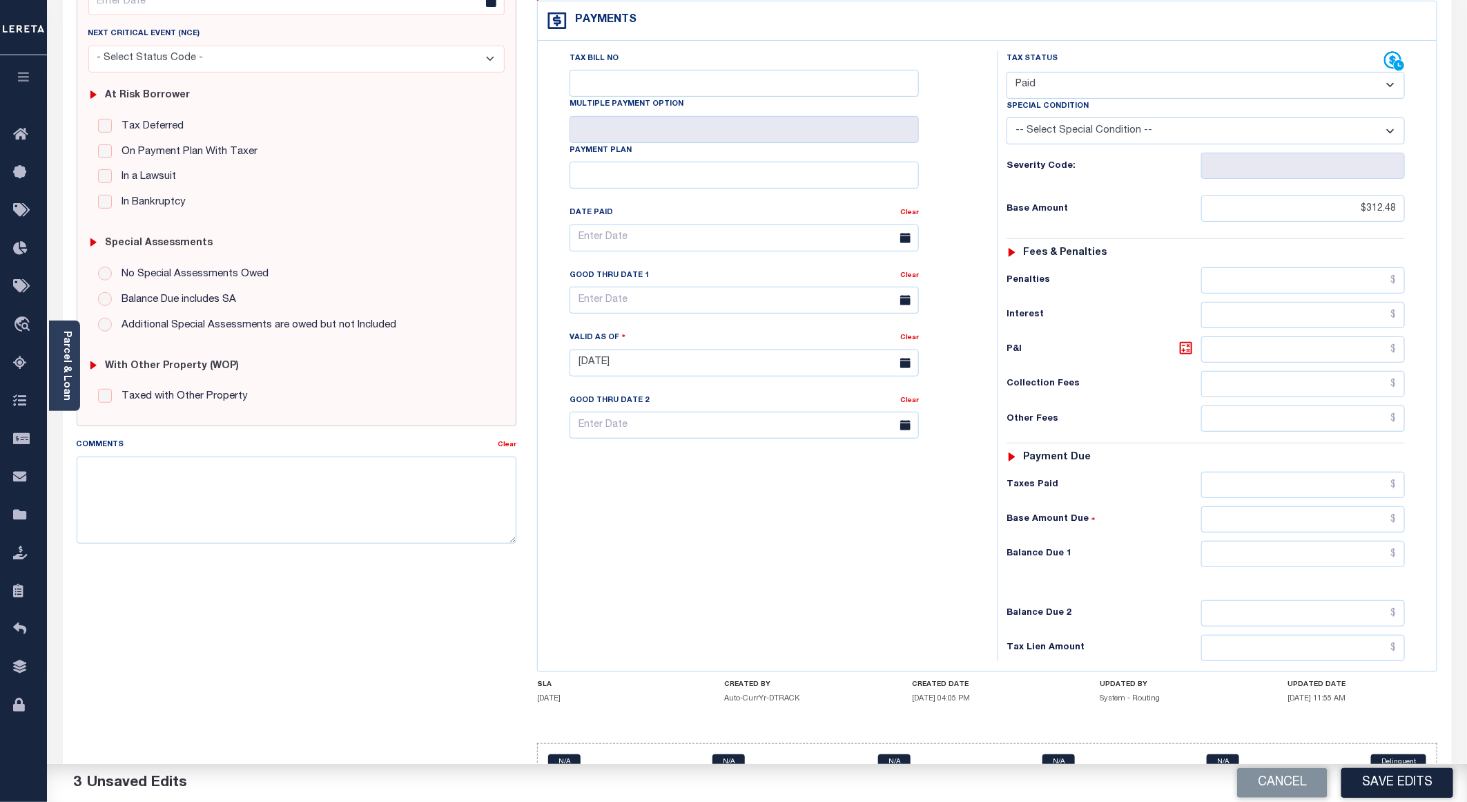
scroll to position [222, 0]
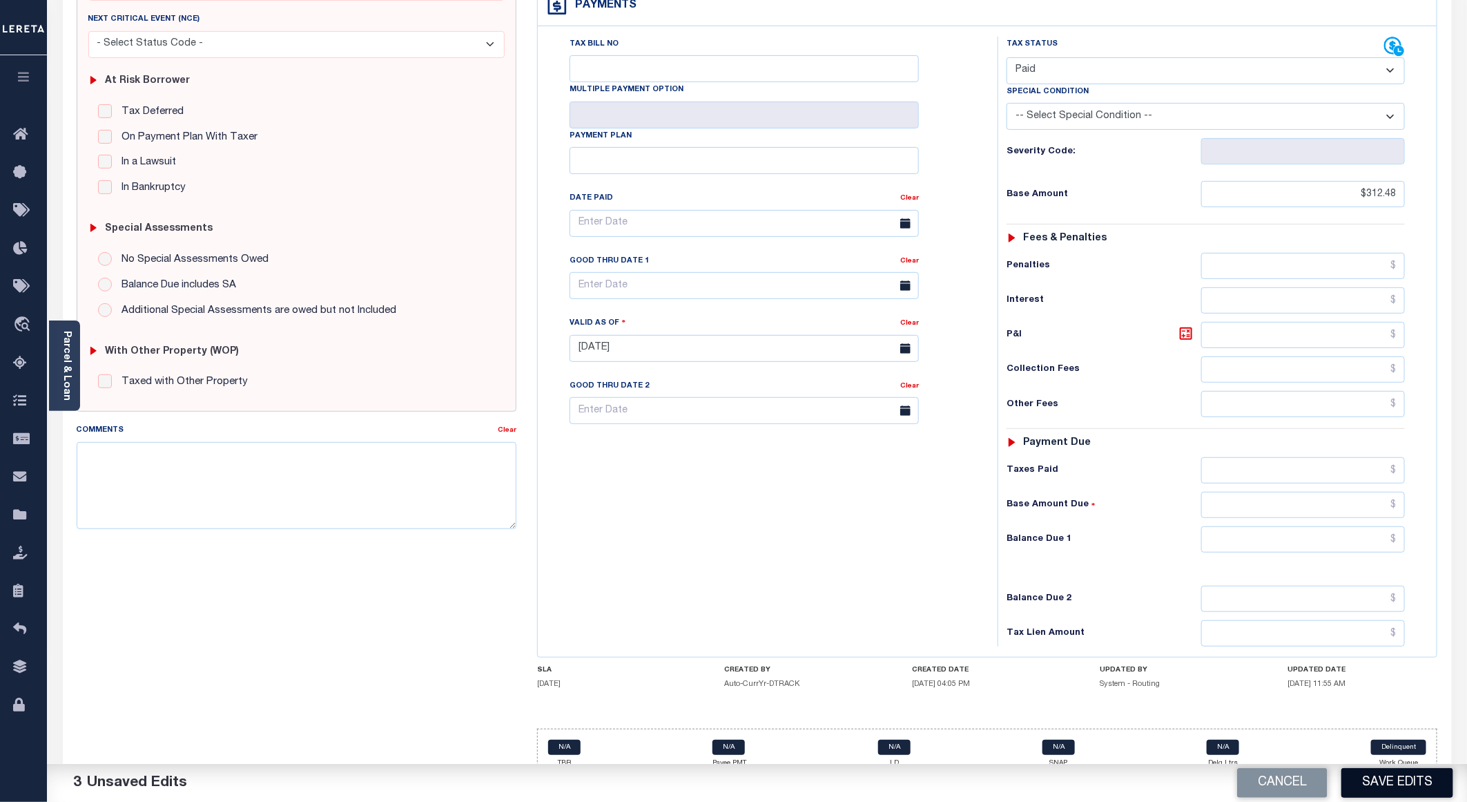
click at [1359, 773] on button "Save Edits" at bounding box center [1397, 783] width 112 height 30
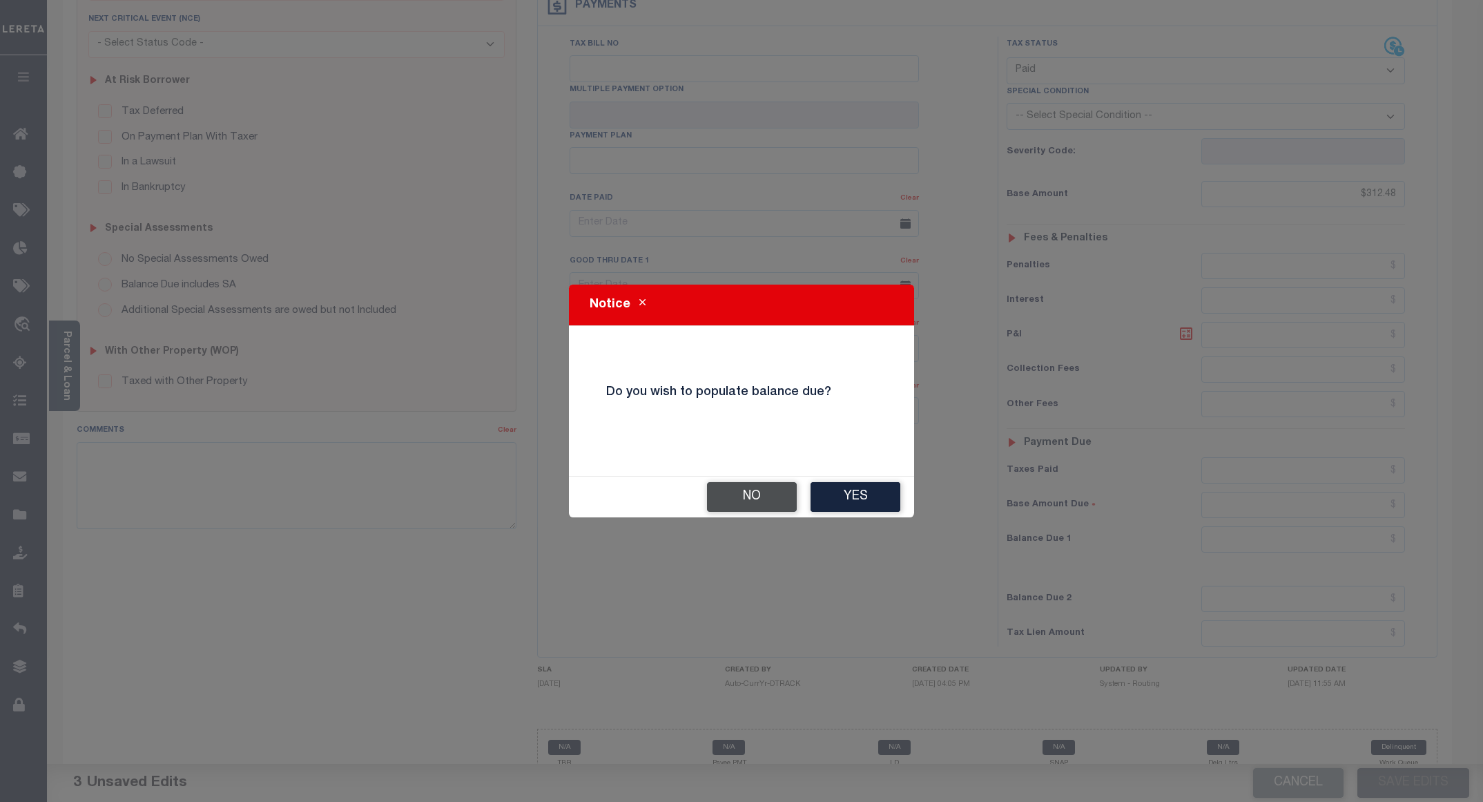
click at [744, 501] on button "No" at bounding box center [752, 497] width 90 height 30
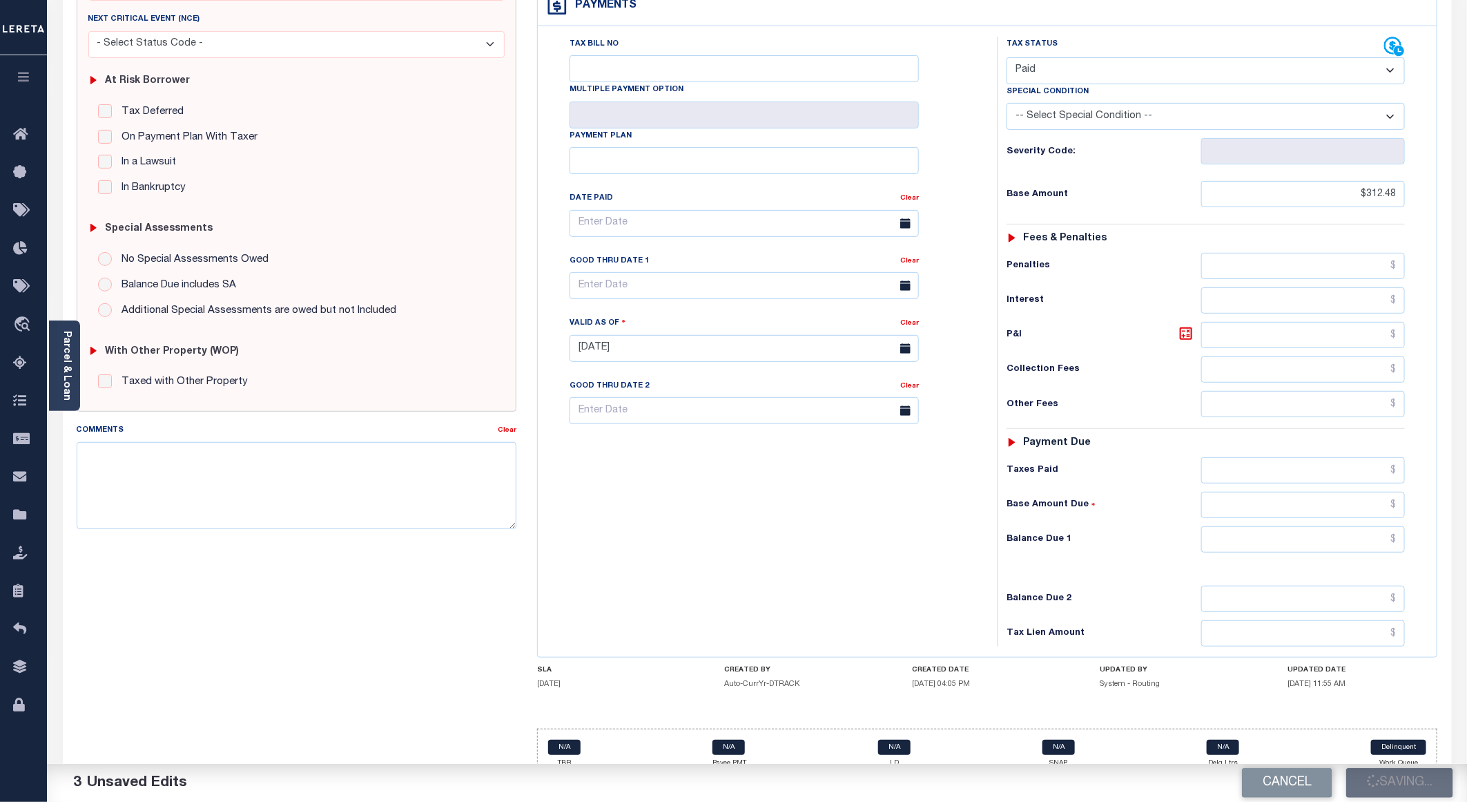
checkbox input "false"
type input "$312.48"
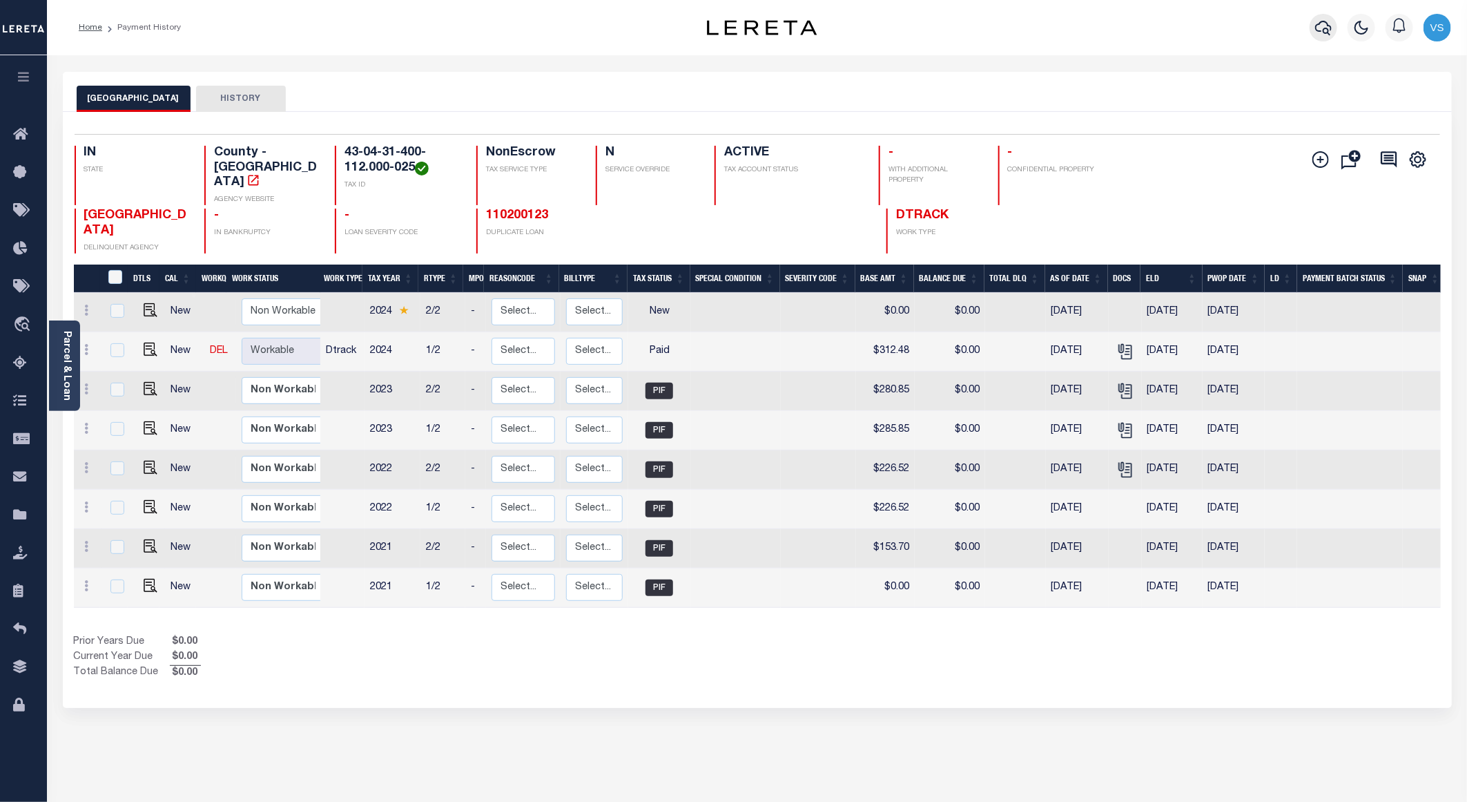
click at [1332, 28] on icon "button" at bounding box center [1323, 28] width 17 height 14
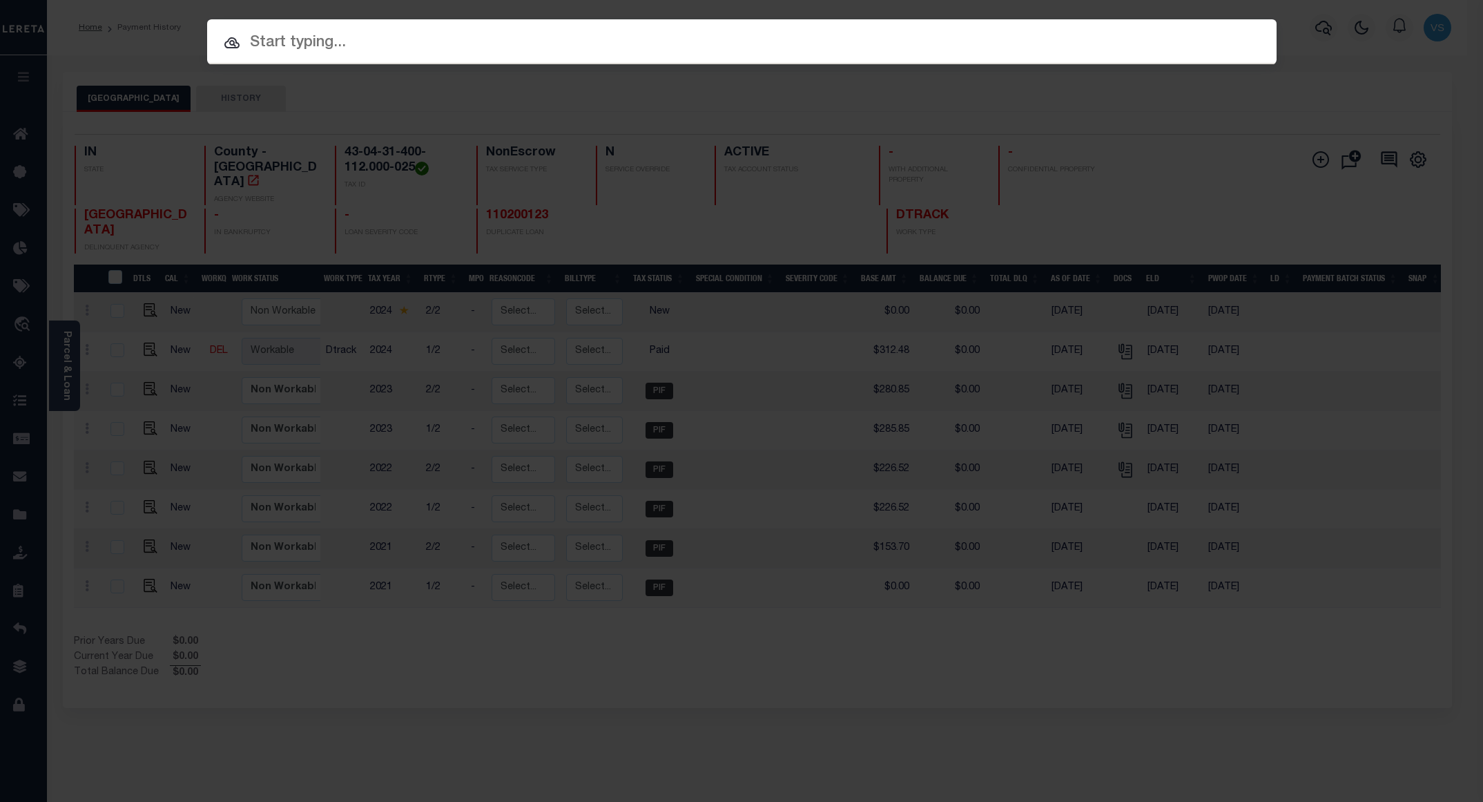
paste input "FTF_67139_70848"
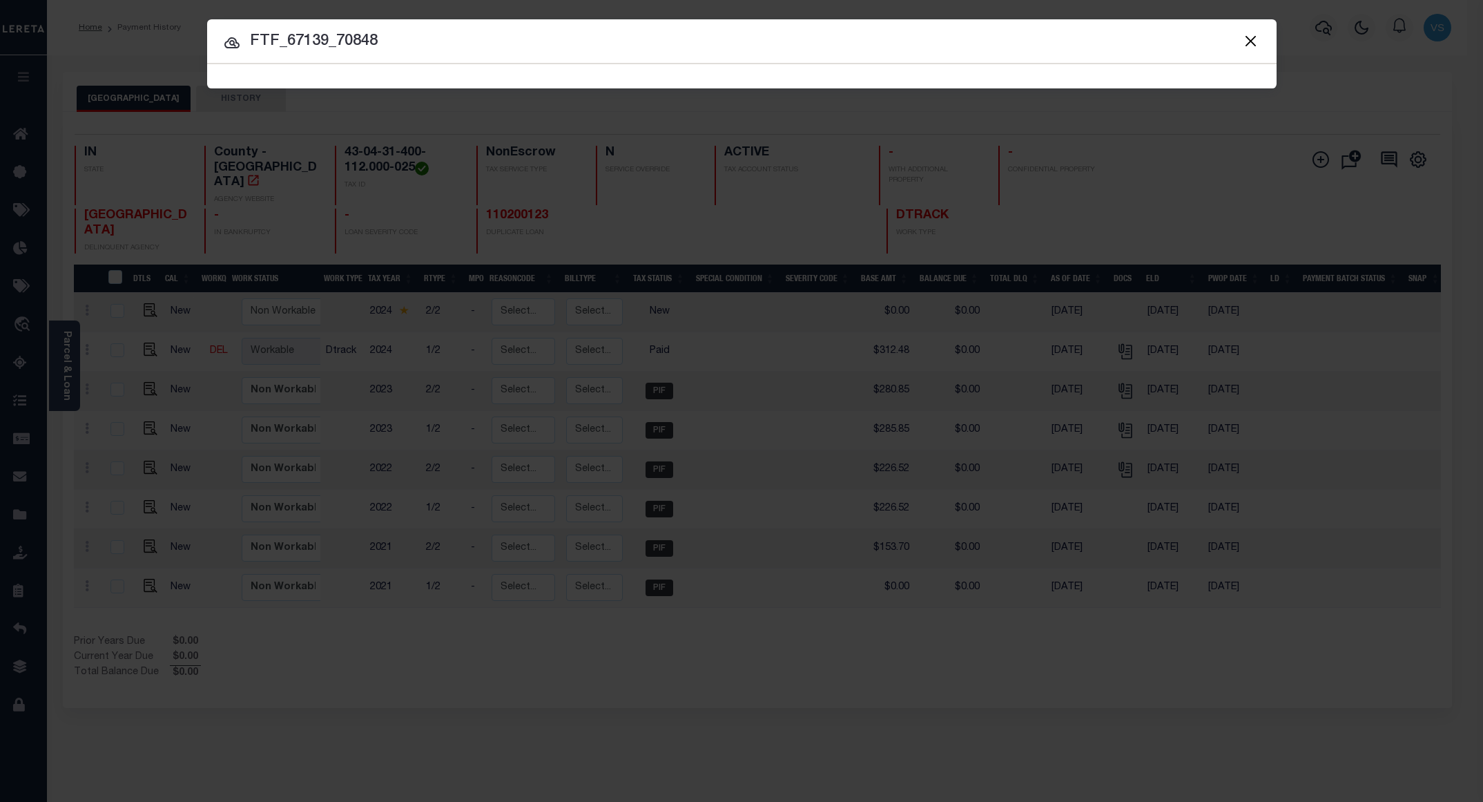
type input "FTF_67139_70848"
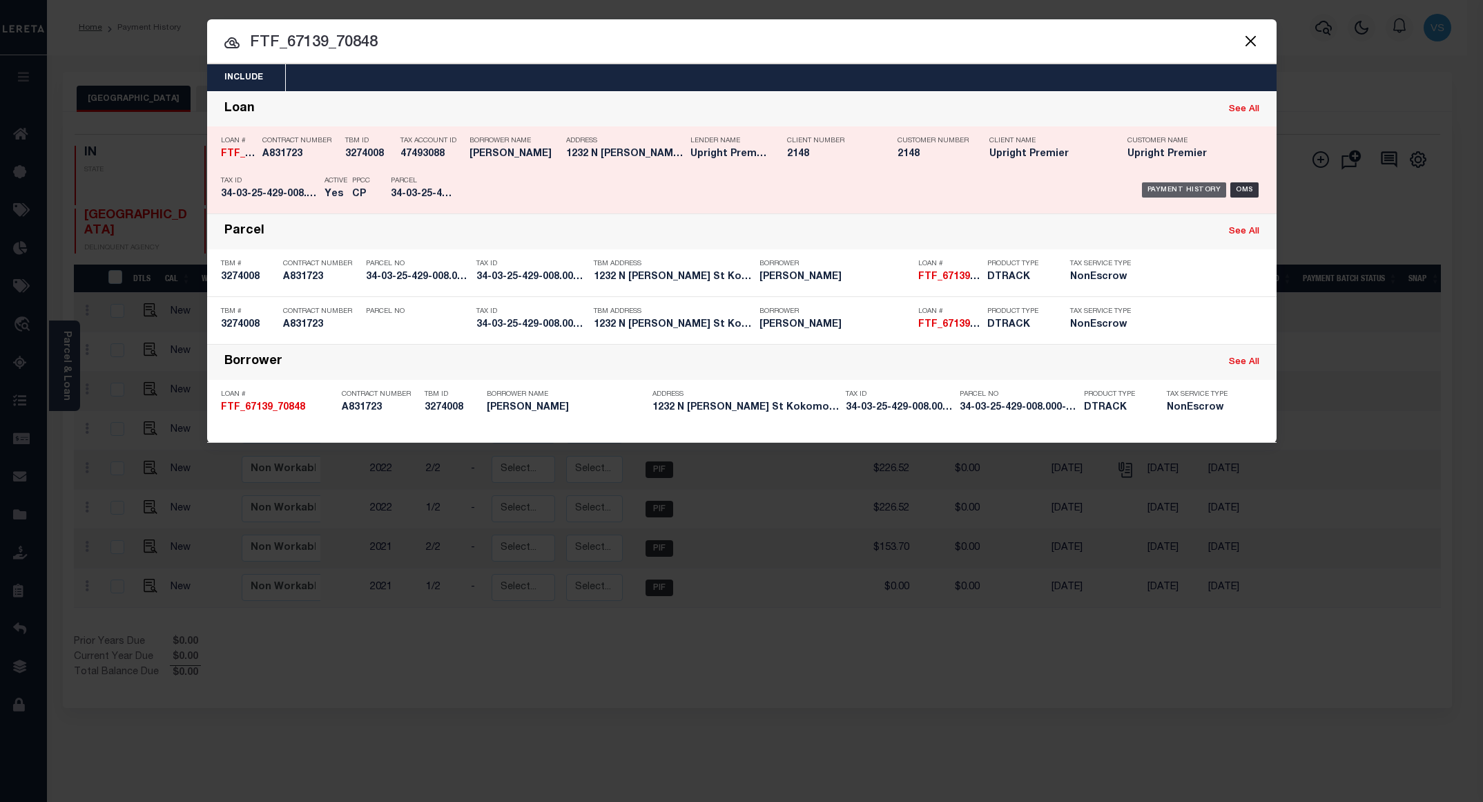
click at [1175, 193] on div "Payment History" at bounding box center [1184, 189] width 85 height 15
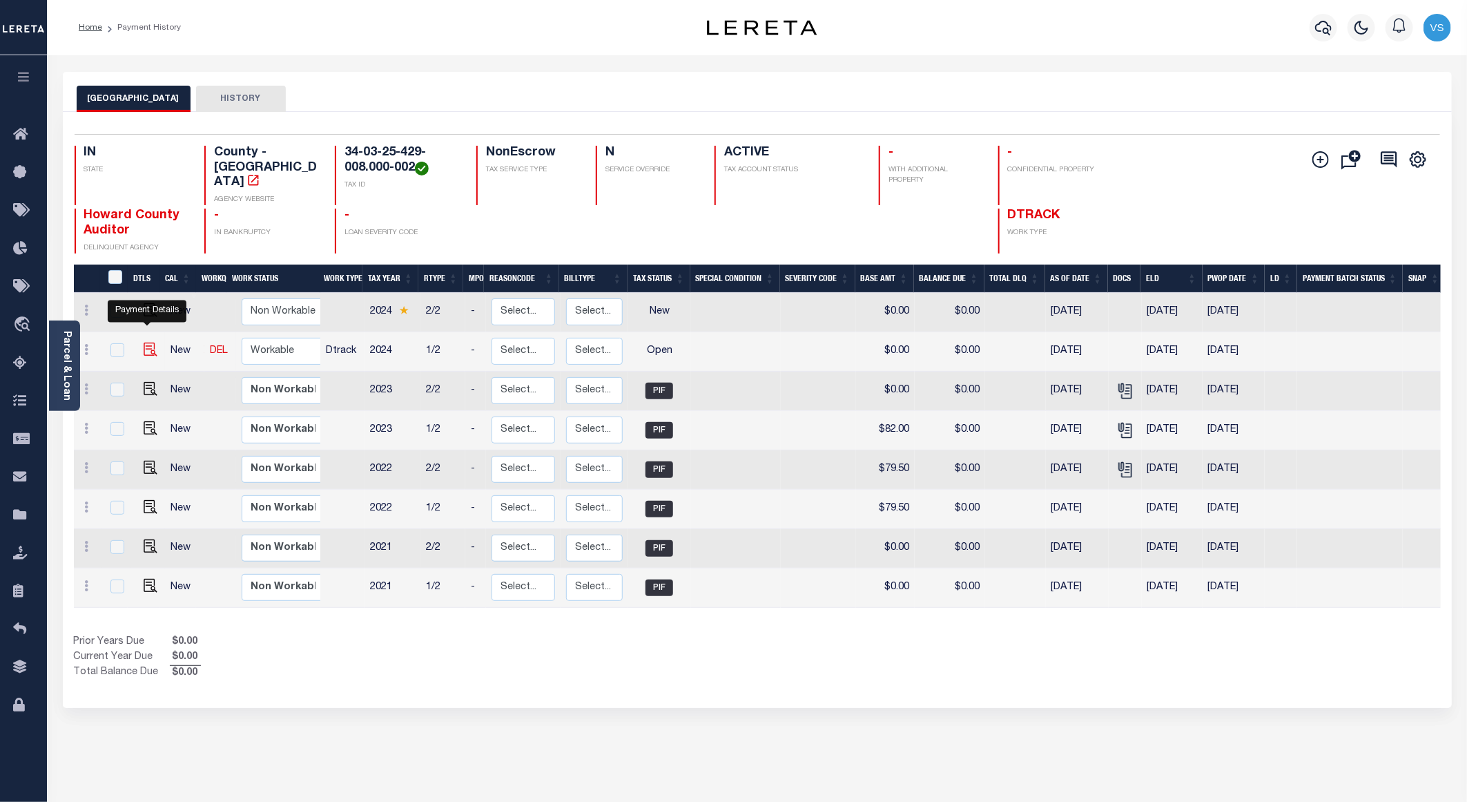
click at [147, 342] on img "" at bounding box center [151, 349] width 14 height 14
checkbox input "true"
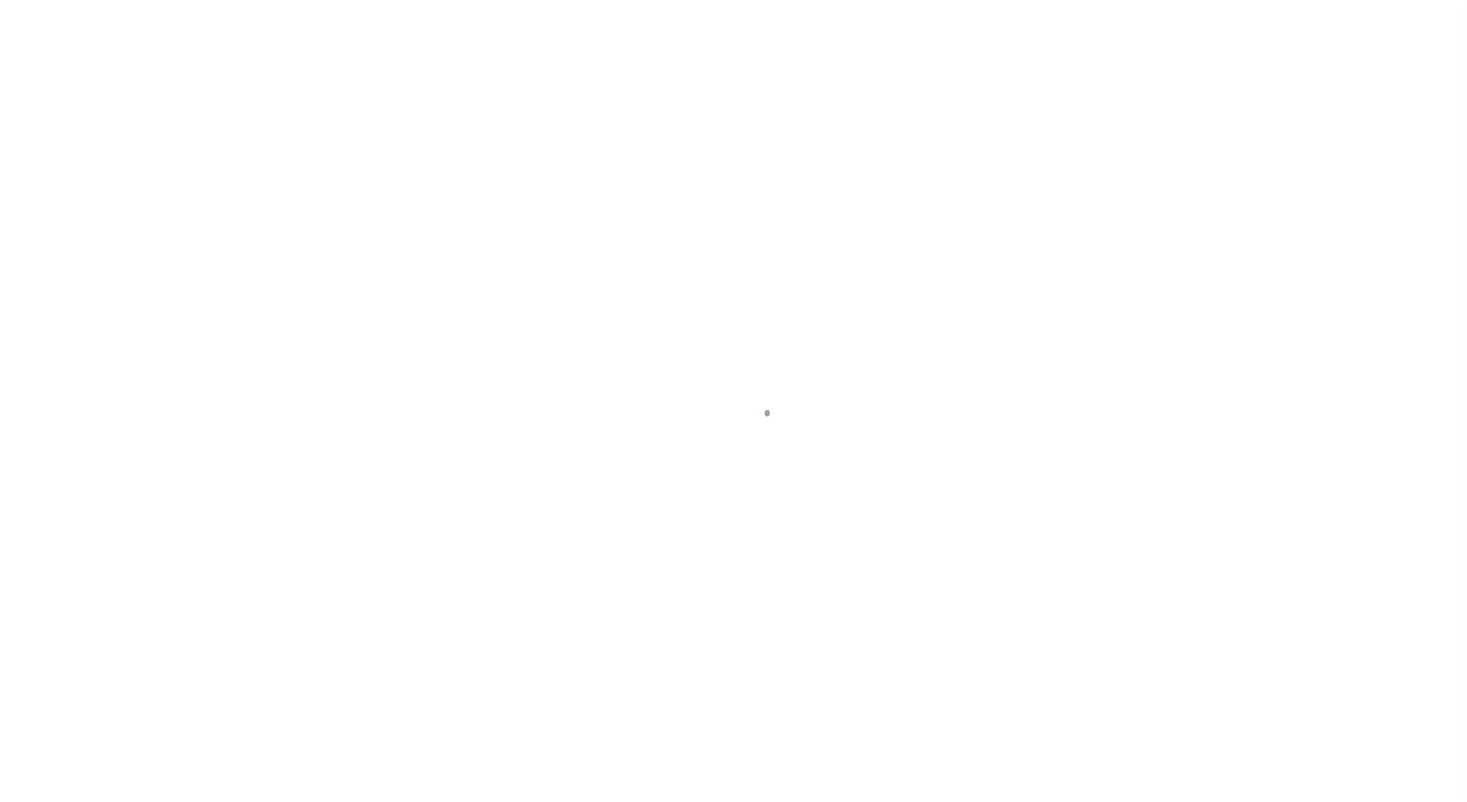
select select "OP2"
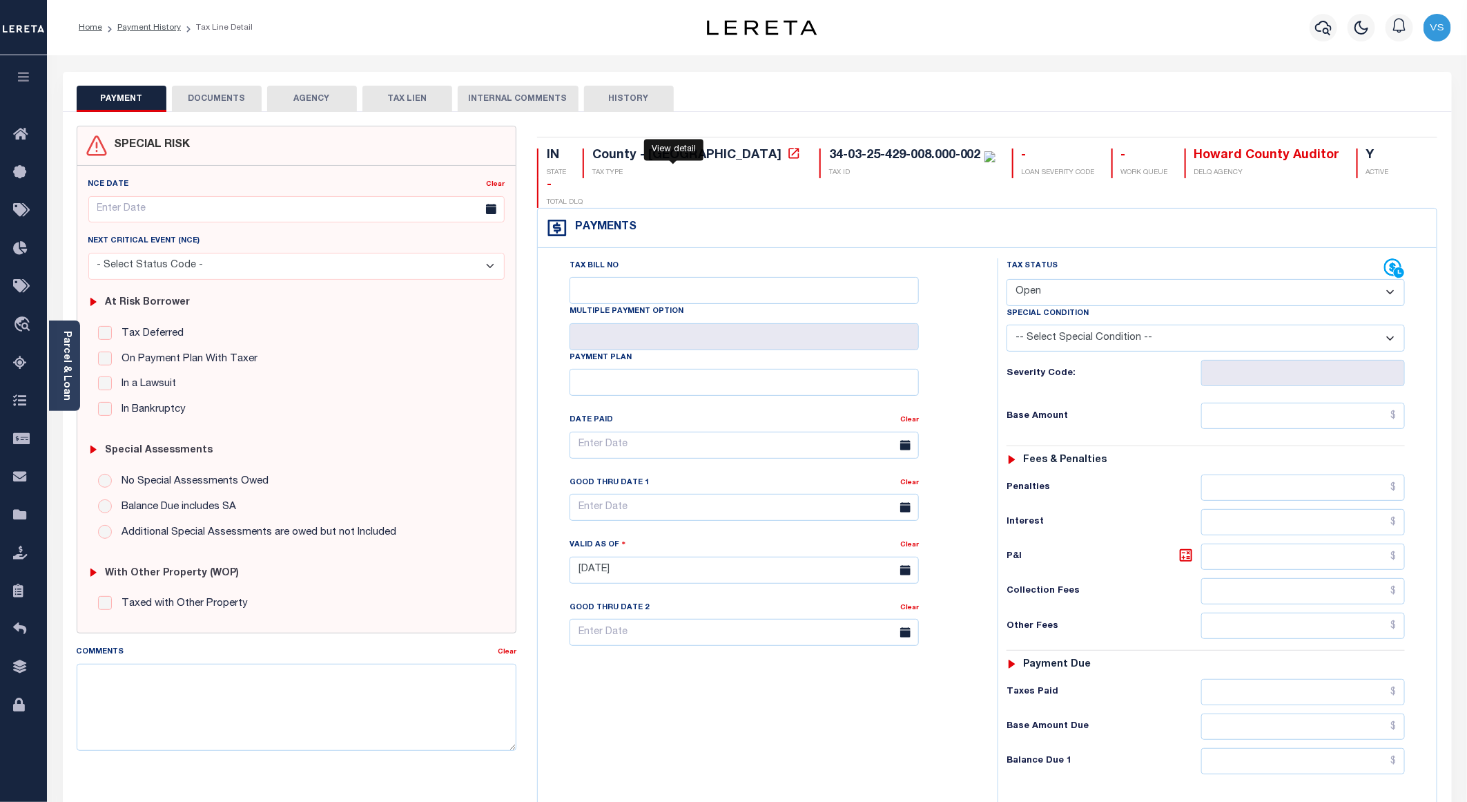
click at [788, 152] on icon at bounding box center [793, 153] width 10 height 10
drag, startPoint x: 186, startPoint y: 100, endPoint x: 205, endPoint y: 106, distance: 19.6
click at [186, 100] on button "DOCUMENTS" at bounding box center [217, 99] width 90 height 26
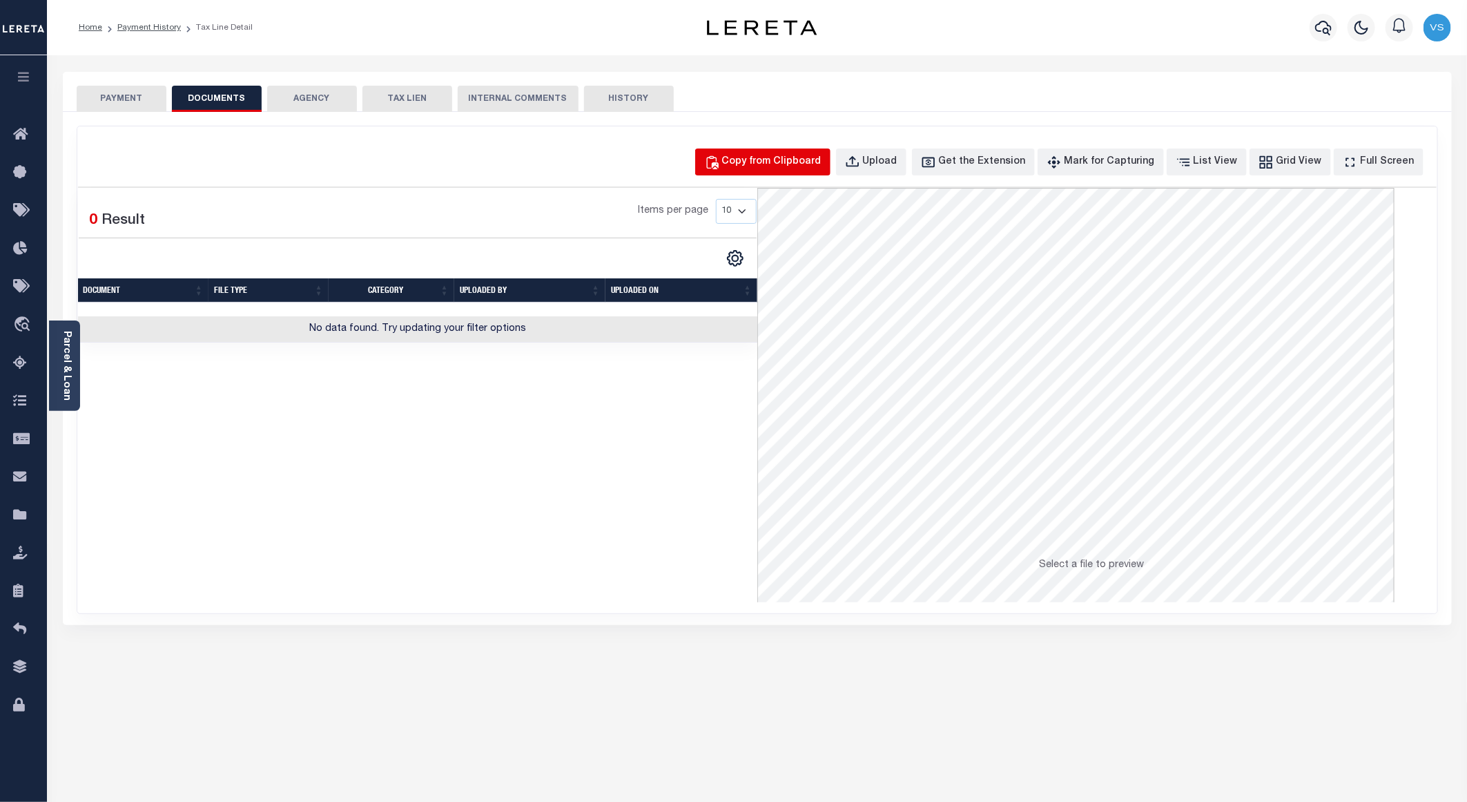
click at [771, 158] on div "Copy from Clipboard" at bounding box center [771, 162] width 99 height 15
select select "POP"
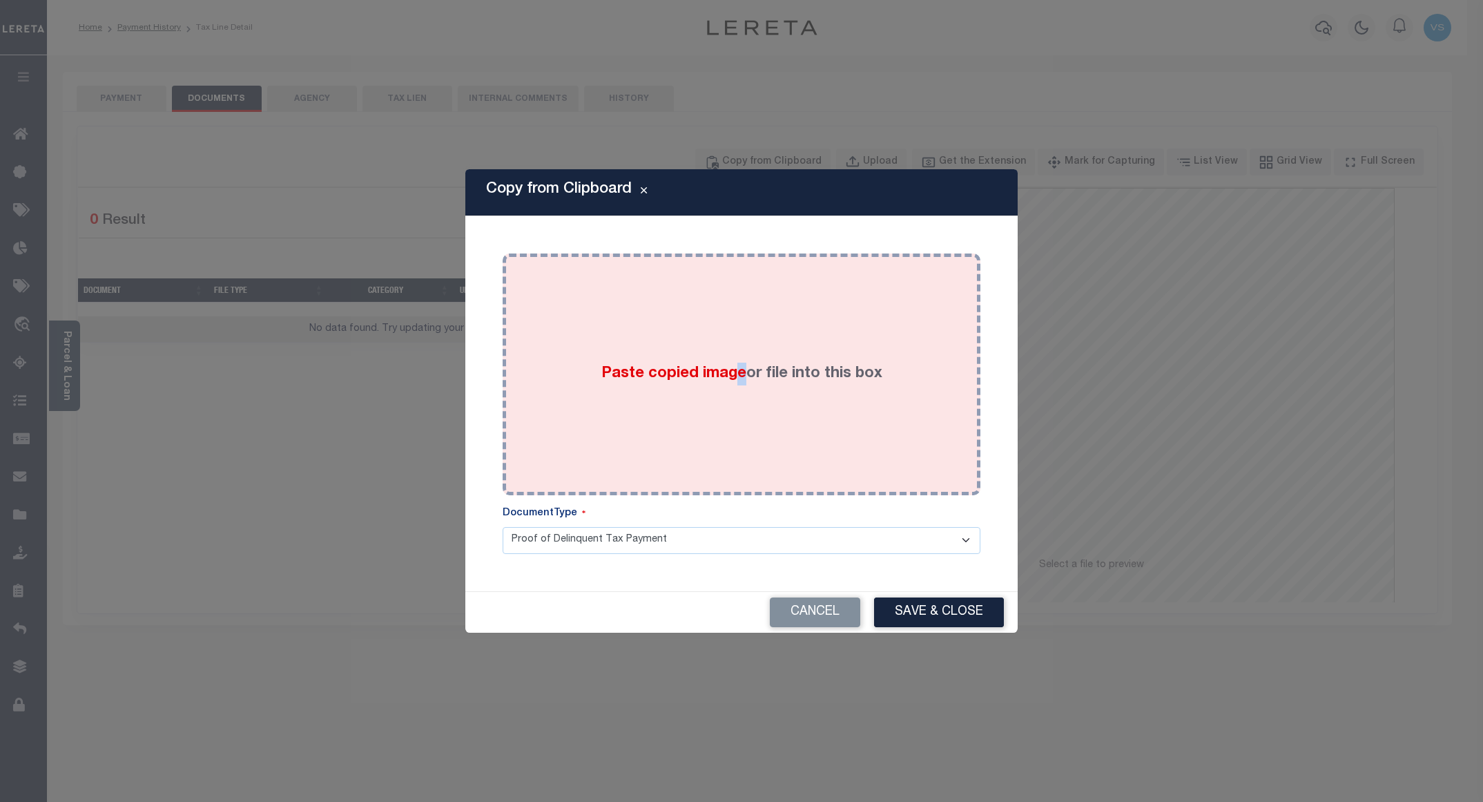
click at [738, 273] on div "Paste copied image or file into this box" at bounding box center [741, 374] width 457 height 221
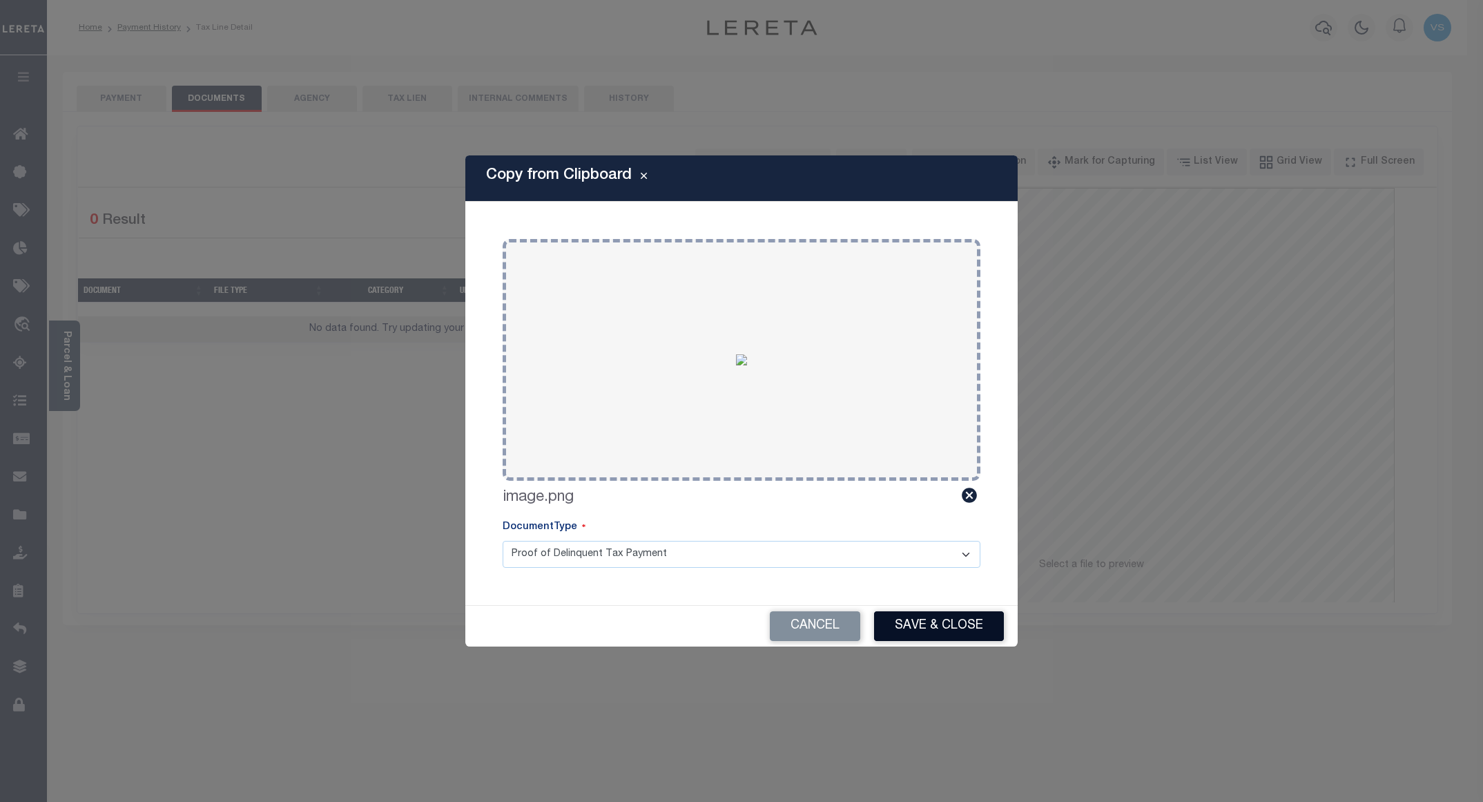
click at [909, 623] on button "Save & Close" at bounding box center [939, 626] width 130 height 30
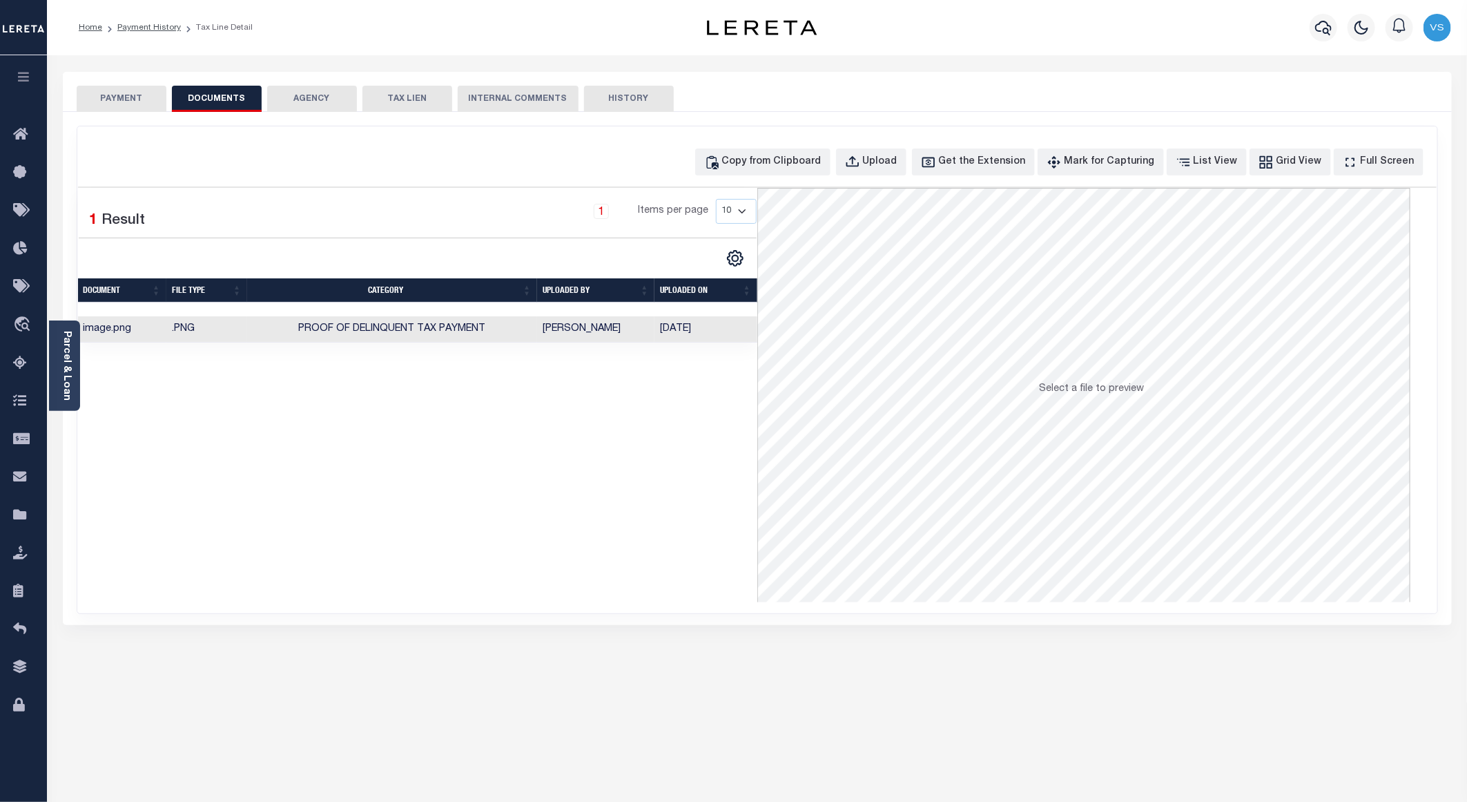
click at [121, 94] on button "PAYMENT" at bounding box center [122, 99] width 90 height 26
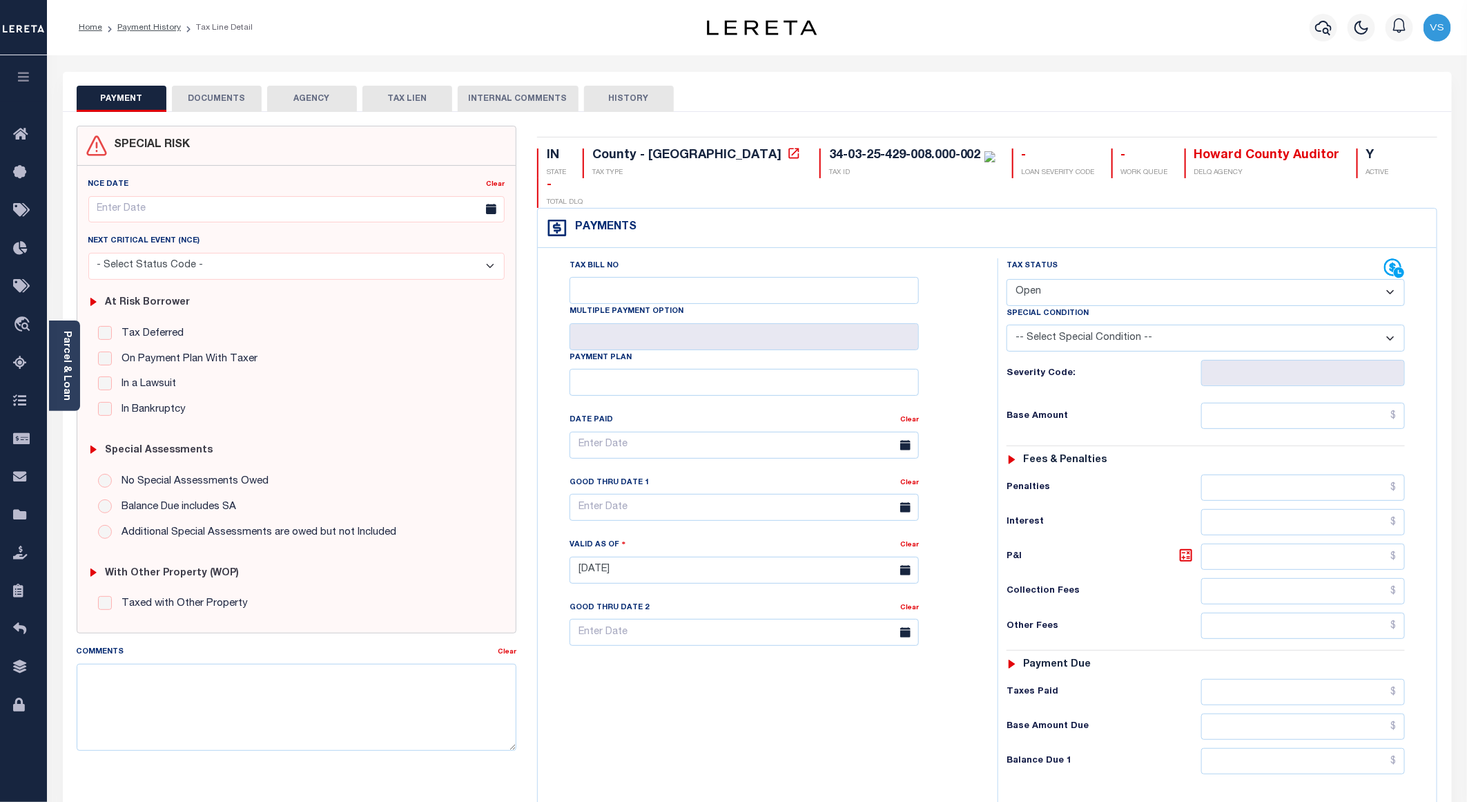
drag, startPoint x: 1083, startPoint y: 265, endPoint x: 1083, endPoint y: 282, distance: 16.6
click at [1083, 279] on select "- Select Status Code - Open Due/Unpaid Paid Incomplete No Tax Due Internal Refu…" at bounding box center [1206, 292] width 398 height 27
select select "PYD"
click at [1007, 279] on select "- Select Status Code - Open Due/Unpaid Paid Incomplete No Tax Due Internal Refu…" at bounding box center [1206, 292] width 398 height 27
type input "[DATE]"
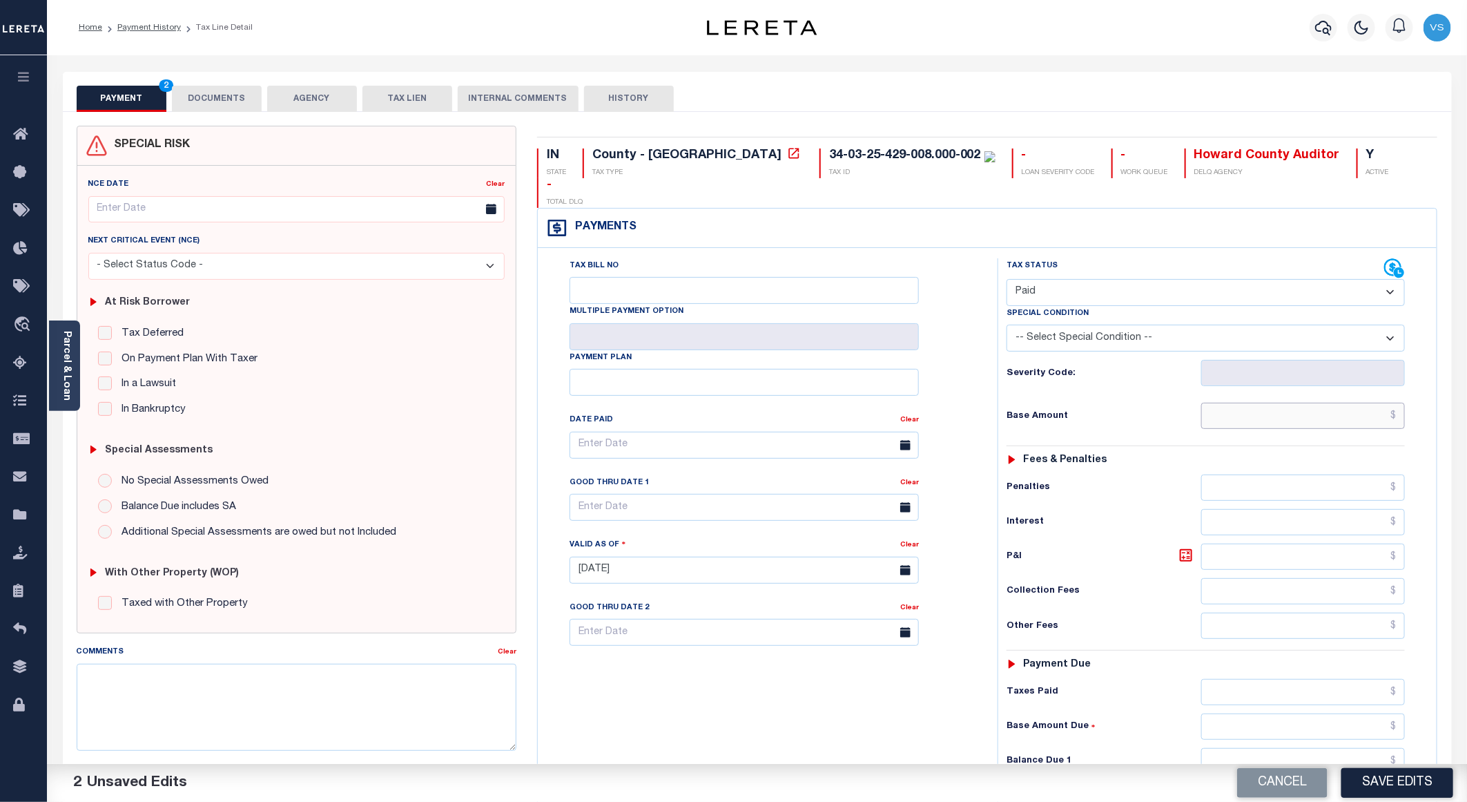
click at [1264, 402] on input "text" at bounding box center [1303, 415] width 204 height 26
click at [1274, 402] on input "text" at bounding box center [1303, 415] width 204 height 26
paste input "1,964.63"
type input "$1,964.63"
click at [1380, 785] on button "Save Edits" at bounding box center [1397, 783] width 112 height 30
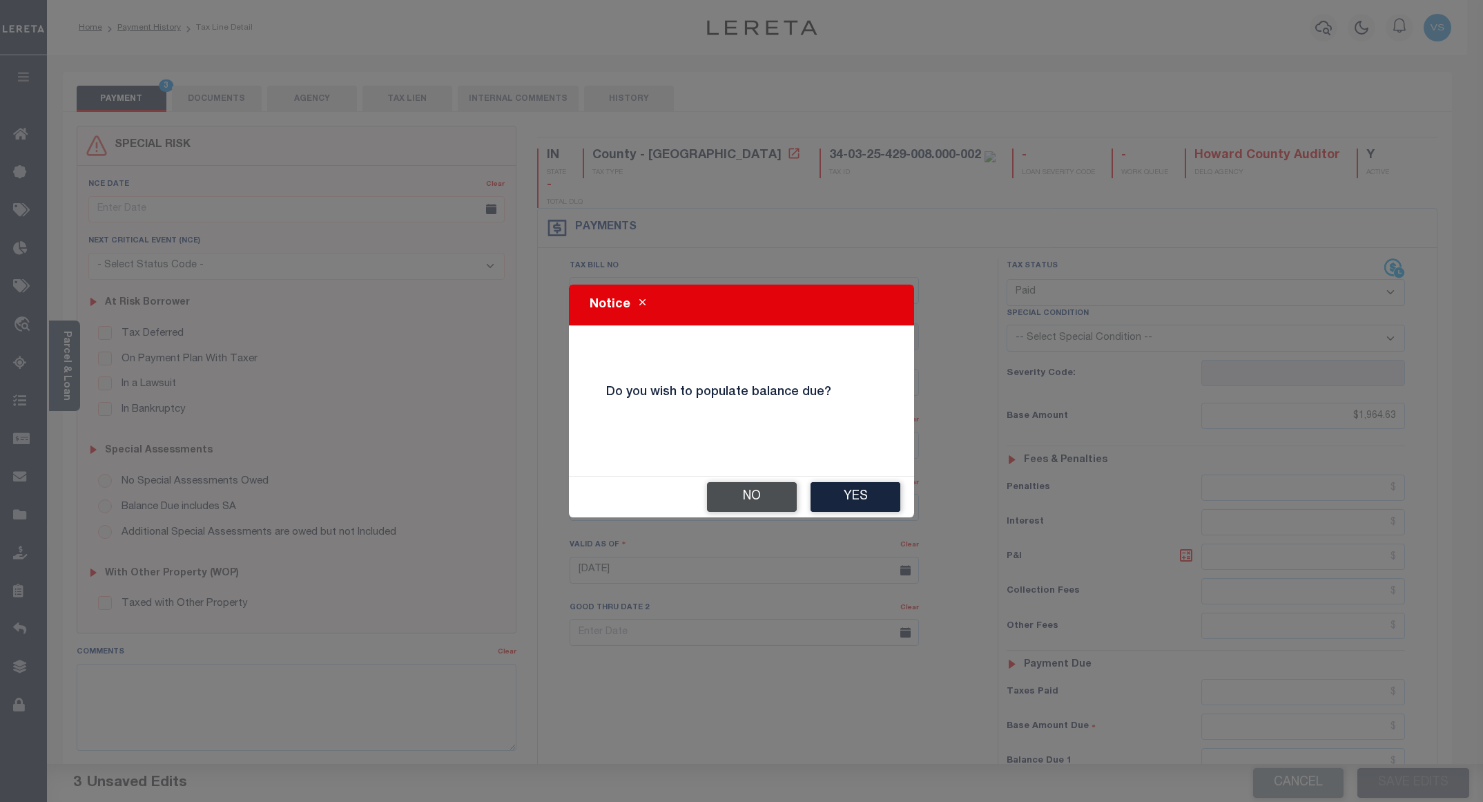
click at [748, 496] on button "No" at bounding box center [752, 497] width 90 height 30
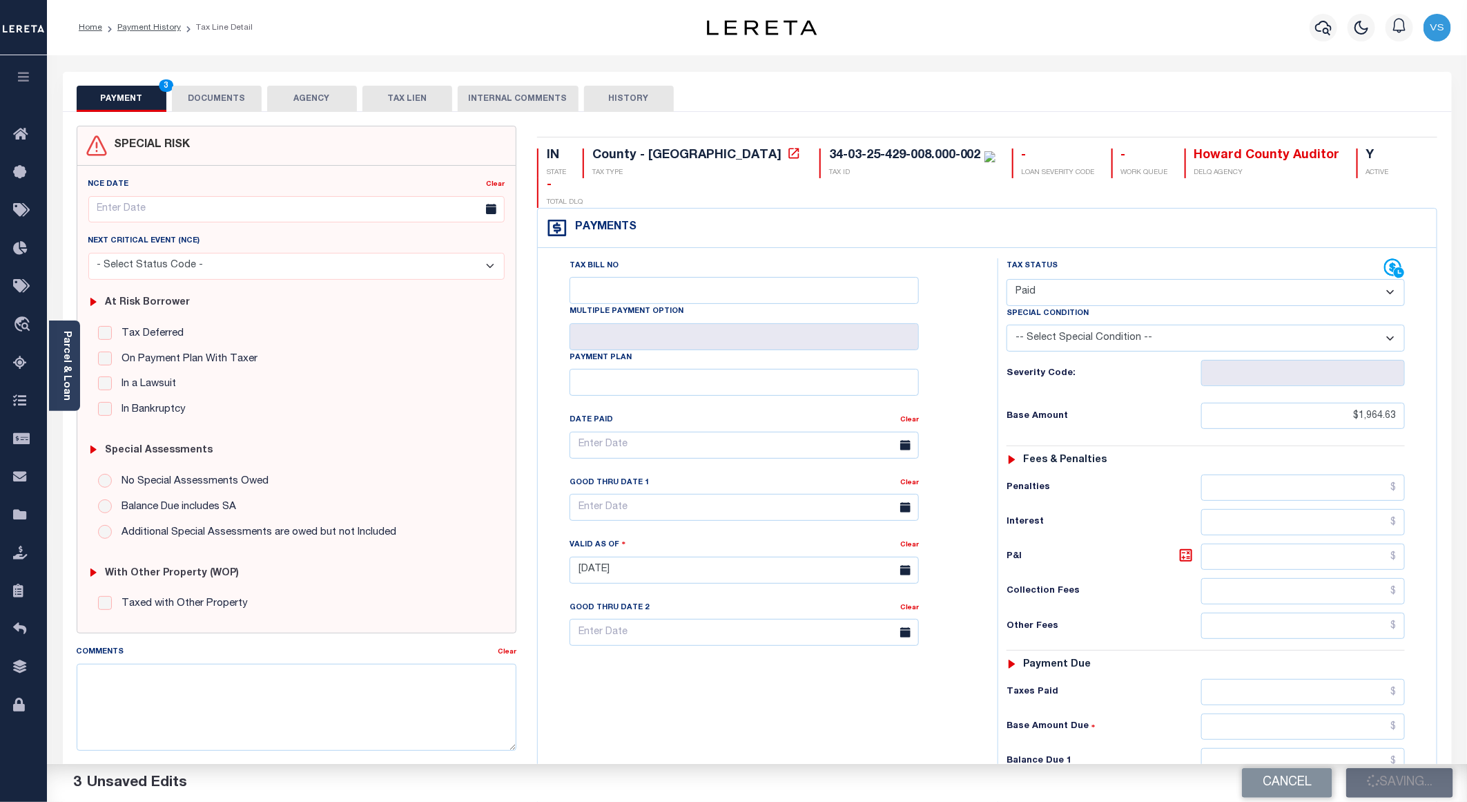
checkbox input "false"
type input "$1,964.63"
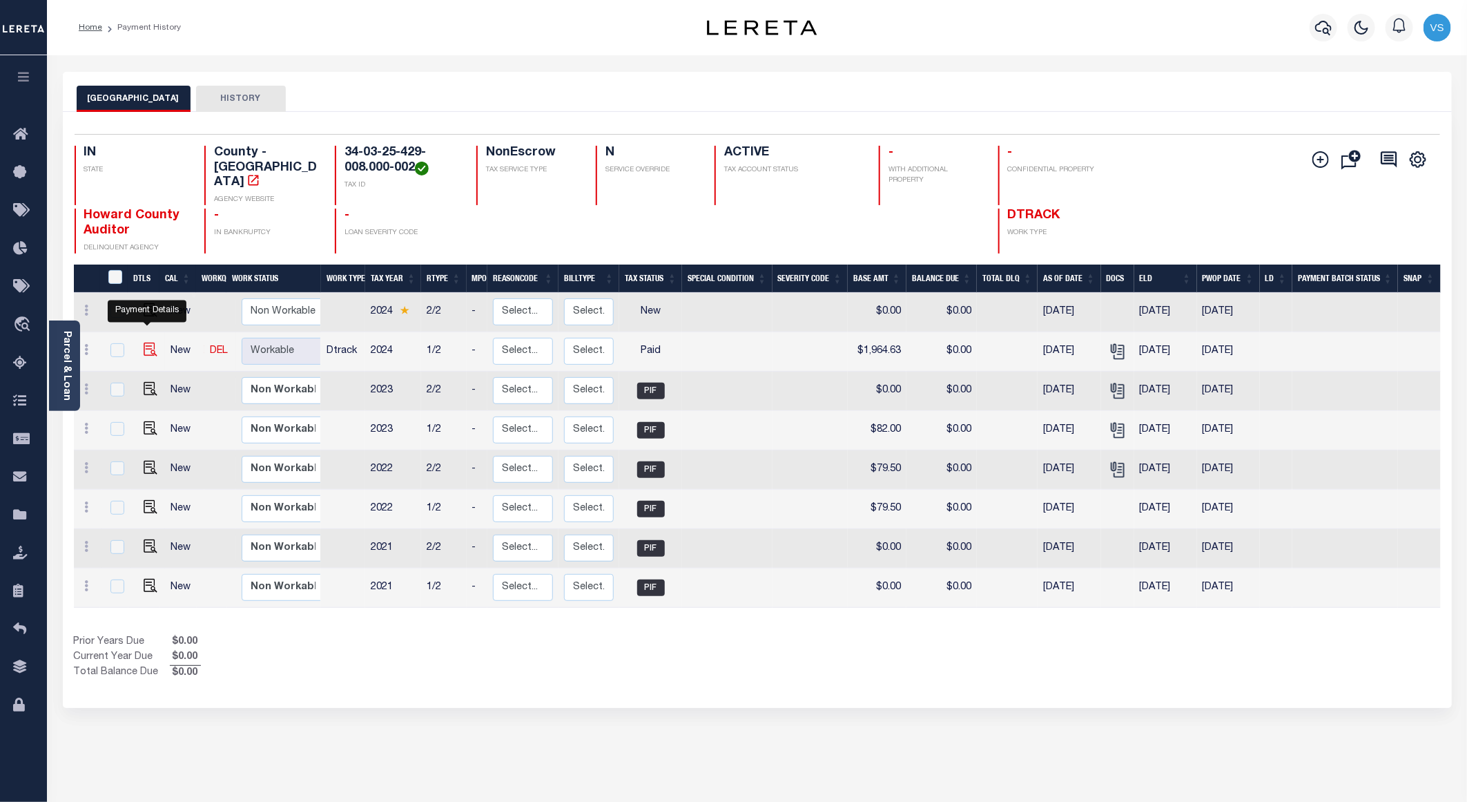
click at [146, 342] on img "" at bounding box center [151, 349] width 14 height 14
checkbox input "true"
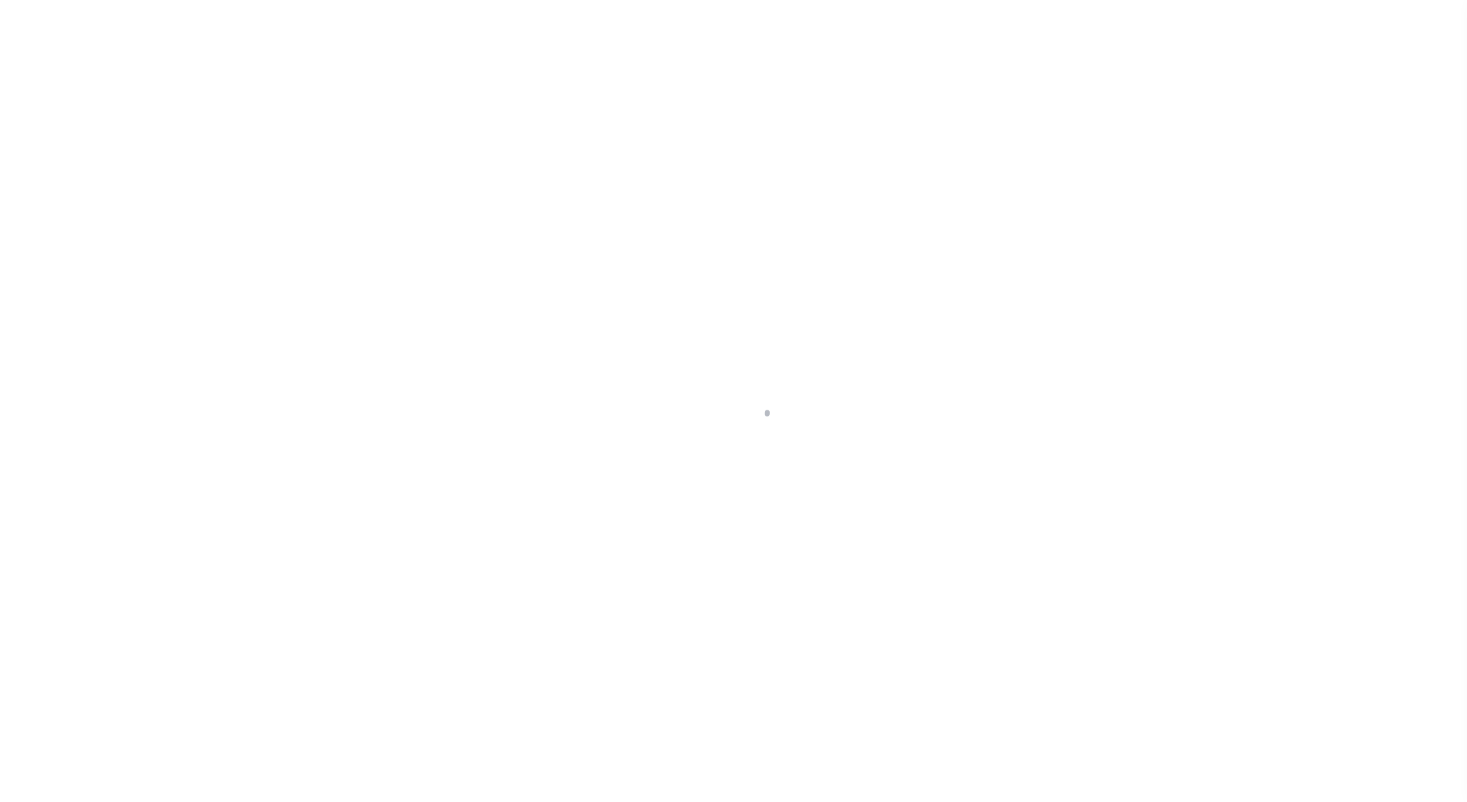
select select "PYD"
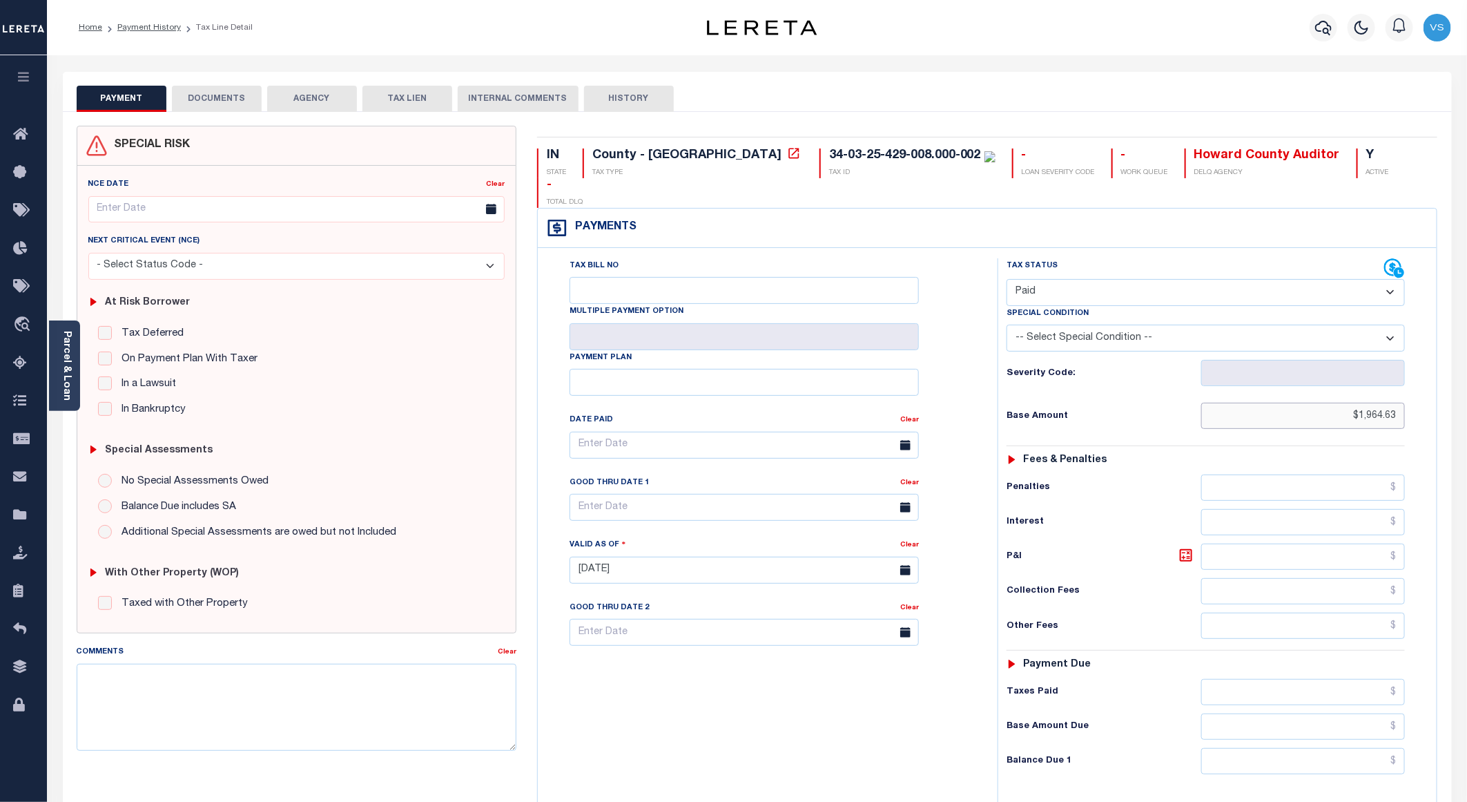
drag, startPoint x: 1399, startPoint y: 391, endPoint x: 1257, endPoint y: 398, distance: 141.7
click at [1257, 402] on input "$1,964.63" at bounding box center [1303, 415] width 204 height 26
paste input "1,225.00"
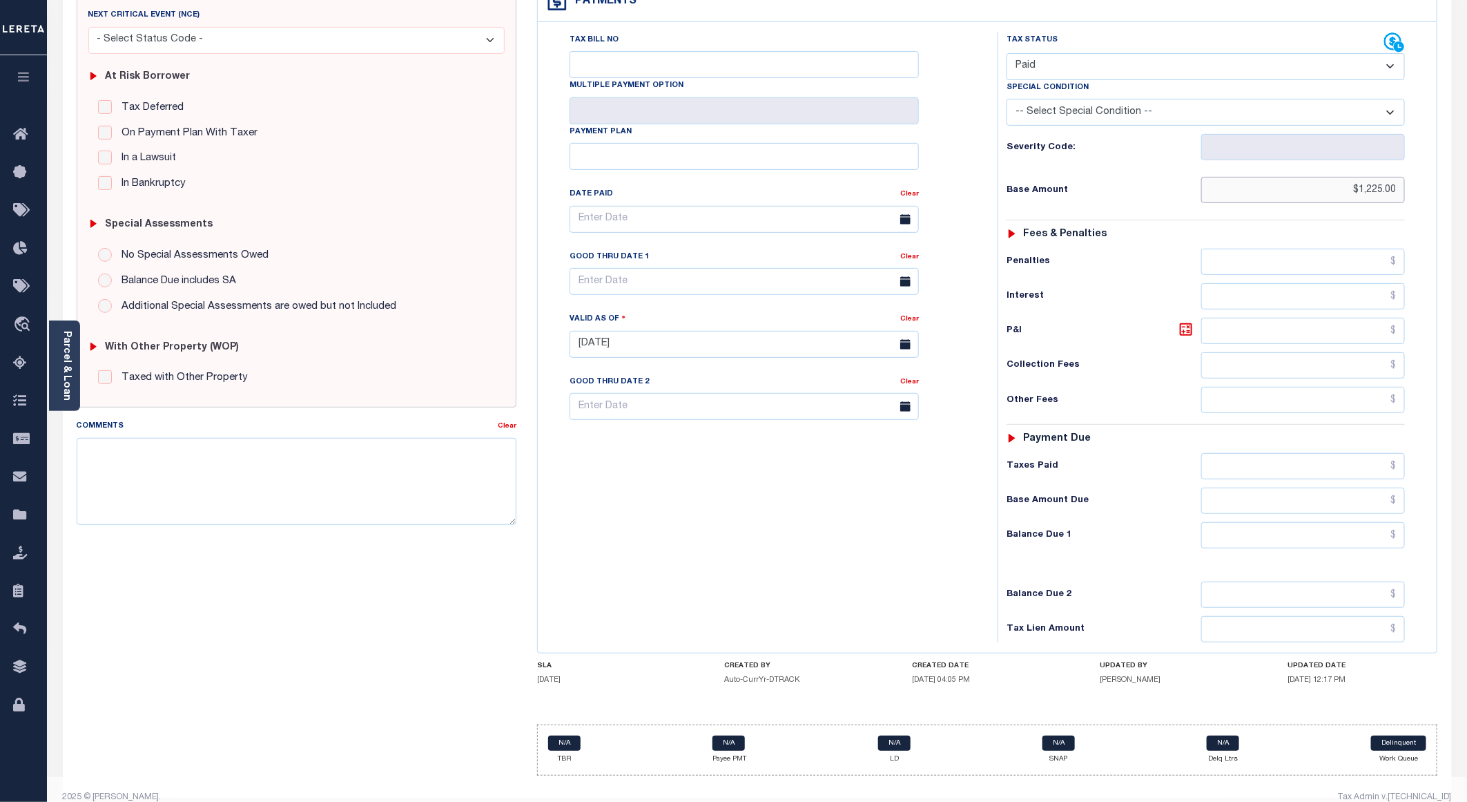
type input "$1,225.00"
click at [1267, 522] on input "text" at bounding box center [1303, 535] width 204 height 26
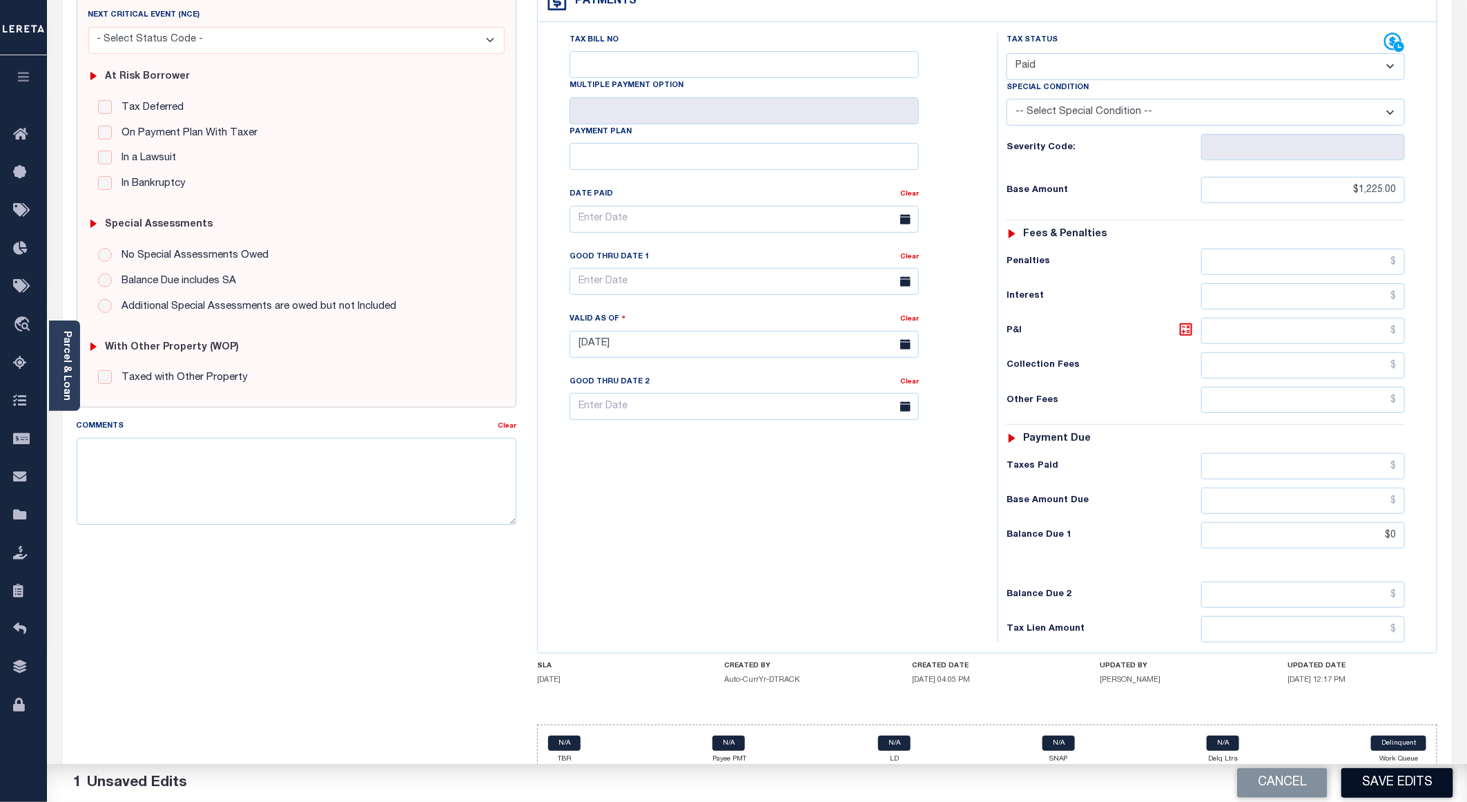
type input "$0.00"
click at [1411, 786] on button "Save Edits" at bounding box center [1397, 783] width 112 height 30
checkbox input "false"
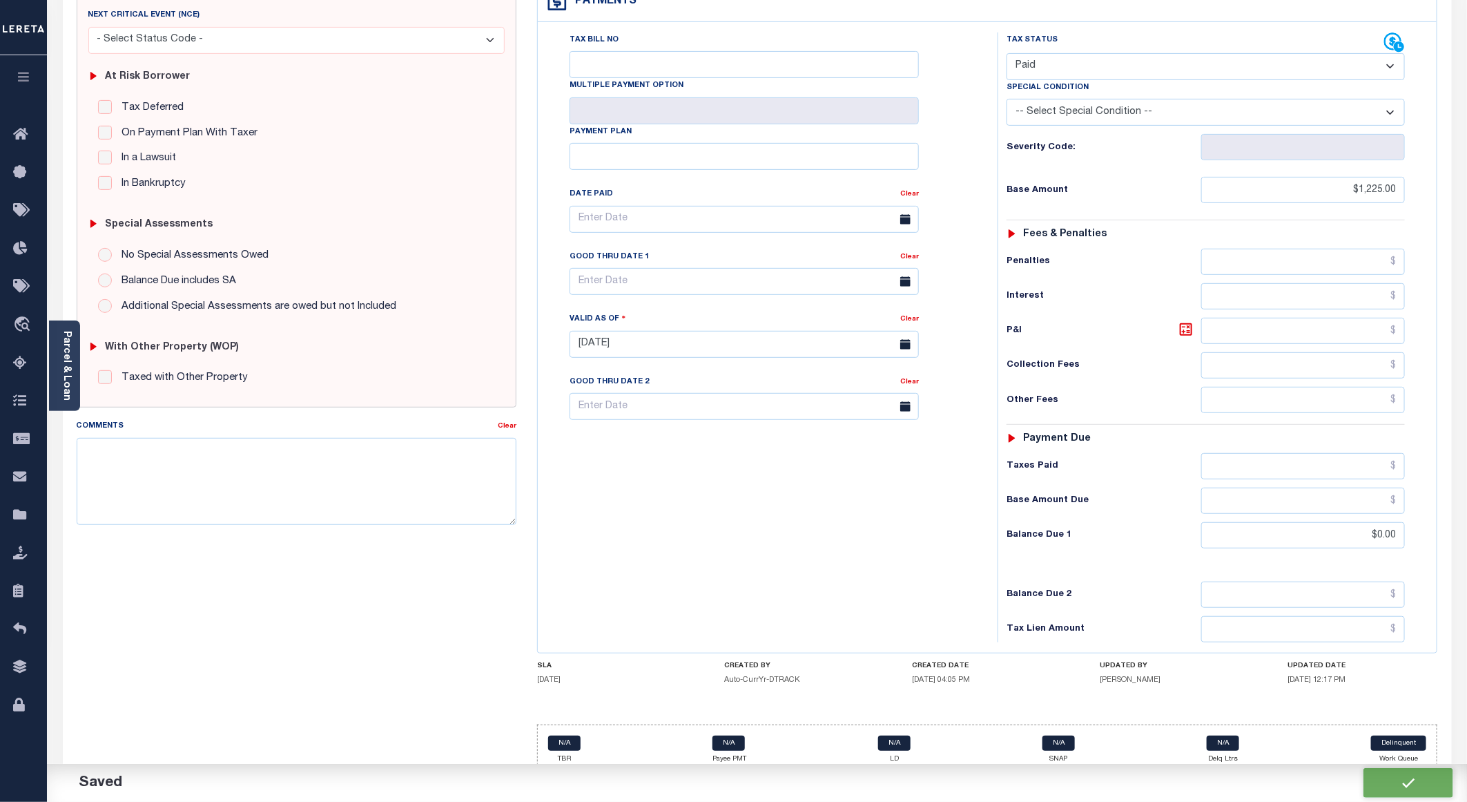
checkbox input "false"
type input "$1,225"
type input "$0"
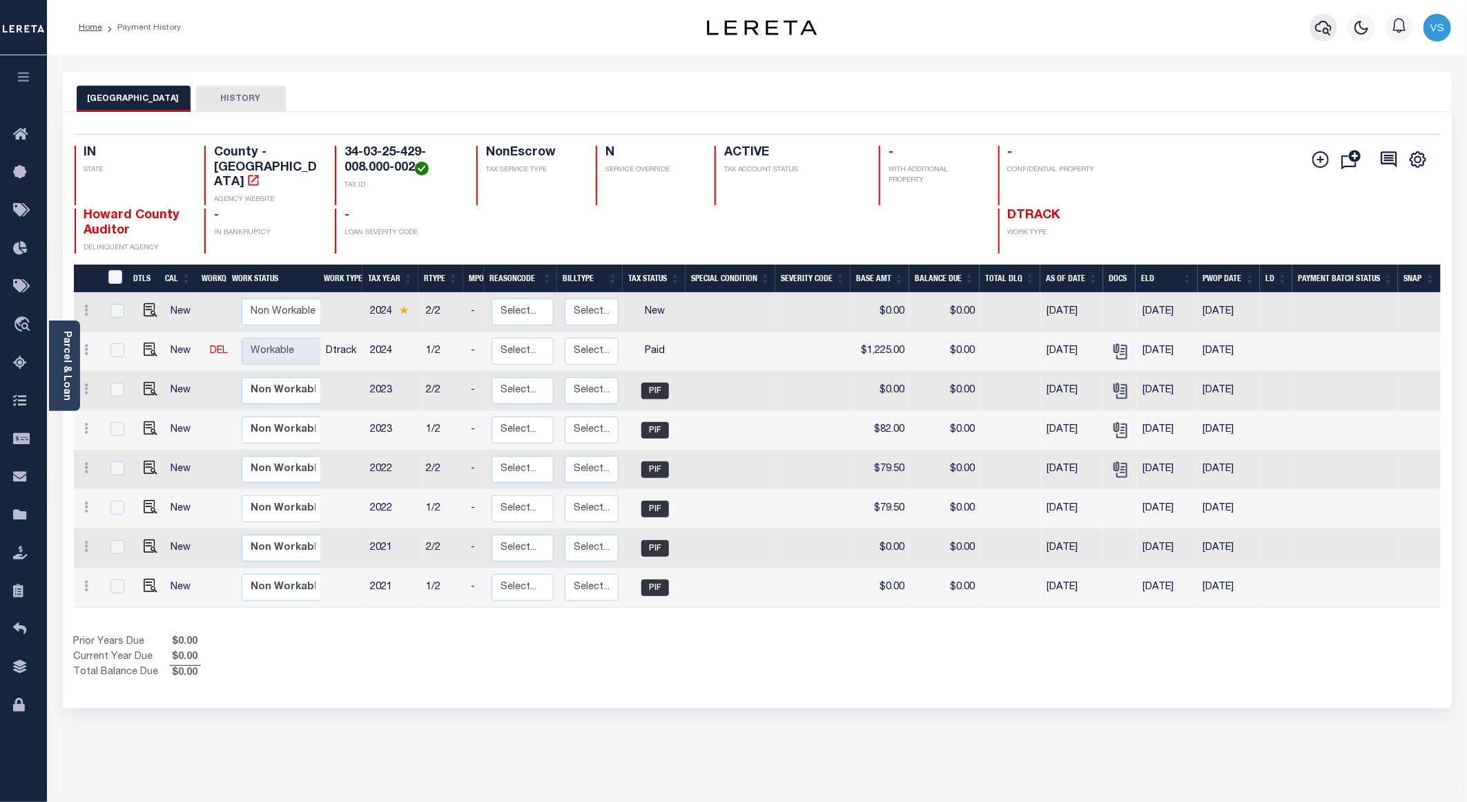
click at [1330, 29] on icon "button" at bounding box center [1323, 27] width 17 height 17
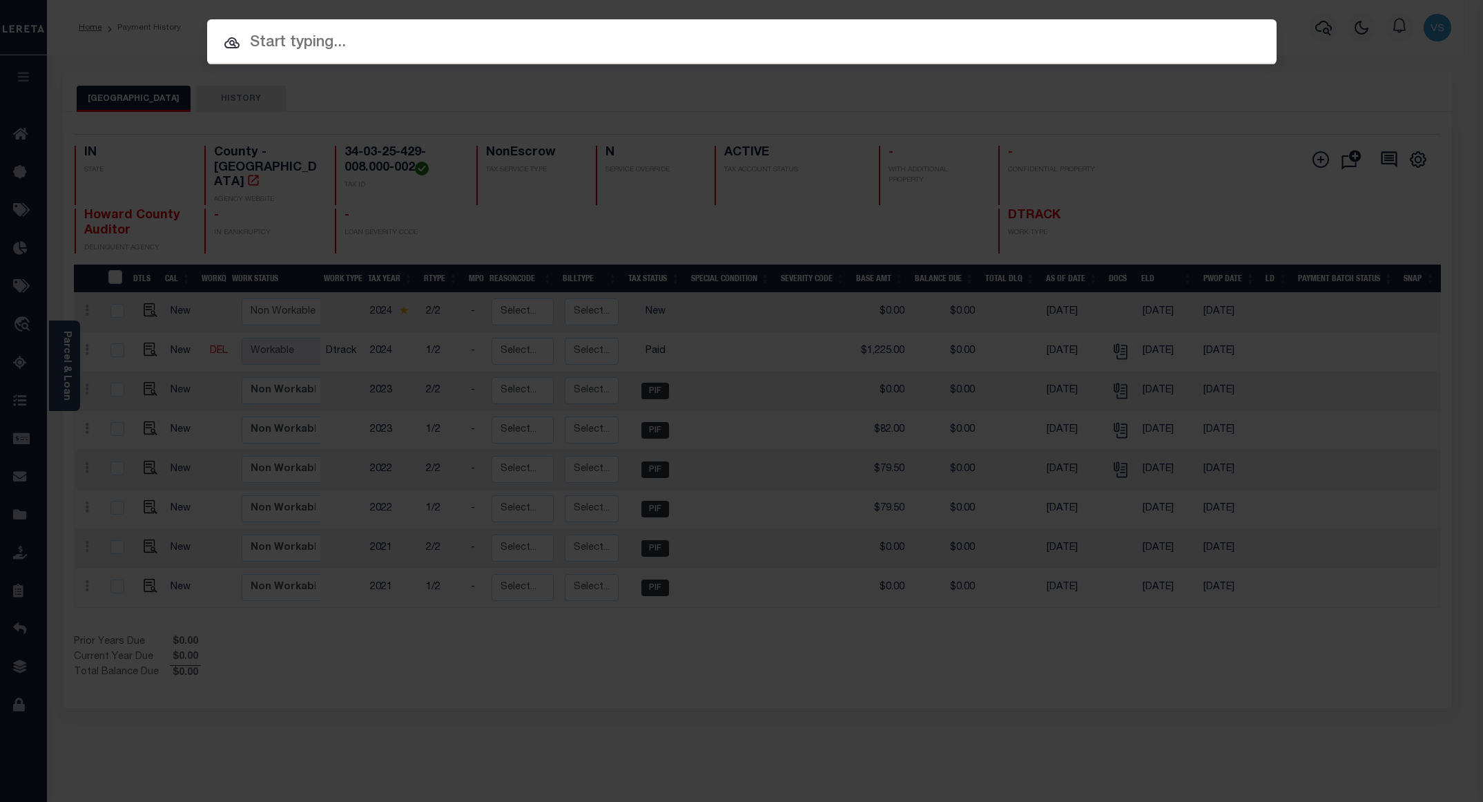
paste input "10501666"
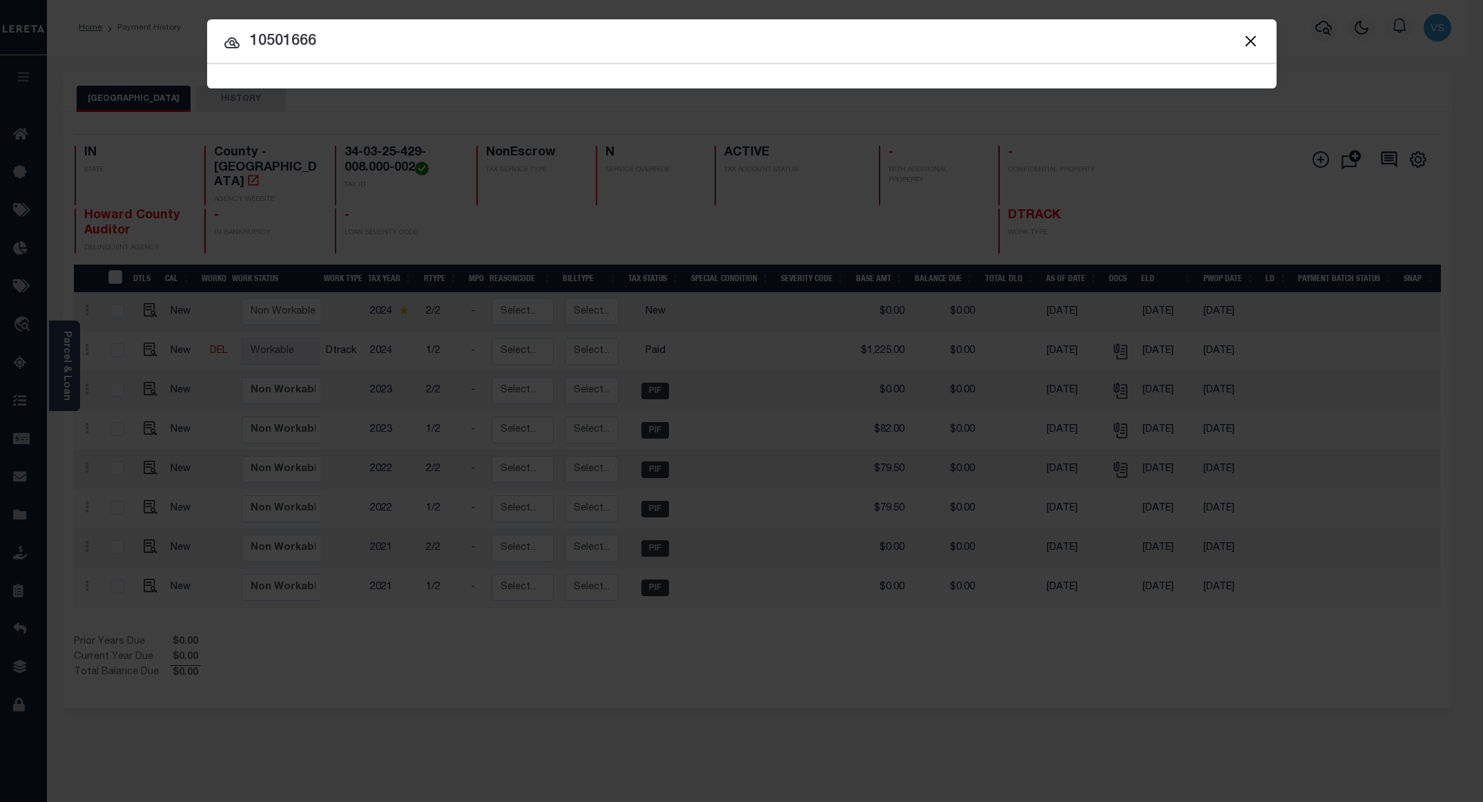
type input "10501666"
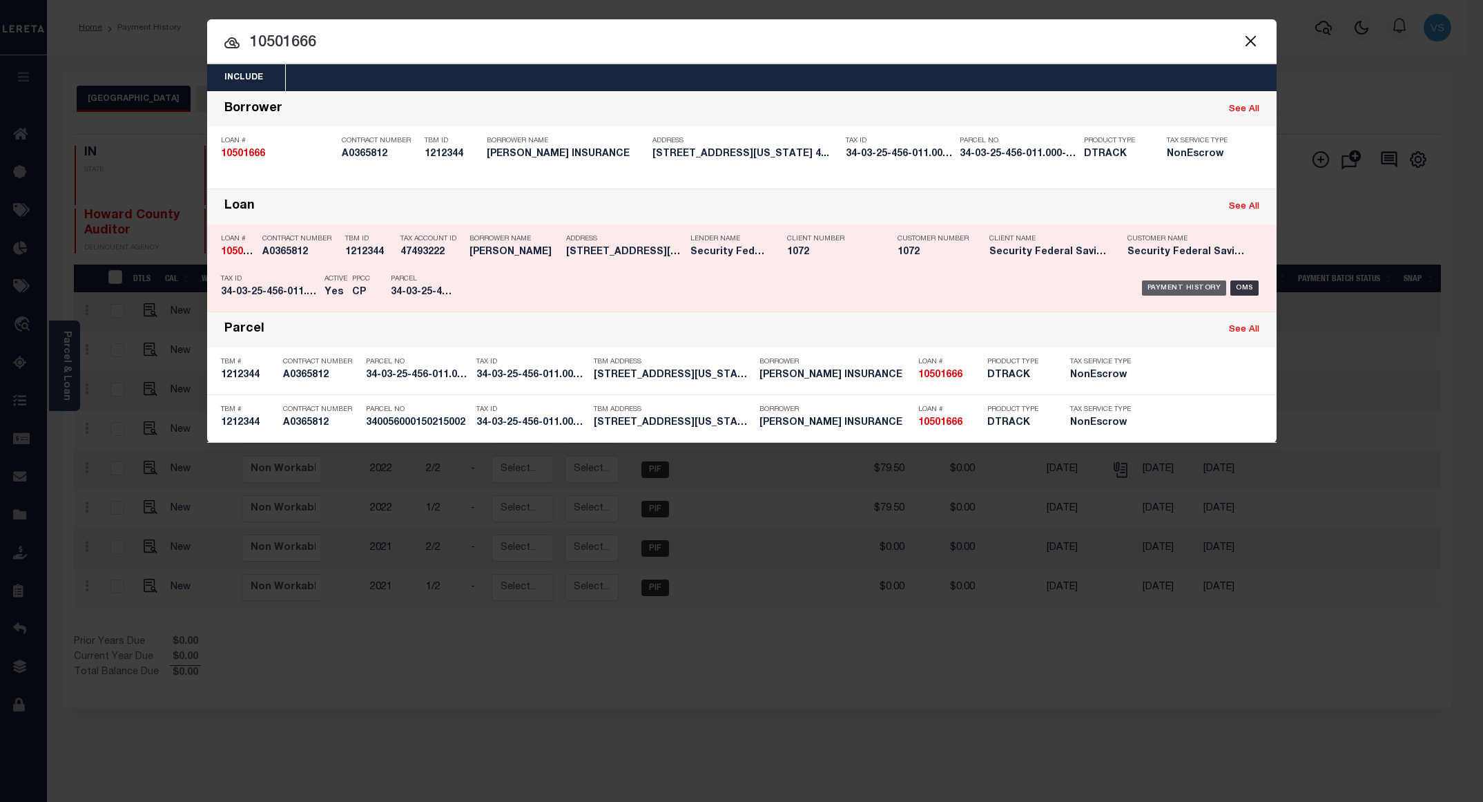
click at [1164, 286] on div "Payment History" at bounding box center [1184, 287] width 85 height 15
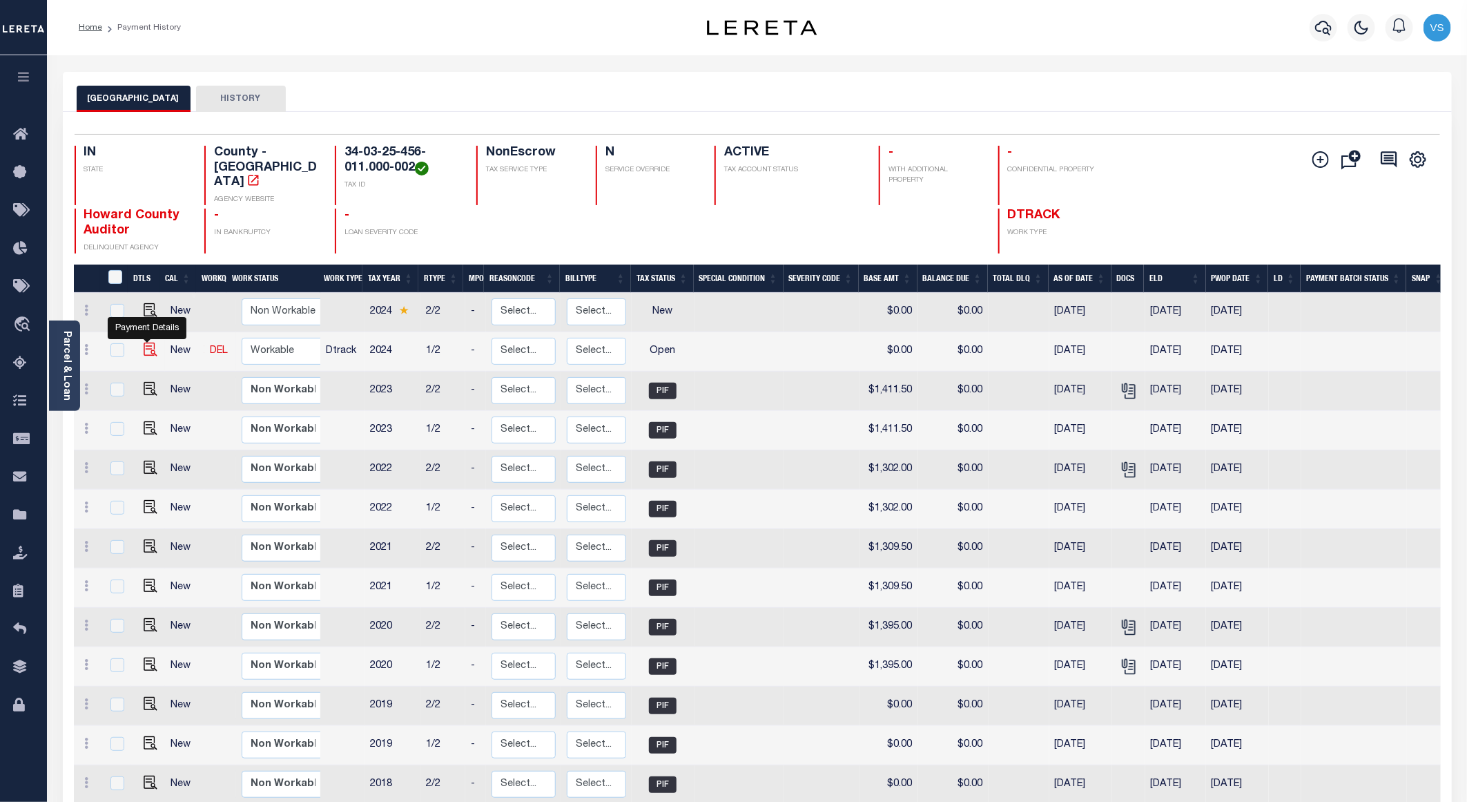
click at [148, 342] on img "" at bounding box center [151, 349] width 14 height 14
checkbox input "true"
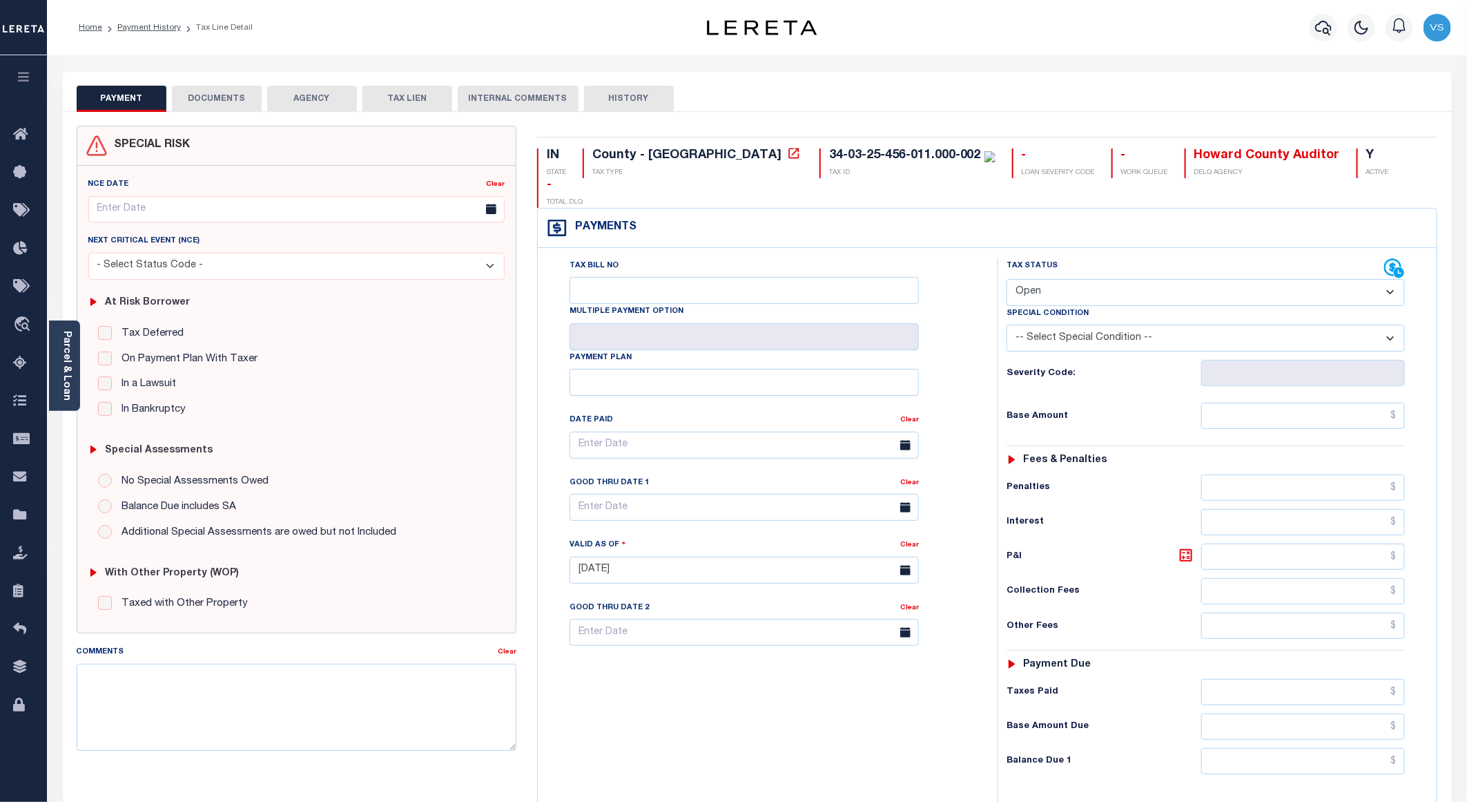
drag, startPoint x: 1053, startPoint y: 261, endPoint x: 1063, endPoint y: 268, distance: 12.4
click at [1053, 279] on select "- Select Status Code - Open Due/Unpaid Paid Incomplete No Tax Due Internal Refu…" at bounding box center [1206, 292] width 398 height 27
select select "PYD"
click at [1007, 279] on select "- Select Status Code - Open Due/Unpaid Paid Incomplete No Tax Due Internal Refu…" at bounding box center [1206, 292] width 398 height 27
type input "[DATE]"
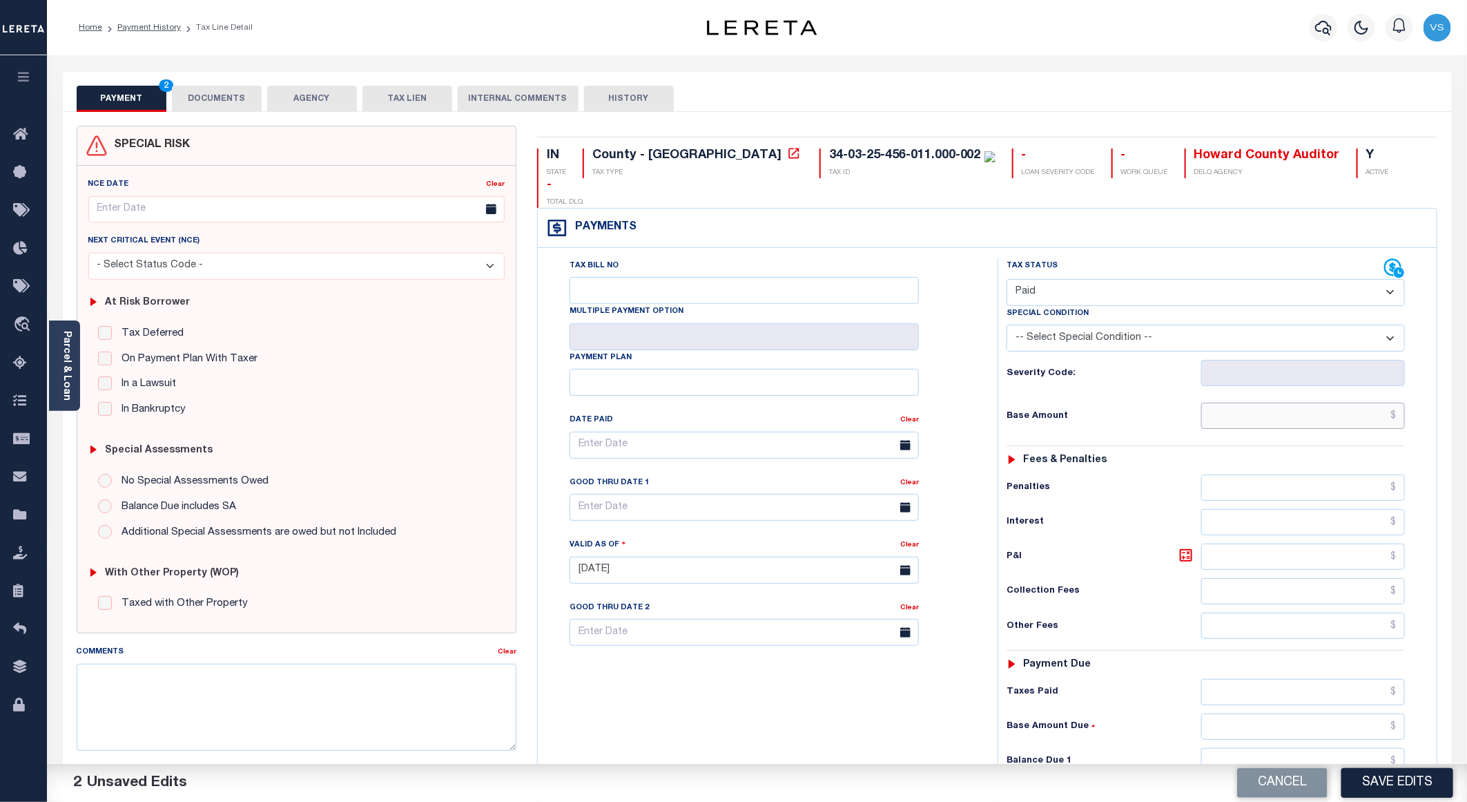
click at [1303, 402] on input "text" at bounding box center [1303, 415] width 204 height 26
paste input "1,485.00"
type input "$1,485.00"
click at [217, 104] on button "DOCUMENTS" at bounding box center [217, 99] width 90 height 26
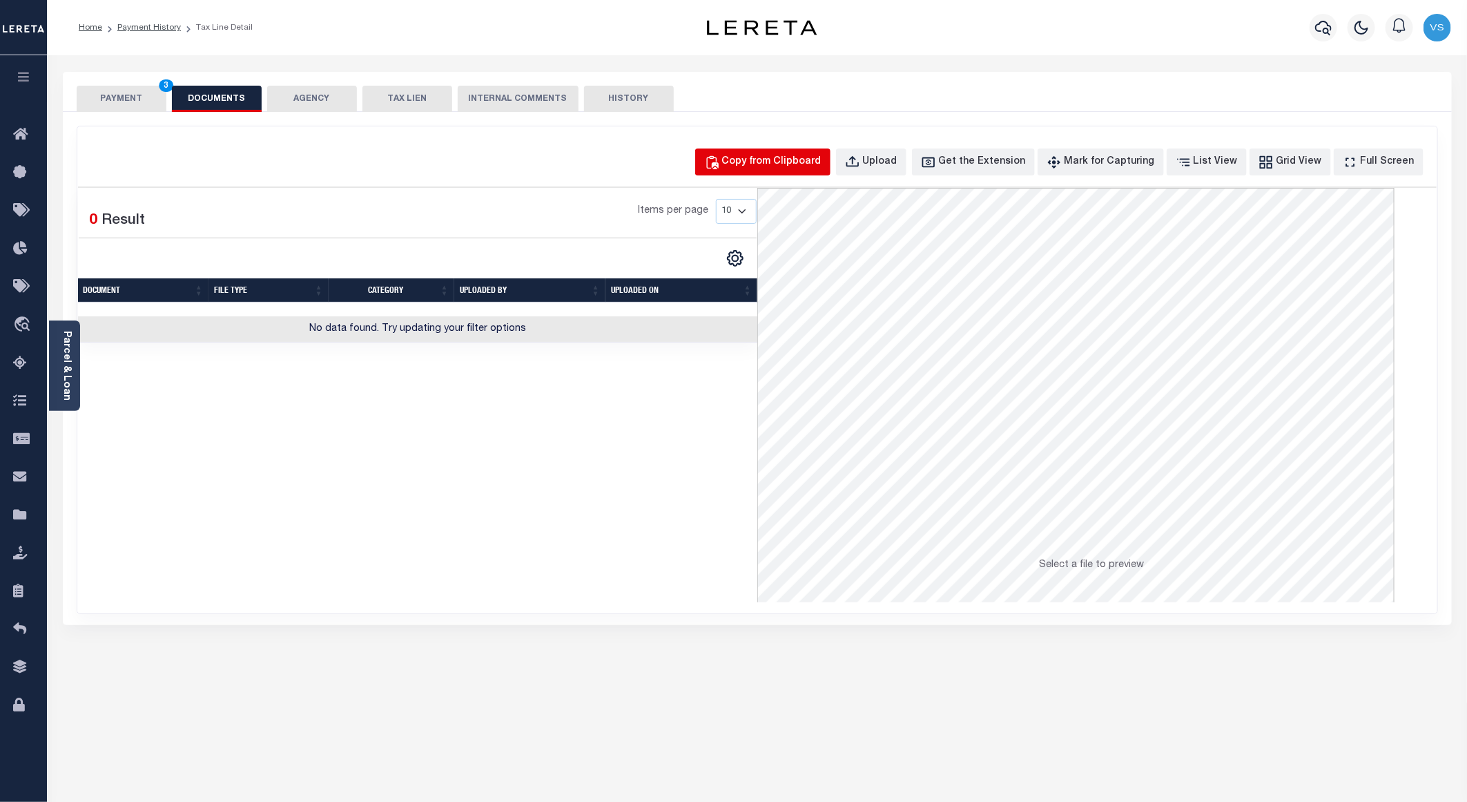
click at [777, 172] on button "Copy from Clipboard" at bounding box center [762, 161] width 135 height 27
select select "POP"
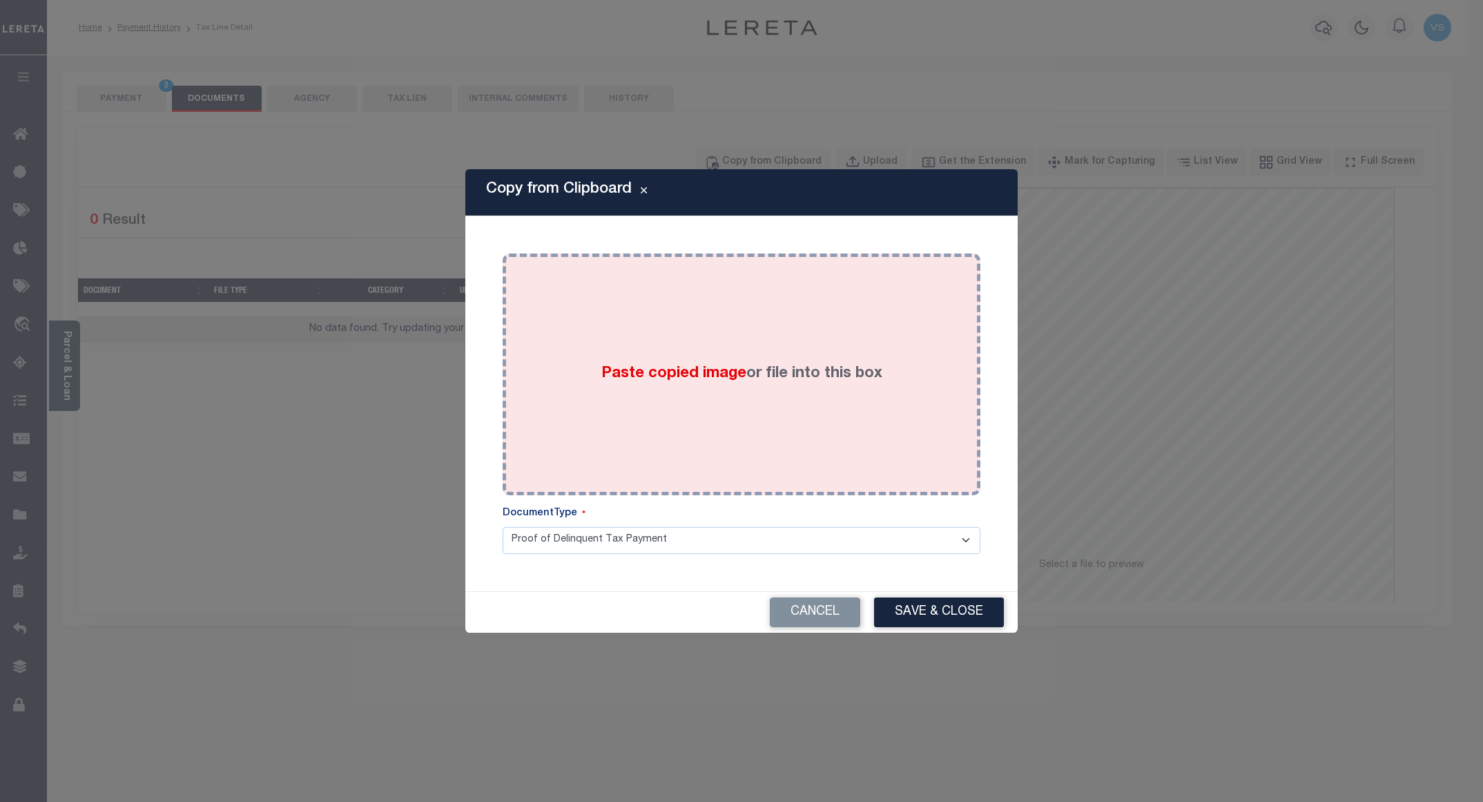
click at [889, 336] on div "Paste copied image or file into this box" at bounding box center [741, 374] width 457 height 221
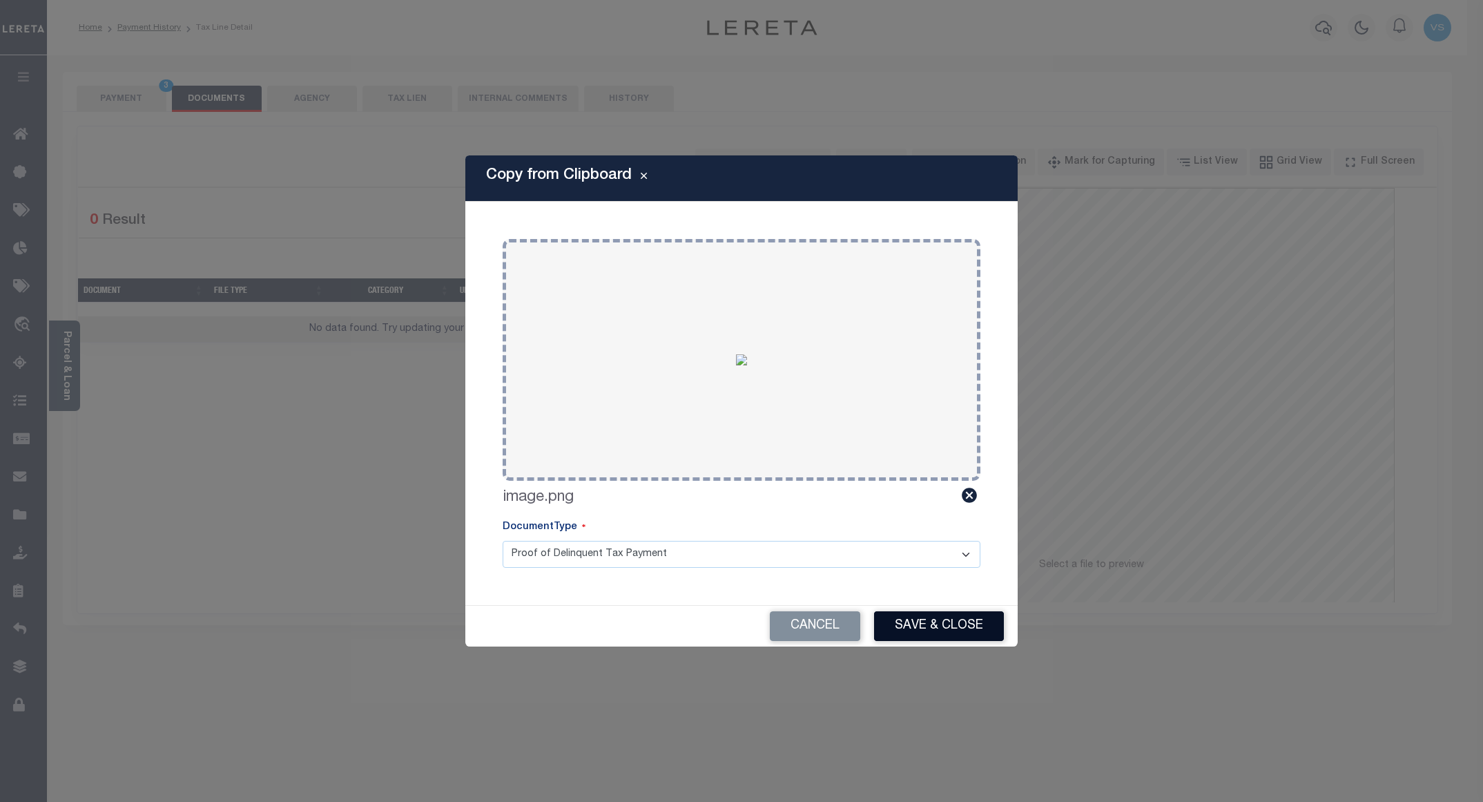
click at [953, 623] on button "Save & Close" at bounding box center [939, 626] width 130 height 30
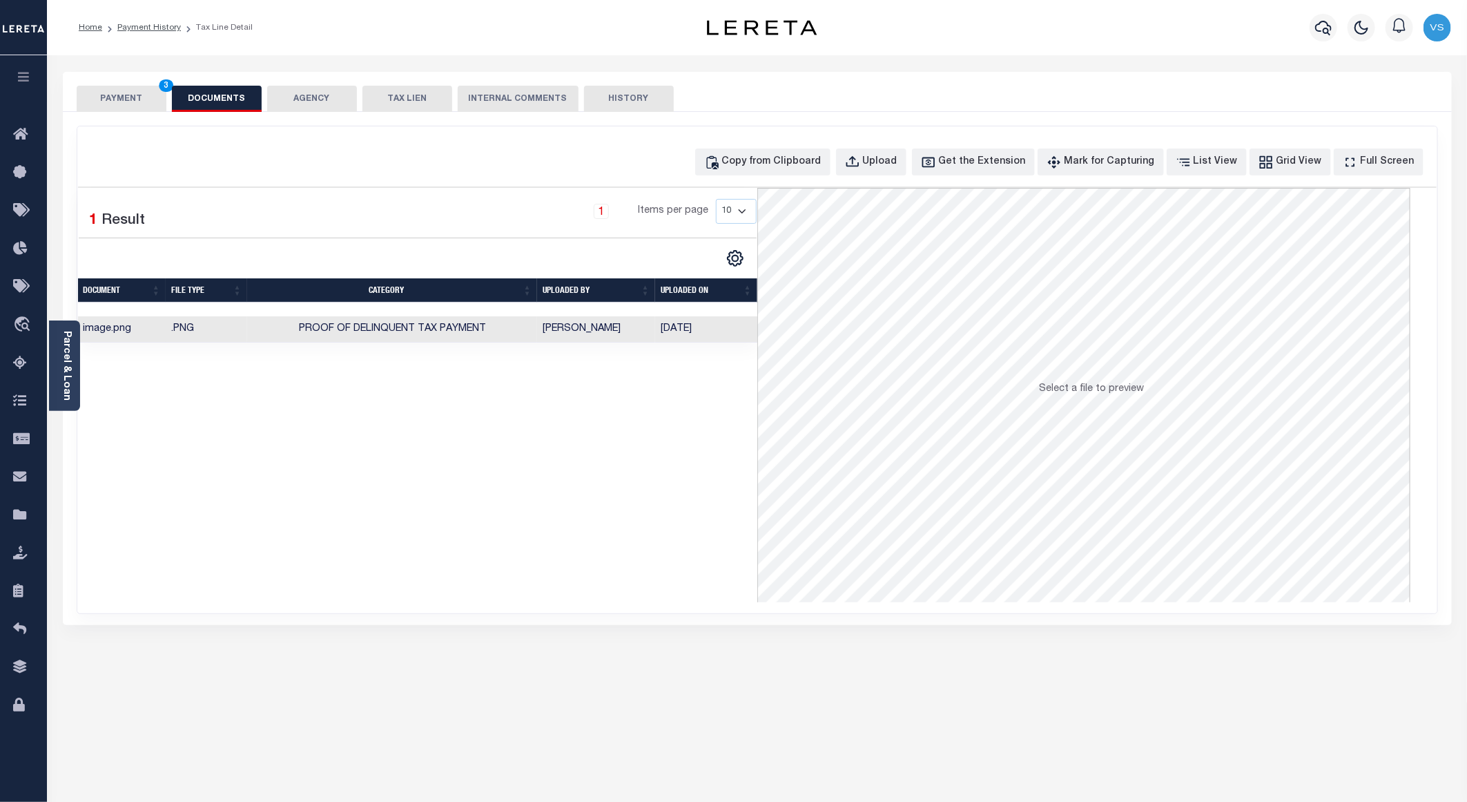
click at [121, 92] on button "PAYMENT 3" at bounding box center [122, 99] width 90 height 26
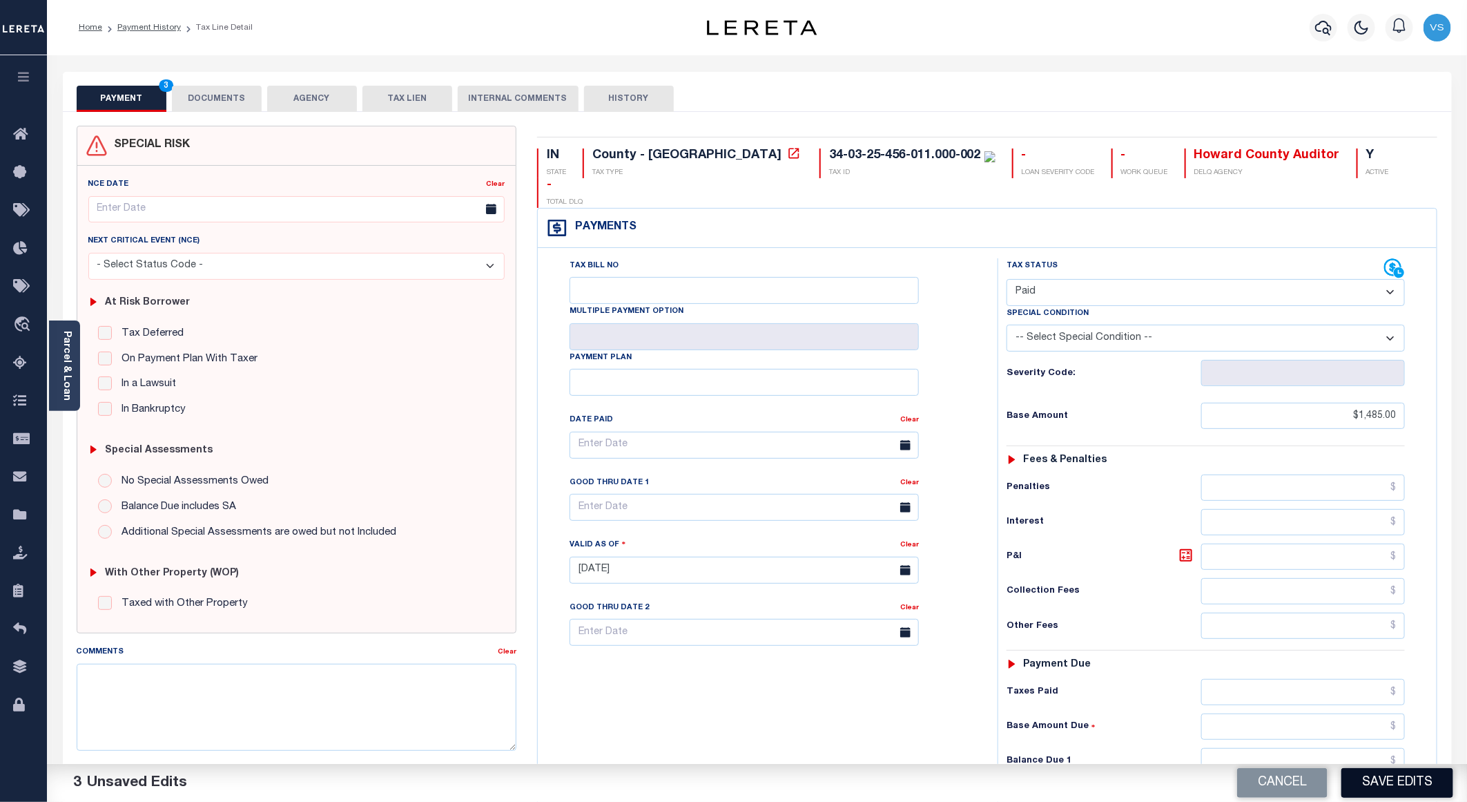
click at [1397, 781] on button "Save Edits" at bounding box center [1397, 783] width 112 height 30
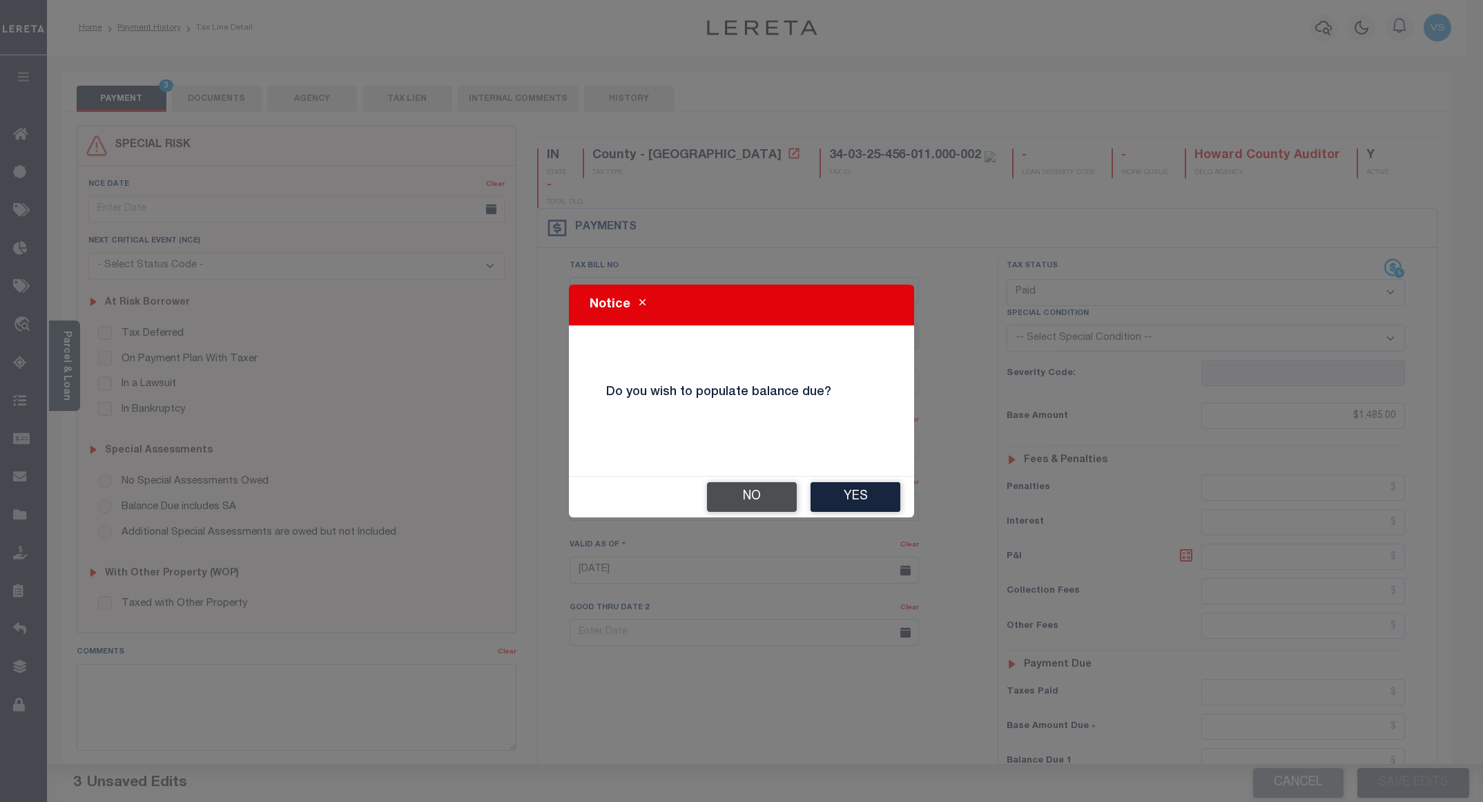
click at [730, 508] on button "No" at bounding box center [752, 497] width 90 height 30
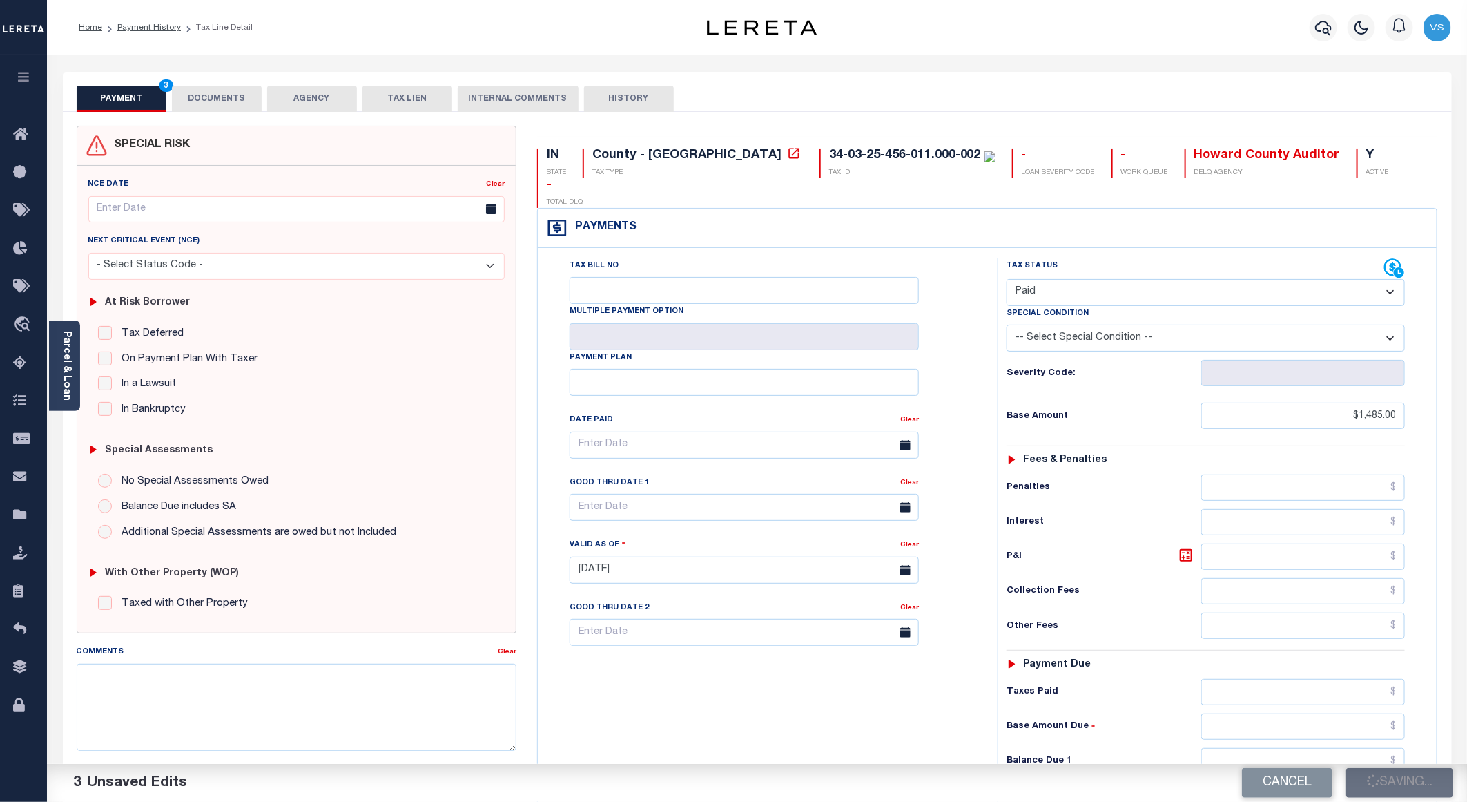
checkbox input "false"
type input "$1,485"
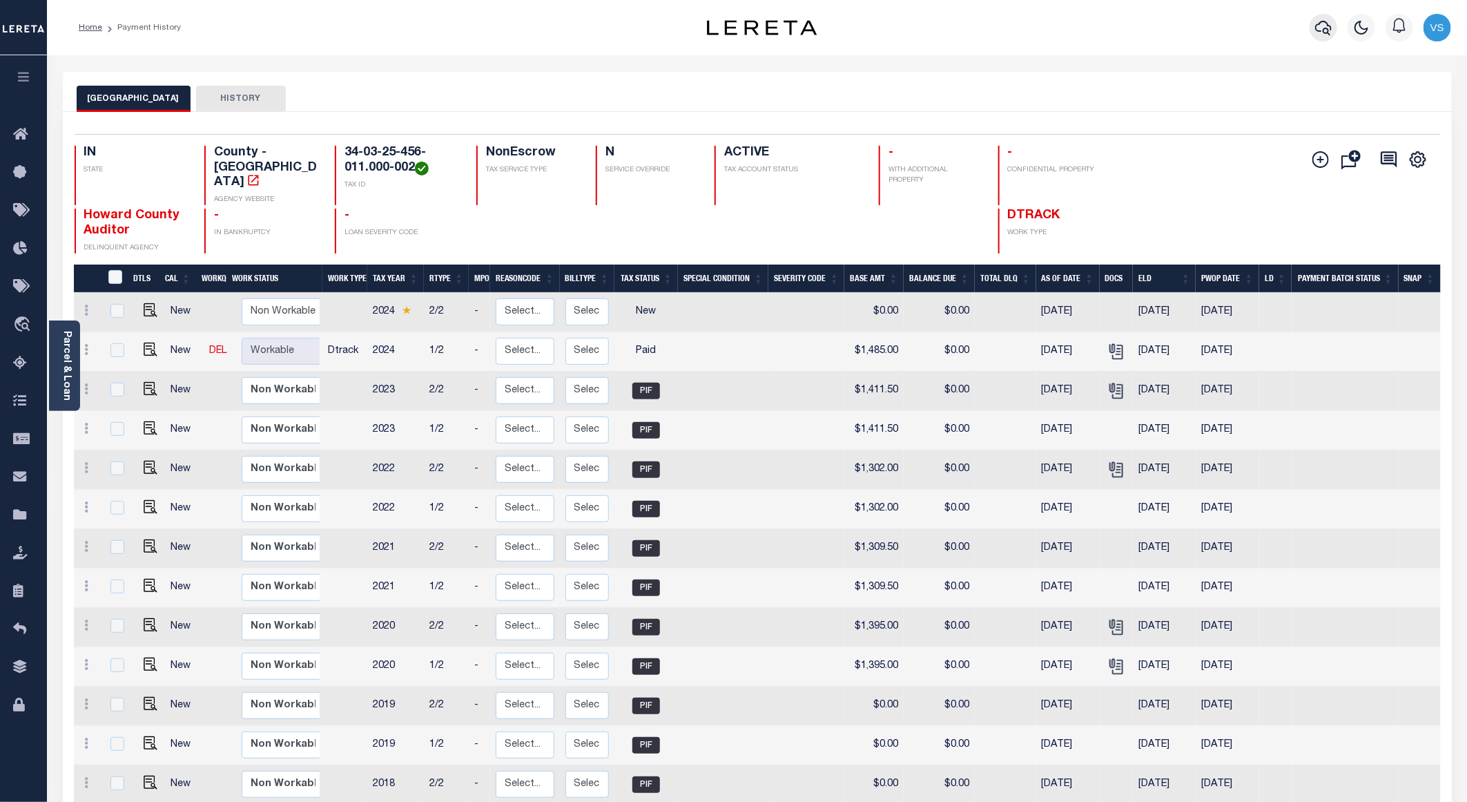
click at [1318, 27] on icon "button" at bounding box center [1323, 27] width 17 height 17
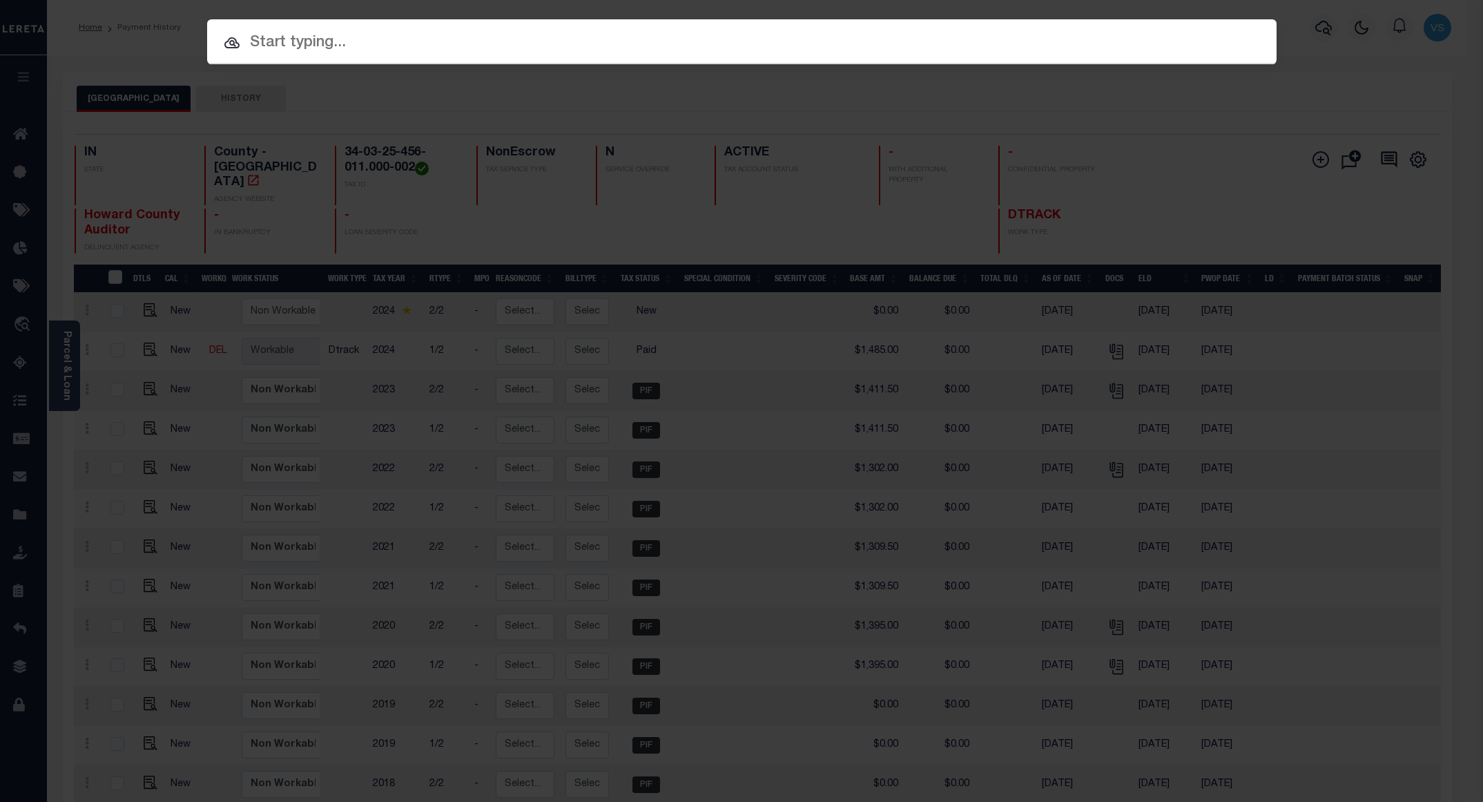
paste input "800020001641"
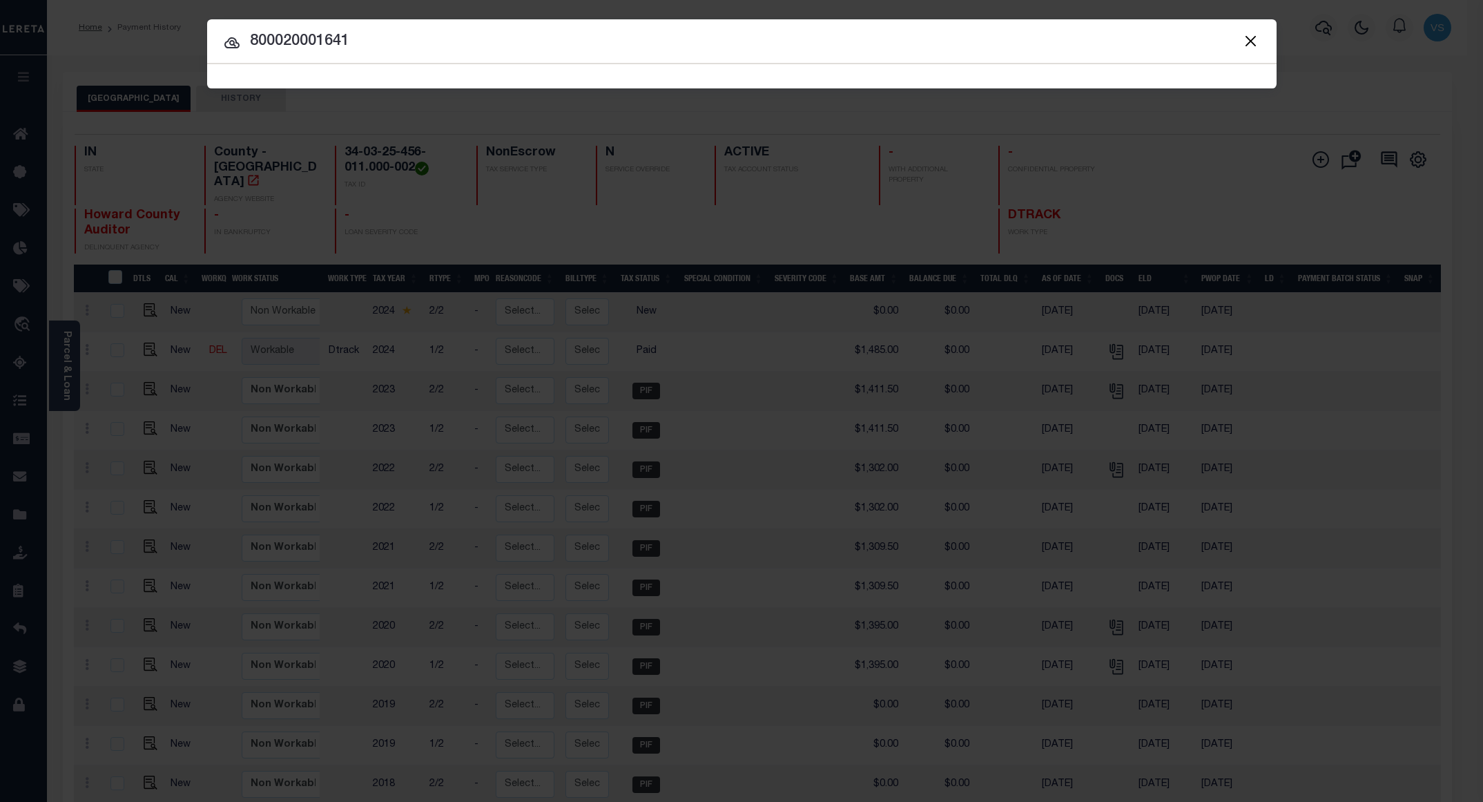
type input "800020001641"
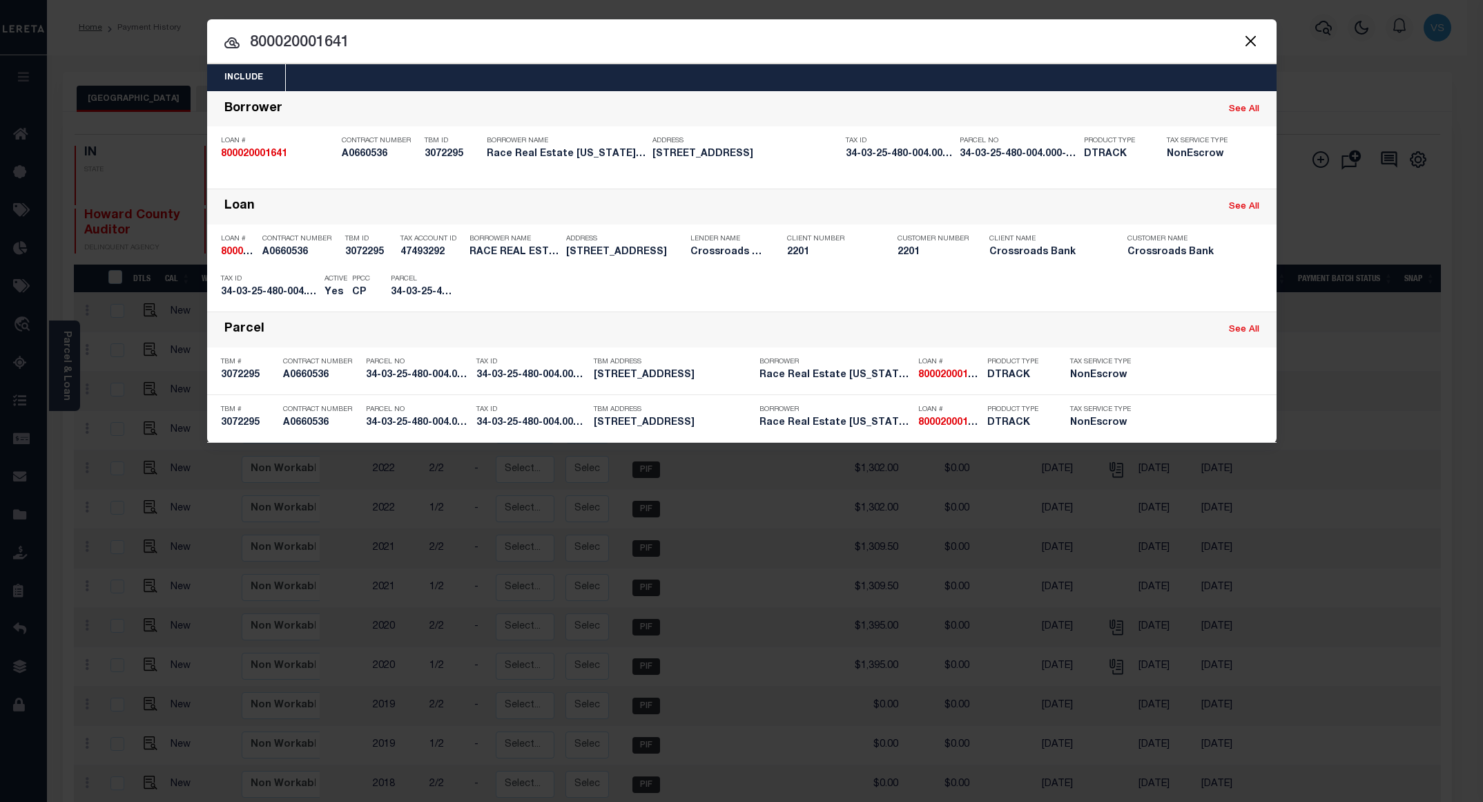
click at [434, 38] on input "800020001641" at bounding box center [741, 43] width 1069 height 24
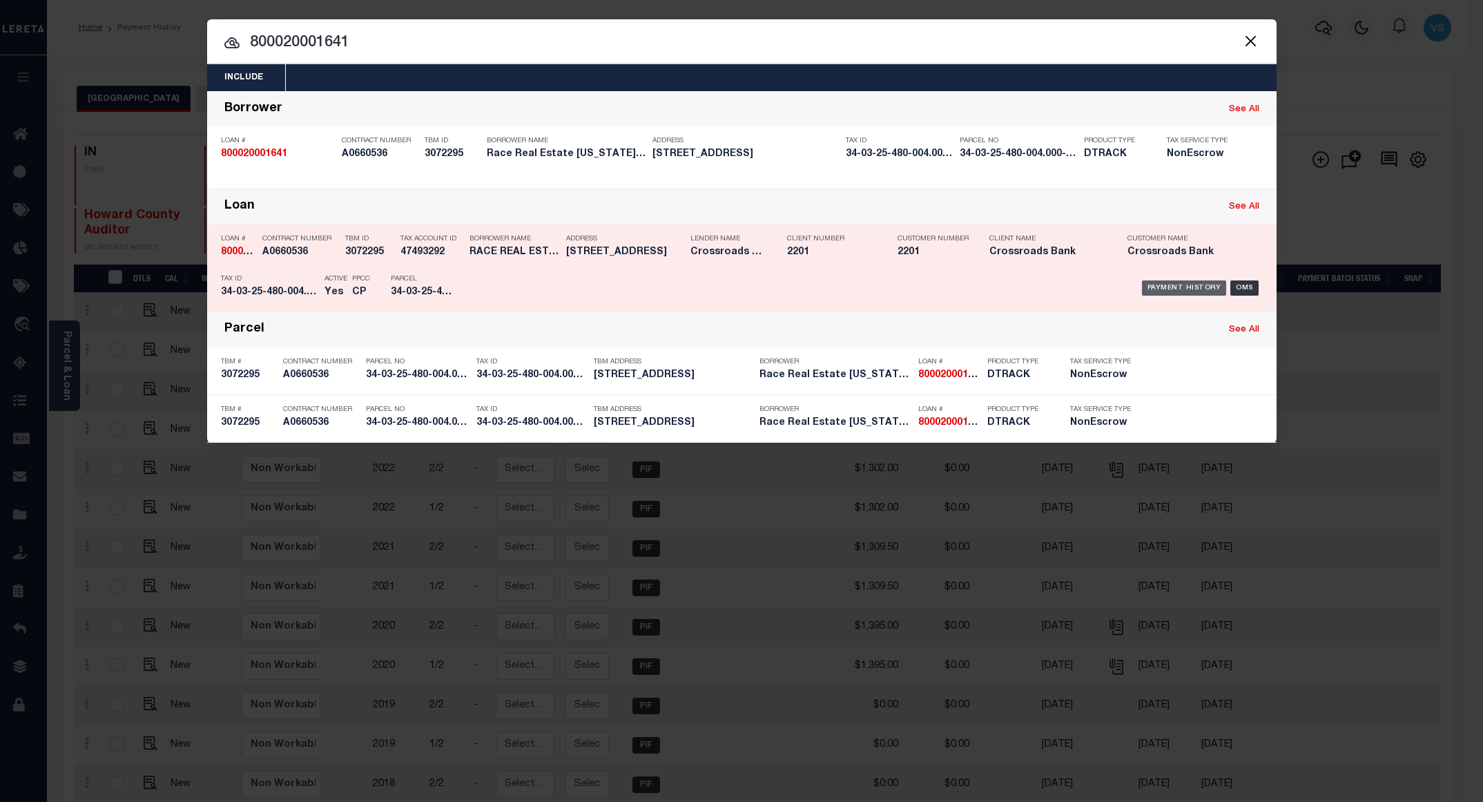
click at [1199, 288] on div "Payment History" at bounding box center [1184, 287] width 85 height 15
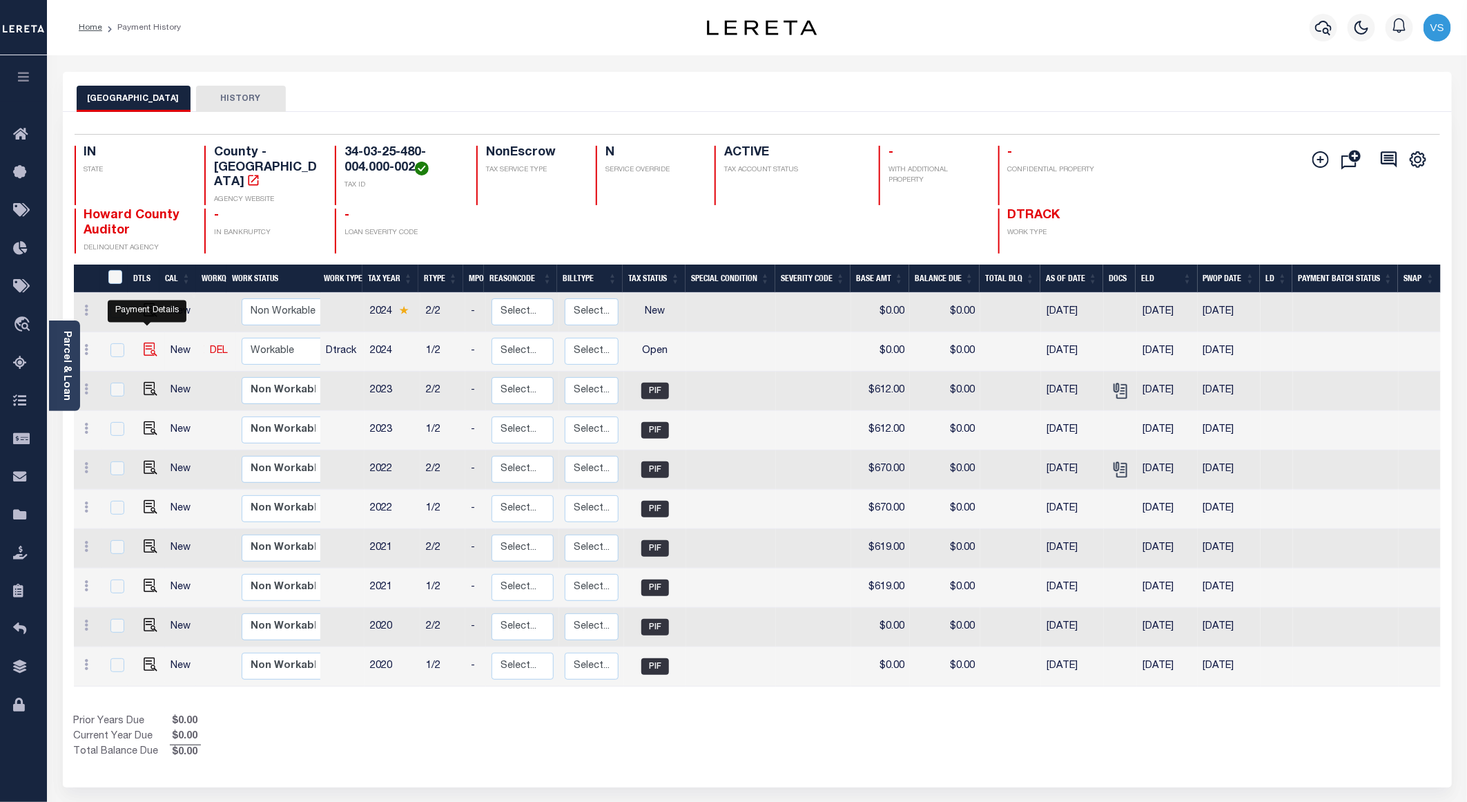
click at [147, 342] on img "" at bounding box center [151, 349] width 14 height 14
checkbox input "true"
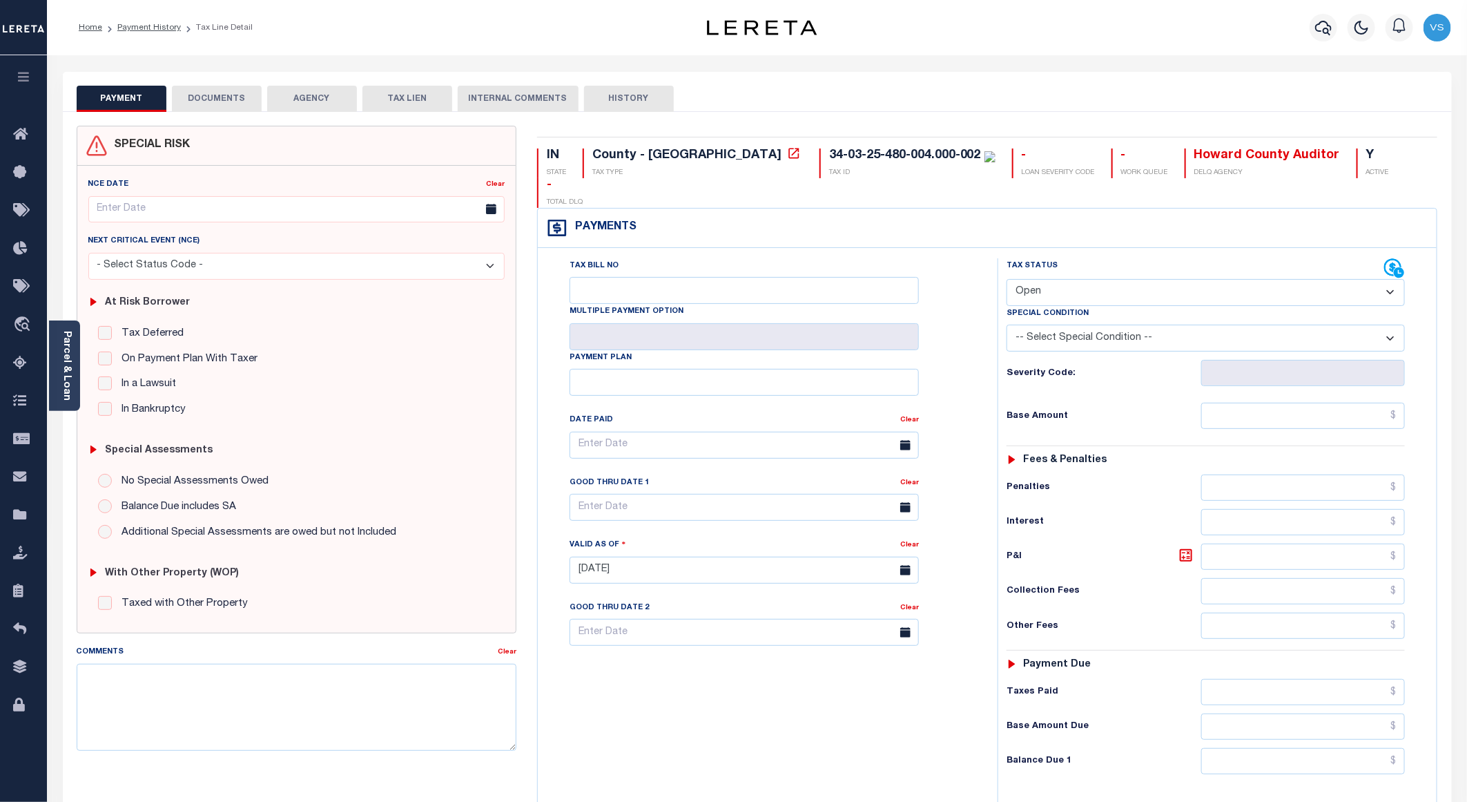
drag, startPoint x: 1134, startPoint y: 261, endPoint x: 1148, endPoint y: 276, distance: 21.0
click at [1134, 279] on select "- Select Status Code - Open Due/Unpaid Paid Incomplete No Tax Due Internal Refu…" at bounding box center [1206, 292] width 398 height 27
select select "PYD"
click at [1007, 279] on select "- Select Status Code - Open Due/Unpaid Paid Incomplete No Tax Due Internal Refu…" at bounding box center [1206, 292] width 398 height 27
type input "[DATE]"
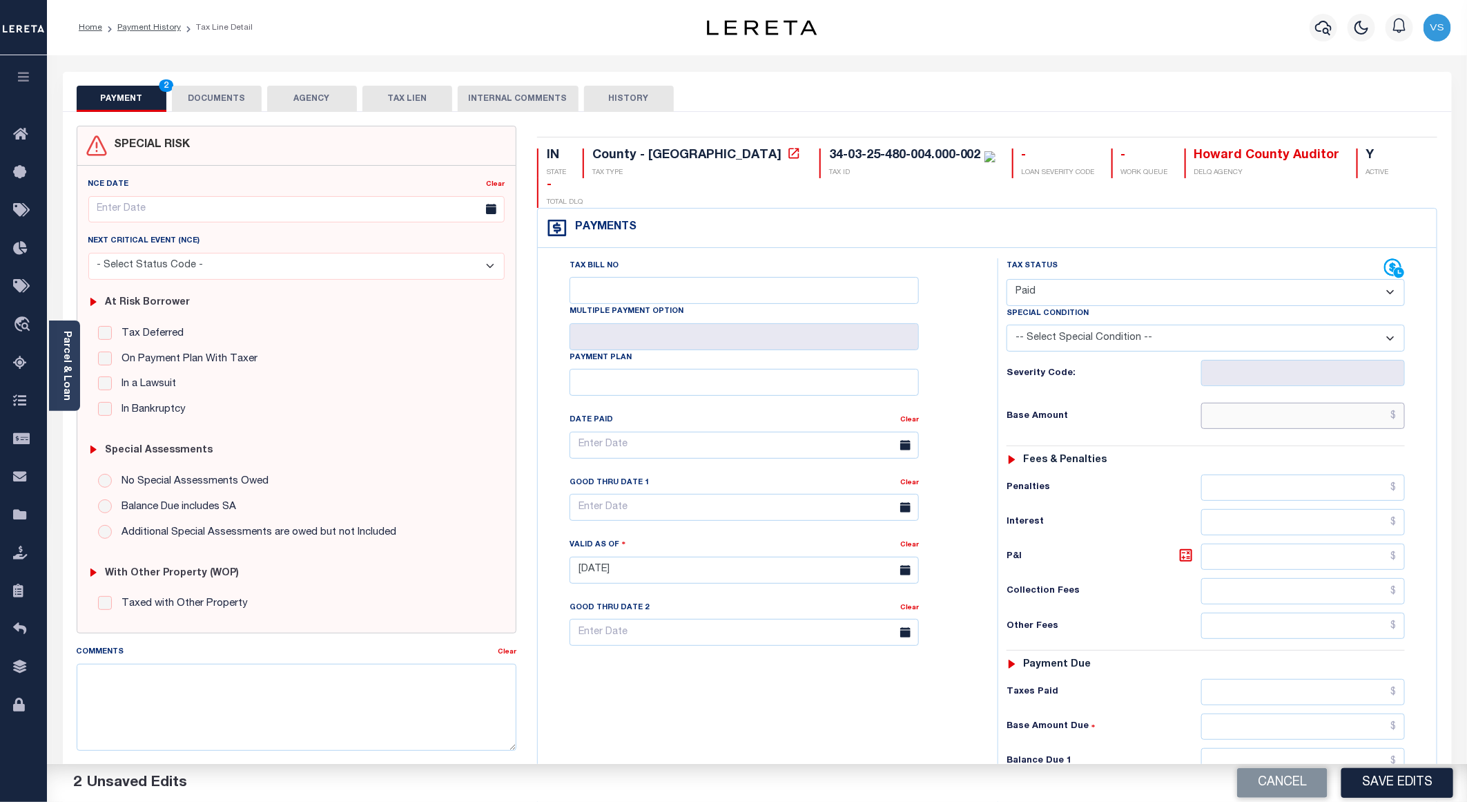
click at [1286, 402] on input "text" at bounding box center [1303, 415] width 204 height 26
paste input "658.00"
type input "$658.00"
click at [212, 95] on button "DOCUMENTS" at bounding box center [217, 99] width 90 height 26
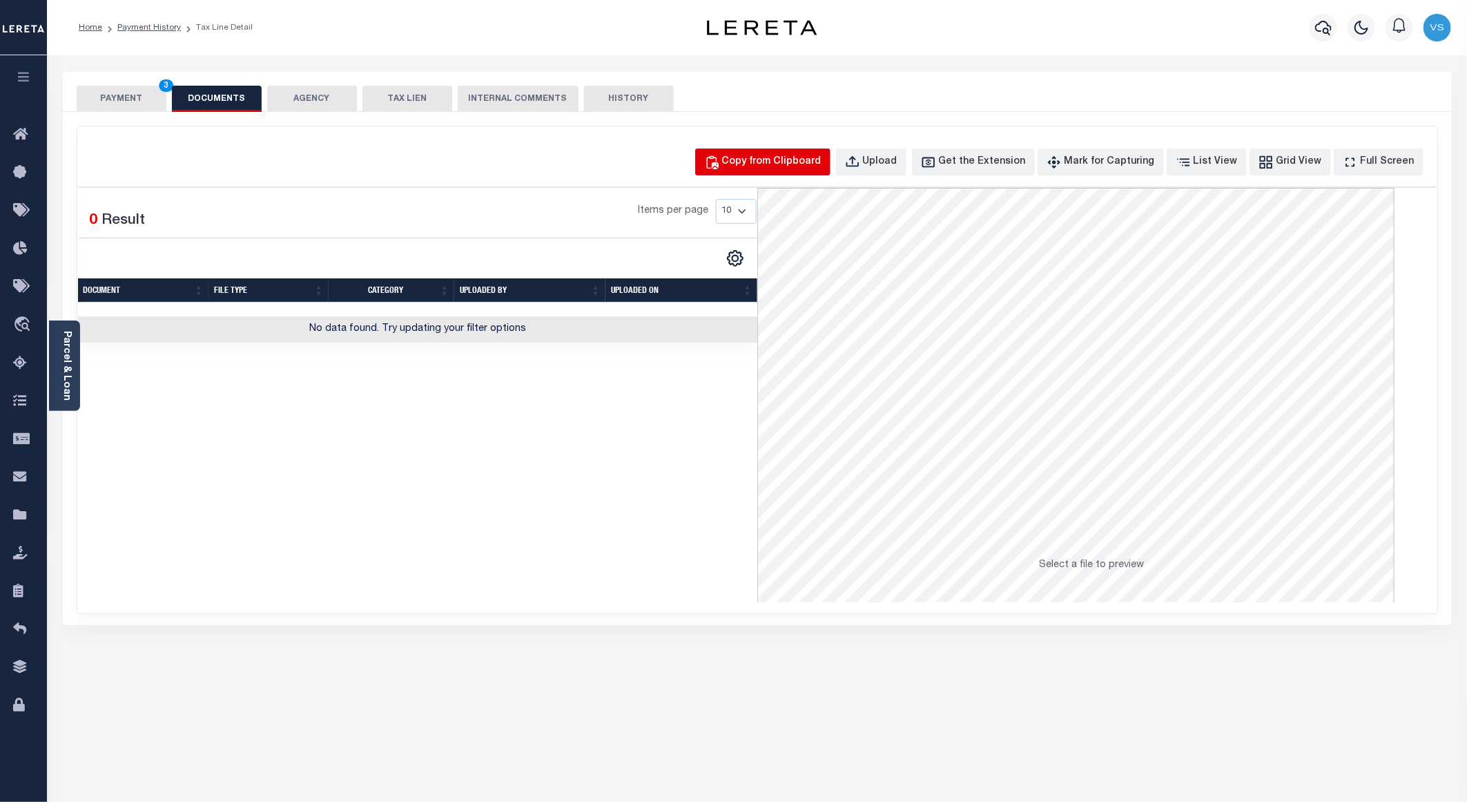
click at [799, 166] on div "Copy from Clipboard" at bounding box center [771, 162] width 99 height 15
select select "POP"
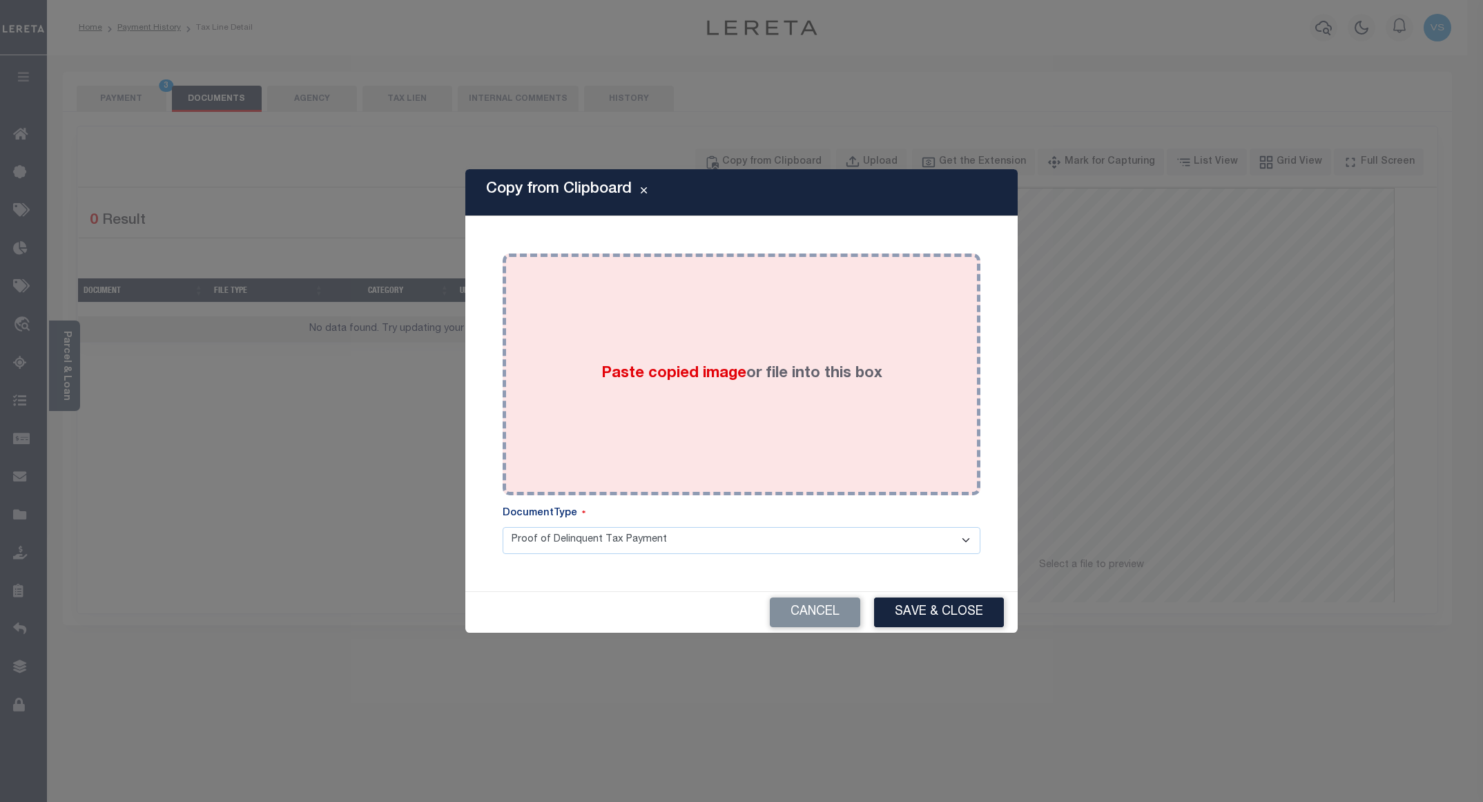
click at [708, 307] on div "Paste copied image or file into this box" at bounding box center [741, 374] width 457 height 221
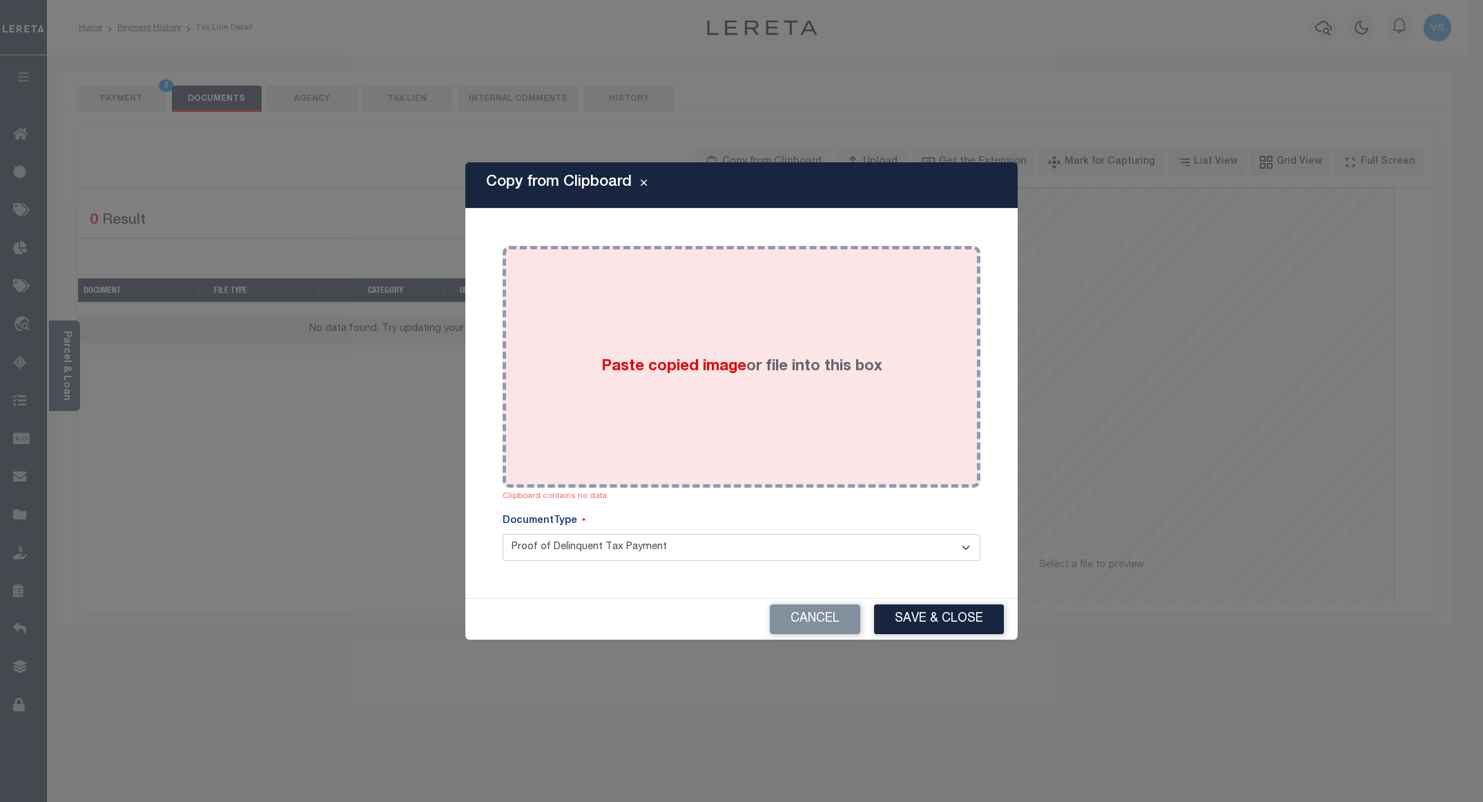
click at [712, 301] on div "Paste copied image or file into this box" at bounding box center [741, 366] width 457 height 221
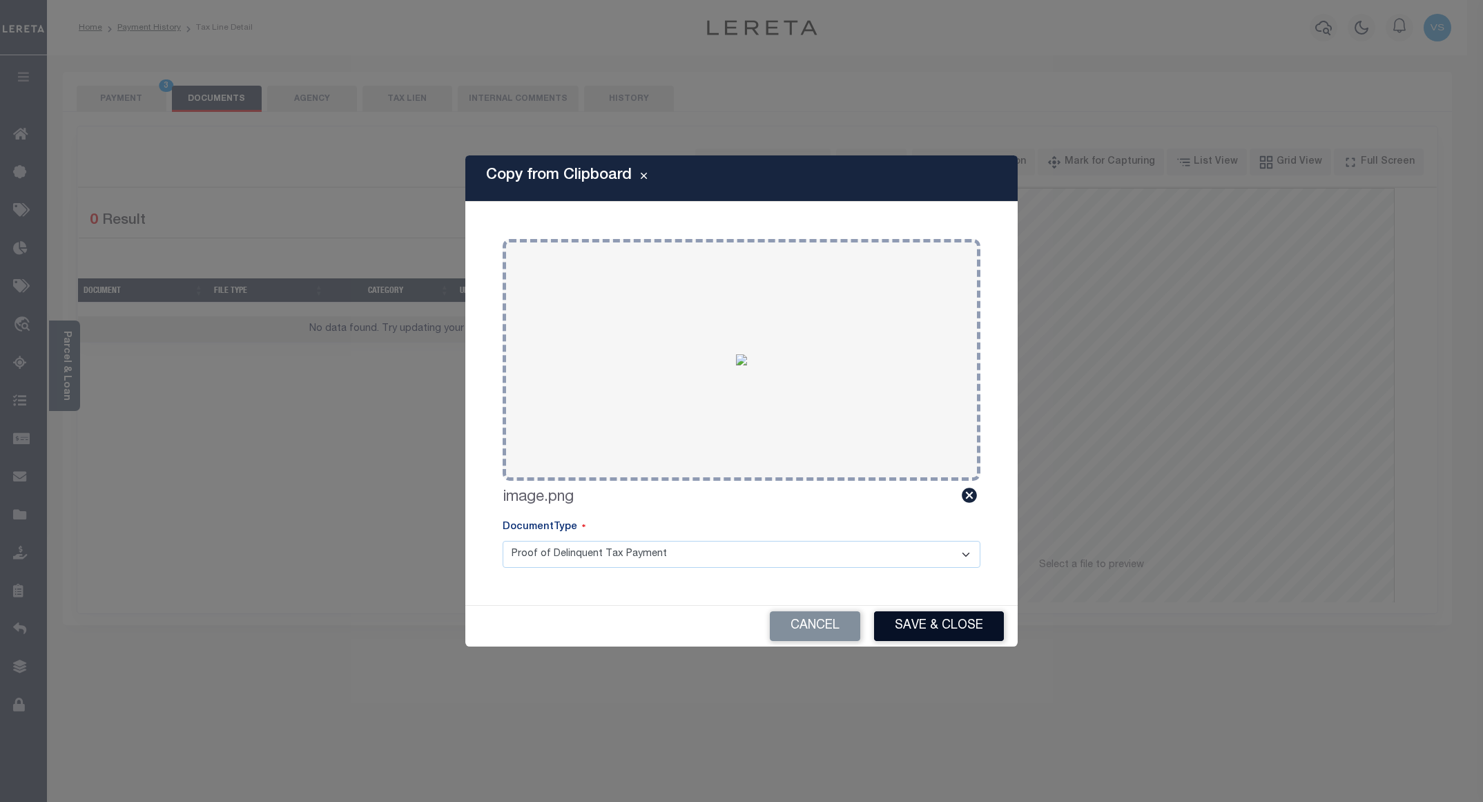
click at [906, 625] on button "Save & Close" at bounding box center [939, 626] width 130 height 30
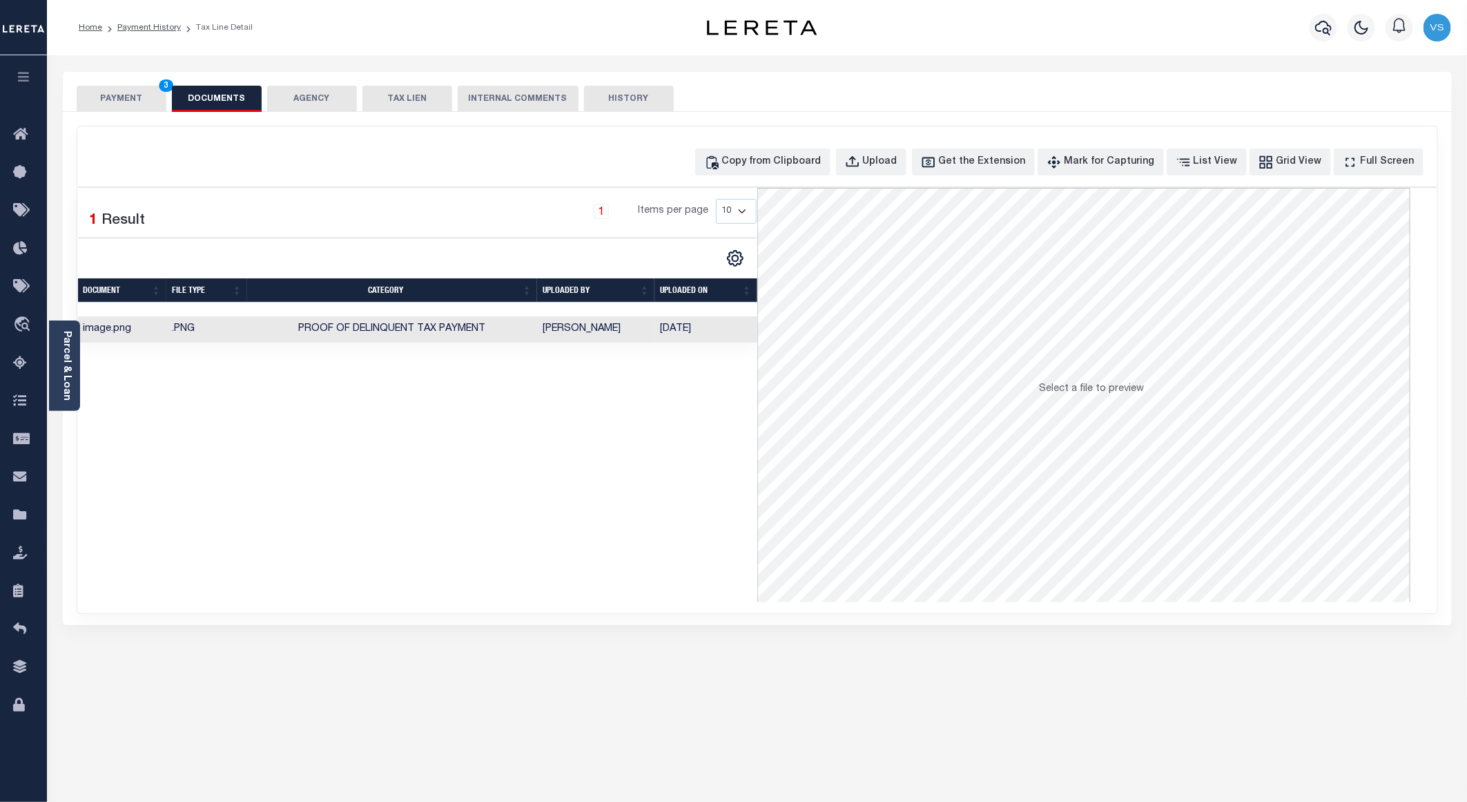
click at [123, 96] on button "PAYMENT 3" at bounding box center [122, 99] width 90 height 26
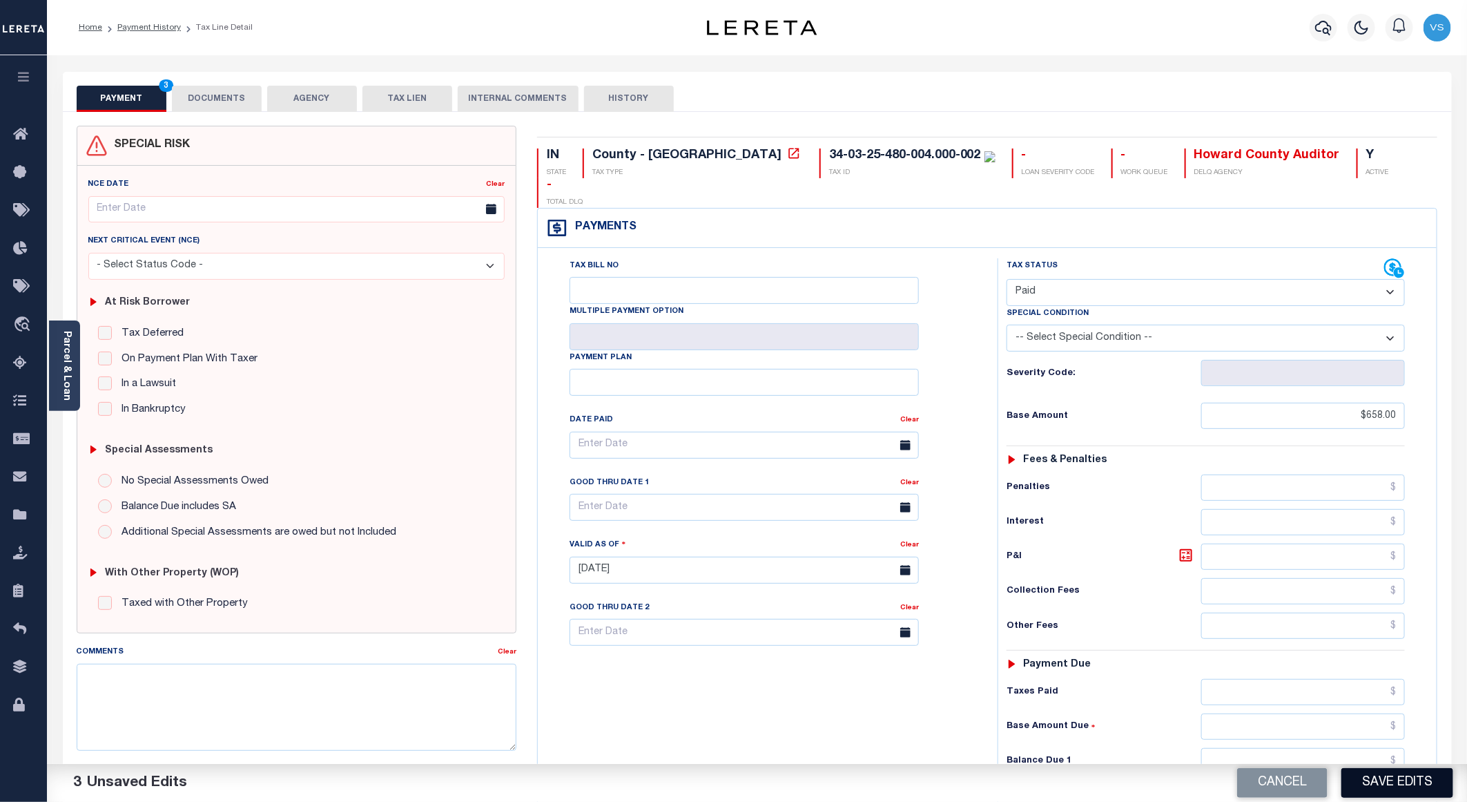
click at [1376, 775] on button "Save Edits" at bounding box center [1397, 783] width 112 height 30
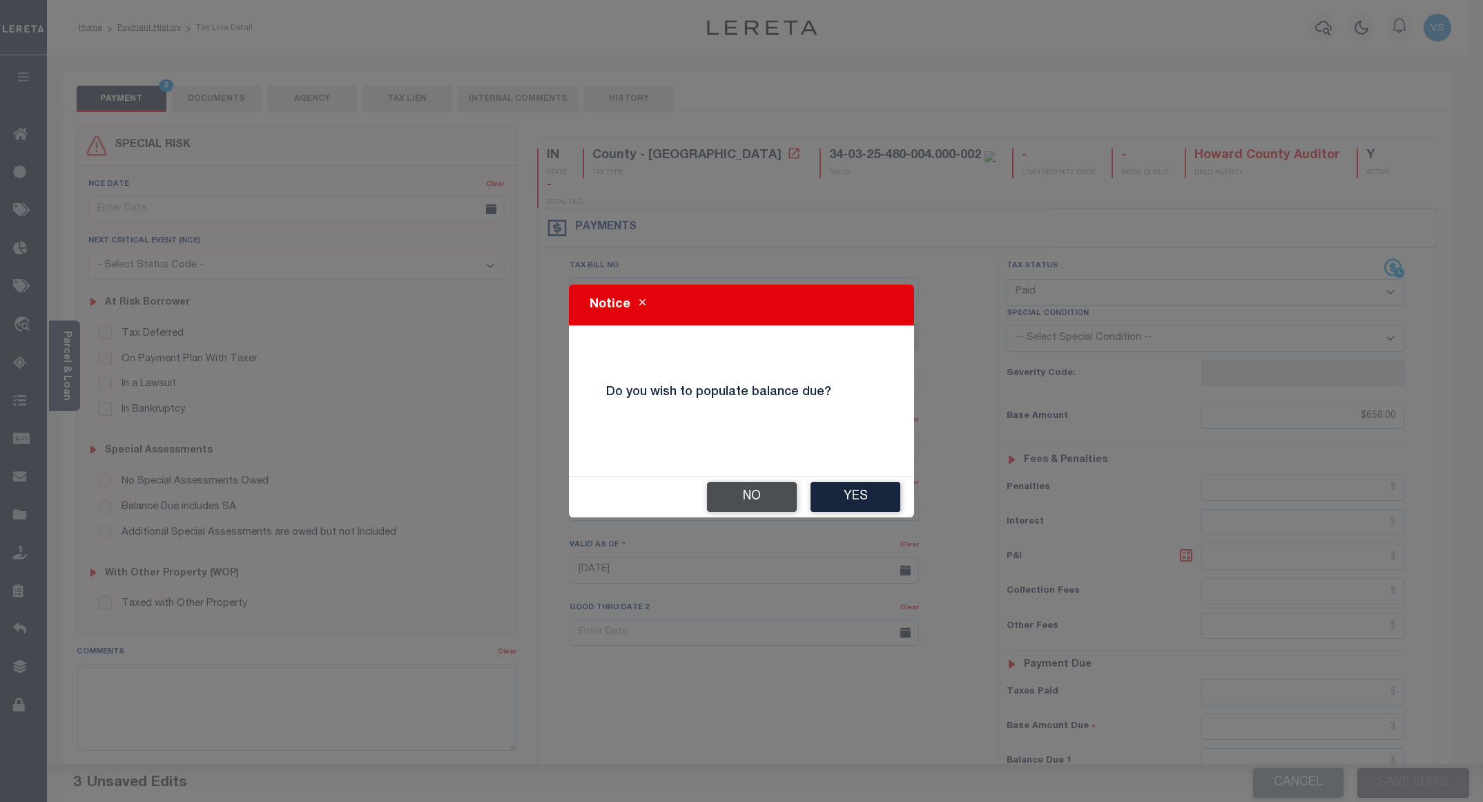
click at [737, 493] on button "No" at bounding box center [752, 497] width 90 height 30
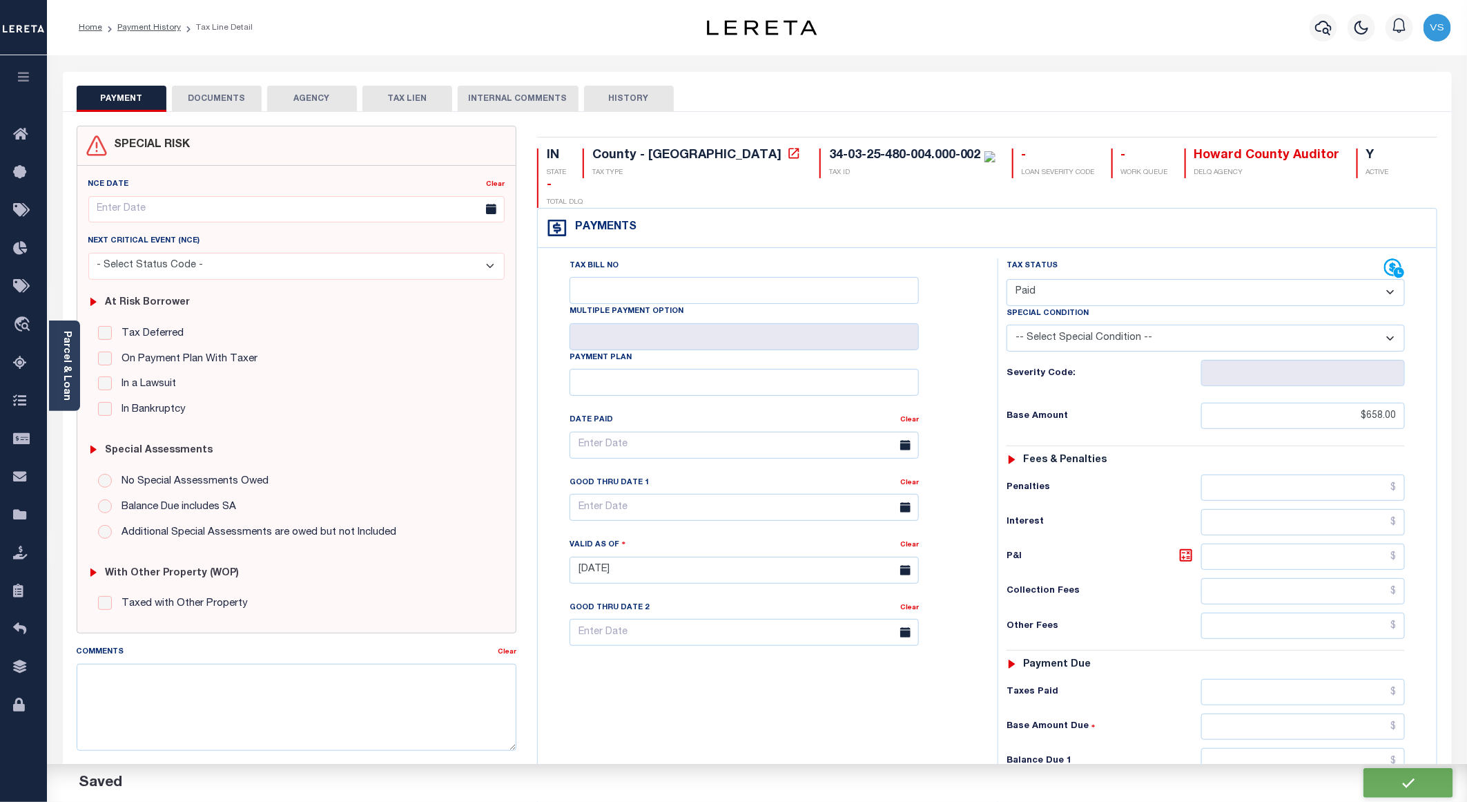
checkbox input "false"
type input "$658"
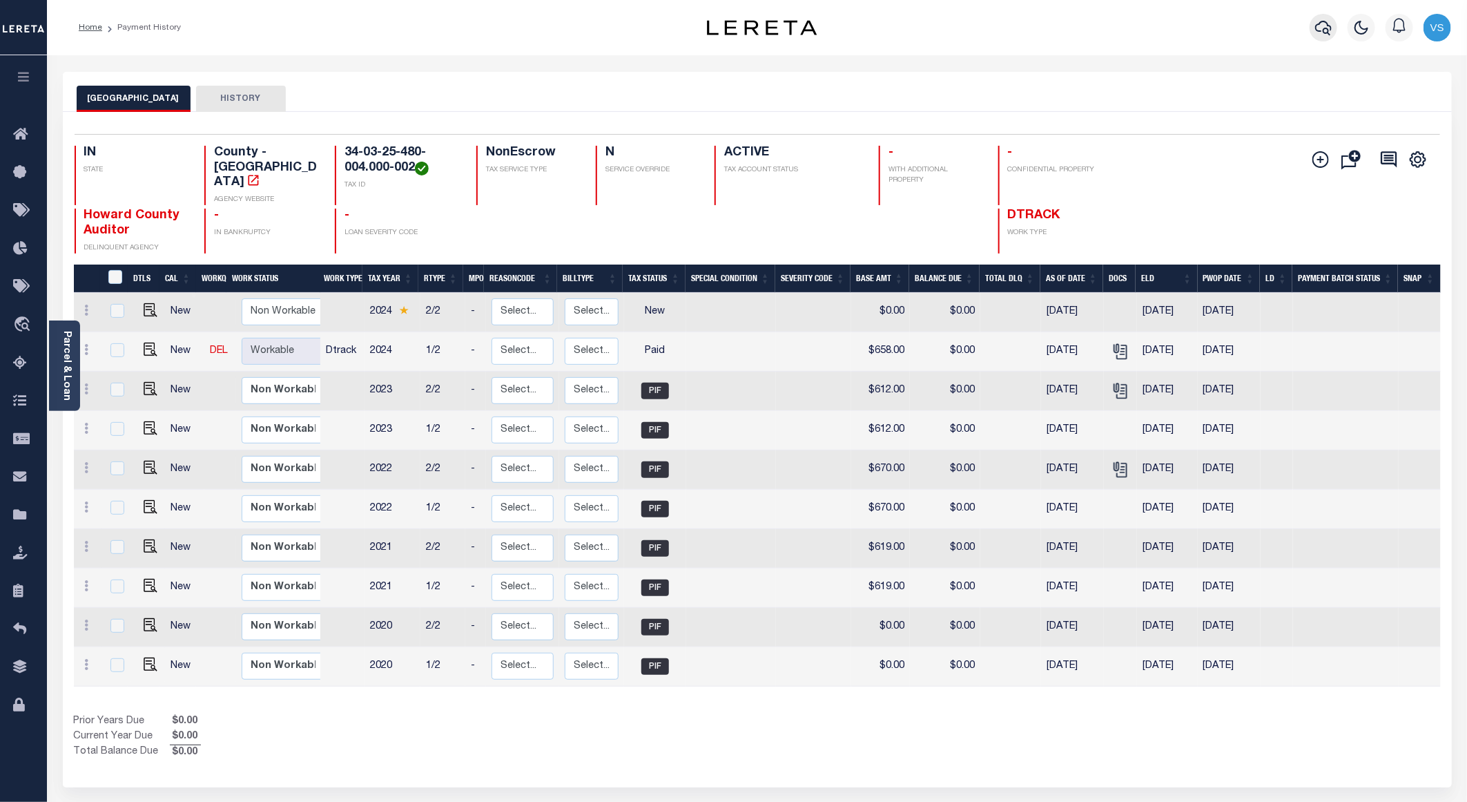
click at [1332, 23] on icon "button" at bounding box center [1323, 27] width 17 height 17
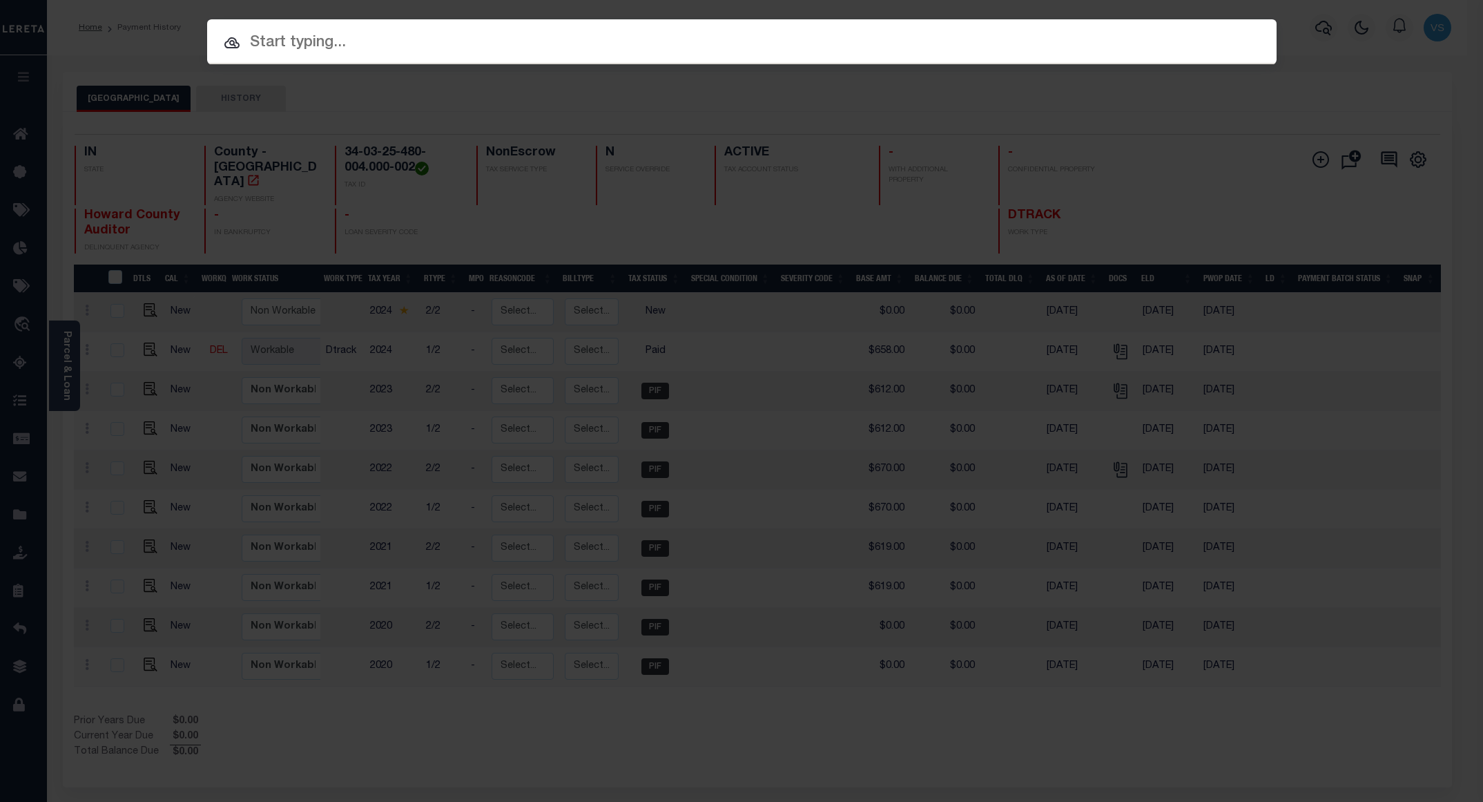
paste input "15001284"
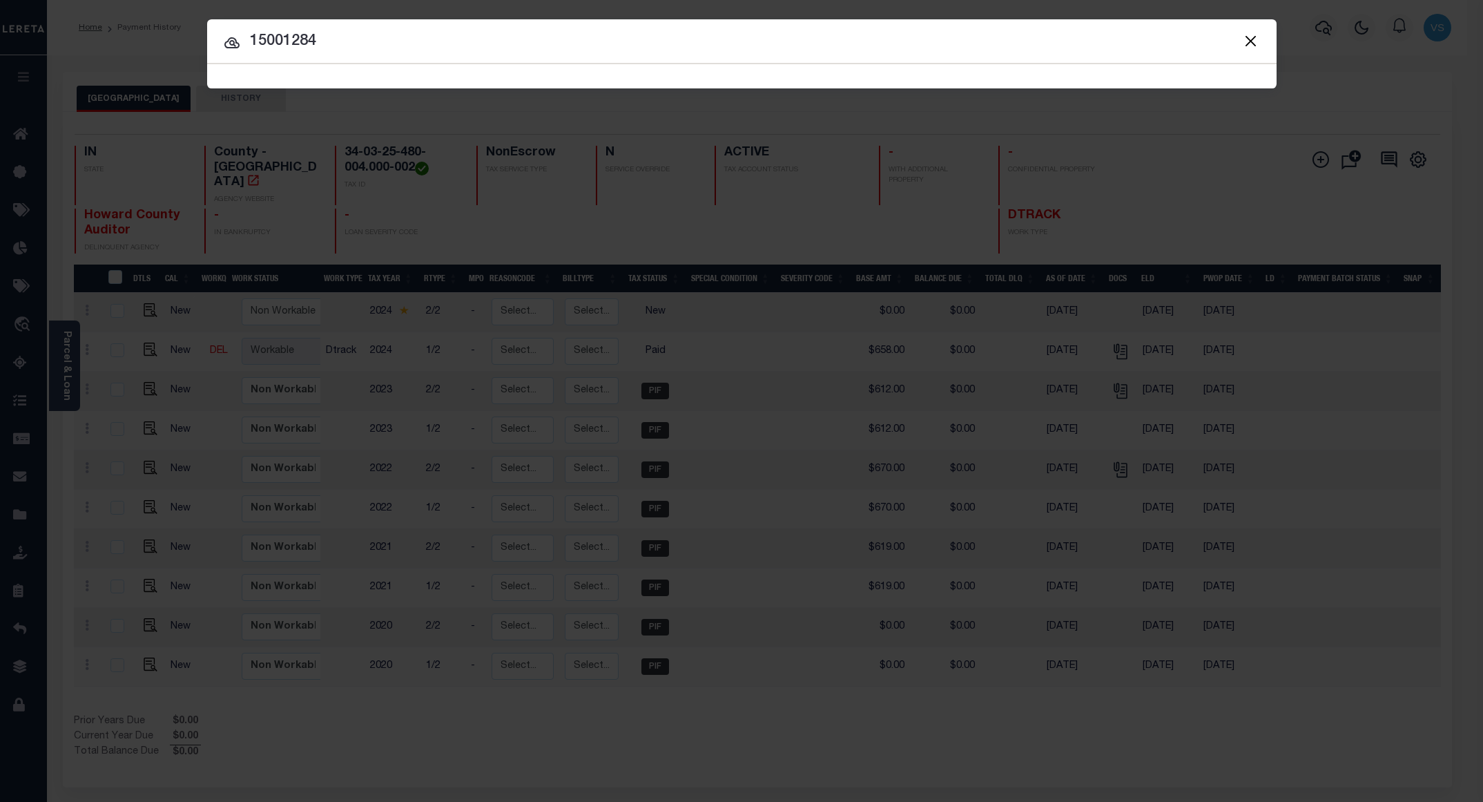
type input "15001284"
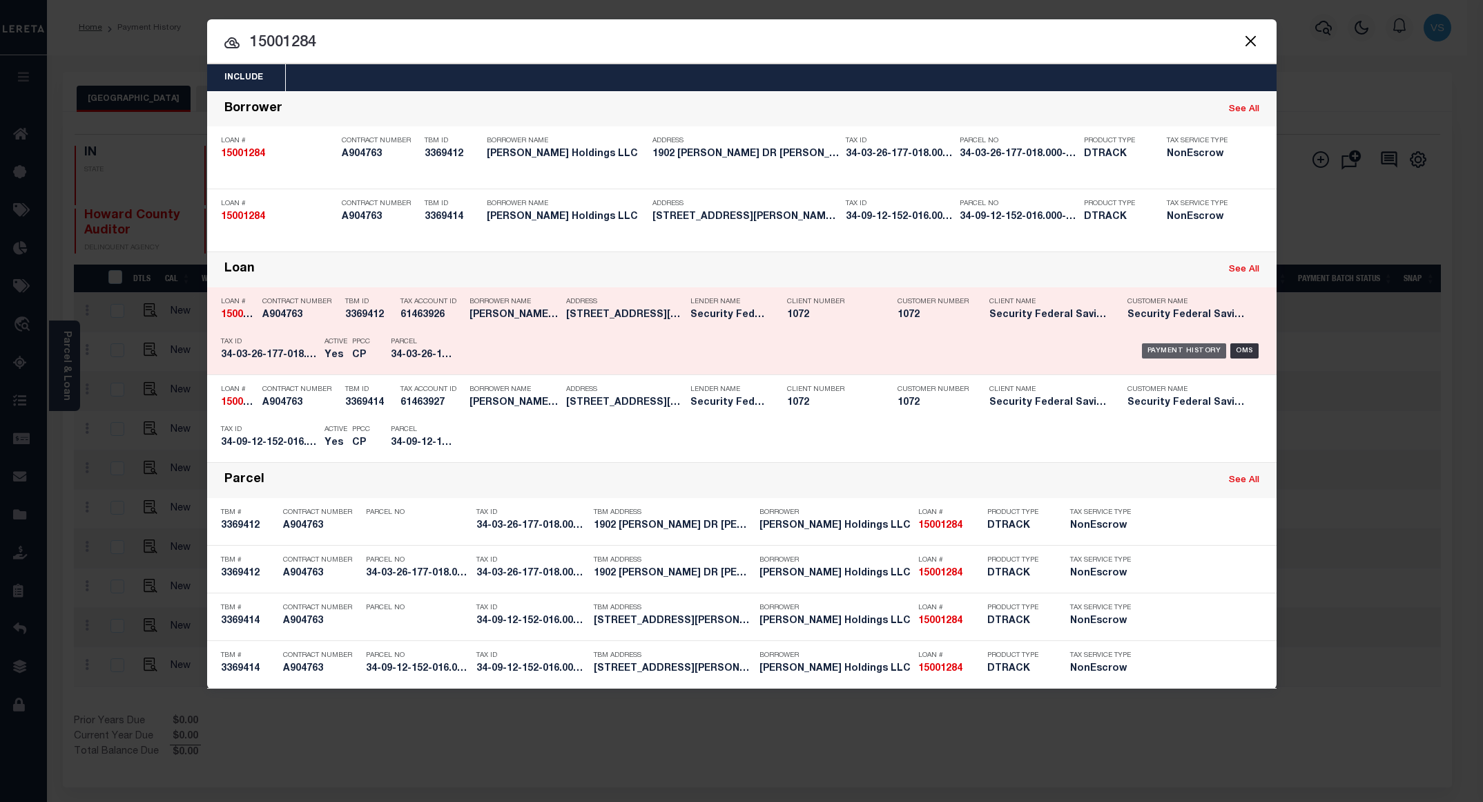
click at [1164, 348] on div "Payment History" at bounding box center [1184, 350] width 85 height 15
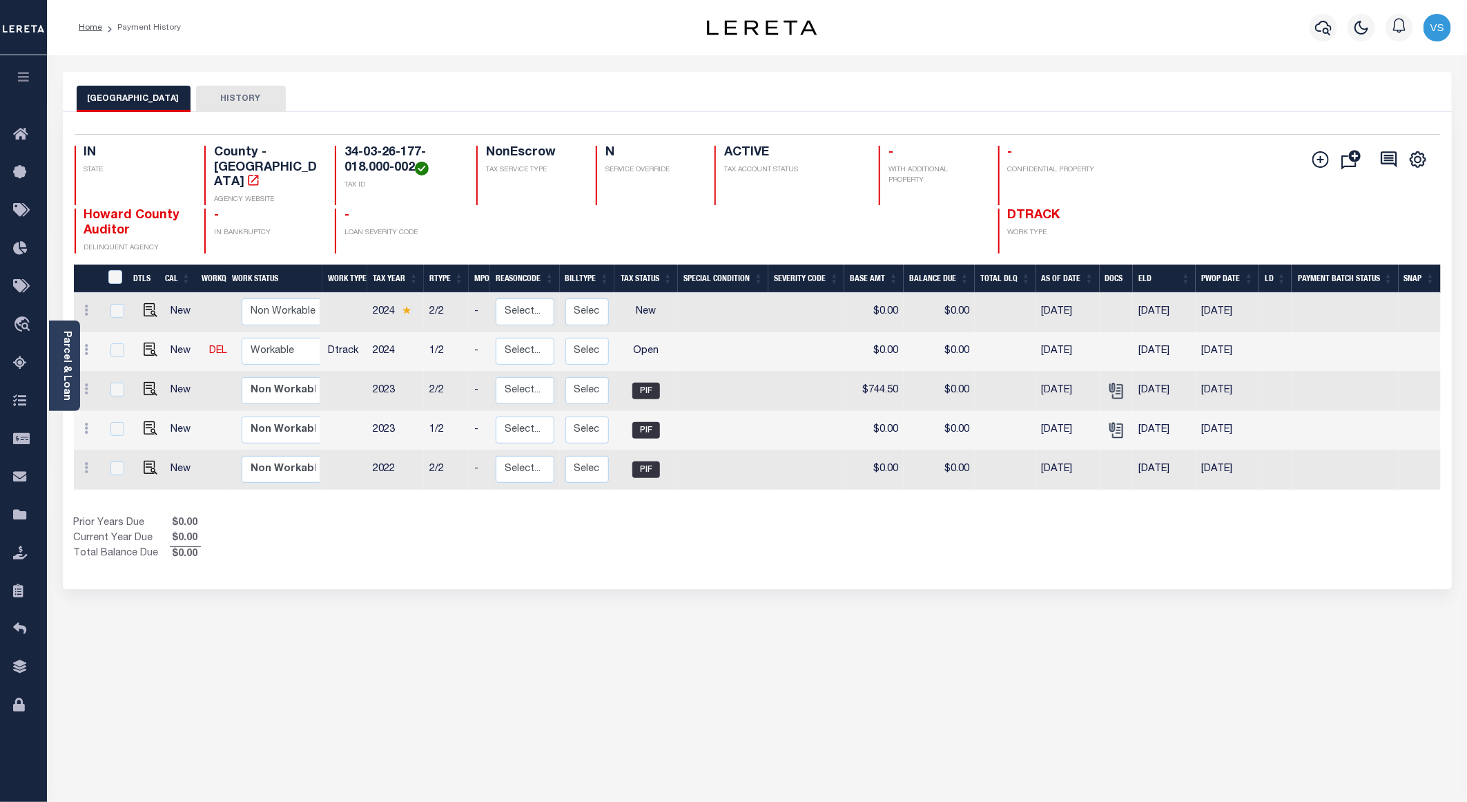
click at [150, 346] on td at bounding box center [148, 351] width 34 height 39
checkbox input "true"
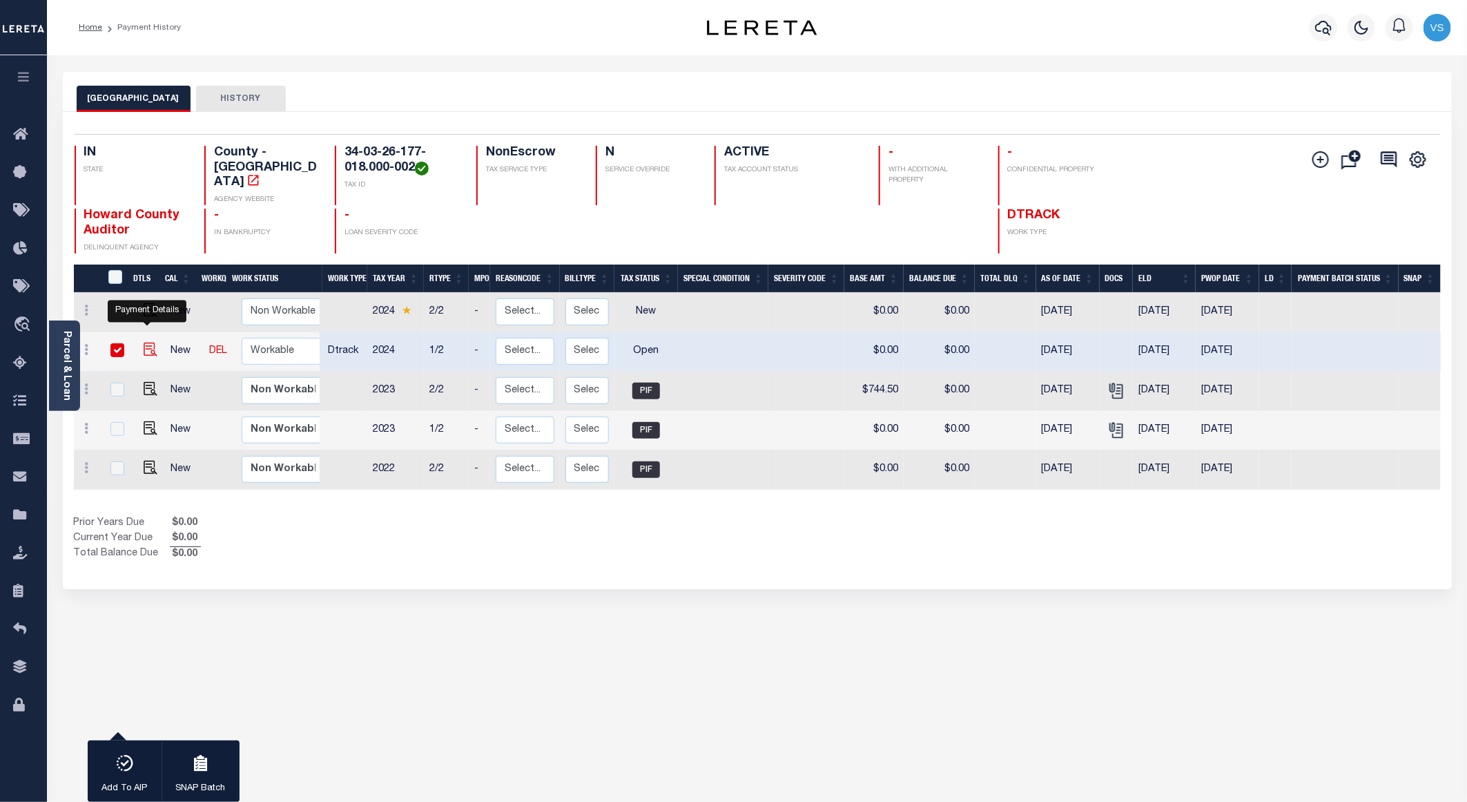
click at [144, 342] on img "" at bounding box center [151, 349] width 14 height 14
checkbox input "false"
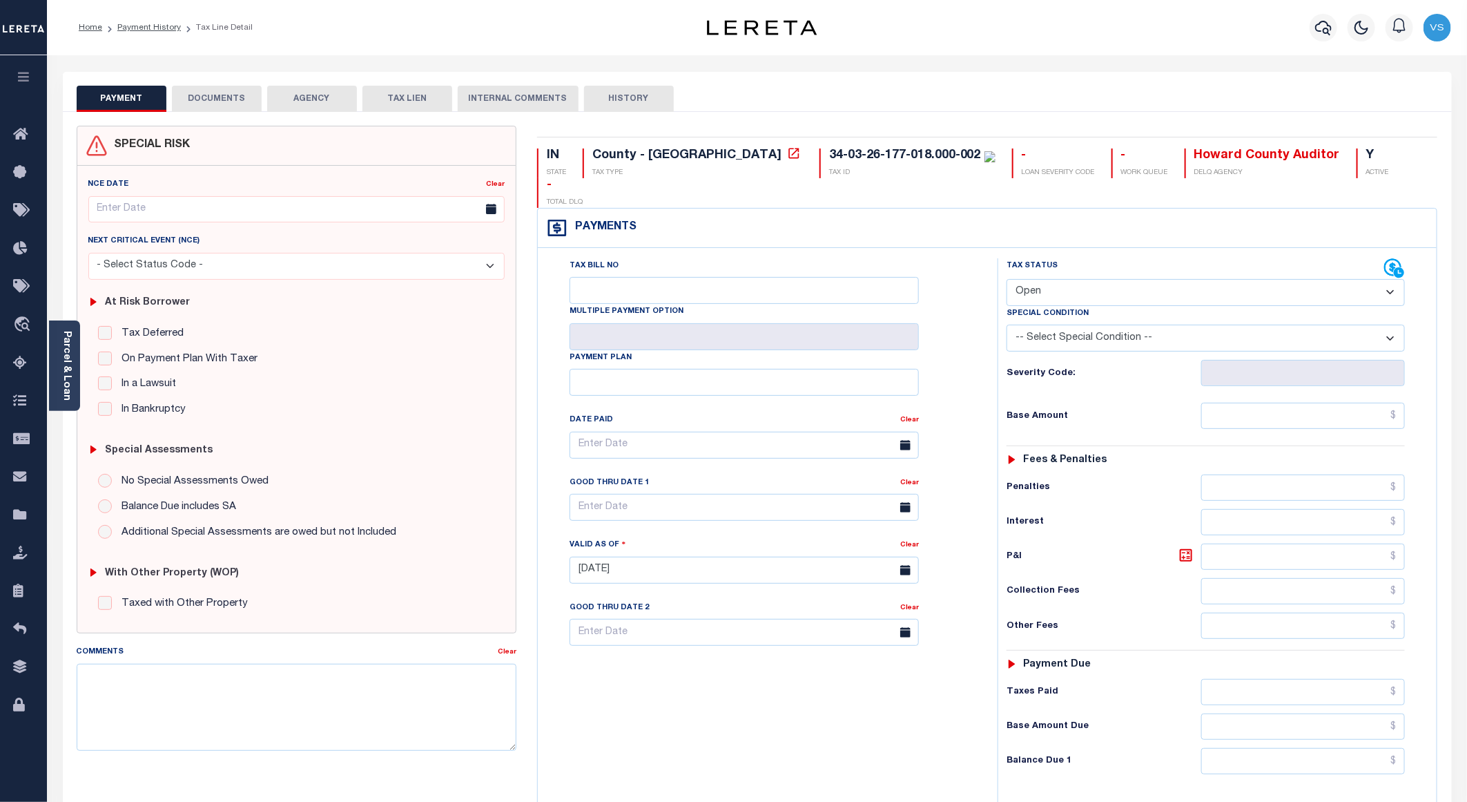
drag, startPoint x: 1034, startPoint y: 255, endPoint x: 1036, endPoint y: 264, distance: 9.1
click at [1034, 279] on select "- Select Status Code - Open Due/Unpaid Paid Incomplete No Tax Due Internal Refu…" at bounding box center [1206, 292] width 398 height 27
select select "PYD"
click at [1007, 279] on select "- Select Status Code - Open Due/Unpaid Paid Incomplete No Tax Due Internal Refu…" at bounding box center [1206, 292] width 398 height 27
type input "[DATE]"
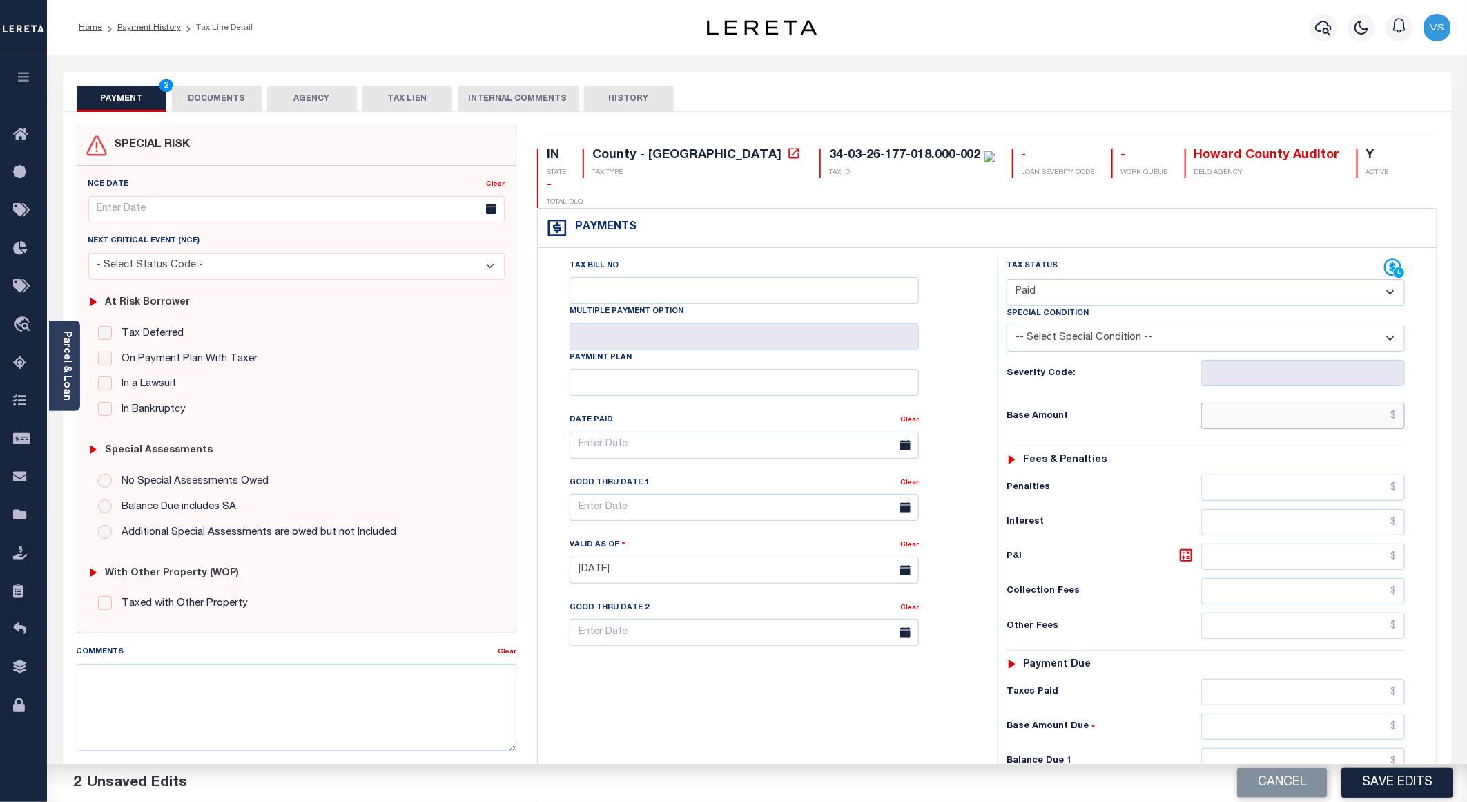
click at [1299, 402] on input "text" at bounding box center [1303, 415] width 204 height 26
paste input "856.00"
type input "$856.00"
click at [197, 99] on button "DOCUMENTS" at bounding box center [217, 99] width 90 height 26
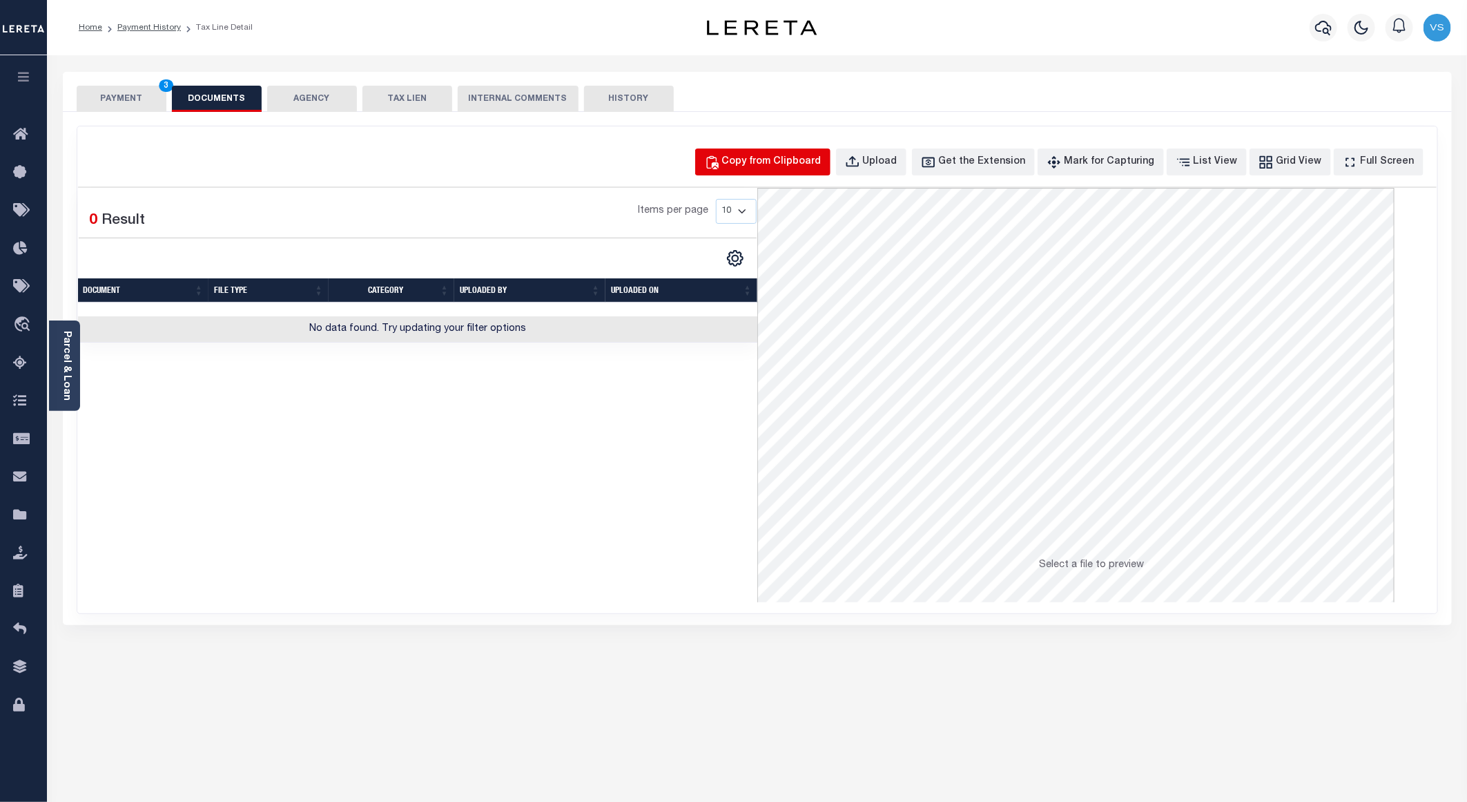
click at [775, 158] on div "Copy from Clipboard" at bounding box center [771, 162] width 99 height 15
select select "POP"
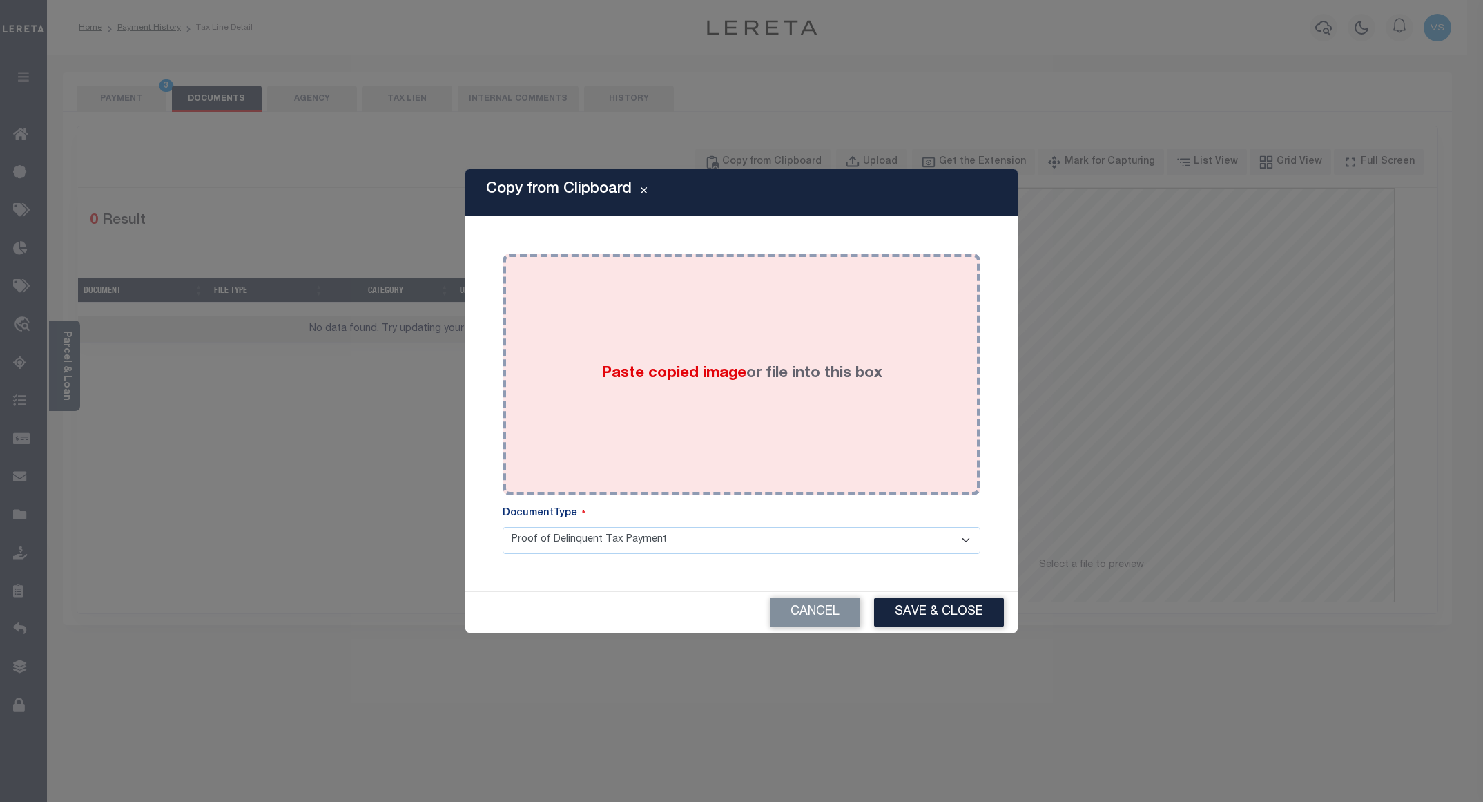
click at [825, 307] on div "Paste copied image or file into this box" at bounding box center [741, 374] width 457 height 221
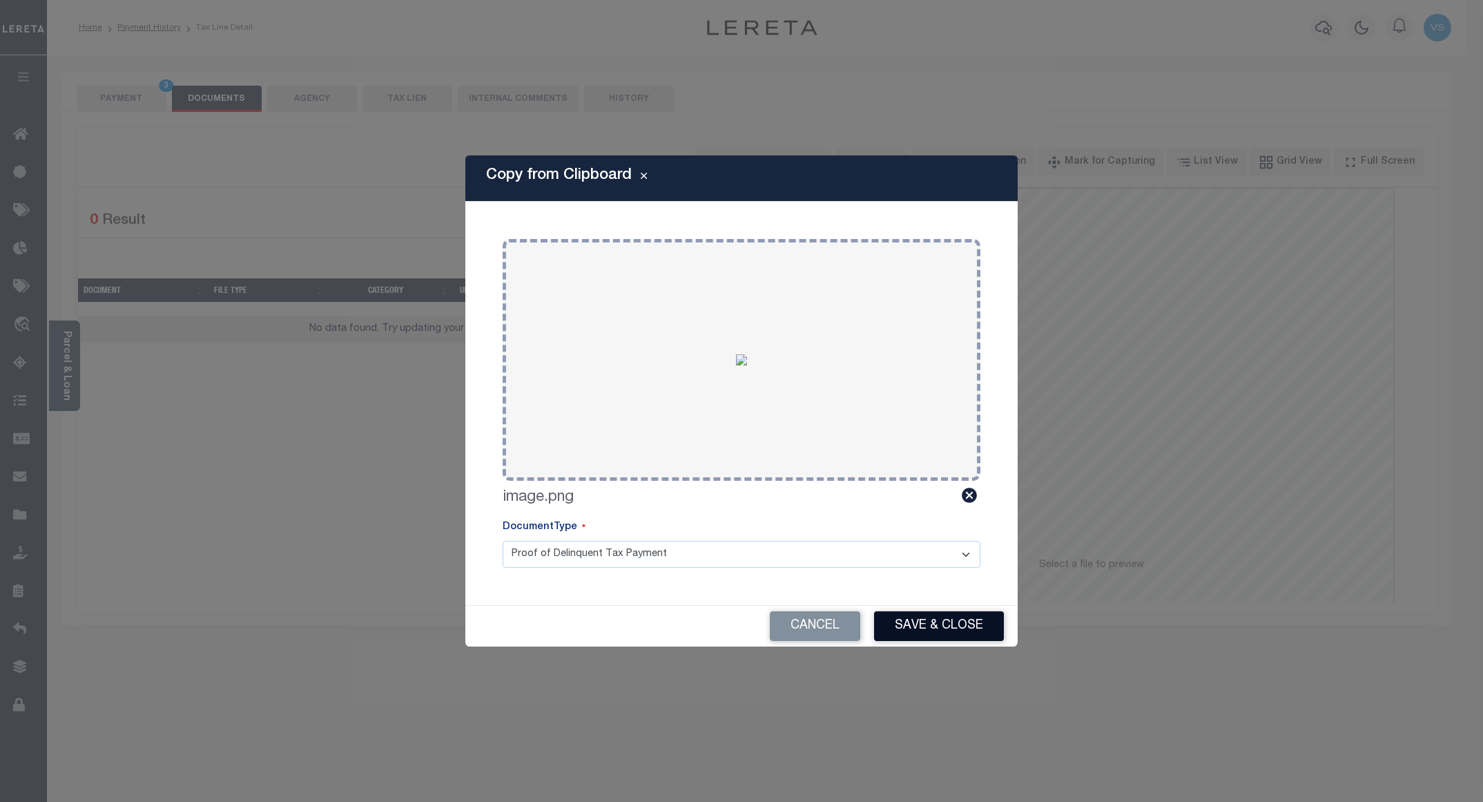
click at [943, 615] on button "Save & Close" at bounding box center [939, 626] width 130 height 30
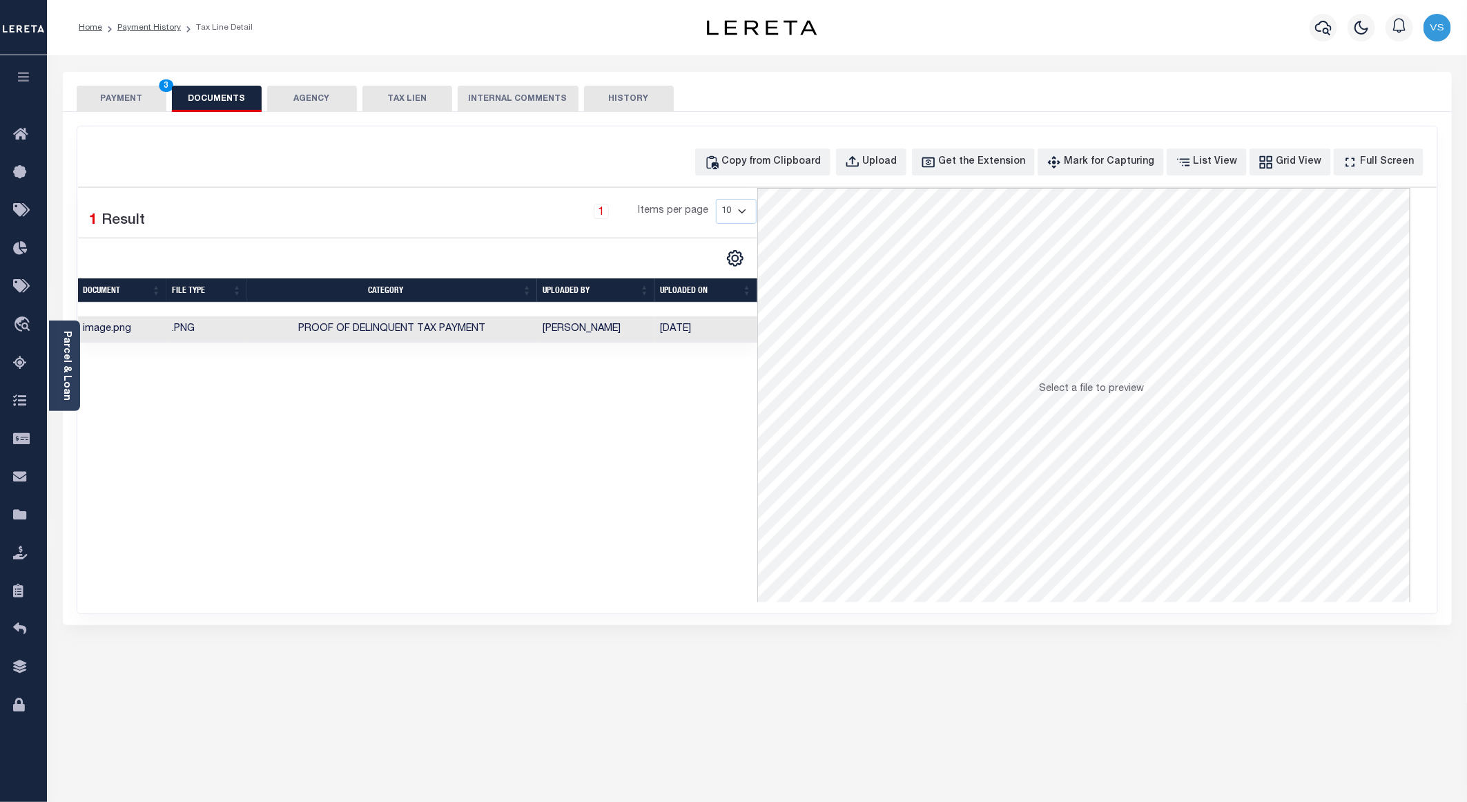
click at [120, 94] on button "PAYMENT 3" at bounding box center [122, 99] width 90 height 26
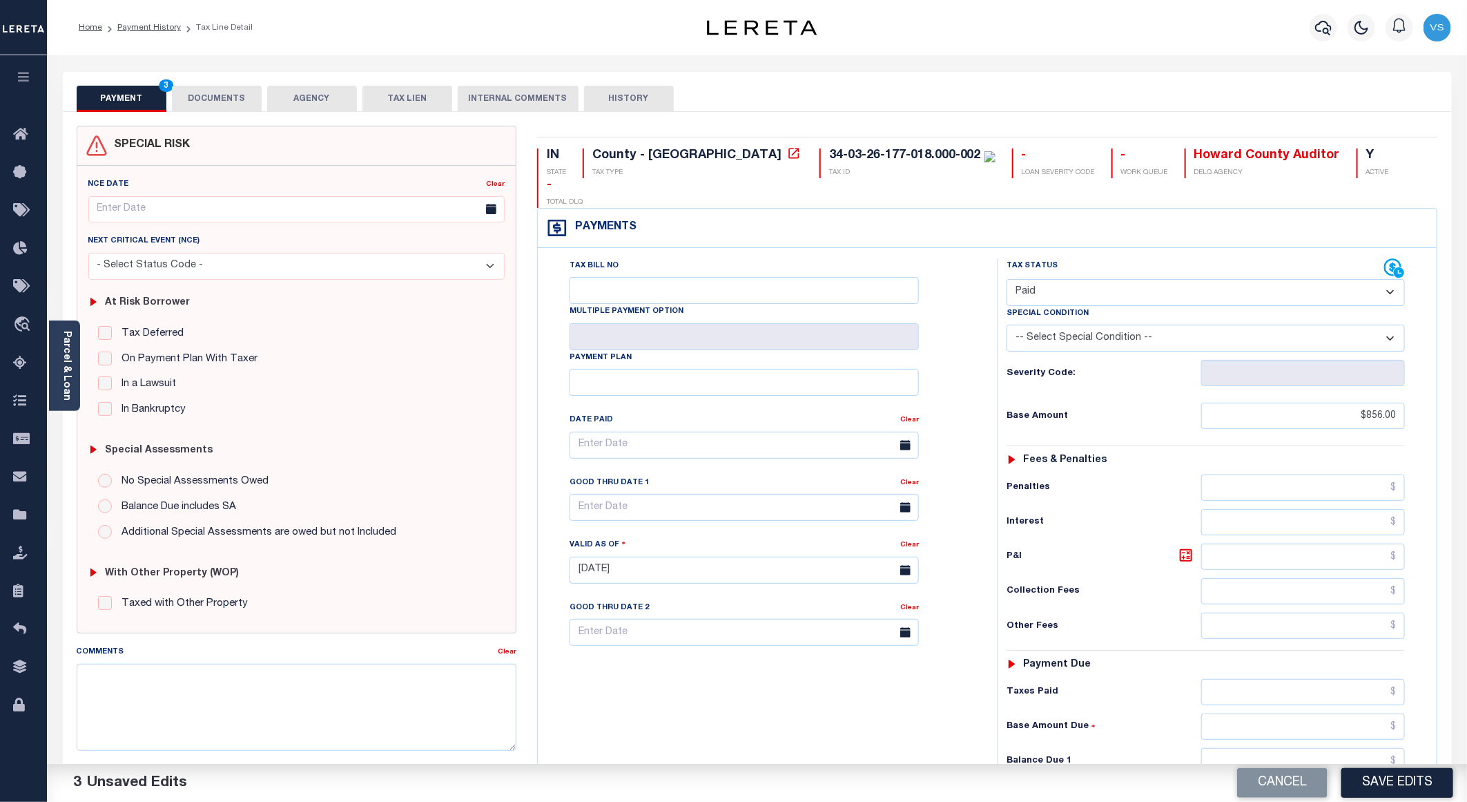
scroll to position [207, 0]
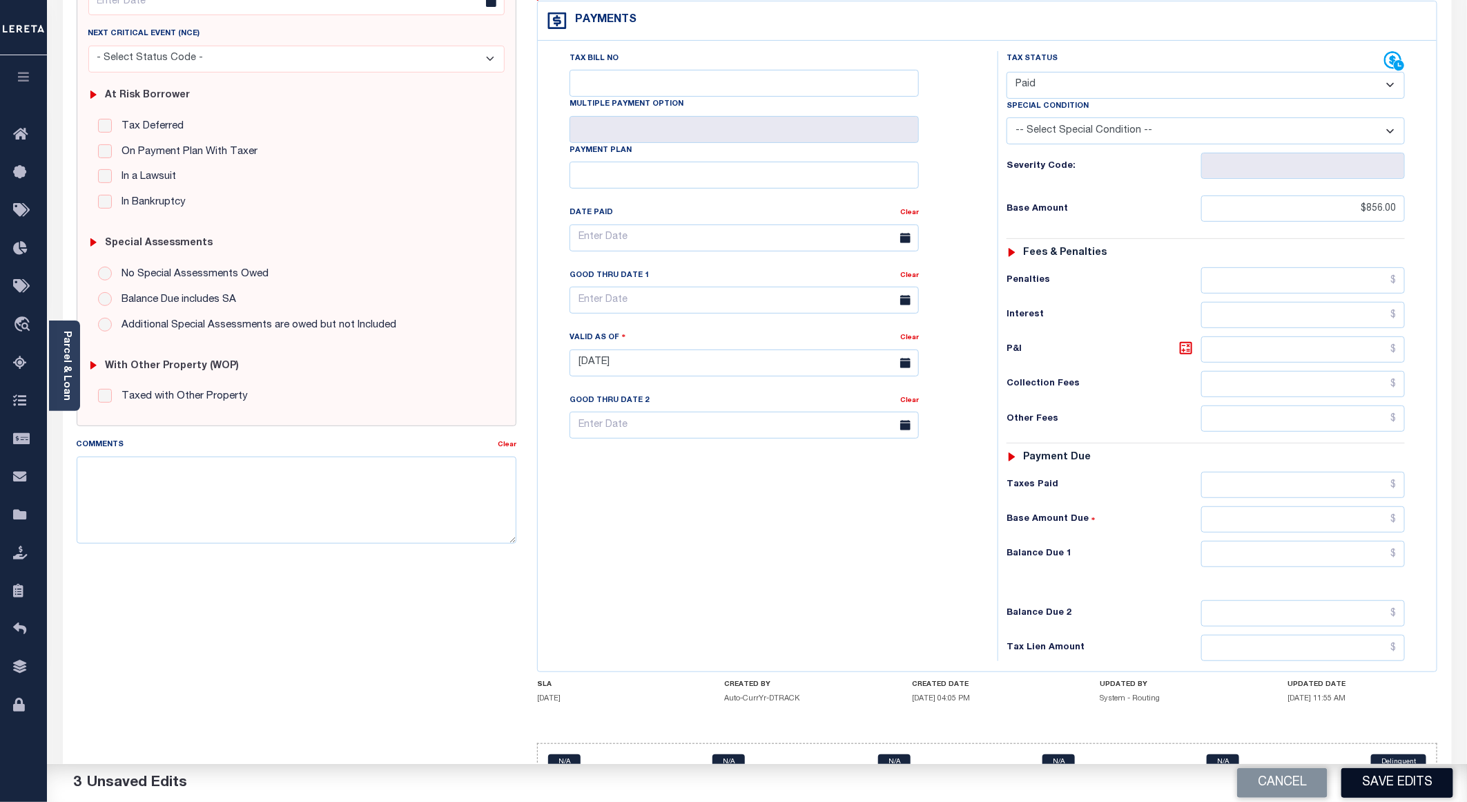
click at [1413, 779] on button "Save Edits" at bounding box center [1397, 783] width 112 height 30
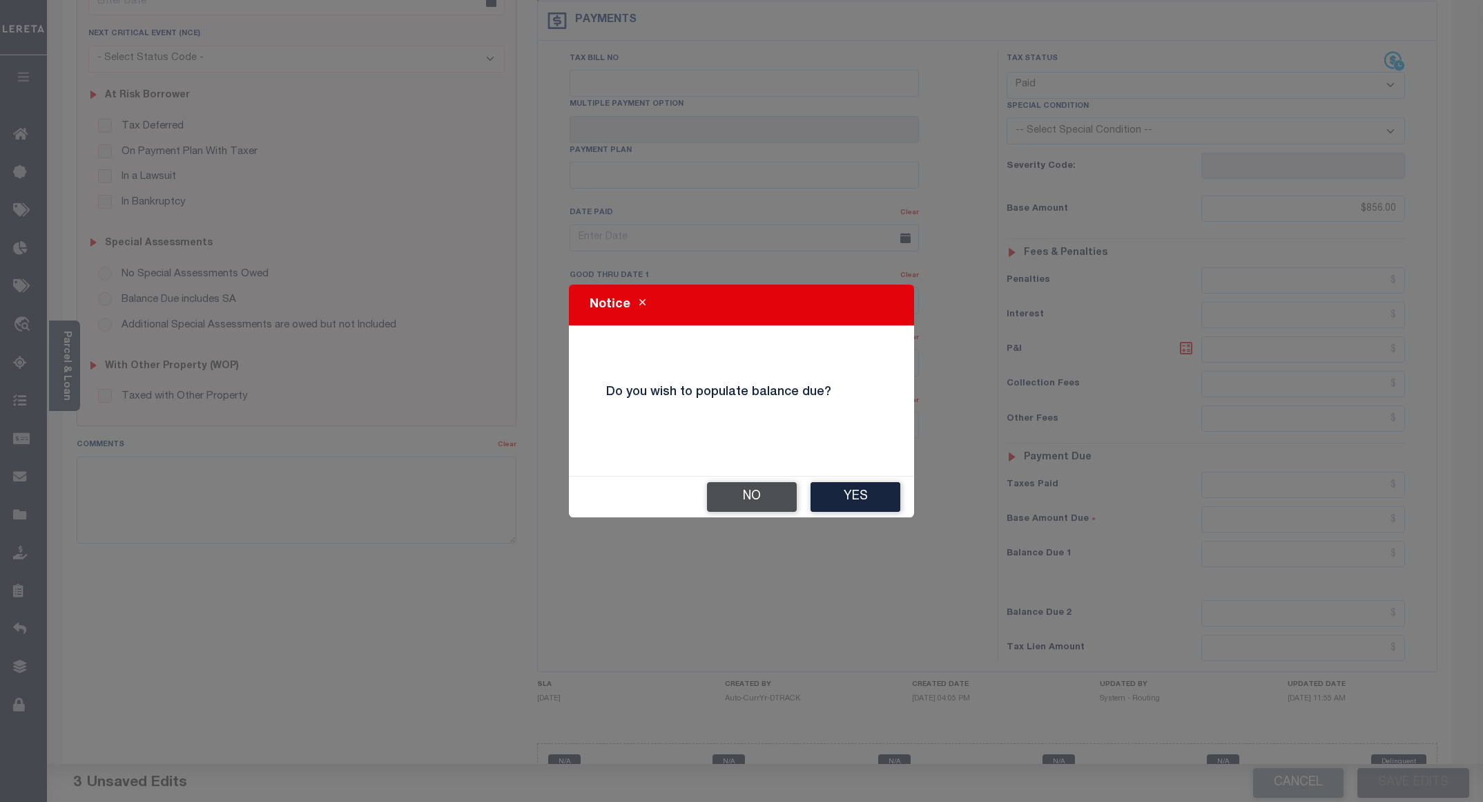
click at [746, 494] on button "No" at bounding box center [752, 497] width 90 height 30
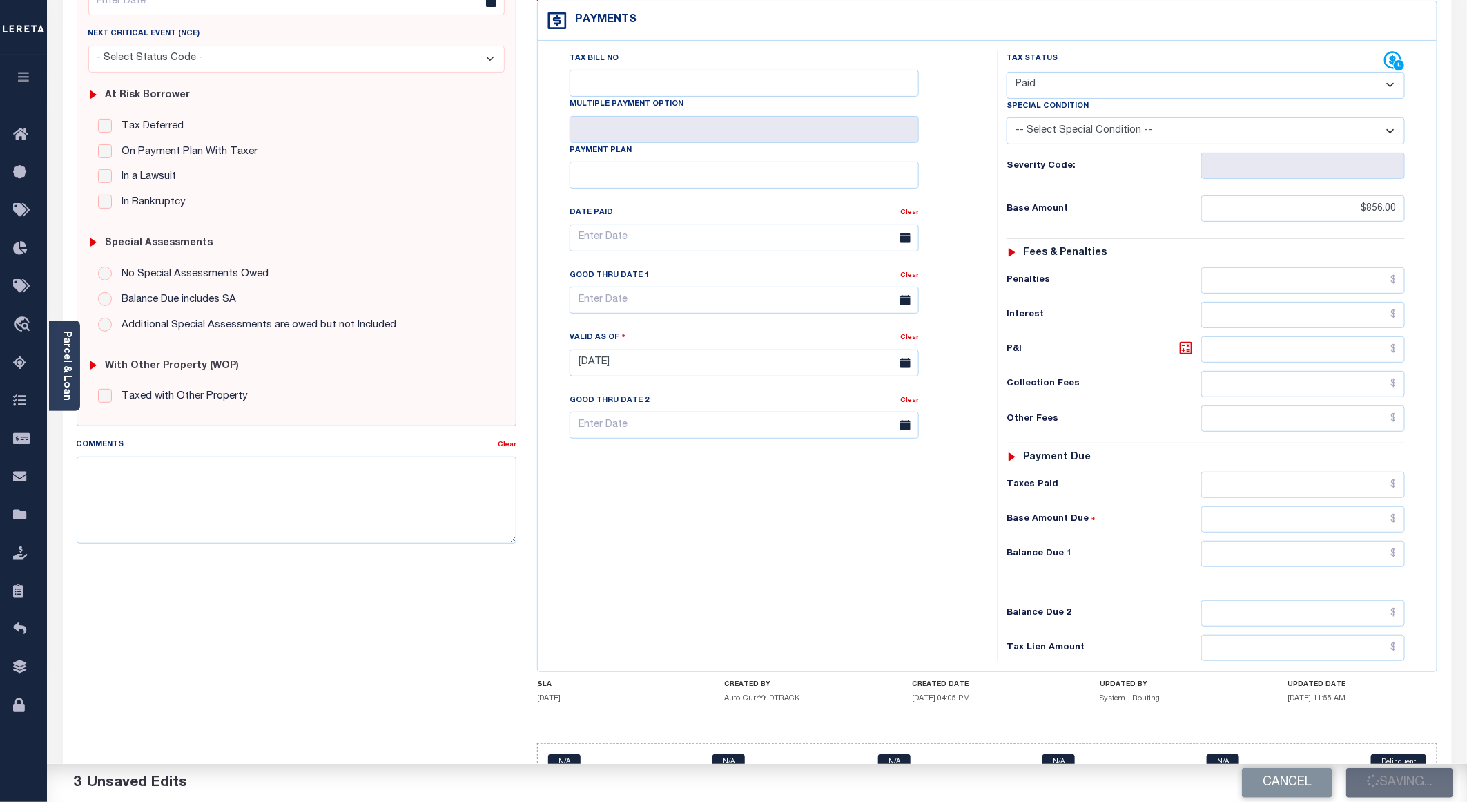
checkbox input "false"
type input "$856"
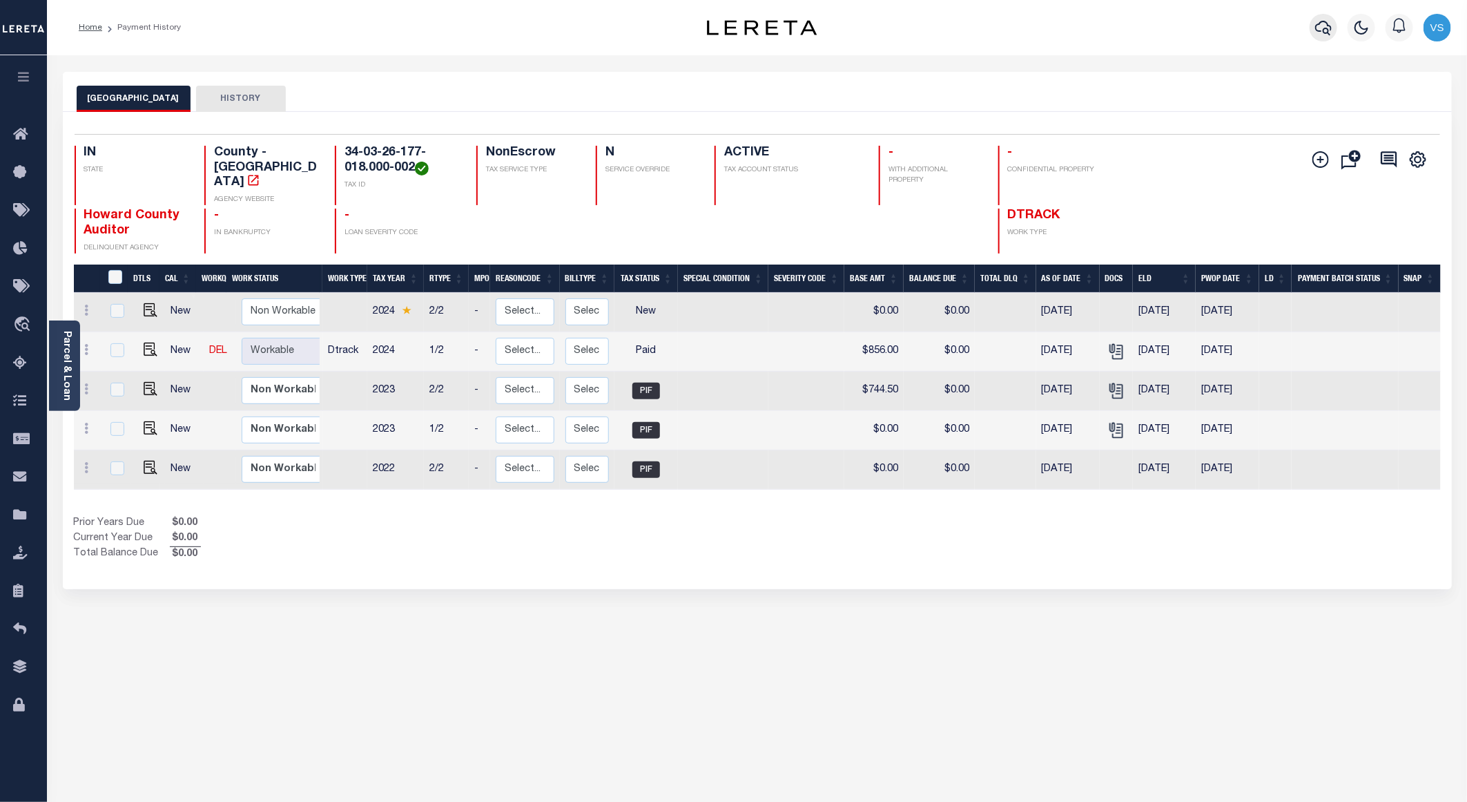
click at [1320, 21] on icon "button" at bounding box center [1323, 27] width 17 height 17
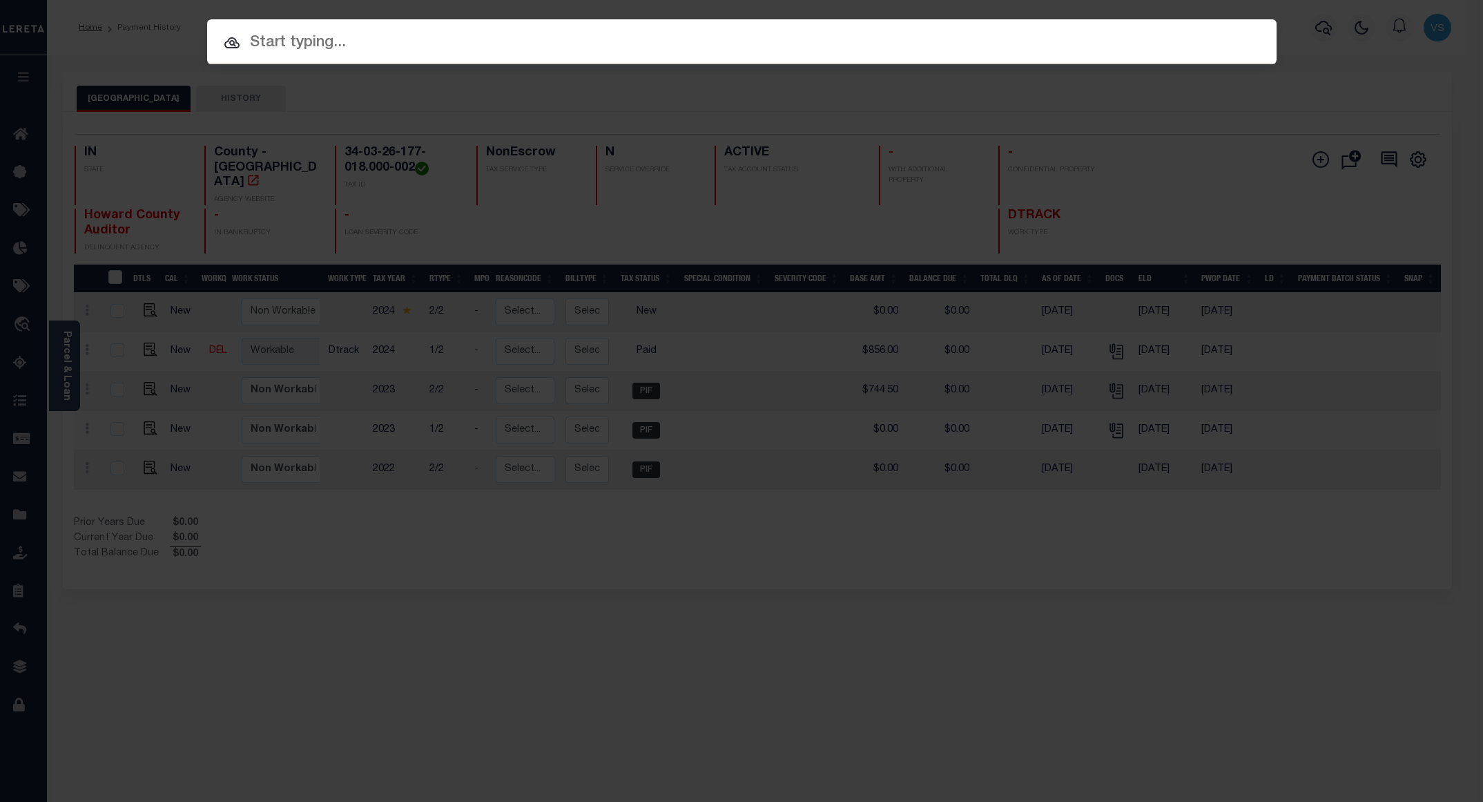
paste input "110139170"
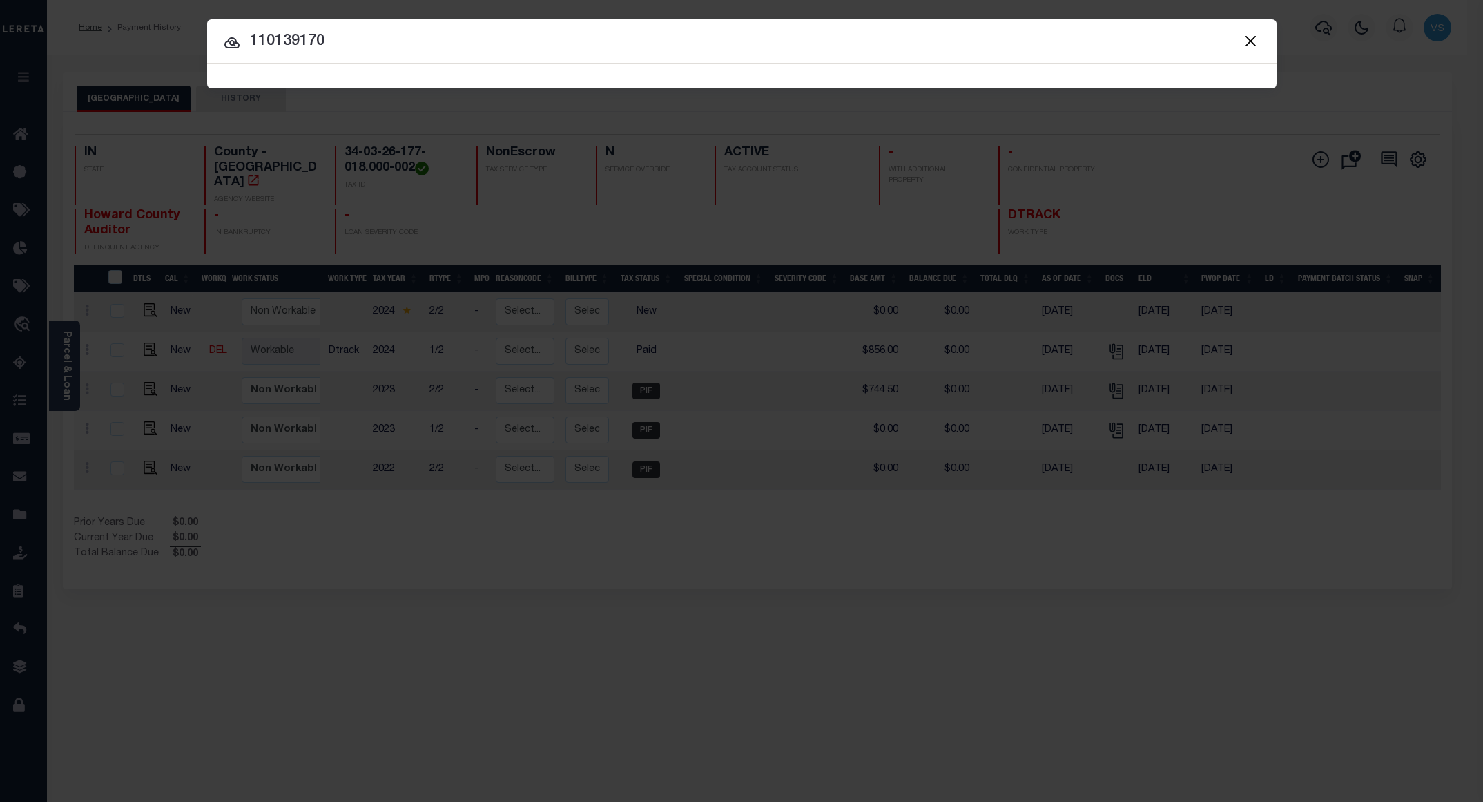
type input "110139170"
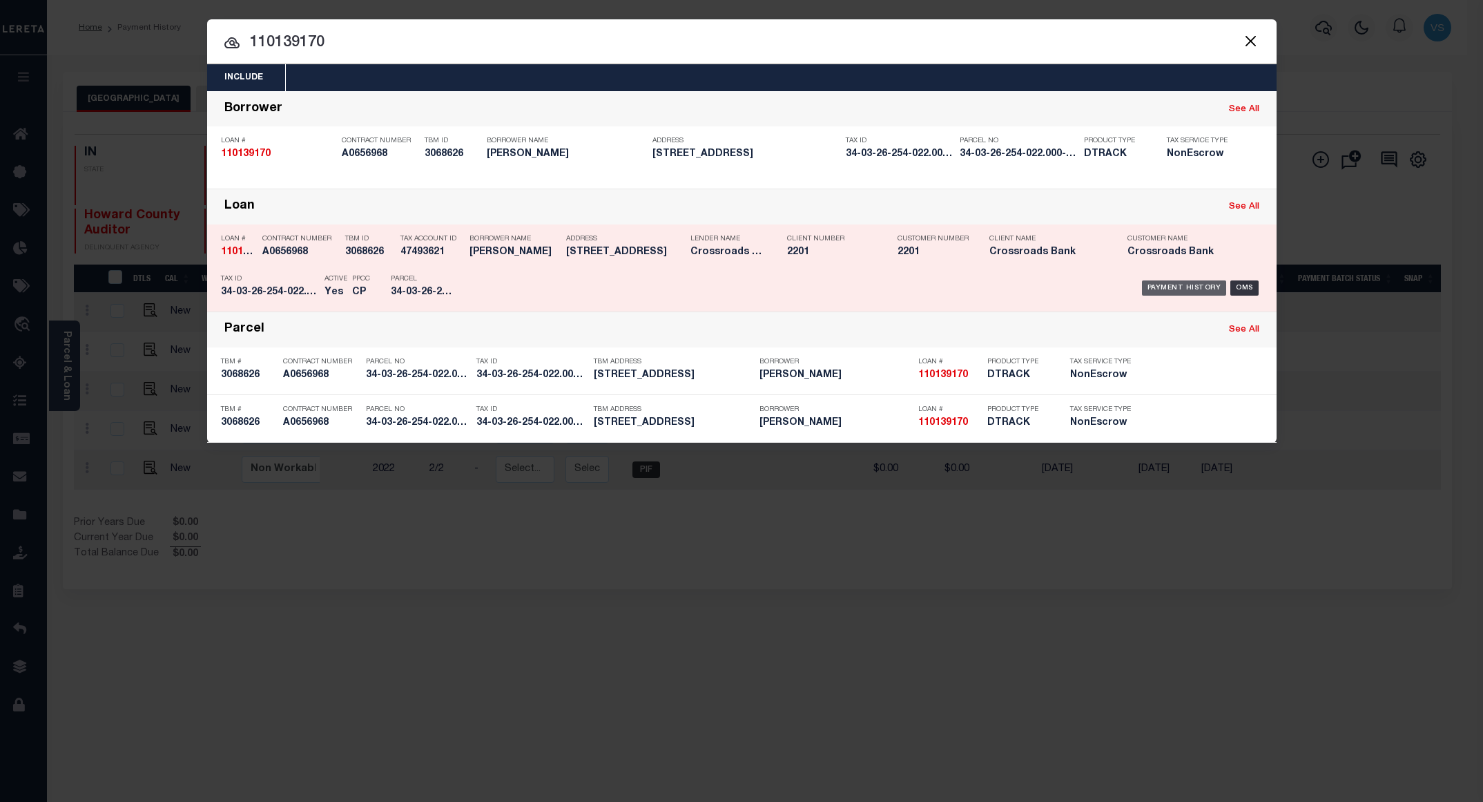
click at [1181, 290] on div "Payment History" at bounding box center [1184, 287] width 85 height 15
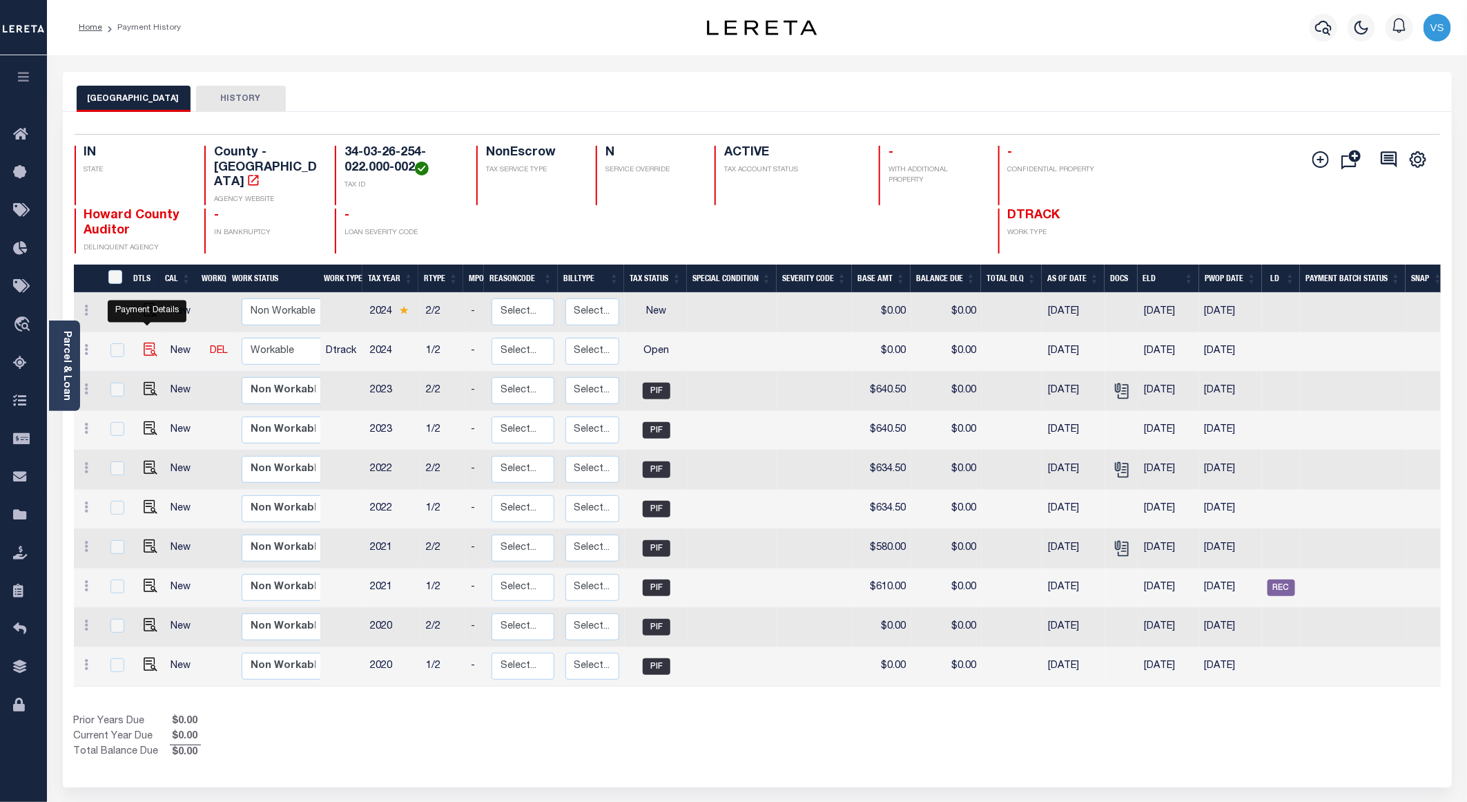
click at [148, 342] on img "" at bounding box center [151, 349] width 14 height 14
checkbox input "true"
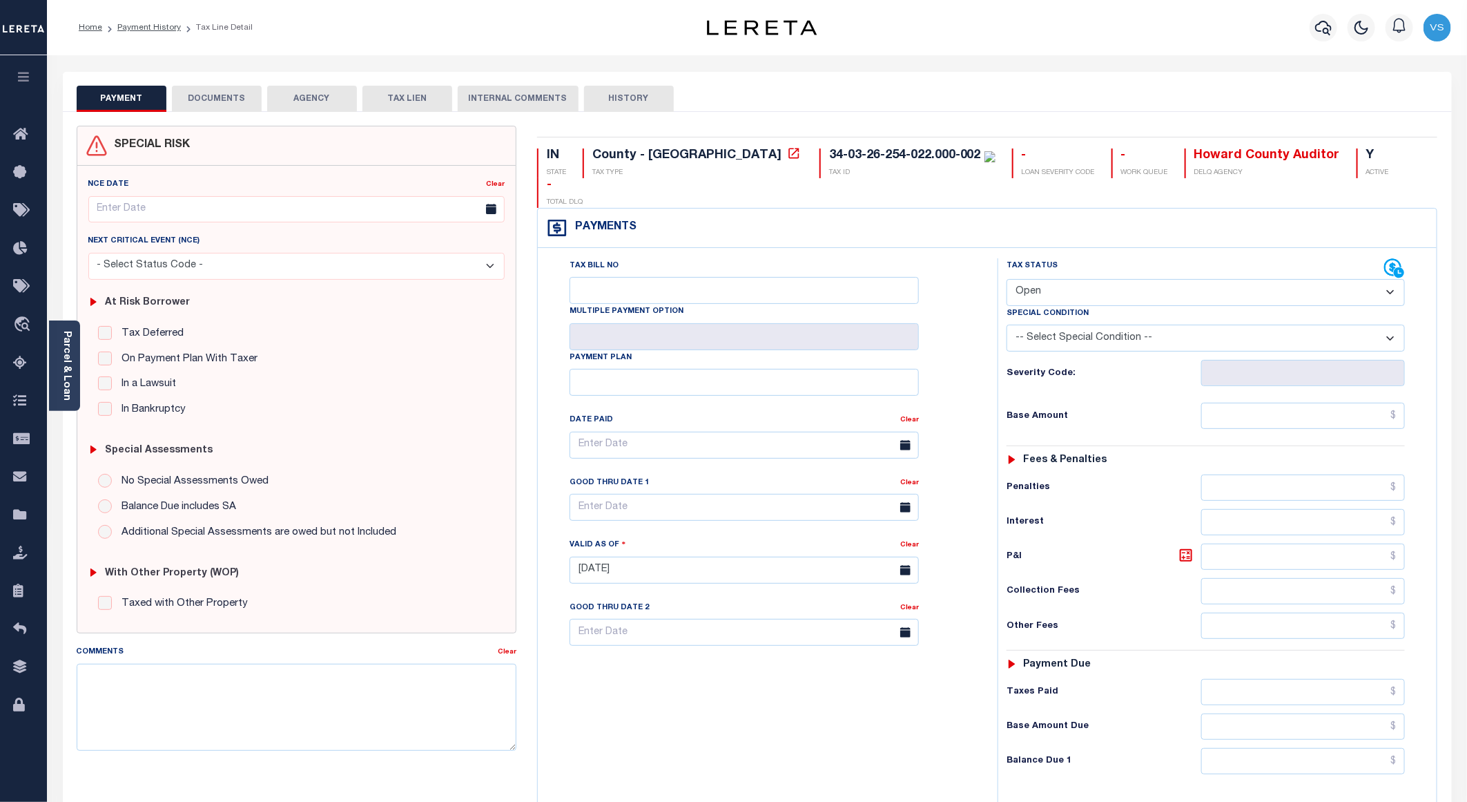
click at [1069, 279] on select "- Select Status Code - Open Due/Unpaid Paid Incomplete No Tax Due Internal Refu…" at bounding box center [1206, 292] width 398 height 27
select select "PYD"
click at [1007, 279] on select "- Select Status Code - Open Due/Unpaid Paid Incomplete No Tax Due Internal Refu…" at bounding box center [1206, 292] width 398 height 27
type input "09/09/2025"
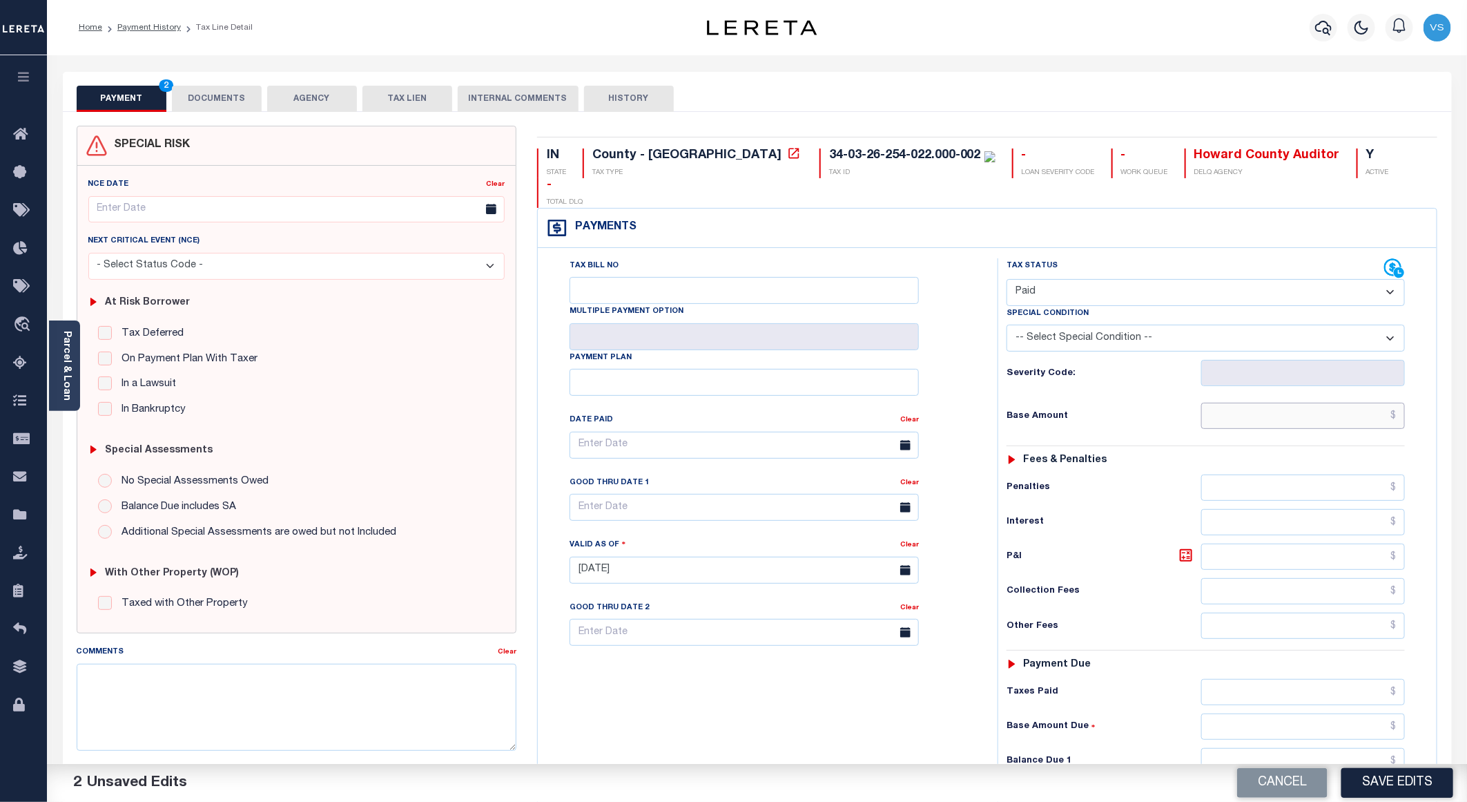
click at [1262, 402] on input "text" at bounding box center [1303, 415] width 204 height 26
paste input "731.00"
type input "$731.00"
click at [206, 98] on button "DOCUMENTS" at bounding box center [217, 99] width 90 height 26
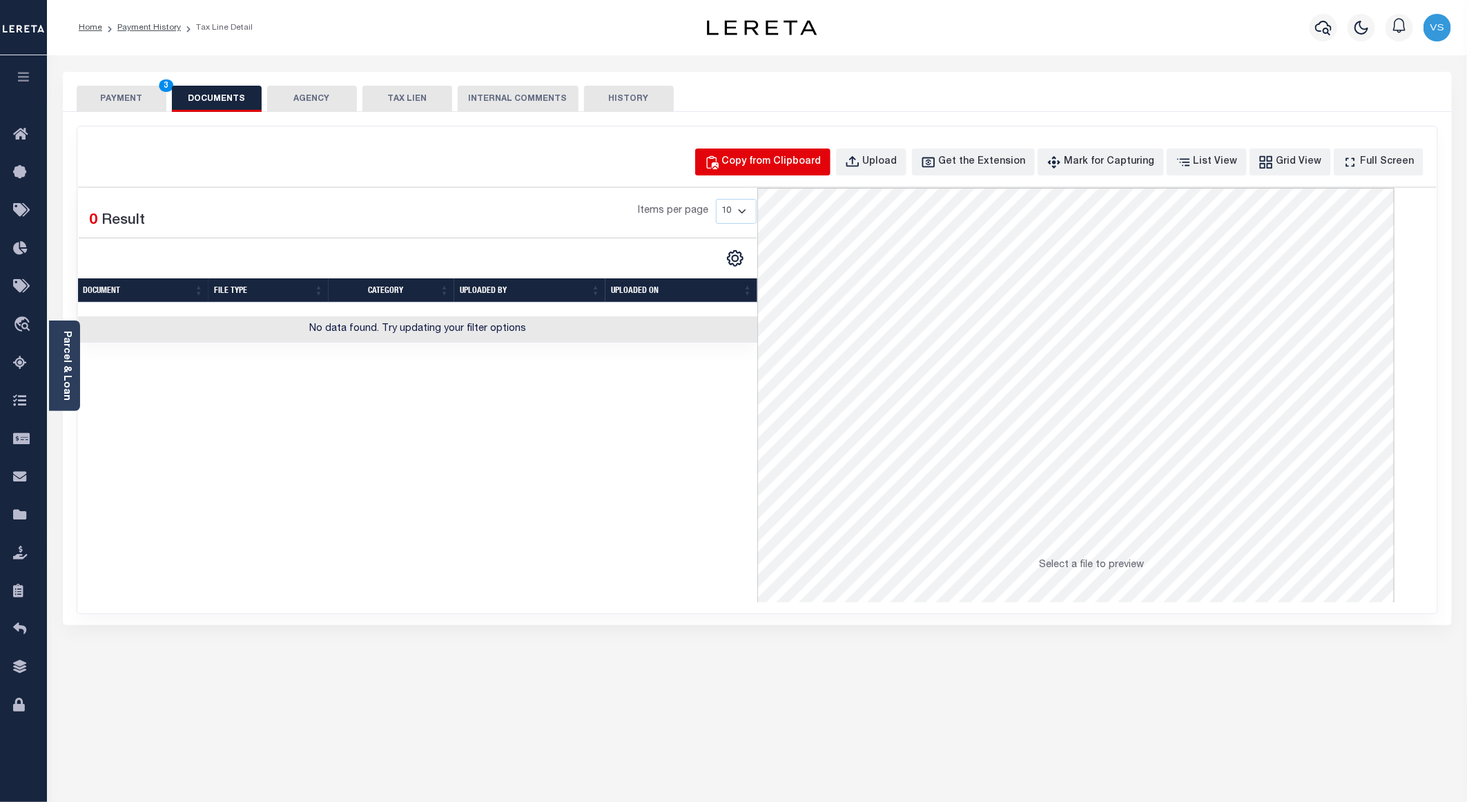
click at [779, 160] on div "Copy from Clipboard" at bounding box center [771, 162] width 99 height 15
select select "POP"
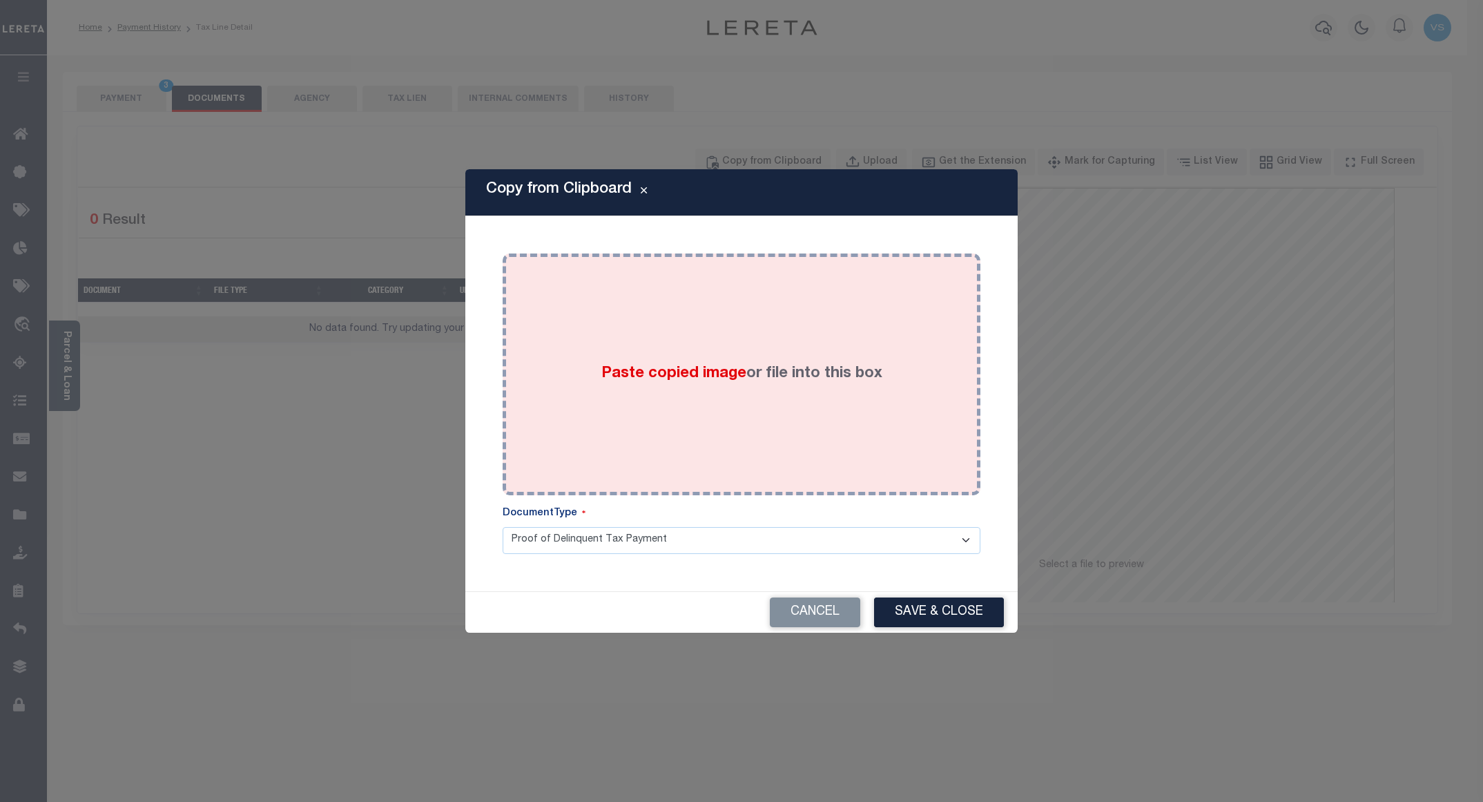
click at [668, 342] on div "Paste copied image or file into this box" at bounding box center [741, 374] width 457 height 221
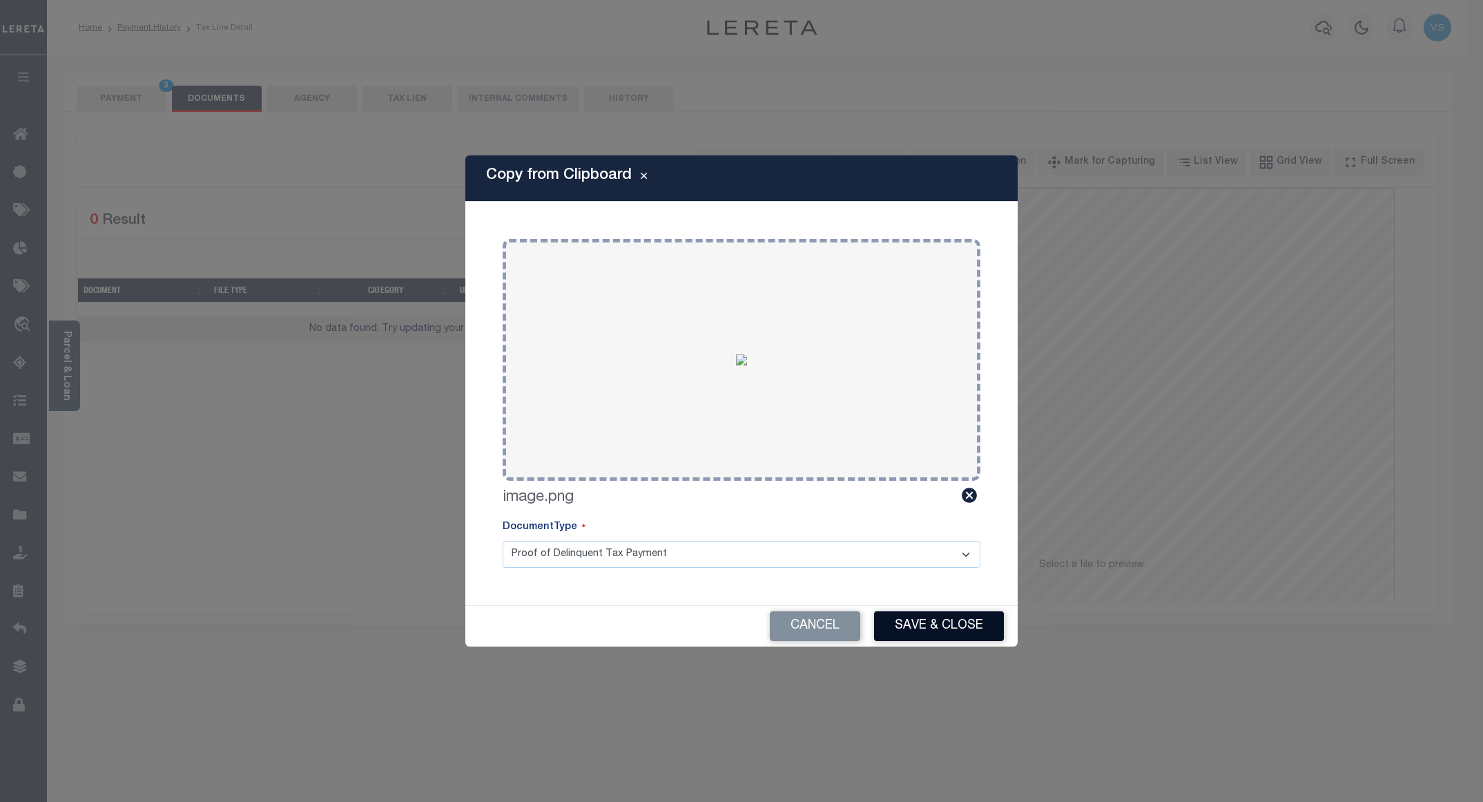
click at [902, 619] on button "Save & Close" at bounding box center [939, 626] width 130 height 30
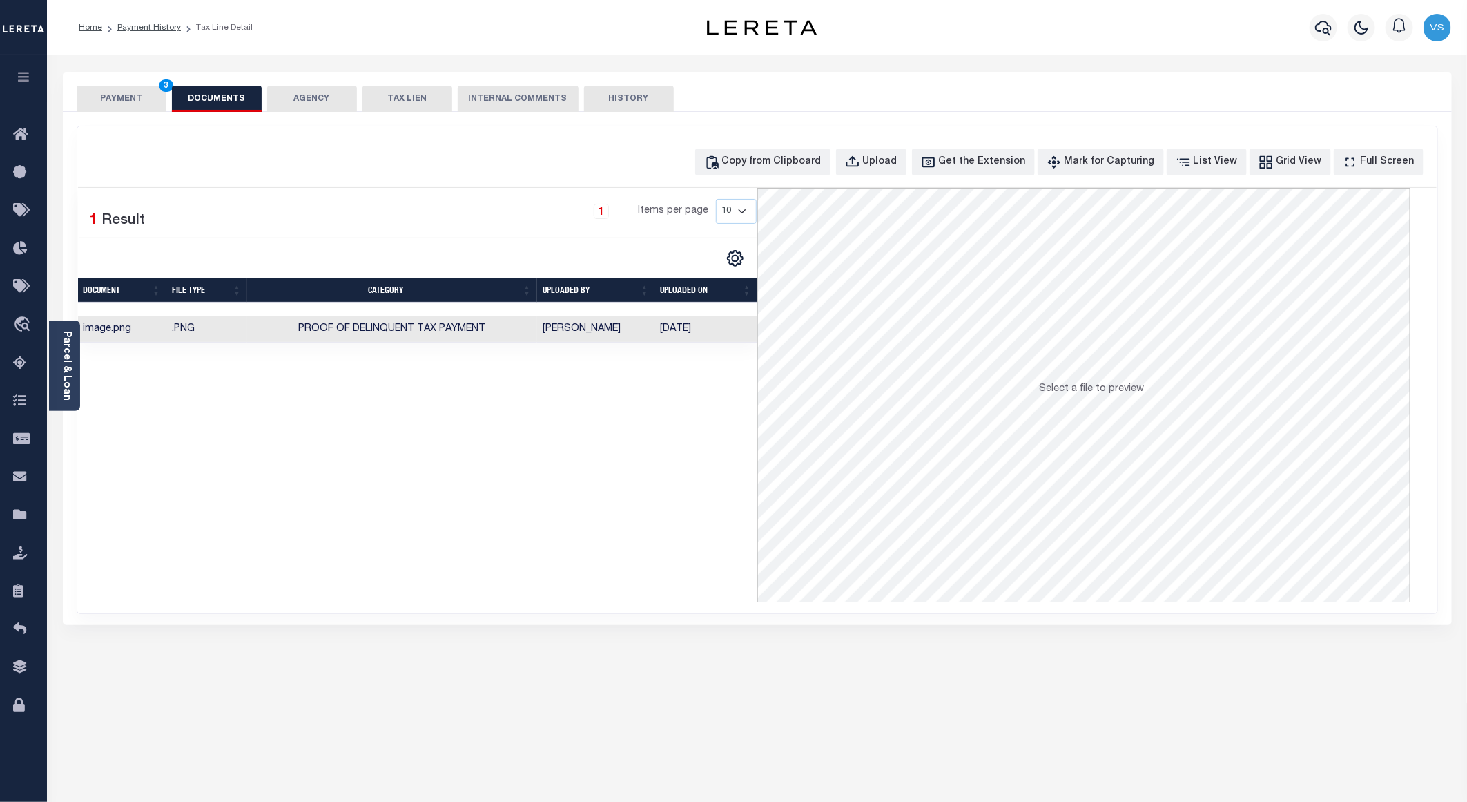
click at [108, 102] on button "PAYMENT 3" at bounding box center [122, 99] width 90 height 26
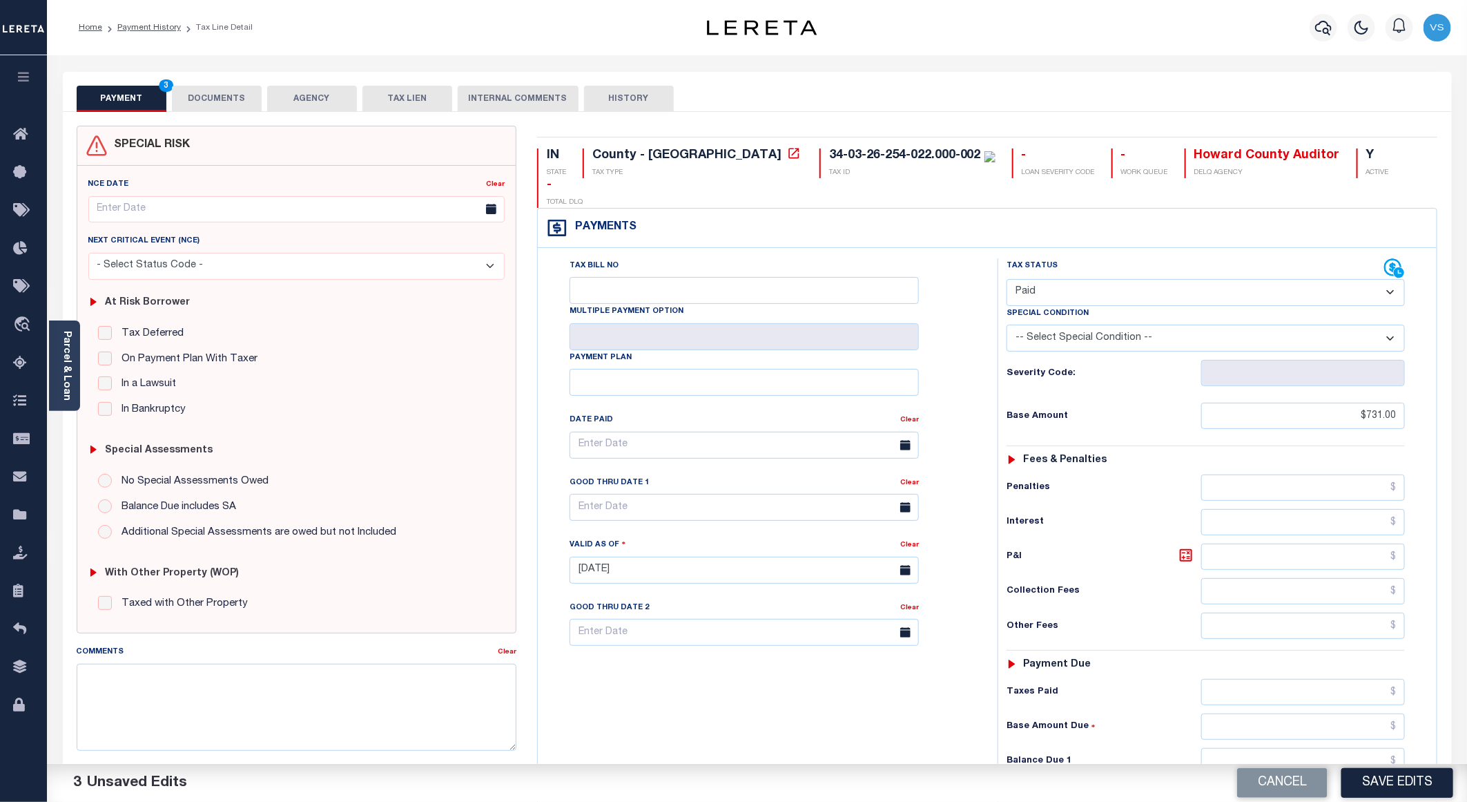
scroll to position [104, 0]
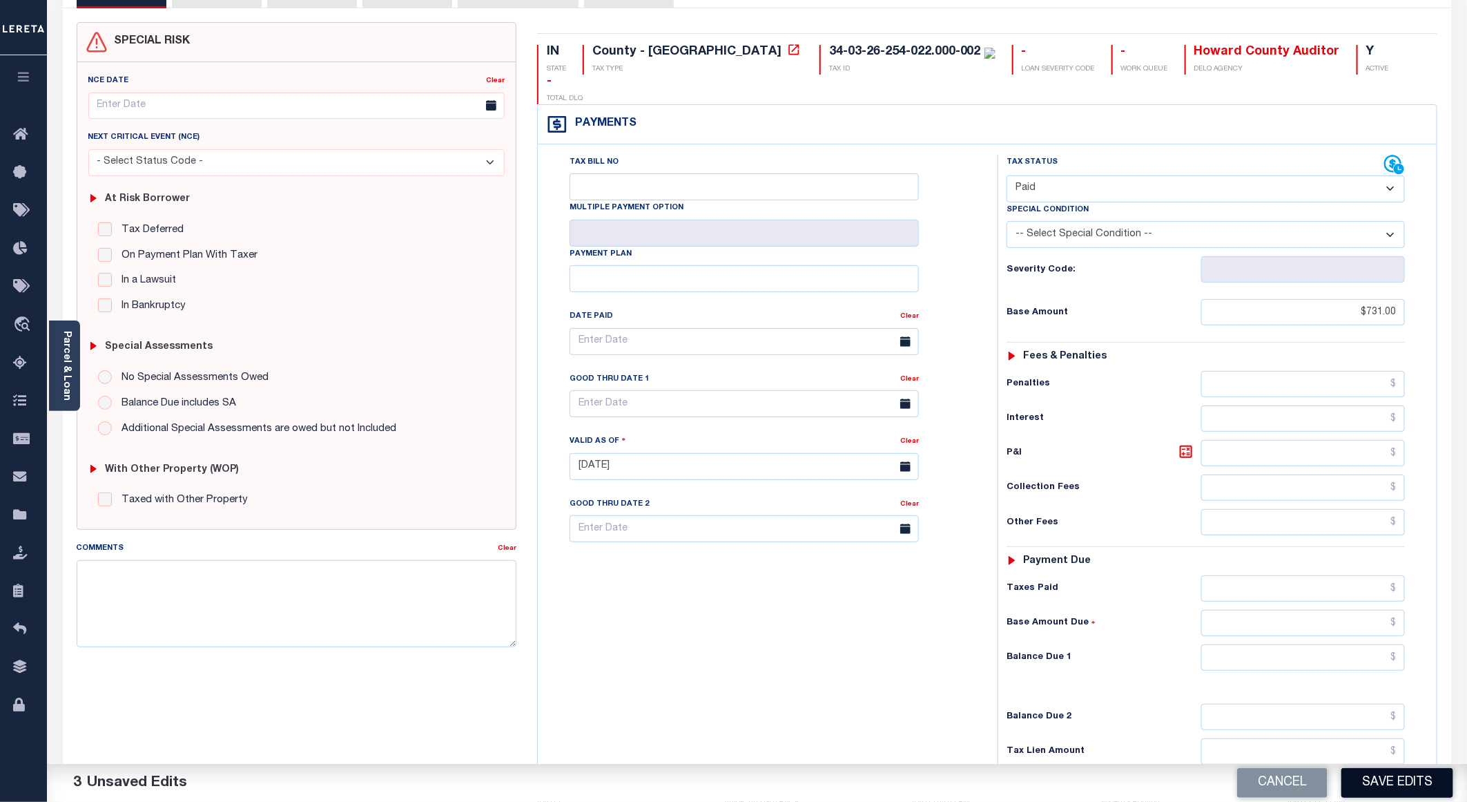
click at [1355, 777] on button "Save Edits" at bounding box center [1397, 783] width 112 height 30
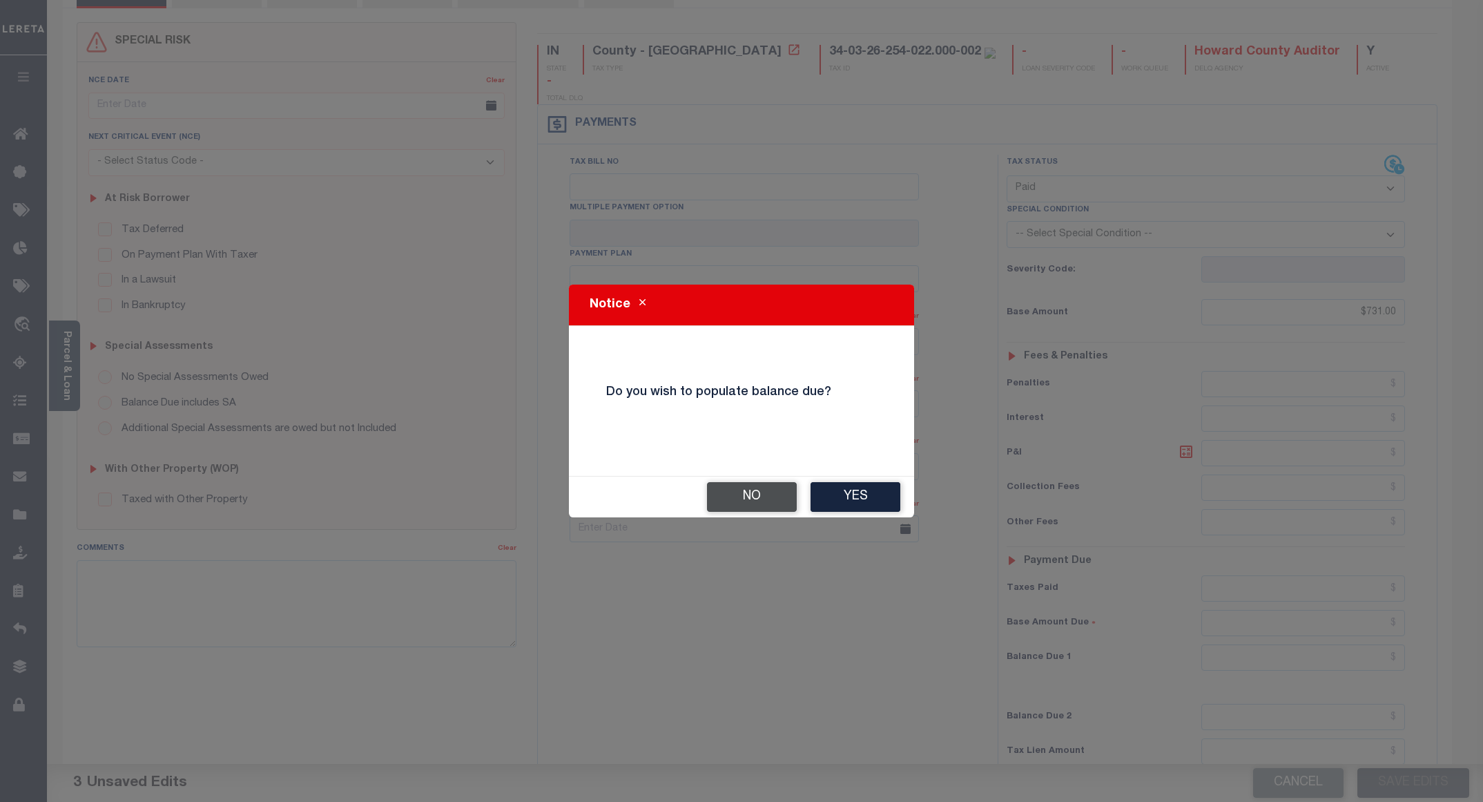
click at [738, 505] on button "No" at bounding box center [752, 497] width 90 height 30
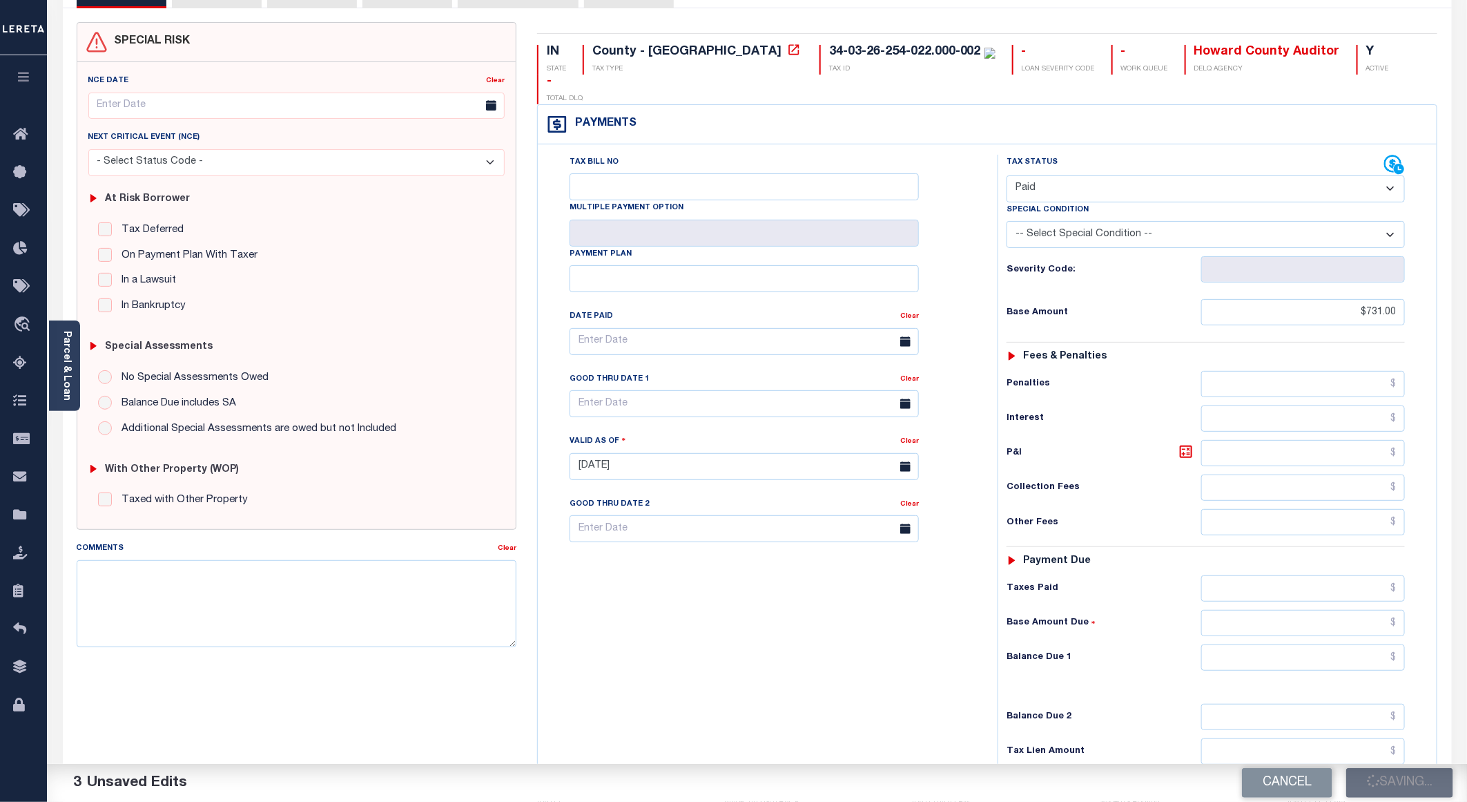
checkbox input "false"
type input "$731"
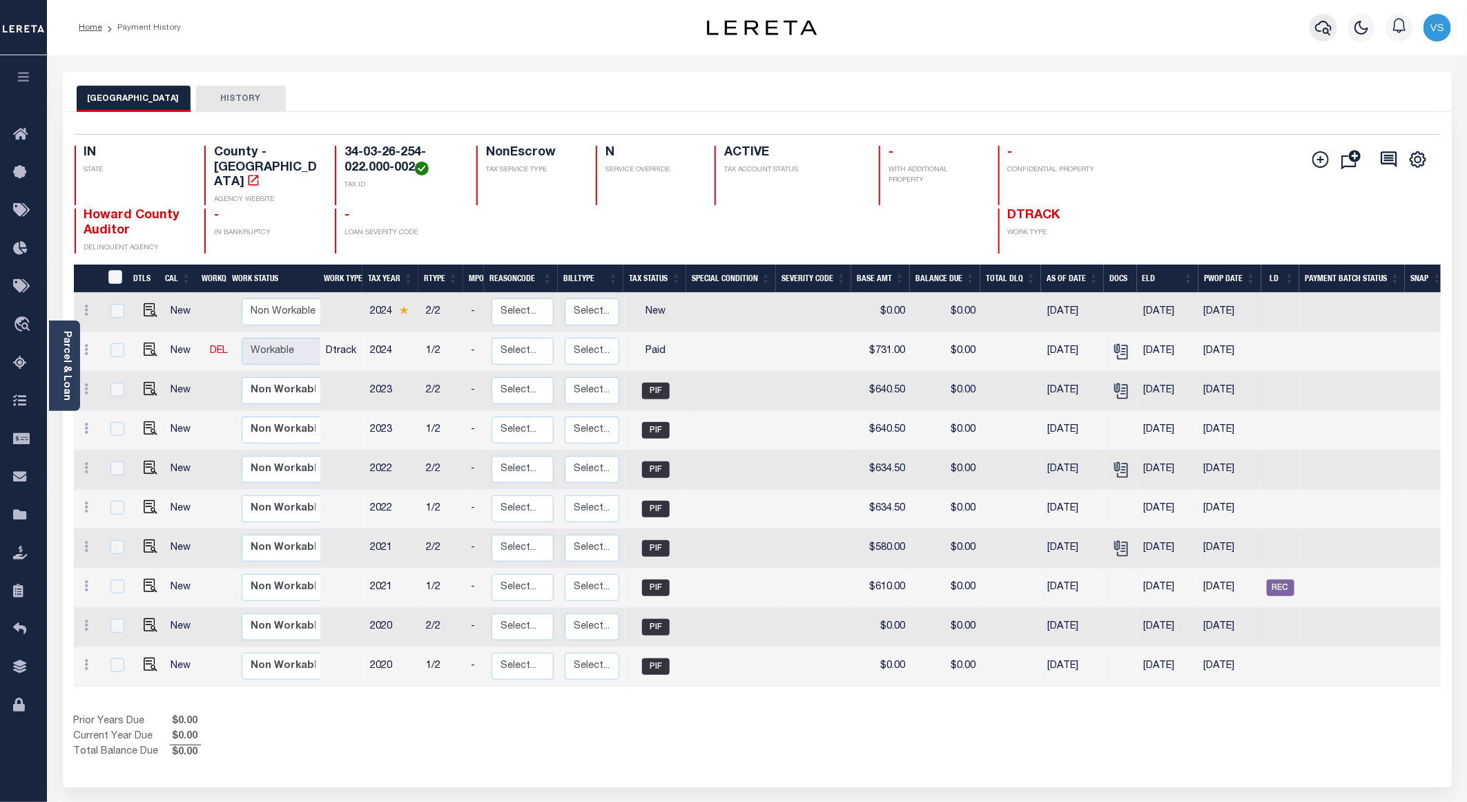
click at [1328, 21] on icon "button" at bounding box center [1323, 27] width 17 height 17
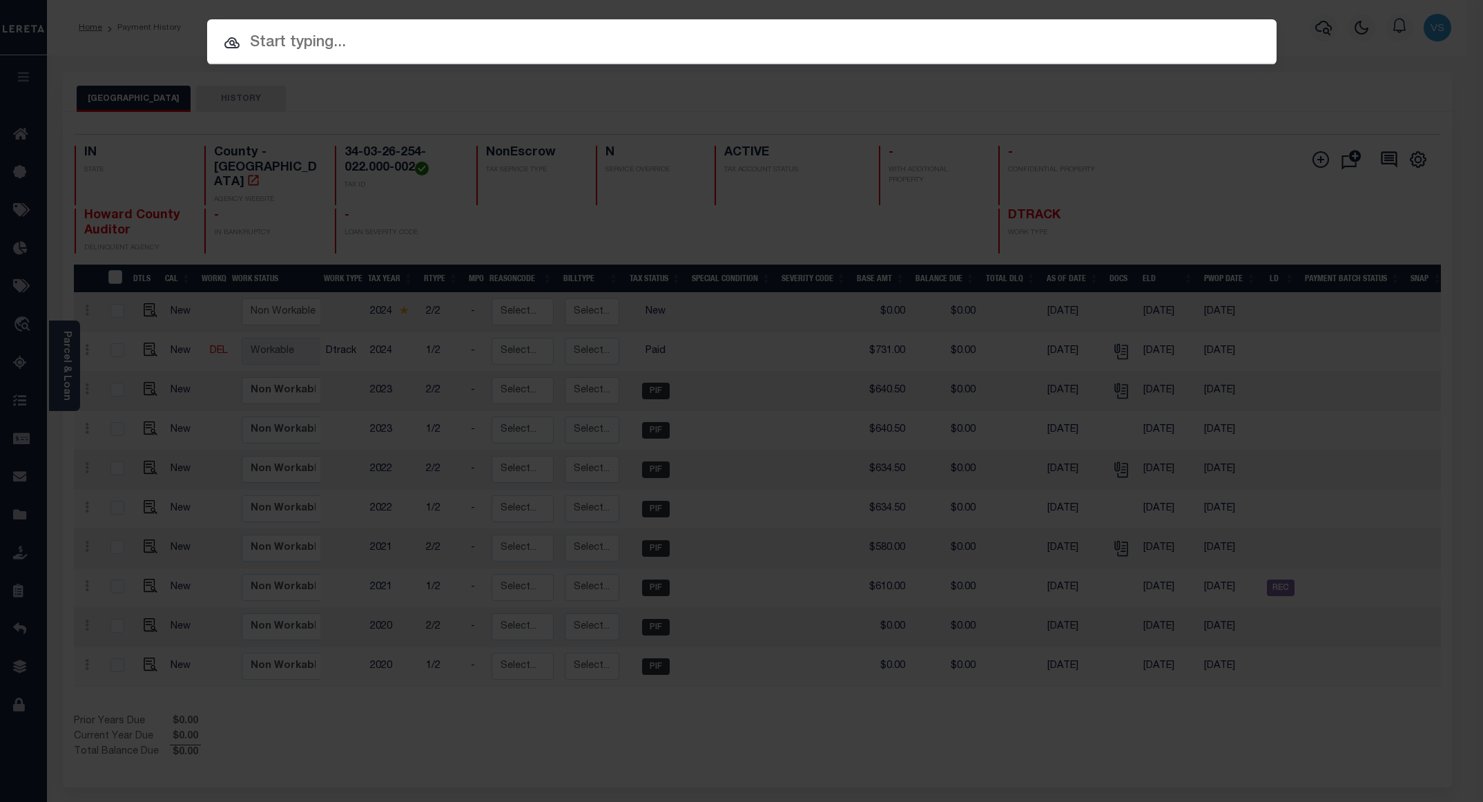
paste input "15001188"
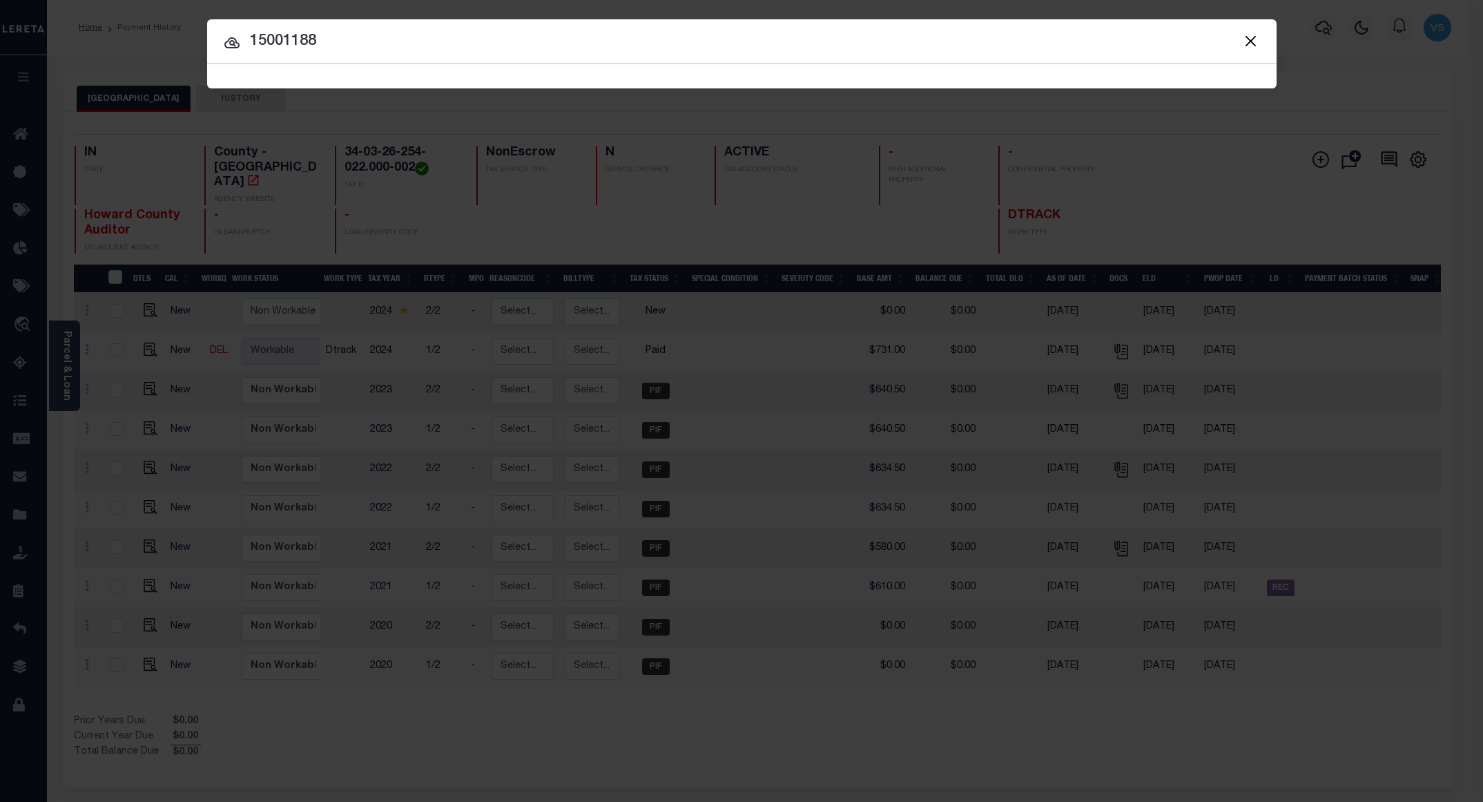
type input "15001188"
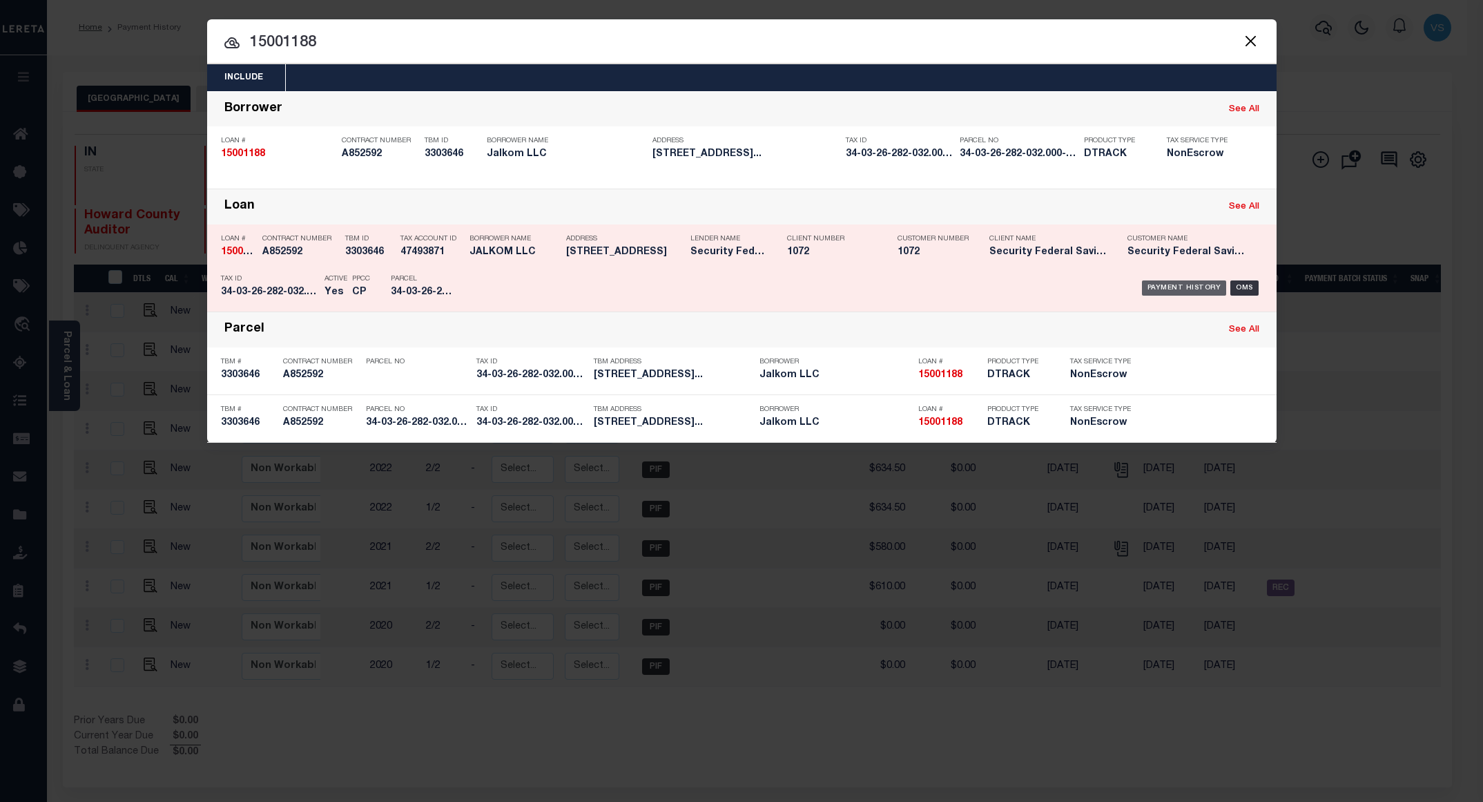
click at [1167, 289] on div "Payment History" at bounding box center [1184, 287] width 85 height 15
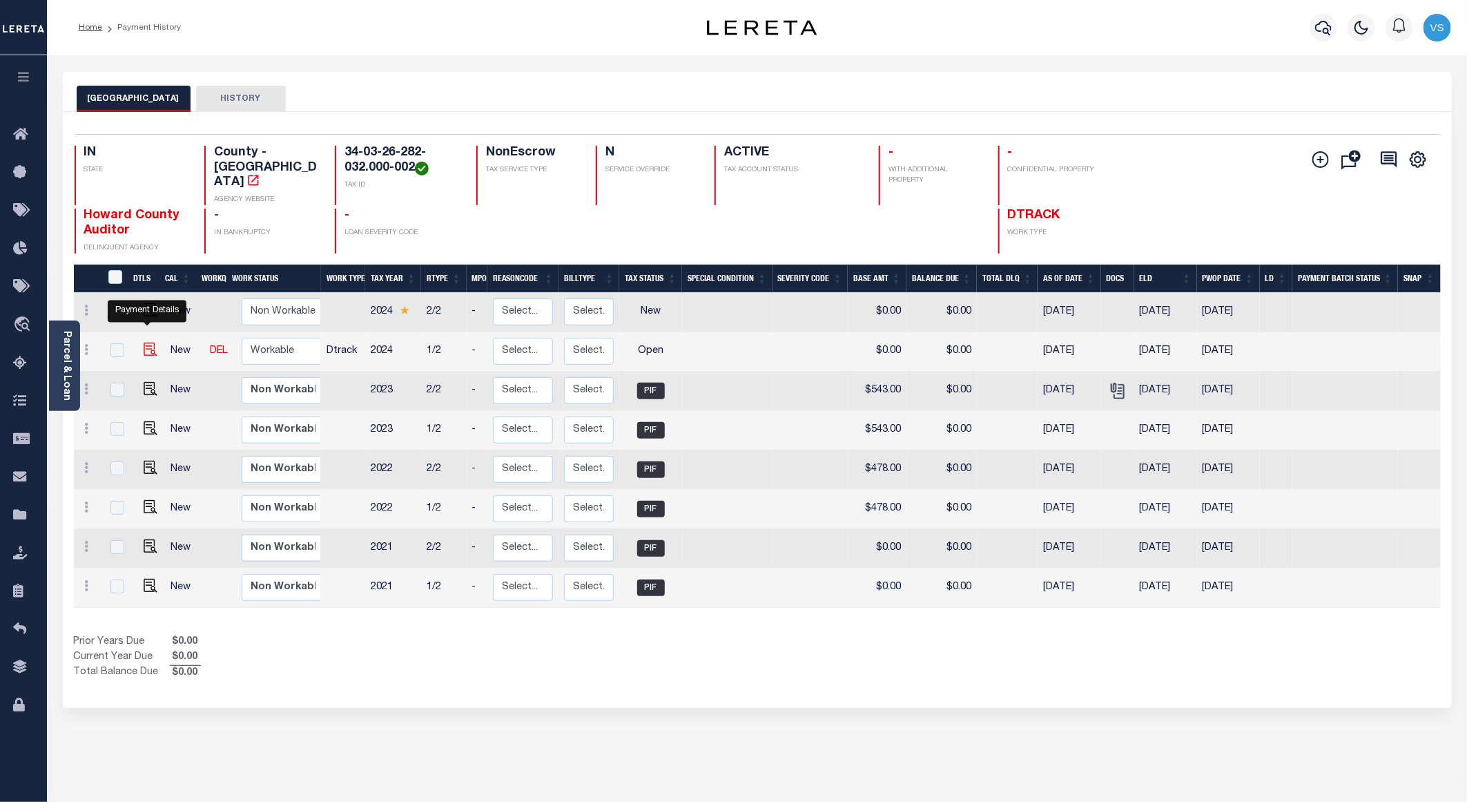
click at [146, 342] on img "" at bounding box center [151, 349] width 14 height 14
checkbox input "true"
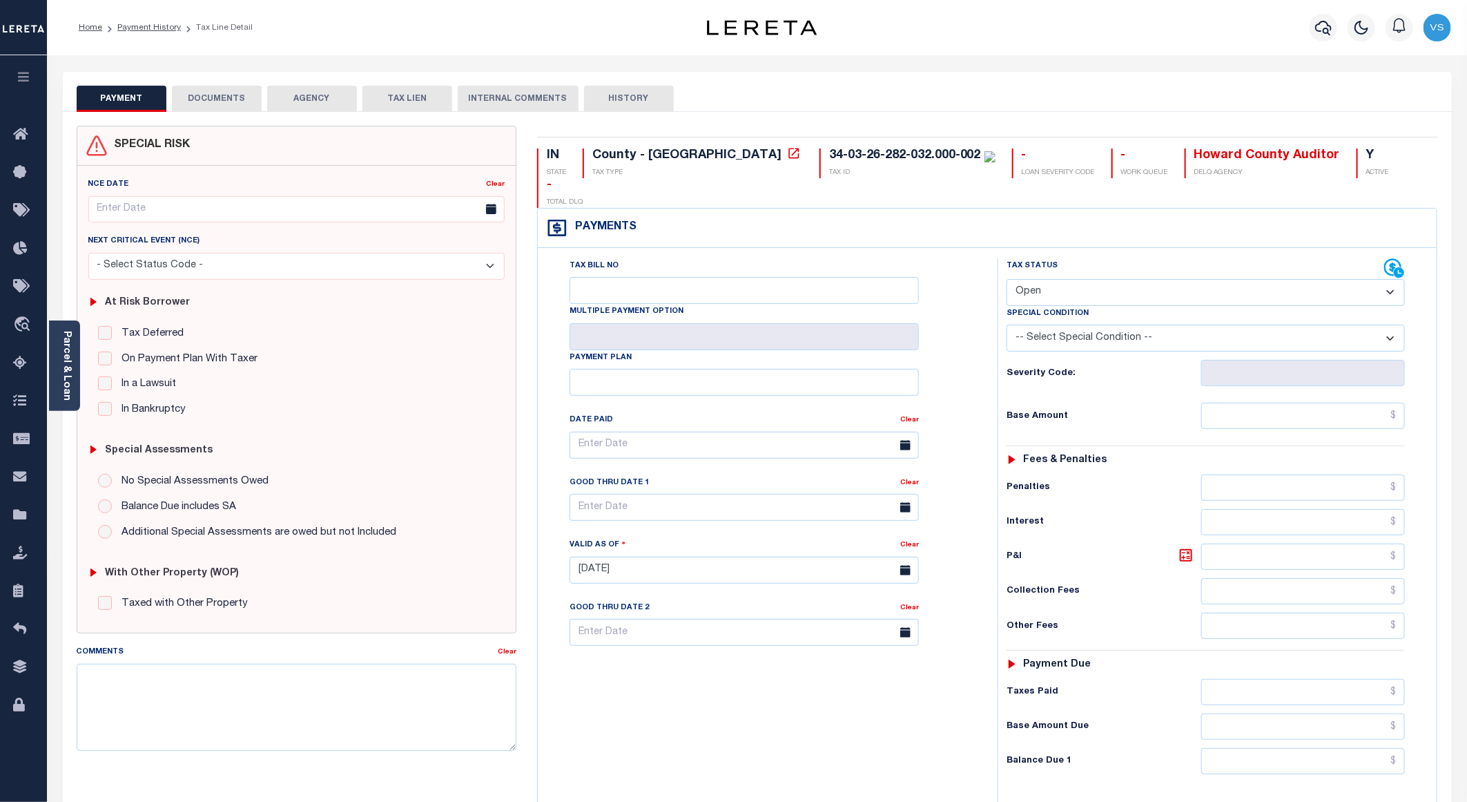
click at [1090, 279] on select "- Select Status Code - Open Due/Unpaid Paid Incomplete No Tax Due Internal Refu…" at bounding box center [1206, 292] width 398 height 27
select select "PYD"
click at [1007, 279] on select "- Select Status Code - Open Due/Unpaid Paid Incomplete No Tax Due Internal Refu…" at bounding box center [1206, 292] width 398 height 27
type input "[DATE]"
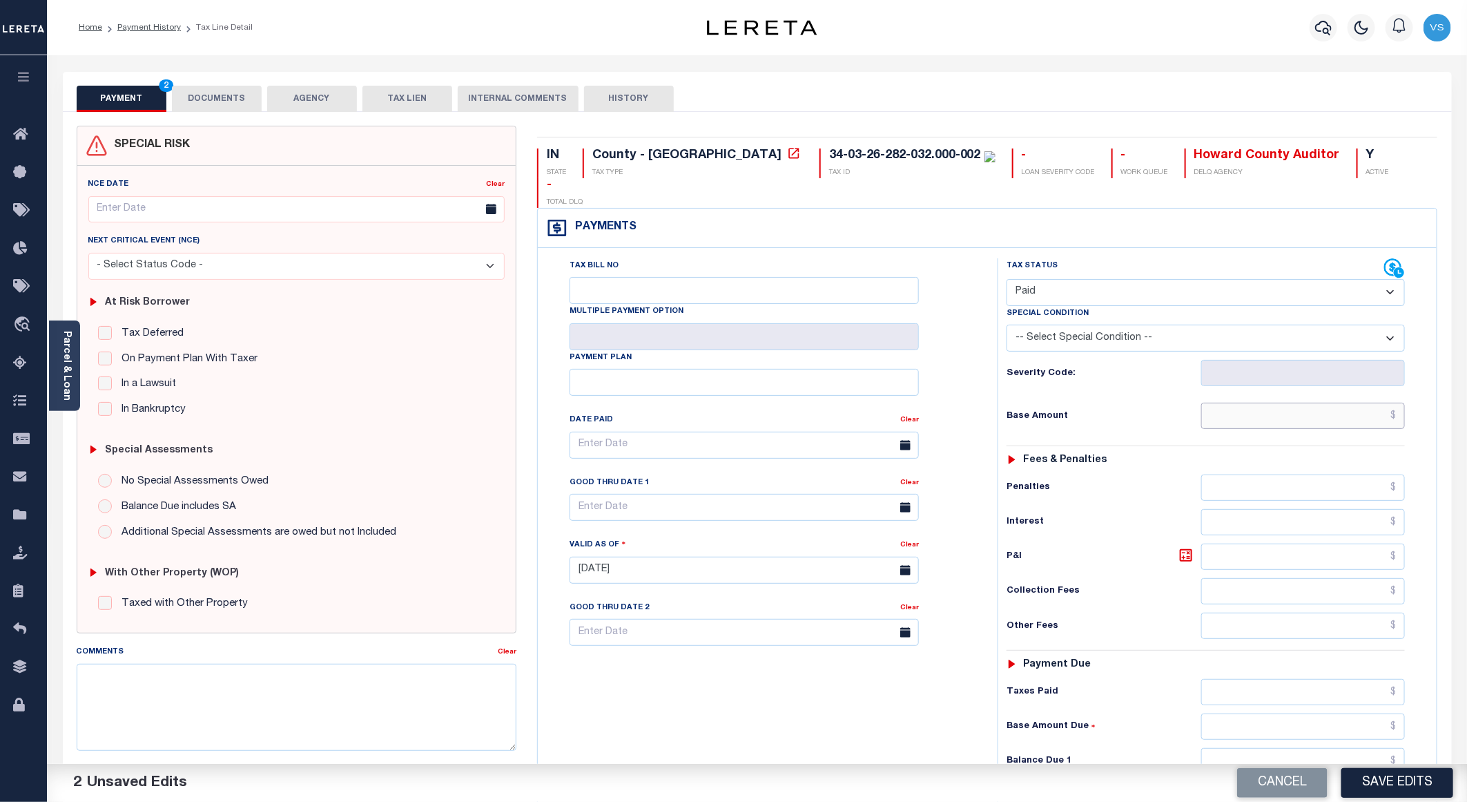
click at [1270, 402] on input "text" at bounding box center [1303, 415] width 204 height 26
paste input "578.00"
type input "$578.00"
click at [205, 98] on button "DOCUMENTS" at bounding box center [217, 99] width 90 height 26
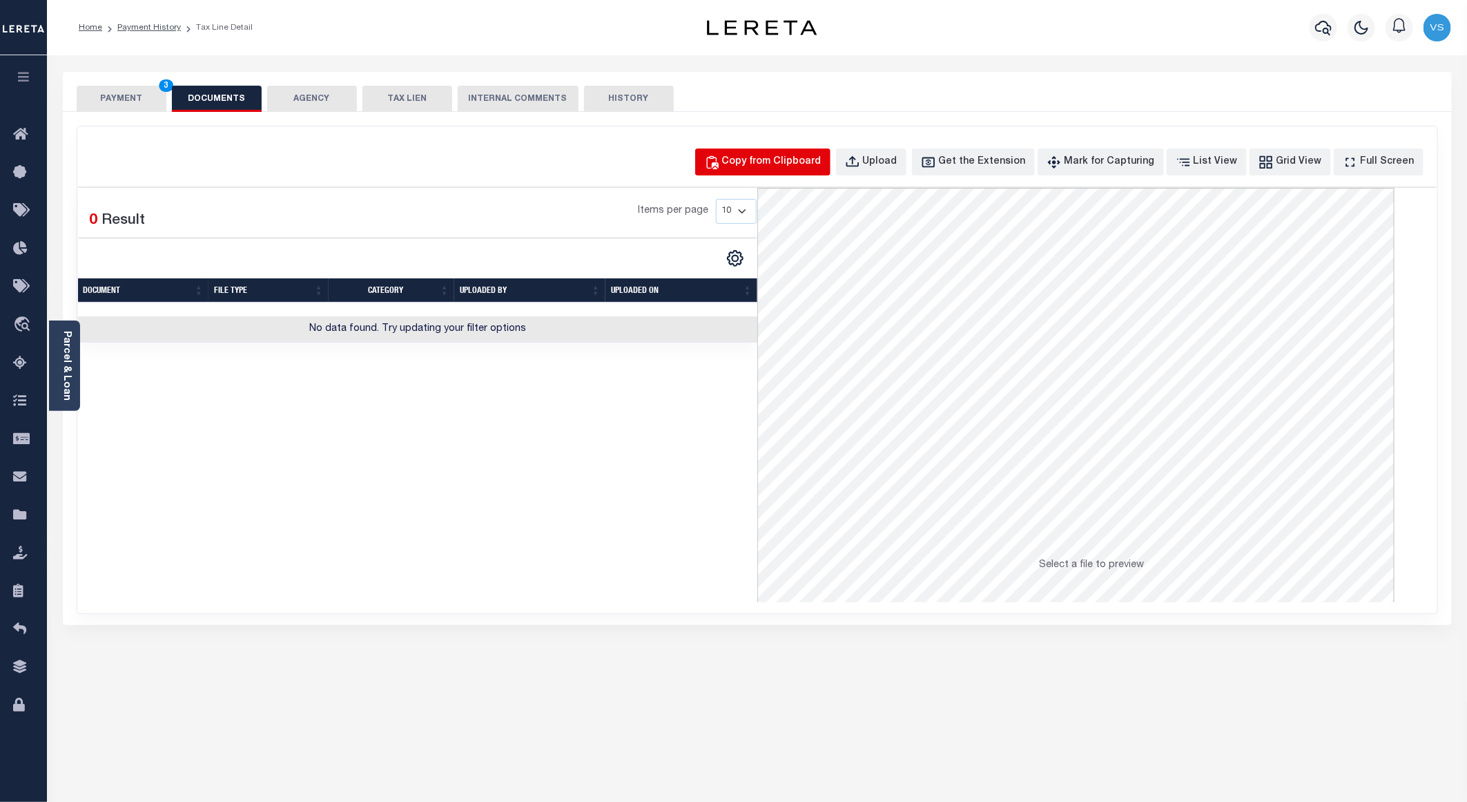
click at [792, 160] on div "Copy from Clipboard" at bounding box center [771, 162] width 99 height 15
select select "POP"
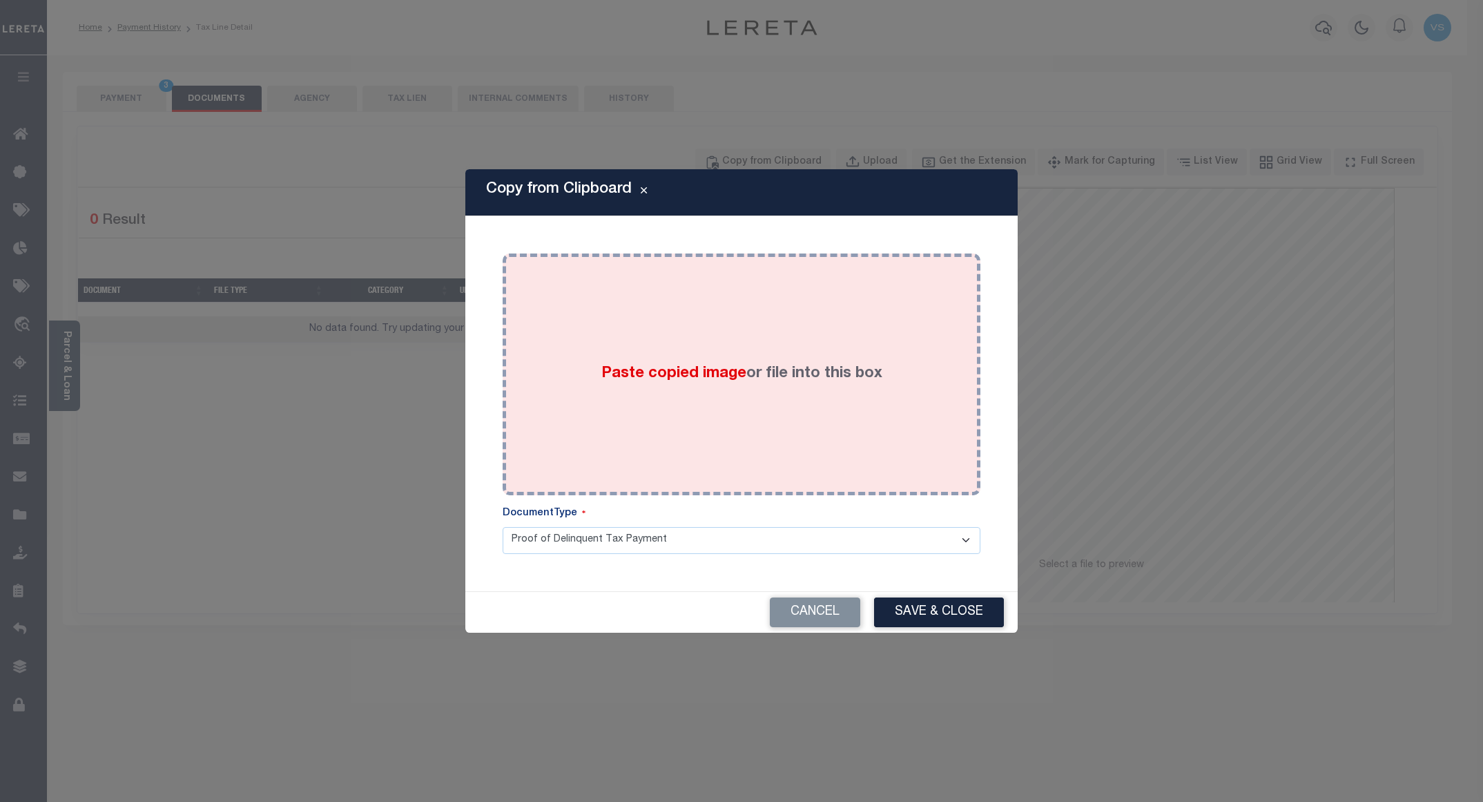
click at [781, 304] on div "Paste copied image or file into this box" at bounding box center [741, 374] width 457 height 221
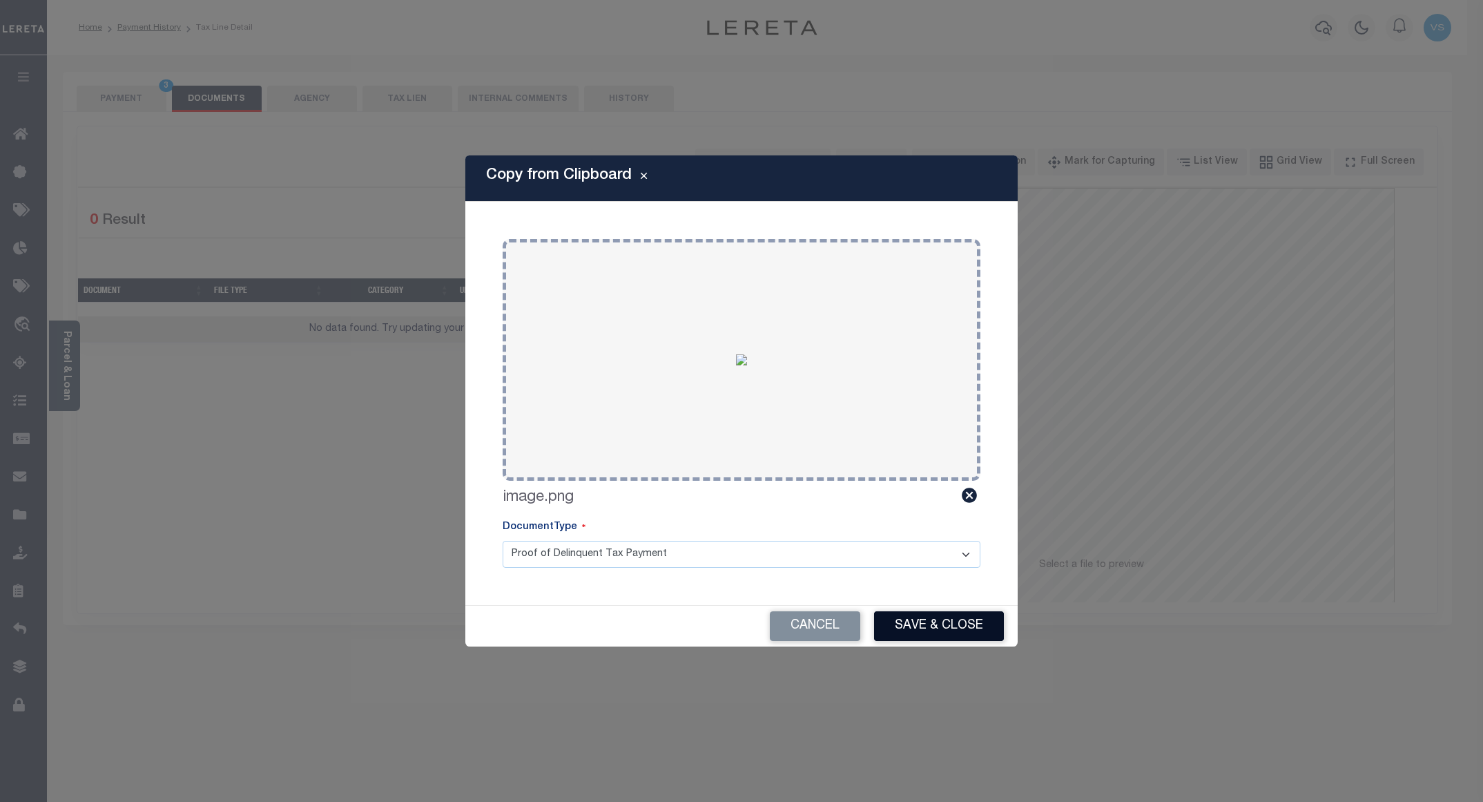
click at [924, 623] on button "Save & Close" at bounding box center [939, 626] width 130 height 30
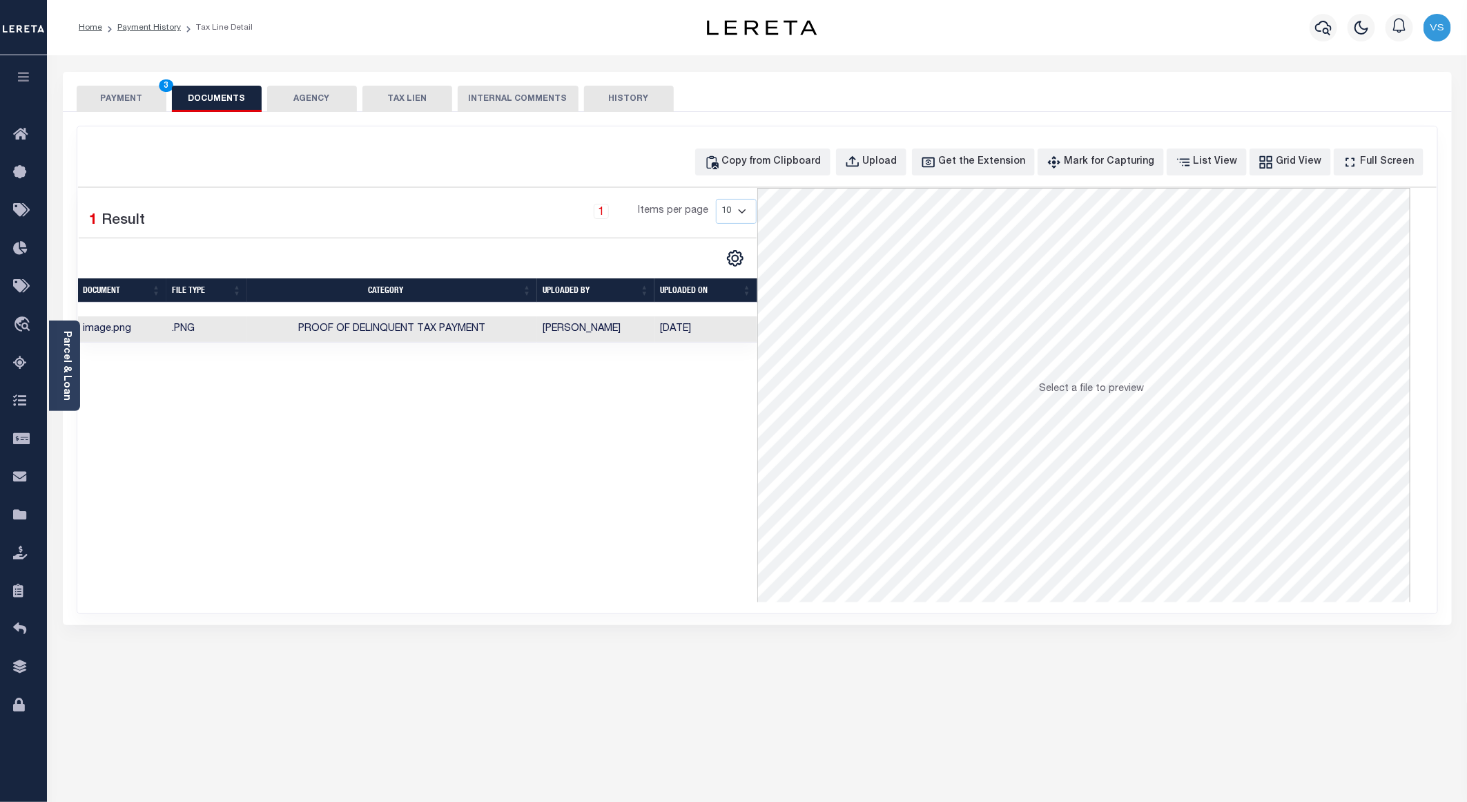
click at [117, 97] on button "PAYMENT 3" at bounding box center [122, 99] width 90 height 26
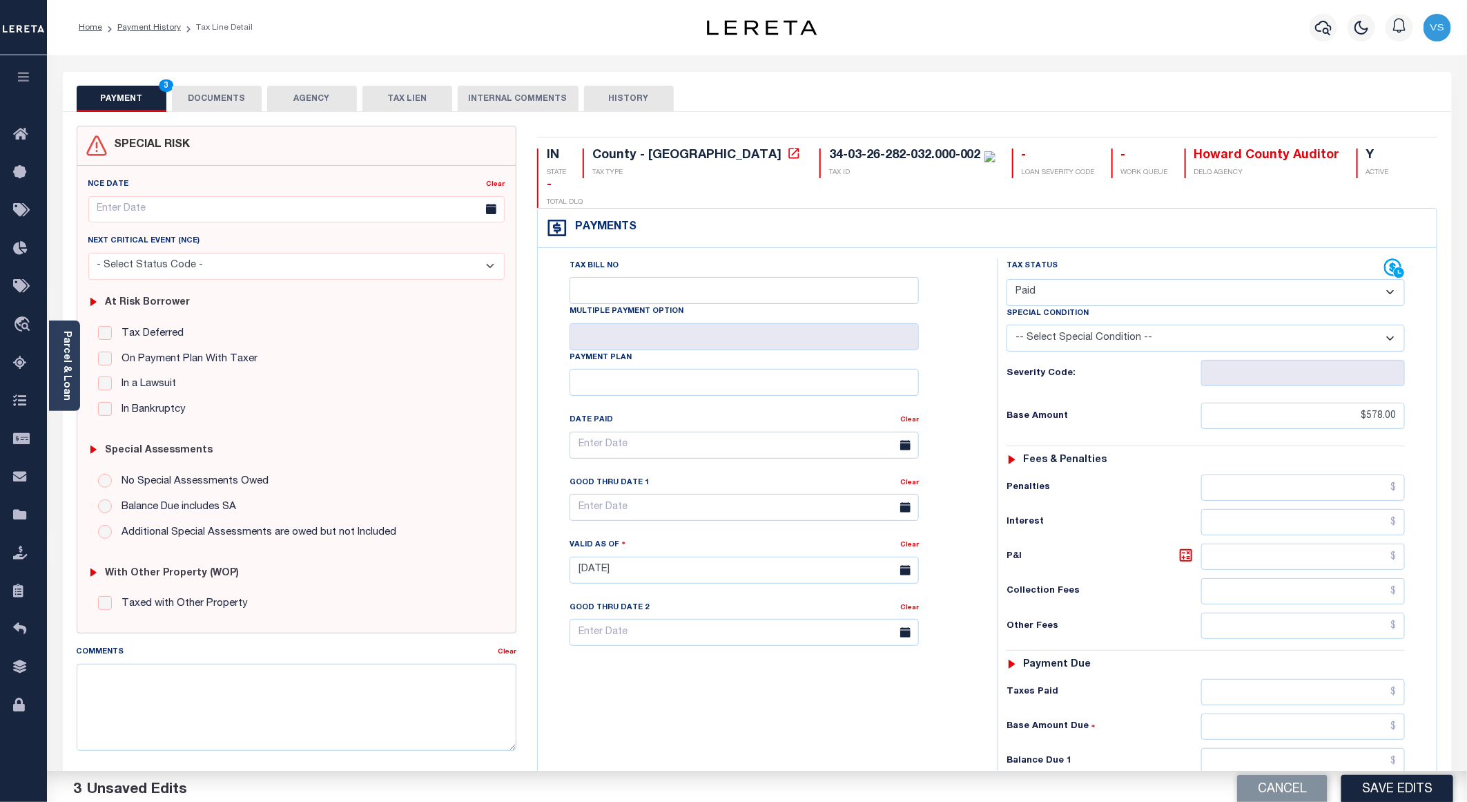
scroll to position [207, 0]
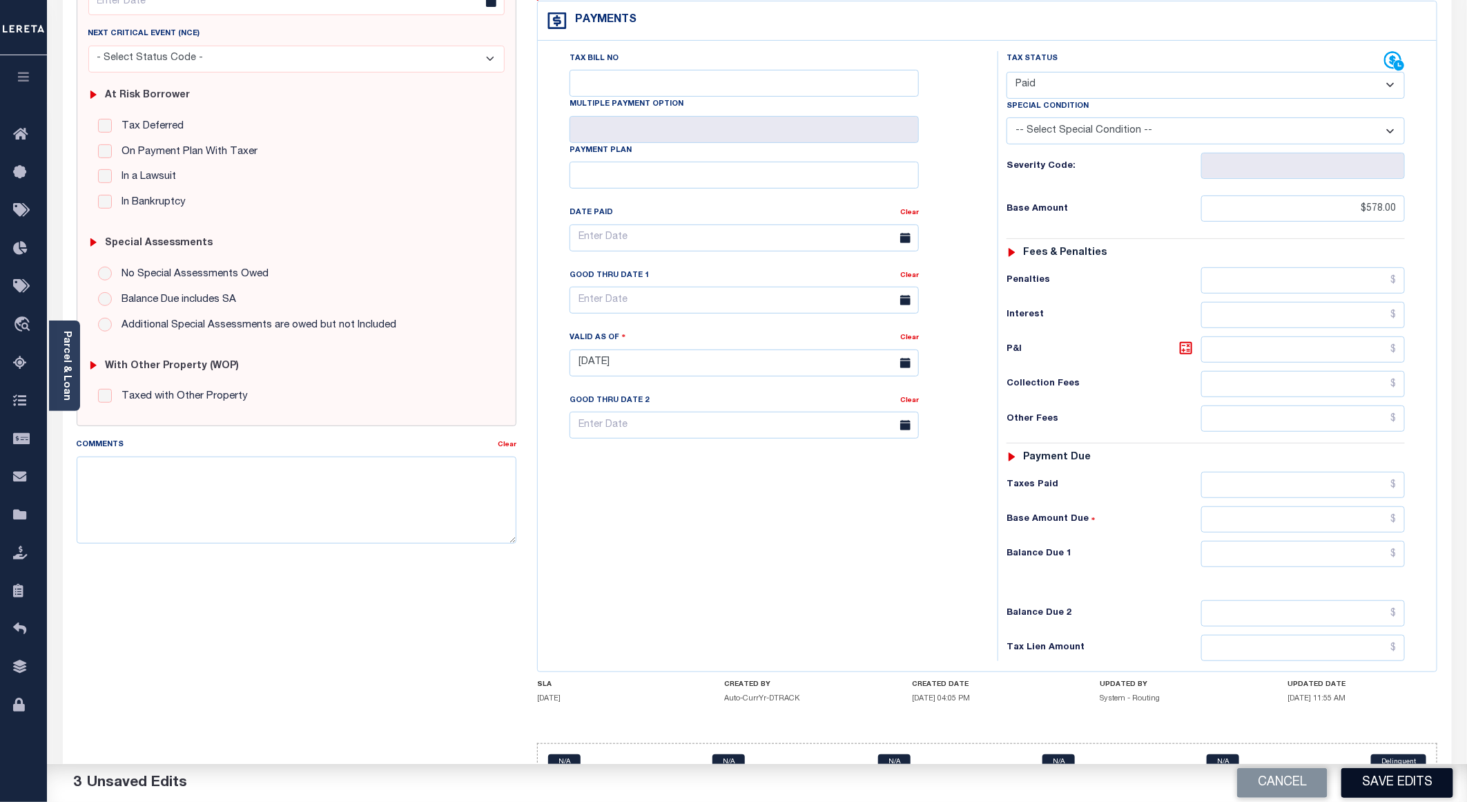
click at [1366, 784] on button "Save Edits" at bounding box center [1397, 783] width 112 height 30
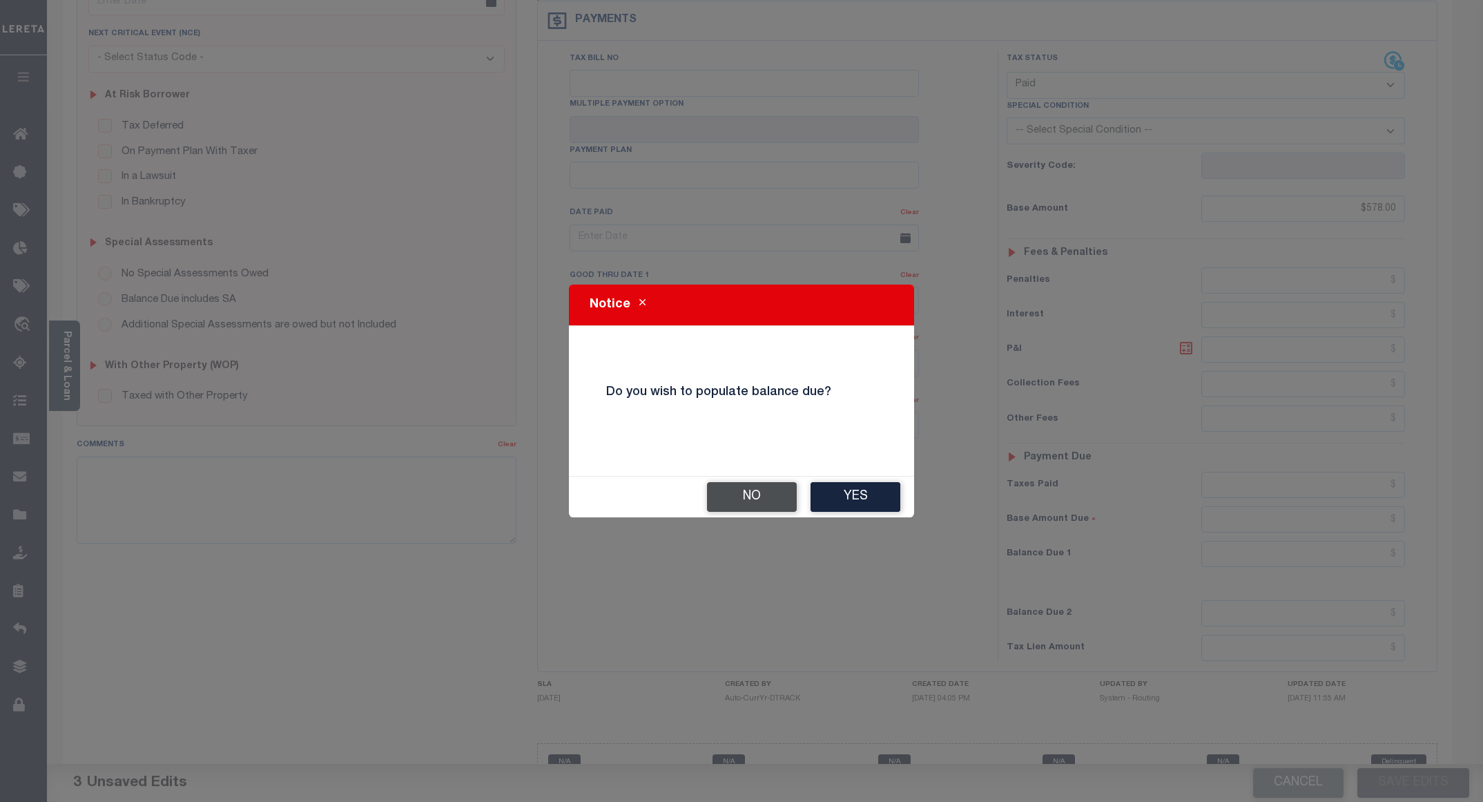
click at [748, 504] on button "No" at bounding box center [752, 497] width 90 height 30
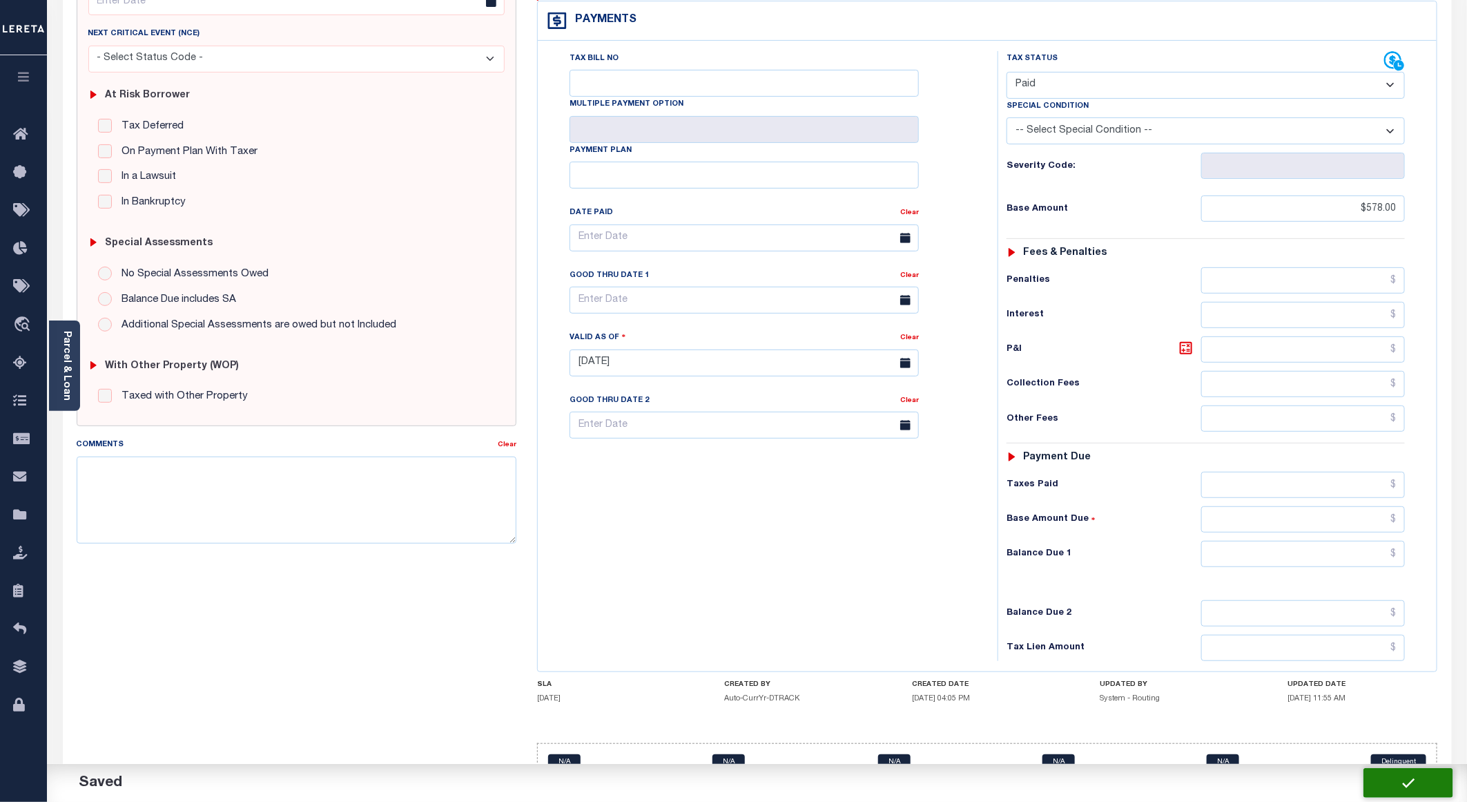
checkbox input "false"
type input "$578"
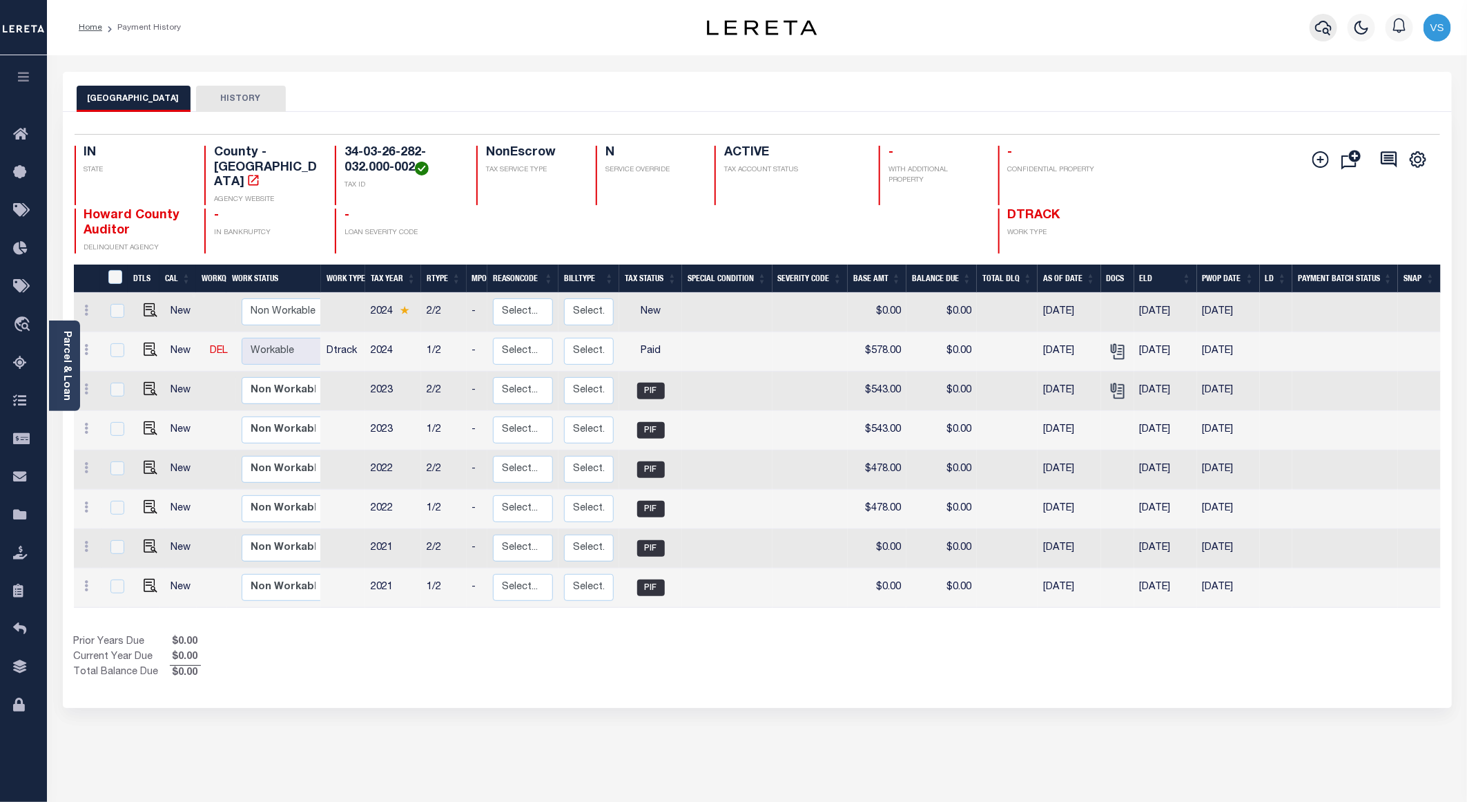
click at [1330, 23] on icon "button" at bounding box center [1323, 27] width 17 height 17
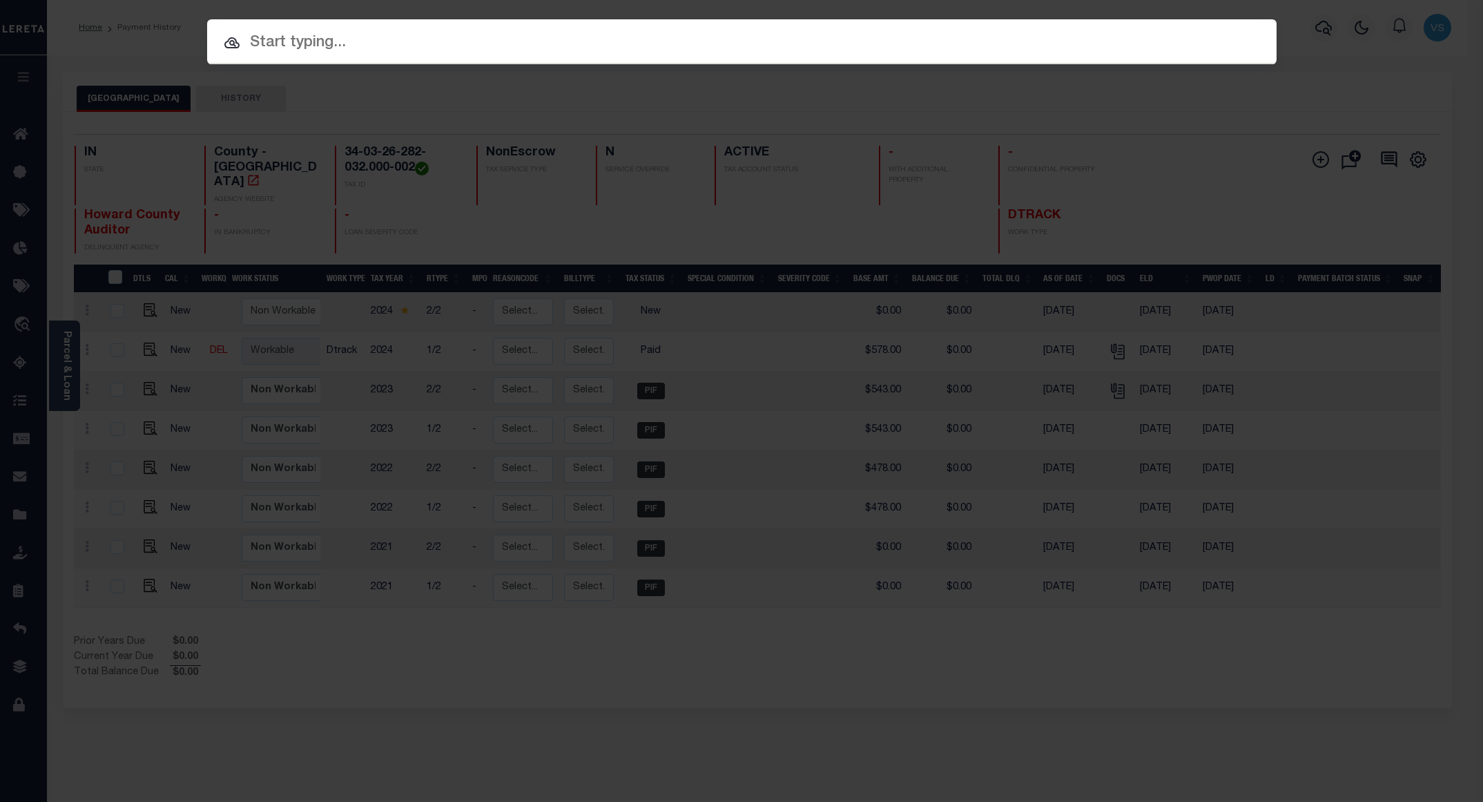
paste input "10500057"
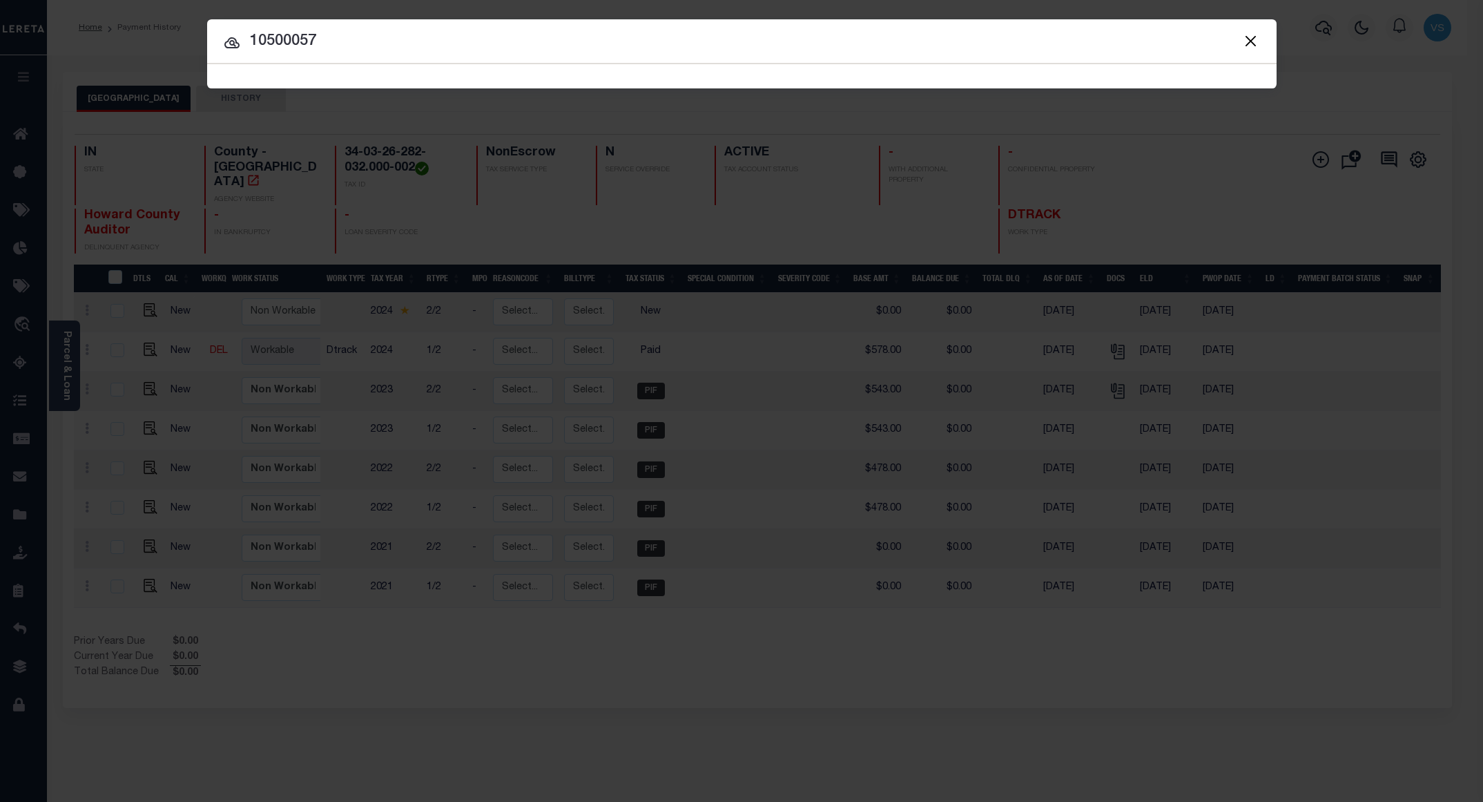
type input "10500057"
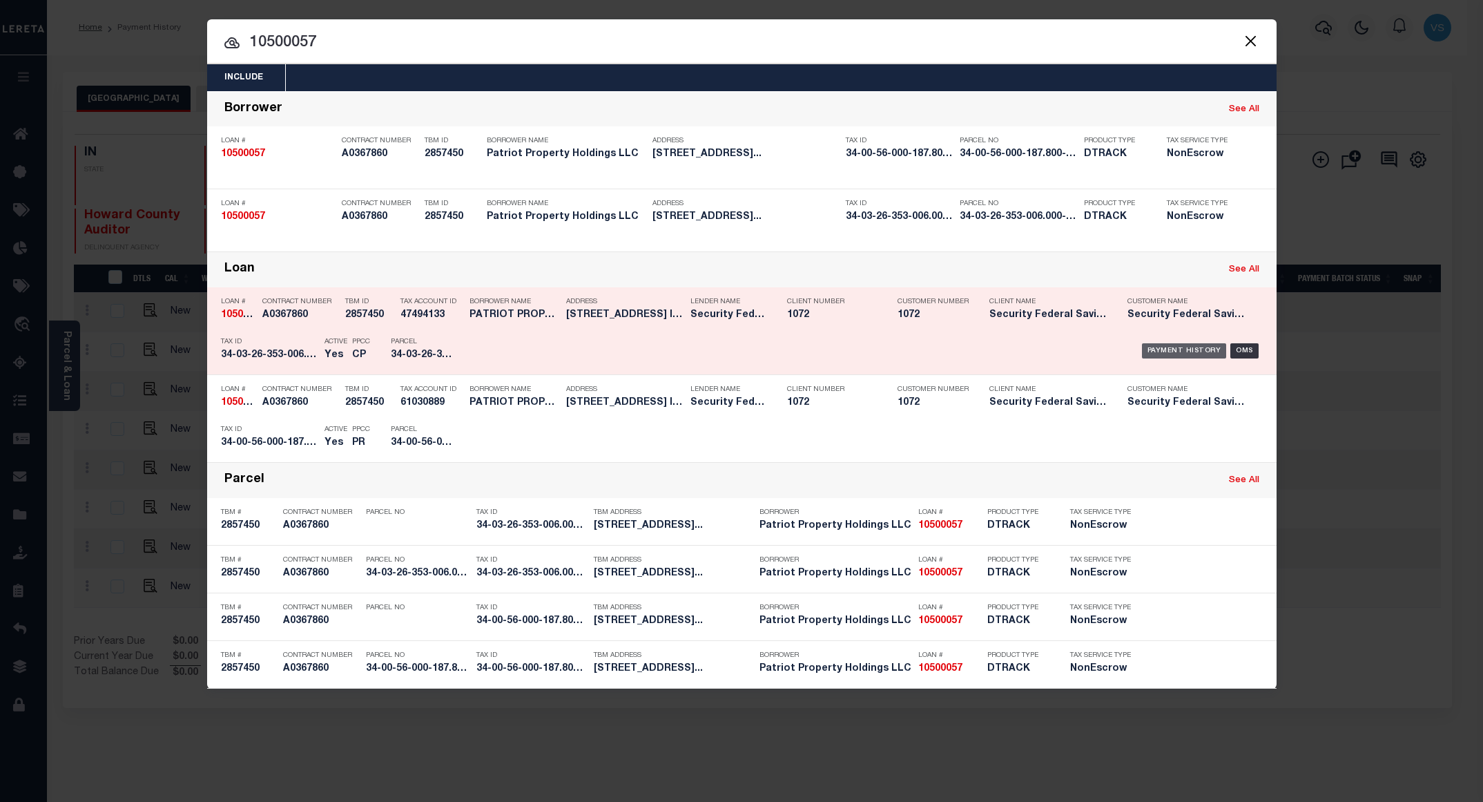
click at [1165, 356] on div "Payment History" at bounding box center [1184, 350] width 85 height 15
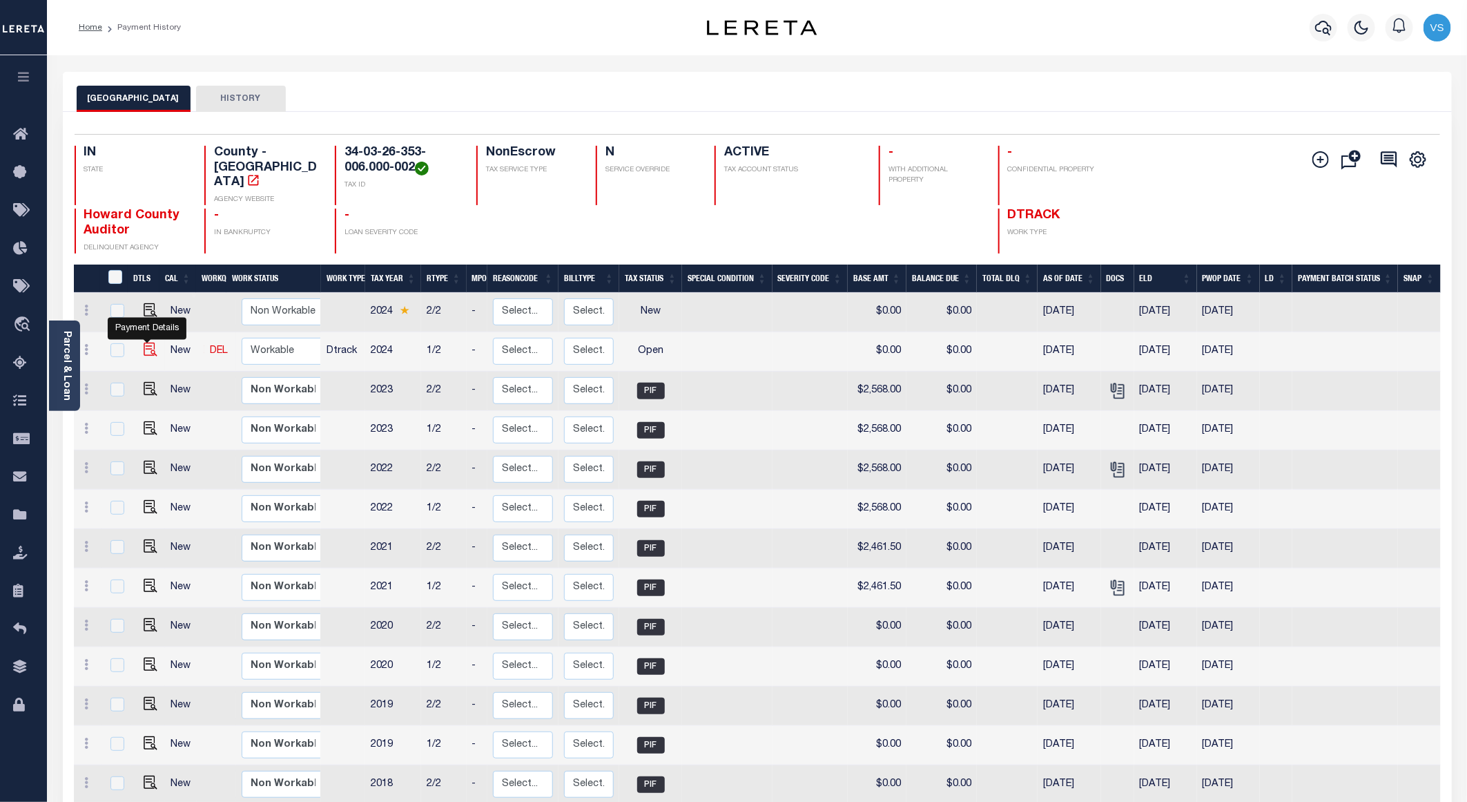
click at [146, 342] on img "" at bounding box center [151, 349] width 14 height 14
checkbox input "true"
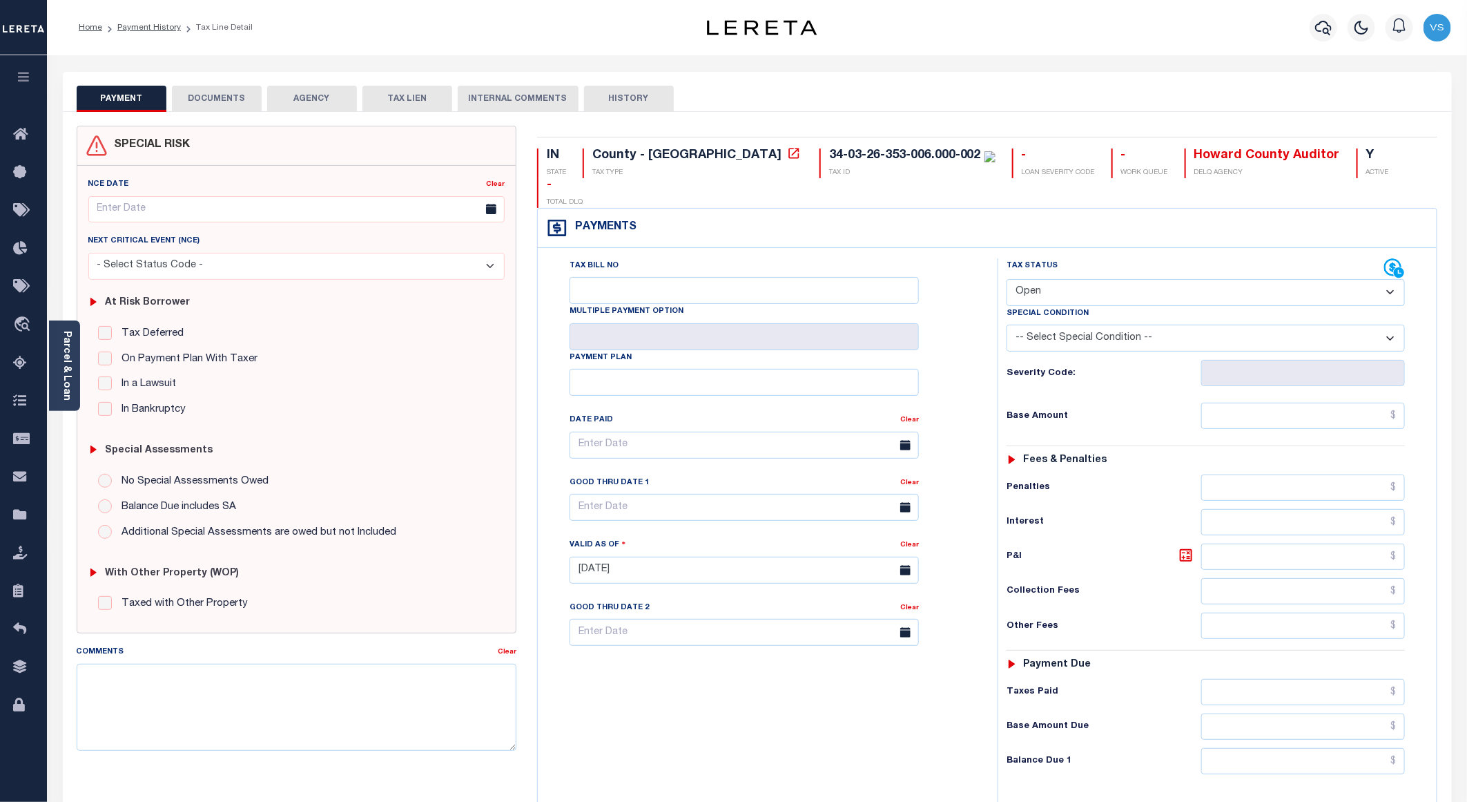
click at [1036, 279] on select "- Select Status Code - Open Due/Unpaid Paid Incomplete No Tax Due Internal Refu…" at bounding box center [1206, 292] width 398 height 27
select select "PYD"
click at [1007, 279] on select "- Select Status Code - Open Due/Unpaid Paid Incomplete No Tax Due Internal Refu…" at bounding box center [1206, 292] width 398 height 27
type input "[DATE]"
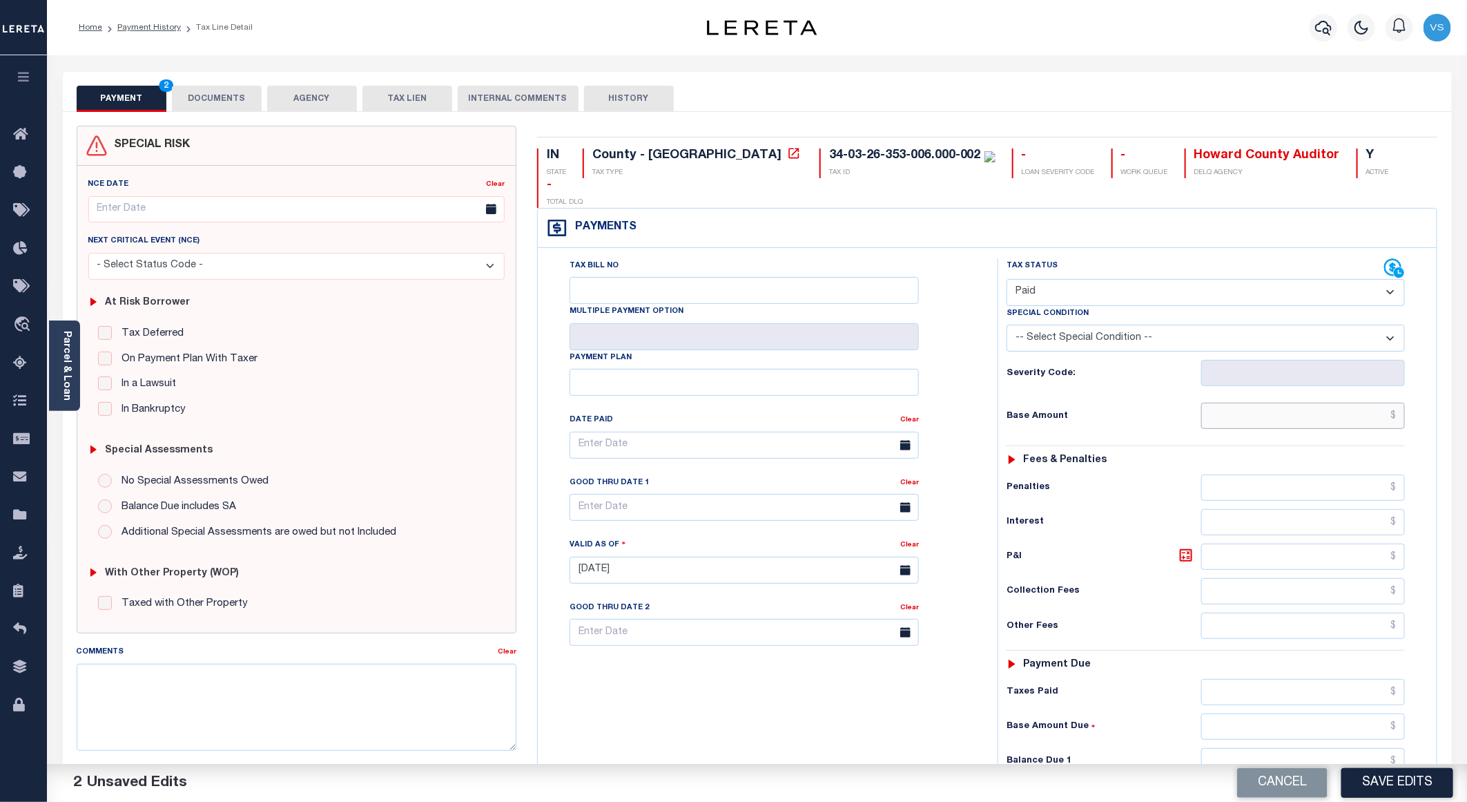
click at [1243, 402] on input "text" at bounding box center [1303, 415] width 204 height 26
paste input "2,631.00"
type input "$2,631.00"
click at [205, 91] on button "DOCUMENTS" at bounding box center [217, 99] width 90 height 26
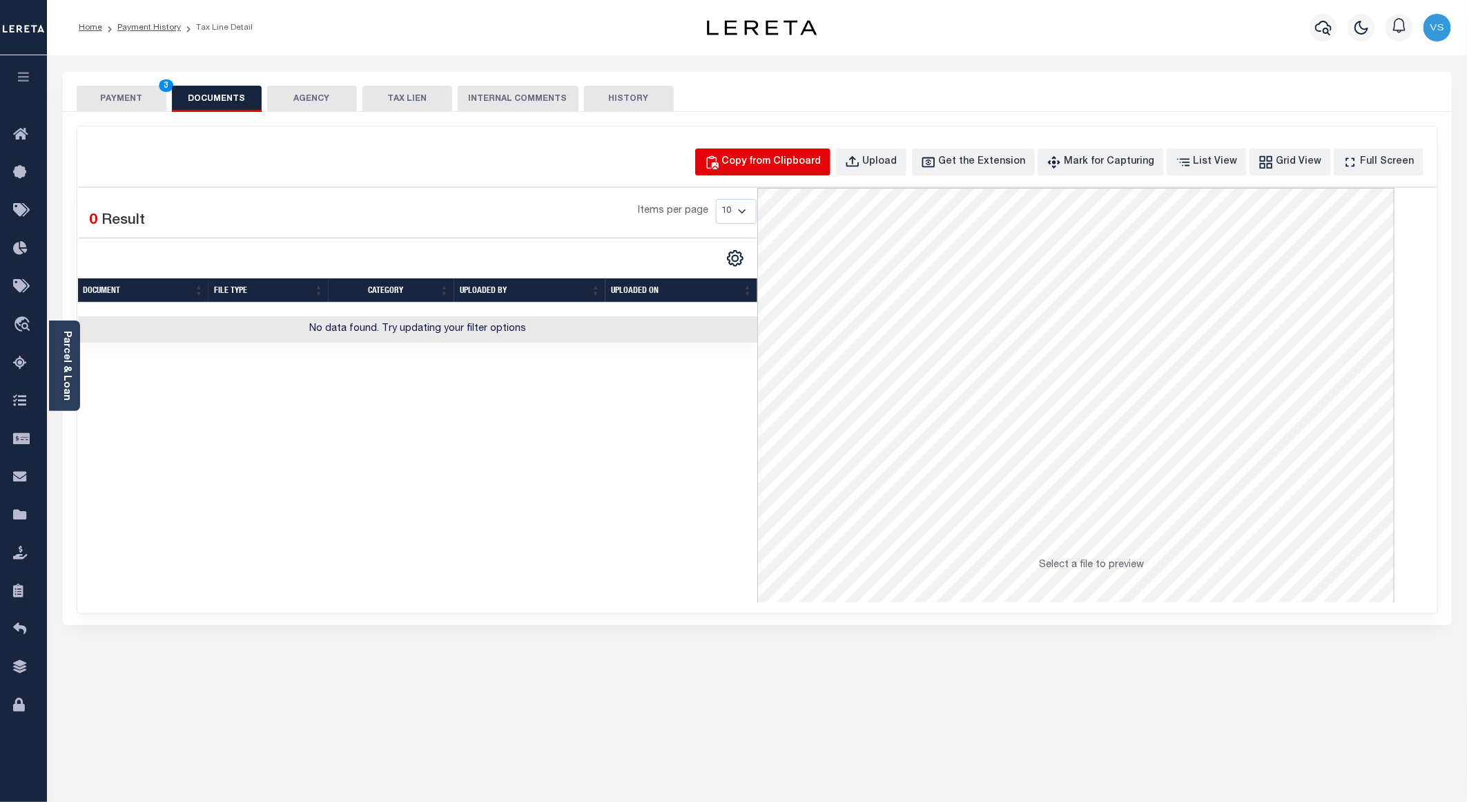
click at [777, 166] on div "Copy from Clipboard" at bounding box center [771, 162] width 99 height 15
select select "POP"
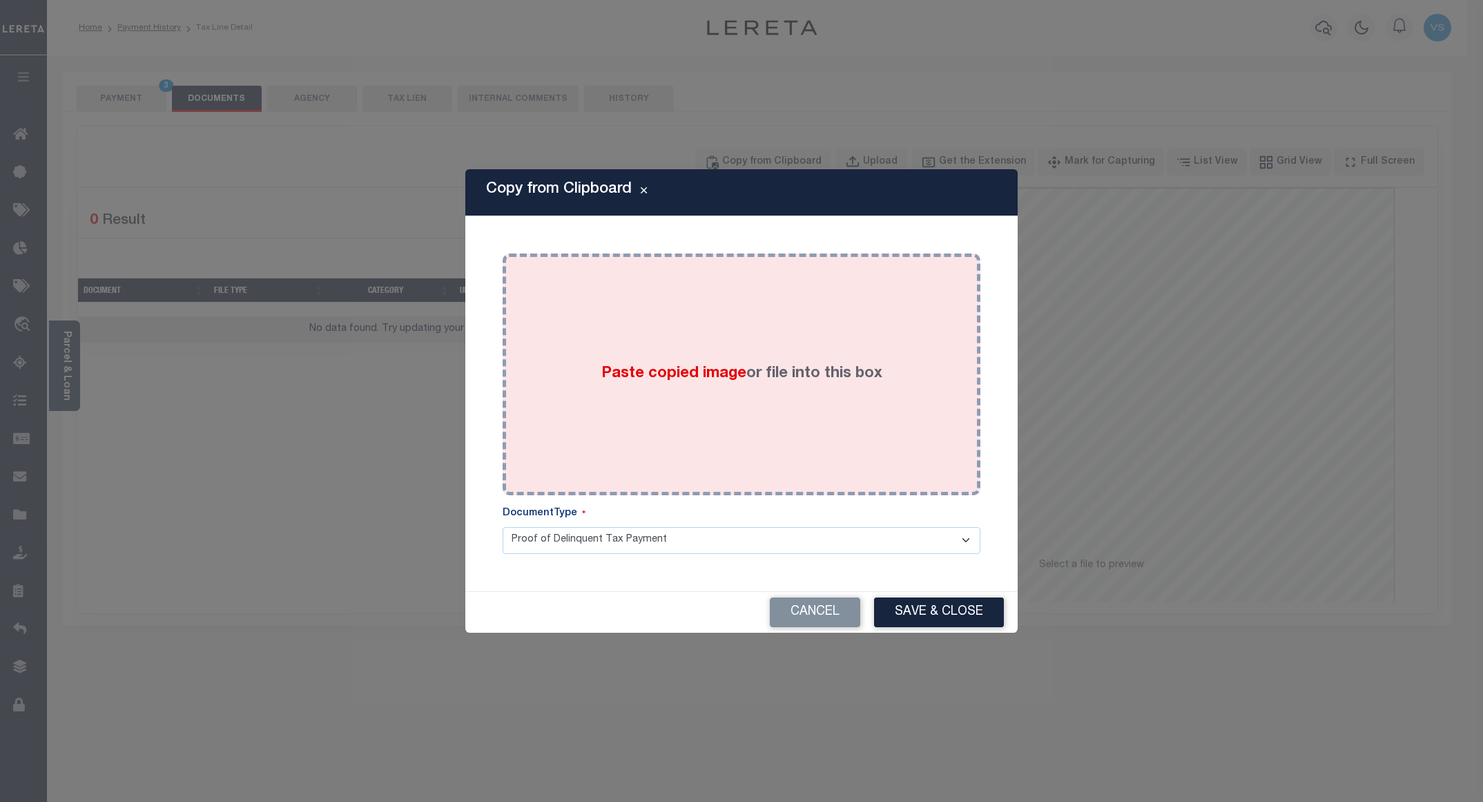
click at [791, 340] on div "Paste copied image or file into this box" at bounding box center [741, 374] width 457 height 221
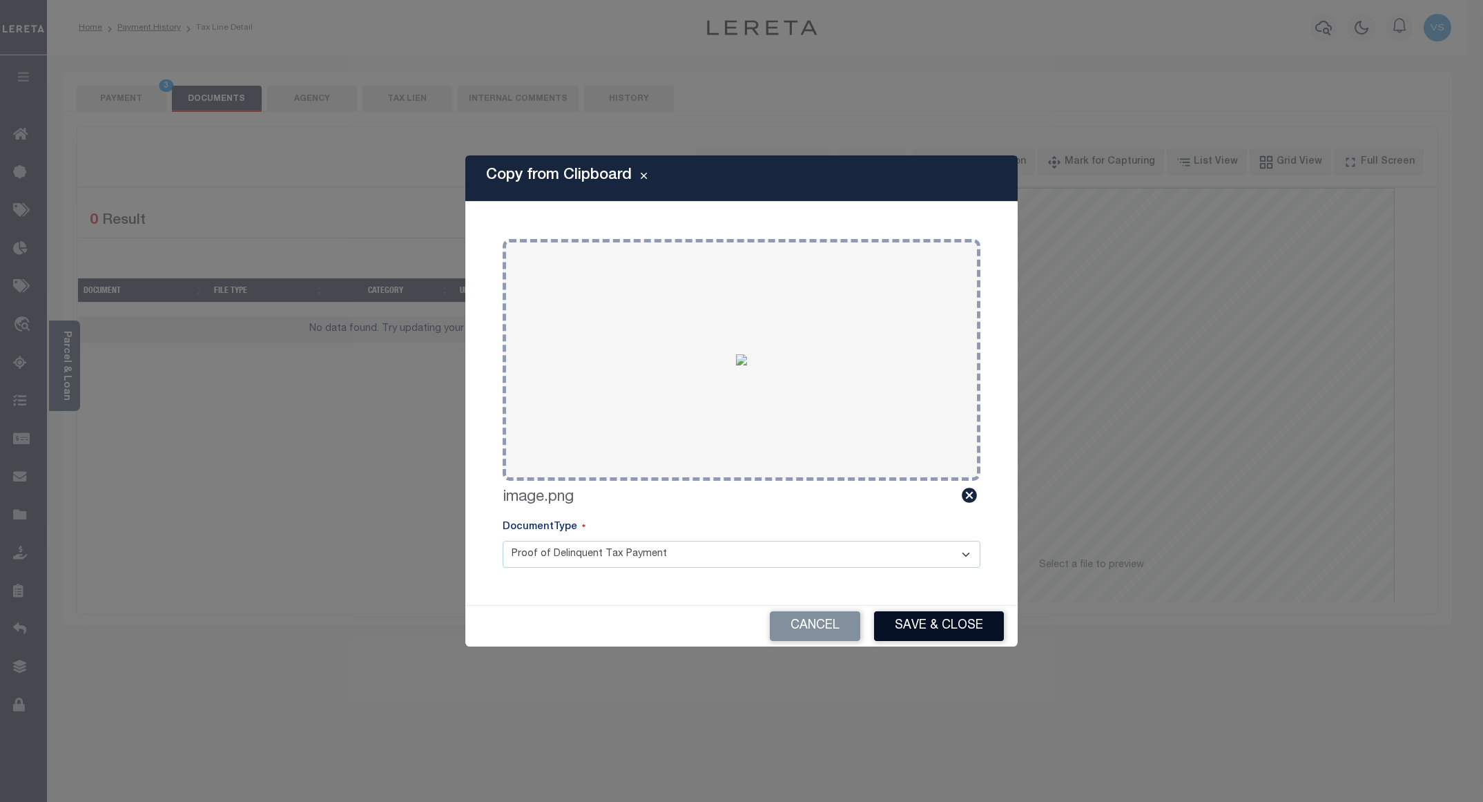
click at [934, 621] on button "Save & Close" at bounding box center [939, 626] width 130 height 30
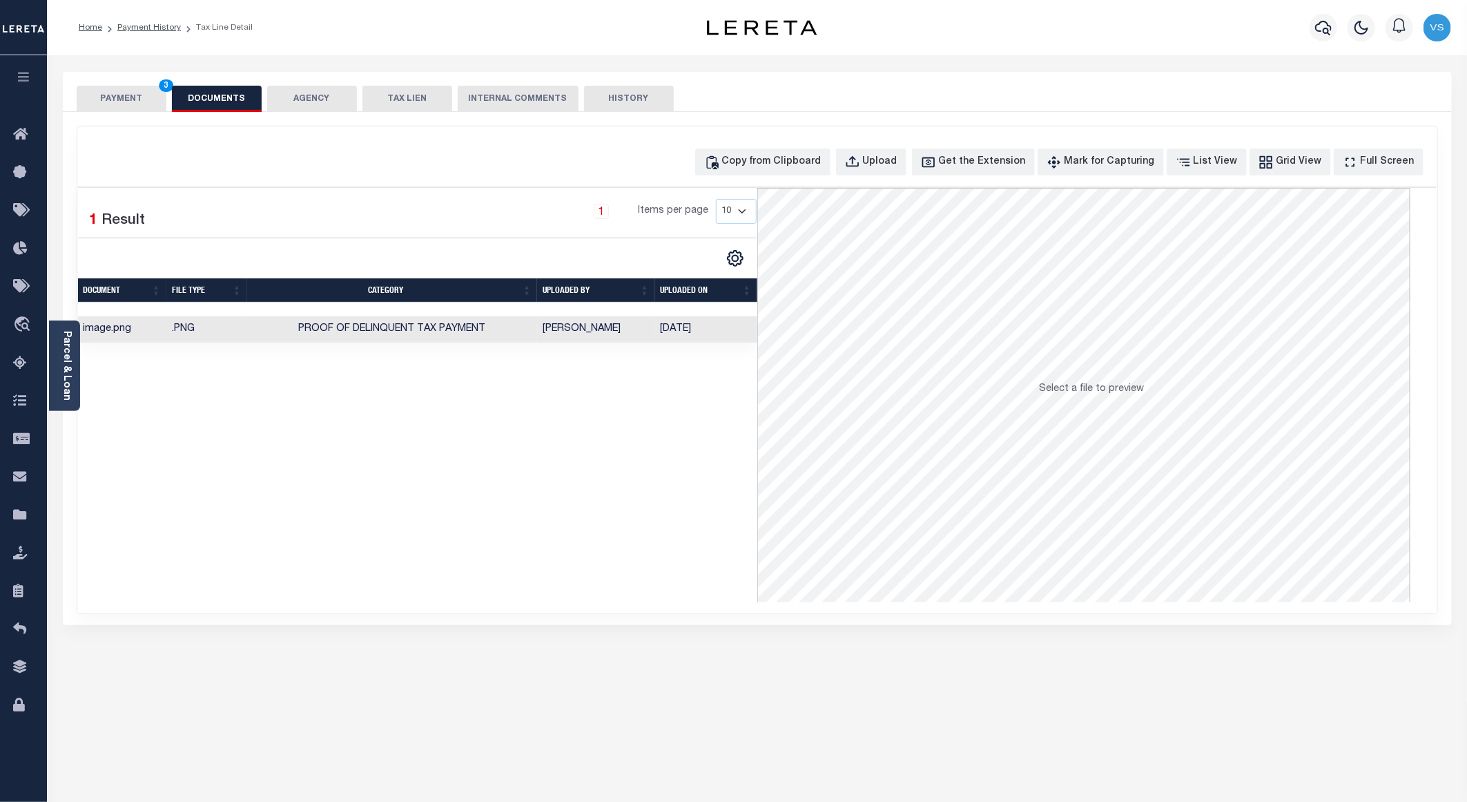
click at [114, 104] on button "PAYMENT 3" at bounding box center [122, 99] width 90 height 26
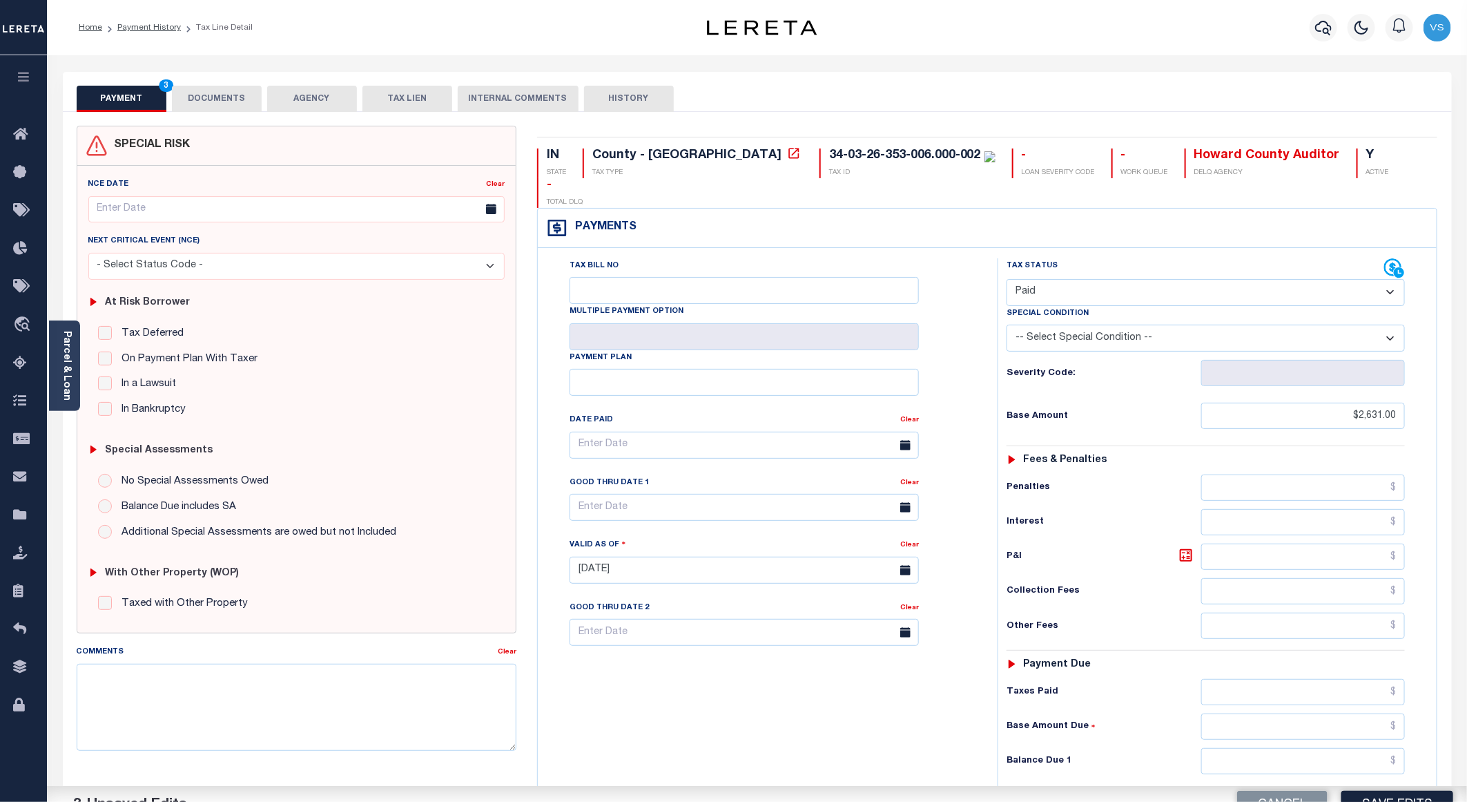
scroll to position [207, 0]
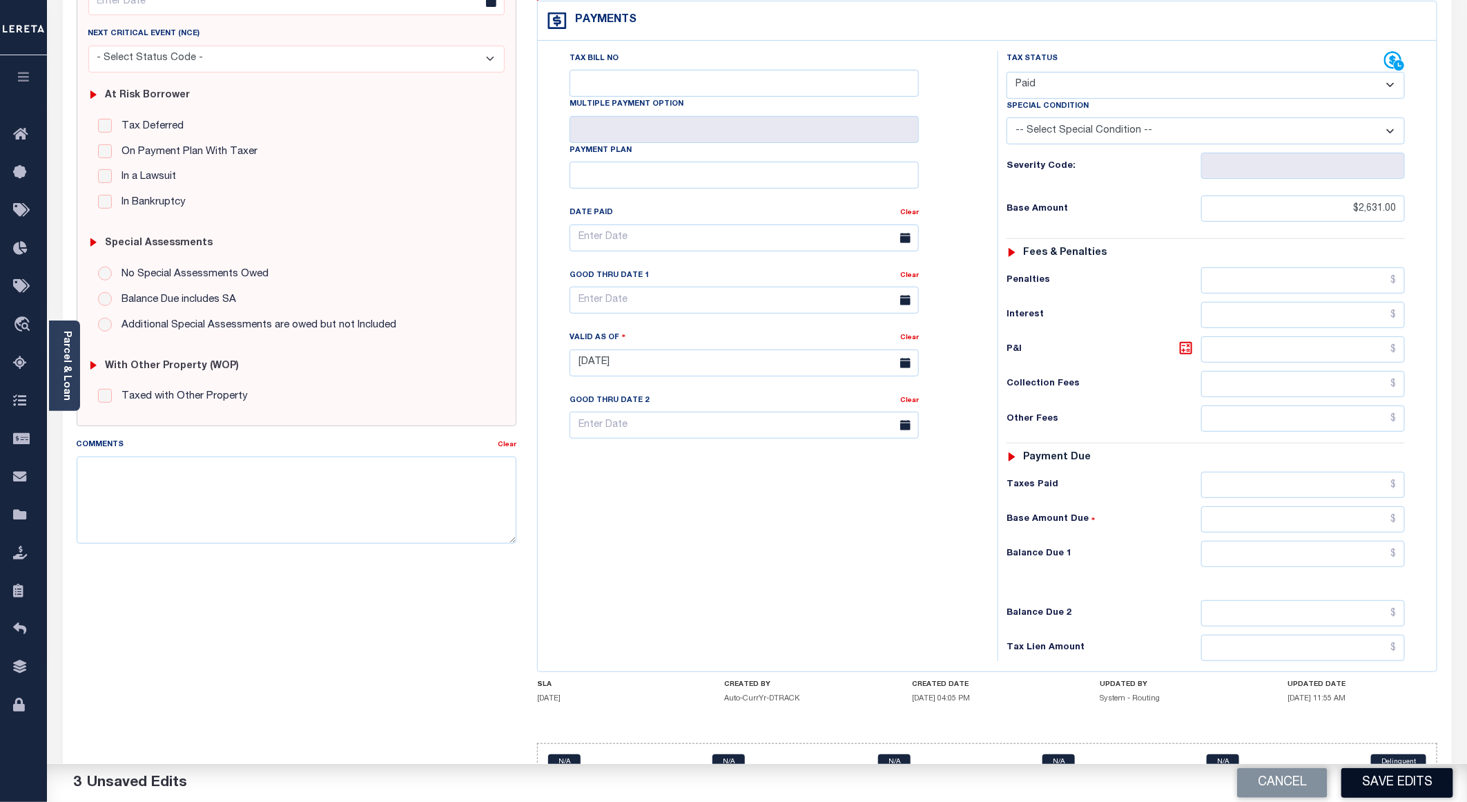
click at [1370, 781] on button "Save Edits" at bounding box center [1397, 783] width 112 height 30
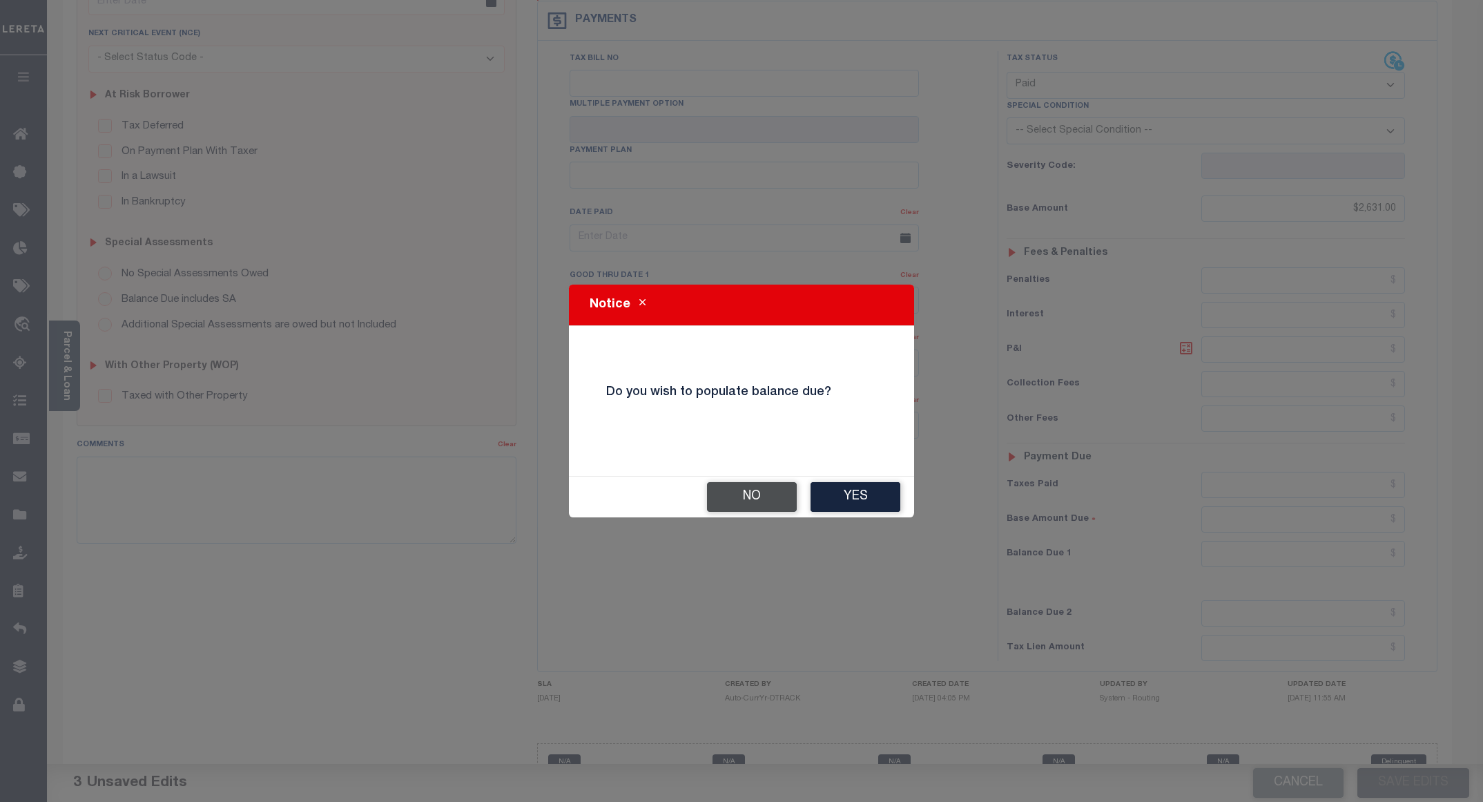
click at [723, 489] on button "No" at bounding box center [752, 497] width 90 height 30
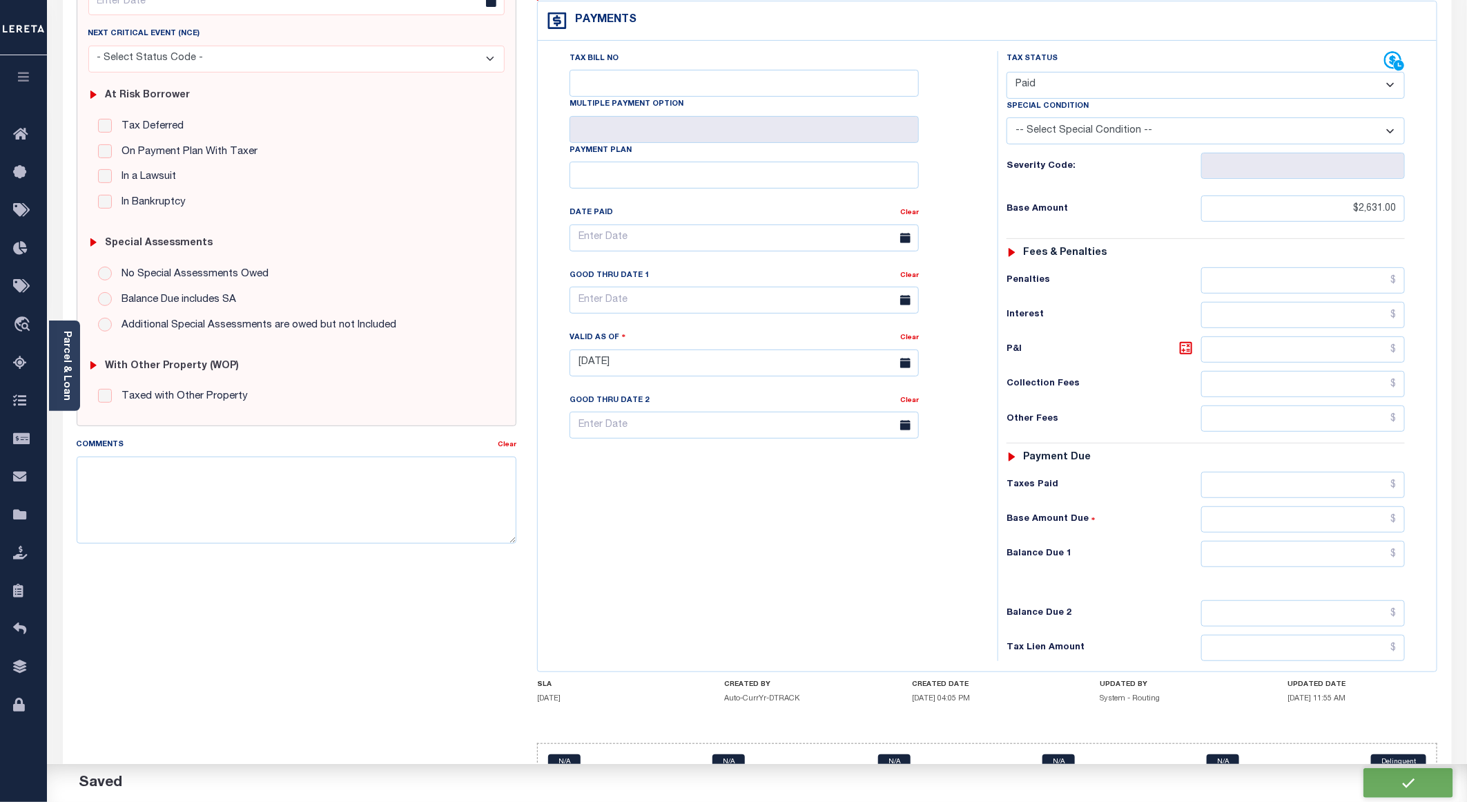
checkbox input "false"
type input "$2,631"
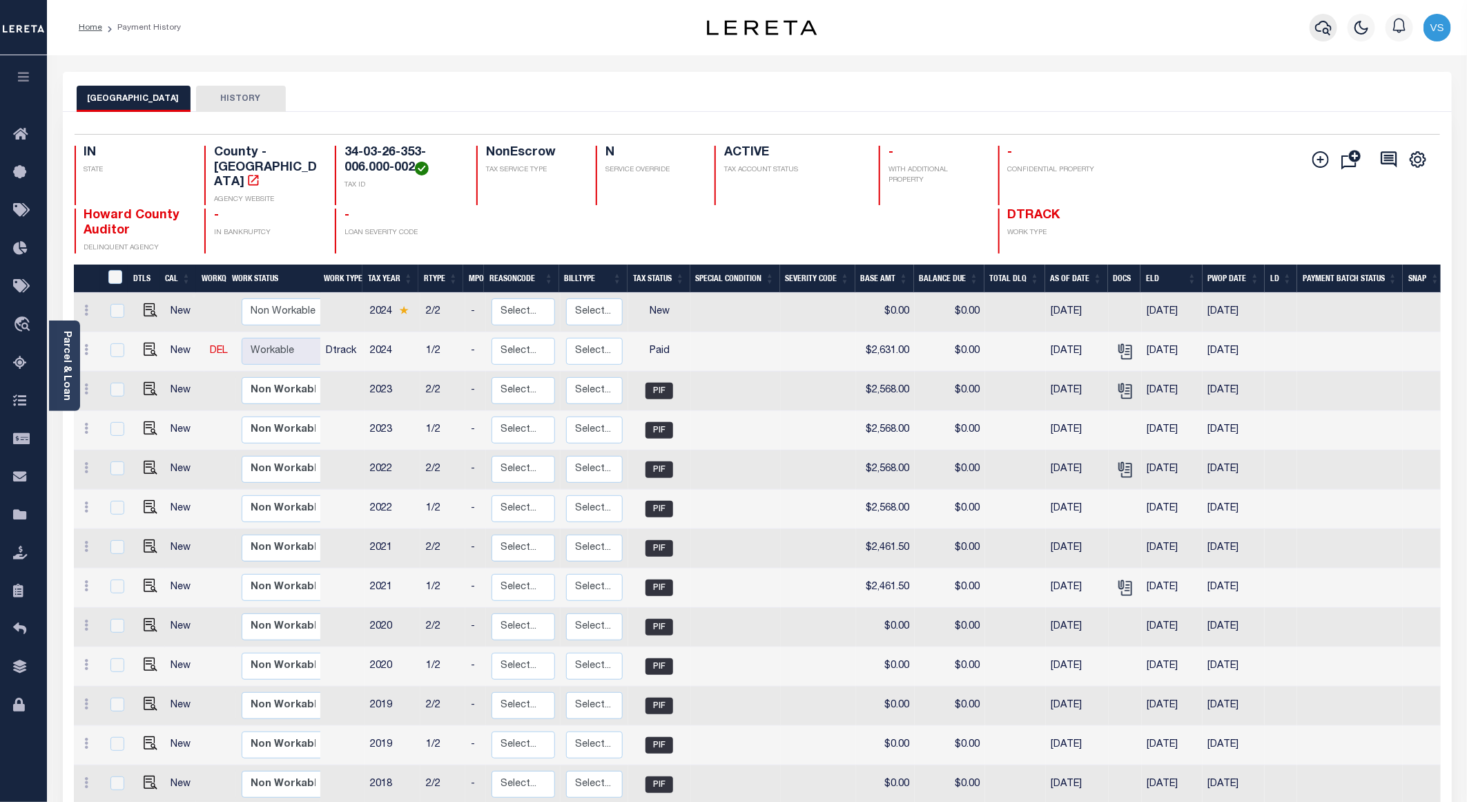
click at [1322, 29] on icon "button" at bounding box center [1323, 27] width 17 height 17
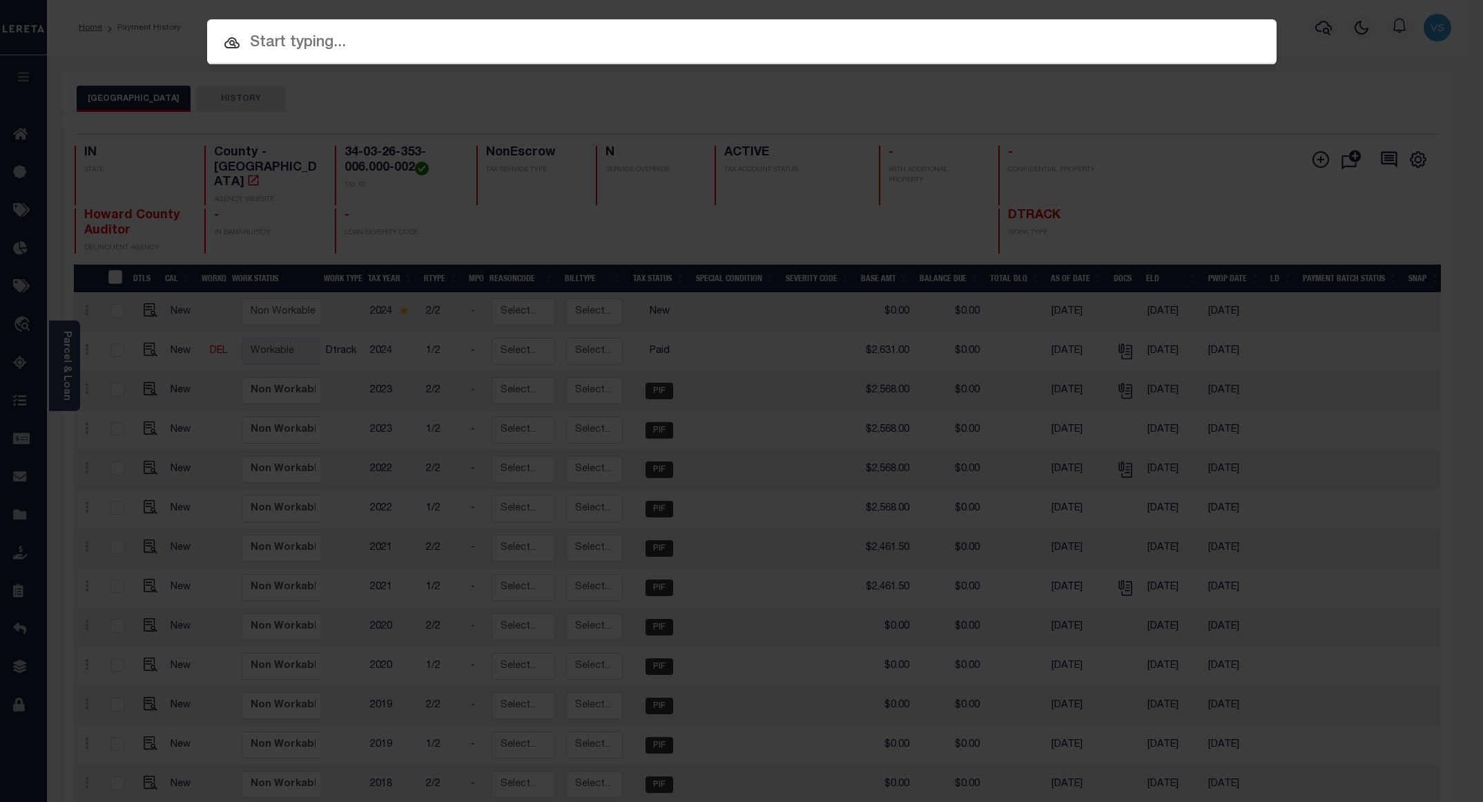
paste input "34002949"
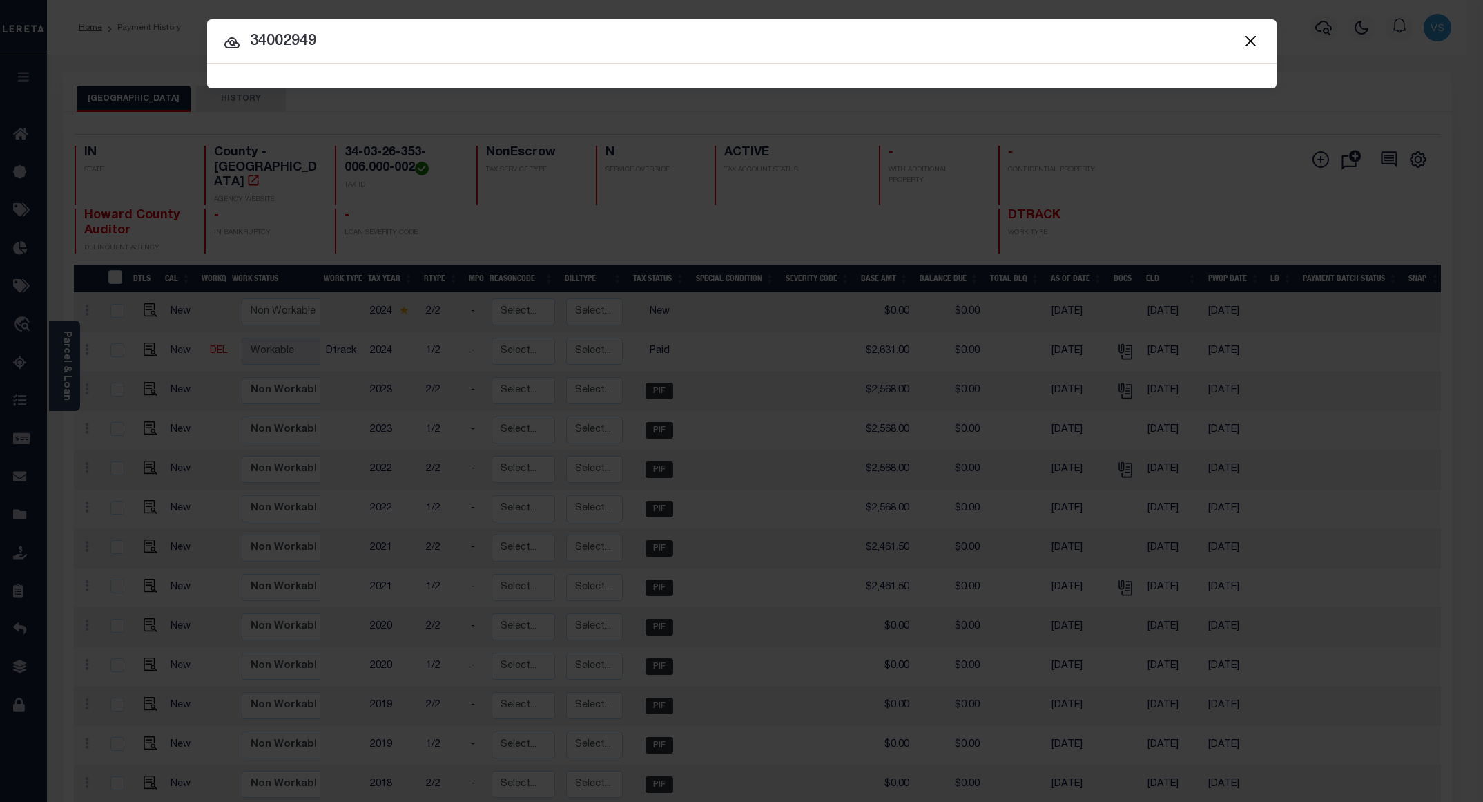
type input "34002949"
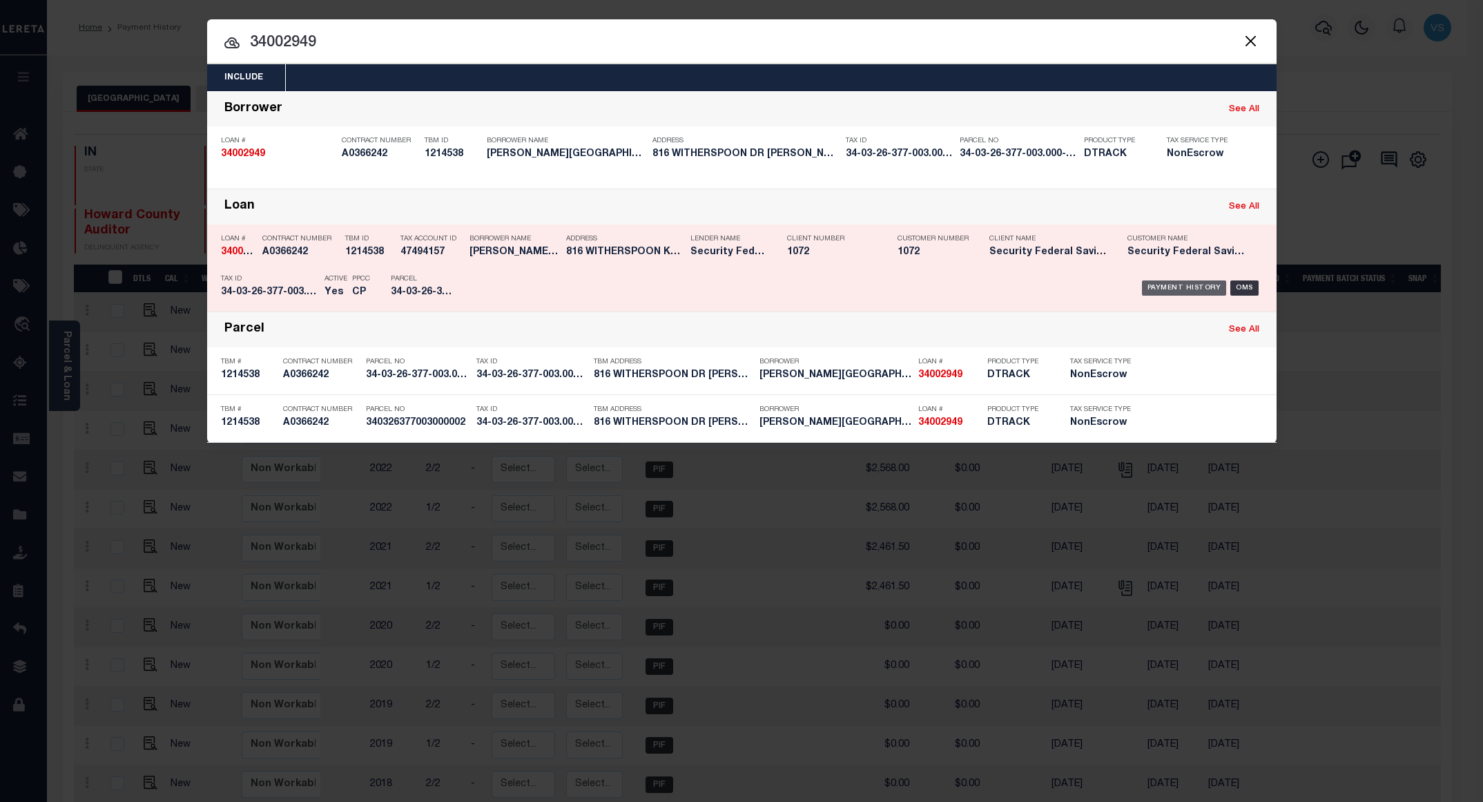
click at [1168, 289] on div "Payment History" at bounding box center [1184, 287] width 85 height 15
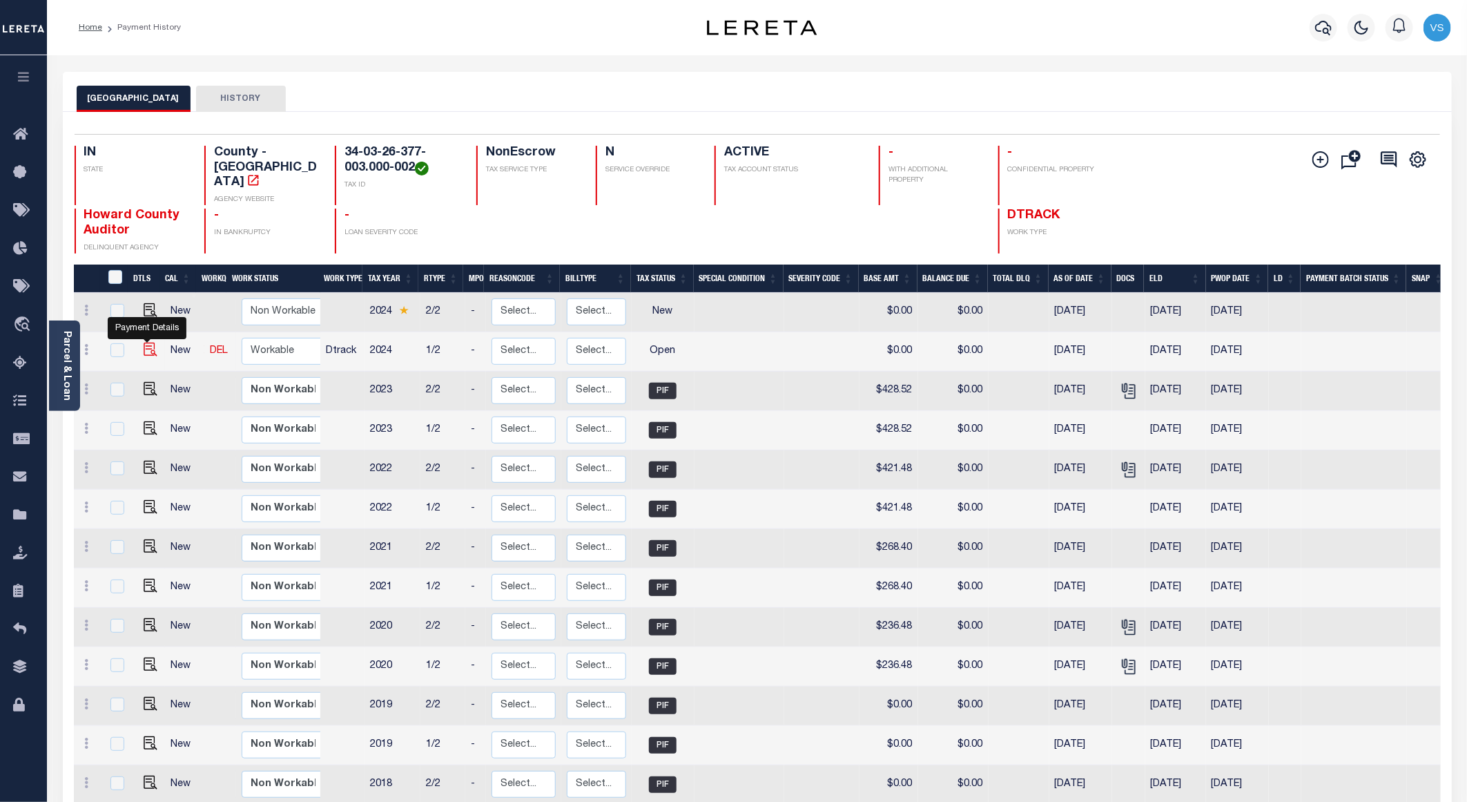
click at [145, 342] on img "" at bounding box center [151, 349] width 14 height 14
checkbox input "true"
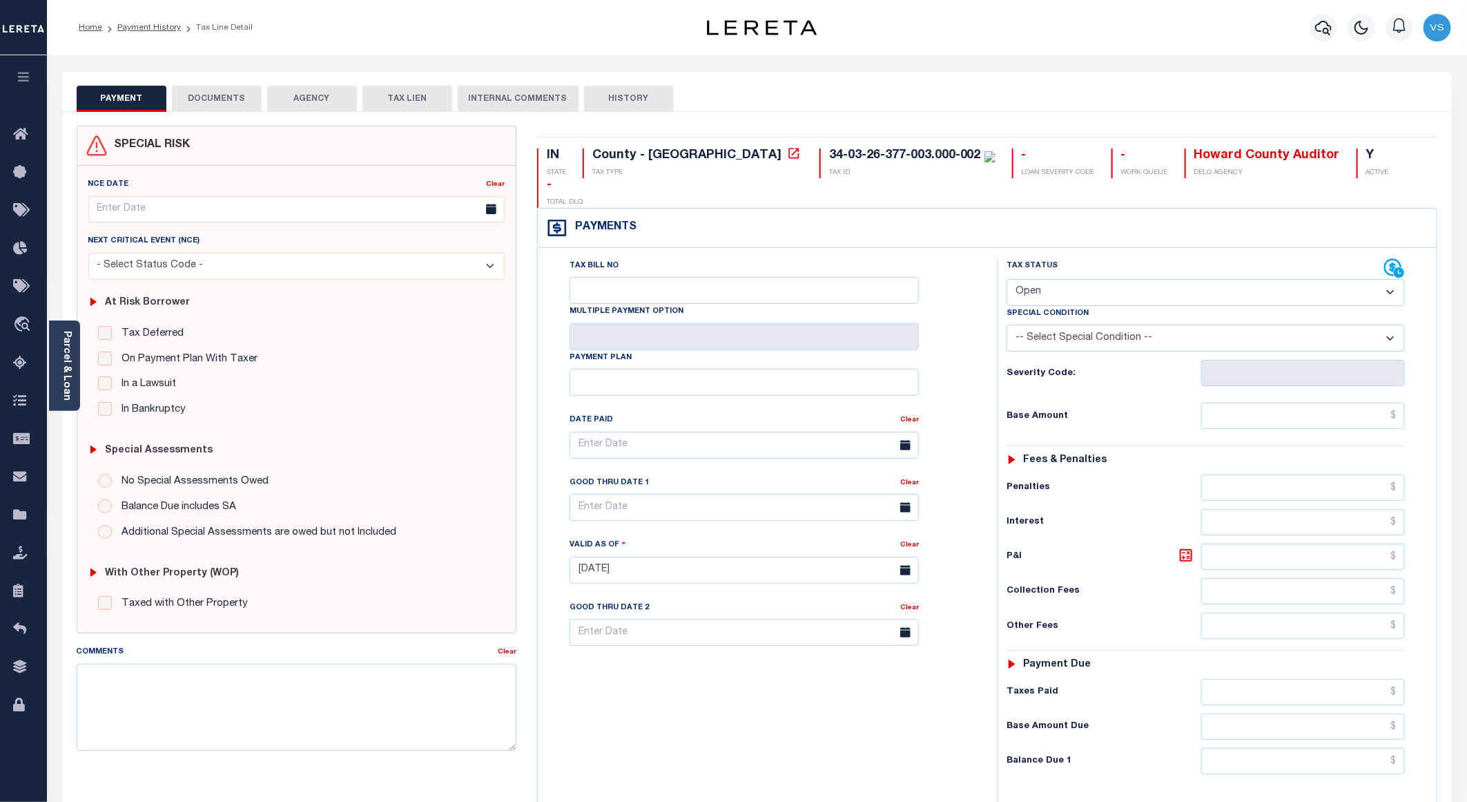
drag, startPoint x: 1048, startPoint y: 262, endPoint x: 1051, endPoint y: 273, distance: 12.1
click at [1048, 279] on select "- Select Status Code - Open Due/Unpaid Paid Incomplete No Tax Due Internal Refu…" at bounding box center [1206, 292] width 398 height 27
select select "PYD"
click at [1007, 279] on select "- Select Status Code - Open Due/Unpaid Paid Incomplete No Tax Due Internal Refu…" at bounding box center [1206, 292] width 398 height 27
type input "[DATE]"
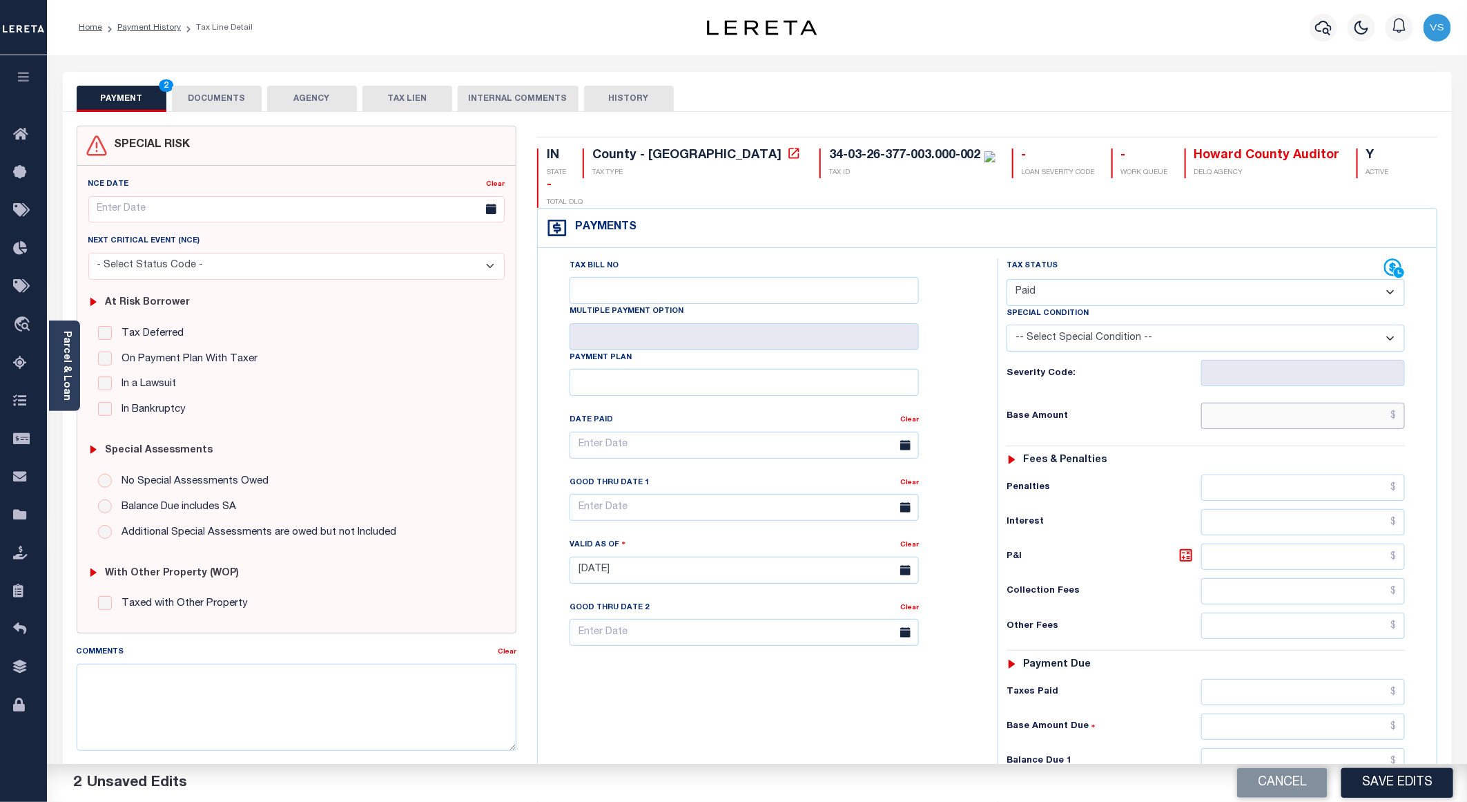
click at [1264, 402] on input "text" at bounding box center [1303, 415] width 204 height 26
paste input "537.00"
type input "$537.00"
click at [207, 97] on button "DOCUMENTS" at bounding box center [217, 99] width 90 height 26
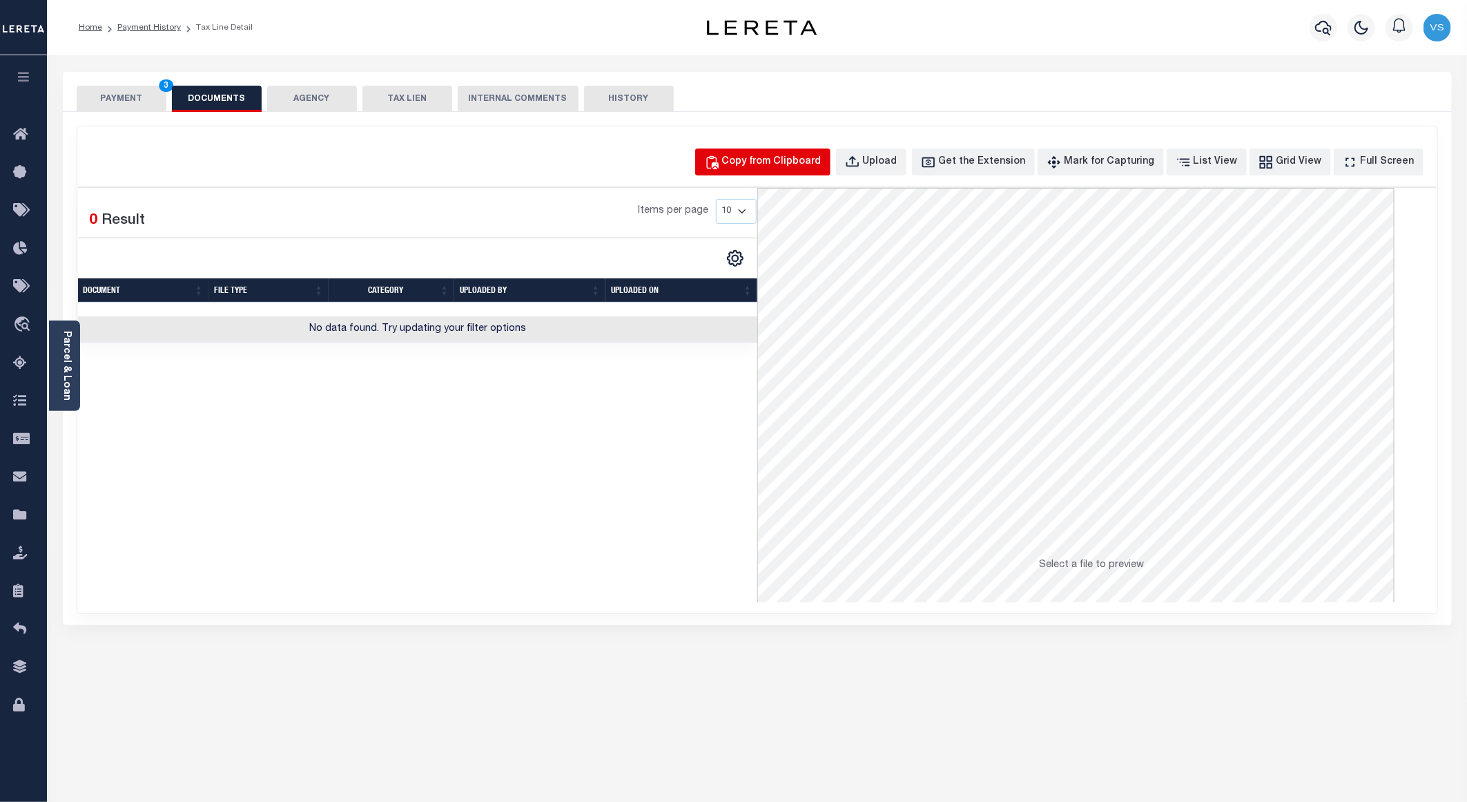
click at [783, 164] on div "Copy from Clipboard" at bounding box center [771, 162] width 99 height 15
select select "POP"
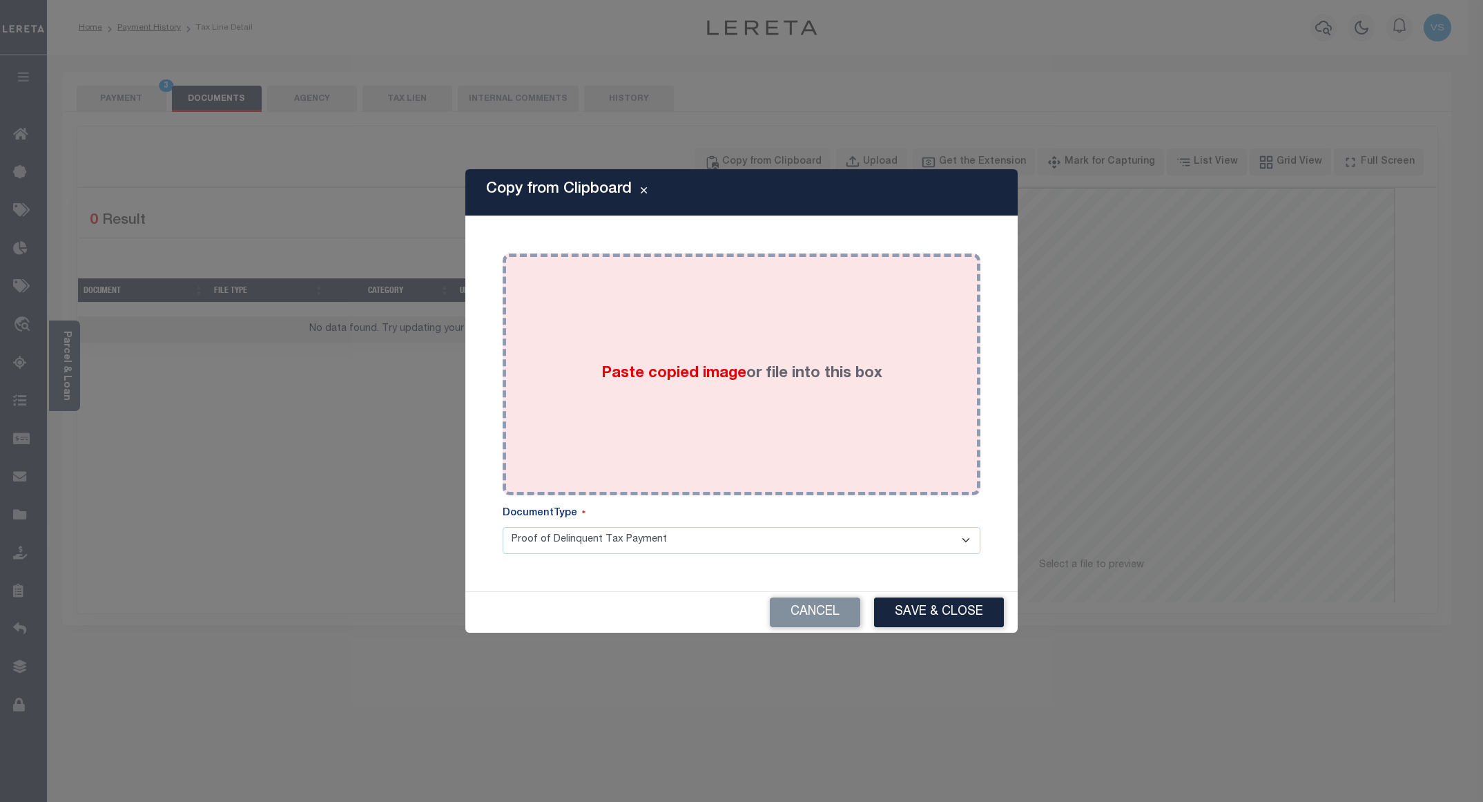
click at [717, 329] on div "Paste copied image or file into this box" at bounding box center [741, 374] width 457 height 221
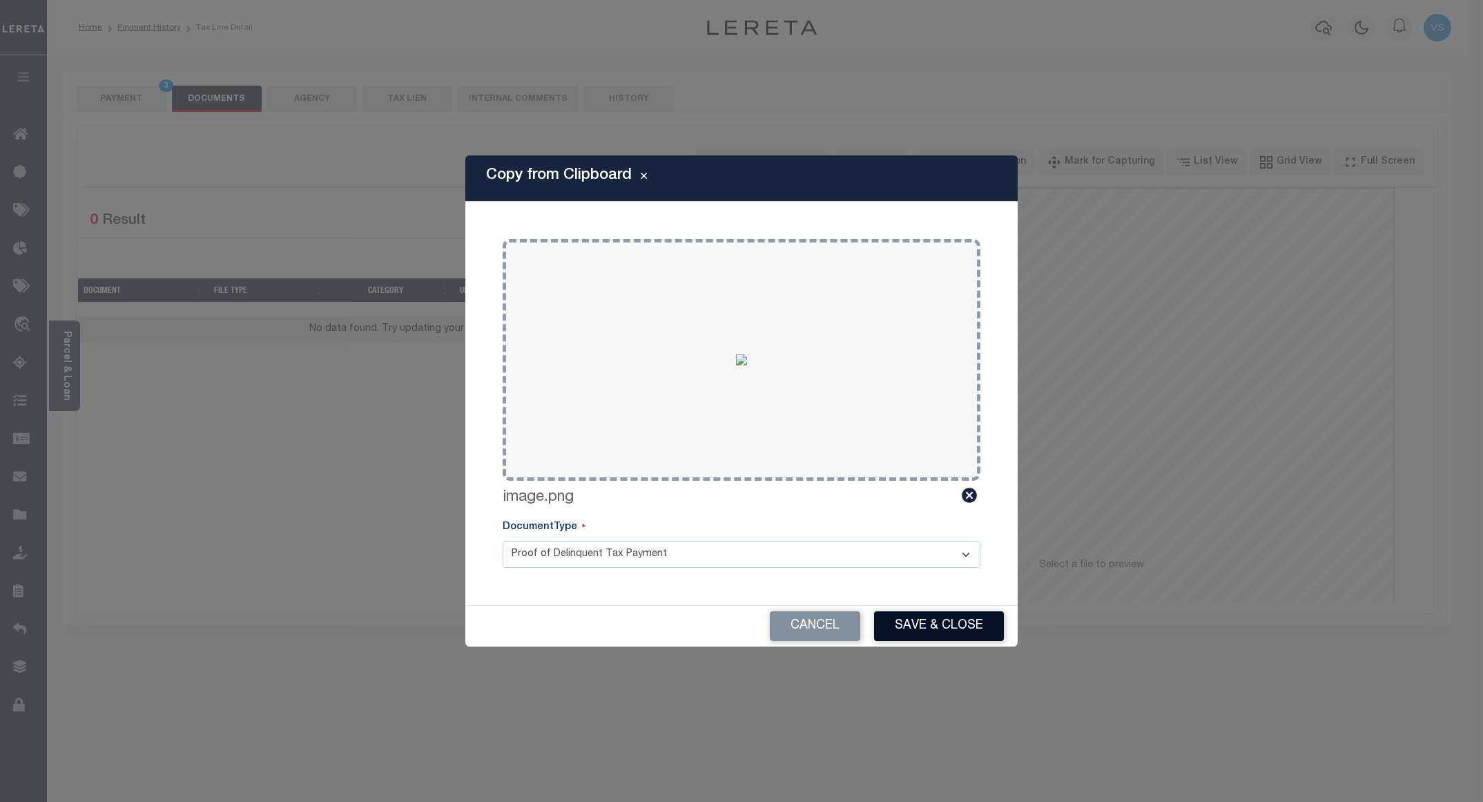
click at [929, 617] on button "Save & Close" at bounding box center [939, 626] width 130 height 30
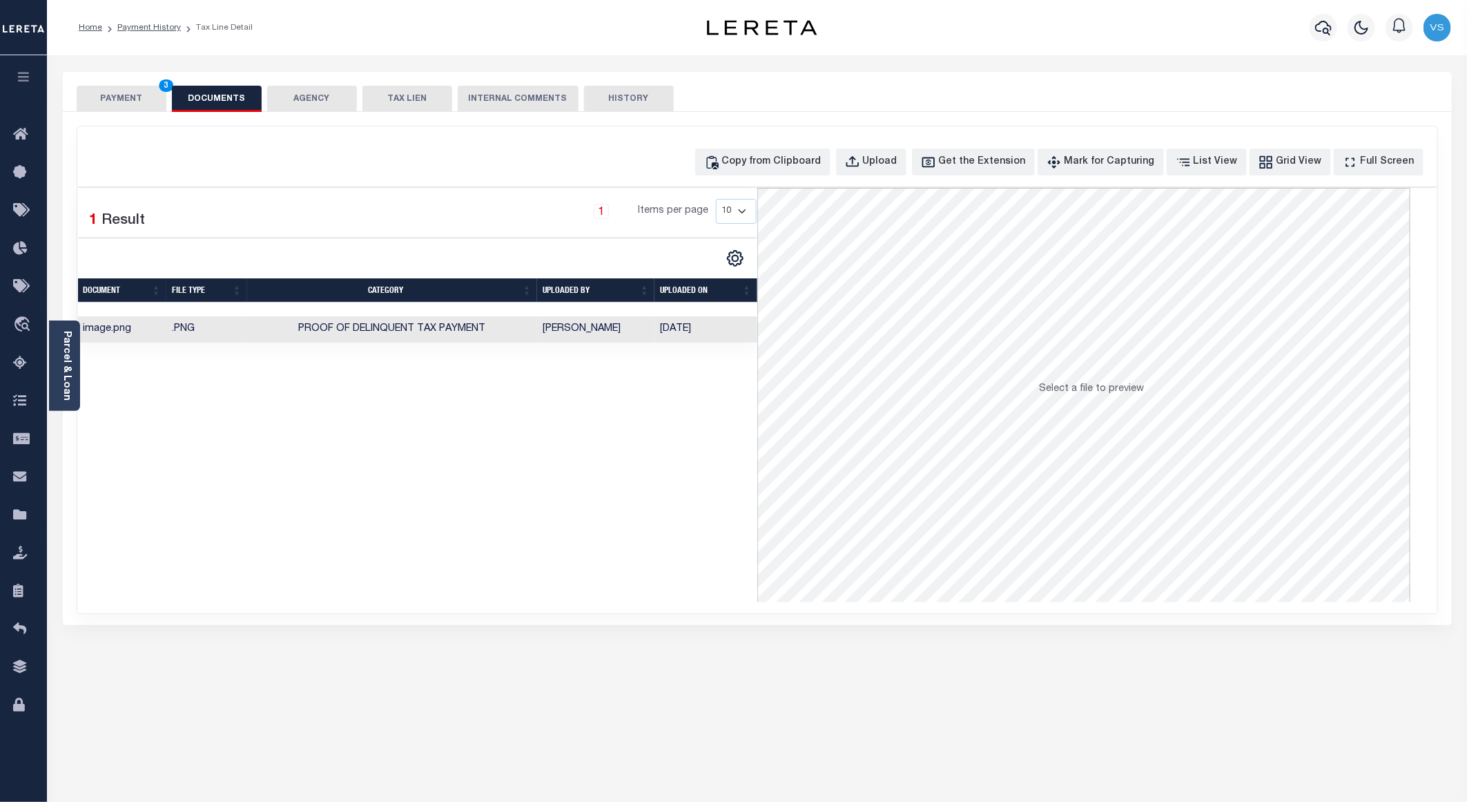
click at [100, 108] on button "PAYMENT 3" at bounding box center [122, 99] width 90 height 26
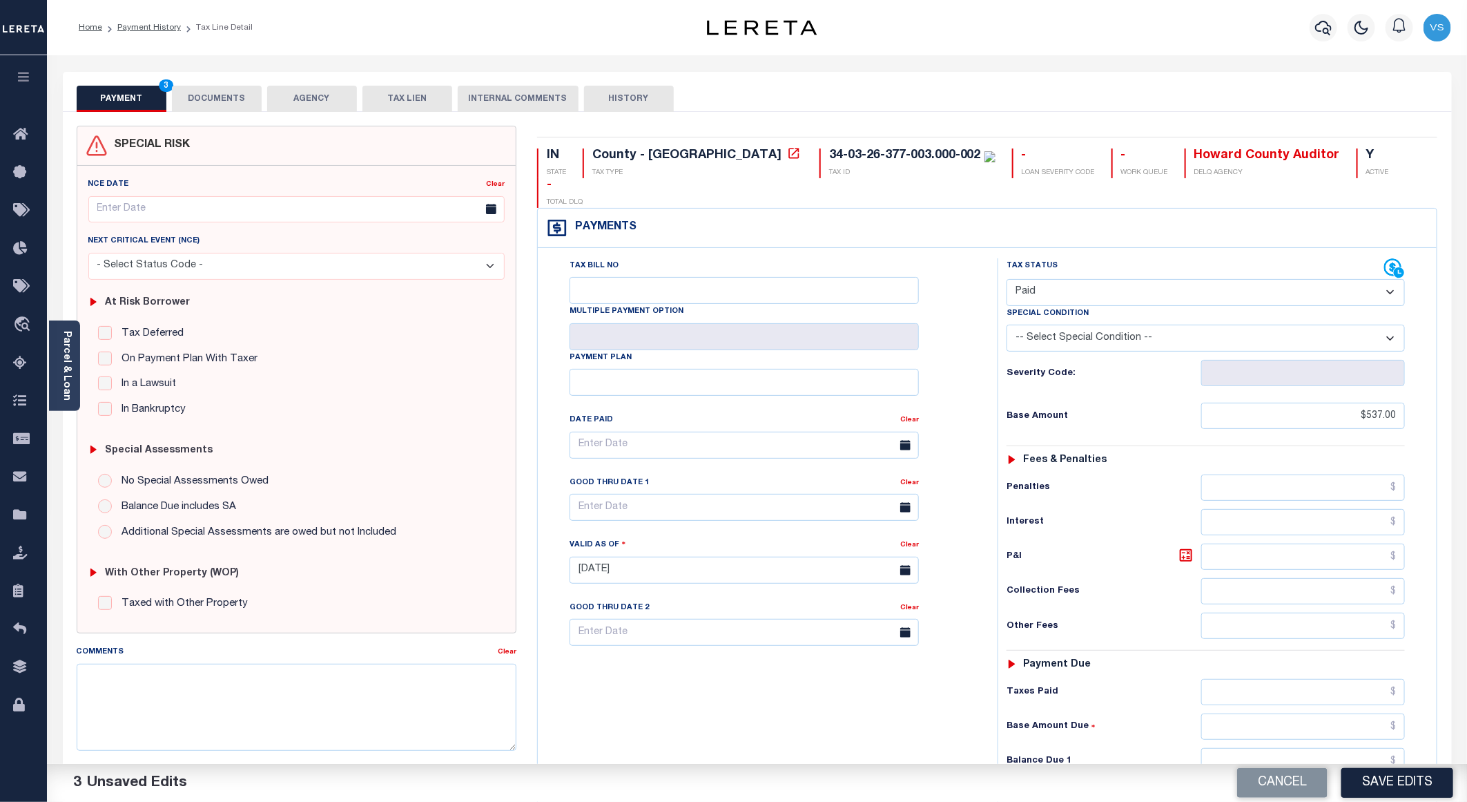
scroll to position [207, 0]
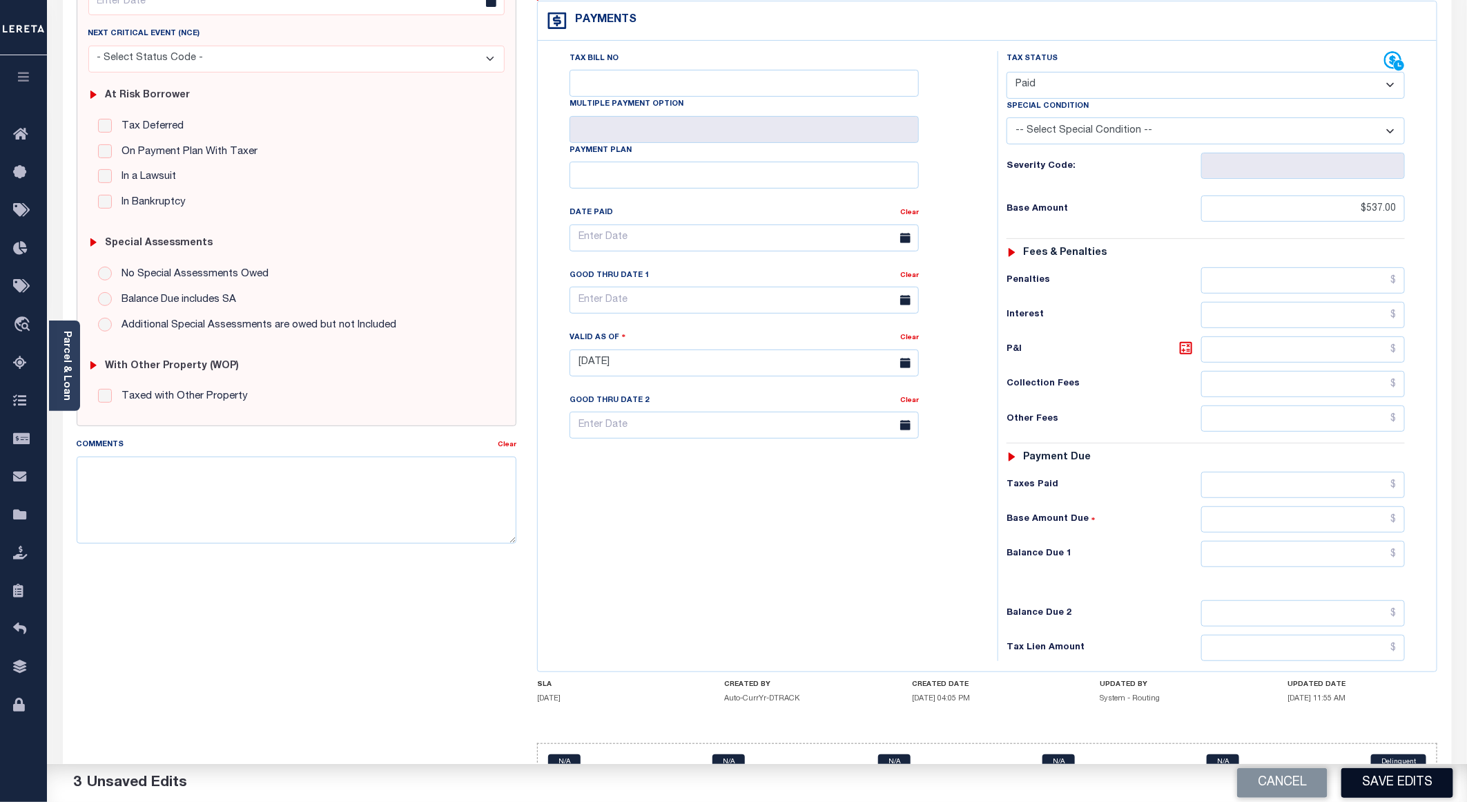
click at [1386, 771] on button "Save Edits" at bounding box center [1397, 783] width 112 height 30
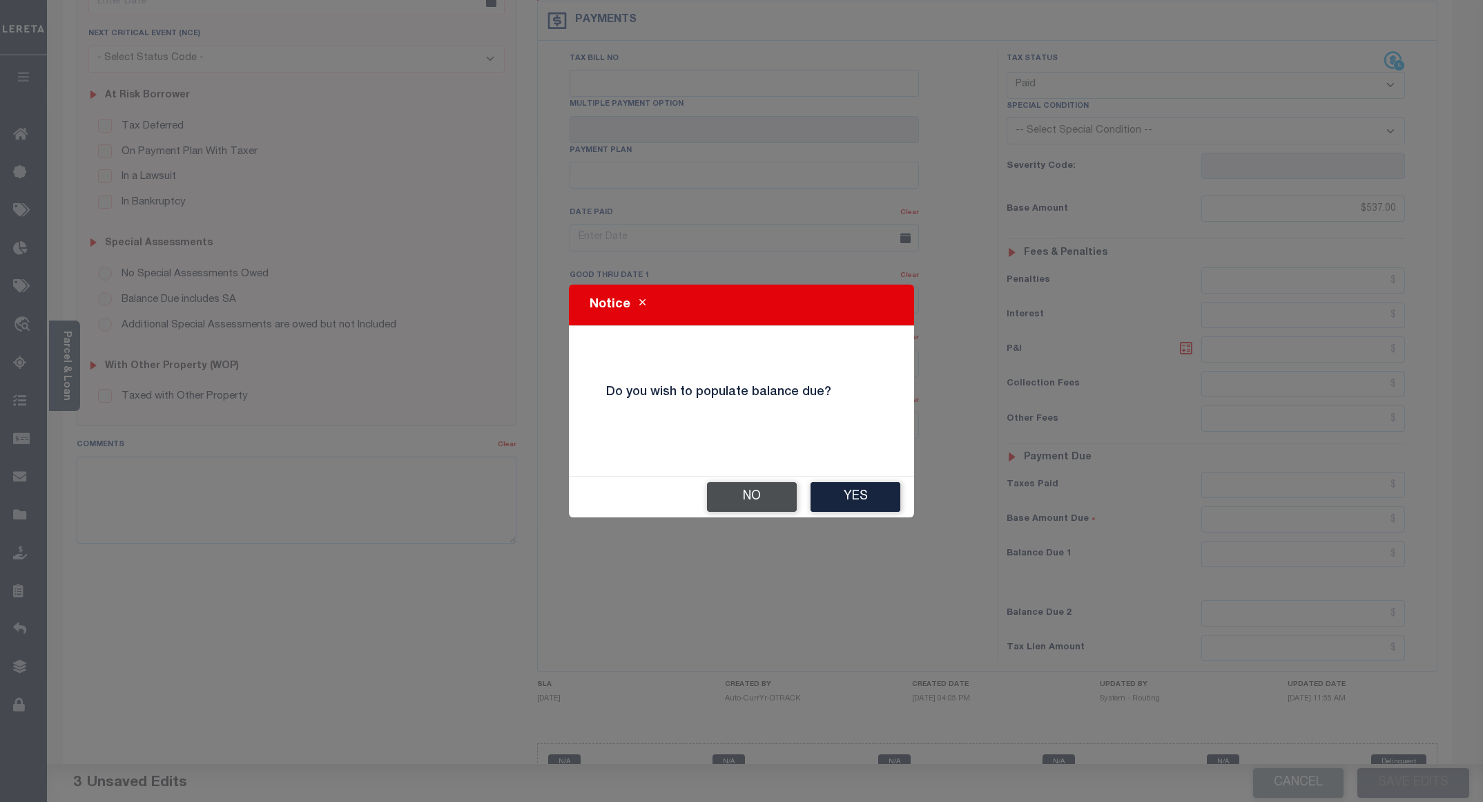
click at [750, 496] on button "No" at bounding box center [752, 497] width 90 height 30
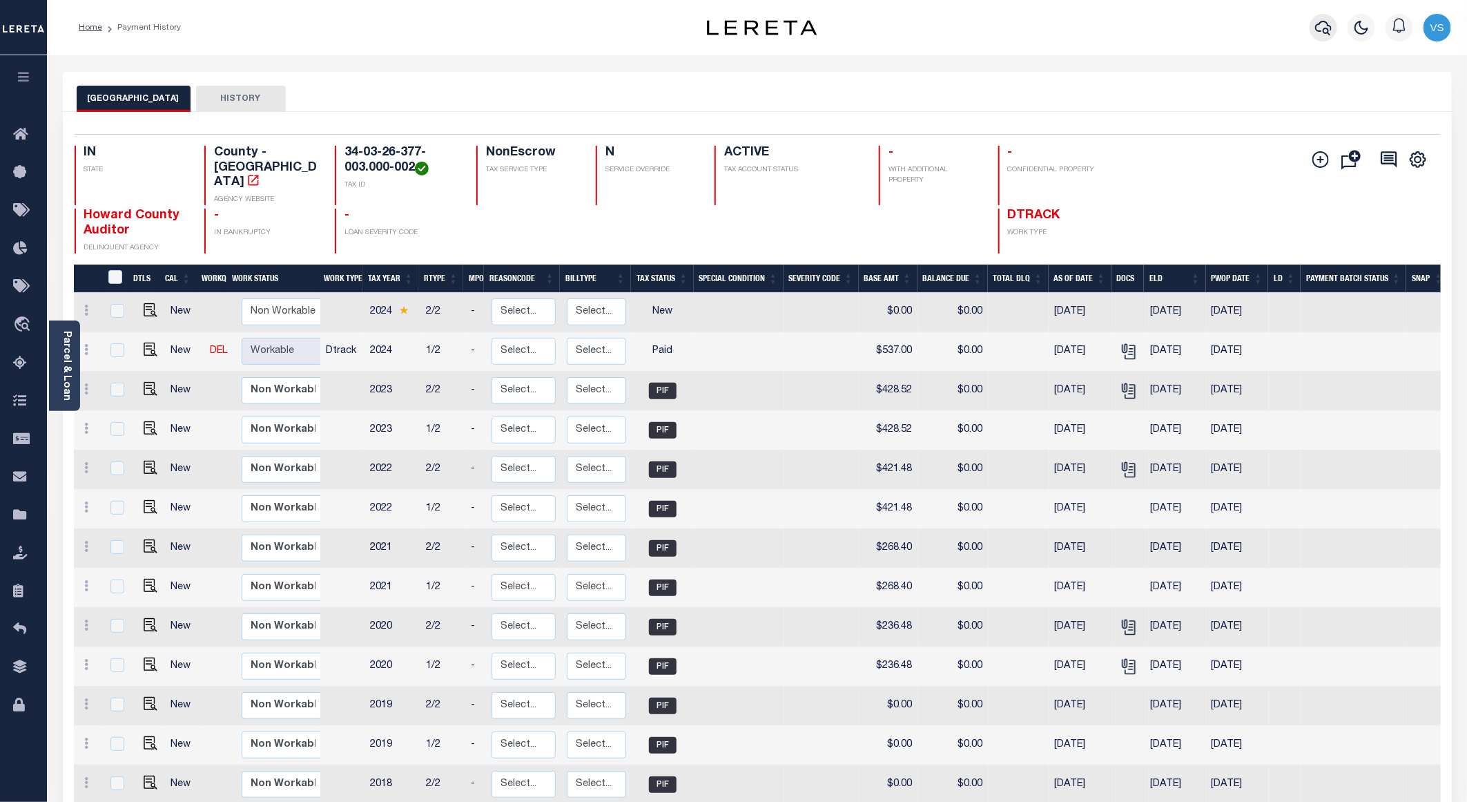
click at [1328, 25] on icon "button" at bounding box center [1323, 28] width 17 height 14
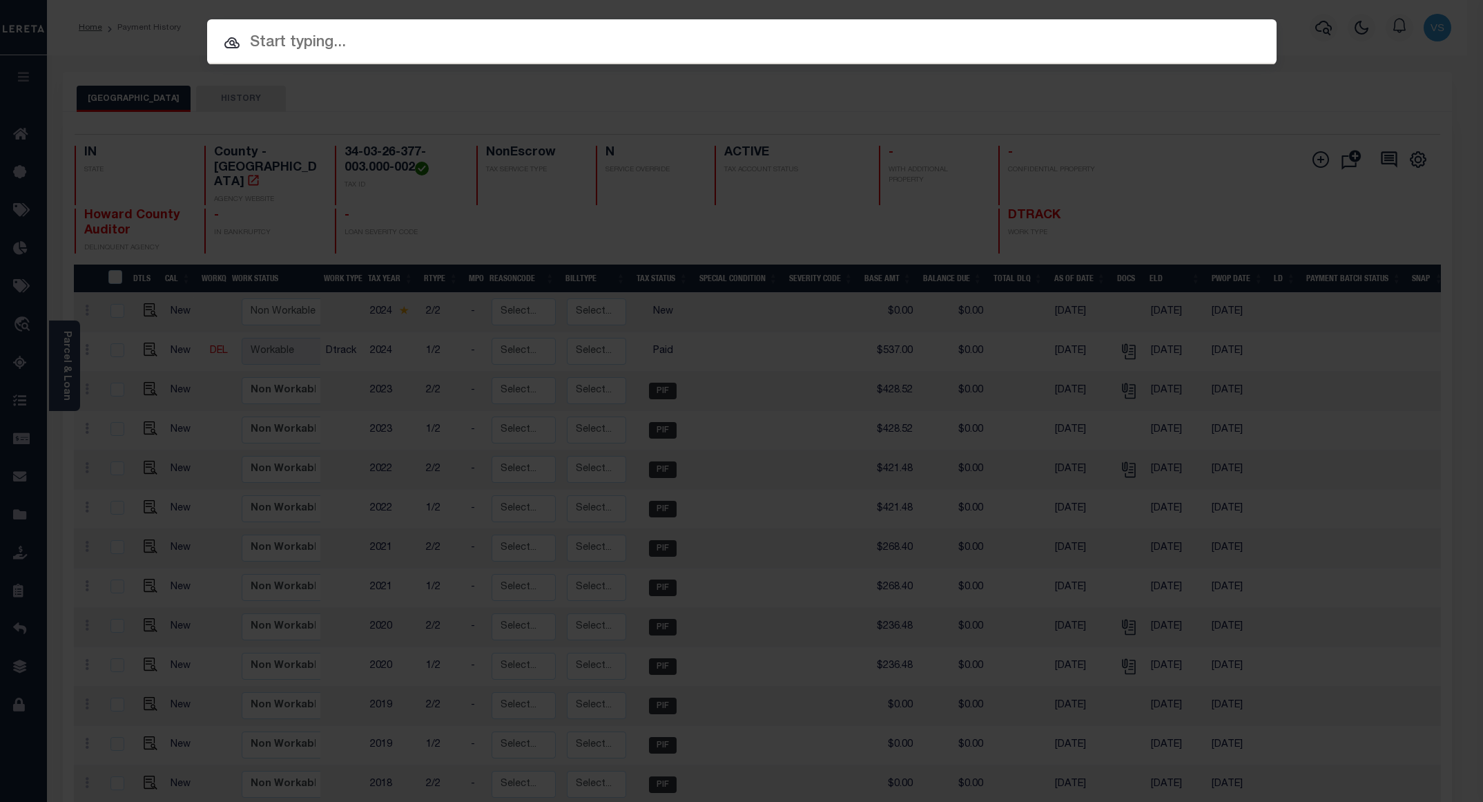
paste input "34126185"
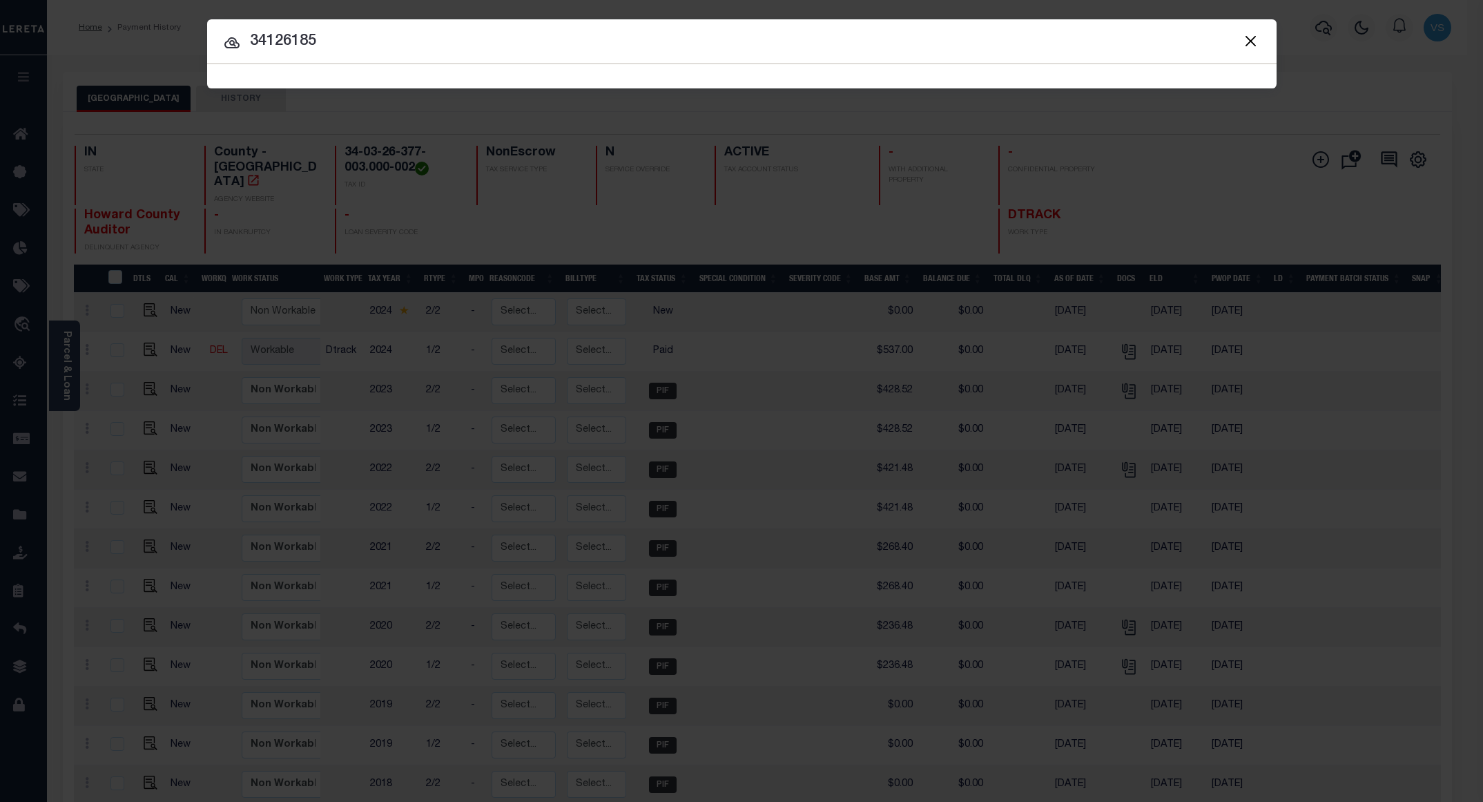
type input "34126185"
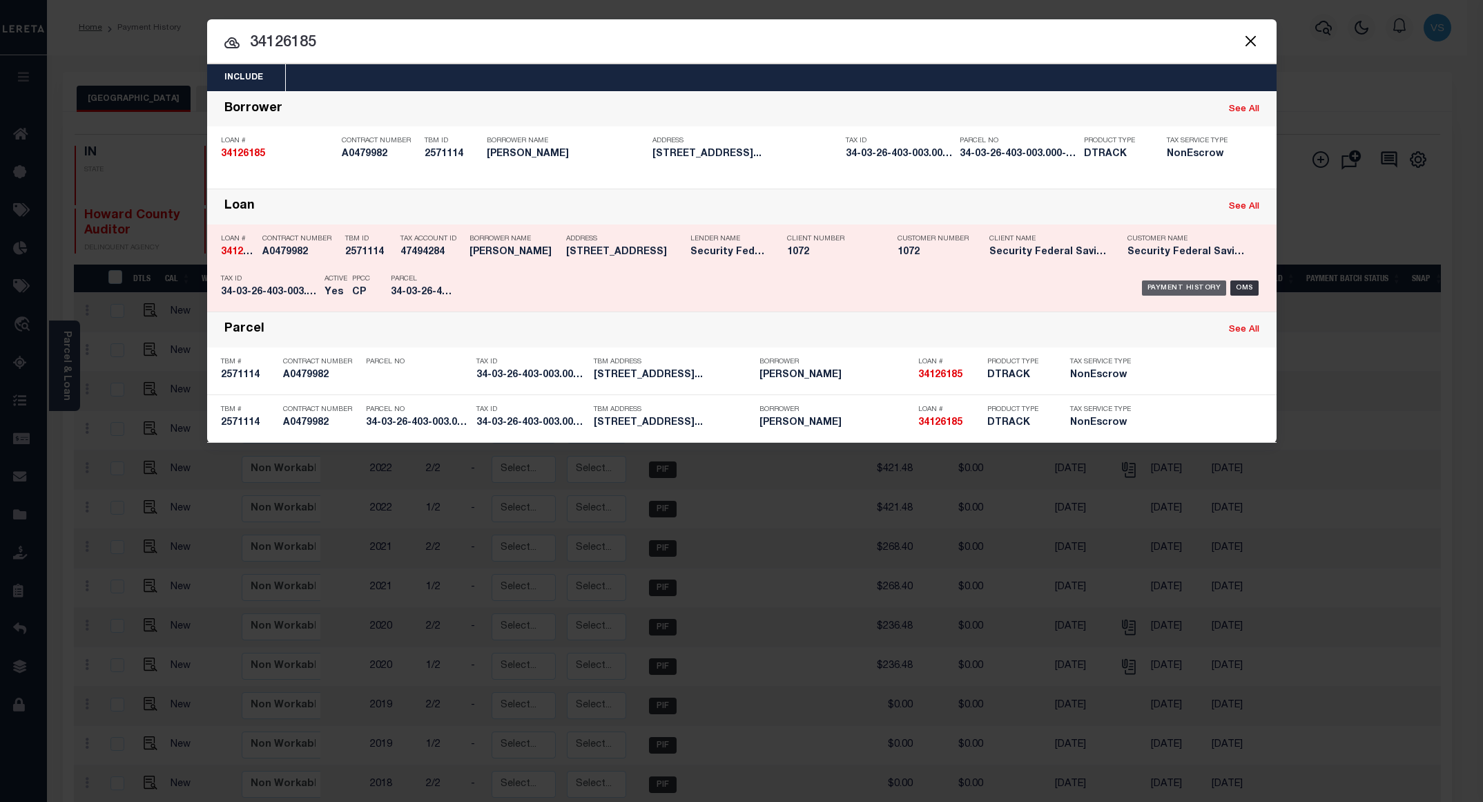
click at [1187, 290] on div "Payment History" at bounding box center [1184, 287] width 85 height 15
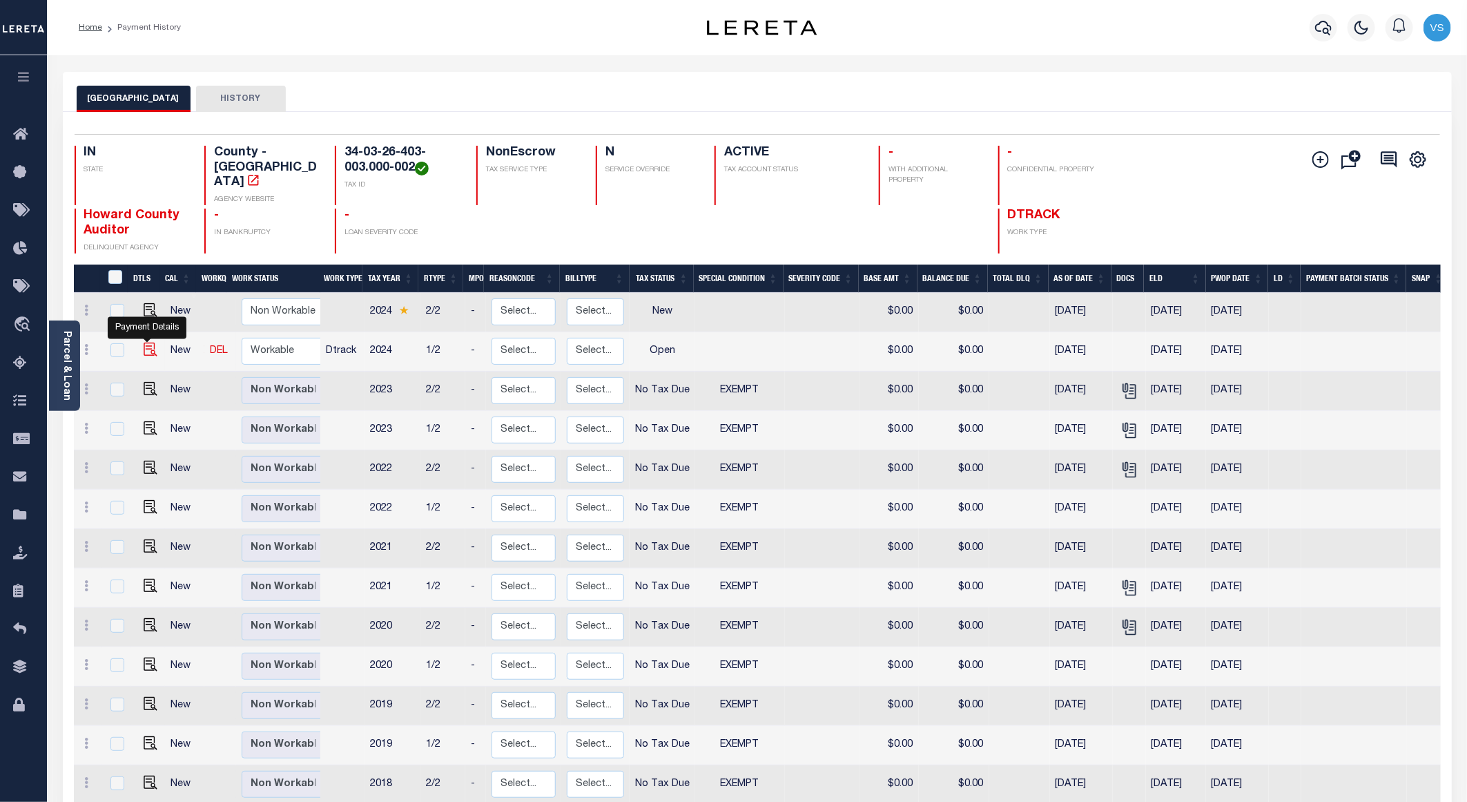
click at [148, 342] on img "" at bounding box center [151, 349] width 14 height 14
checkbox input "true"
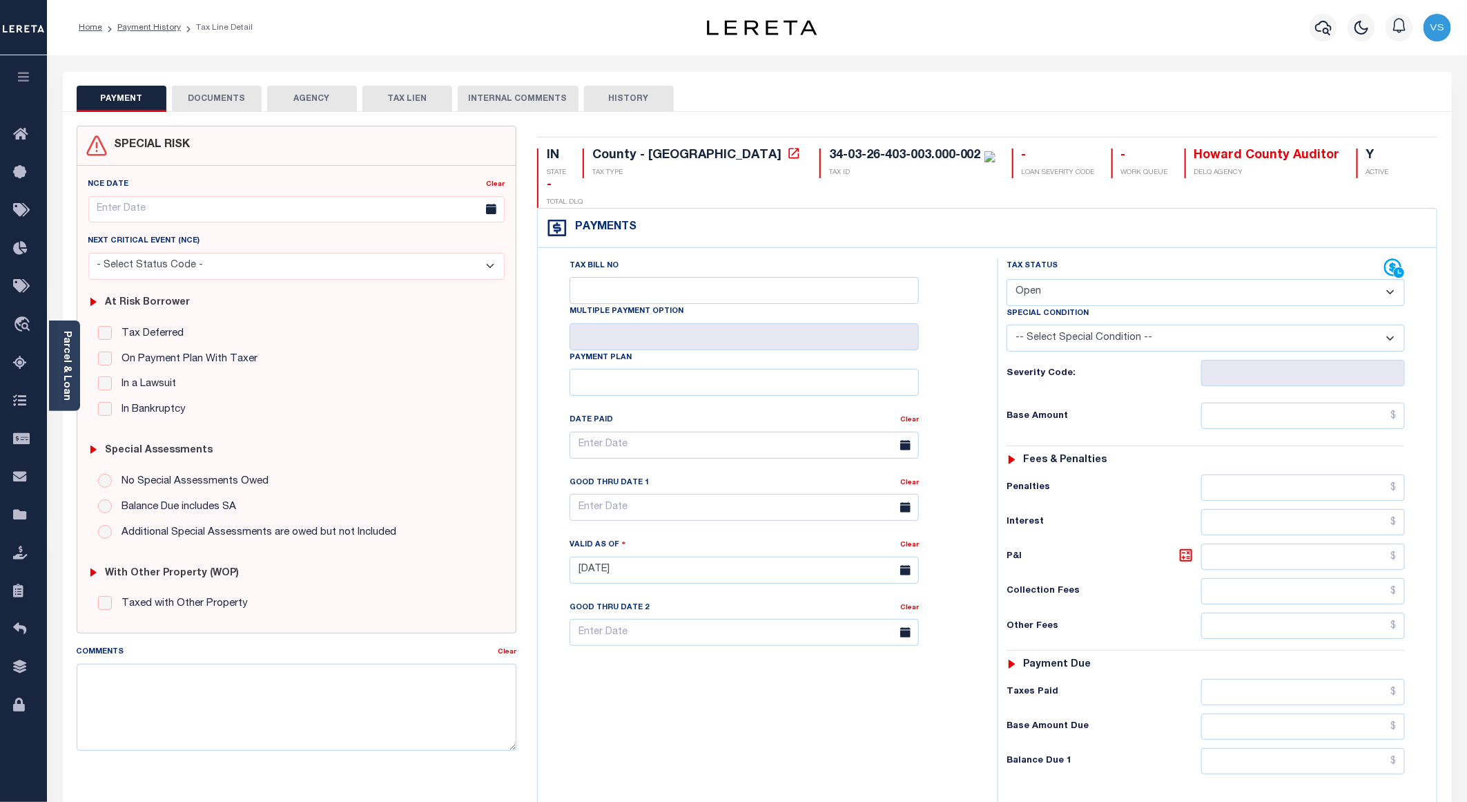
drag, startPoint x: 1048, startPoint y: 259, endPoint x: 1058, endPoint y: 280, distance: 23.2
click at [1048, 279] on select "- Select Status Code - Open Due/Unpaid Paid Incomplete No Tax Due Internal Refu…" at bounding box center [1206, 292] width 398 height 27
select select "PYD"
click at [1007, 279] on select "- Select Status Code - Open Due/Unpaid Paid Incomplete No Tax Due Internal Refu…" at bounding box center [1206, 292] width 398 height 27
type input "[DATE]"
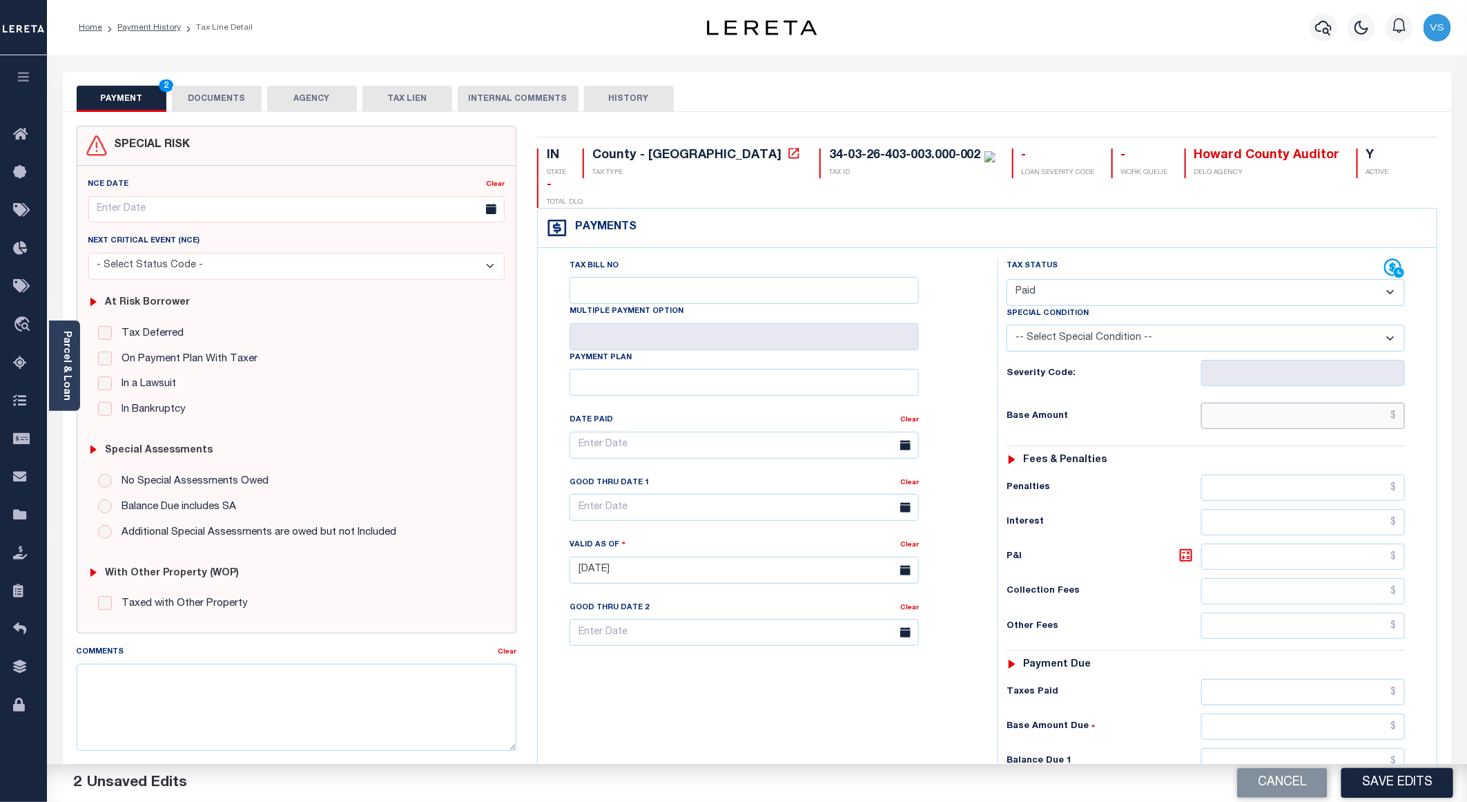
click at [1270, 402] on input "text" at bounding box center [1303, 415] width 204 height 26
paste input "154.83"
type input "$154.83"
click at [210, 102] on button "DOCUMENTS" at bounding box center [217, 99] width 90 height 26
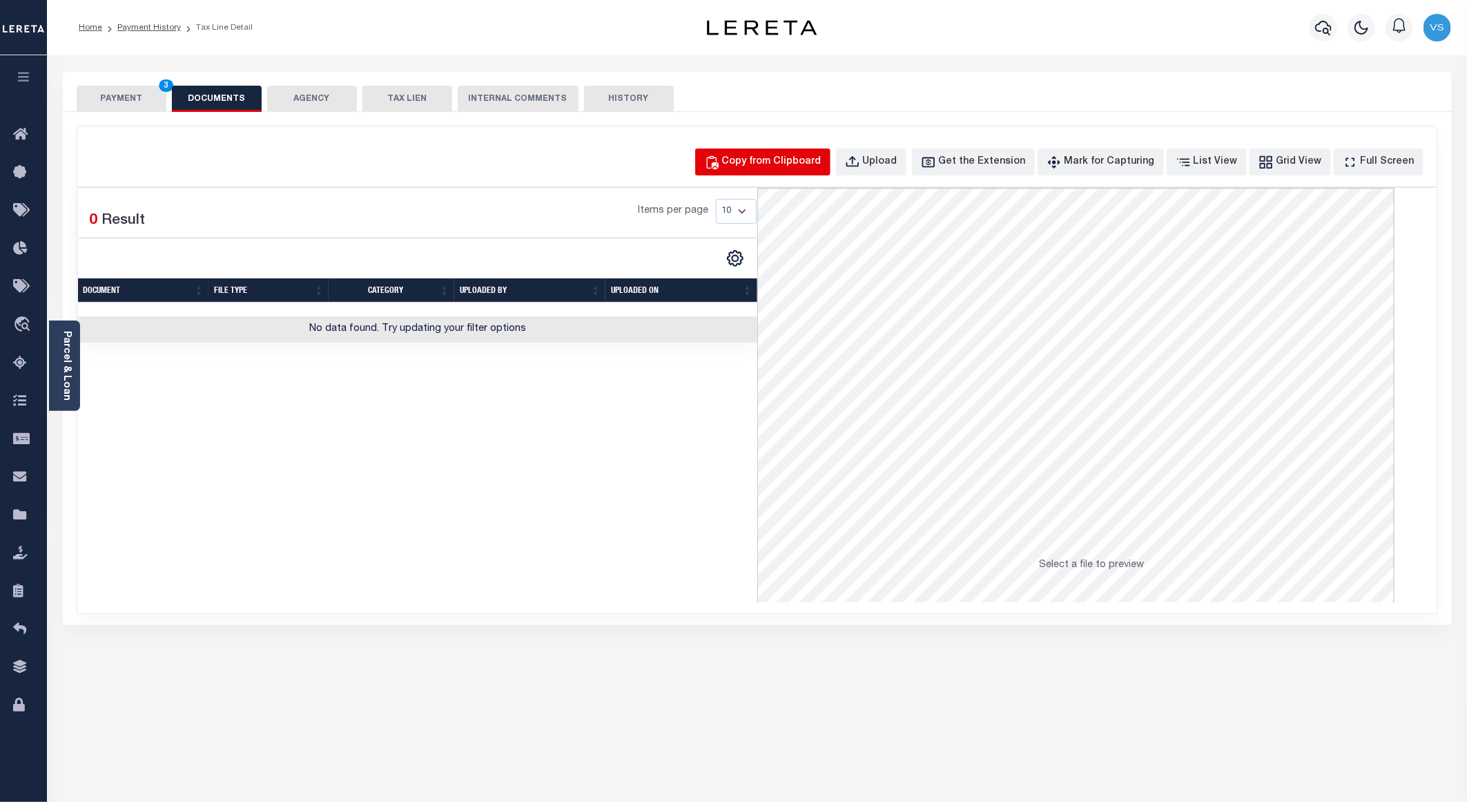
click at [762, 162] on div "Copy from Clipboard" at bounding box center [771, 162] width 99 height 15
select select "POP"
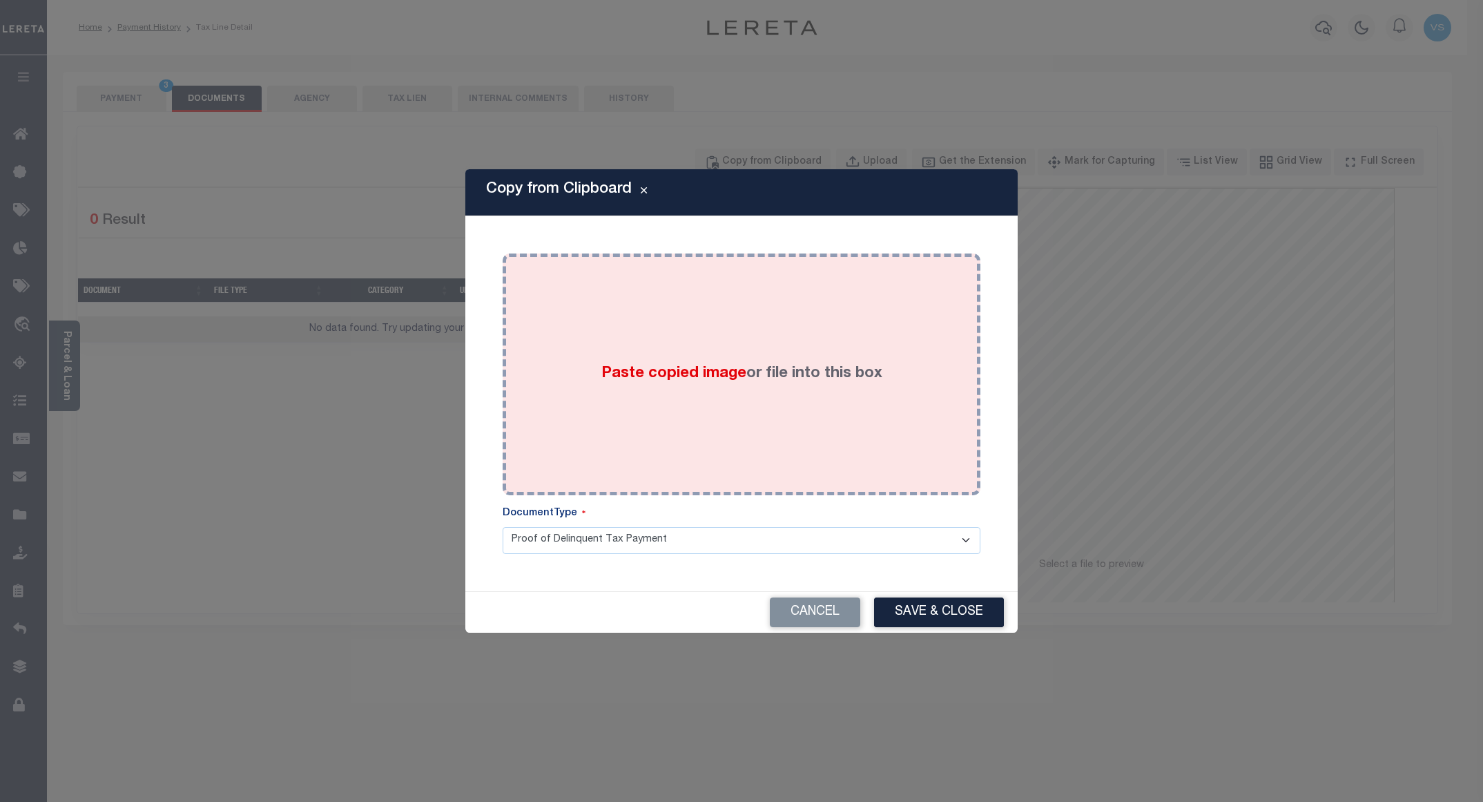
click at [796, 336] on div "Paste copied image or file into this box" at bounding box center [741, 374] width 457 height 221
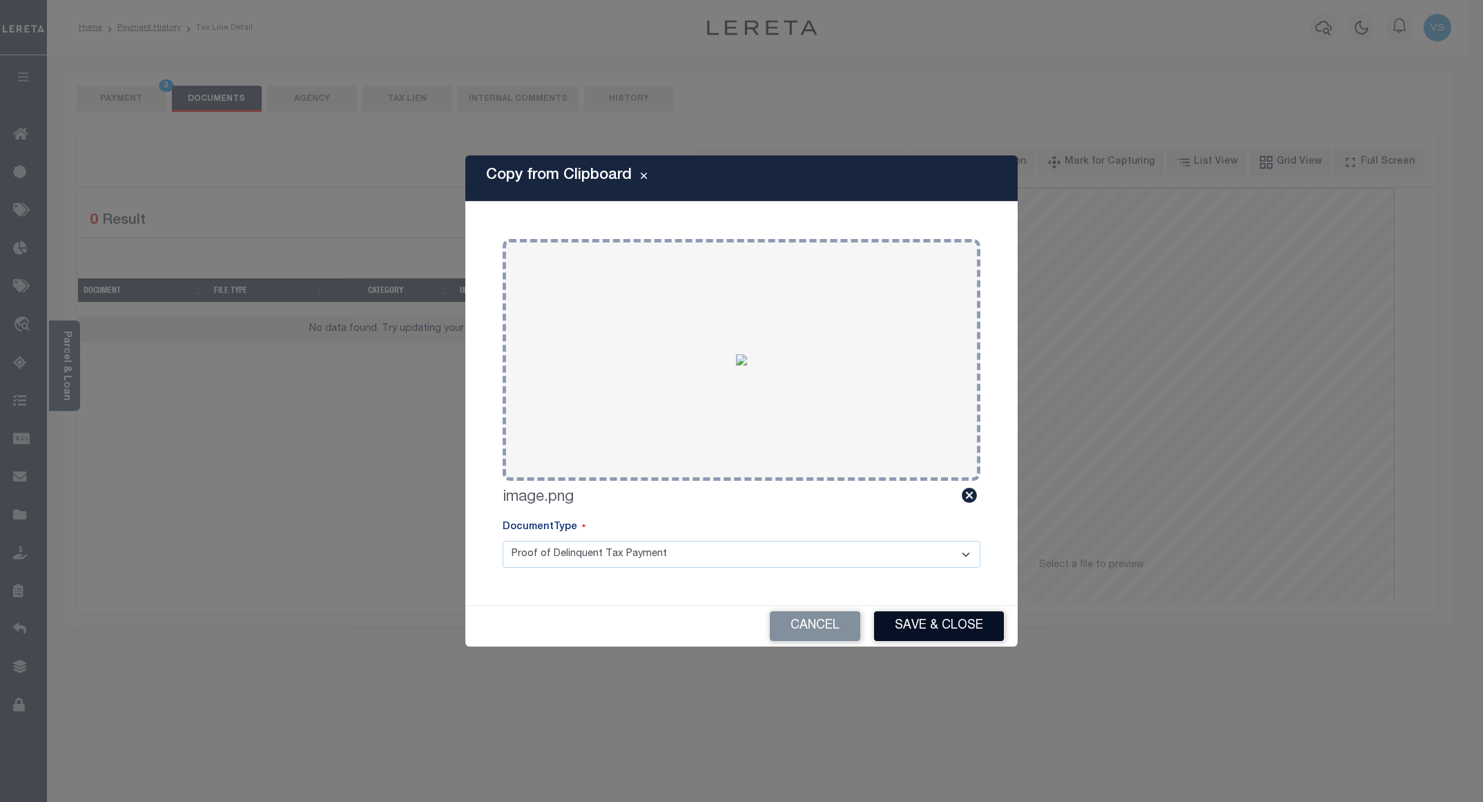
click at [920, 618] on button "Save & Close" at bounding box center [939, 626] width 130 height 30
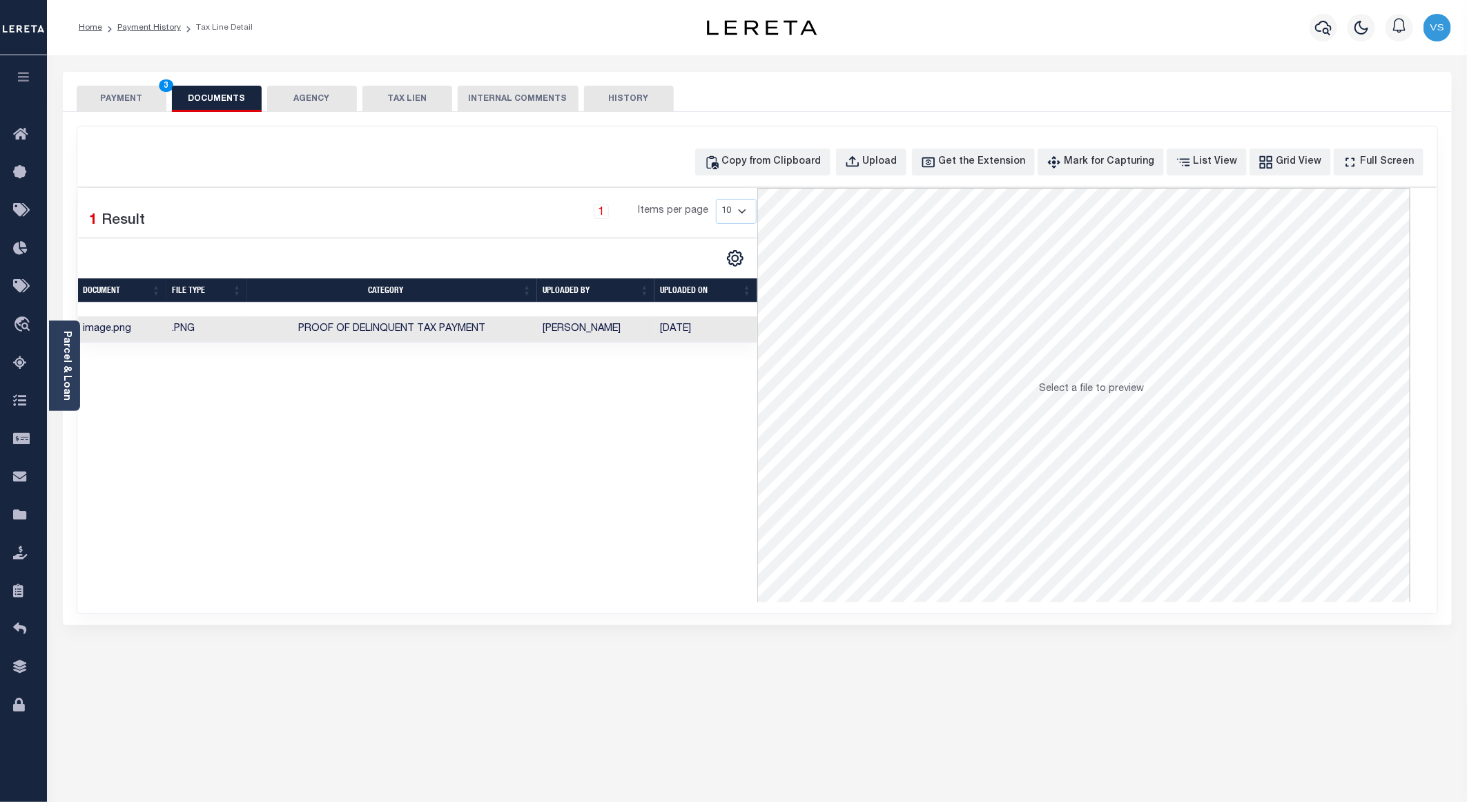
click at [106, 102] on button "PAYMENT 3" at bounding box center [122, 99] width 90 height 26
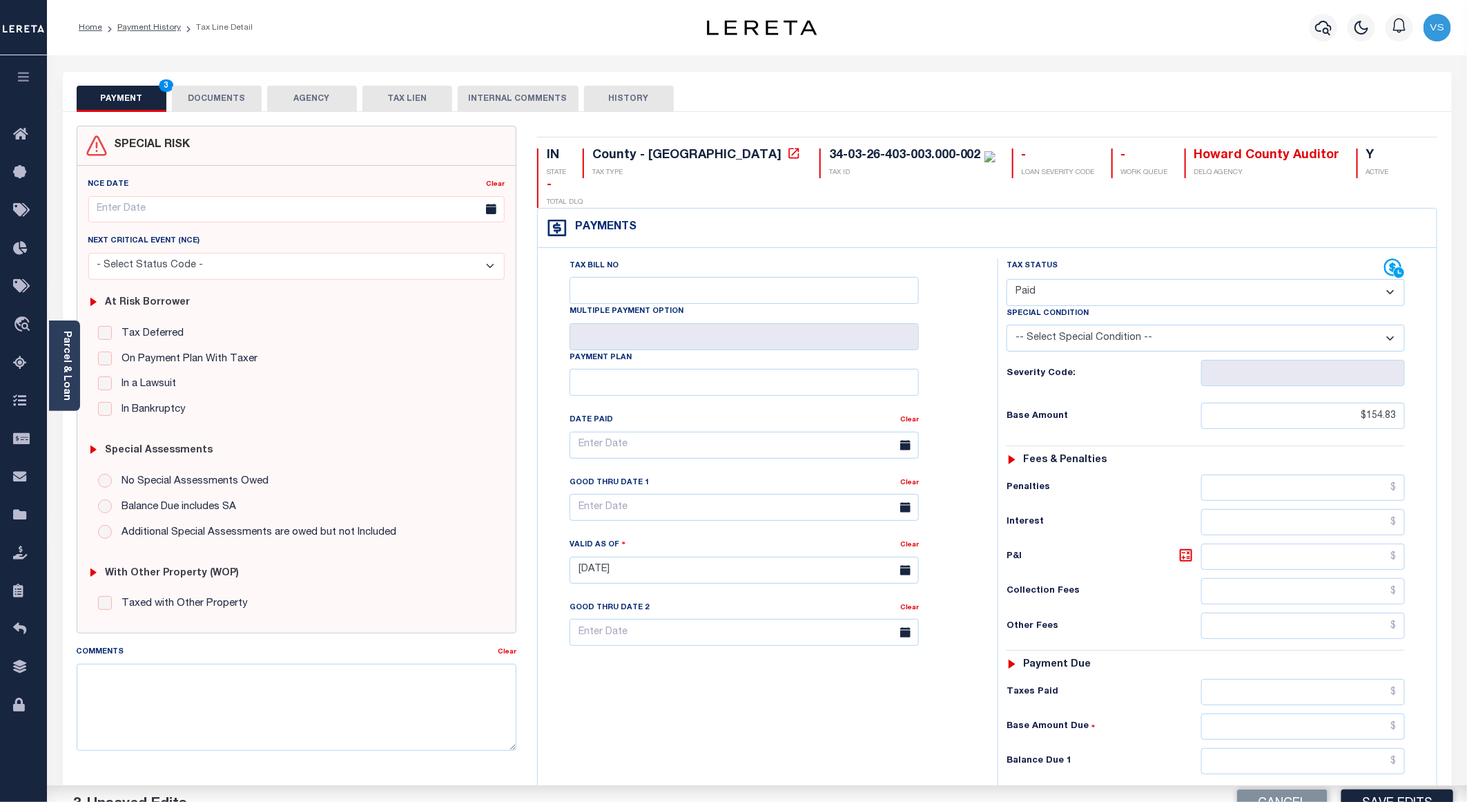
scroll to position [207, 0]
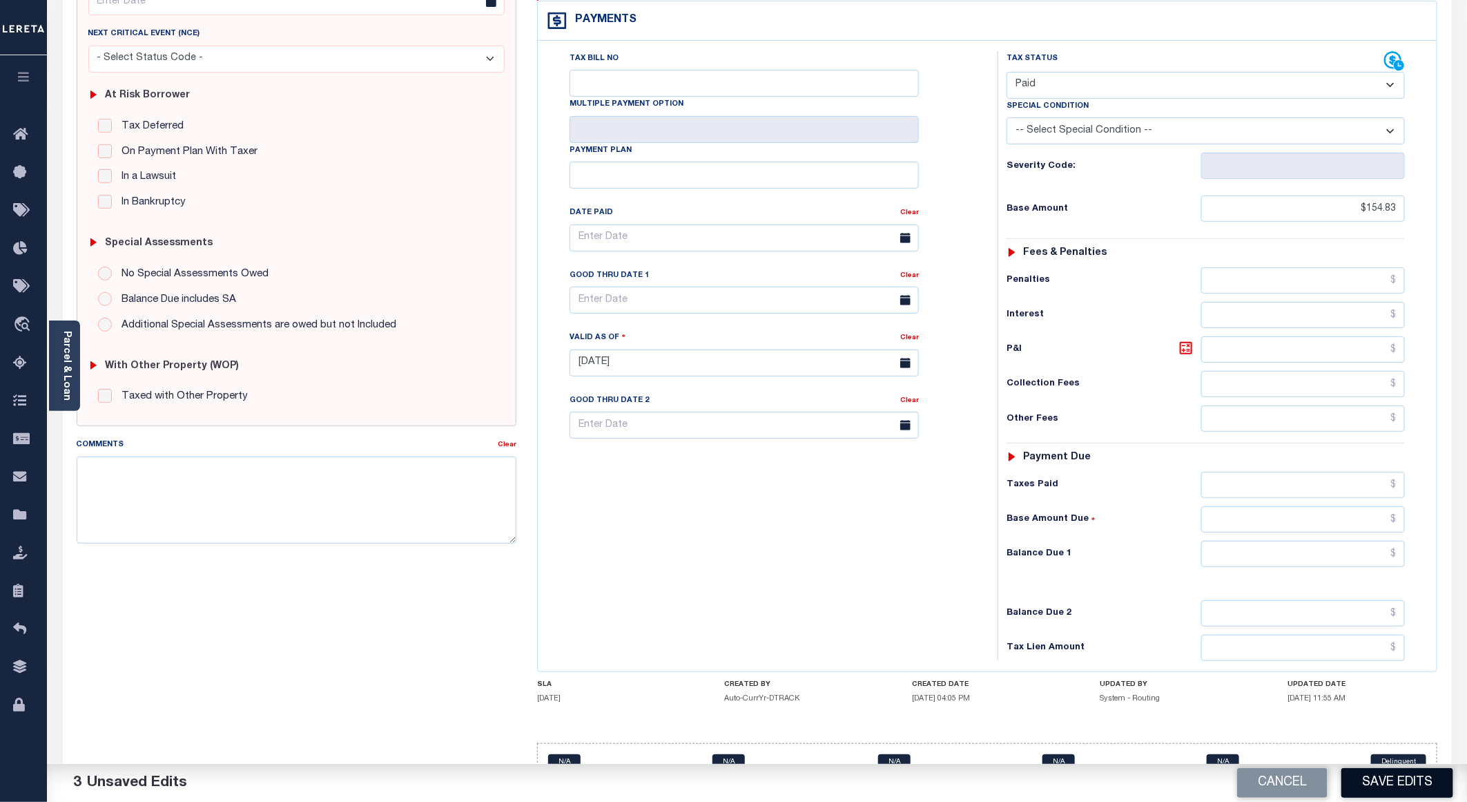
click at [1374, 781] on button "Save Edits" at bounding box center [1397, 783] width 112 height 30
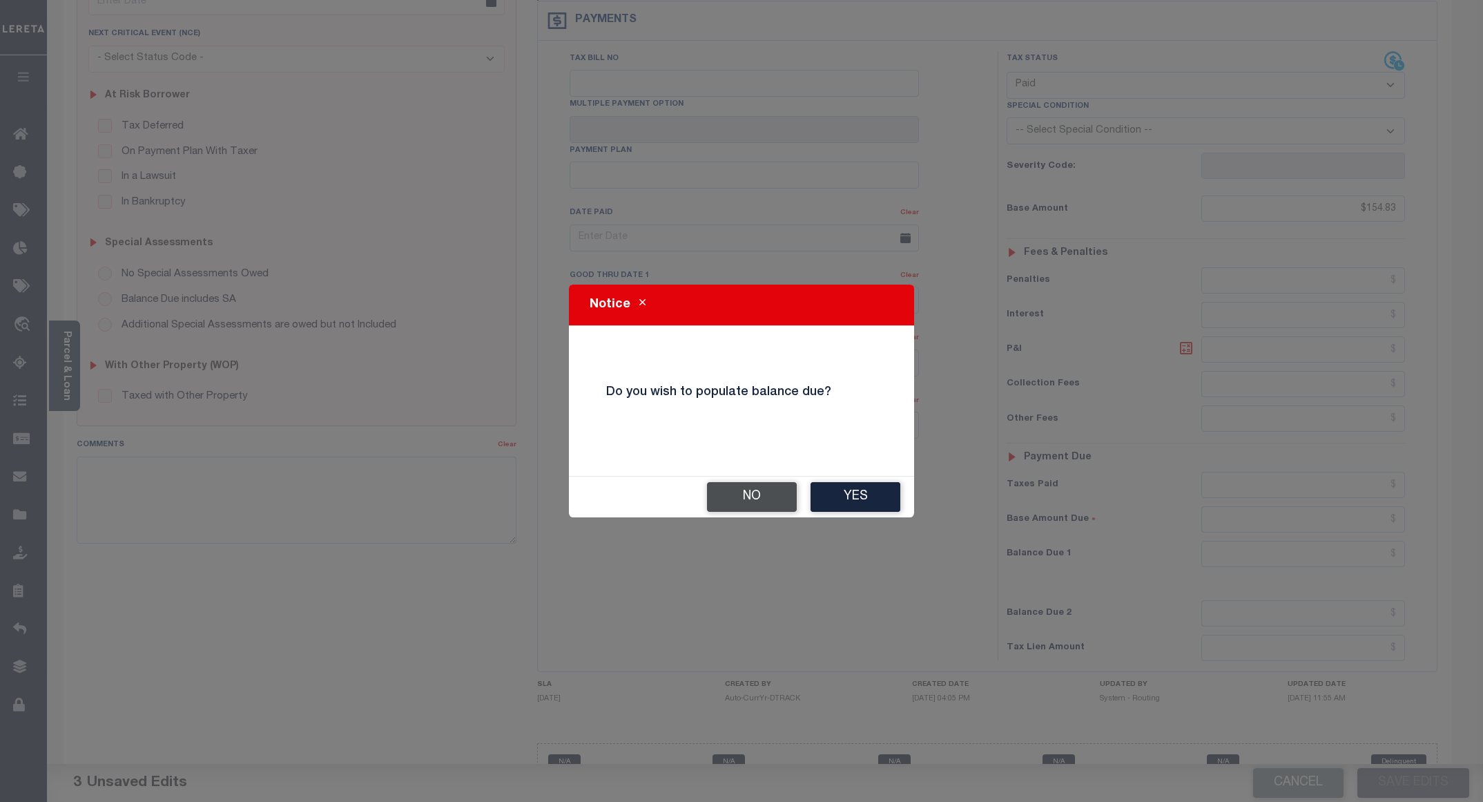
click at [727, 498] on button "No" at bounding box center [752, 497] width 90 height 30
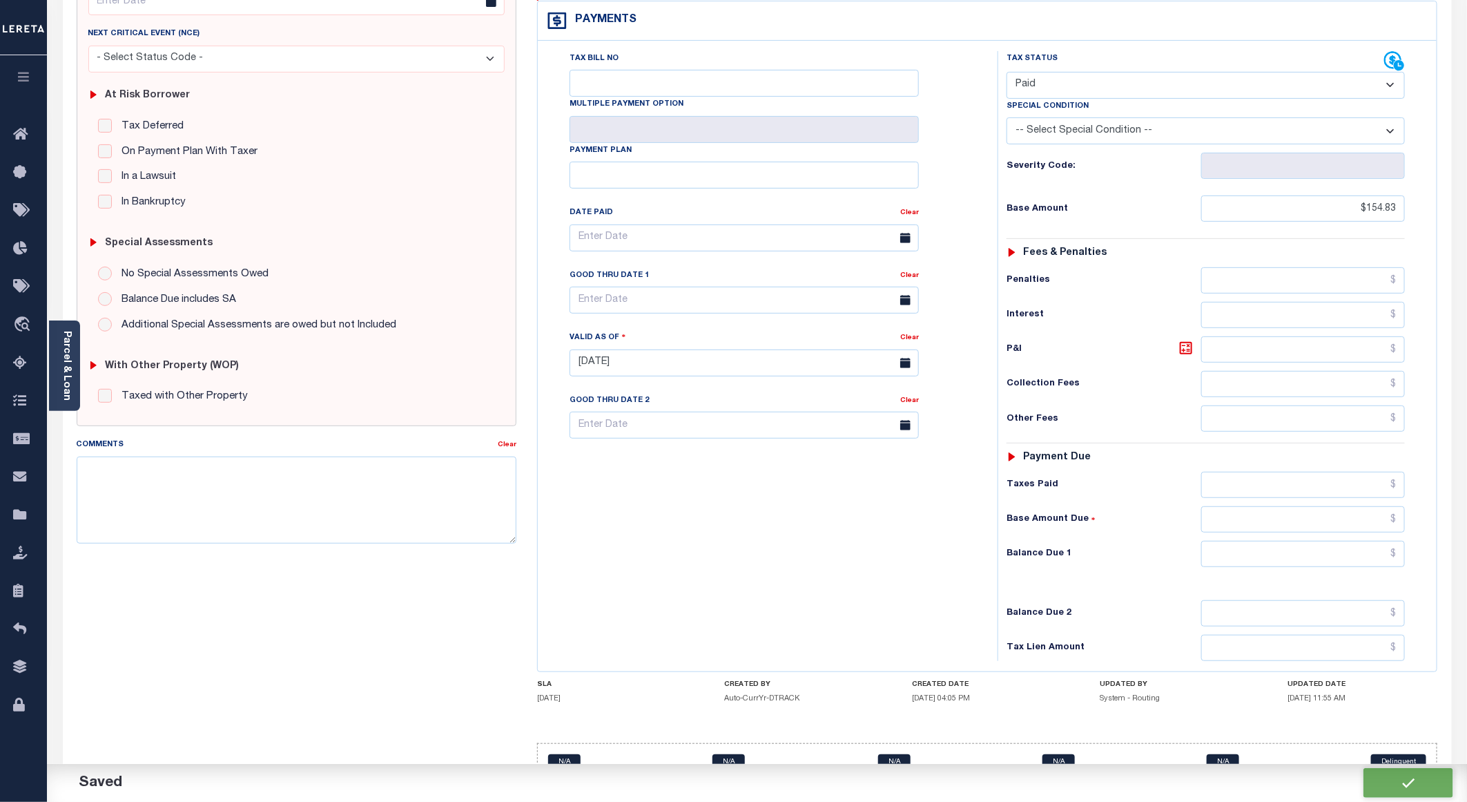
checkbox input "false"
type input "$154.83"
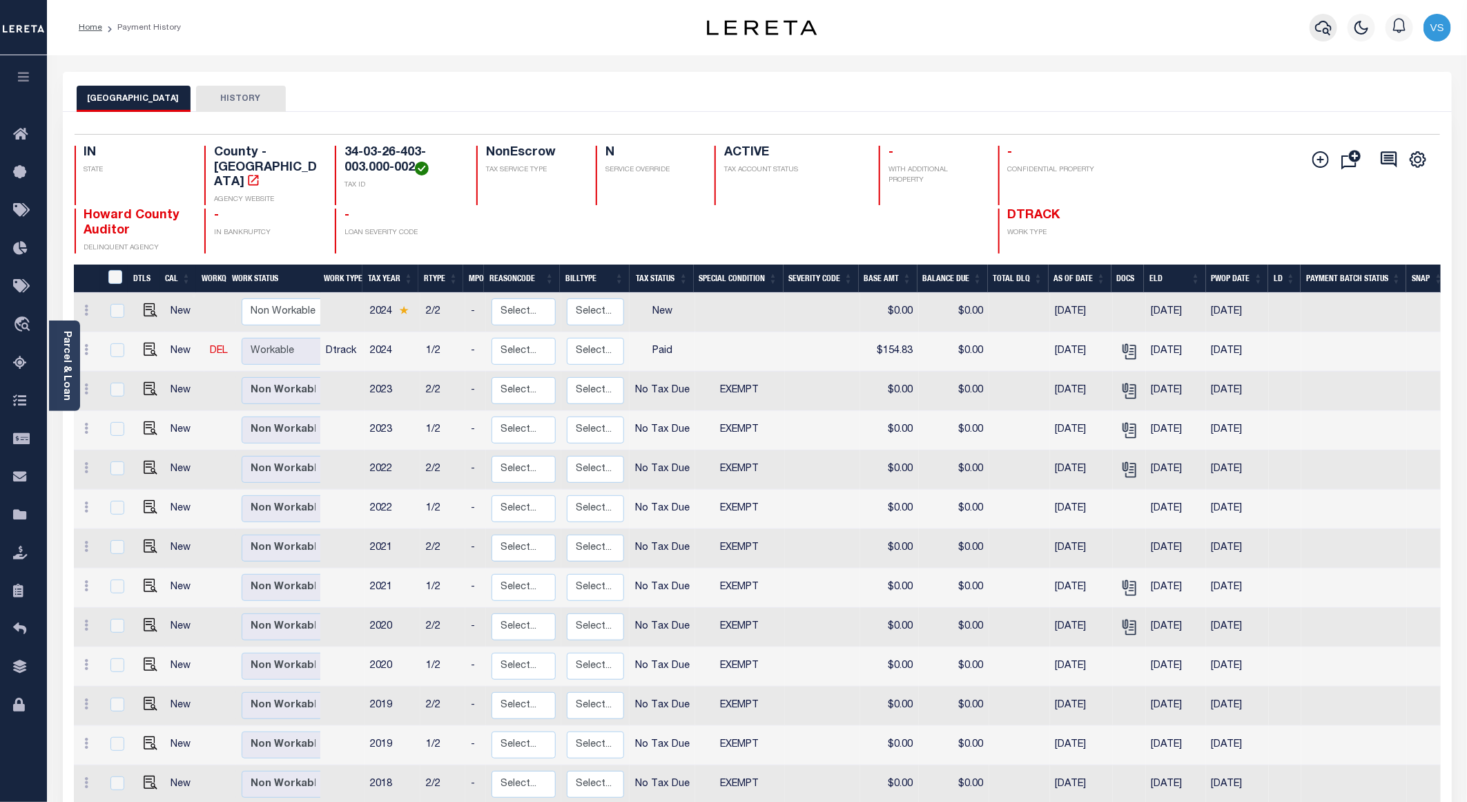
click at [1330, 27] on icon "button" at bounding box center [1323, 27] width 17 height 17
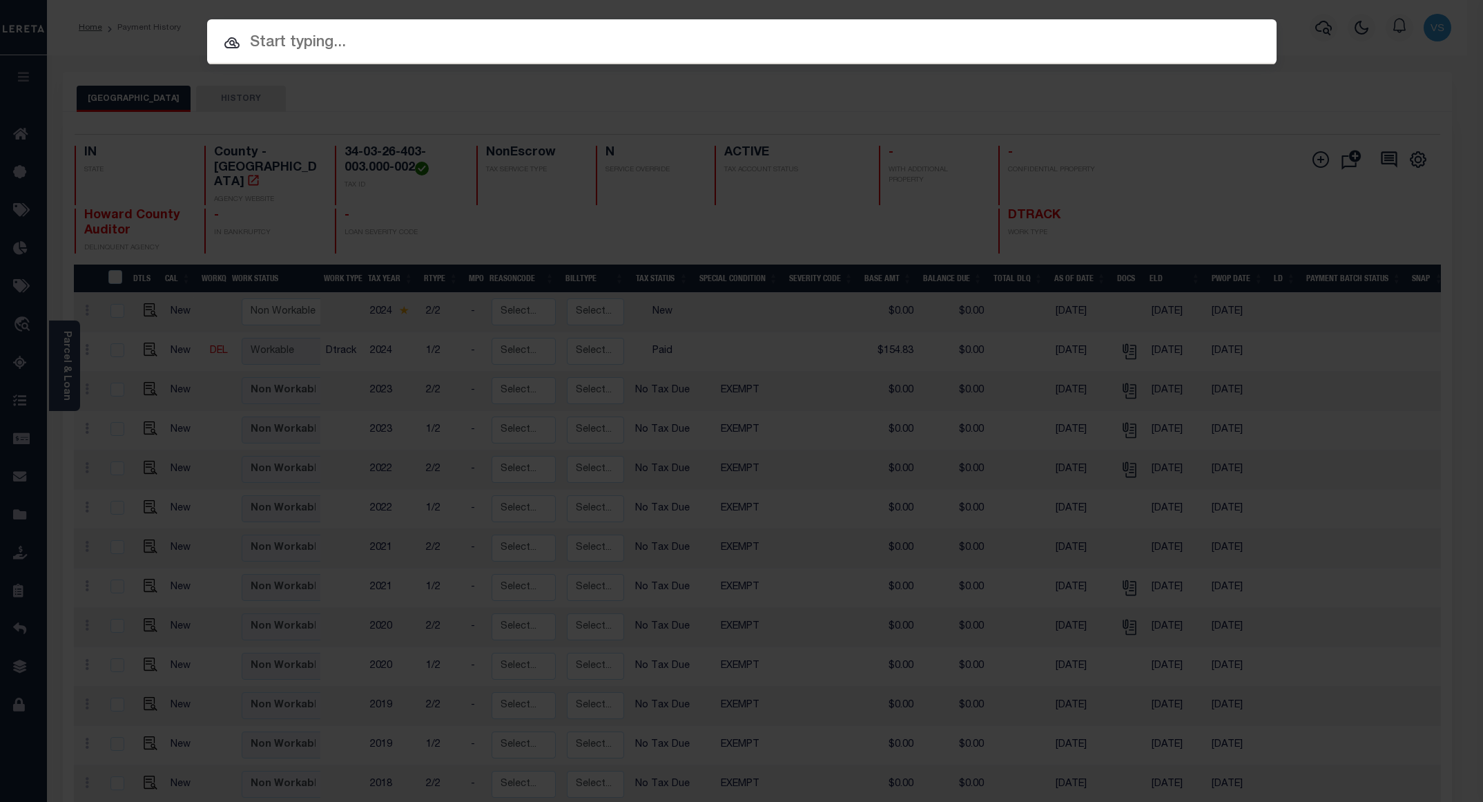
paste input "15000595"
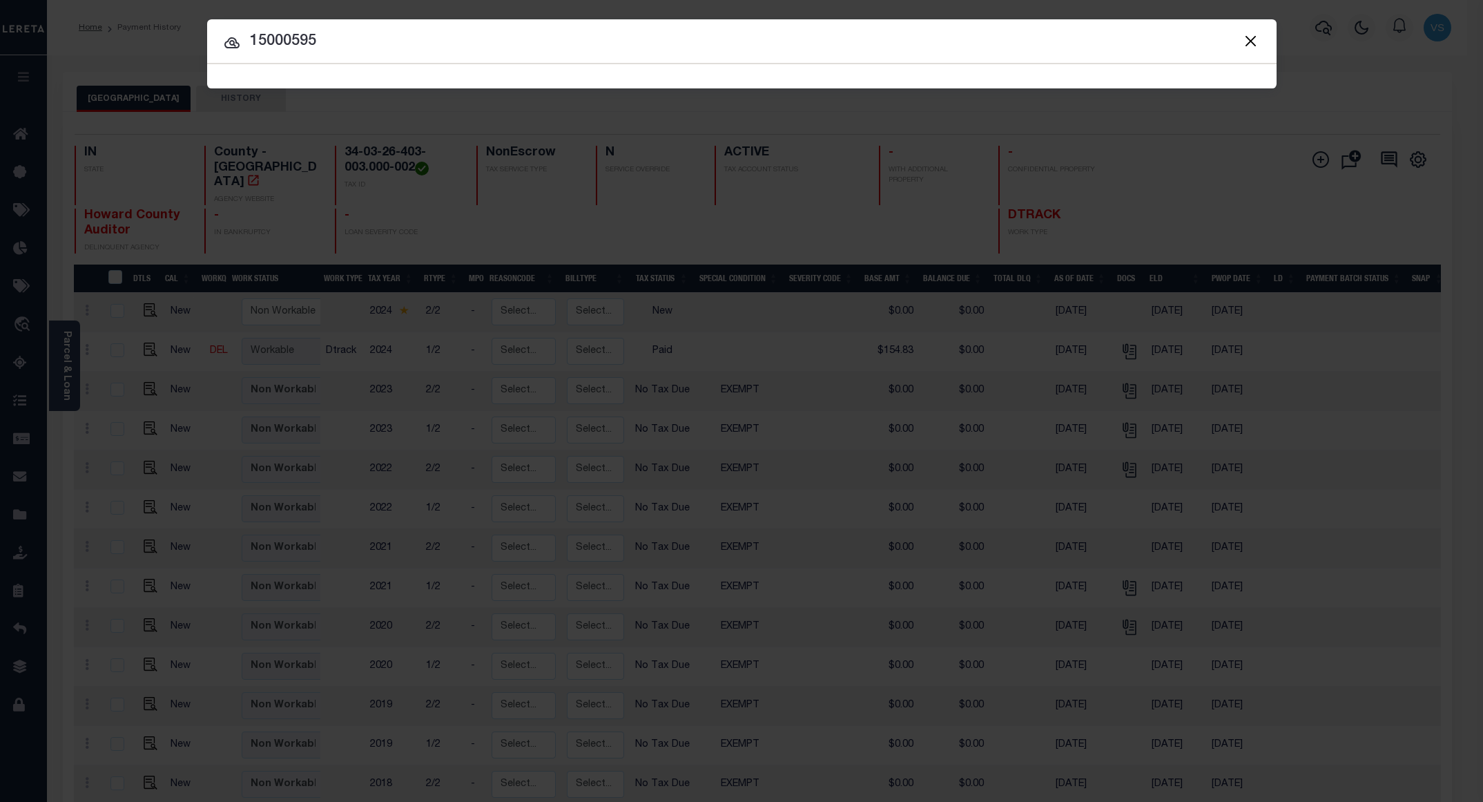
type input "15000595"
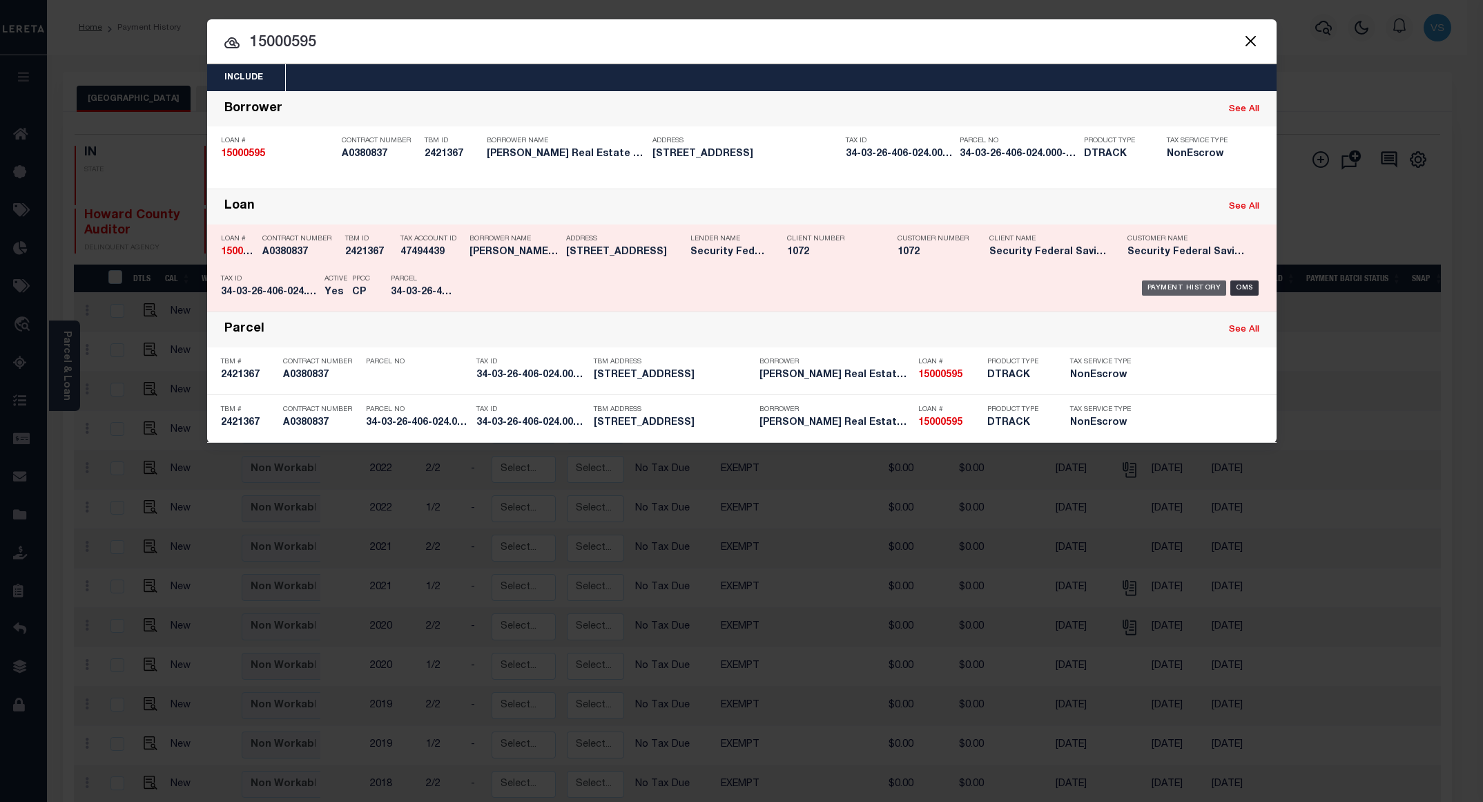
click at [1150, 288] on div "Payment History" at bounding box center [1184, 287] width 85 height 15
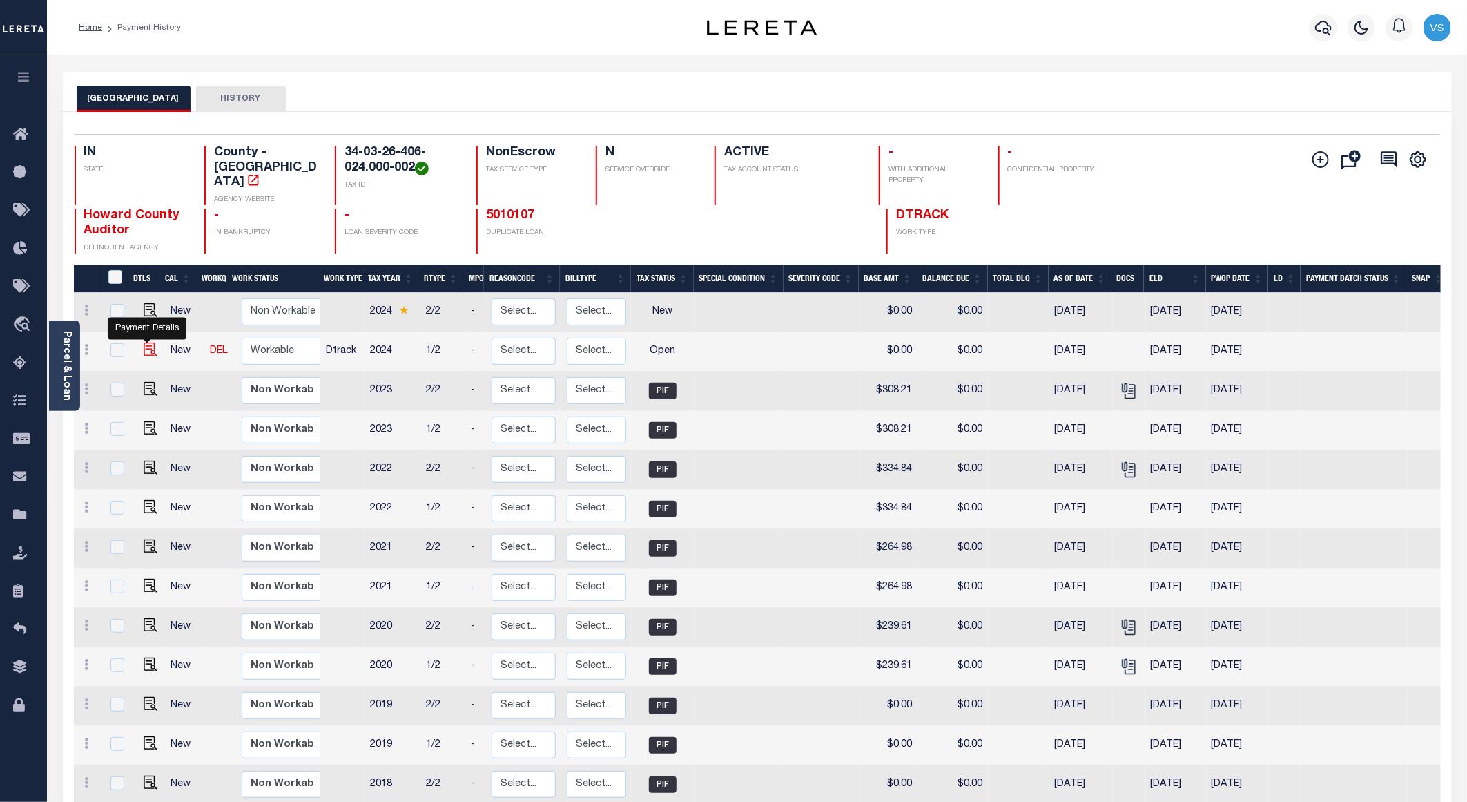
click at [144, 342] on img "" at bounding box center [151, 349] width 14 height 14
checkbox input "true"
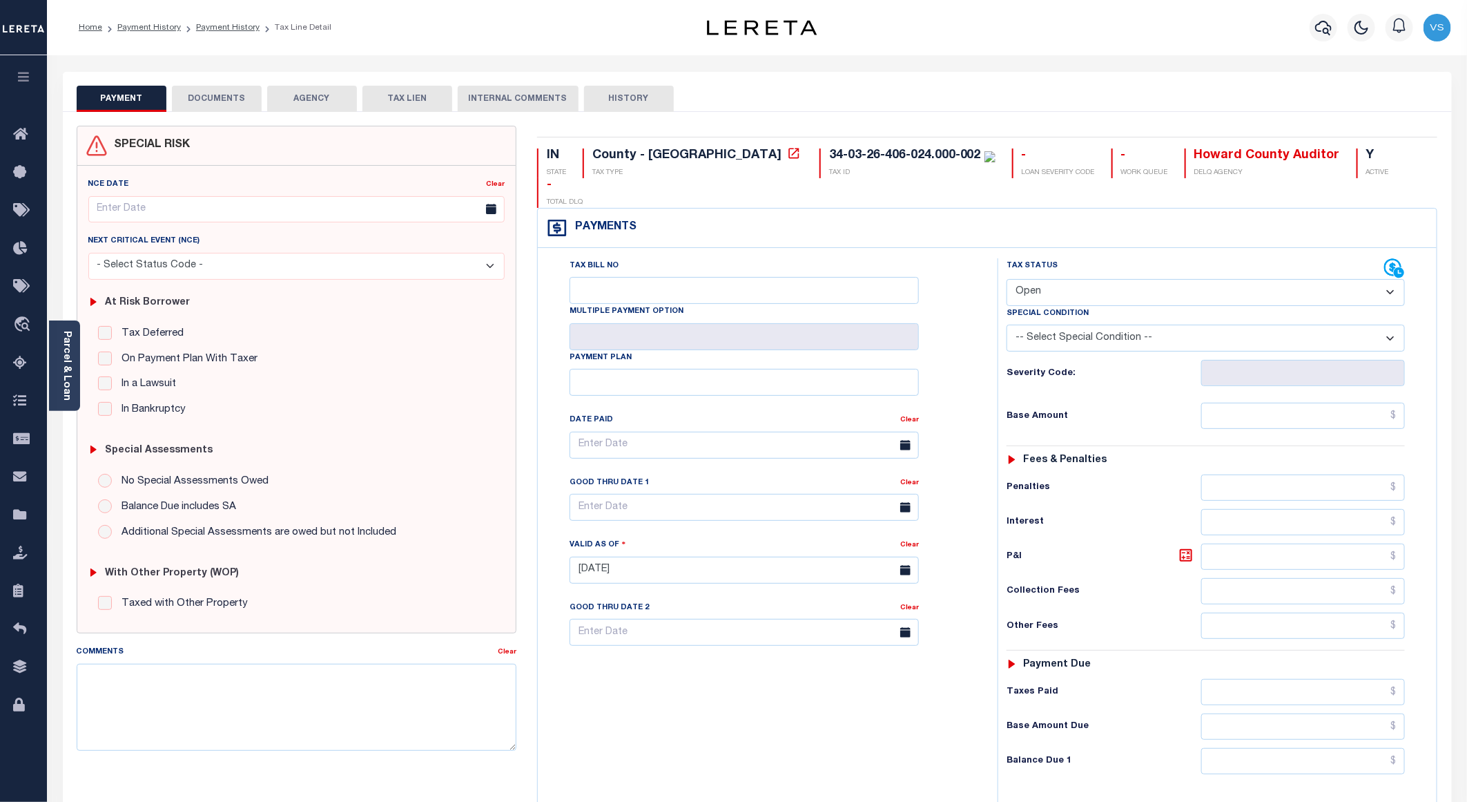
click at [1052, 279] on select "- Select Status Code - Open Due/Unpaid Paid Incomplete No Tax Due Internal Refu…" at bounding box center [1206, 292] width 398 height 27
select select "DUE"
click at [1007, 279] on select "- Select Status Code - Open Due/Unpaid Paid Incomplete No Tax Due Internal Refu…" at bounding box center [1206, 292] width 398 height 27
type input "[DATE]"
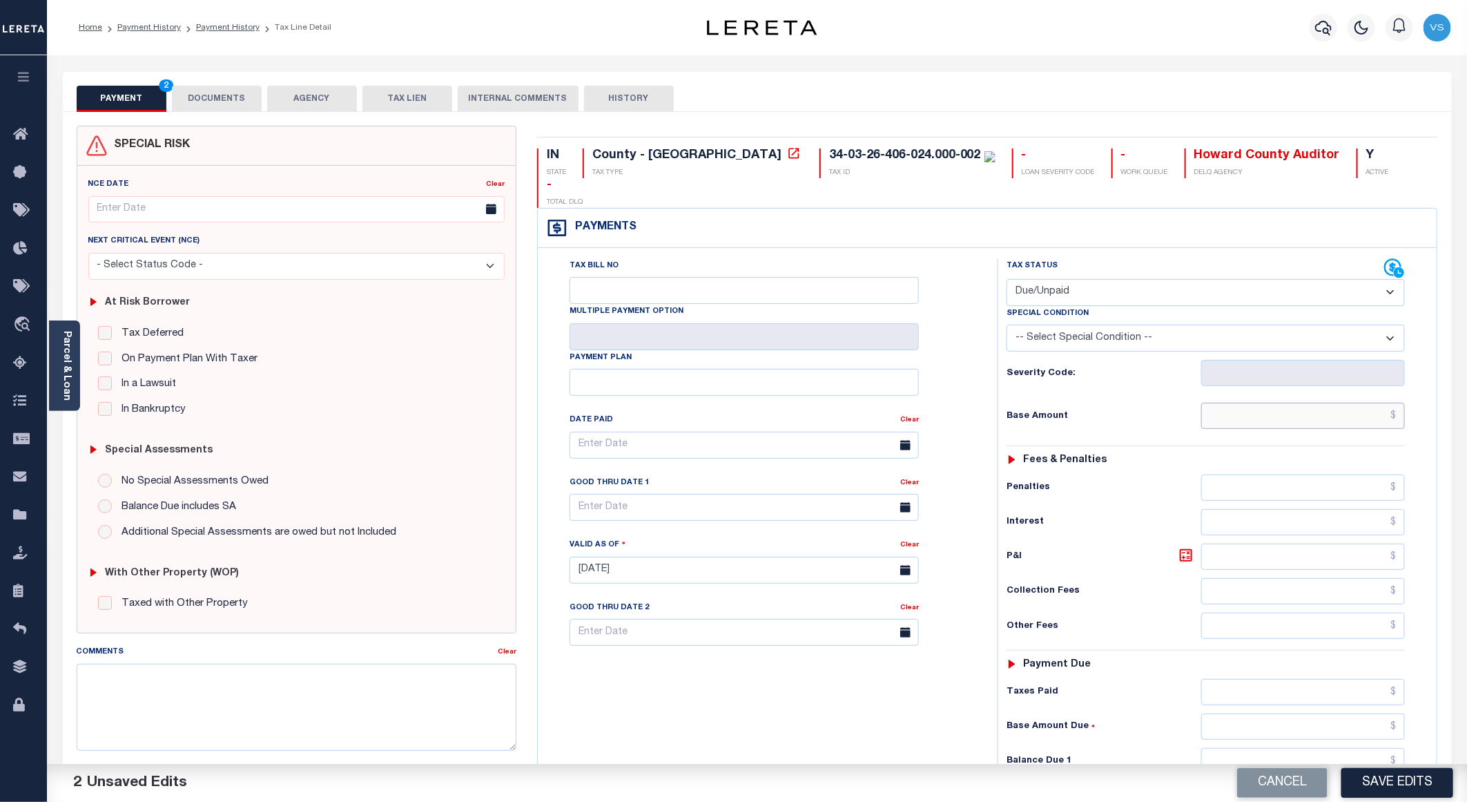
click at [1308, 402] on input "text" at bounding box center [1303, 415] width 204 height 26
paste input "409.73"
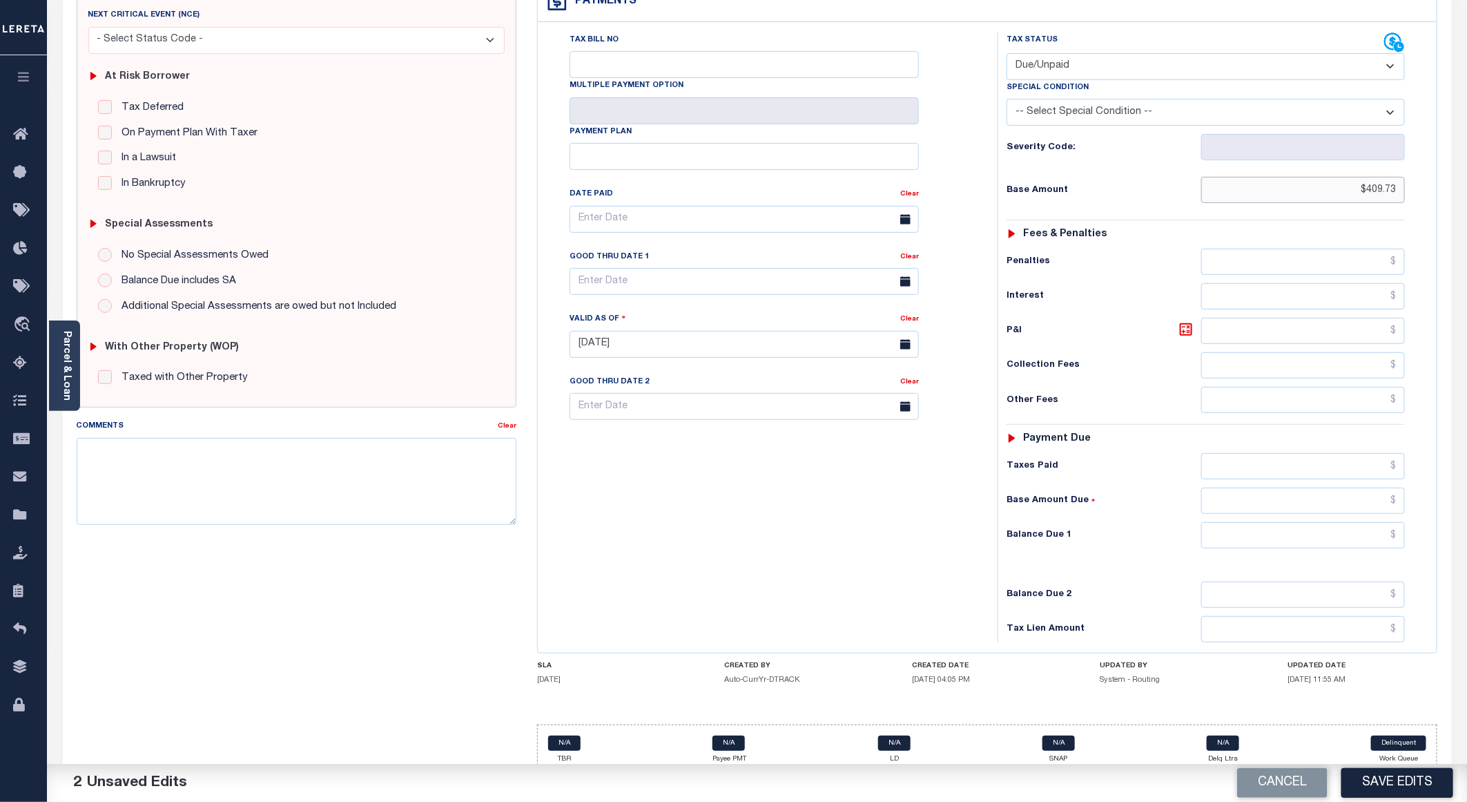
type input "$409.73"
click at [1075, 80] on div "Special Condition" at bounding box center [1206, 89] width 398 height 19
click at [1075, 99] on select "-- Select Special Condition -- 3RD PARTY TAX LIEN AGENCY TAX LIEN (A.K.A Inside…" at bounding box center [1206, 112] width 398 height 27
select select "15"
click at [1007, 99] on select "-- Select Special Condition -- 3RD PARTY TAX LIEN AGENCY TAX LIEN (A.K.A Inside…" at bounding box center [1206, 112] width 398 height 27
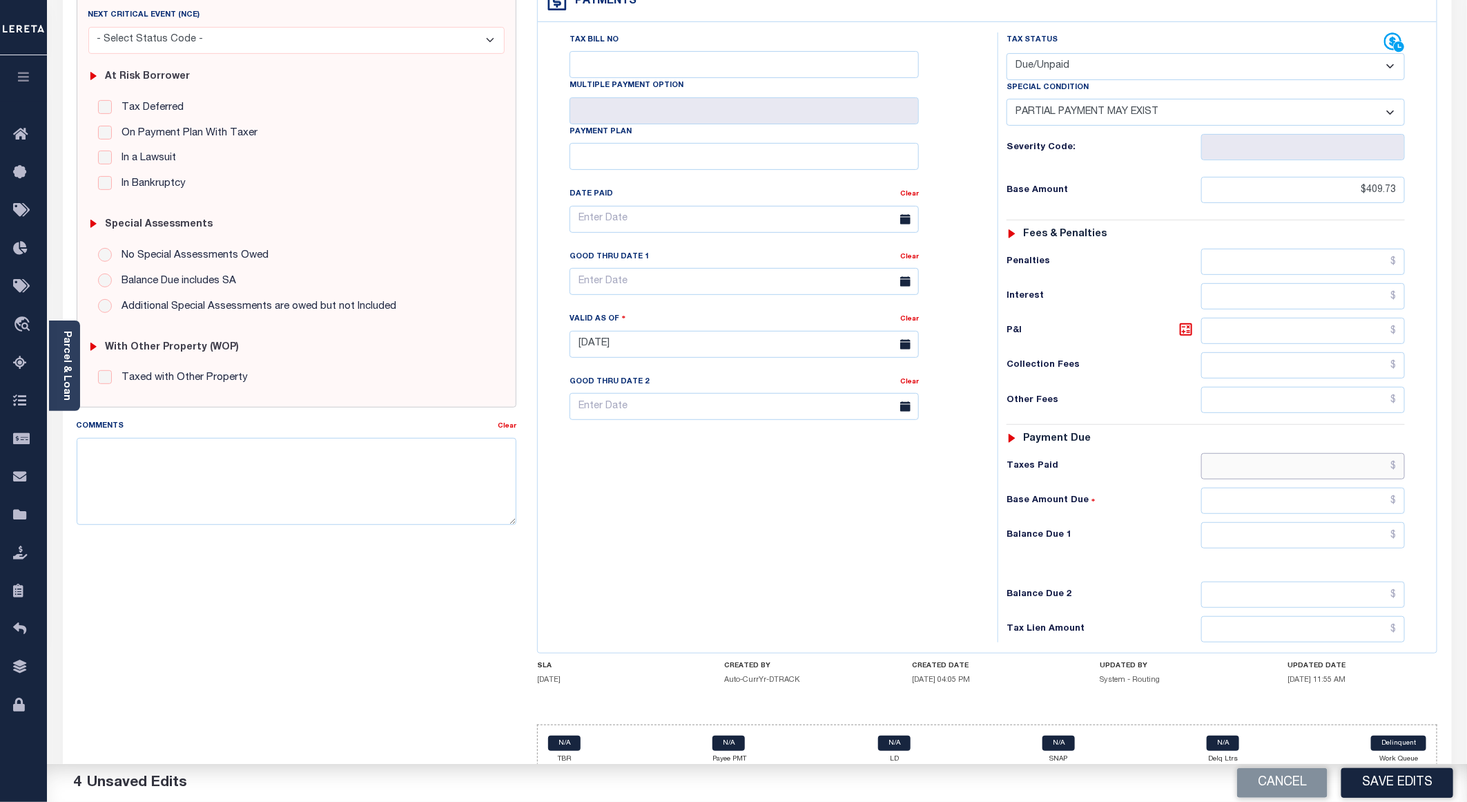
click at [1220, 453] on input "text" at bounding box center [1303, 466] width 204 height 26
paste input "360.00"
type input "$360.00"
click at [1266, 522] on input "text" at bounding box center [1303, 535] width 204 height 26
click at [1320, 522] on input "text" at bounding box center [1303, 535] width 204 height 26
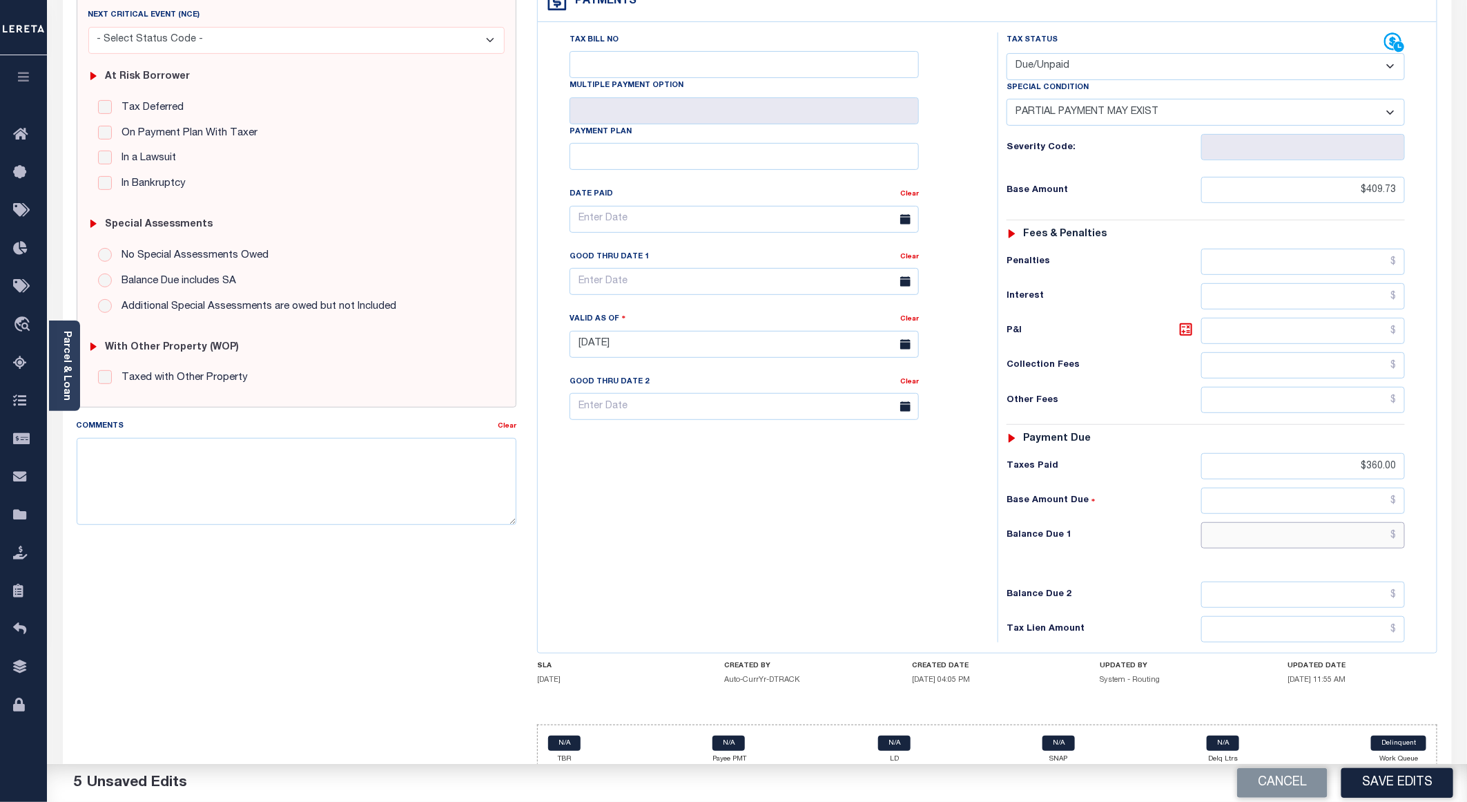
paste input "90.7"
type input "$90.70"
click at [1354, 318] on input "text" at bounding box center [1303, 331] width 204 height 26
paste input "40.97"
click at [1189, 325] on icon at bounding box center [1186, 329] width 8 height 8
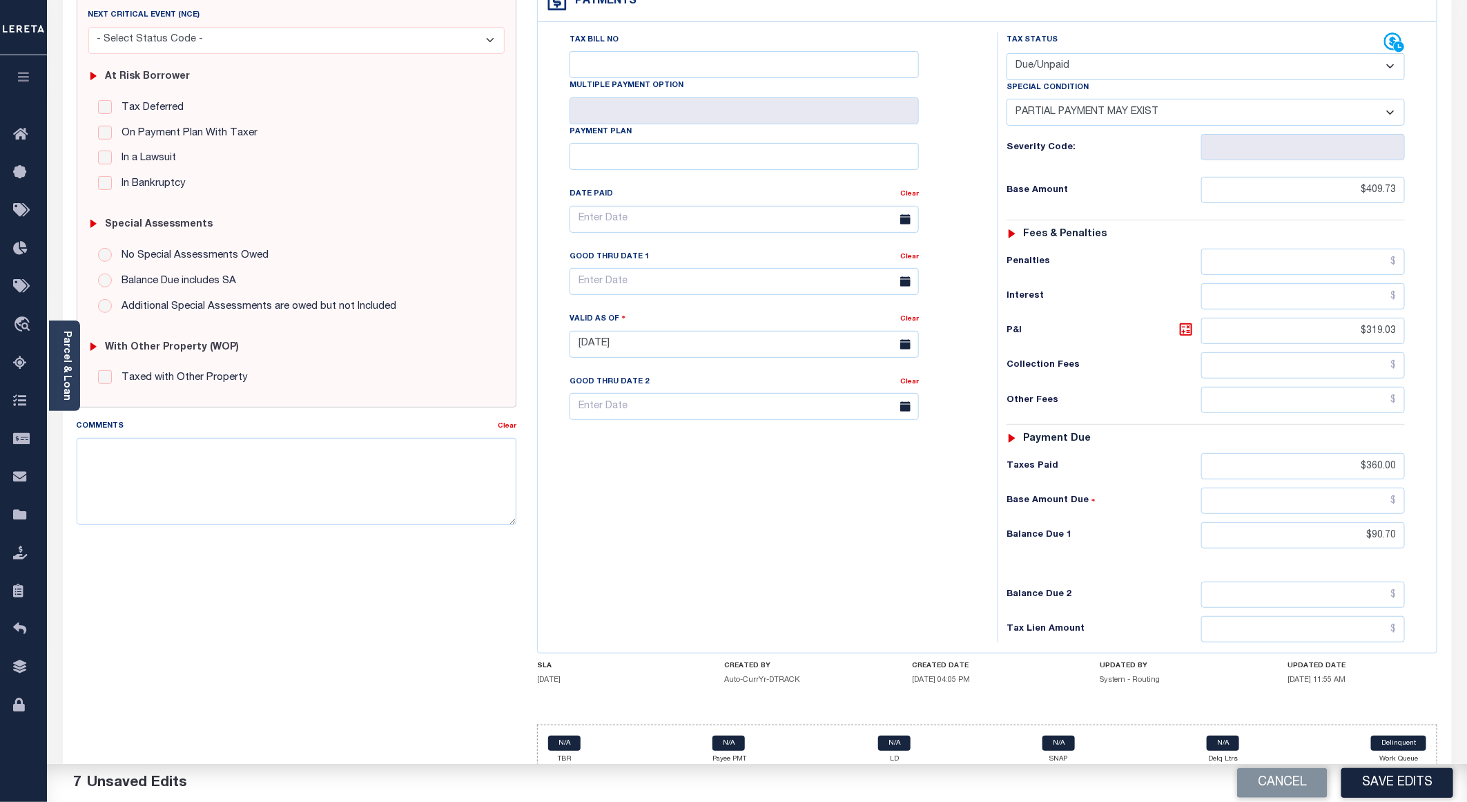
drag, startPoint x: 1408, startPoint y: 305, endPoint x: 1263, endPoint y: 307, distance: 145.0
click at [1263, 307] on div "Tax Status Status - Select Status Code -" at bounding box center [1210, 337] width 425 height 610
click at [1381, 318] on input "$319.03" at bounding box center [1303, 331] width 204 height 26
drag, startPoint x: 1381, startPoint y: 317, endPoint x: 1457, endPoint y: 315, distance: 75.3
click at [1382, 318] on input "$319.03" at bounding box center [1303, 331] width 204 height 26
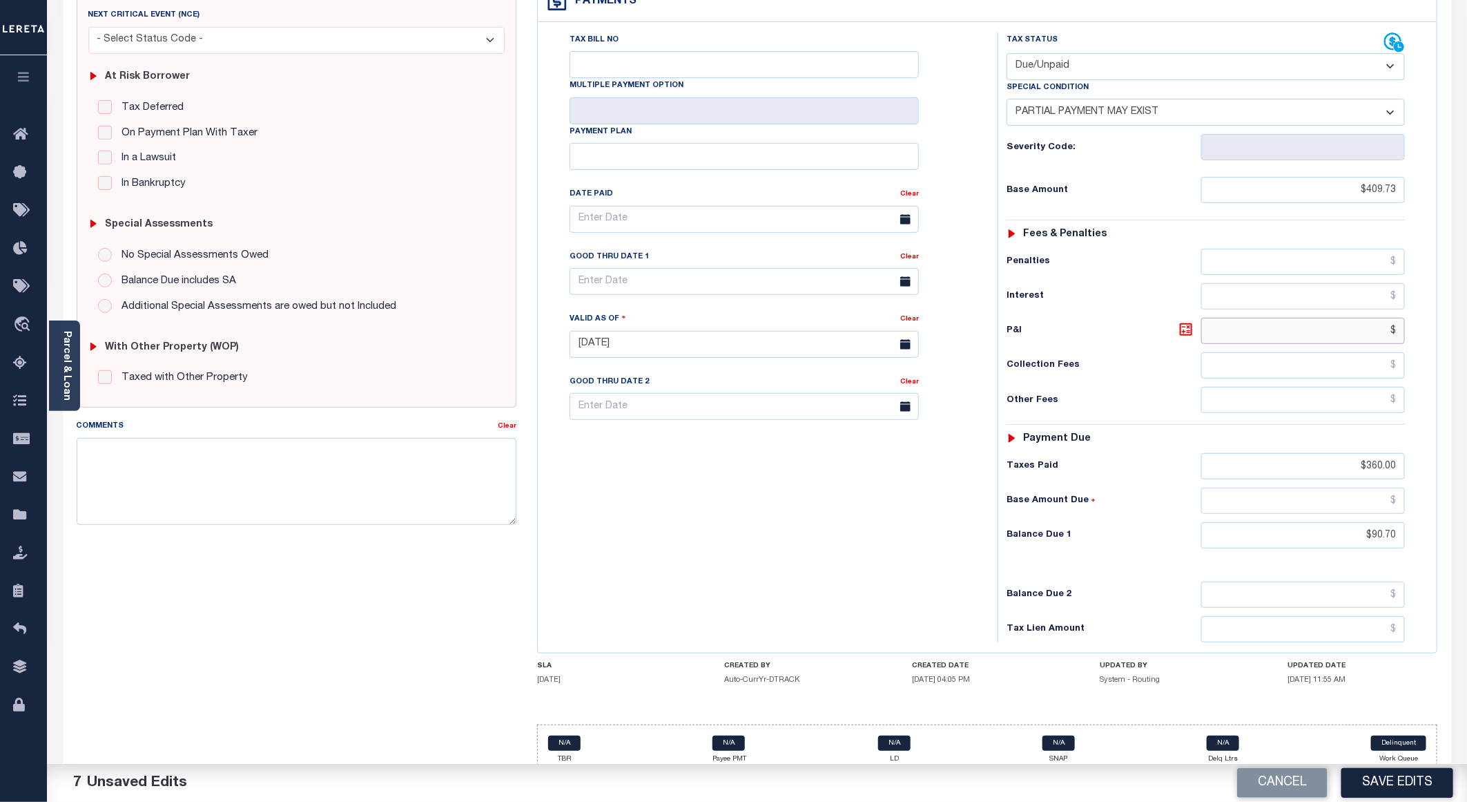
paste input "40.97"
type input "$40.97"
click at [1357, 522] on input "$90.70" at bounding box center [1303, 535] width 204 height 26
click at [642, 268] on input "text" at bounding box center [744, 281] width 349 height 27
click at [638, 445] on span "30" at bounding box center [645, 446] width 27 height 27
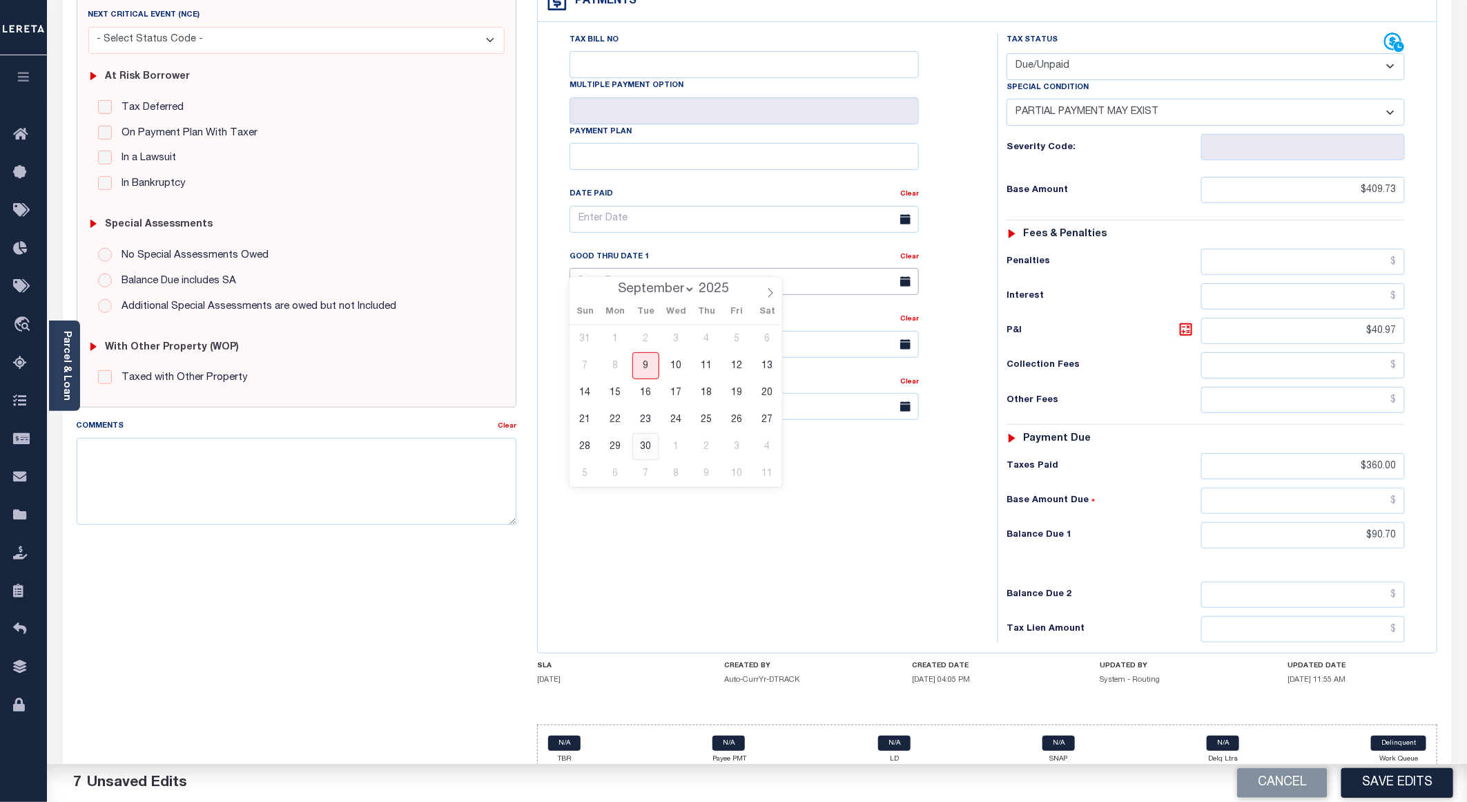
type input "09/30/2025"
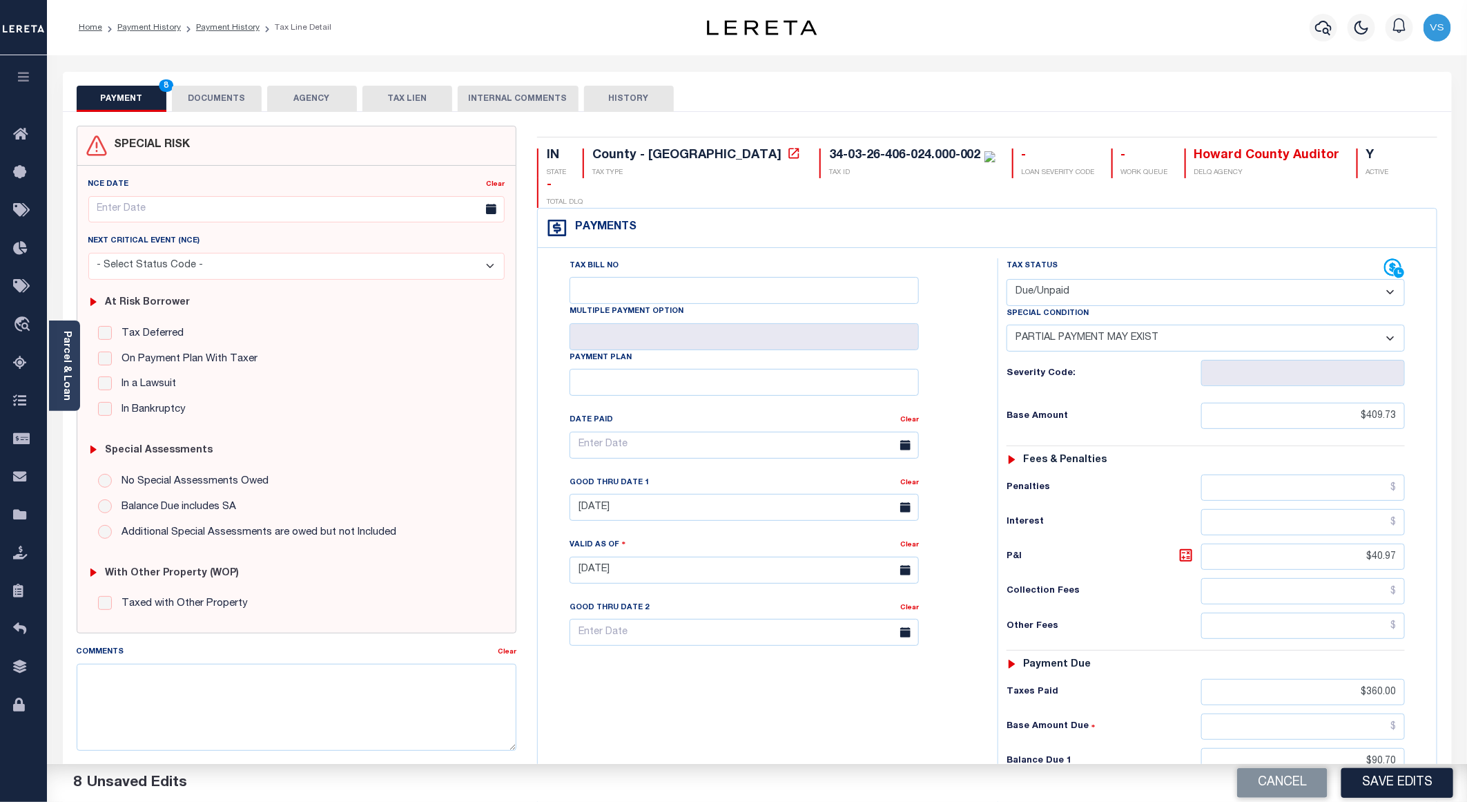
click at [215, 83] on div "PAYMENT 8 DOCUMENTS AGENCY DELINQUENT PAYEE TAX LIEN" at bounding box center [757, 92] width 1389 height 40
click at [211, 94] on button "DOCUMENTS" at bounding box center [217, 99] width 90 height 26
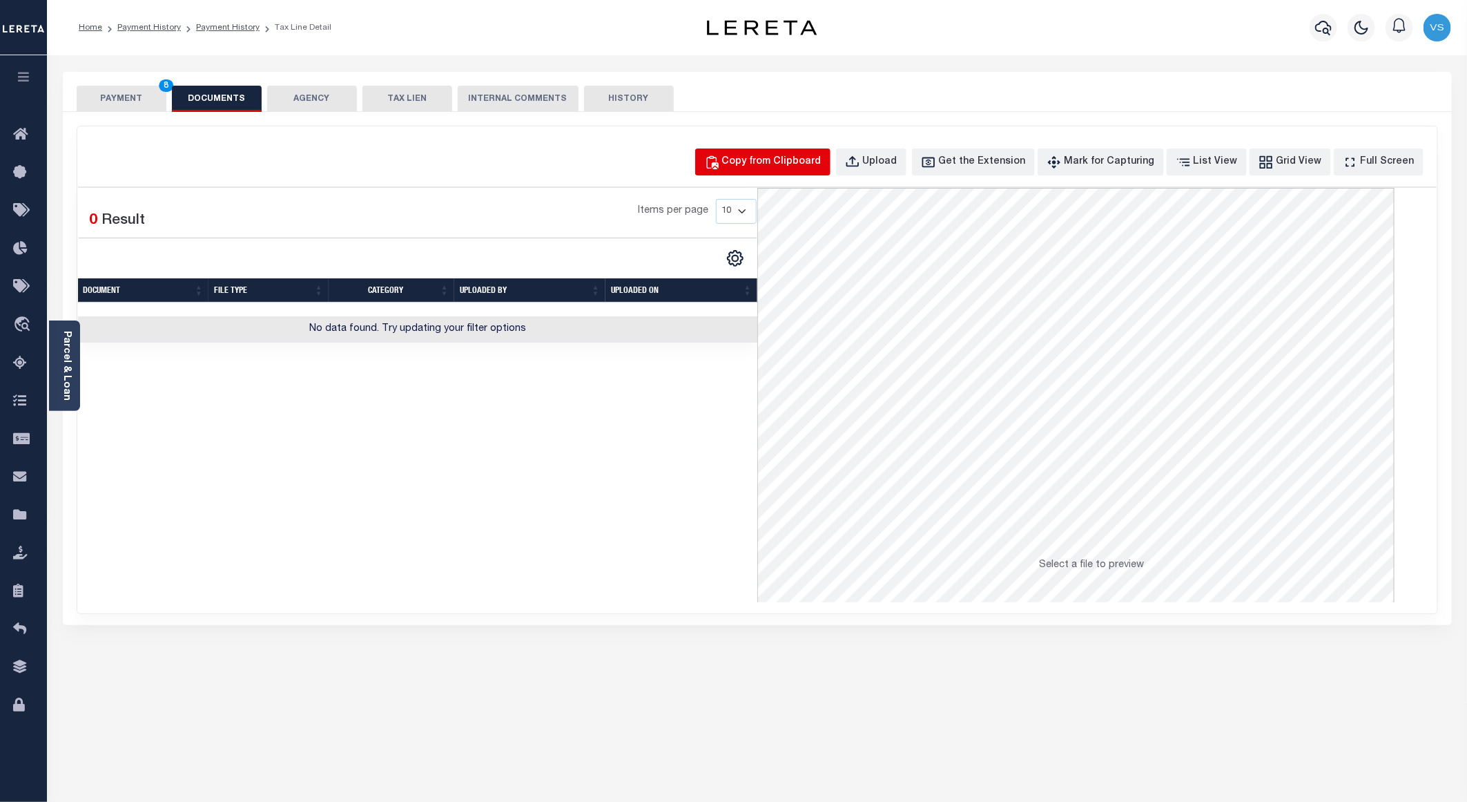
click at [799, 162] on div "Copy from Clipboard" at bounding box center [771, 162] width 99 height 15
select select "POP"
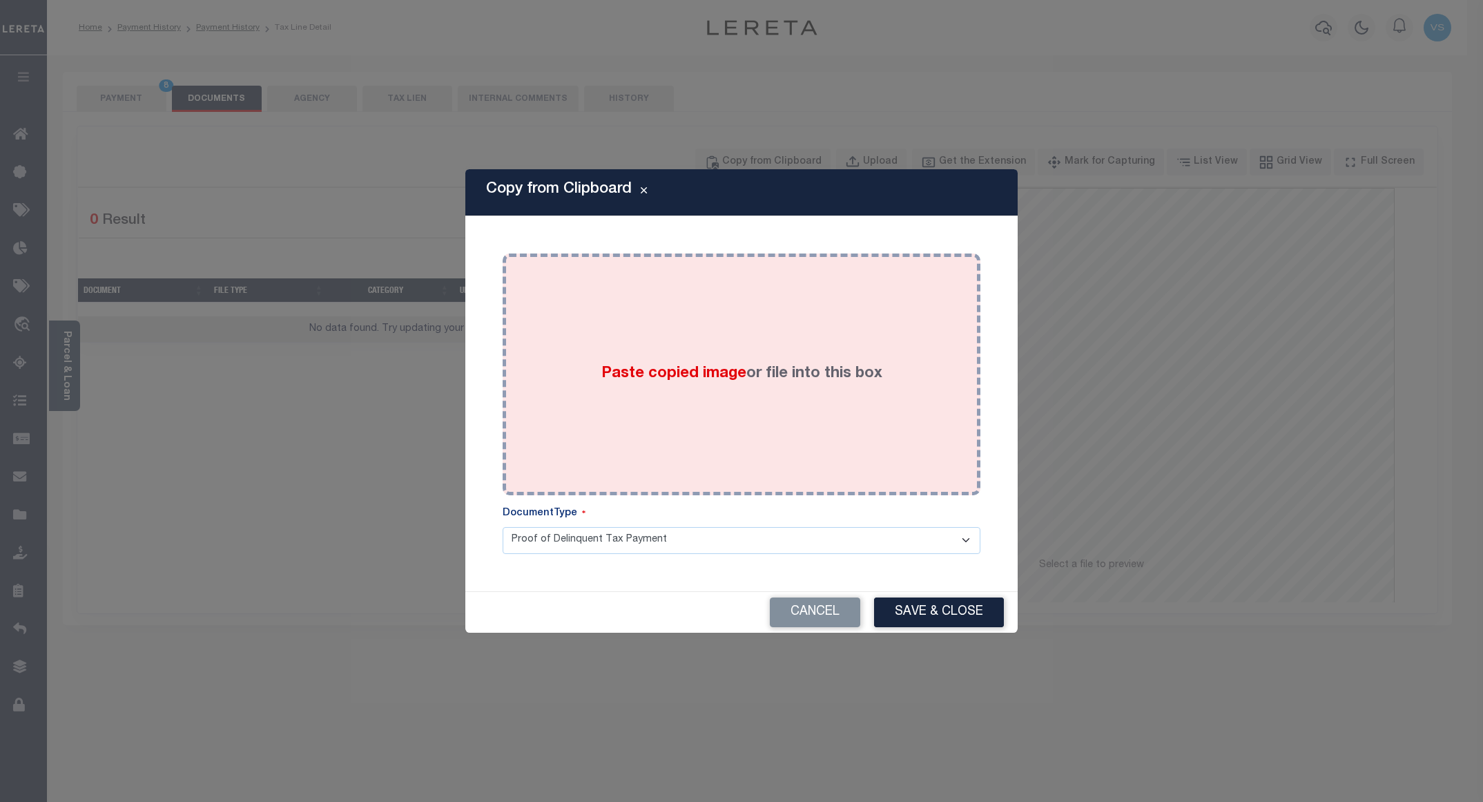
click at [671, 425] on div "Paste copied image or file into this box" at bounding box center [741, 374] width 457 height 221
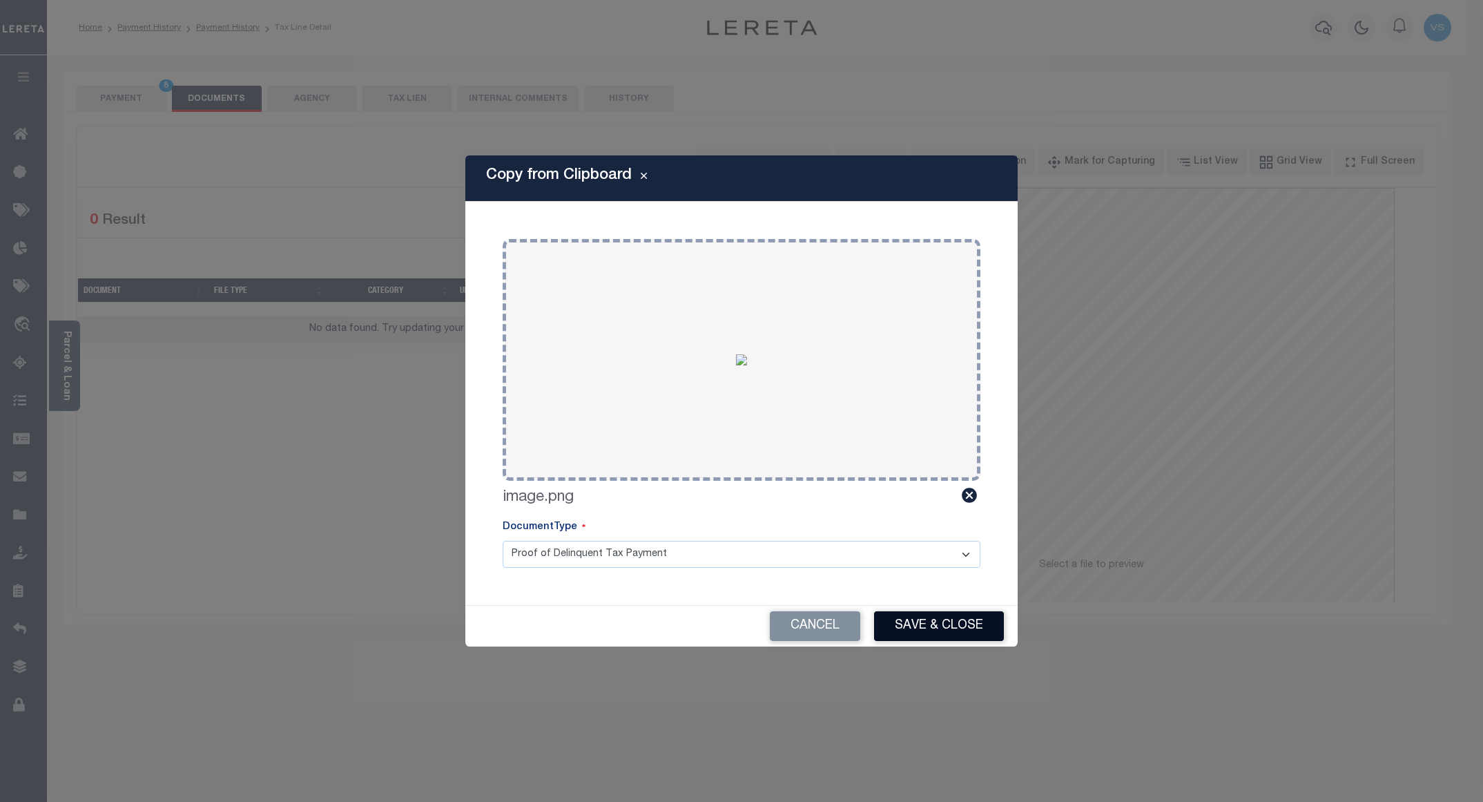
click at [908, 620] on button "Save & Close" at bounding box center [939, 626] width 130 height 30
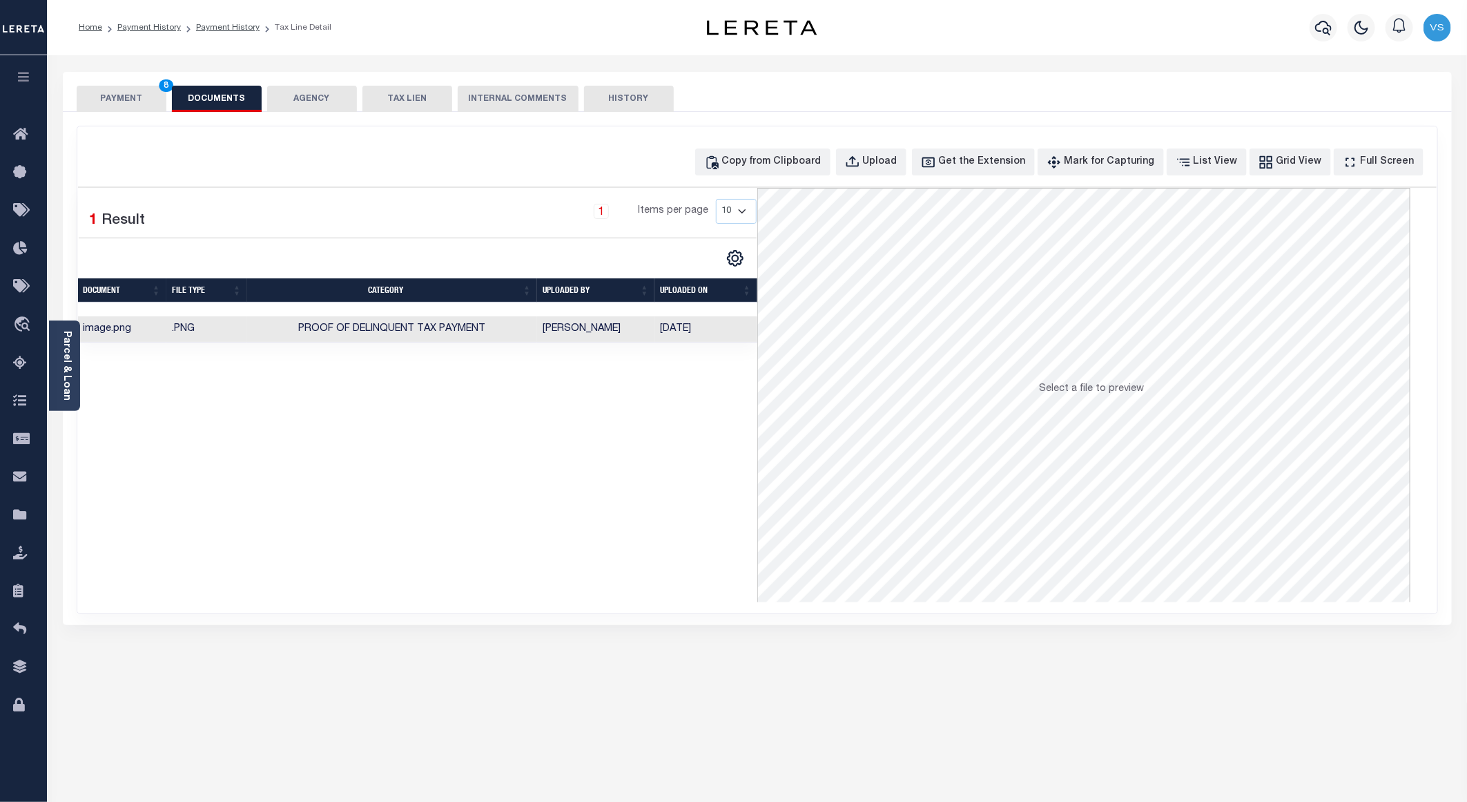
click at [119, 95] on button "PAYMENT 8" at bounding box center [122, 99] width 90 height 26
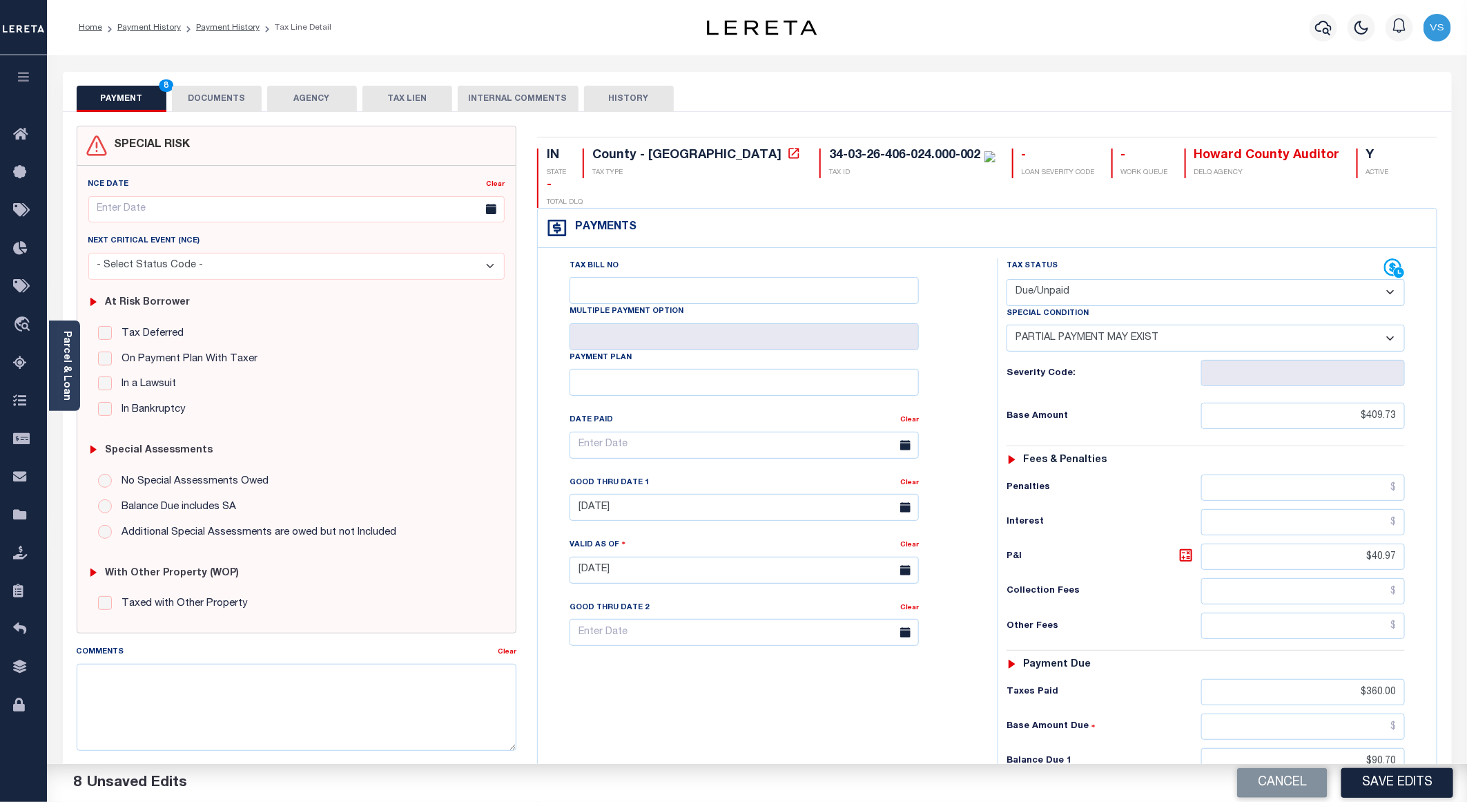
scroll to position [104, 0]
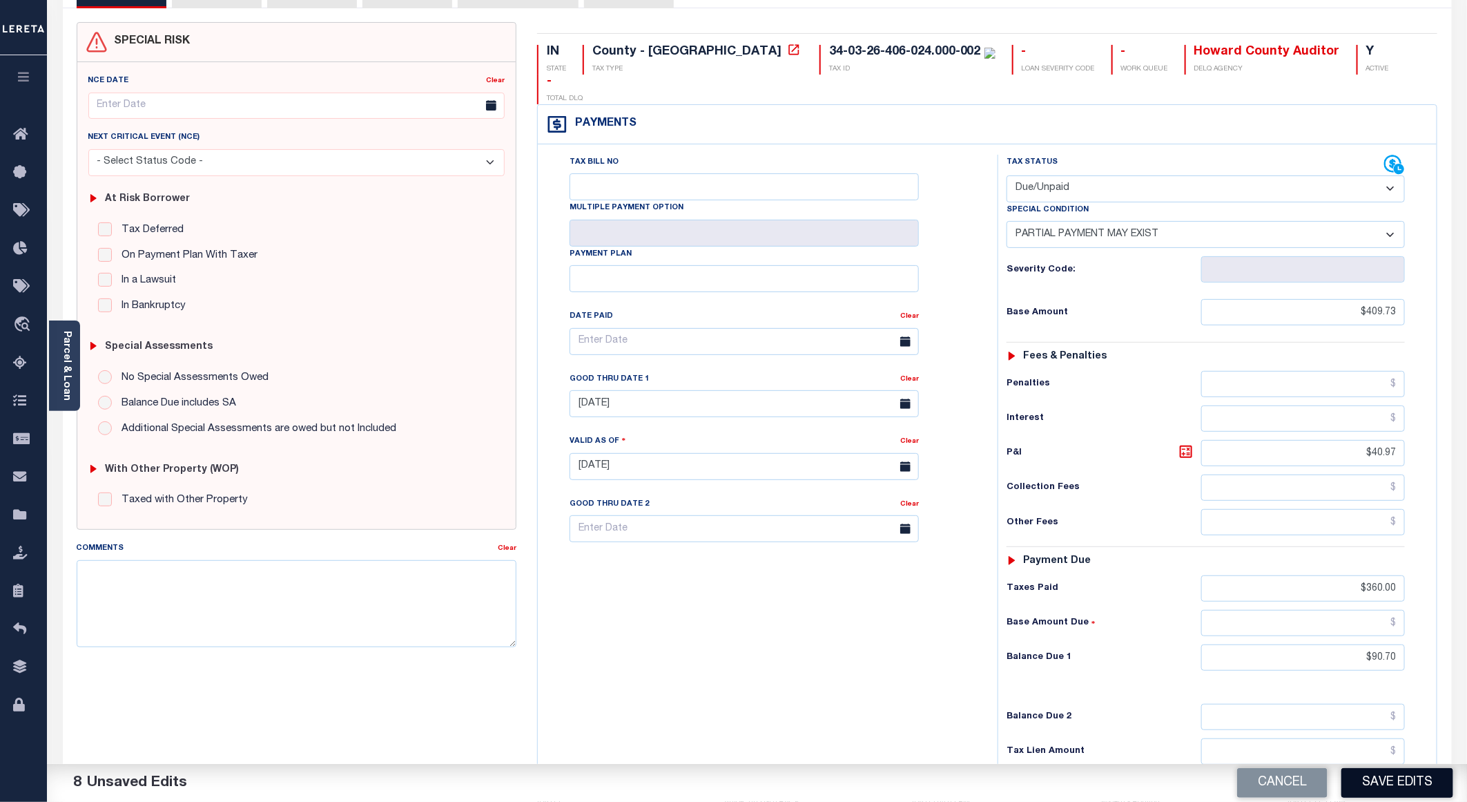
click at [1369, 785] on button "Save Edits" at bounding box center [1397, 783] width 112 height 30
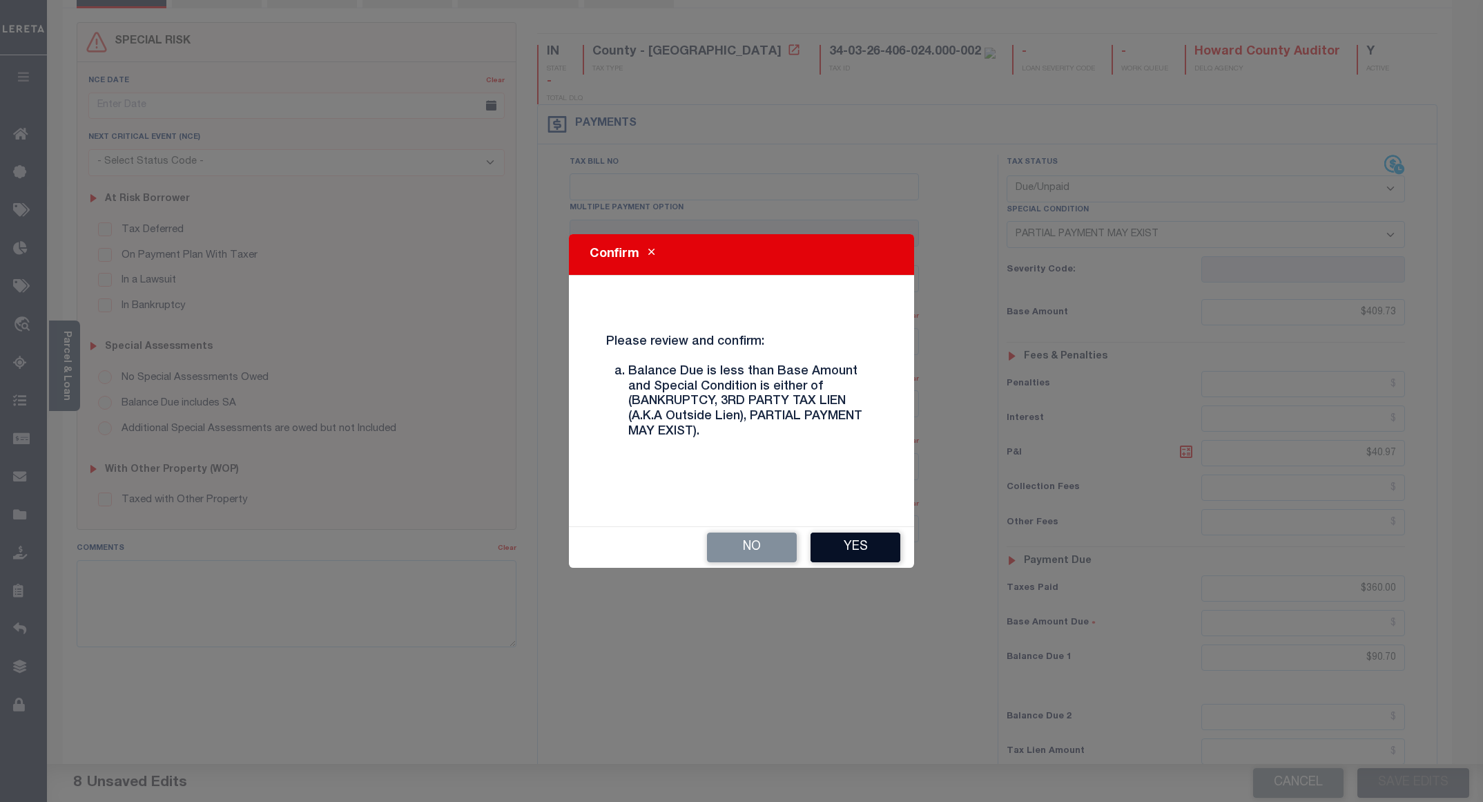
click at [817, 543] on button "Yes" at bounding box center [855, 547] width 90 height 30
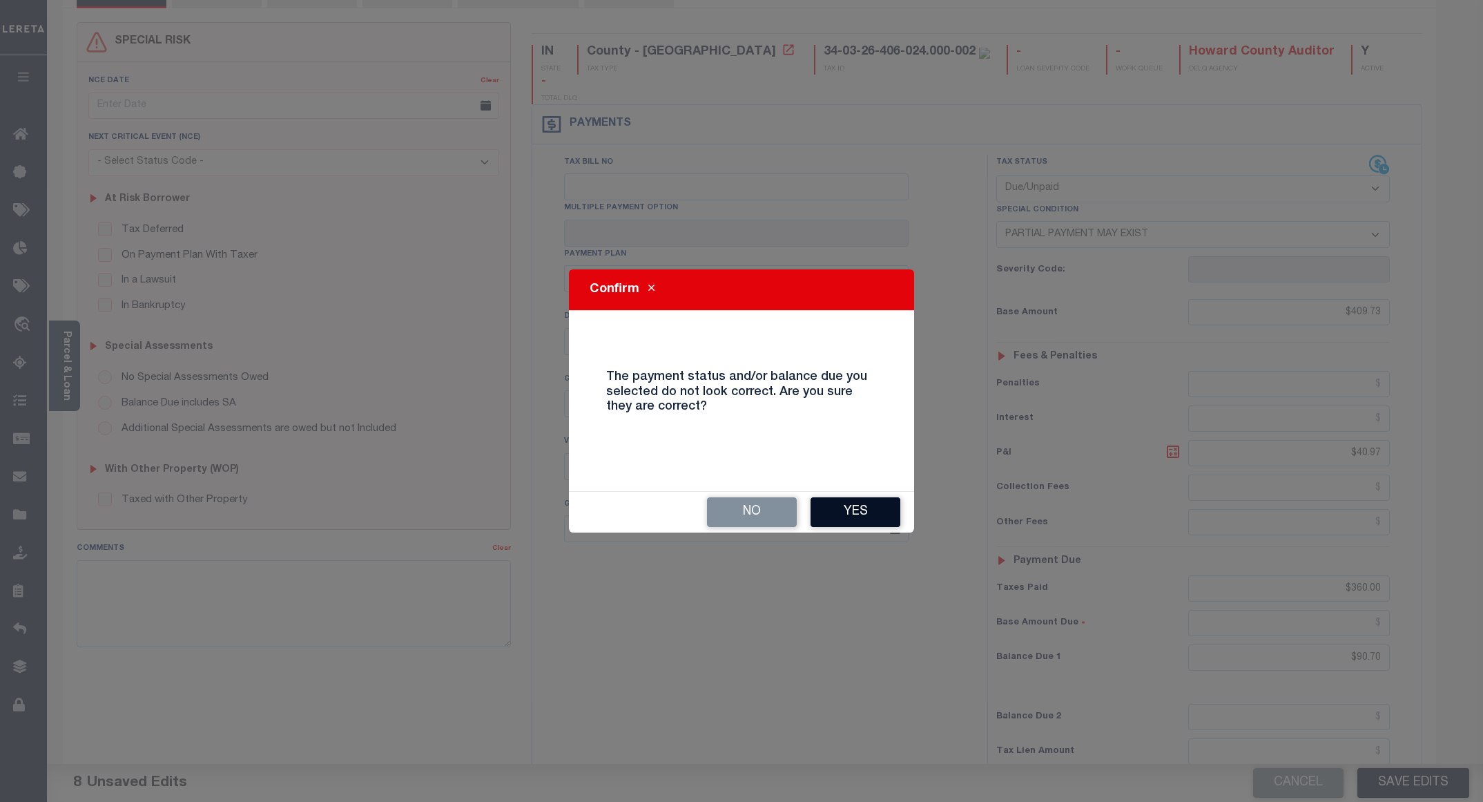
click at [858, 508] on button "Yes" at bounding box center [855, 512] width 90 height 30
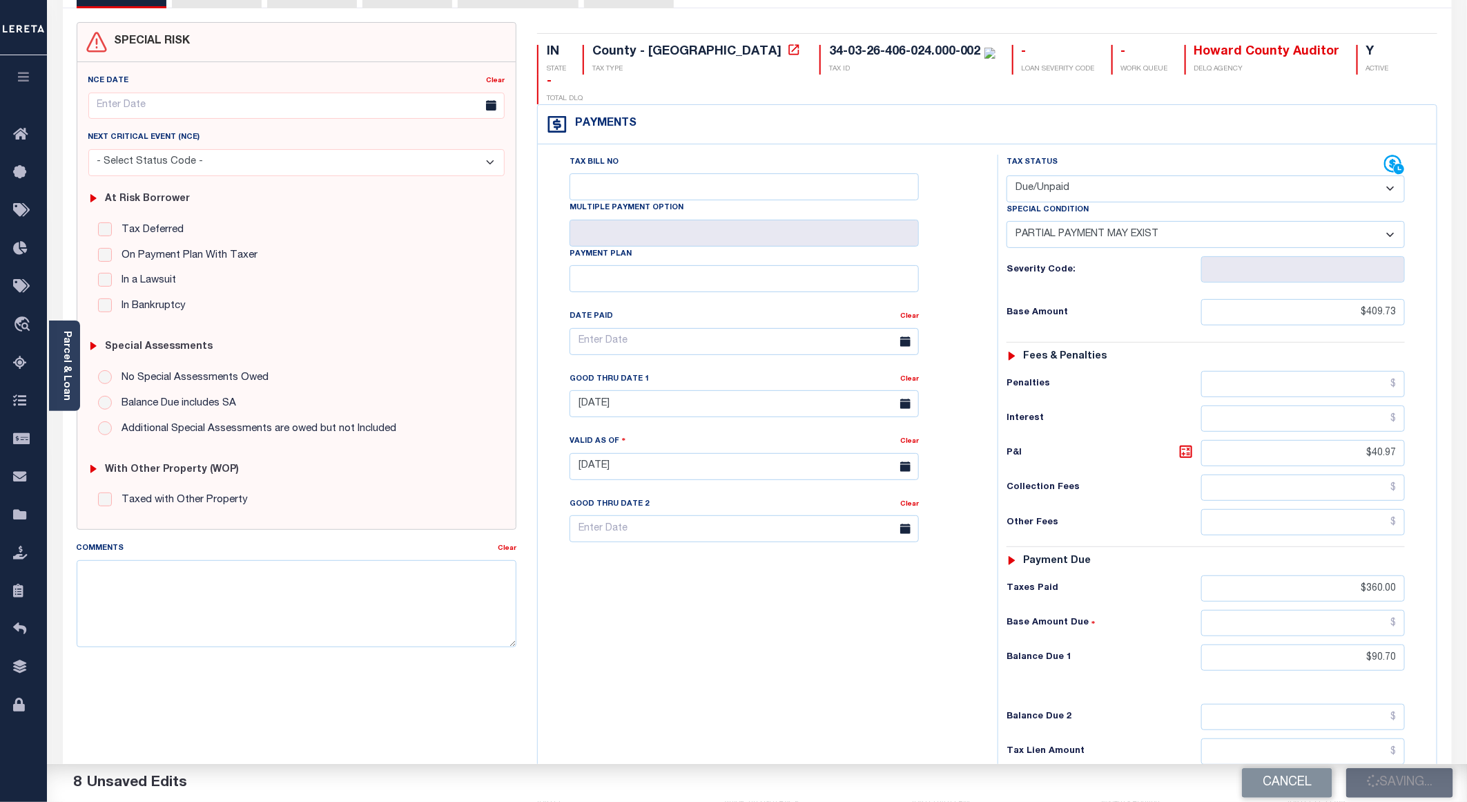
checkbox input "false"
type input "$409.73"
type input "$40.97"
type input "$360"
type input "$90.7"
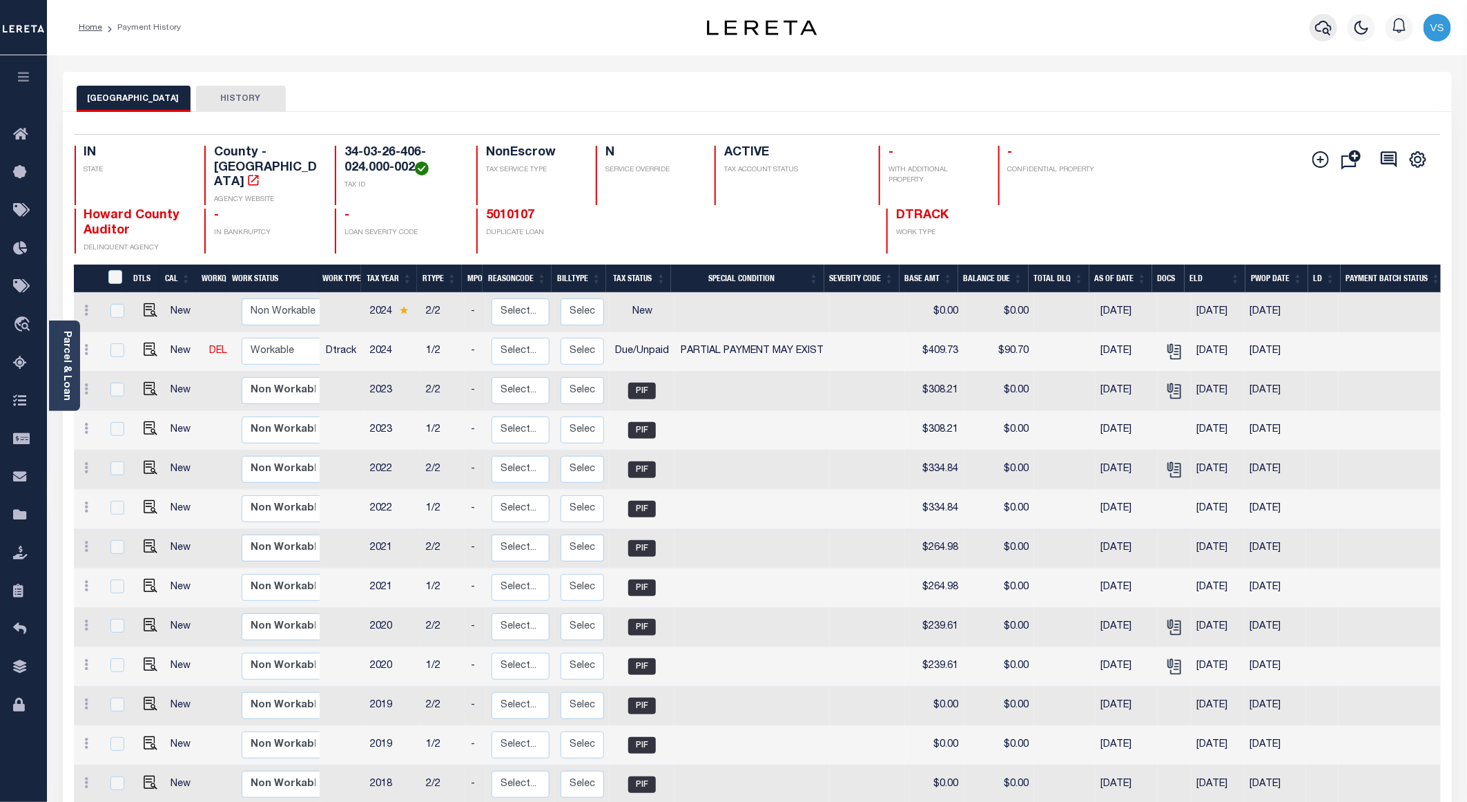
click at [1318, 28] on icon "button" at bounding box center [1323, 27] width 17 height 17
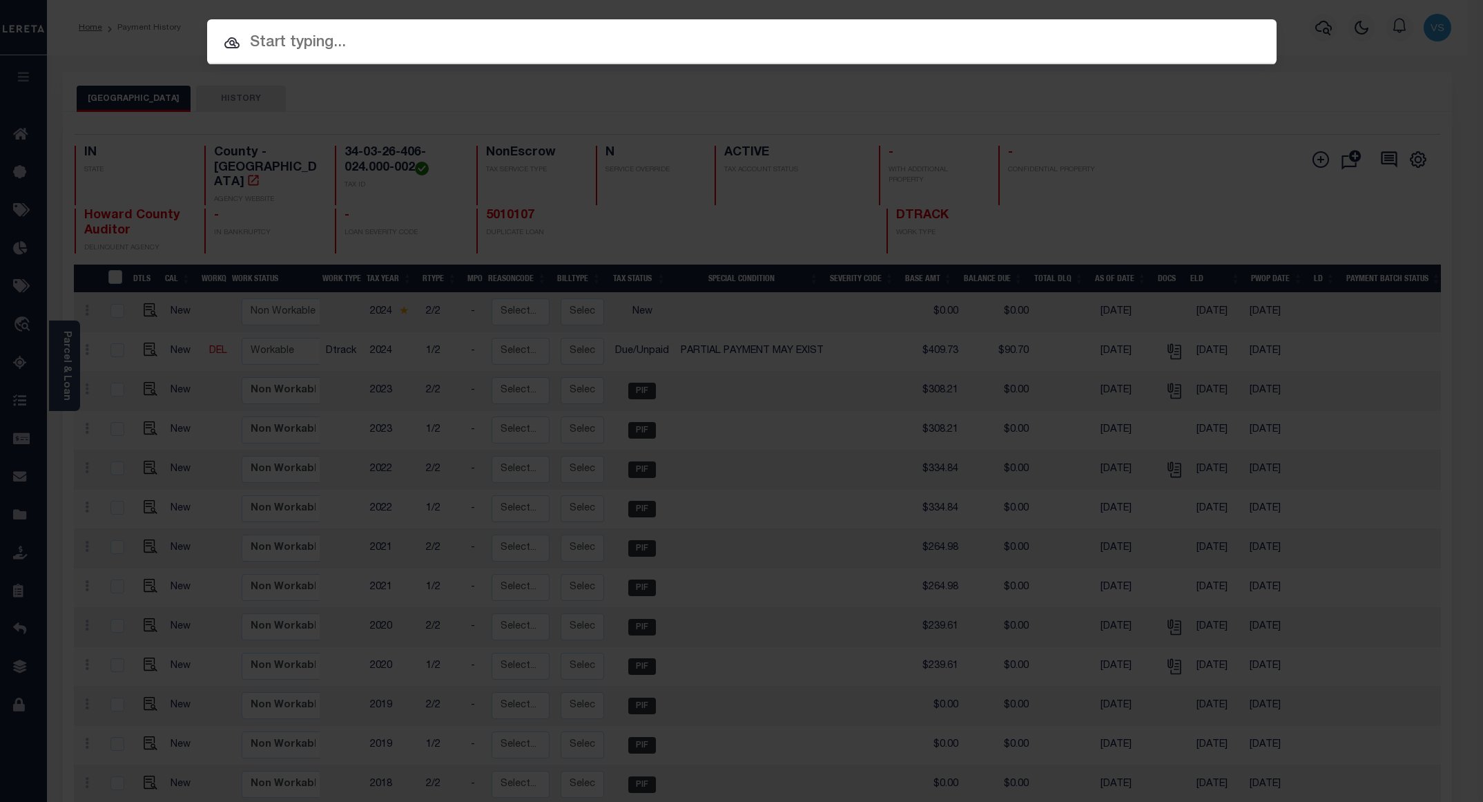
paste input "5010107"
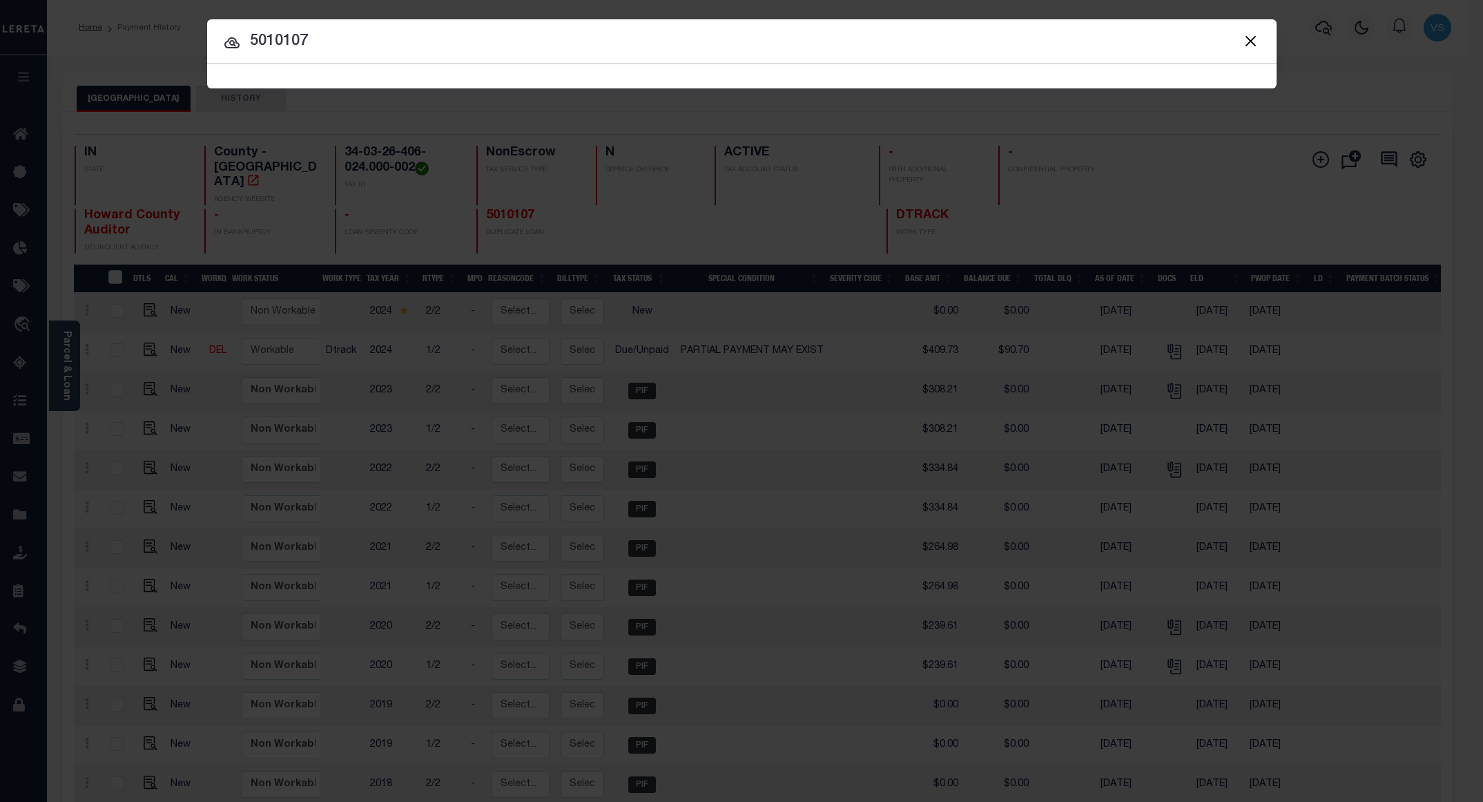
type input "5010107"
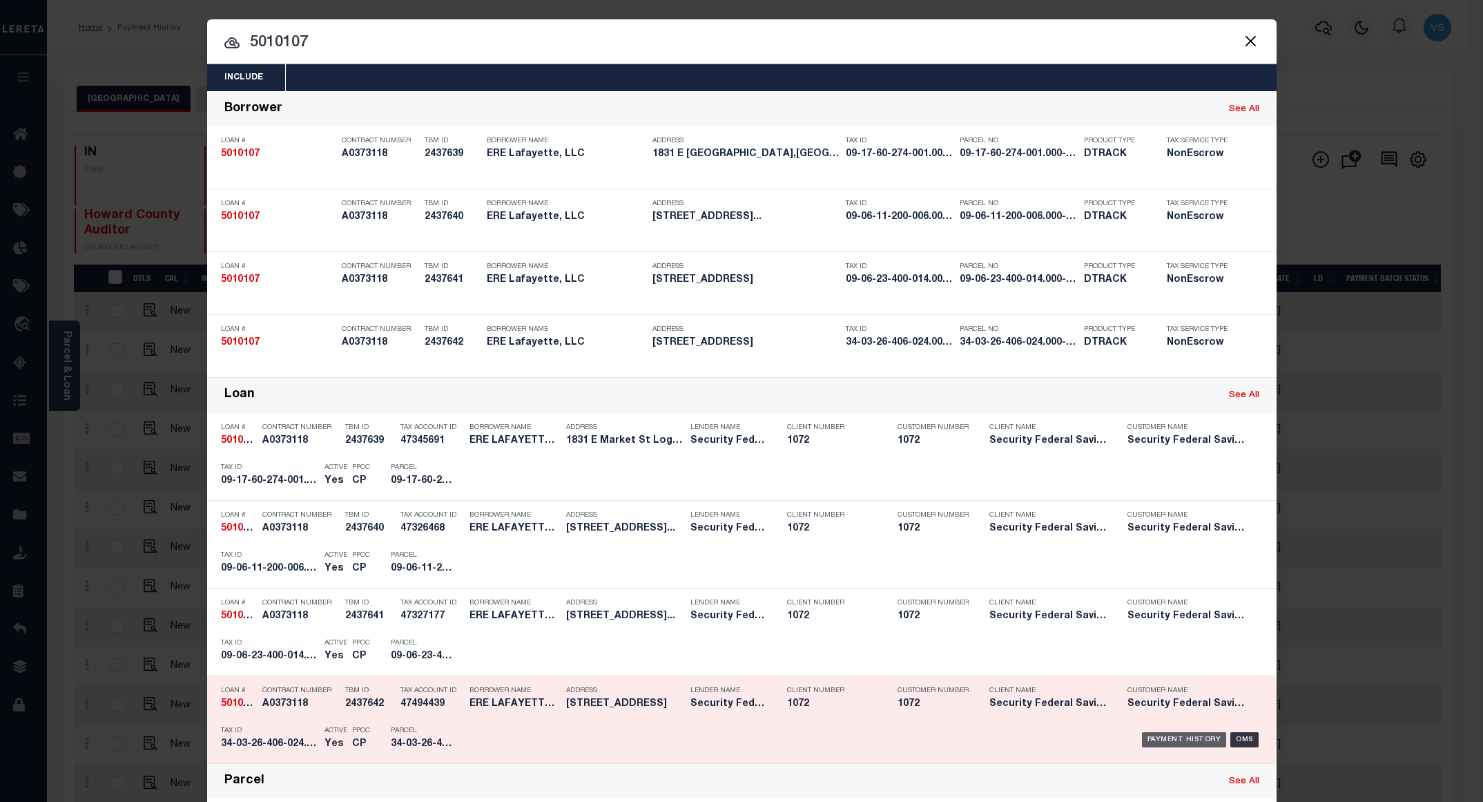
click at [1177, 746] on div "Payment History" at bounding box center [1184, 739] width 85 height 15
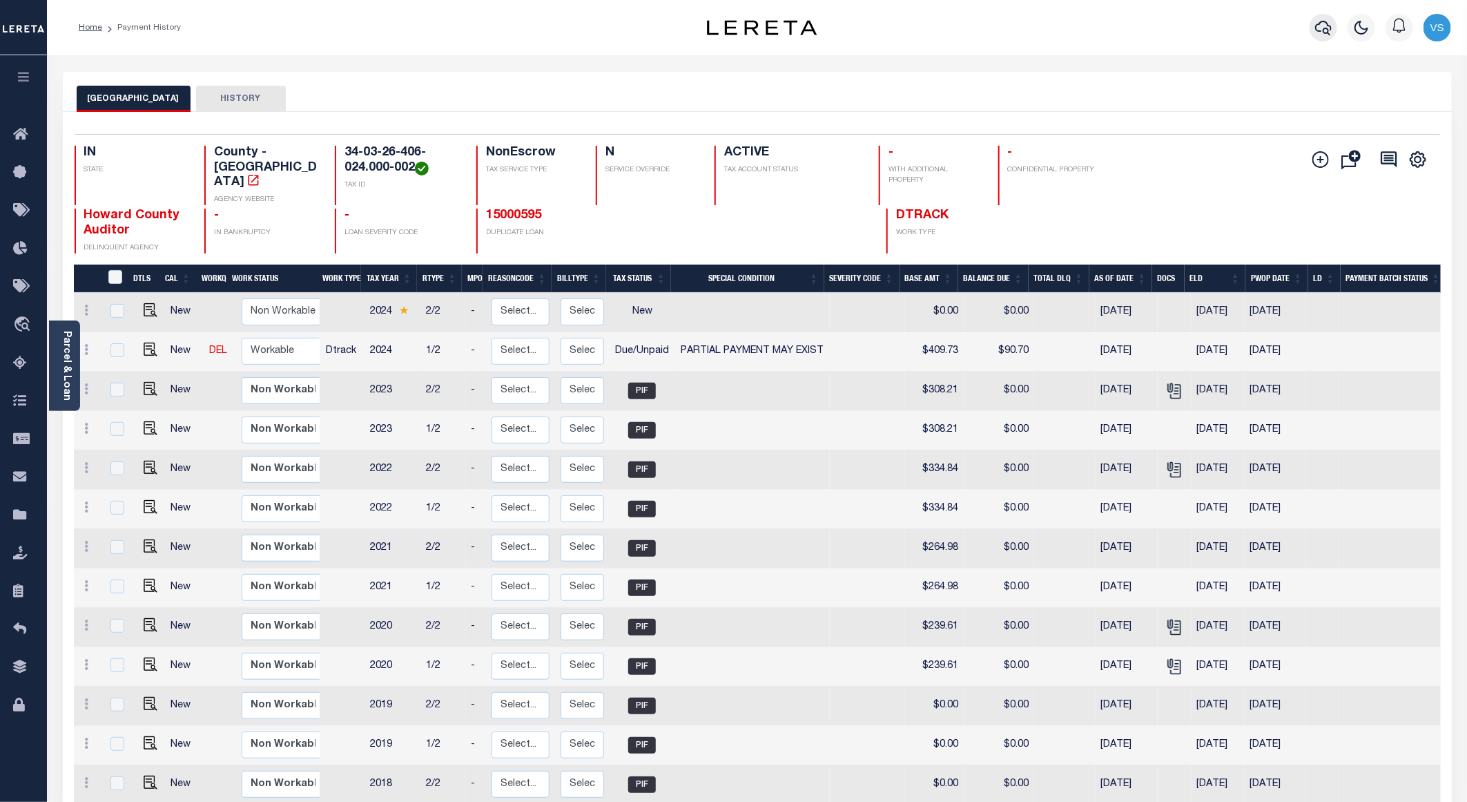
click at [1316, 31] on icon "button" at bounding box center [1323, 27] width 17 height 17
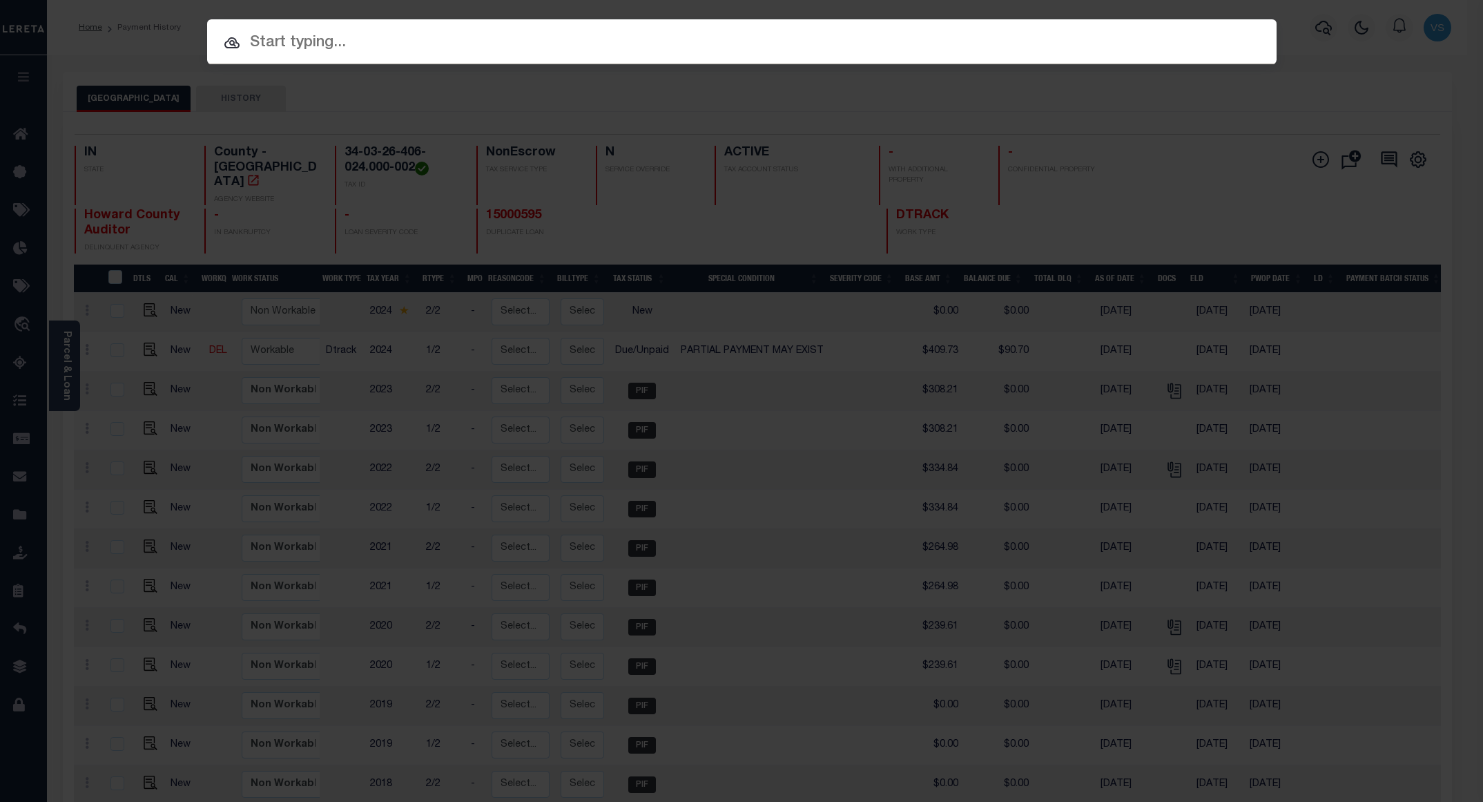
paste input "15000176"
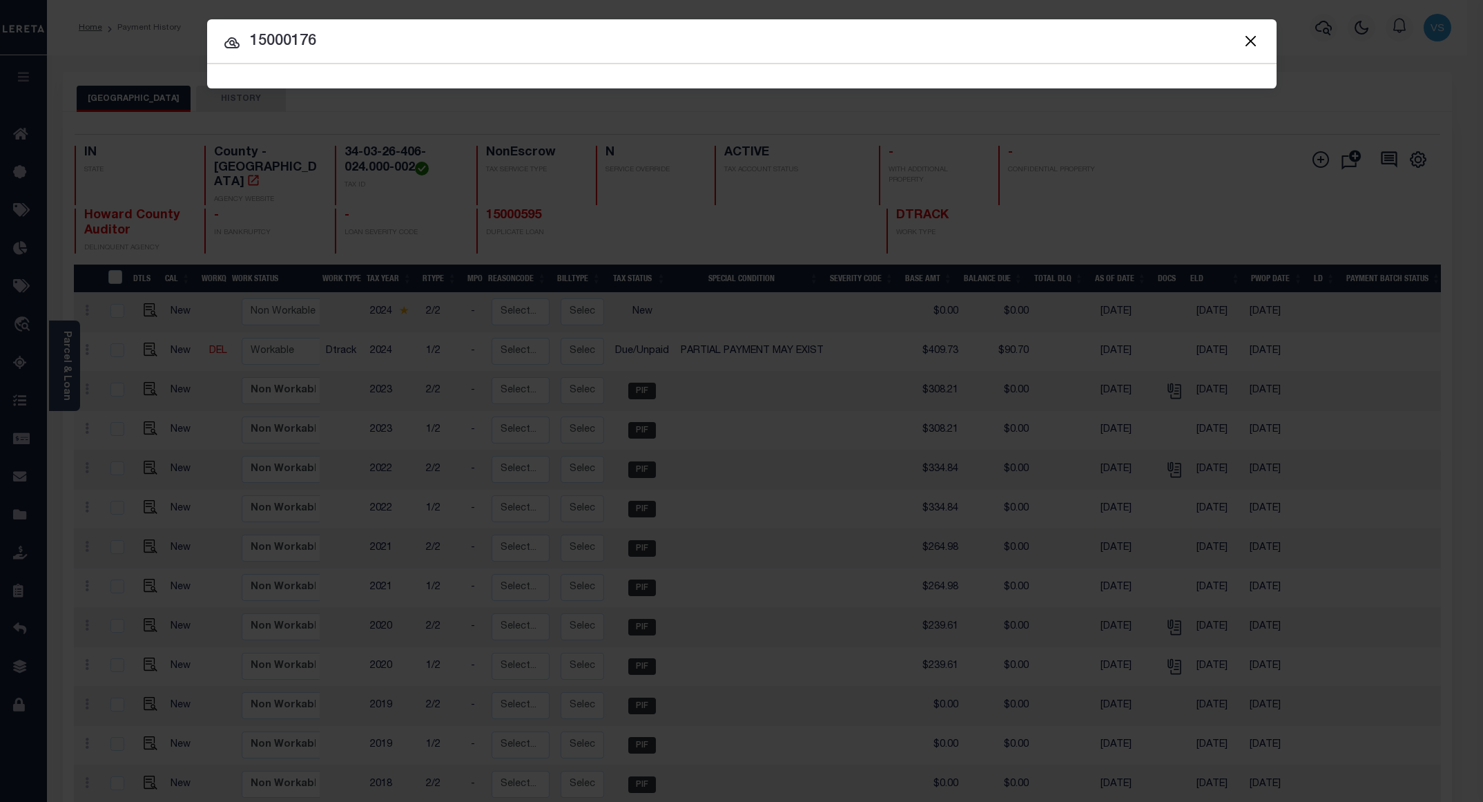
type input "15000176"
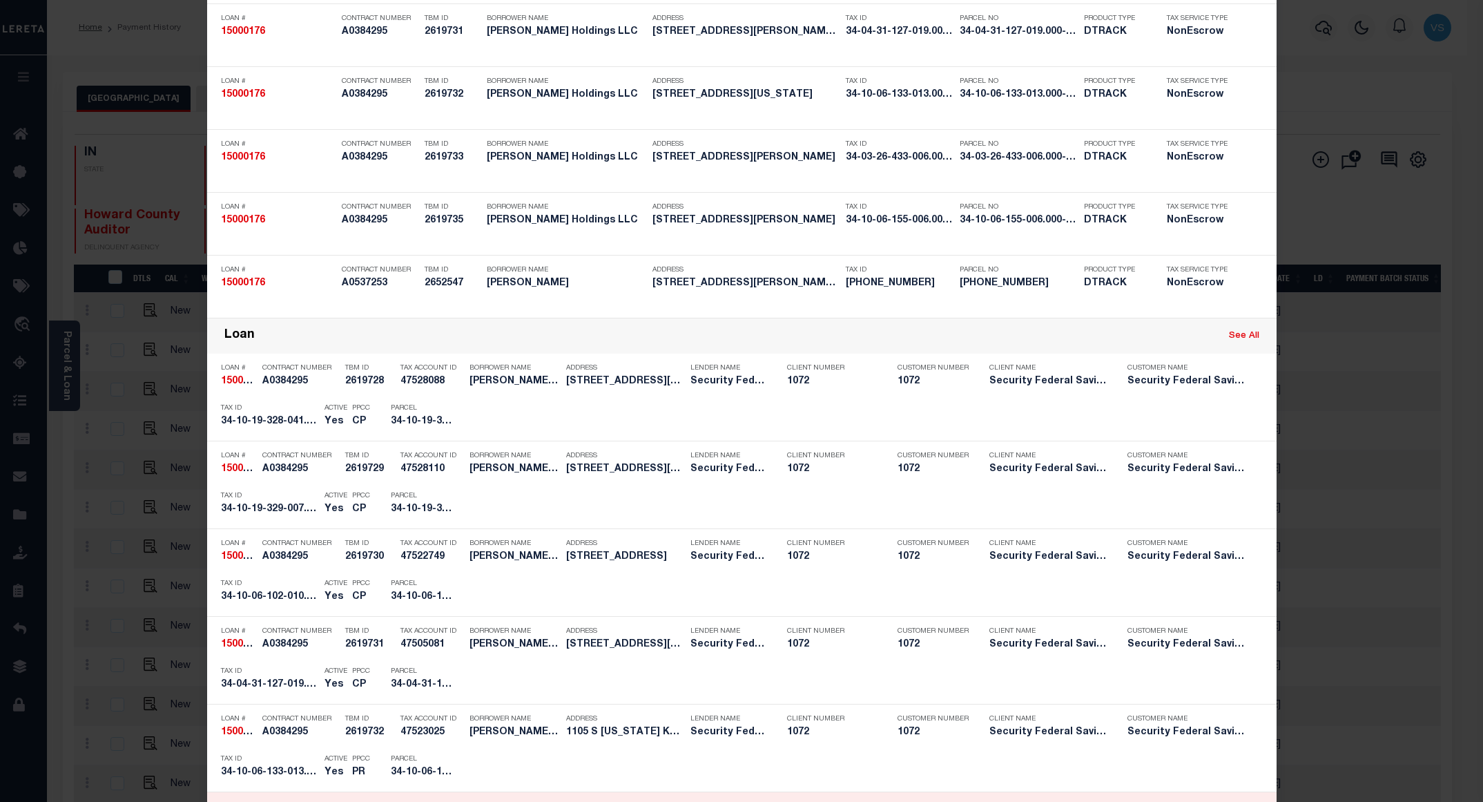
scroll to position [621, 0]
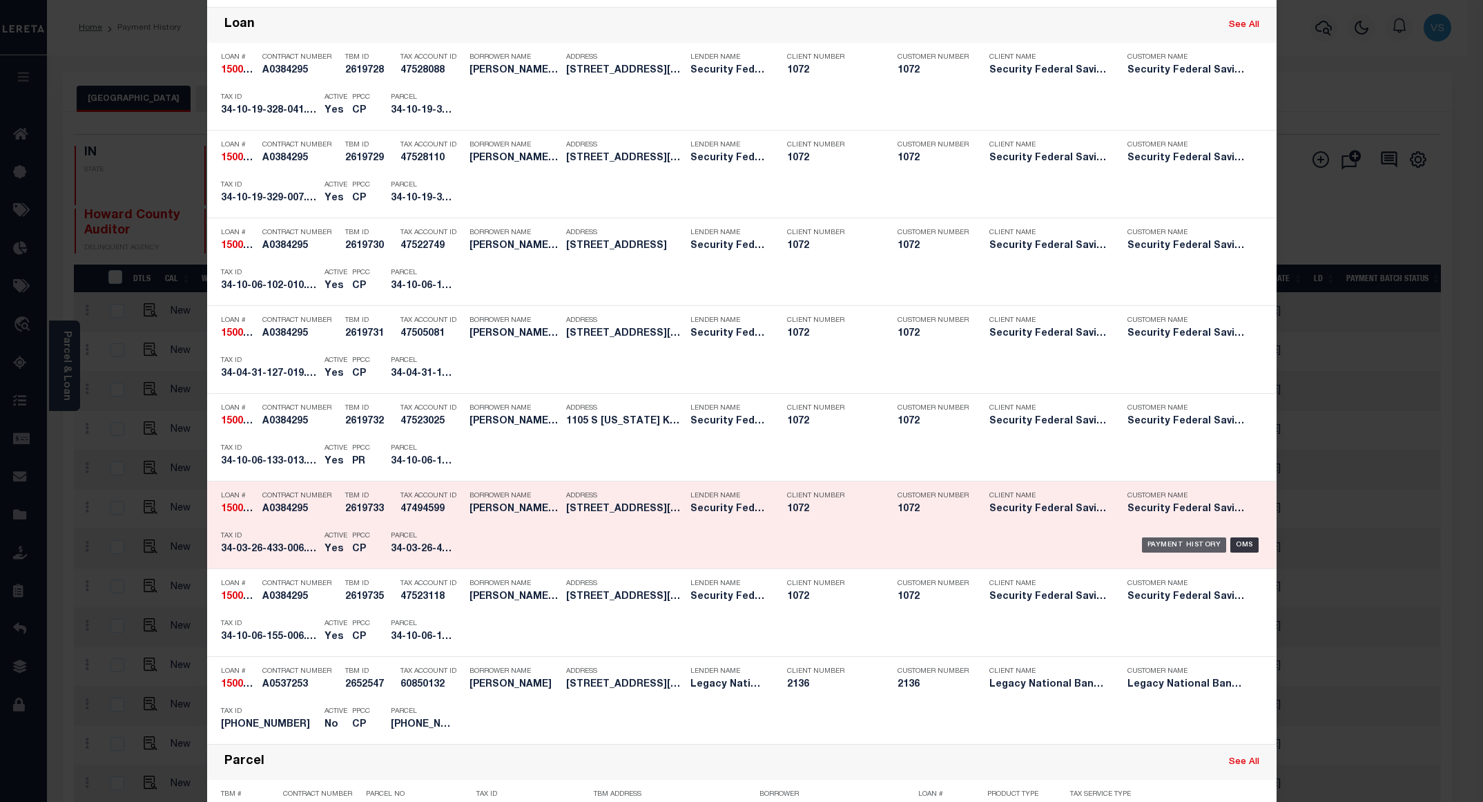
click at [1152, 545] on div "Payment History" at bounding box center [1184, 544] width 85 height 15
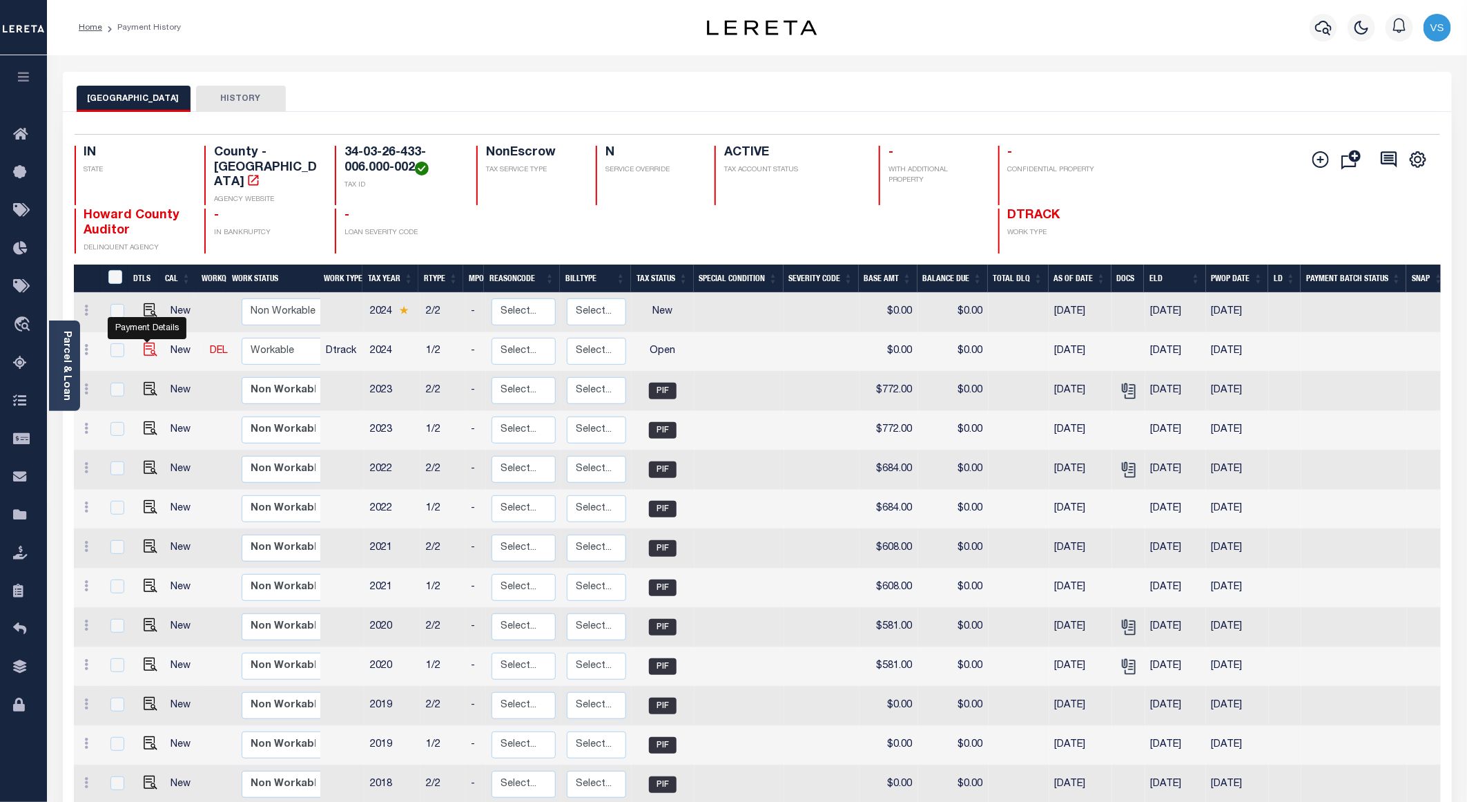
click at [148, 342] on img "" at bounding box center [151, 349] width 14 height 14
checkbox input "true"
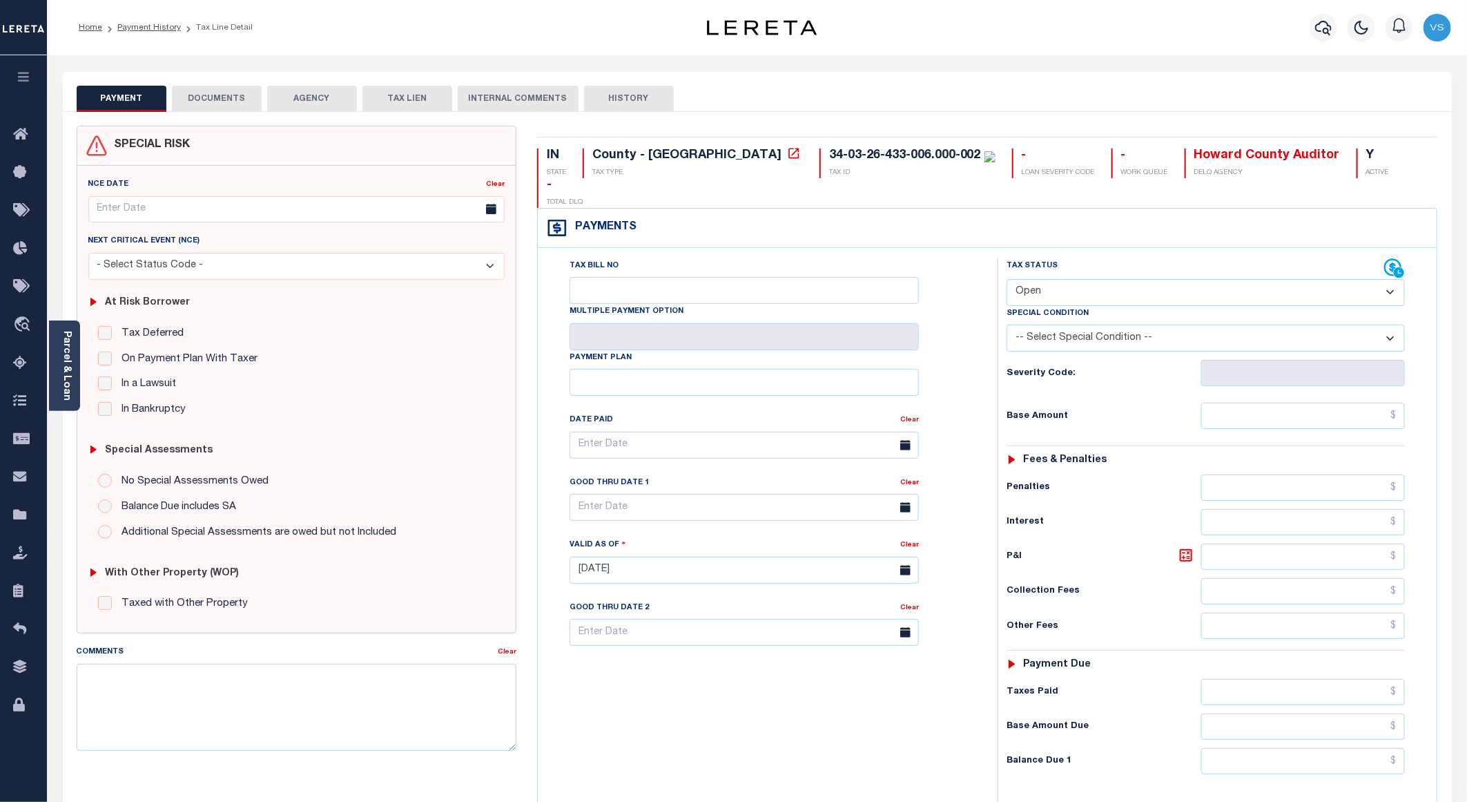
click at [1038, 279] on select "- Select Status Code - Open Due/Unpaid Paid Incomplete No Tax Due Internal Refu…" at bounding box center [1206, 292] width 398 height 27
select select "PYD"
click at [1007, 279] on select "- Select Status Code - Open Due/Unpaid Paid Incomplete No Tax Due Internal Refu…" at bounding box center [1206, 292] width 398 height 27
type input "[DATE]"
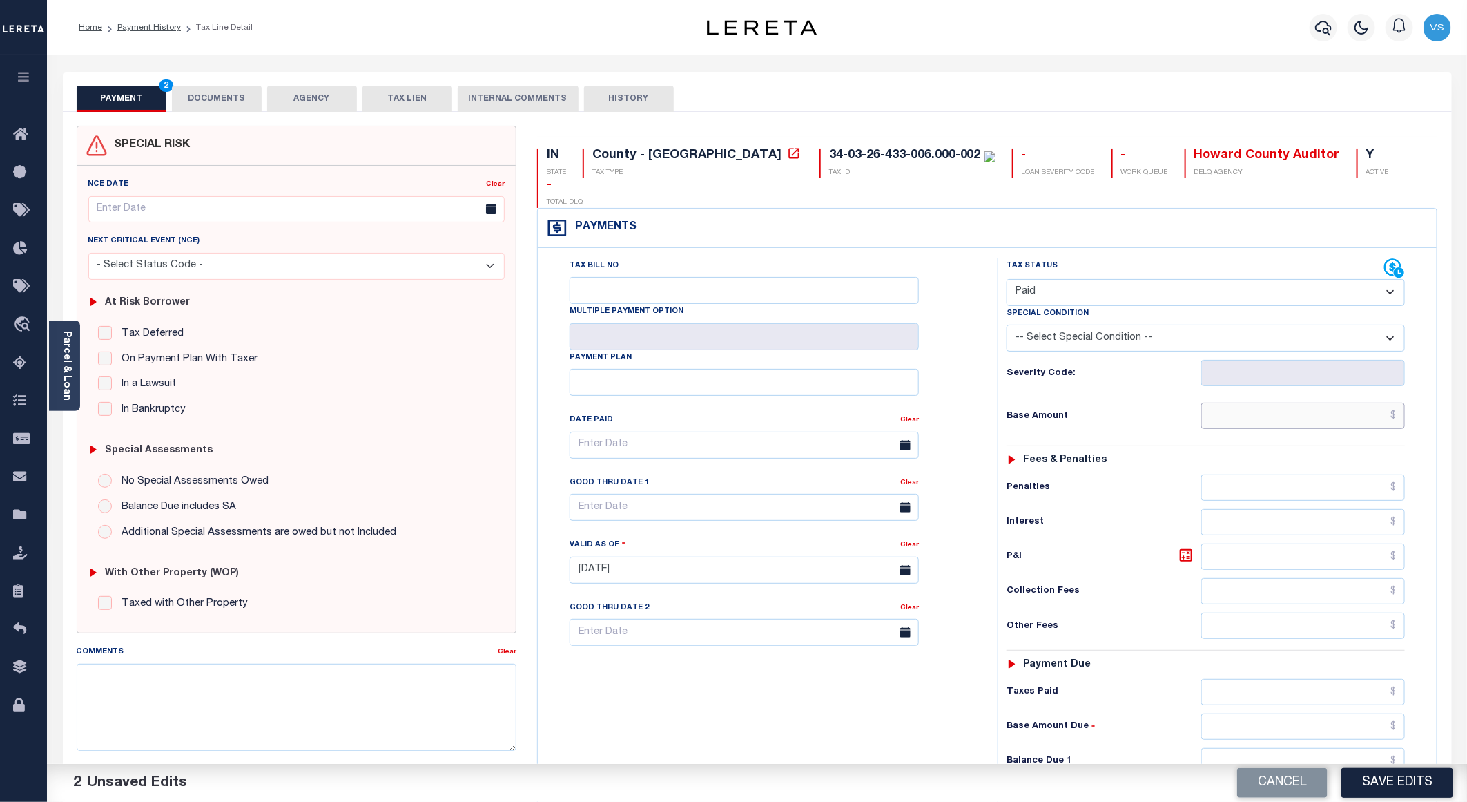
click at [1261, 402] on input "text" at bounding box center [1303, 415] width 204 height 26
paste input "822.00"
type input "$822.00"
click at [211, 102] on button "DOCUMENTS" at bounding box center [217, 99] width 90 height 26
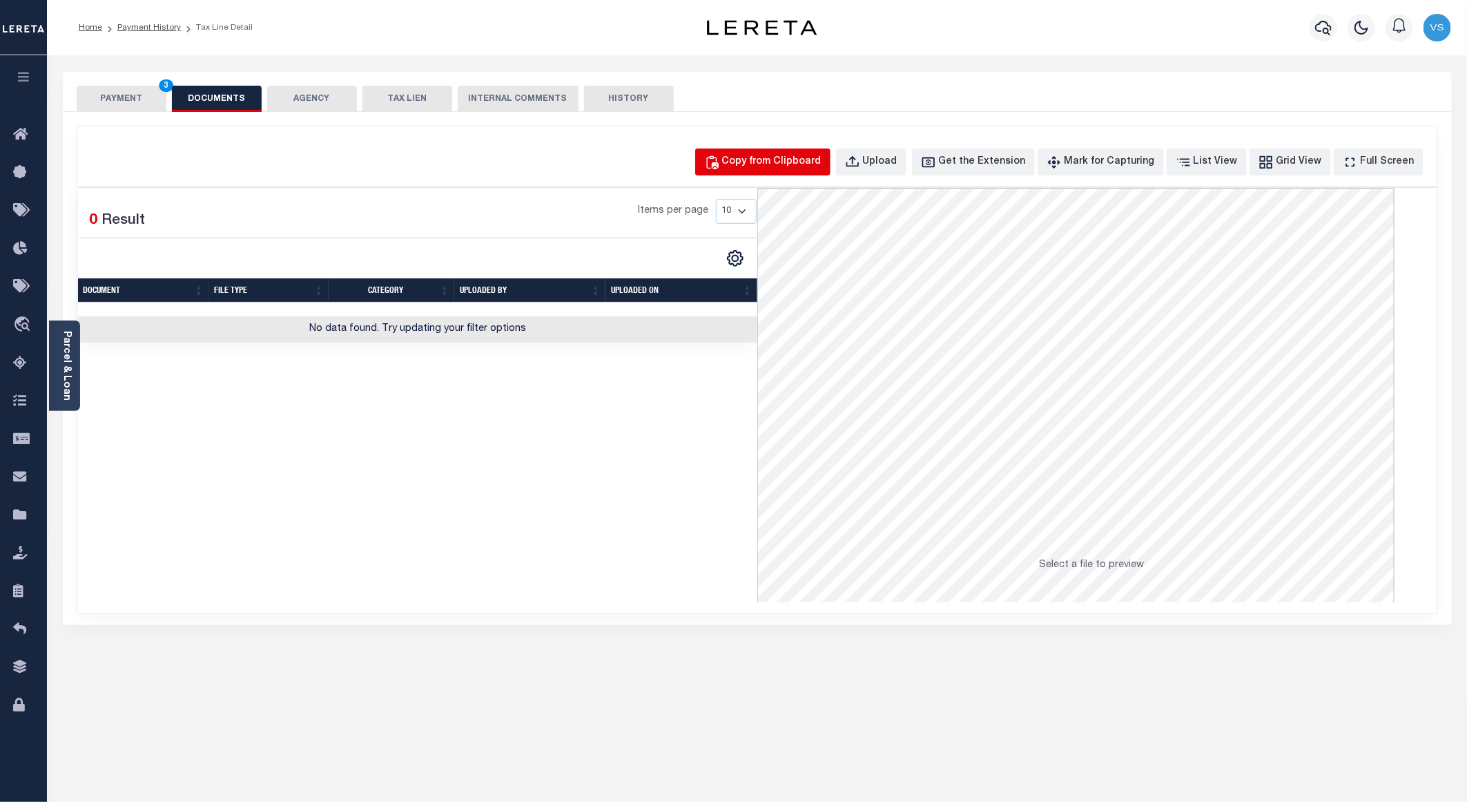
click at [758, 155] on div "Copy from Clipboard" at bounding box center [771, 162] width 99 height 15
select select "POP"
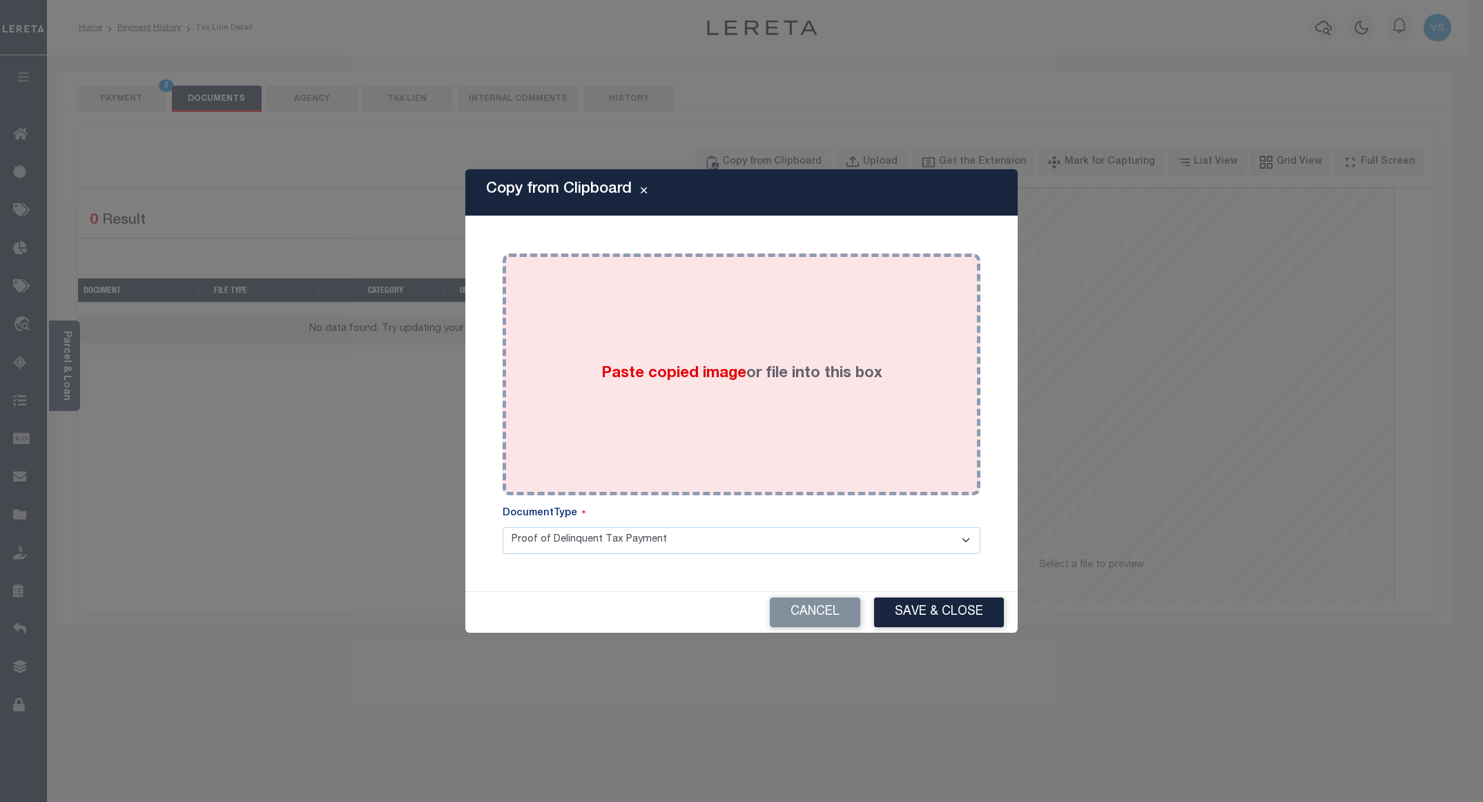
click at [533, 371] on div "Paste copied image or file into this box" at bounding box center [741, 374] width 457 height 221
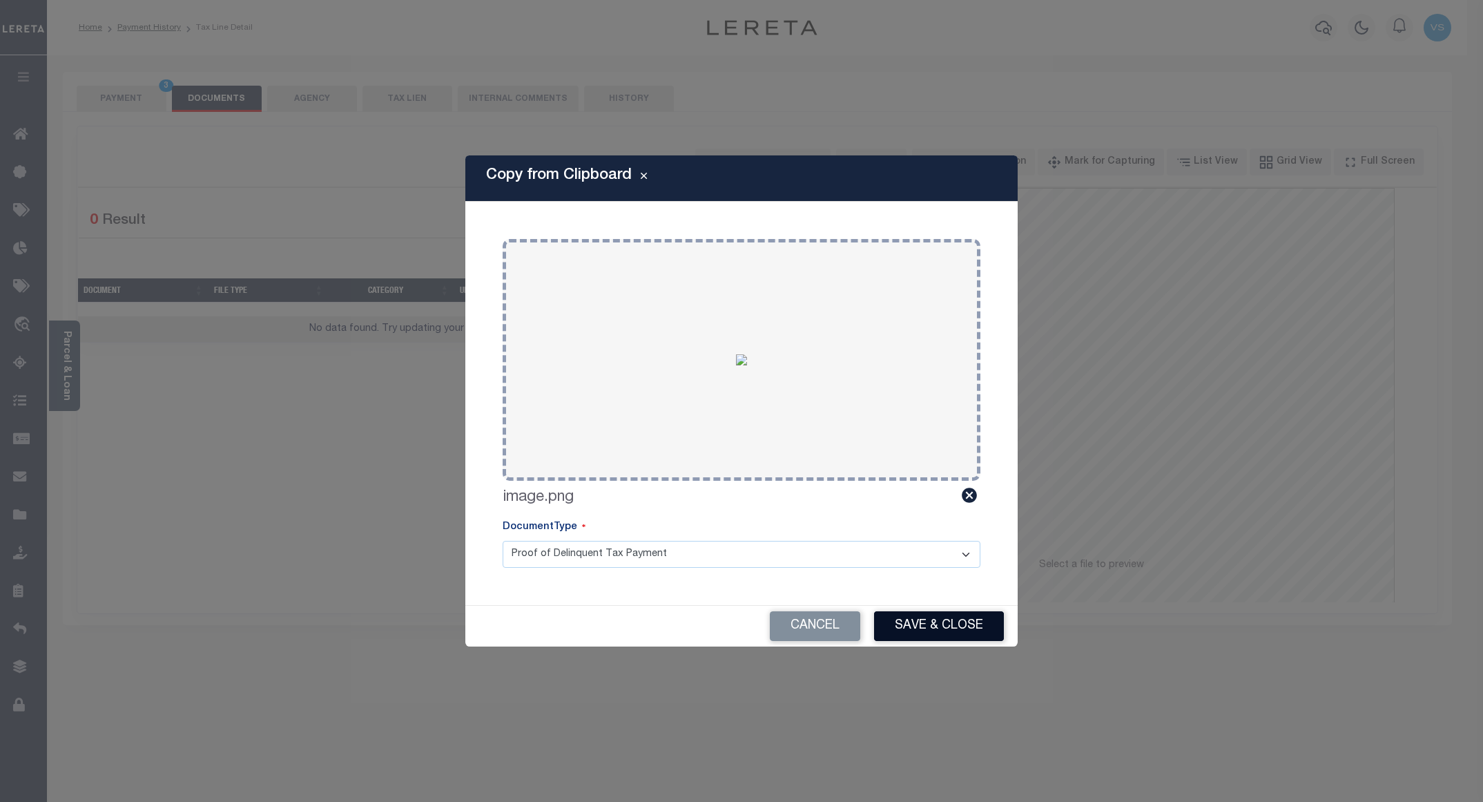
click at [897, 613] on button "Save & Close" at bounding box center [939, 626] width 130 height 30
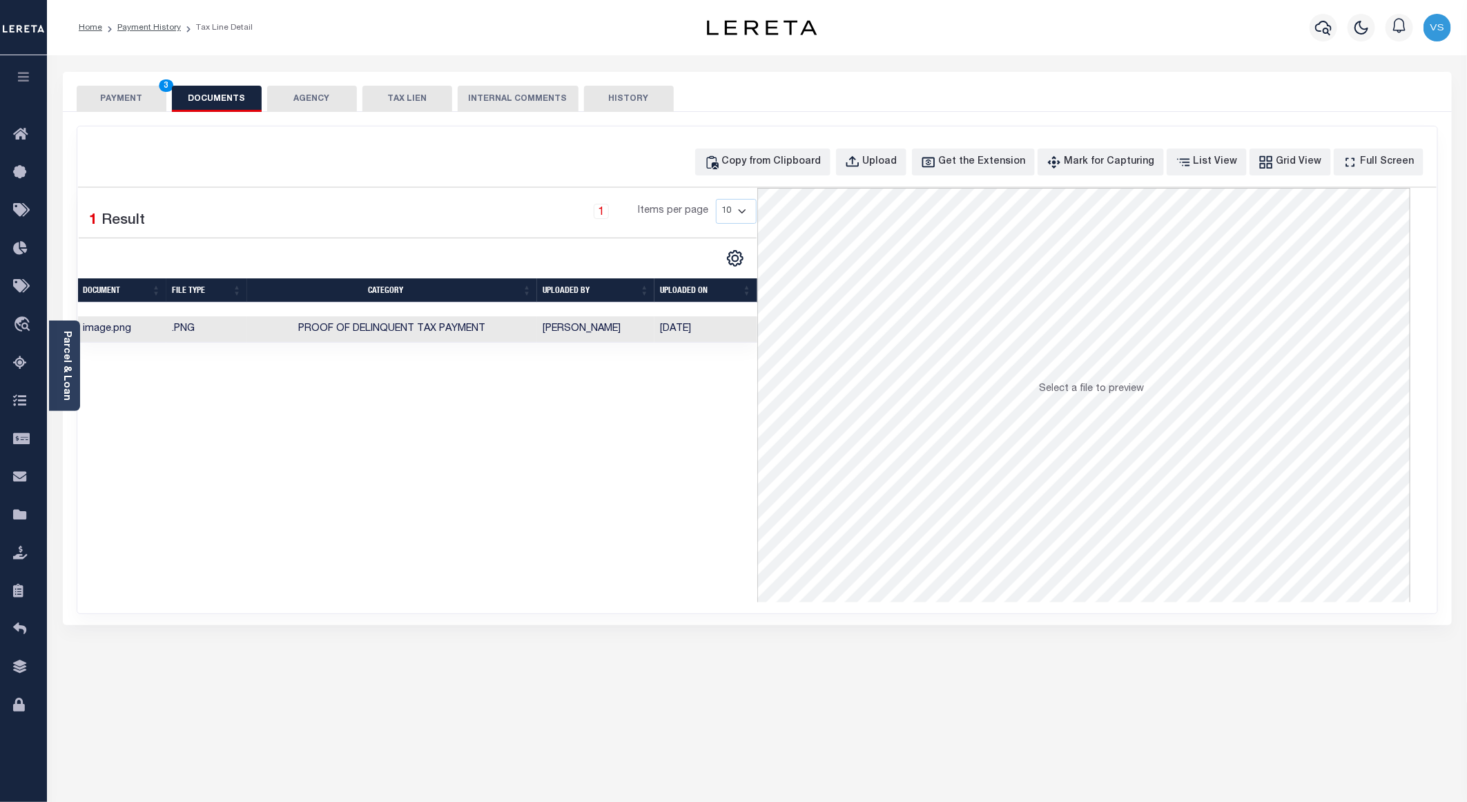
click at [120, 95] on button "PAYMENT 3" at bounding box center [122, 99] width 90 height 26
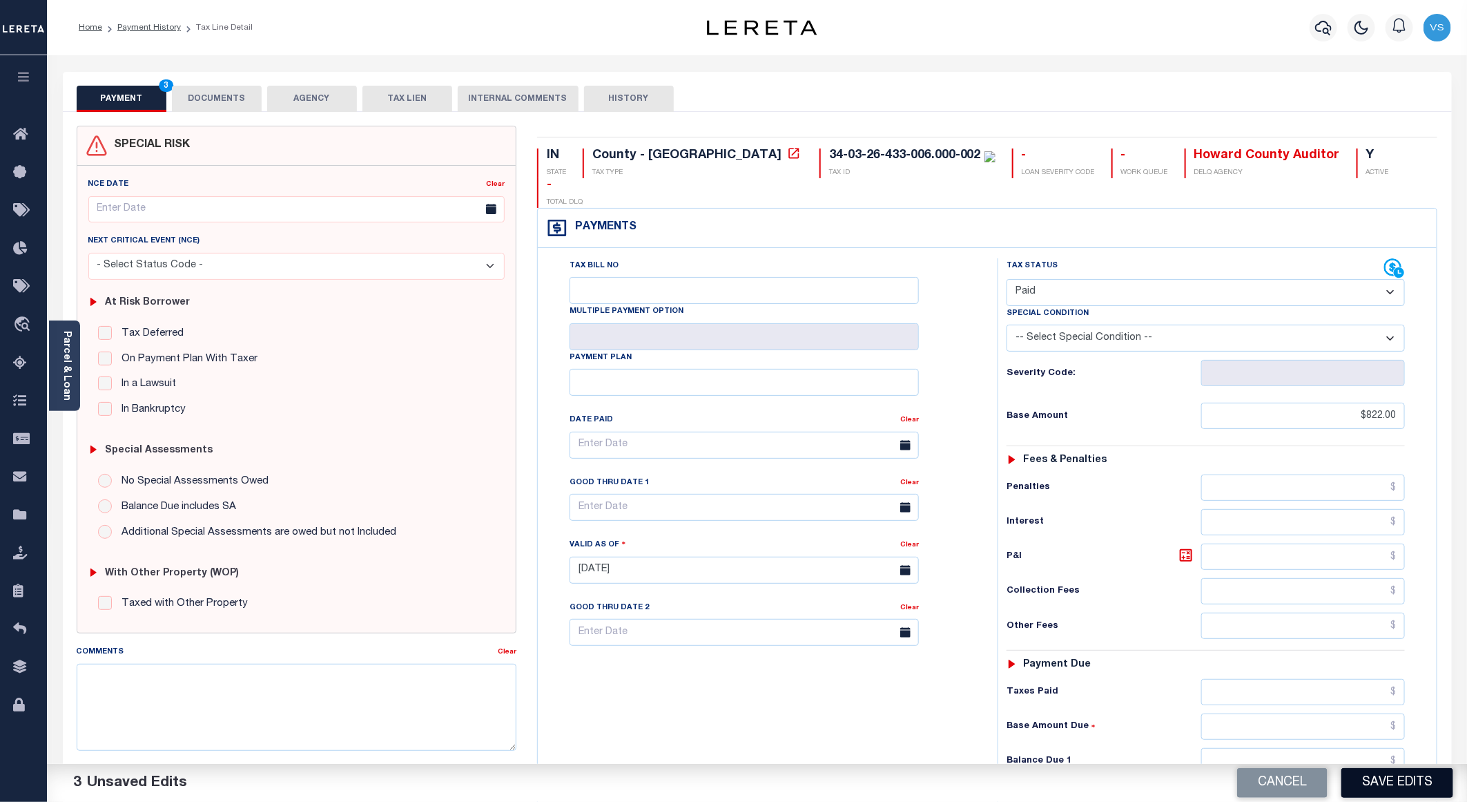
click at [1368, 777] on button "Save Edits" at bounding box center [1397, 783] width 112 height 30
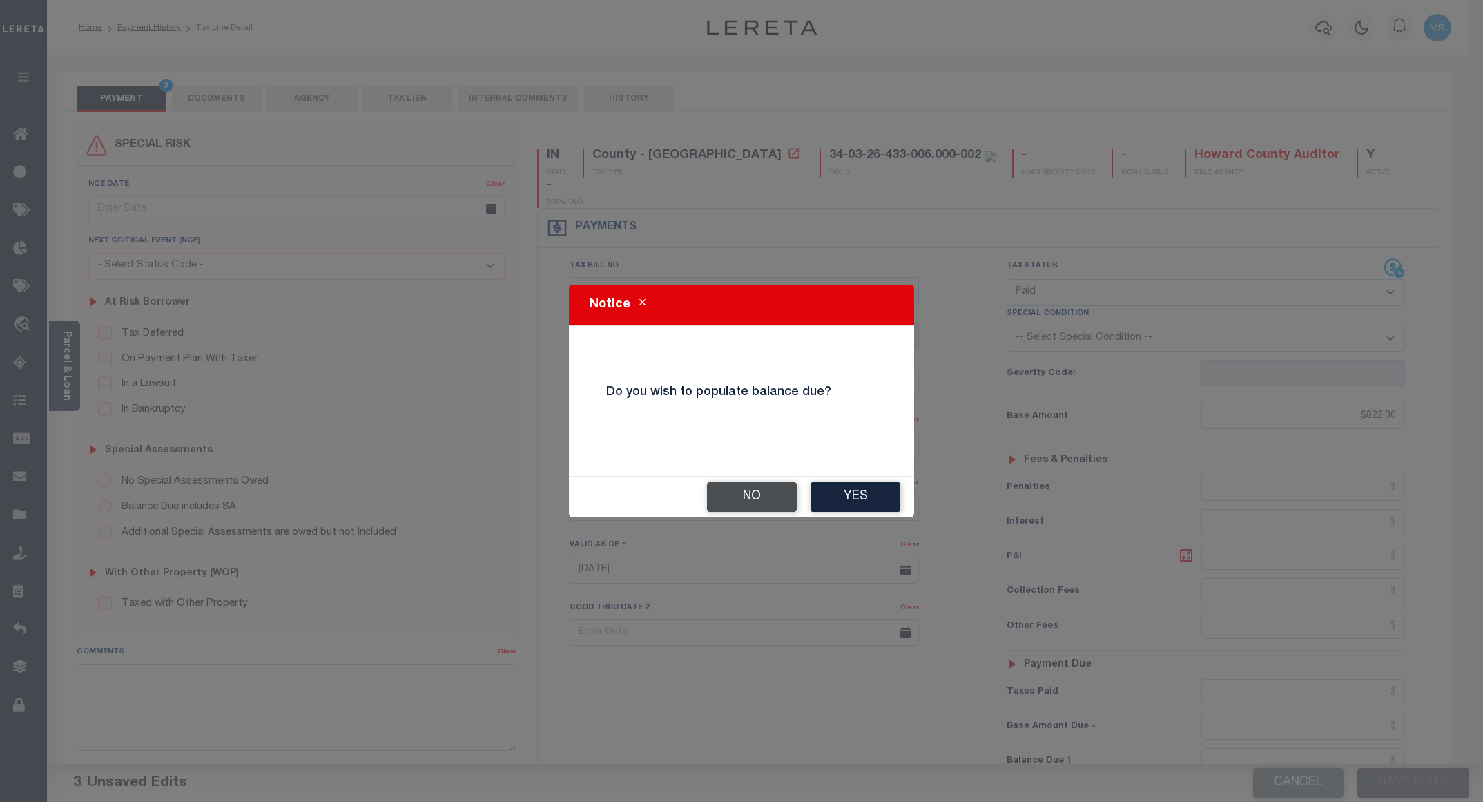
click at [746, 496] on button "No" at bounding box center [752, 497] width 90 height 30
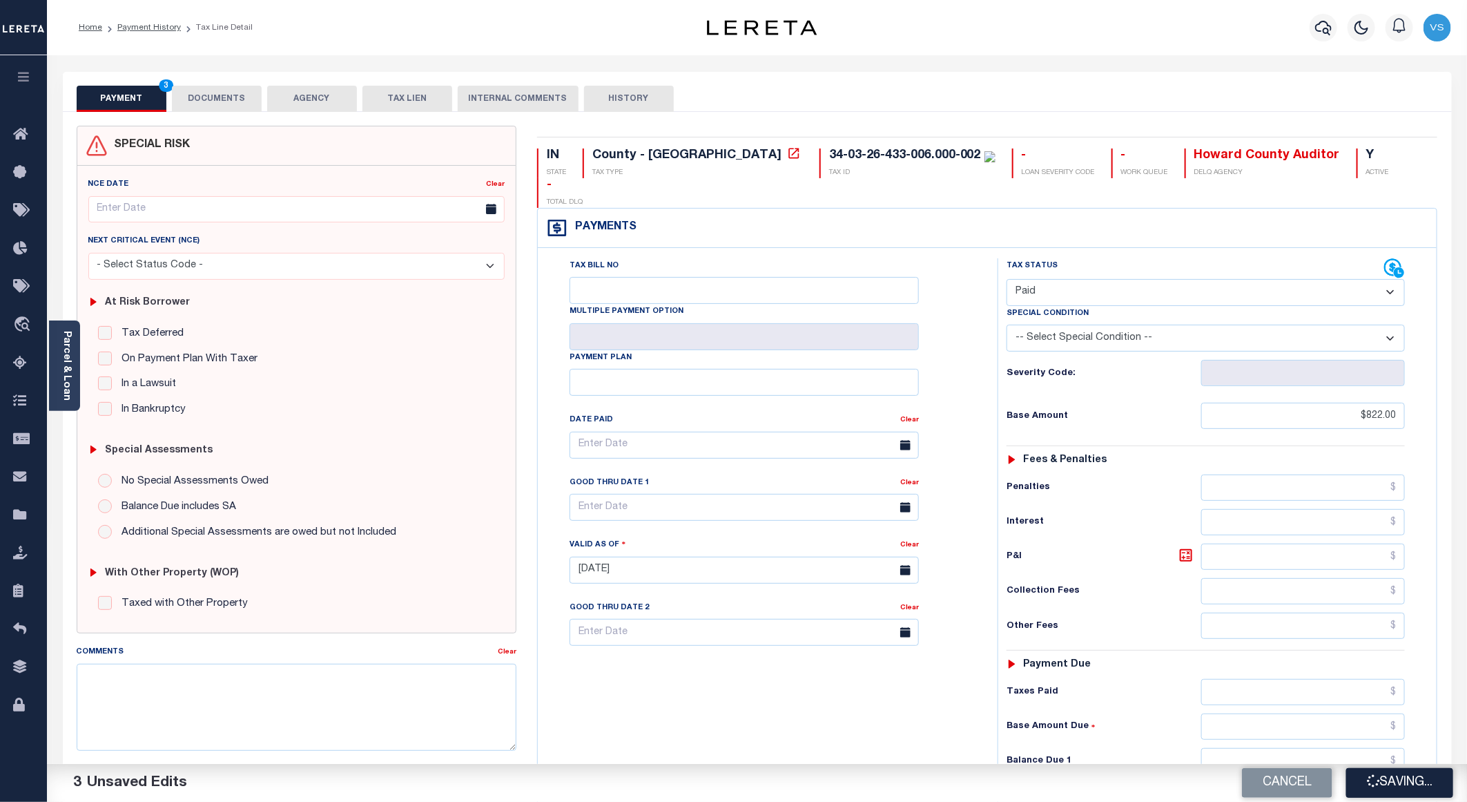
checkbox input "false"
type input "$822"
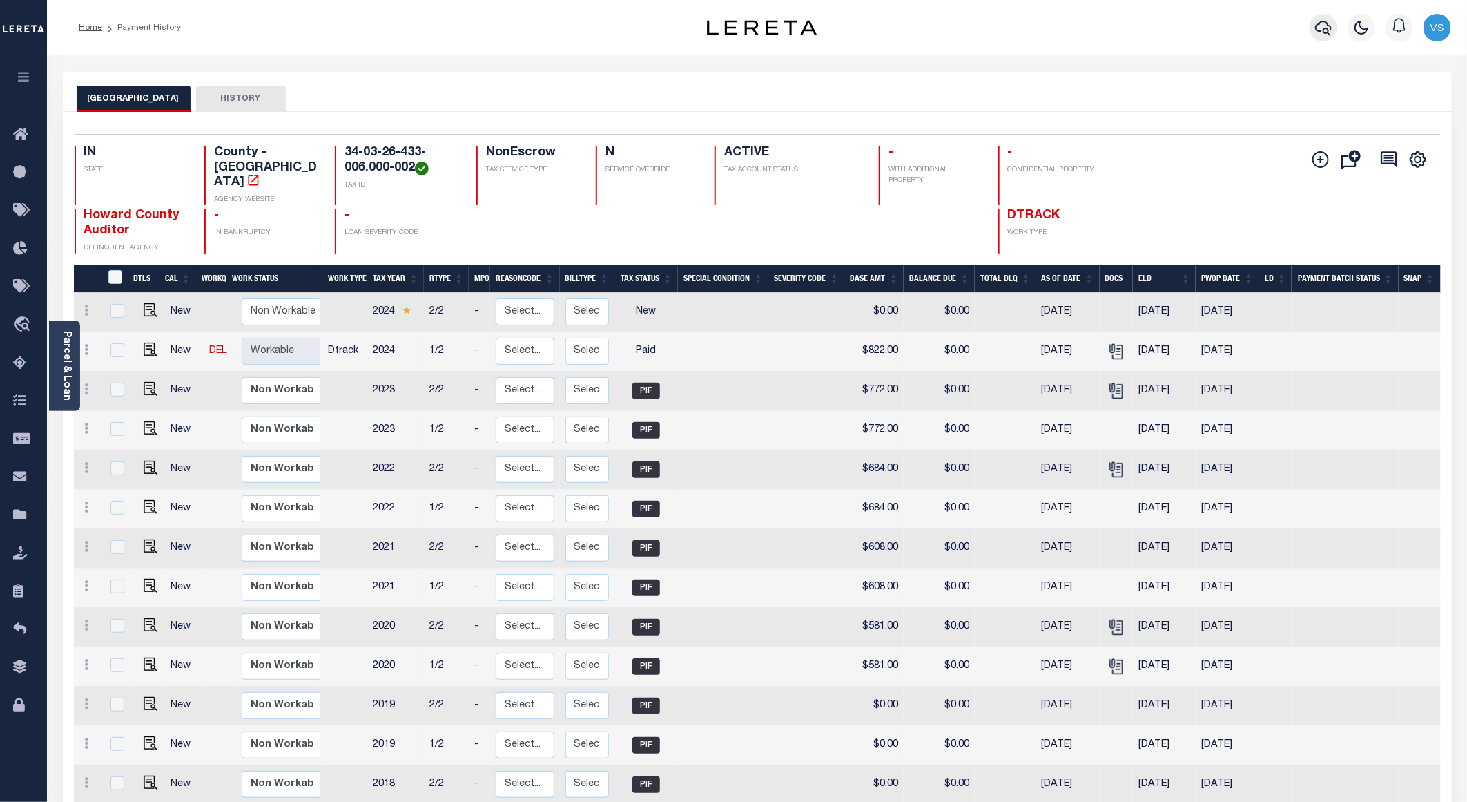
click at [1328, 31] on icon "button" at bounding box center [1323, 27] width 17 height 17
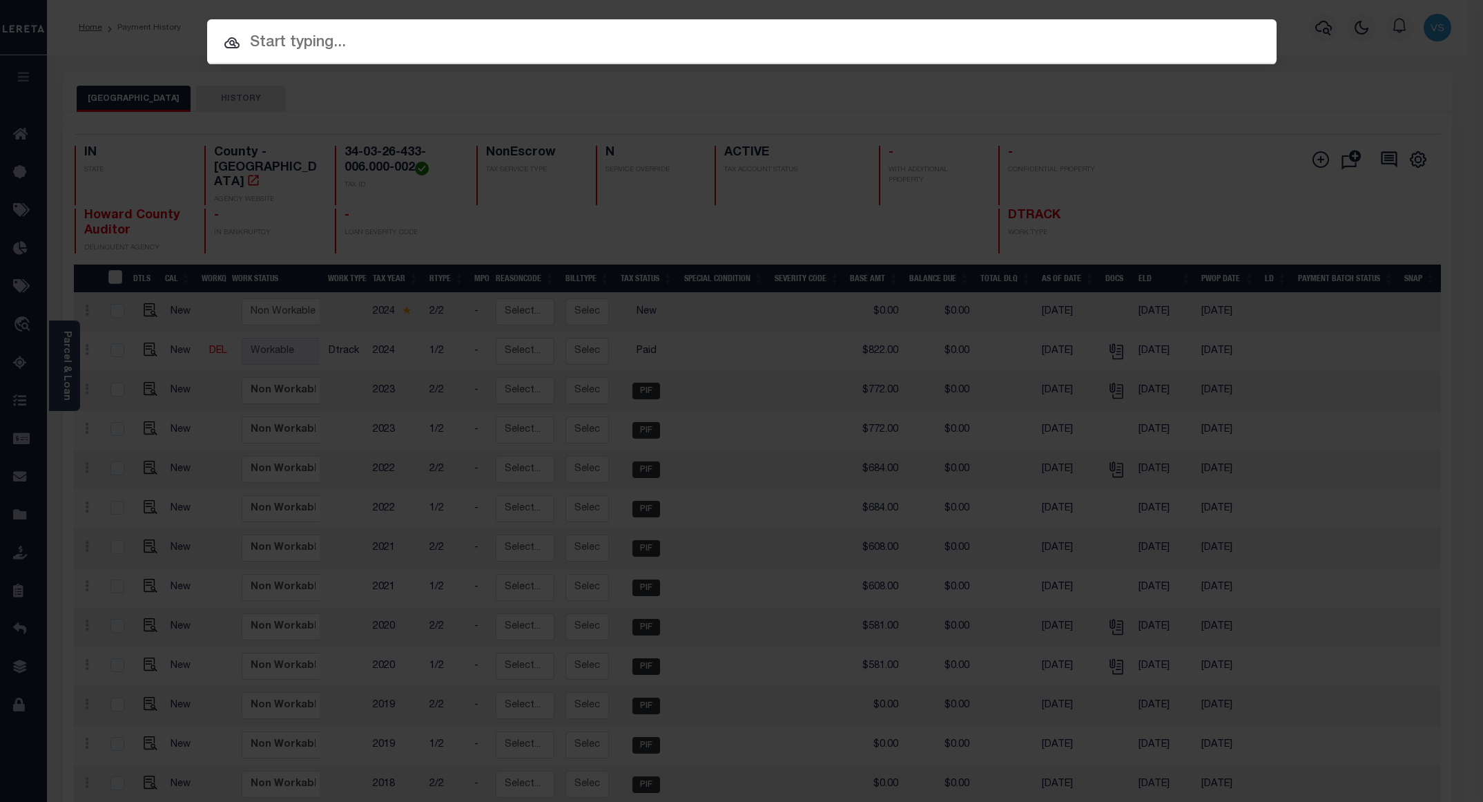
paste input "15000572"
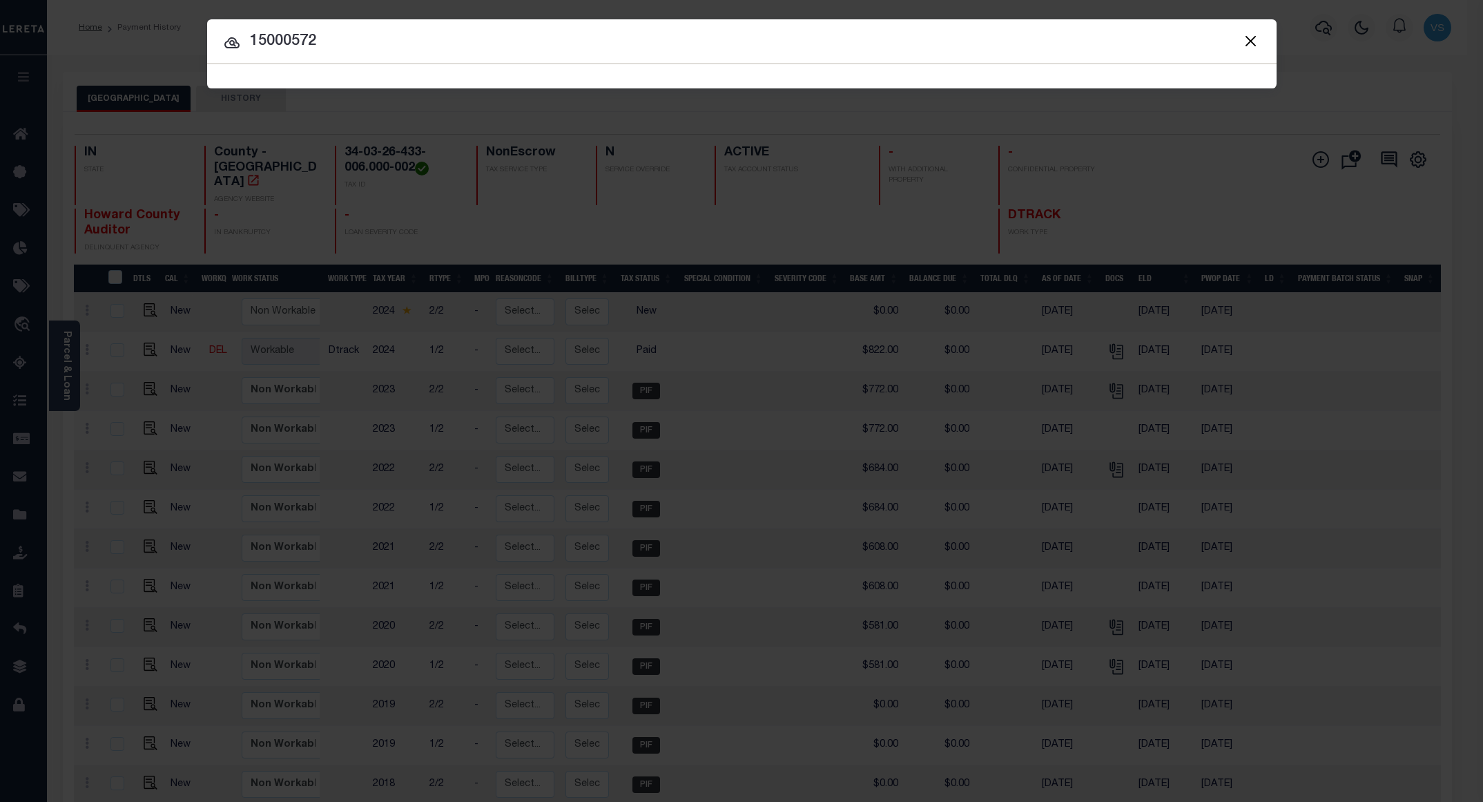
type input "15000572"
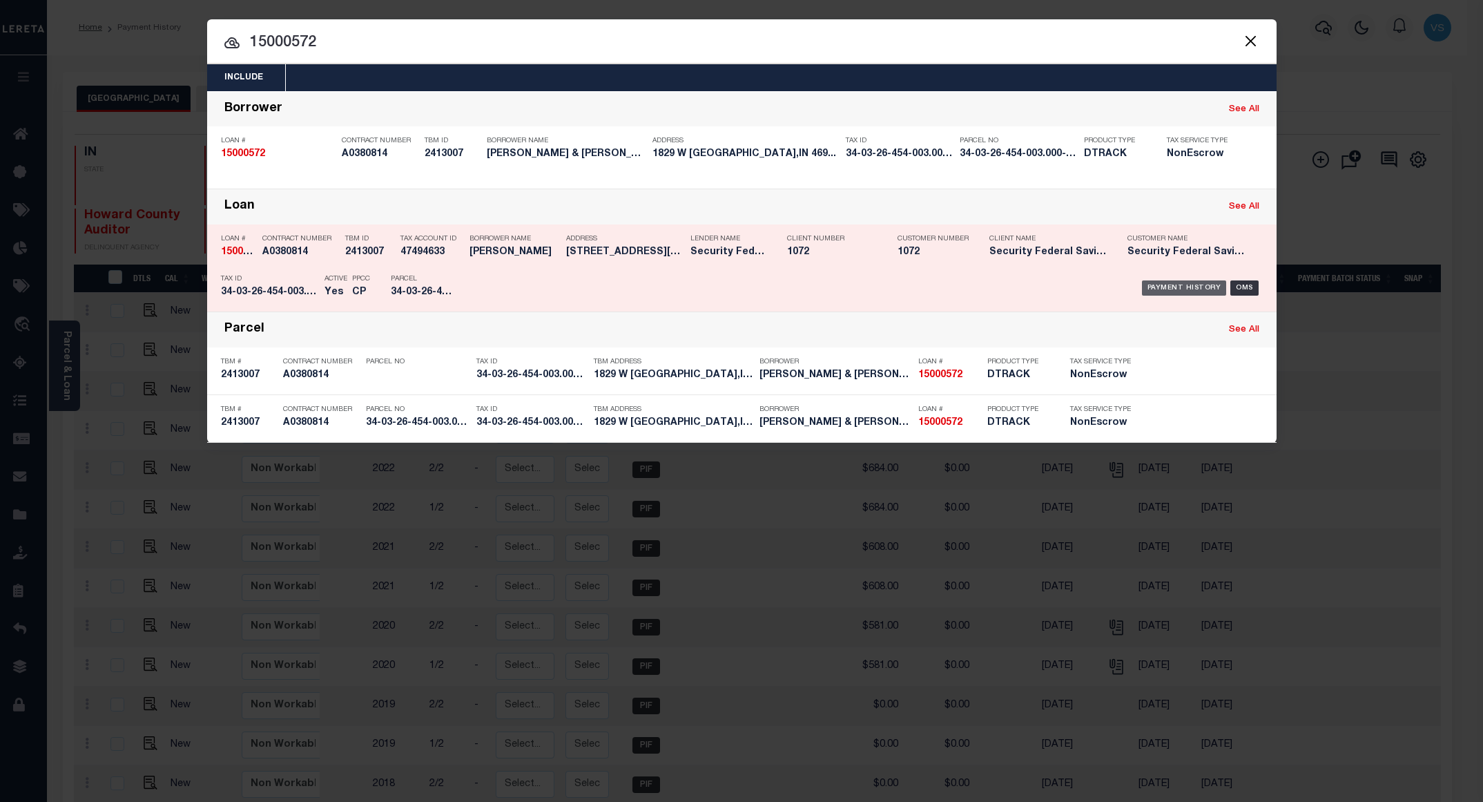
click at [1191, 284] on div "Payment History" at bounding box center [1184, 287] width 85 height 15
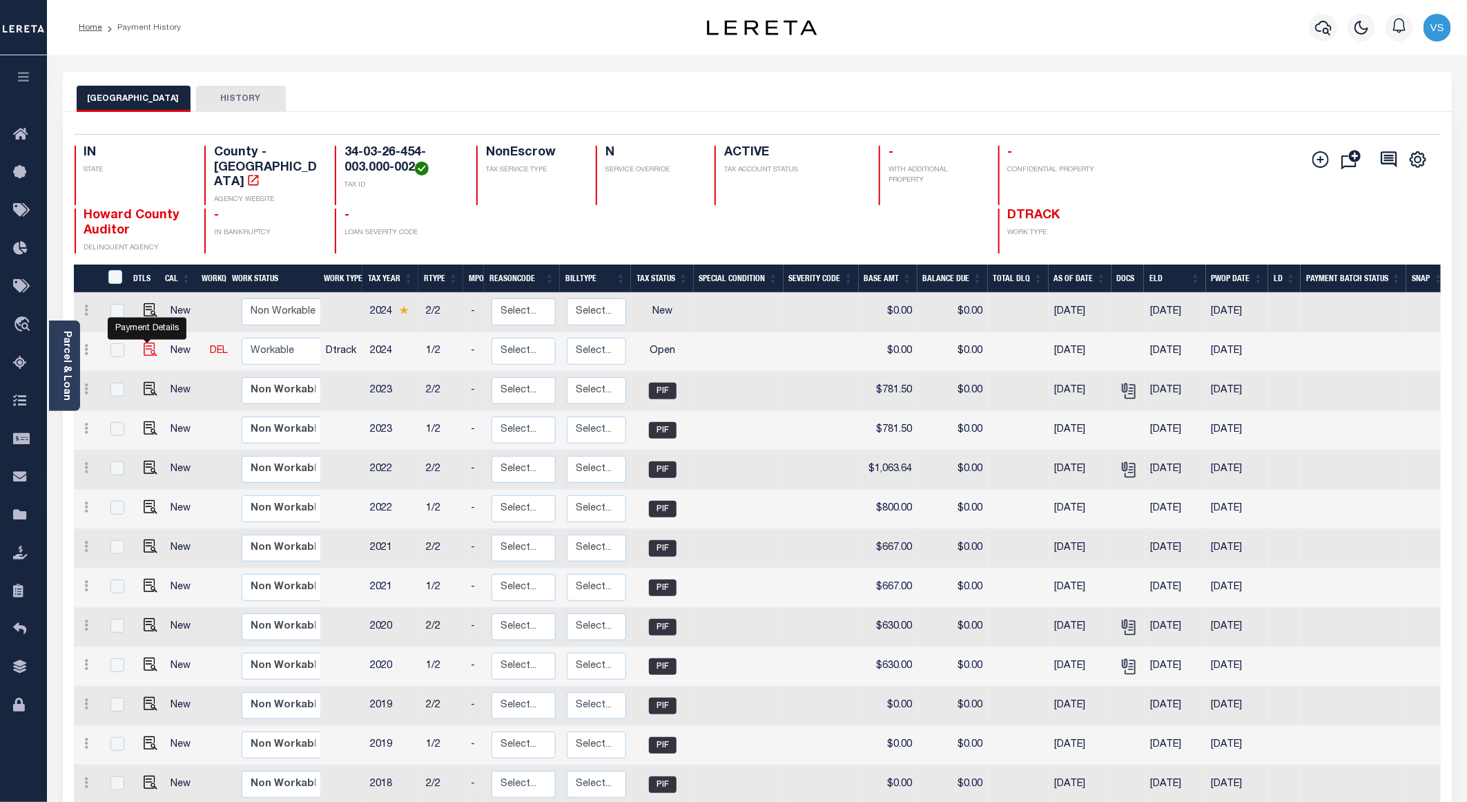
click at [150, 342] on img "" at bounding box center [151, 349] width 14 height 14
checkbox input "true"
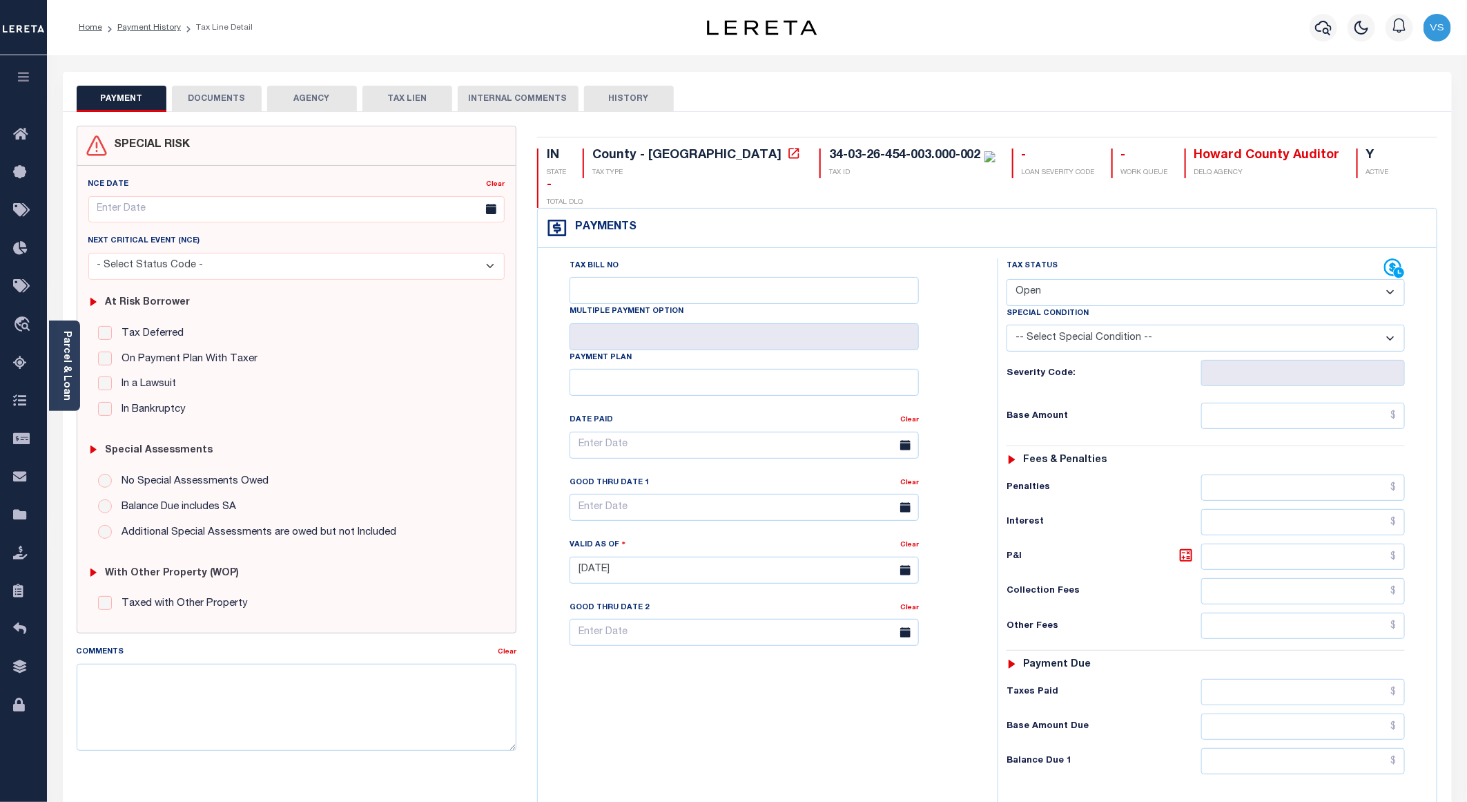
click at [1038, 279] on select "- Select Status Code - Open Due/Unpaid Paid Incomplete No Tax Due Internal Refu…" at bounding box center [1206, 292] width 398 height 27
select select "PYD"
click at [1007, 279] on select "- Select Status Code - Open Due/Unpaid Paid Incomplete No Tax Due Internal Refu…" at bounding box center [1206, 292] width 398 height 27
type input "09/09/2025"
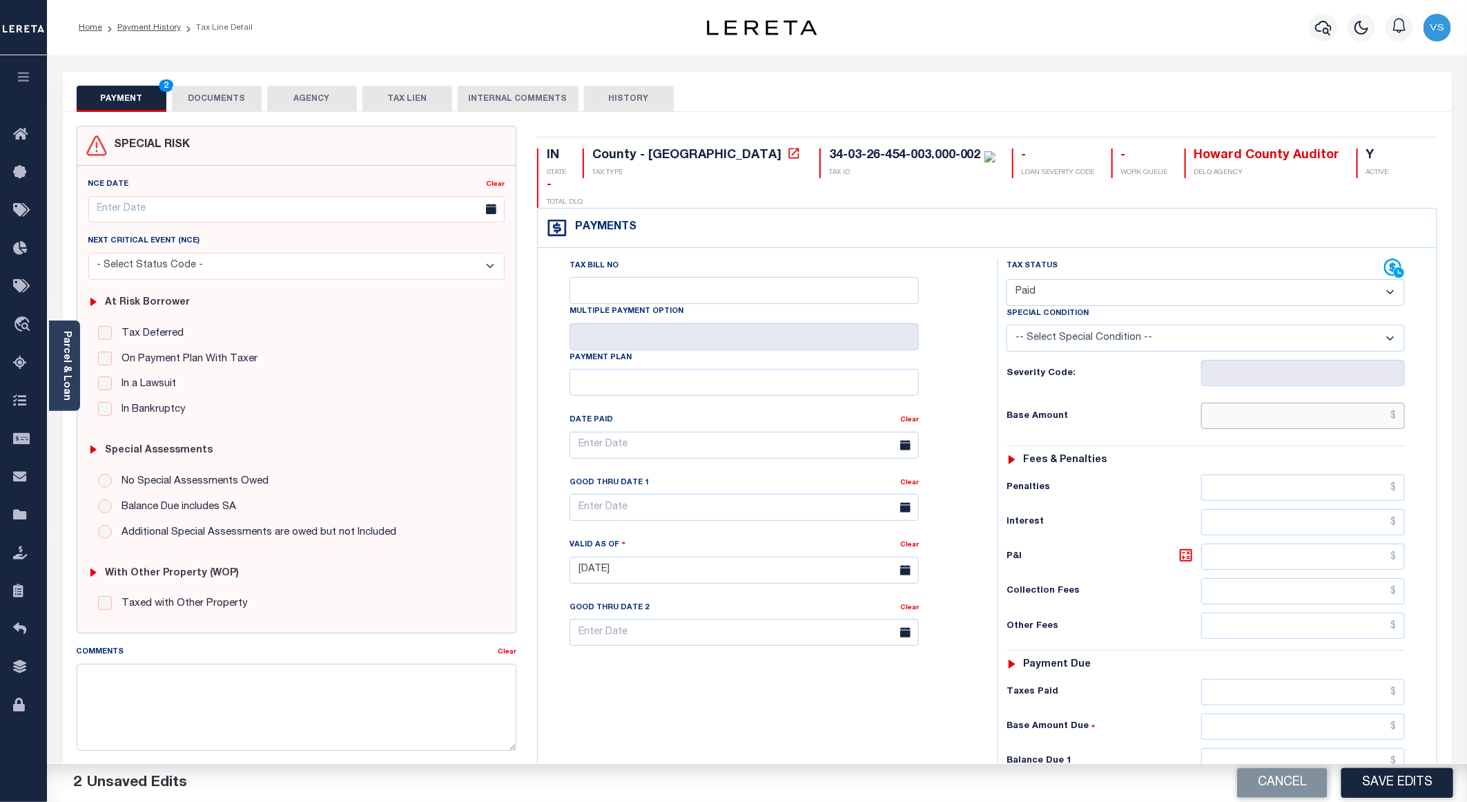
click at [1292, 402] on input "text" at bounding box center [1303, 415] width 204 height 26
paste input "890.00"
type input "$890.00"
click at [222, 91] on button "DOCUMENTS" at bounding box center [217, 99] width 90 height 26
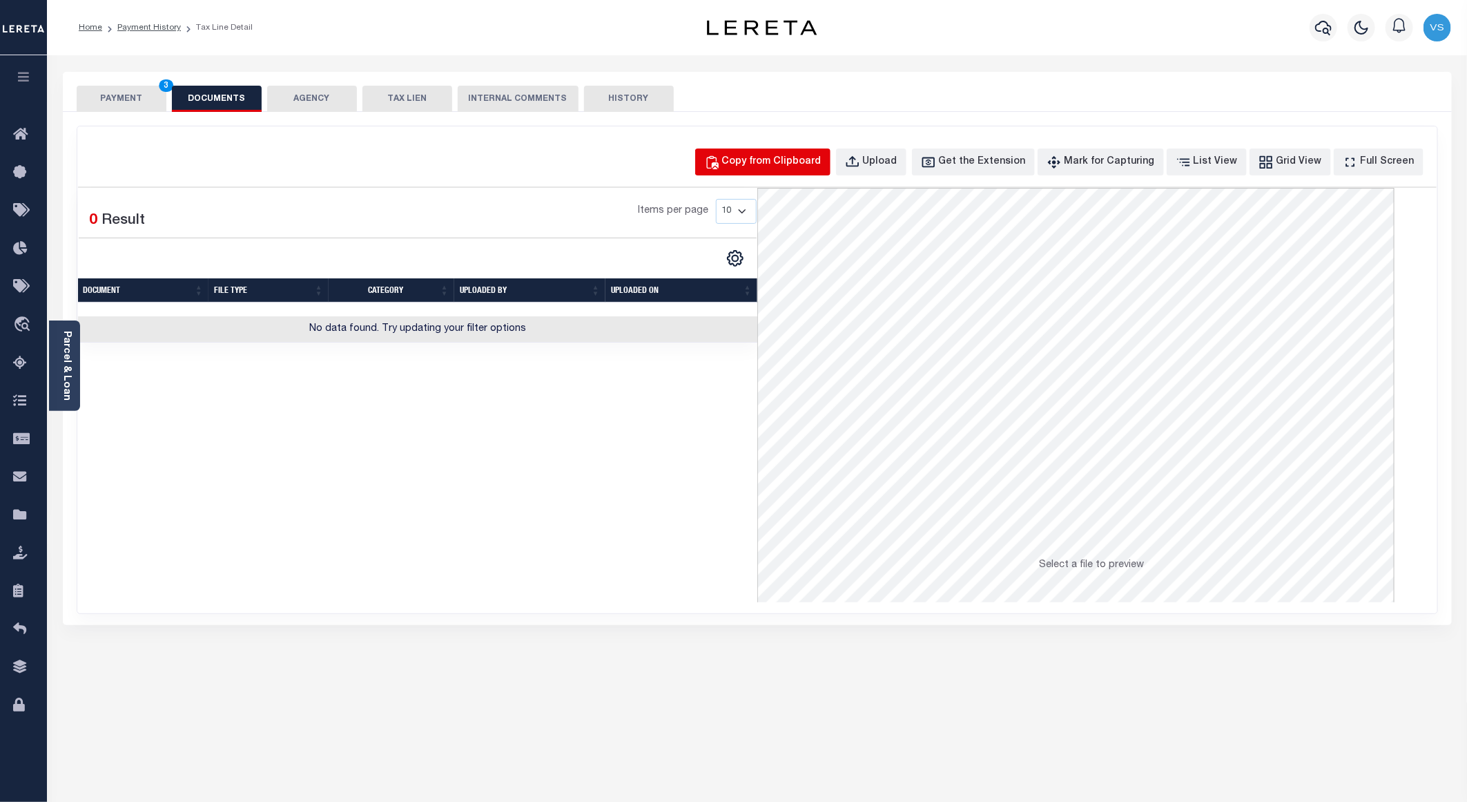
click at [779, 164] on div "Copy from Clipboard" at bounding box center [771, 162] width 99 height 15
select select "POP"
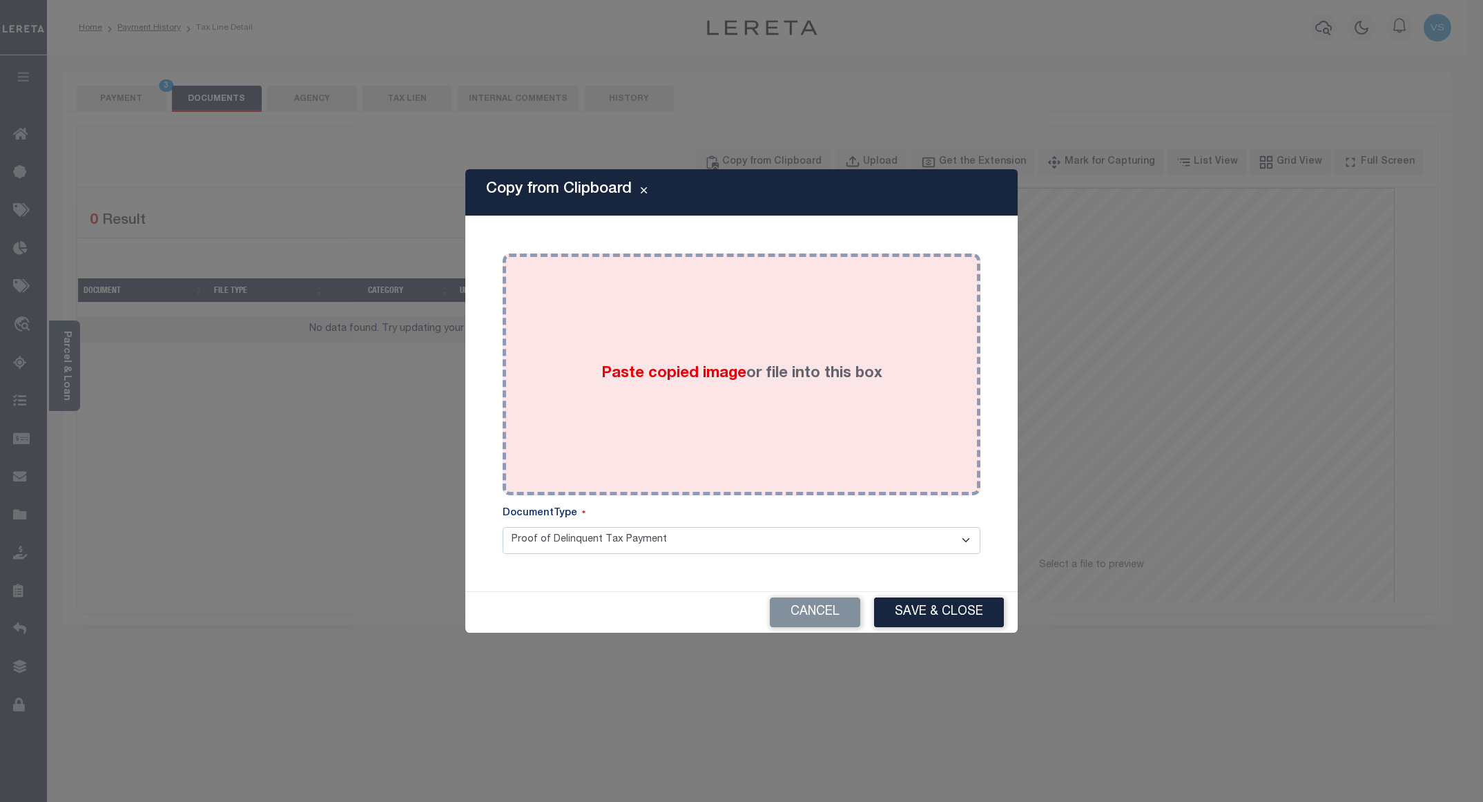
click at [793, 359] on div "Paste copied image or file into this box" at bounding box center [741, 374] width 457 height 221
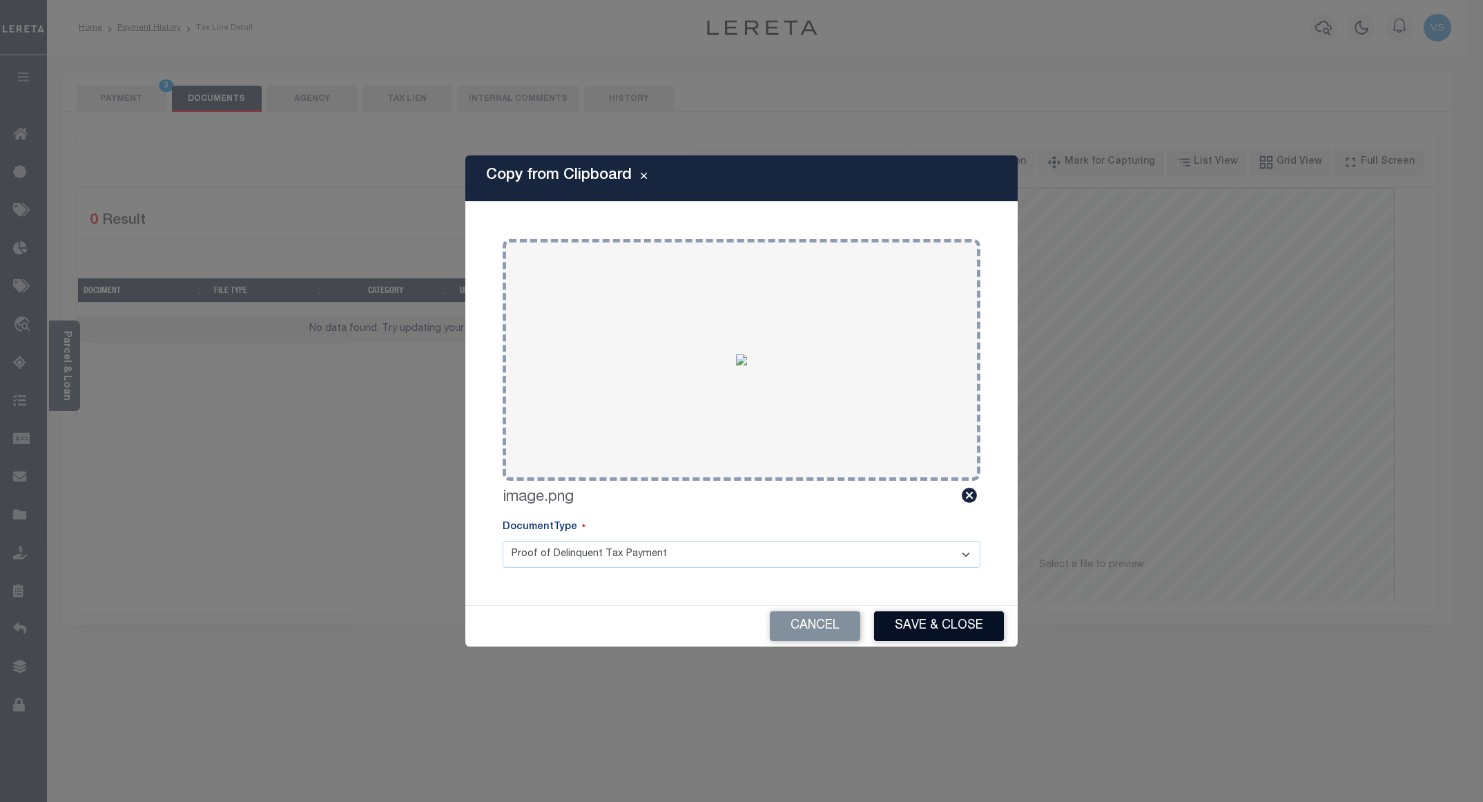
click at [908, 617] on button "Save & Close" at bounding box center [939, 626] width 130 height 30
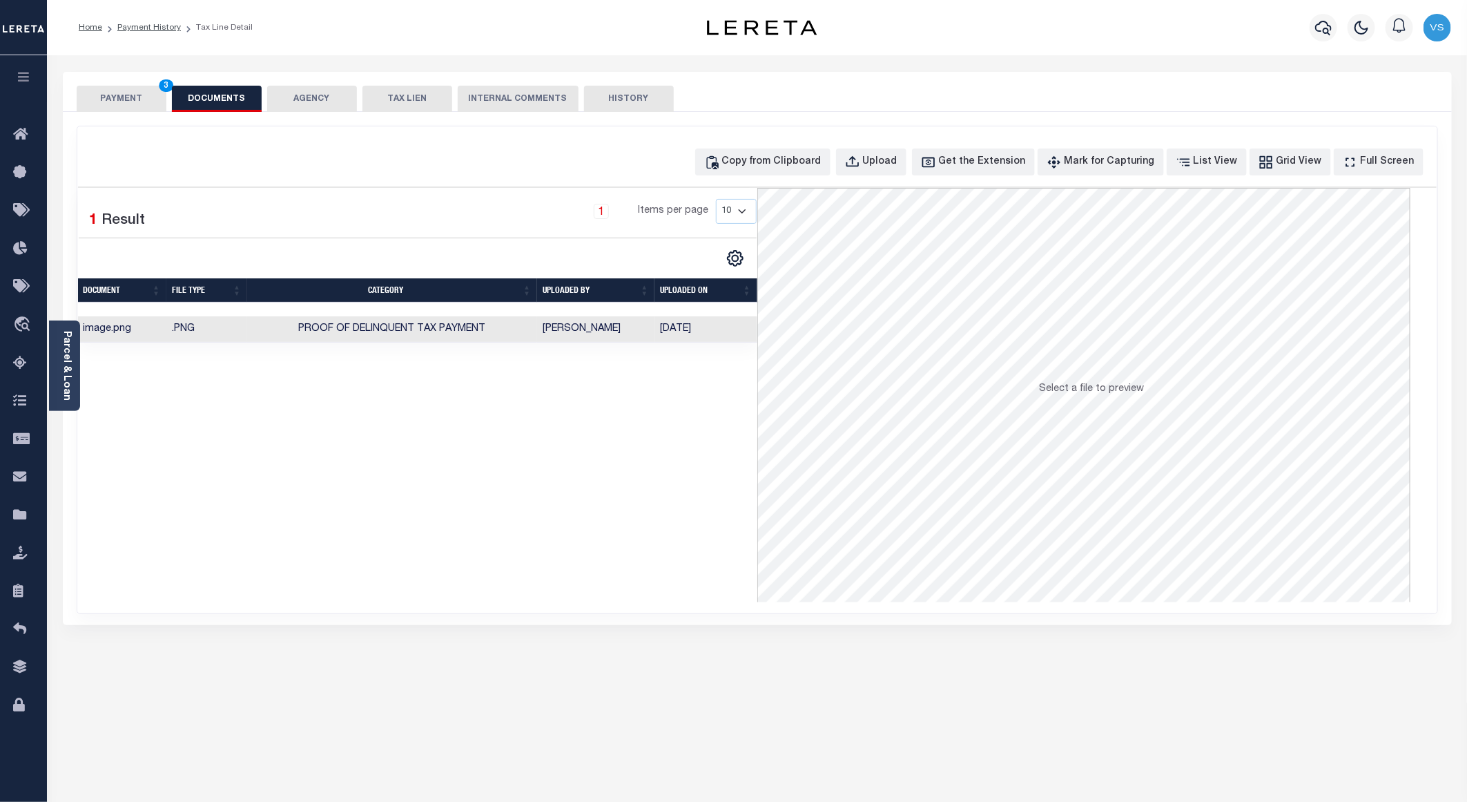
click at [112, 99] on button "PAYMENT 3" at bounding box center [122, 99] width 90 height 26
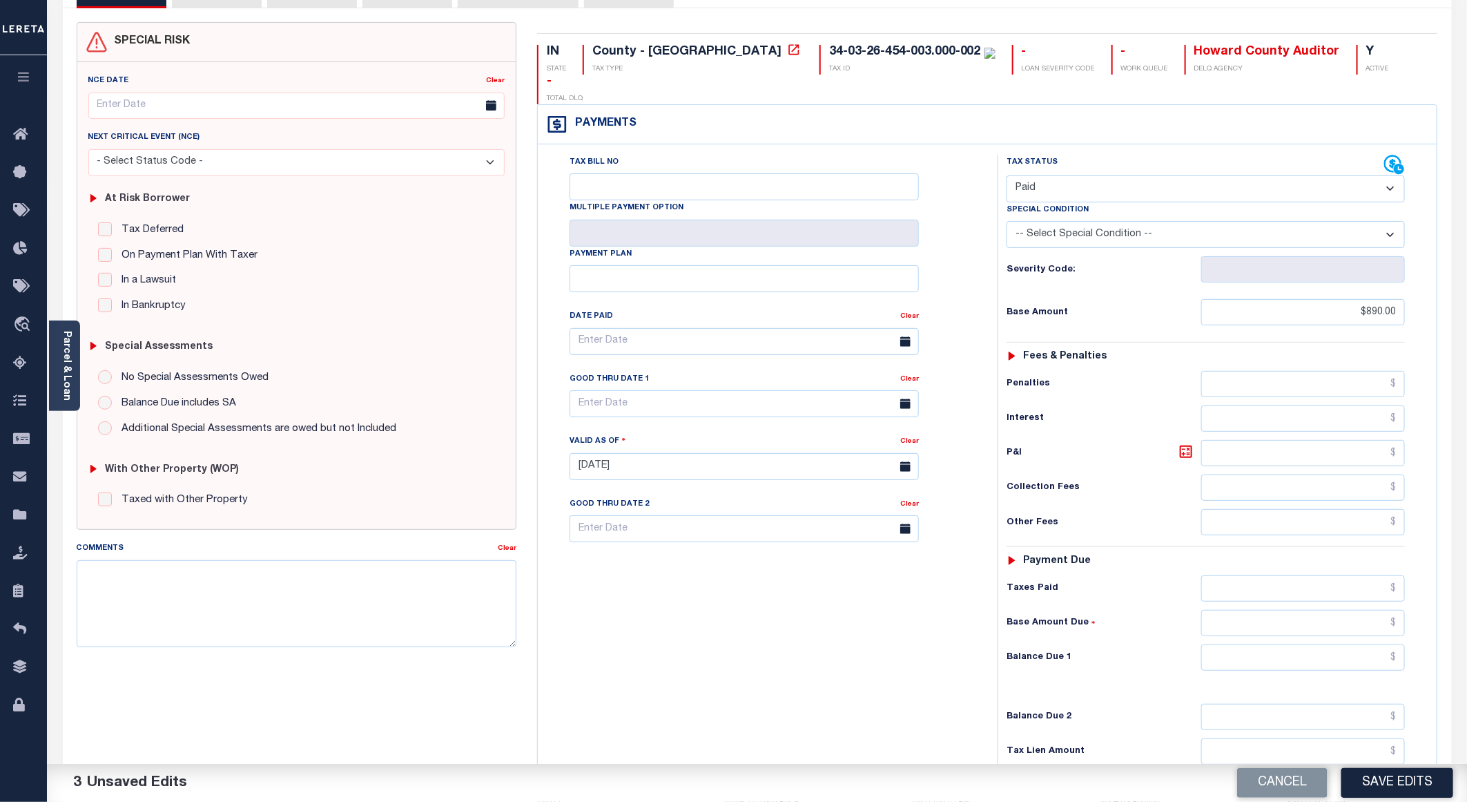
scroll to position [207, 0]
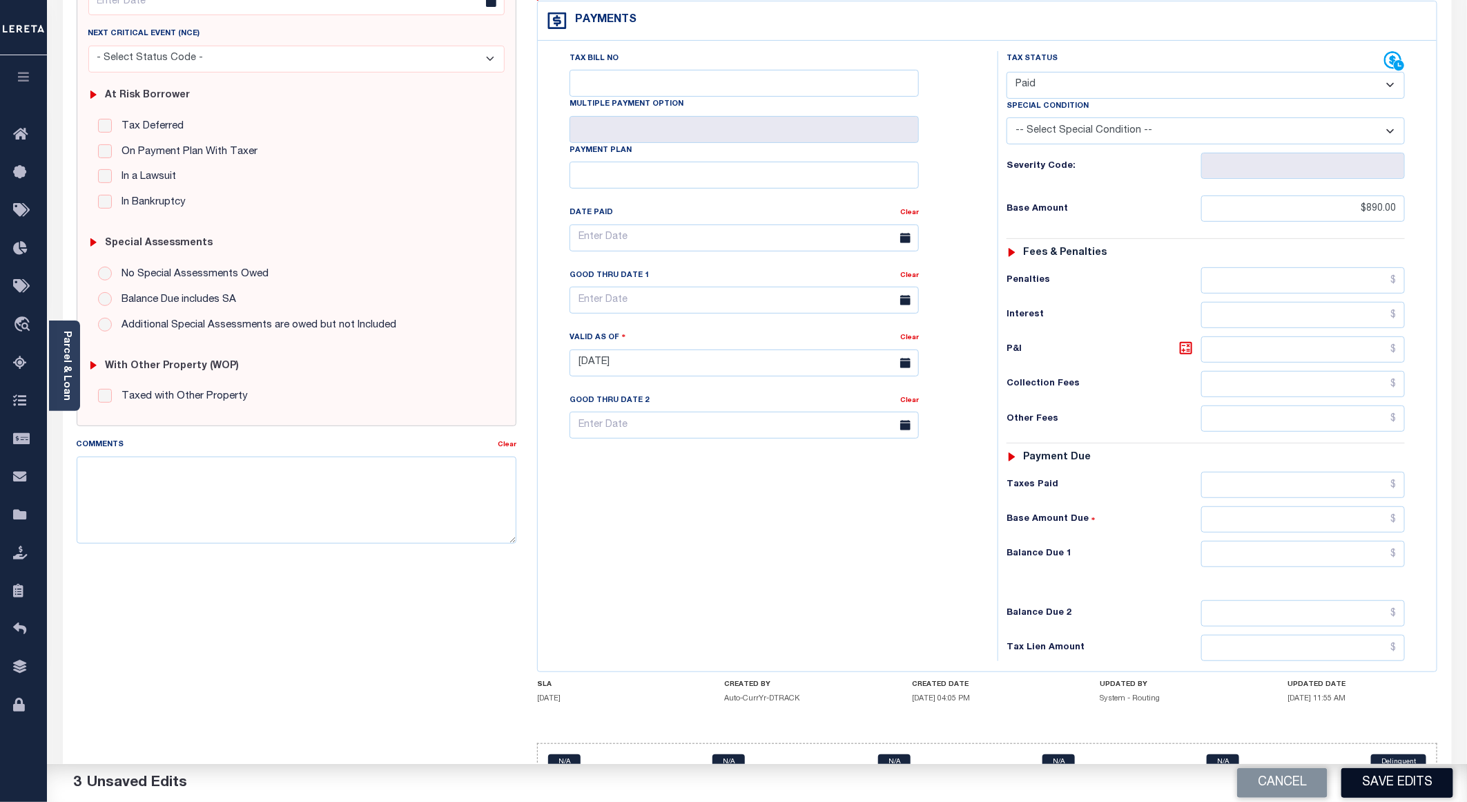
click at [1370, 779] on button "Save Edits" at bounding box center [1397, 783] width 112 height 30
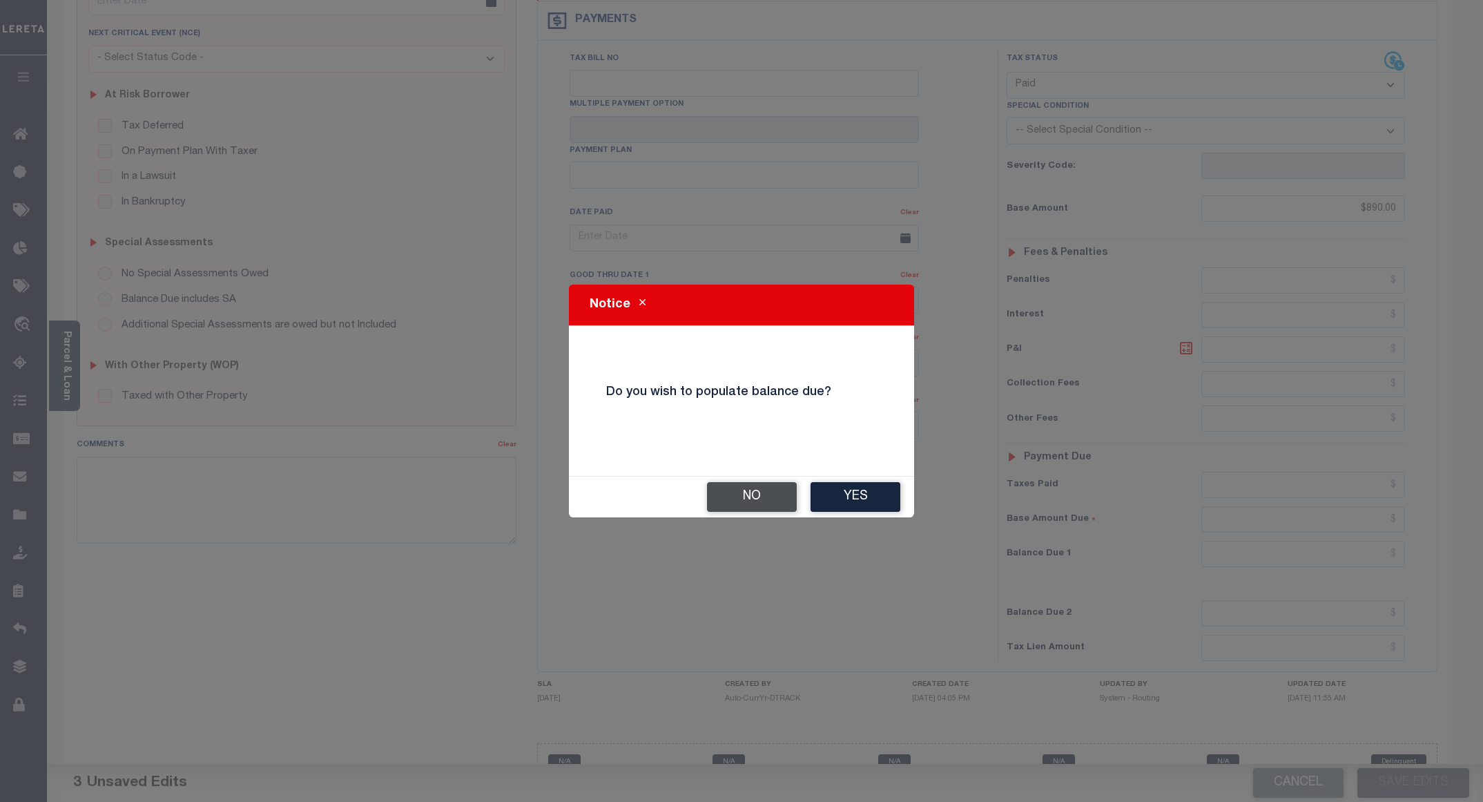
click at [758, 497] on button "No" at bounding box center [752, 497] width 90 height 30
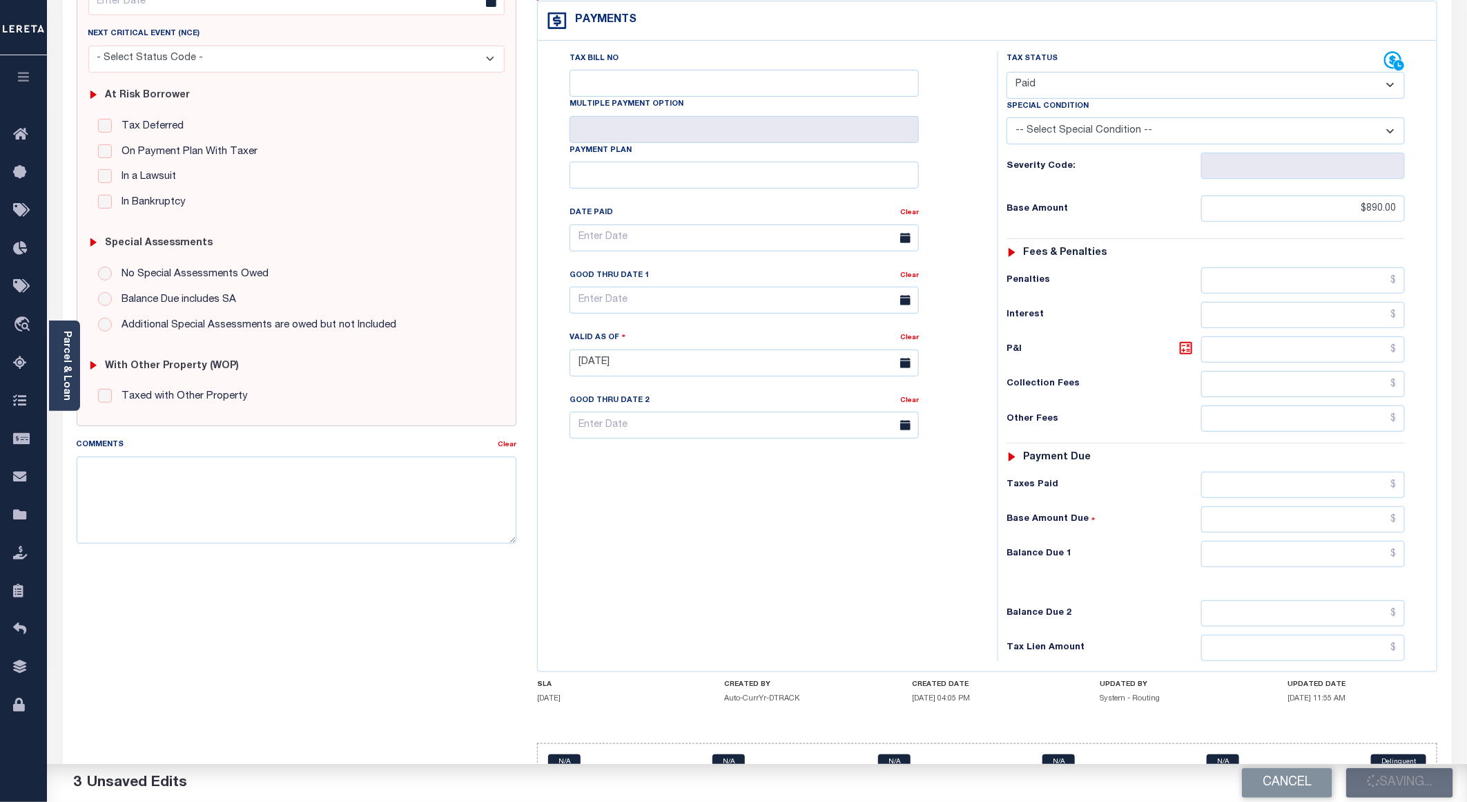
checkbox input "false"
type input "$890"
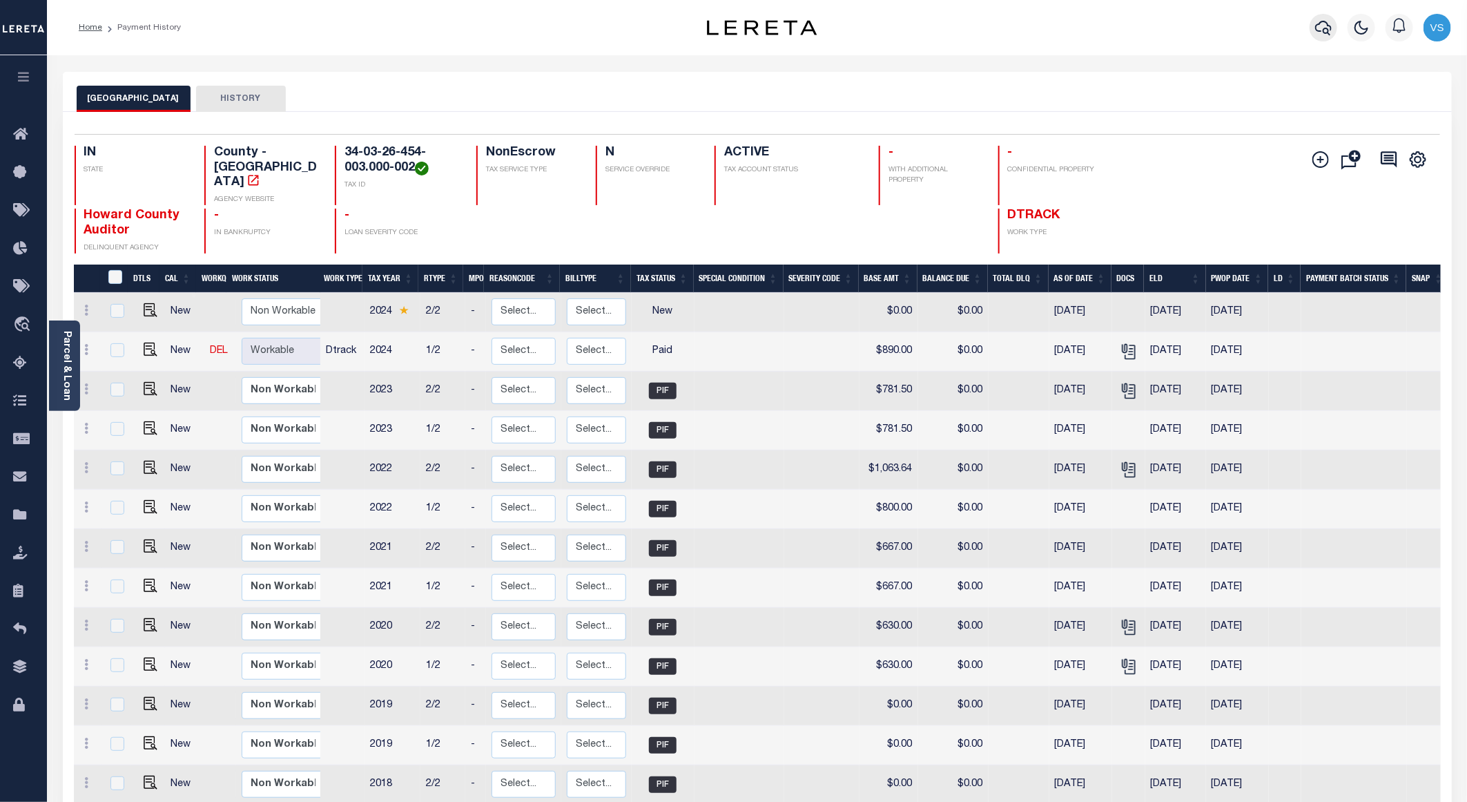
click at [1320, 28] on icon "button" at bounding box center [1323, 27] width 17 height 17
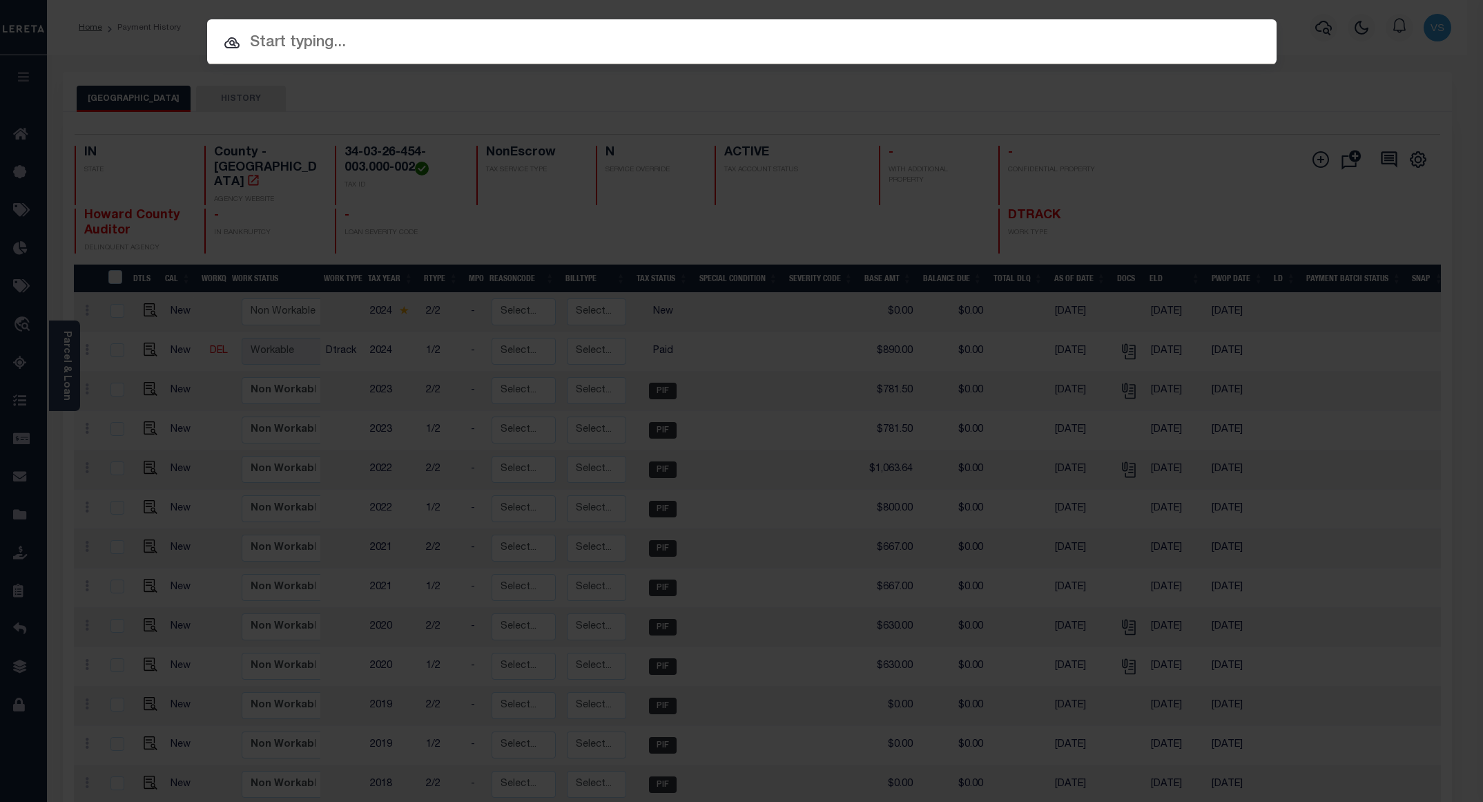
paste input "34110338"
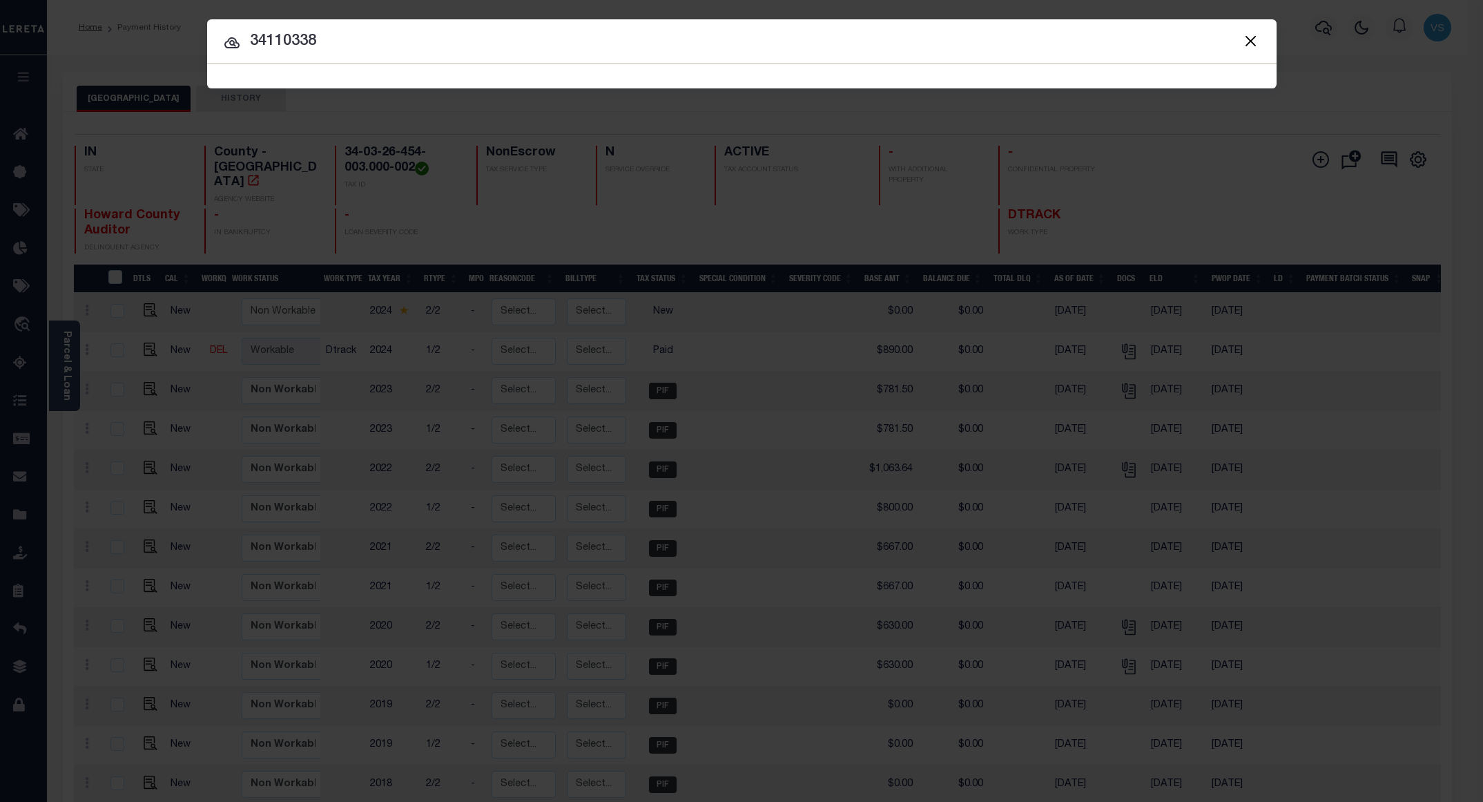
type input "34110338"
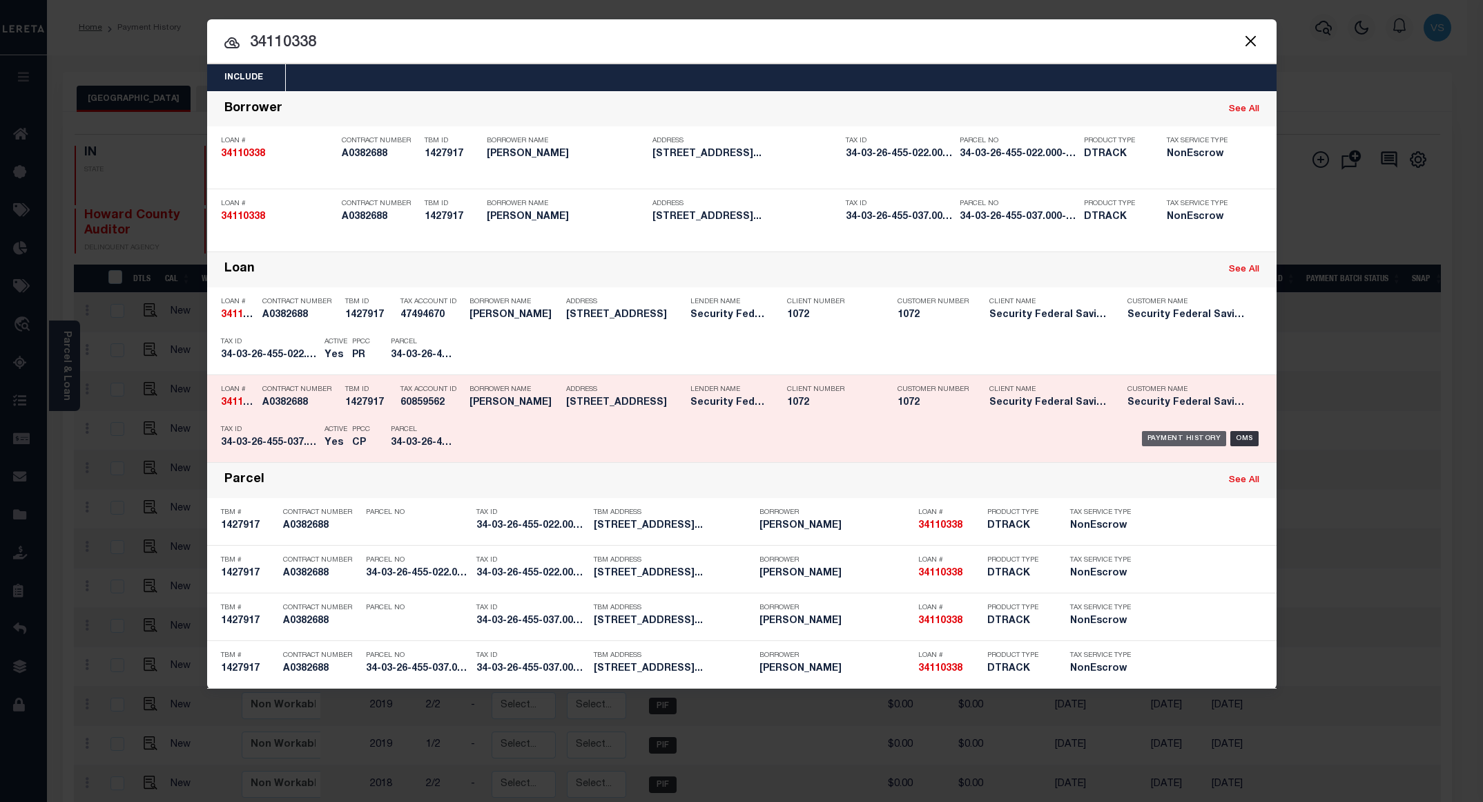
click at [1187, 438] on div "Payment History" at bounding box center [1184, 438] width 85 height 15
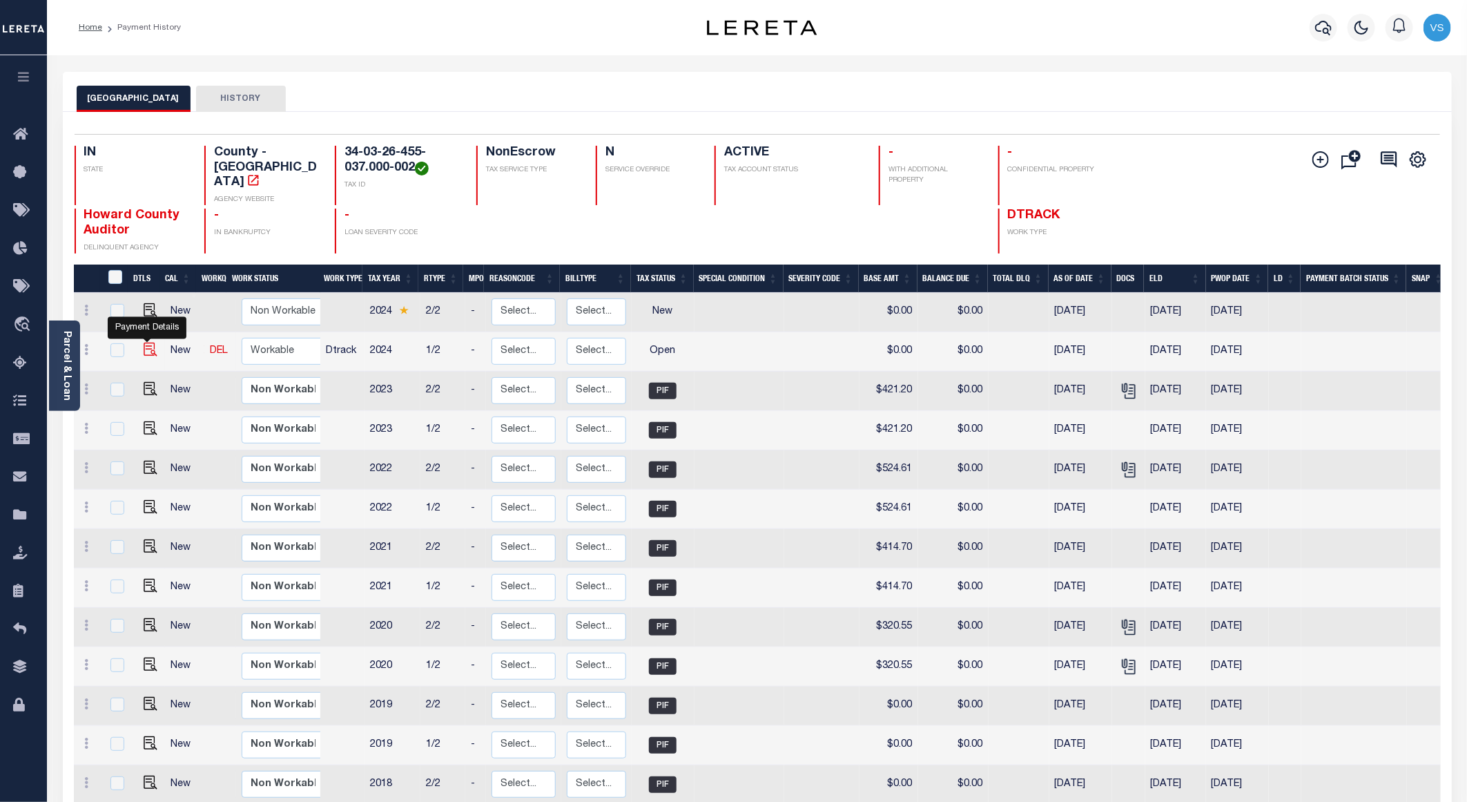
click at [150, 344] on img "" at bounding box center [151, 349] width 14 height 14
checkbox input "true"
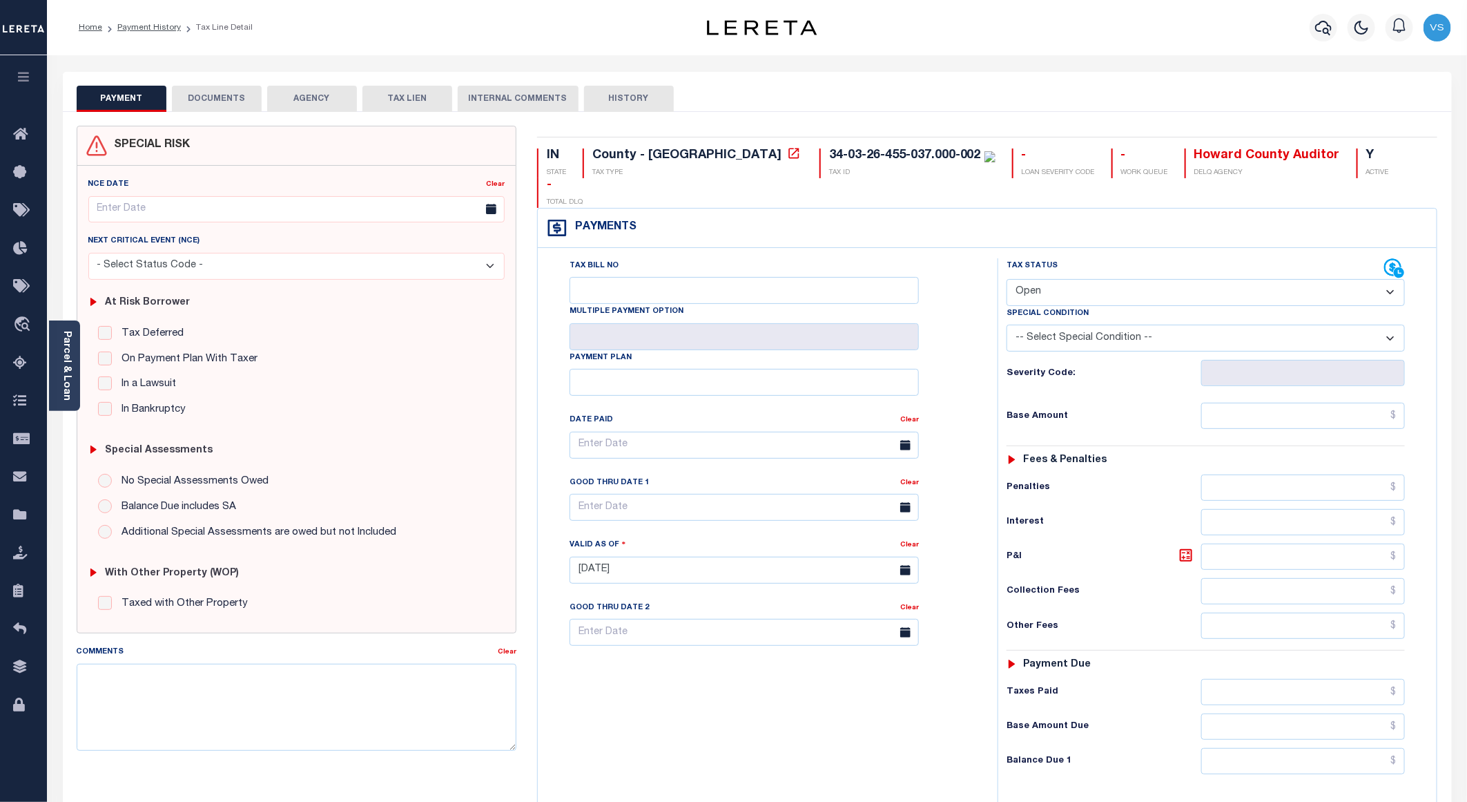
drag, startPoint x: 1030, startPoint y: 260, endPoint x: 1040, endPoint y: 278, distance: 21.0
click at [1030, 279] on select "- Select Status Code - Open Due/Unpaid Paid Incomplete No Tax Due Internal Refu…" at bounding box center [1206, 292] width 398 height 27
select select "PYD"
click at [1007, 279] on select "- Select Status Code - Open Due/Unpaid Paid Incomplete No Tax Due Internal Refu…" at bounding box center [1206, 292] width 398 height 27
type input "[DATE]"
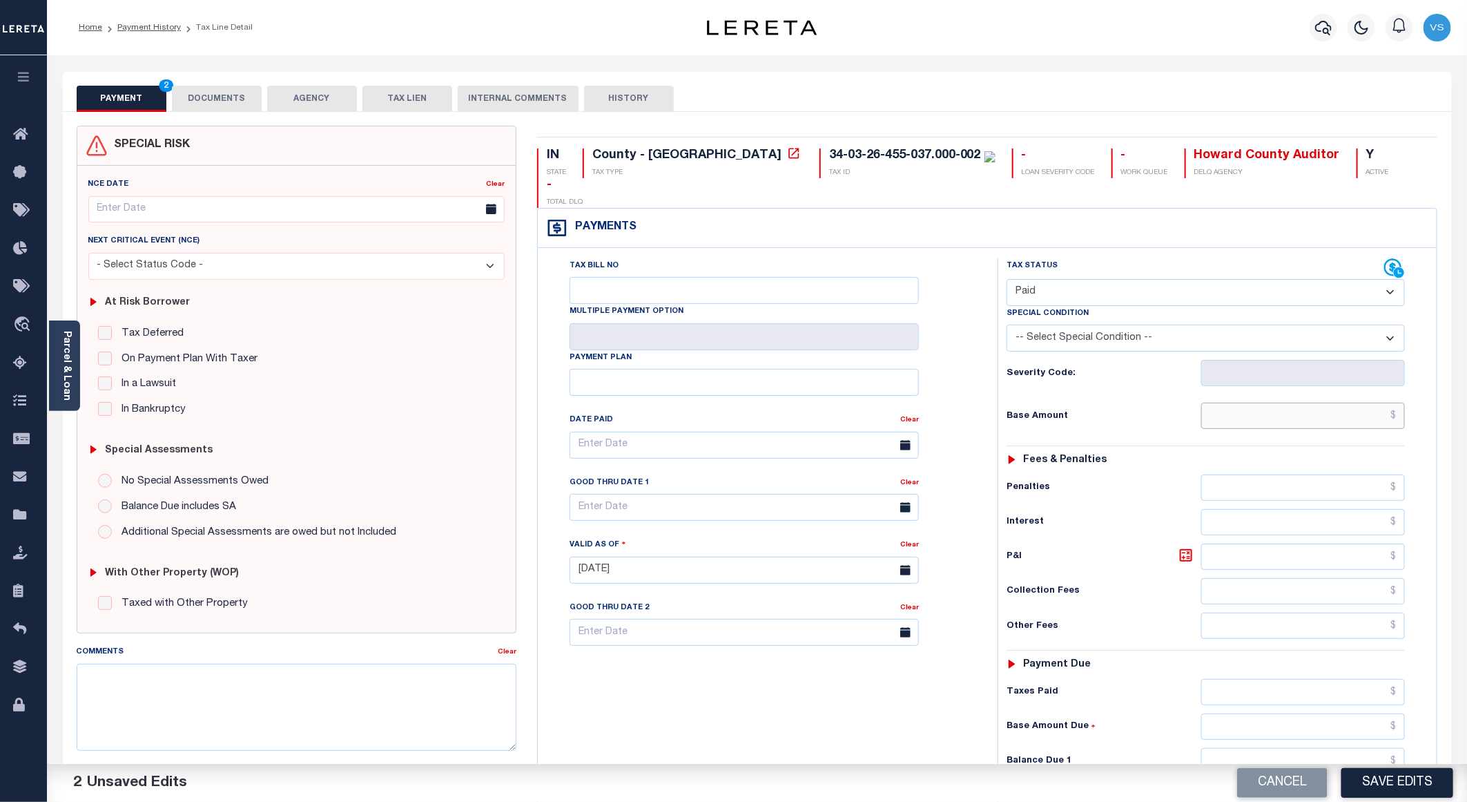
click at [1251, 402] on input "text" at bounding box center [1303, 415] width 204 height 26
paste input "440.88"
type input "$440.88"
click at [197, 101] on button "DOCUMENTS" at bounding box center [217, 99] width 90 height 26
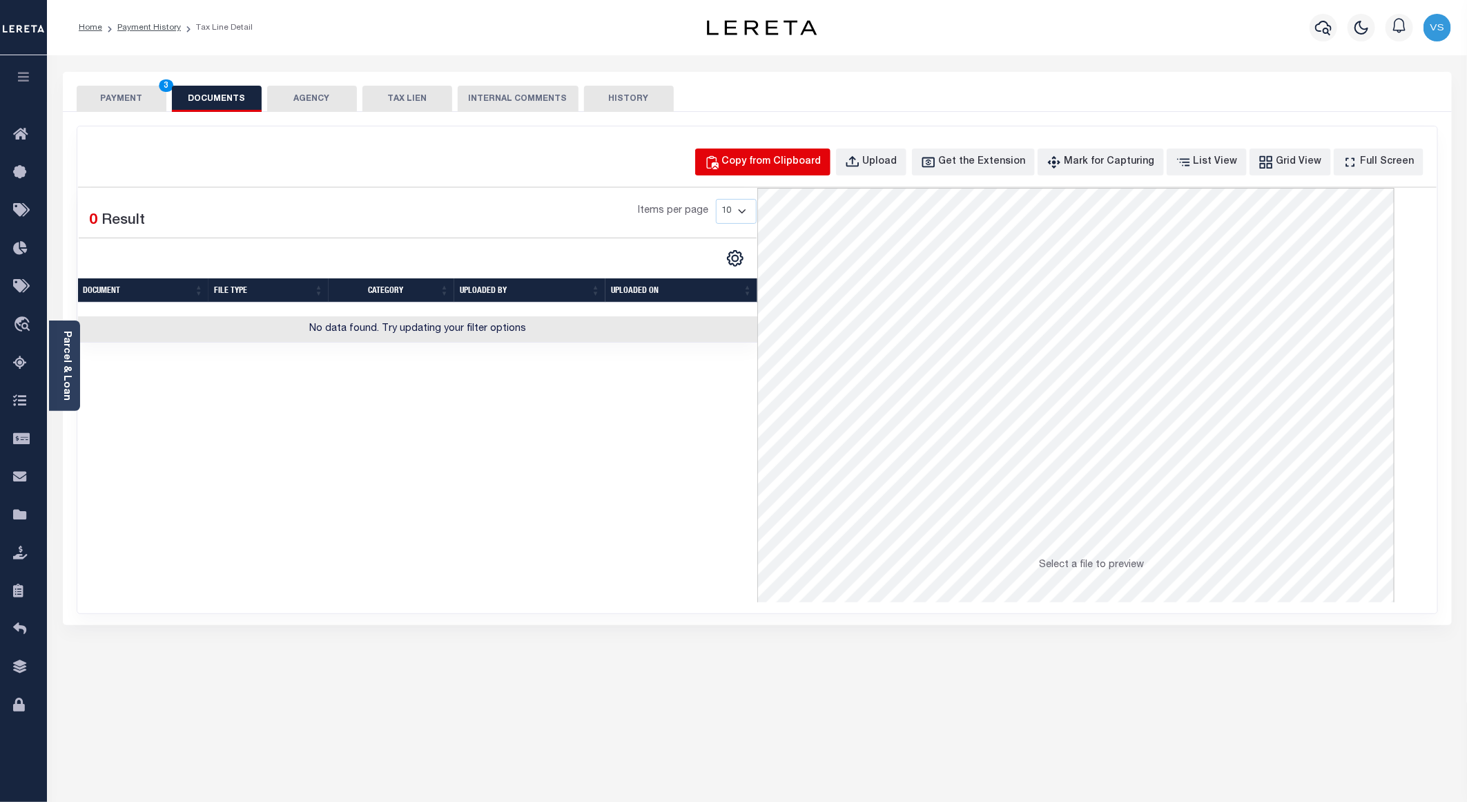
click at [781, 166] on div "Copy from Clipboard" at bounding box center [771, 162] width 99 height 15
select select "POP"
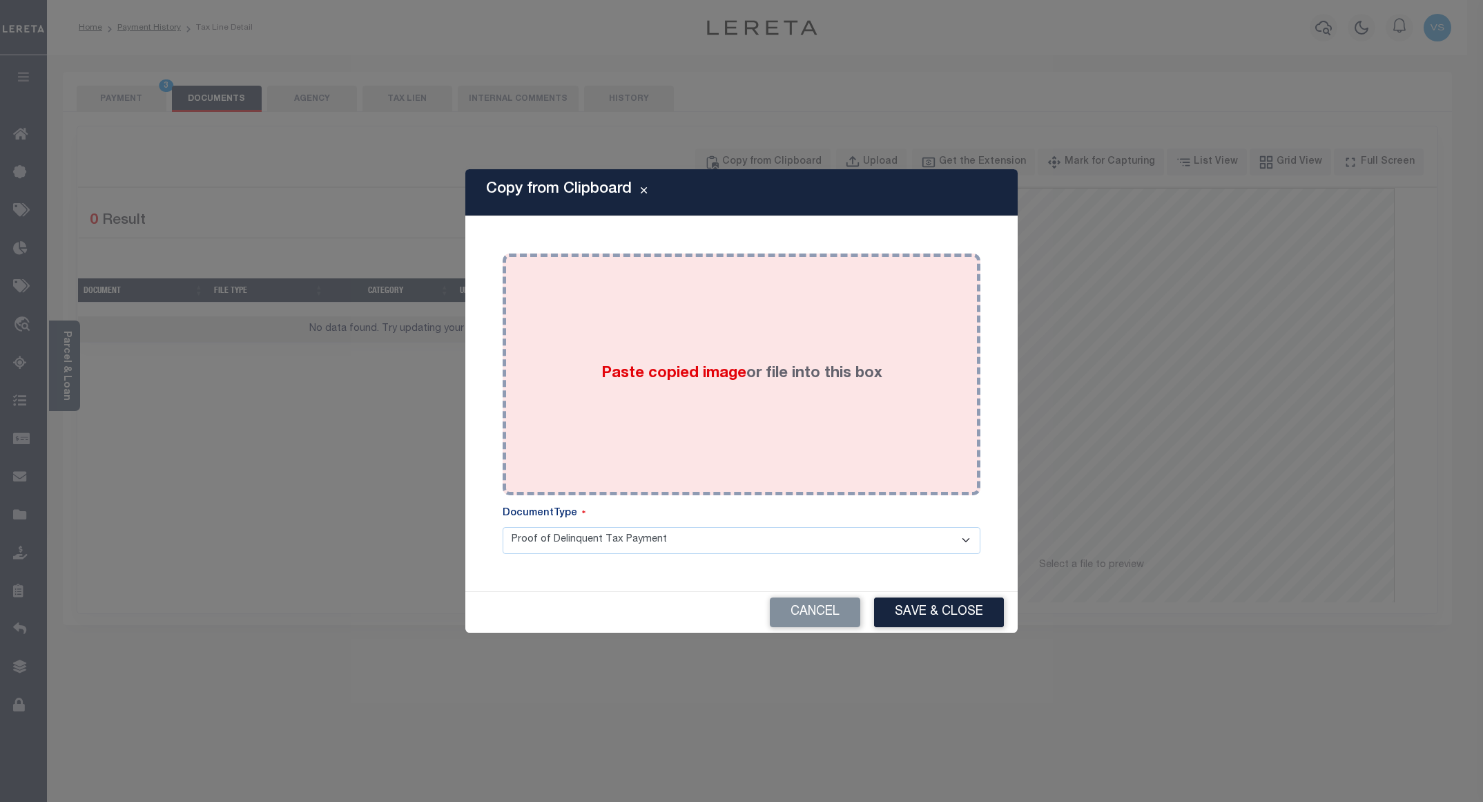
click at [837, 313] on div "Paste copied image or file into this box" at bounding box center [741, 374] width 457 height 221
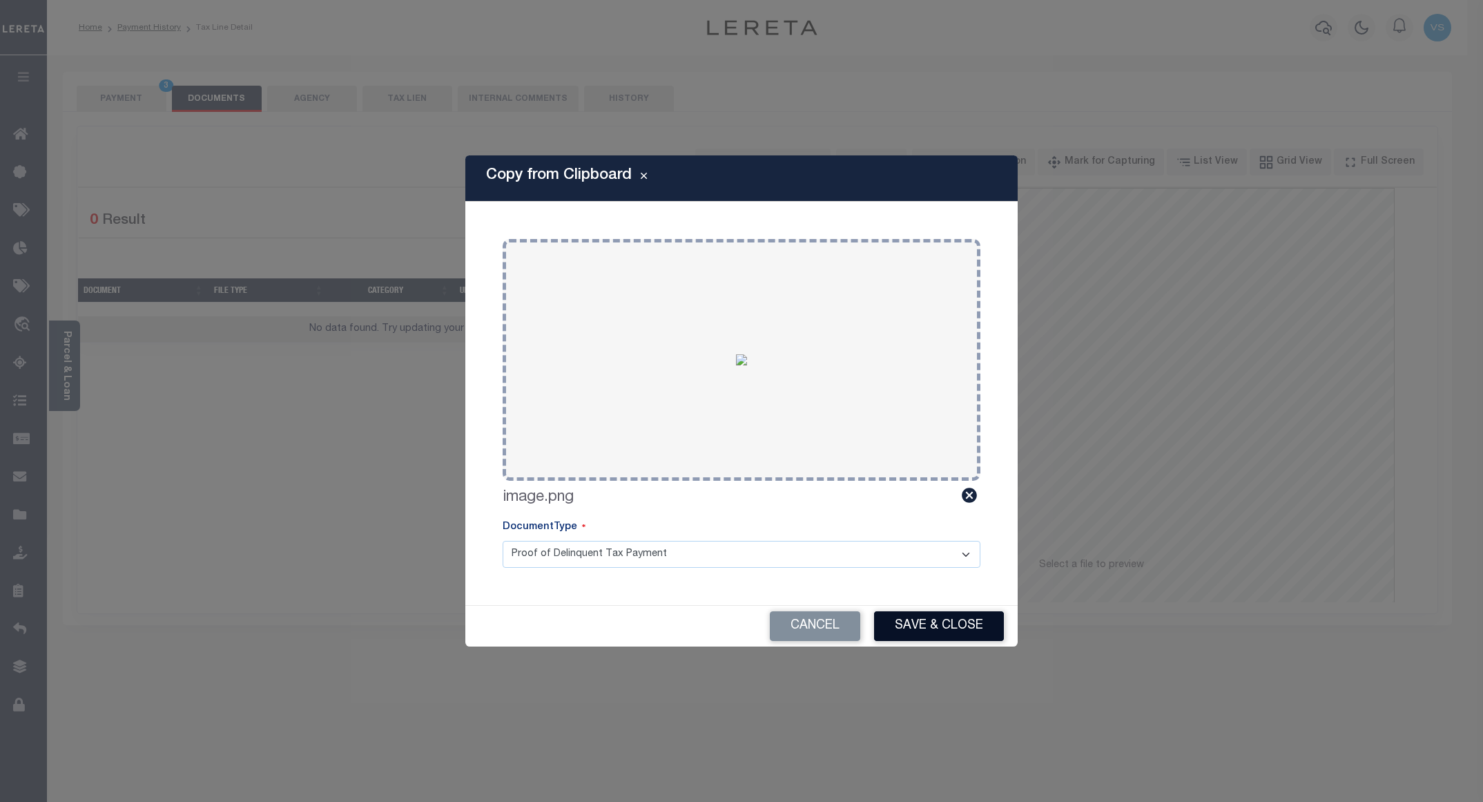
click at [915, 621] on button "Save & Close" at bounding box center [939, 626] width 130 height 30
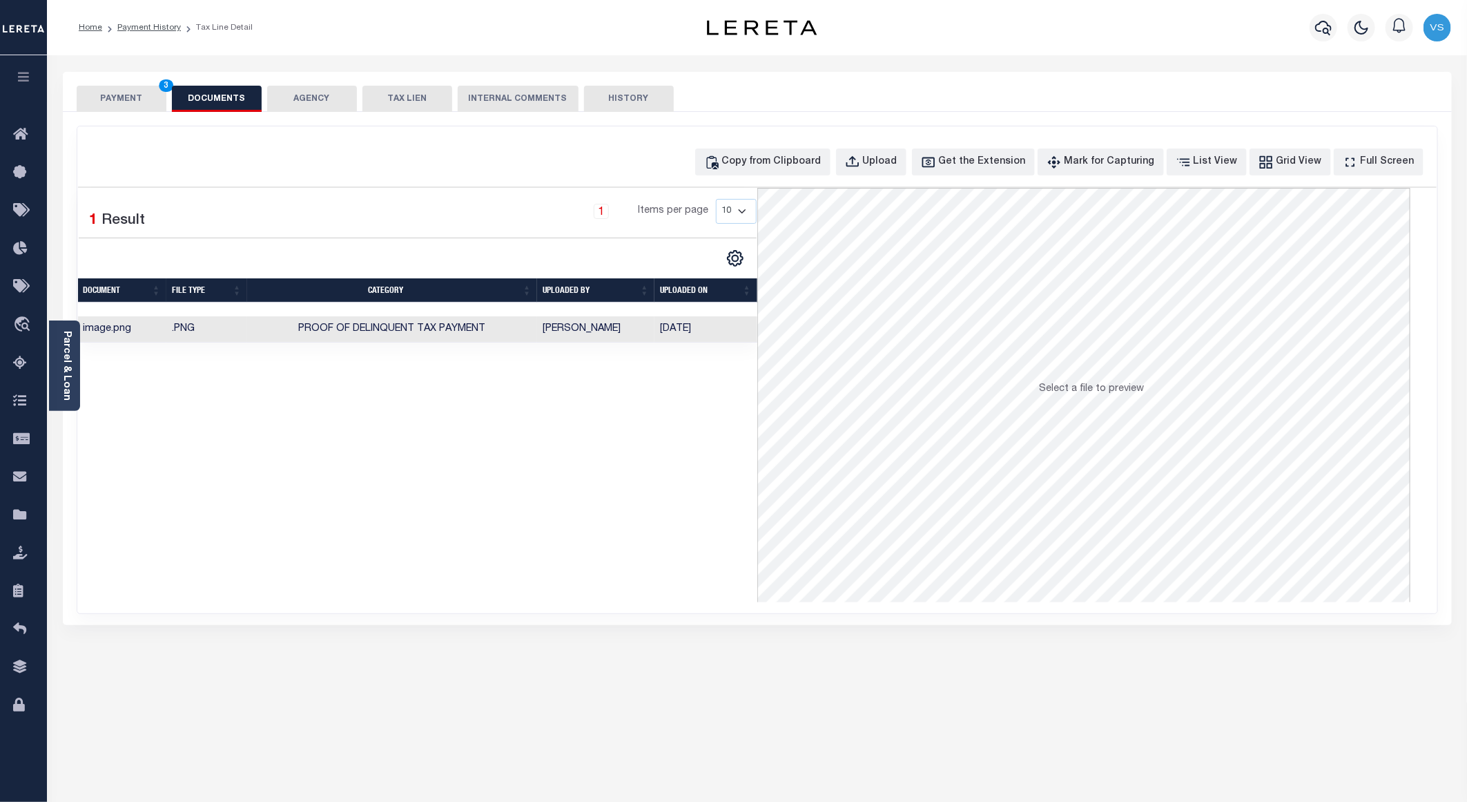
drag, startPoint x: 108, startPoint y: 97, endPoint x: 661, endPoint y: 162, distance: 556.0
click at [115, 97] on button "PAYMENT 3" at bounding box center [122, 99] width 90 height 26
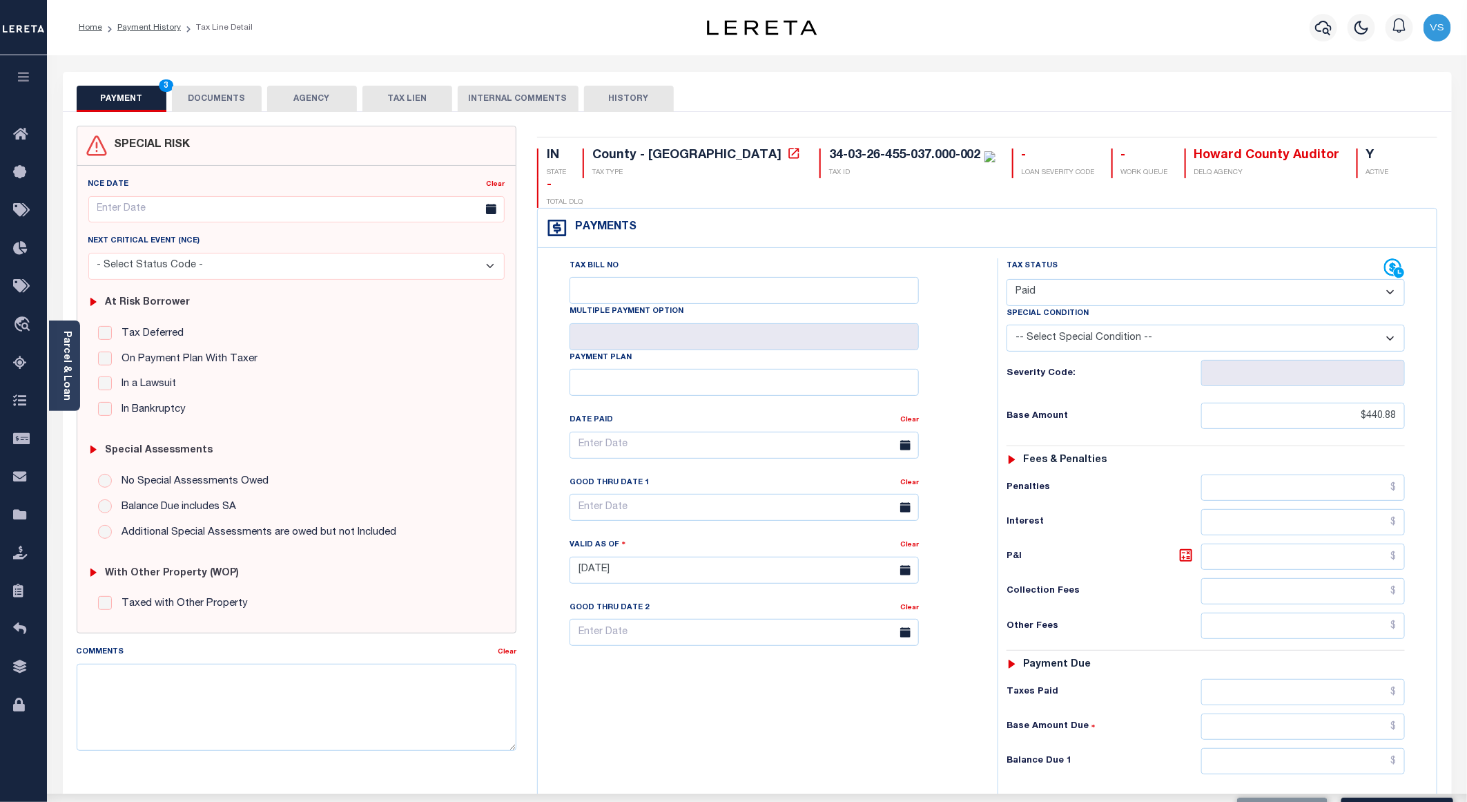
scroll to position [207, 0]
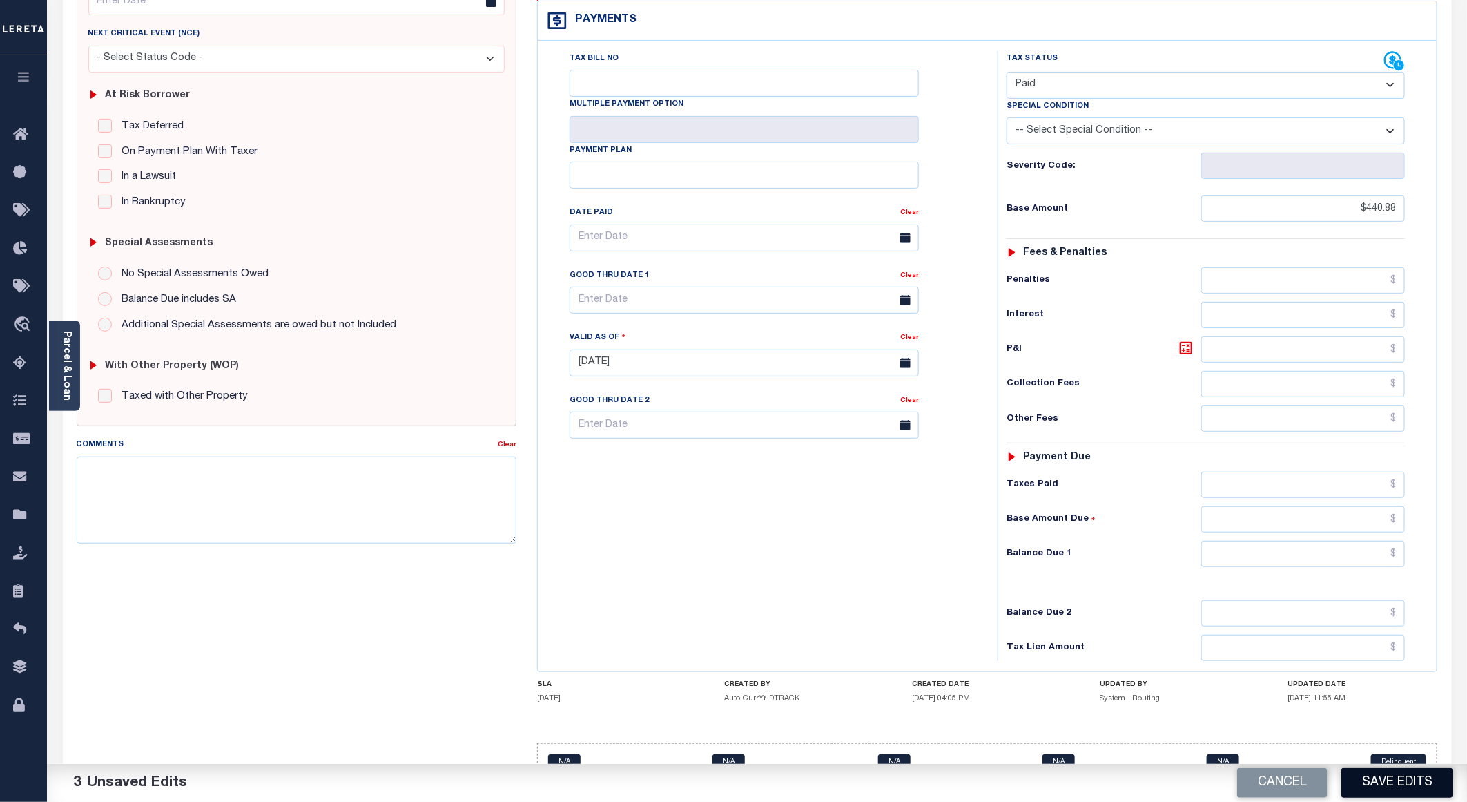
click at [1363, 779] on button "Save Edits" at bounding box center [1397, 783] width 112 height 30
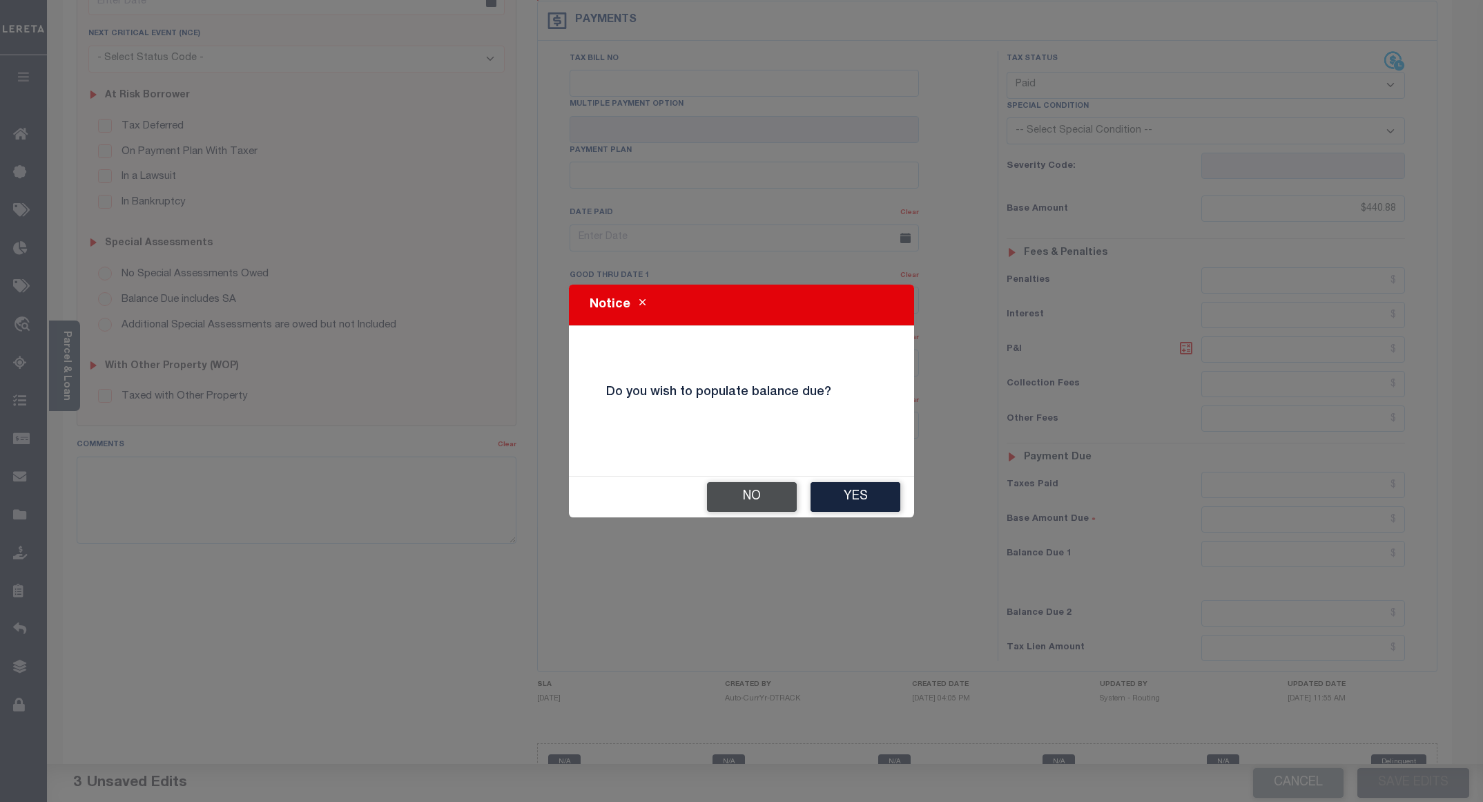
click at [739, 498] on button "No" at bounding box center [752, 497] width 90 height 30
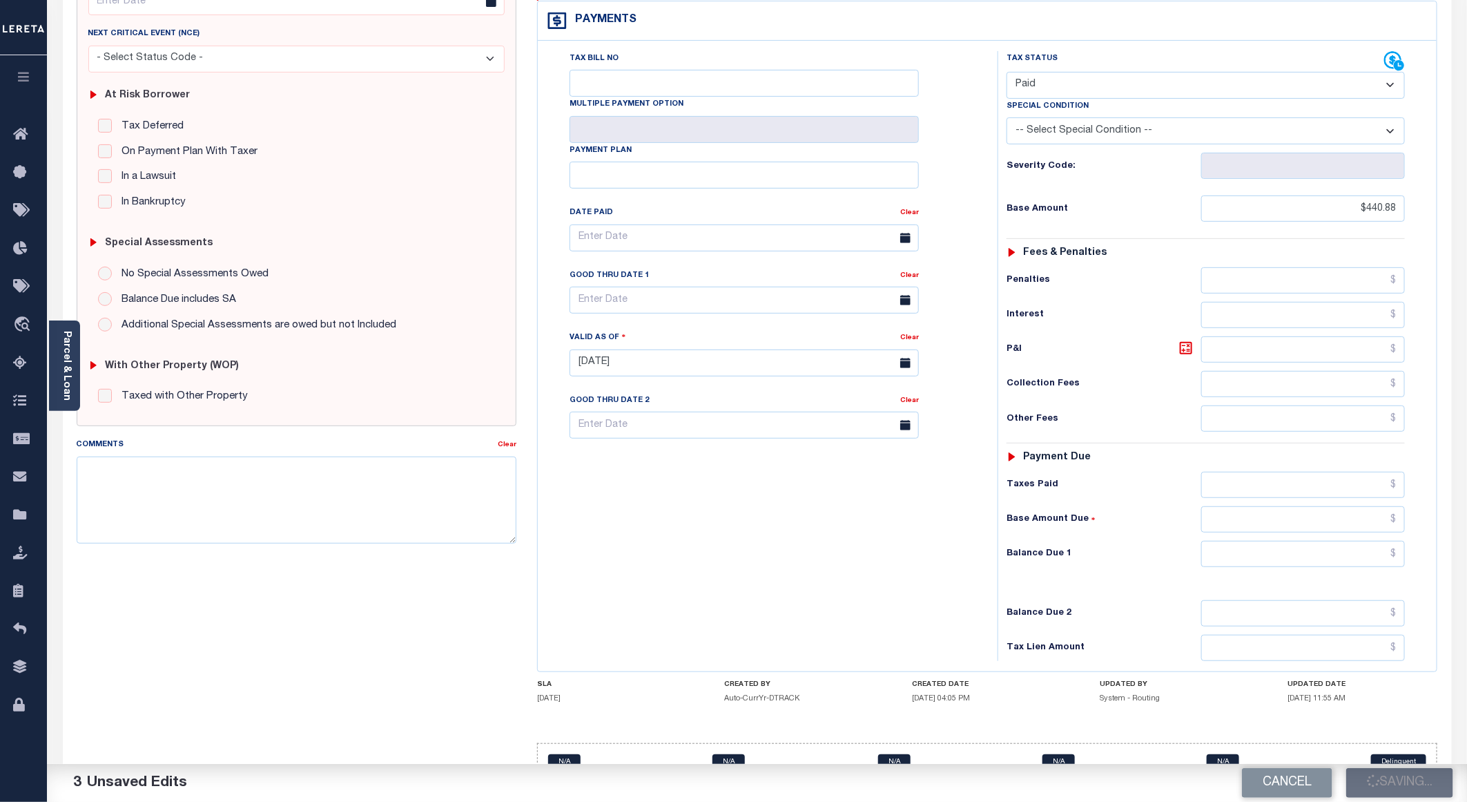
checkbox input "false"
type input "$440.88"
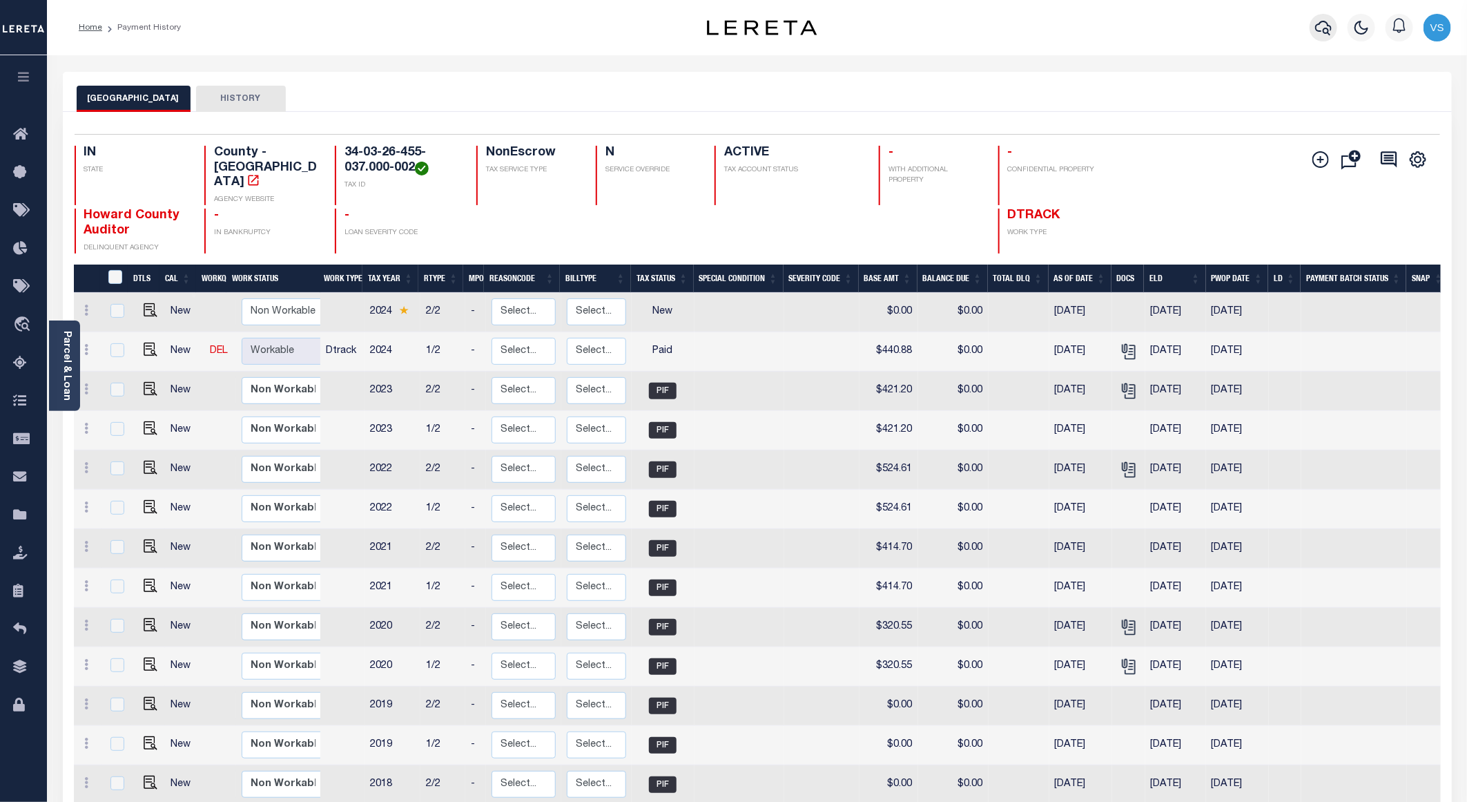
click at [1330, 33] on icon "button" at bounding box center [1323, 27] width 17 height 17
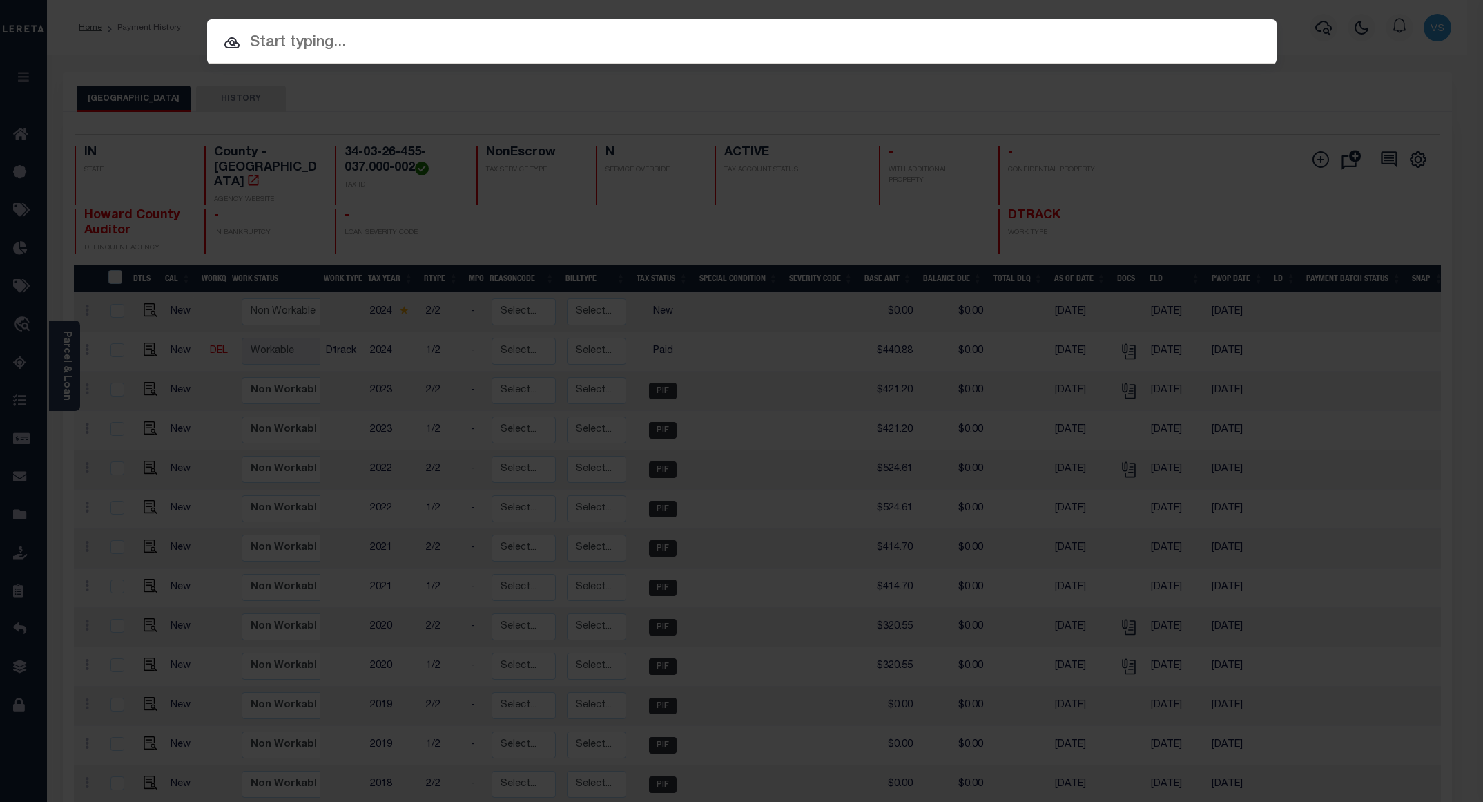
paste input "34142778"
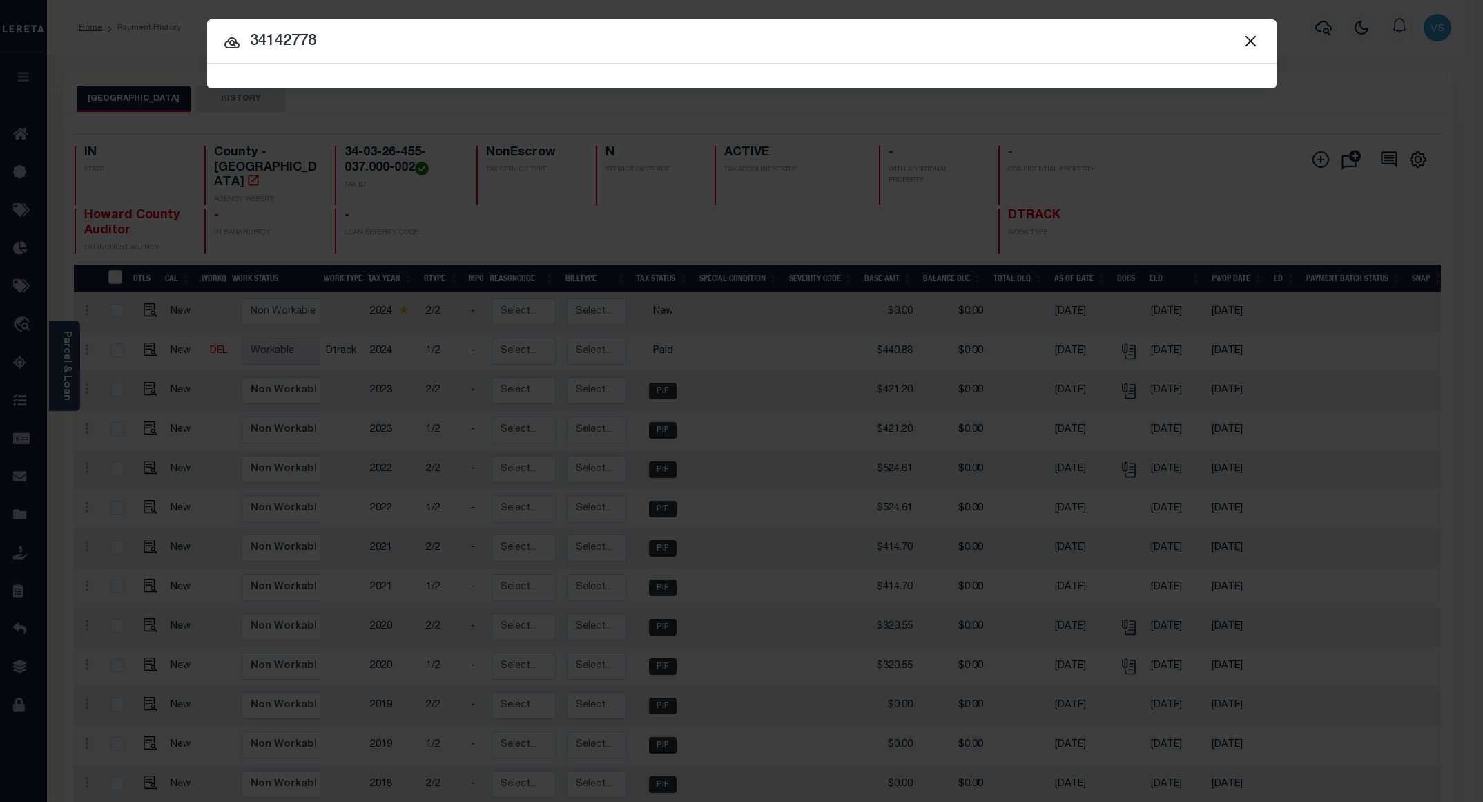
type input "34142778"
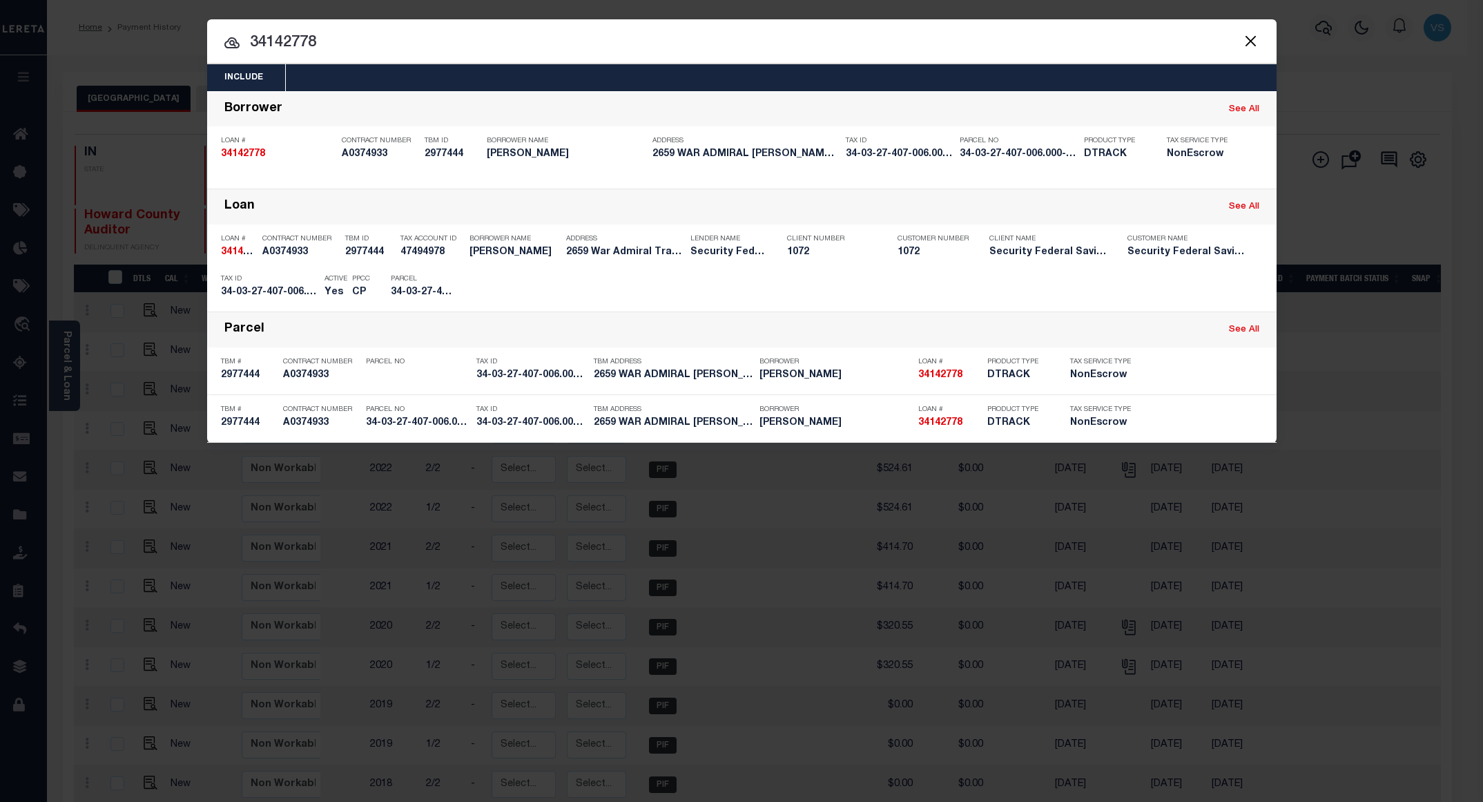
click at [400, 48] on input "34142778" at bounding box center [741, 43] width 1069 height 24
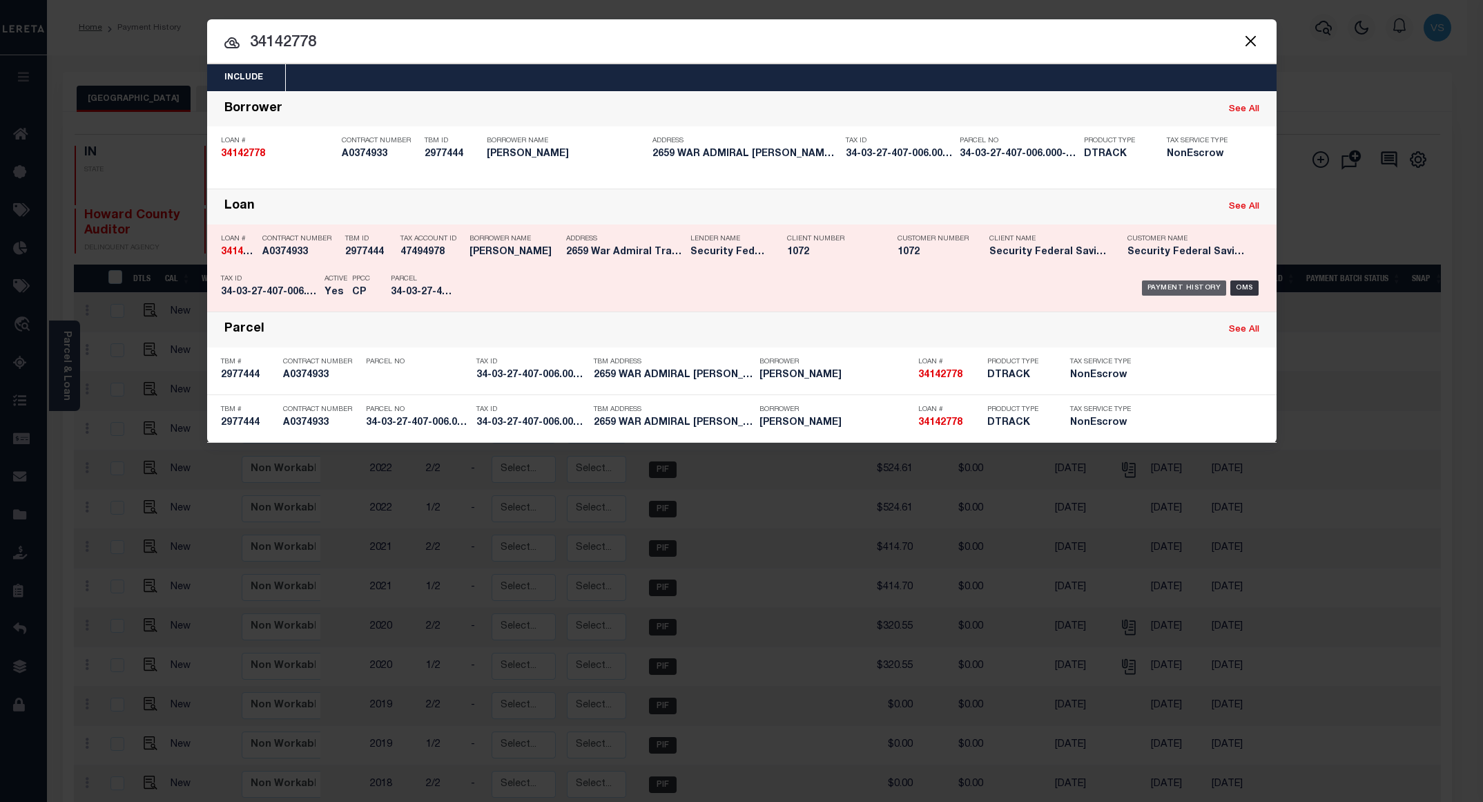
click at [1196, 291] on div "Payment History" at bounding box center [1184, 287] width 85 height 15
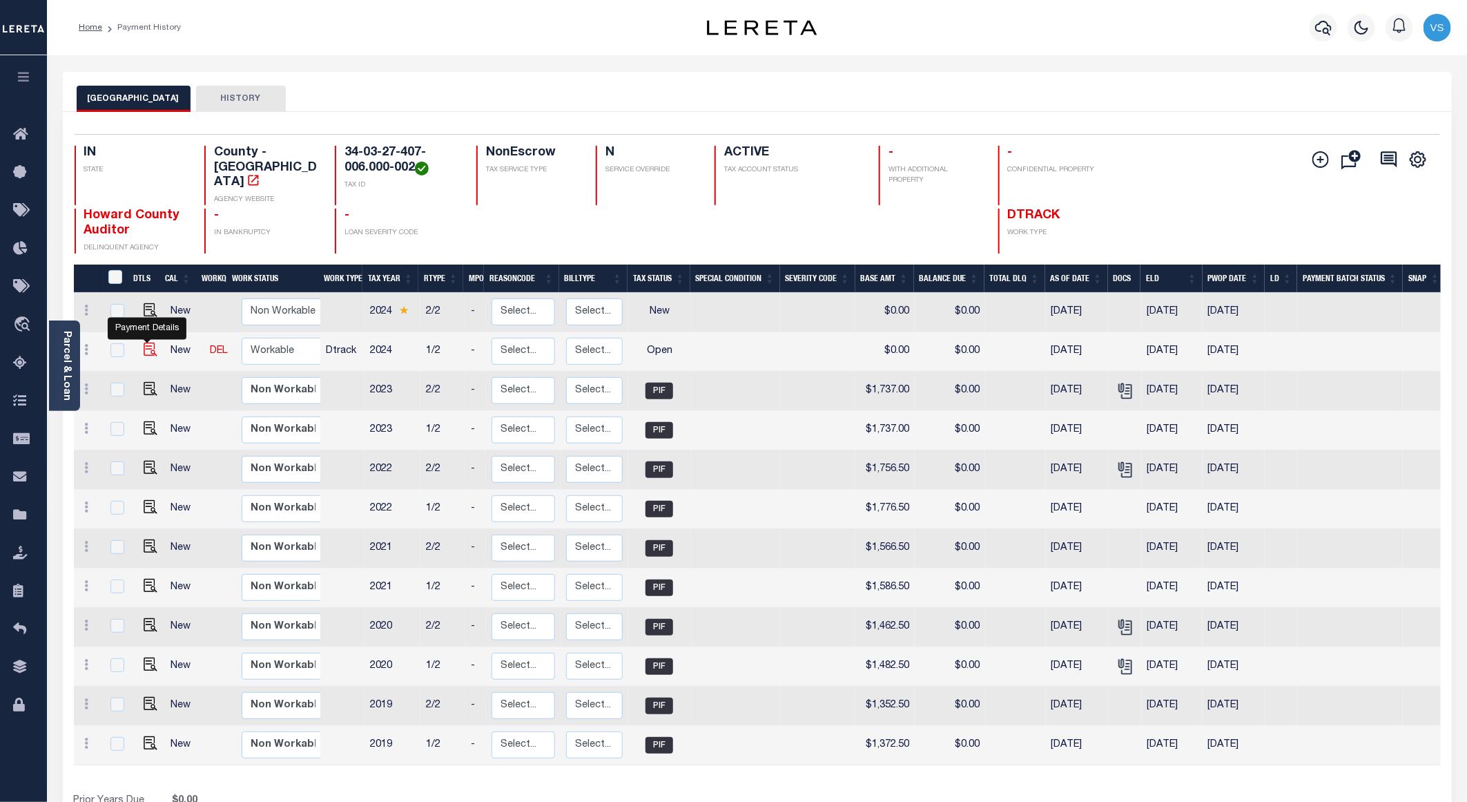
click at [149, 342] on img "" at bounding box center [151, 349] width 14 height 14
checkbox input "true"
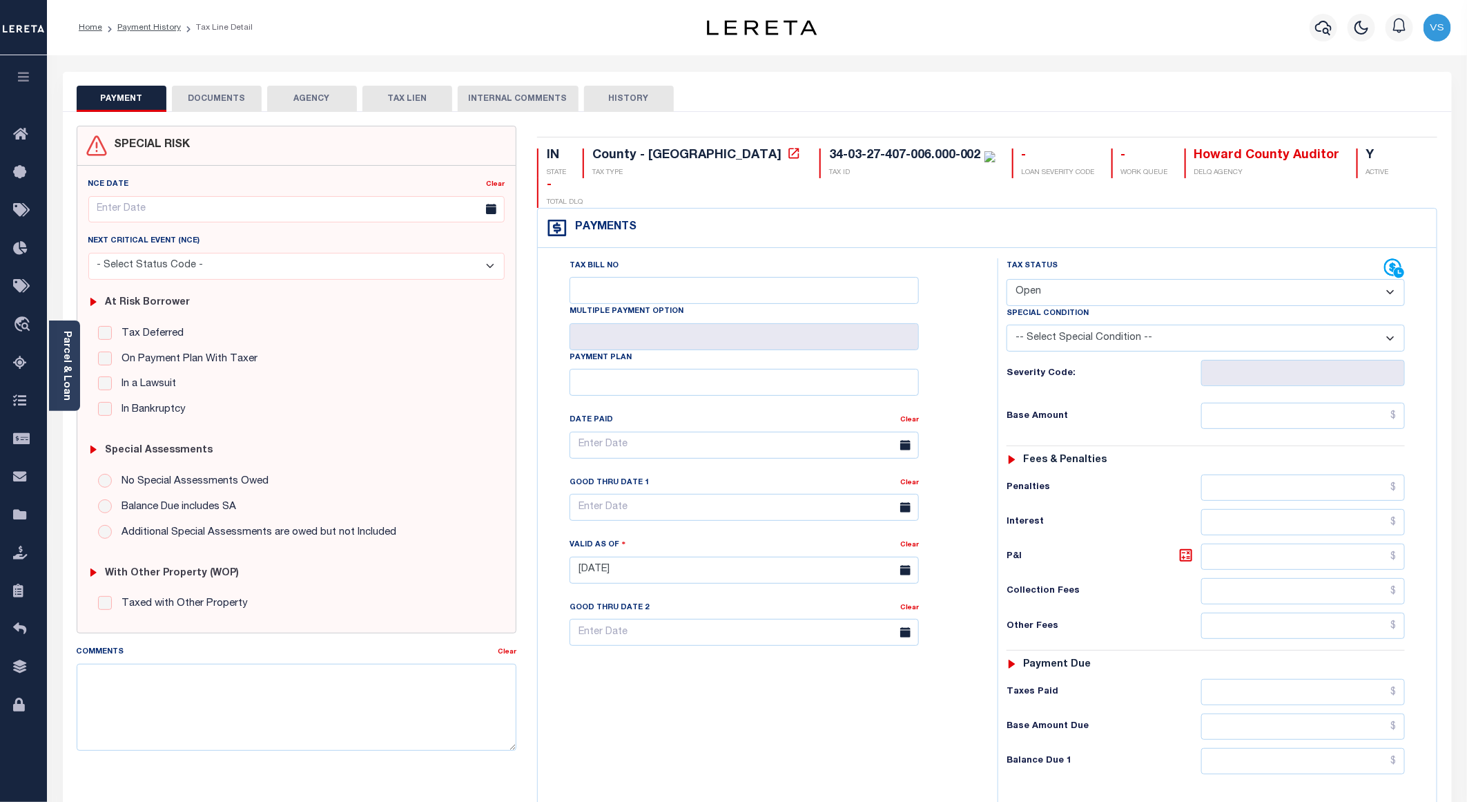
drag, startPoint x: 1129, startPoint y: 263, endPoint x: 1137, endPoint y: 278, distance: 17.0
click at [1129, 279] on select "- Select Status Code - Open Due/Unpaid Paid Incomplete No Tax Due Internal Refu…" at bounding box center [1206, 292] width 398 height 27
select select "PYD"
click at [1007, 279] on select "- Select Status Code - Open Due/Unpaid Paid Incomplete No Tax Due Internal Refu…" at bounding box center [1206, 292] width 398 height 27
type input "09/09/2025"
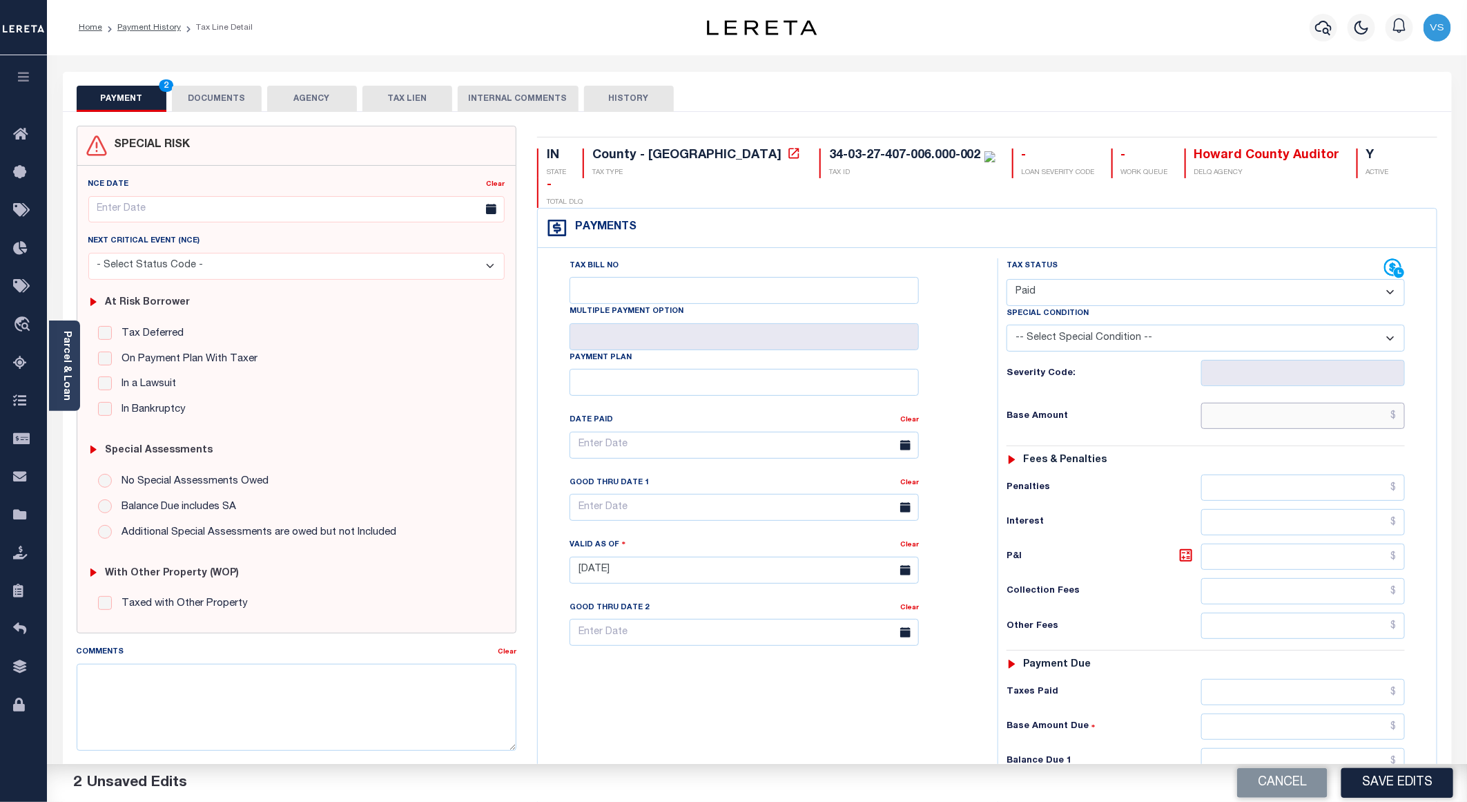
click at [1270, 402] on input "text" at bounding box center [1303, 415] width 204 height 26
paste input "1,974.50"
type input "$1,974.50"
click at [222, 104] on button "DOCUMENTS" at bounding box center [217, 99] width 90 height 26
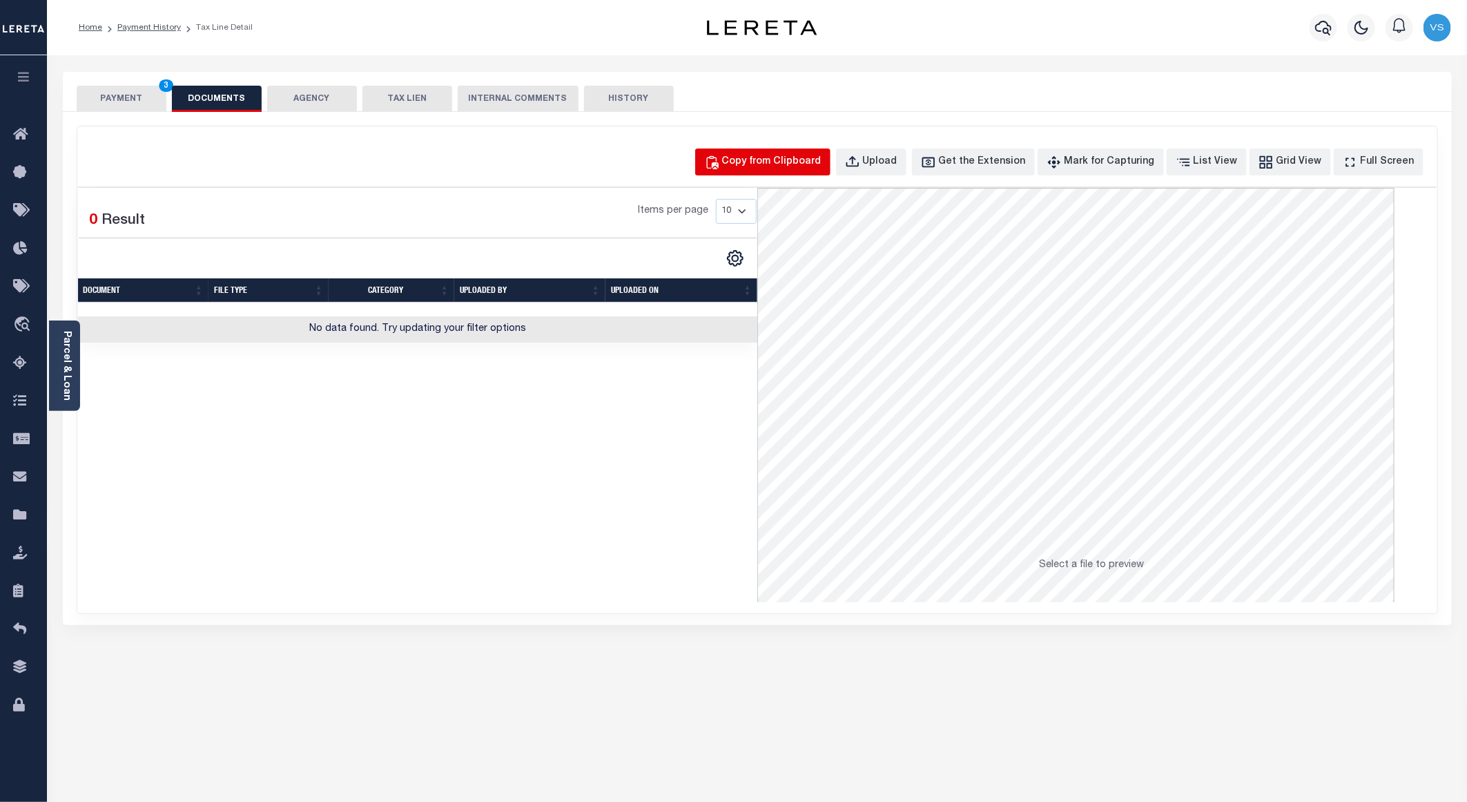
click at [791, 166] on div "Copy from Clipboard" at bounding box center [771, 162] width 99 height 15
select select "POP"
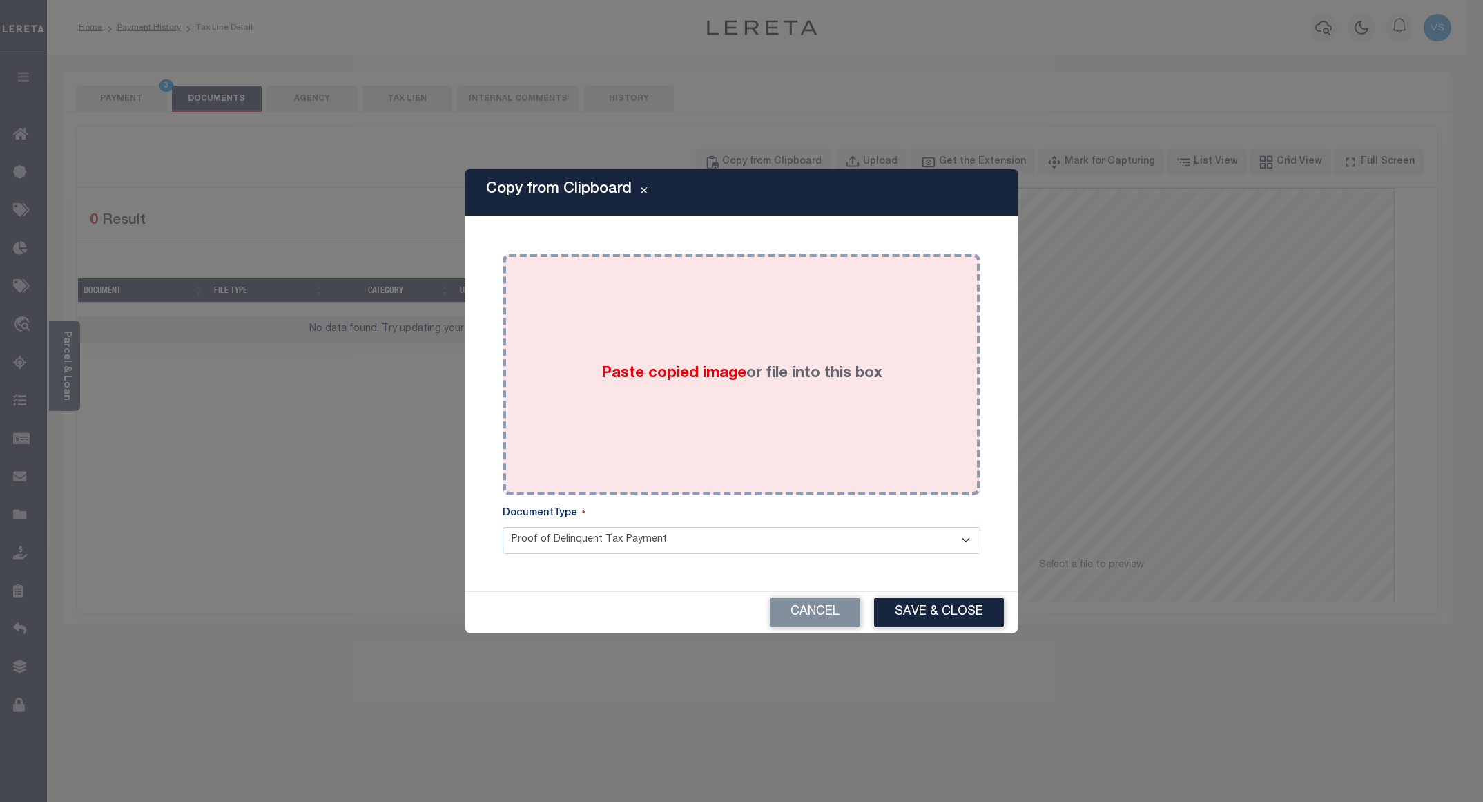
click at [764, 336] on div "Paste copied image or file into this box" at bounding box center [741, 374] width 457 height 221
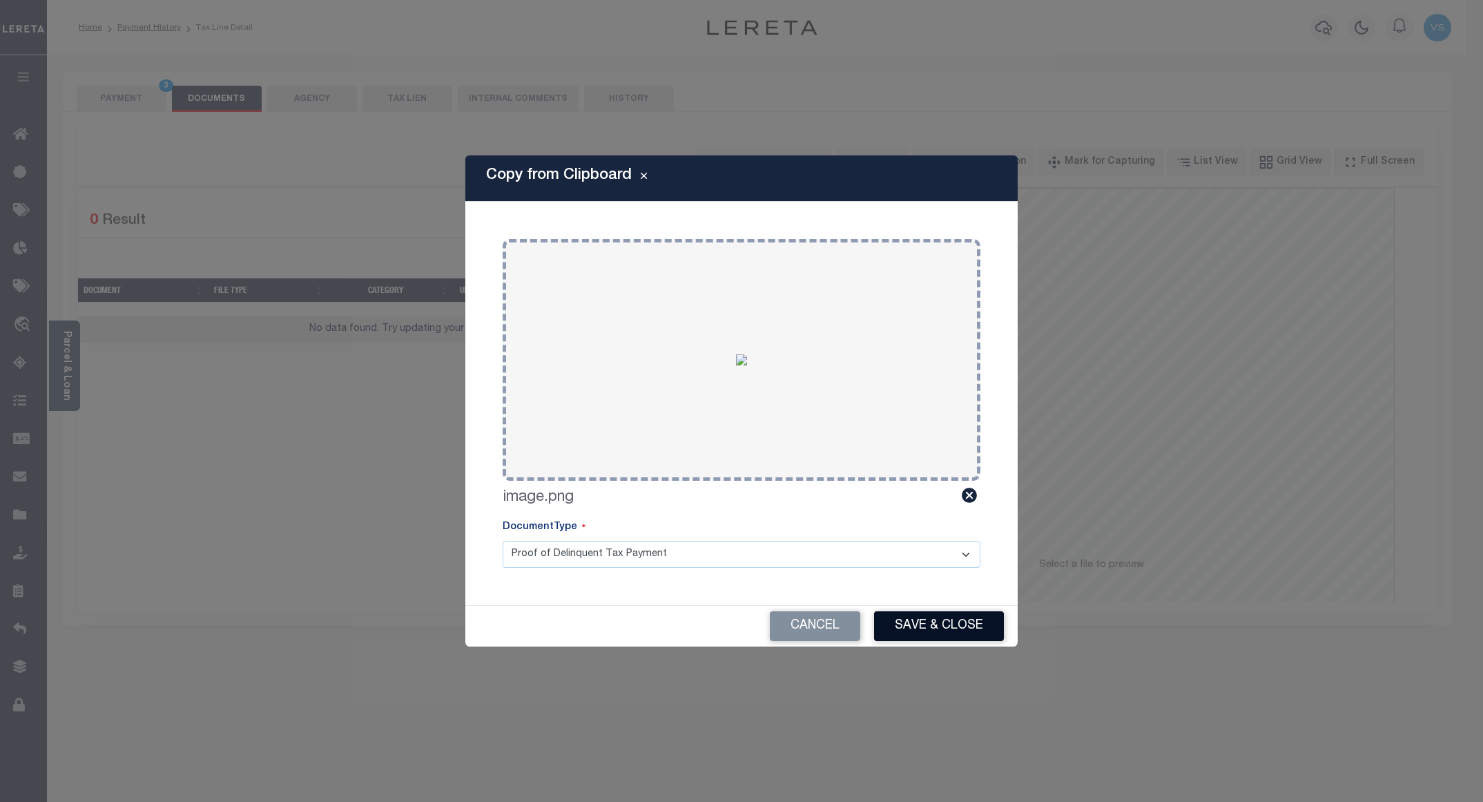
click at [936, 628] on button "Save & Close" at bounding box center [939, 626] width 130 height 30
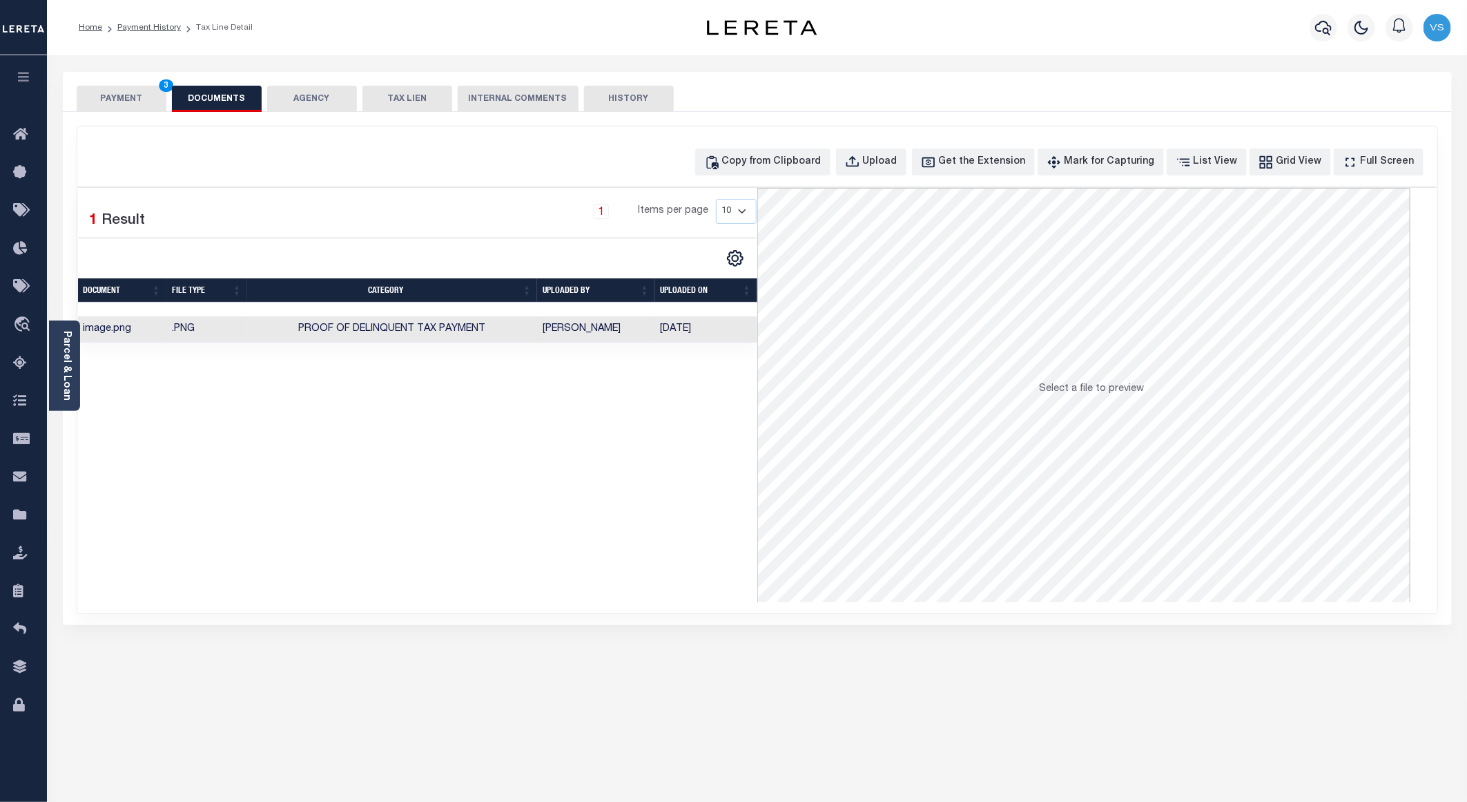
click at [104, 99] on button "PAYMENT 3" at bounding box center [122, 99] width 90 height 26
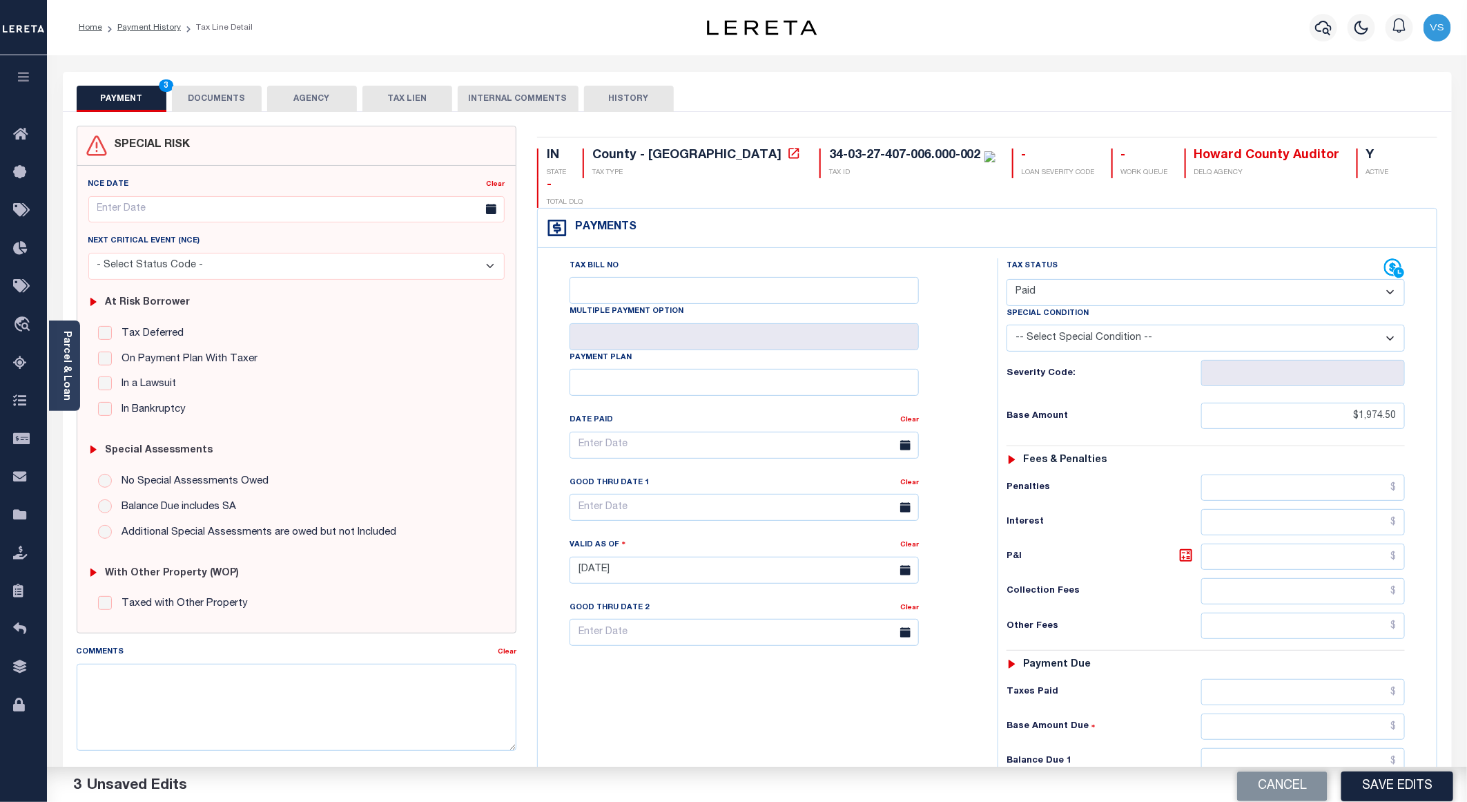
scroll to position [207, 0]
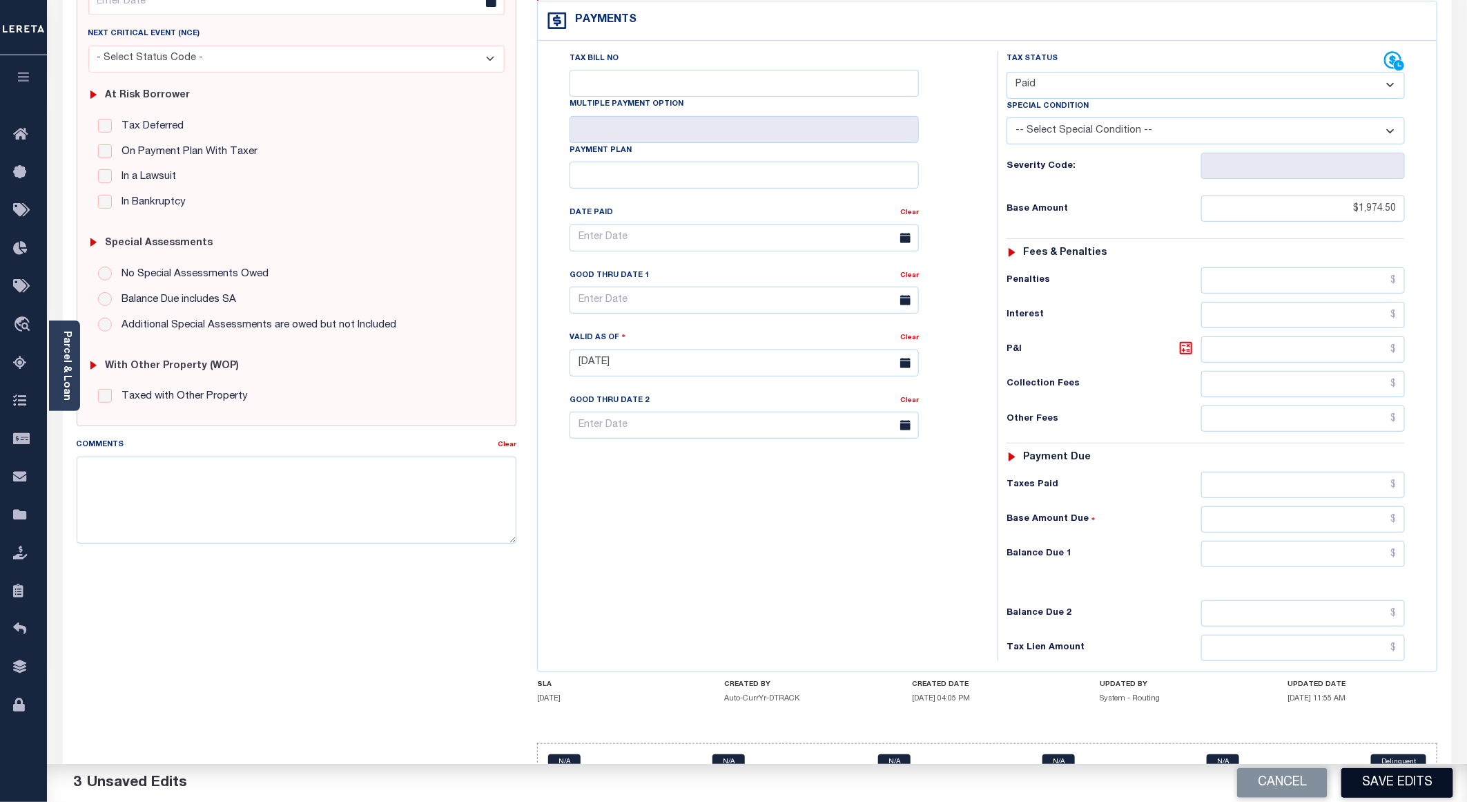
click at [1366, 770] on button "Save Edits" at bounding box center [1397, 783] width 112 height 30
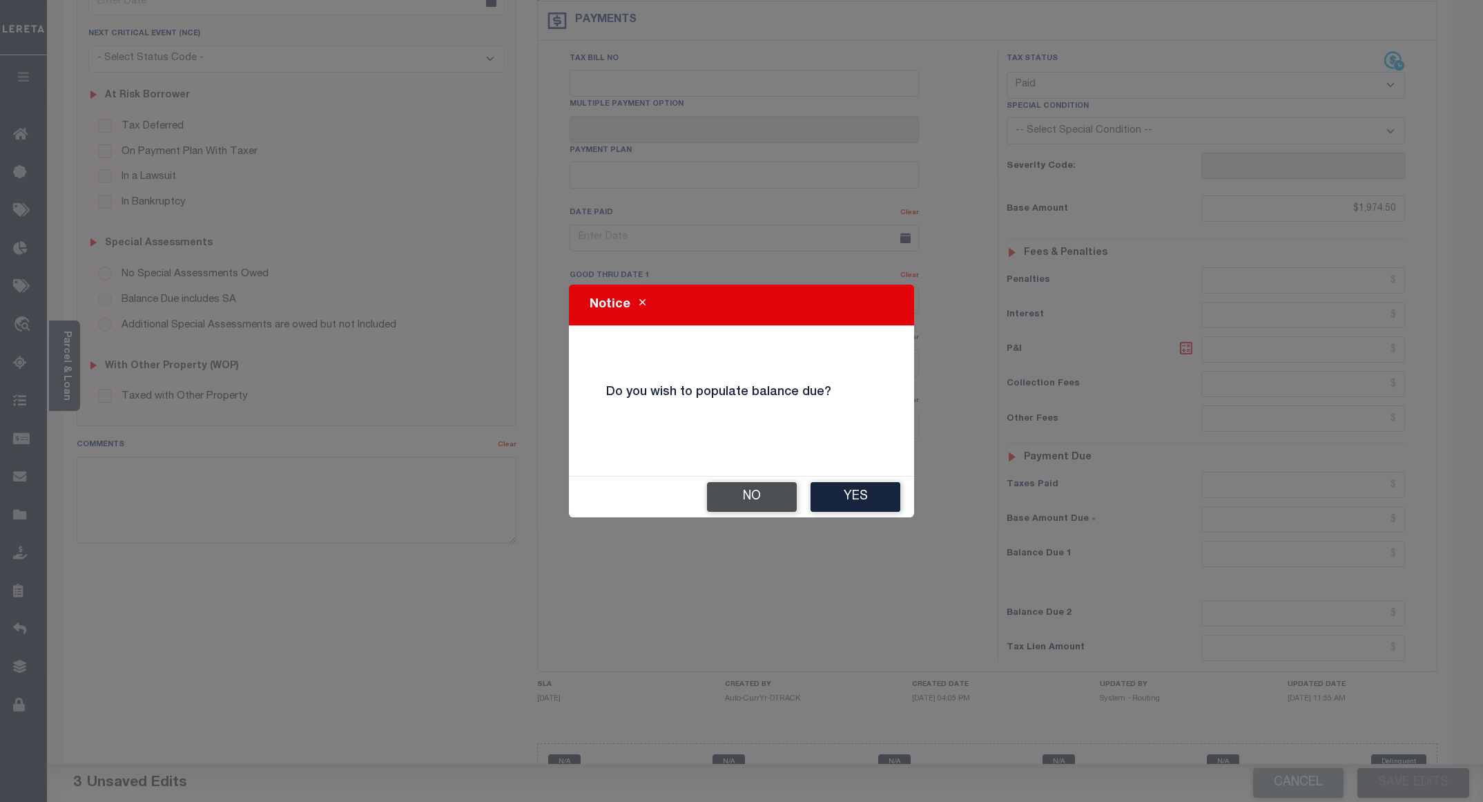
click at [746, 487] on button "No" at bounding box center [752, 497] width 90 height 30
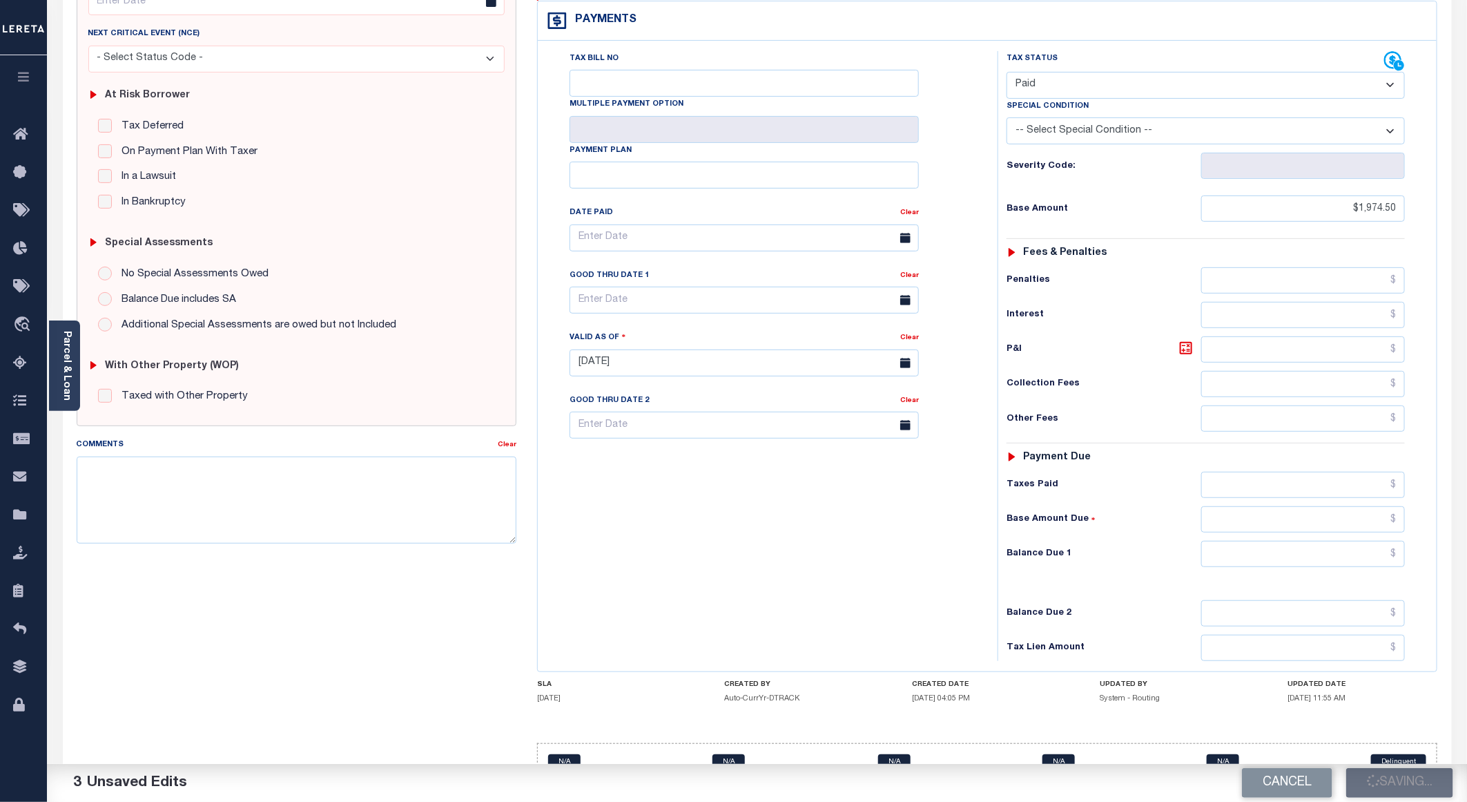
checkbox input "false"
type input "$1,974.5"
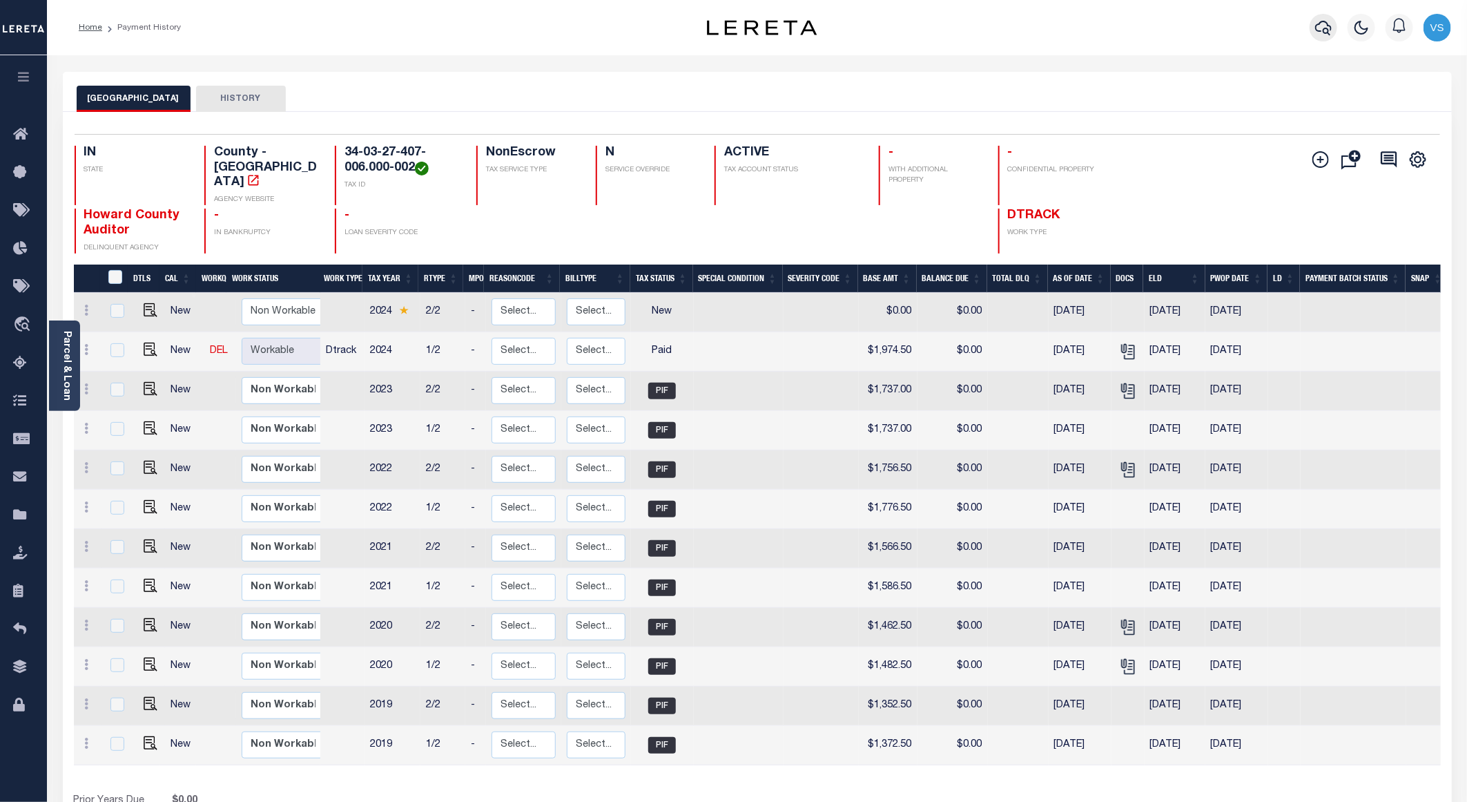
click at [1320, 33] on icon "button" at bounding box center [1323, 27] width 17 height 17
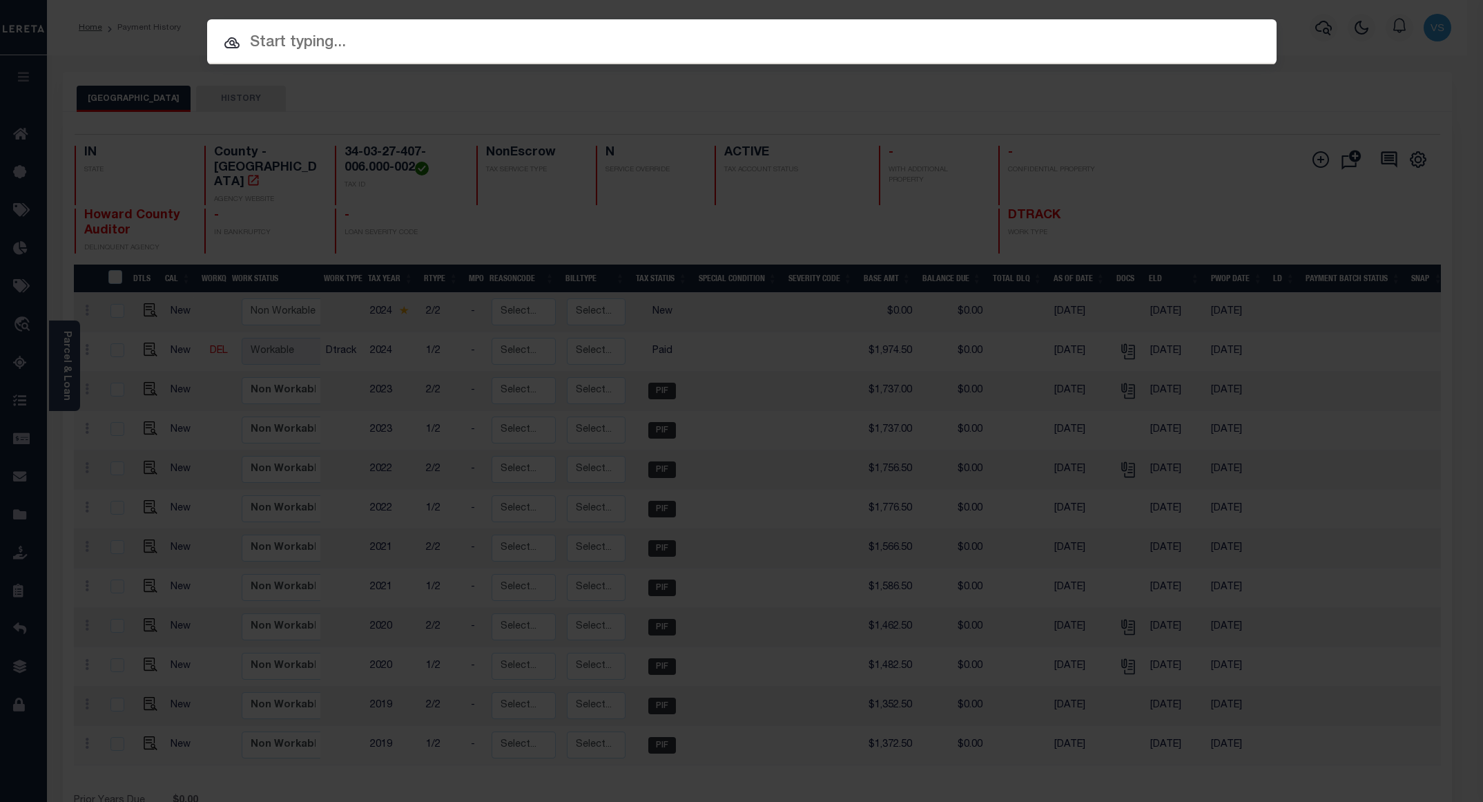
paste input "15000718"
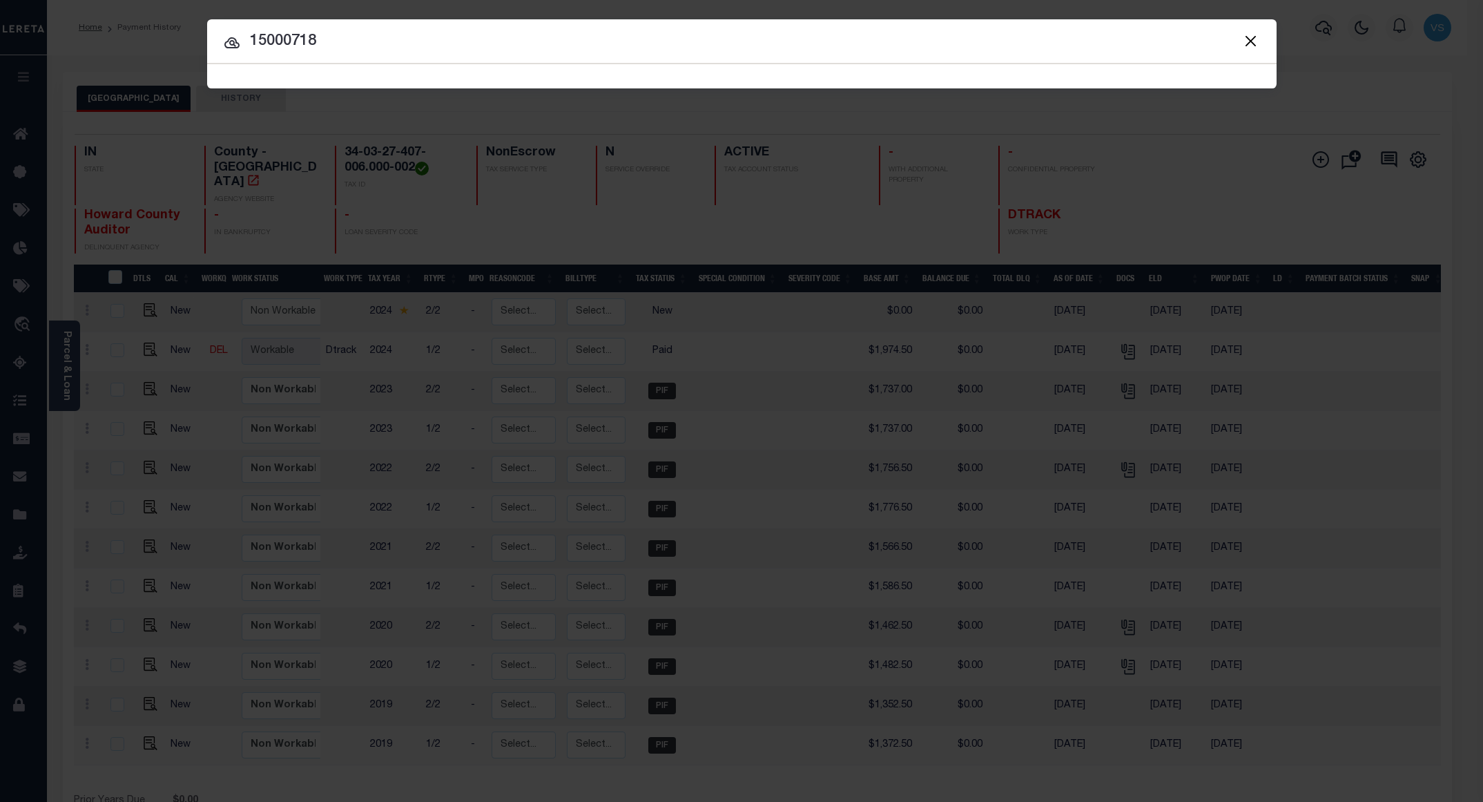
type input "15000718"
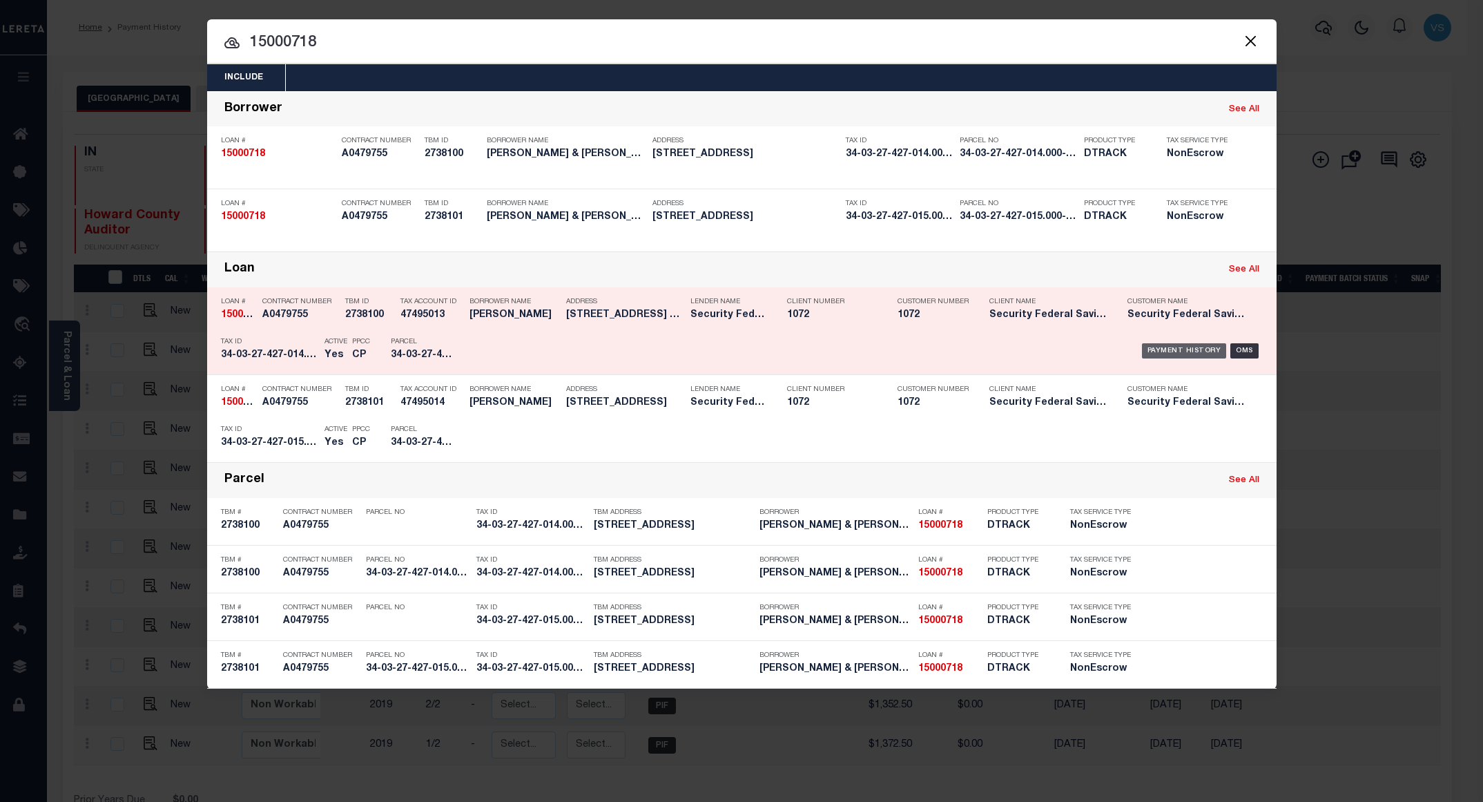
click at [1178, 353] on div "Payment History" at bounding box center [1184, 350] width 85 height 15
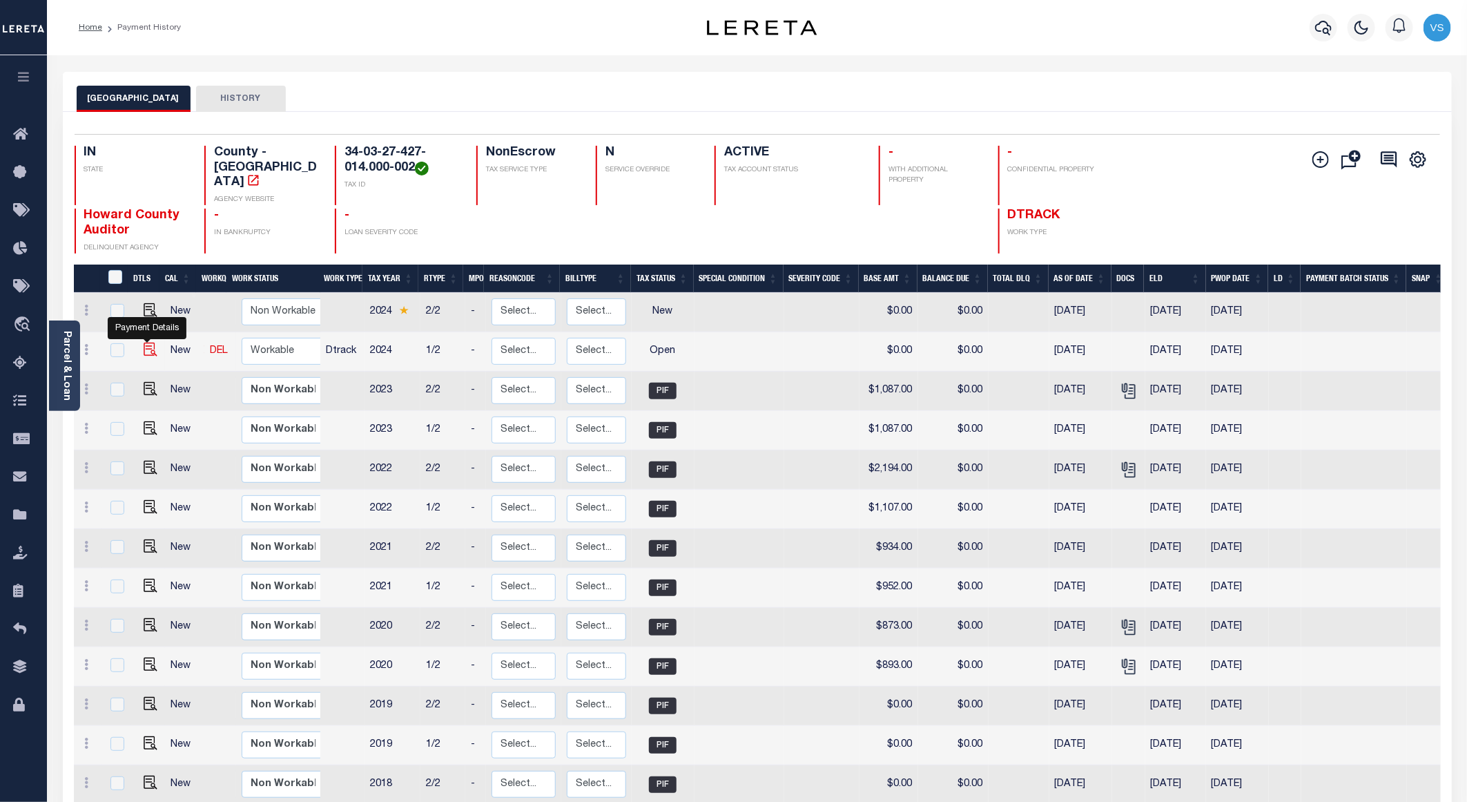
click at [145, 342] on img "" at bounding box center [151, 349] width 14 height 14
checkbox input "true"
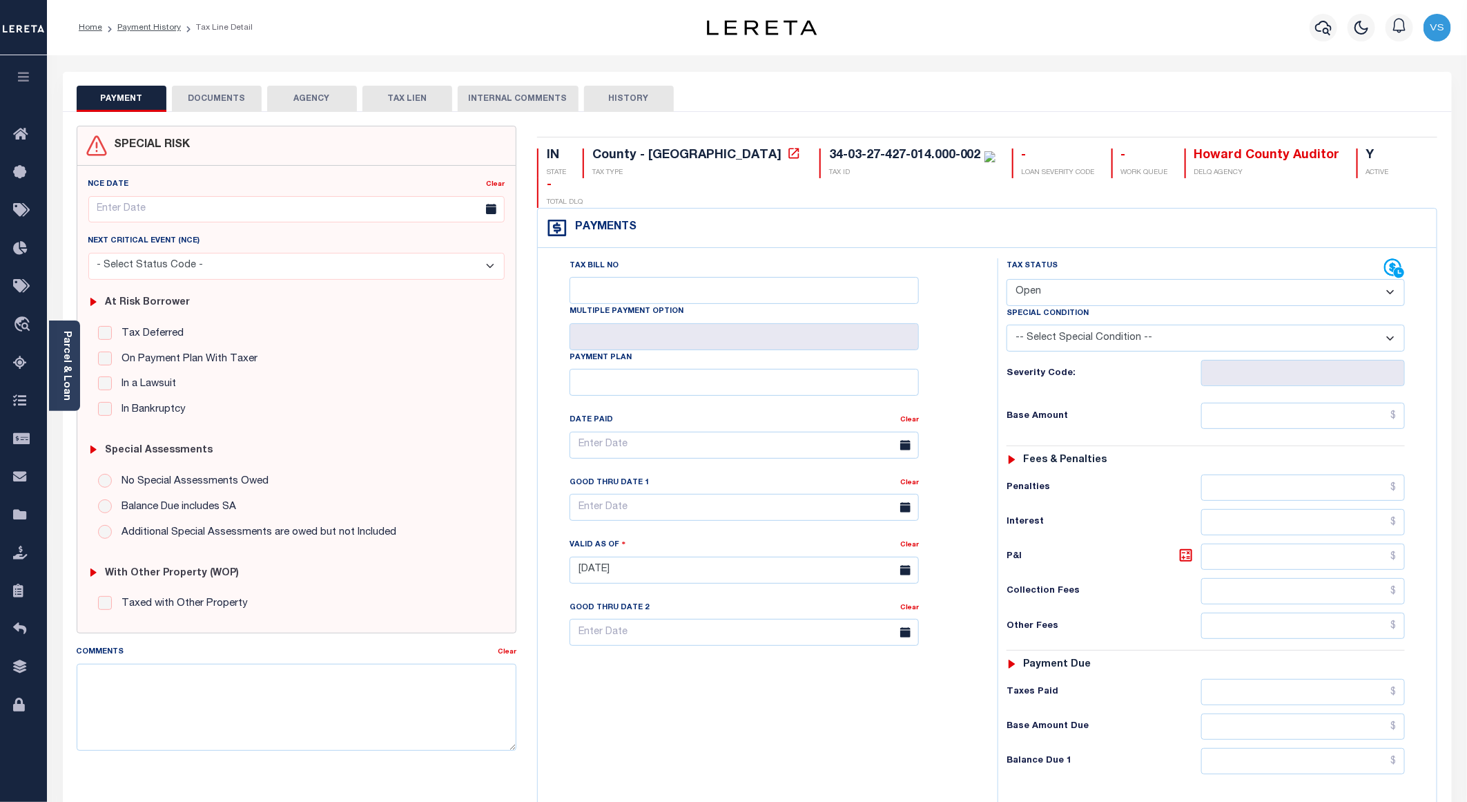
click at [1045, 279] on select "- Select Status Code - Open Due/Unpaid Paid Incomplete No Tax Due Internal Refu…" at bounding box center [1206, 292] width 398 height 27
select select "PYD"
click at [1007, 279] on select "- Select Status Code - Open Due/Unpaid Paid Incomplete No Tax Due Internal Refu…" at bounding box center [1206, 292] width 398 height 27
type input "[DATE]"
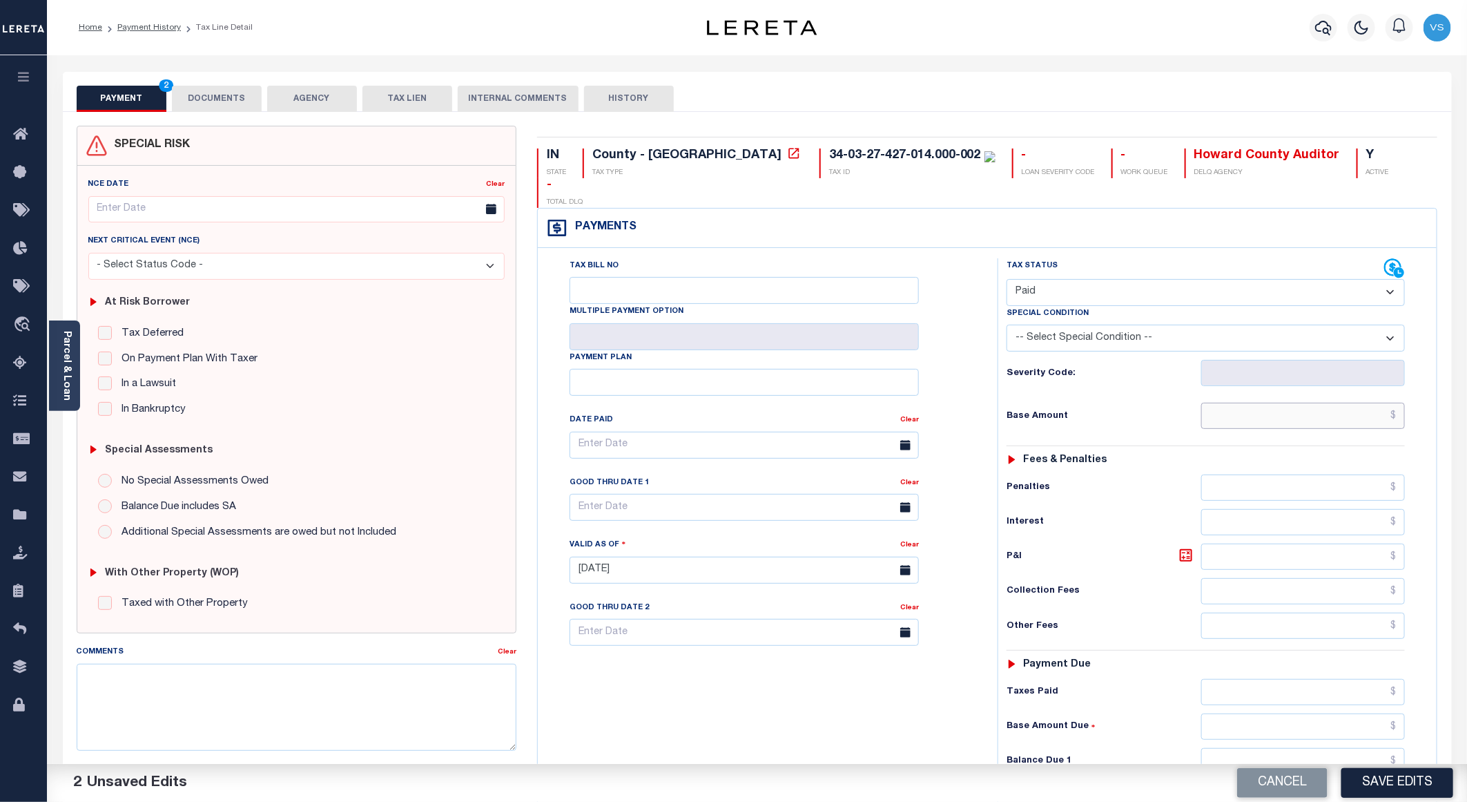
click at [1261, 402] on input "text" at bounding box center [1303, 415] width 204 height 26
paste input "1,078.00"
type input "$1,078.00"
click at [202, 100] on button "DOCUMENTS" at bounding box center [217, 99] width 90 height 26
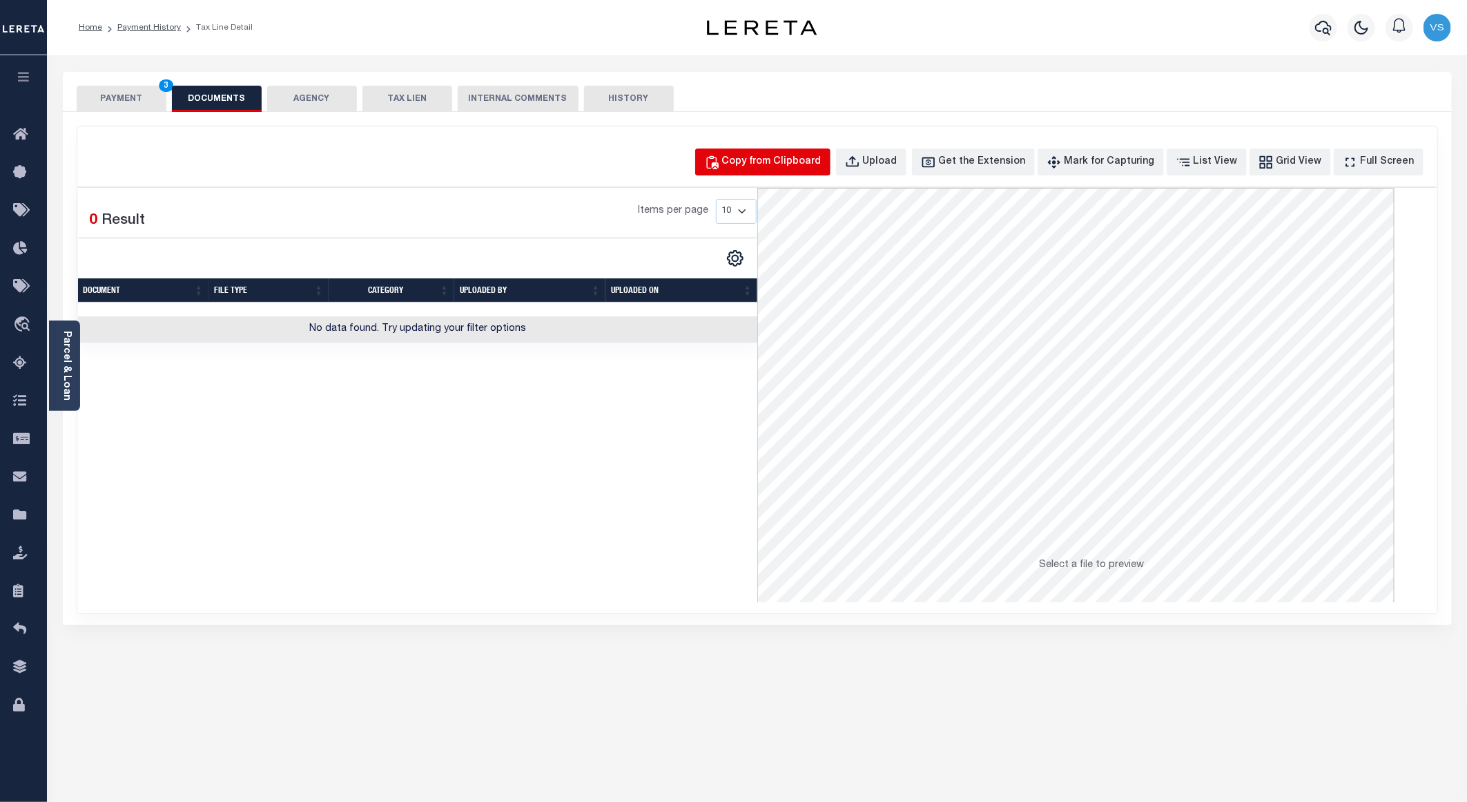
click at [752, 155] on div "Copy from Clipboard" at bounding box center [771, 162] width 99 height 15
select select "POP"
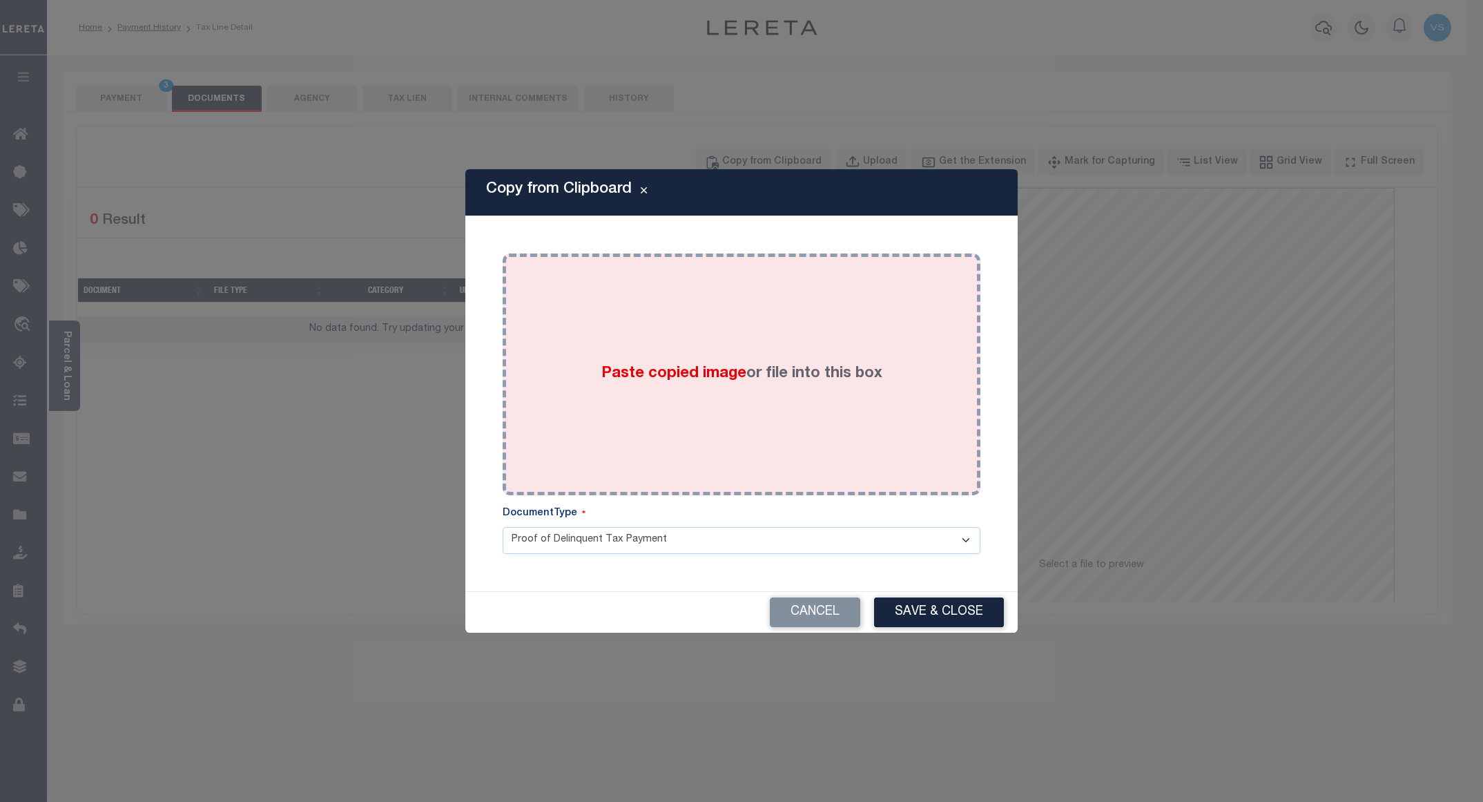
click at [824, 385] on div "Paste copied image or file into this box" at bounding box center [741, 374] width 457 height 221
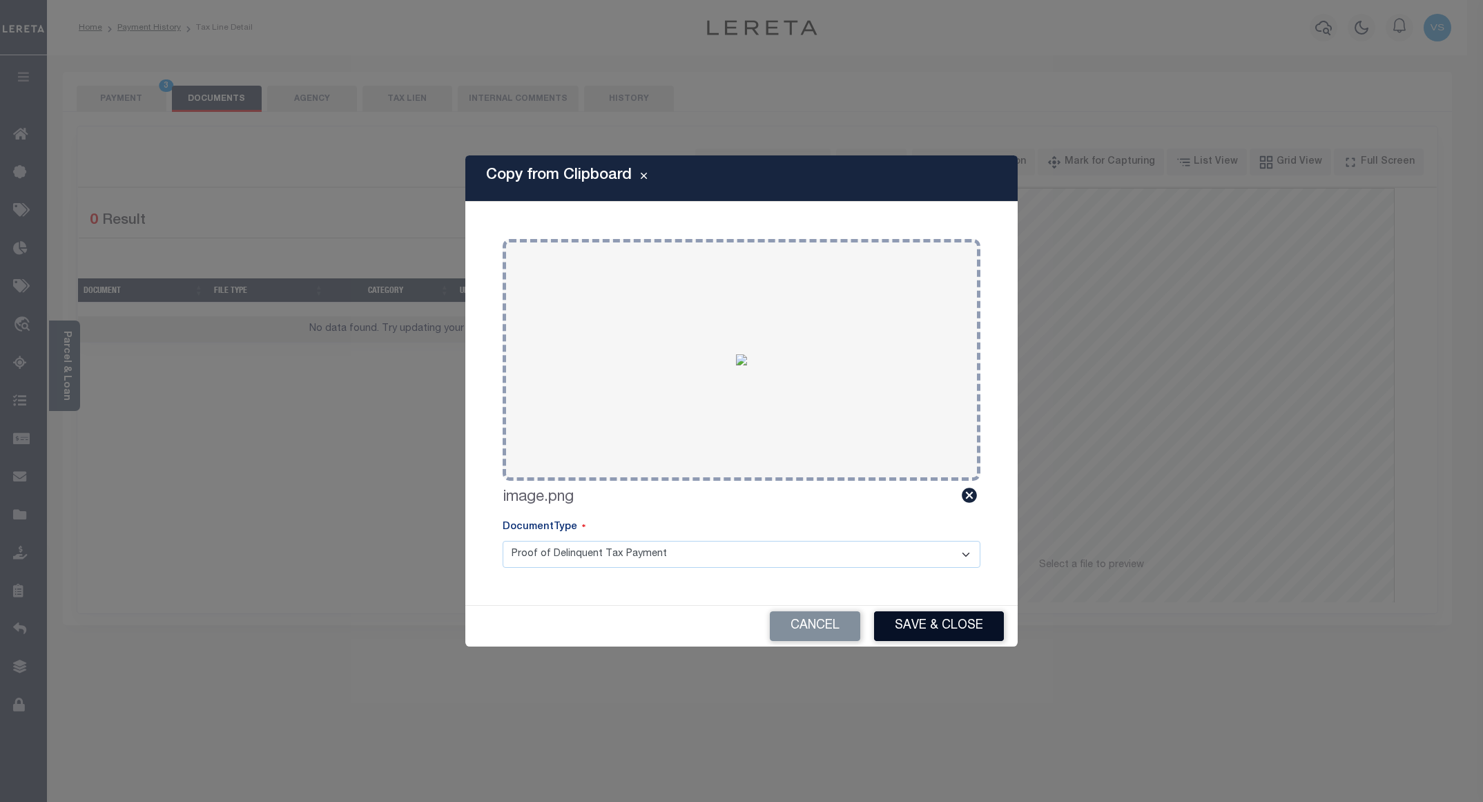
click at [906, 626] on button "Save & Close" at bounding box center [939, 626] width 130 height 30
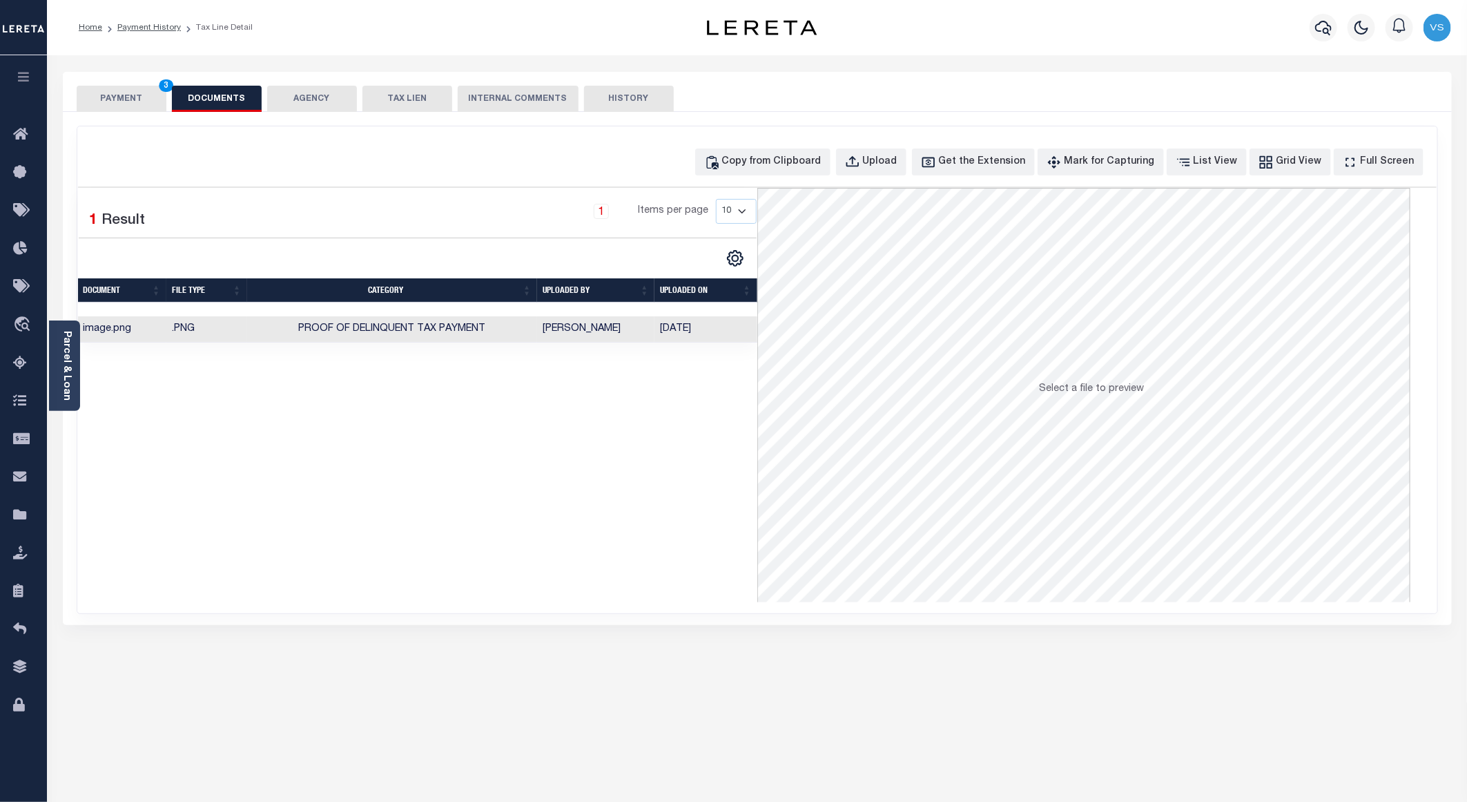
click at [123, 104] on button "PAYMENT 3" at bounding box center [122, 99] width 90 height 26
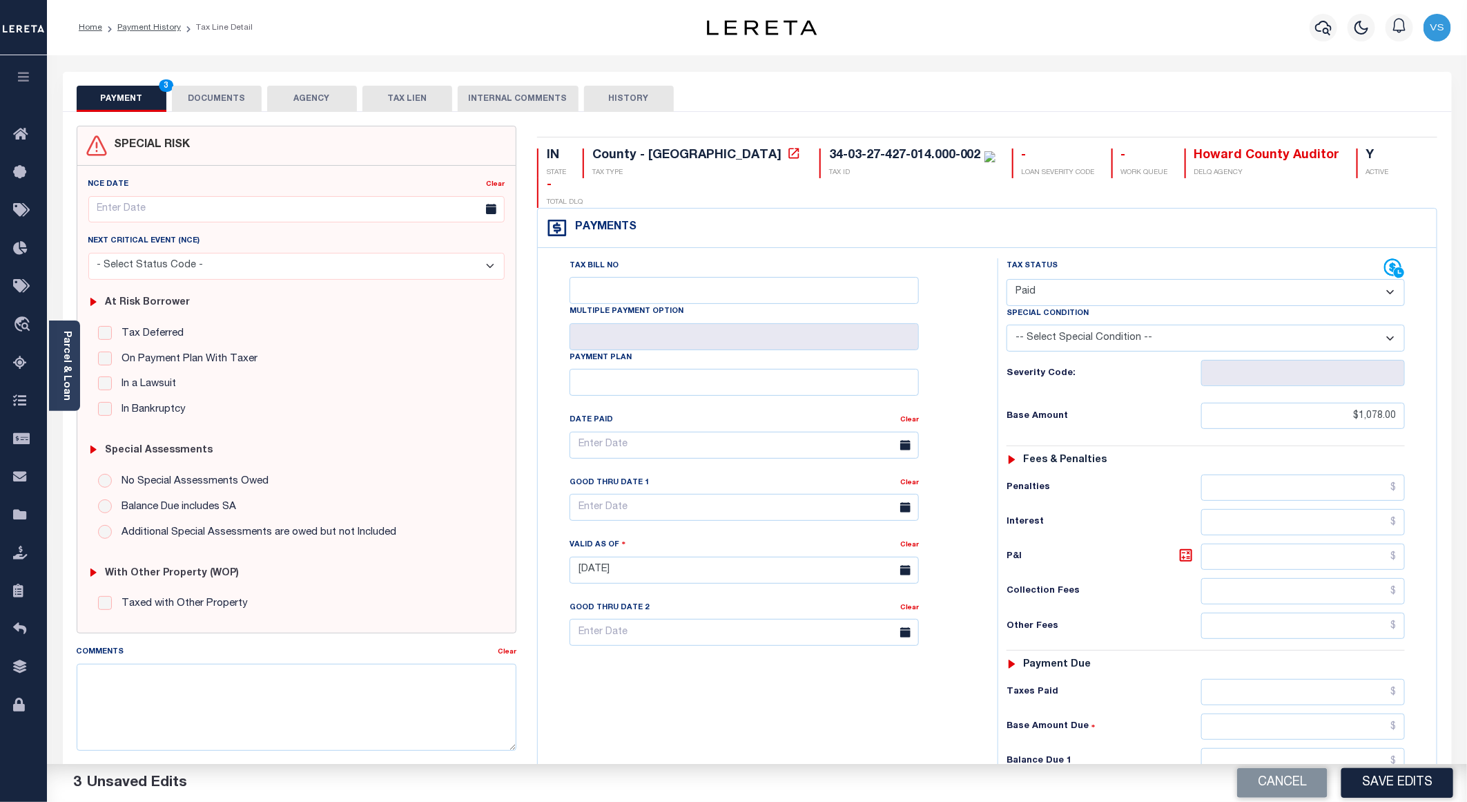
scroll to position [207, 0]
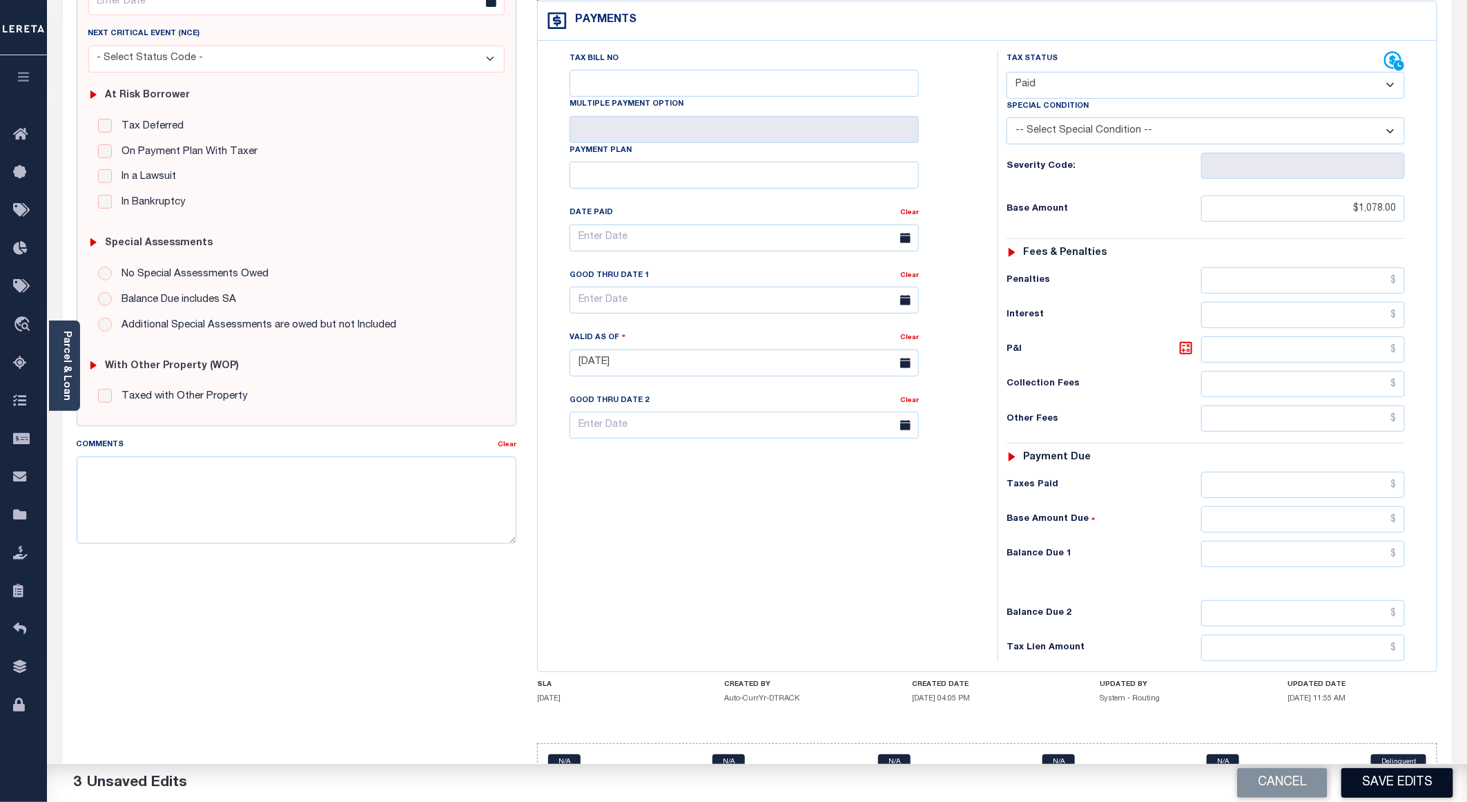
click at [1374, 785] on button "Save Edits" at bounding box center [1397, 783] width 112 height 30
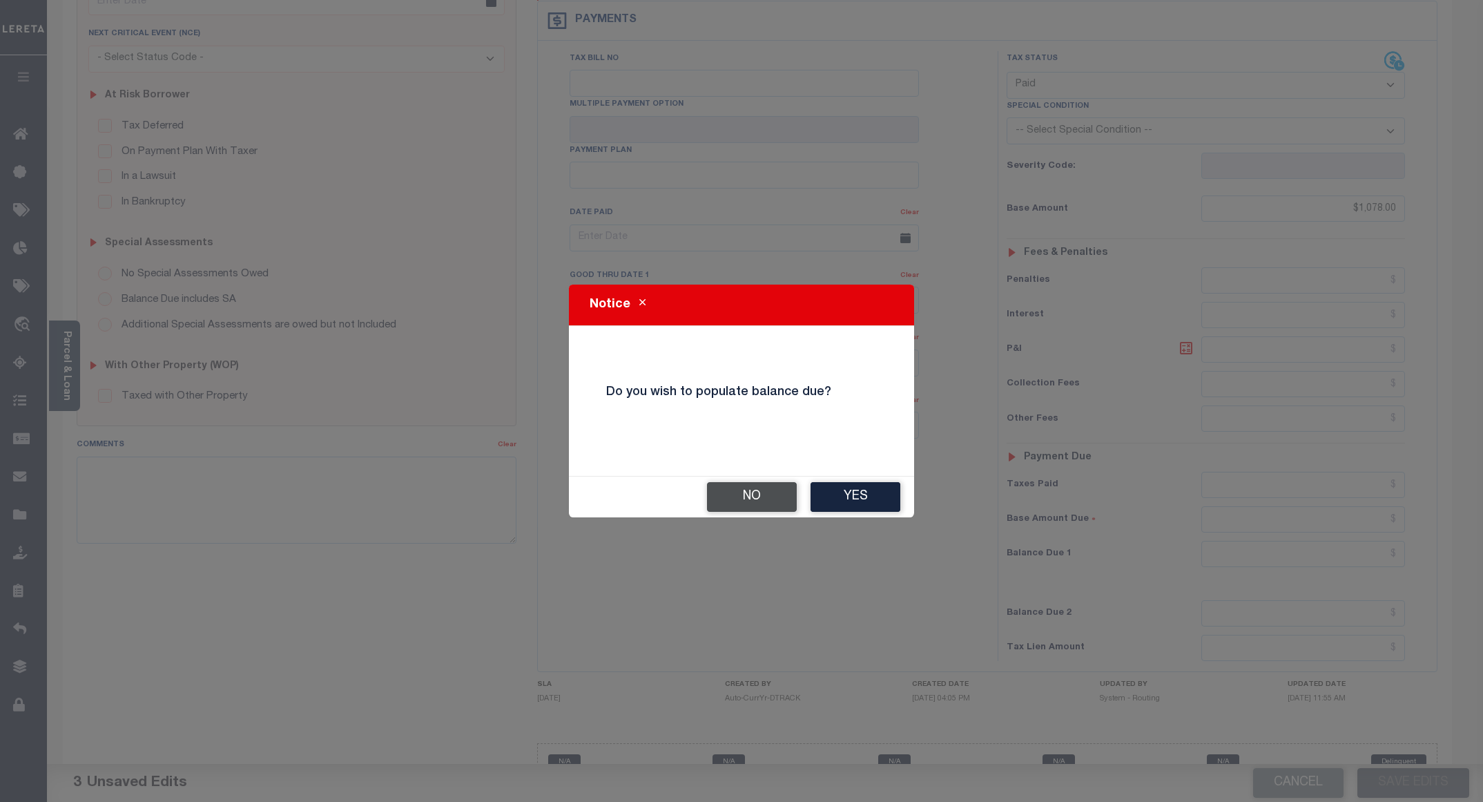
click at [729, 493] on button "No" at bounding box center [752, 497] width 90 height 30
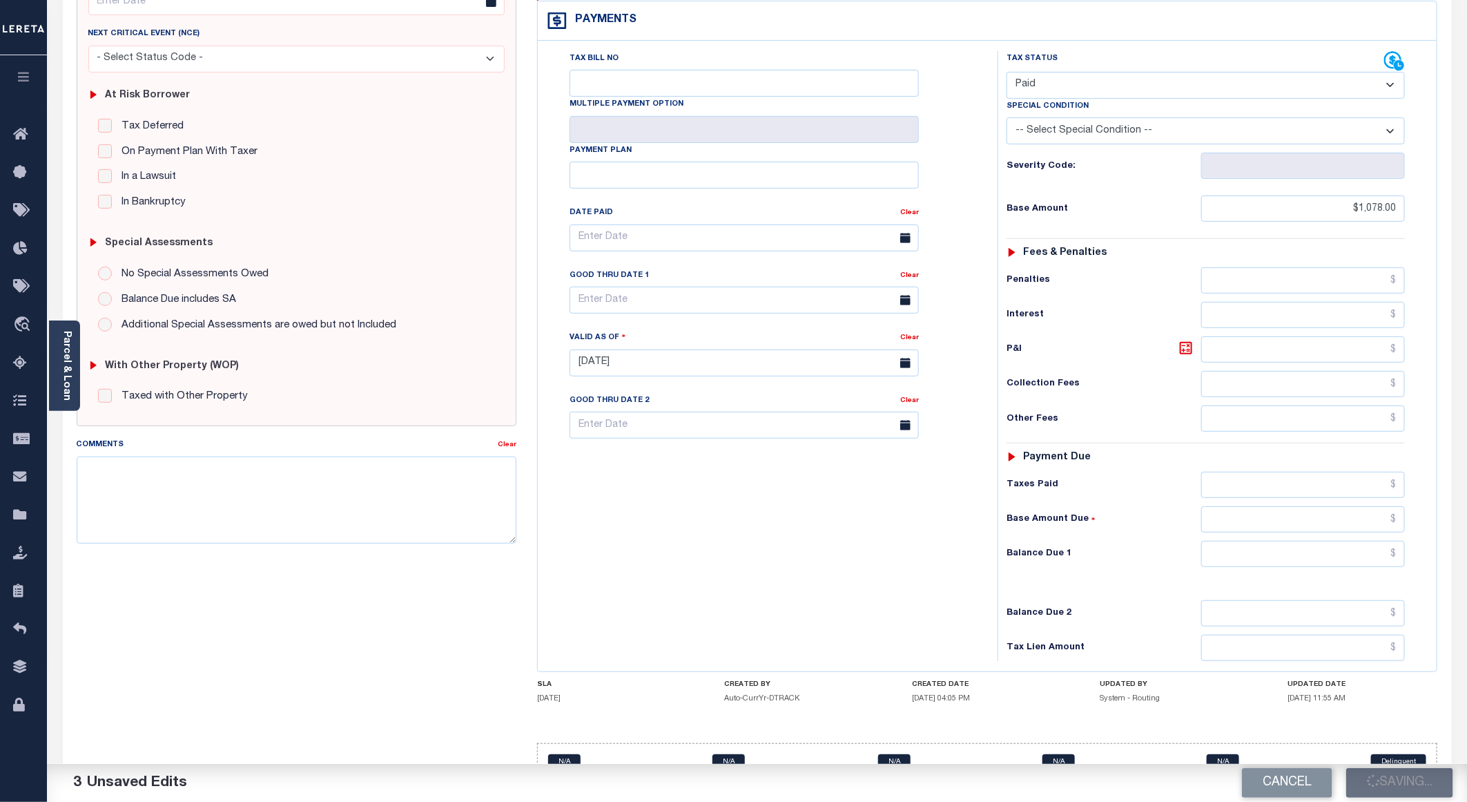
checkbox input "false"
type input "$1,078"
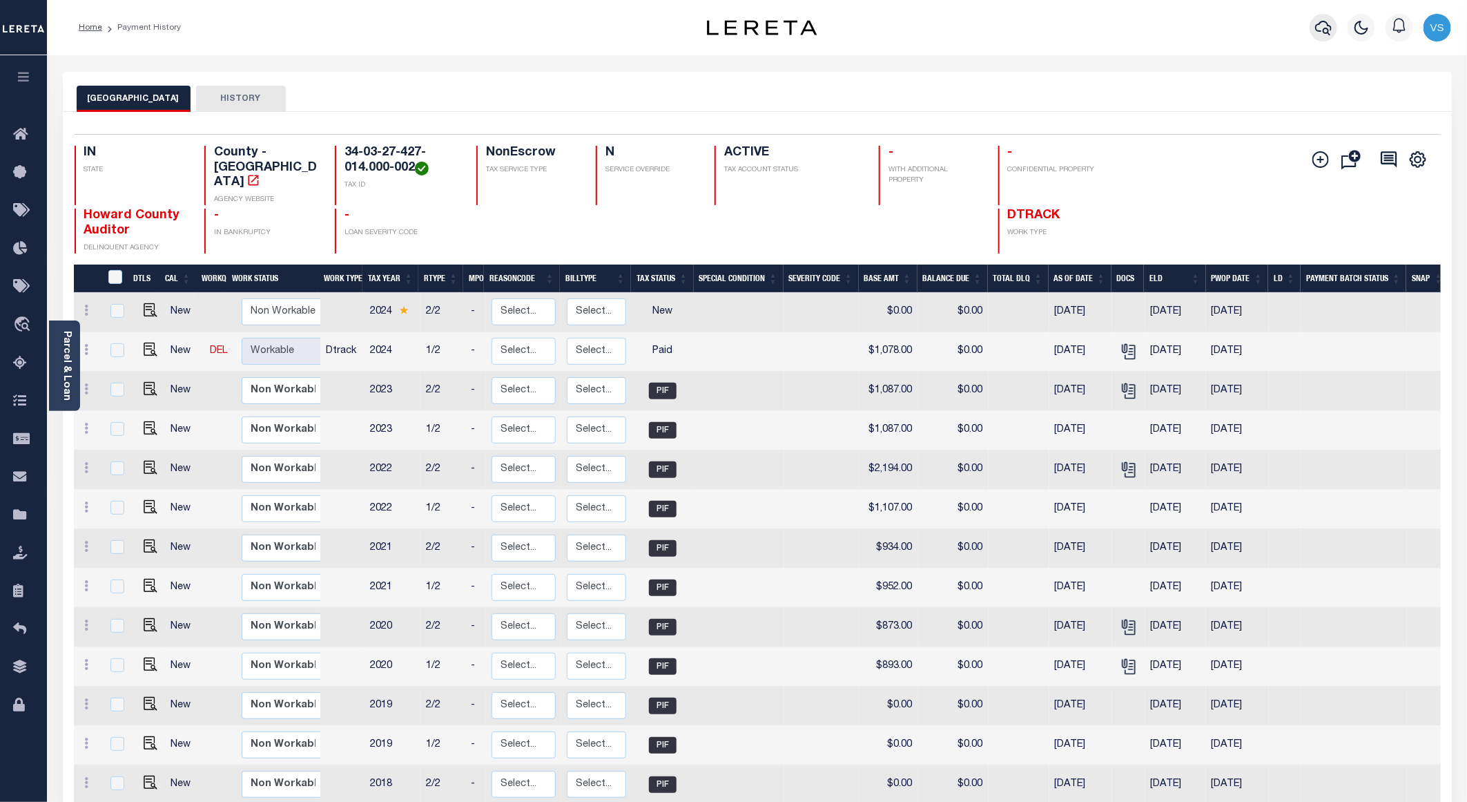
click at [1325, 30] on icon "button" at bounding box center [1323, 27] width 17 height 17
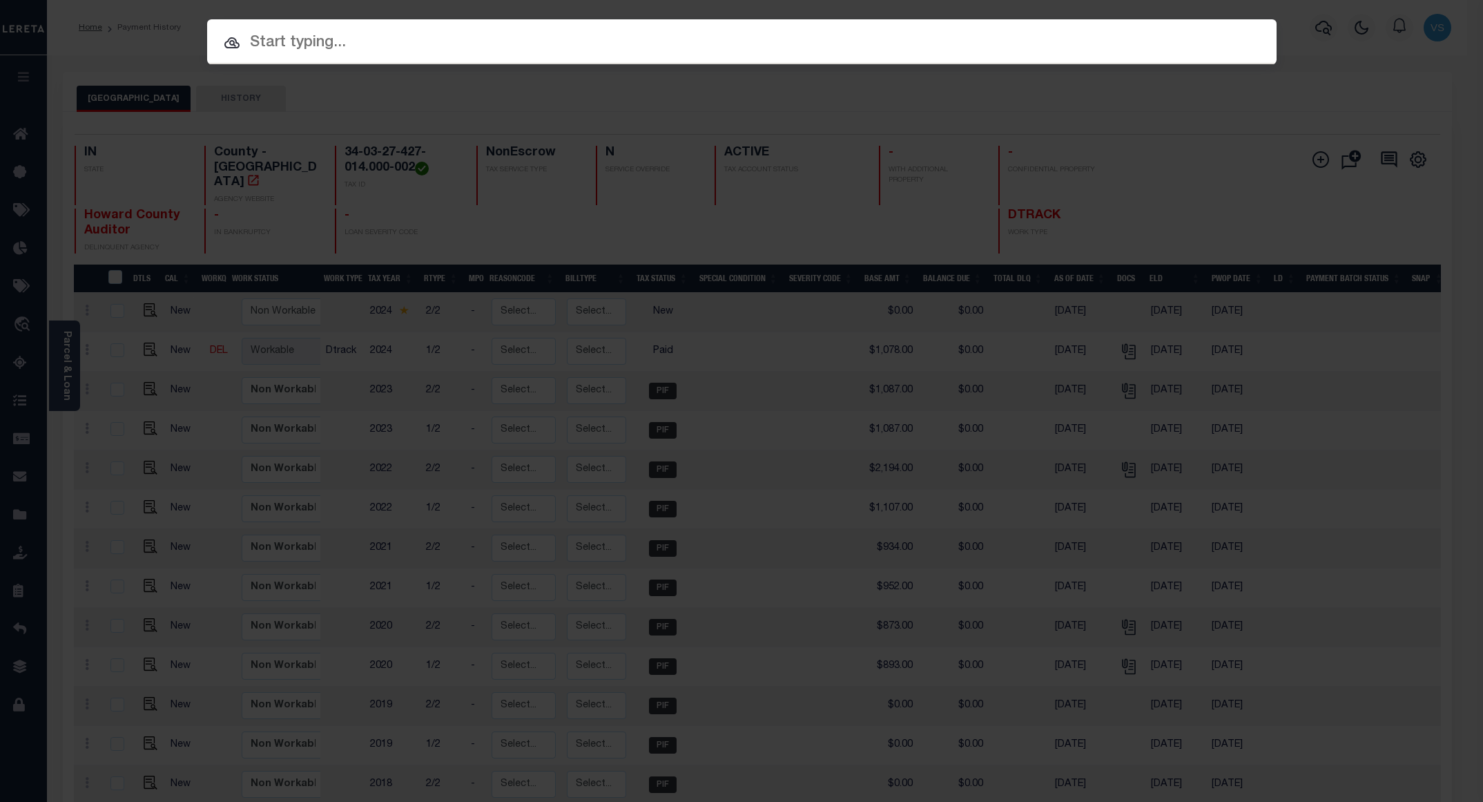
paste input "15000718"
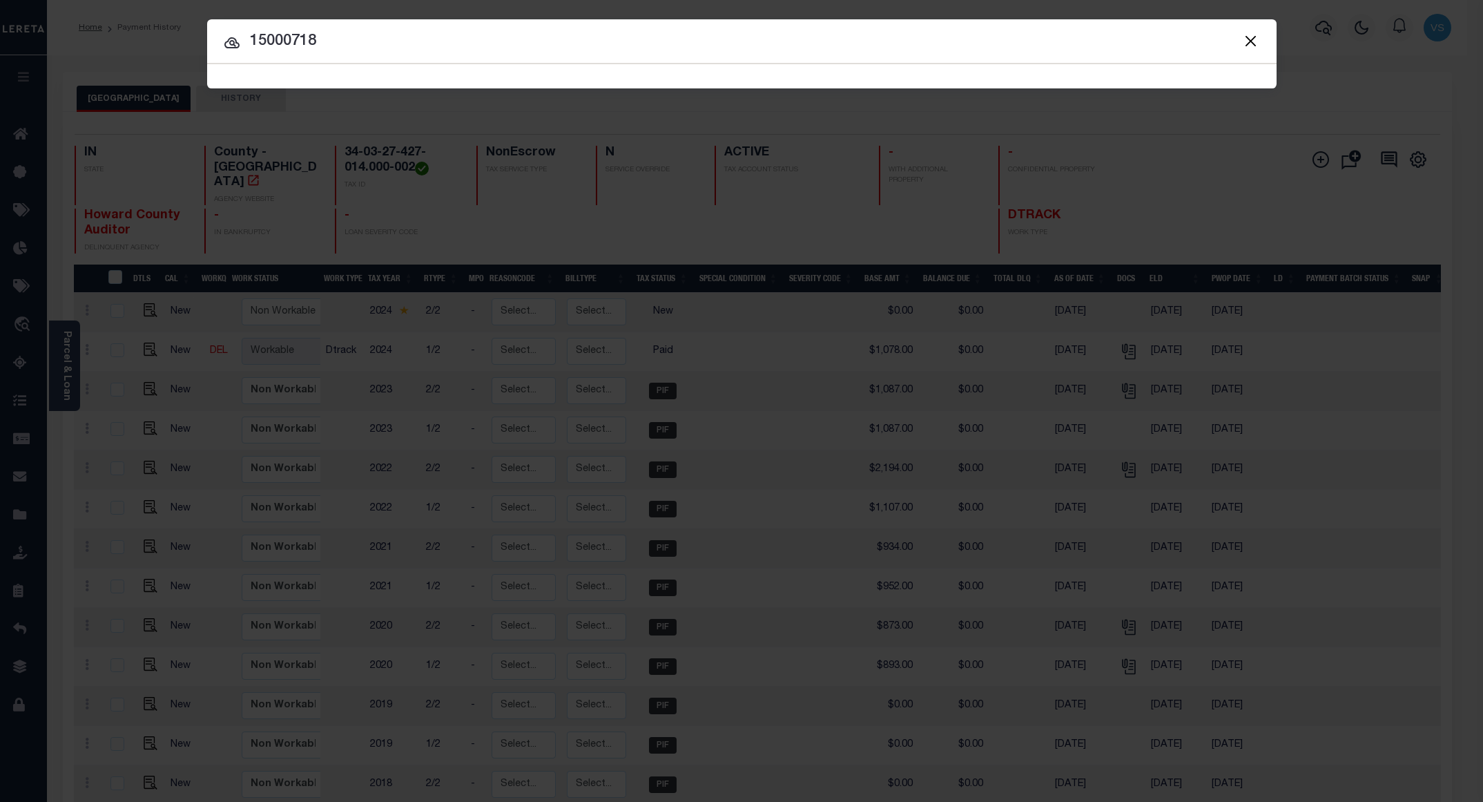
type input "15000718"
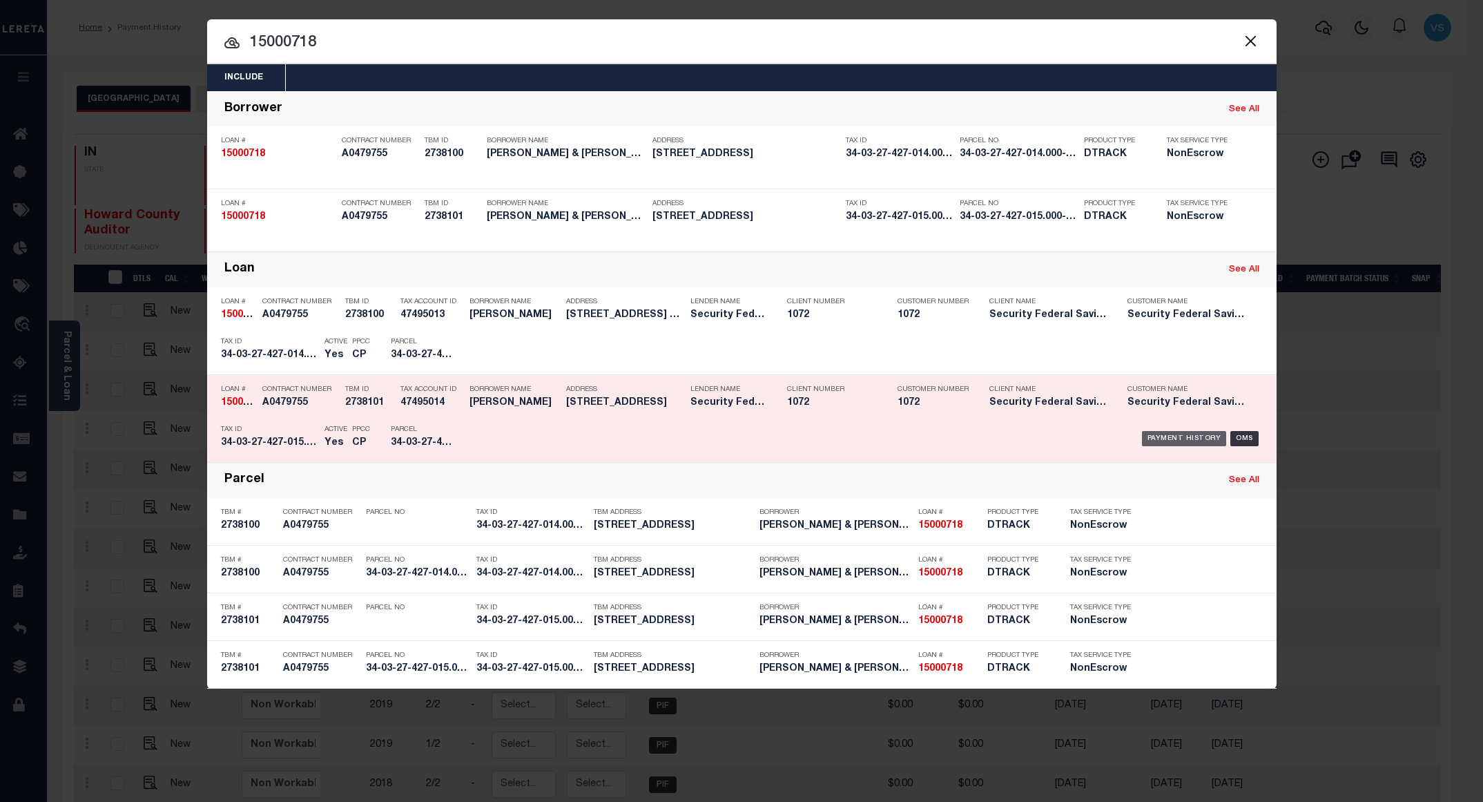
click at [1187, 438] on div "Payment History" at bounding box center [1184, 438] width 85 height 15
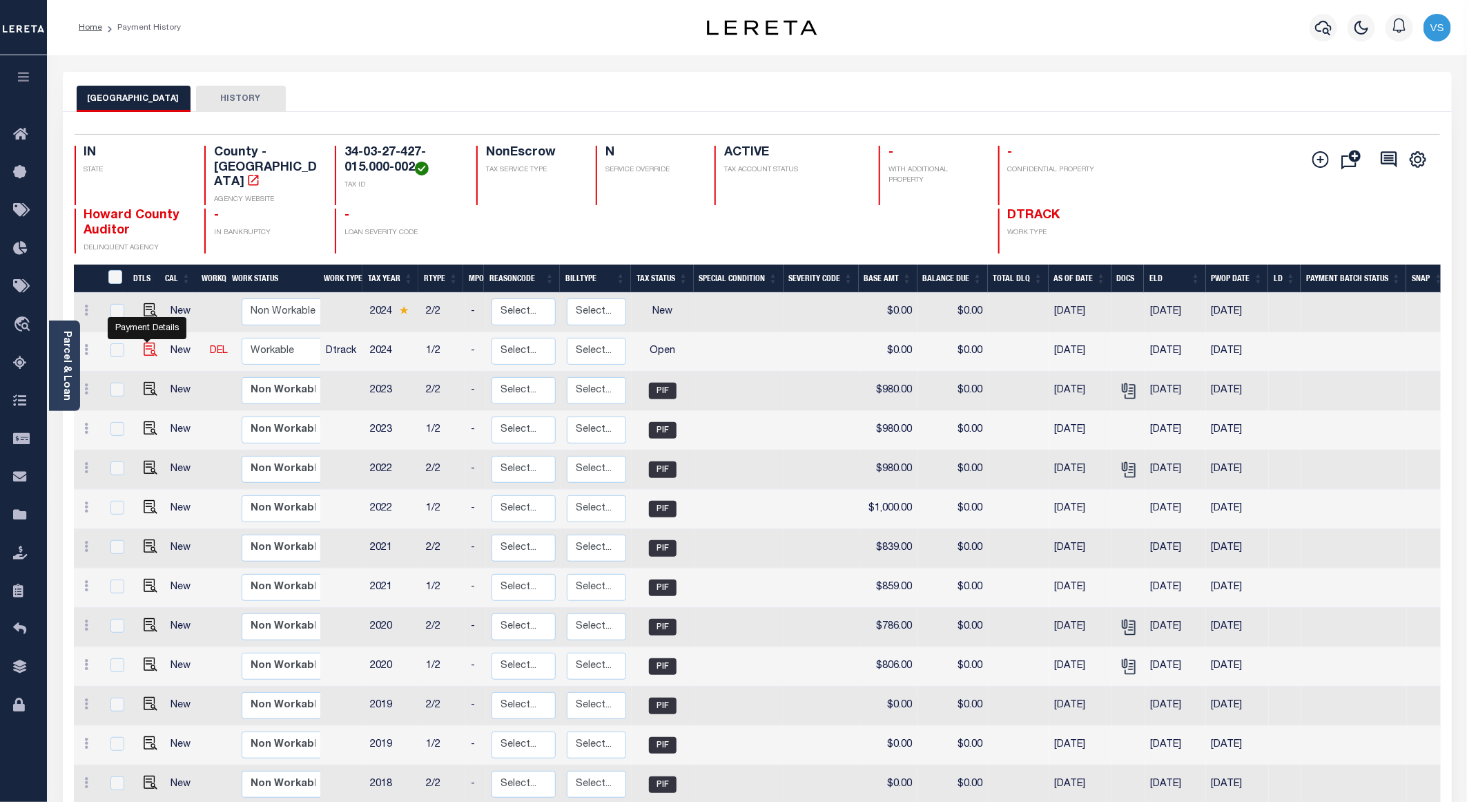
click at [145, 342] on img "" at bounding box center [151, 349] width 14 height 14
checkbox input "true"
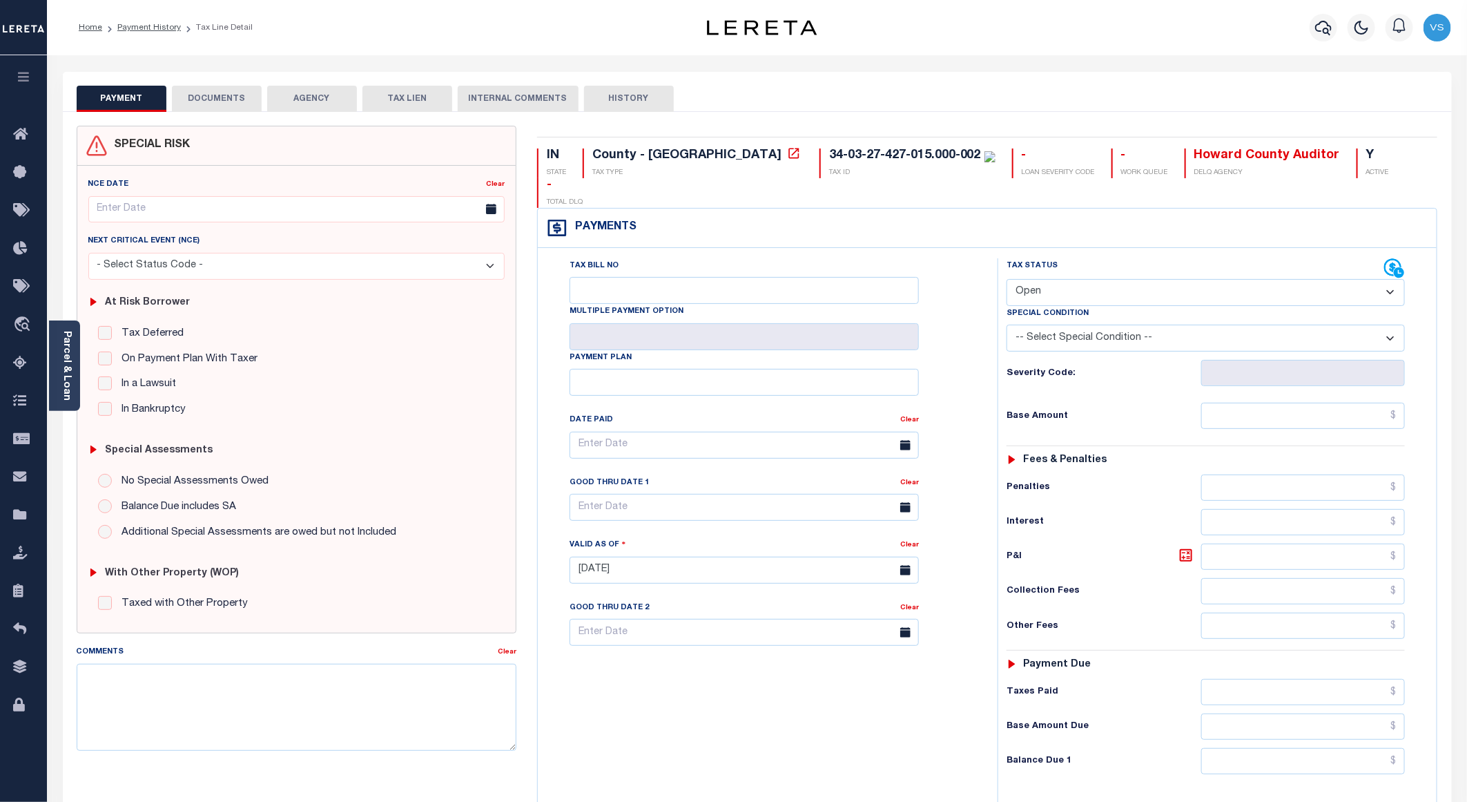
drag, startPoint x: 1048, startPoint y: 257, endPoint x: 1053, endPoint y: 280, distance: 23.3
click at [1048, 279] on select "- Select Status Code - Open Due/Unpaid Paid Incomplete No Tax Due Internal Refu…" at bounding box center [1206, 292] width 398 height 27
select select "PYD"
click at [1007, 279] on select "- Select Status Code - Open Due/Unpaid Paid Incomplete No Tax Due Internal Refu…" at bounding box center [1206, 292] width 398 height 27
type input "[DATE]"
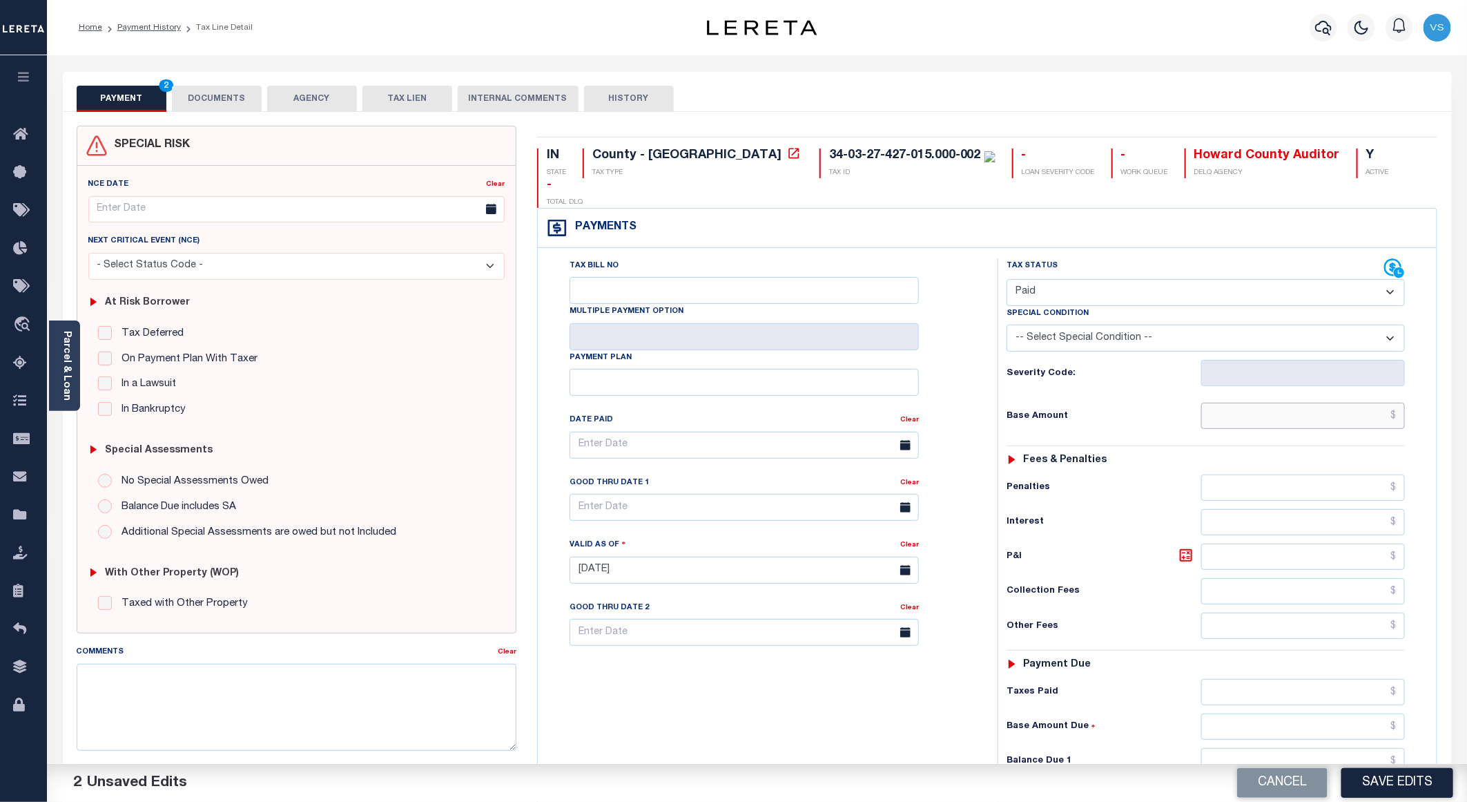
click at [1281, 402] on input "text" at bounding box center [1303, 415] width 204 height 26
paste input "974.00"
type input "$974.00"
click at [209, 110] on button "DOCUMENTS" at bounding box center [217, 99] width 90 height 26
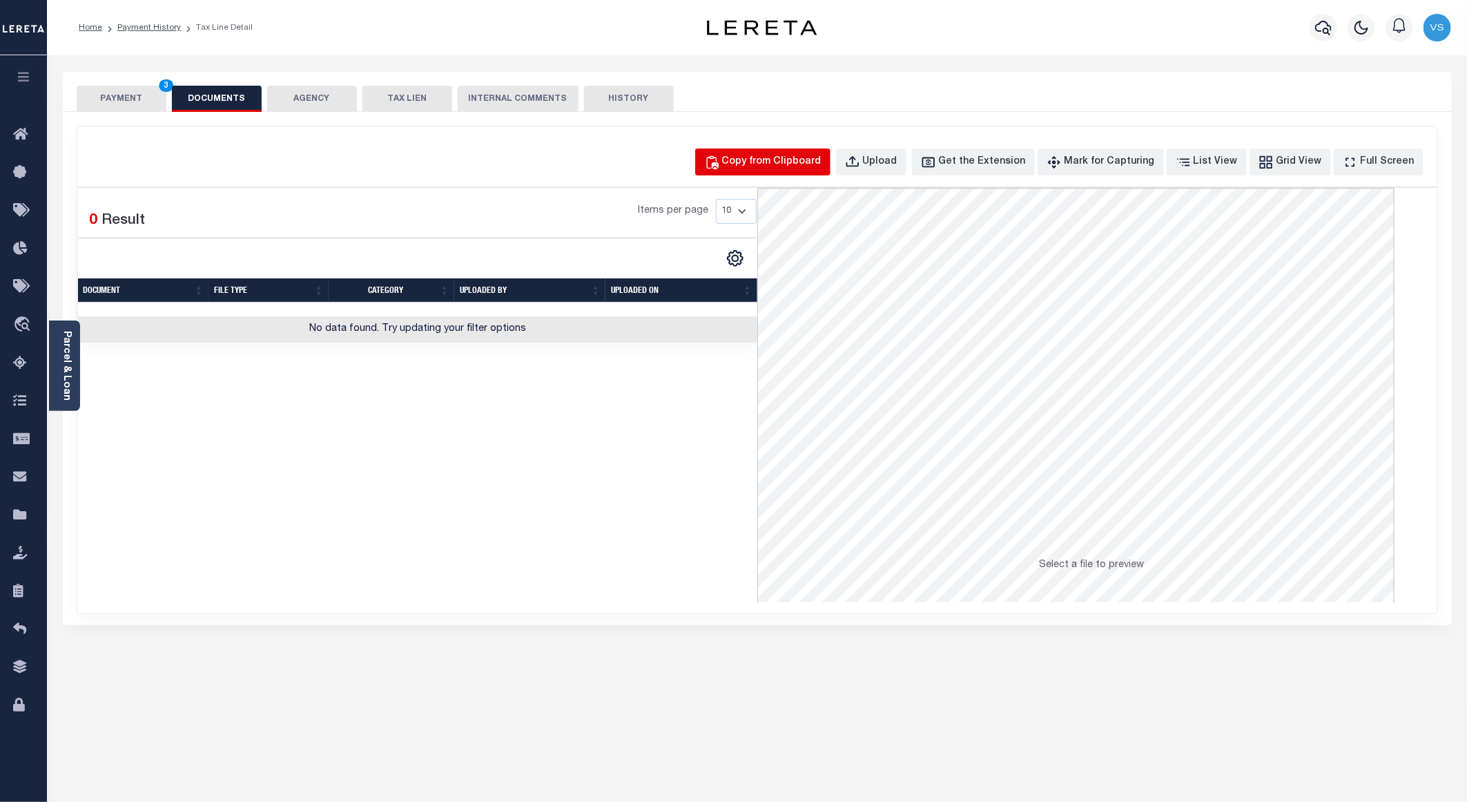
click at [818, 153] on button "Copy from Clipboard" at bounding box center [762, 161] width 135 height 27
select select "POP"
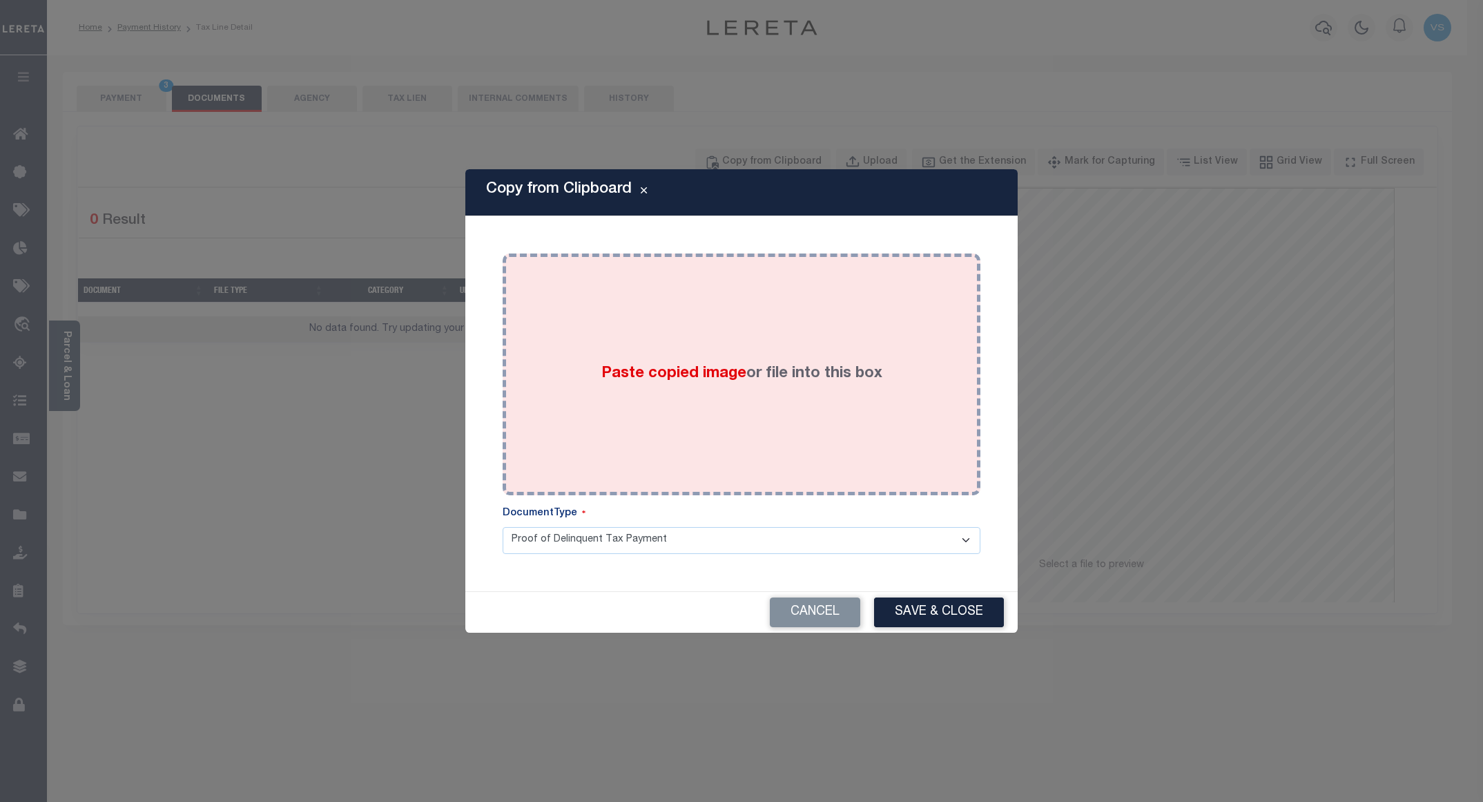
click at [739, 315] on div "Paste copied image or file into this box" at bounding box center [741, 374] width 457 height 221
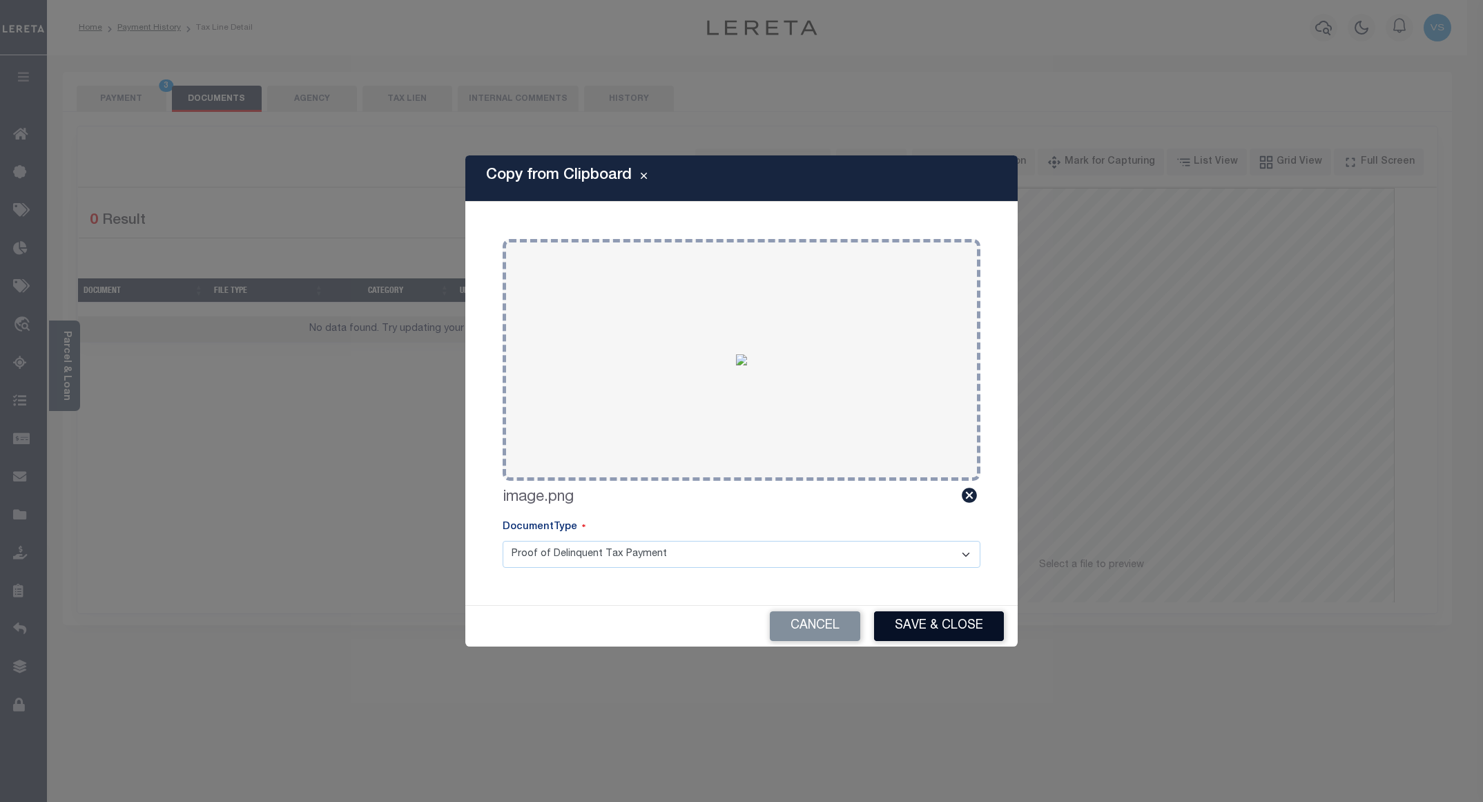
click at [924, 615] on button "Save & Close" at bounding box center [939, 626] width 130 height 30
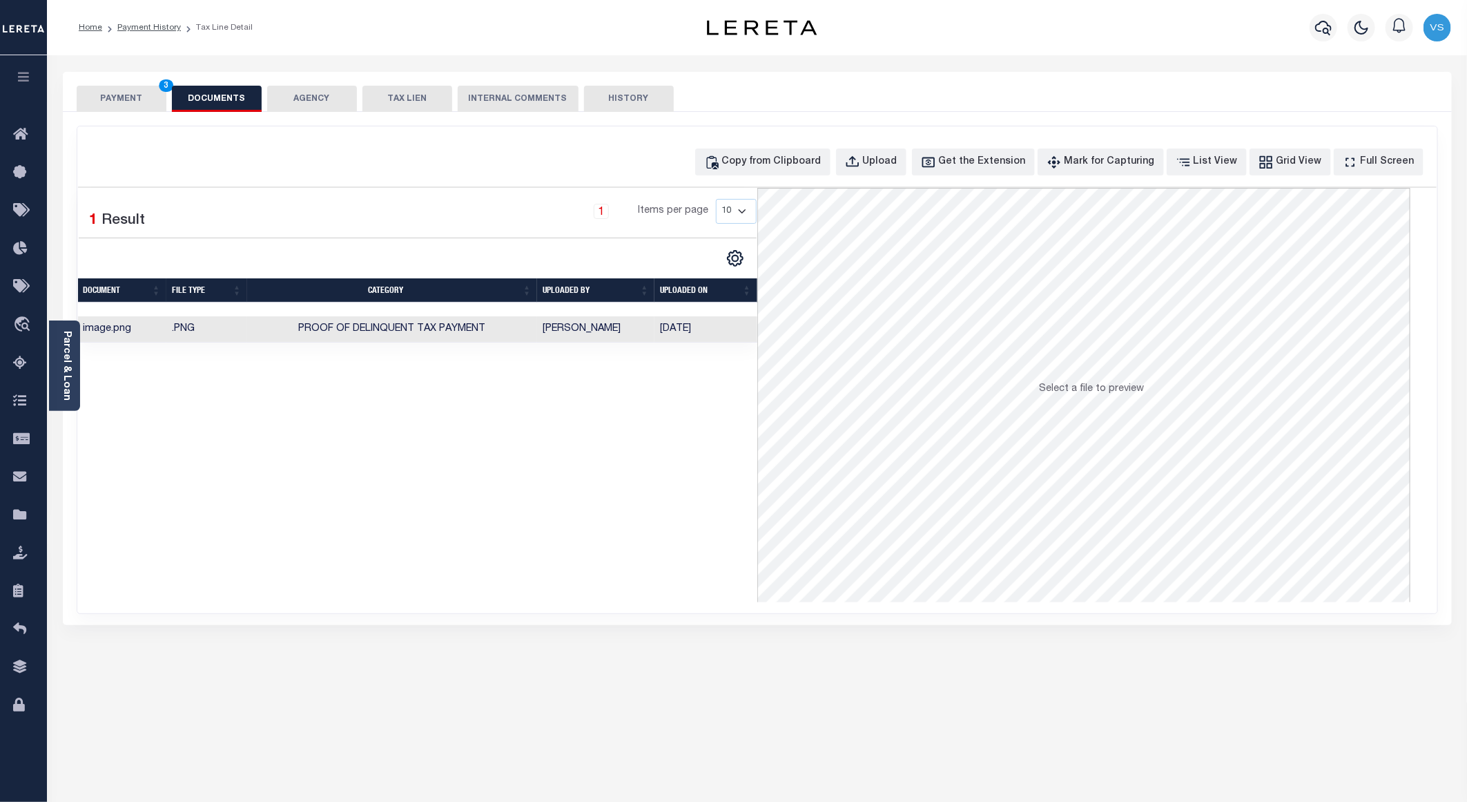
drag, startPoint x: 100, startPoint y: 97, endPoint x: 137, endPoint y: 116, distance: 41.7
click at [102, 104] on button "PAYMENT 3" at bounding box center [122, 99] width 90 height 26
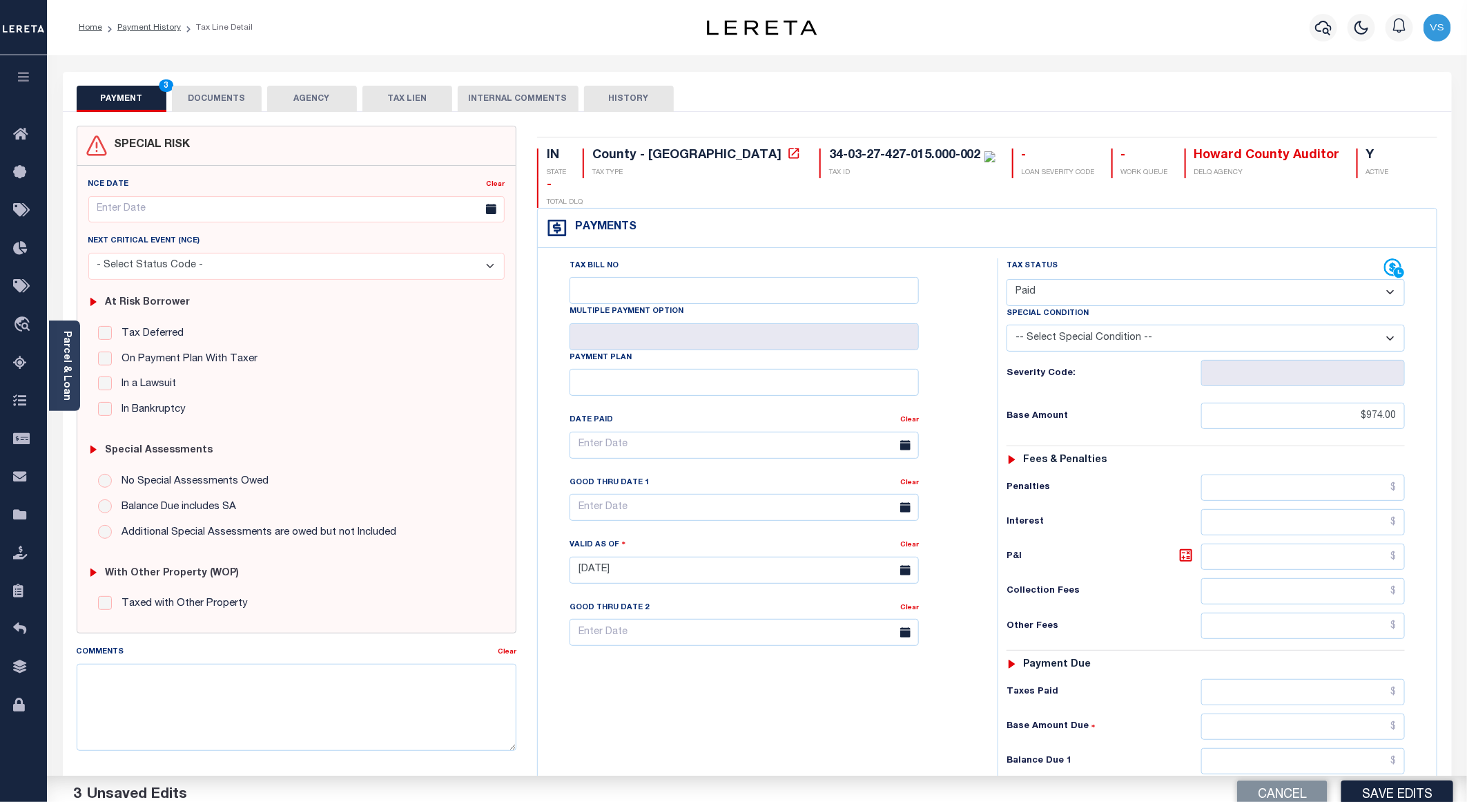
scroll to position [207, 0]
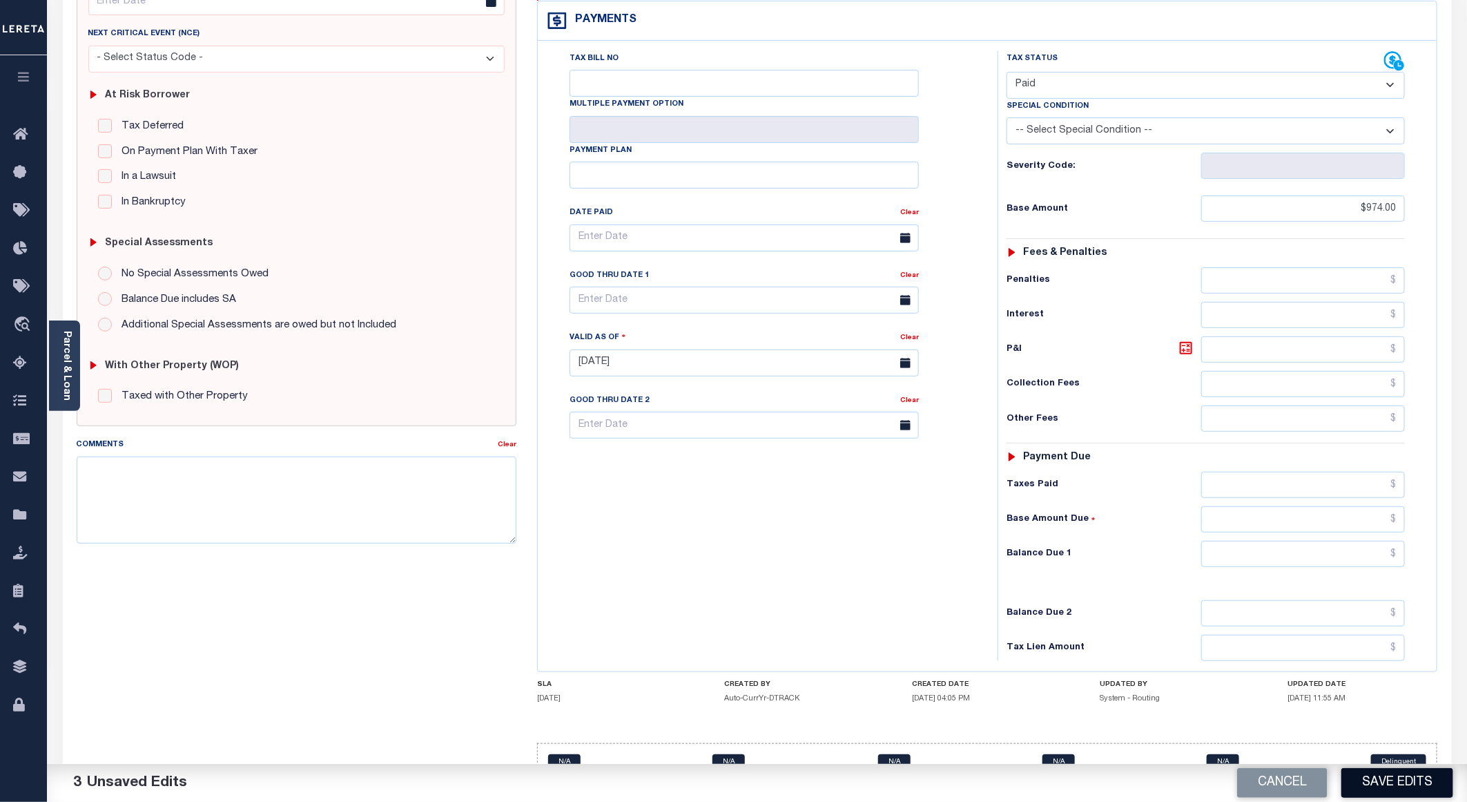
click at [1368, 781] on button "Save Edits" at bounding box center [1397, 783] width 112 height 30
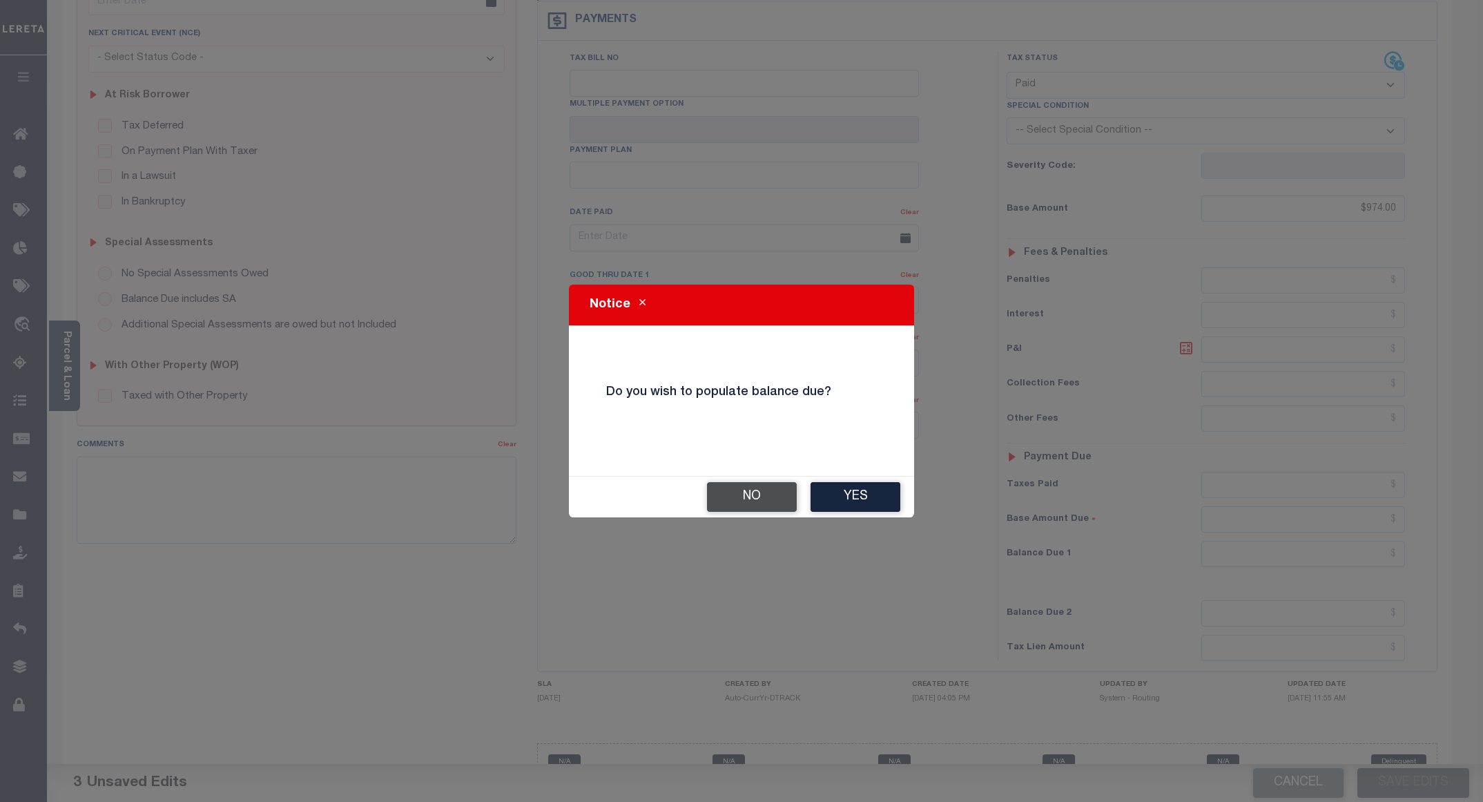
click at [732, 506] on button "No" at bounding box center [752, 497] width 90 height 30
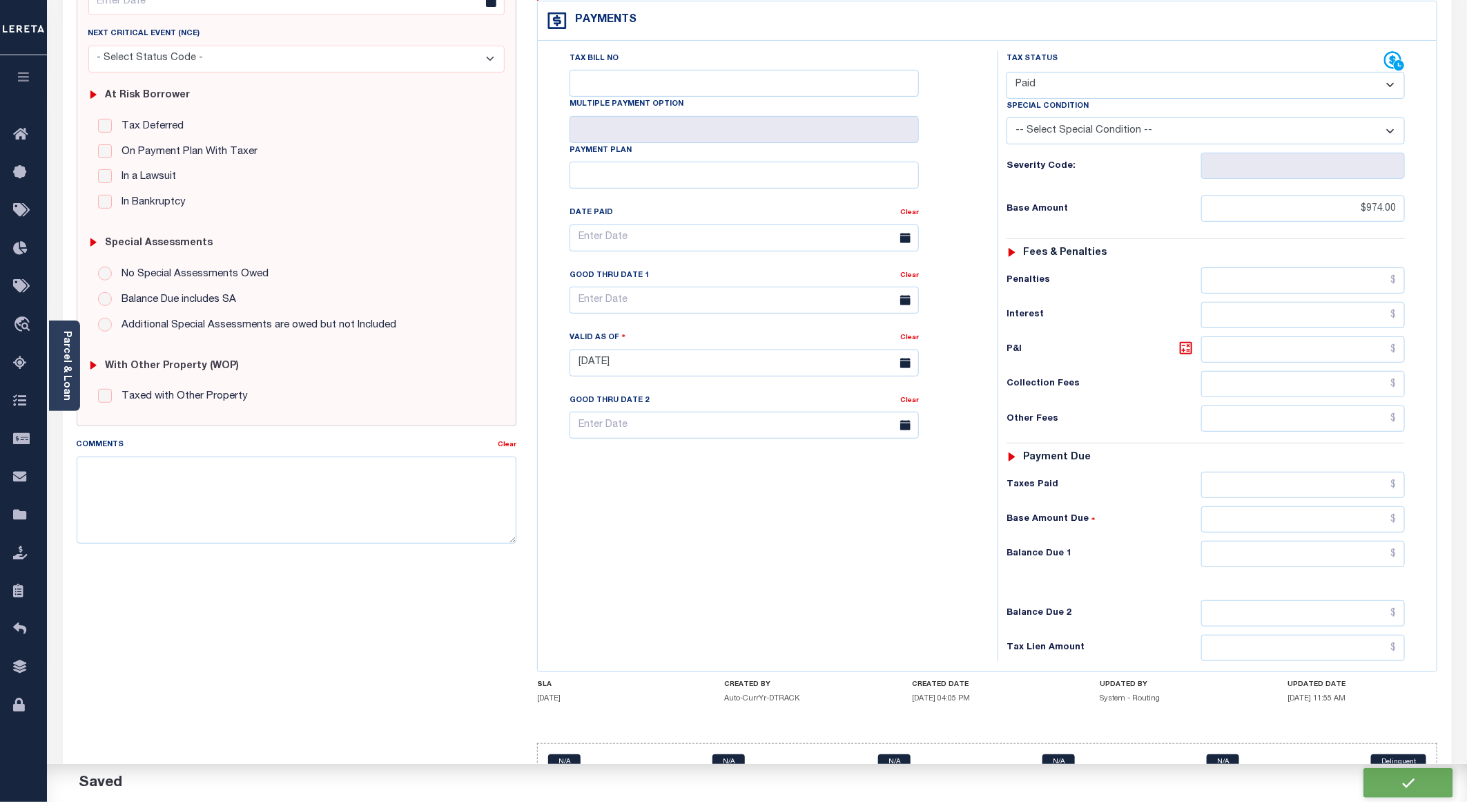
checkbox input "false"
type input "$974"
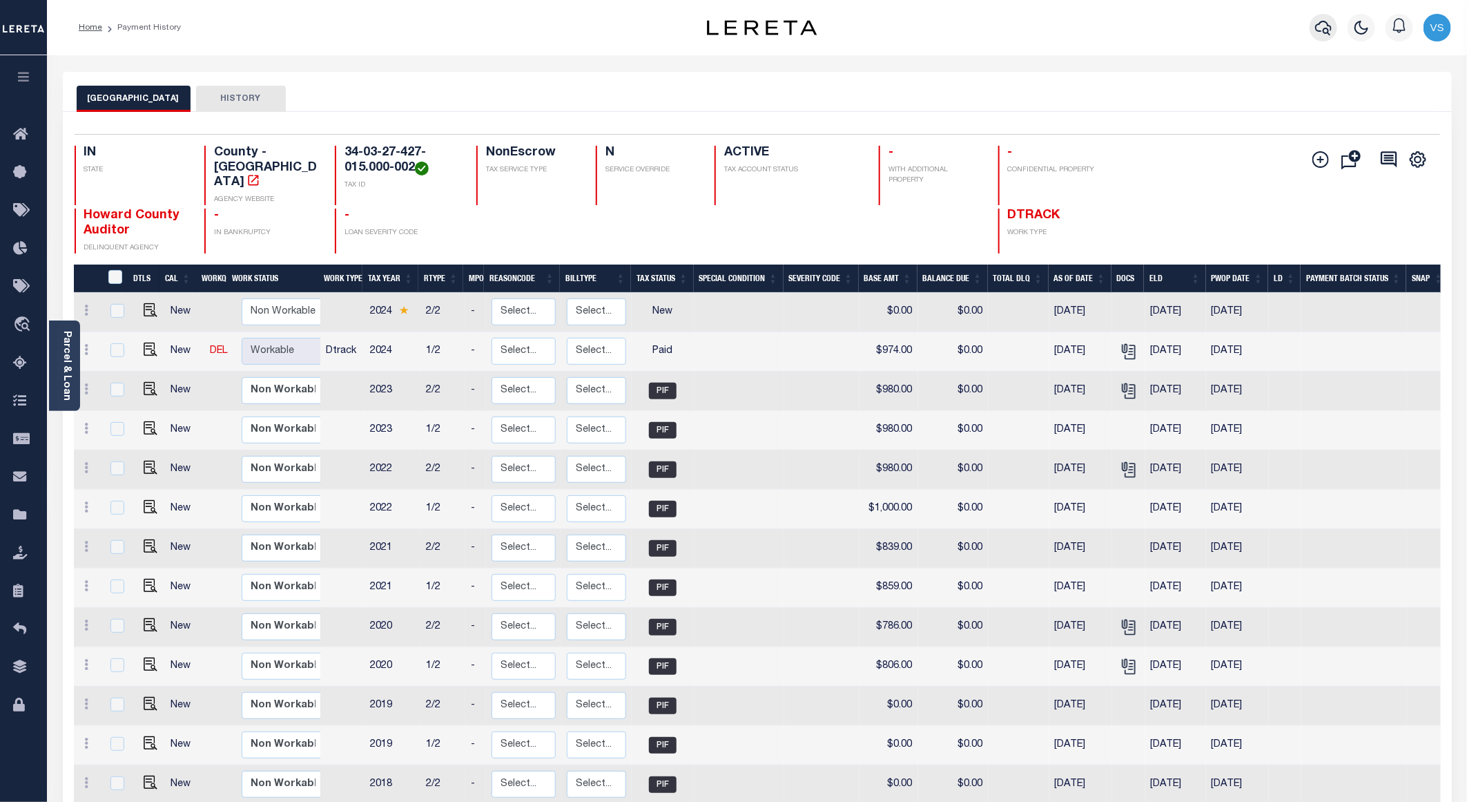
click at [1324, 30] on icon "button" at bounding box center [1323, 28] width 17 height 14
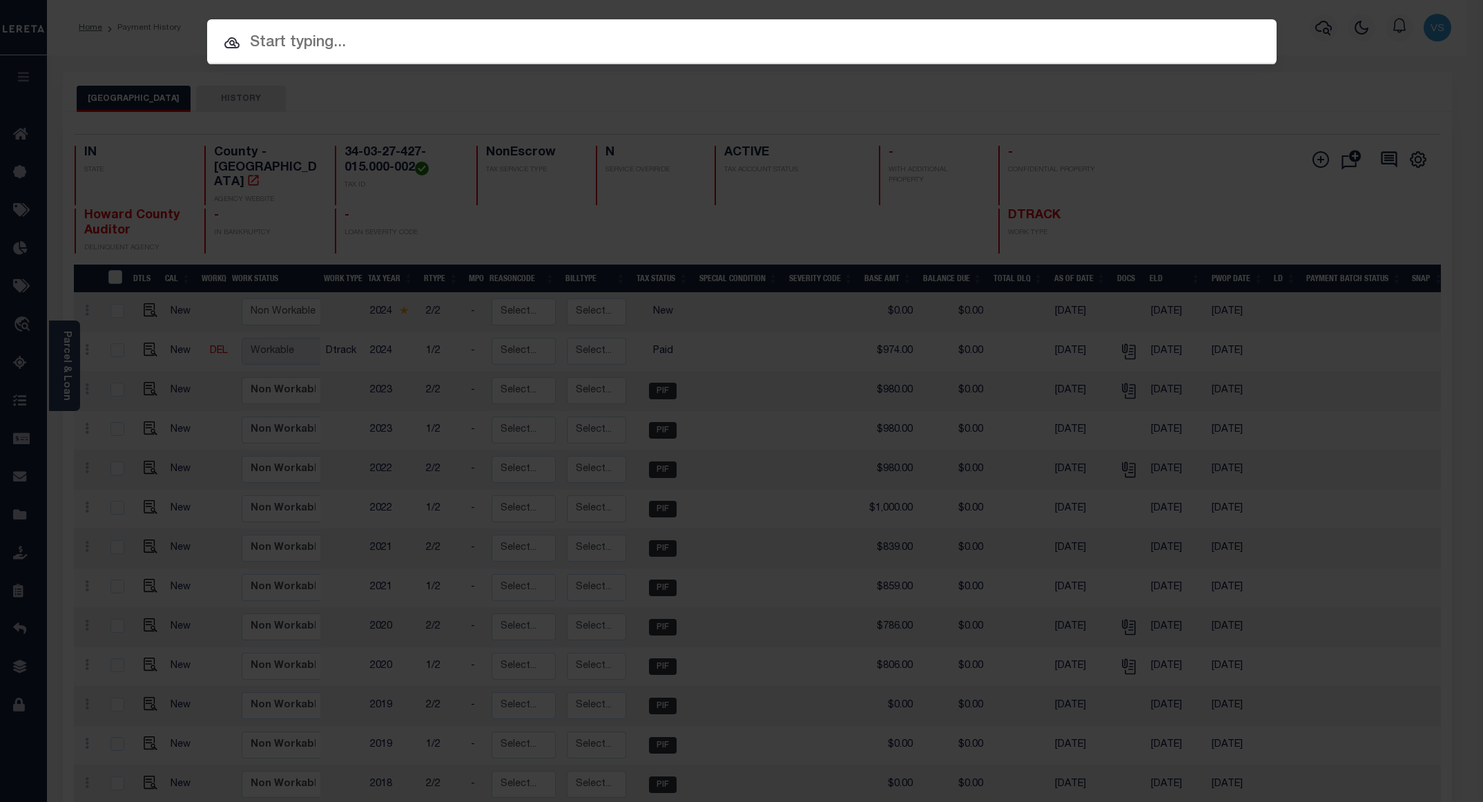
paste input "34147702"
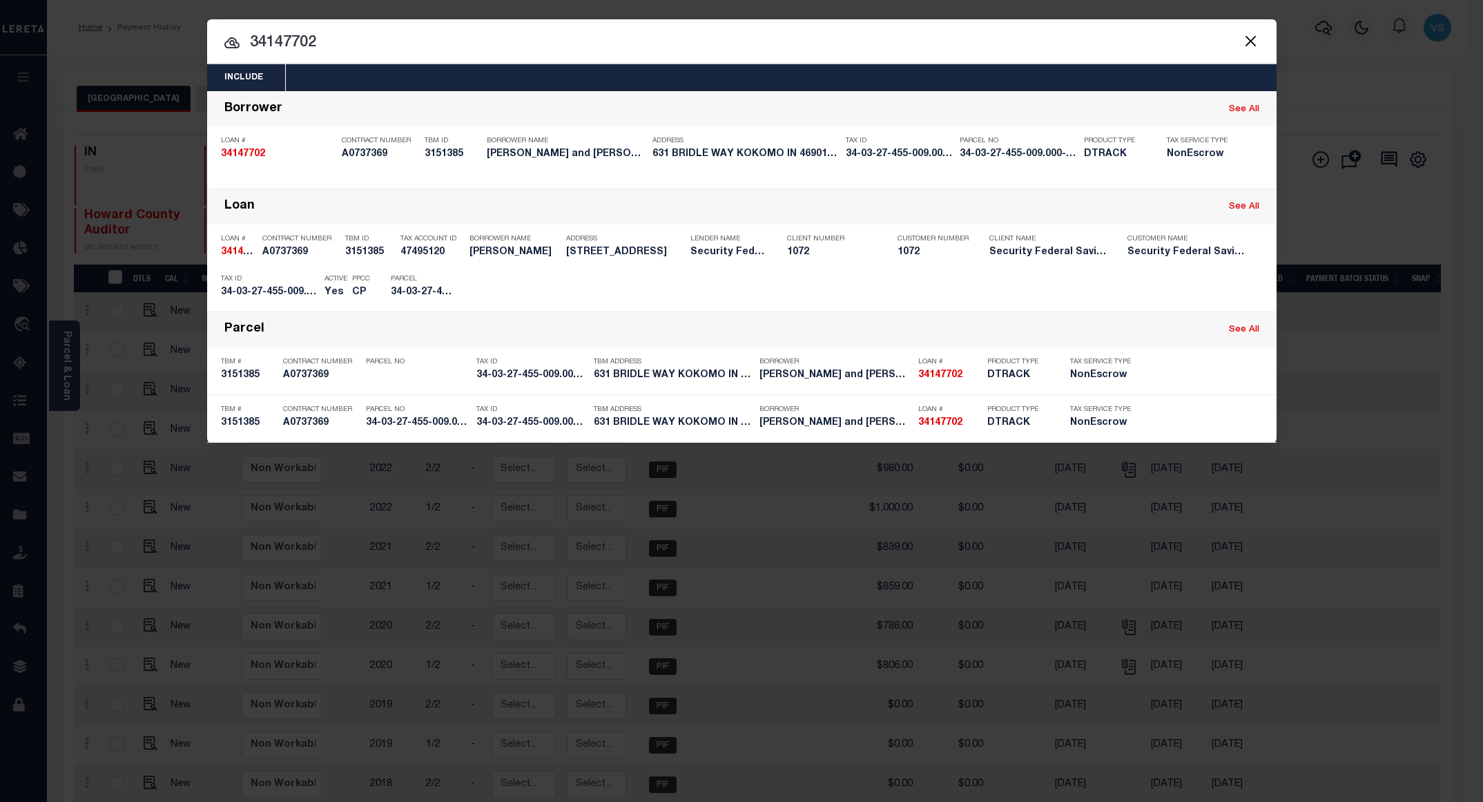
paste input "34-03-27-455-009.000-002"
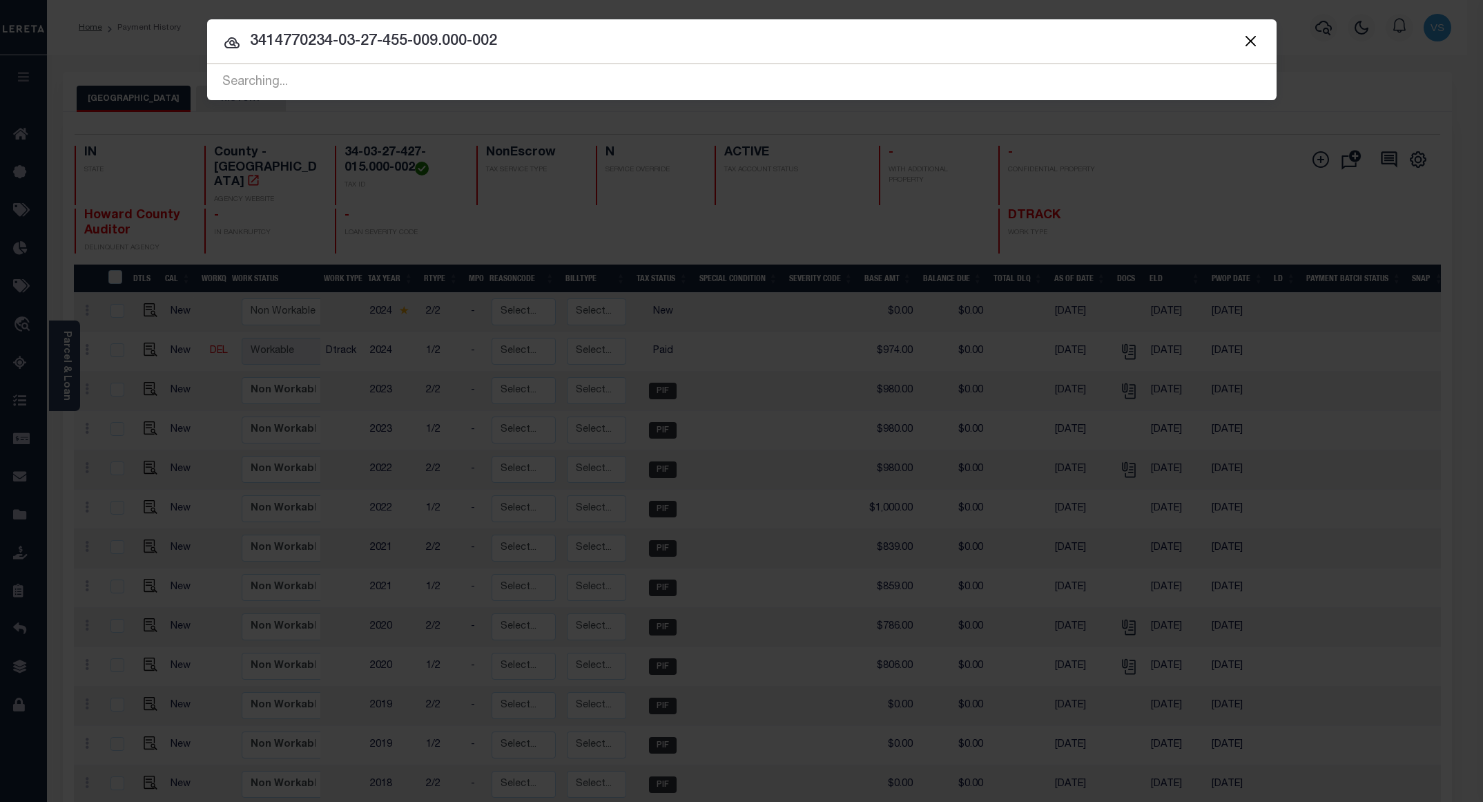
click at [605, 50] on input "3414770234-03-27-455-009.000-002" at bounding box center [741, 42] width 1069 height 24
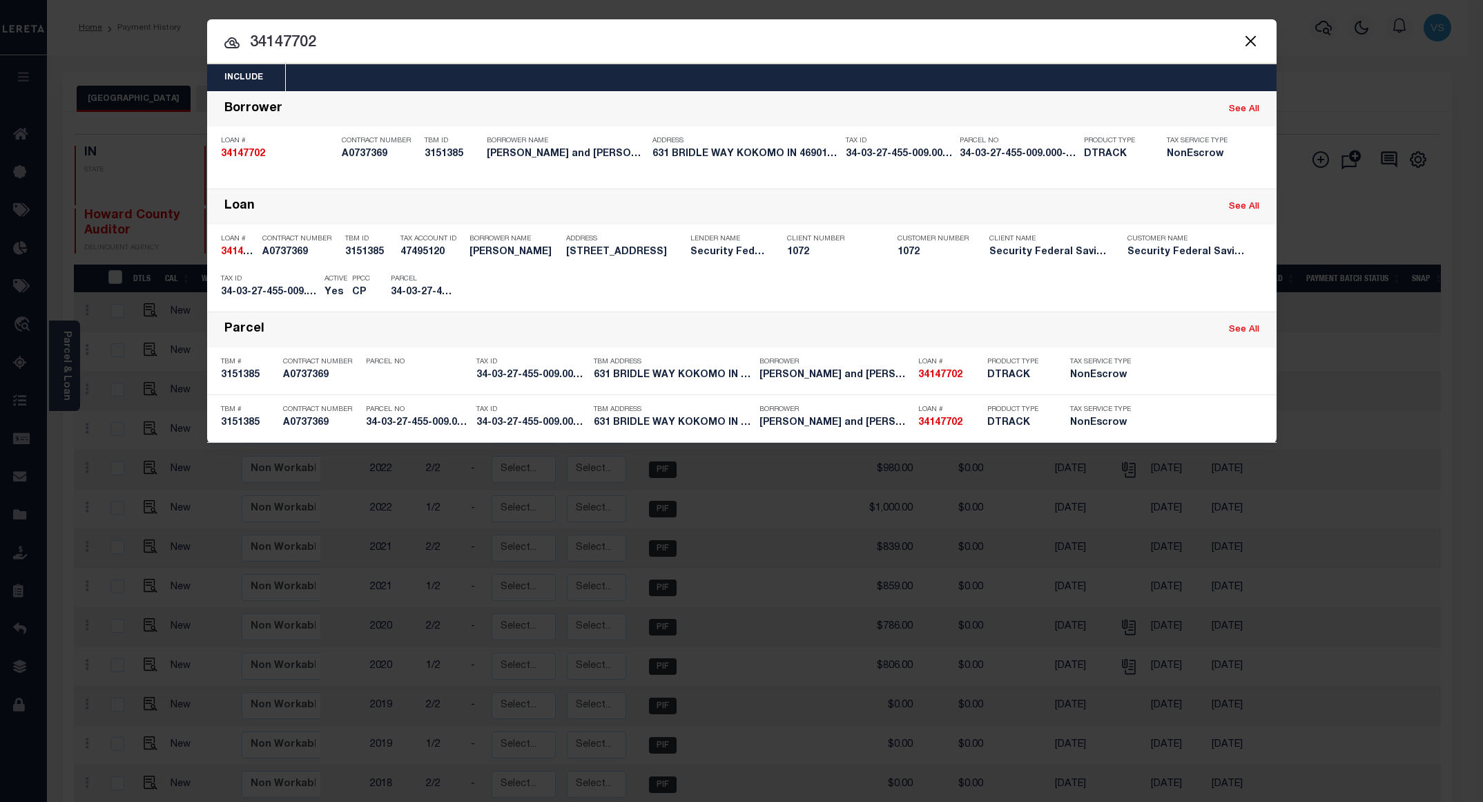
type input "34147702"
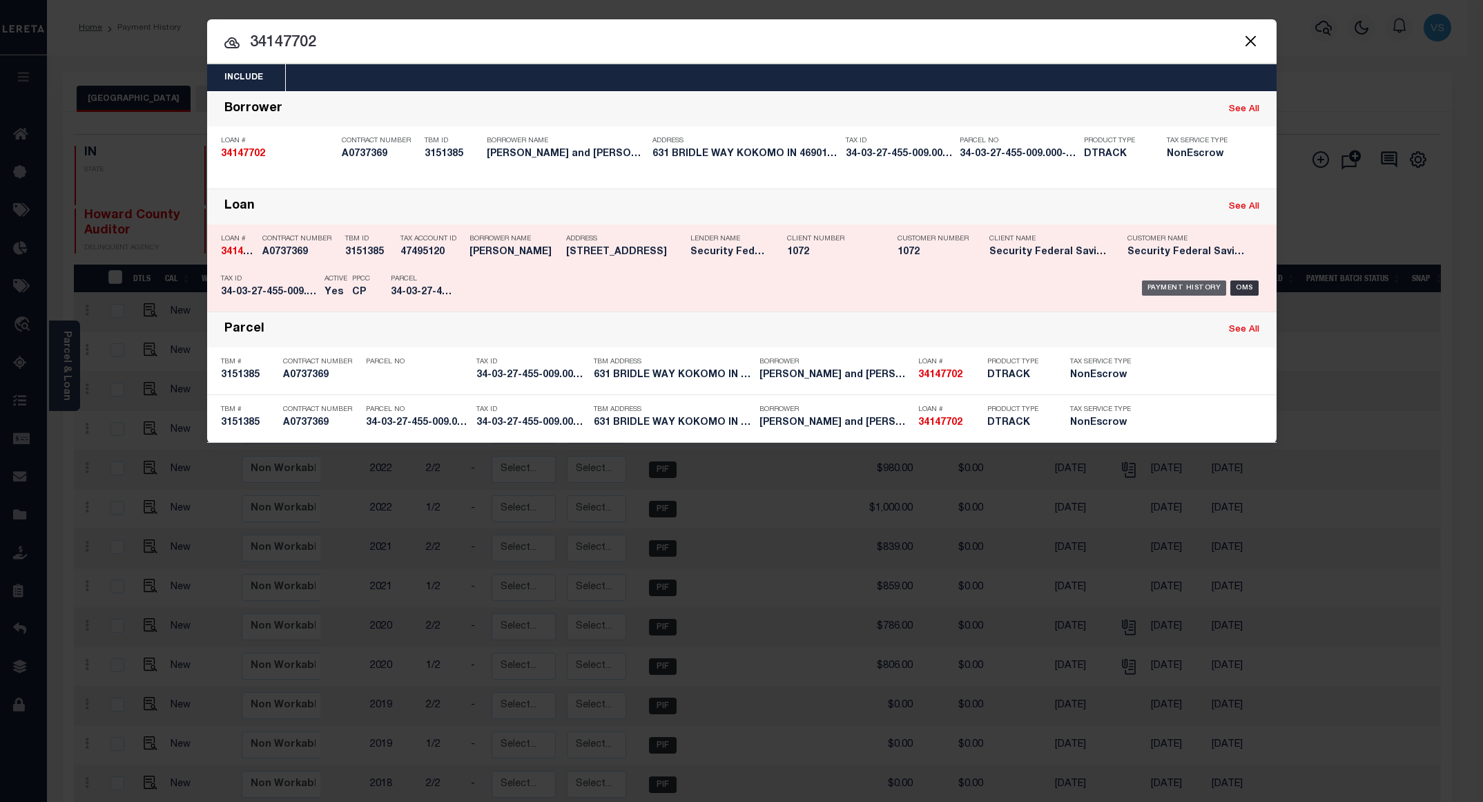
click at [1174, 292] on div "Payment History" at bounding box center [1184, 287] width 85 height 15
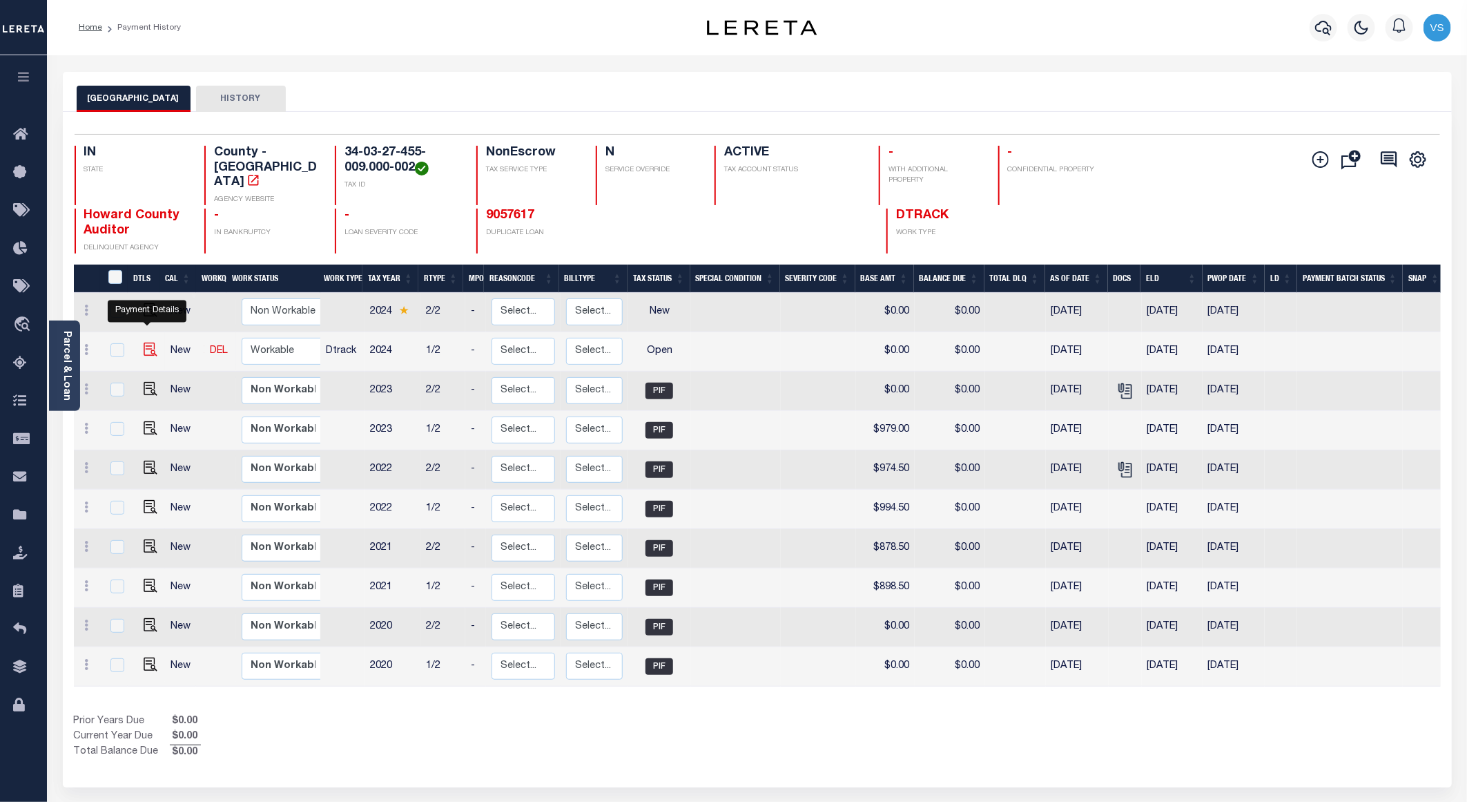
click at [148, 342] on img "" at bounding box center [151, 349] width 14 height 14
checkbox input "true"
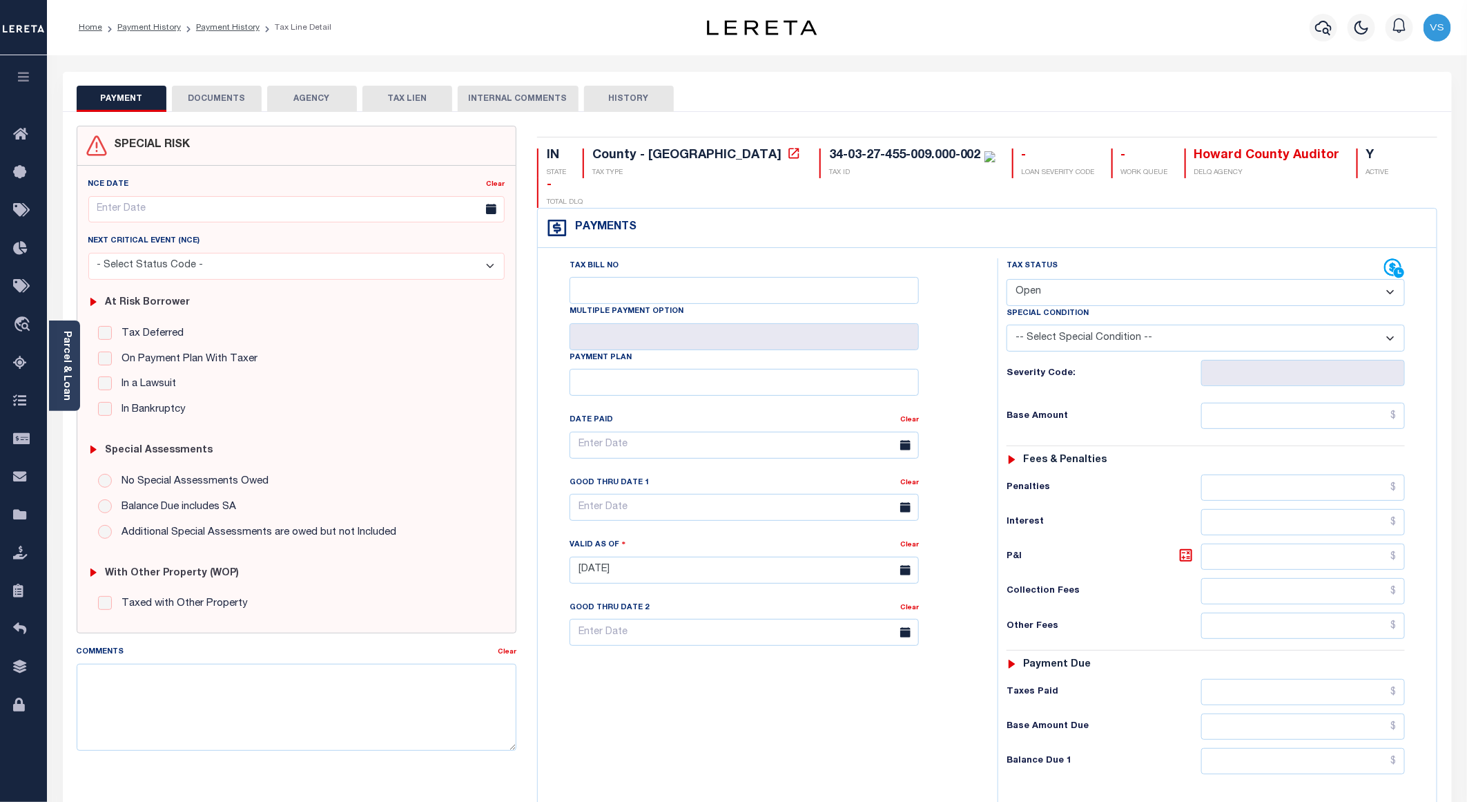
click at [1047, 279] on select "- Select Status Code - Open Due/Unpaid Paid Incomplete No Tax Due Internal Refu…" at bounding box center [1206, 292] width 398 height 27
select select "PYD"
click at [1007, 279] on select "- Select Status Code - Open Due/Unpaid Paid Incomplete No Tax Due Internal Refu…" at bounding box center [1206, 292] width 398 height 27
type input "09/09/2025"
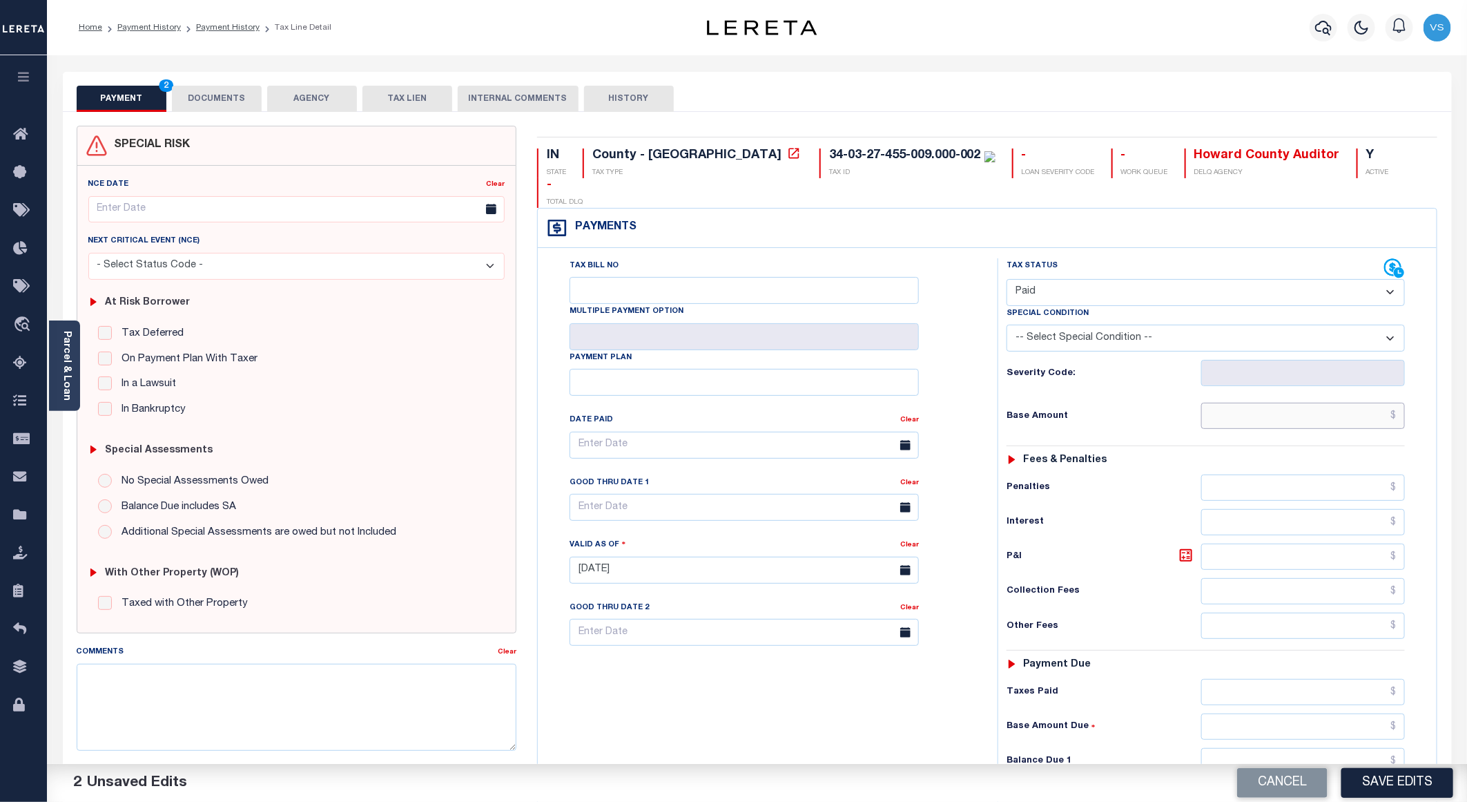
click at [1282, 402] on input "text" at bounding box center [1303, 415] width 204 height 26
paste input "1,076.50"
type input "$1,076.50"
click at [228, 104] on button "DOCUMENTS" at bounding box center [217, 99] width 90 height 26
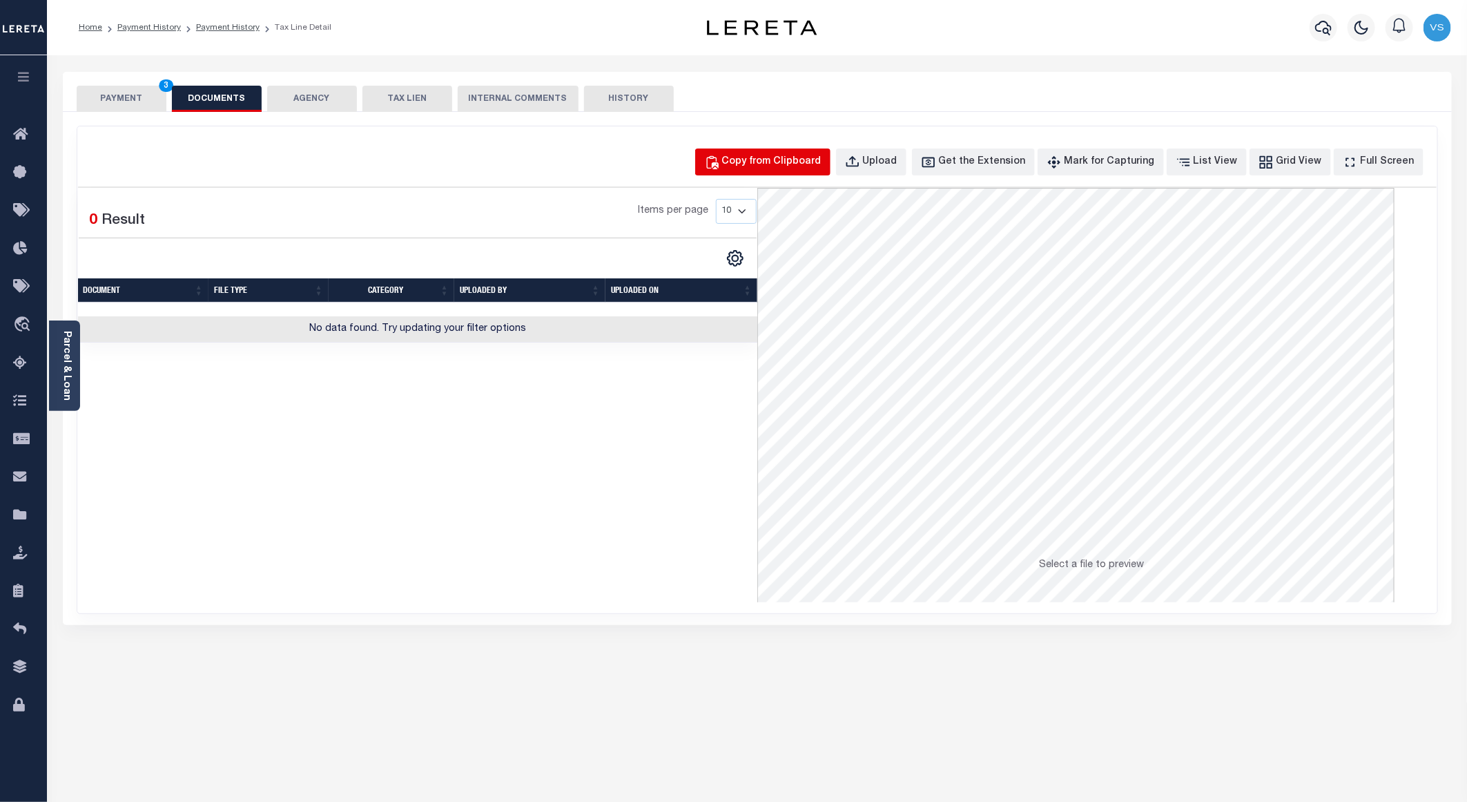
click at [784, 157] on div "Copy from Clipboard" at bounding box center [771, 162] width 99 height 15
select select "POP"
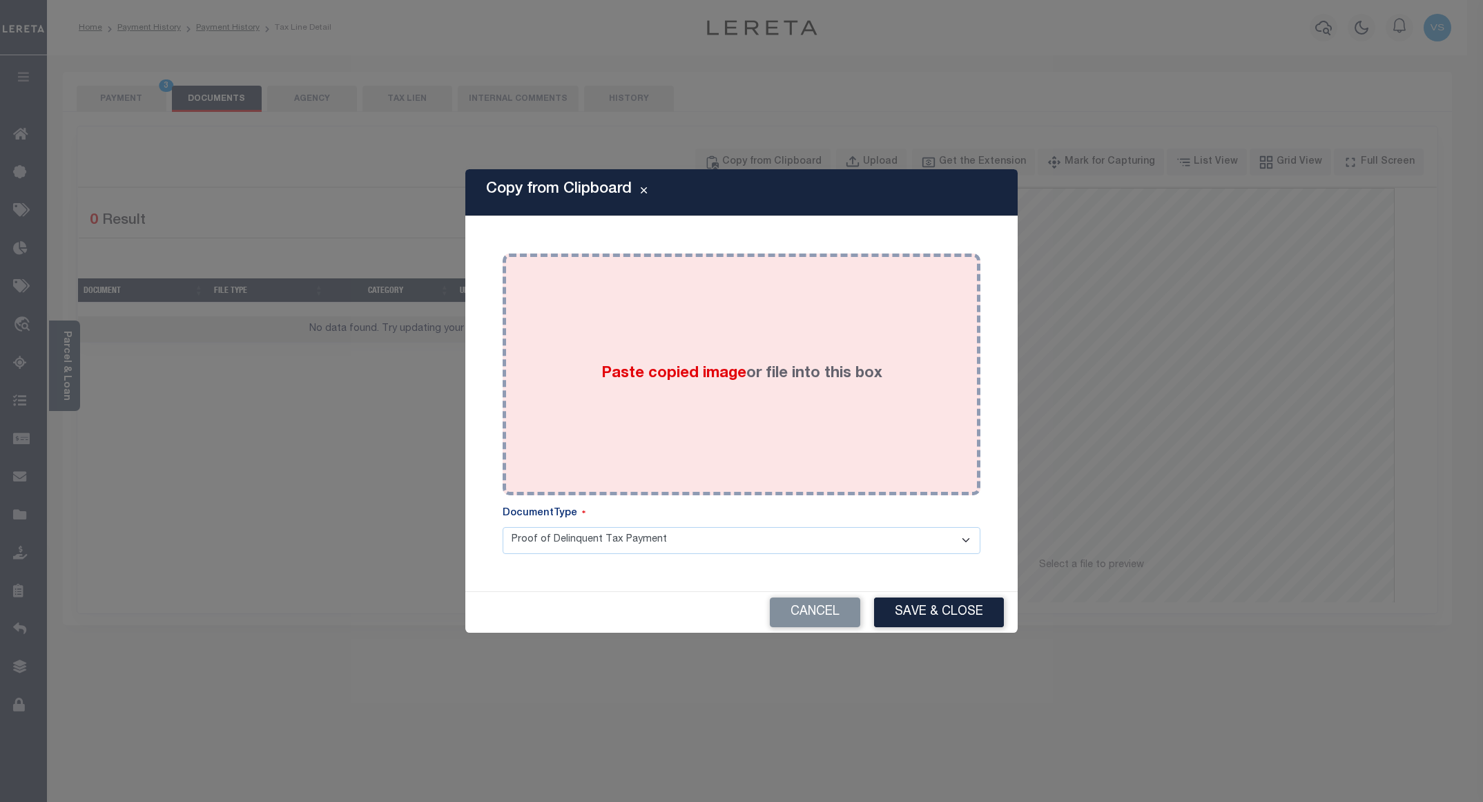
click at [692, 309] on div "Paste copied image or file into this box" at bounding box center [741, 374] width 457 height 221
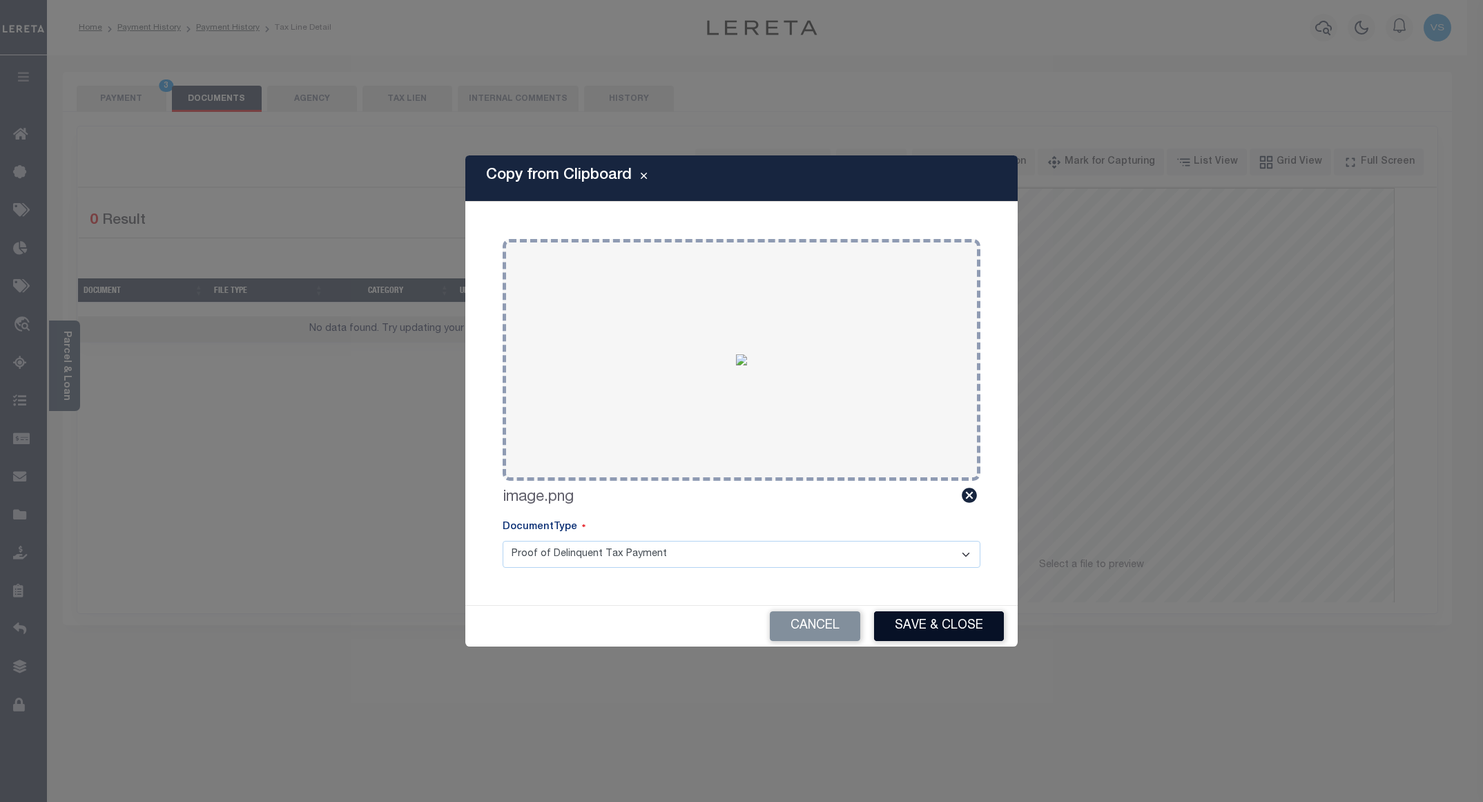
drag, startPoint x: 902, startPoint y: 617, endPoint x: 897, endPoint y: 498, distance: 119.5
click at [903, 617] on button "Save & Close" at bounding box center [939, 626] width 130 height 30
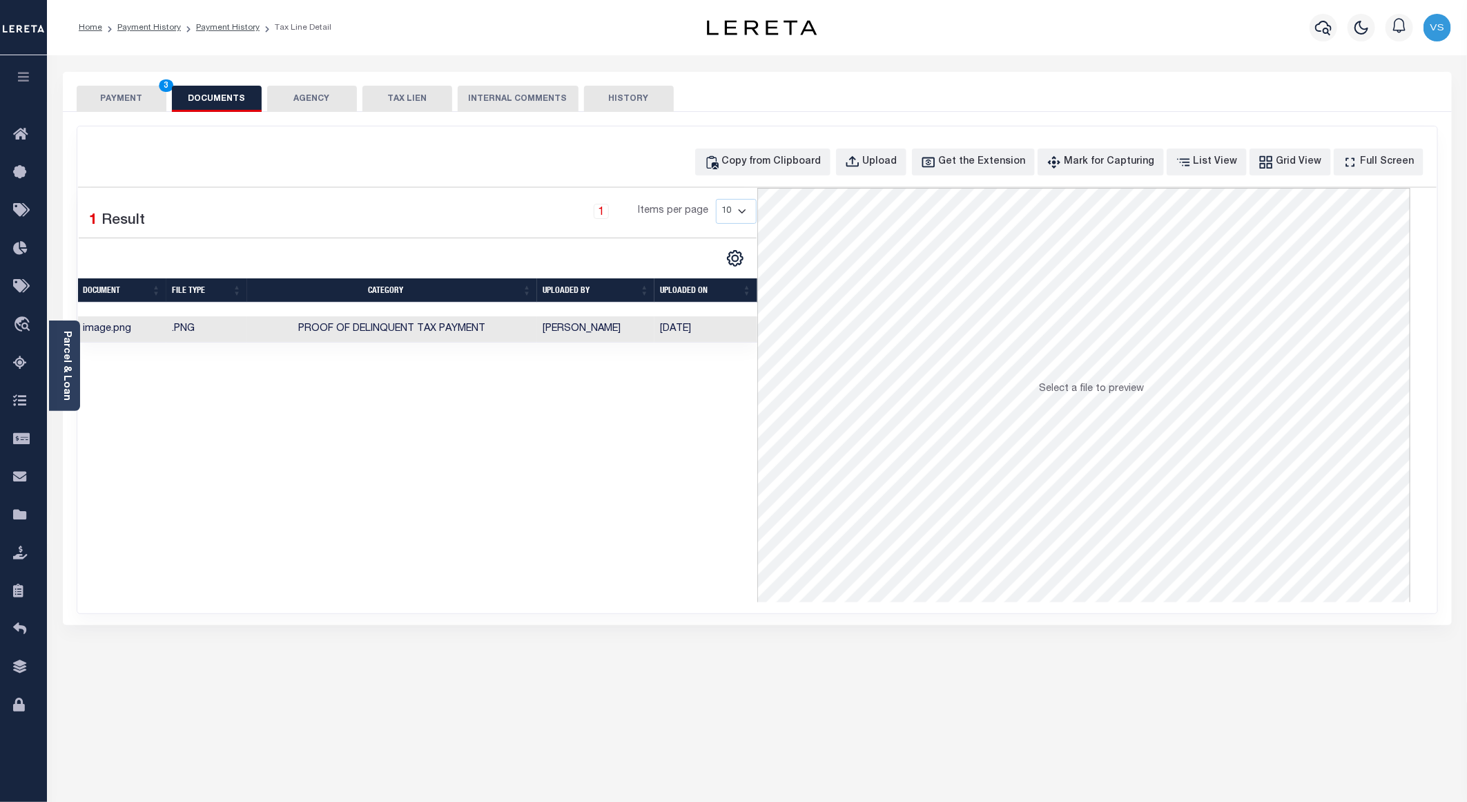
click at [114, 98] on button "PAYMENT 3" at bounding box center [122, 99] width 90 height 26
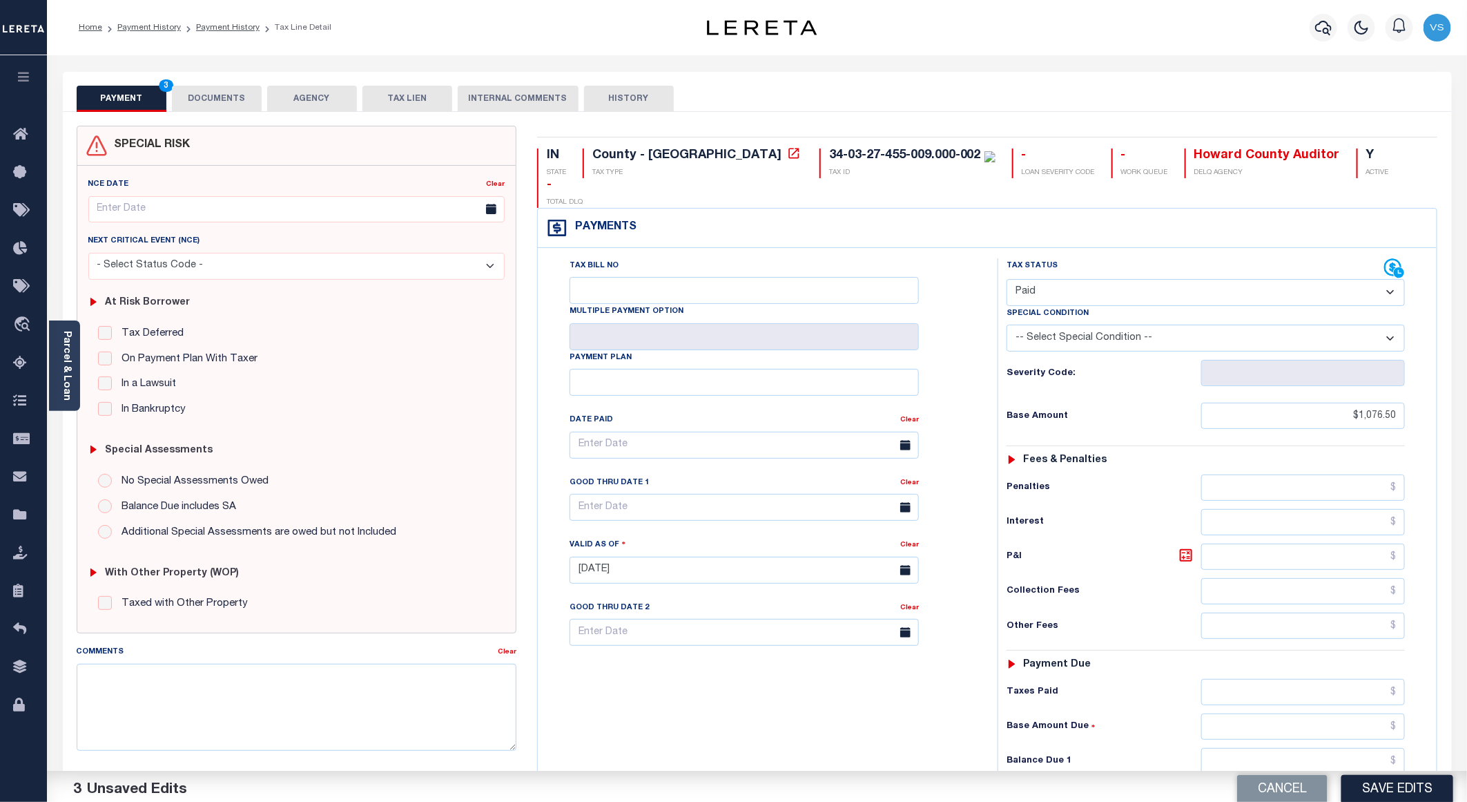
scroll to position [207, 0]
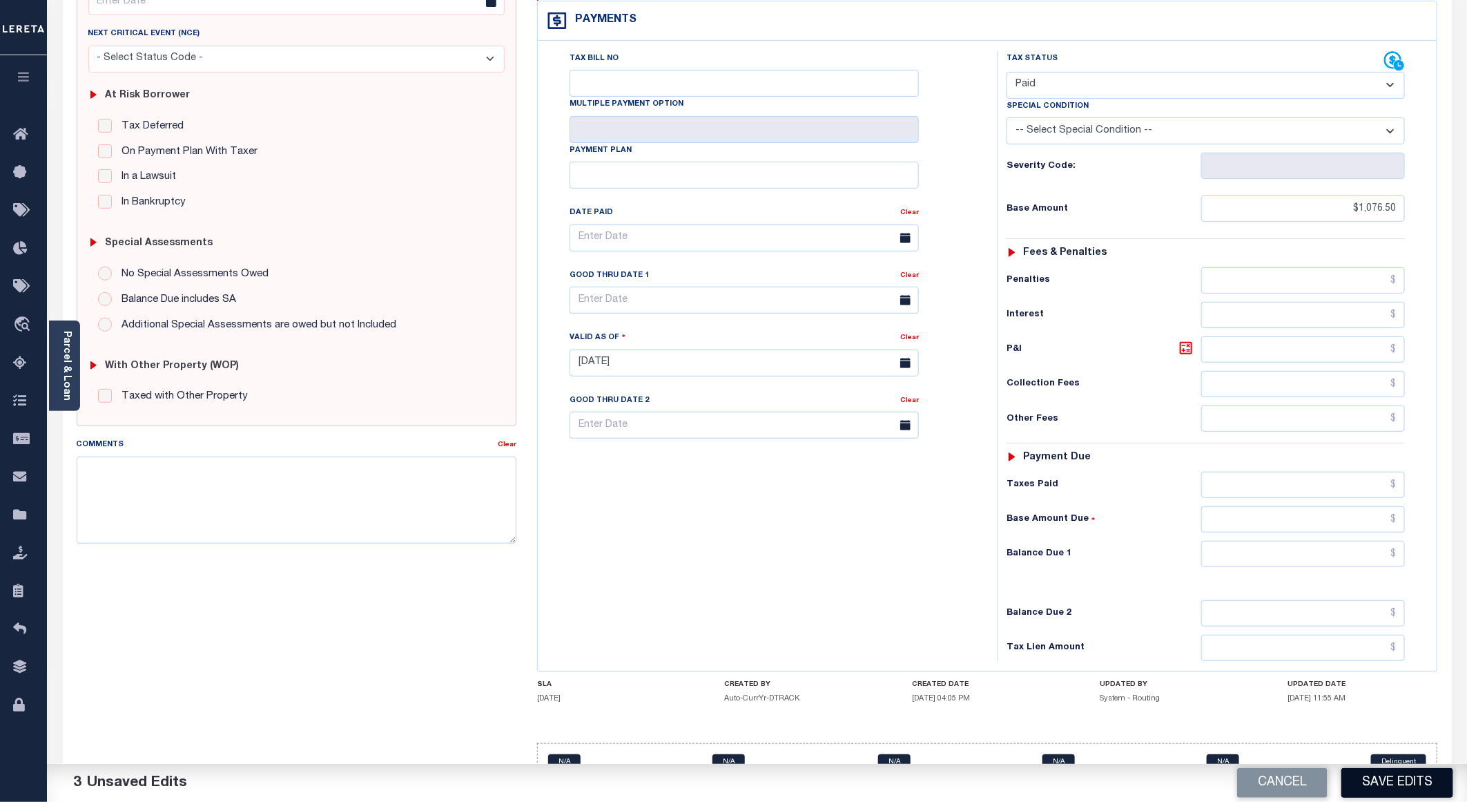
click at [1377, 771] on button "Save Edits" at bounding box center [1397, 783] width 112 height 30
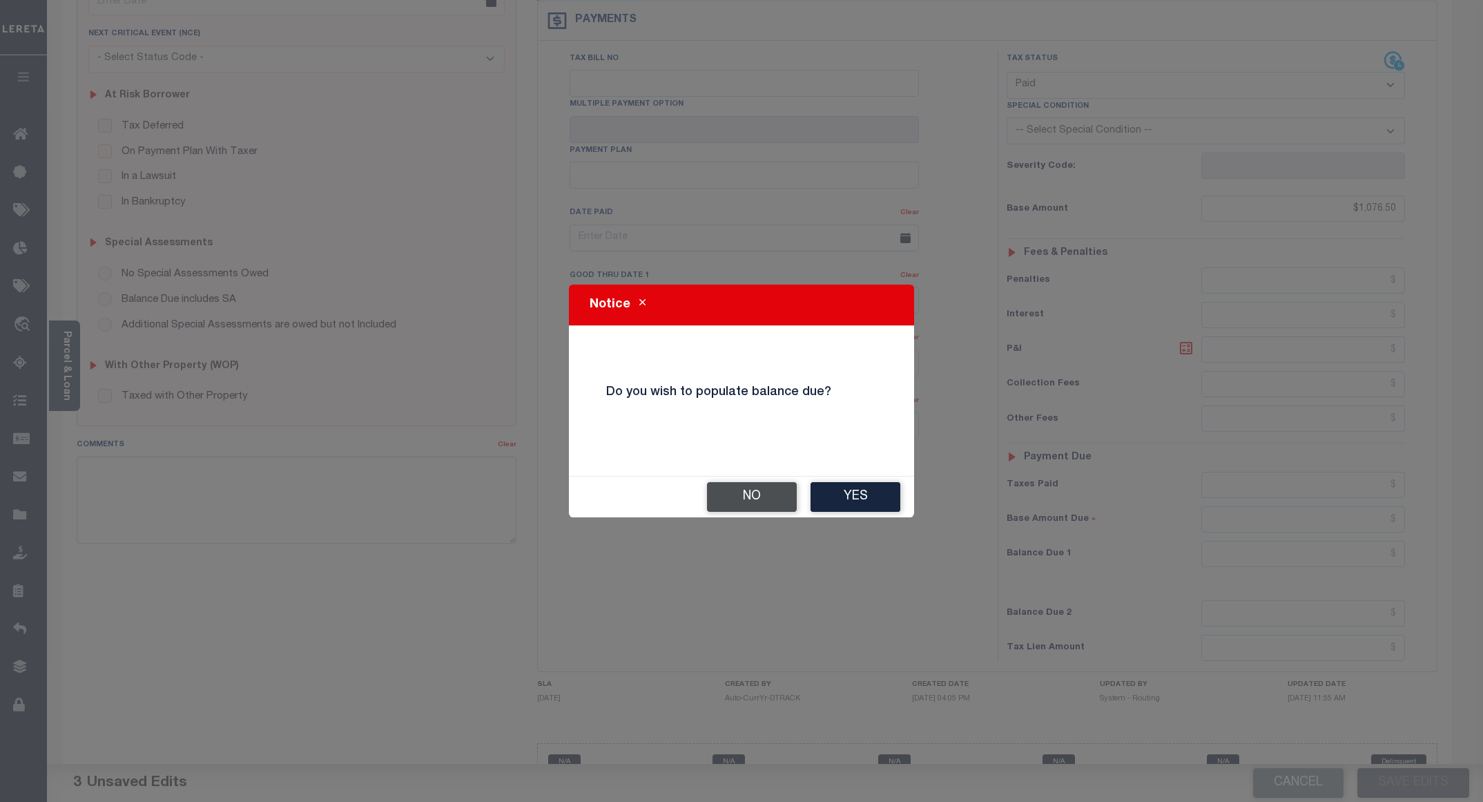
click at [764, 498] on button "No" at bounding box center [752, 497] width 90 height 30
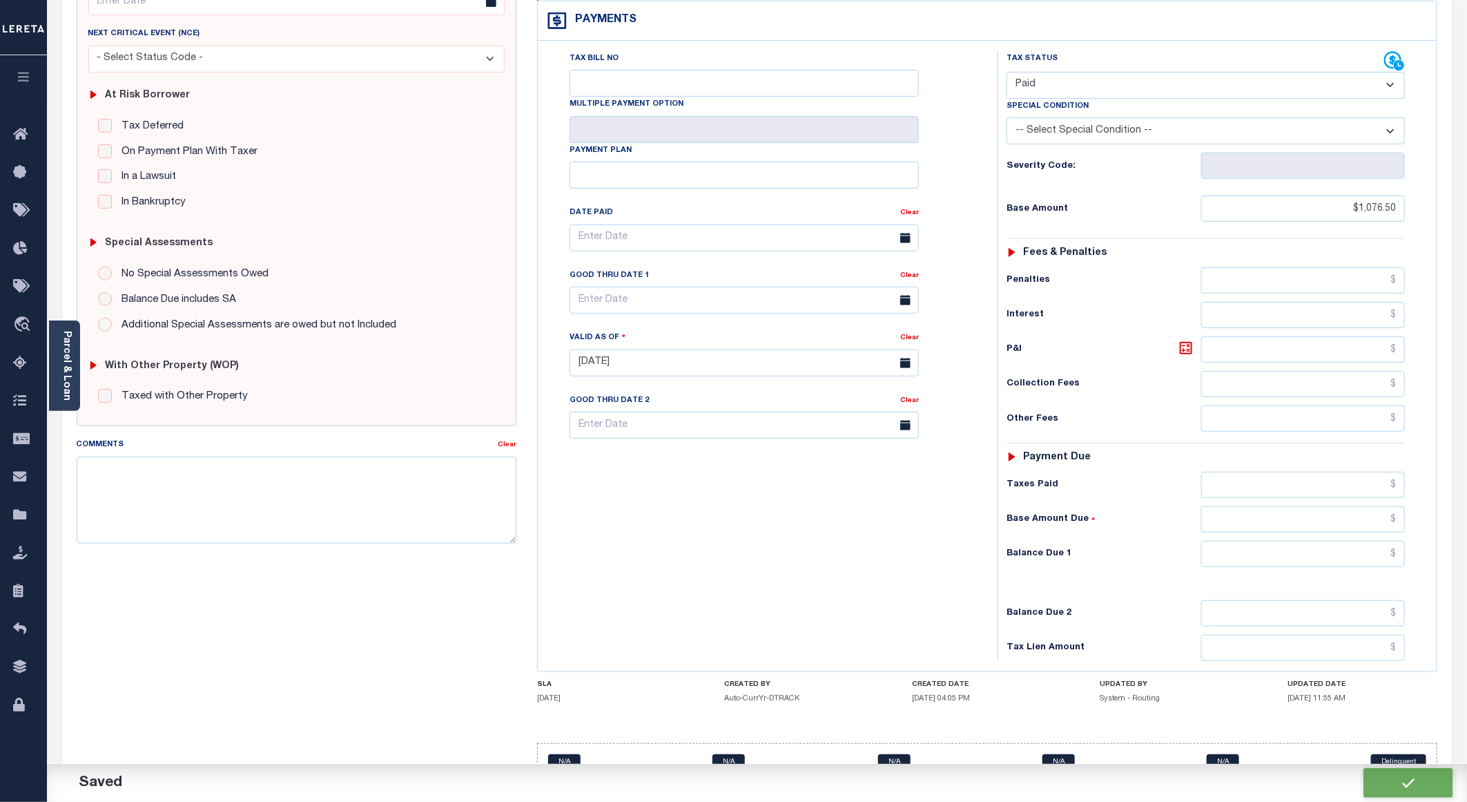
checkbox input "false"
type input "$1,076.5"
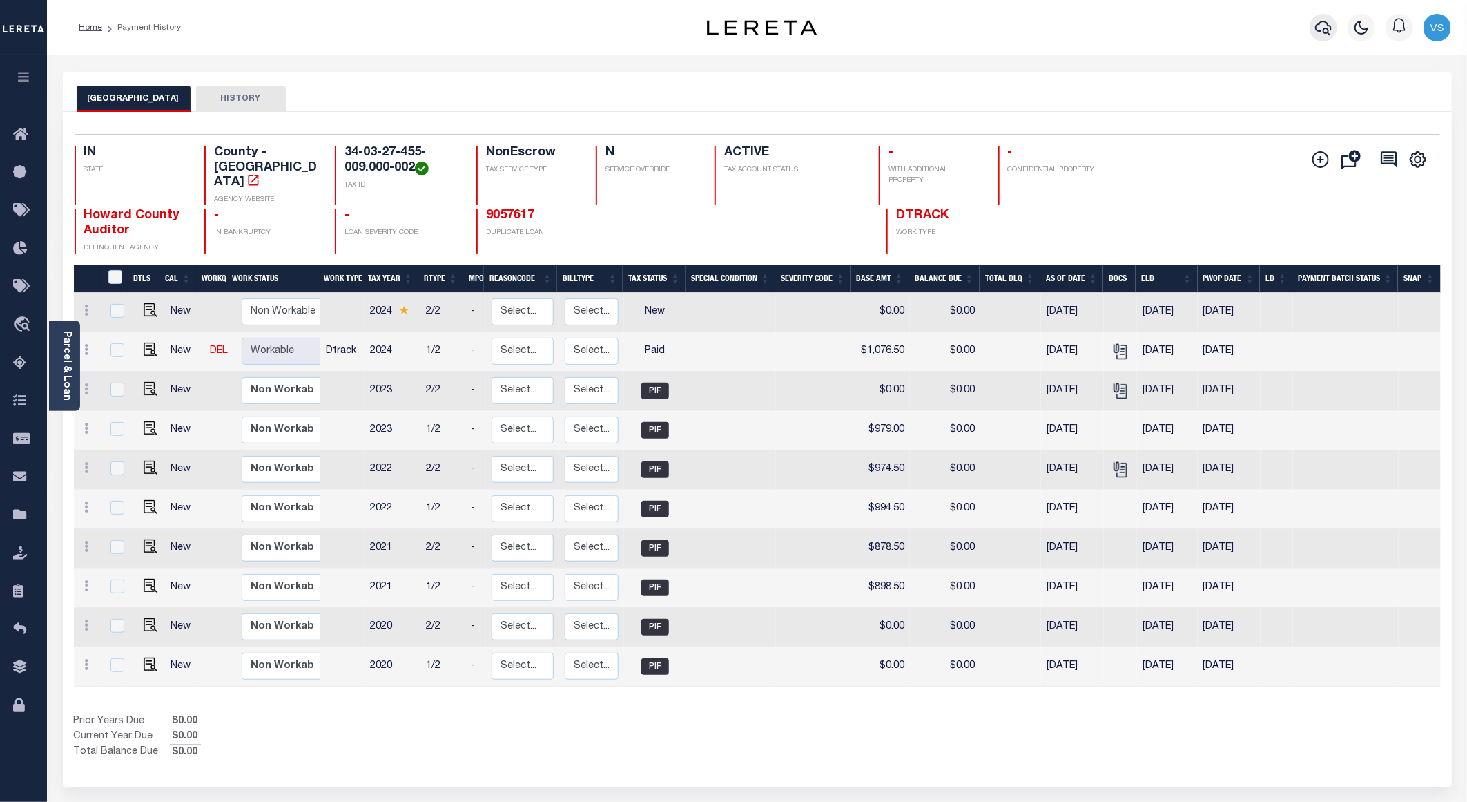
click at [1323, 33] on icon "button" at bounding box center [1323, 27] width 17 height 17
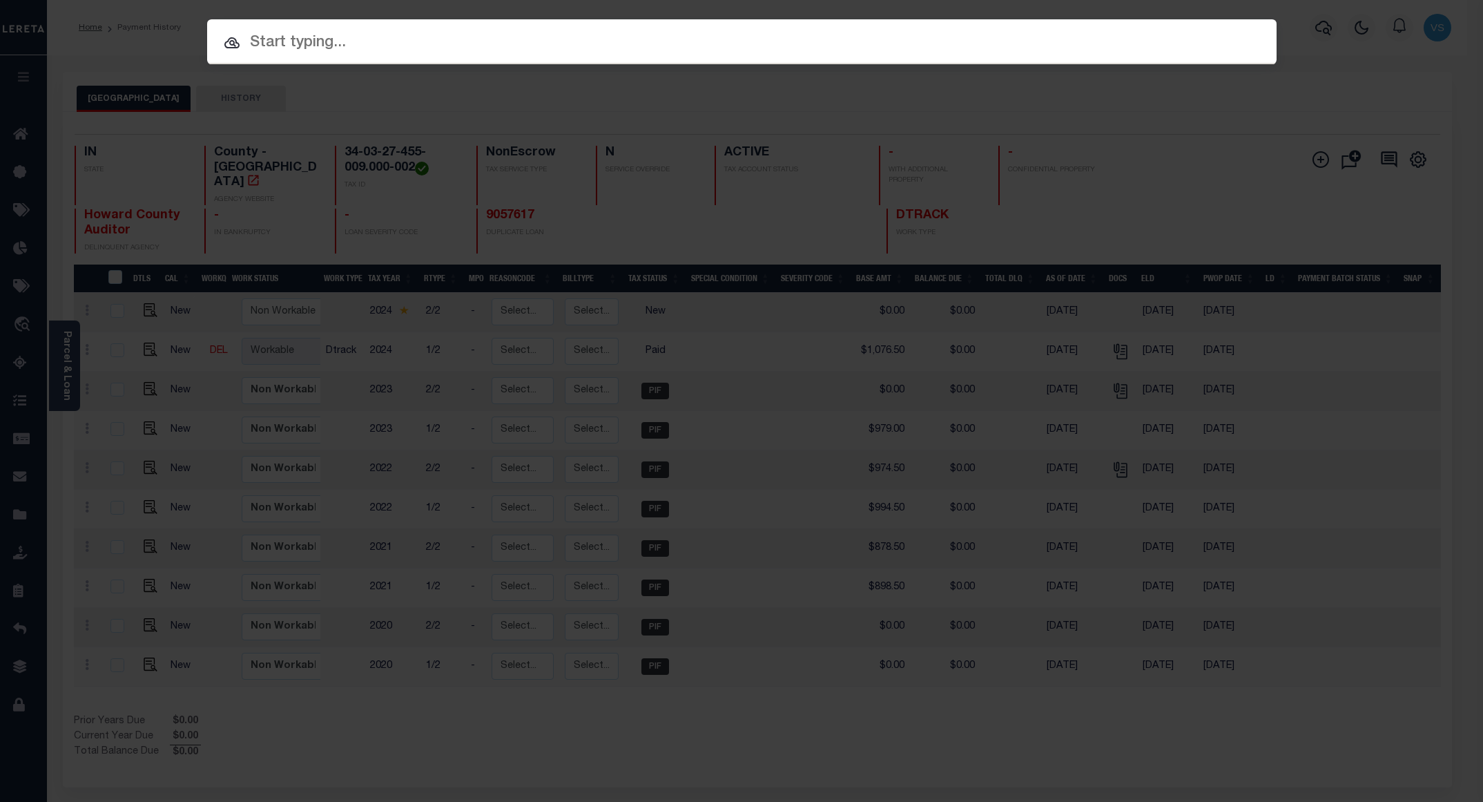
paste input "9057617"
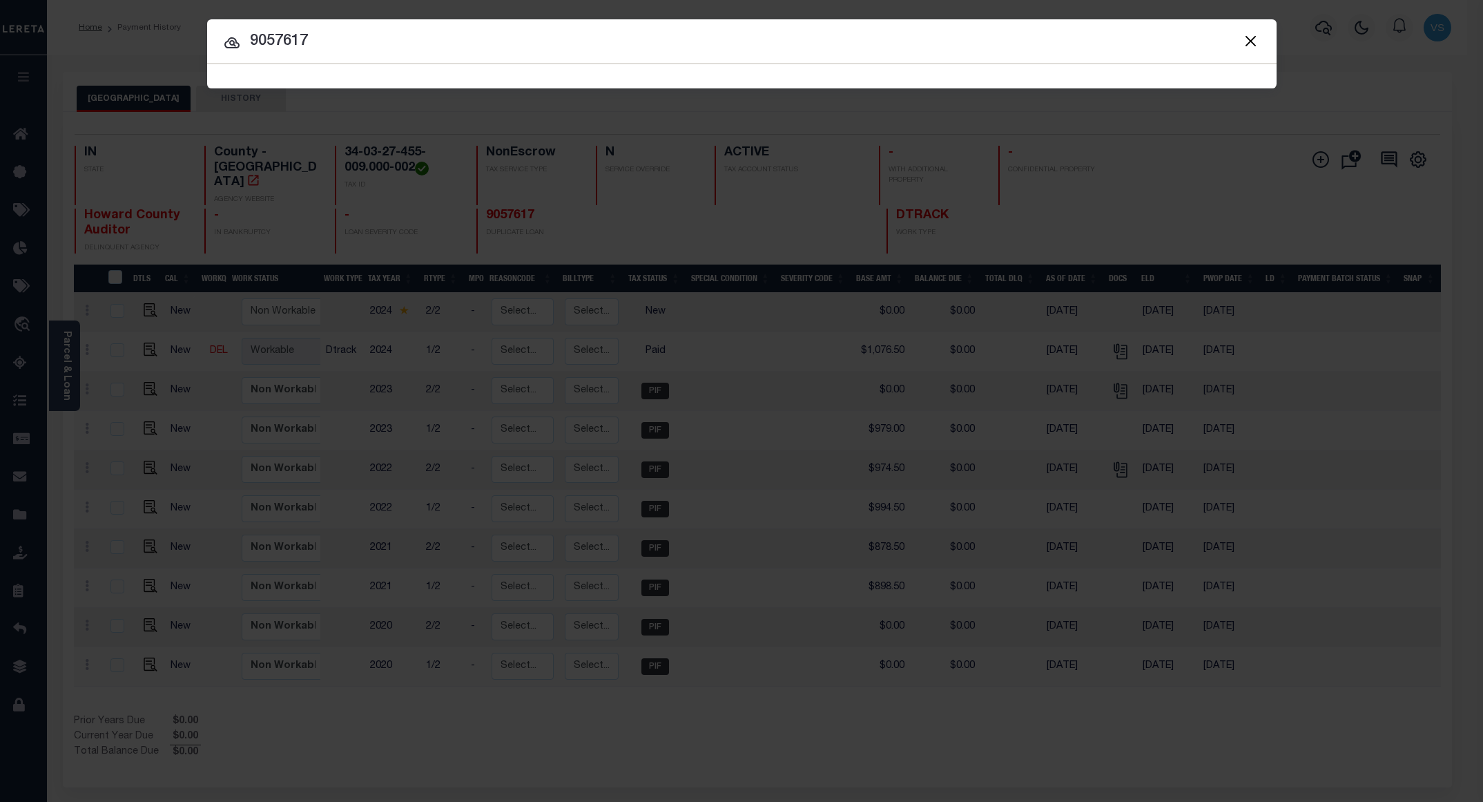
type input "9057617"
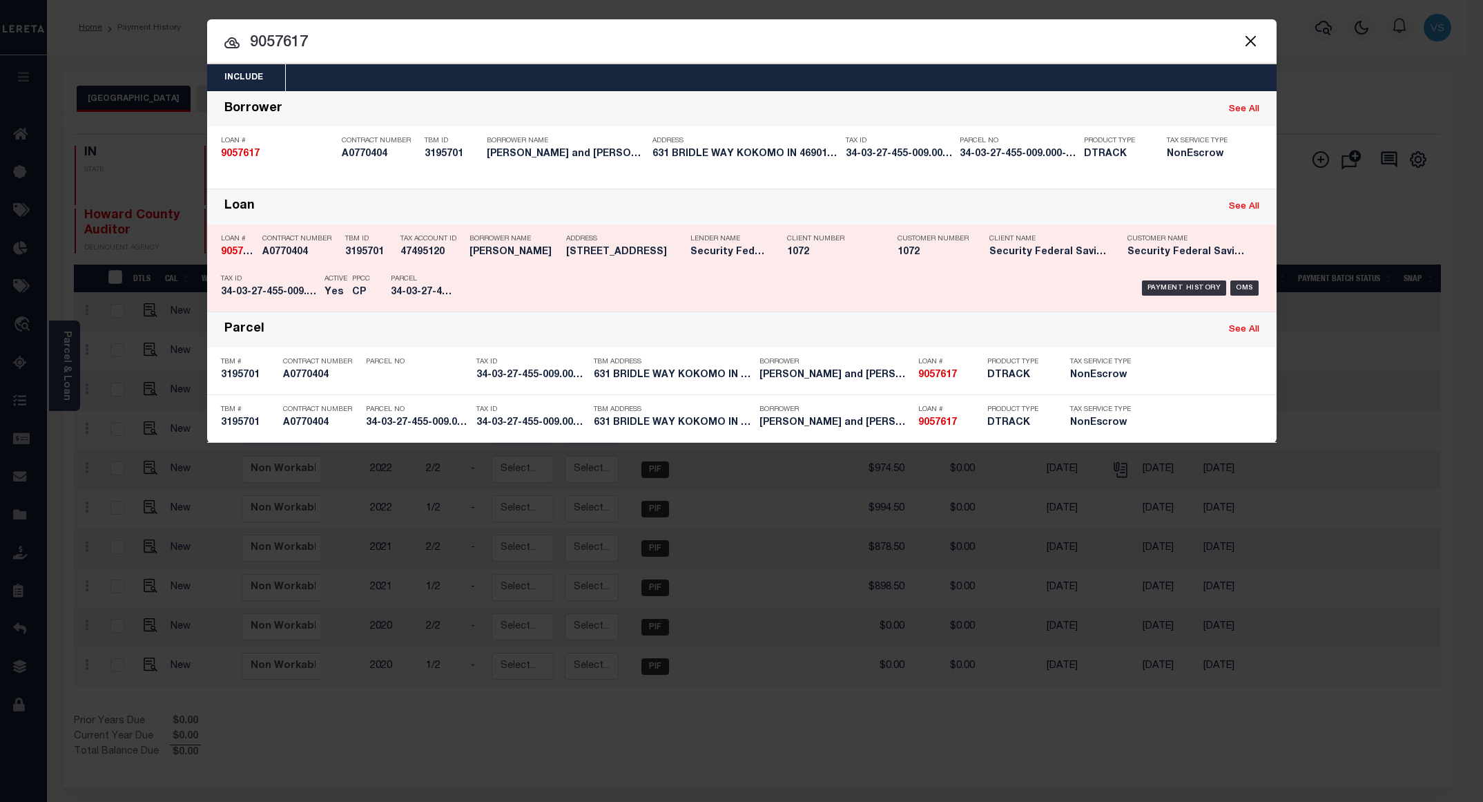
click at [1164, 280] on div "Payment History OMS" at bounding box center [868, 288] width 789 height 40
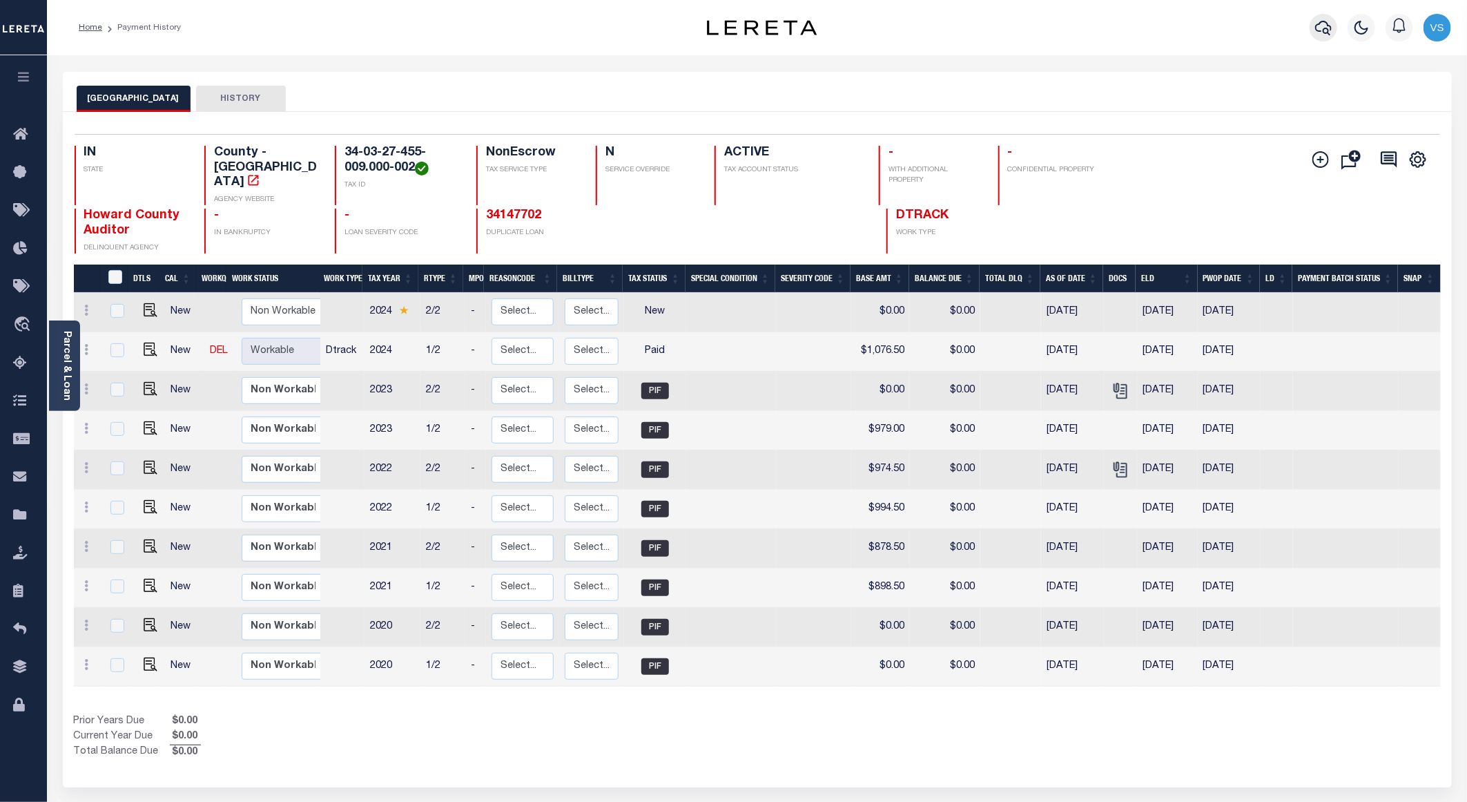
click at [1315, 32] on icon "button" at bounding box center [1323, 27] width 17 height 17
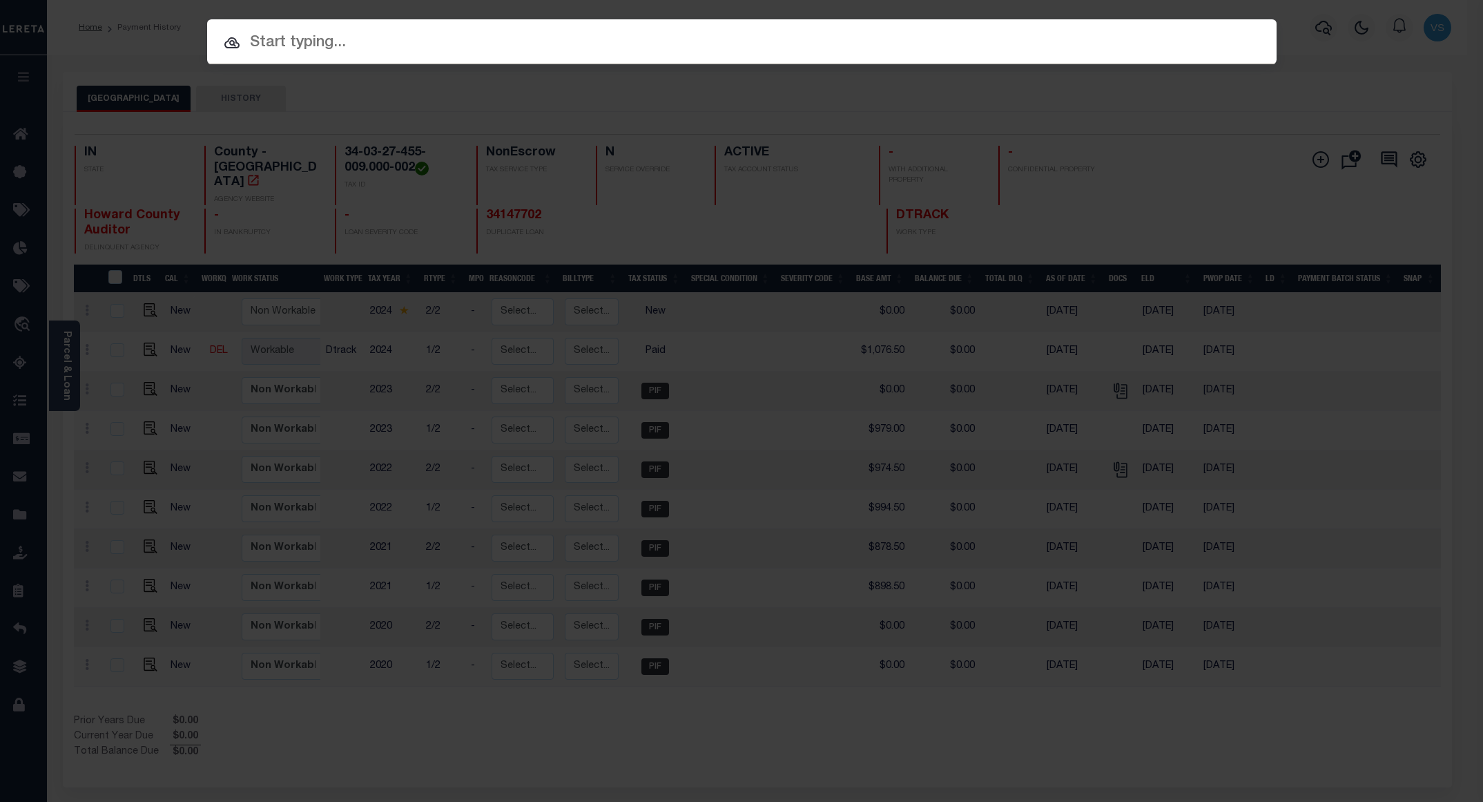
paste input "34137091"
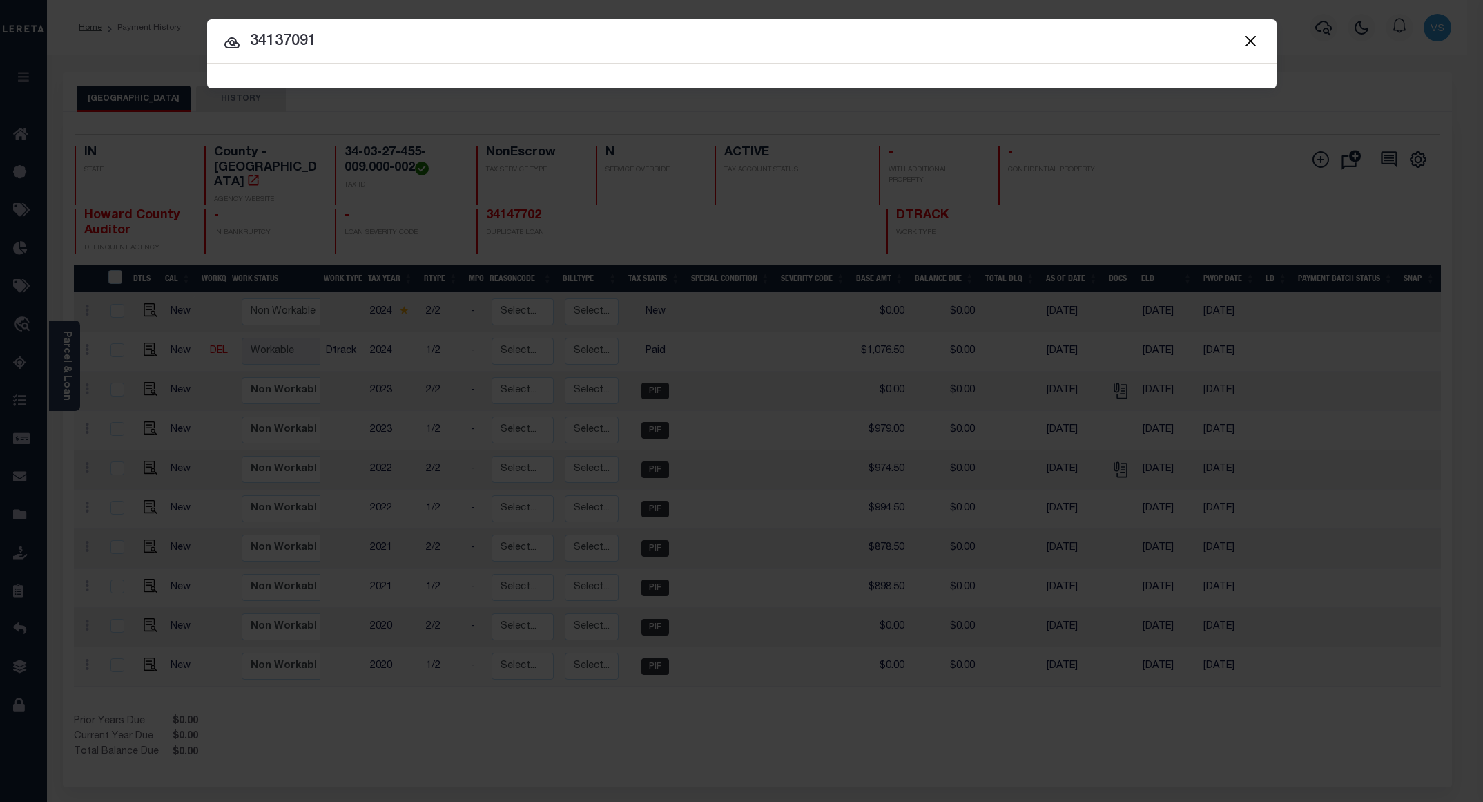
type input "34137091"
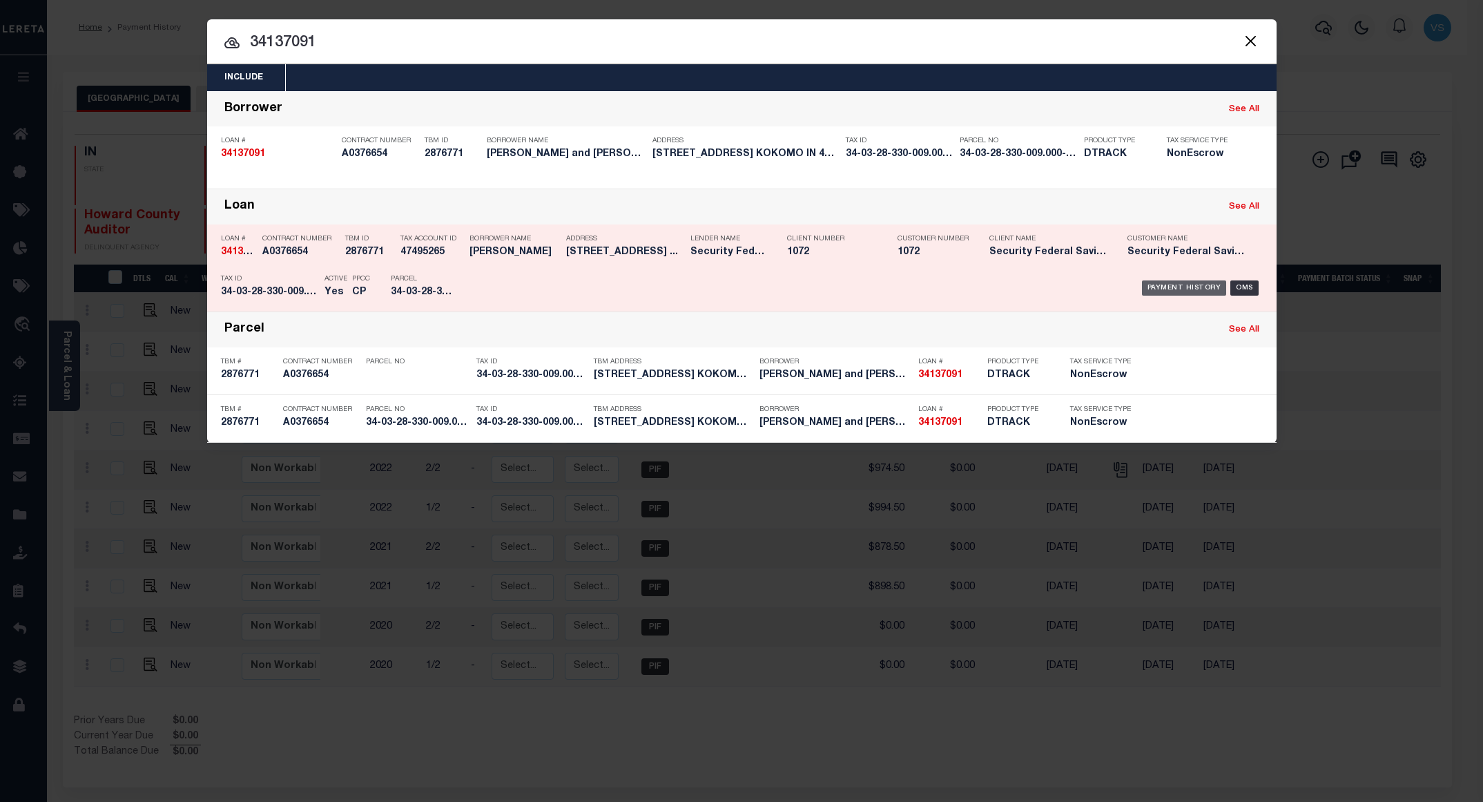
click at [1165, 288] on div "Payment History" at bounding box center [1184, 287] width 85 height 15
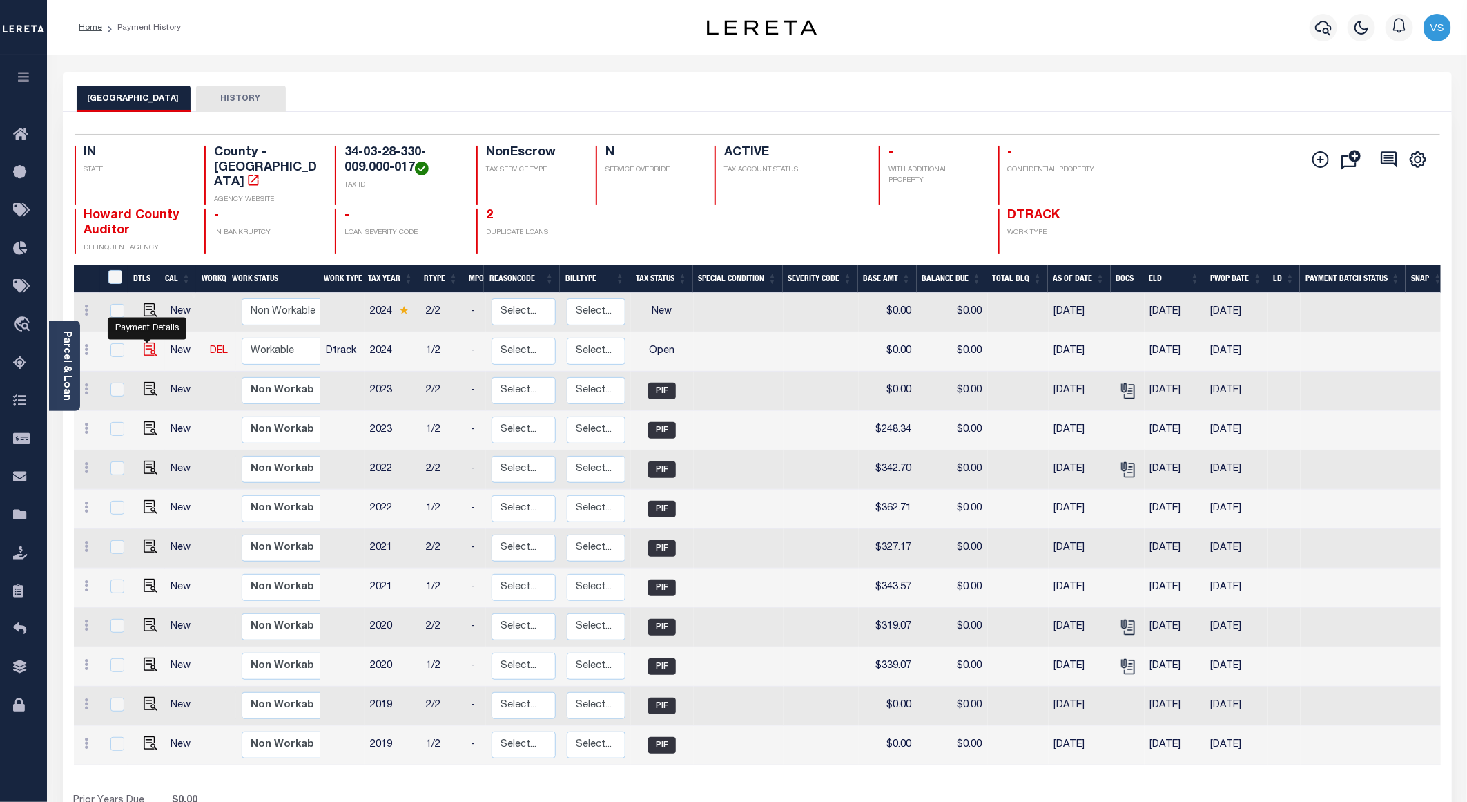
click at [147, 342] on img "" at bounding box center [151, 349] width 14 height 14
checkbox input "true"
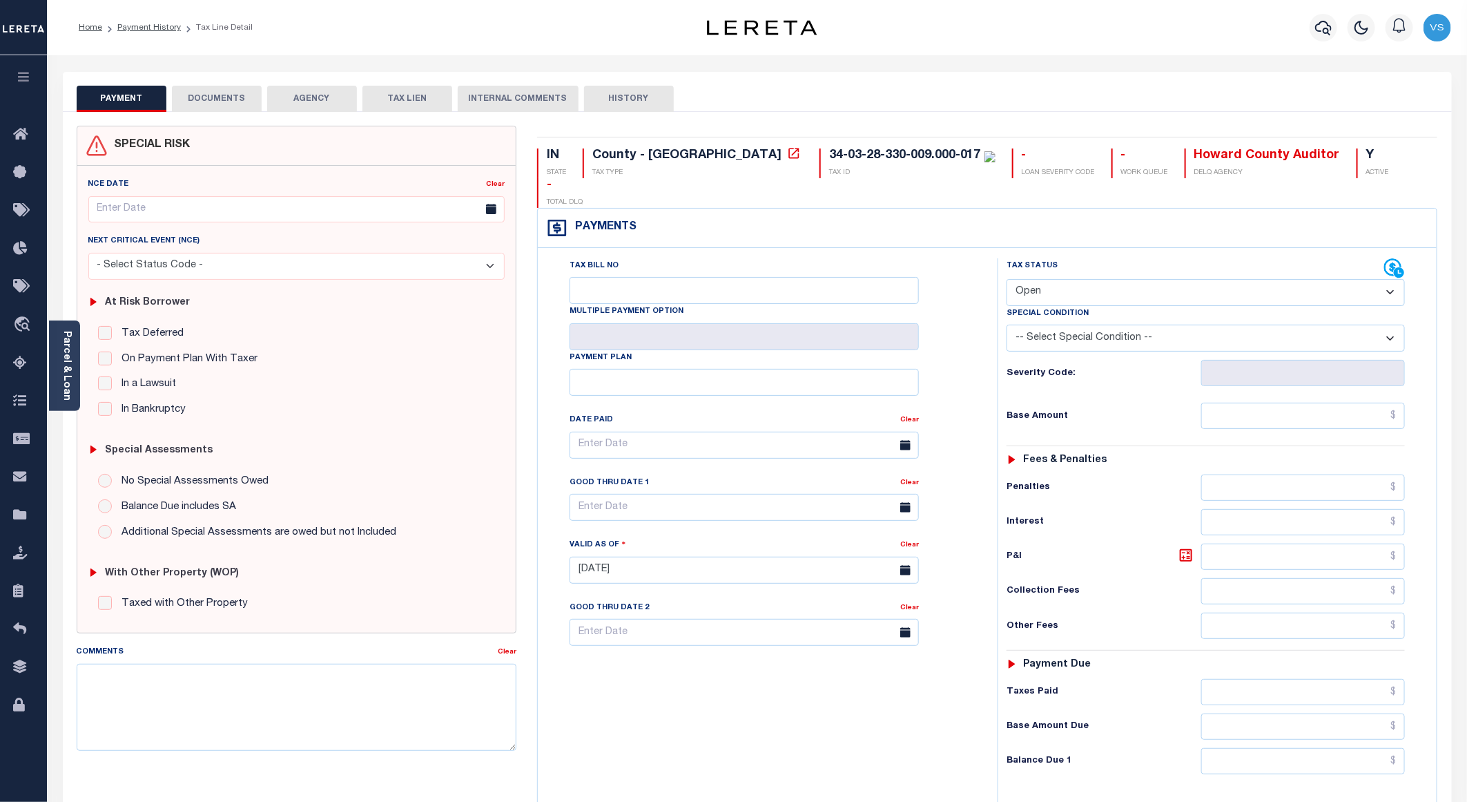
click at [1042, 279] on select "- Select Status Code - Open Due/Unpaid Paid Incomplete No Tax Due Internal Refu…" at bounding box center [1206, 292] width 398 height 27
select select "DUE"
click at [1007, 279] on select "- Select Status Code - Open Due/Unpaid Paid Incomplete No Tax Due Internal Refu…" at bounding box center [1206, 292] width 398 height 27
type input "09/09/2025"
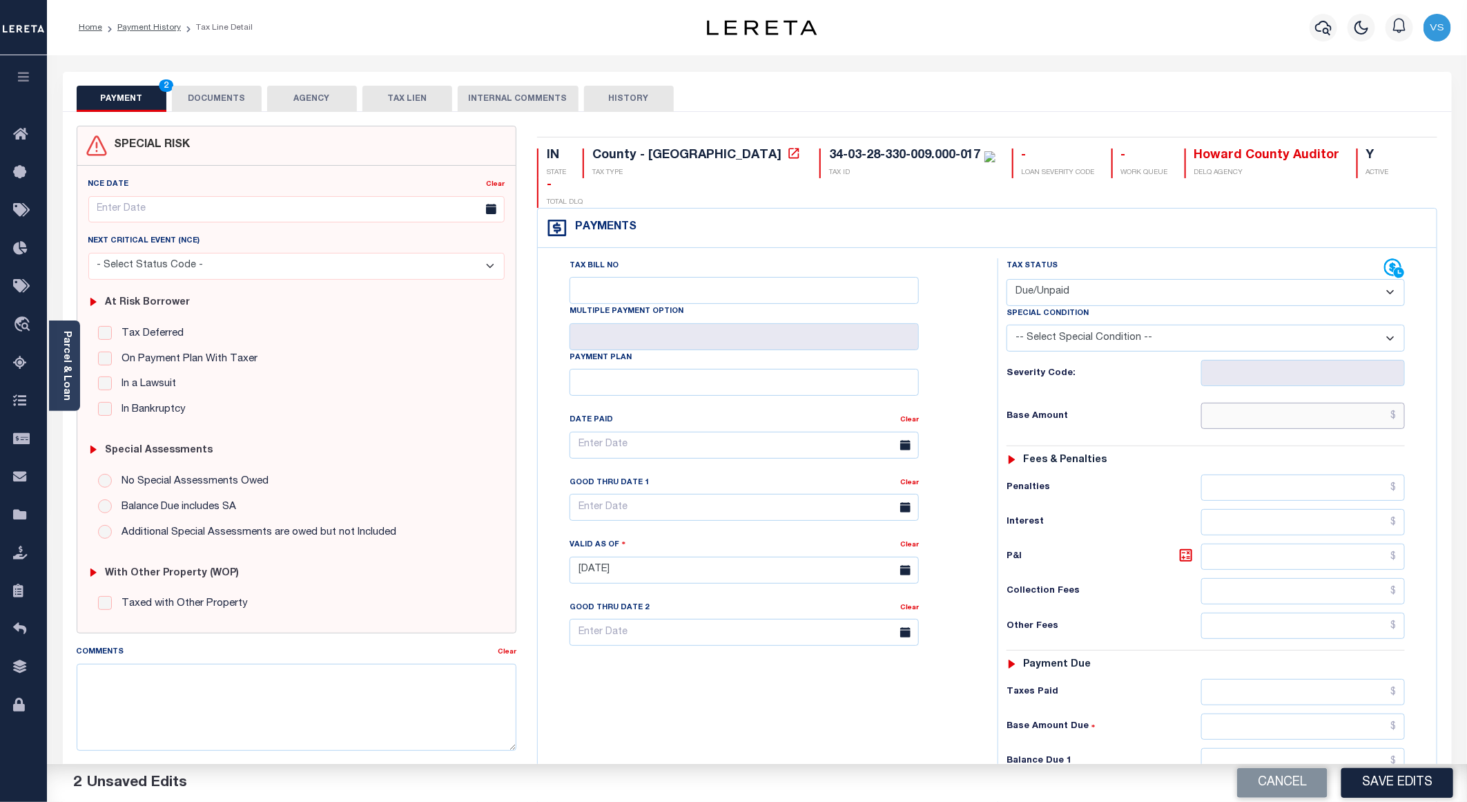
click at [1288, 402] on input "text" at bounding box center [1303, 415] width 204 height 26
paste input "276.88"
type input "$276.88"
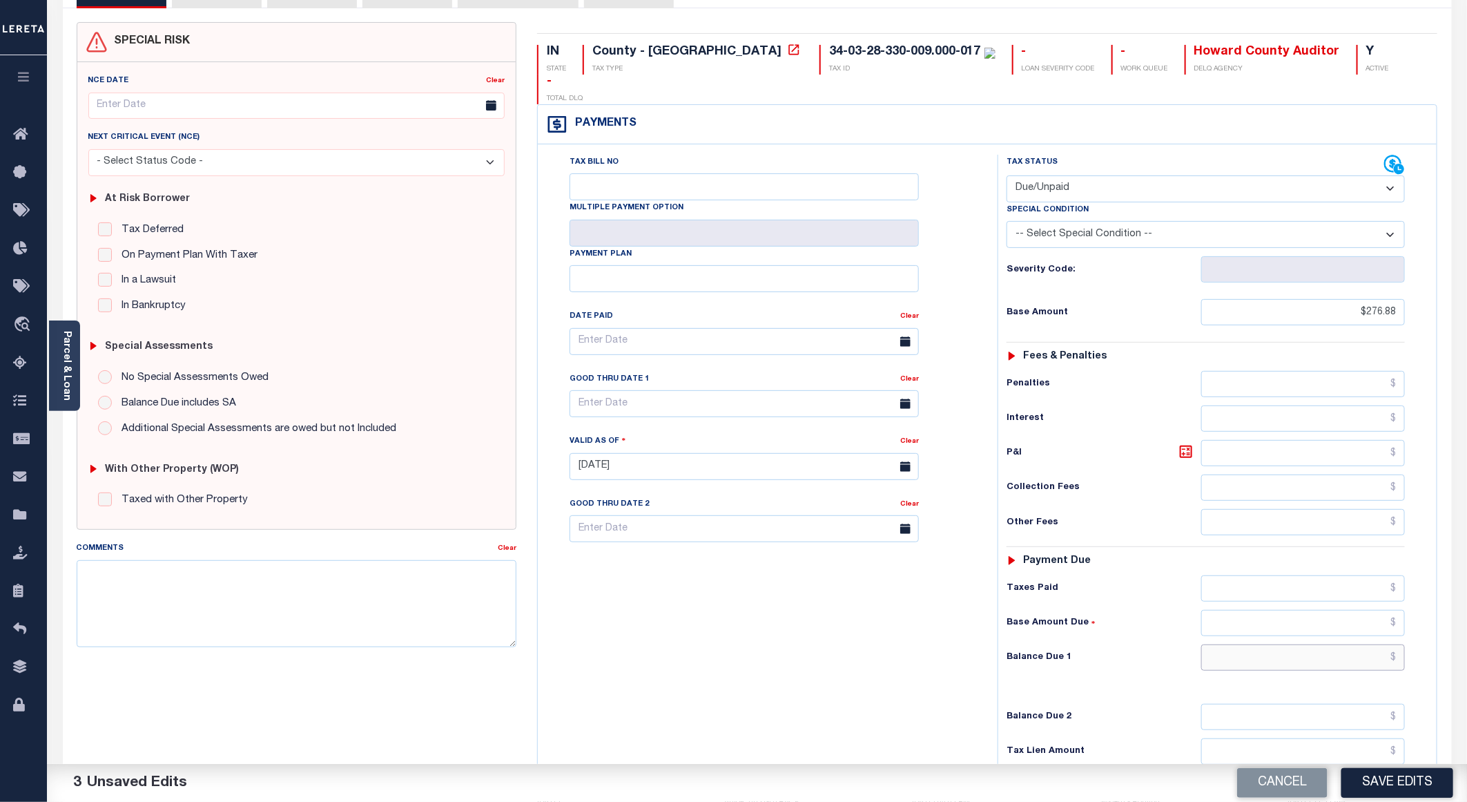
click at [1310, 644] on input "text" at bounding box center [1303, 657] width 204 height 26
paste input "326.58"
type input "$326.58"
click at [1185, 445] on icon at bounding box center [1186, 451] width 12 height 12
type input "$49.70"
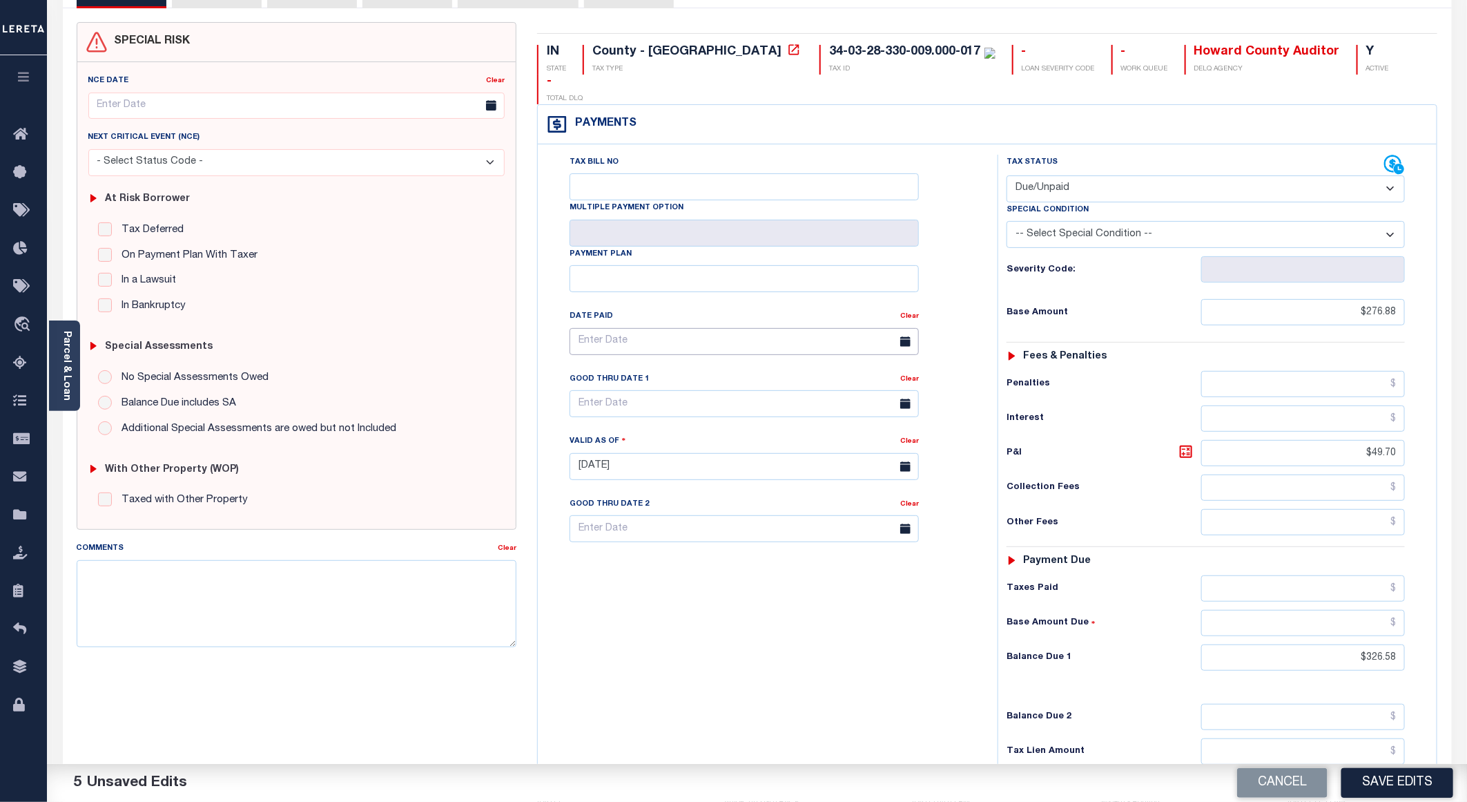
click at [623, 328] on input "text" at bounding box center [744, 341] width 349 height 27
click at [837, 390] on input "text" at bounding box center [744, 403] width 349 height 27
click at [646, 570] on span "30" at bounding box center [645, 568] width 27 height 27
type input "09/30/2025"
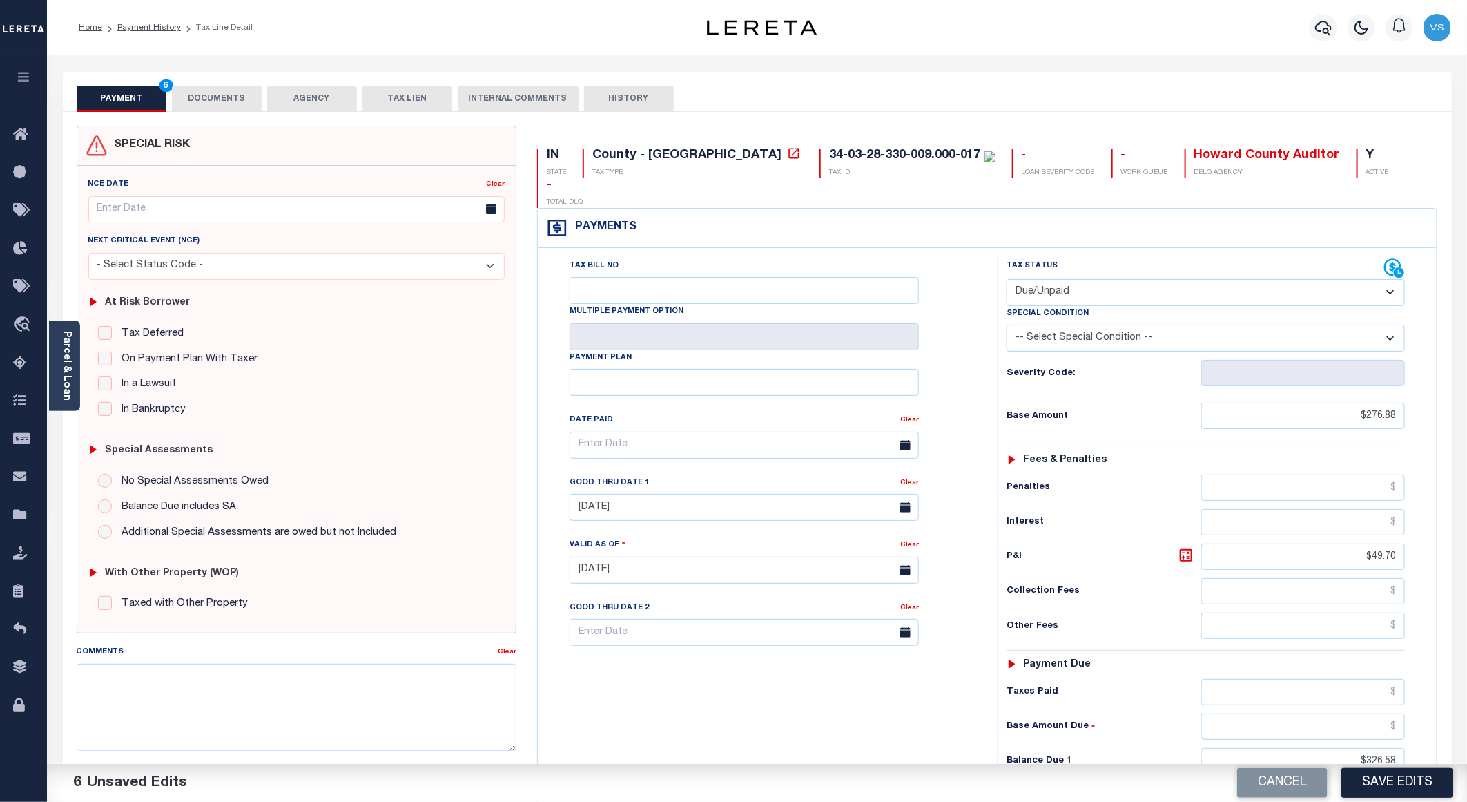
click at [220, 95] on button "DOCUMENTS" at bounding box center [217, 99] width 90 height 26
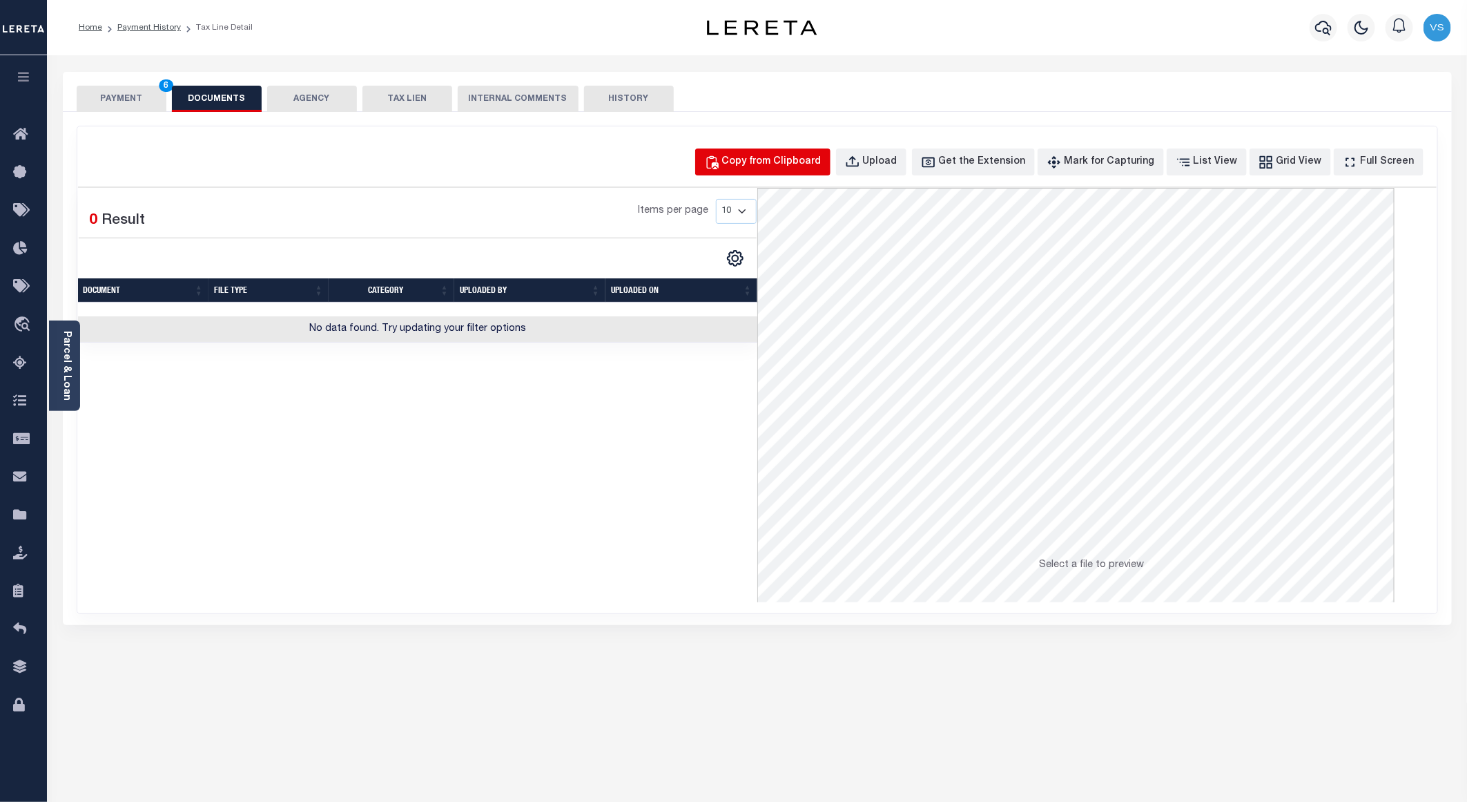
drag, startPoint x: 795, startPoint y: 164, endPoint x: 806, endPoint y: 177, distance: 16.7
click at [795, 164] on div "Copy from Clipboard" at bounding box center [771, 162] width 99 height 15
select select "POP"
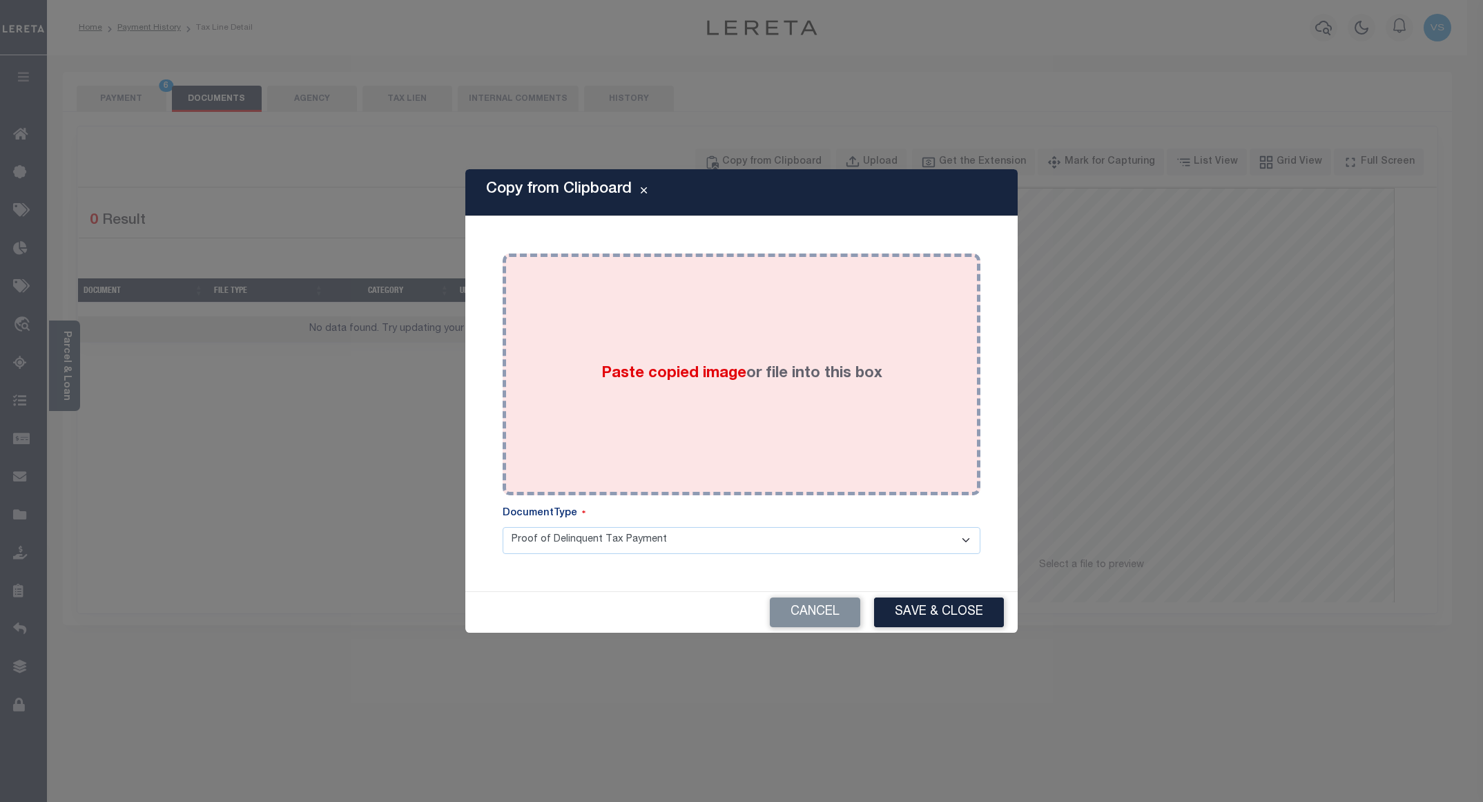
click at [827, 305] on div "Paste copied image or file into this box" at bounding box center [741, 374] width 457 height 221
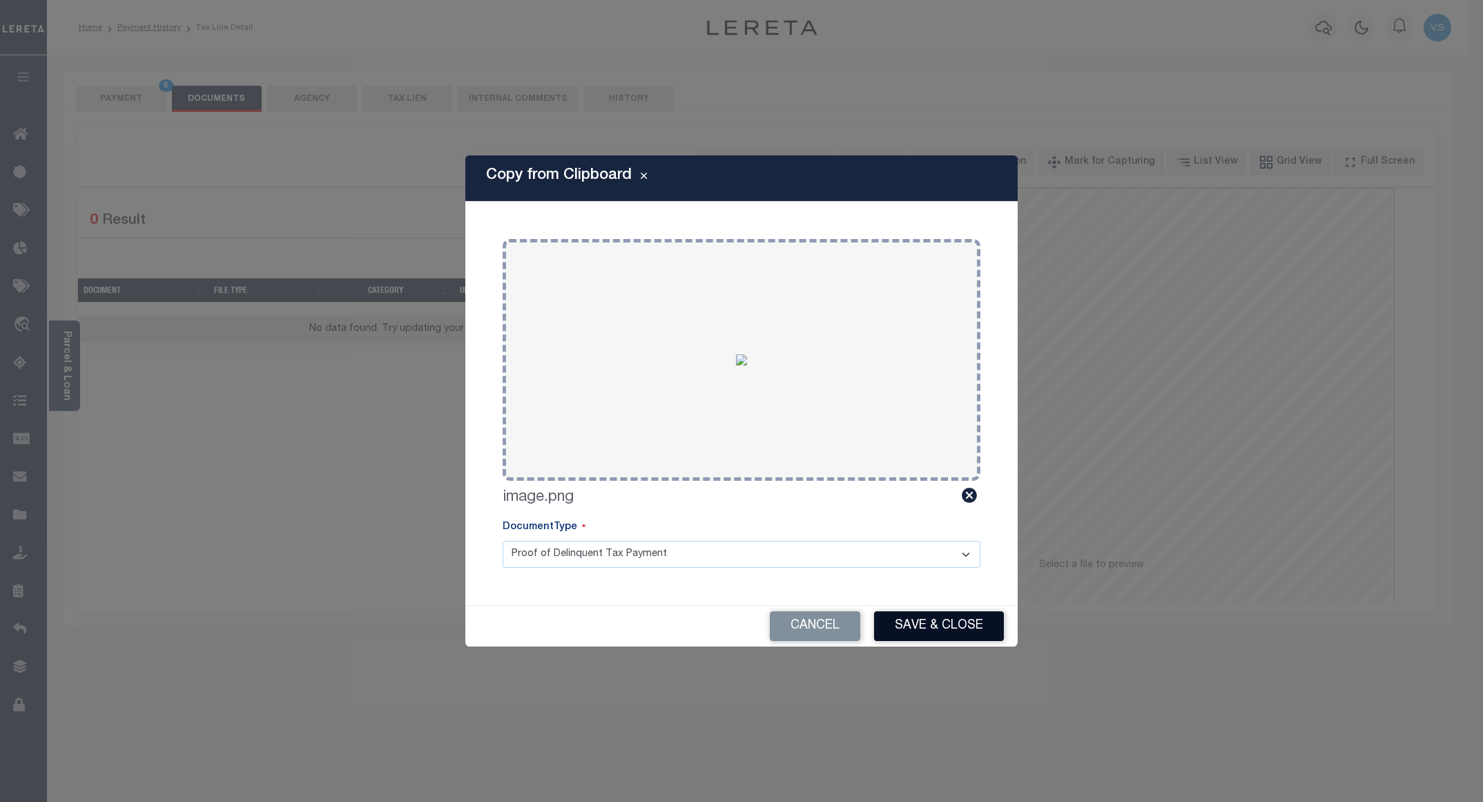
click at [908, 614] on button "Save & Close" at bounding box center [939, 626] width 130 height 30
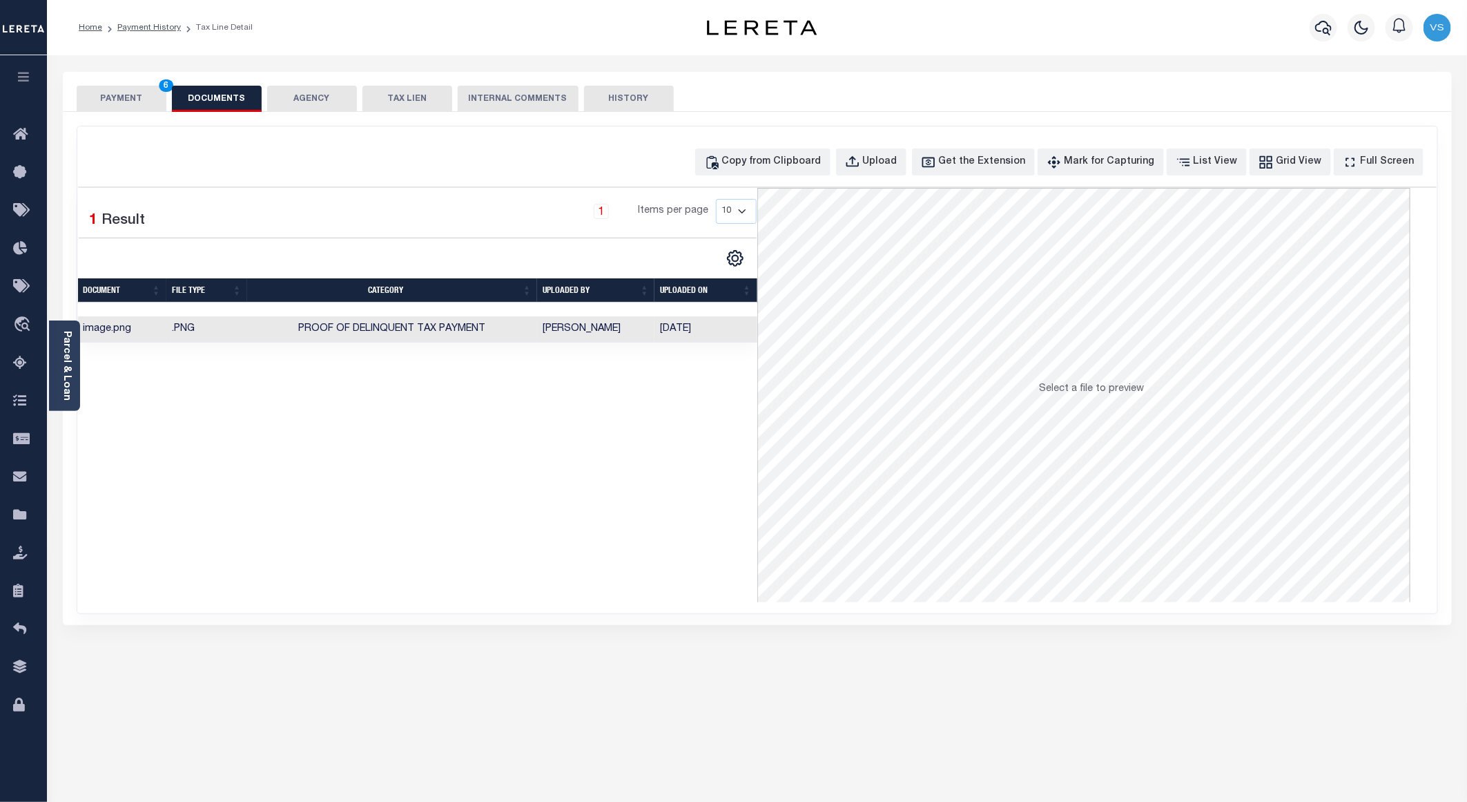
click at [126, 94] on button "PAYMENT 6" at bounding box center [122, 99] width 90 height 26
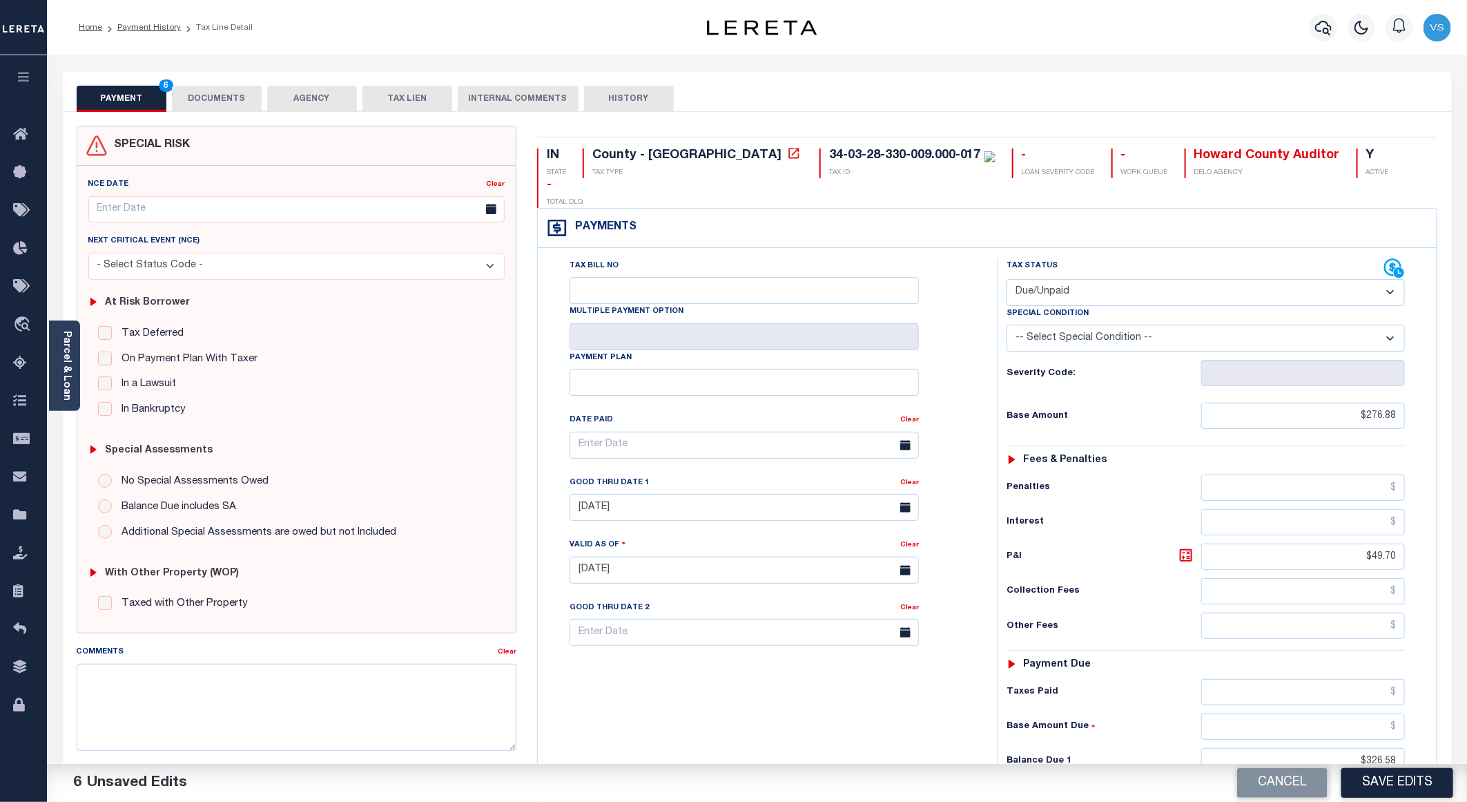
click at [1375, 765] on div "Cancel Save Edits" at bounding box center [1112, 783] width 710 height 39
click at [1369, 779] on button "Save Edits" at bounding box center [1397, 783] width 112 height 30
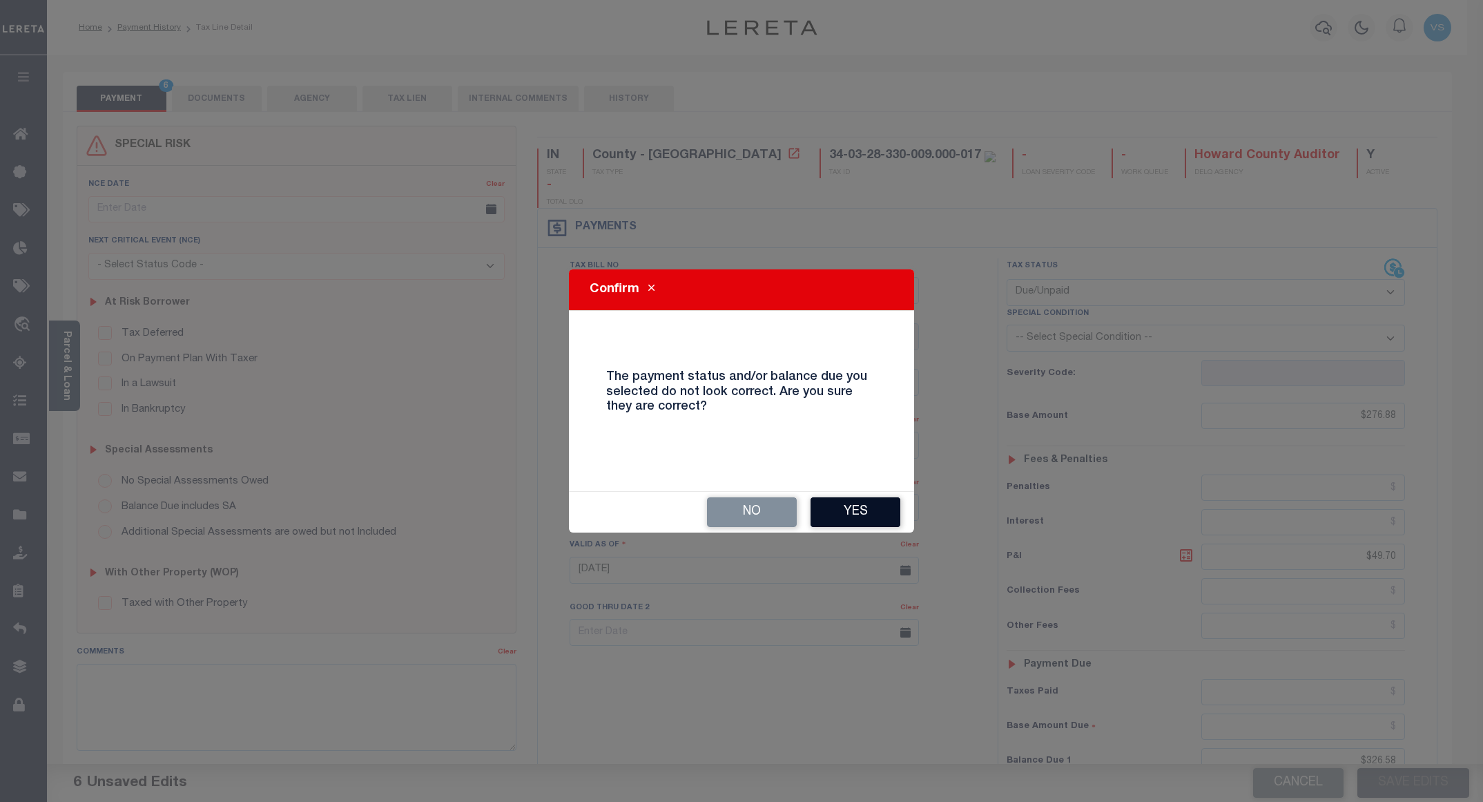
click at [833, 506] on button "Yes" at bounding box center [855, 512] width 90 height 30
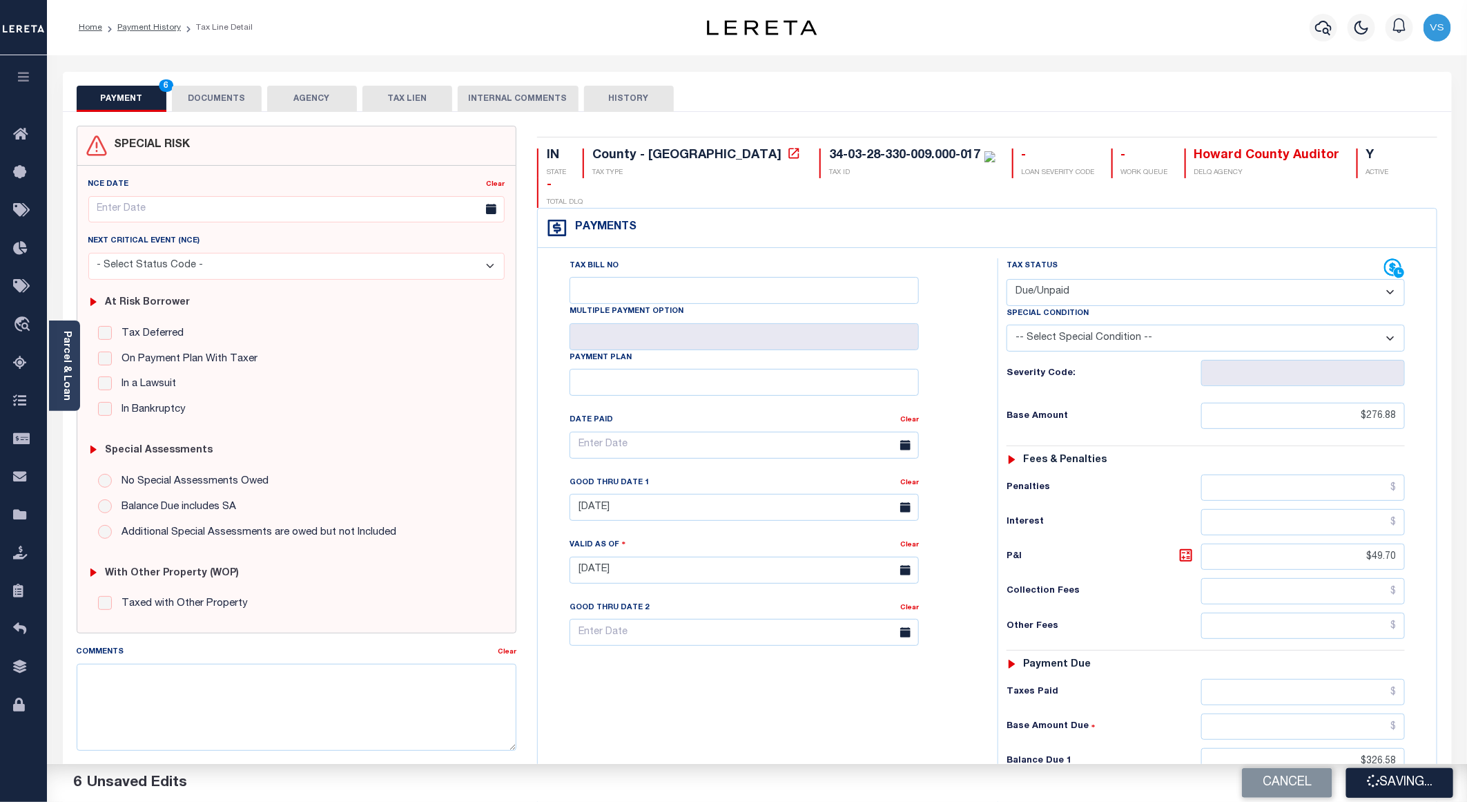
checkbox input "false"
type input "$276.88"
type input "$49.7"
type input "$326.58"
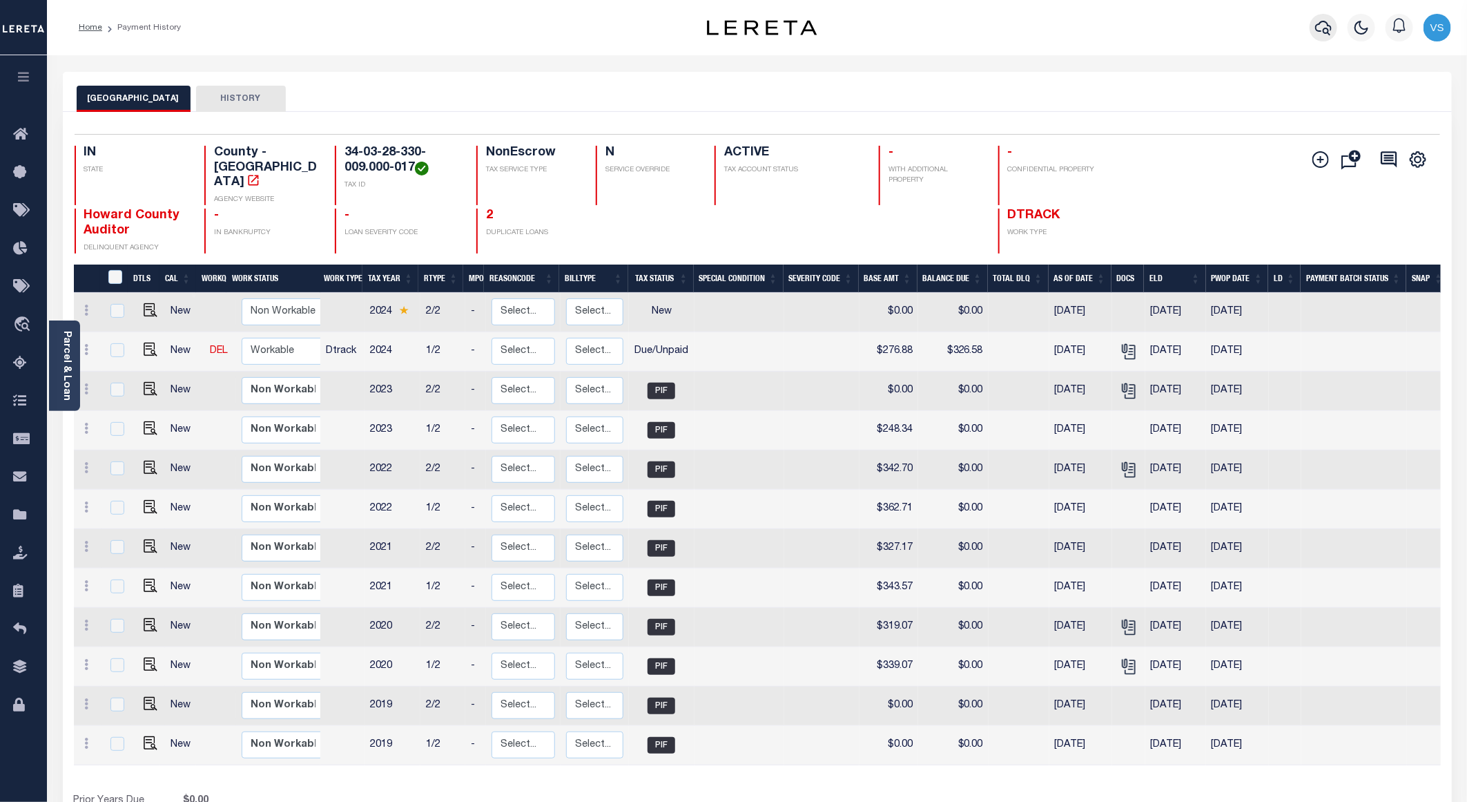
click at [1317, 28] on icon "button" at bounding box center [1323, 28] width 17 height 14
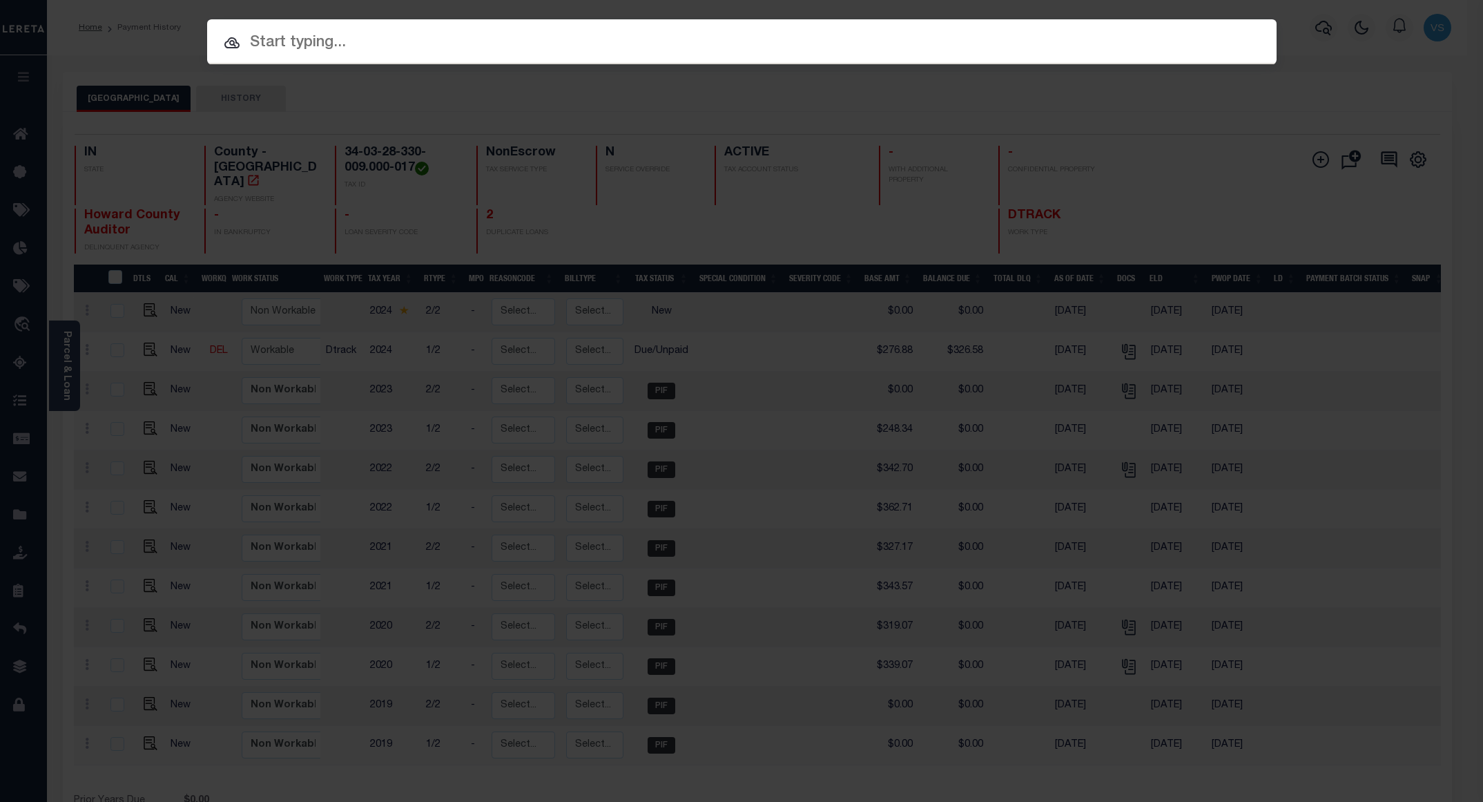
paste input "60105909"
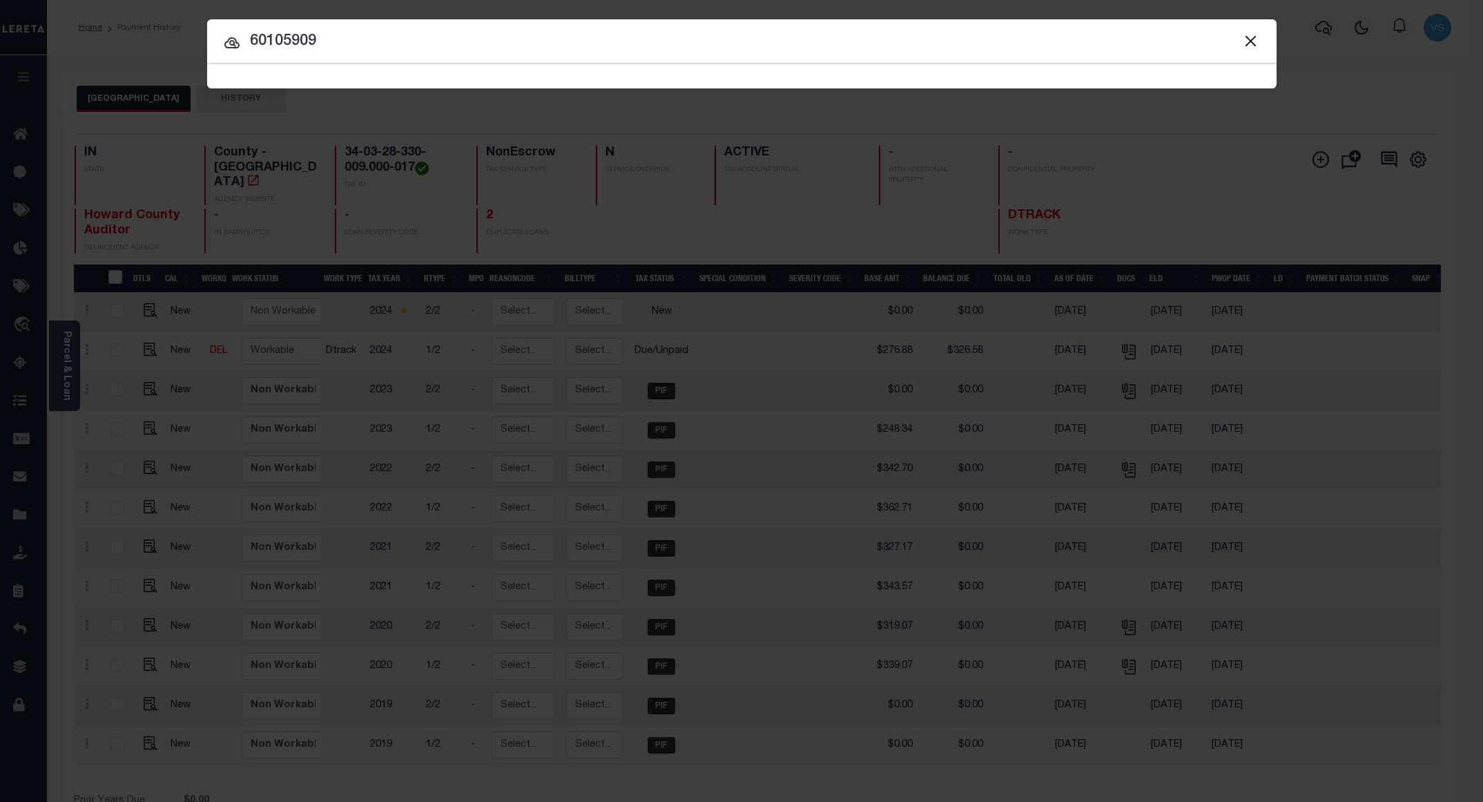
type input "60105909"
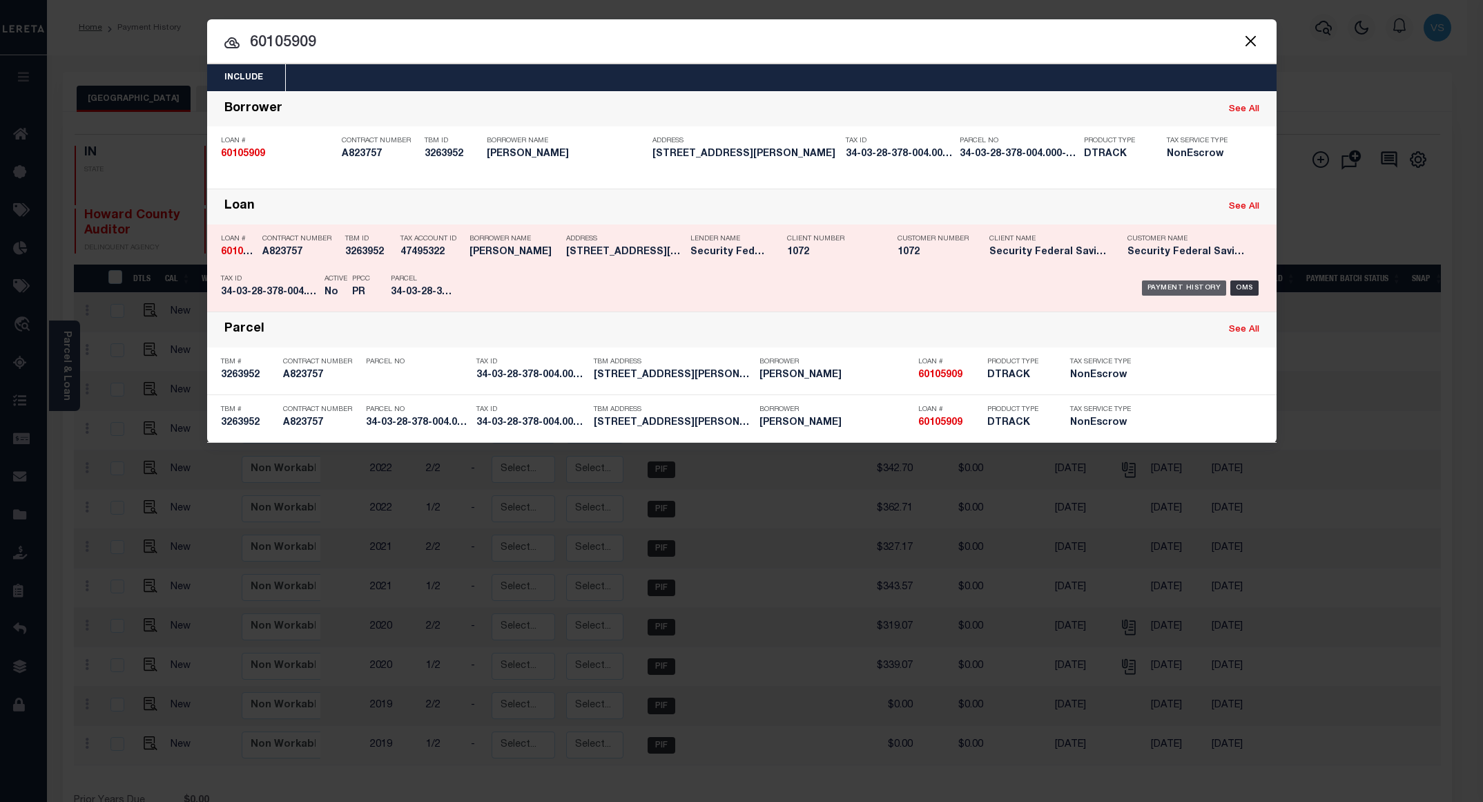
click at [1165, 288] on div "Payment History" at bounding box center [1184, 287] width 85 height 15
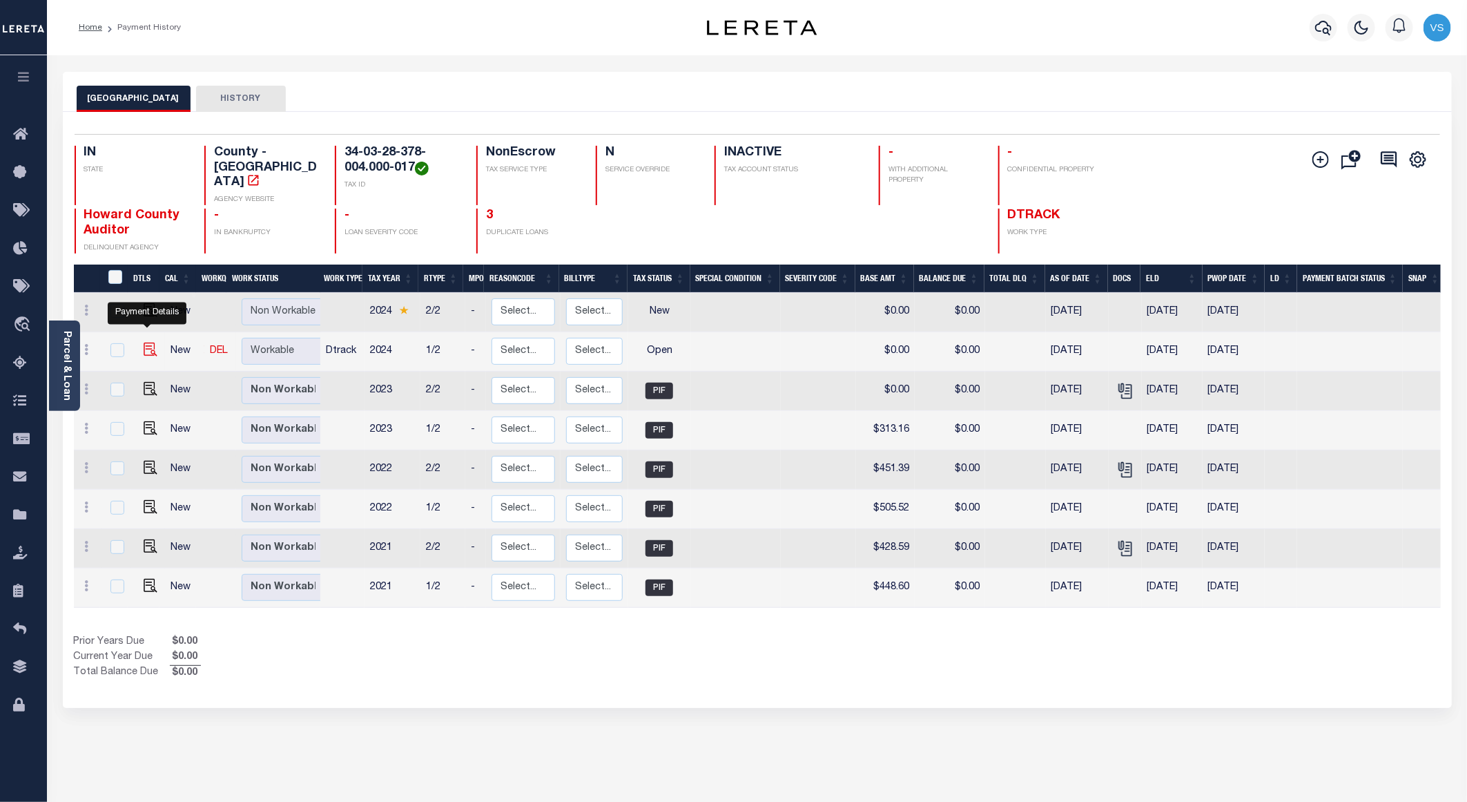
click at [148, 342] on img "" at bounding box center [151, 349] width 14 height 14
checkbox input "true"
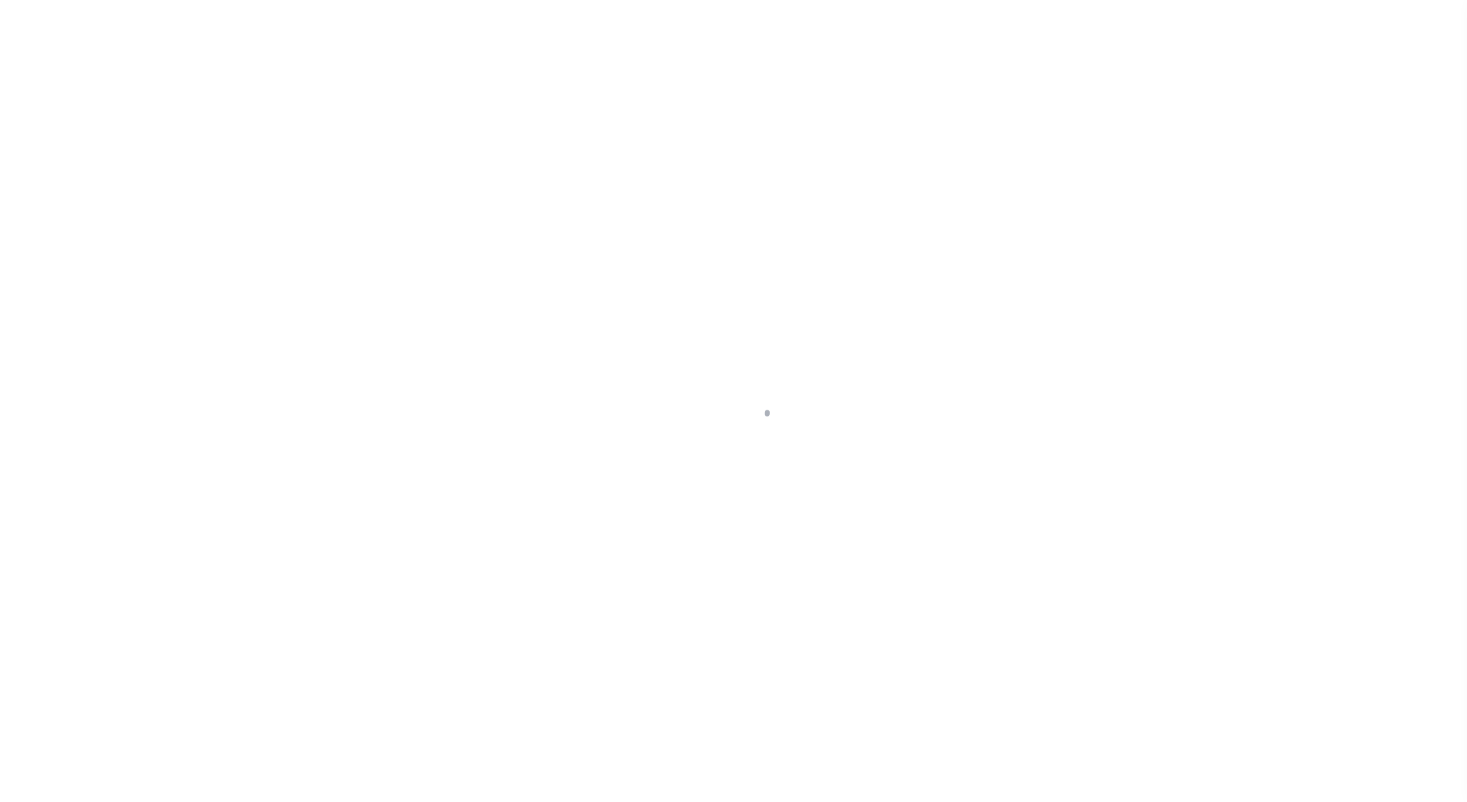
select select "OP2"
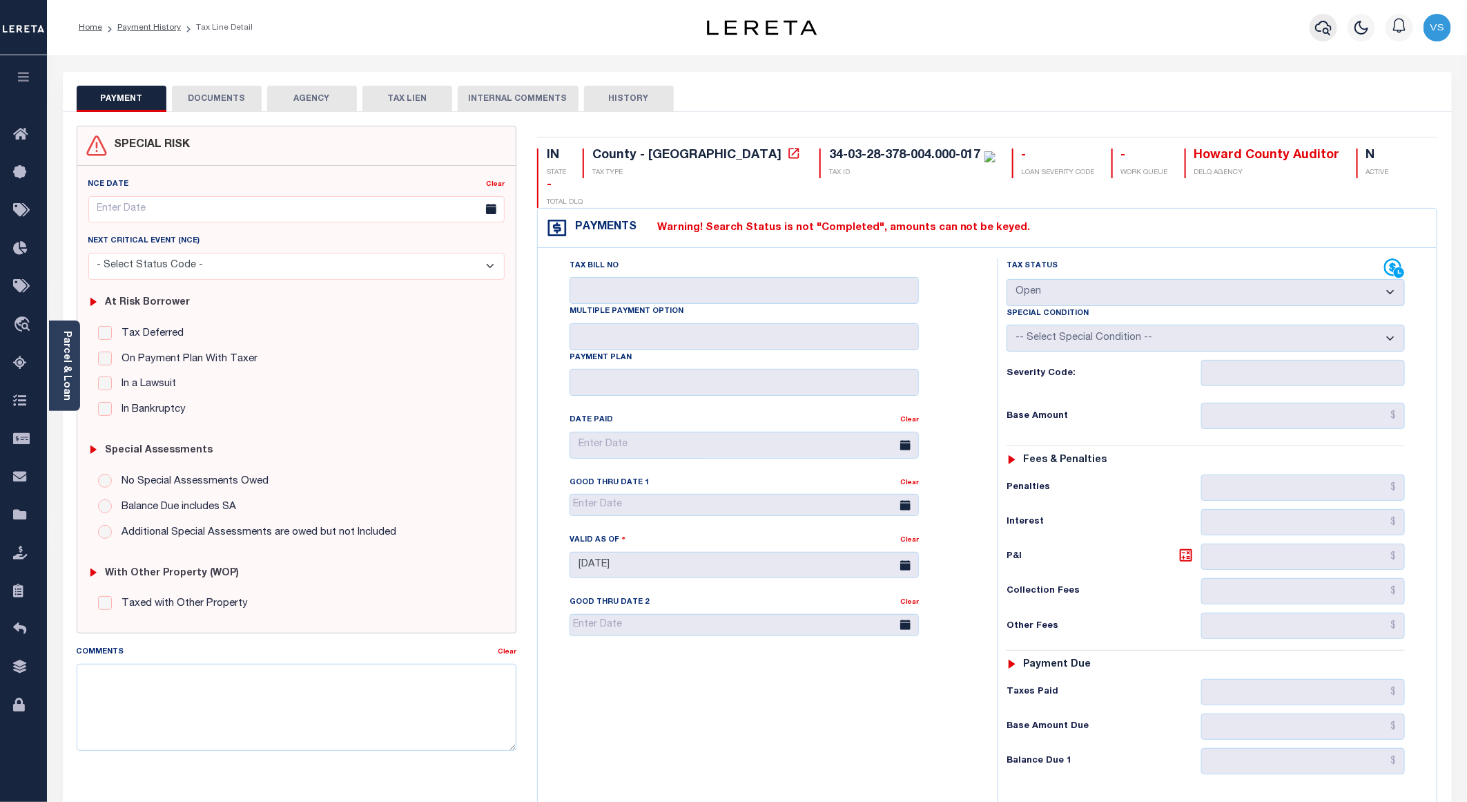
click at [1319, 31] on icon "button" at bounding box center [1323, 28] width 17 height 14
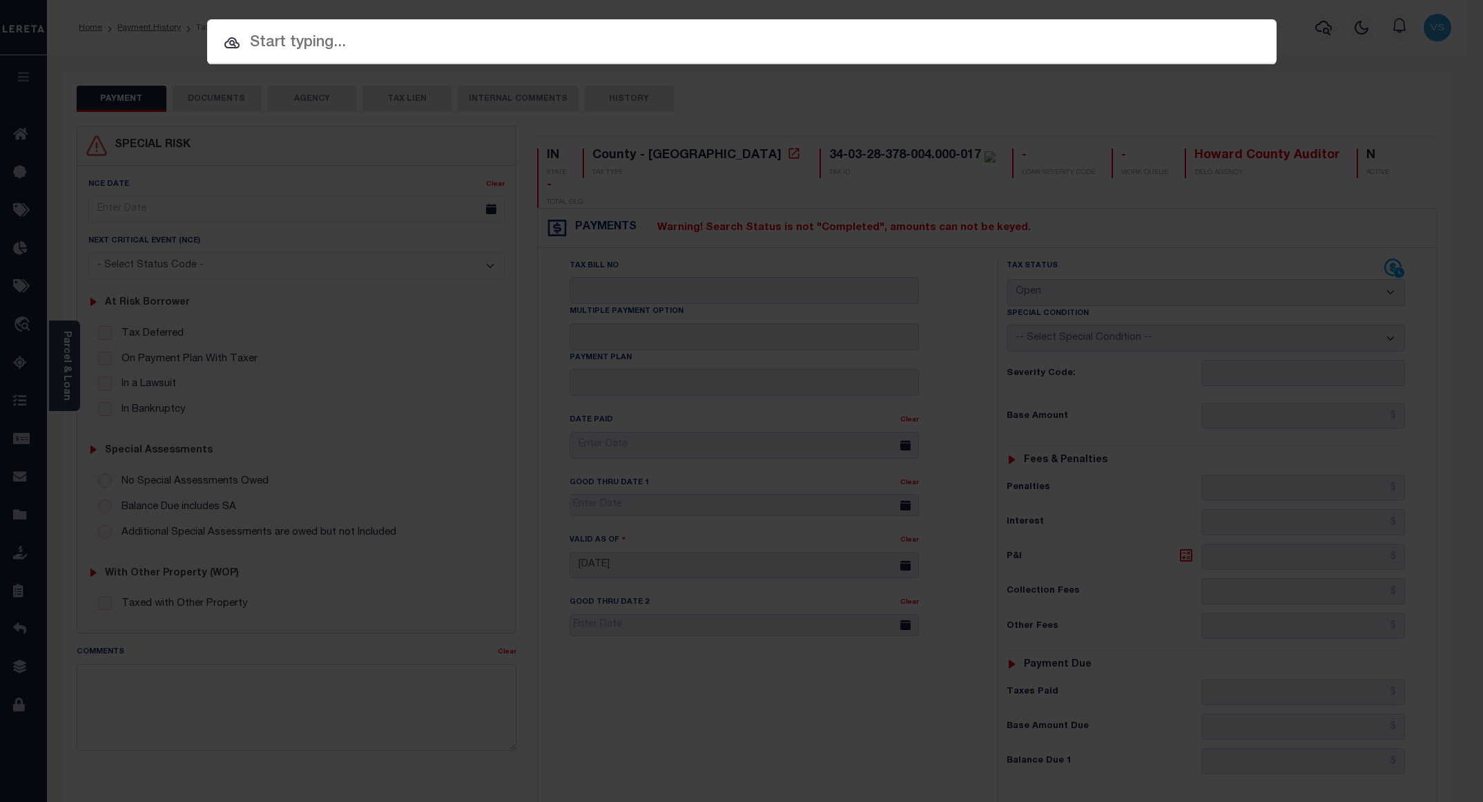
paste input "9962044"
type input "9962044"
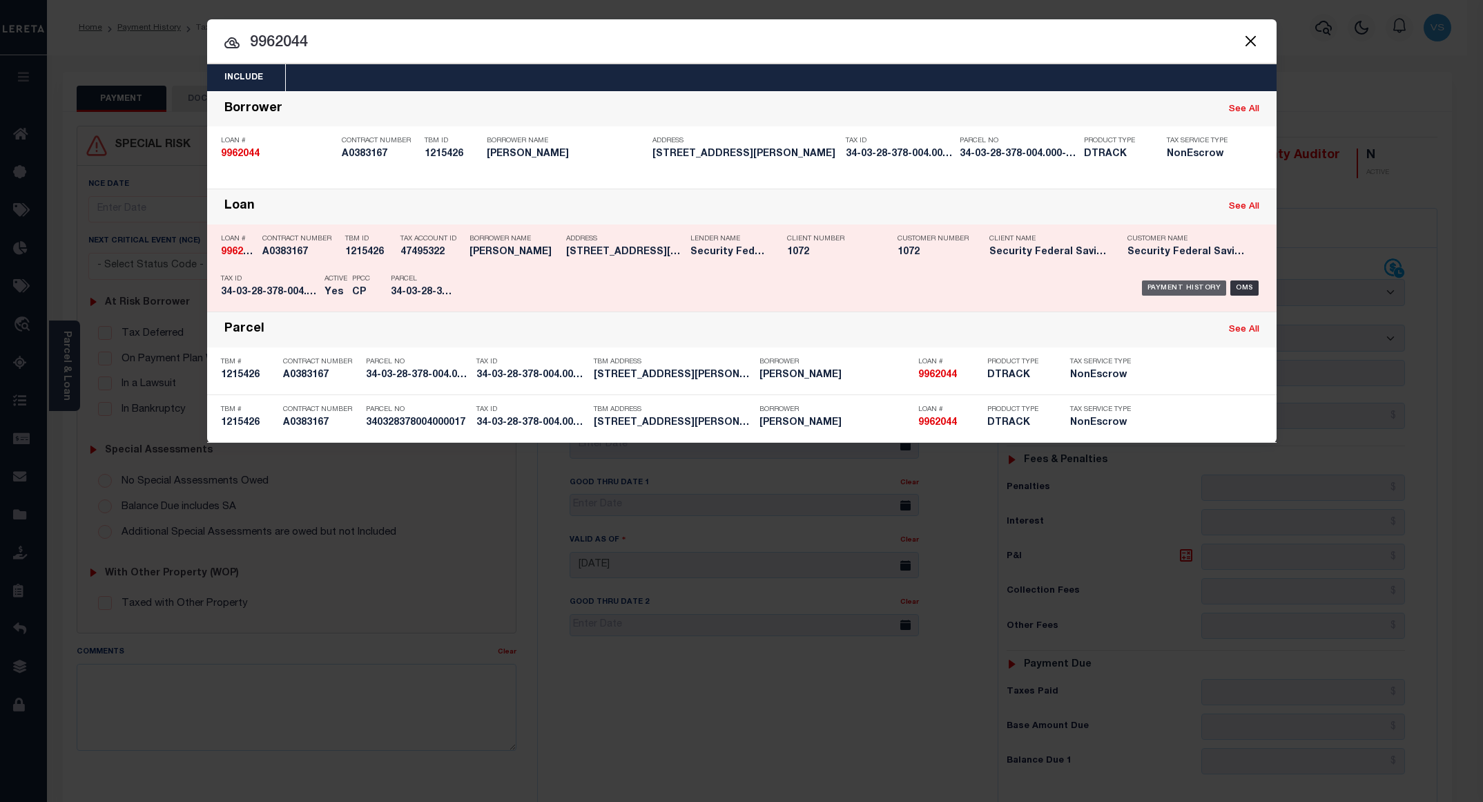
click at [1170, 292] on div "Payment History" at bounding box center [1184, 287] width 85 height 15
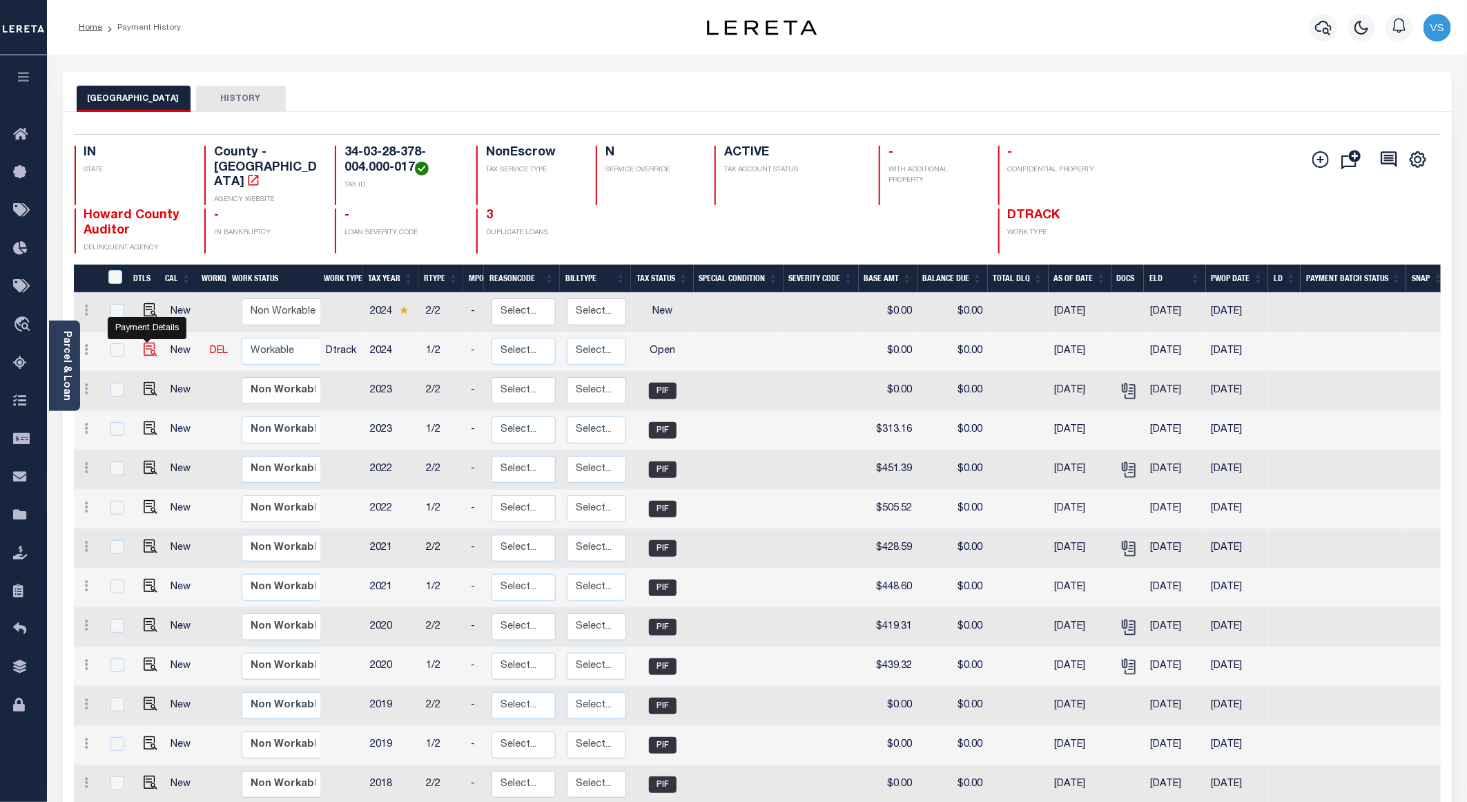
click at [148, 342] on img "" at bounding box center [151, 349] width 14 height 14
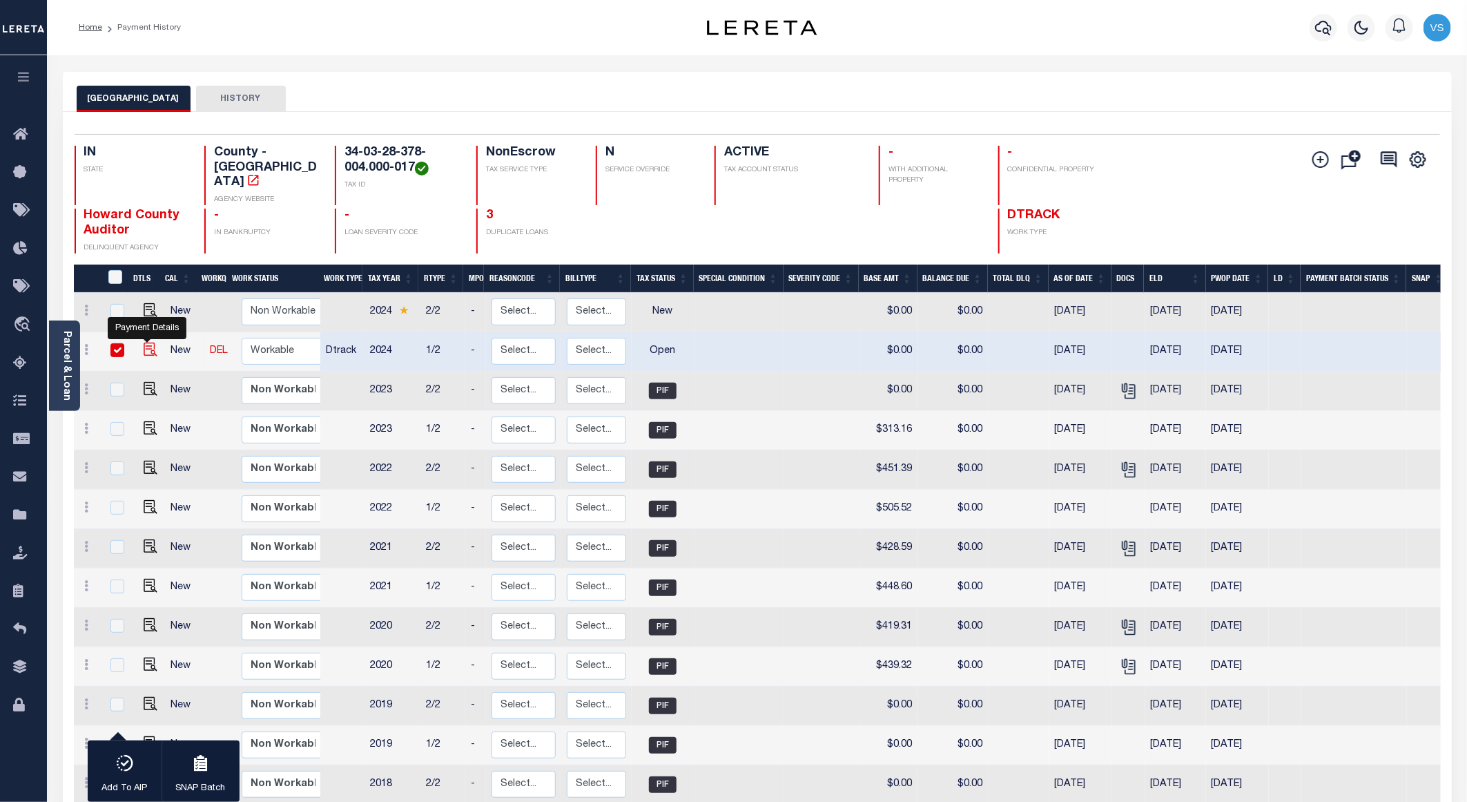
checkbox input "true"
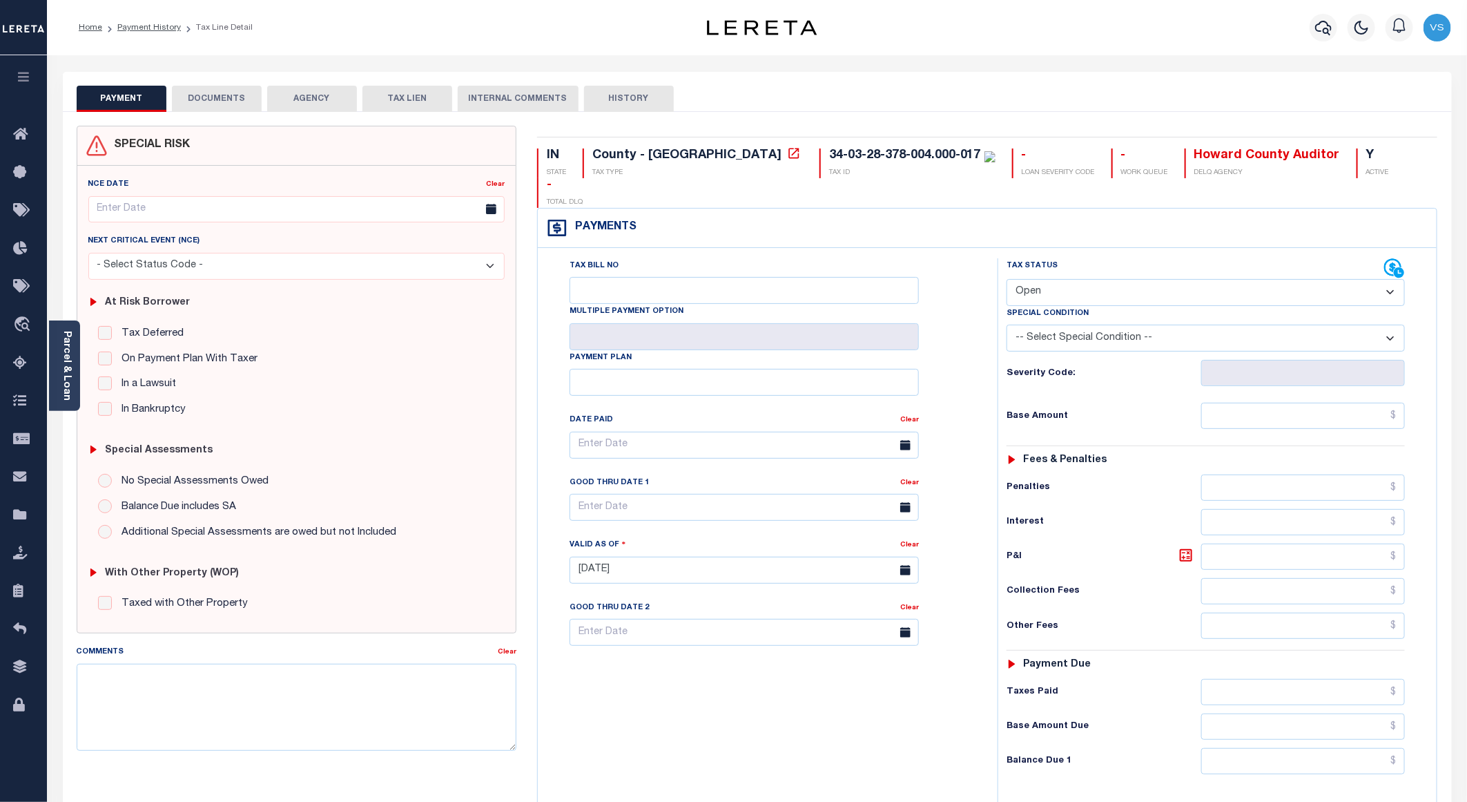
drag, startPoint x: 1077, startPoint y: 262, endPoint x: 1077, endPoint y: 278, distance: 15.9
click at [1077, 279] on select "- Select Status Code - Open Due/Unpaid Paid Incomplete No Tax Due Internal Refu…" at bounding box center [1206, 292] width 398 height 27
select select "PYD"
click at [1007, 279] on select "- Select Status Code - Open Due/Unpaid Paid Incomplete No Tax Due Internal Refu…" at bounding box center [1206, 292] width 398 height 27
type input "[DATE]"
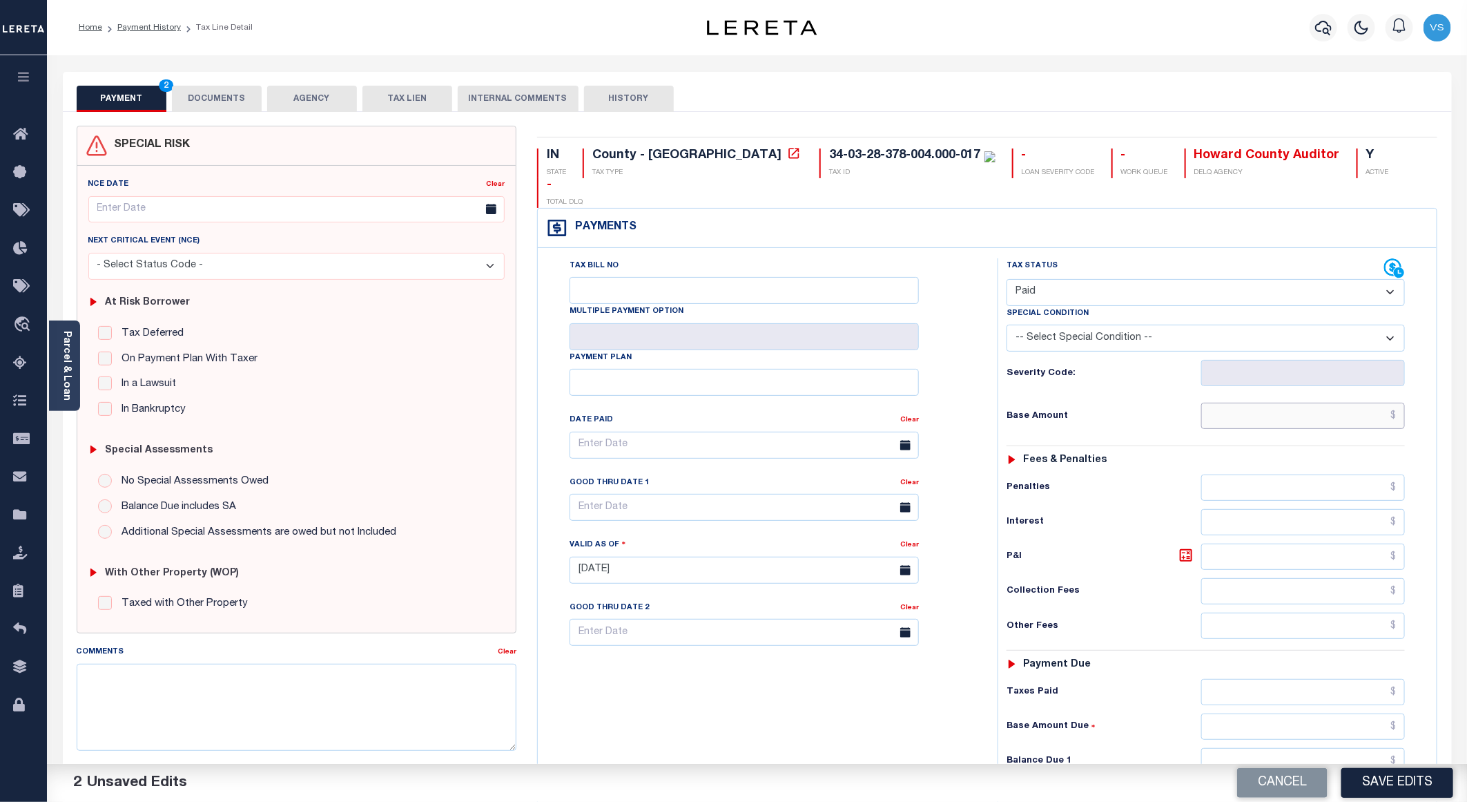
click at [1253, 402] on input "text" at bounding box center [1303, 415] width 204 height 26
paste input "378.00"
type input "$378.00"
click at [212, 101] on button "DOCUMENTS" at bounding box center [217, 99] width 90 height 26
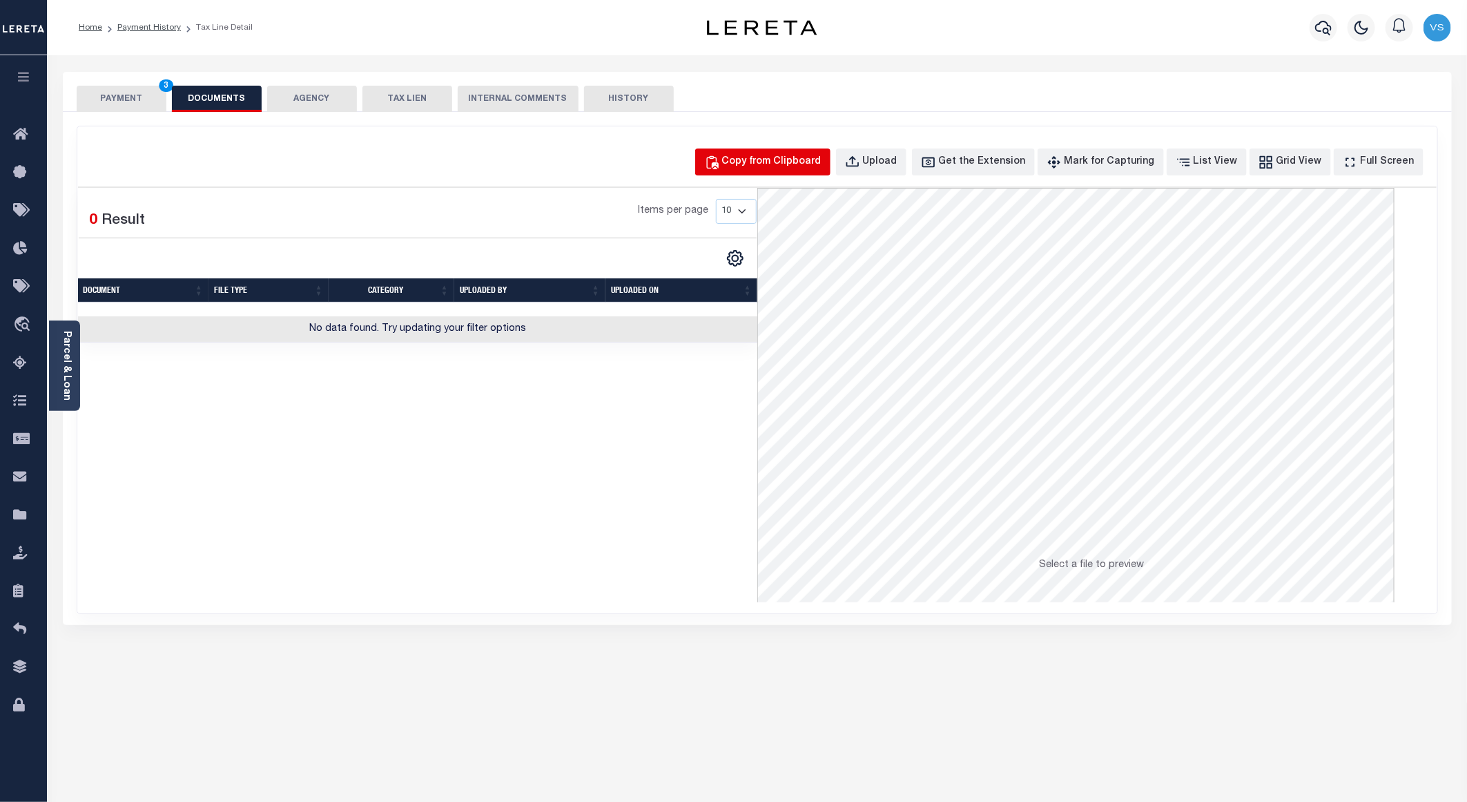
drag, startPoint x: 797, startPoint y: 157, endPoint x: 814, endPoint y: 175, distance: 23.9
click at [797, 157] on div "Copy from Clipboard" at bounding box center [771, 162] width 99 height 15
select select "POP"
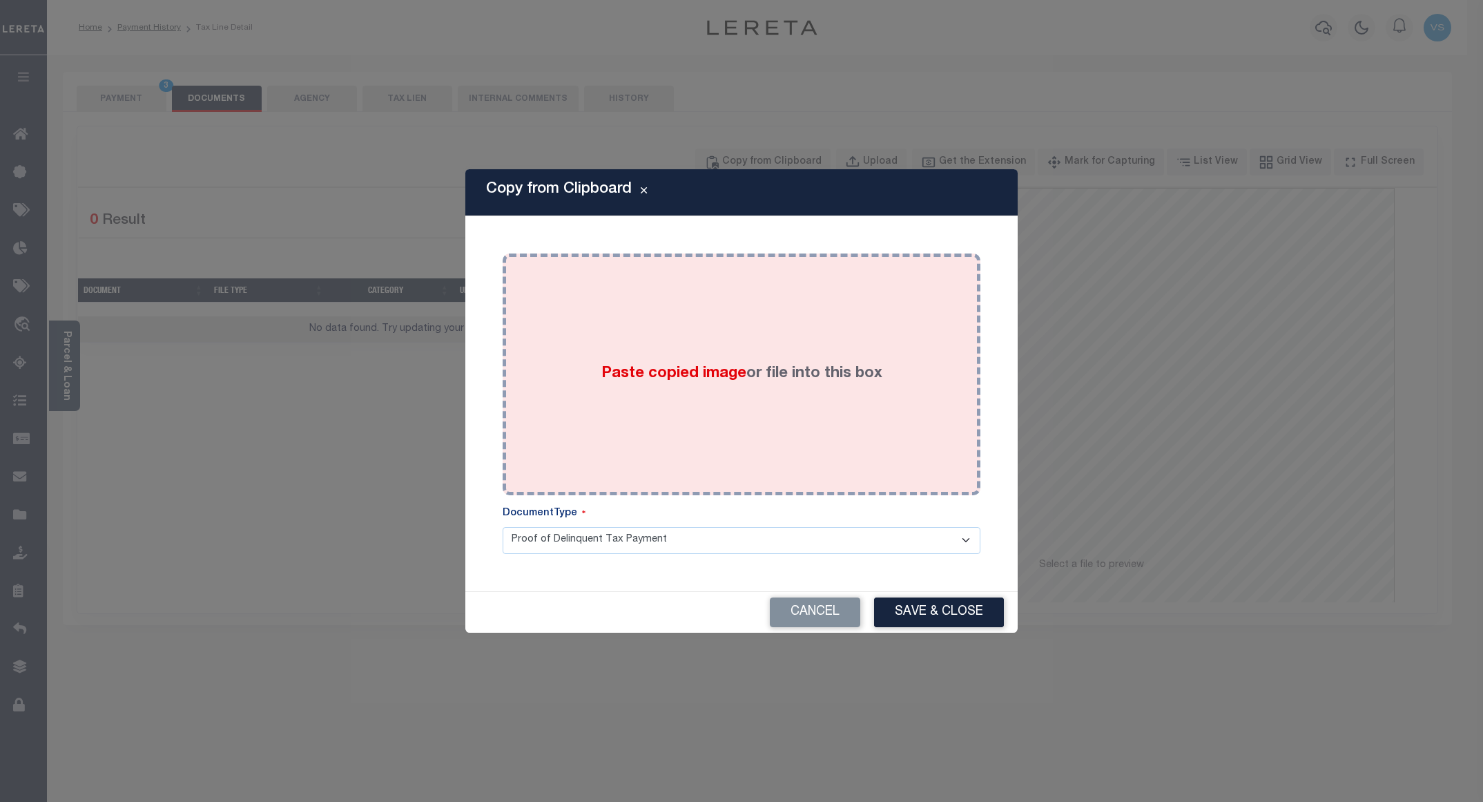
click at [848, 289] on div "Paste copied image or file into this box" at bounding box center [741, 374] width 457 height 221
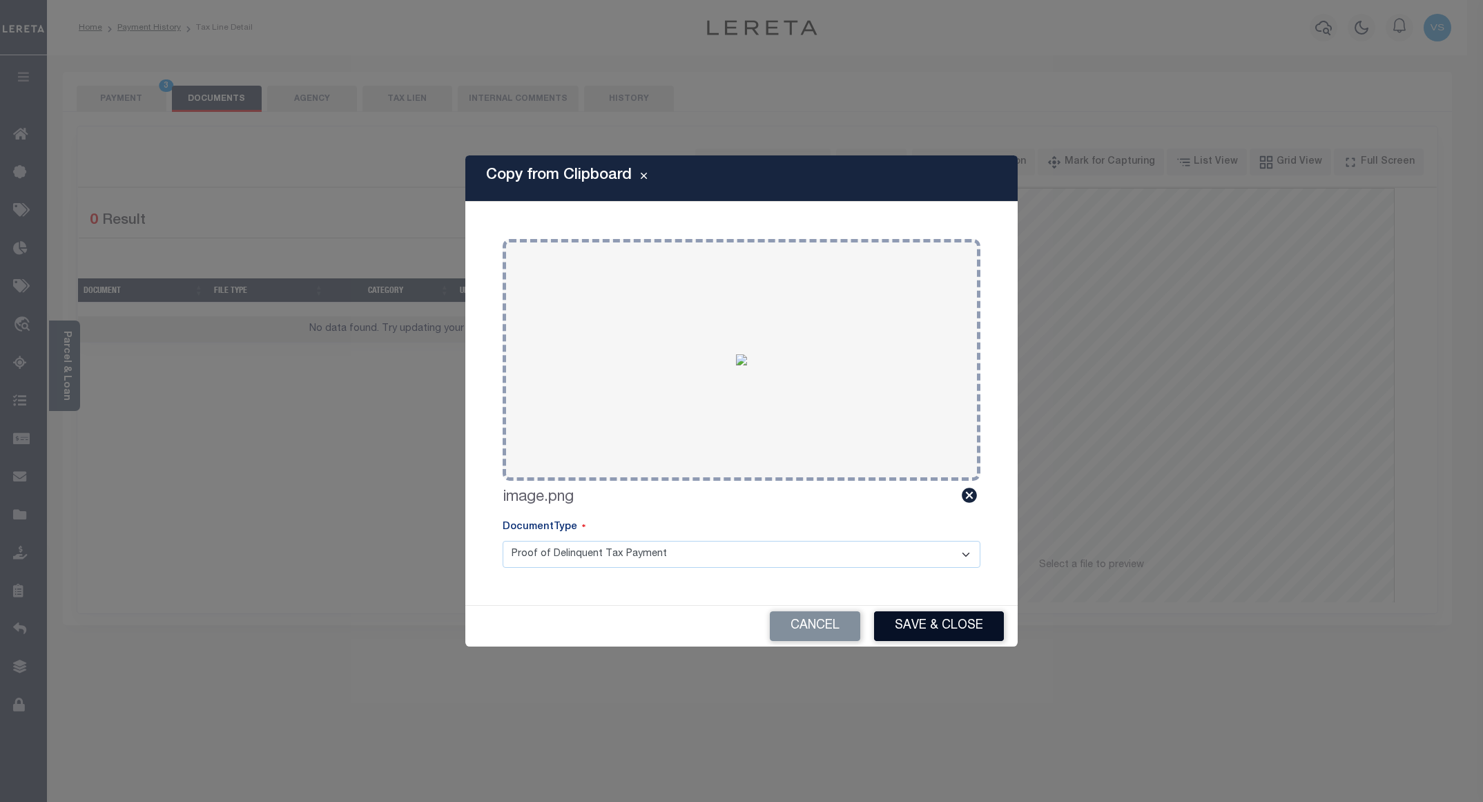
click at [903, 621] on button "Save & Close" at bounding box center [939, 626] width 130 height 30
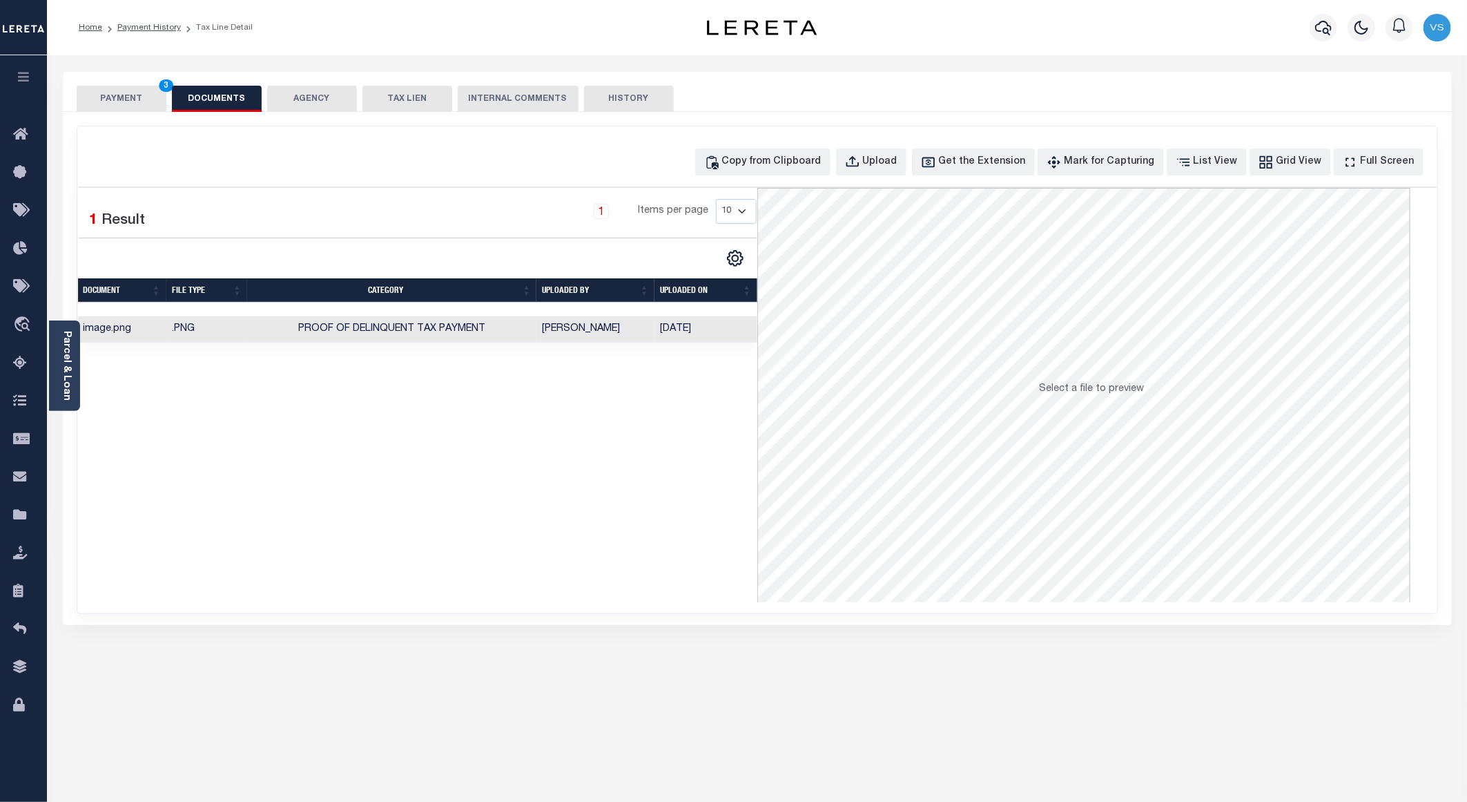
click at [135, 104] on button "PAYMENT 3" at bounding box center [122, 99] width 90 height 26
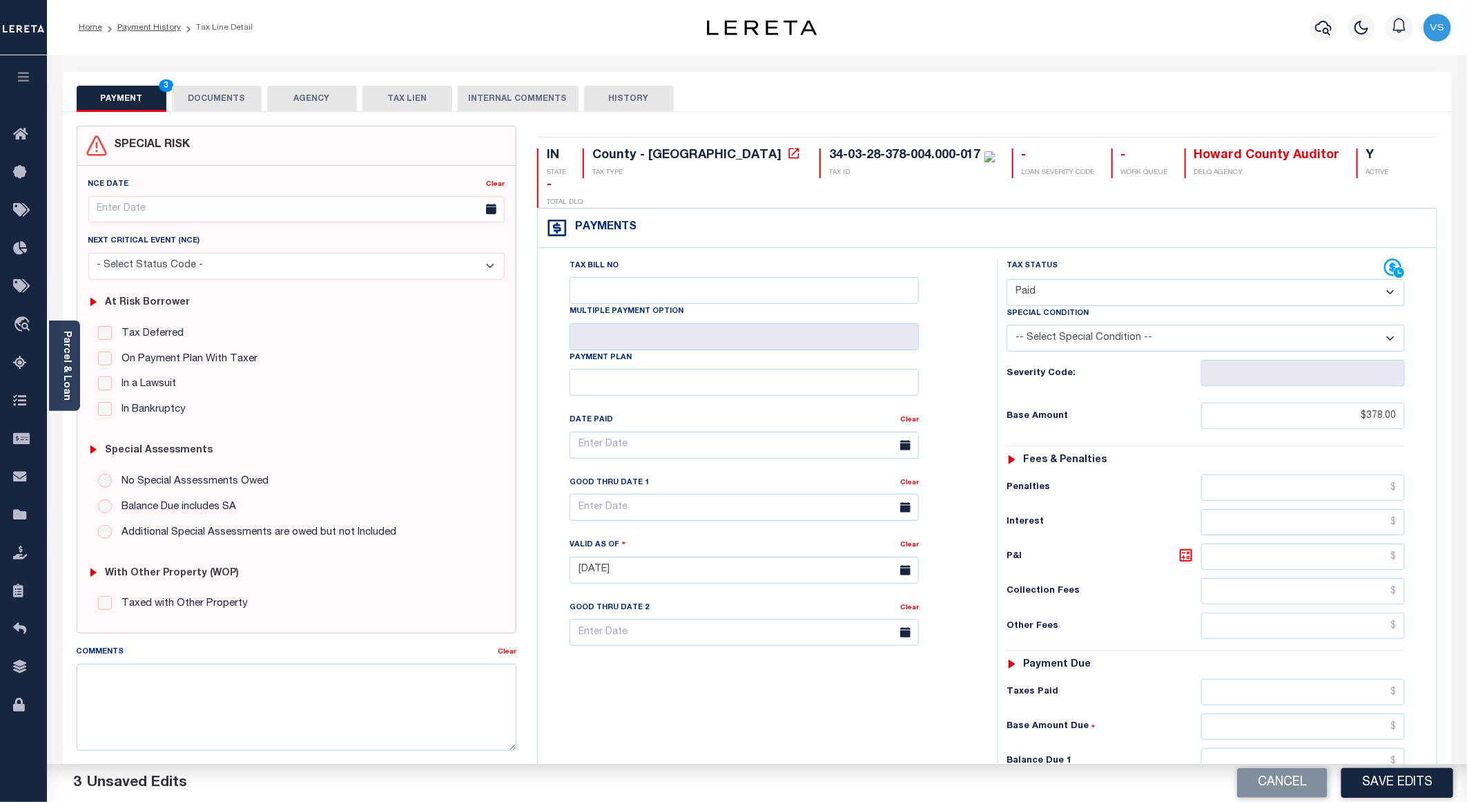
scroll to position [222, 0]
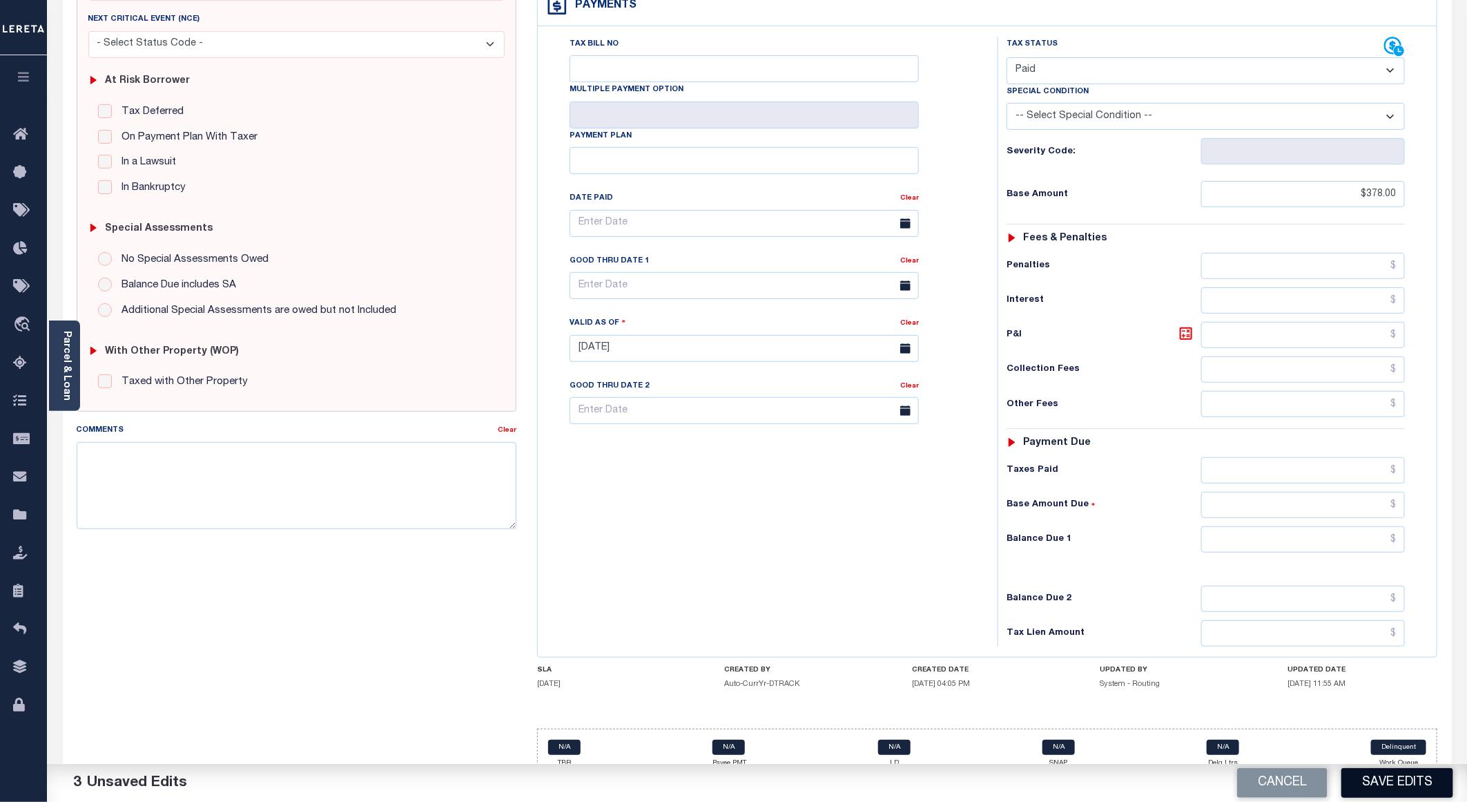
click at [1374, 775] on button "Save Edits" at bounding box center [1397, 783] width 112 height 30
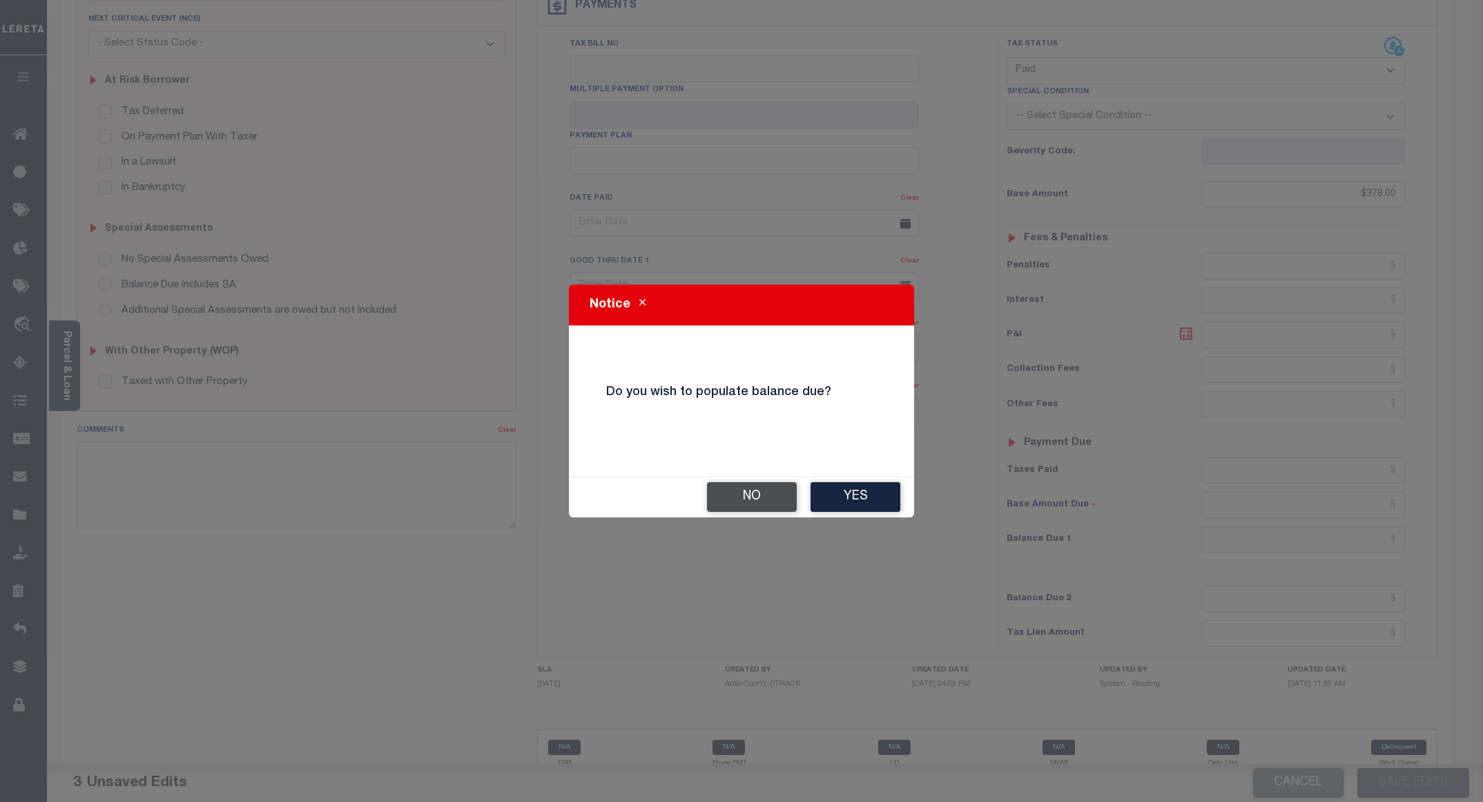
click at [731, 501] on button "No" at bounding box center [752, 497] width 90 height 30
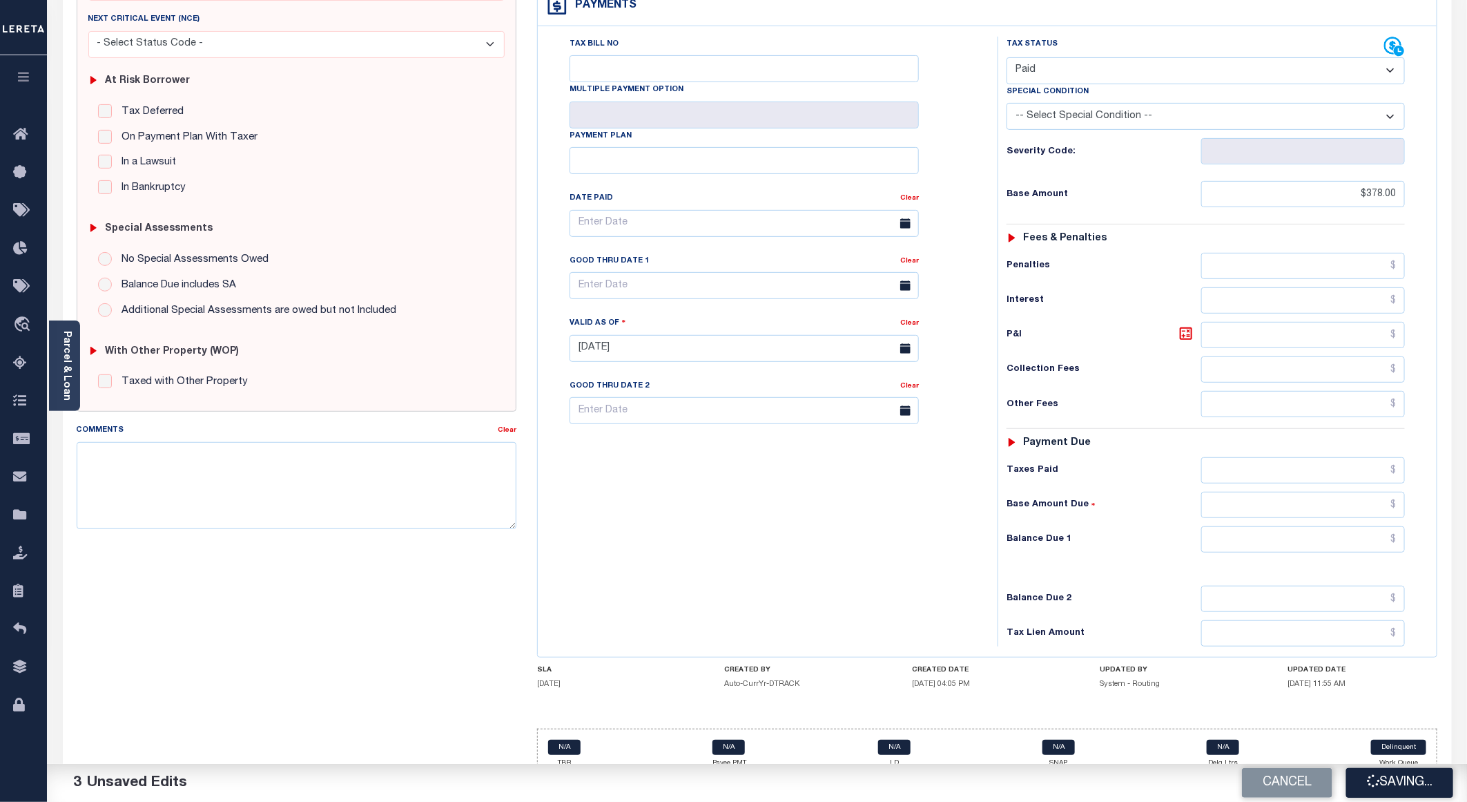
checkbox input "false"
type input "$378"
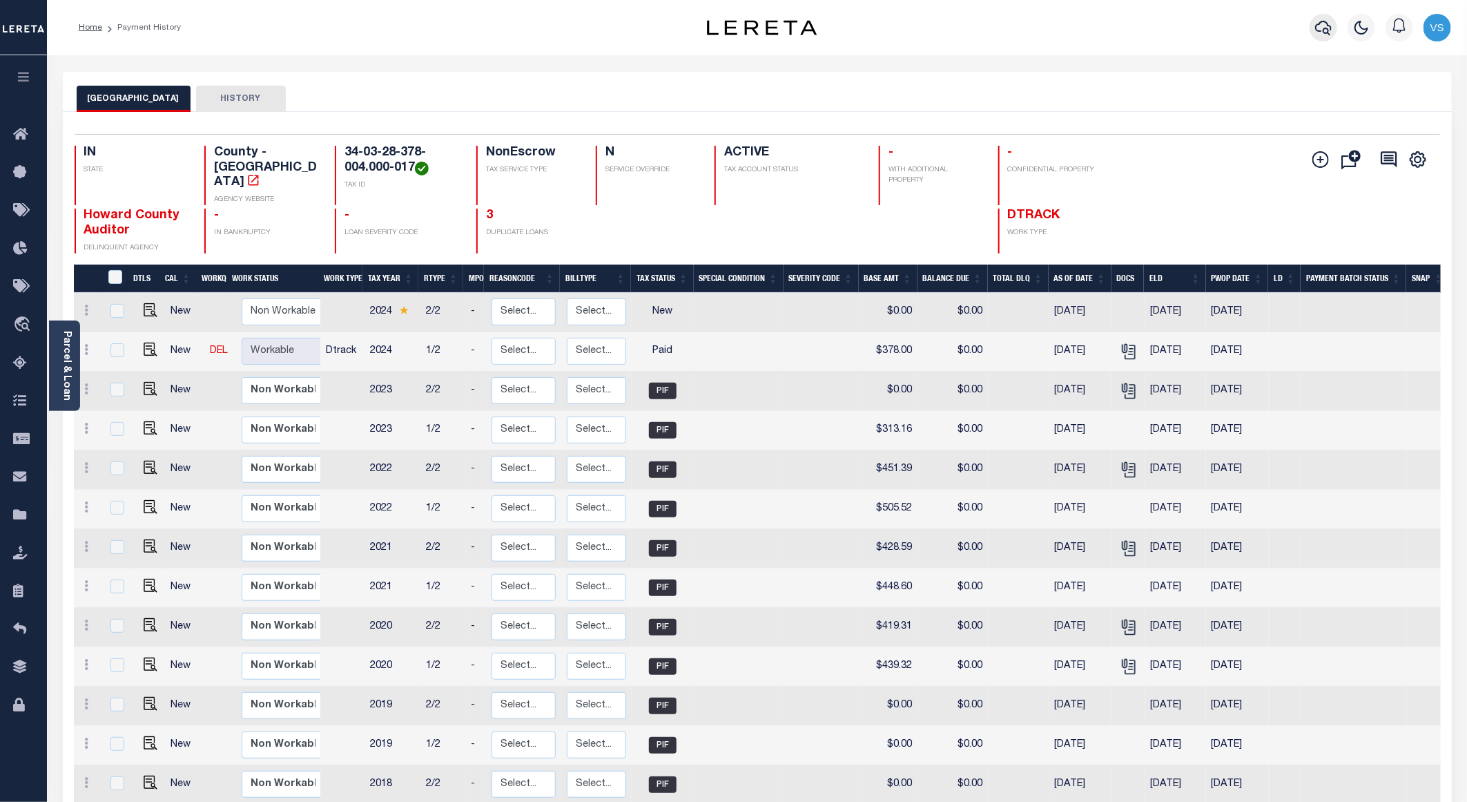
click at [1325, 33] on icon "button" at bounding box center [1323, 28] width 17 height 14
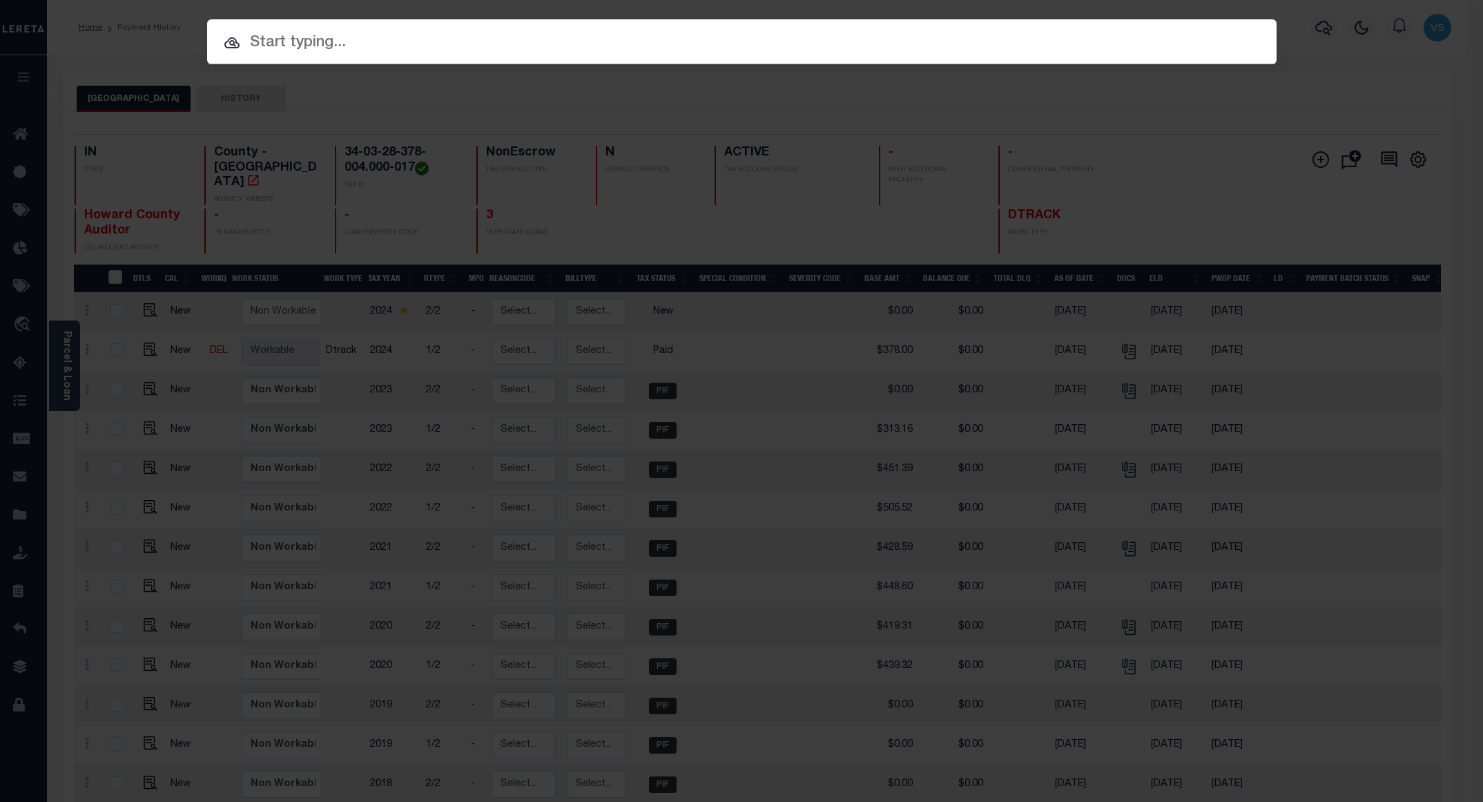
paste input "9055282"
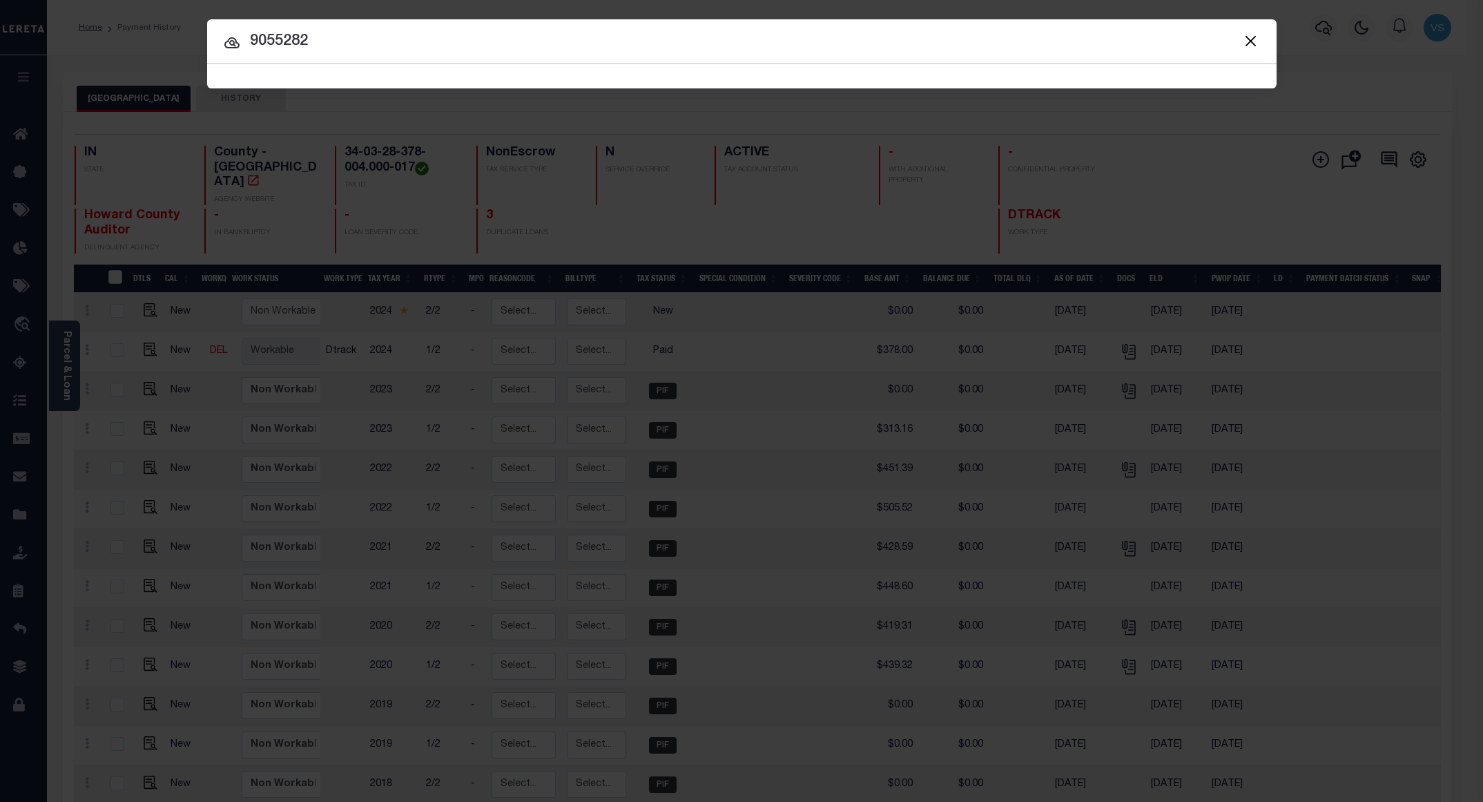
type input "9055282"
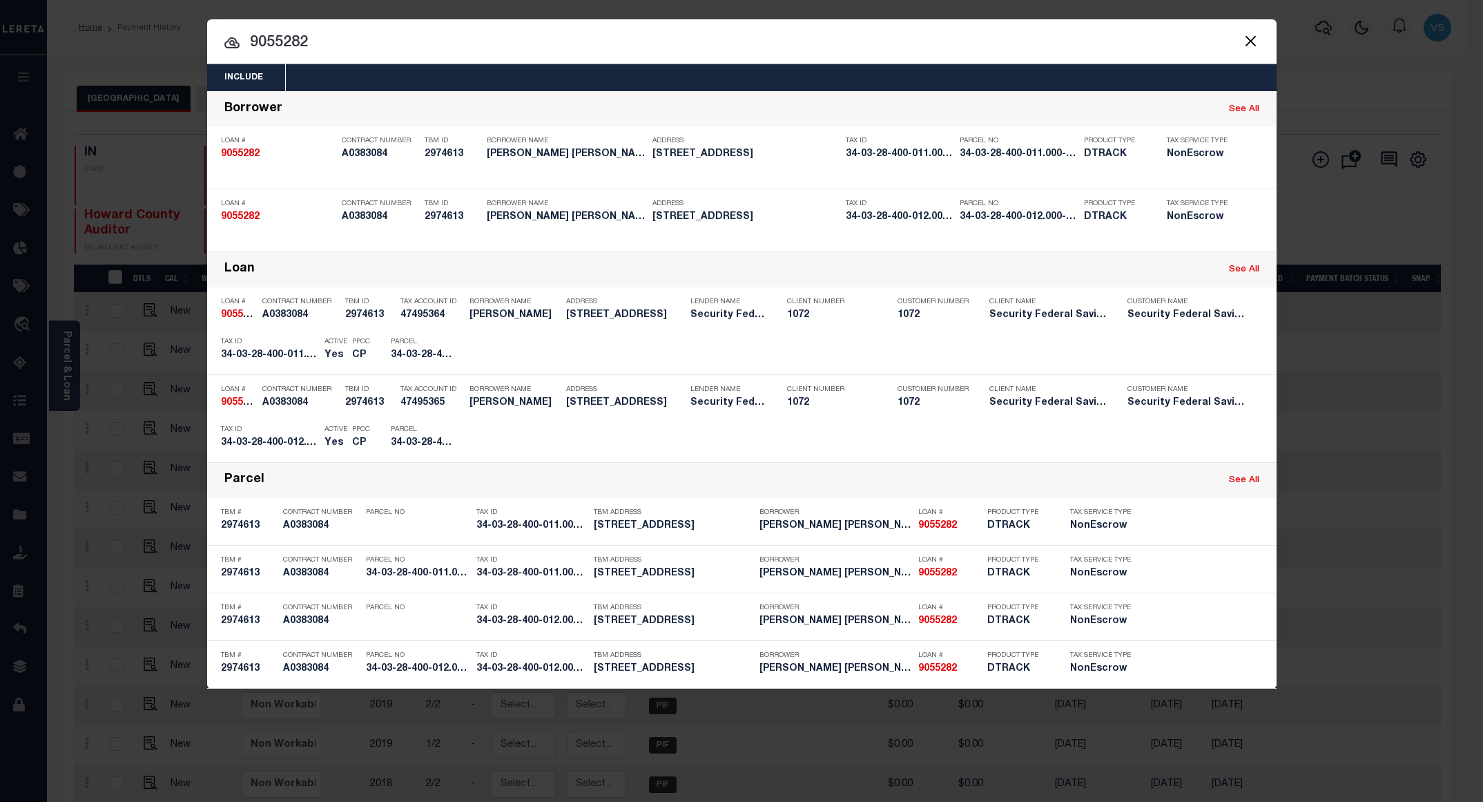
click at [389, 46] on input "9055282" at bounding box center [741, 43] width 1069 height 24
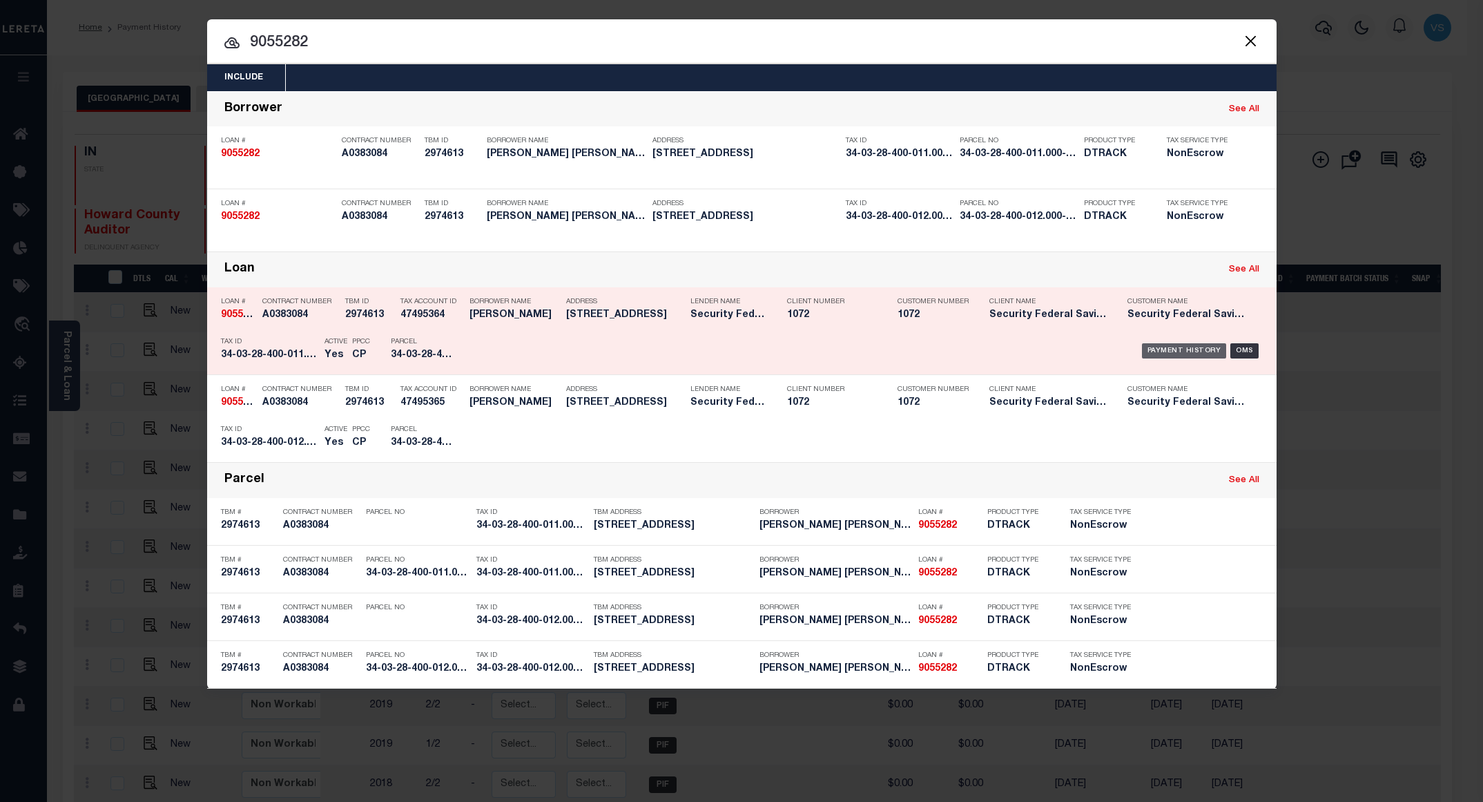
click at [1174, 349] on div "Payment History" at bounding box center [1184, 350] width 85 height 15
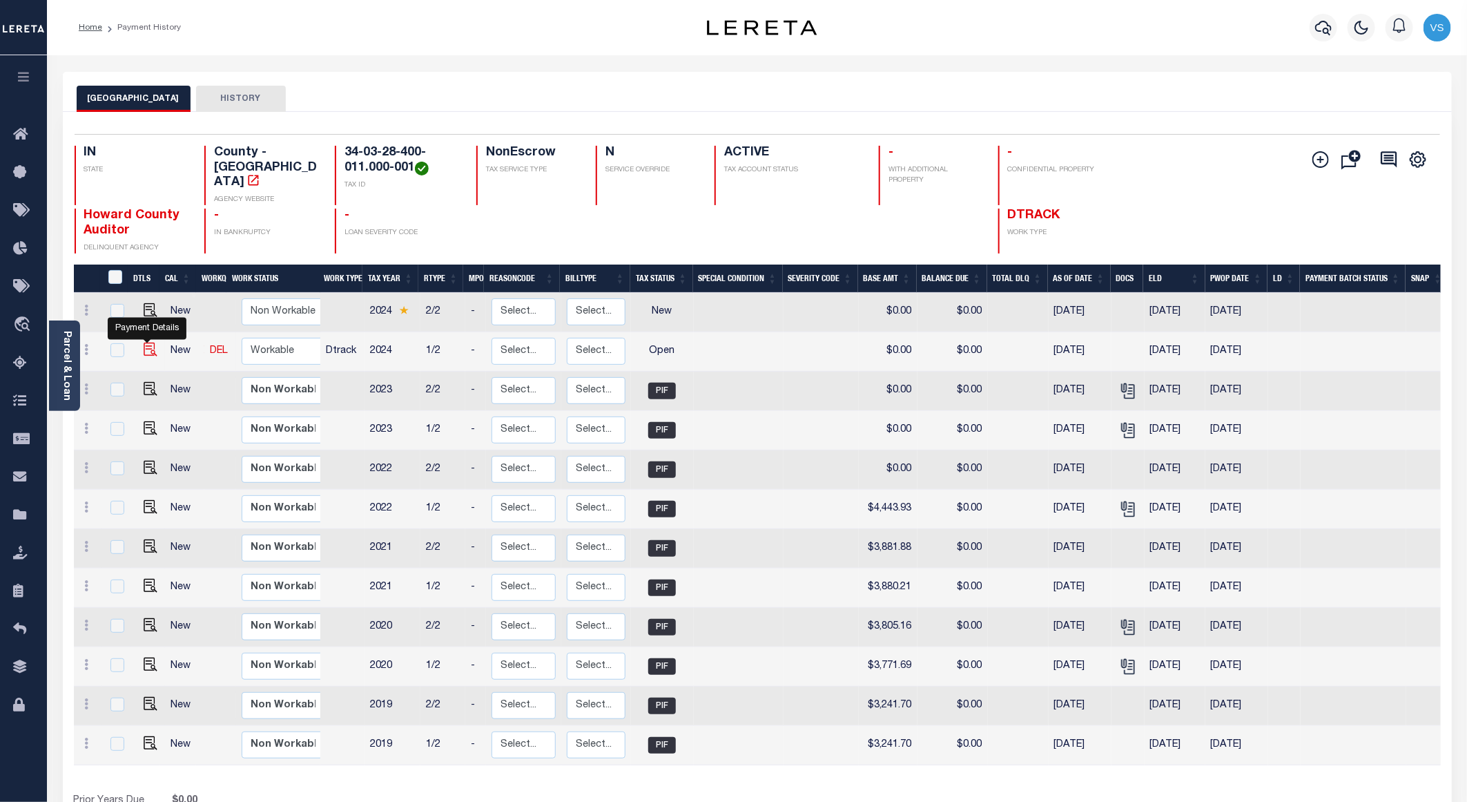
click at [147, 342] on img "" at bounding box center [151, 349] width 14 height 14
checkbox input "true"
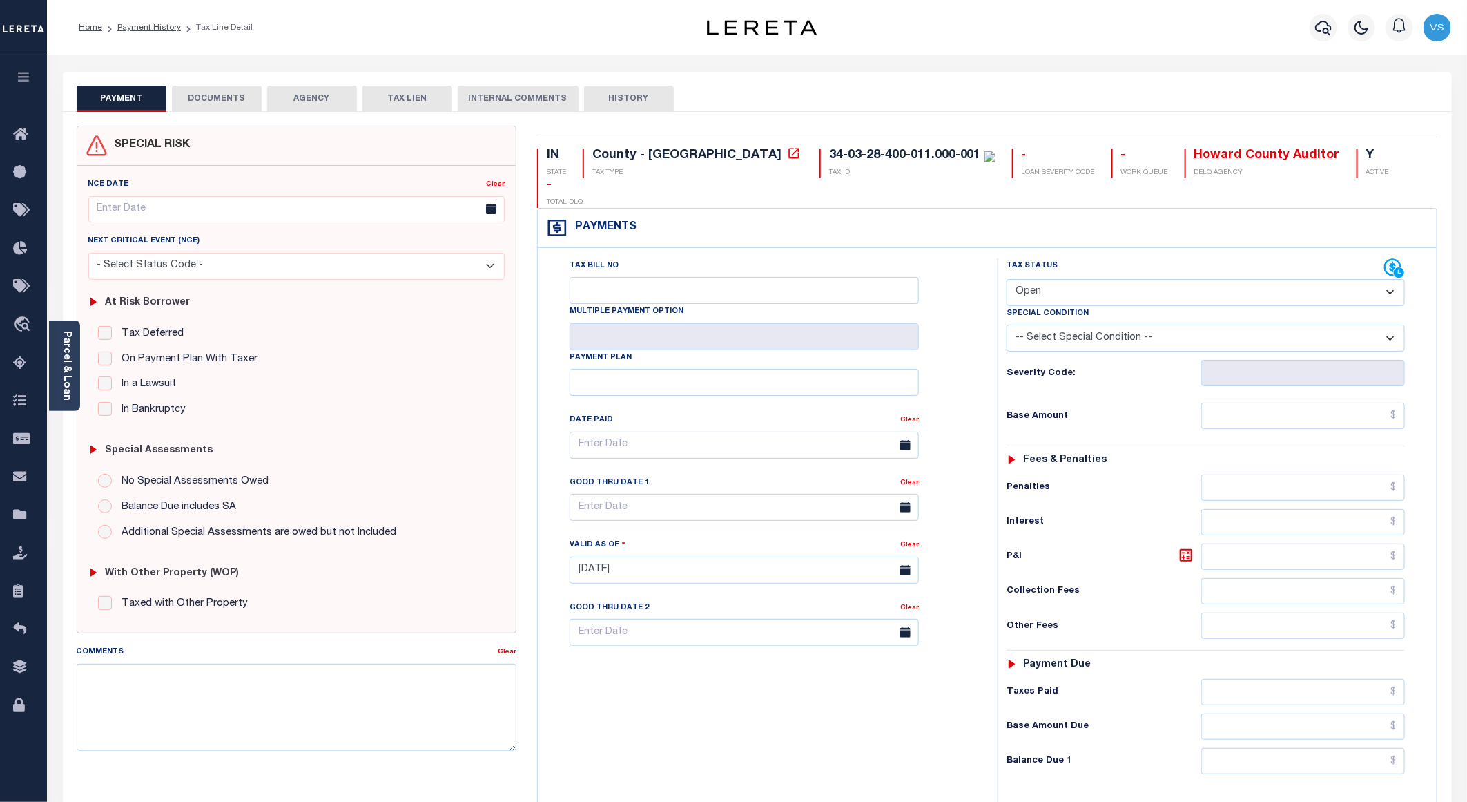
click at [1032, 279] on select "- Select Status Code - Open Due/Unpaid Paid Incomplete No Tax Due Internal Refu…" at bounding box center [1206, 292] width 398 height 27
select select "PYD"
click at [1007, 279] on select "- Select Status Code - Open Due/Unpaid Paid Incomplete No Tax Due Internal Refu…" at bounding box center [1206, 292] width 398 height 27
type input "[DATE]"
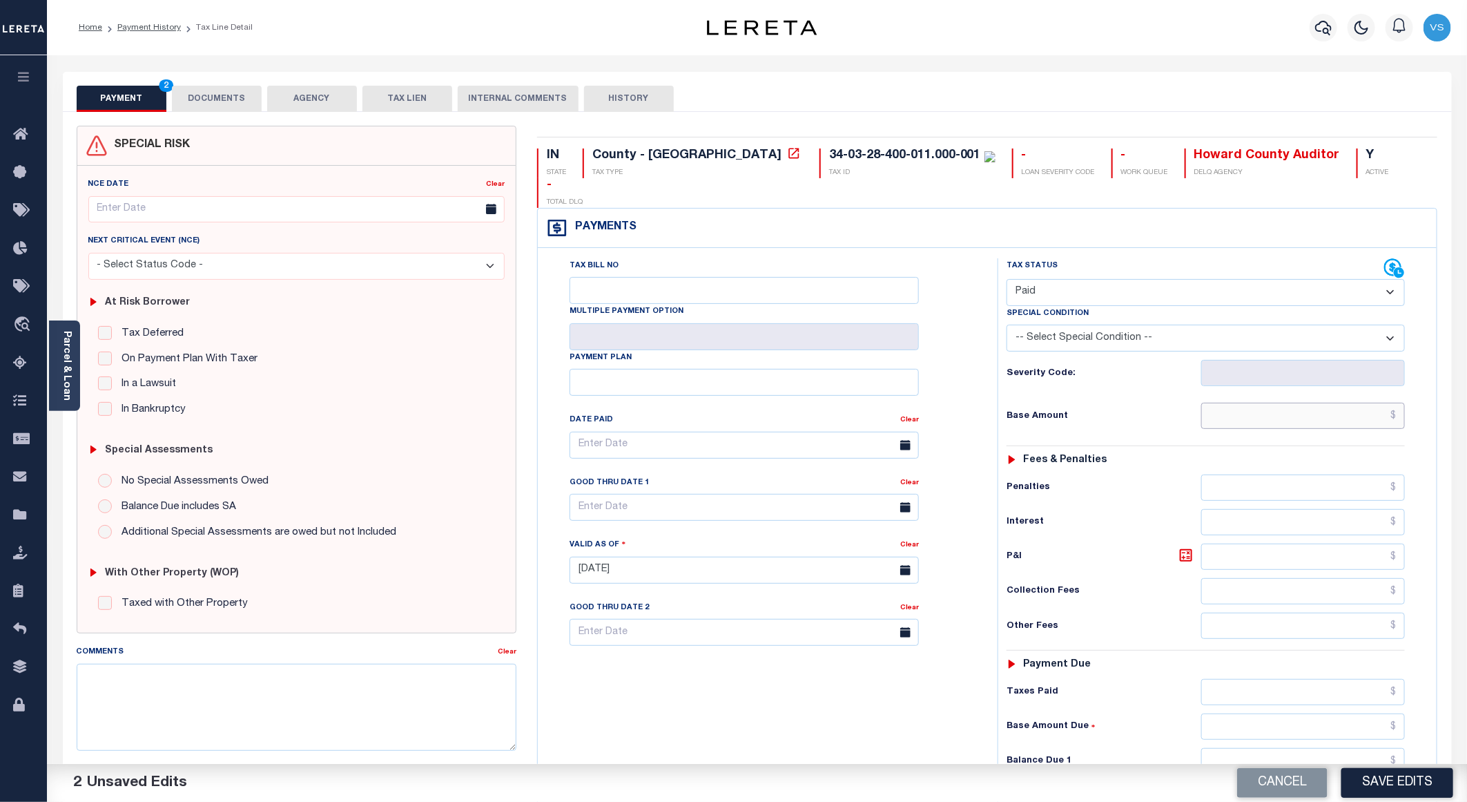
click at [1249, 402] on input "text" at bounding box center [1303, 415] width 204 height 26
paste input "5,009.15"
type input "$5,009.15"
click at [199, 100] on button "DOCUMENTS" at bounding box center [217, 99] width 90 height 26
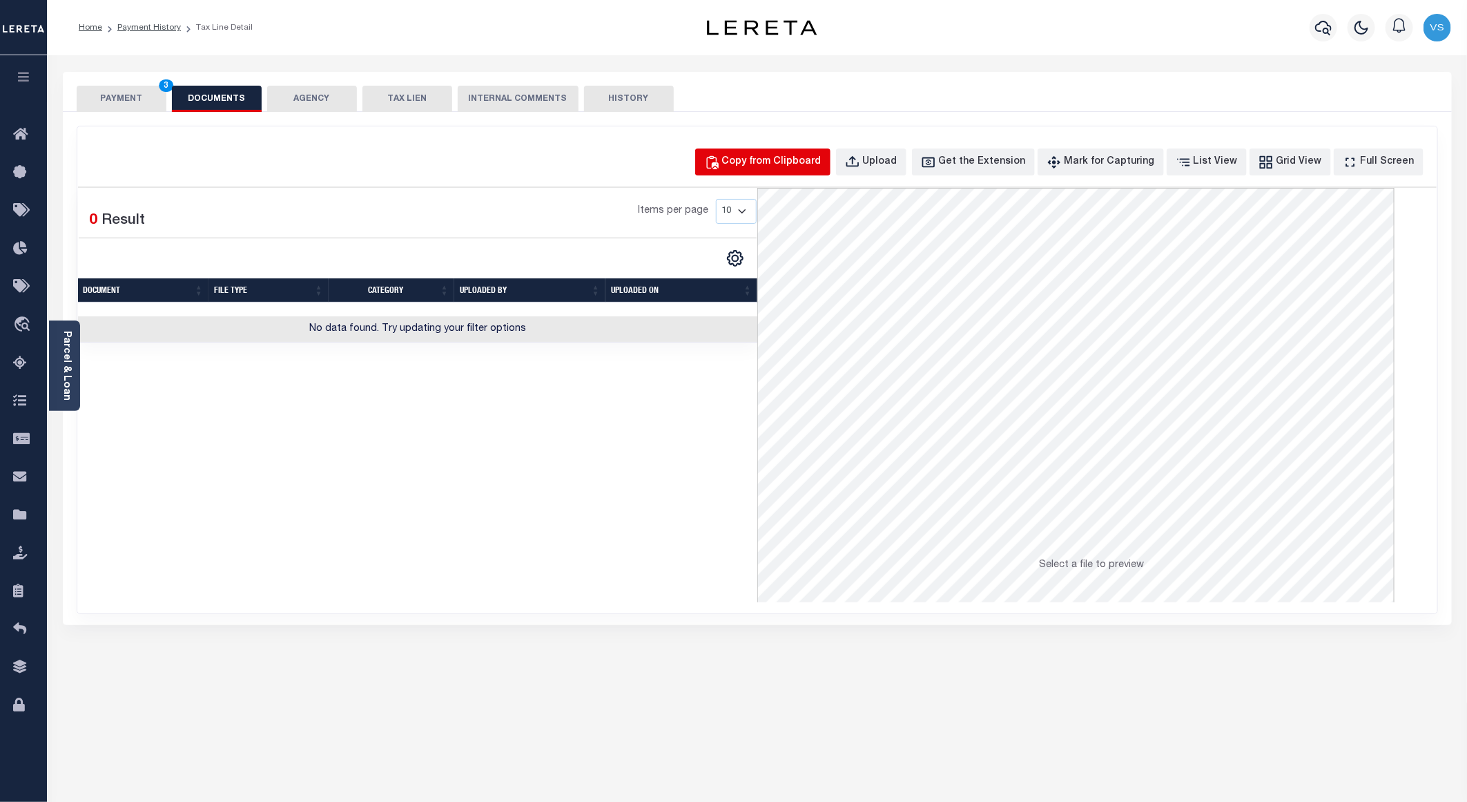
click at [761, 166] on div "Copy from Clipboard" at bounding box center [771, 162] width 99 height 15
select select "POP"
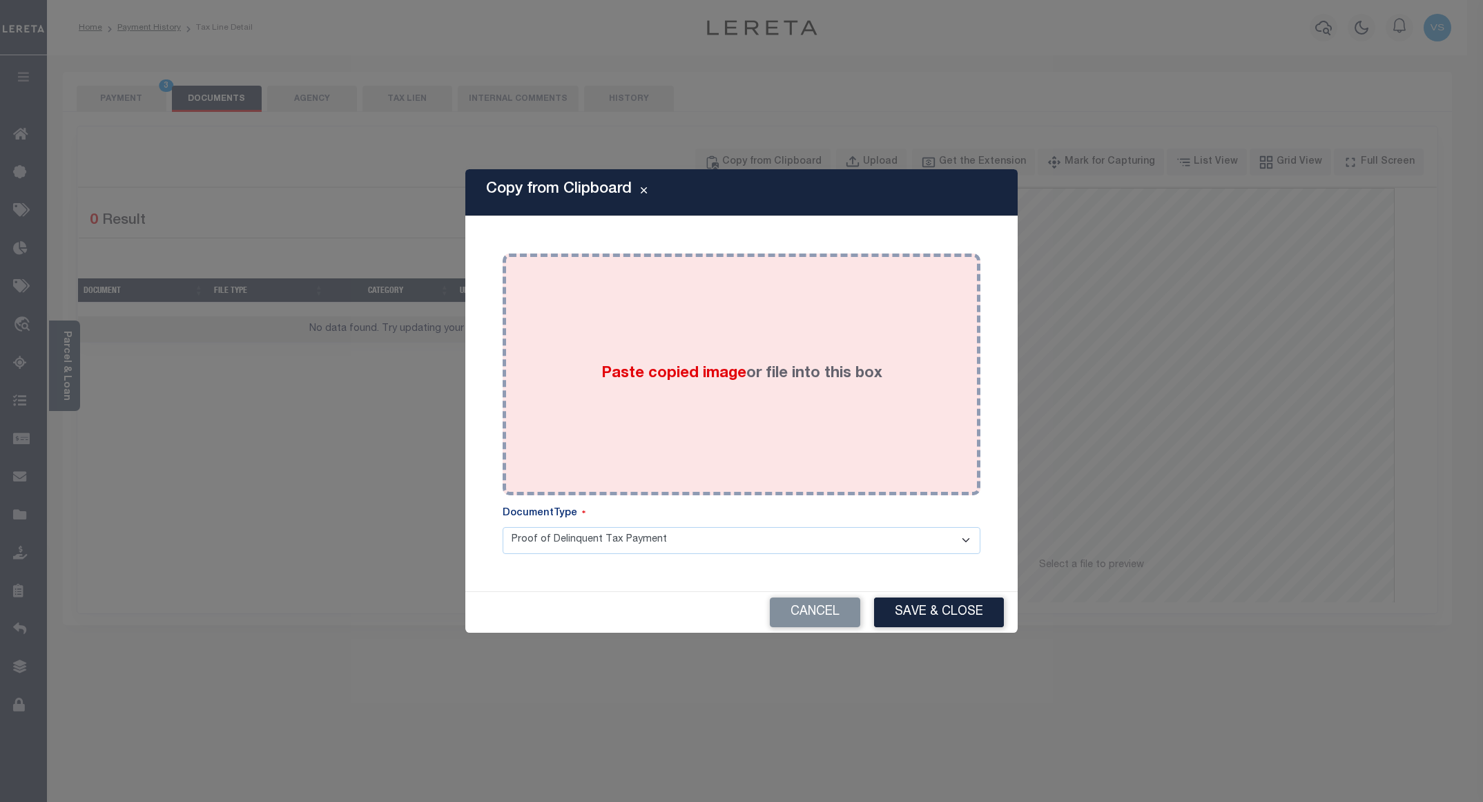
click at [679, 443] on div "Paste copied image or file into this box" at bounding box center [741, 374] width 457 height 221
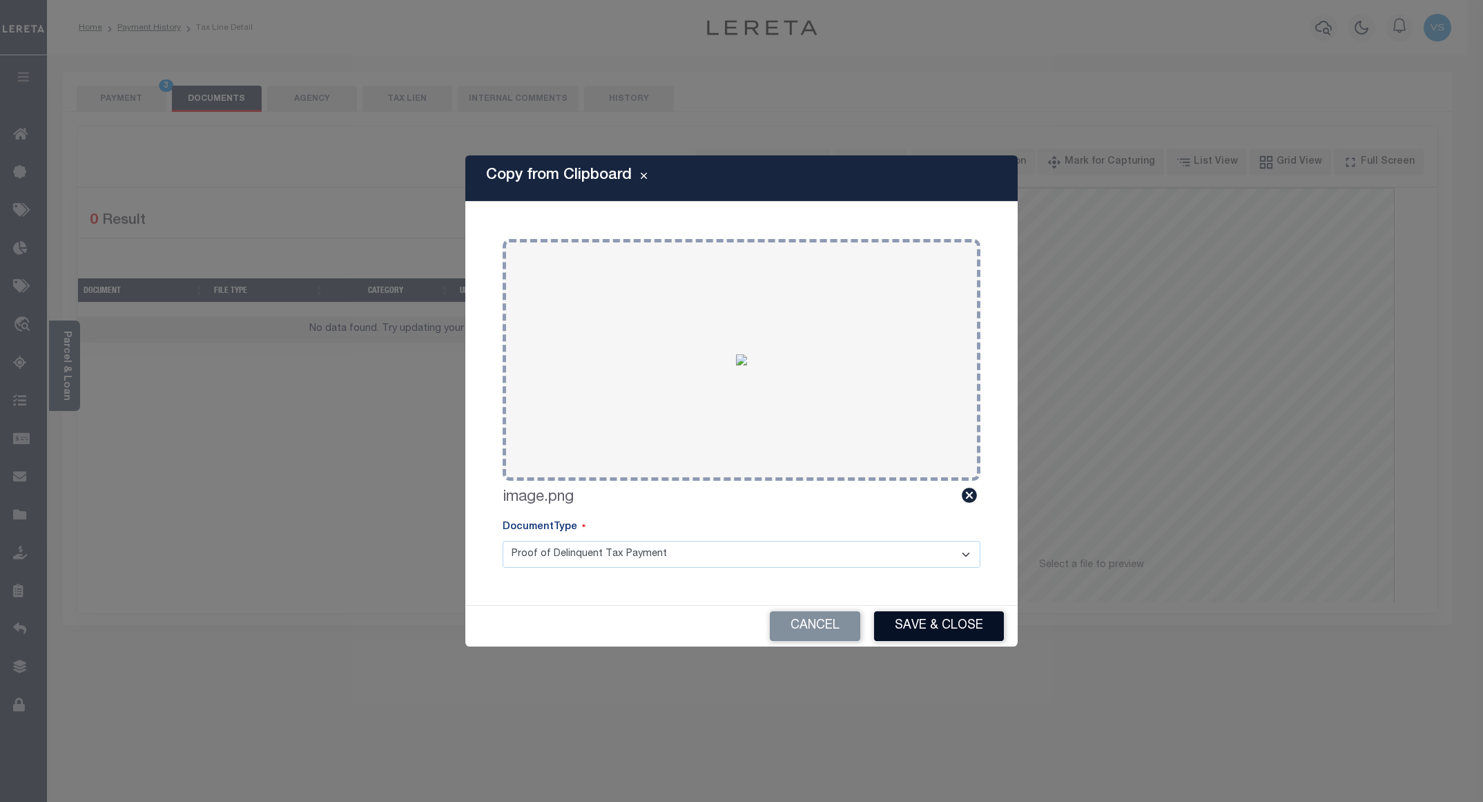
click at [904, 623] on button "Save & Close" at bounding box center [939, 626] width 130 height 30
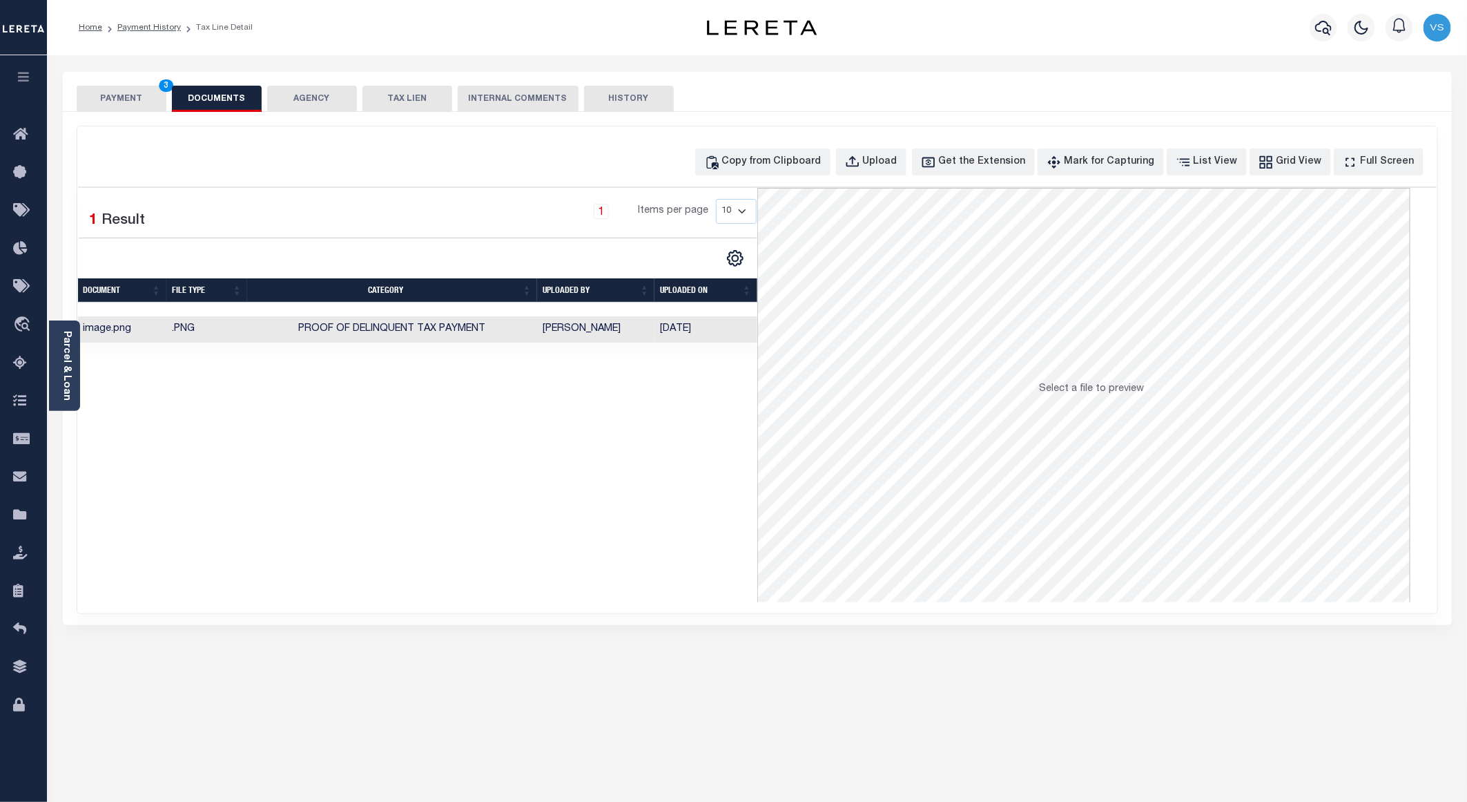
click at [110, 100] on button "PAYMENT 3" at bounding box center [122, 99] width 90 height 26
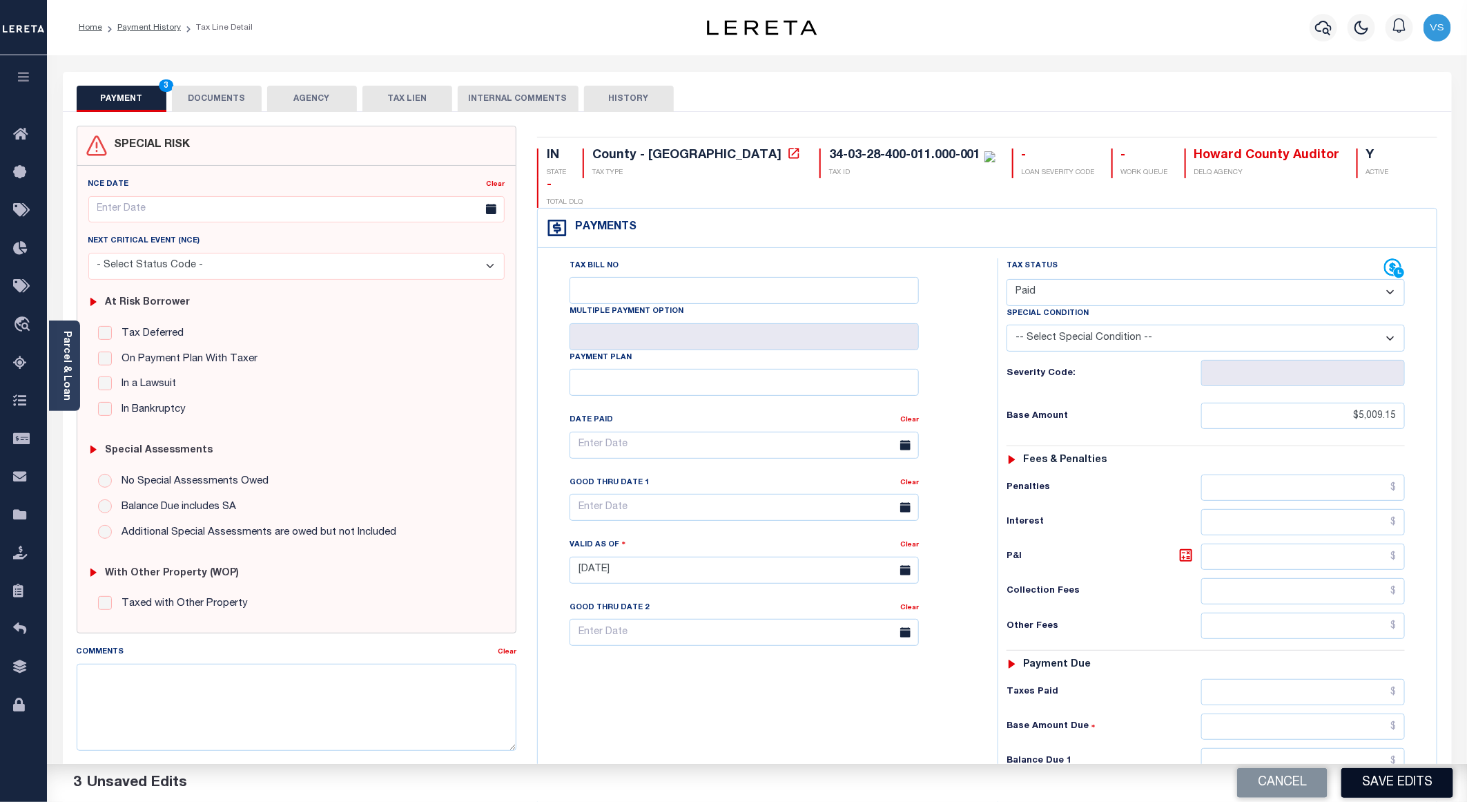
click at [1376, 788] on button "Save Edits" at bounding box center [1397, 783] width 112 height 30
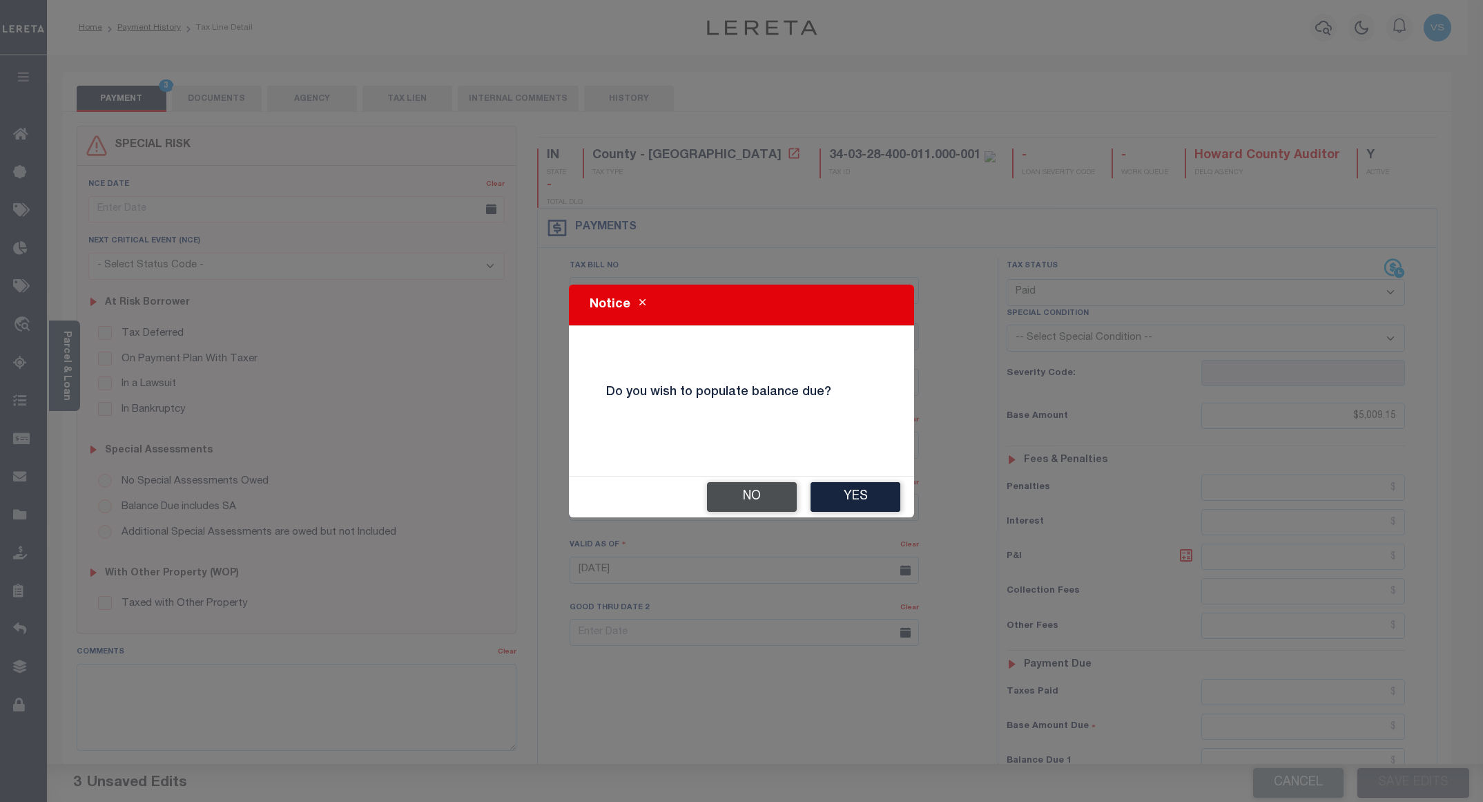
click at [737, 500] on button "No" at bounding box center [752, 497] width 90 height 30
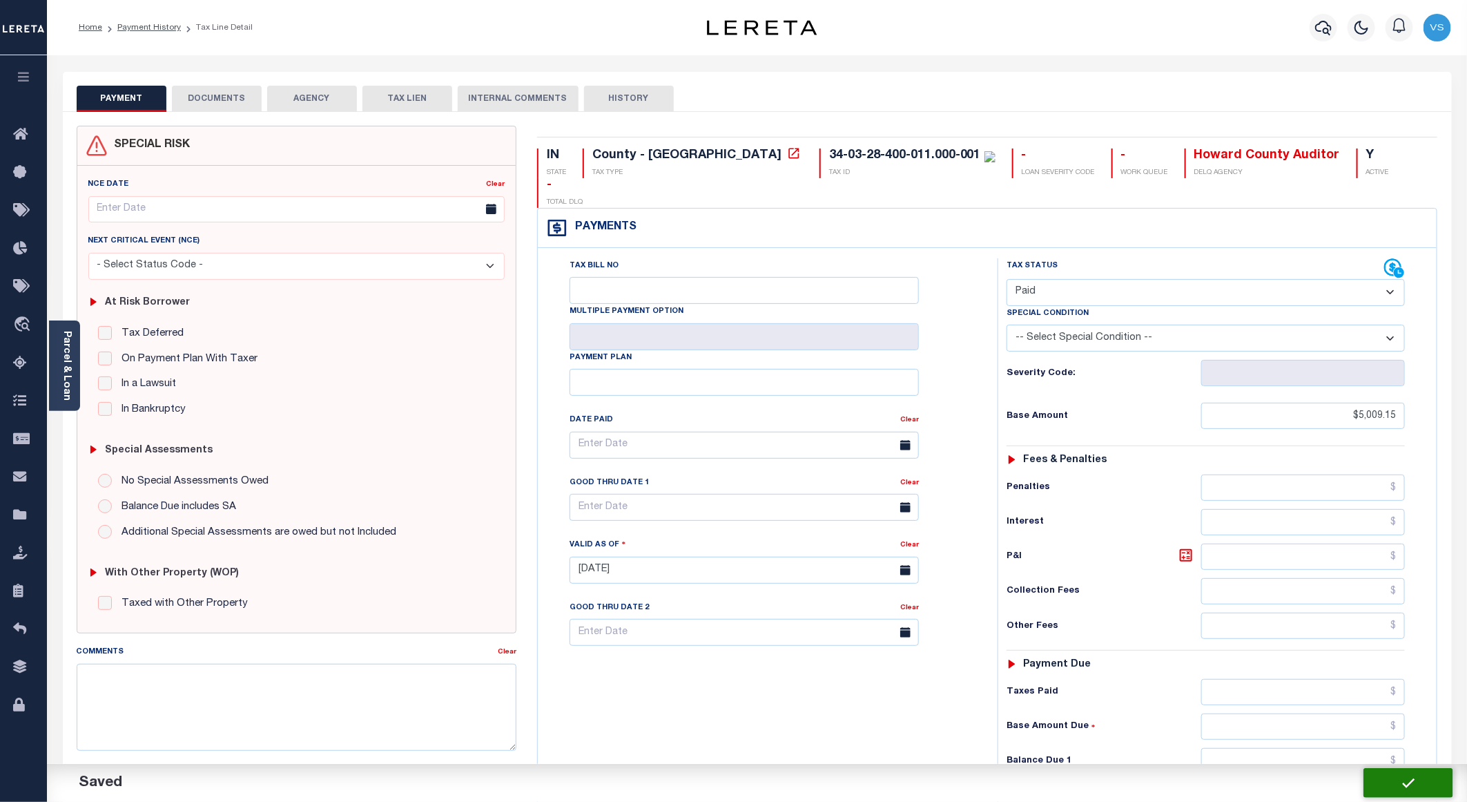
checkbox input "false"
type input "$5,009.15"
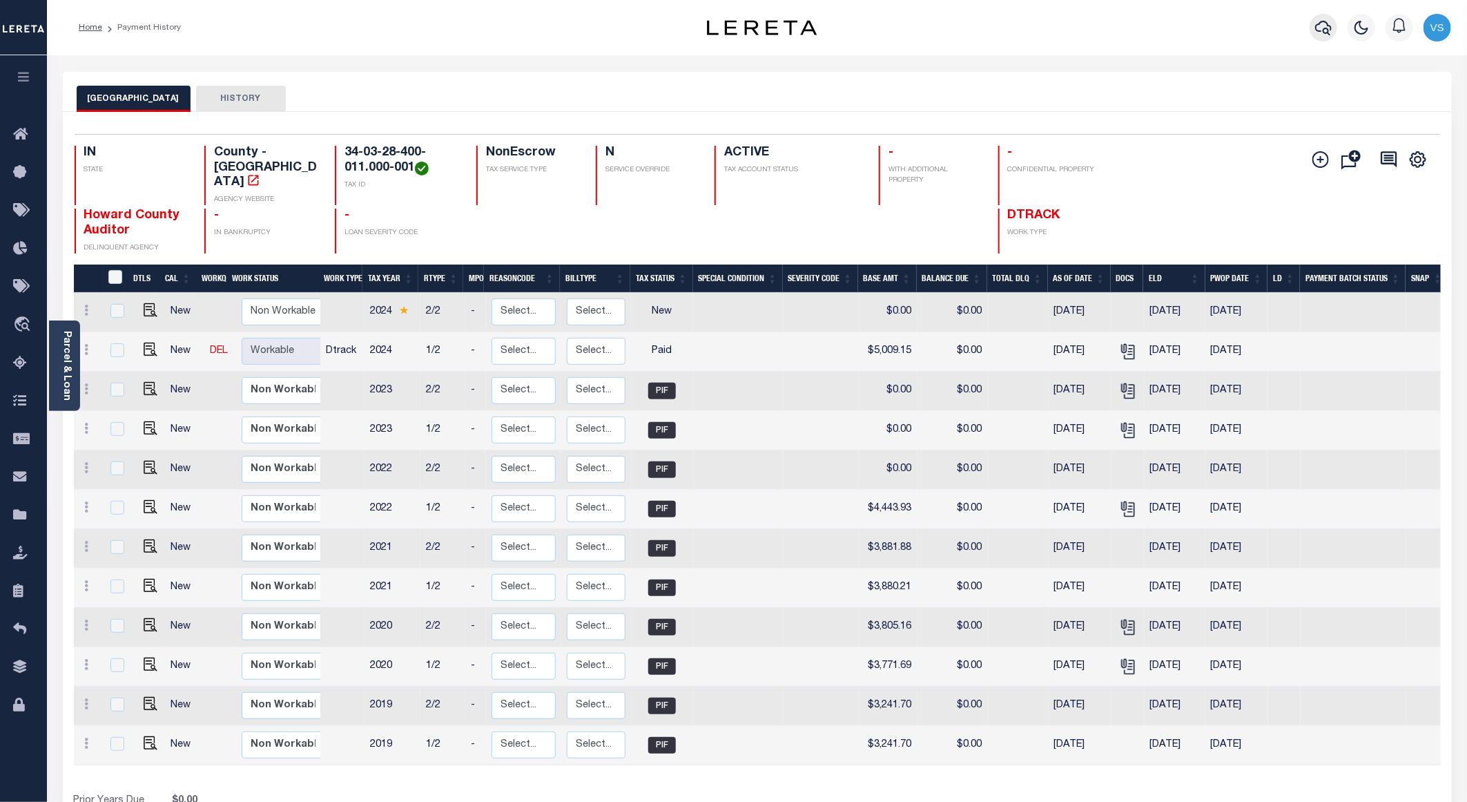
click at [1326, 27] on icon "button" at bounding box center [1323, 27] width 17 height 17
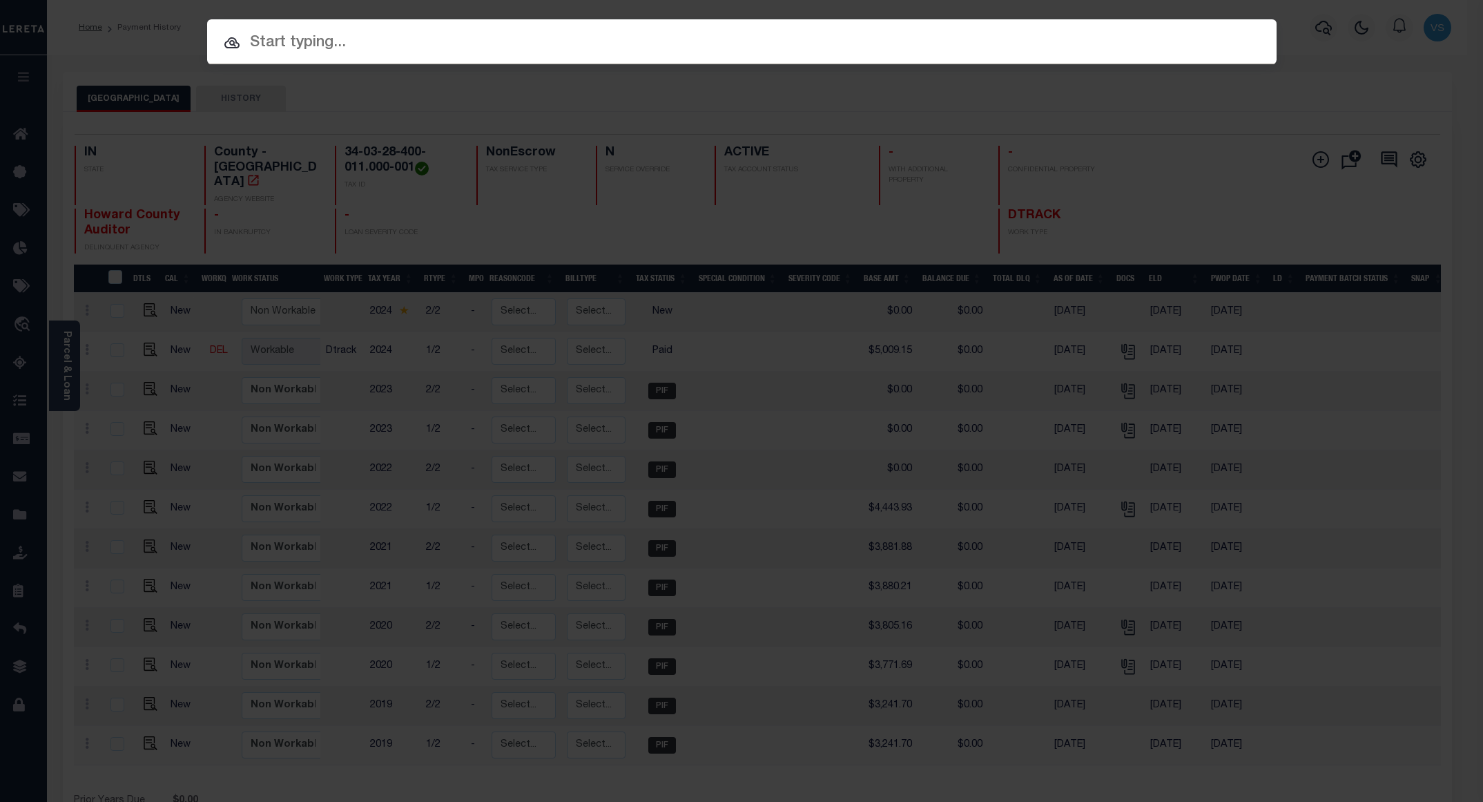
paste input "9057528"
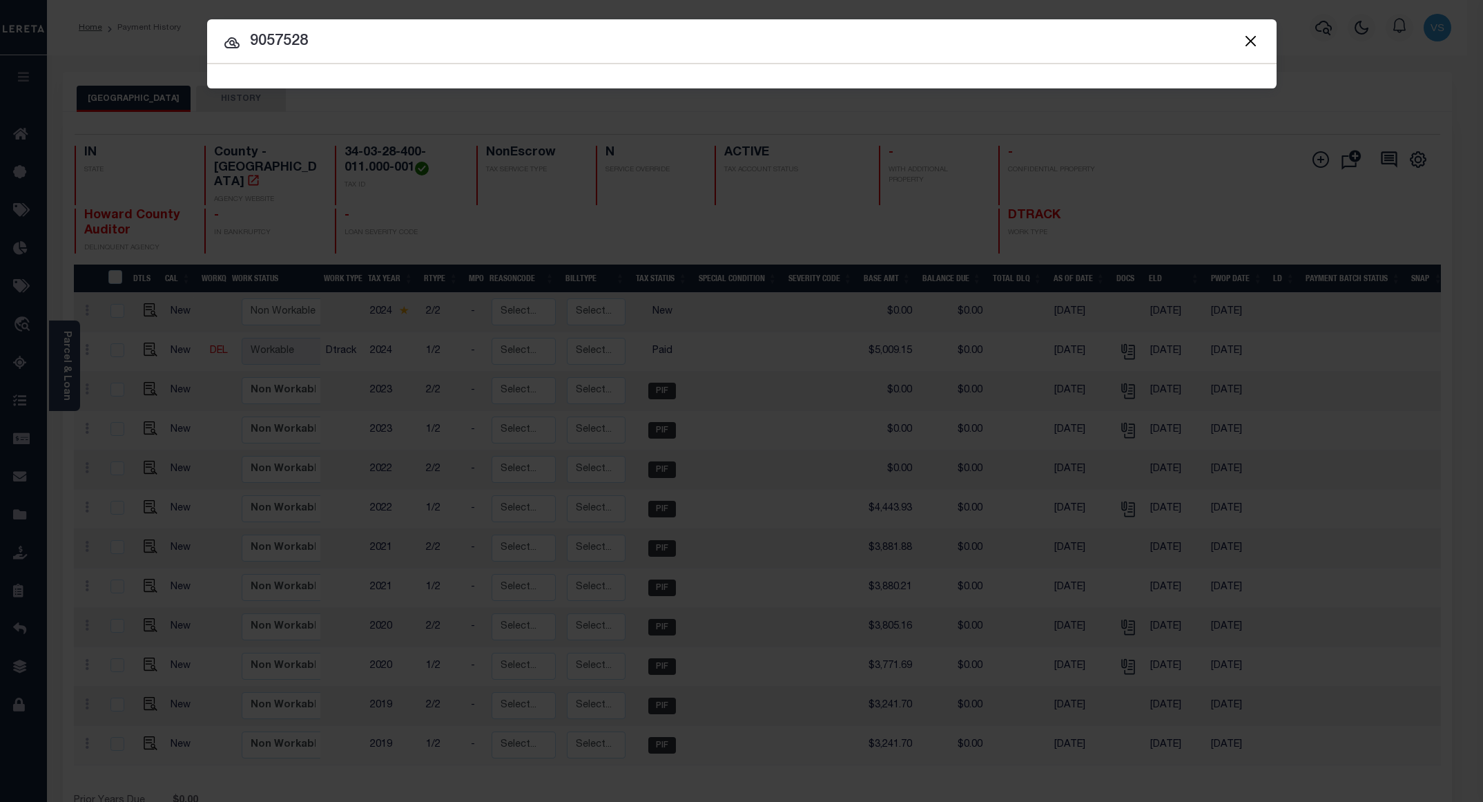
type input "9057528"
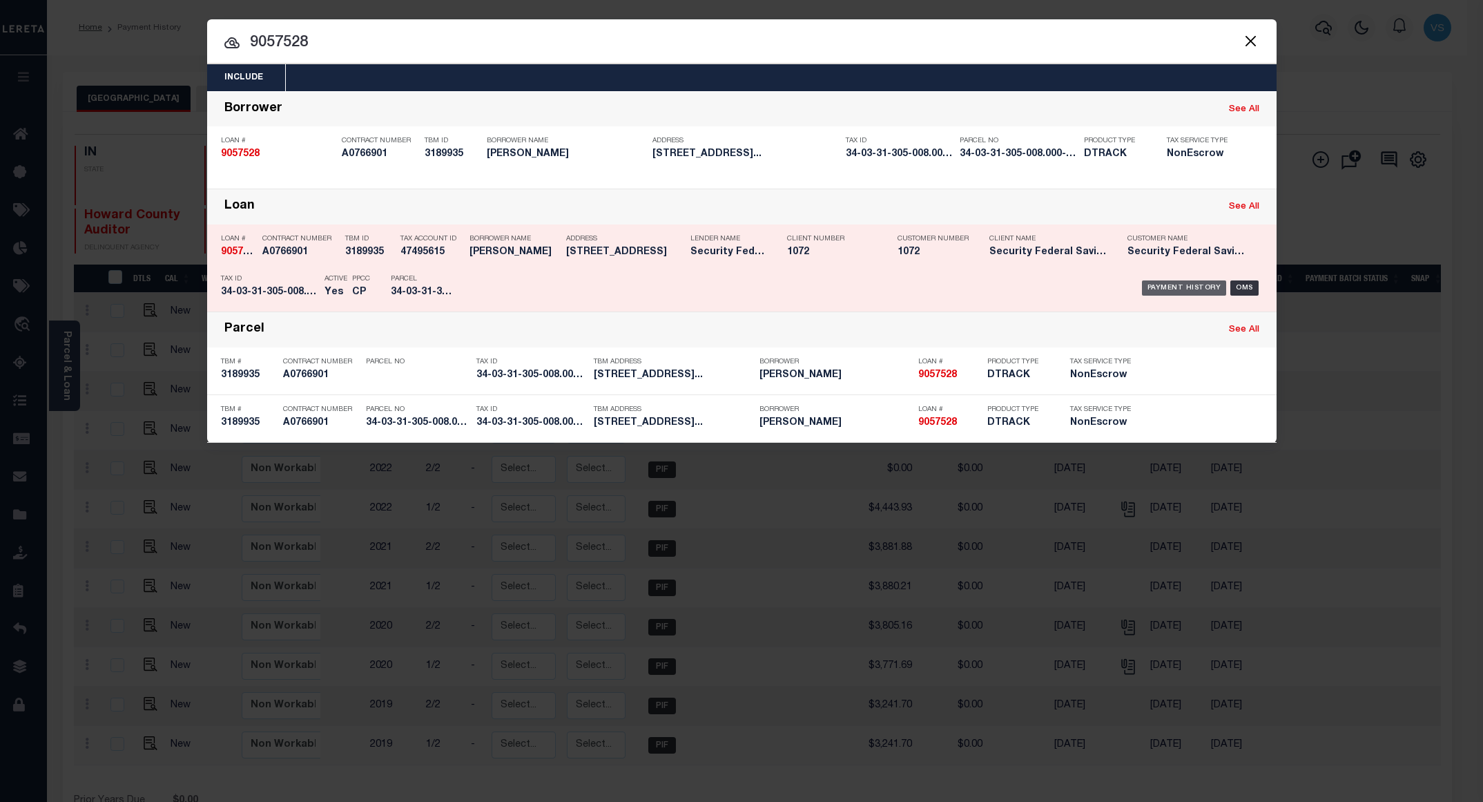
click at [1163, 291] on div "Payment History" at bounding box center [1184, 287] width 85 height 15
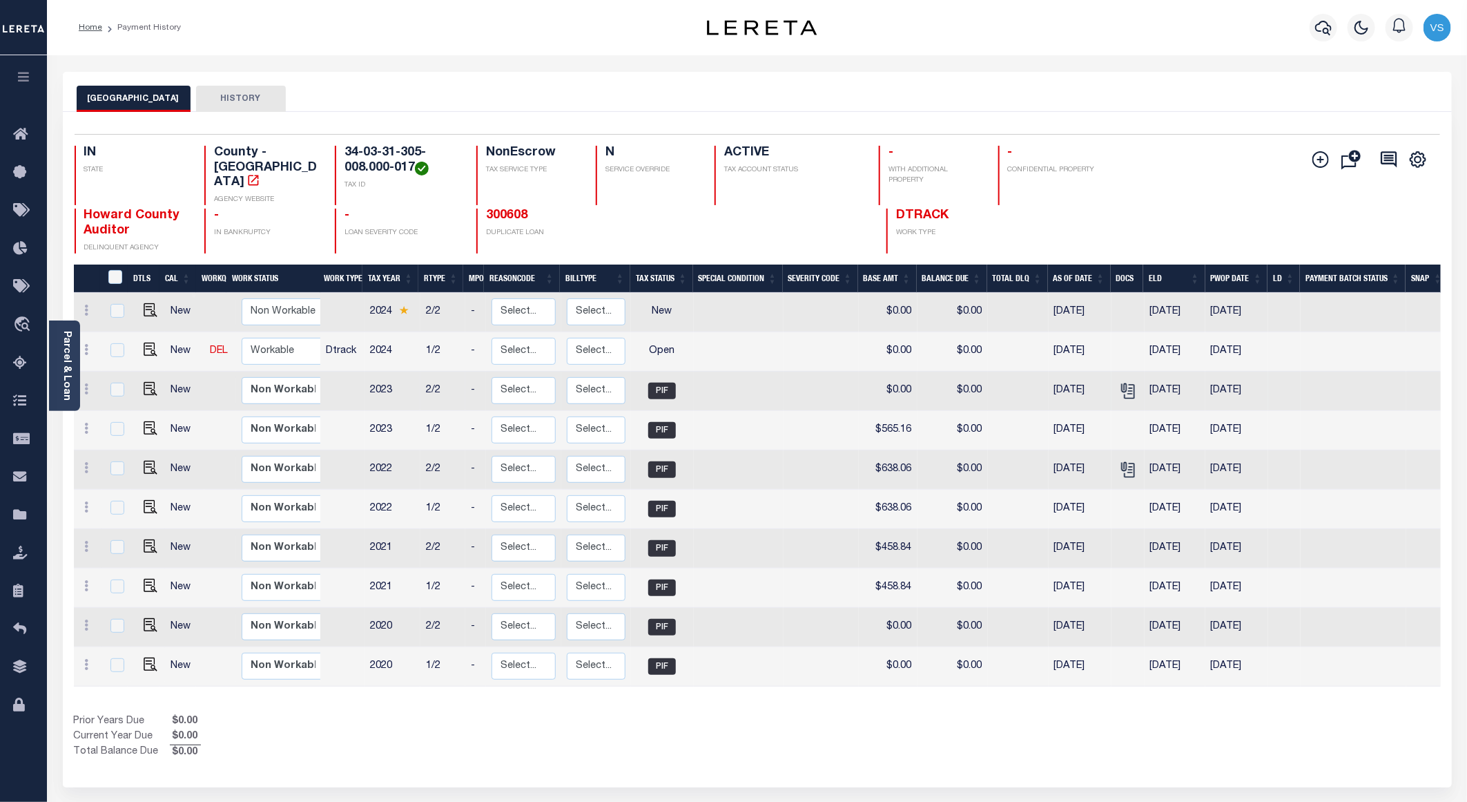
drag, startPoint x: 815, startPoint y: 524, endPoint x: 742, endPoint y: 362, distance: 177.1
click at [742, 371] on td at bounding box center [739, 390] width 90 height 39
checkbox input "true"
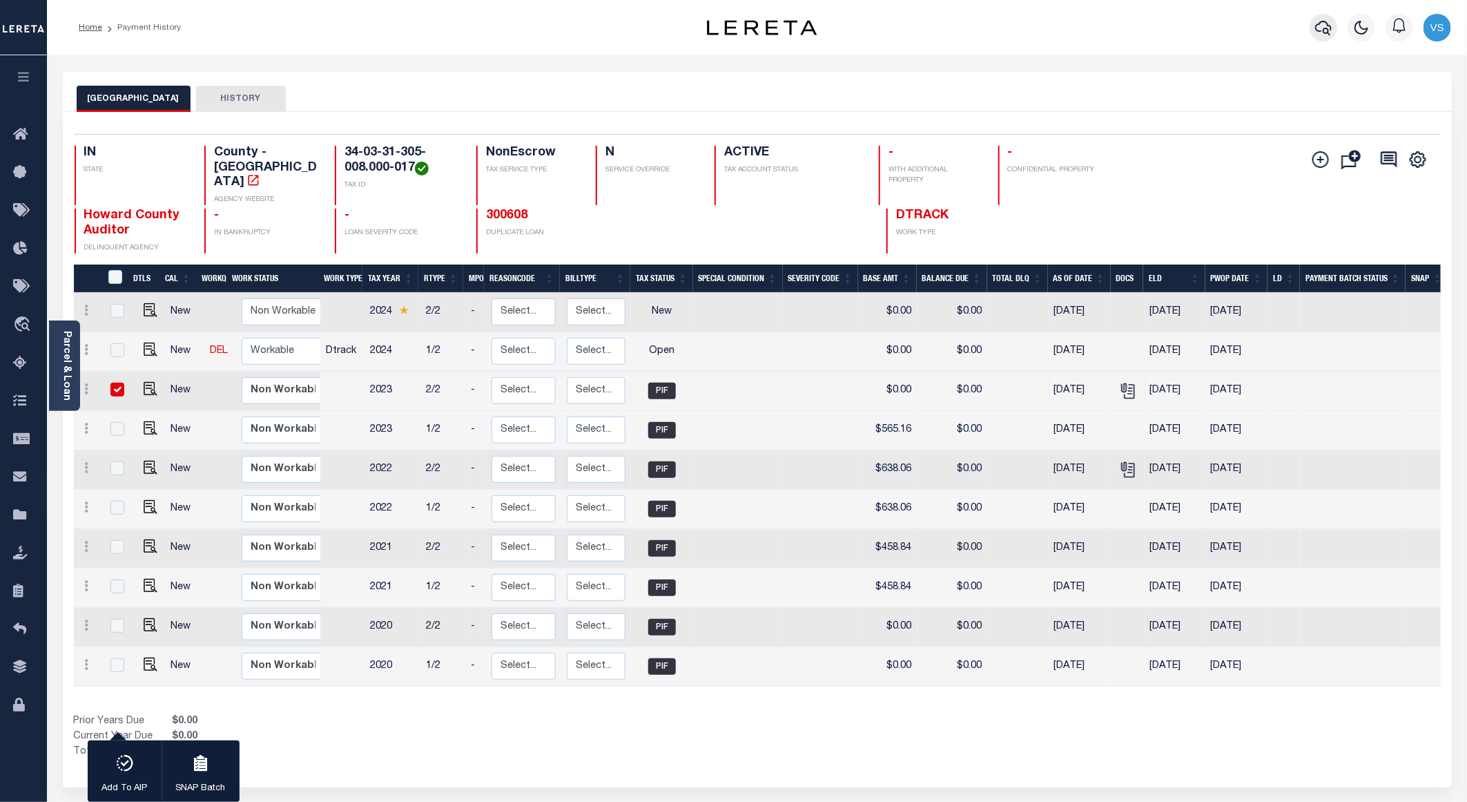
click at [1318, 19] on icon "button" at bounding box center [1323, 27] width 17 height 17
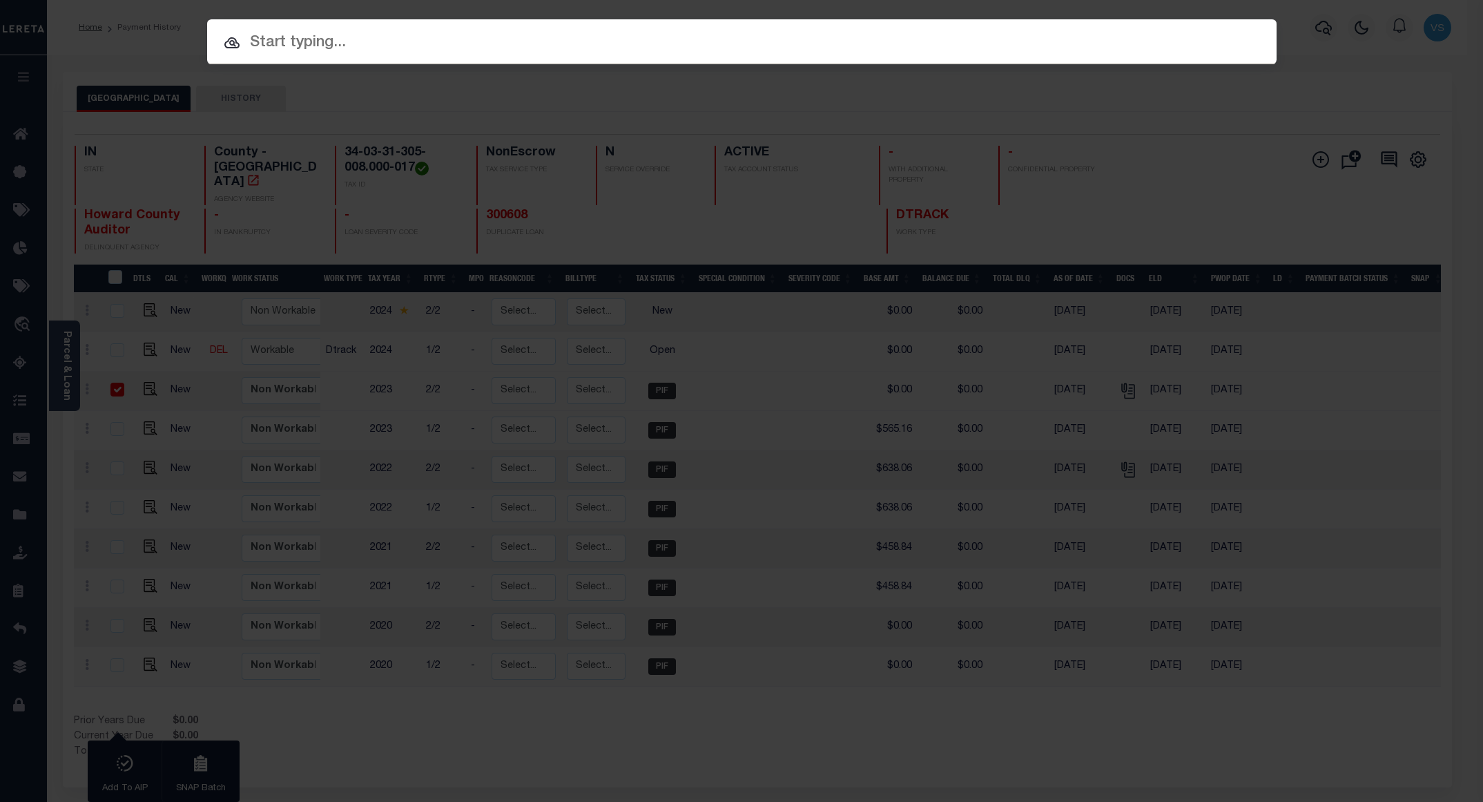
paste input "9057528"
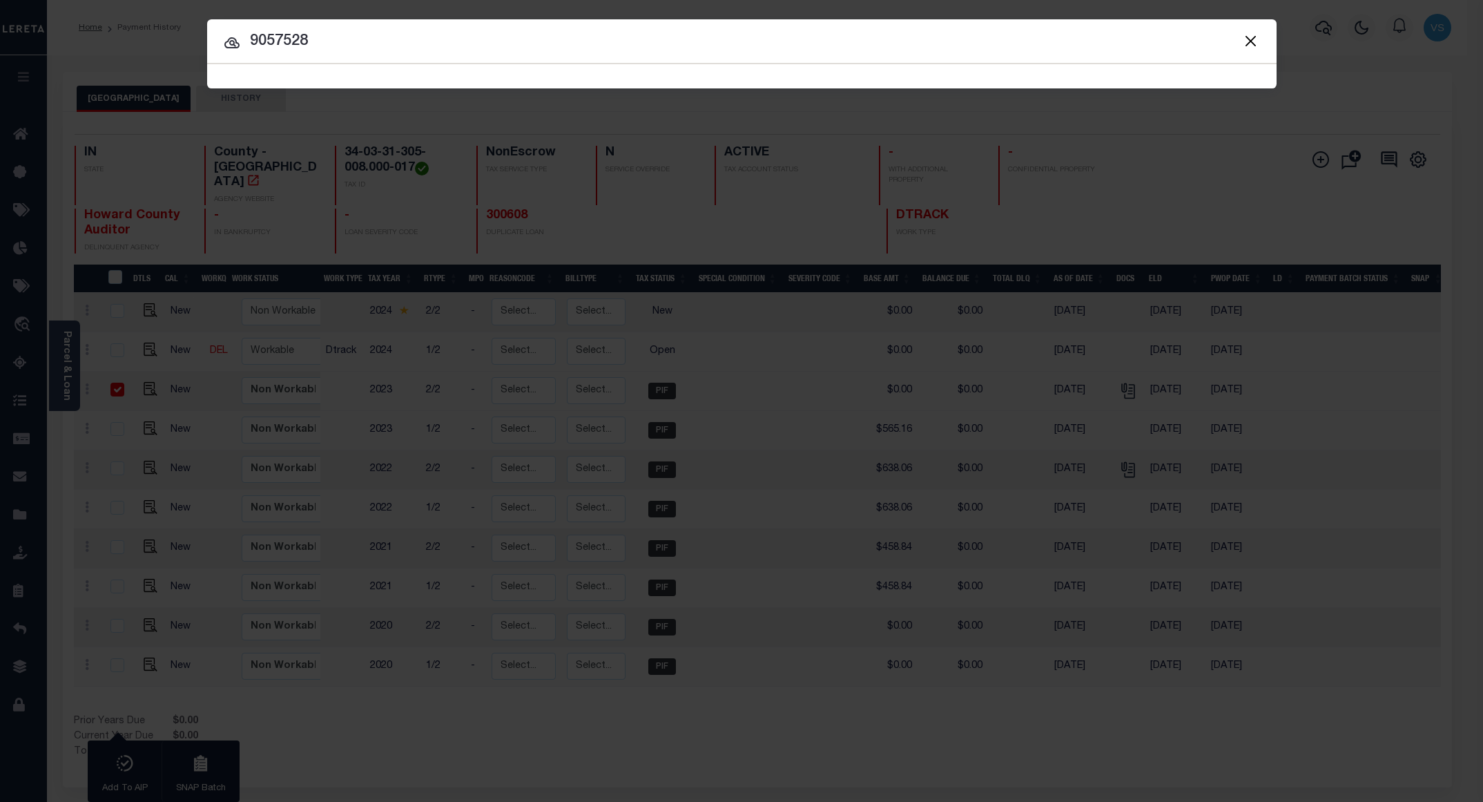
type input "9057528"
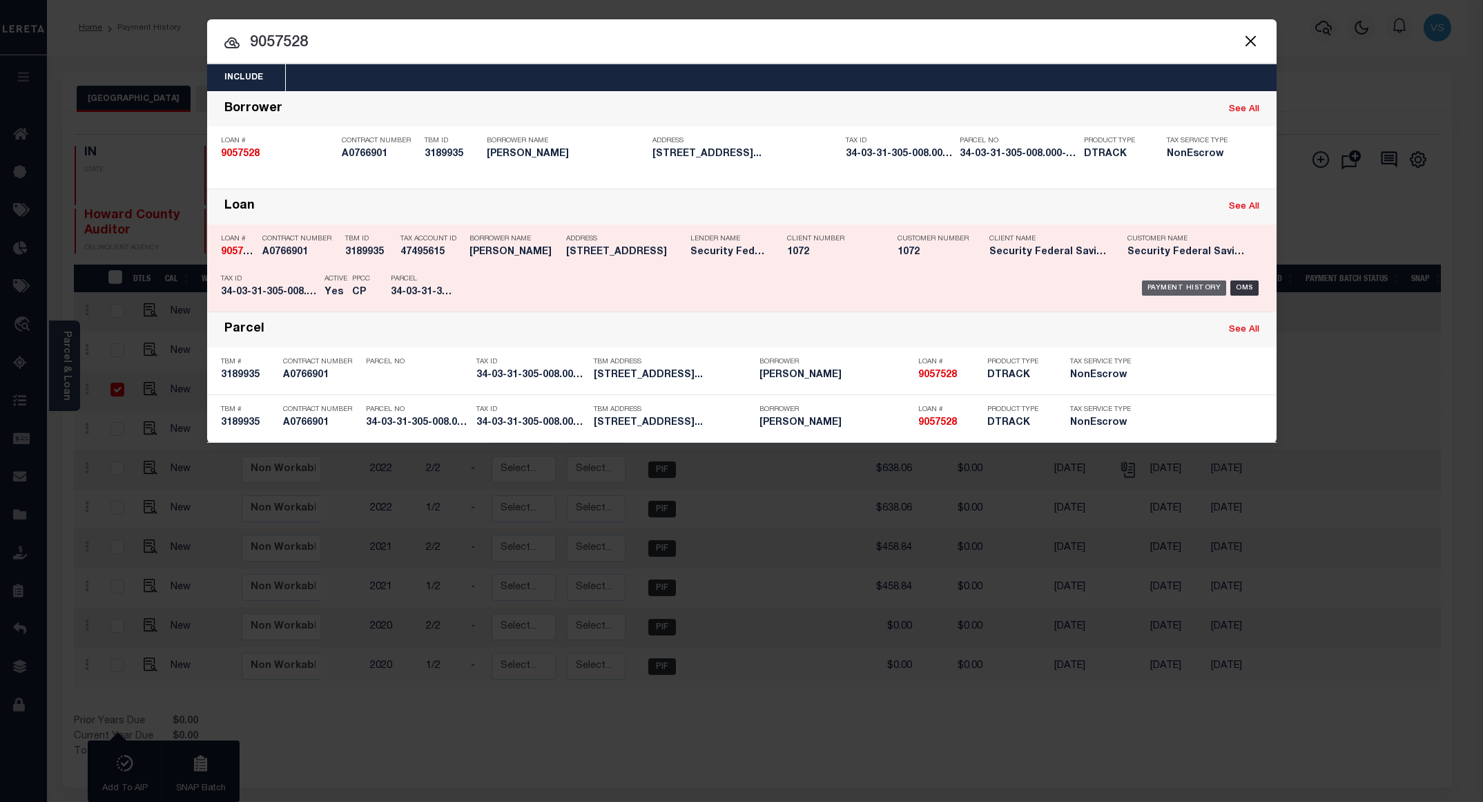
click at [1149, 286] on div "Payment History" at bounding box center [1184, 287] width 85 height 15
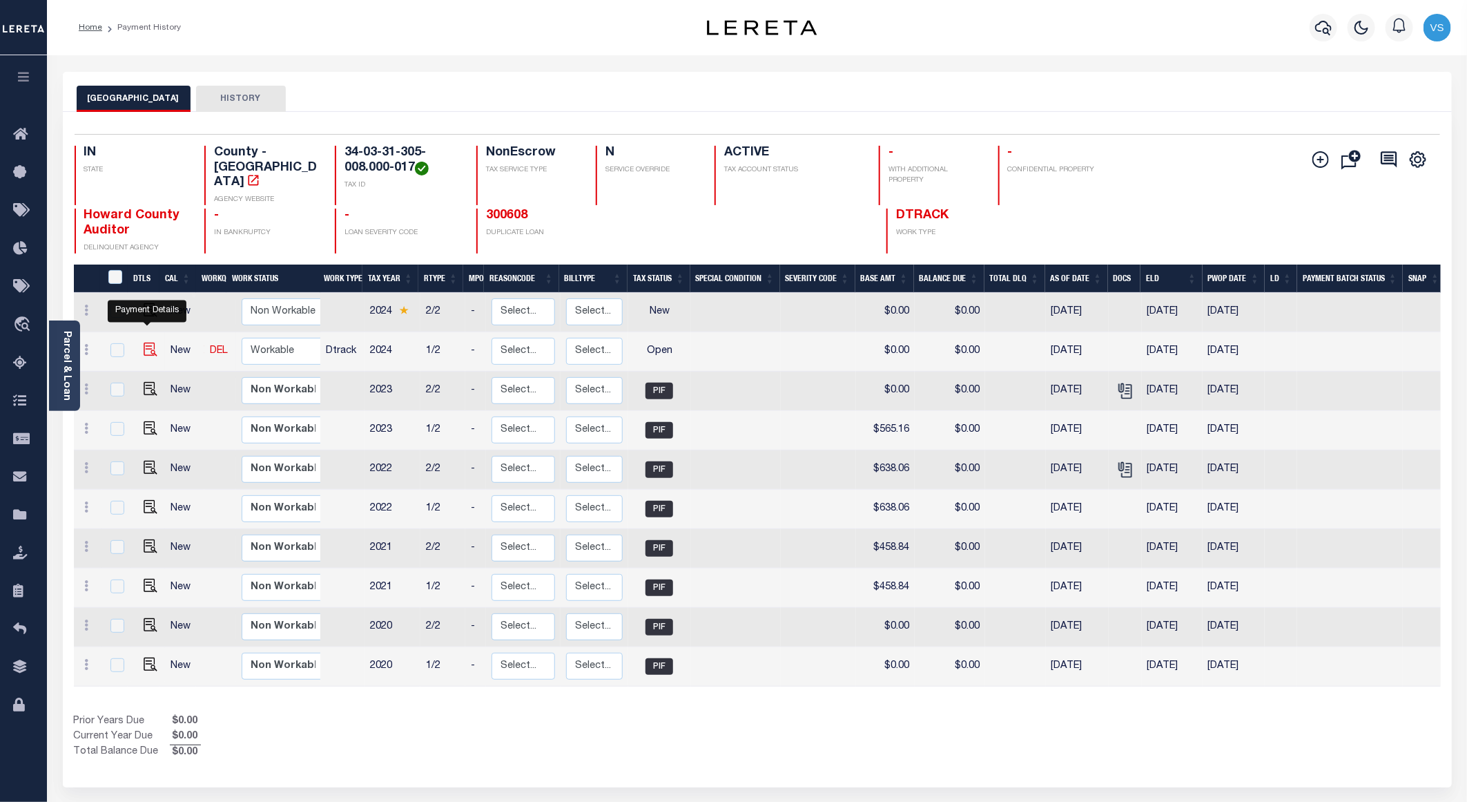
click at [150, 342] on img "" at bounding box center [151, 349] width 14 height 14
checkbox input "true"
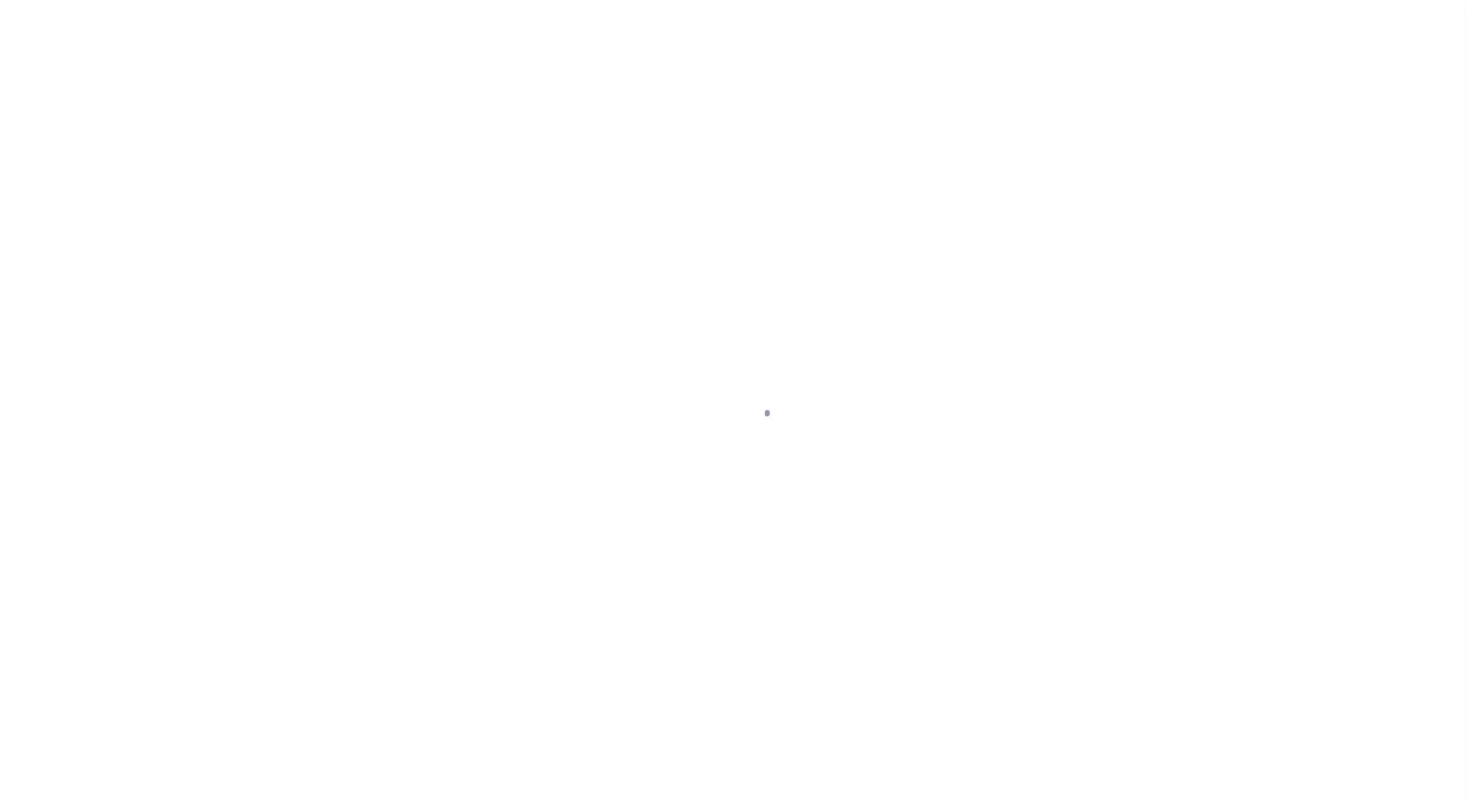
select select "OP2"
